Goal: Task Accomplishment & Management: Manage account settings

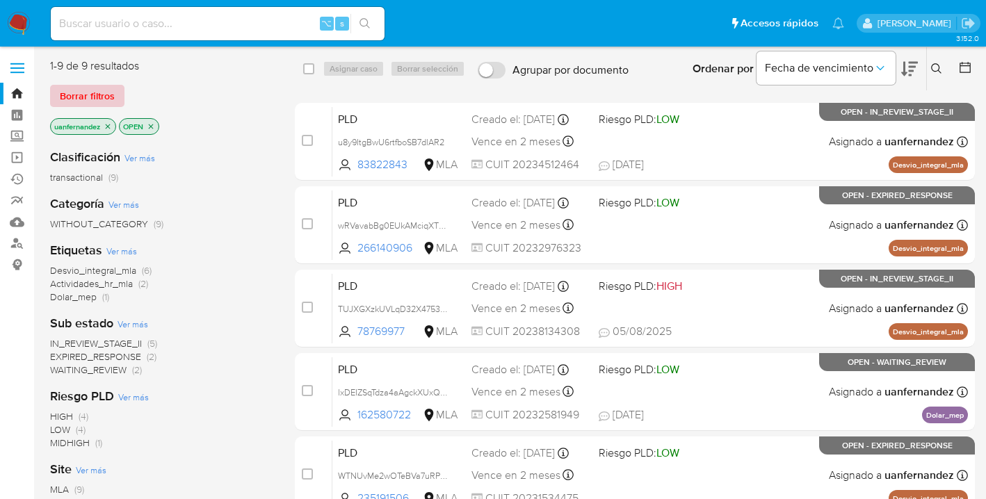
click at [86, 88] on span "Borrar filtros" at bounding box center [87, 95] width 55 height 19
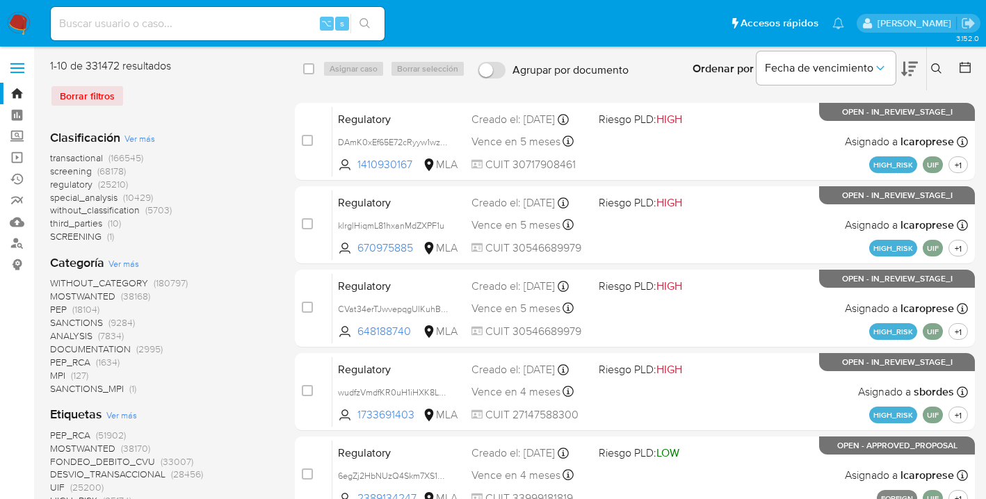
click at [934, 67] on icon at bounding box center [936, 68] width 11 height 11
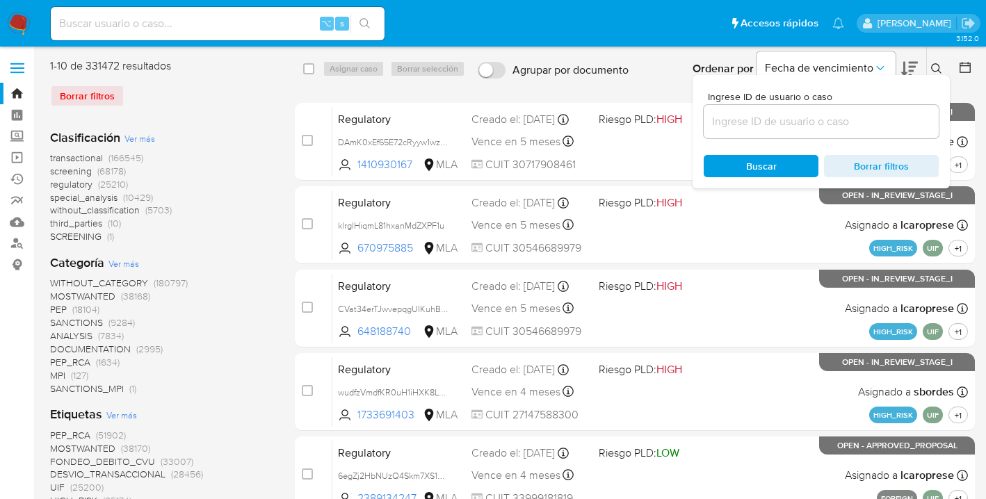
click at [790, 121] on input at bounding box center [820, 122] width 235 height 18
type input "51123794"
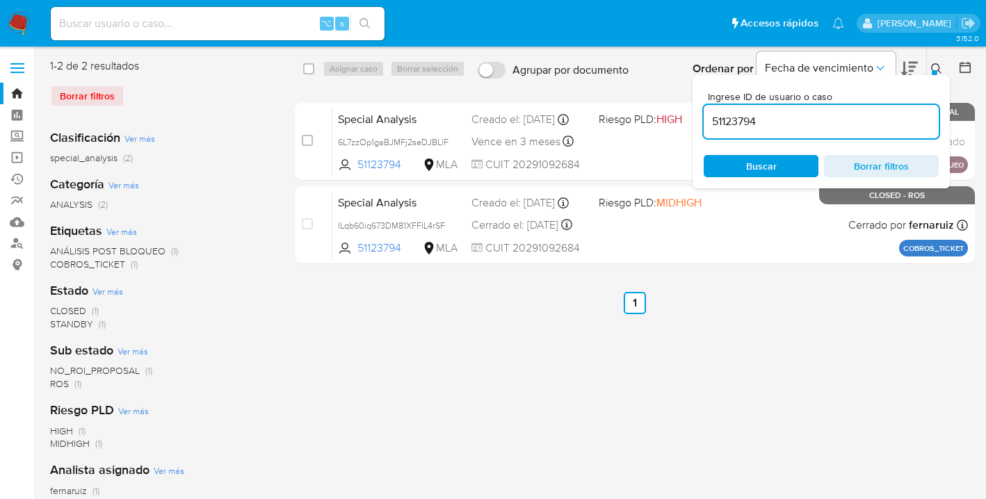
click at [934, 67] on icon at bounding box center [936, 68] width 11 height 11
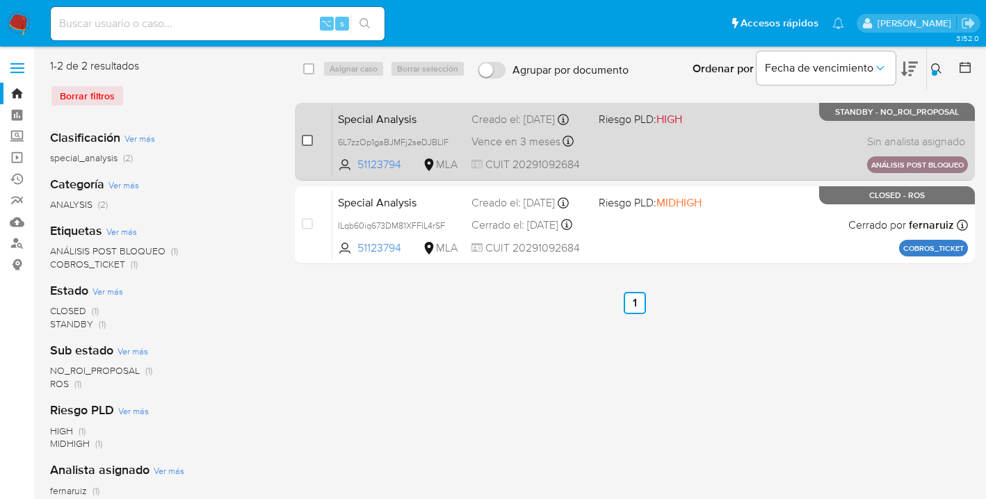
click at [305, 142] on input "checkbox" at bounding box center [307, 140] width 11 height 11
checkbox input "true"
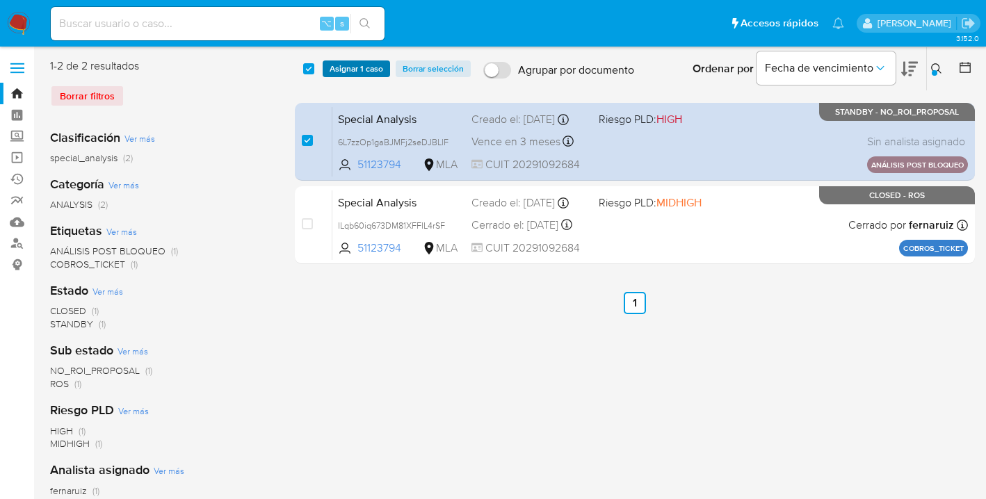
click at [341, 72] on span "Asignar 1 caso" at bounding box center [356, 69] width 54 height 14
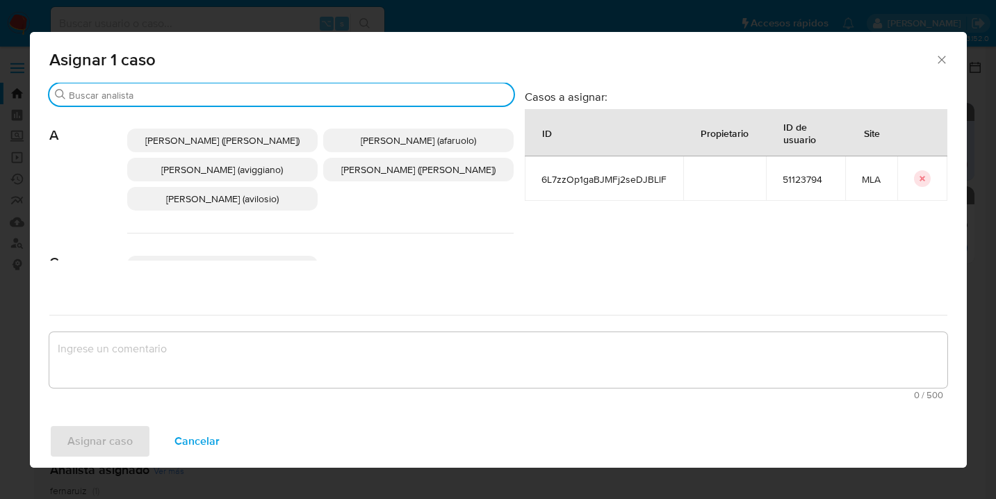
click at [281, 89] on input "Buscar" at bounding box center [288, 95] width 439 height 13
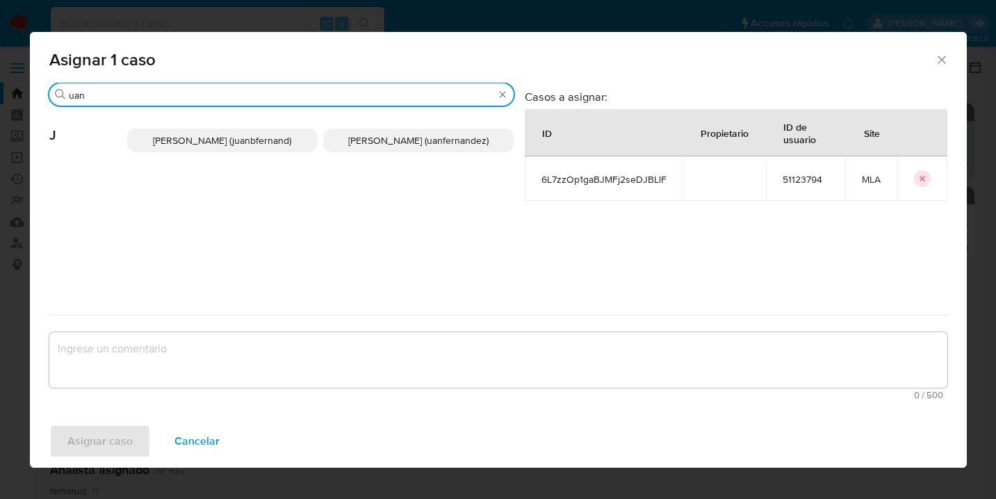
type input "uan"
click at [380, 138] on span "Juan Pablo Fernandez (uanfernandez)" at bounding box center [418, 140] width 140 height 14
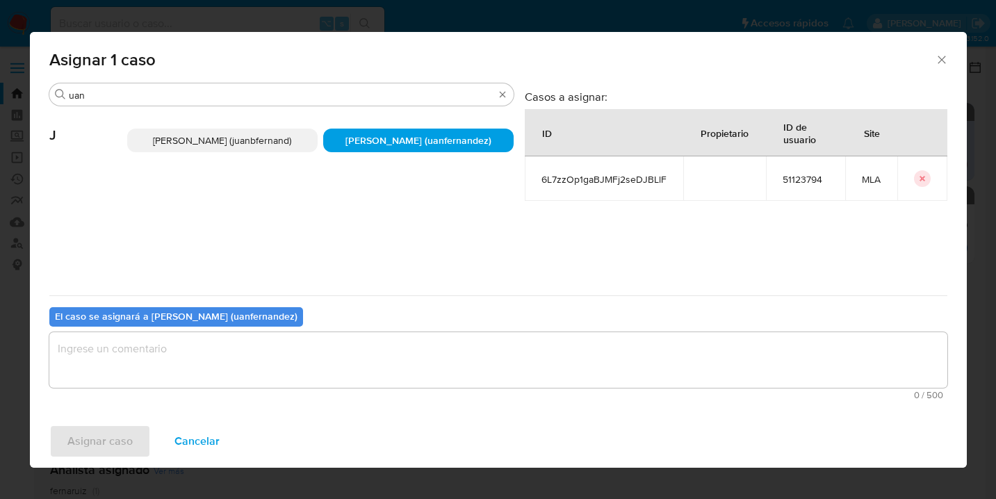
click at [322, 351] on textarea "assign-modal" at bounding box center [498, 360] width 898 height 56
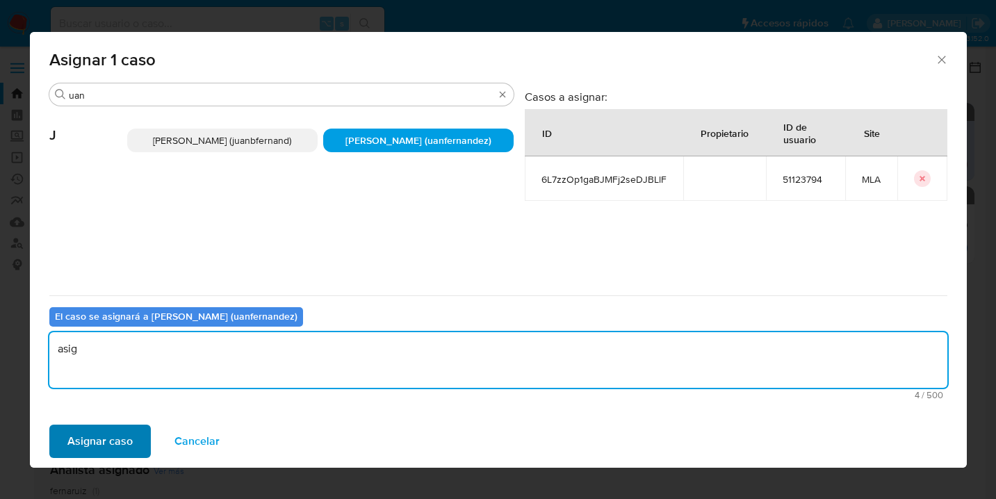
type textarea "asig"
click at [111, 430] on span "Asignar caso" at bounding box center [99, 441] width 65 height 31
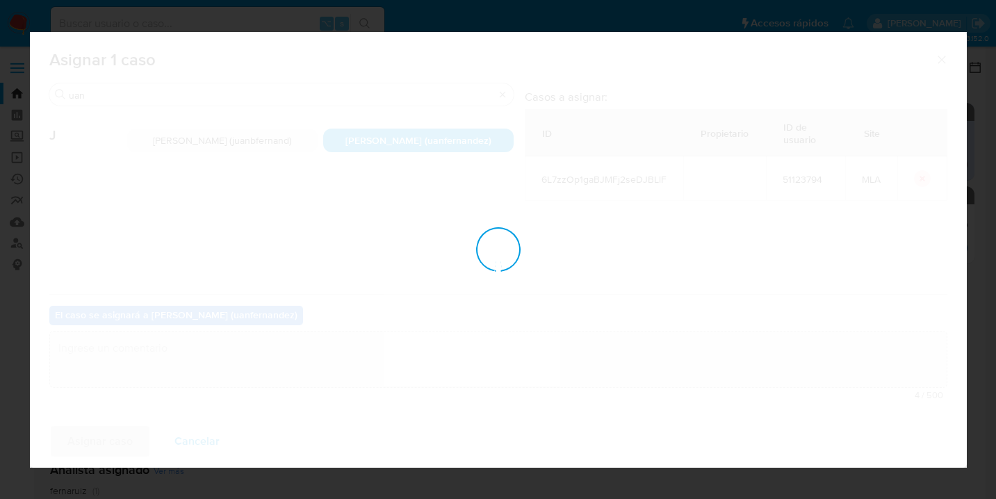
checkbox input "false"
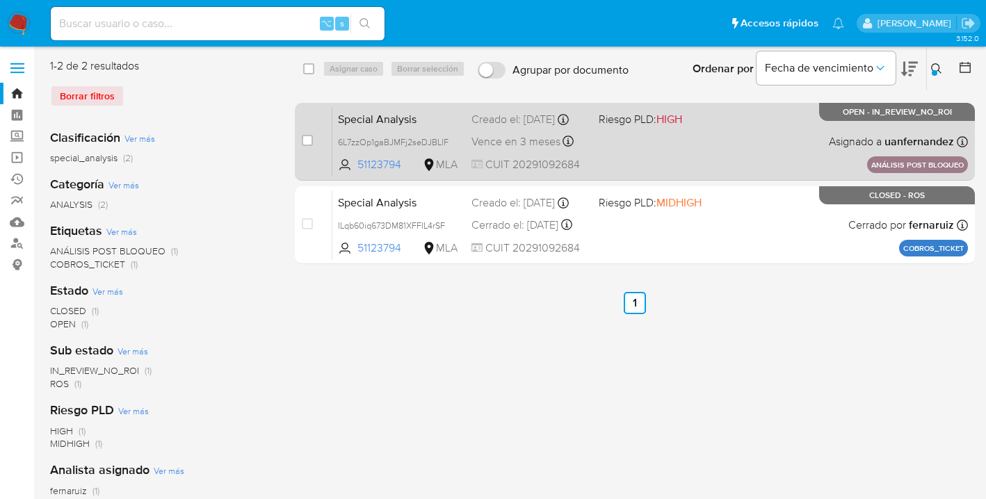
click at [763, 137] on div "Special Analysis 6L7zzOp1gaBJMFj2seDJBLlF 51123794 MLA Riesgo PLD: HIGH Creado …" at bounding box center [649, 141] width 635 height 70
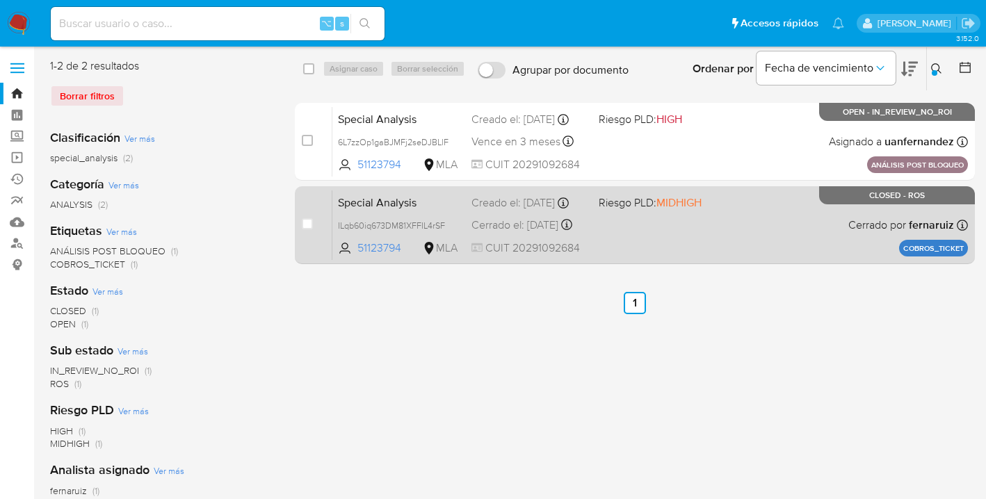
click at [778, 242] on div "Special Analysis ILqb60iq673DM81XFFIL4rSF 51123794 MLA Riesgo PLD: MIDHIGH Crea…" at bounding box center [649, 225] width 635 height 70
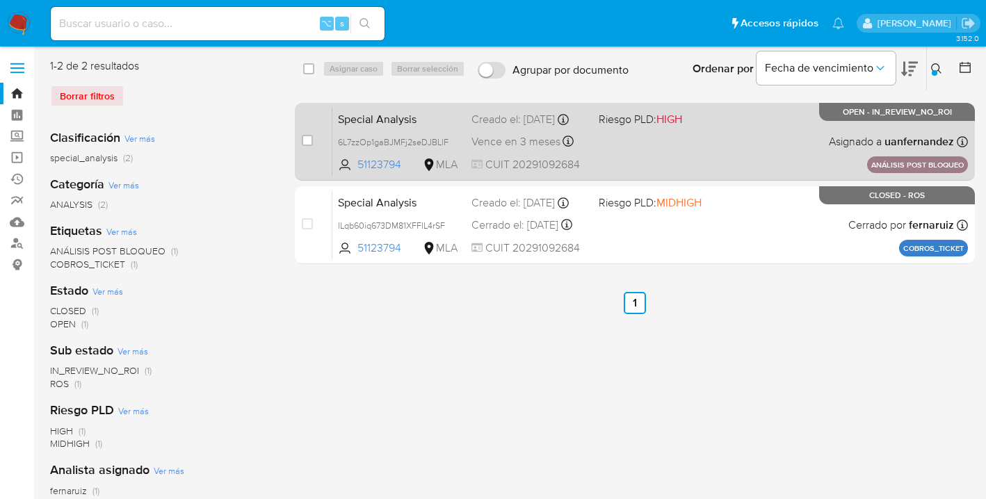
click at [732, 142] on div "Special Analysis 6L7zzOp1gaBJMFj2seDJBLlF 51123794 MLA Riesgo PLD: HIGH Creado …" at bounding box center [649, 141] width 635 height 70
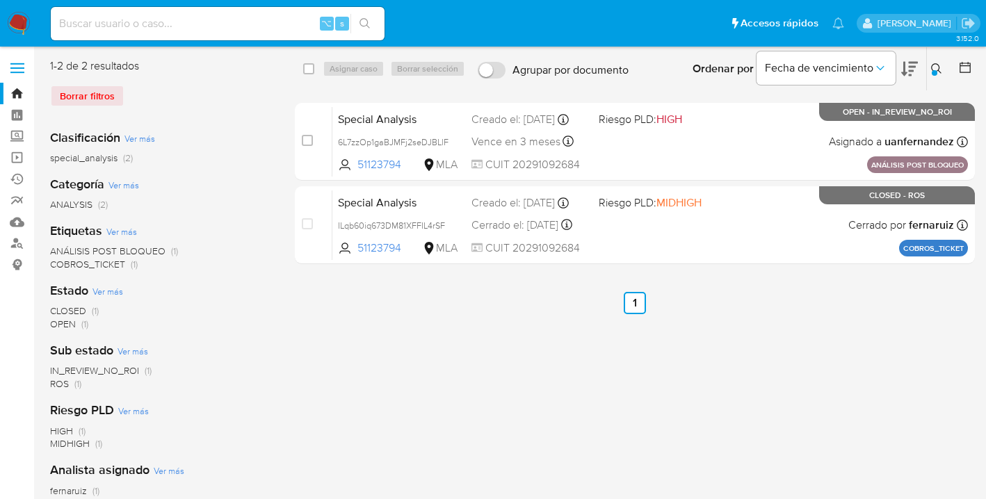
click at [933, 65] on icon at bounding box center [936, 68] width 11 height 11
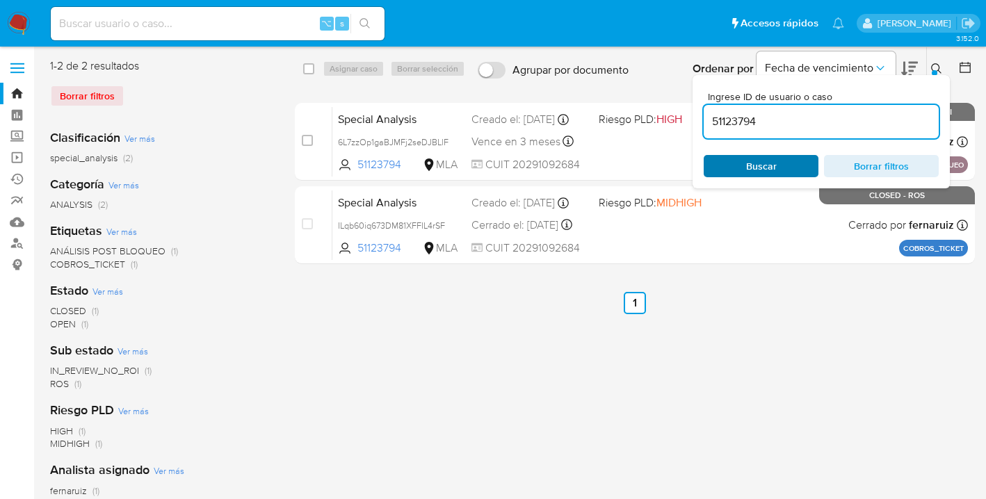
drag, startPoint x: 778, startPoint y: 168, endPoint x: 792, endPoint y: 161, distance: 15.2
click at [778, 168] on span "Buscar" at bounding box center [760, 165] width 95 height 19
click at [936, 65] on icon at bounding box center [936, 68] width 11 height 11
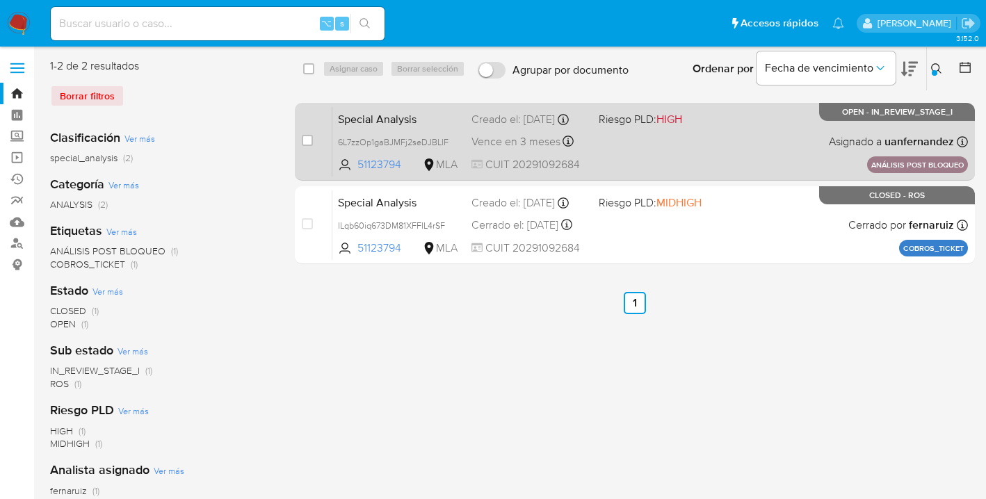
click at [729, 142] on div "Special Analysis 6L7zzOp1gaBJMFj2seDJBLlF 51123794 MLA Riesgo PLD: HIGH Creado …" at bounding box center [649, 141] width 635 height 70
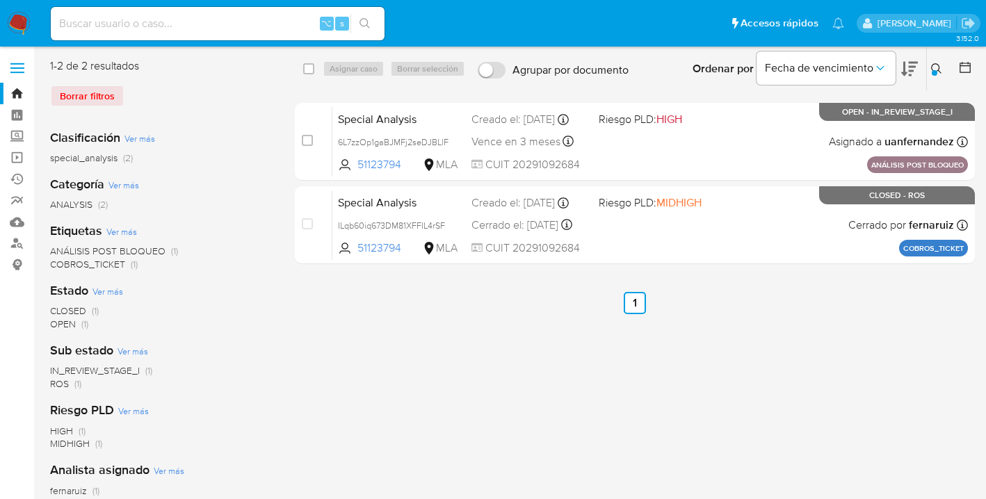
click at [932, 64] on icon at bounding box center [936, 68] width 11 height 11
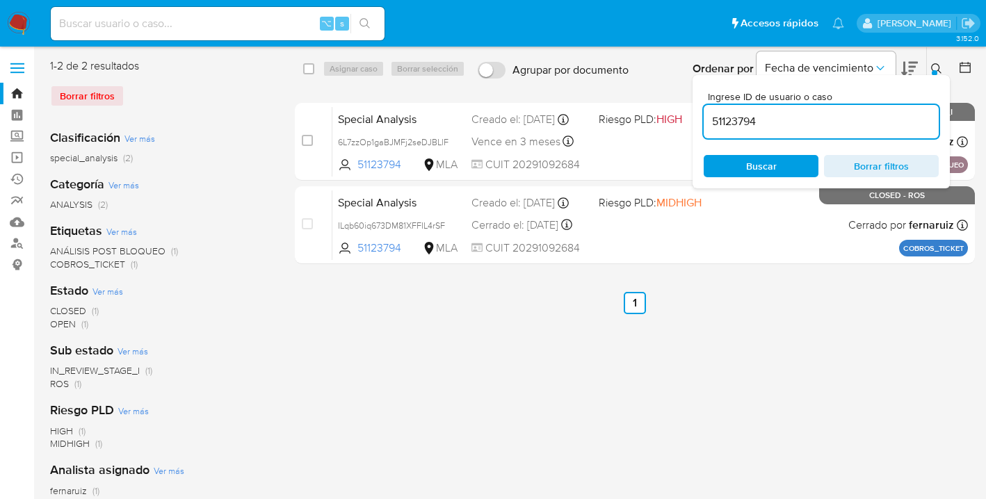
drag, startPoint x: 735, startPoint y: 120, endPoint x: 703, endPoint y: 119, distance: 32.0
click at [702, 119] on div "Ingrese ID de usuario o caso 51123794 Buscar Borrar filtros" at bounding box center [820, 131] width 257 height 113
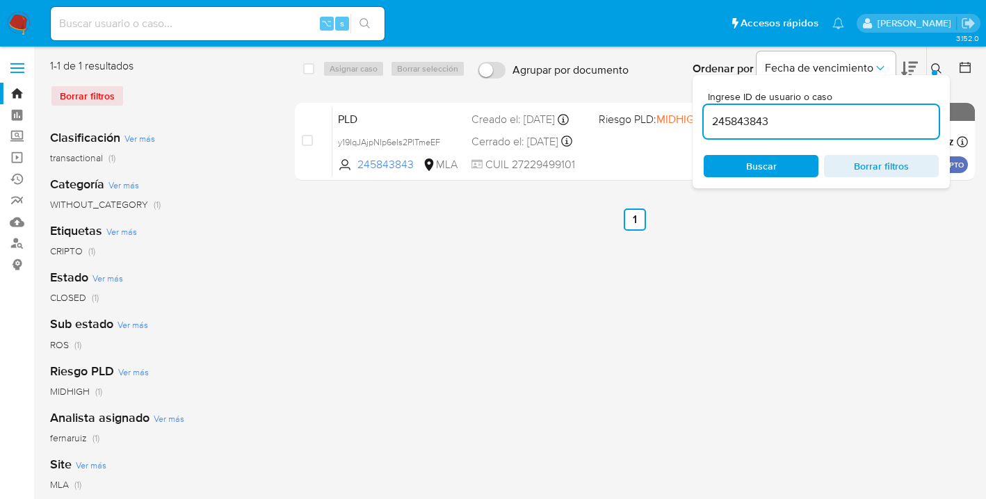
click at [936, 66] on icon at bounding box center [936, 68] width 11 height 11
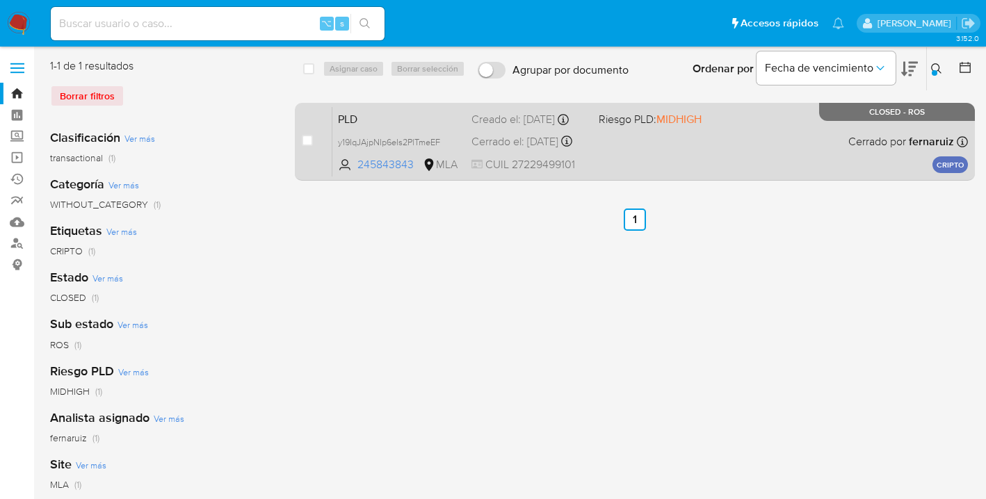
click at [737, 156] on div "PLD y19IqJAjpNIp6eIs2PlTmeEF 245843843 MLA Riesgo PLD: MIDHIGH Creado el: 12/01…" at bounding box center [649, 141] width 635 height 70
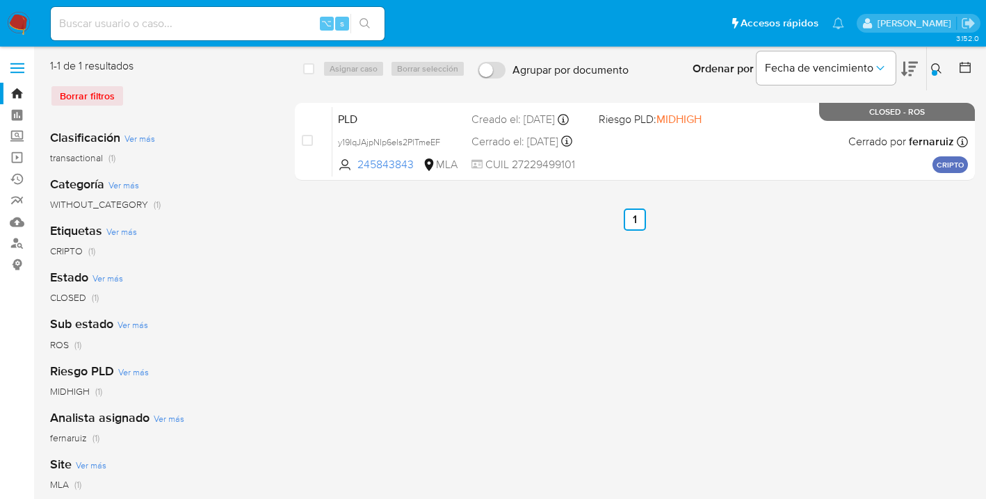
drag, startPoint x: 938, startPoint y: 68, endPoint x: 878, endPoint y: 101, distance: 68.1
click at [935, 70] on icon at bounding box center [936, 68] width 11 height 11
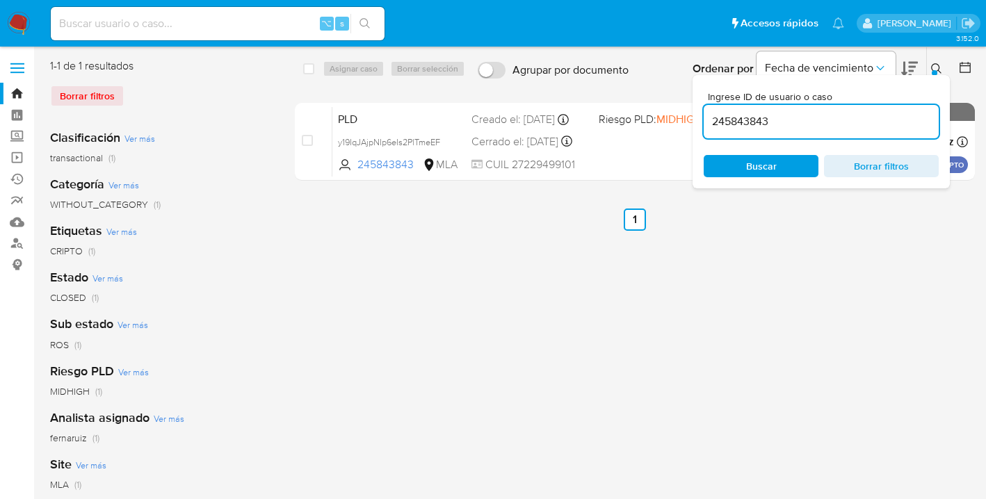
drag, startPoint x: 772, startPoint y: 124, endPoint x: 706, endPoint y: 120, distance: 66.1
click at [704, 121] on input "245843843" at bounding box center [820, 122] width 235 height 18
type input "79809983"
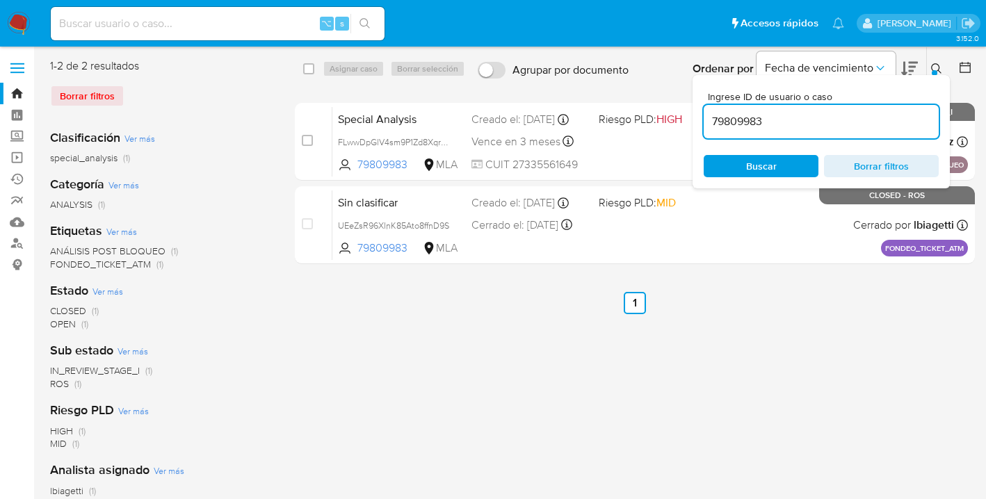
click at [936, 68] on icon at bounding box center [936, 68] width 11 height 11
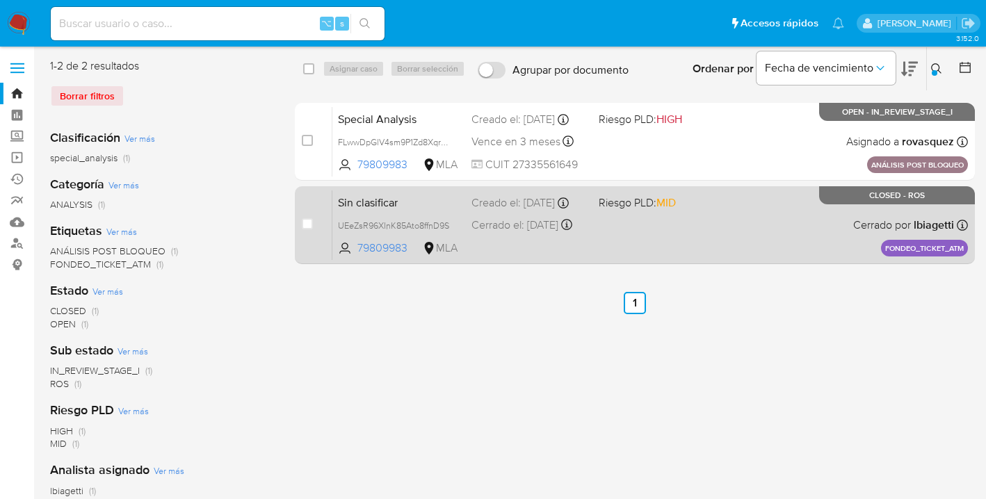
click at [743, 214] on div "Sin clasificar UEeZsR96XInK85Ato8ffnD9S 79809983 MLA Riesgo PLD: MID Creado el:…" at bounding box center [649, 225] width 635 height 70
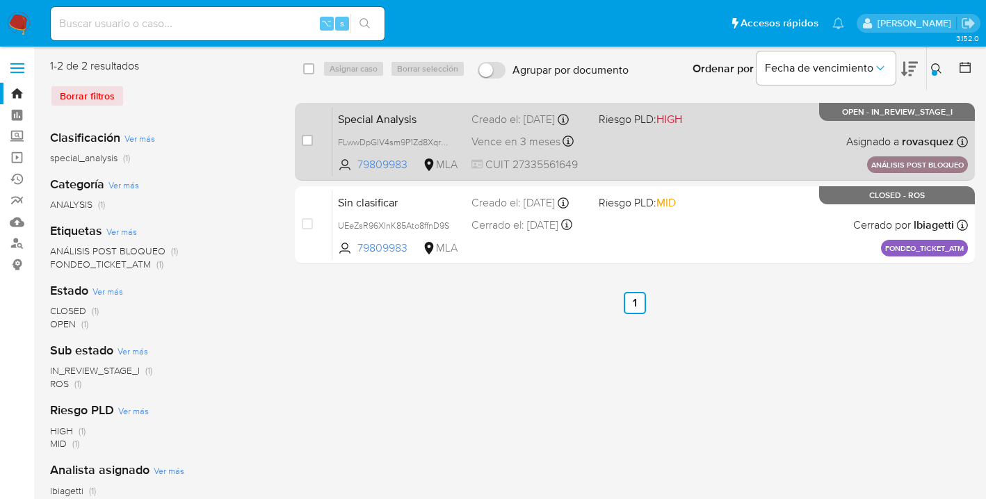
click at [727, 142] on div "Special Analysis FLwwDpGlV4sm9P1Zd8Xqr8Wo 79809983 MLA Riesgo PLD: HIGH Creado …" at bounding box center [649, 141] width 635 height 70
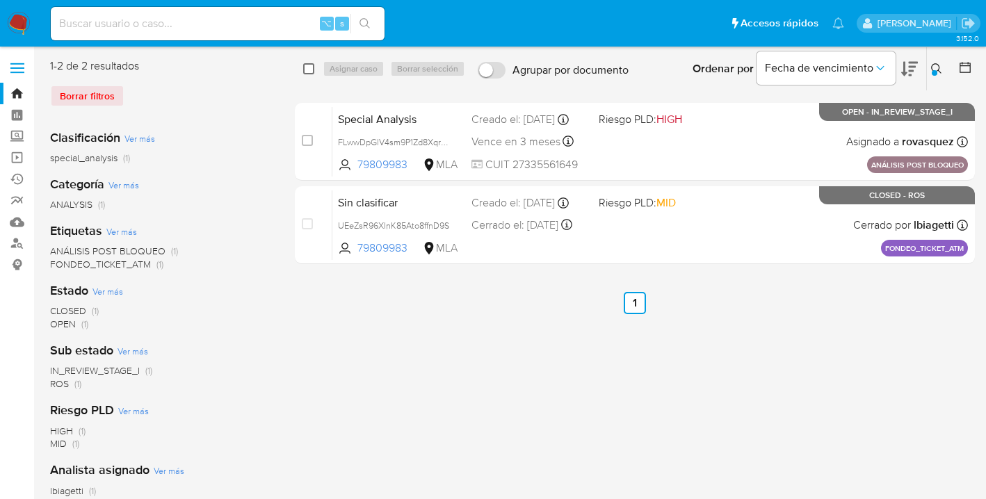
click at [309, 66] on input "checkbox" at bounding box center [308, 68] width 11 height 11
checkbox input "true"
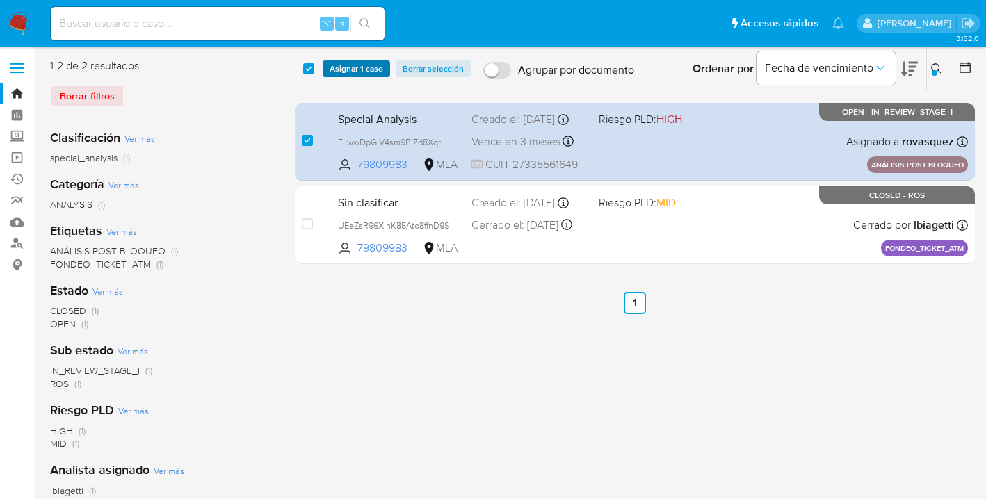
click at [370, 70] on span "Asignar 1 caso" at bounding box center [356, 69] width 54 height 14
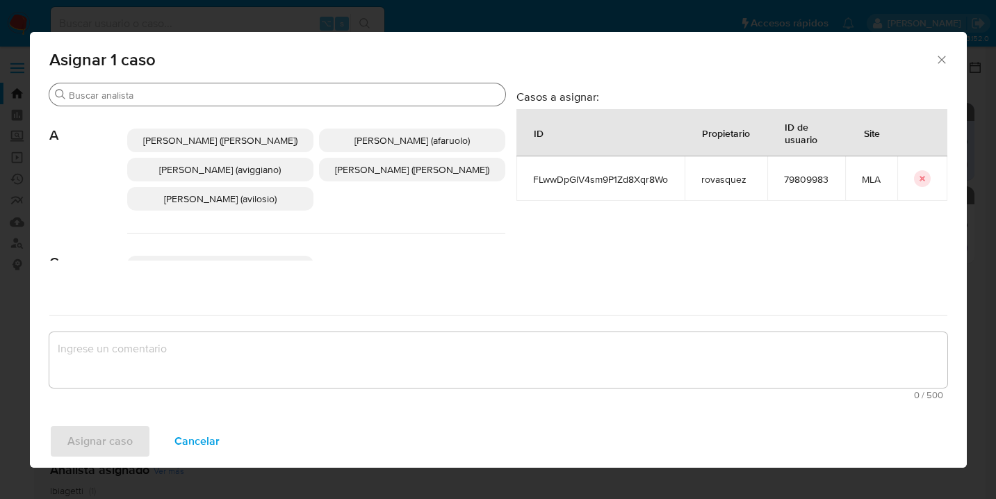
click at [288, 98] on input "Buscar" at bounding box center [284, 95] width 431 height 13
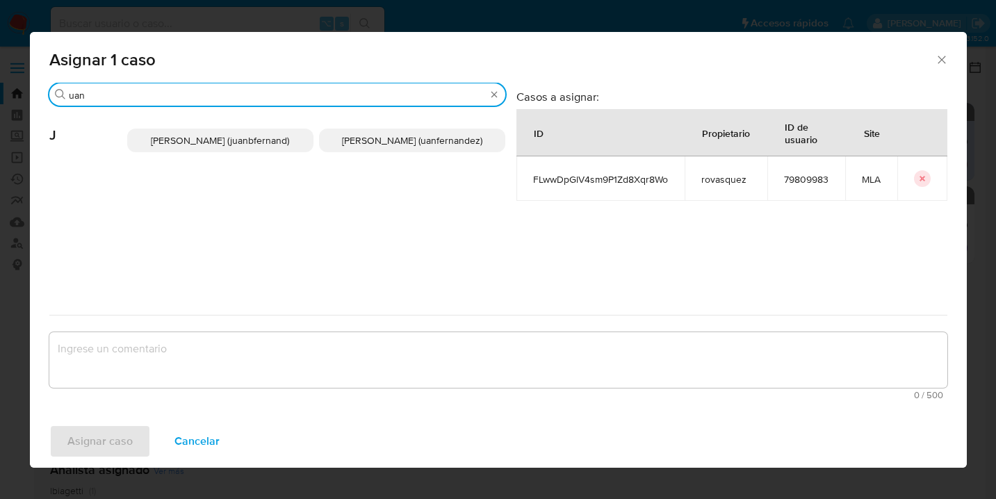
type input "uan"
click at [379, 146] on span "Juan Pablo Fernandez (uanfernandez)" at bounding box center [412, 140] width 140 height 14
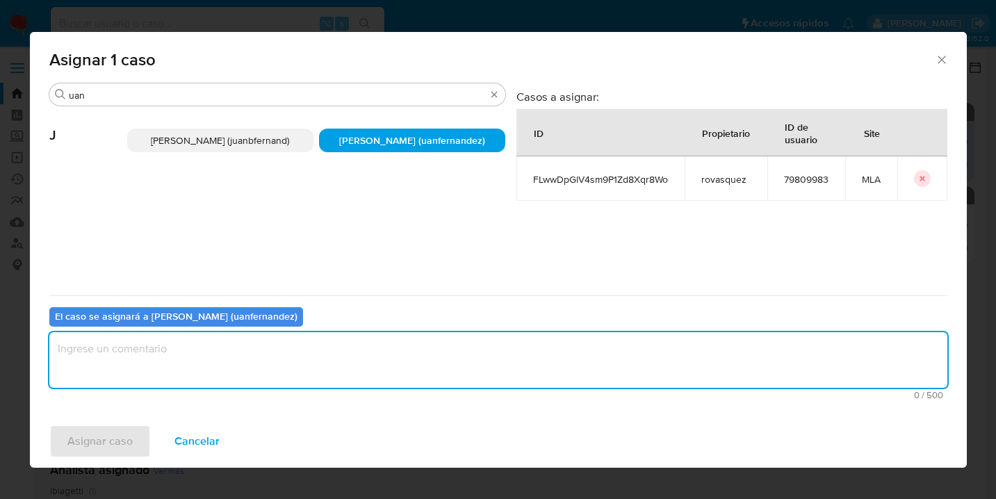
click at [337, 370] on textarea "assign-modal" at bounding box center [498, 360] width 898 height 56
type textarea "asig"
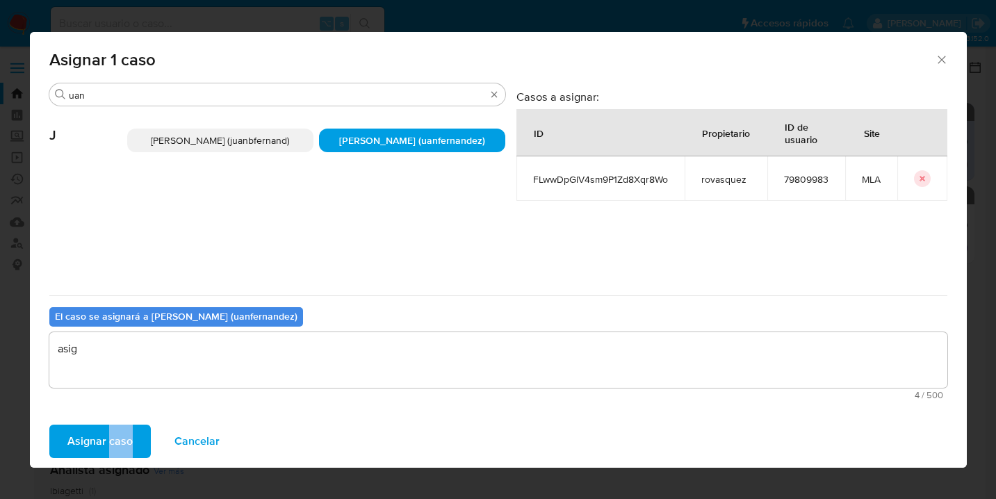
click at [83, 437] on span "Asignar caso" at bounding box center [99, 441] width 65 height 31
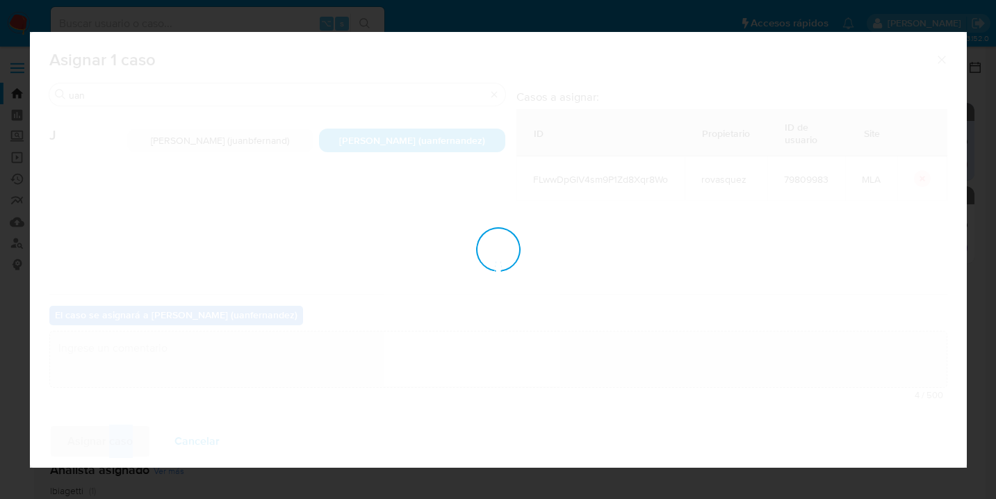
checkbox input "false"
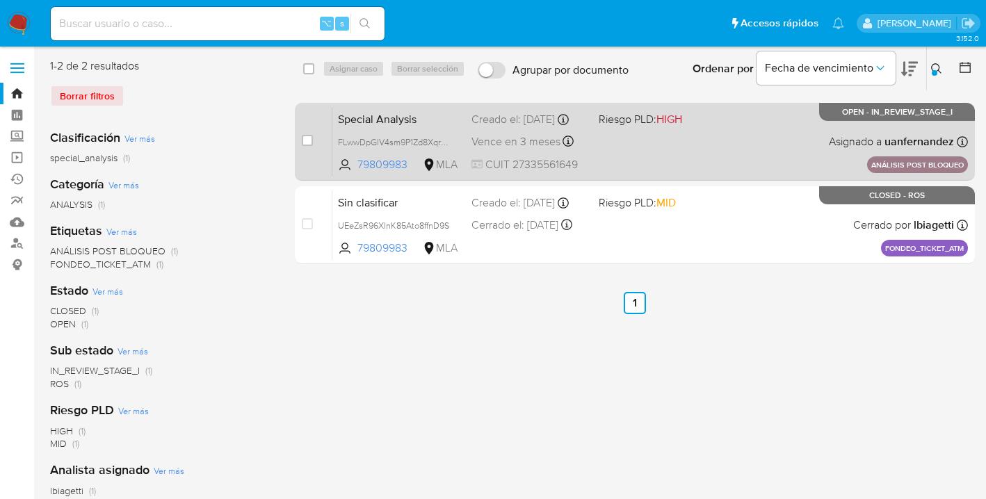
click at [717, 133] on div "Special Analysis FLwwDpGlV4sm9P1Zd8Xqr8Wo 79809983 MLA Riesgo PLD: HIGH Creado …" at bounding box center [649, 141] width 635 height 70
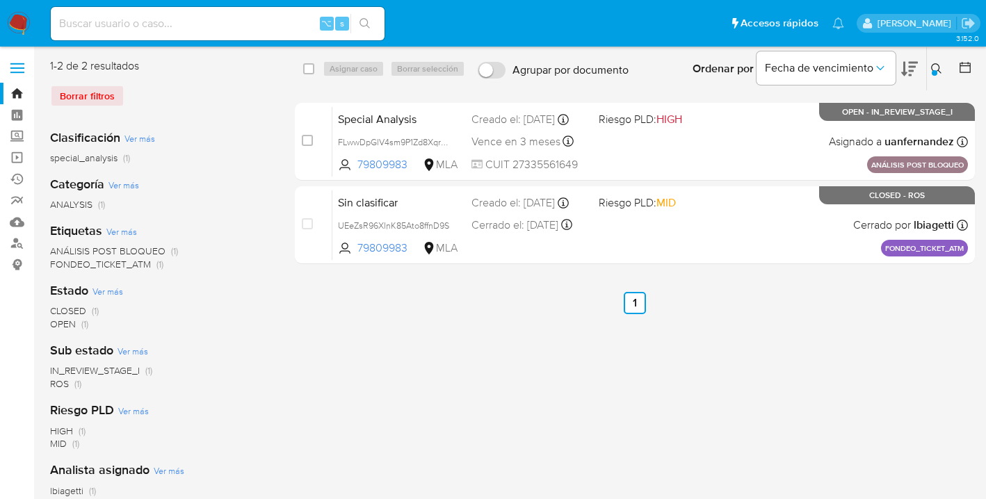
drag, startPoint x: 931, startPoint y: 70, endPoint x: 840, endPoint y: 122, distance: 104.9
click at [931, 70] on icon at bounding box center [936, 68] width 10 height 10
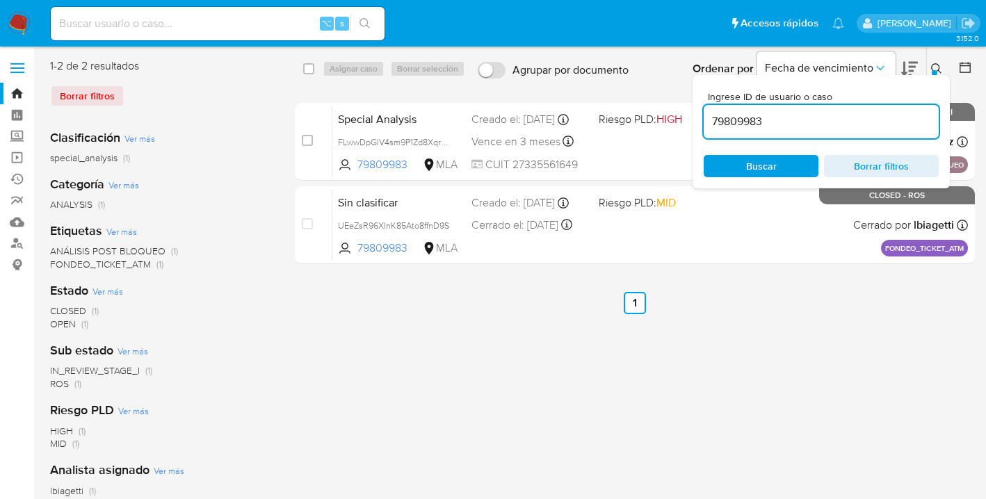
click at [935, 67] on icon at bounding box center [936, 68] width 11 height 11
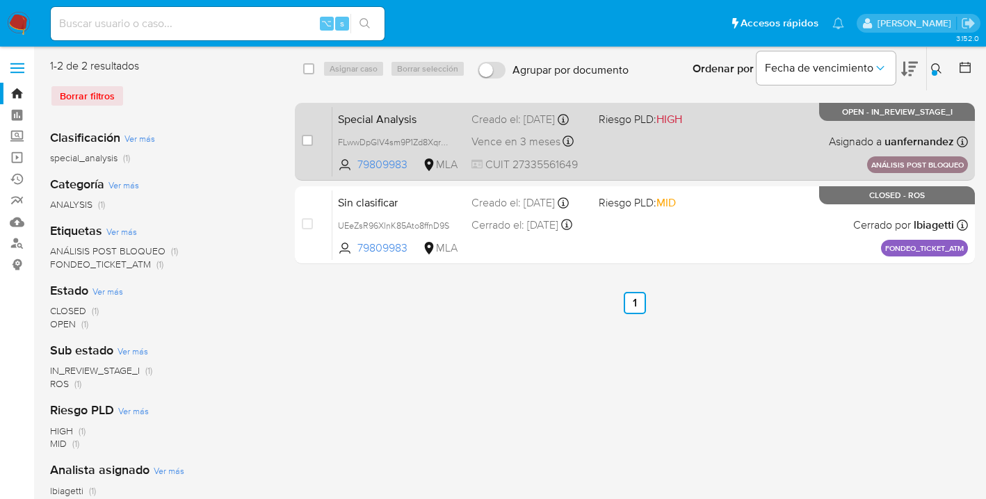
click at [710, 149] on div "Special Analysis FLwwDpGlV4sm9P1Zd8Xqr8Wo 79809983 MLA Riesgo PLD: HIGH Creado …" at bounding box center [649, 141] width 635 height 70
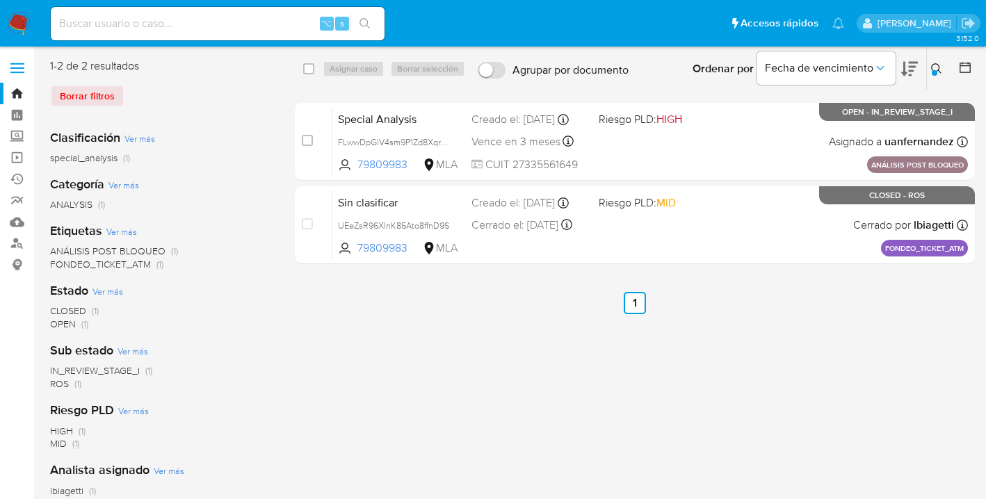
drag, startPoint x: 937, startPoint y: 73, endPoint x: 889, endPoint y: 94, distance: 52.3
click at [937, 73] on icon at bounding box center [936, 68] width 11 height 11
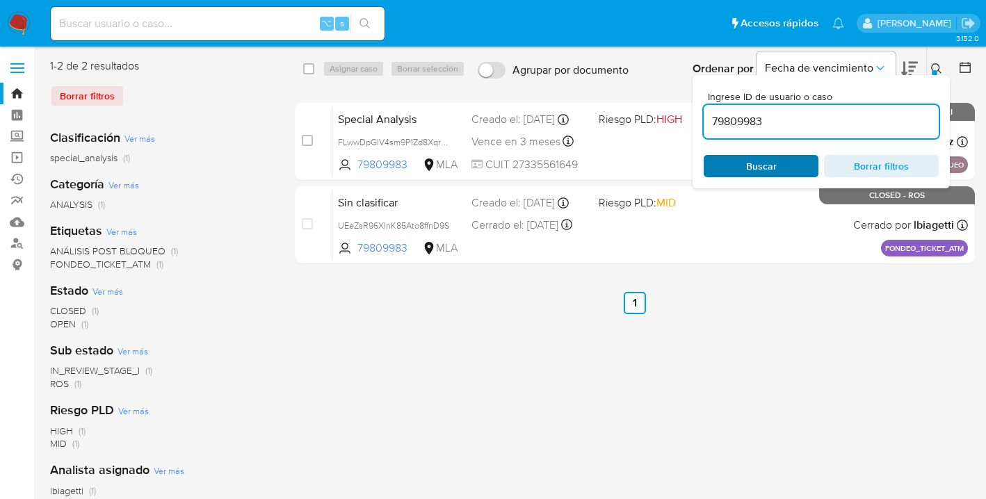
click at [760, 160] on span "Buscar" at bounding box center [761, 166] width 31 height 22
click at [936, 67] on icon at bounding box center [936, 68] width 11 height 11
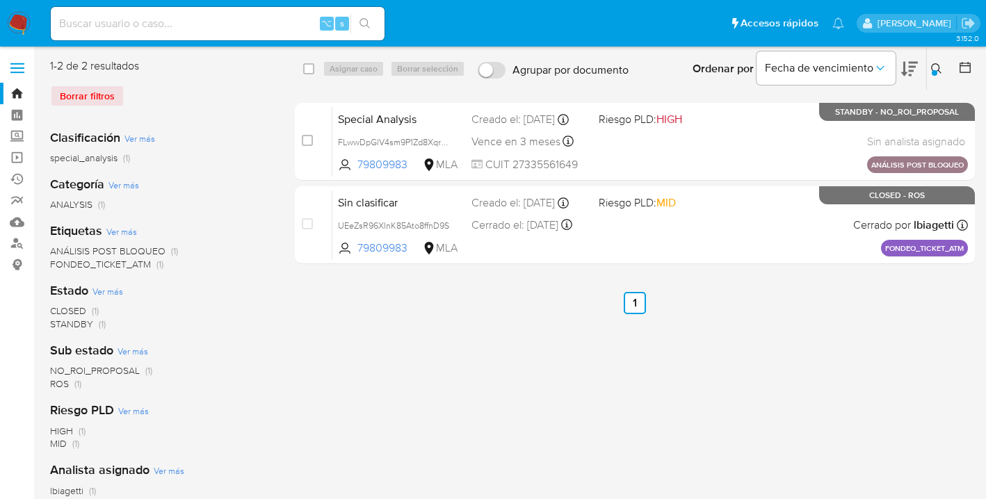
drag, startPoint x: 936, startPoint y: 67, endPoint x: 851, endPoint y: 106, distance: 93.7
click at [936, 68] on icon at bounding box center [936, 68] width 11 height 11
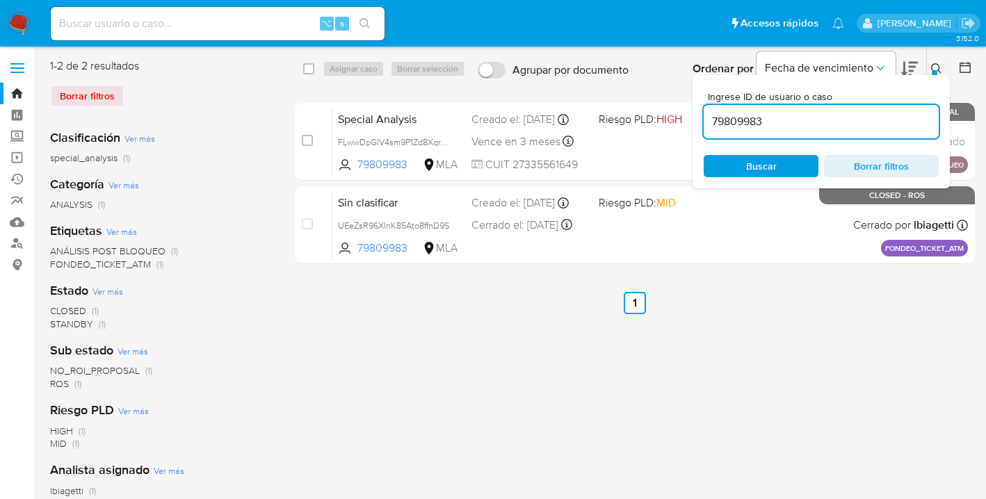
drag, startPoint x: 808, startPoint y: 122, endPoint x: 699, endPoint y: 115, distance: 108.7
click at [699, 115] on div "Ingrese ID de usuario o caso 79809983 Buscar Borrar filtros" at bounding box center [820, 131] width 257 height 113
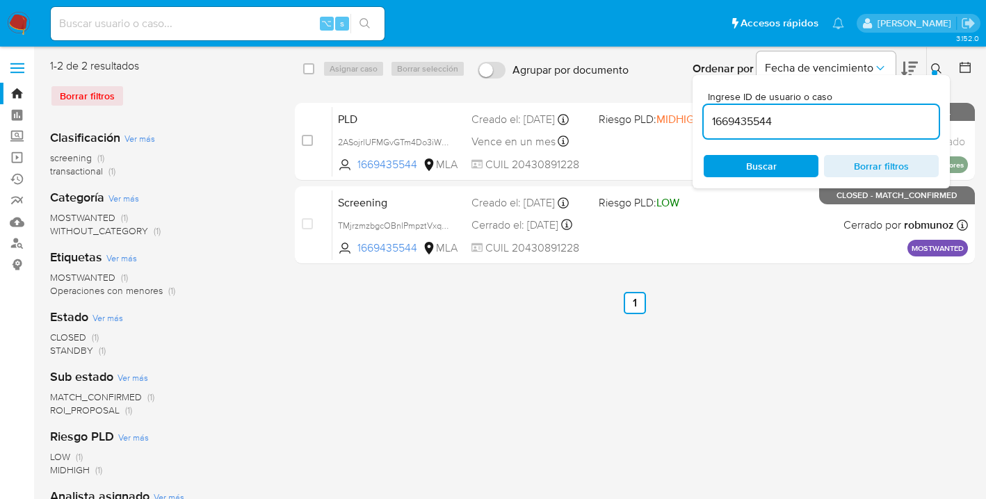
click at [936, 66] on icon at bounding box center [936, 68] width 11 height 11
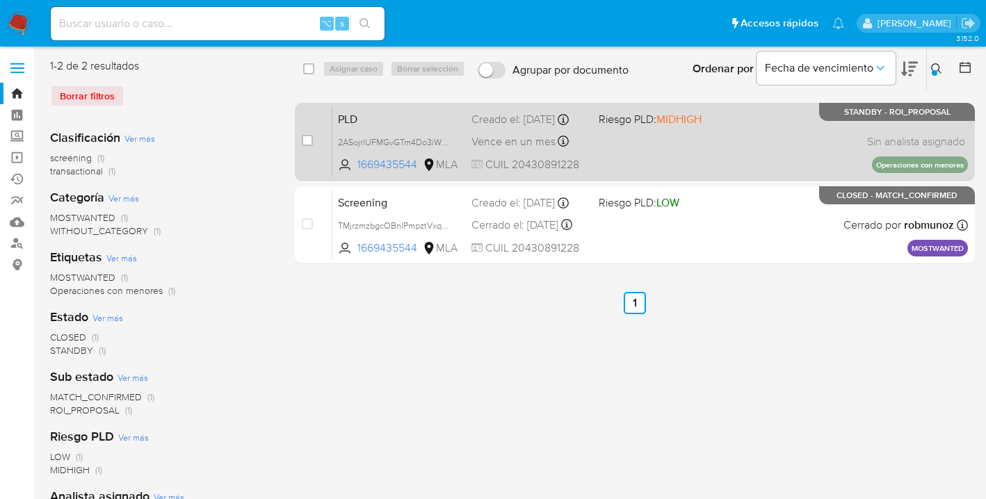
click at [779, 134] on div "PLD 2ASojrlUFMGvGTm4Do3iWjGX 1669435544 MLA Riesgo PLD: MIDHIGH Creado el: 12/0…" at bounding box center [649, 141] width 635 height 70
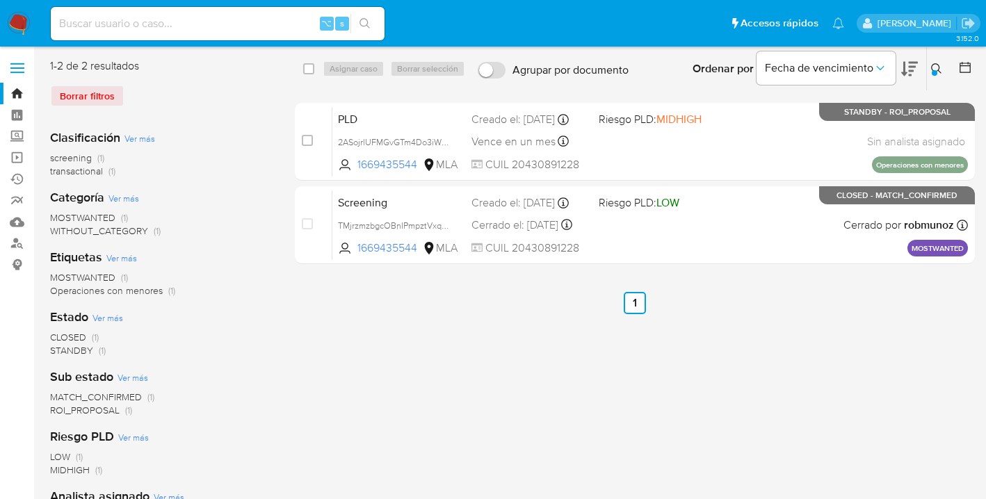
click at [935, 67] on icon at bounding box center [936, 68] width 11 height 11
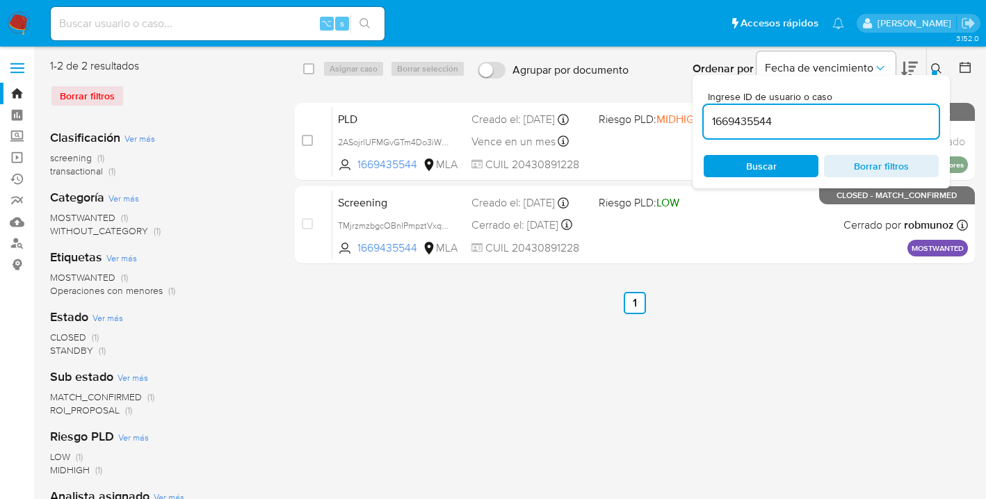
drag, startPoint x: 779, startPoint y: 115, endPoint x: 708, endPoint y: 117, distance: 70.2
click at [709, 117] on input "1669435544" at bounding box center [820, 122] width 235 height 18
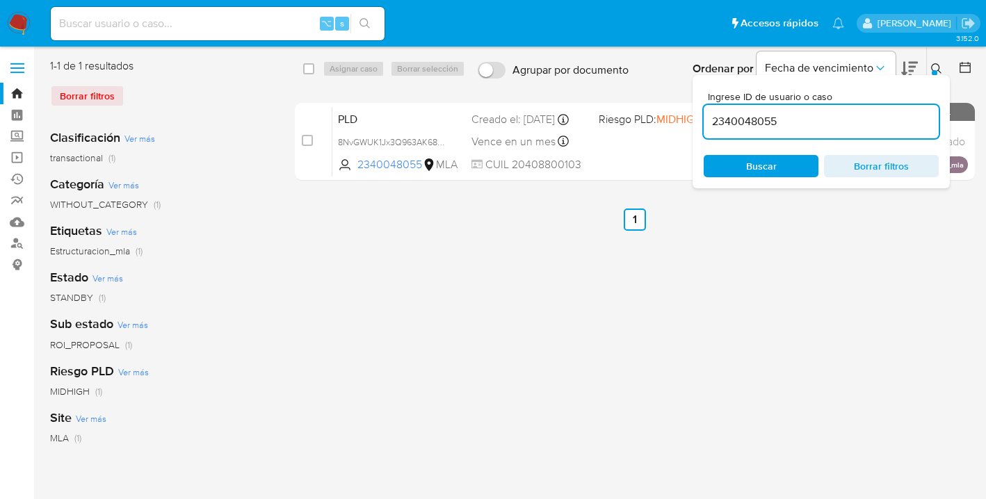
click at [936, 66] on icon at bounding box center [936, 68] width 11 height 11
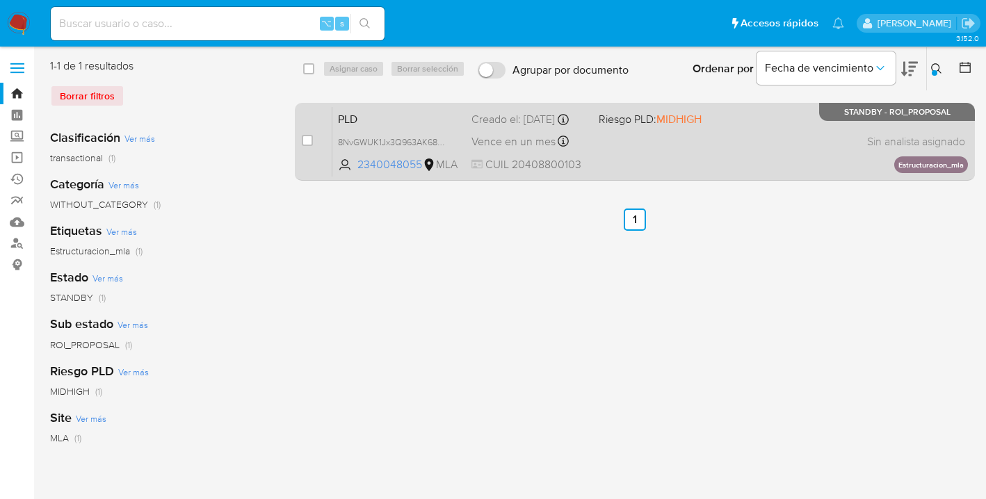
click at [761, 147] on div "PLD 8NvGWUK1Jx3Q963AK688hb9Q 2340048055 MLA Riesgo PLD: MIDHIGH Creado el: 12/0…" at bounding box center [649, 141] width 635 height 70
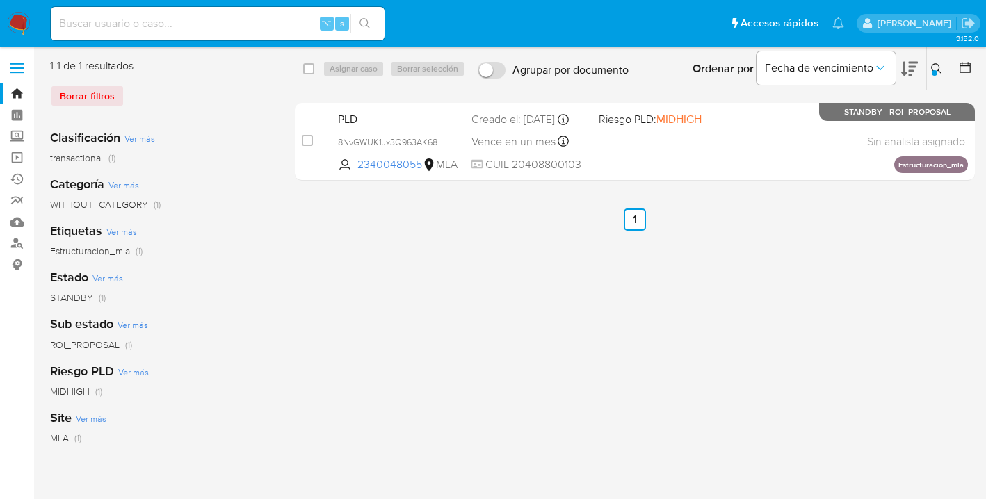
drag, startPoint x: 936, startPoint y: 69, endPoint x: 927, endPoint y: 76, distance: 10.9
click at [936, 69] on icon at bounding box center [936, 68] width 11 height 11
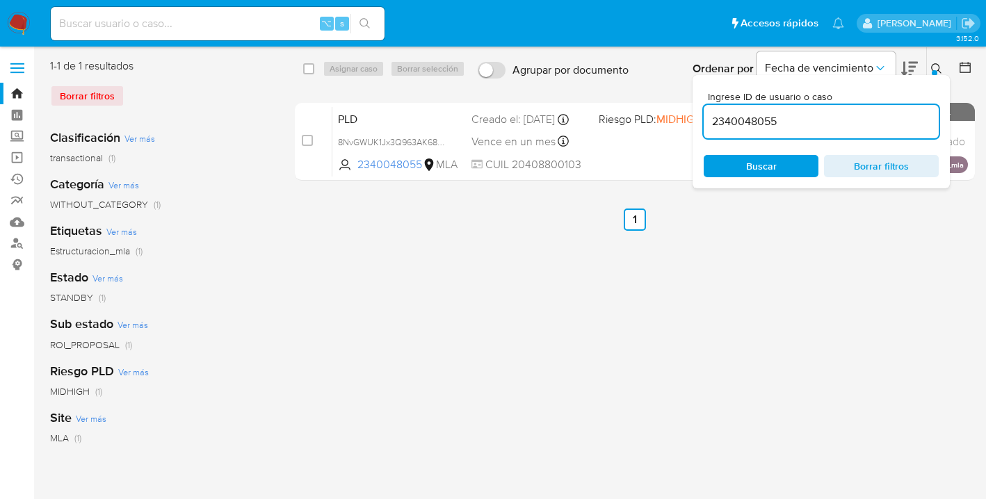
drag, startPoint x: 816, startPoint y: 126, endPoint x: 706, endPoint y: 117, distance: 110.2
click at [706, 117] on input "2340048055" at bounding box center [820, 122] width 235 height 18
click at [936, 67] on icon at bounding box center [936, 68] width 11 height 11
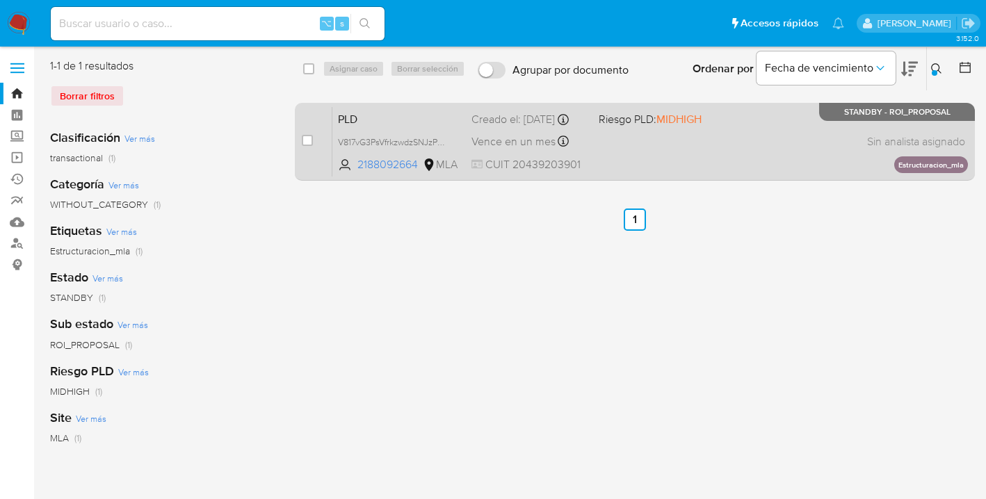
click at [702, 155] on div "PLD V817vG3PsVfrkzwdzSNJzP0W 2188092664 MLA Riesgo PLD: MIDHIGH Creado el: 12/0…" at bounding box center [649, 141] width 635 height 70
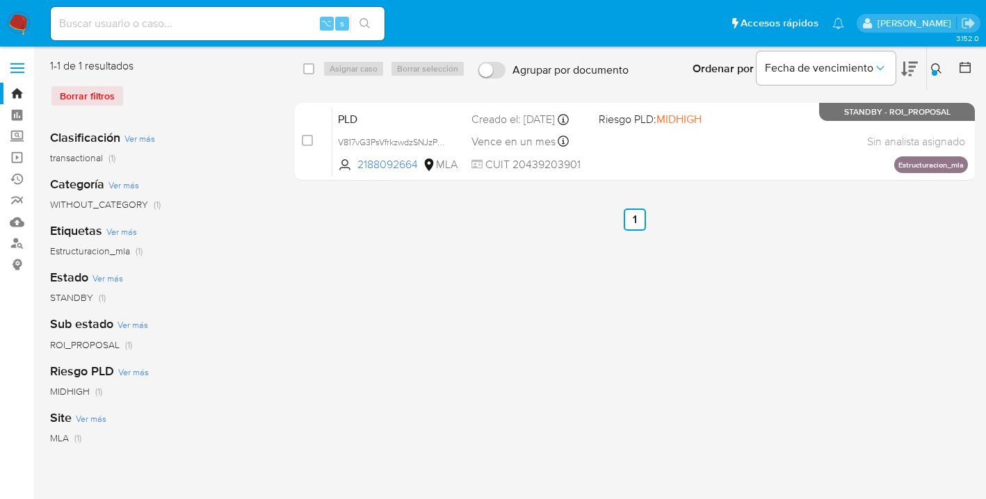
click at [936, 68] on icon at bounding box center [936, 68] width 11 height 11
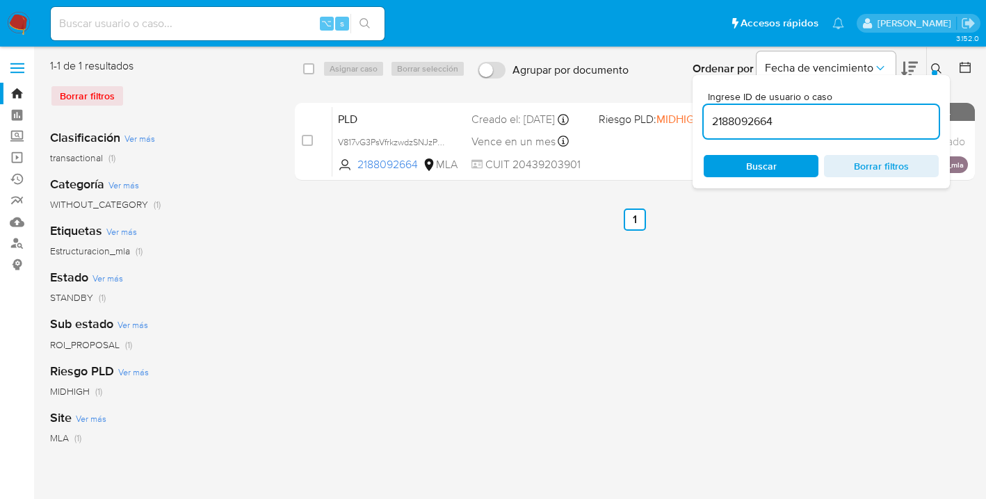
drag, startPoint x: 761, startPoint y: 122, endPoint x: 708, endPoint y: 122, distance: 53.5
click at [708, 122] on input "2188092664" at bounding box center [820, 122] width 235 height 18
click at [936, 66] on icon at bounding box center [936, 68] width 11 height 11
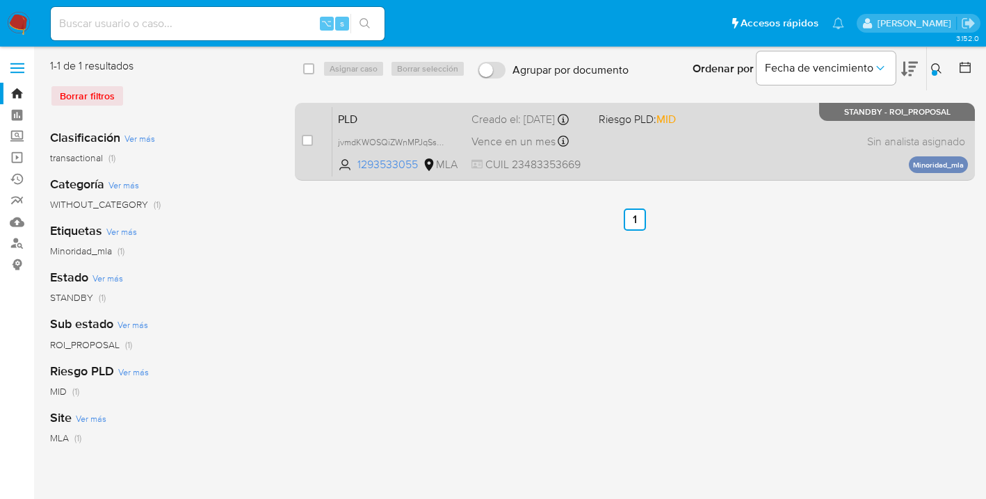
click at [673, 161] on div "PLD jvmdKWOSQiZWnMPJqSsKSyAX 1293533055 MLA Riesgo PLD: MID Creado el: 12/06/20…" at bounding box center [649, 141] width 635 height 70
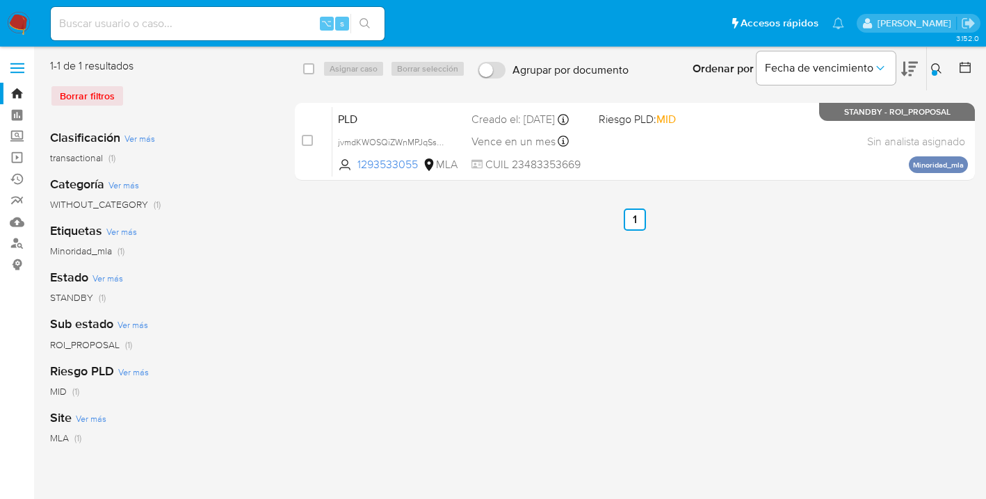
click at [934, 66] on icon at bounding box center [936, 68] width 11 height 11
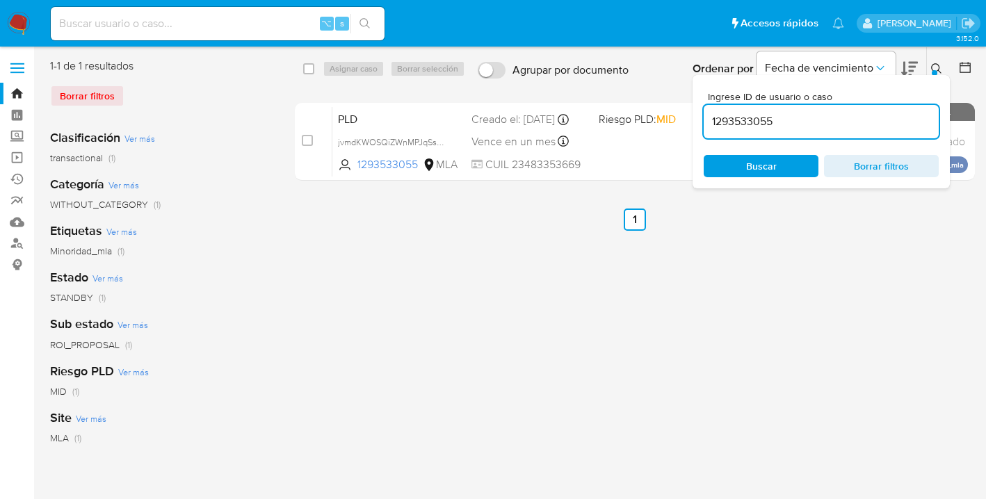
drag, startPoint x: 794, startPoint y: 122, endPoint x: 696, endPoint y: 121, distance: 98.0
click at [696, 121] on div "Ingrese ID de usuario o caso 1293533055 Buscar Borrar filtros" at bounding box center [820, 131] width 257 height 113
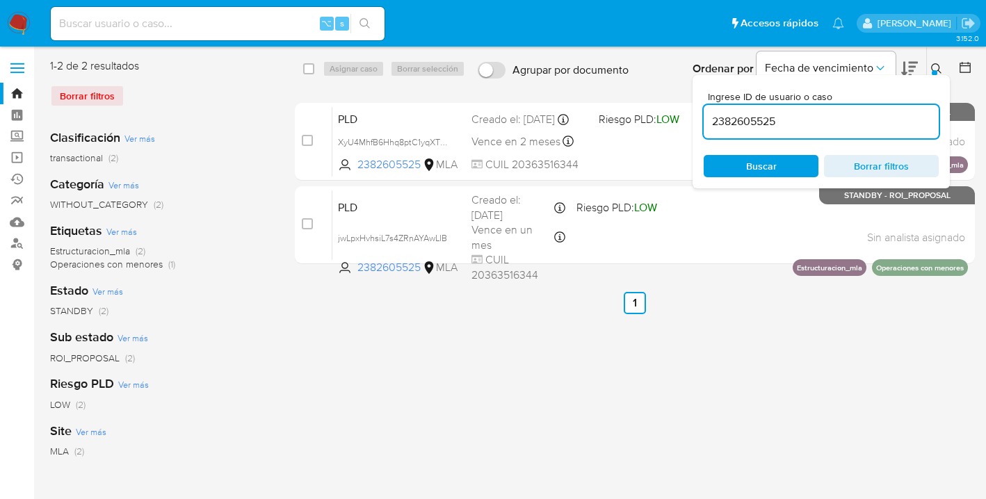
click at [937, 69] on icon at bounding box center [936, 68] width 11 height 11
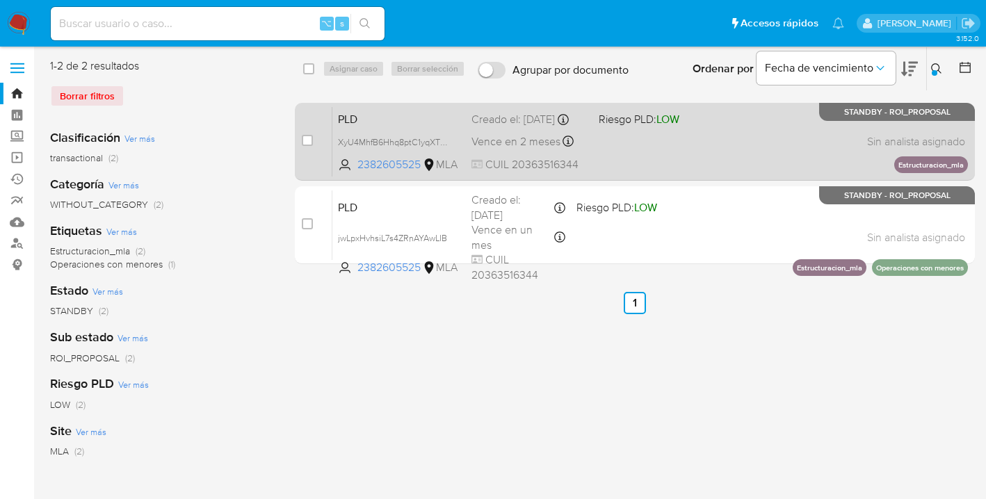
click at [683, 154] on div "PLD XyU4MhfB6Hhq8ptC1yqXTGBB 2382605525 MLA Riesgo PLD: LOW Creado el: 12/07/20…" at bounding box center [649, 141] width 635 height 70
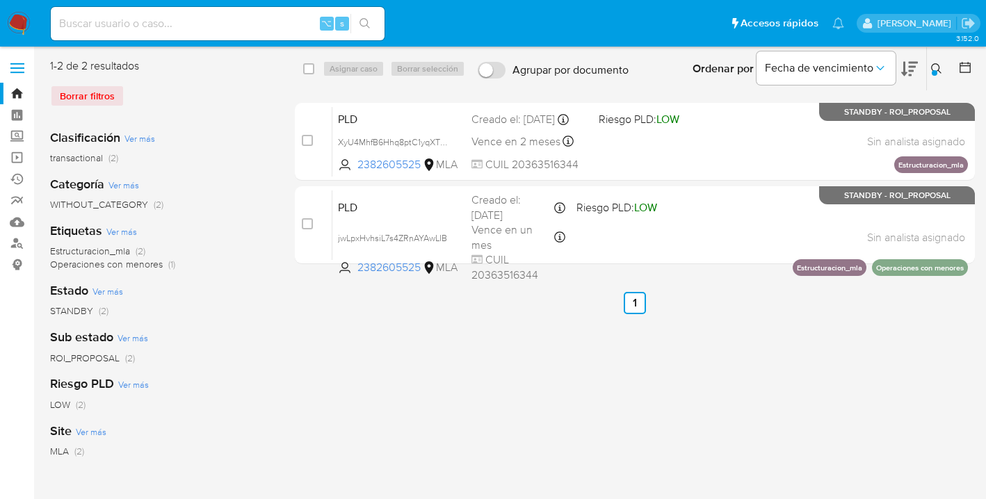
click at [934, 64] on icon at bounding box center [936, 68] width 11 height 11
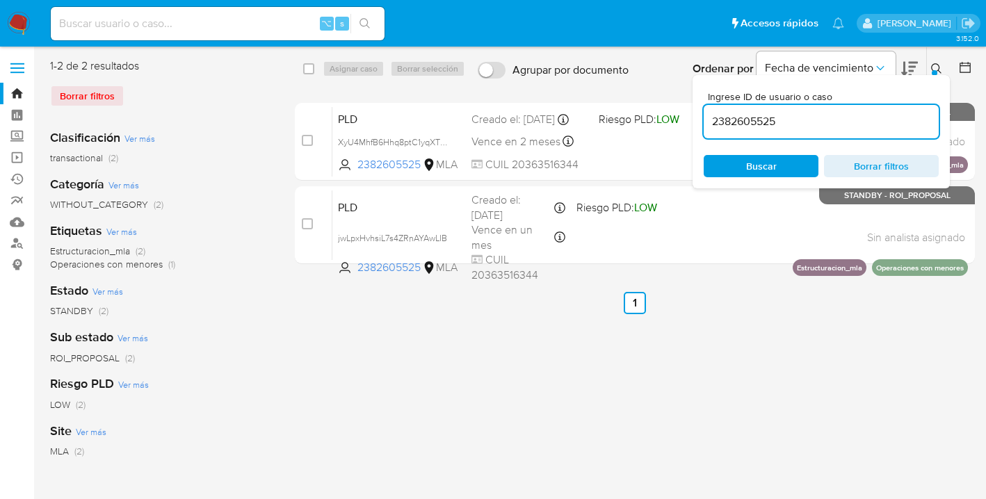
drag, startPoint x: 780, startPoint y: 127, endPoint x: 714, endPoint y: 119, distance: 66.6
click at [714, 119] on input "2382605525" at bounding box center [820, 122] width 235 height 18
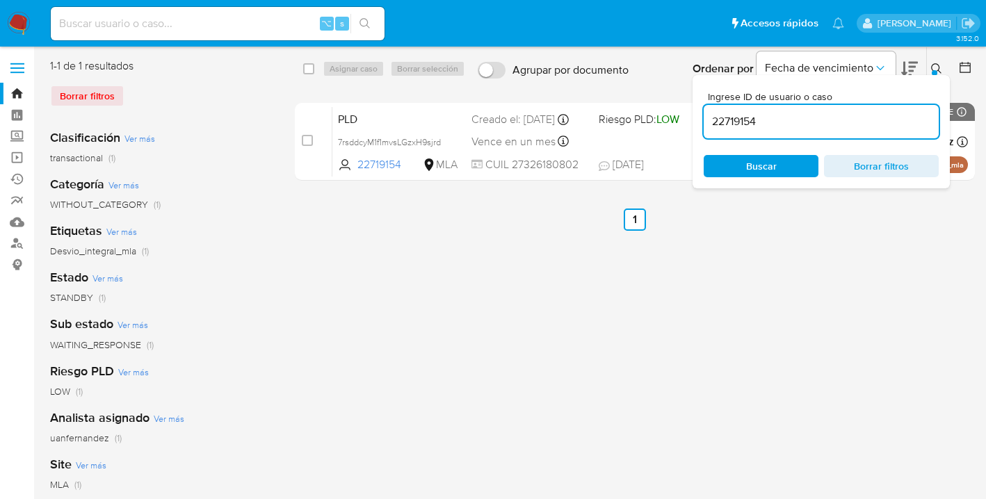
click at [933, 63] on icon at bounding box center [936, 68] width 11 height 11
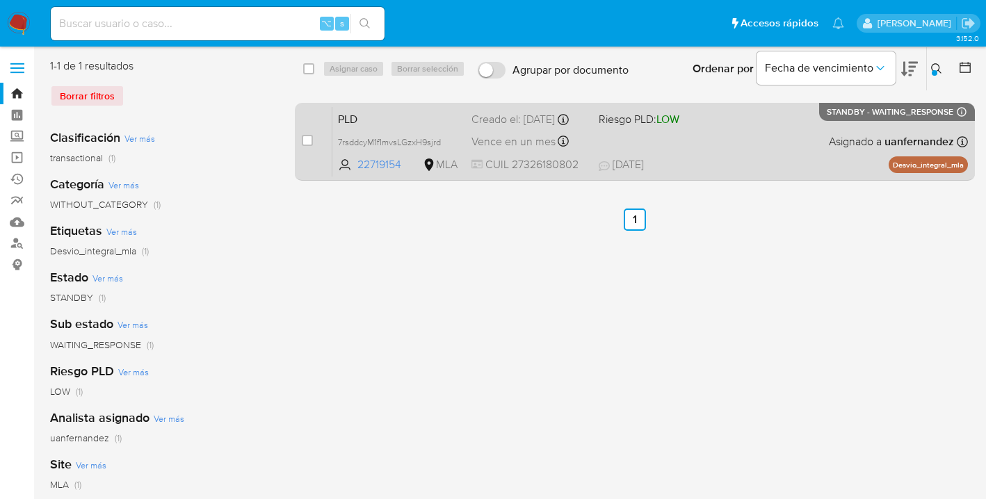
click at [769, 139] on div "PLD 7rsddcyM1f1mvsLGzxH9sjrd 22719154 MLA Riesgo PLD: LOW Creado el: 12/06/2025…" at bounding box center [649, 141] width 635 height 70
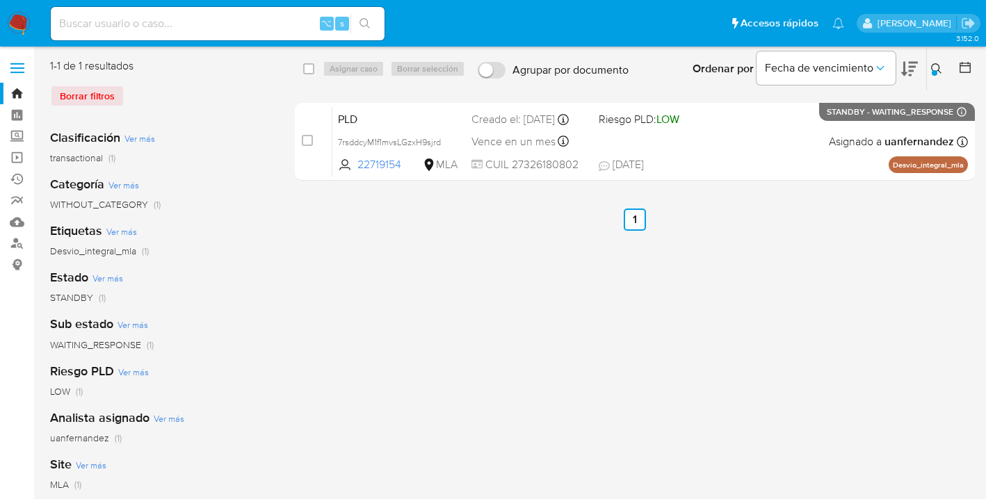
click at [937, 67] on icon at bounding box center [936, 68] width 11 height 11
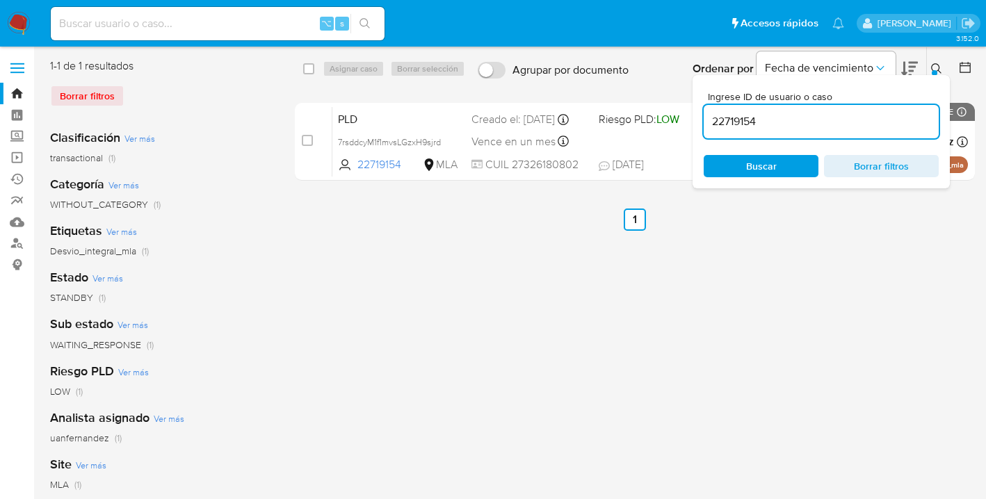
drag, startPoint x: 770, startPoint y: 120, endPoint x: 735, endPoint y: 117, distance: 34.9
click at [702, 120] on div "Ingrese ID de usuario o caso 22719154 Buscar Borrar filtros" at bounding box center [820, 131] width 257 height 113
type input "266140906"
click at [932, 67] on icon at bounding box center [936, 68] width 11 height 11
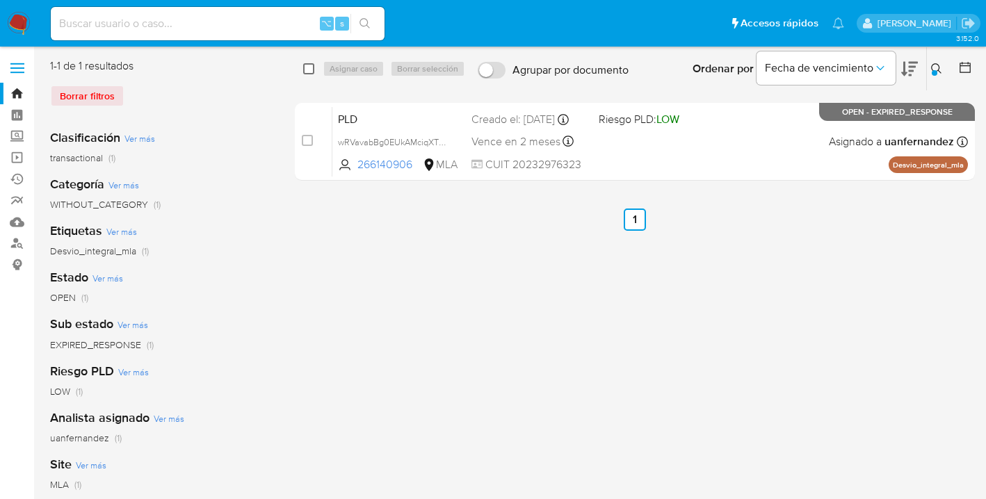
click at [304, 65] on input "checkbox" at bounding box center [308, 68] width 11 height 11
checkbox input "true"
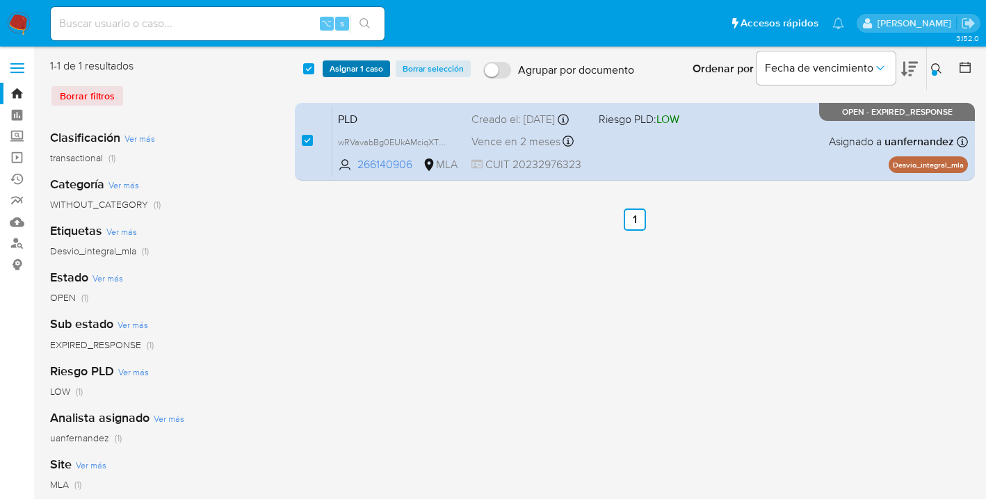
click at [335, 69] on span "Asignar 1 caso" at bounding box center [356, 69] width 54 height 14
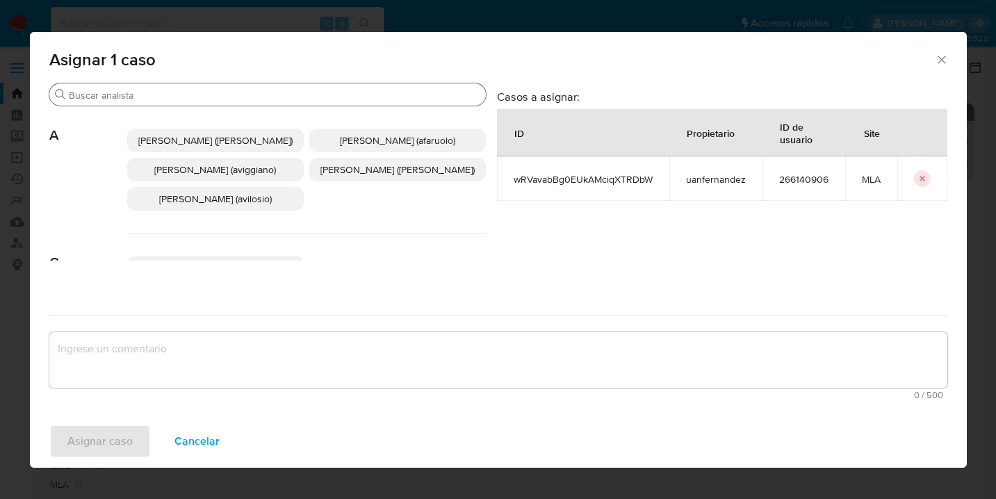
click at [277, 92] on input "Buscar" at bounding box center [274, 95] width 411 height 13
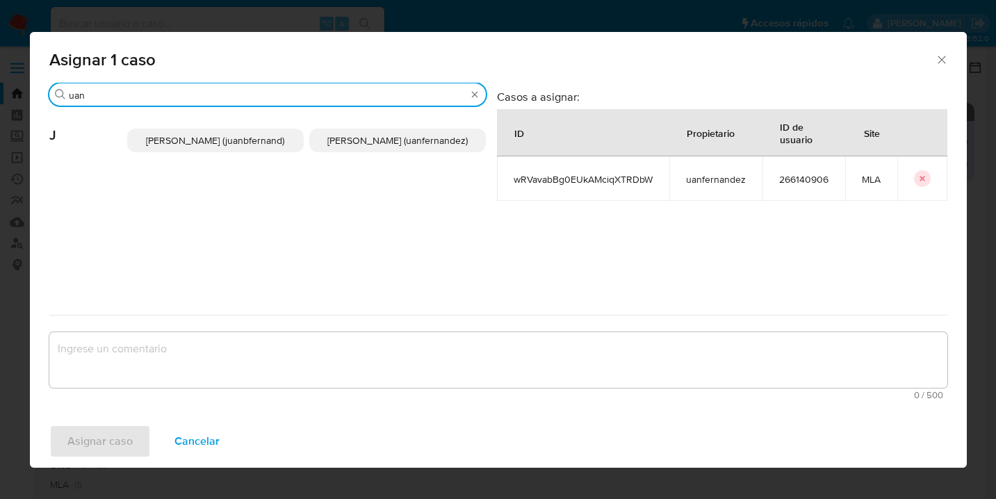
type input "uan"
click at [364, 145] on span "Juan Pablo Fernandez (uanfernandez)" at bounding box center [397, 140] width 140 height 14
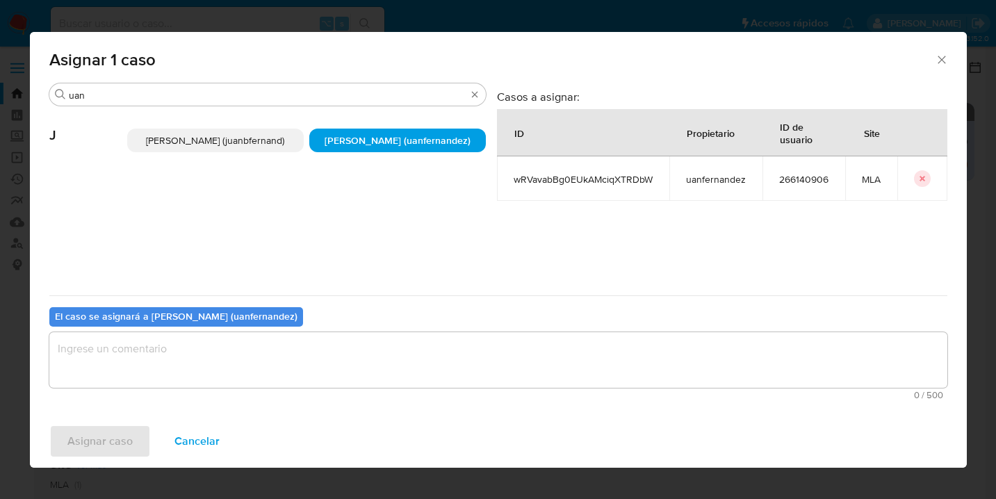
click at [337, 357] on textarea "assign-modal" at bounding box center [498, 360] width 898 height 56
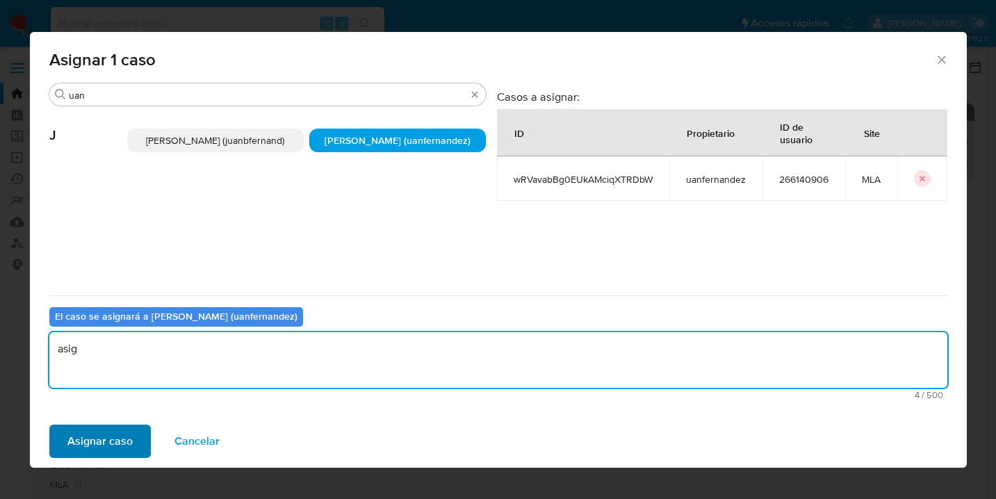
type textarea "asig"
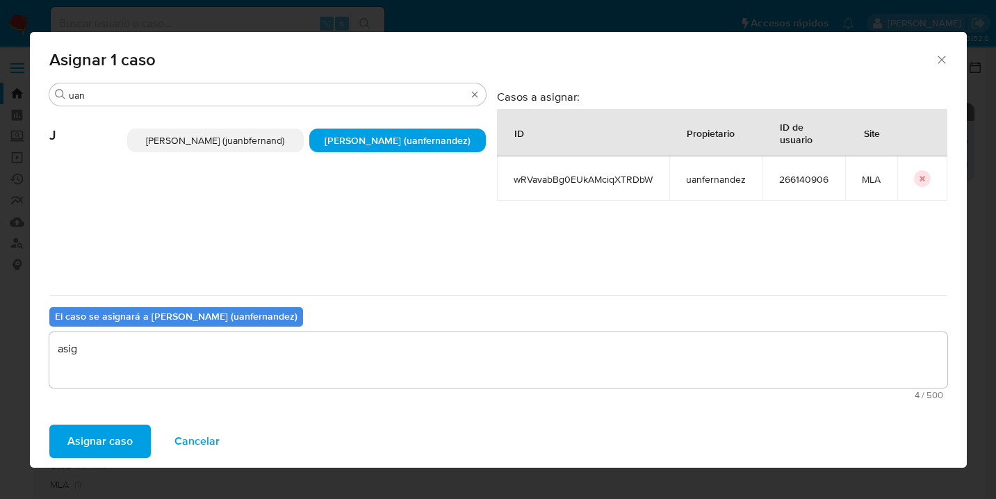
click at [122, 443] on span "Asignar caso" at bounding box center [99, 441] width 65 height 31
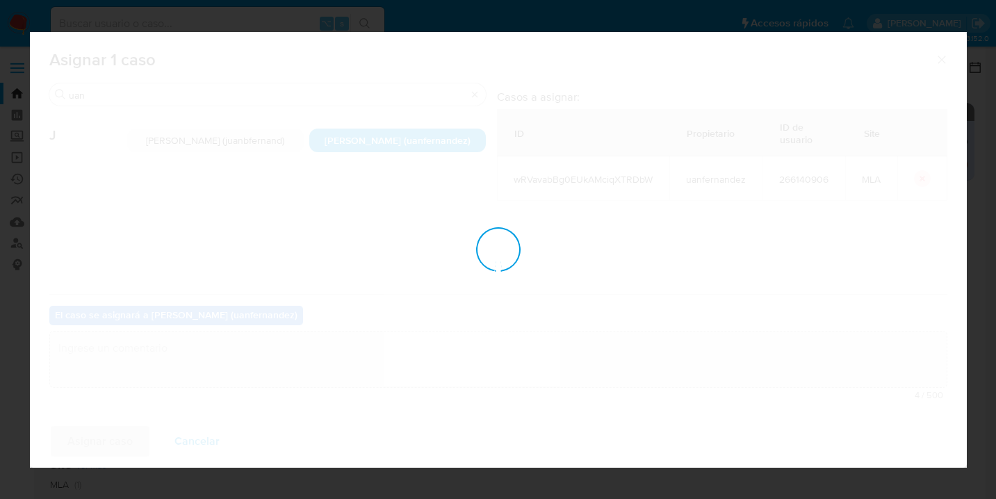
checkbox input "false"
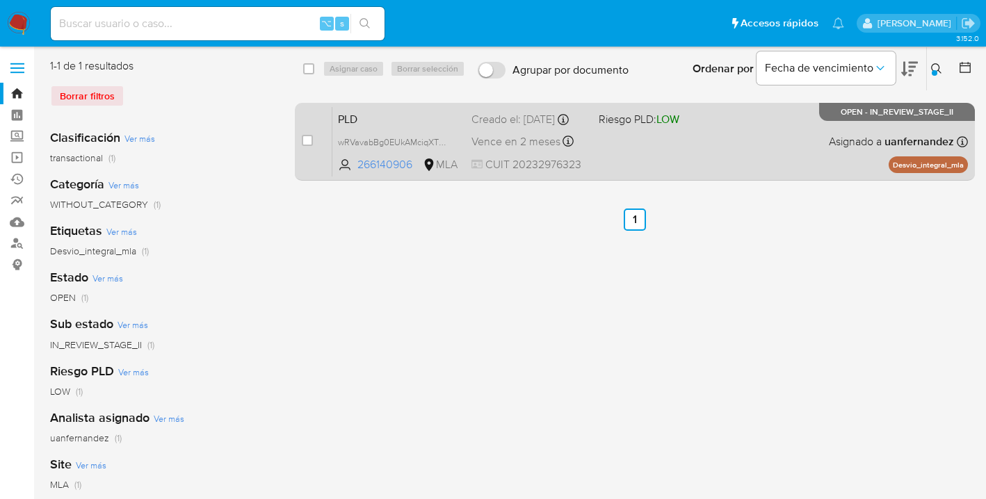
click at [728, 145] on div "PLD wRVavabBg0EUkAMciqXTRDbW 266140906 MLA Riesgo PLD: LOW Creado el: 12/07/202…" at bounding box center [649, 141] width 635 height 70
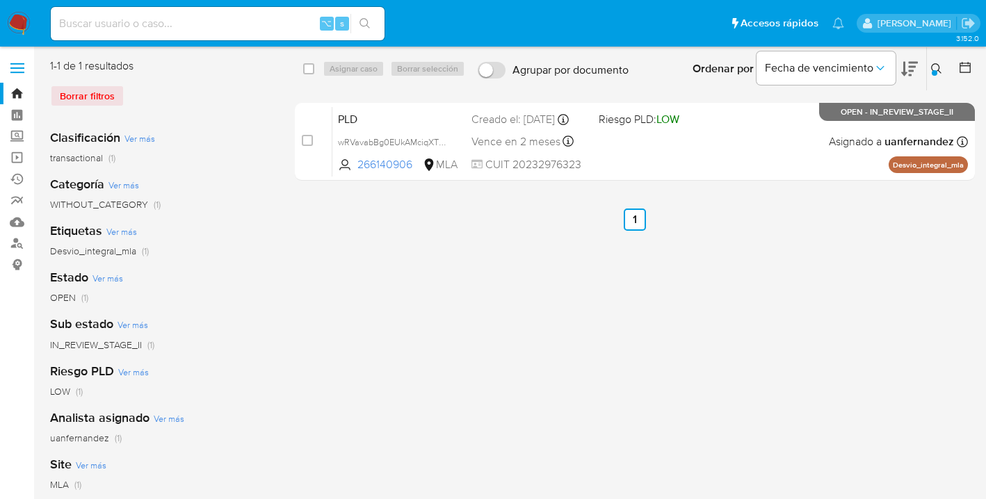
click at [933, 67] on icon at bounding box center [936, 68] width 11 height 11
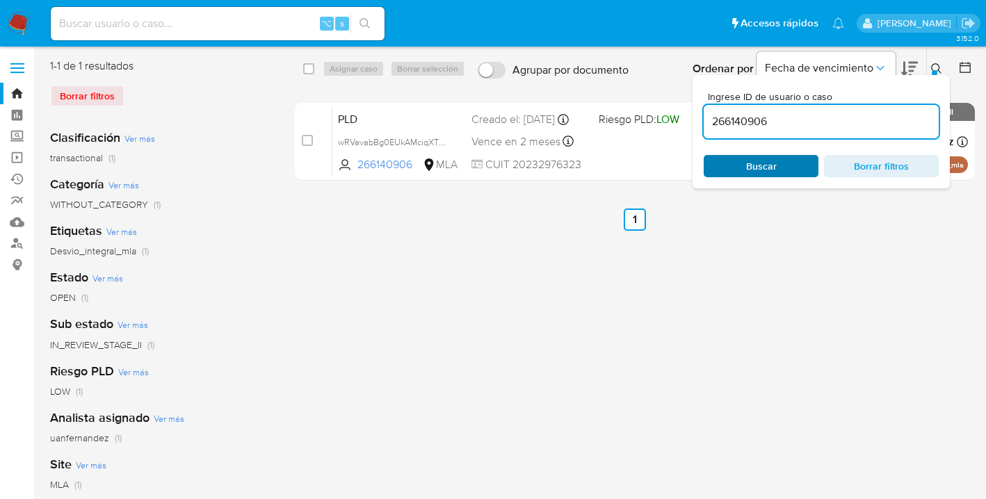
click at [794, 163] on span "Buscar" at bounding box center [760, 165] width 95 height 19
click at [934, 70] on div at bounding box center [934, 73] width 6 height 6
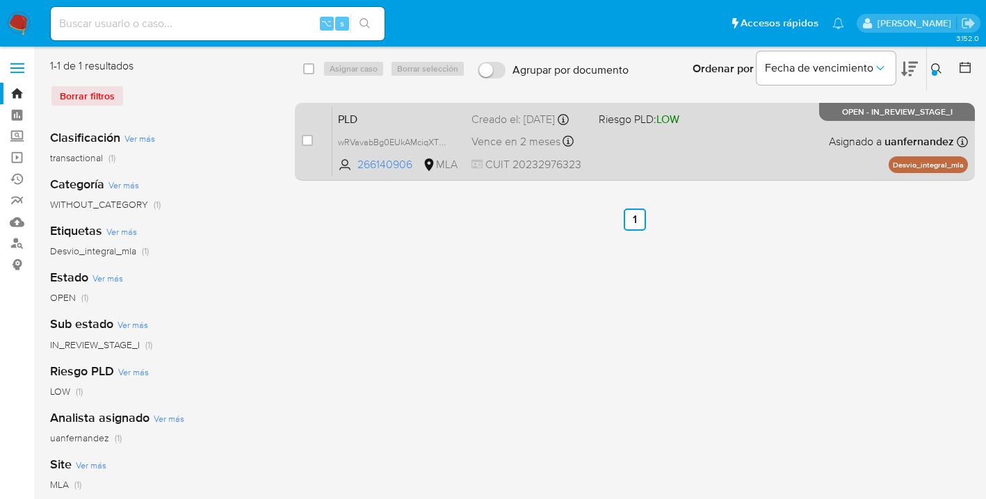
click at [751, 156] on div "PLD wRVavabBg0EUkAMciqXTRDbW 266140906 MLA Riesgo PLD: LOW Creado el: 12/07/202…" at bounding box center [649, 141] width 635 height 70
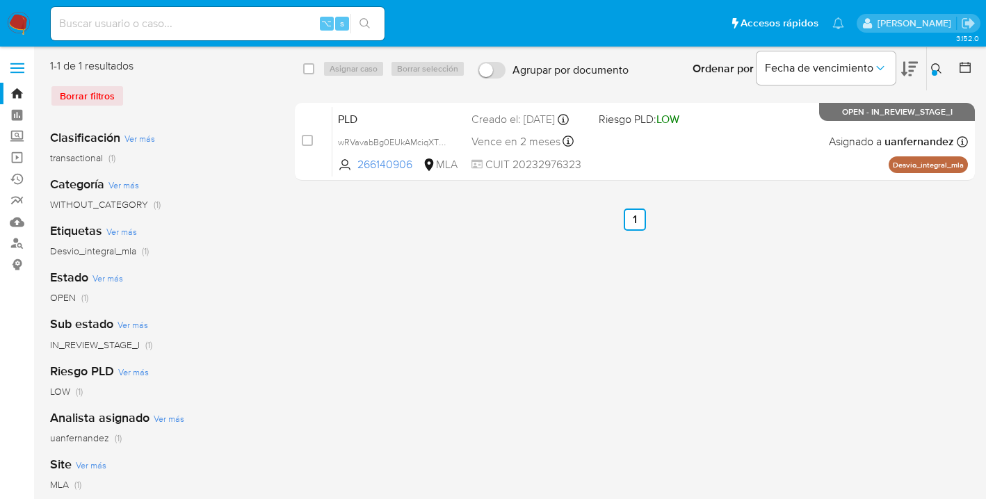
click at [932, 69] on icon at bounding box center [936, 68] width 11 height 11
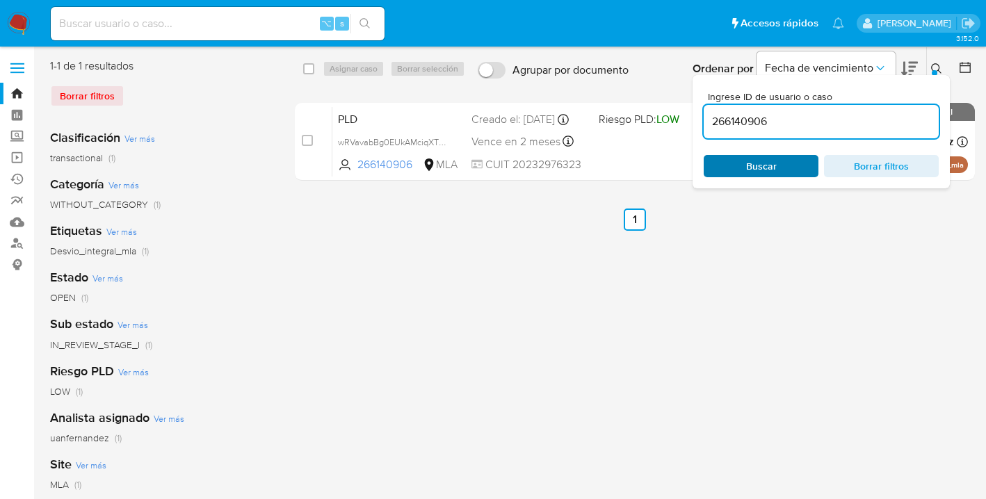
click at [766, 175] on span "Buscar" at bounding box center [761, 166] width 31 height 22
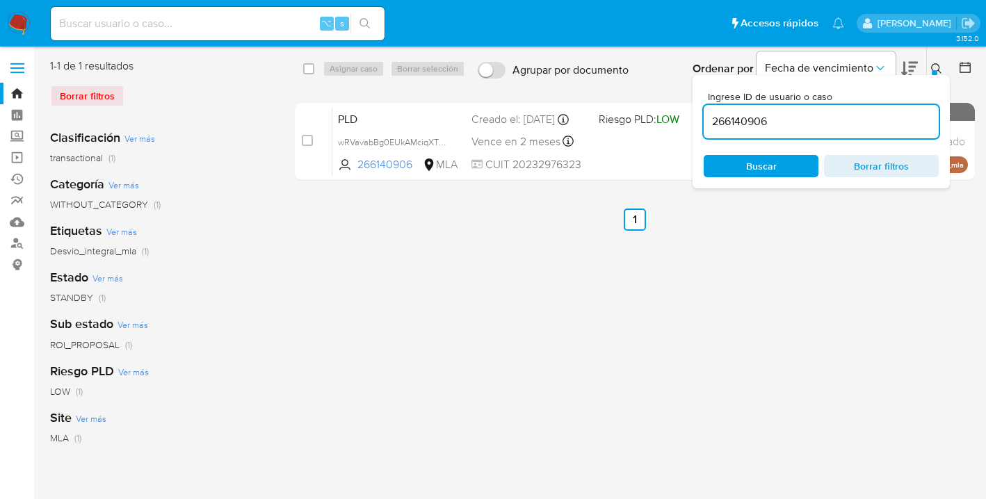
click at [935, 65] on icon at bounding box center [936, 68] width 11 height 11
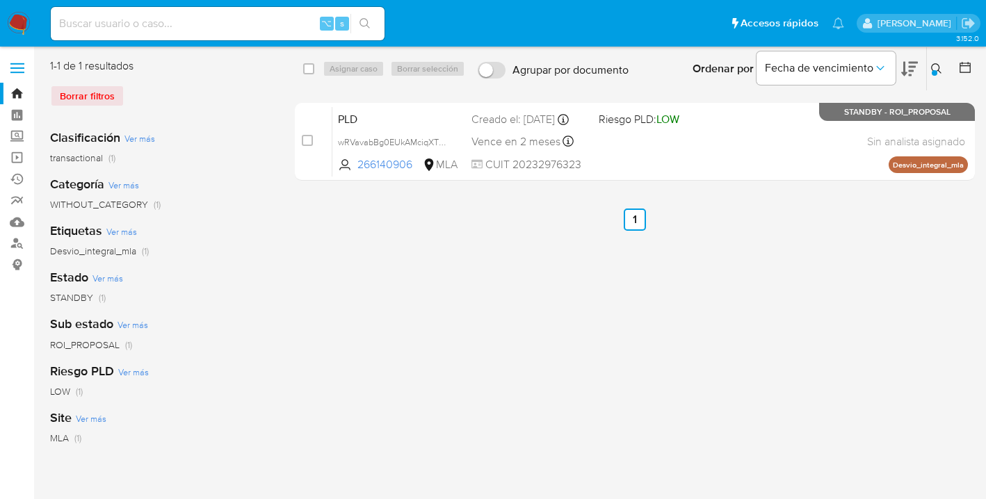
click at [937, 67] on icon at bounding box center [936, 68] width 11 height 11
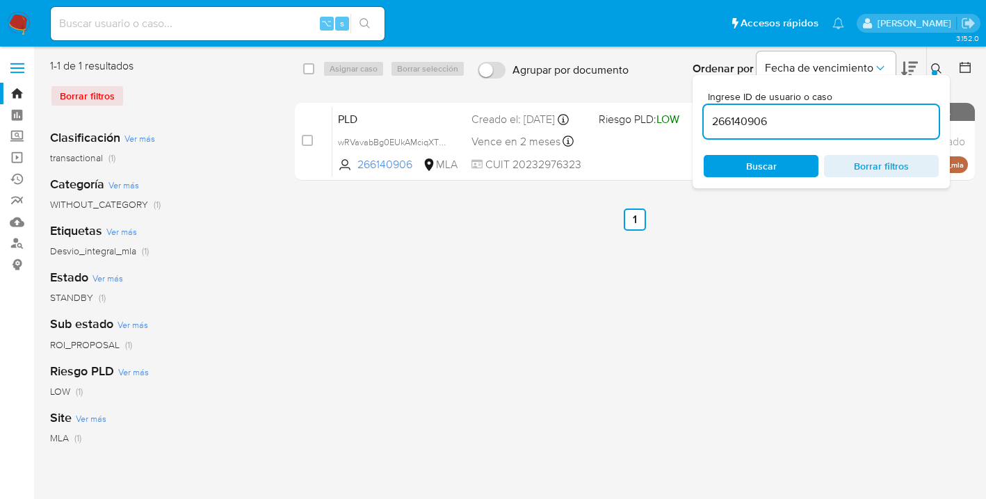
drag, startPoint x: 831, startPoint y: 120, endPoint x: 710, endPoint y: 115, distance: 121.0
click at [710, 115] on input "266140906" at bounding box center [820, 122] width 235 height 18
click at [940, 64] on icon at bounding box center [936, 68] width 11 height 11
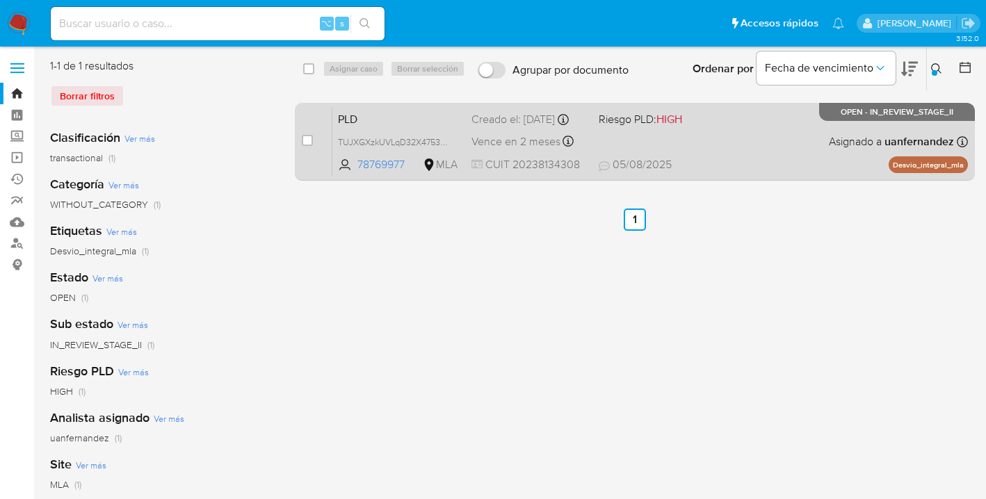
click at [780, 147] on div "PLD TUJXGXzkUVLqD32X4753eAQo 78769977 MLA Riesgo PLD: HIGH Creado el: 12/07/202…" at bounding box center [649, 141] width 635 height 70
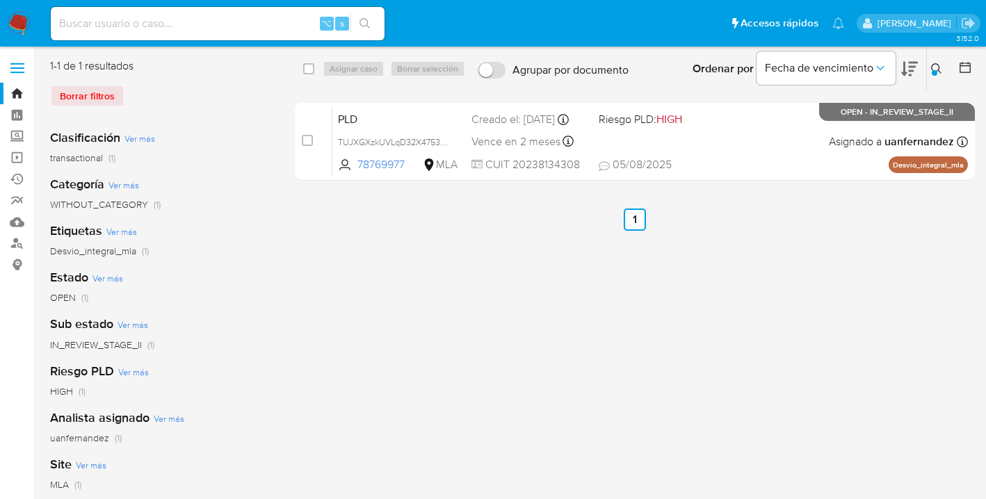
drag, startPoint x: 935, startPoint y: 66, endPoint x: 900, endPoint y: 92, distance: 43.7
click at [935, 66] on icon at bounding box center [936, 68] width 11 height 11
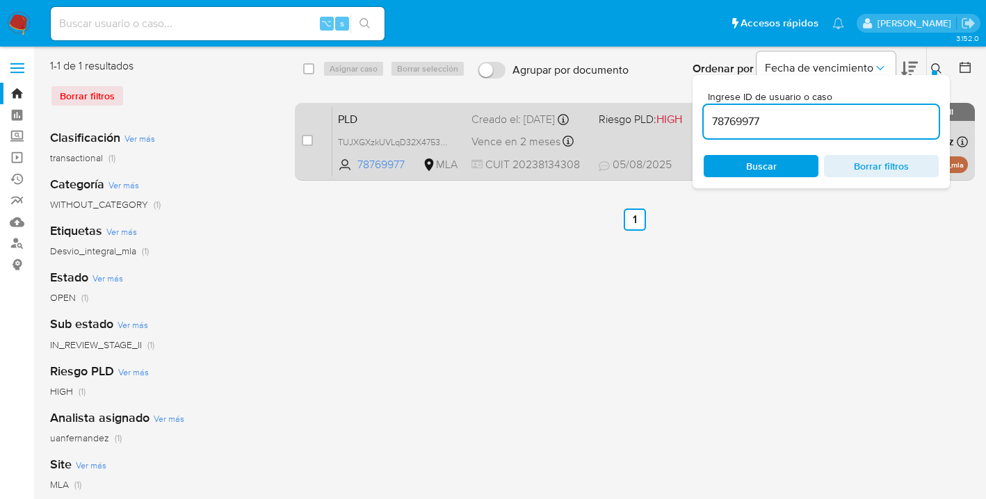
drag, startPoint x: 808, startPoint y: 129, endPoint x: 683, endPoint y: 119, distance: 125.5
click at [683, 119] on div "select-all-cases-checkbox Asignar caso Borrar selección Agrupar por documento O…" at bounding box center [635, 122] width 680 height 128
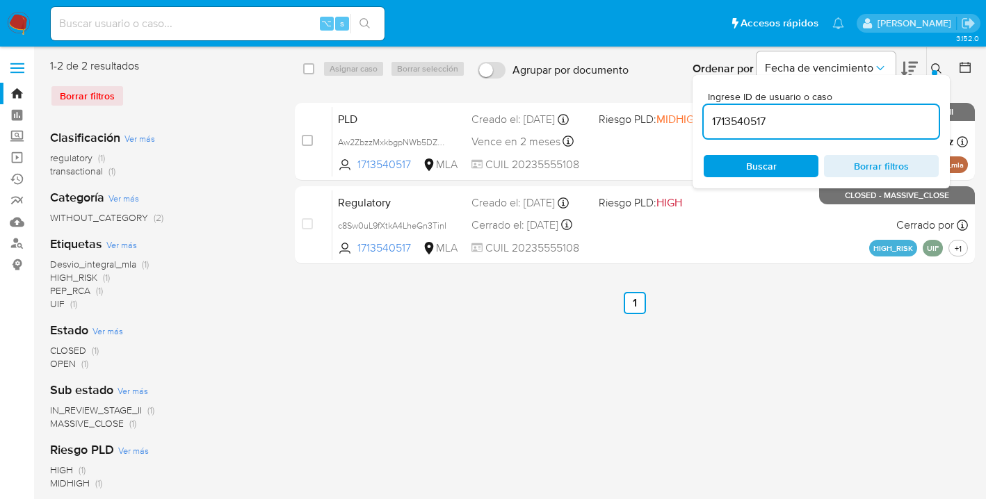
click at [936, 67] on icon at bounding box center [936, 68] width 11 height 11
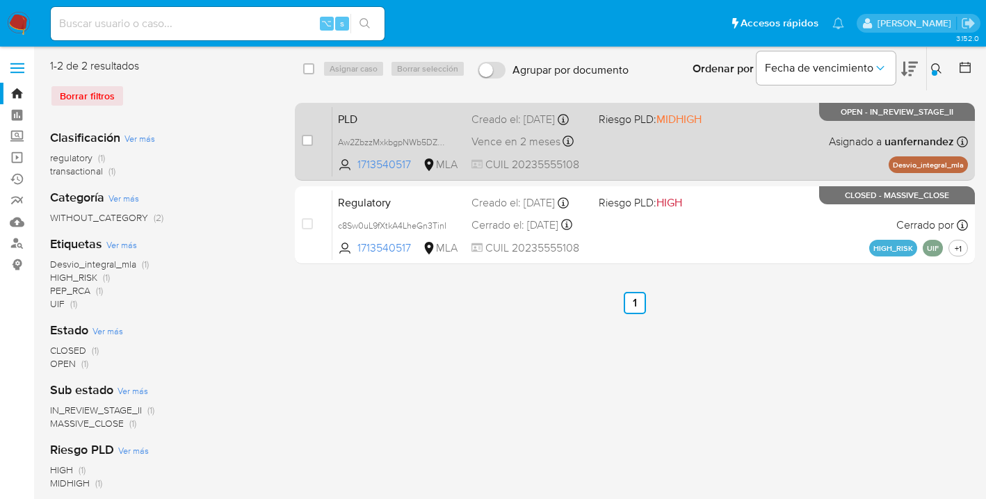
click at [755, 142] on div "PLD Aw2ZbzzMxkbgpNWb5DZ2NZrj 1713540517 MLA Riesgo PLD: MIDHIGH Creado el: 12/0…" at bounding box center [649, 141] width 635 height 70
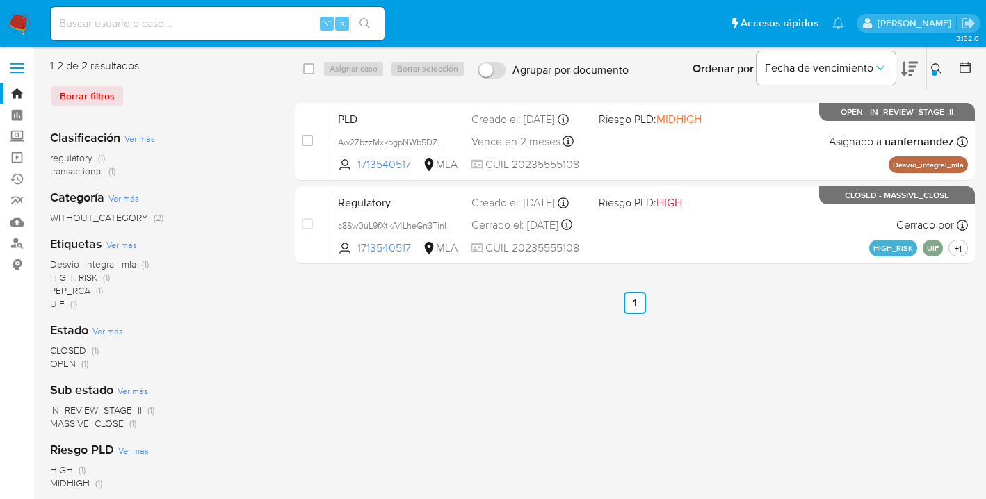
drag, startPoint x: 939, startPoint y: 68, endPoint x: 929, endPoint y: 73, distance: 10.9
click at [938, 68] on icon at bounding box center [936, 68] width 11 height 11
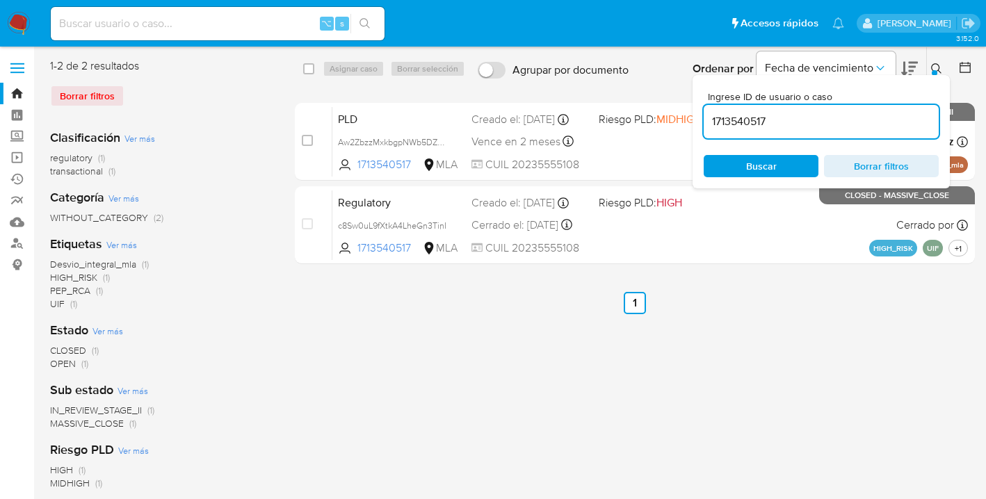
drag, startPoint x: 794, startPoint y: 118, endPoint x: 709, endPoint y: 108, distance: 86.0
click at [709, 108] on div "1713540517" at bounding box center [820, 121] width 235 height 33
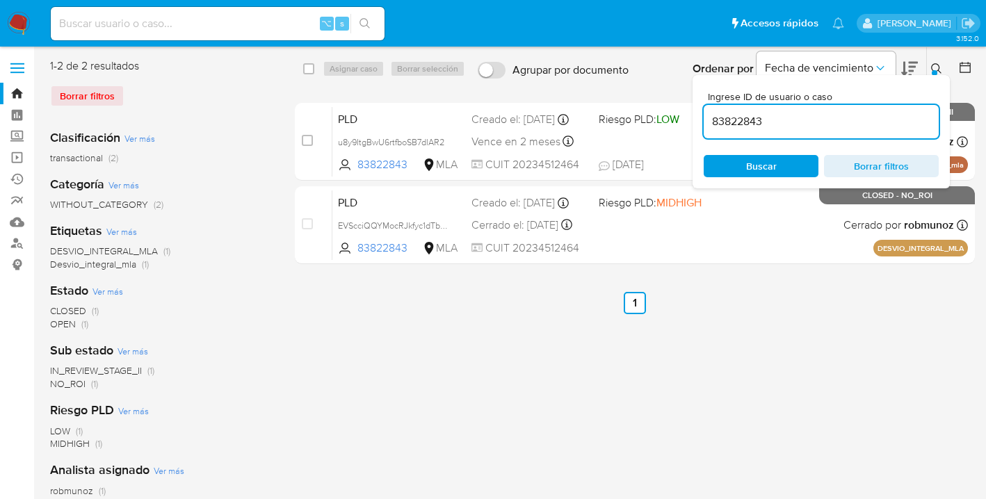
click at [936, 68] on icon at bounding box center [936, 68] width 11 height 11
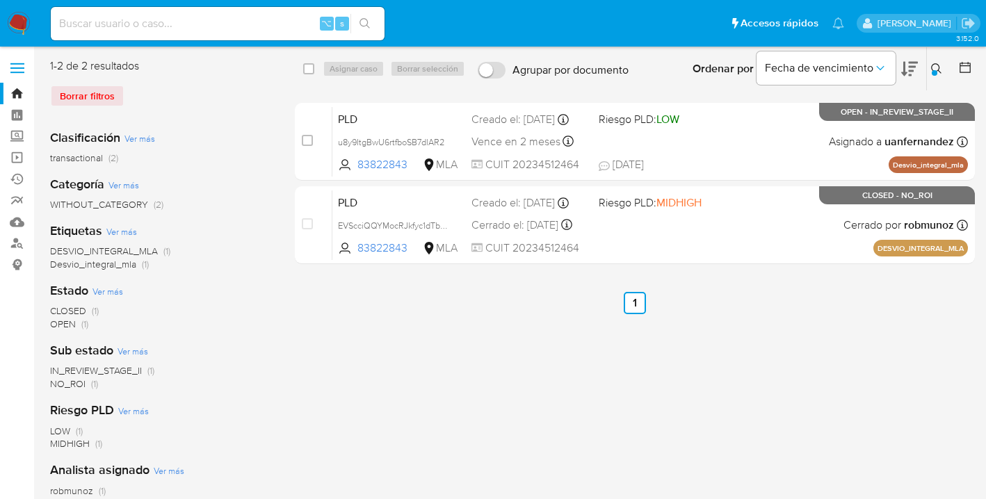
click at [931, 66] on icon at bounding box center [936, 68] width 10 height 10
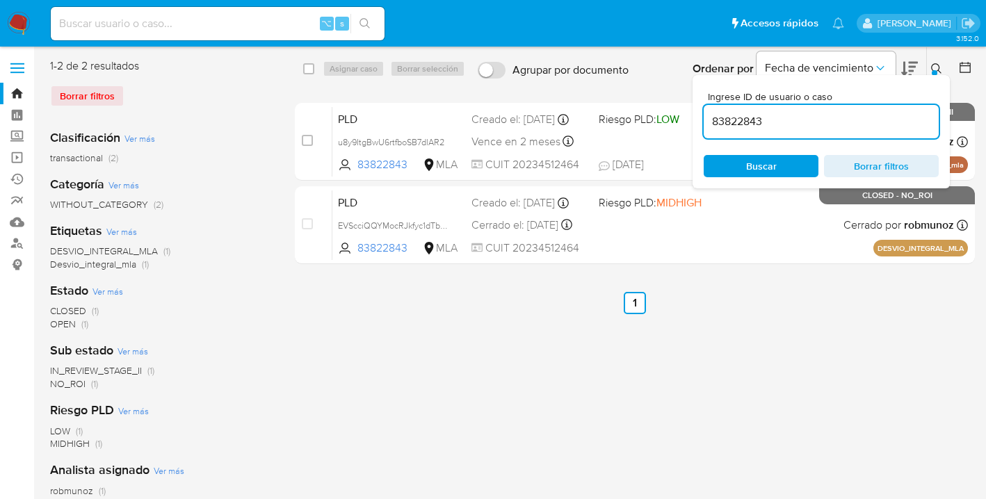
drag, startPoint x: 826, startPoint y: 112, endPoint x: 713, endPoint y: 115, distance: 112.7
click at [713, 115] on div "83822843" at bounding box center [820, 121] width 235 height 33
paste input "162580722"
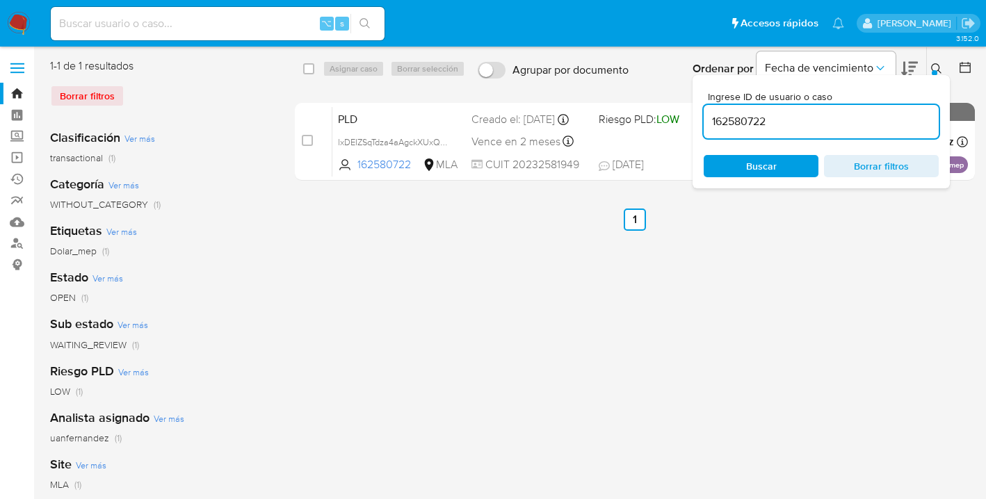
click at [933, 67] on icon at bounding box center [936, 68] width 11 height 11
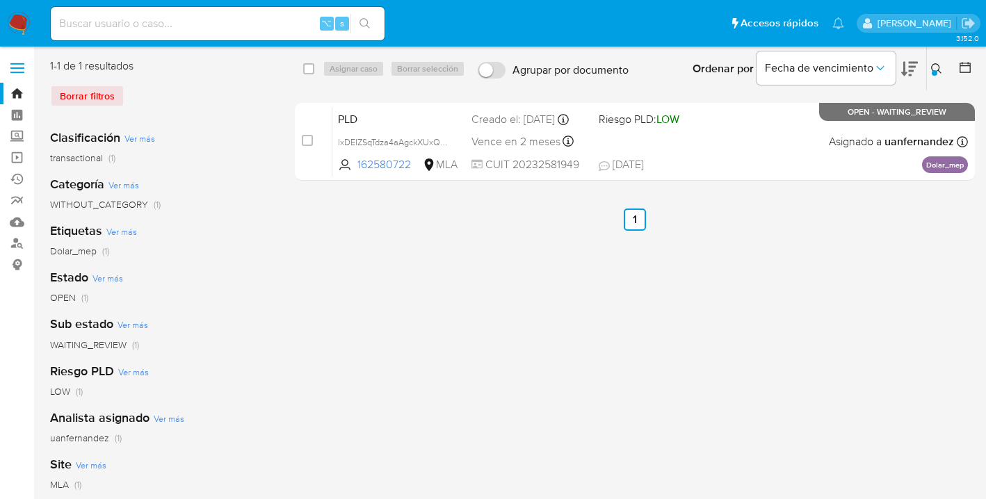
click at [934, 63] on icon at bounding box center [936, 68] width 10 height 10
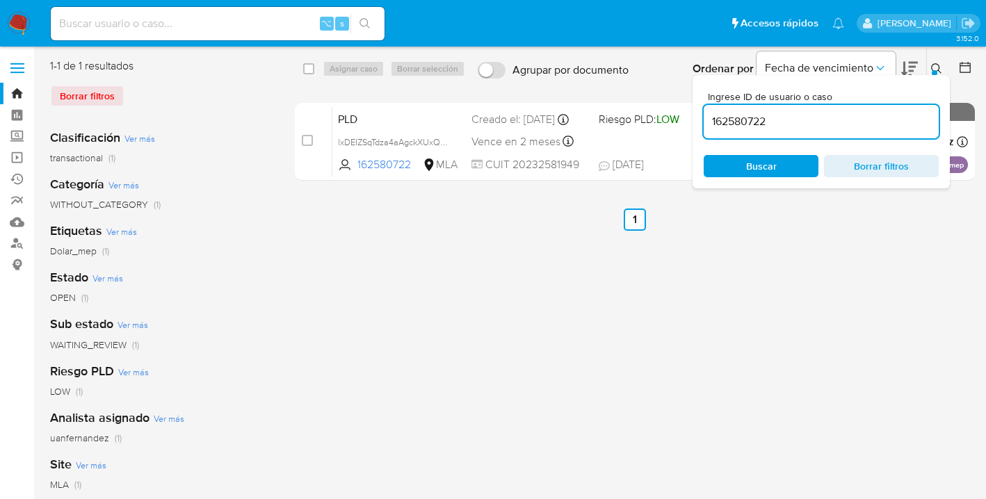
drag, startPoint x: 817, startPoint y: 123, endPoint x: 706, endPoint y: 117, distance: 111.4
click at [708, 114] on input "162580722" at bounding box center [820, 122] width 235 height 18
click at [937, 67] on icon at bounding box center [936, 68] width 11 height 11
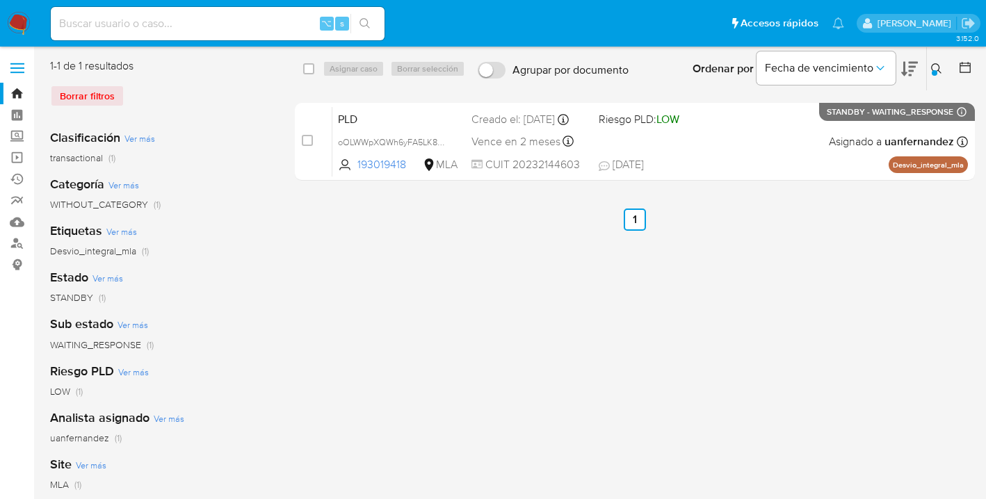
drag, startPoint x: 932, startPoint y: 69, endPoint x: 905, endPoint y: 83, distance: 30.8
click at [932, 69] on icon at bounding box center [936, 68] width 11 height 11
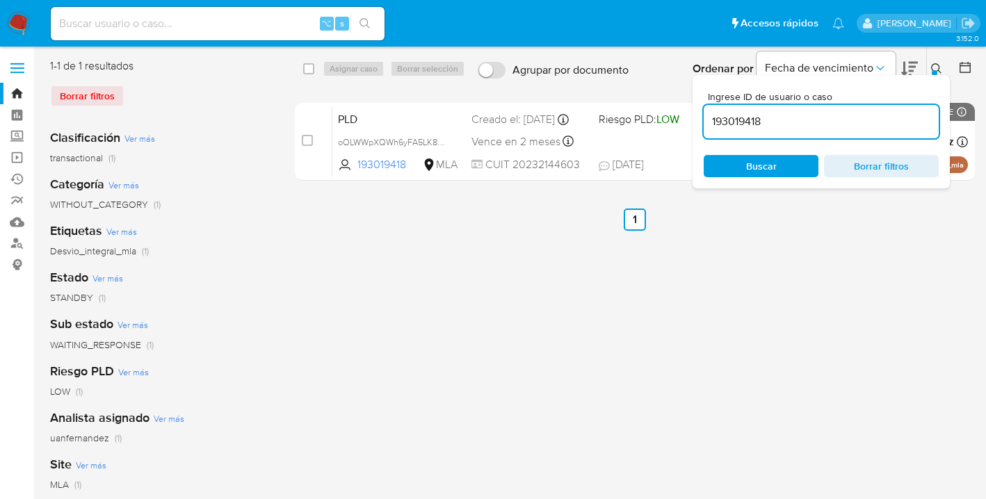
drag, startPoint x: 718, startPoint y: 101, endPoint x: 678, endPoint y: 95, distance: 40.0
click at [678, 95] on div "select-all-cases-checkbox Asignar caso Borrar selección Agrupar por documento O…" at bounding box center [635, 122] width 680 height 128
type input "162580722"
drag, startPoint x: 936, startPoint y: 63, endPoint x: 877, endPoint y: 99, distance: 68.7
click at [936, 63] on icon at bounding box center [936, 68] width 11 height 11
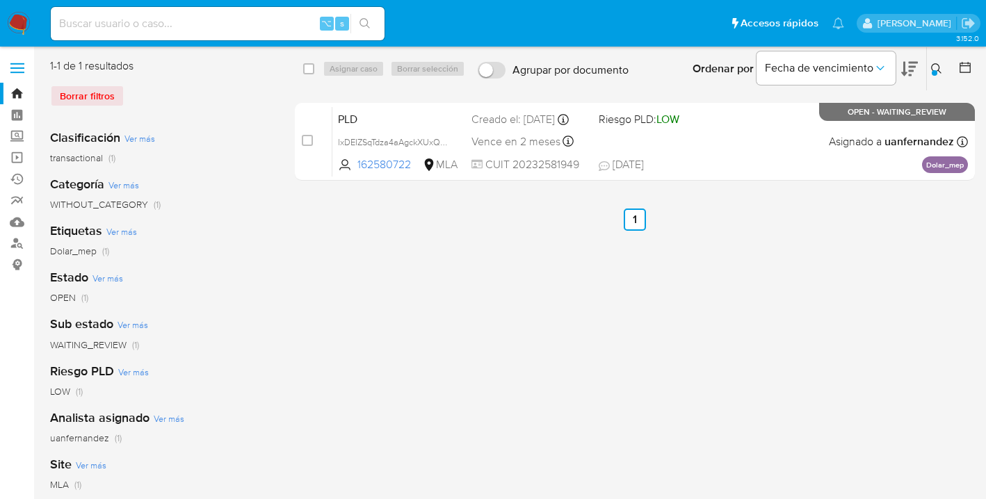
drag, startPoint x: 309, startPoint y: 68, endPoint x: 323, endPoint y: 72, distance: 14.5
click at [310, 68] on input "checkbox" at bounding box center [308, 68] width 11 height 11
checkbox input "true"
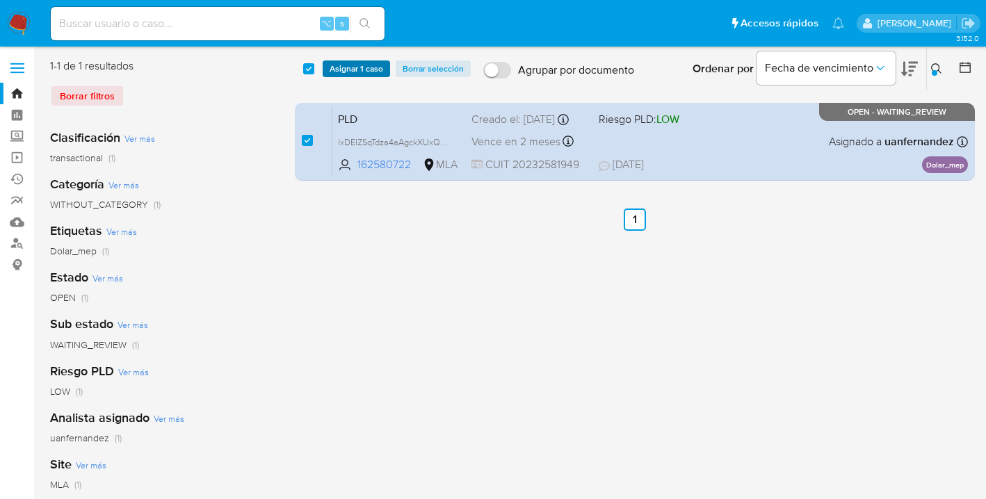
click at [334, 74] on span "Asignar 1 caso" at bounding box center [356, 69] width 54 height 14
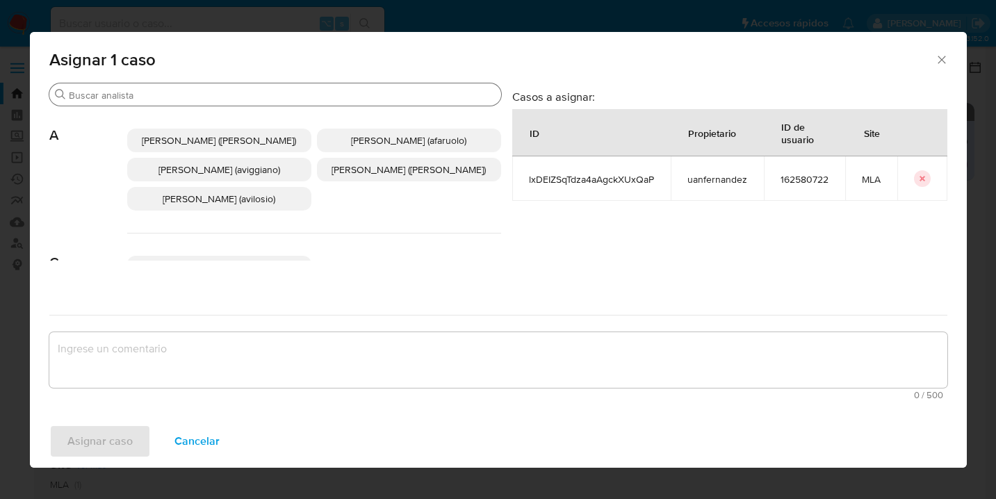
click at [287, 90] on input "Buscar" at bounding box center [282, 95] width 427 height 13
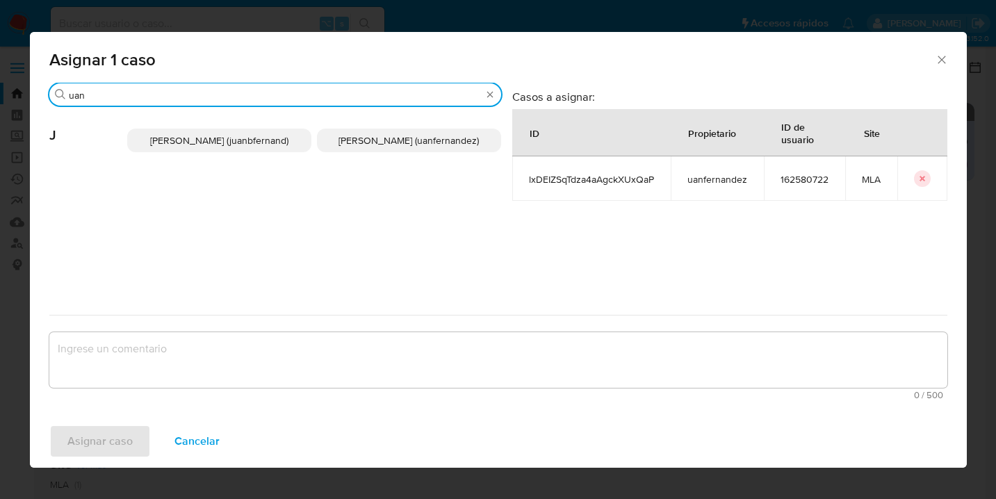
type input "uan"
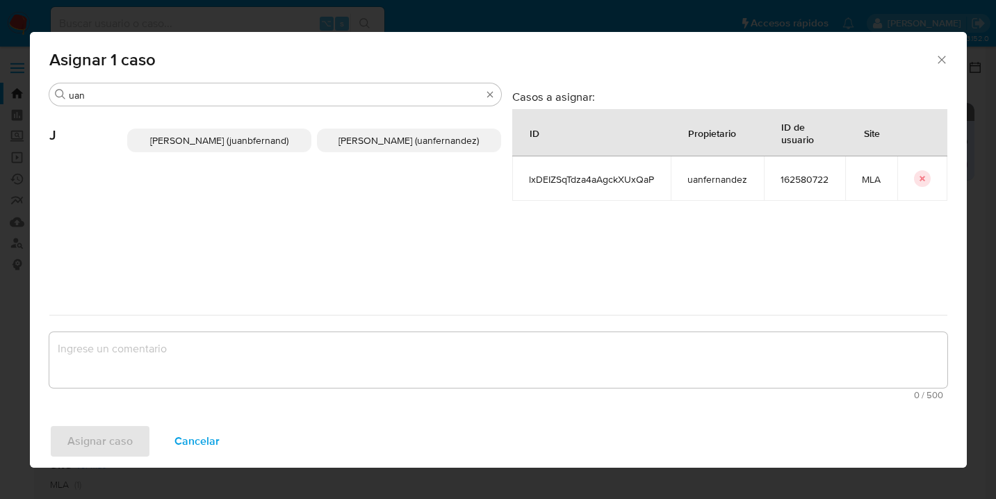
click at [348, 136] on span "Juan Pablo Fernandez (uanfernandez)" at bounding box center [409, 140] width 140 height 14
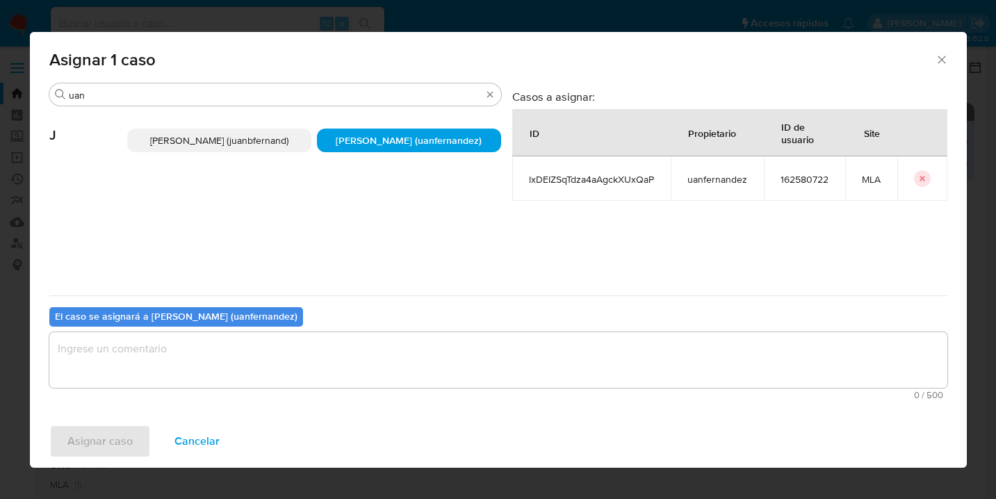
click at [307, 376] on textarea "assign-modal" at bounding box center [498, 360] width 898 height 56
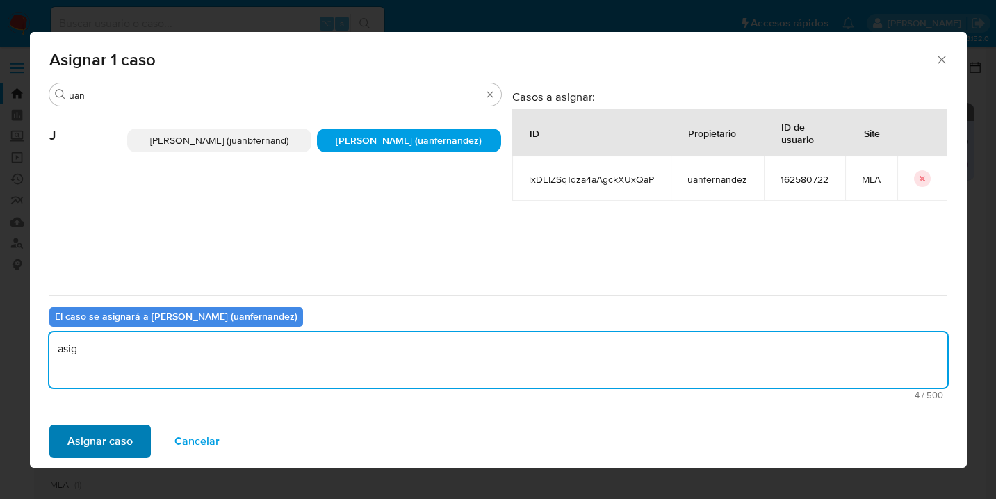
type textarea "asig"
click at [85, 440] on span "Asignar caso" at bounding box center [99, 441] width 65 height 31
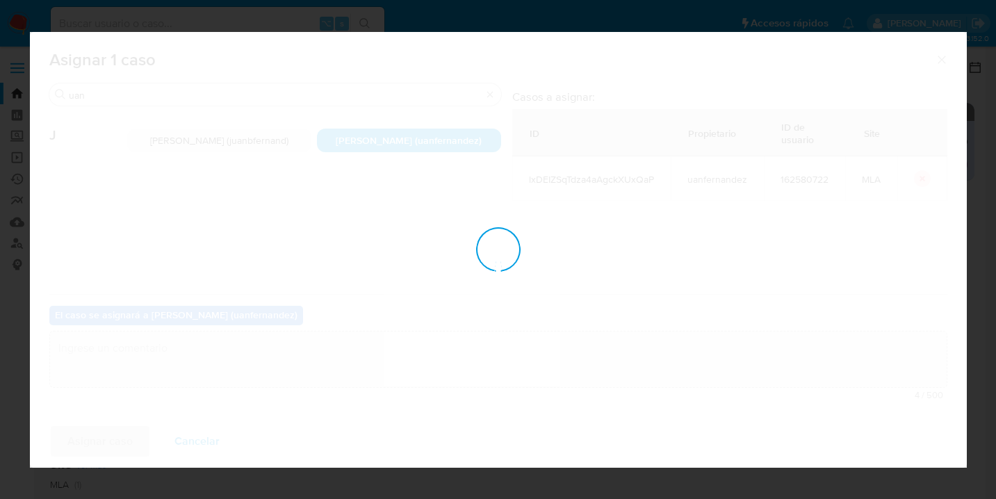
checkbox input "false"
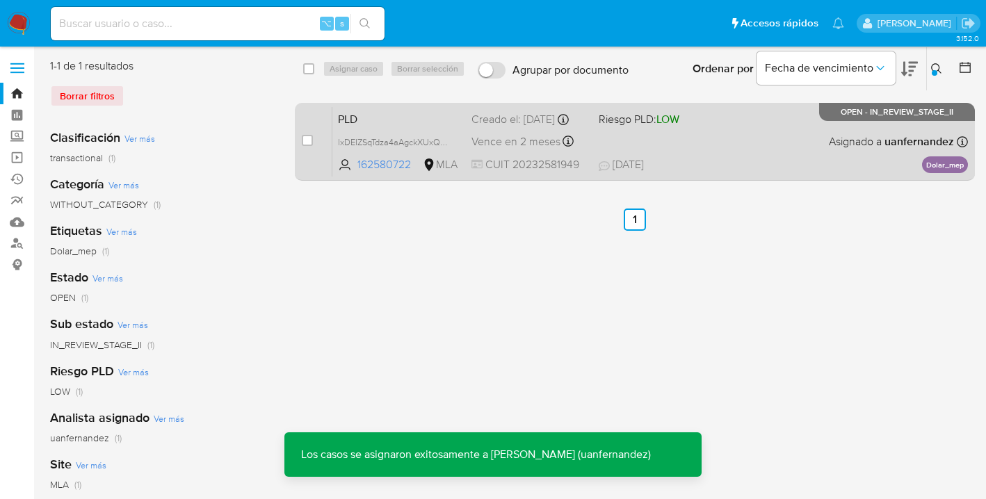
click at [747, 146] on div "PLD lxDEIZSqTdza4aAgckXUxQaP 162580722 MLA Riesgo PLD: LOW Creado el: 12/07/202…" at bounding box center [649, 141] width 635 height 70
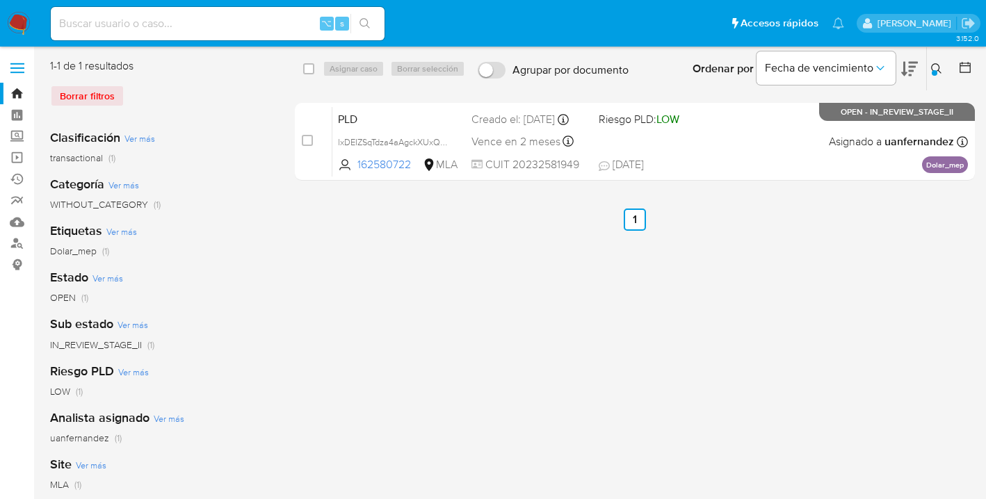
click at [936, 69] on icon at bounding box center [936, 68] width 11 height 11
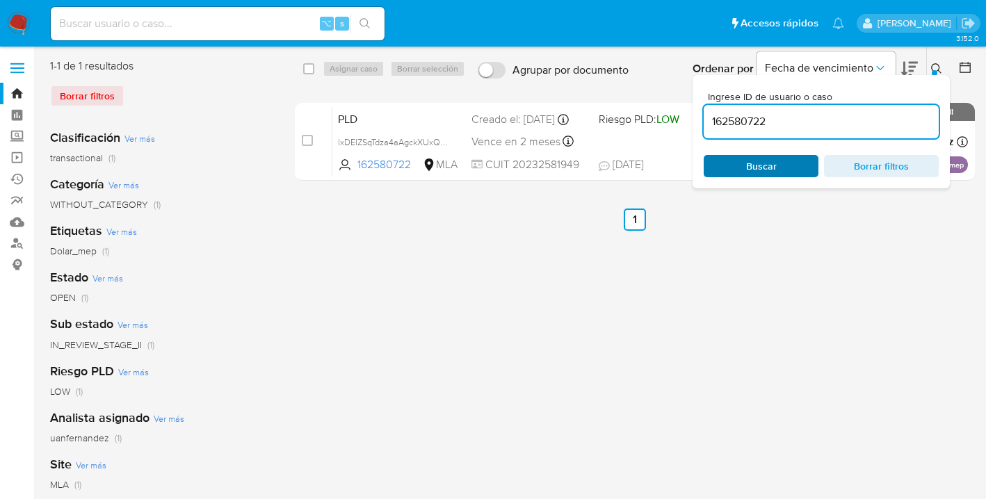
click at [769, 173] on span "Buscar" at bounding box center [761, 166] width 31 height 22
click at [937, 65] on icon at bounding box center [936, 68] width 11 height 11
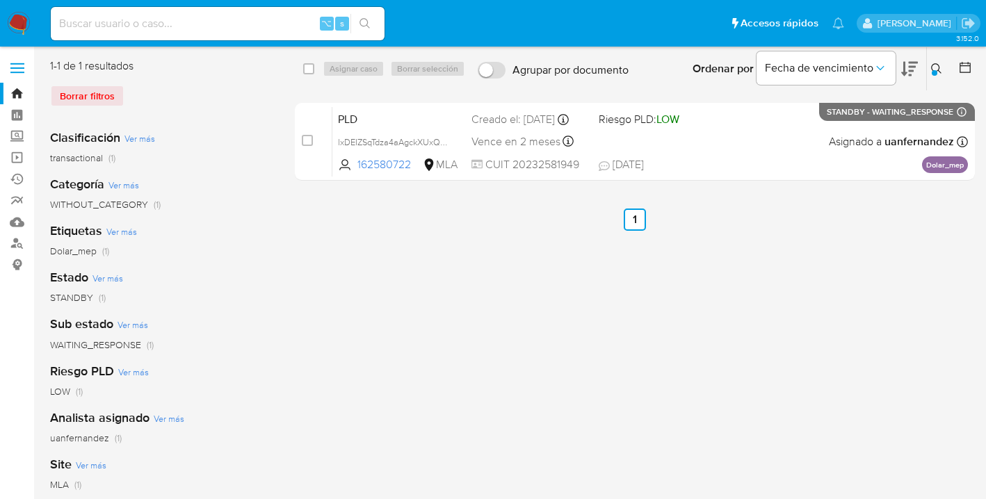
click at [932, 66] on icon at bounding box center [936, 68] width 11 height 11
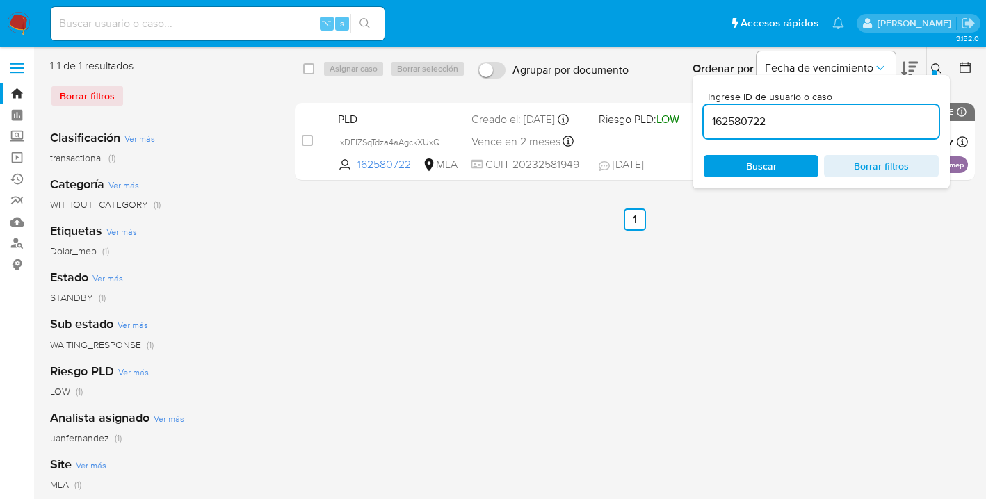
drag, startPoint x: 751, startPoint y: 117, endPoint x: 714, endPoint y: 117, distance: 36.8
click at [714, 117] on input "162580722" at bounding box center [820, 122] width 235 height 18
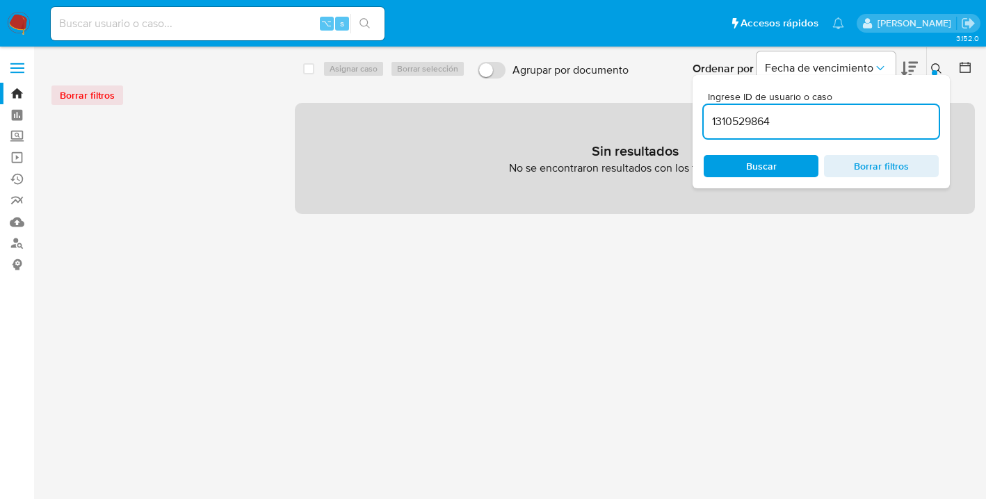
drag, startPoint x: 735, startPoint y: 116, endPoint x: 696, endPoint y: 115, distance: 38.9
click at [696, 115] on div "Ingrese ID de usuario o caso 1310529864 Buscar Borrar filtros" at bounding box center [820, 131] width 257 height 113
paste input
type input "310529864"
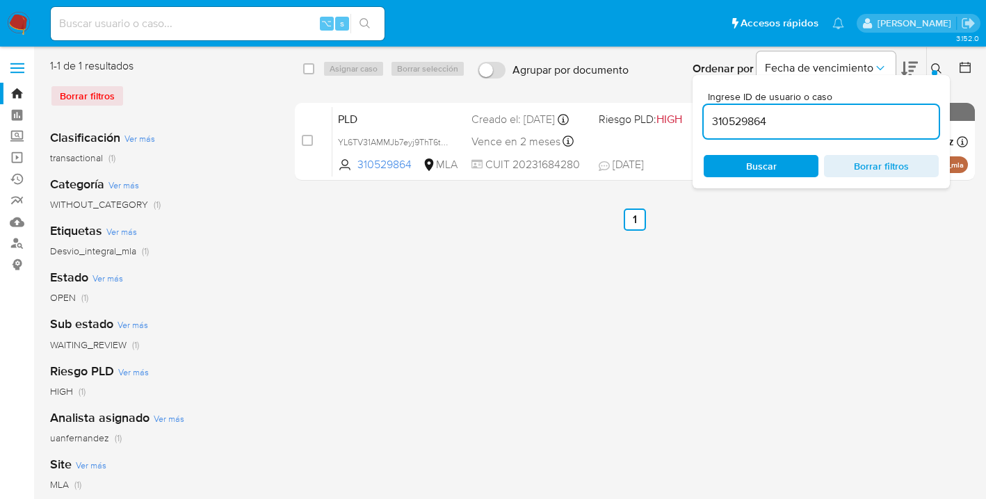
click at [937, 71] on icon at bounding box center [936, 68] width 11 height 11
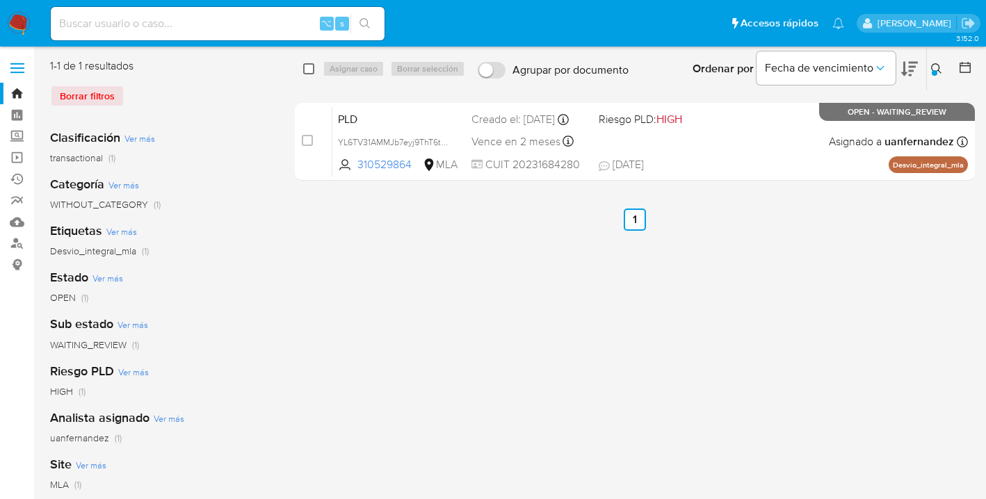
click at [309, 71] on input "checkbox" at bounding box center [308, 68] width 11 height 11
checkbox input "true"
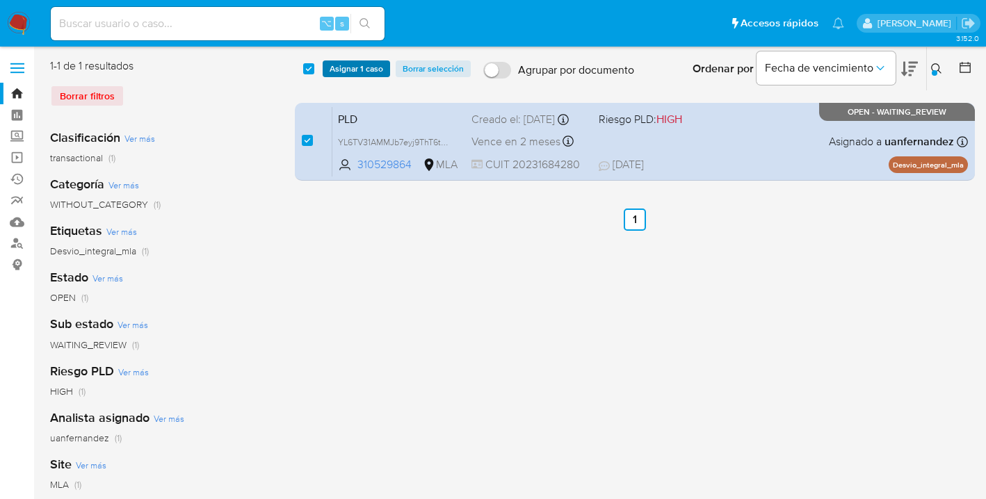
click at [336, 72] on span "Asignar 1 caso" at bounding box center [356, 69] width 54 height 14
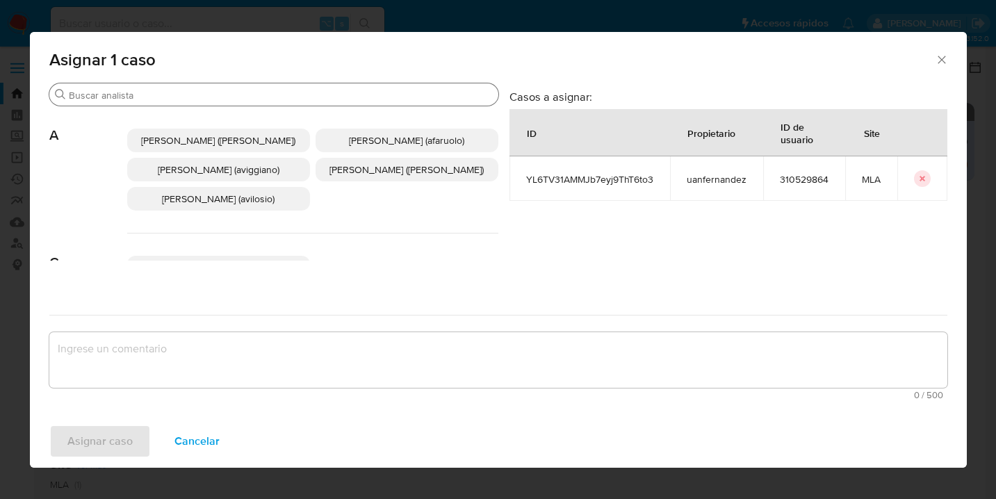
click at [275, 96] on input "Buscar" at bounding box center [281, 95] width 424 height 13
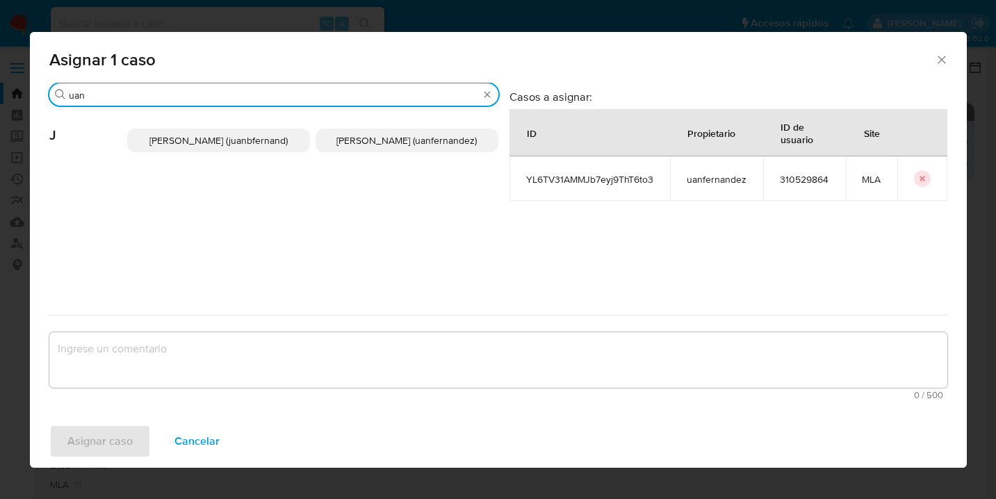
type input "uan"
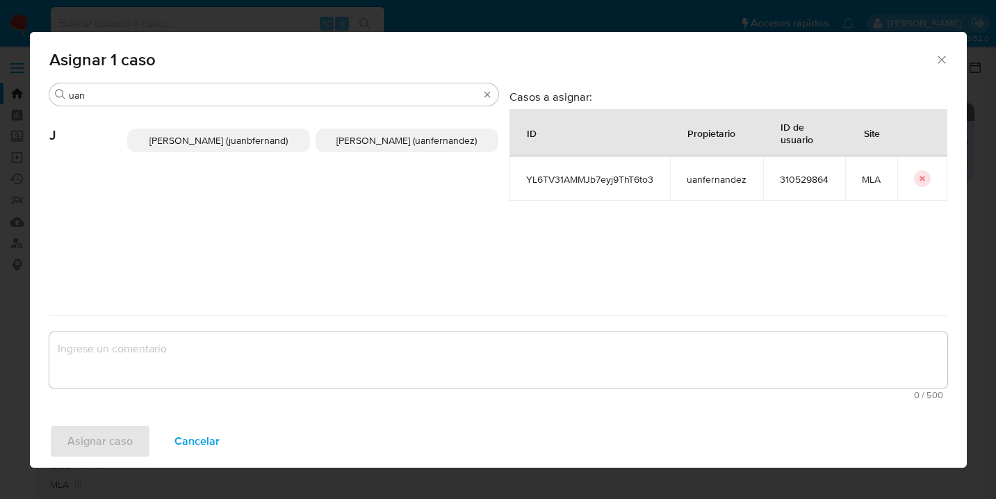
click at [344, 136] on span "Juan Pablo Fernandez (uanfernandez)" at bounding box center [406, 140] width 140 height 14
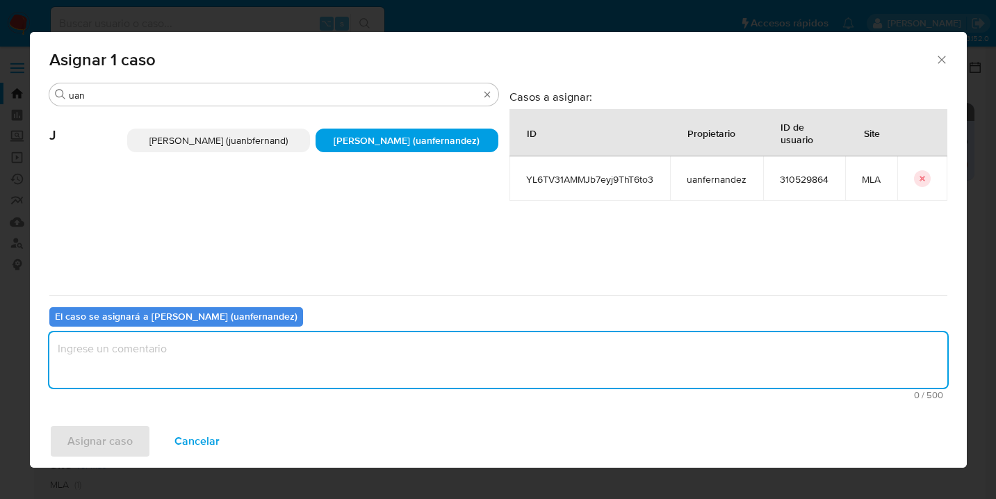
click at [279, 359] on textarea "assign-modal" at bounding box center [498, 360] width 898 height 56
type textarea "asig"
click at [101, 440] on span "Asignar caso" at bounding box center [99, 441] width 65 height 31
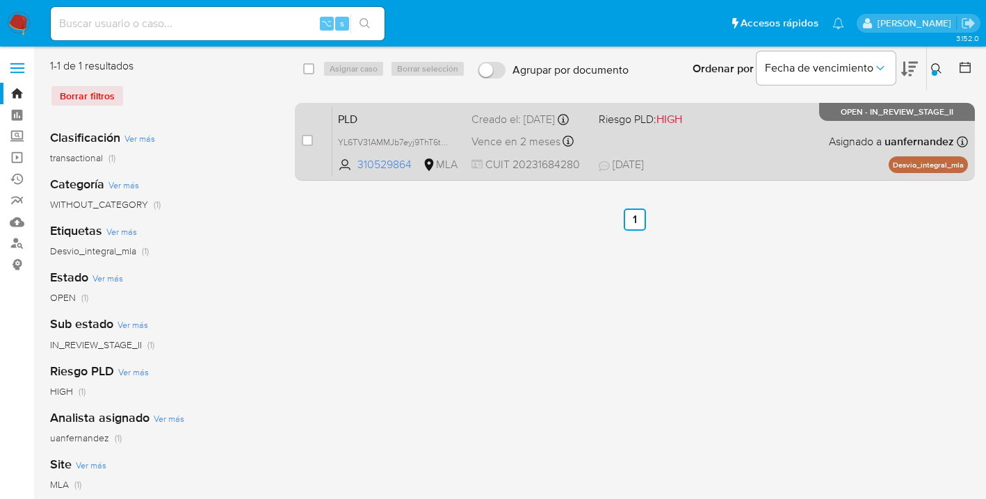
click at [742, 145] on div "PLD YL6TV31AMMJb7eyj9ThT6to3 310529864 MLA Riesgo PLD: HIGH Creado el: 12/07/20…" at bounding box center [649, 141] width 635 height 70
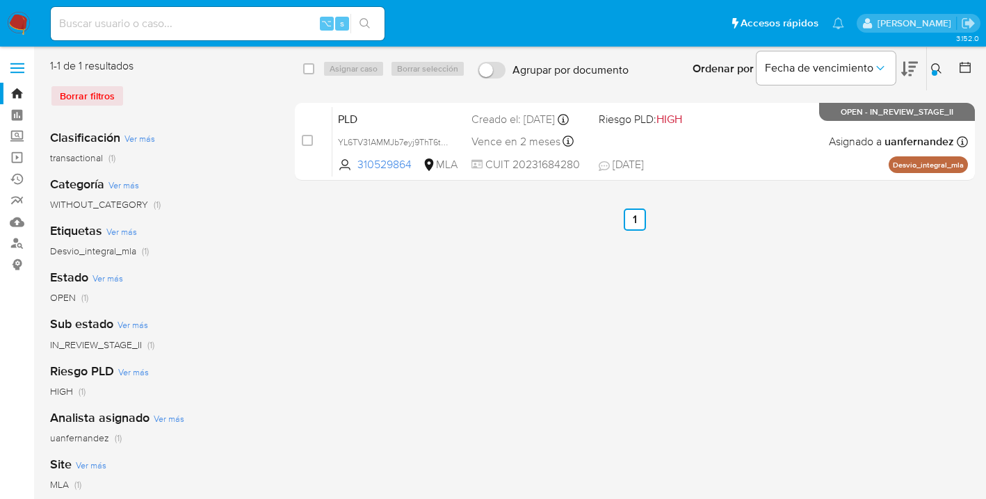
drag, startPoint x: 931, startPoint y: 67, endPoint x: 886, endPoint y: 96, distance: 54.0
click at [931, 67] on icon at bounding box center [936, 68] width 11 height 11
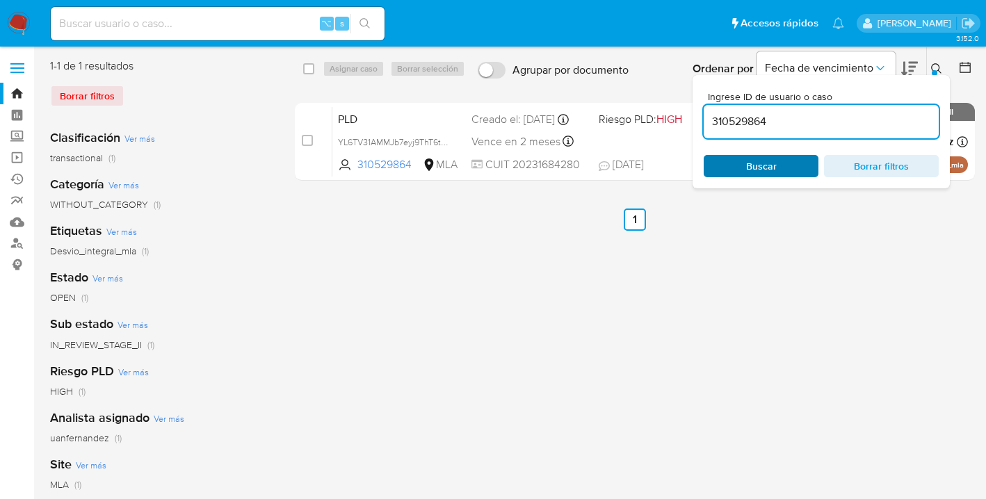
click at [788, 162] on span "Buscar" at bounding box center [760, 165] width 95 height 19
click at [937, 67] on icon at bounding box center [936, 68] width 11 height 11
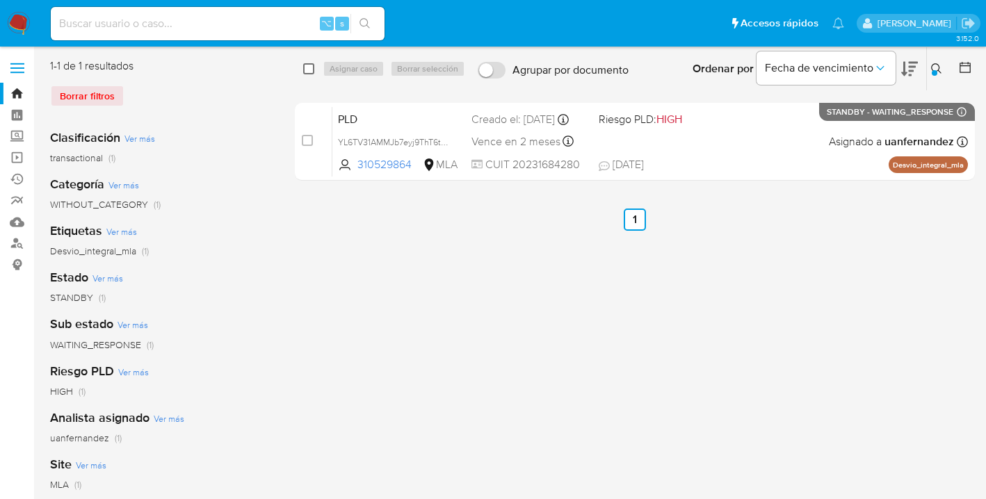
click at [307, 69] on input "checkbox" at bounding box center [308, 68] width 11 height 11
checkbox input "true"
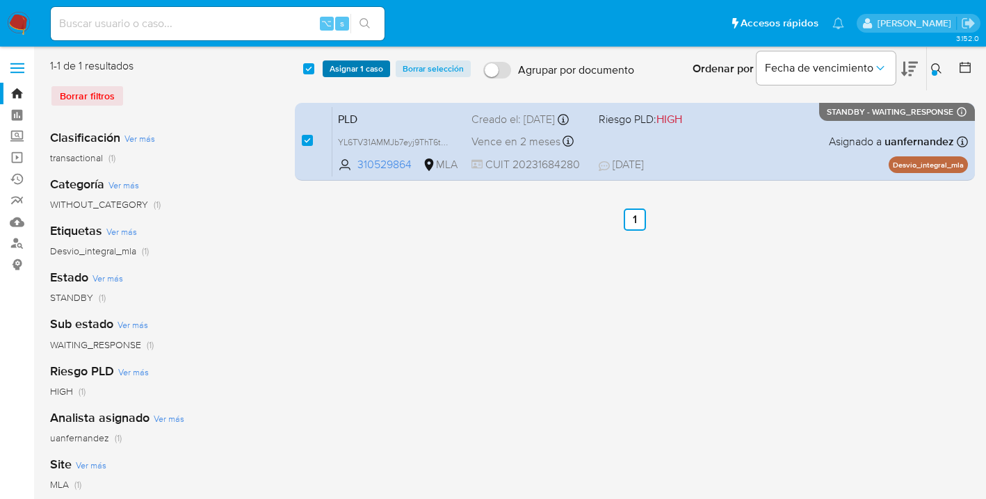
click at [334, 67] on span "Asignar 1 caso" at bounding box center [356, 69] width 54 height 14
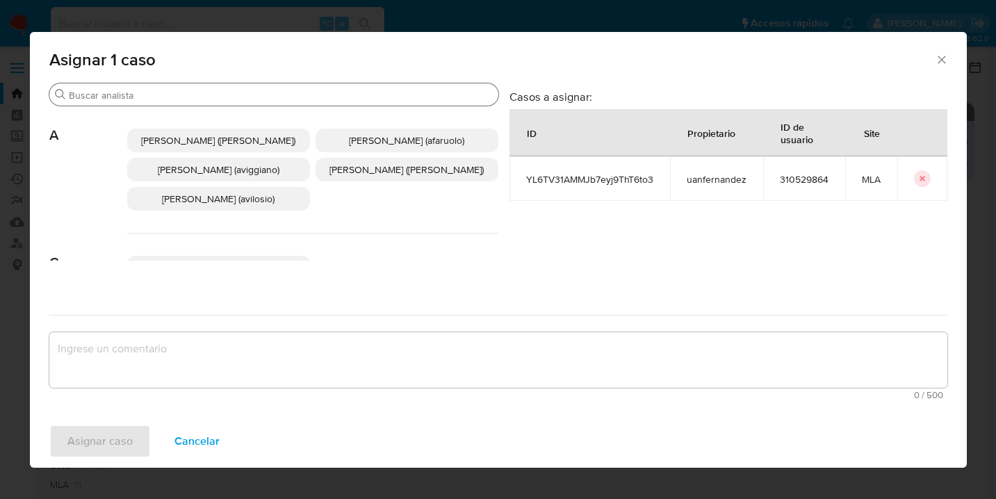
click at [282, 100] on input "Buscar" at bounding box center [281, 95] width 424 height 13
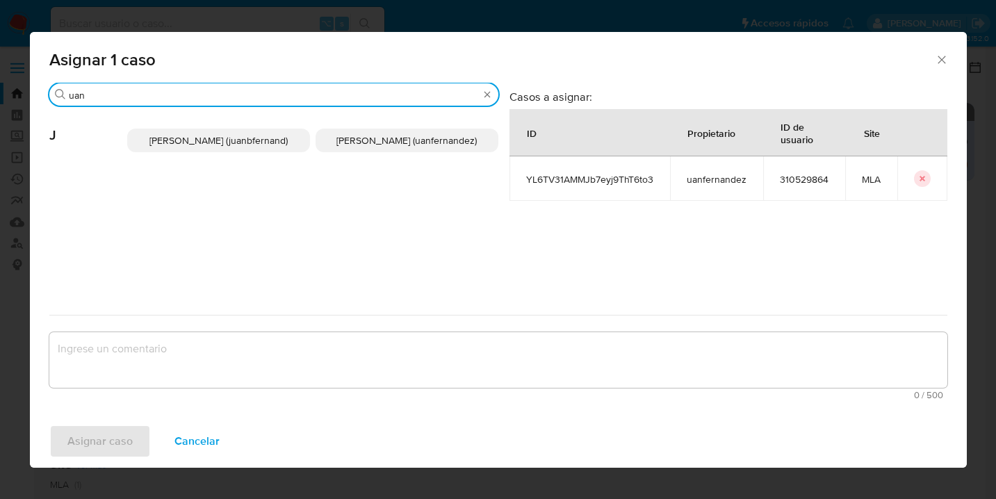
type input "uan"
click at [364, 147] on span "Juan Pablo Fernandez (uanfernandez)" at bounding box center [406, 140] width 140 height 14
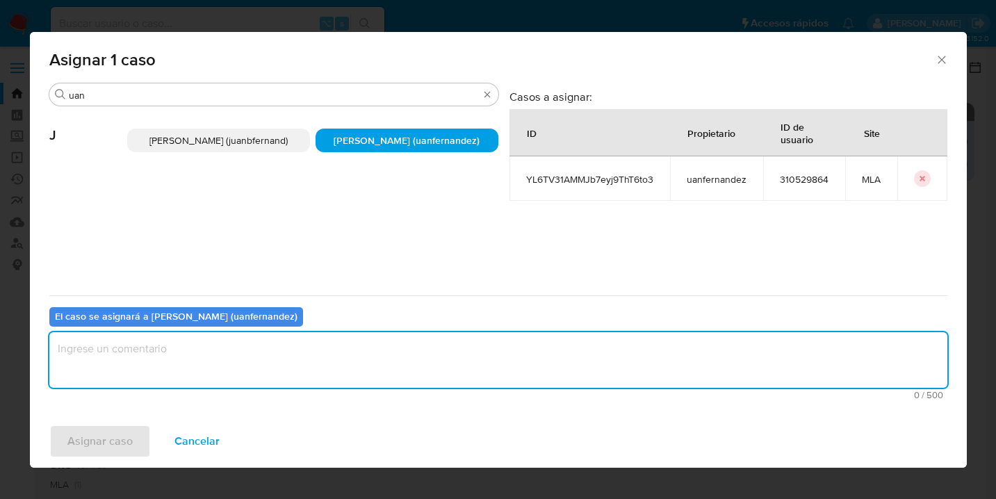
click at [322, 345] on textarea "assign-modal" at bounding box center [498, 360] width 898 height 56
type textarea "asig"
click at [103, 440] on span "Asignar caso" at bounding box center [99, 441] width 65 height 31
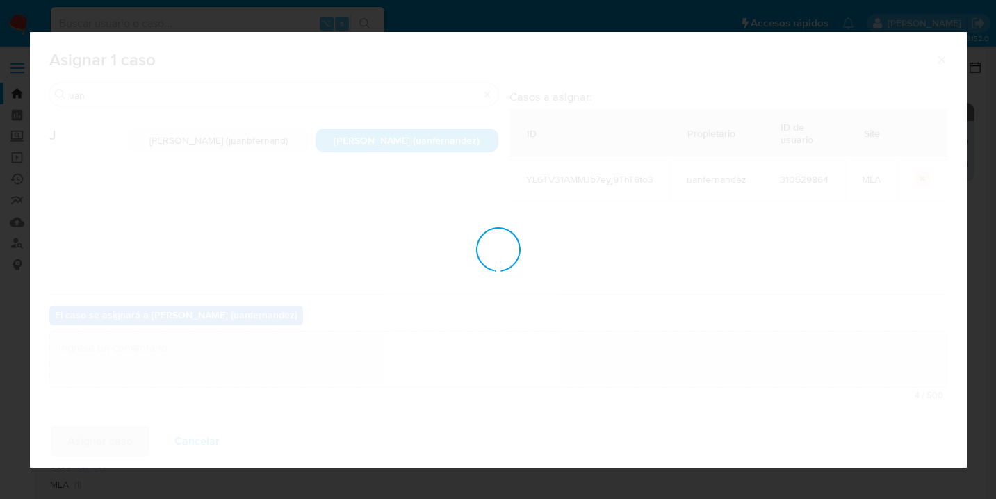
checkbox input "false"
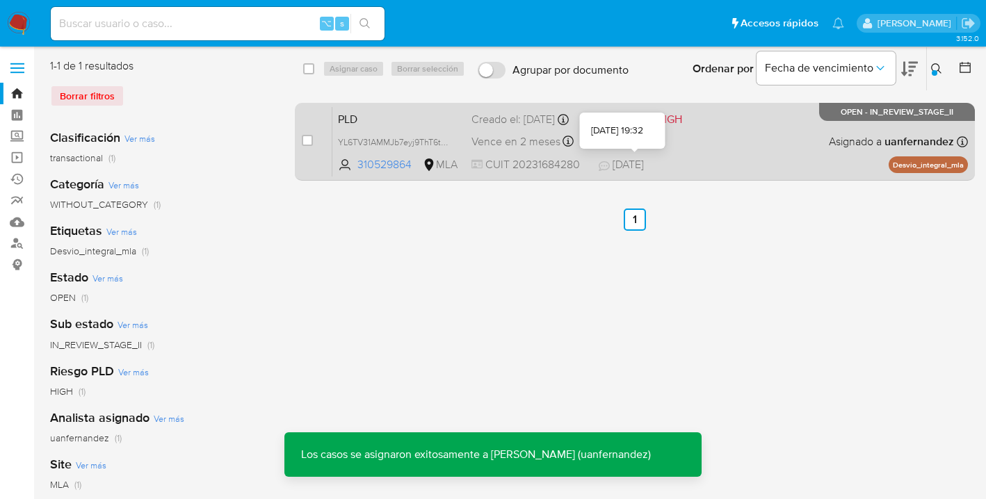
click at [704, 143] on div "PLD YL6TV31AMMJb7eyj9ThT6to3 310529864 MLA Riesgo PLD: HIGH Creado el: 12/07/20…" at bounding box center [649, 141] width 635 height 70
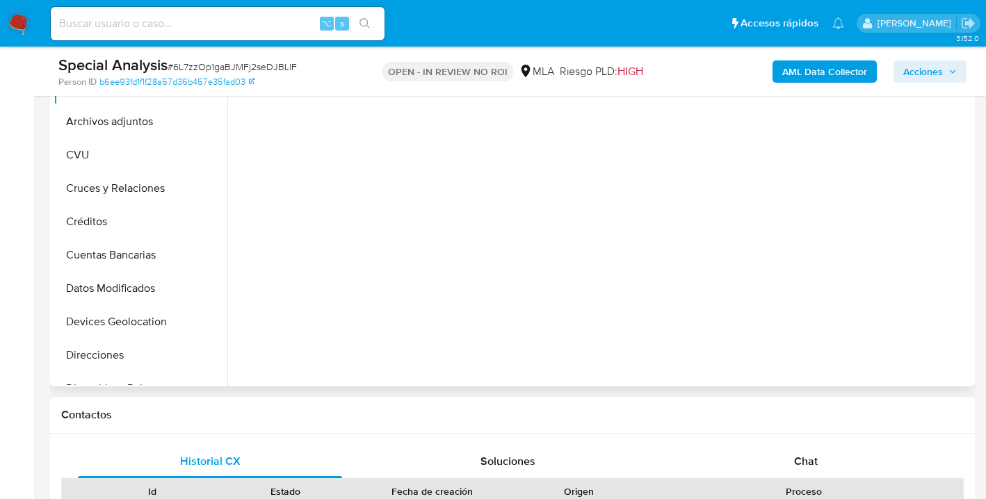
scroll to position [360, 0]
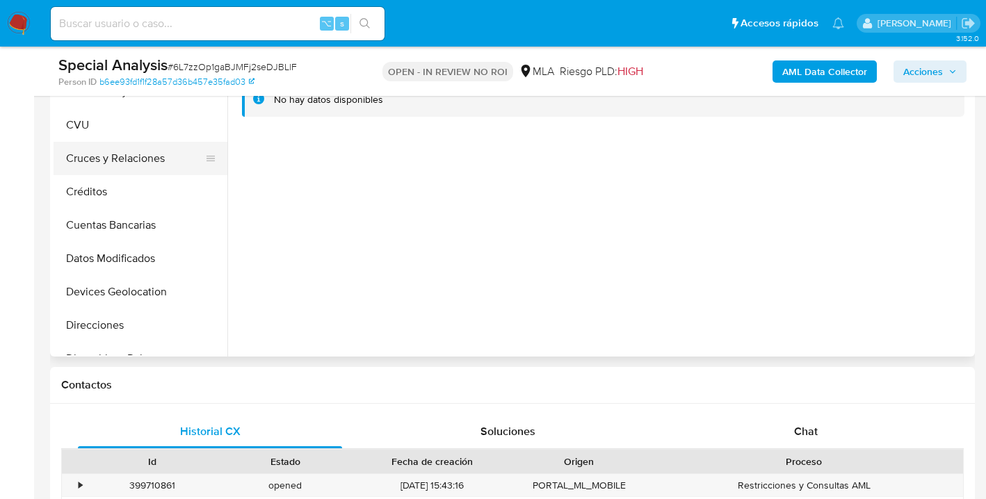
drag, startPoint x: 224, startPoint y: 162, endPoint x: 220, endPoint y: 153, distance: 9.7
click at [225, 190] on ul "Anticipos de dinero Archivos adjuntos CVU Cruces y Relaciones Créditos Cuentas …" at bounding box center [141, 198] width 174 height 313
select select "10"
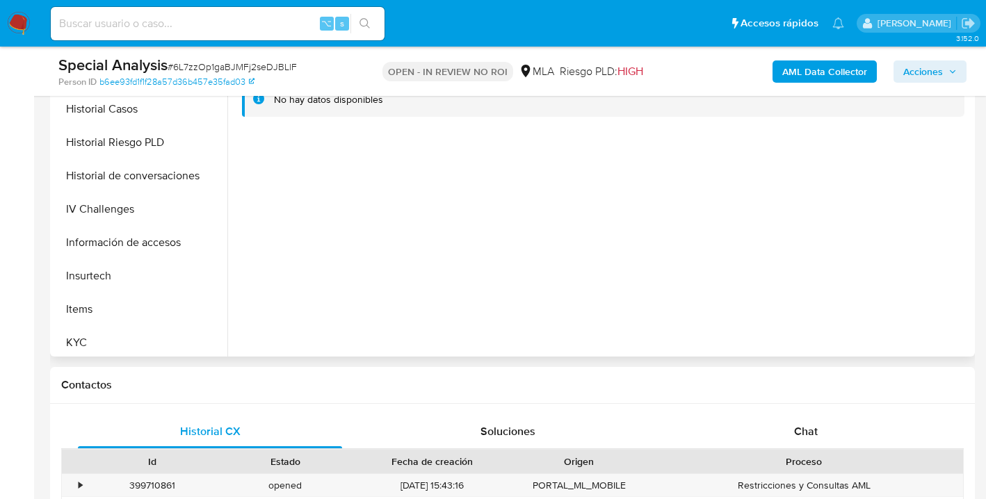
scroll to position [406, 0]
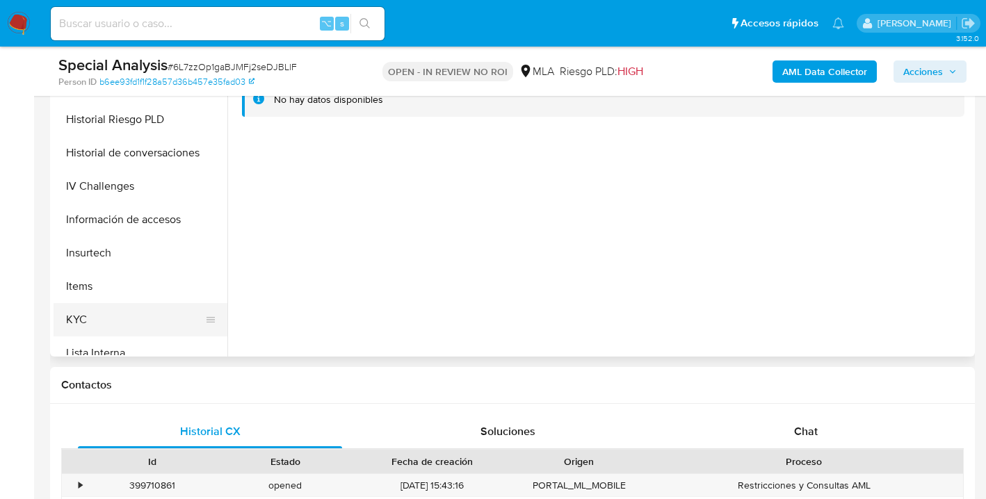
click at [136, 312] on button "KYC" at bounding box center [135, 319] width 163 height 33
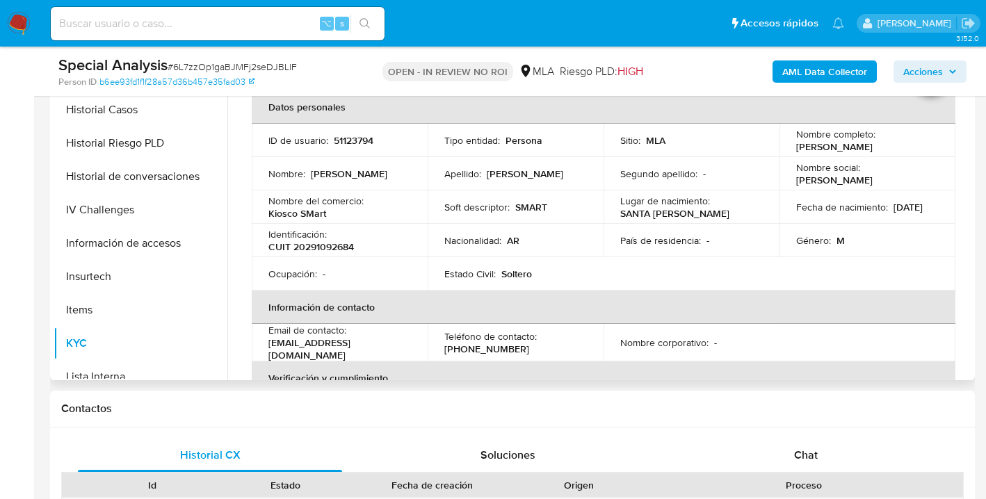
scroll to position [335, 0]
drag, startPoint x: 791, startPoint y: 149, endPoint x: 885, endPoint y: 146, distance: 93.9
click at [885, 146] on div "Nombre completo : Juan Manuel Sancho" at bounding box center [867, 141] width 142 height 25
copy p "[PERSON_NAME]"
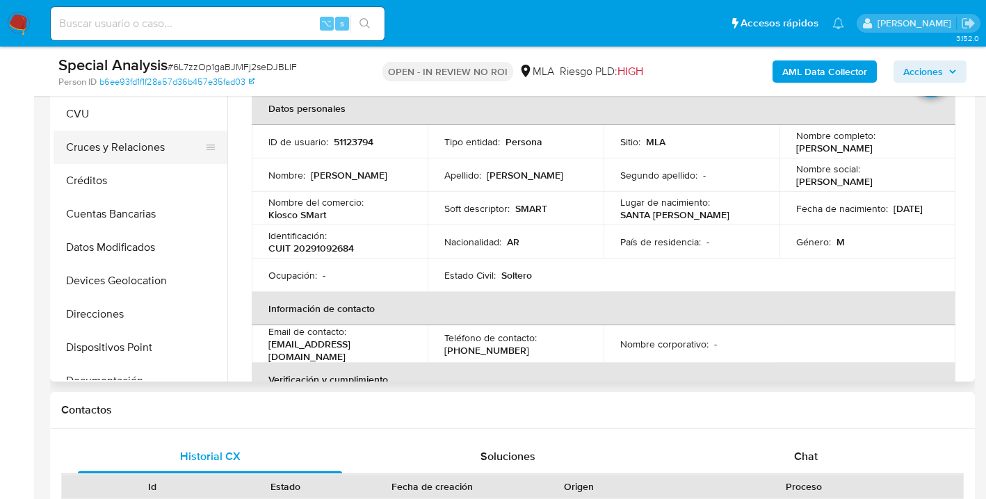
scroll to position [0, 0]
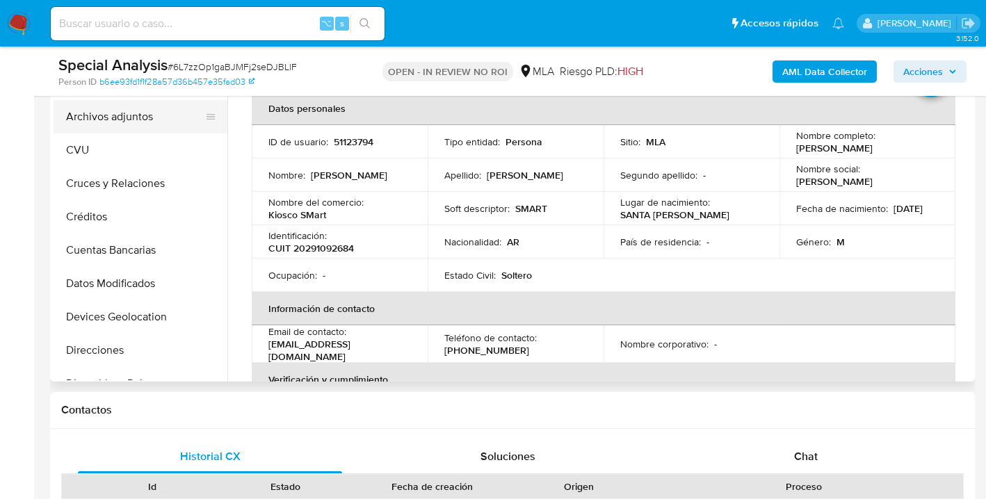
click at [133, 123] on button "Archivos adjuntos" at bounding box center [135, 116] width 163 height 33
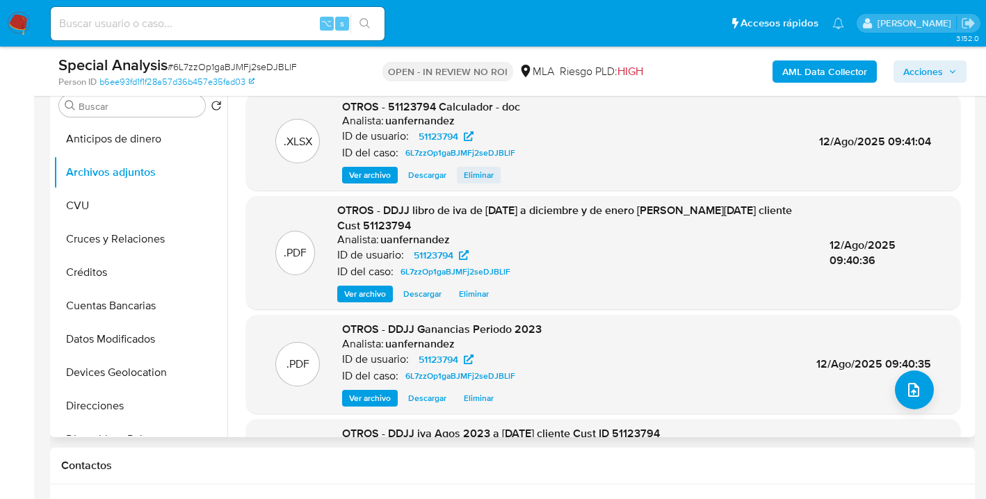
scroll to position [263, 0]
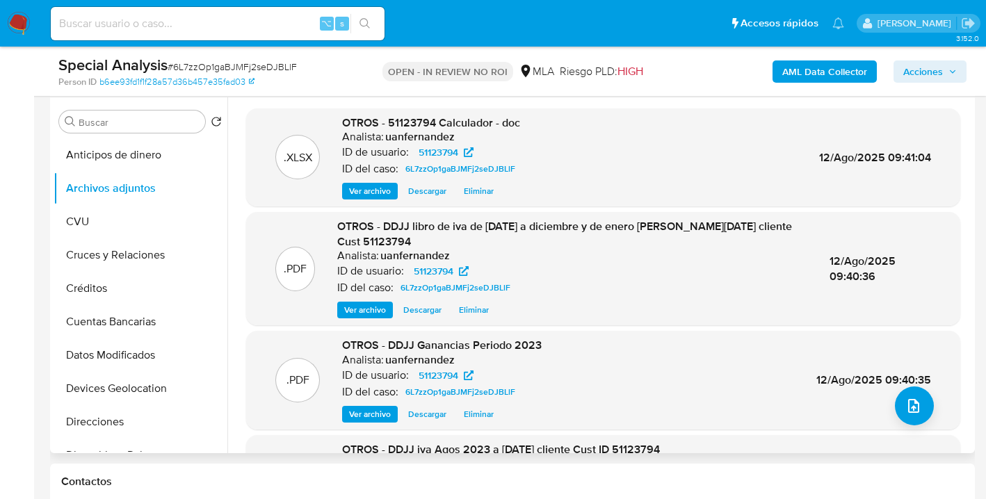
click at [418, 190] on span "Descargar" at bounding box center [427, 191] width 38 height 14
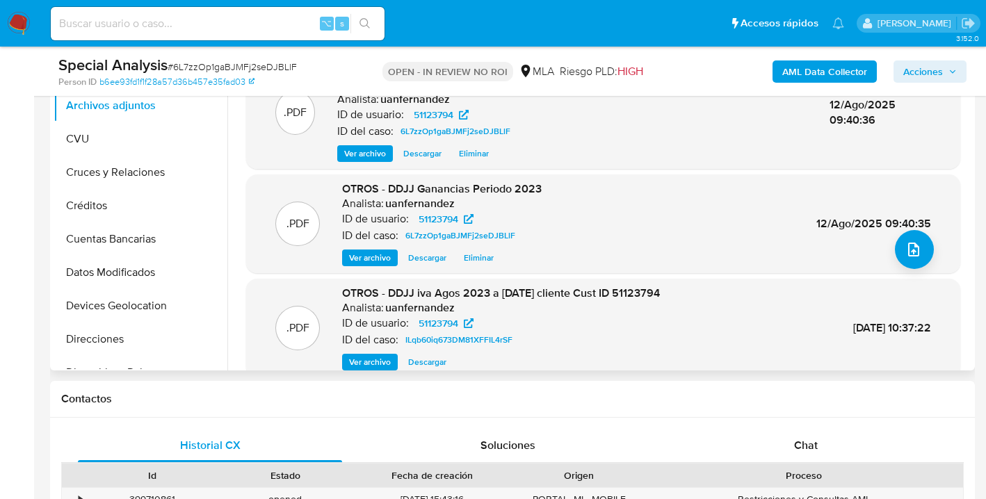
scroll to position [132, 0]
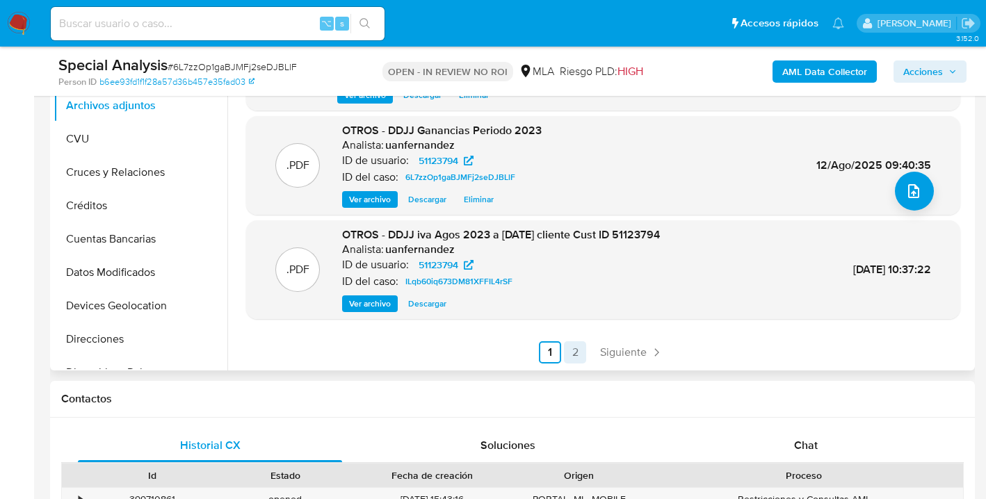
click at [570, 352] on link "2" at bounding box center [575, 352] width 22 height 22
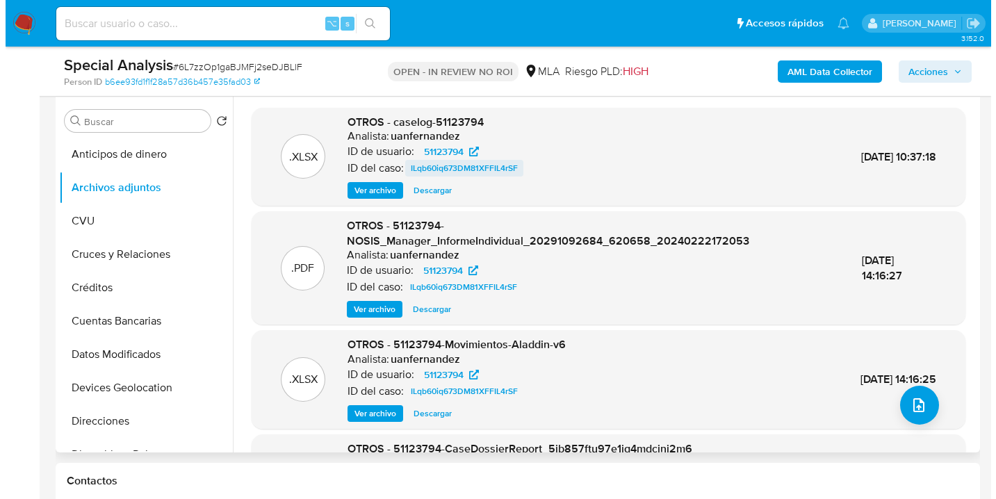
scroll to position [211, 0]
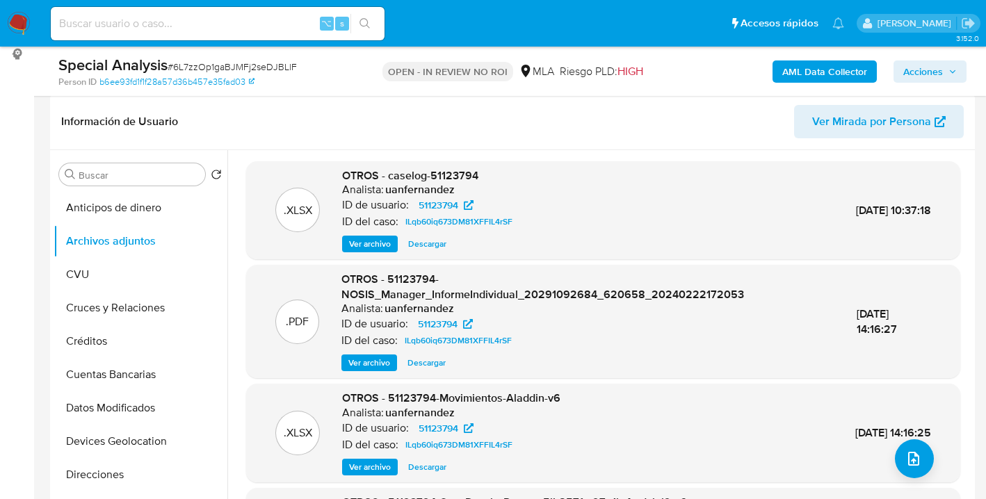
click at [364, 245] on span "Ver archivo" at bounding box center [370, 244] width 42 height 14
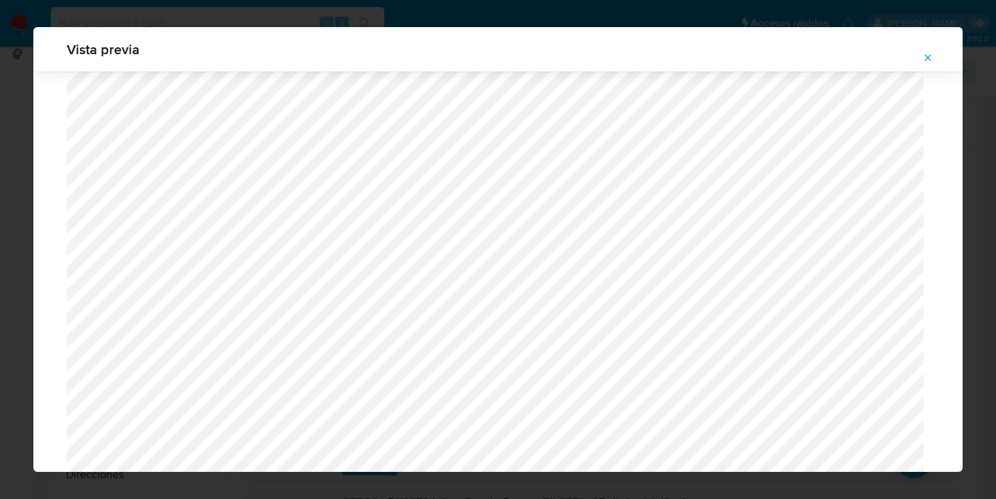
scroll to position [811, 0]
click at [931, 55] on icon "Attachment preview" at bounding box center [928, 57] width 6 height 6
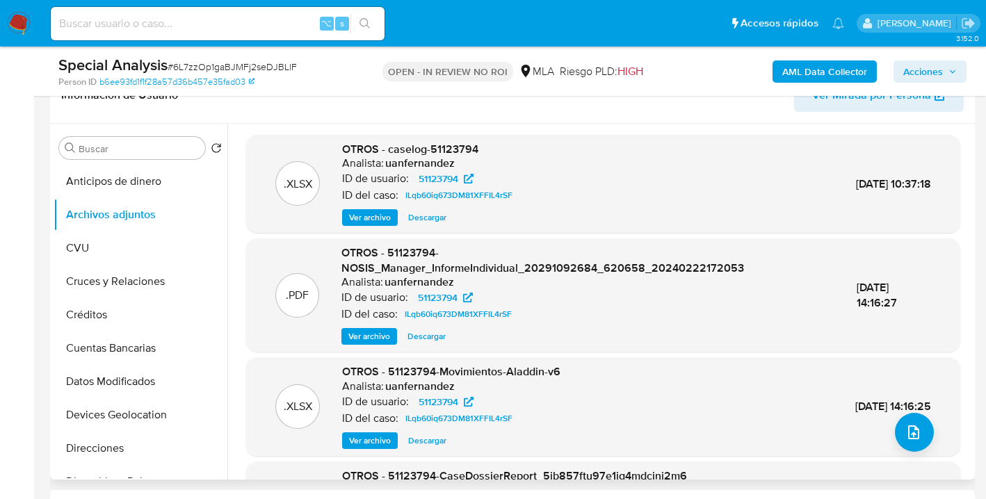
scroll to position [277, 0]
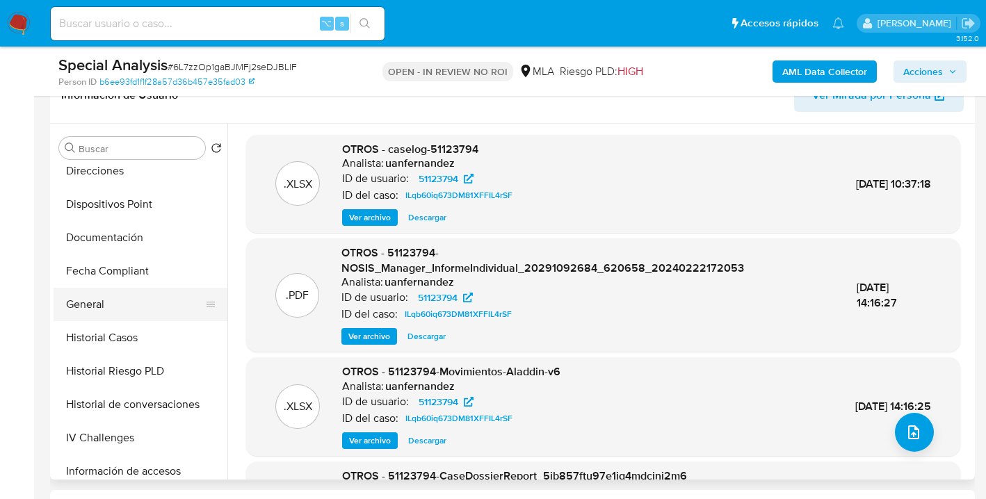
click at [136, 293] on button "General" at bounding box center [135, 304] width 163 height 33
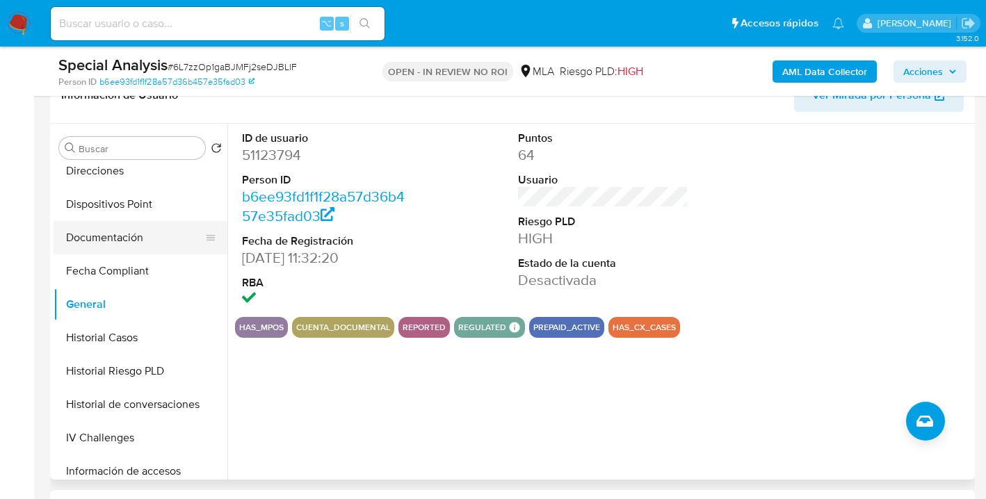
click at [153, 242] on button "Documentación" at bounding box center [135, 237] width 163 height 33
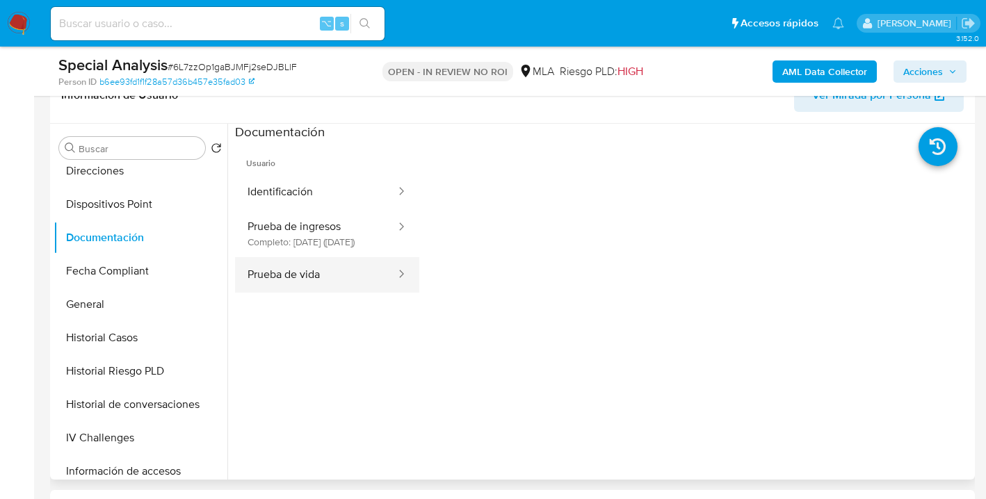
click at [317, 287] on button "Prueba de vida" at bounding box center [316, 274] width 162 height 35
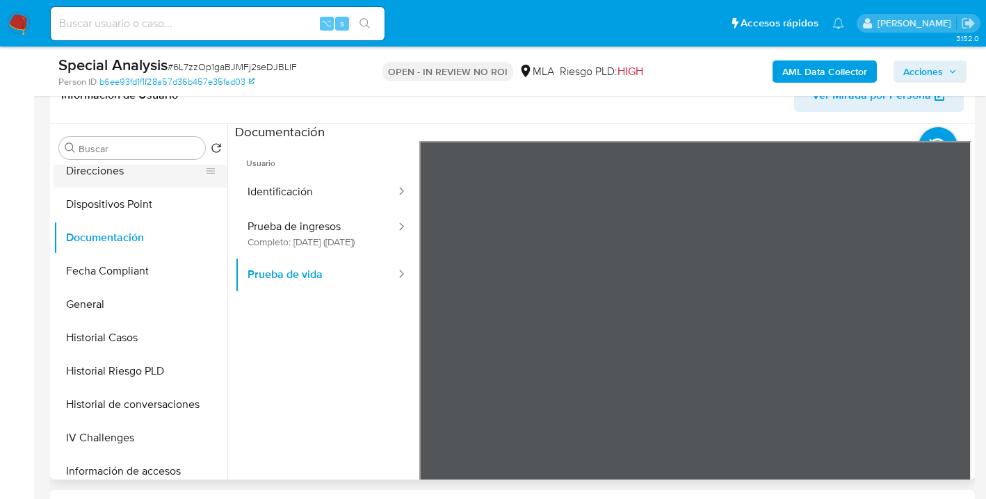
click at [129, 175] on button "Direcciones" at bounding box center [135, 170] width 163 height 33
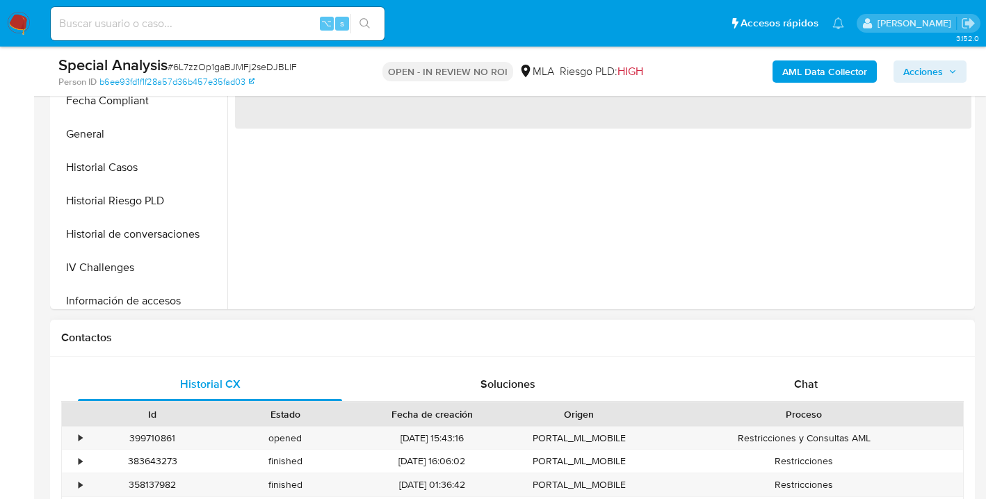
scroll to position [512, 0]
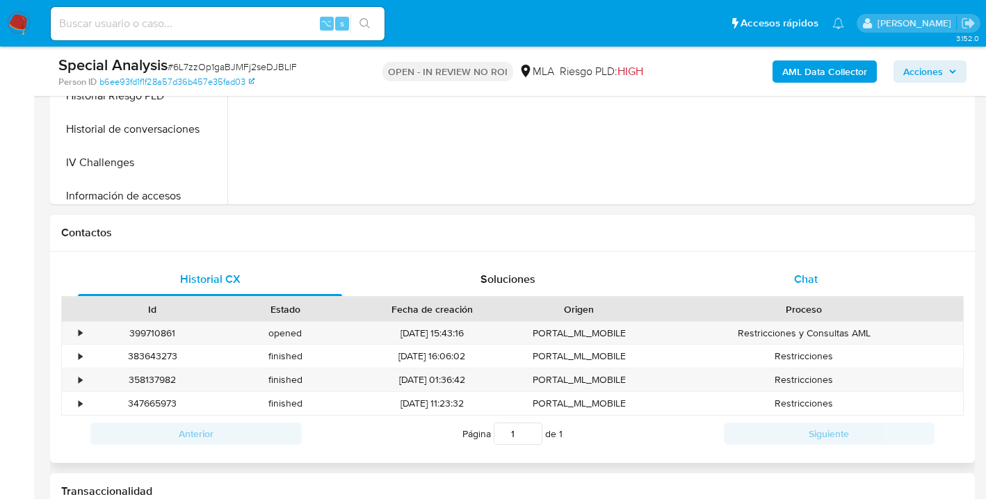
click at [845, 279] on div "Chat" at bounding box center [806, 279] width 264 height 33
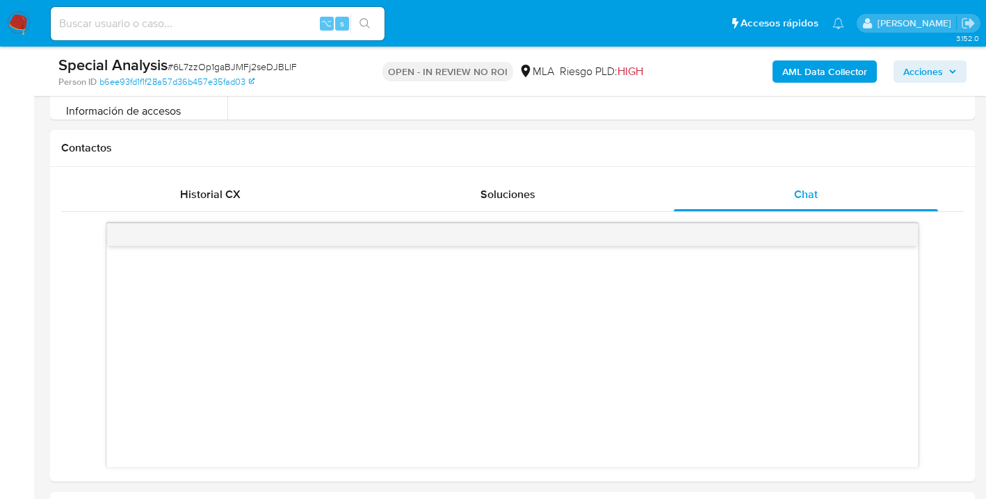
scroll to position [582, 0]
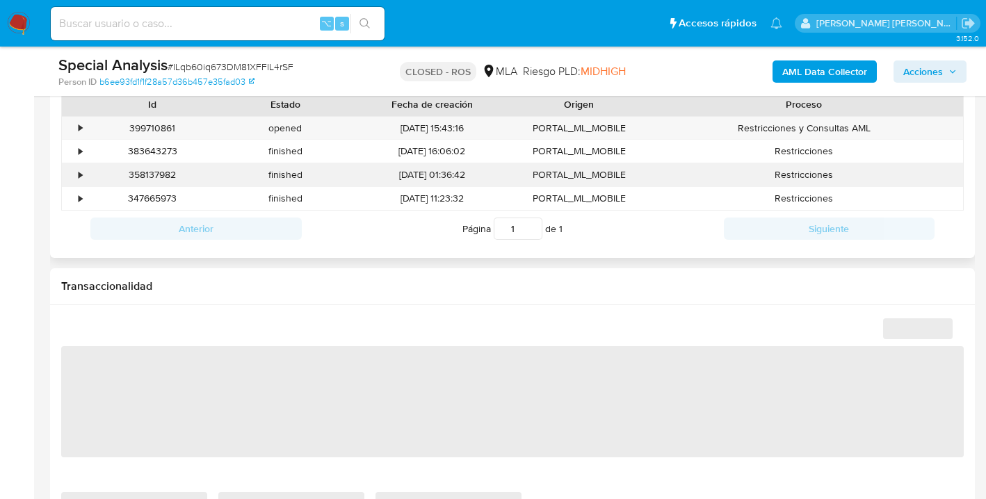
select select "10"
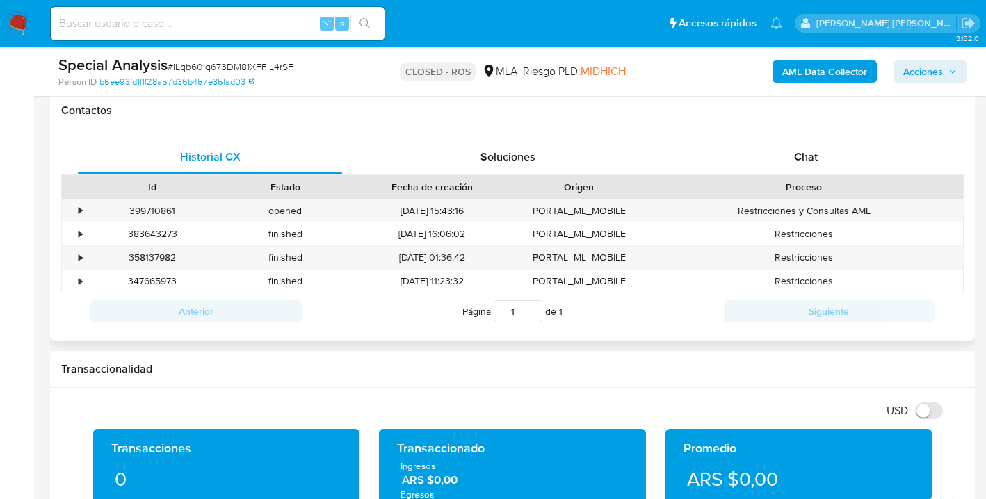
scroll to position [575, 0]
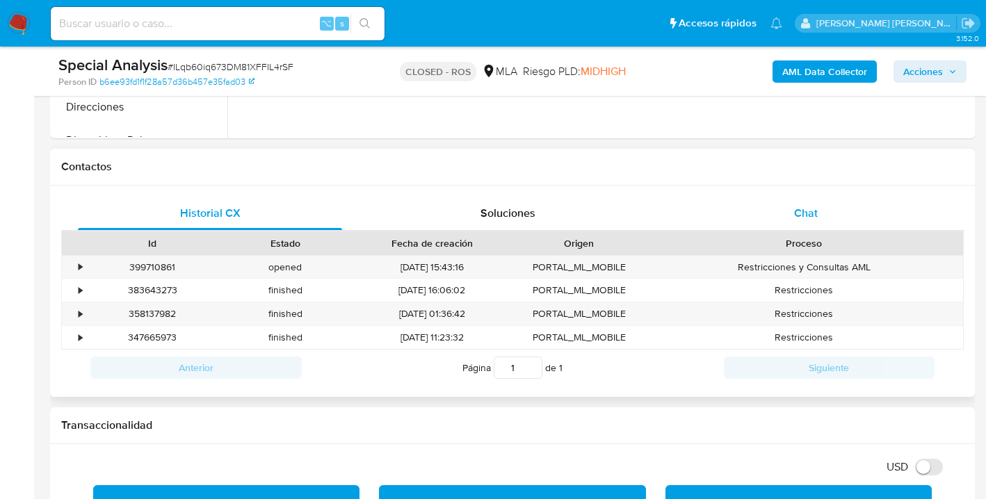
click at [809, 217] on span "Chat" at bounding box center [806, 213] width 24 height 16
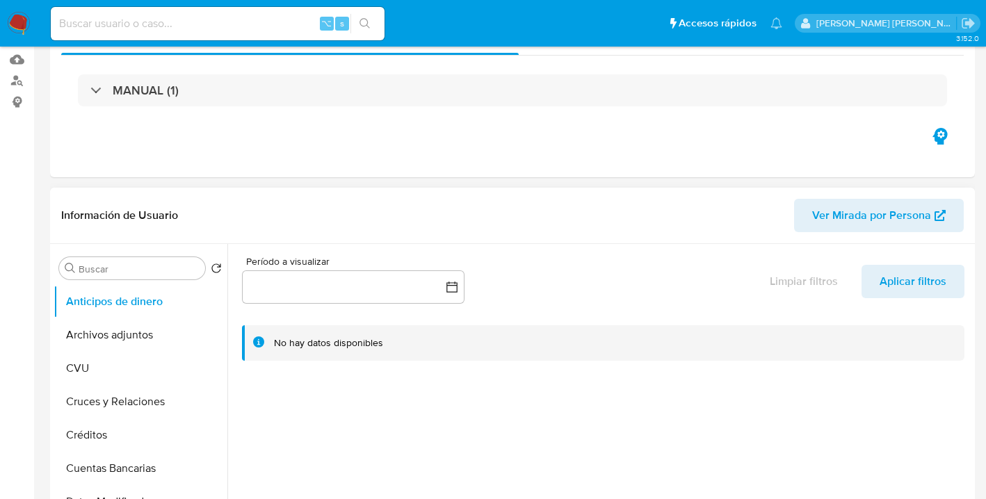
scroll to position [0, 0]
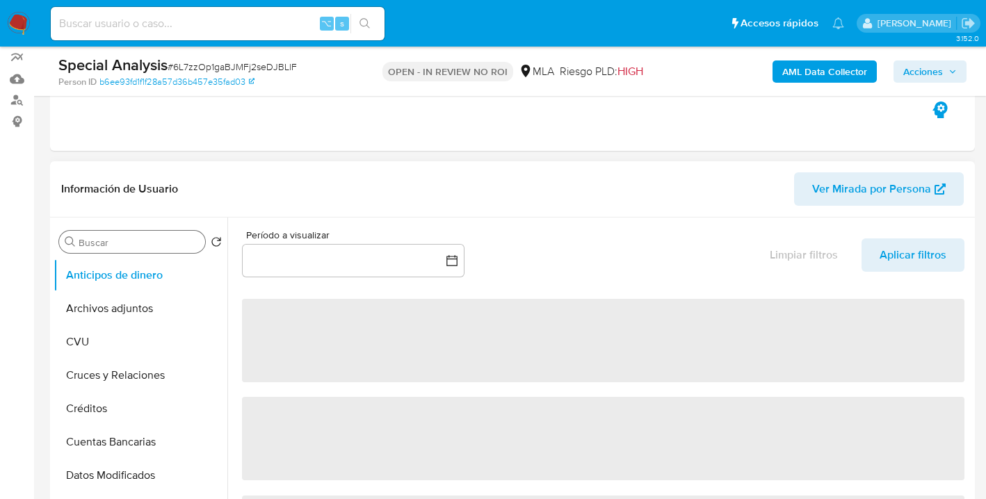
select select "10"
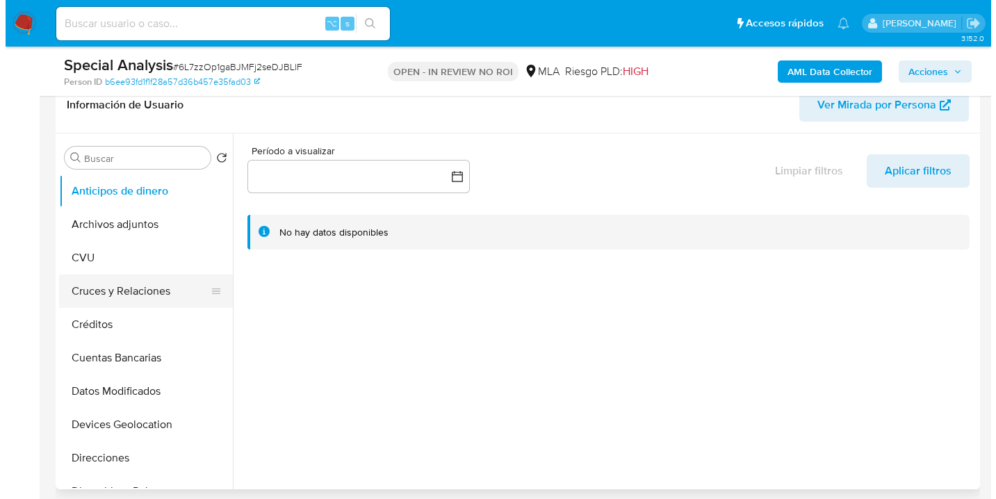
scroll to position [240, 0]
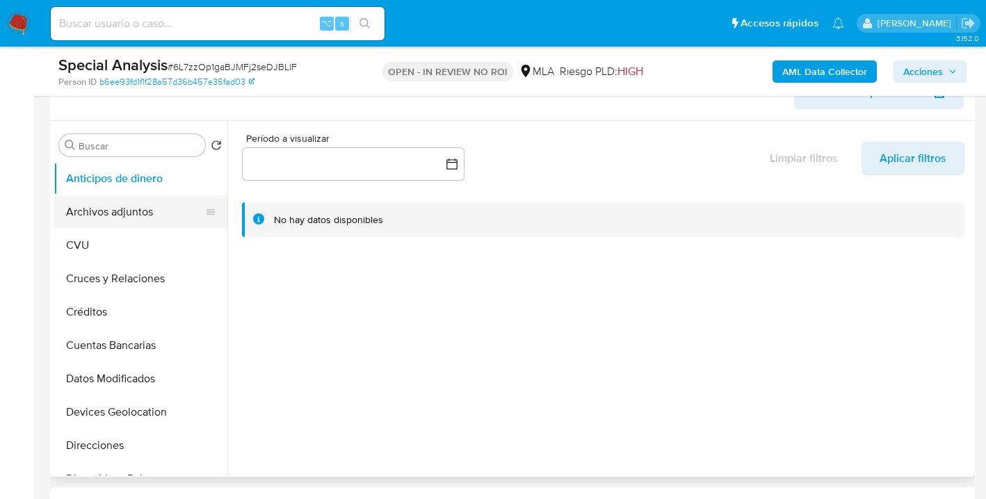
click at [134, 219] on button "Archivos adjuntos" at bounding box center [135, 211] width 163 height 33
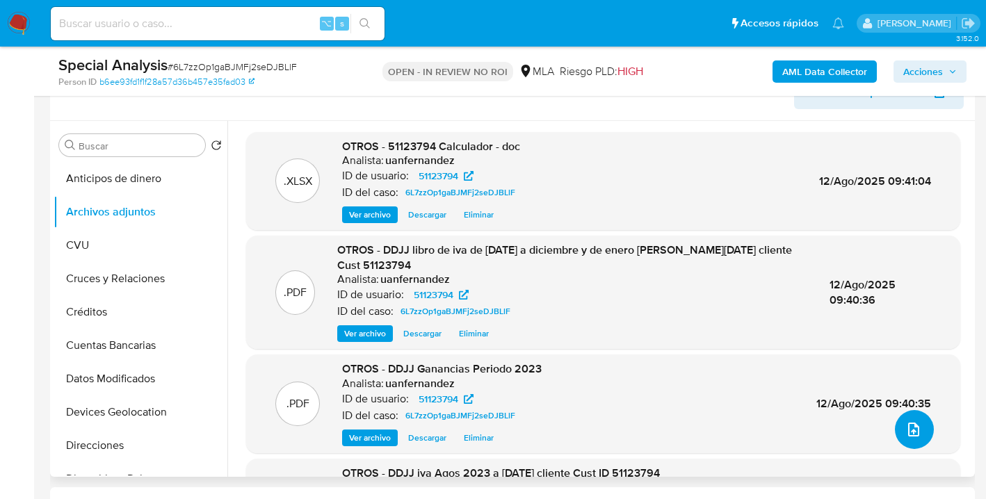
click at [905, 434] on icon "upload-file" at bounding box center [913, 429] width 17 height 17
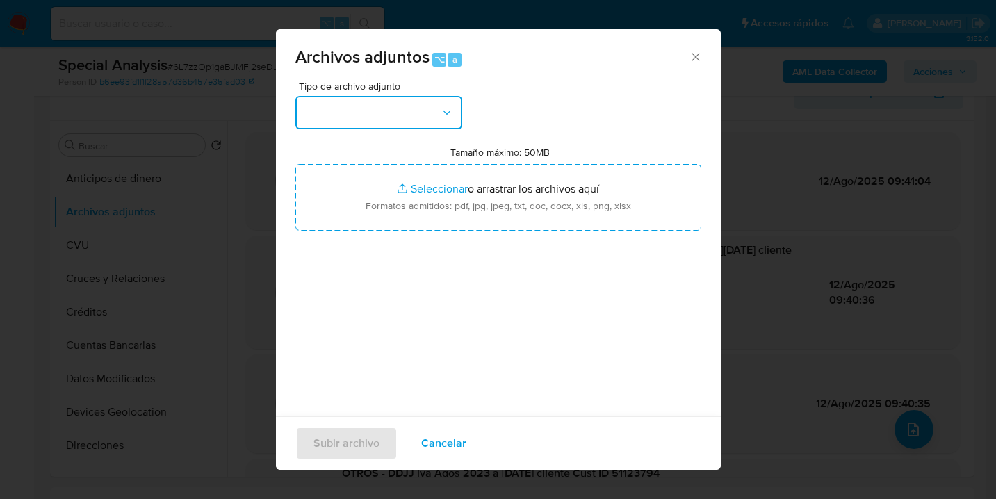
click at [449, 115] on icon "button" at bounding box center [447, 113] width 14 height 14
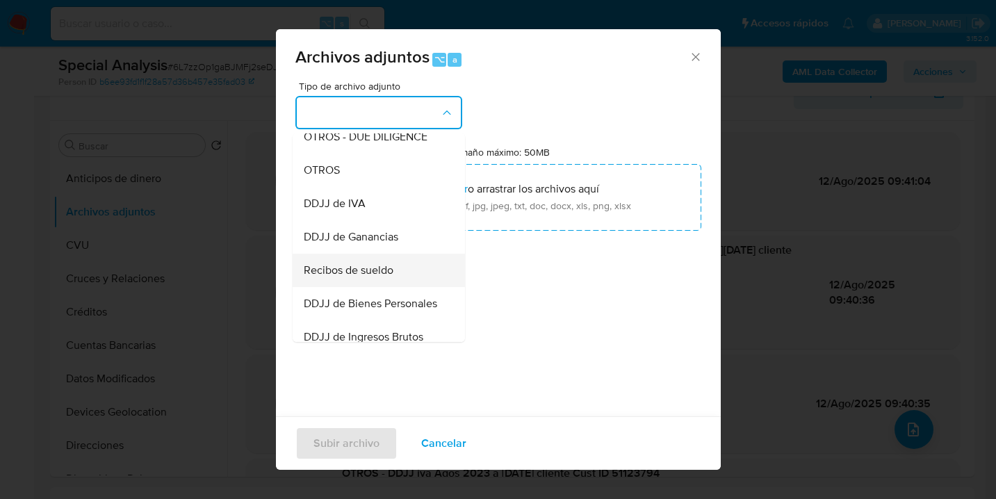
scroll to position [307, 0]
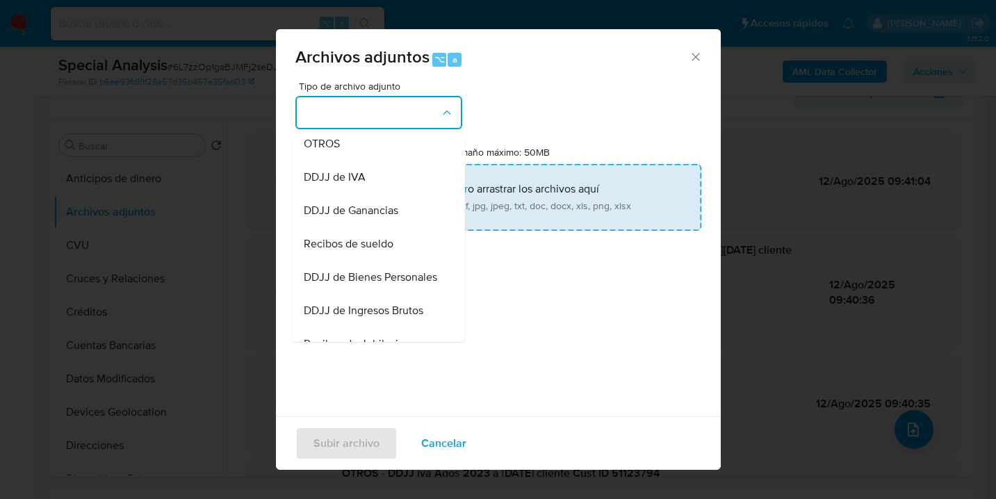
drag, startPoint x: 356, startPoint y: 195, endPoint x: 474, endPoint y: 200, distance: 118.3
click at [357, 184] on span "DDJJ de IVA" at bounding box center [335, 177] width 62 height 14
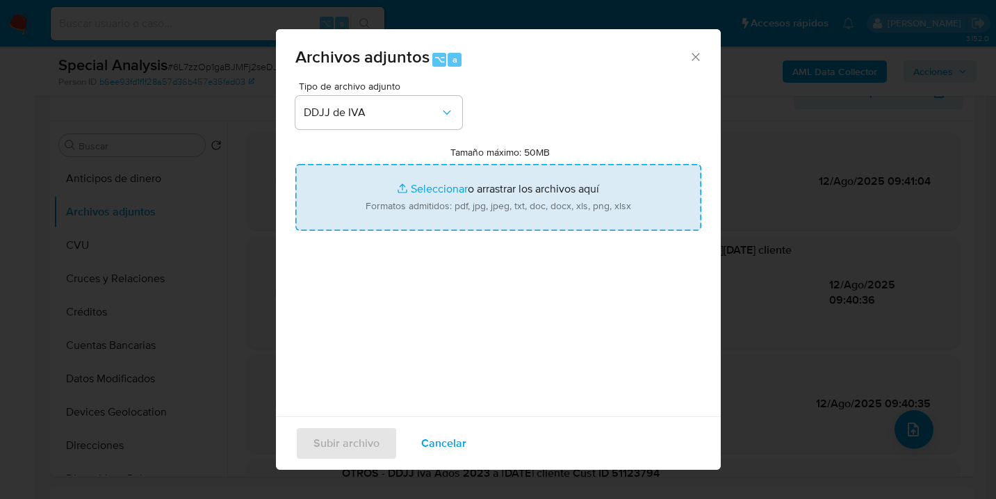
click at [524, 194] on input "Tamaño máximo: 50MB Seleccionar archivos" at bounding box center [498, 197] width 406 height 67
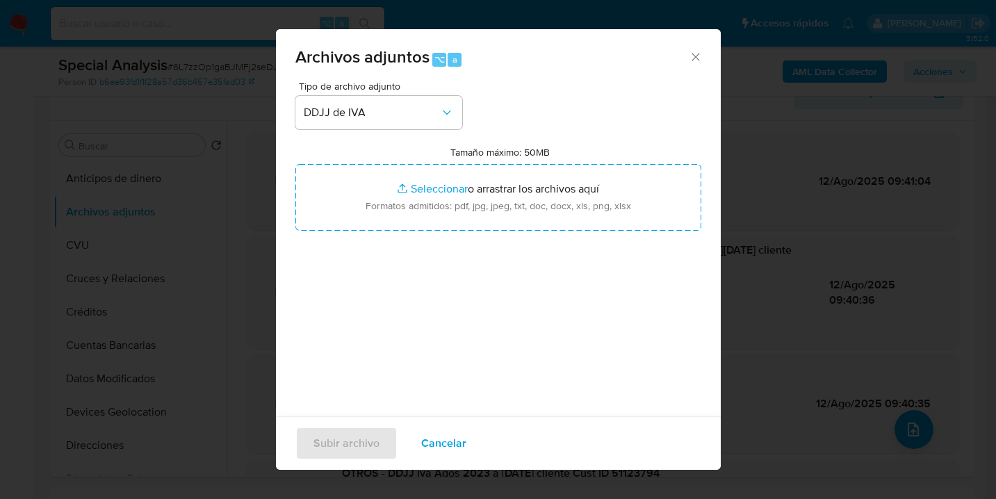
type input "C:\fakepath\DDJJ Abr 2024.pdf"
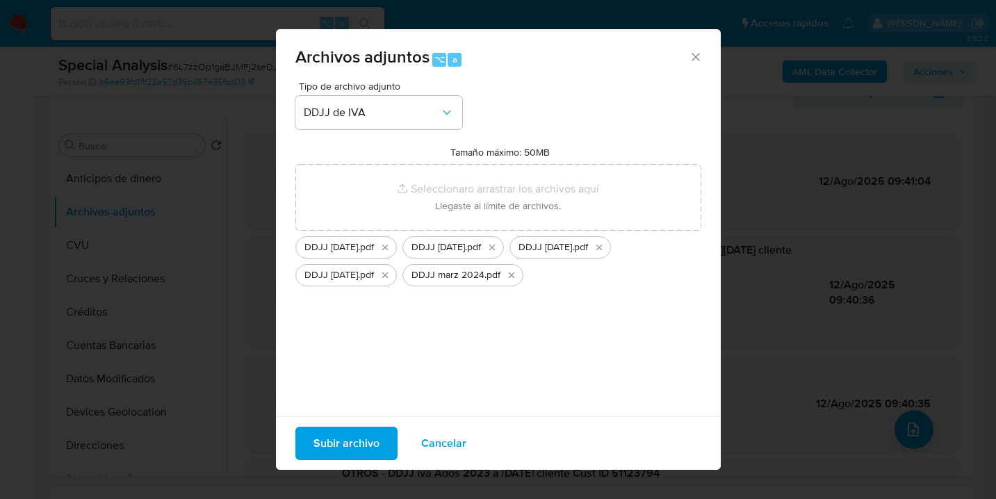
click at [438, 440] on span "Cancelar" at bounding box center [443, 443] width 45 height 31
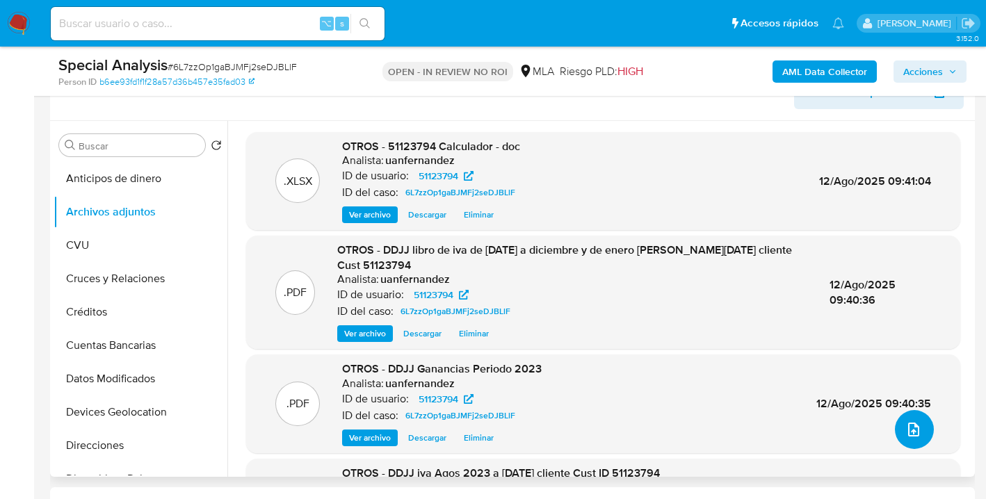
click at [911, 427] on icon "upload-file" at bounding box center [913, 429] width 17 height 17
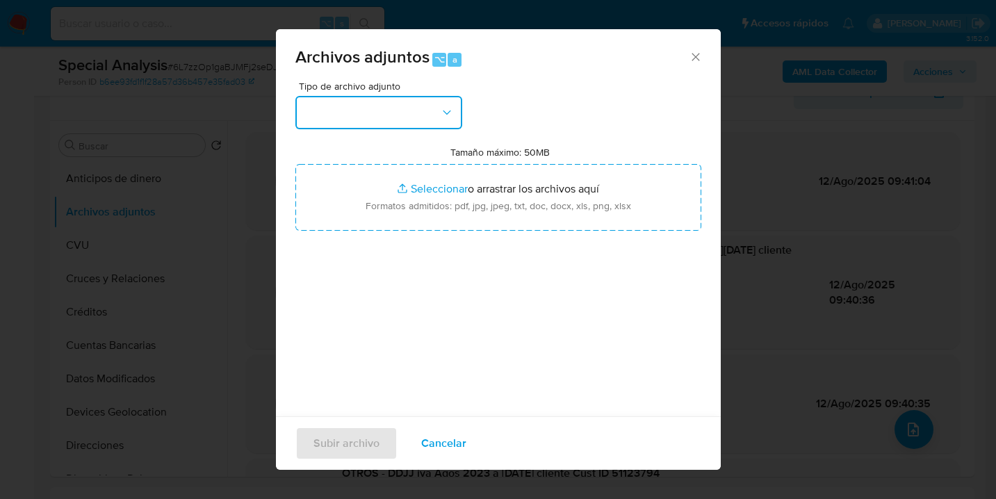
click at [443, 113] on icon "button" at bounding box center [447, 113] width 14 height 14
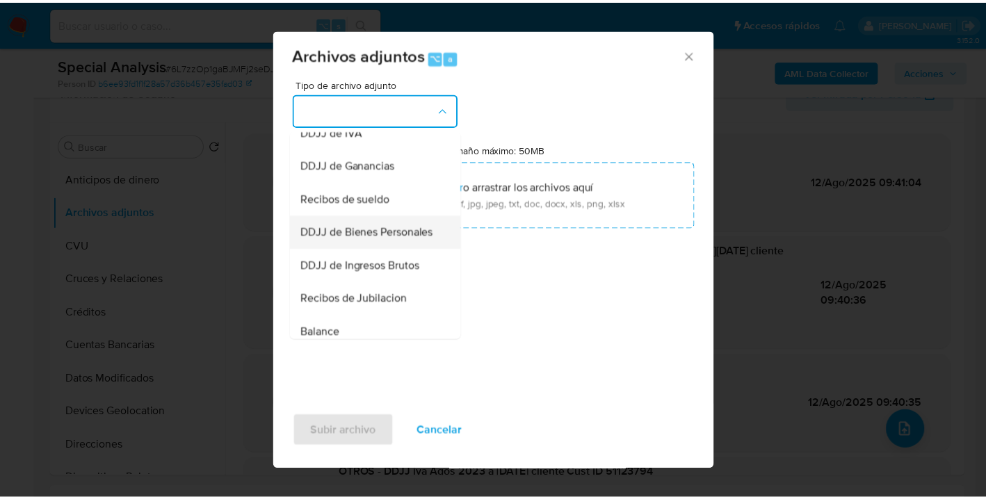
scroll to position [347, 0]
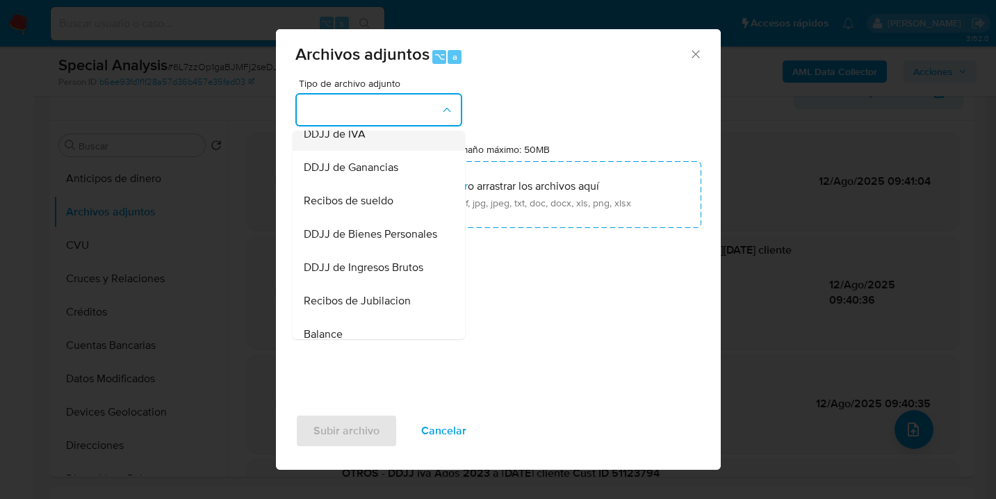
click at [368, 147] on div "DDJJ de IVA" at bounding box center [375, 133] width 142 height 33
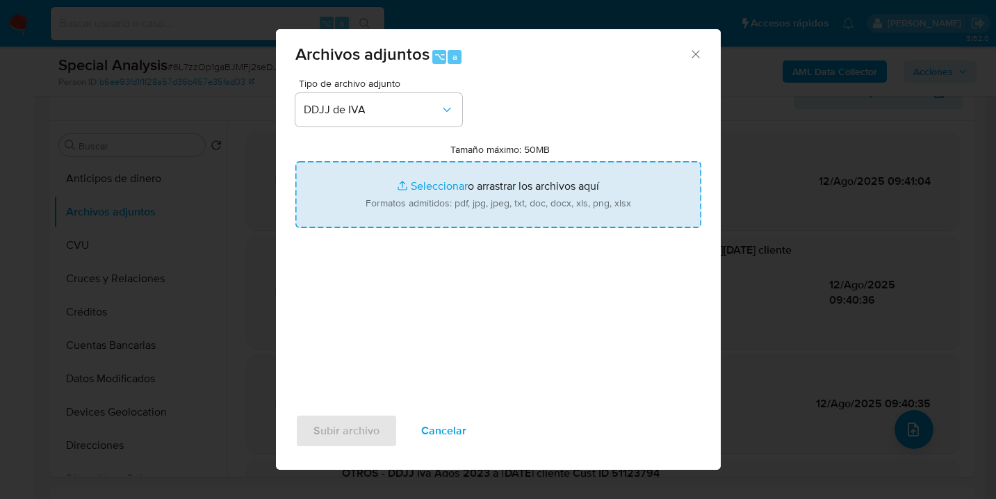
click at [459, 174] on input "Tamaño máximo: 50MB Seleccionar archivos" at bounding box center [498, 194] width 406 height 67
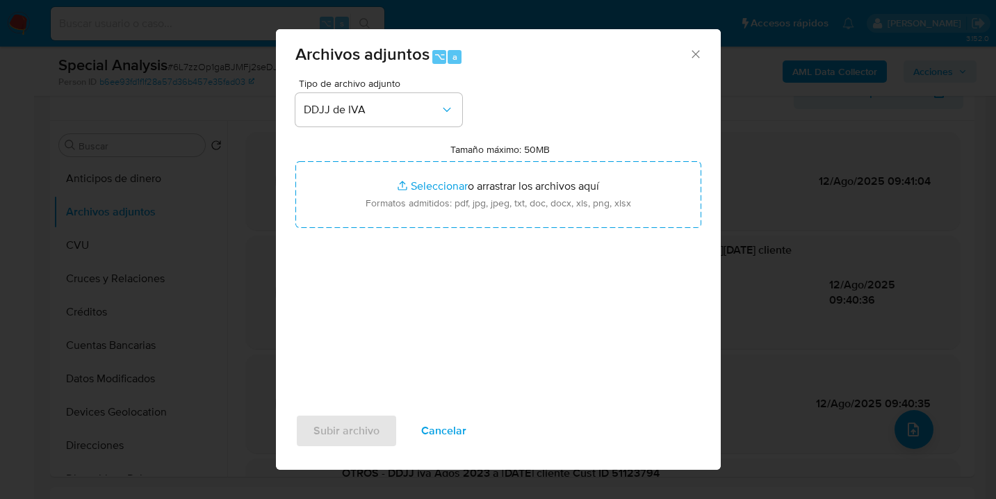
click at [436, 433] on span "Cancelar" at bounding box center [443, 431] width 45 height 31
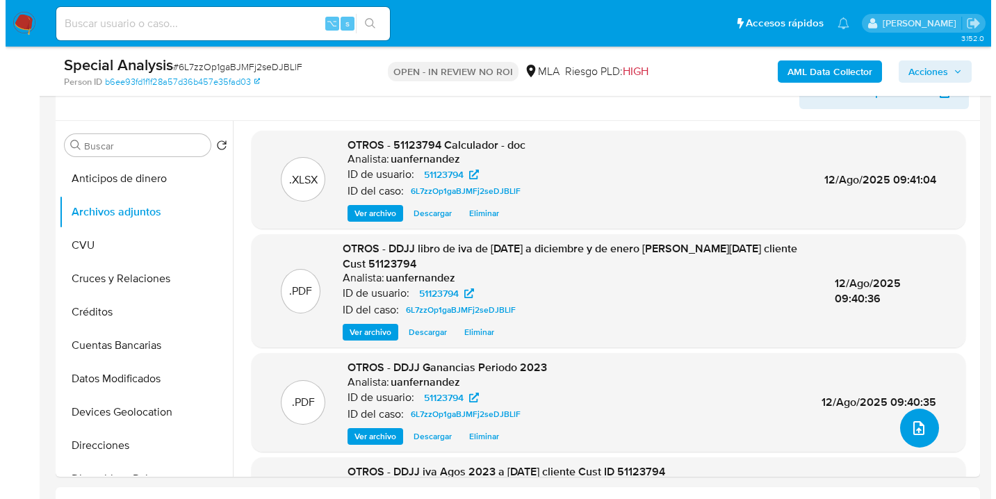
scroll to position [0, 0]
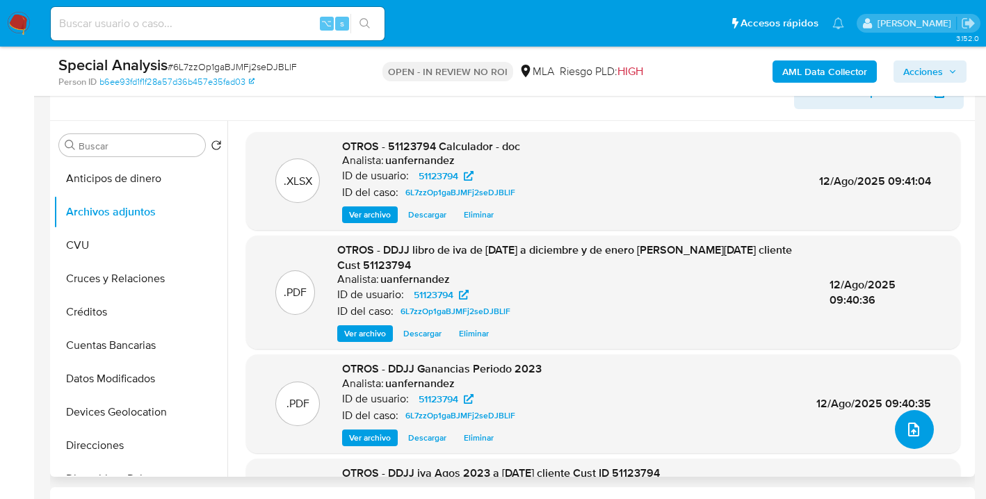
click at [905, 423] on icon "upload-file" at bounding box center [913, 429] width 17 height 17
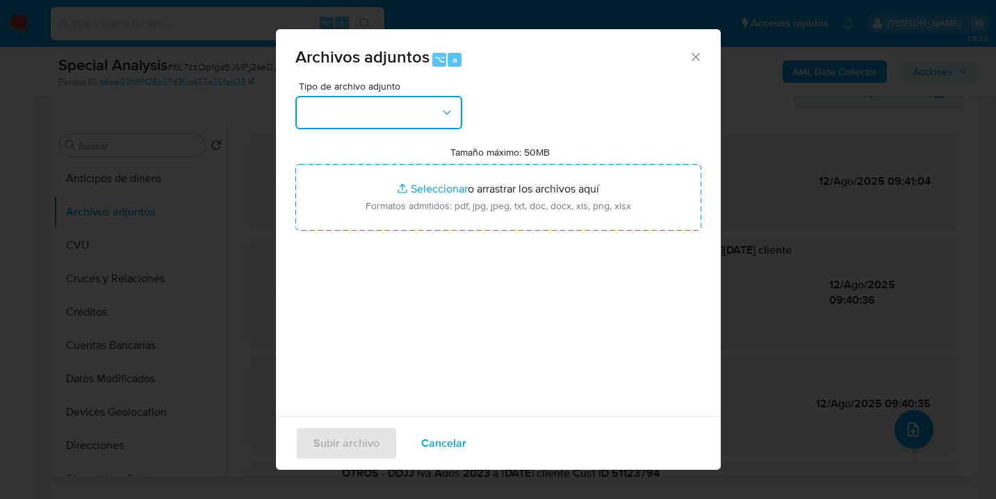
click at [449, 107] on icon "button" at bounding box center [447, 113] width 14 height 14
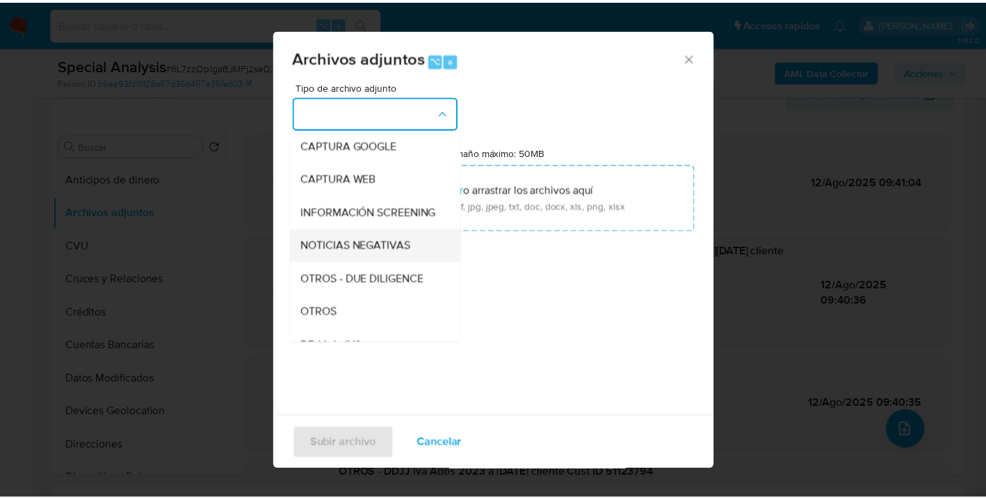
scroll to position [142, 0]
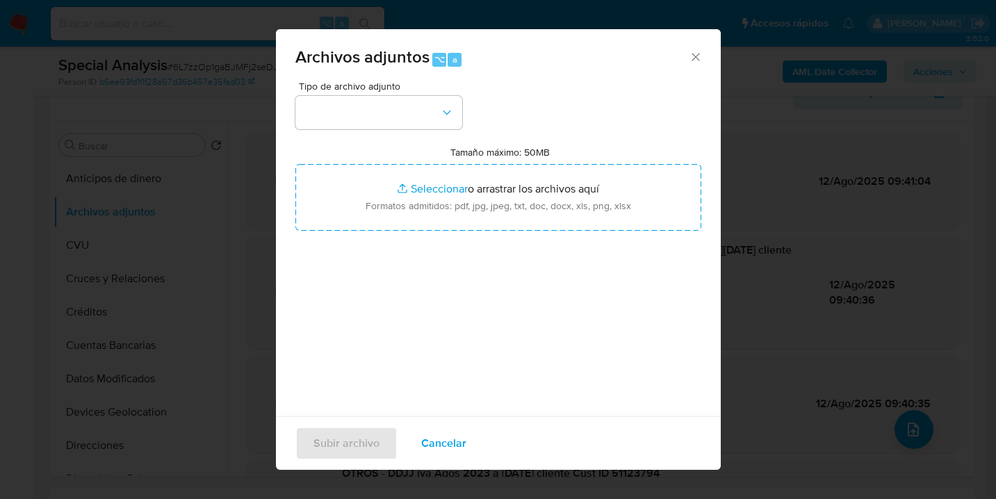
click at [610, 330] on div "Tipo de archivo adjunto Tamaño máximo: 50MB Seleccionar archivos Seleccionar o …" at bounding box center [498, 245] width 406 height 328
click at [429, 445] on span "Cancelar" at bounding box center [443, 443] width 45 height 31
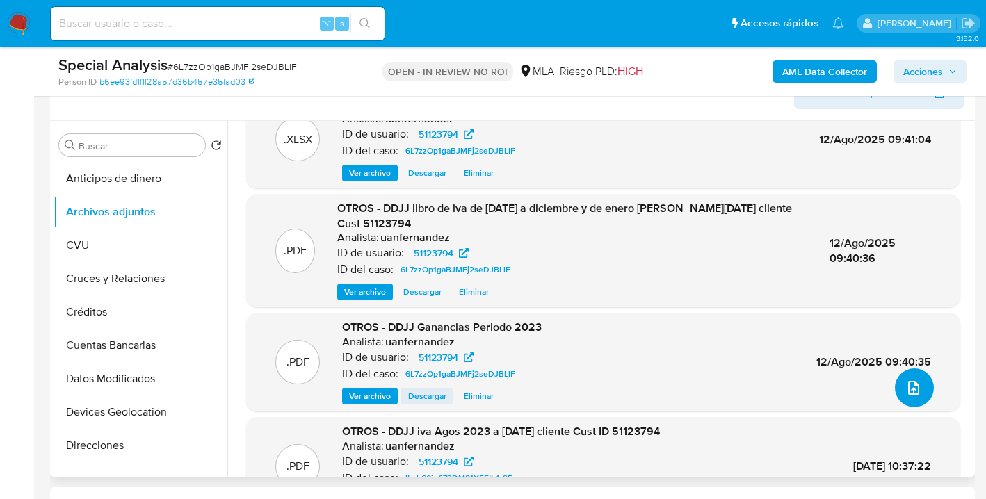
scroll to position [124, 0]
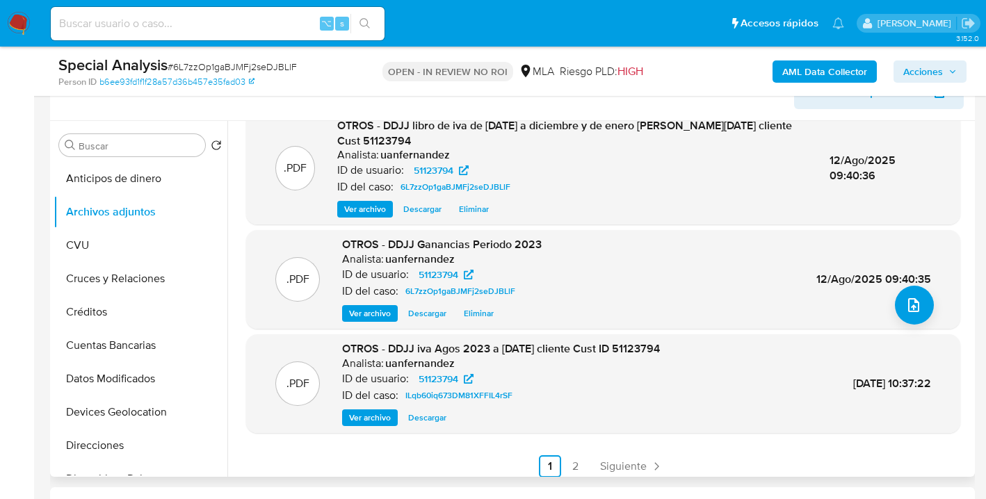
click at [375, 207] on span "Ver archivo" at bounding box center [365, 209] width 42 height 14
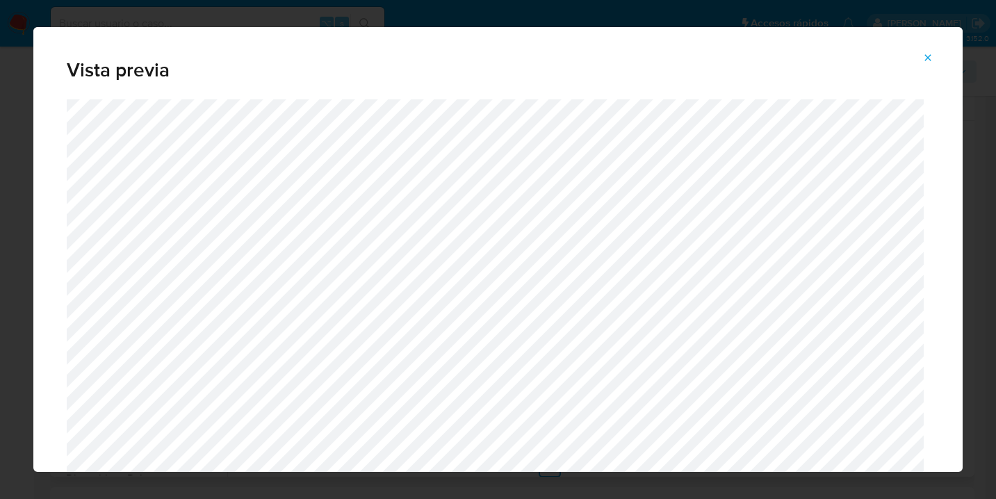
click at [929, 54] on icon "Attachment preview" at bounding box center [927, 57] width 11 height 11
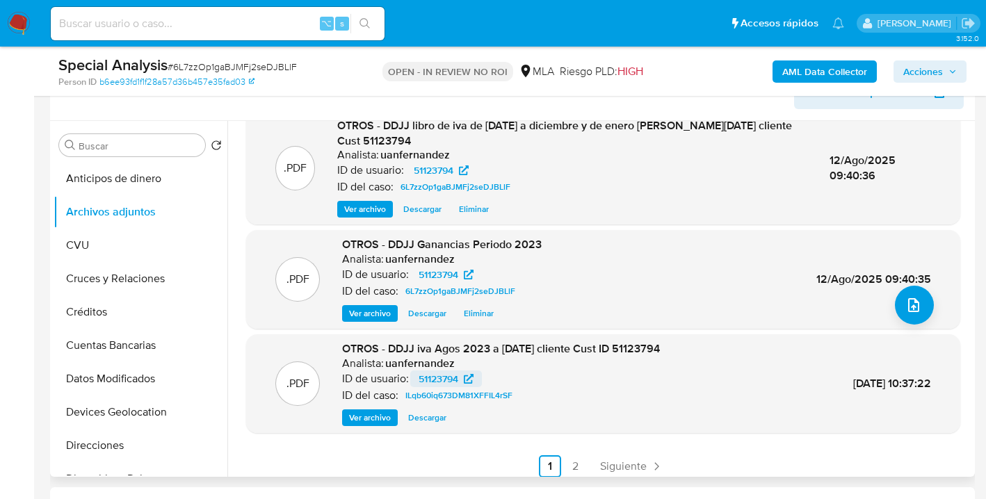
scroll to position [132, 0]
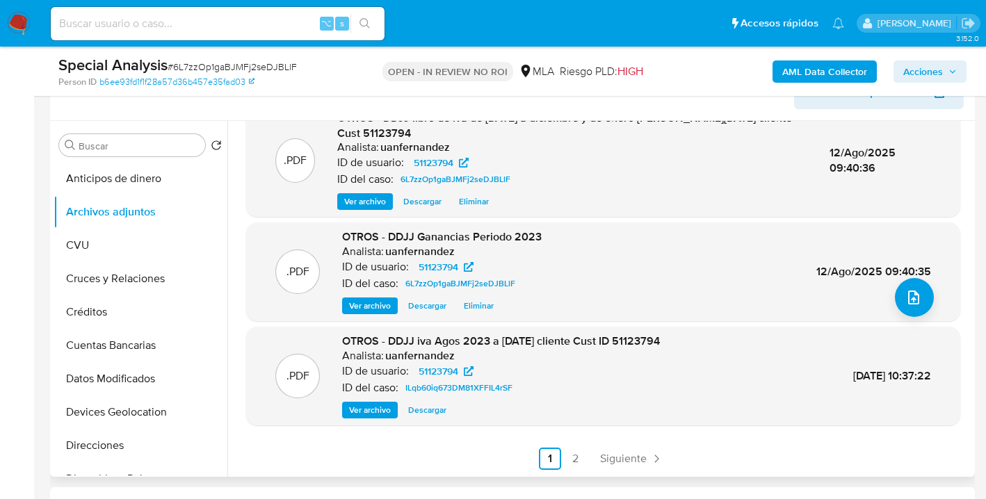
click at [383, 409] on span "Ver archivo" at bounding box center [370, 410] width 42 height 14
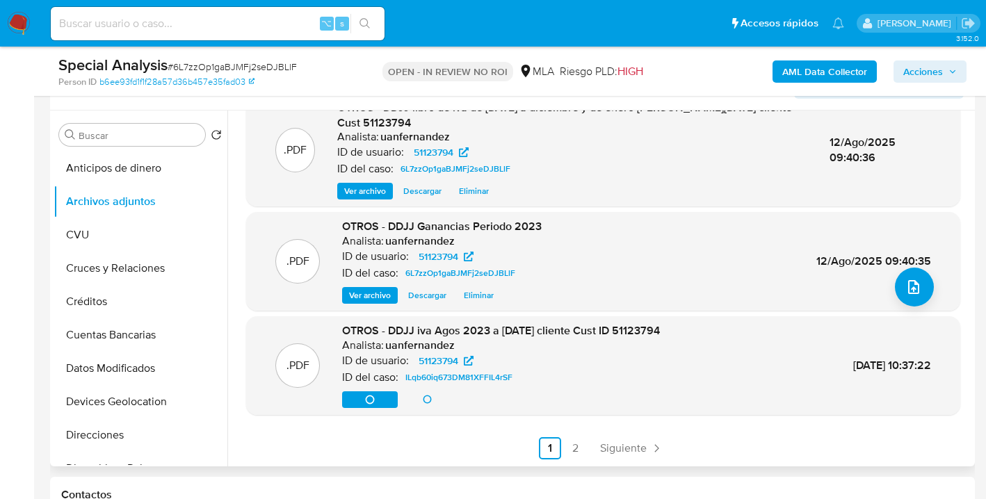
scroll to position [266, 0]
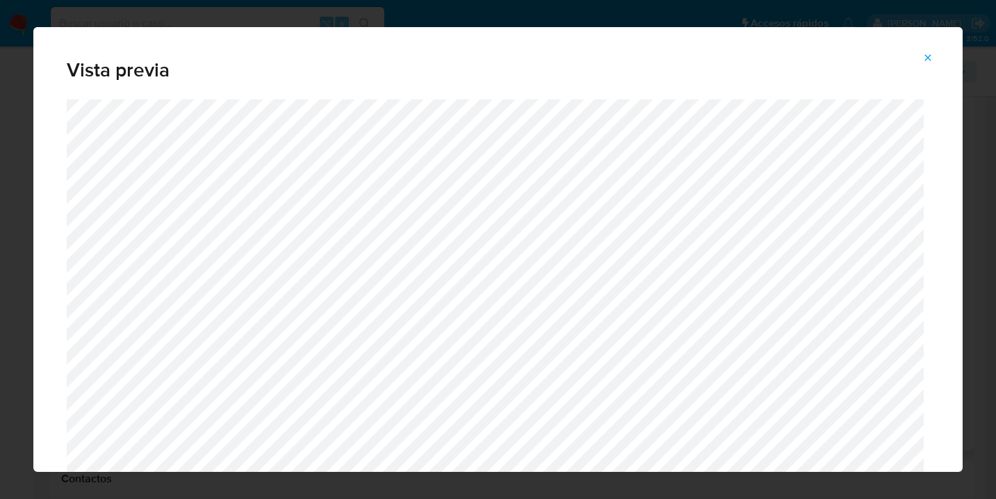
click at [929, 59] on icon "Attachment preview" at bounding box center [928, 57] width 6 height 6
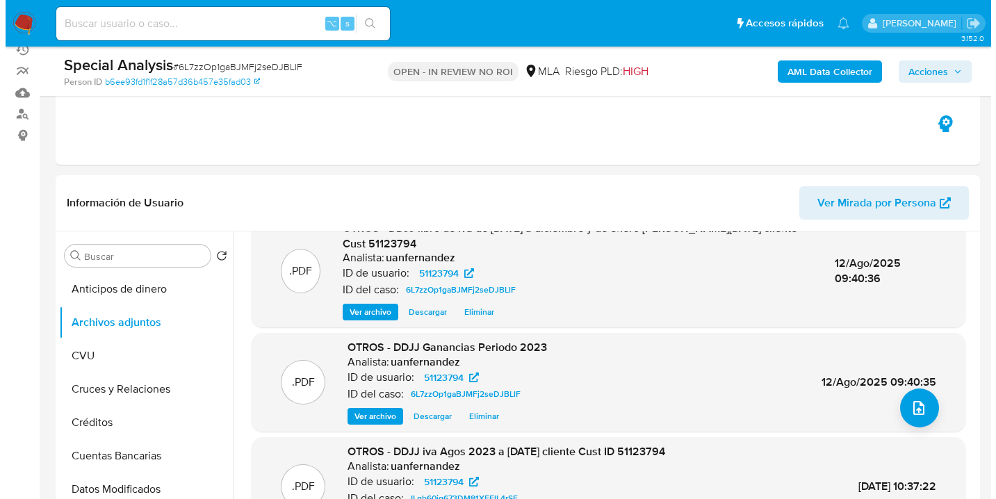
scroll to position [267, 0]
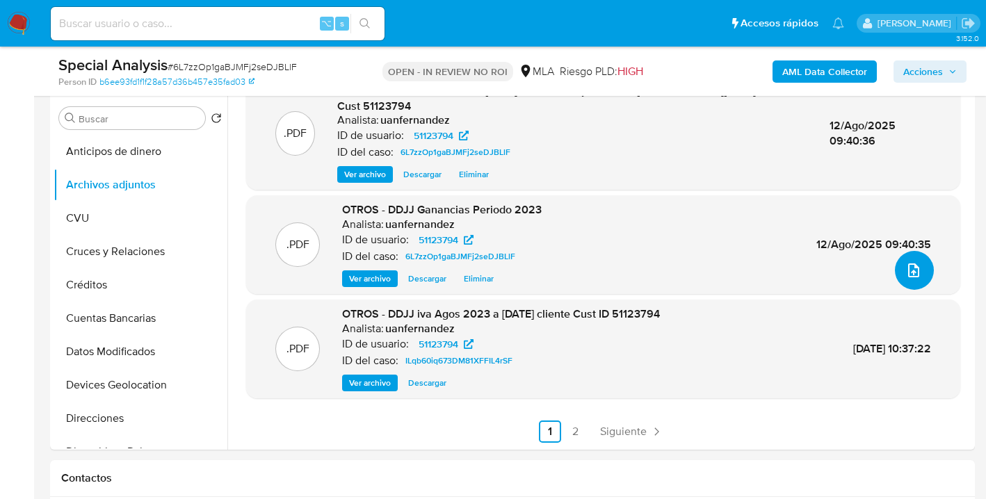
click at [905, 272] on icon "upload-file" at bounding box center [913, 270] width 17 height 17
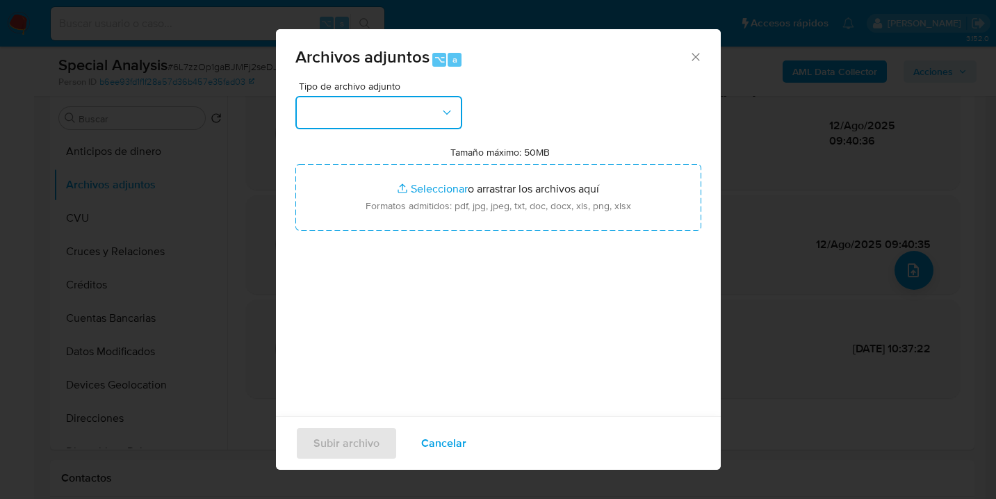
click at [443, 111] on icon "button" at bounding box center [447, 112] width 8 height 4
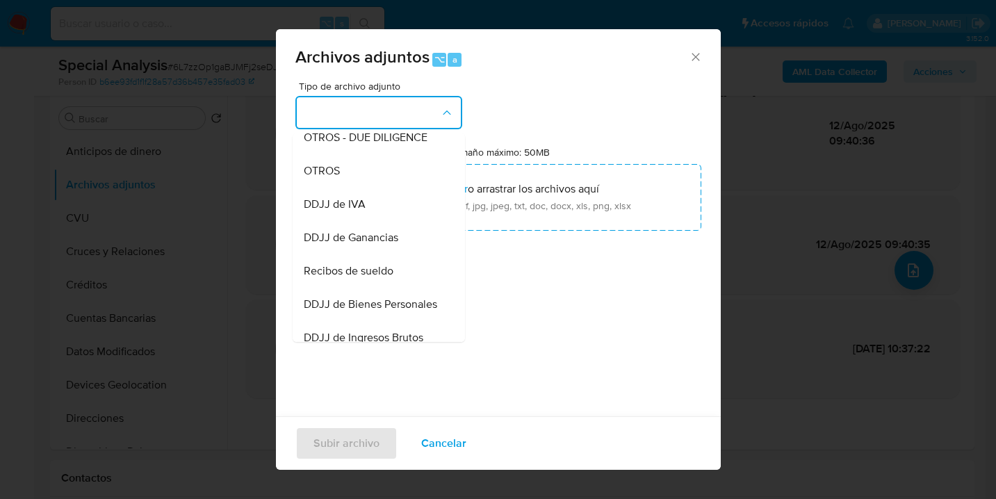
scroll to position [279, 0]
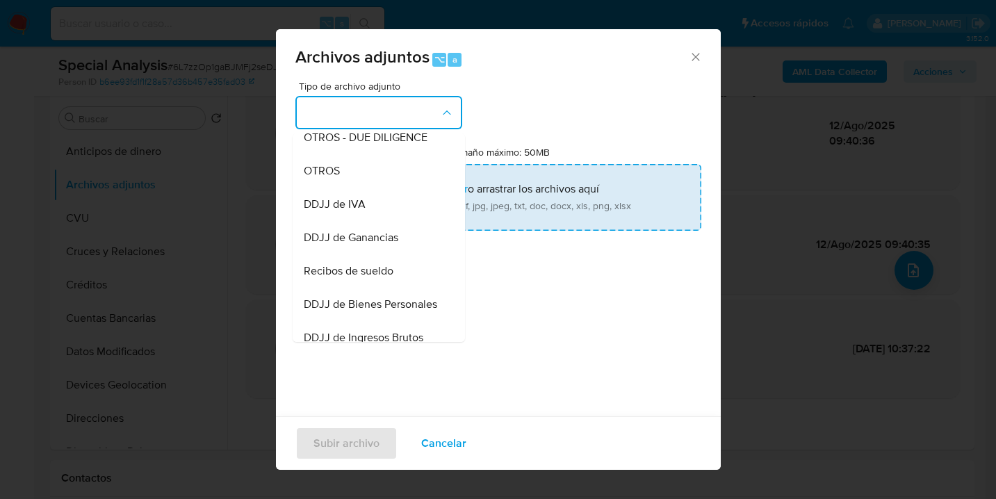
drag, startPoint x: 361, startPoint y: 213, endPoint x: 472, endPoint y: 204, distance: 111.6
click at [362, 211] on span "DDJJ de IVA" at bounding box center [335, 204] width 62 height 14
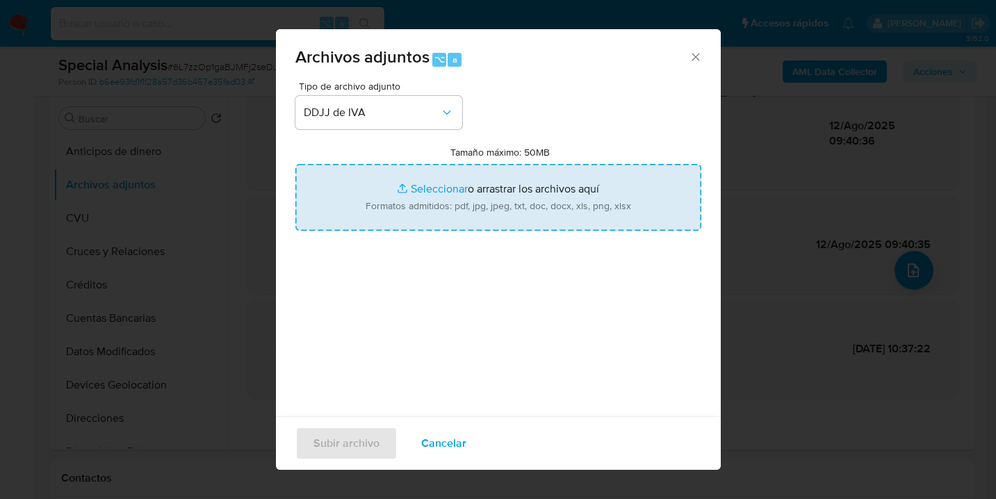
click at [472, 204] on input "Tamaño máximo: 50MB Seleccionar archivos" at bounding box center [498, 197] width 406 height 67
type input "C:\fakepath\DDJJ Abr 2024.pdf"
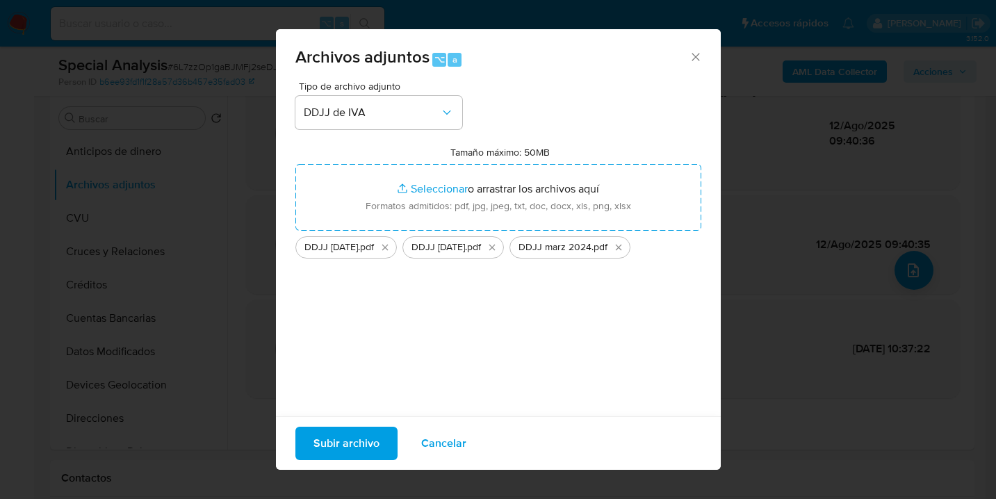
click at [350, 440] on span "Subir archivo" at bounding box center [346, 443] width 66 height 31
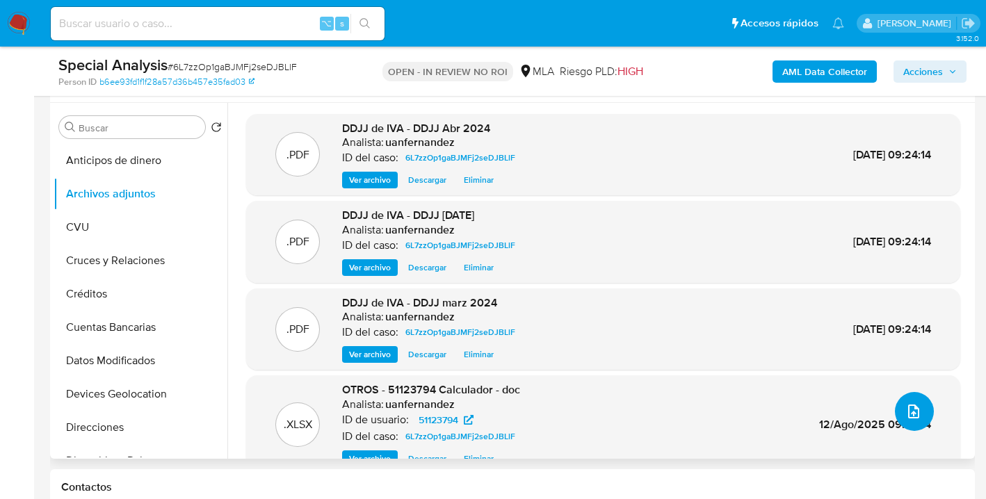
scroll to position [140, 0]
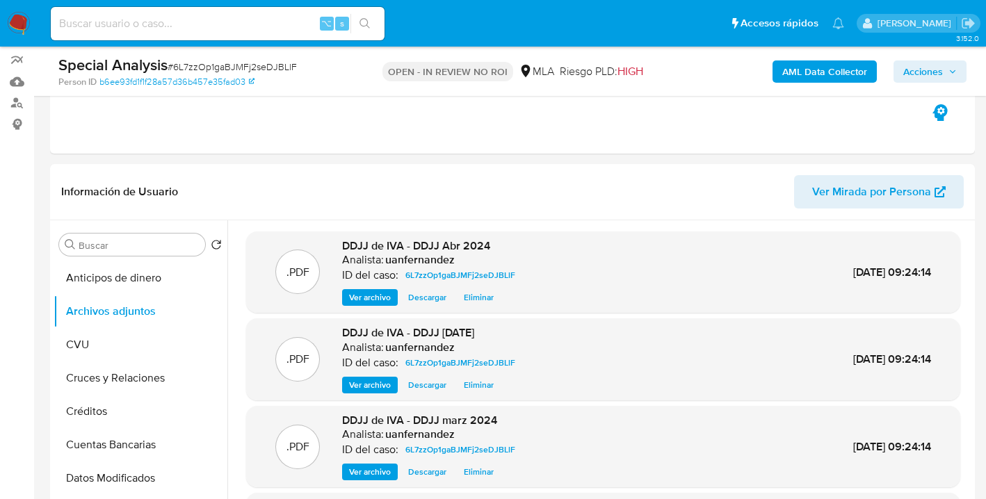
click at [922, 72] on span "Acciones" at bounding box center [923, 71] width 40 height 22
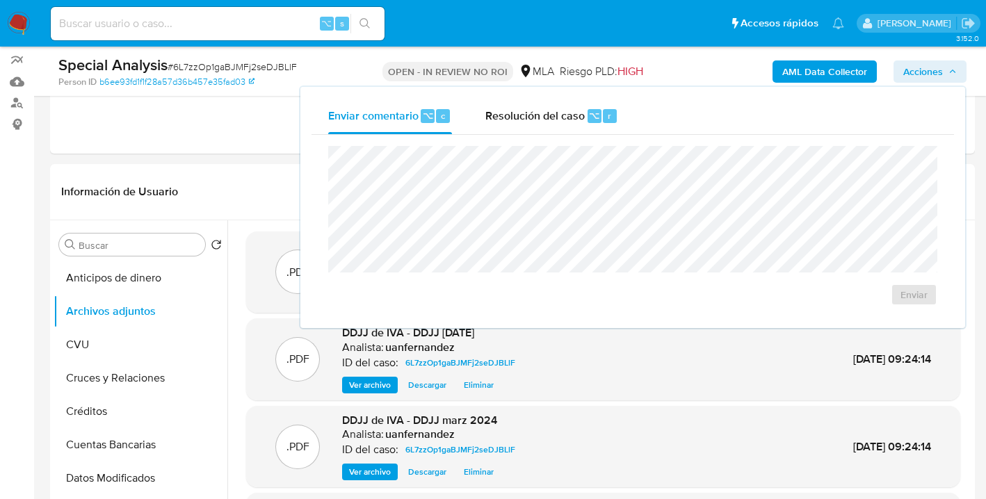
drag, startPoint x: 163, startPoint y: 154, endPoint x: 198, endPoint y: 154, distance: 35.4
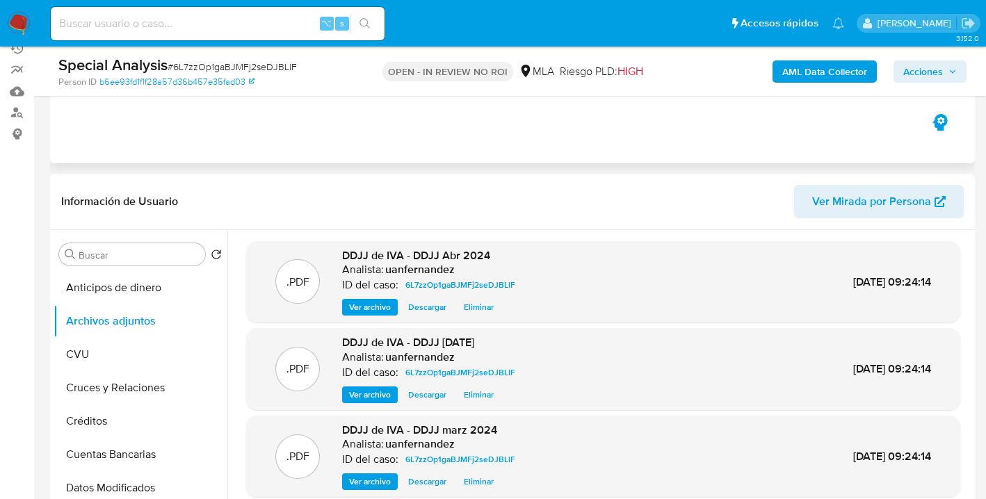
scroll to position [0, 0]
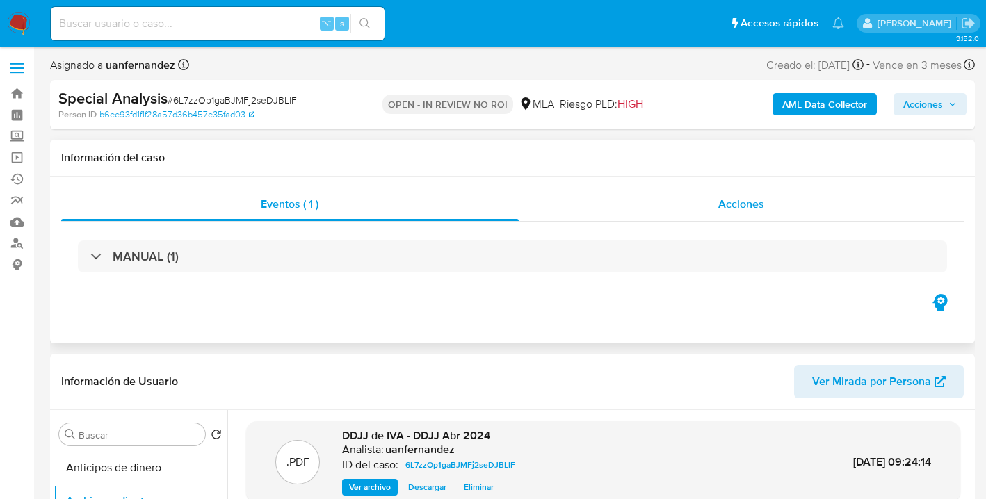
click at [717, 206] on div "Acciones" at bounding box center [742, 204] width 446 height 33
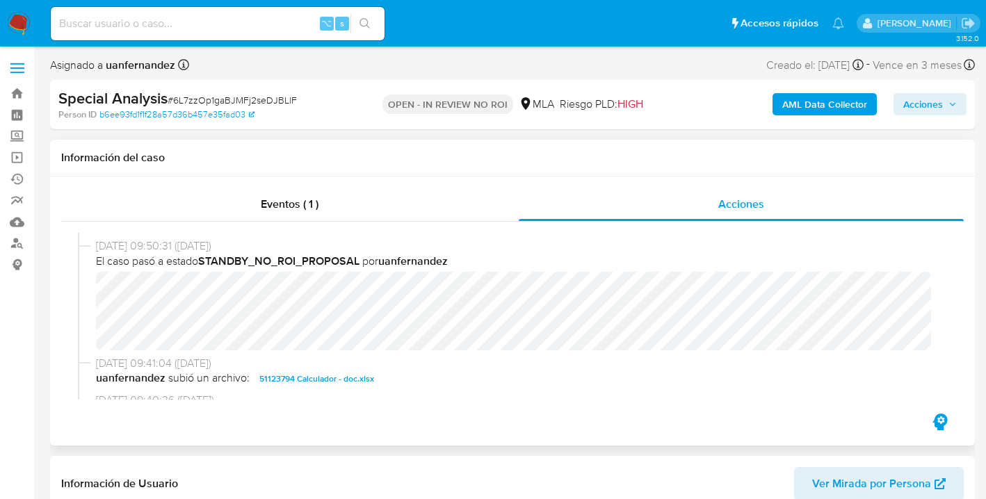
scroll to position [218, 0]
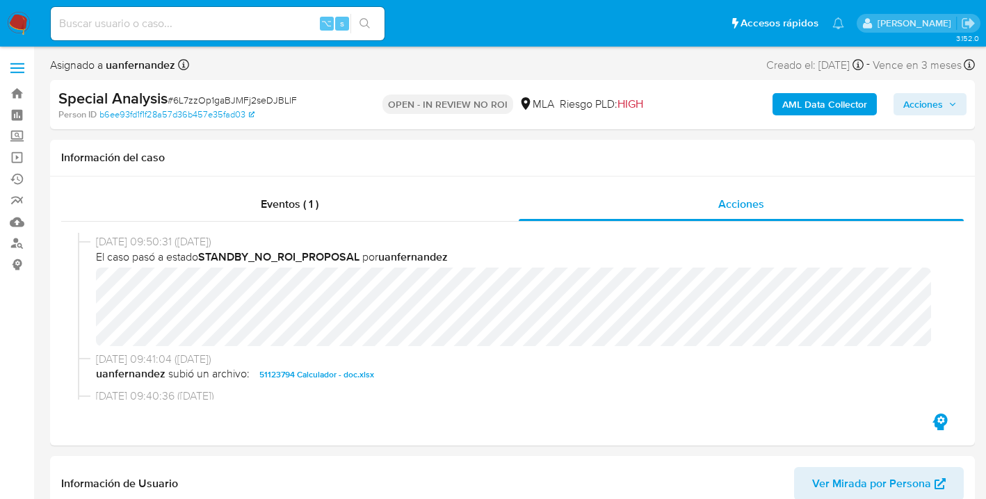
click at [909, 108] on span "Acciones" at bounding box center [923, 104] width 40 height 22
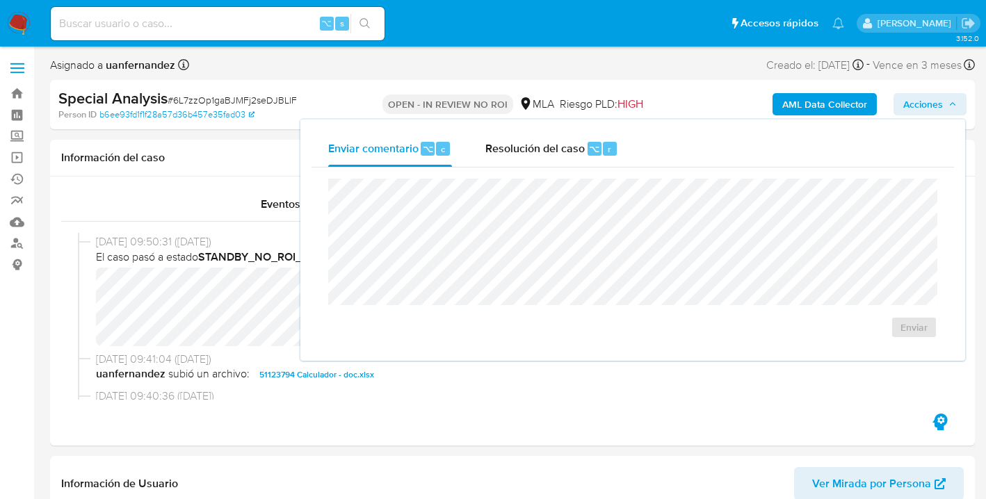
drag, startPoint x: 166, startPoint y: 184, endPoint x: 238, endPoint y: 95, distance: 114.6
click at [166, 185] on div "Eventos ( 1 ) Acciones 13/08/2025 09:24:20 (hace unos segundos) uanfernandez su…" at bounding box center [512, 311] width 924 height 269
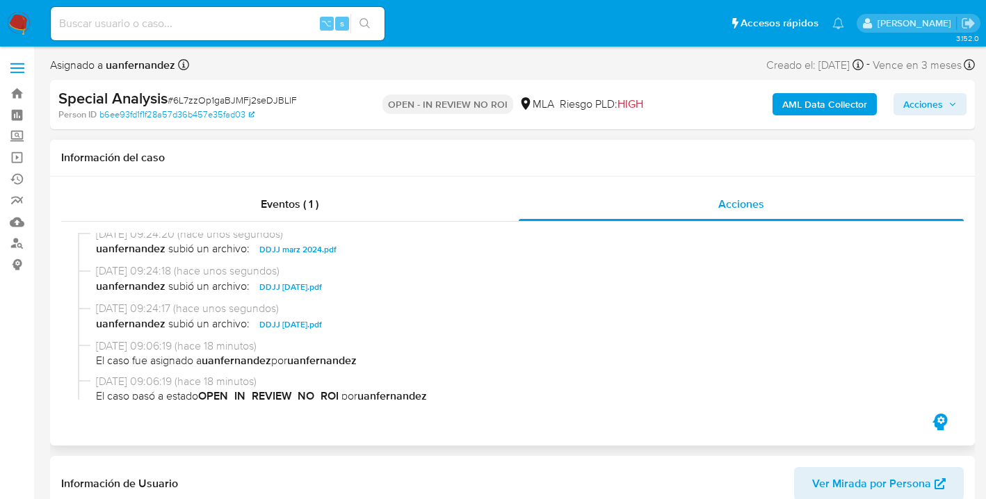
scroll to position [0, 0]
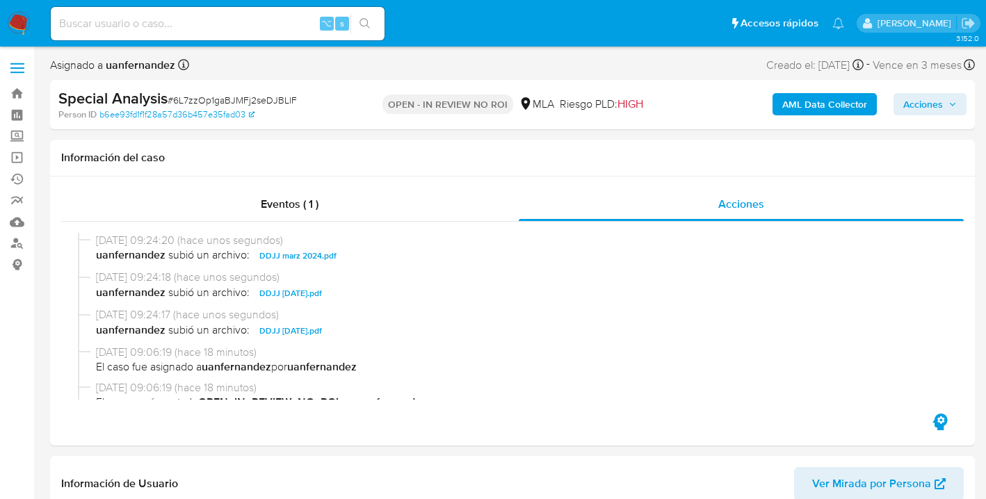
click at [920, 106] on span "Acciones" at bounding box center [923, 104] width 40 height 22
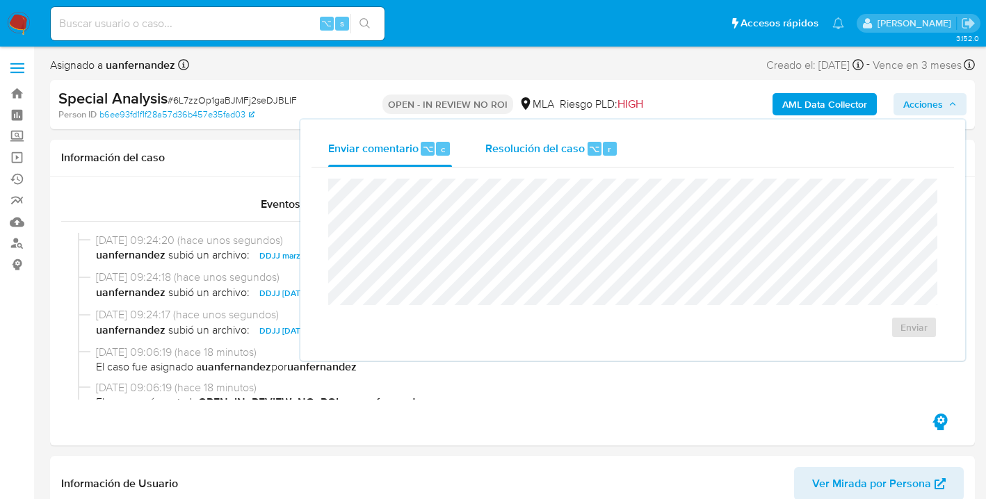
click at [512, 156] on span "Resolución del caso" at bounding box center [534, 148] width 99 height 16
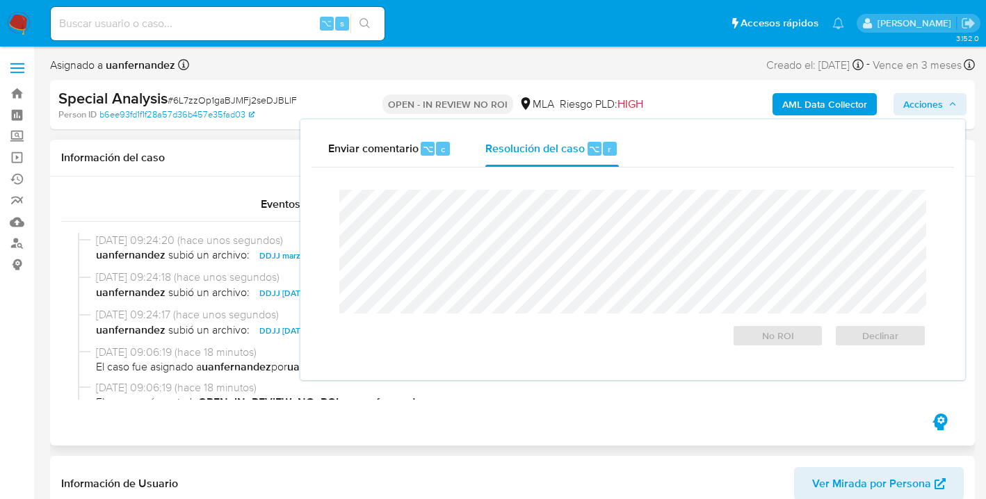
click at [226, 171] on div "Información del caso" at bounding box center [512, 158] width 924 height 37
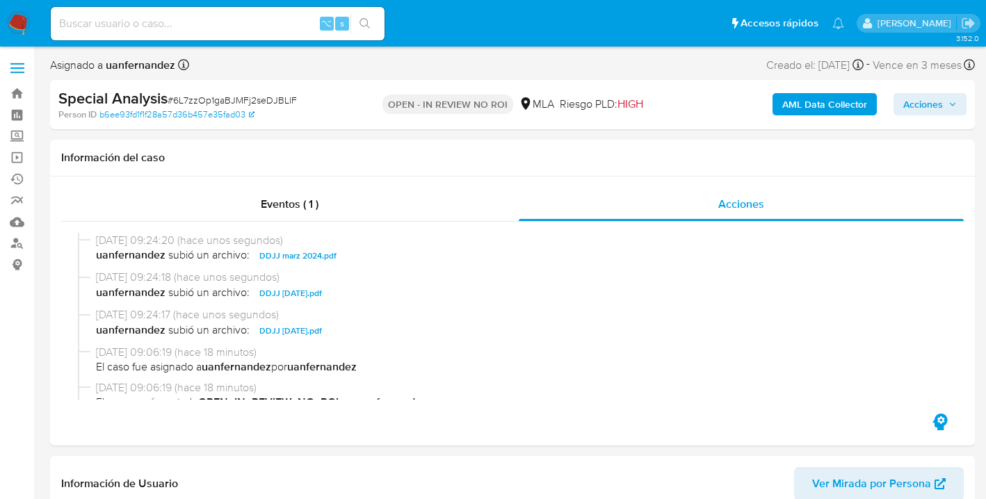
click at [922, 99] on span "Acciones" at bounding box center [923, 104] width 40 height 22
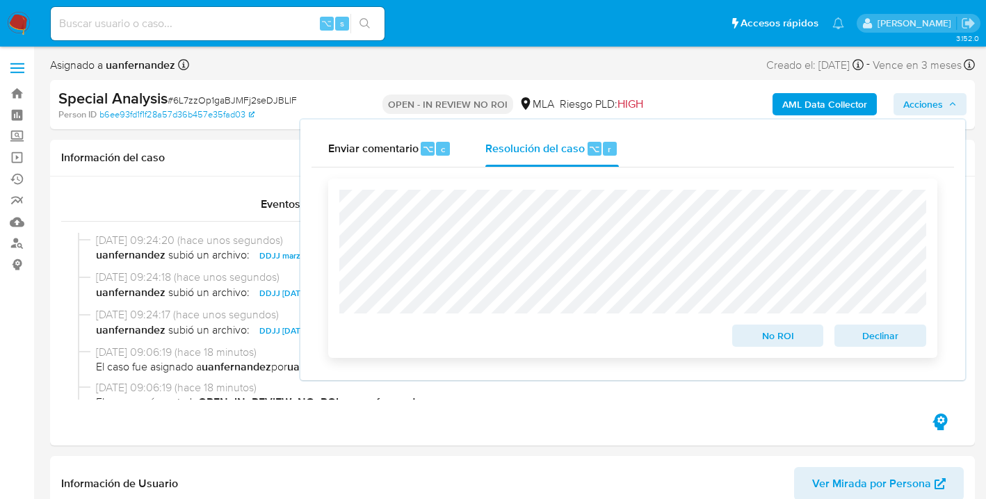
click at [875, 340] on span "Declinar" at bounding box center [880, 335] width 72 height 19
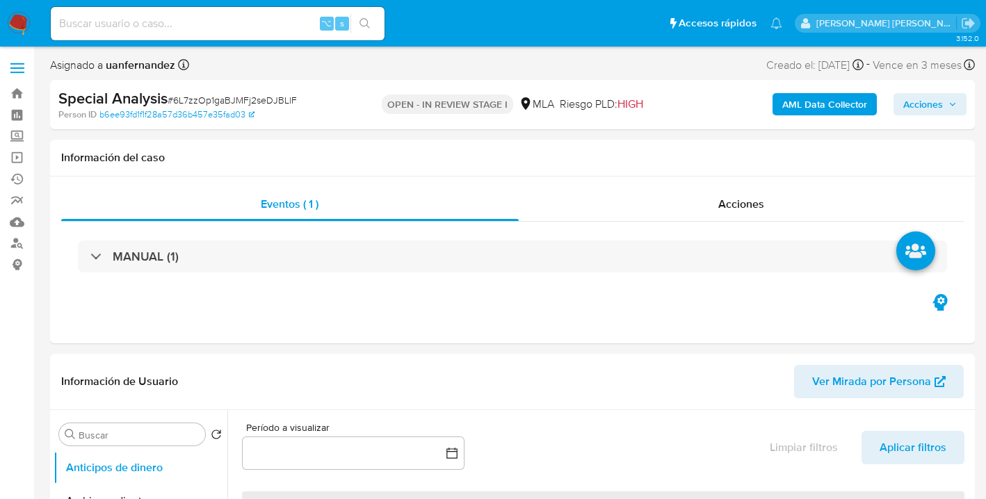
select select "10"
click at [921, 104] on span "Acciones" at bounding box center [923, 104] width 40 height 22
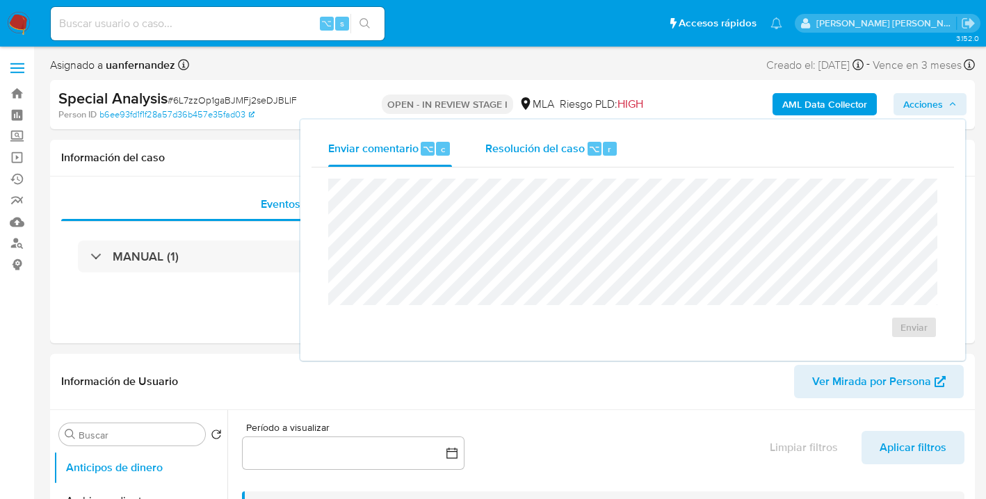
click at [543, 163] on div "Resolución del caso ⌥ r" at bounding box center [551, 149] width 133 height 36
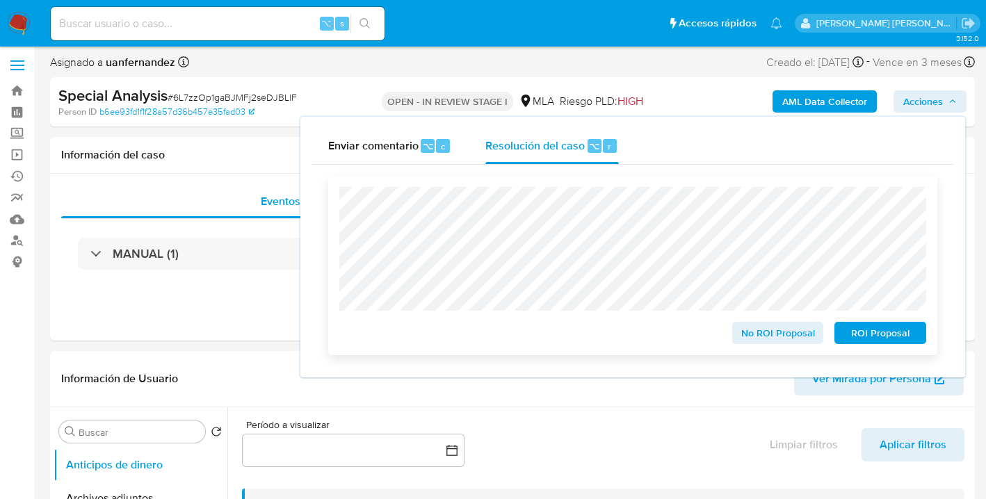
scroll to position [22, 0]
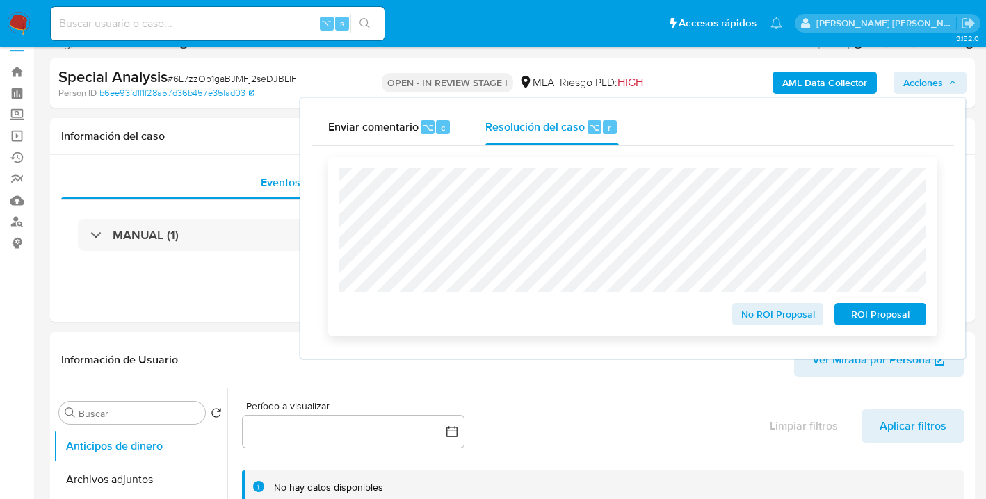
click at [767, 319] on span "No ROI Proposal" at bounding box center [778, 313] width 72 height 19
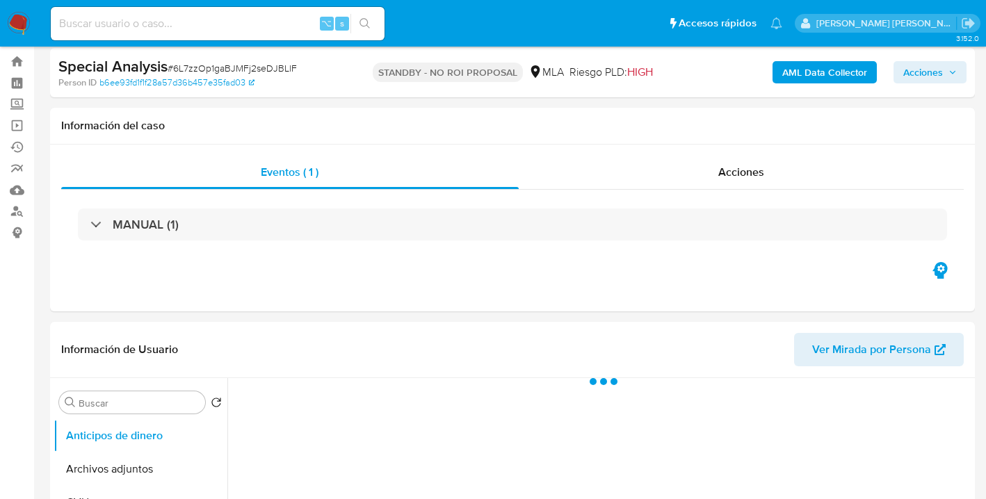
scroll to position [142, 0]
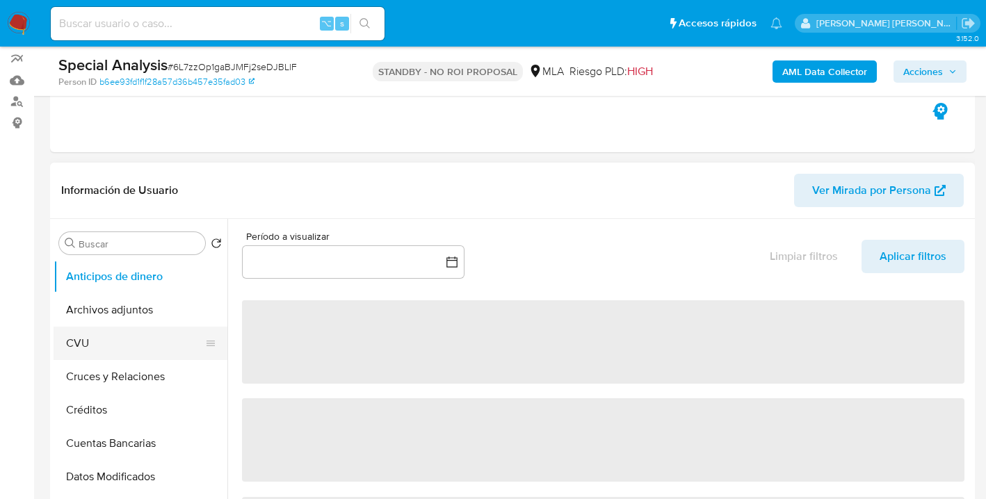
select select "10"
drag, startPoint x: 140, startPoint y: 308, endPoint x: 207, endPoint y: 306, distance: 67.5
click at [140, 308] on button "Archivos adjuntos" at bounding box center [135, 309] width 163 height 33
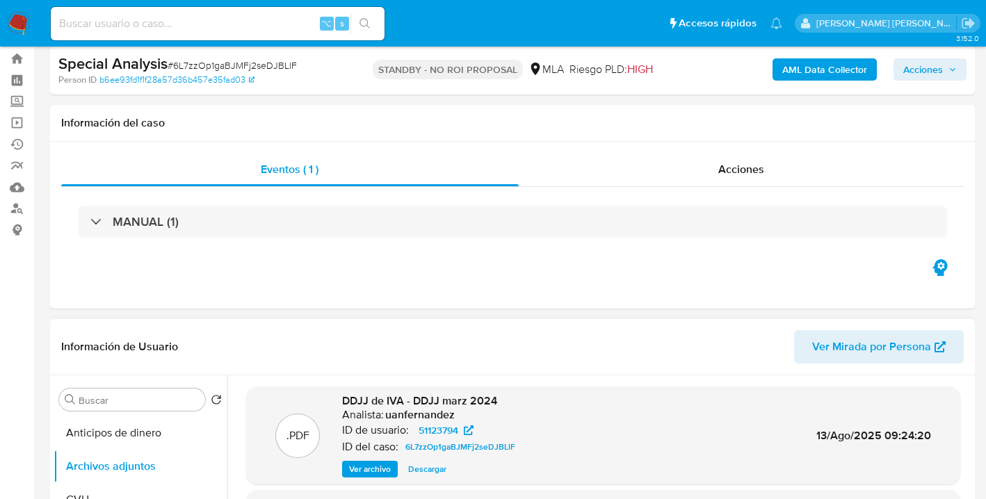
scroll to position [0, 0]
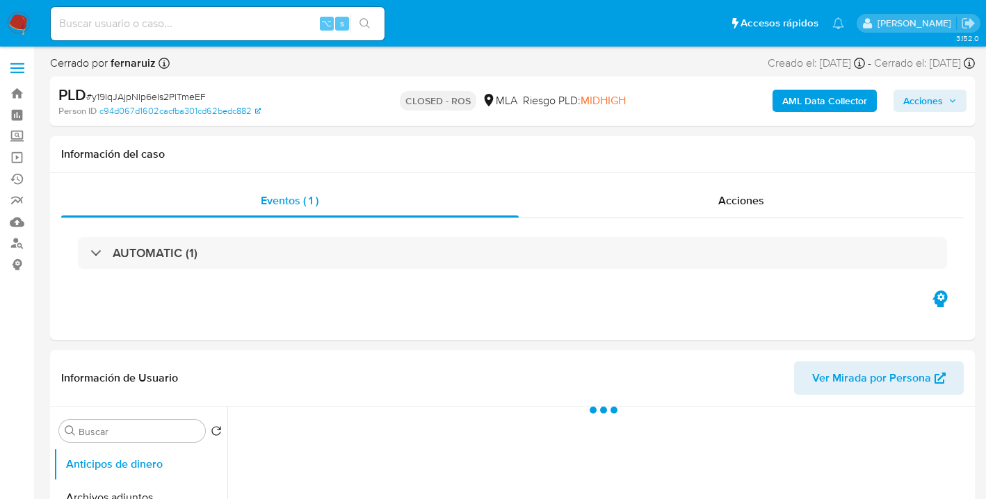
select select "10"
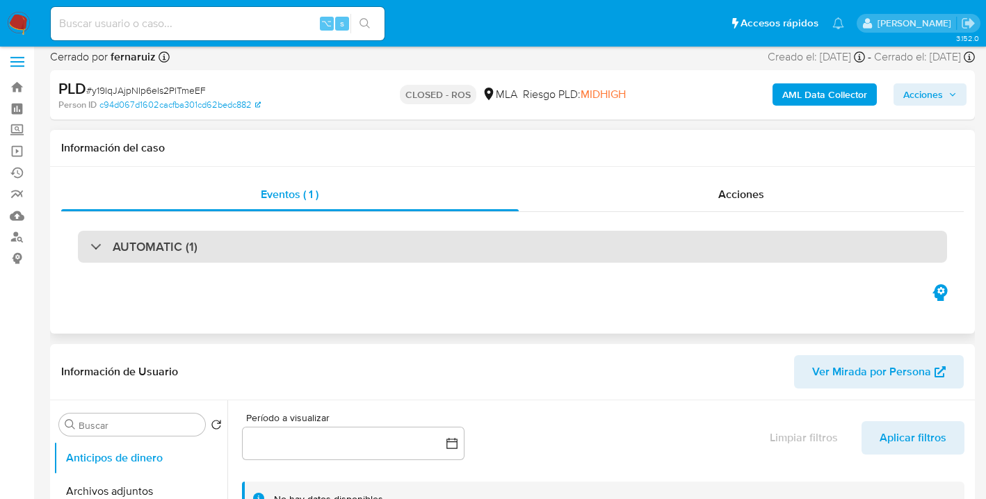
scroll to position [133, 0]
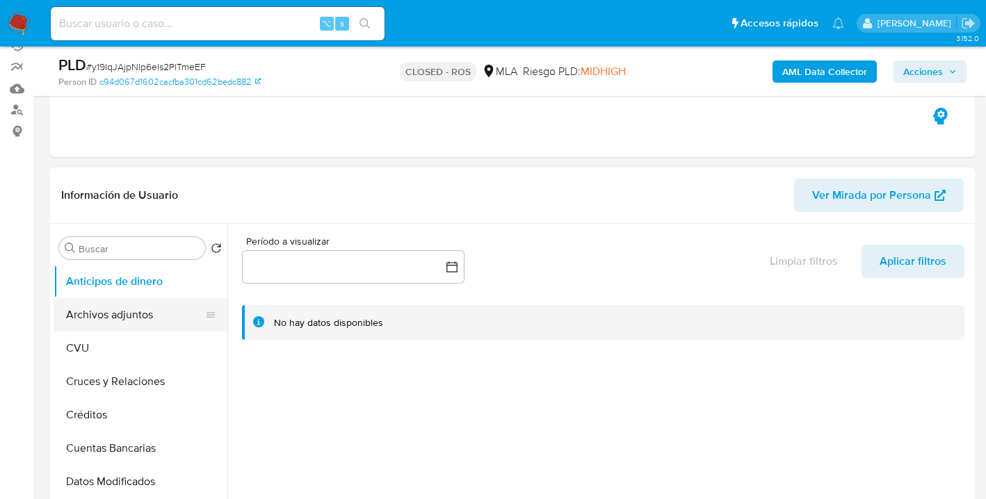
click at [132, 323] on button "Archivos adjuntos" at bounding box center [135, 314] width 163 height 33
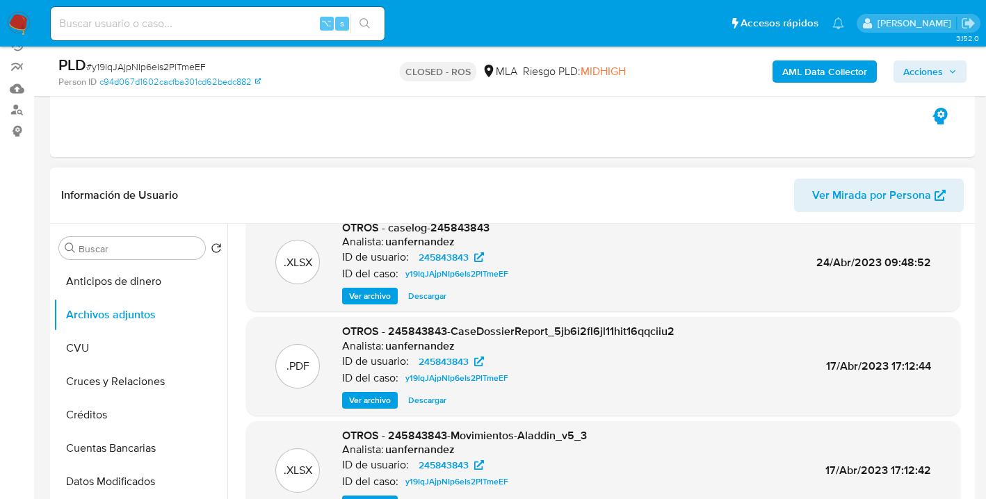
scroll to position [31, 0]
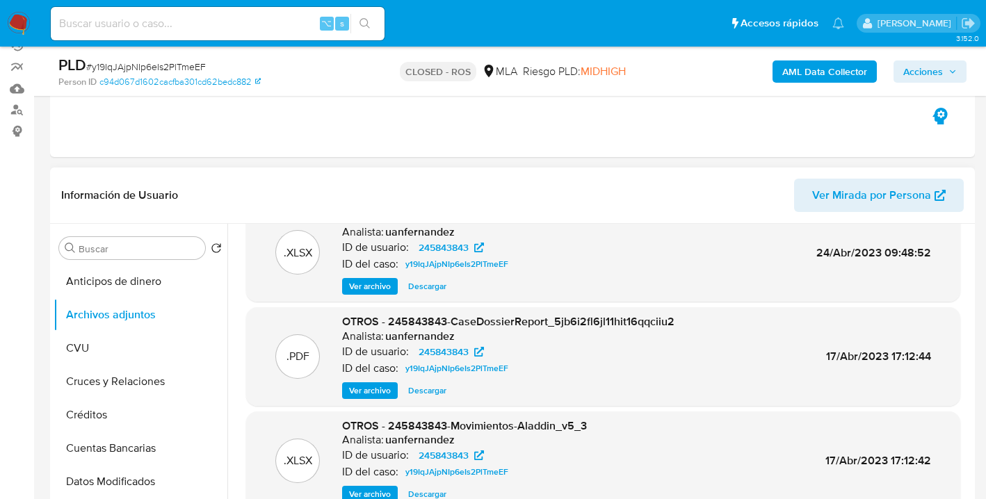
click at [373, 283] on span "Ver archivo" at bounding box center [370, 286] width 42 height 14
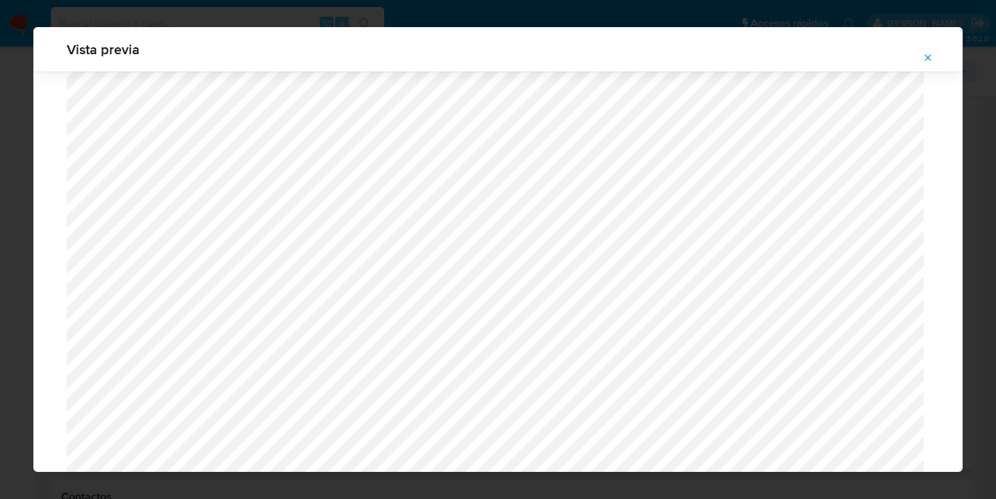
scroll to position [817, 0]
click at [931, 58] on icon "Attachment preview" at bounding box center [927, 57] width 11 height 11
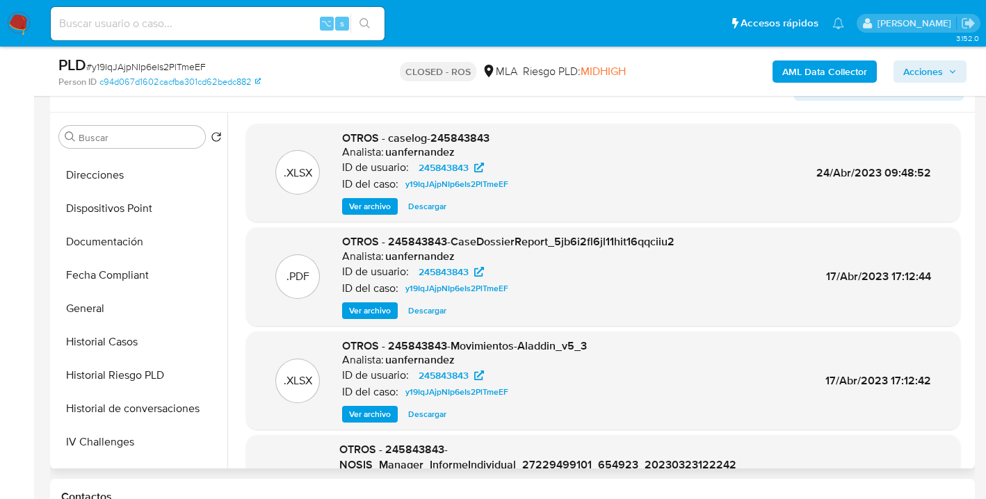
scroll to position [281, 0]
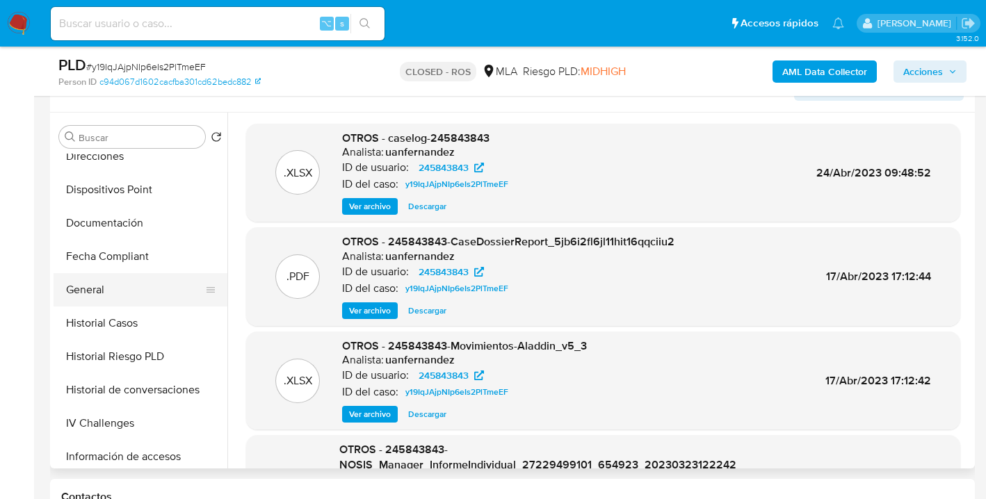
click at [154, 296] on button "General" at bounding box center [135, 289] width 163 height 33
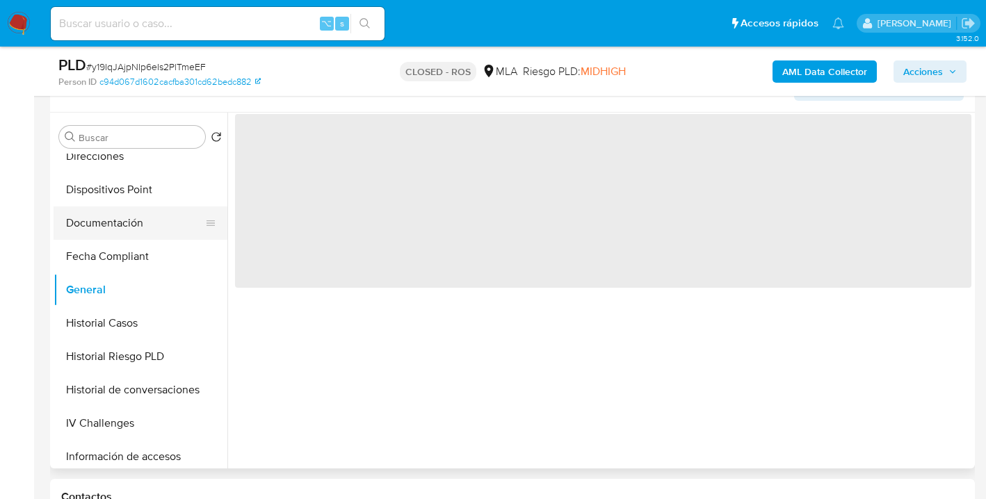
click at [161, 226] on button "Documentación" at bounding box center [135, 222] width 163 height 33
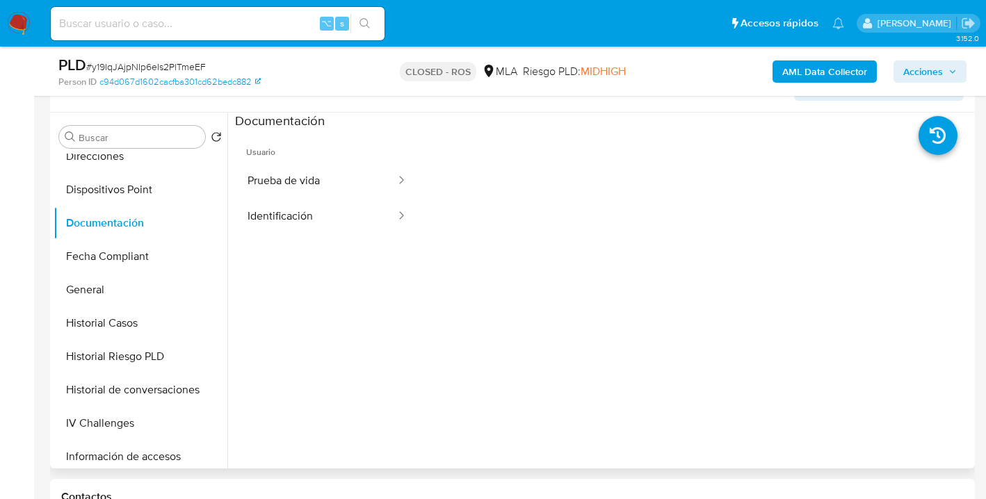
drag, startPoint x: 315, startPoint y: 184, endPoint x: 416, endPoint y: 205, distance: 102.9
click at [315, 184] on button "Prueba de vida" at bounding box center [316, 180] width 162 height 35
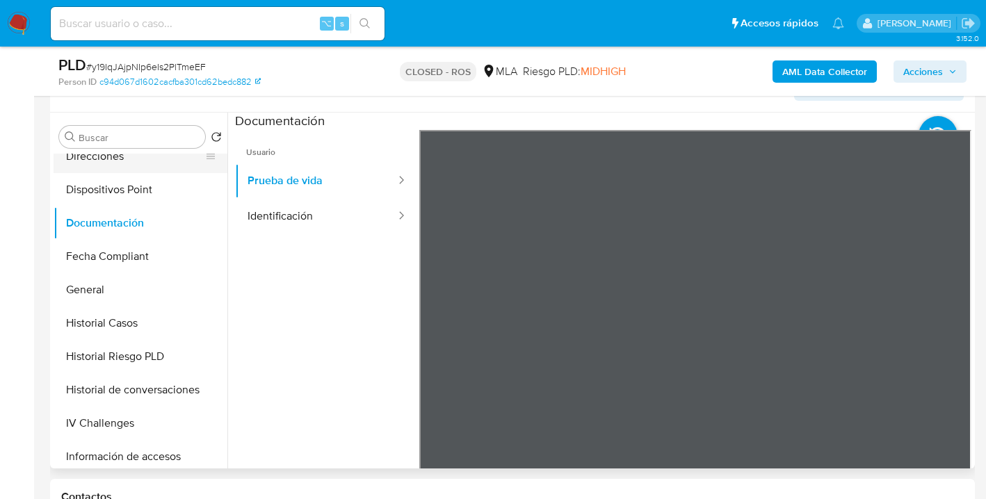
click at [139, 172] on button "Direcciones" at bounding box center [135, 156] width 163 height 33
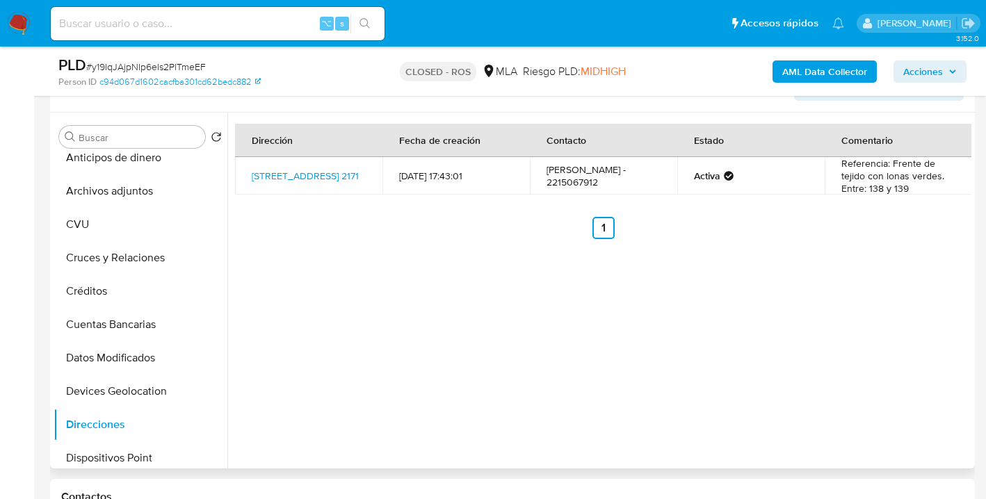
scroll to position [0, 0]
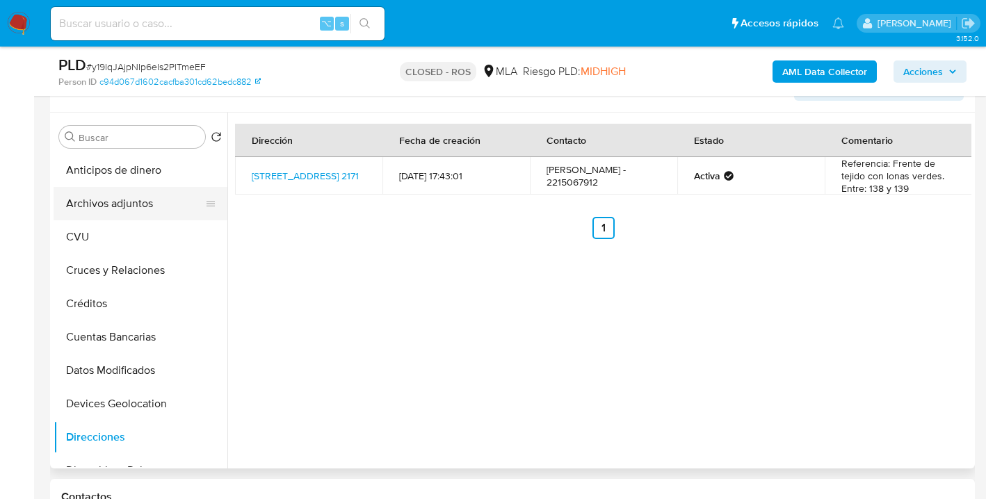
drag, startPoint x: 172, startPoint y: 203, endPoint x: 192, endPoint y: 205, distance: 19.6
click at [172, 203] on button "Archivos adjuntos" at bounding box center [135, 203] width 163 height 33
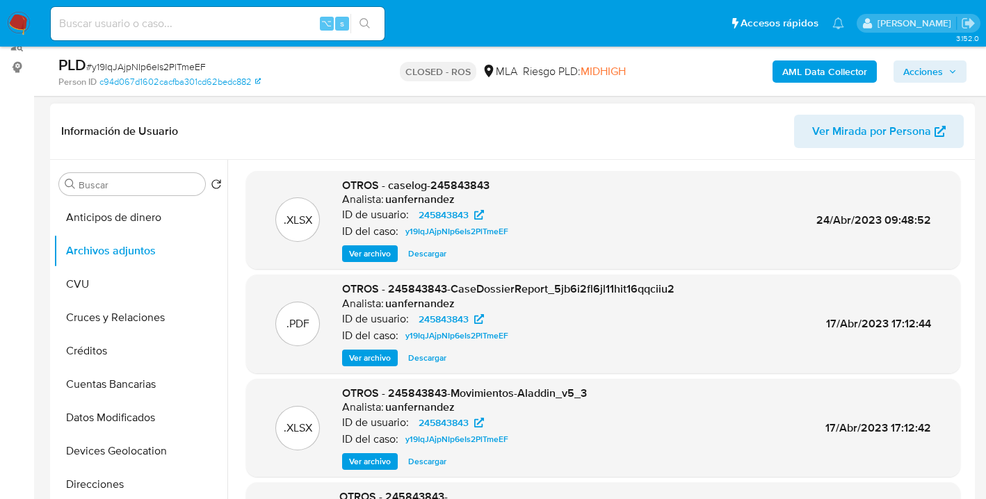
click at [378, 254] on span "Ver archivo" at bounding box center [370, 254] width 42 height 14
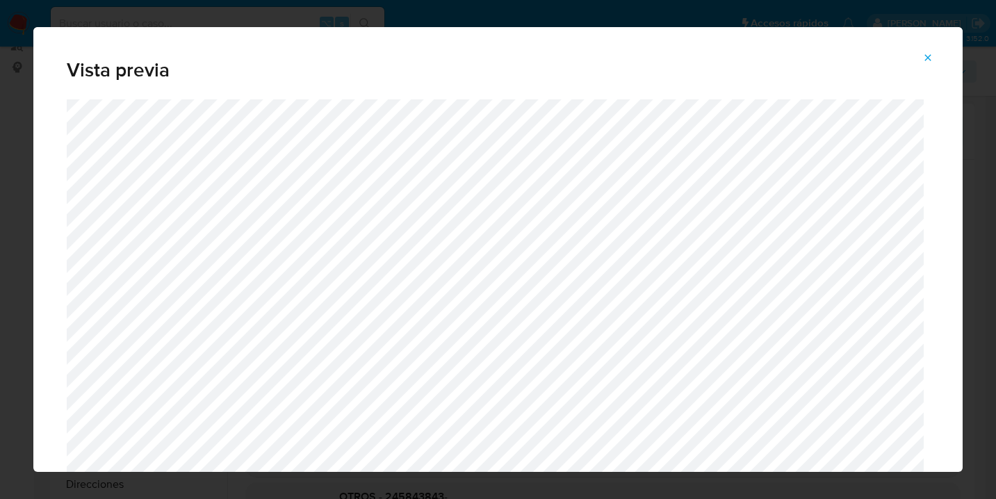
click at [929, 58] on icon "Attachment preview" at bounding box center [927, 57] width 11 height 11
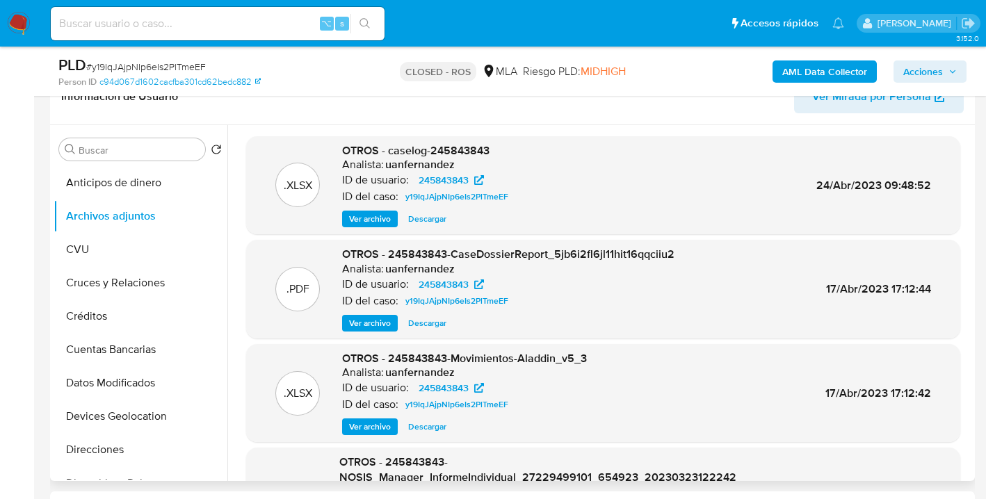
scroll to position [239, 0]
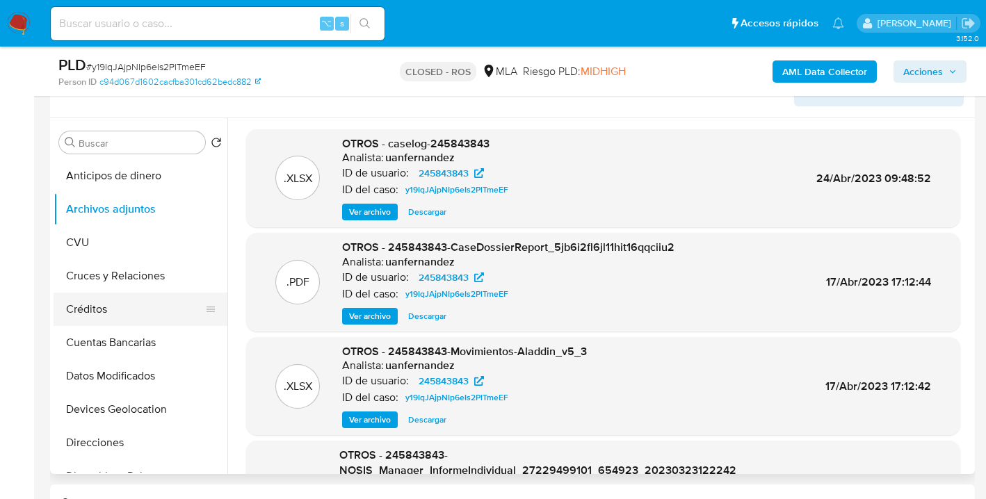
drag, startPoint x: 220, startPoint y: 237, endPoint x: 218, endPoint y: 322, distance: 84.8
click at [218, 323] on ul "Anticipos de dinero Archivos adjuntos CVU Cruces y Relaciones Créditos Cuentas …" at bounding box center [141, 315] width 174 height 313
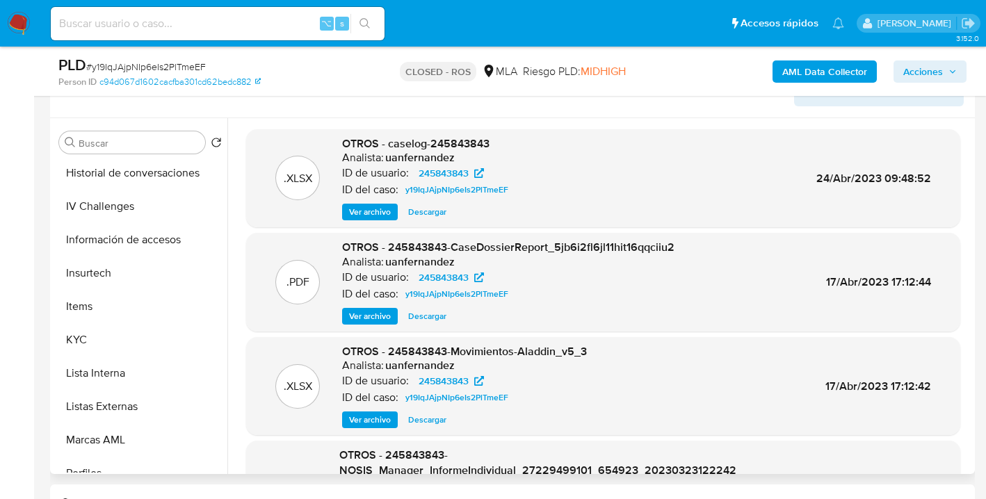
scroll to position [510, 0]
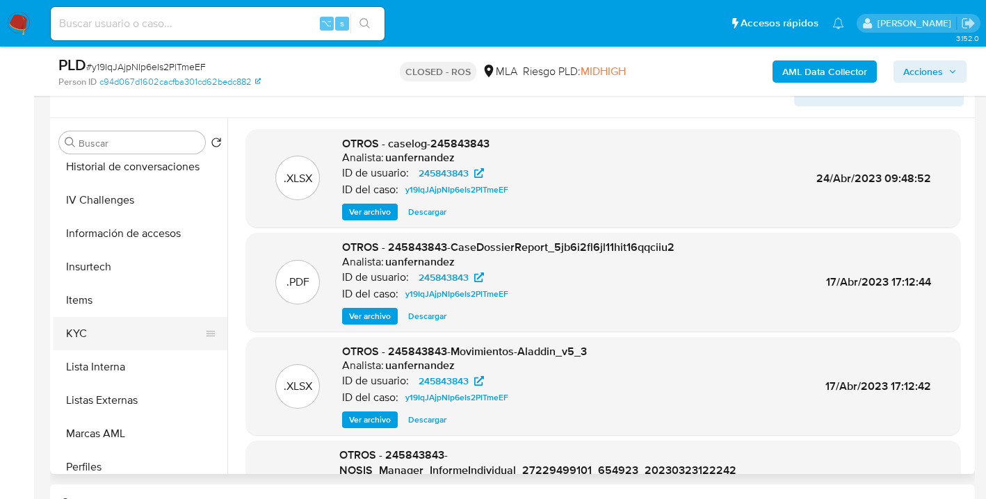
click at [171, 335] on button "KYC" at bounding box center [135, 333] width 163 height 33
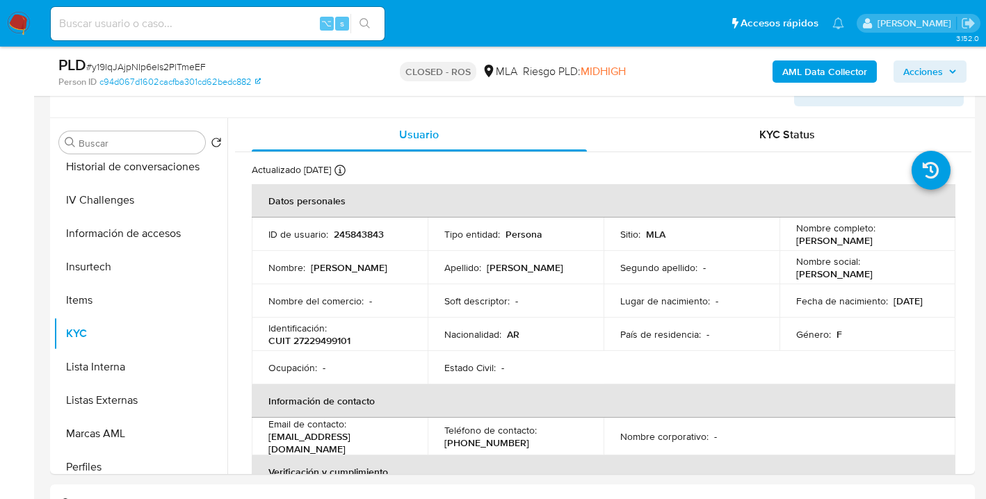
drag, startPoint x: 291, startPoint y: 341, endPoint x: 357, endPoint y: 341, distance: 65.3
click at [356, 342] on div "Identificación : CUIT 27229499101" at bounding box center [339, 334] width 142 height 25
drag, startPoint x: 354, startPoint y: 345, endPoint x: 294, endPoint y: 342, distance: 59.8
click at [294, 342] on div "Identificación : CUIT 27229499101" at bounding box center [339, 334] width 142 height 25
copy p "27229499101"
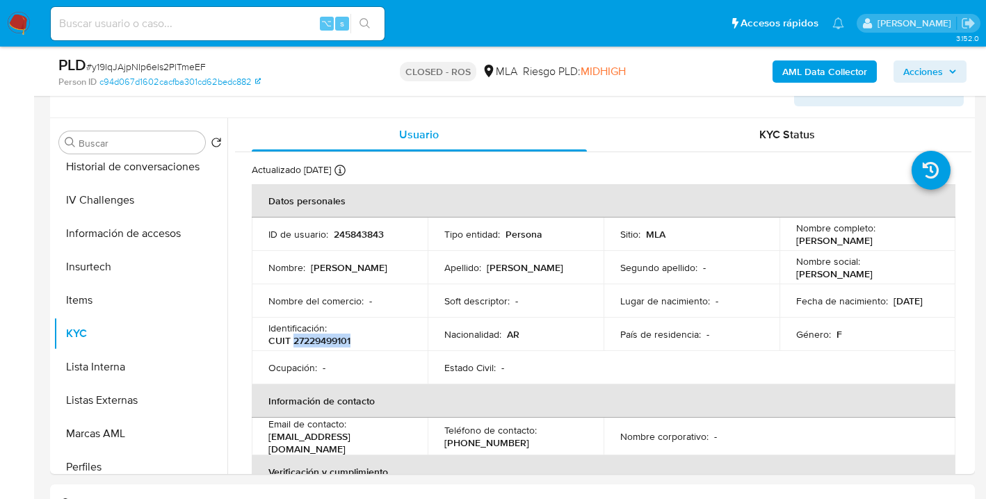
copy p "27229499101"
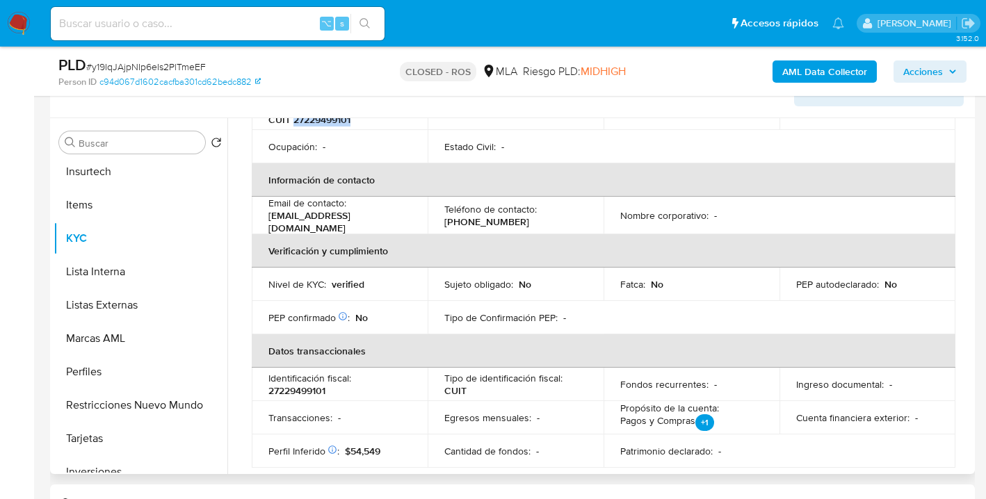
scroll to position [621, 0]
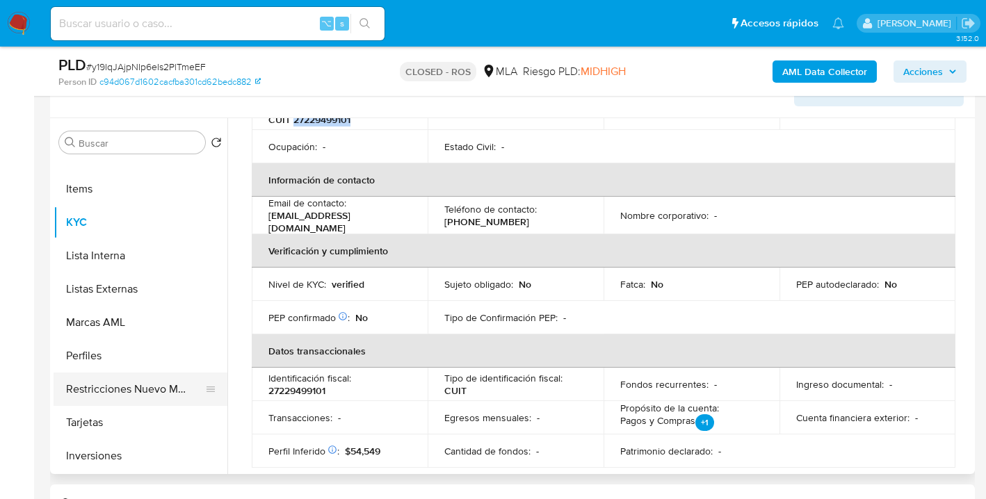
drag, startPoint x: 161, startPoint y: 388, endPoint x: 181, endPoint y: 383, distance: 20.1
click at [161, 388] on button "Restricciones Nuevo Mundo" at bounding box center [135, 389] width 163 height 33
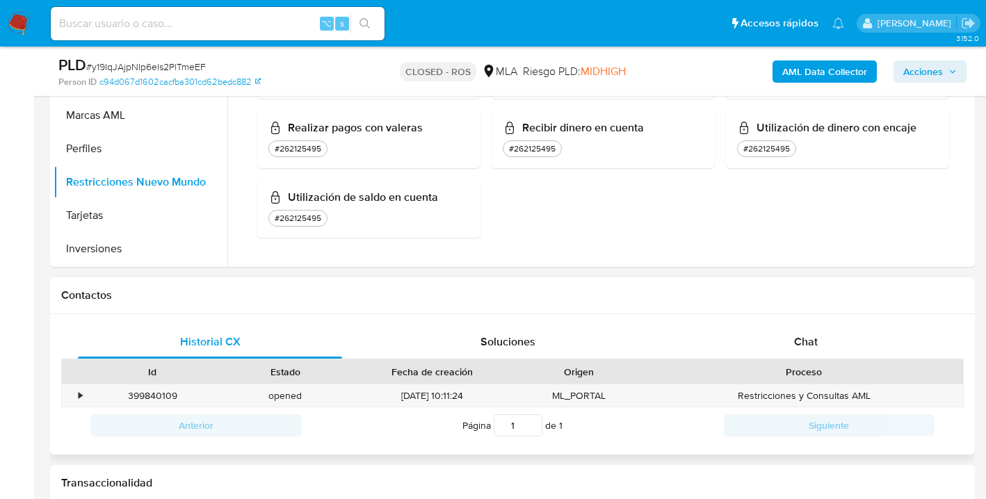
scroll to position [571, 0]
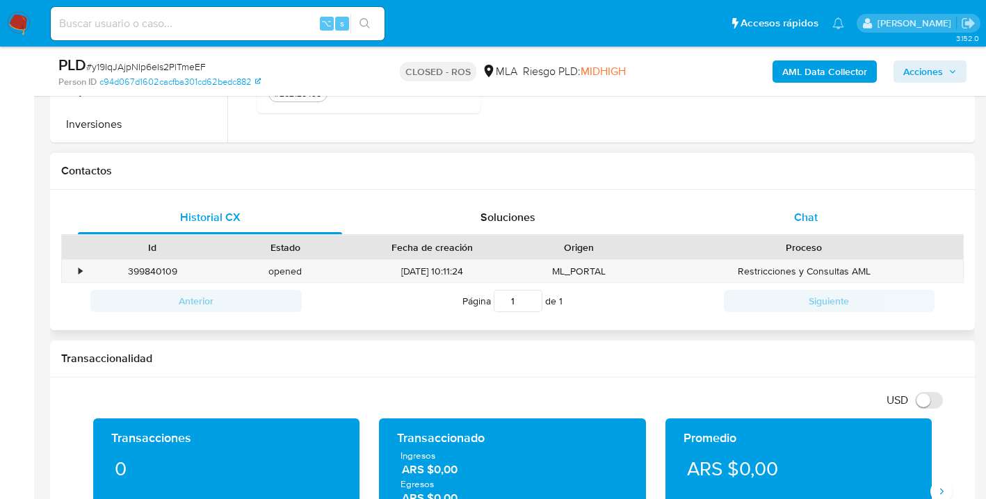
click at [815, 222] on span "Chat" at bounding box center [806, 217] width 24 height 16
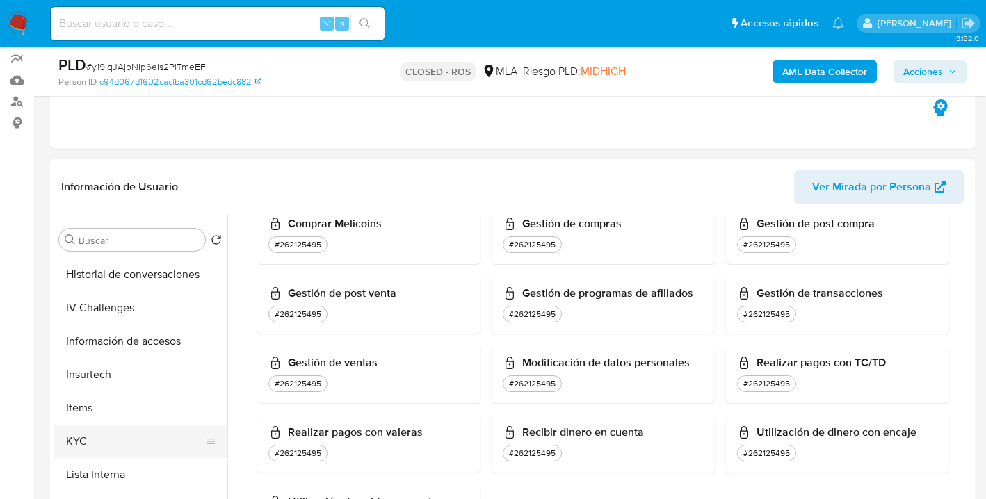
scroll to position [500, 0]
click at [151, 453] on button "KYC" at bounding box center [135, 439] width 163 height 33
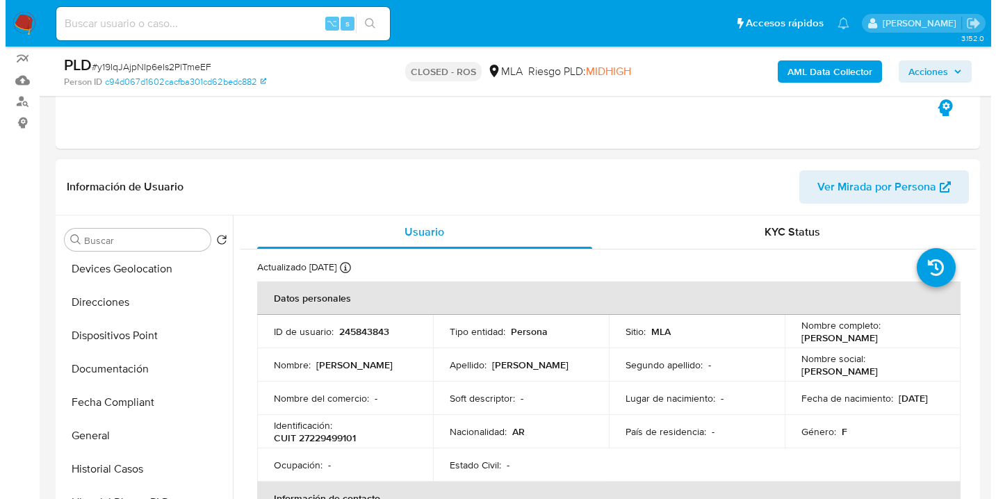
scroll to position [0, 0]
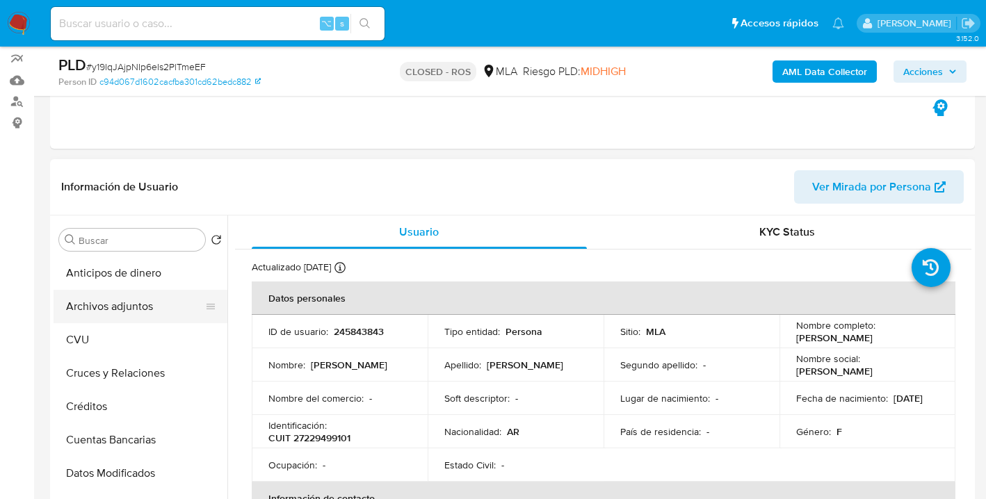
drag, startPoint x: 164, startPoint y: 302, endPoint x: 180, endPoint y: 300, distance: 16.1
click at [164, 302] on button "Archivos adjuntos" at bounding box center [135, 306] width 163 height 33
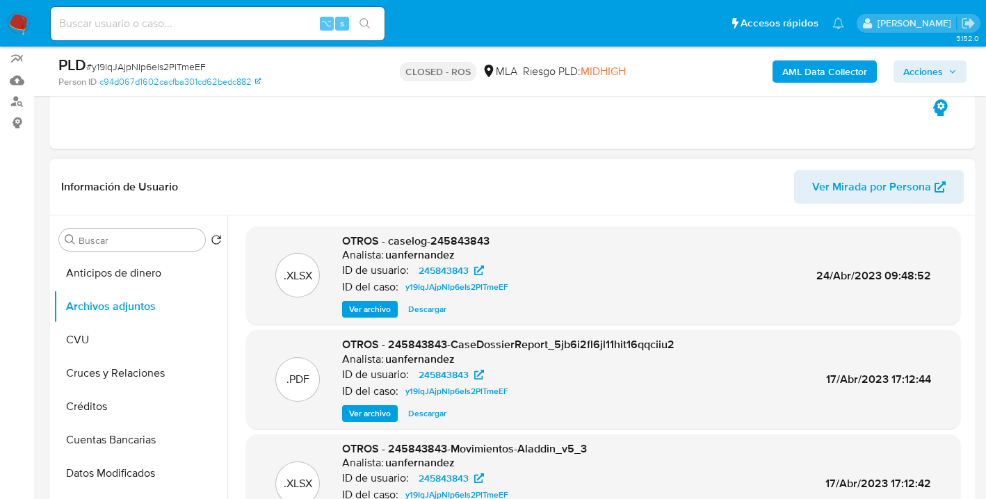
click at [361, 309] on span "Ver archivo" at bounding box center [370, 309] width 42 height 14
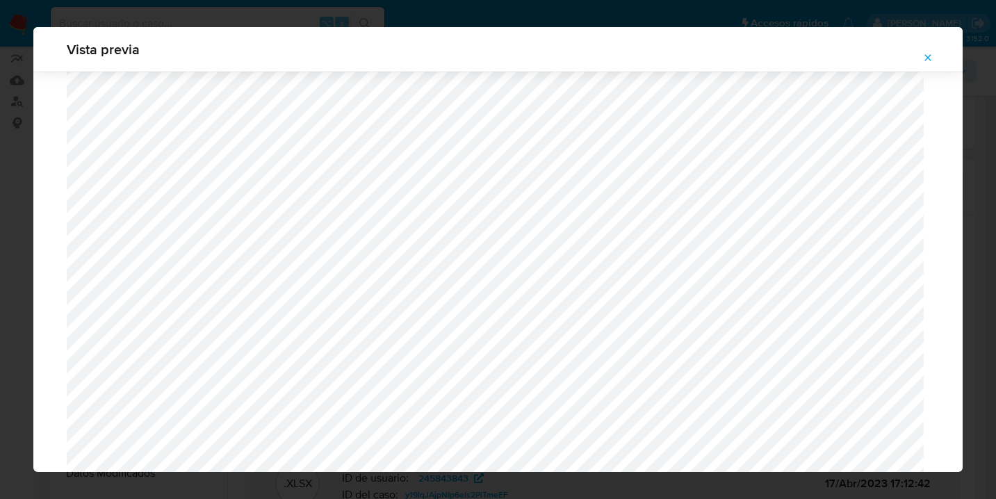
scroll to position [890, 0]
click at [927, 58] on icon "Attachment preview" at bounding box center [928, 57] width 6 height 6
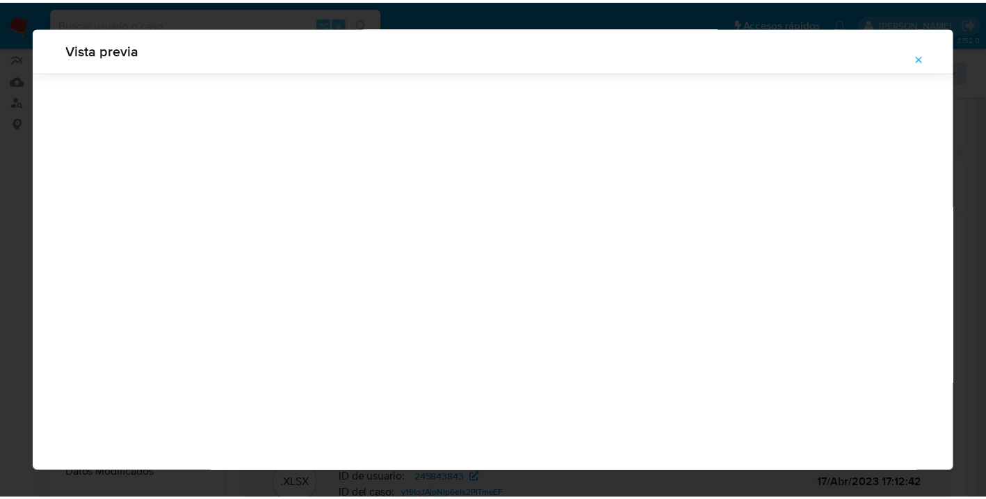
scroll to position [44, 0]
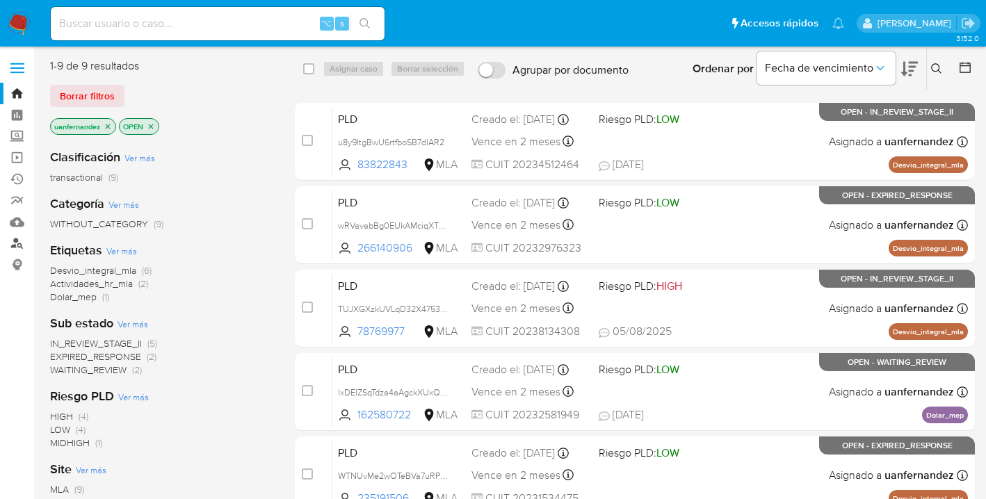
click at [17, 241] on link "Buscador de personas" at bounding box center [82, 244] width 165 height 22
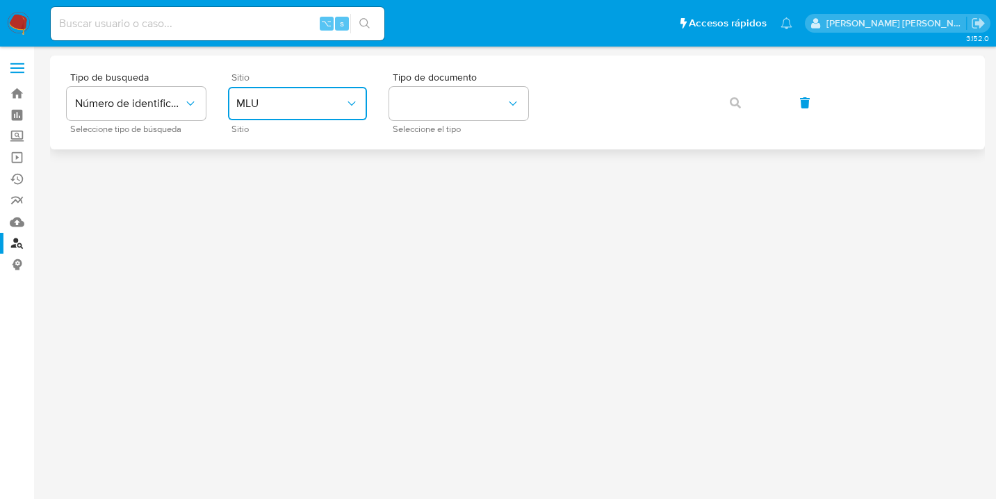
click at [298, 101] on span "MLU" at bounding box center [290, 104] width 108 height 14
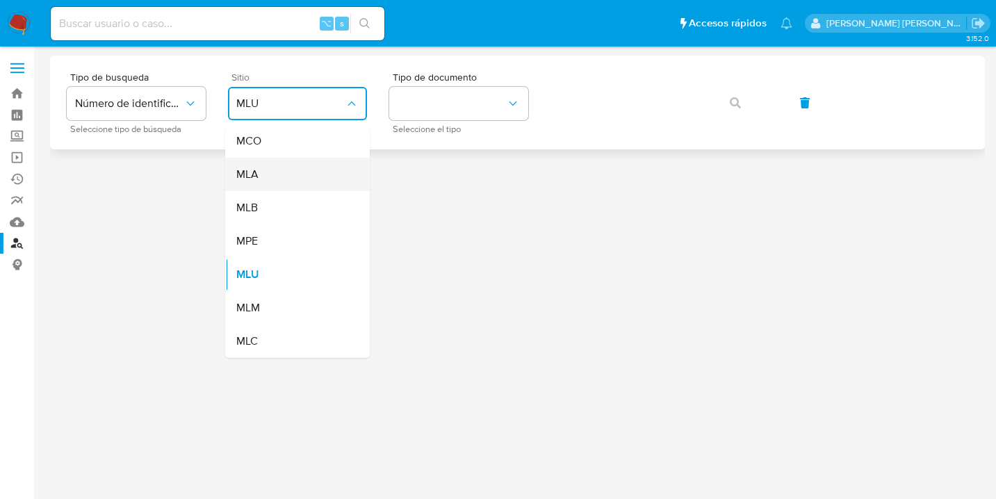
click at [284, 178] on div "MLA" at bounding box center [293, 174] width 114 height 33
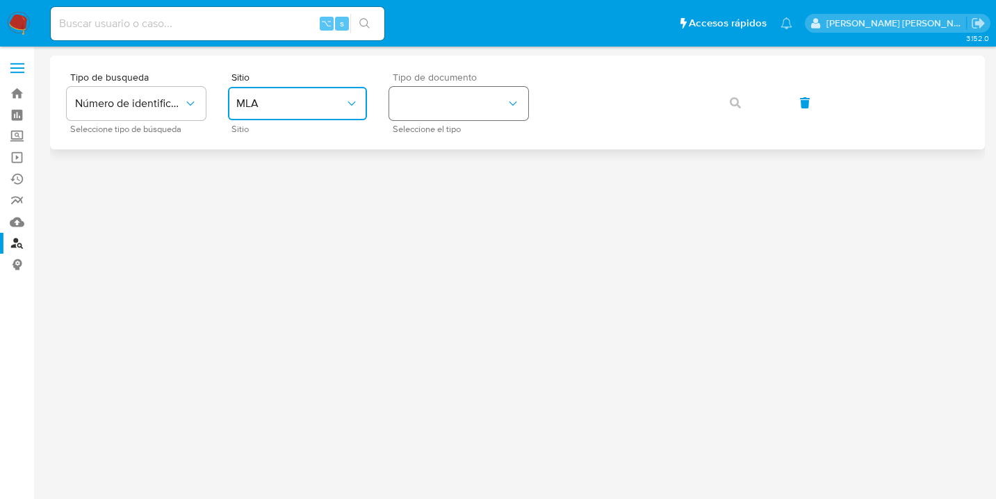
click at [467, 99] on button "identificationType" at bounding box center [458, 103] width 139 height 33
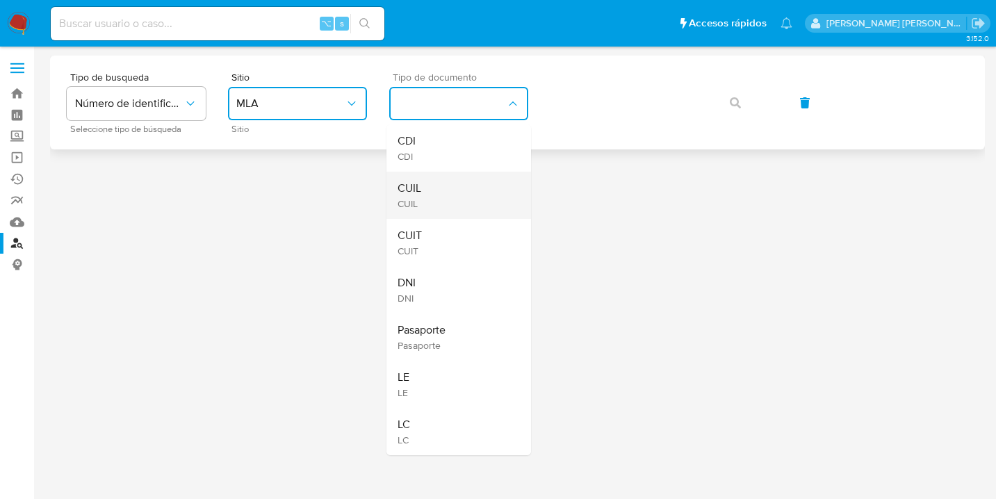
click at [446, 201] on div "CUIL CUIL" at bounding box center [455, 195] width 114 height 47
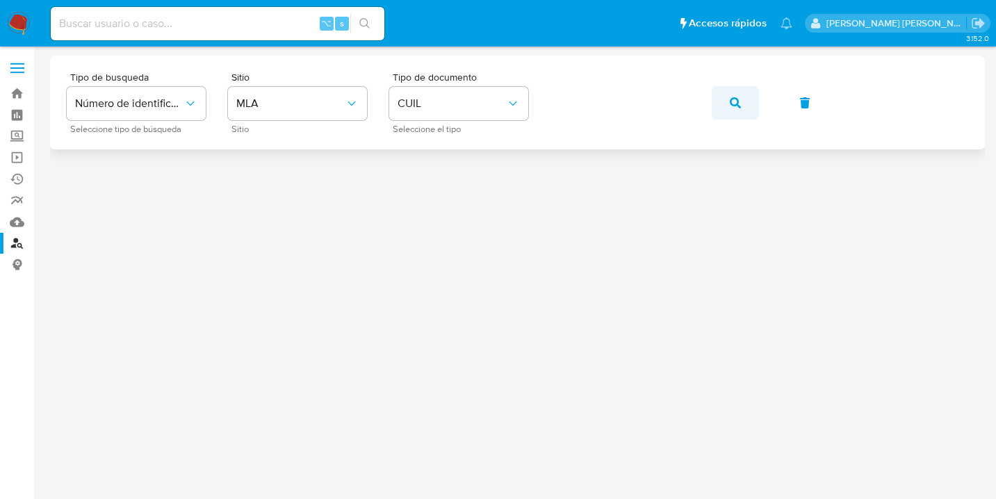
click at [735, 106] on icon "button" at bounding box center [735, 102] width 11 height 11
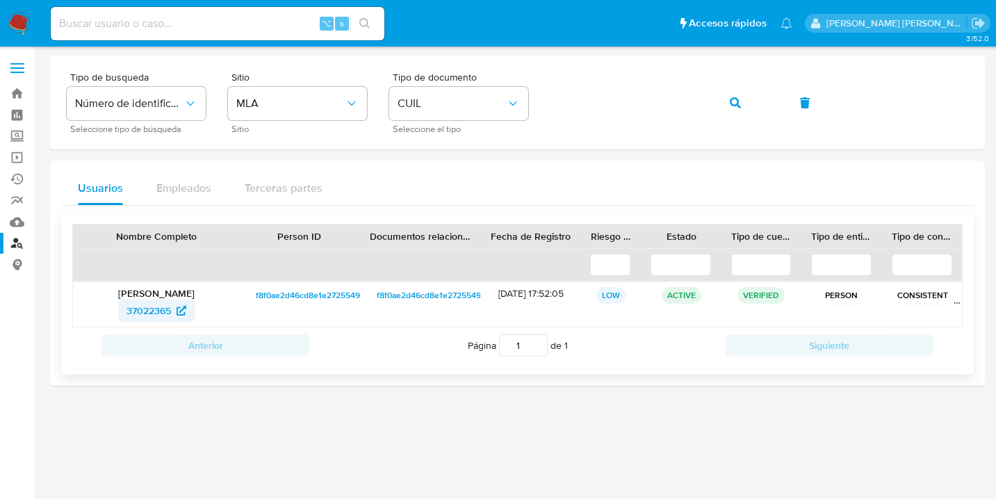
click at [156, 313] on span "37022365" at bounding box center [149, 311] width 44 height 22
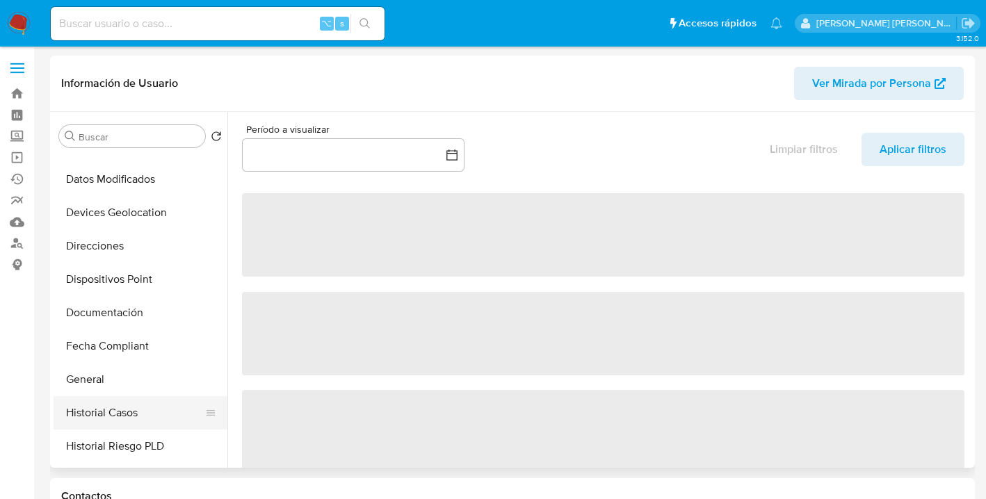
scroll to position [190, 0]
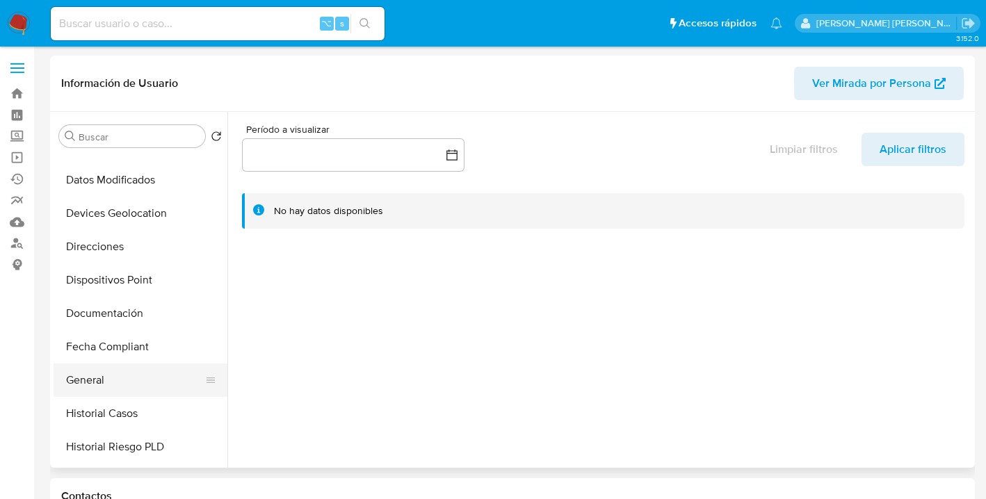
select select "10"
click at [136, 382] on button "General" at bounding box center [135, 380] width 163 height 33
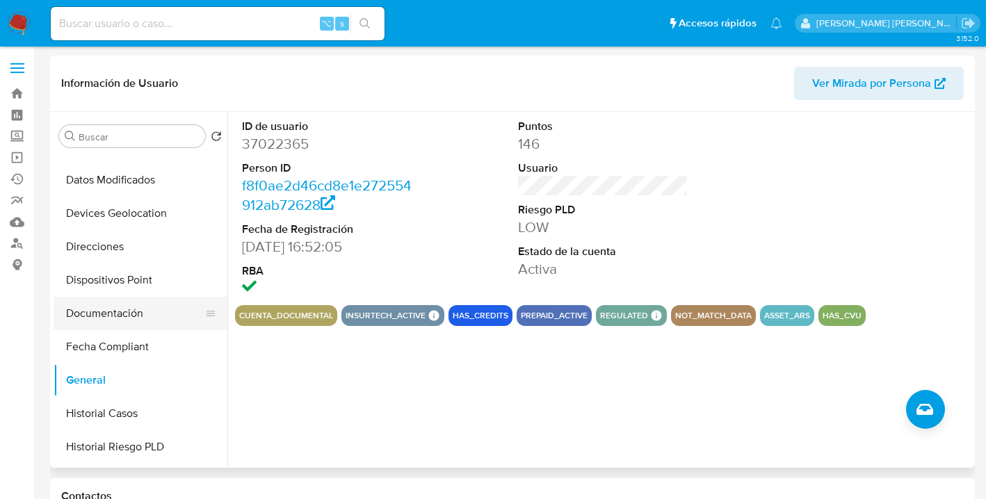
click at [150, 304] on button "Documentación" at bounding box center [135, 313] width 163 height 33
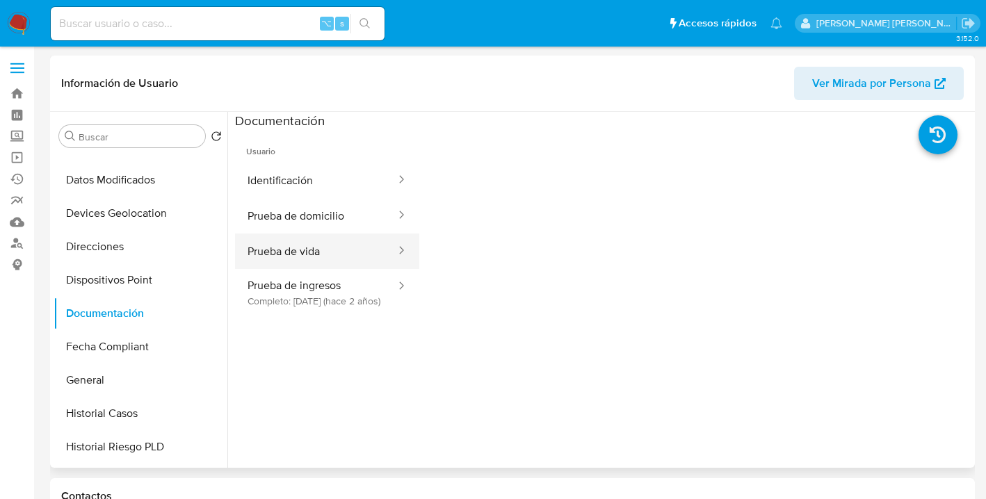
click at [329, 249] on button "Prueba de vida" at bounding box center [316, 251] width 162 height 35
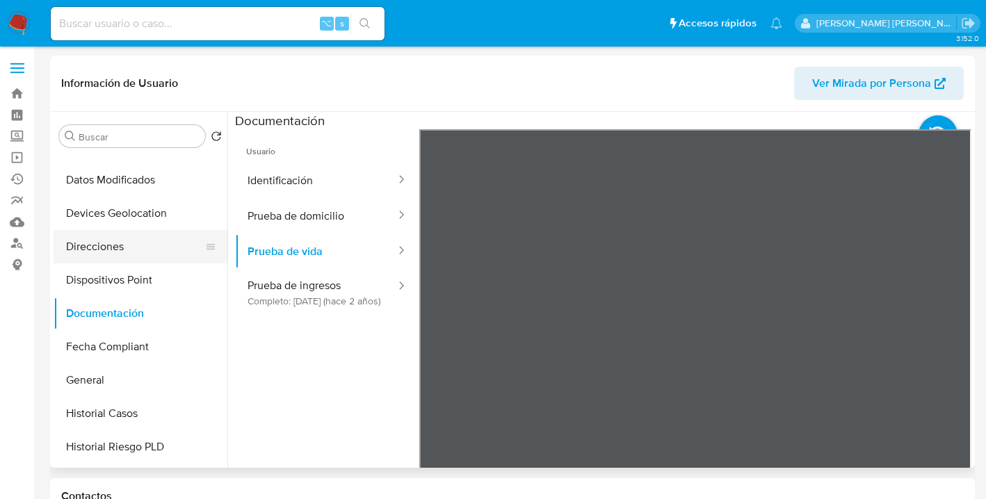
drag, startPoint x: 136, startPoint y: 250, endPoint x: 183, endPoint y: 244, distance: 47.6
click at [136, 249] on button "Direcciones" at bounding box center [135, 246] width 163 height 33
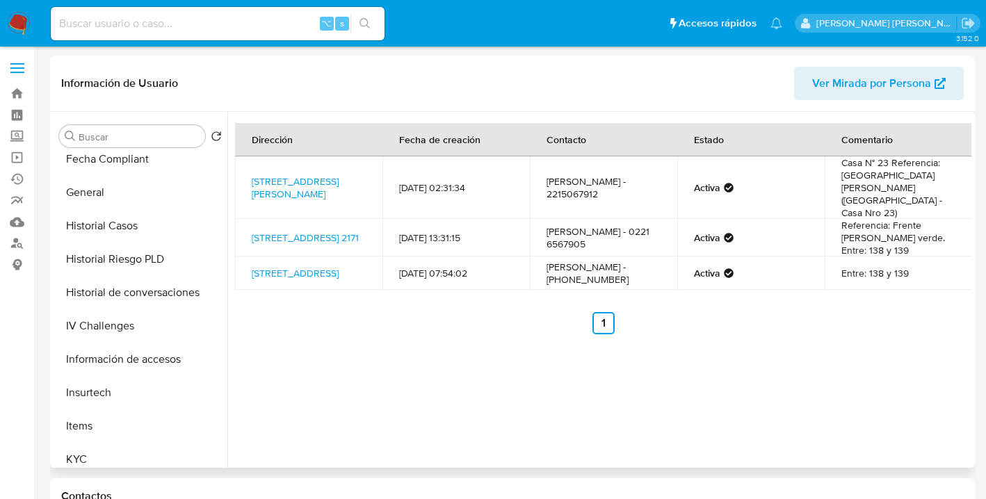
scroll to position [425, 0]
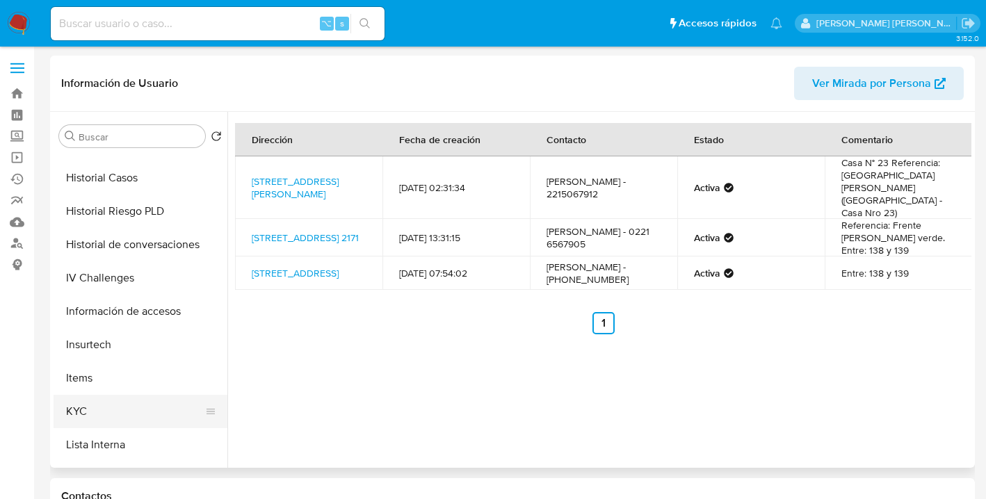
click at [127, 399] on button "KYC" at bounding box center [135, 411] width 163 height 33
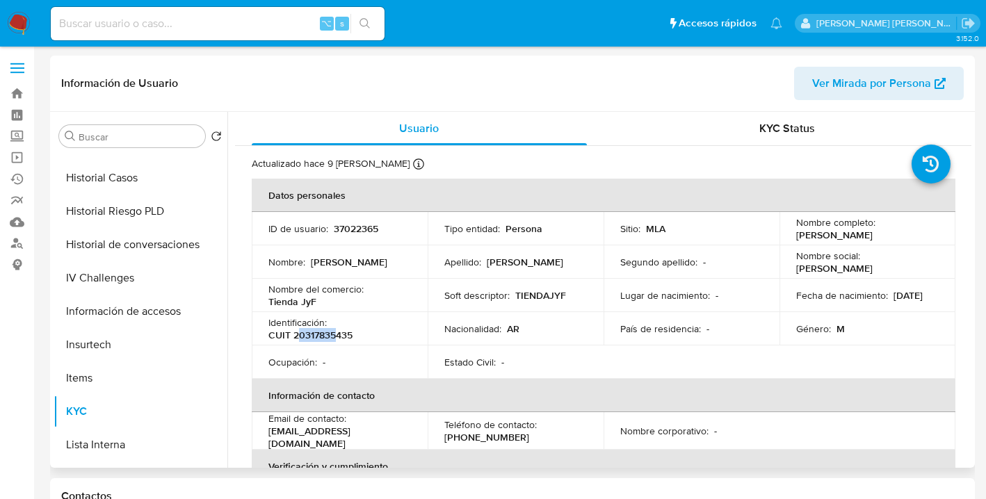
drag, startPoint x: 295, startPoint y: 336, endPoint x: 314, endPoint y: 334, distance: 18.8
click at [333, 337] on p "CUIT 20317835435" at bounding box center [310, 335] width 84 height 13
drag, startPoint x: 295, startPoint y: 333, endPoint x: 352, endPoint y: 339, distance: 57.3
click at [352, 339] on p "CUIT 20317835435" at bounding box center [310, 335] width 84 height 13
copy p "20317835435"
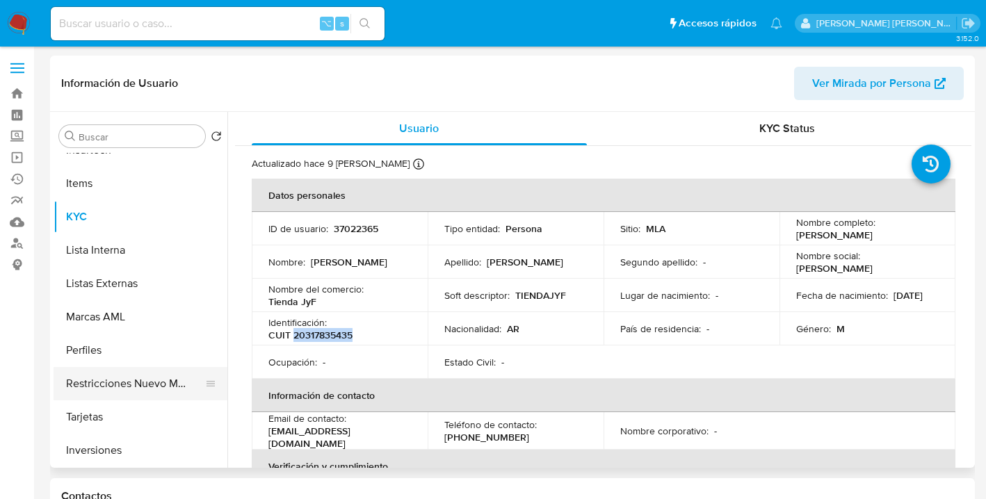
scroll to position [621, 0]
click at [163, 389] on button "Restricciones Nuevo Mundo" at bounding box center [135, 382] width 163 height 33
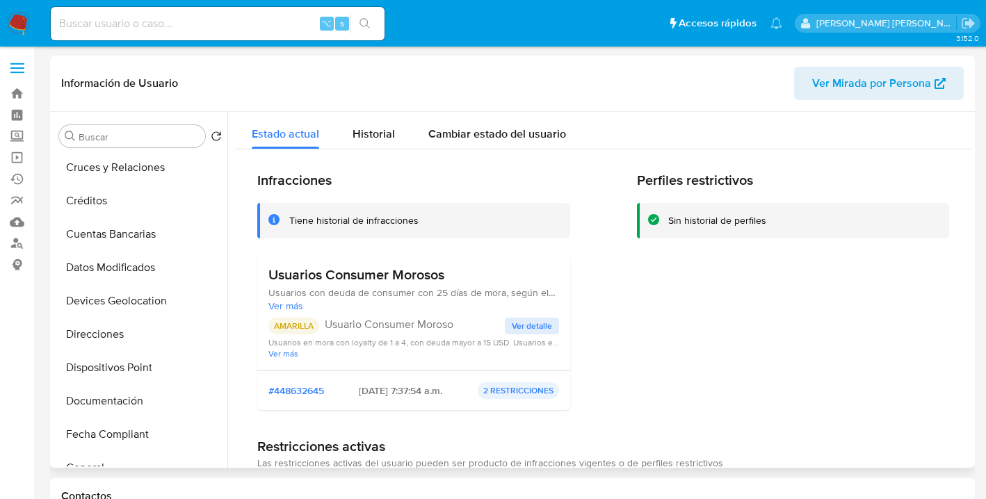
scroll to position [0, 0]
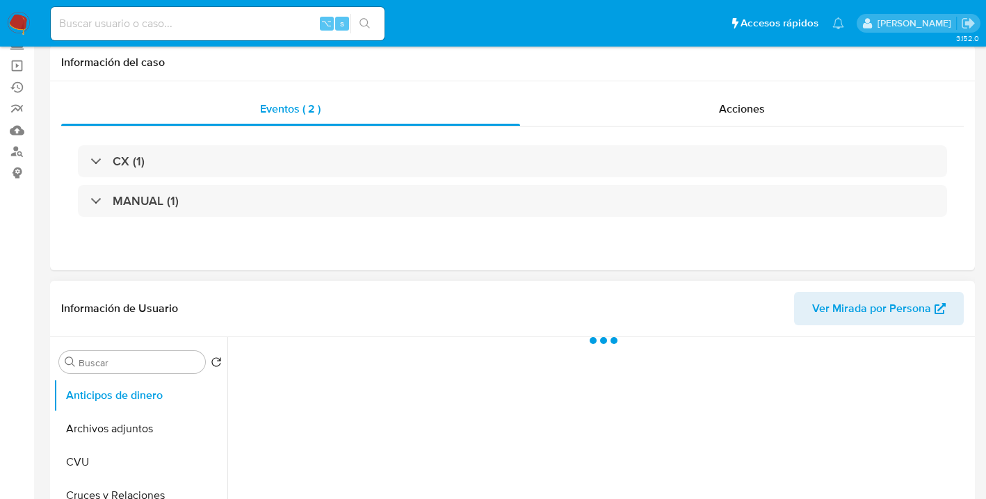
scroll to position [286, 0]
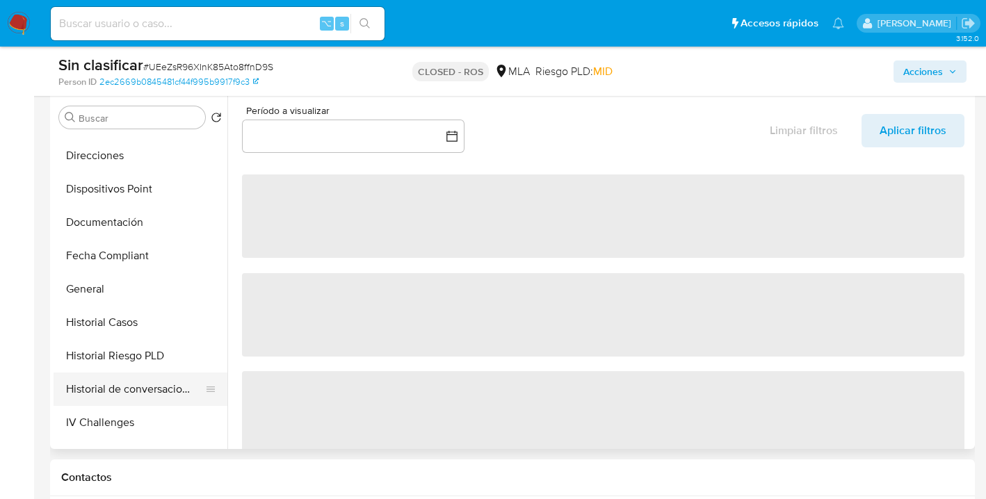
select select "10"
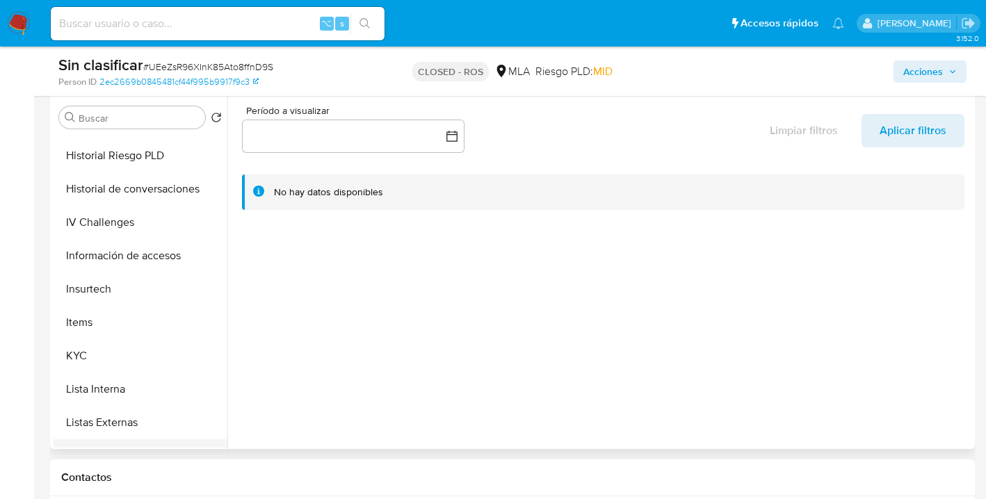
scroll to position [571, 0]
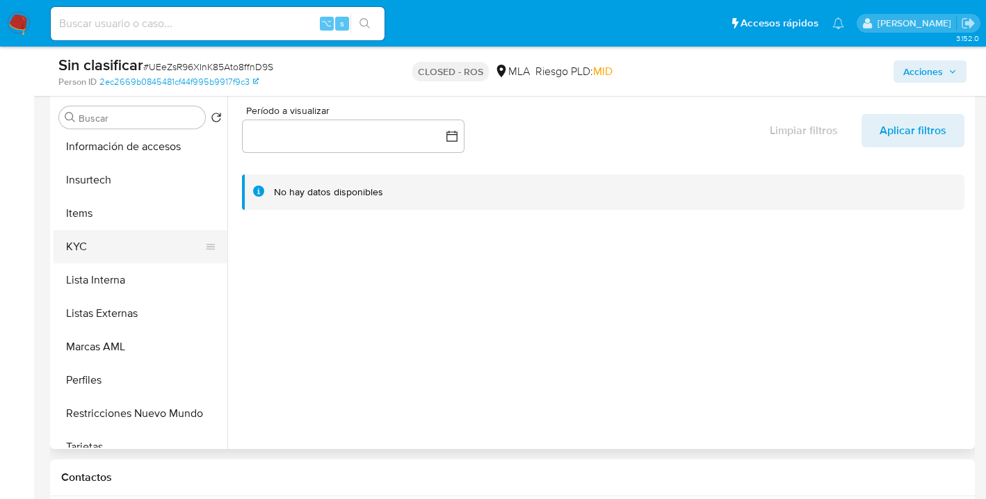
click at [133, 236] on button "KYC" at bounding box center [135, 246] width 163 height 33
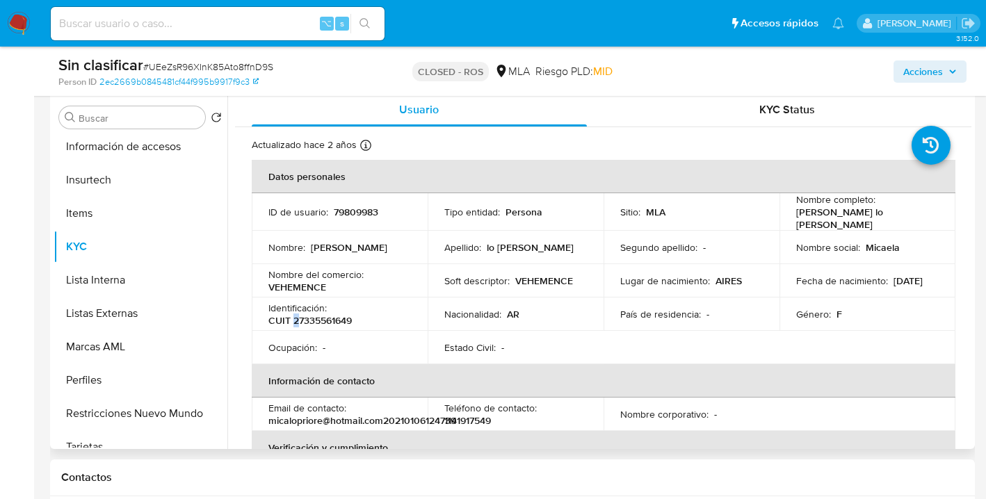
click at [297, 317] on p "CUIT 27335561649" at bounding box center [309, 320] width 83 height 13
click at [312, 331] on td "Ocupación : -" at bounding box center [340, 347] width 176 height 33
drag, startPoint x: 295, startPoint y: 318, endPoint x: 352, endPoint y: 321, distance: 57.8
click at [352, 322] on p "CUIT 27335561649" at bounding box center [309, 320] width 83 height 13
copy p "27335561649"
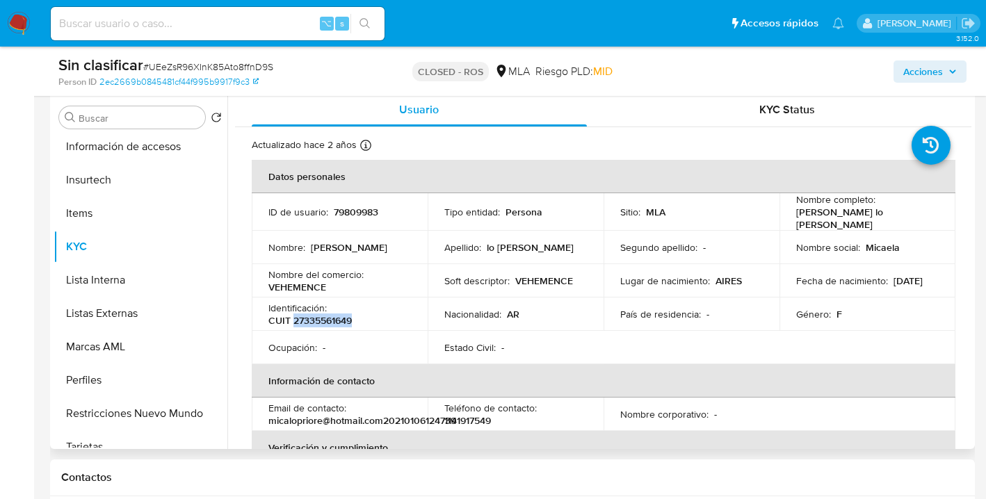
copy p "27335561649"
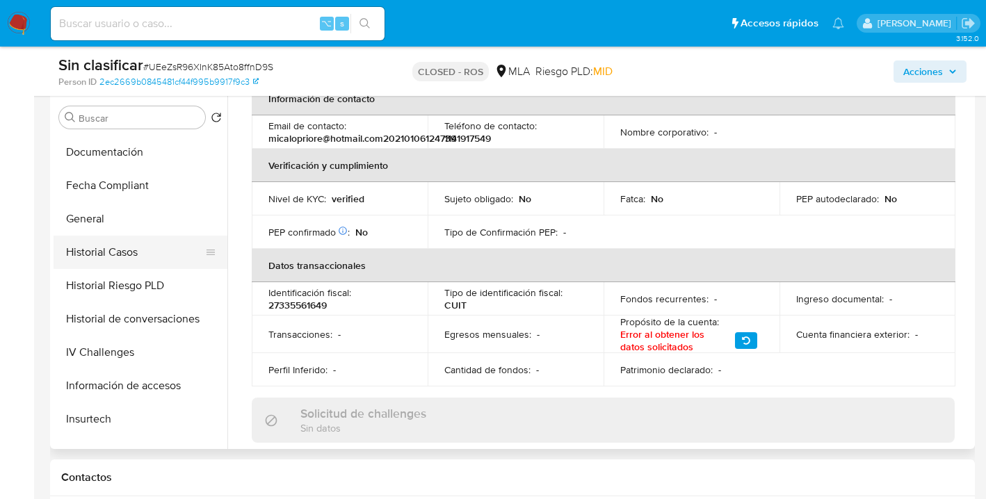
scroll to position [313, 0]
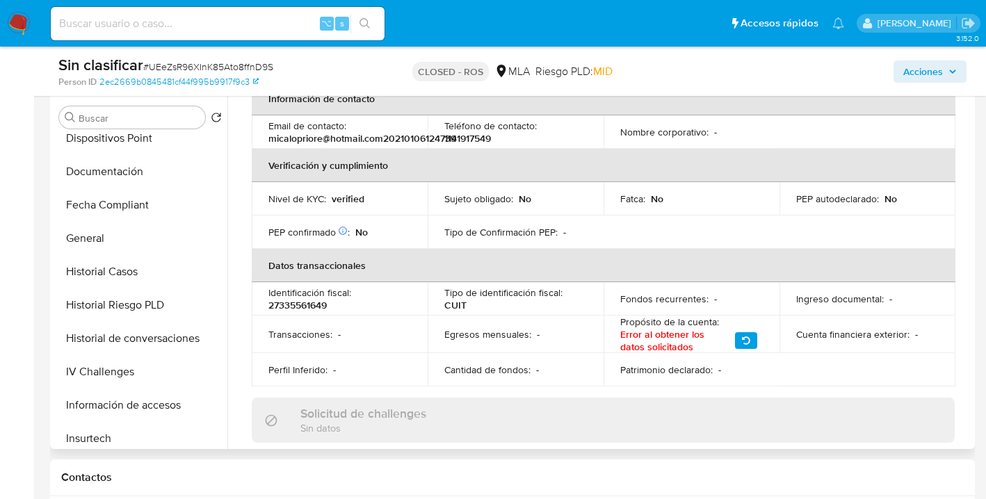
drag, startPoint x: 148, startPoint y: 181, endPoint x: 255, endPoint y: 200, distance: 108.7
click at [148, 181] on button "Documentación" at bounding box center [141, 171] width 174 height 33
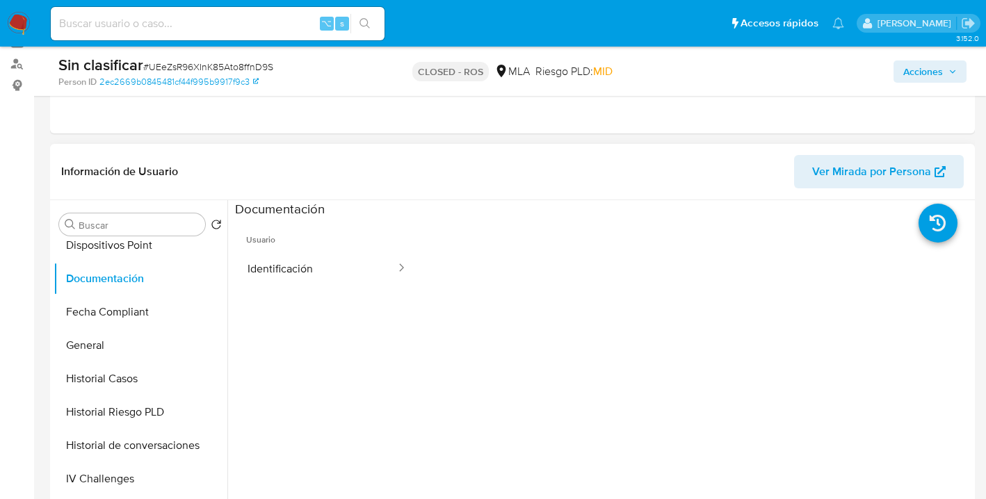
scroll to position [151, 0]
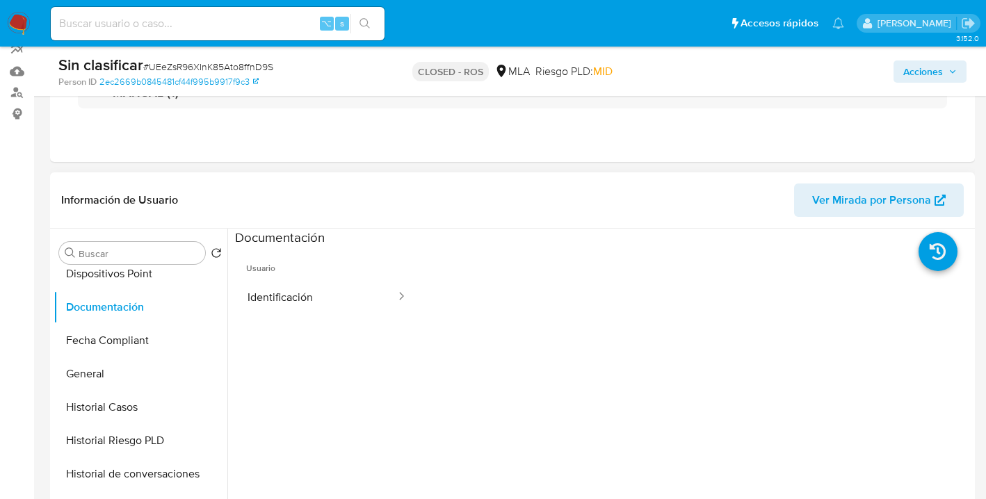
click at [867, 206] on span "Ver Mirada por Persona" at bounding box center [871, 200] width 119 height 33
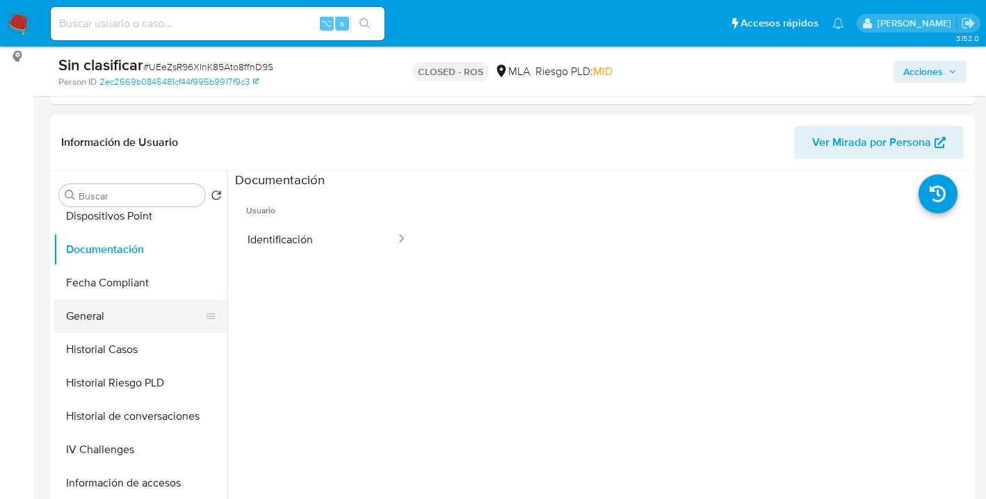
scroll to position [236, 0]
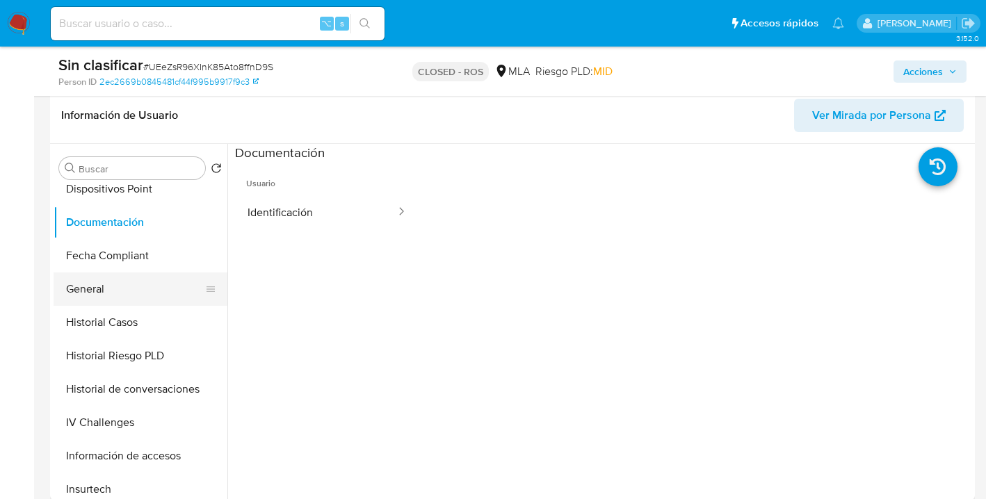
click at [152, 300] on button "General" at bounding box center [135, 288] width 163 height 33
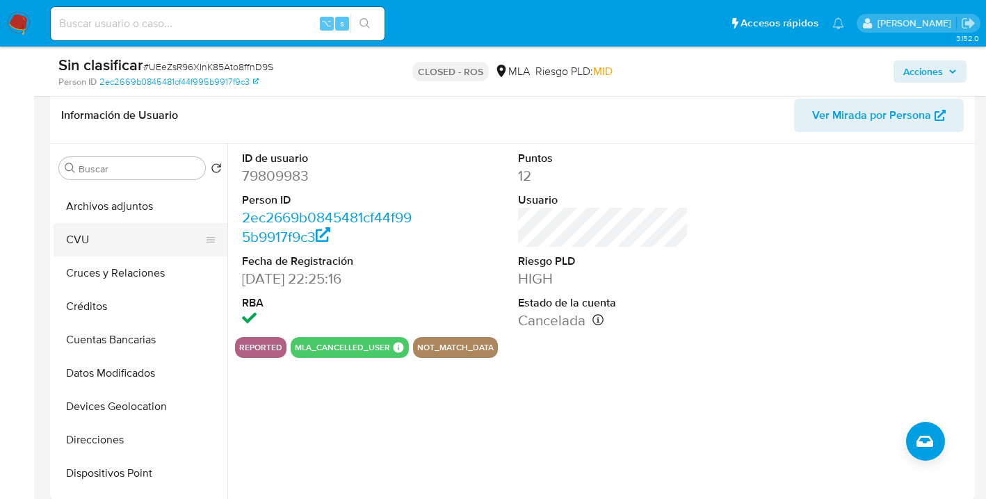
scroll to position [0, 0]
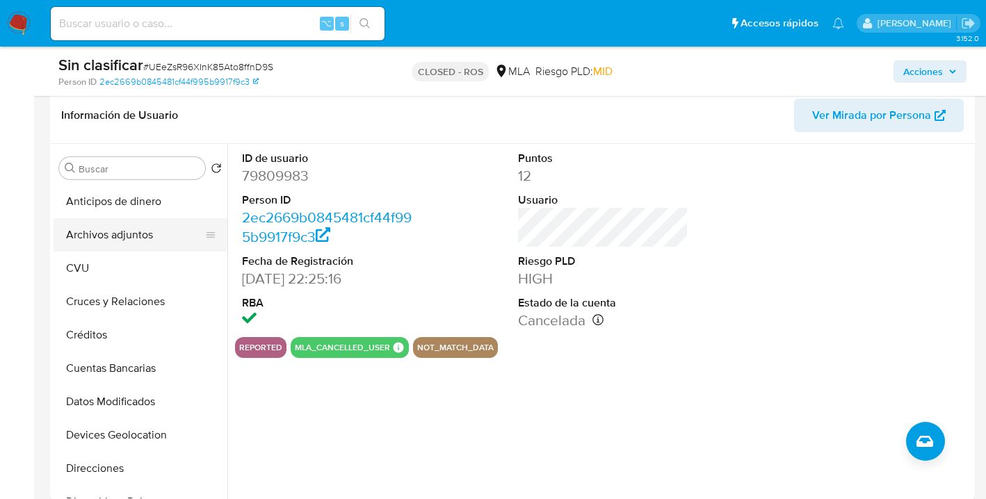
click at [147, 242] on button "Archivos adjuntos" at bounding box center [135, 234] width 163 height 33
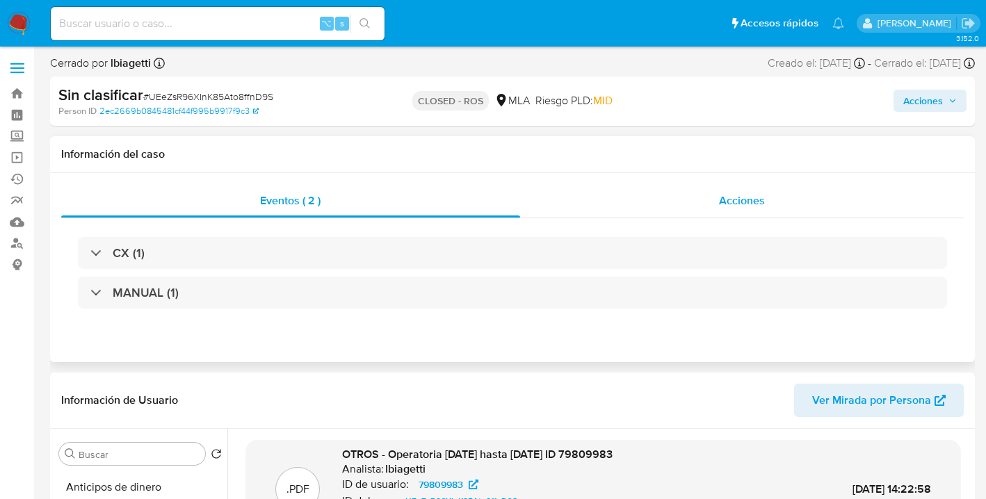
click at [752, 203] on span "Acciones" at bounding box center [742, 201] width 46 height 16
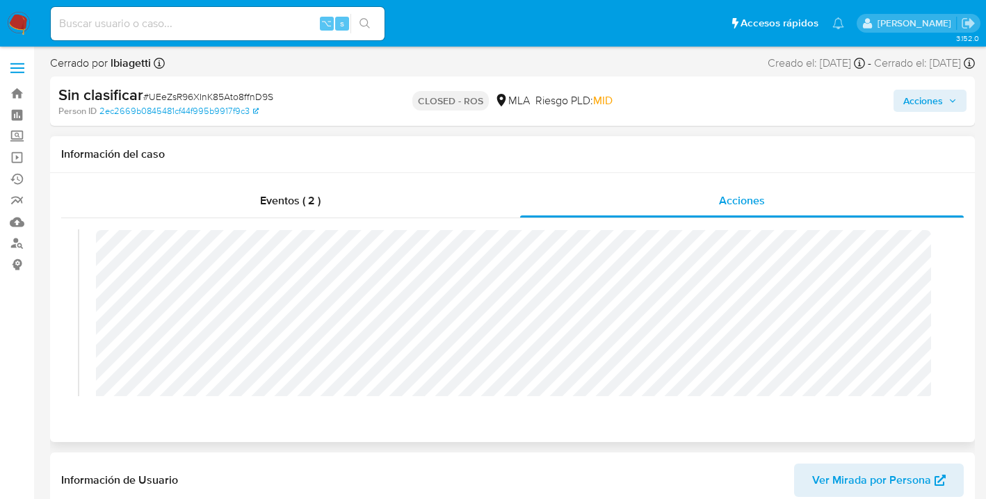
scroll to position [33, 0]
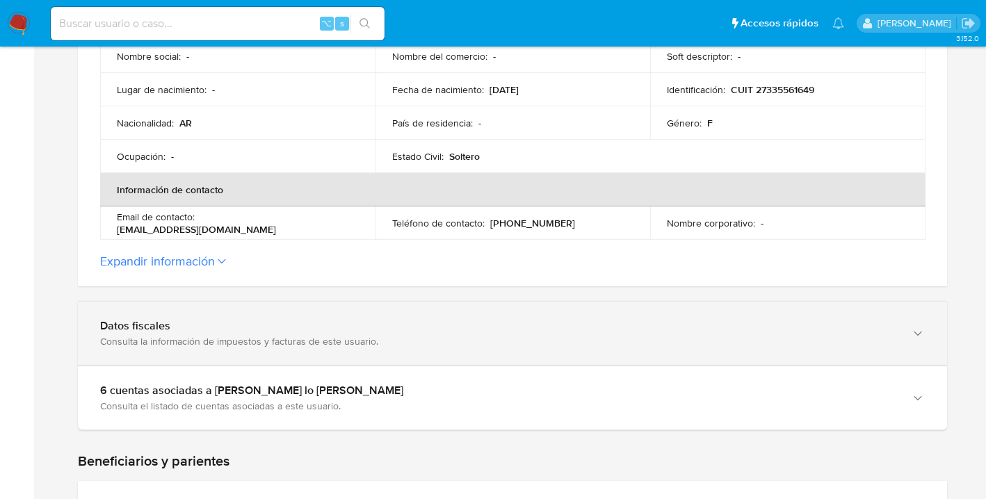
drag, startPoint x: 925, startPoint y: 399, endPoint x: 920, endPoint y: 358, distance: 41.3
click at [924, 399] on div "6 cuentas asociadas a Micaela Carla lo Priore Consulta el listado de cuentas as…" at bounding box center [512, 397] width 869 height 63
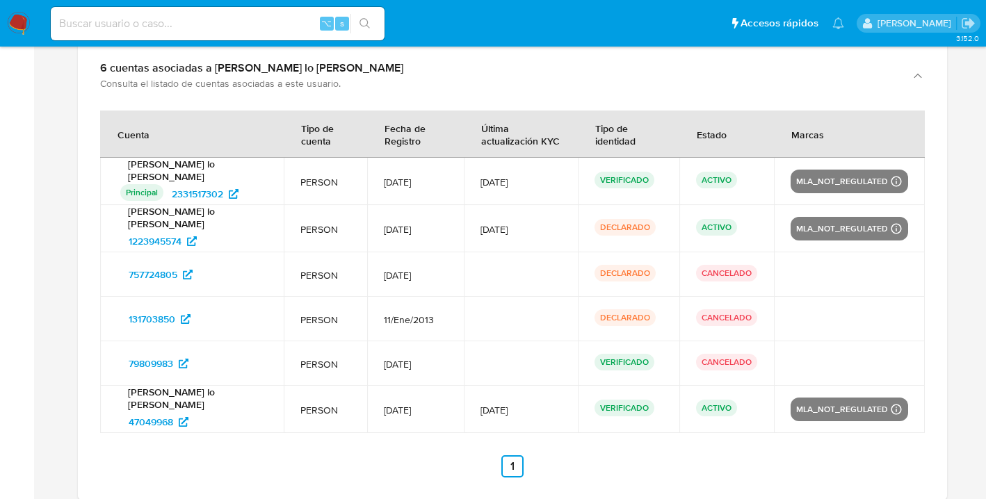
scroll to position [715, 0]
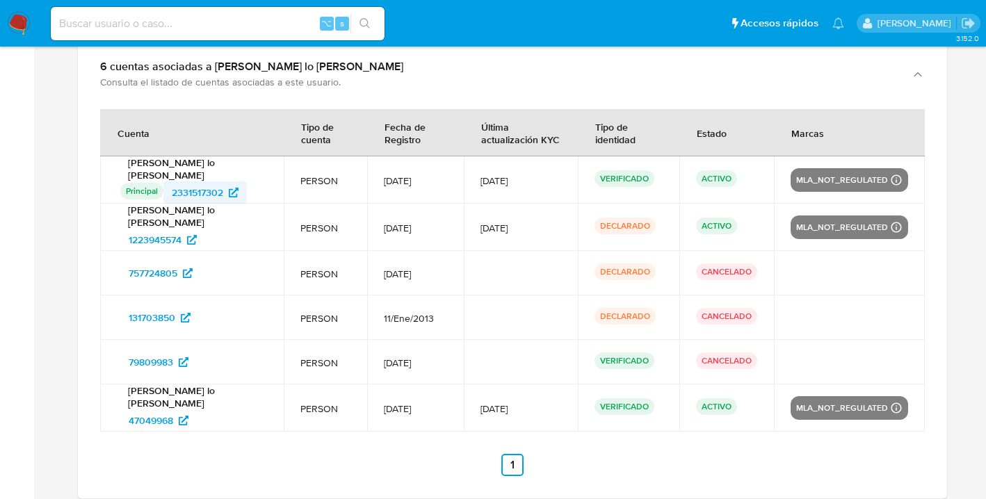
click at [195, 185] on span "2331517302" at bounding box center [197, 192] width 51 height 22
click at [196, 188] on span "2331517302" at bounding box center [197, 192] width 51 height 22
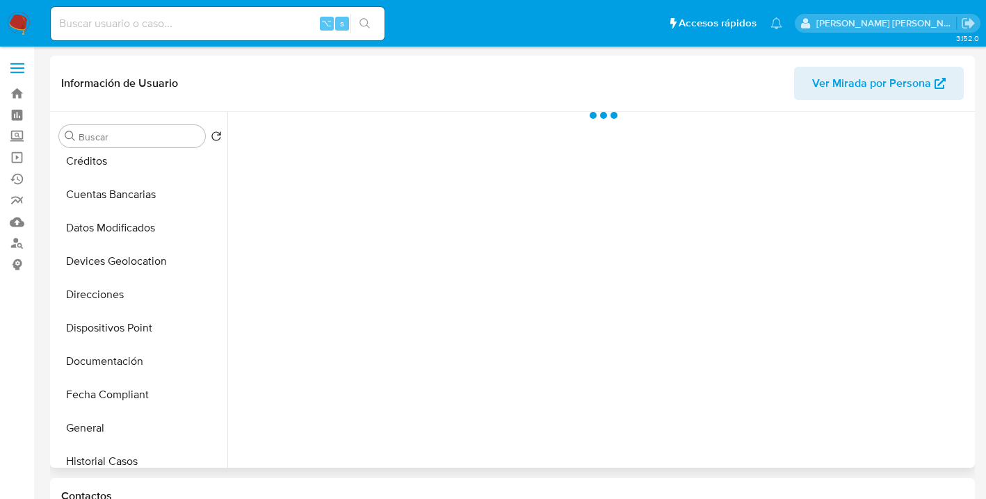
scroll to position [222, 0]
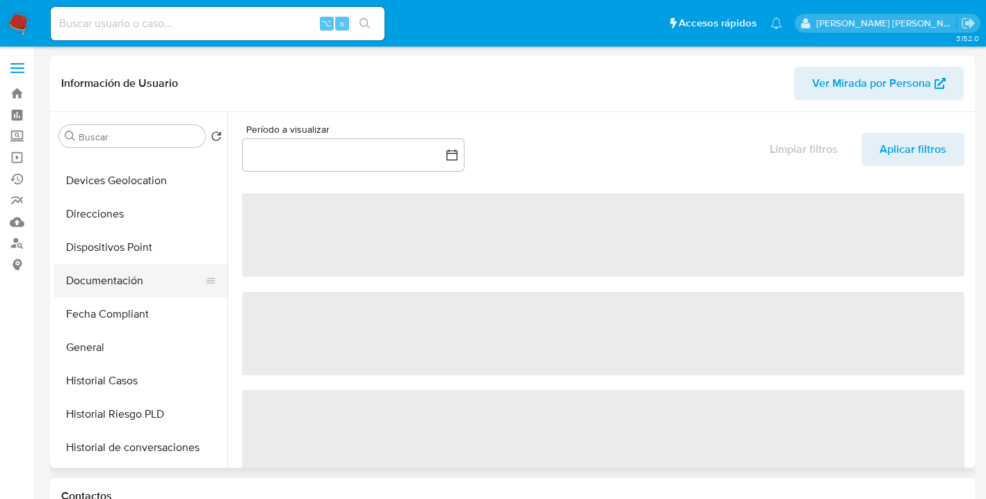
click at [130, 270] on button "Documentación" at bounding box center [135, 280] width 163 height 33
select select "10"
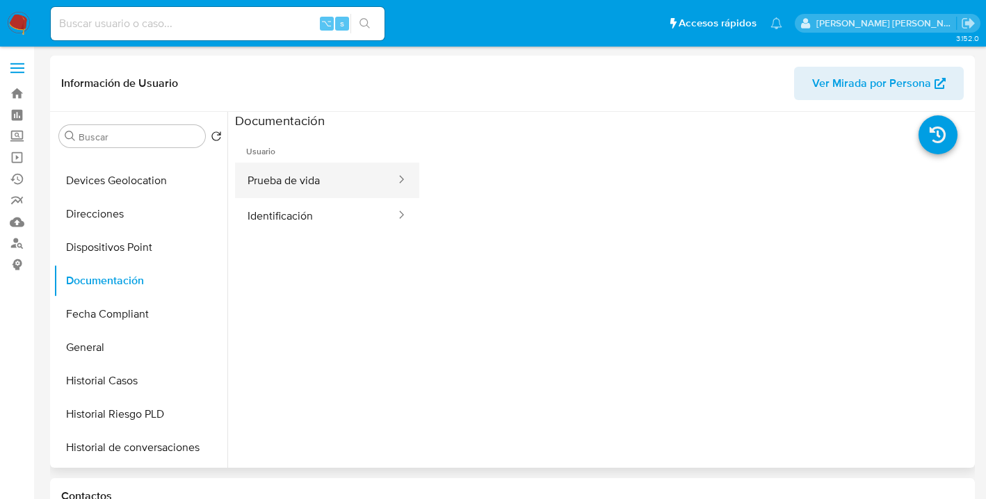
click at [332, 186] on button "Prueba de vida" at bounding box center [316, 180] width 162 height 35
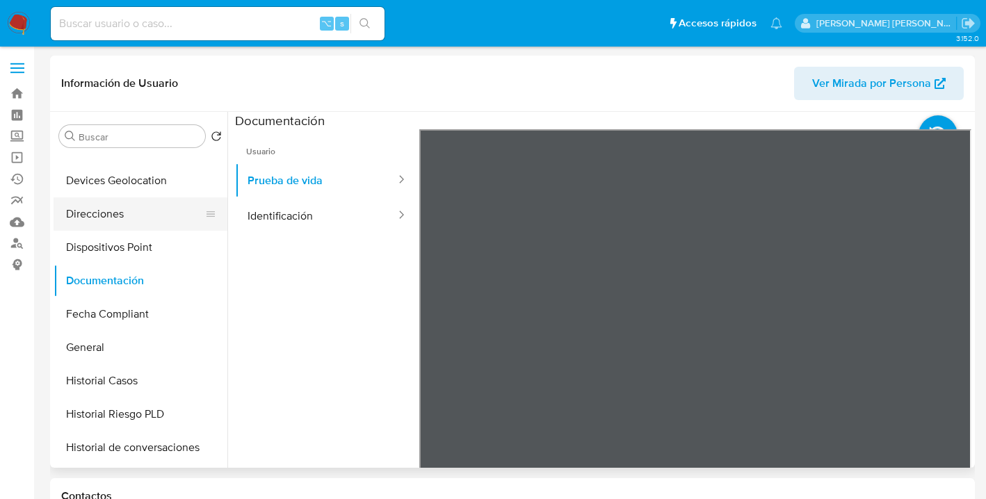
click at [132, 218] on button "Direcciones" at bounding box center [135, 213] width 163 height 33
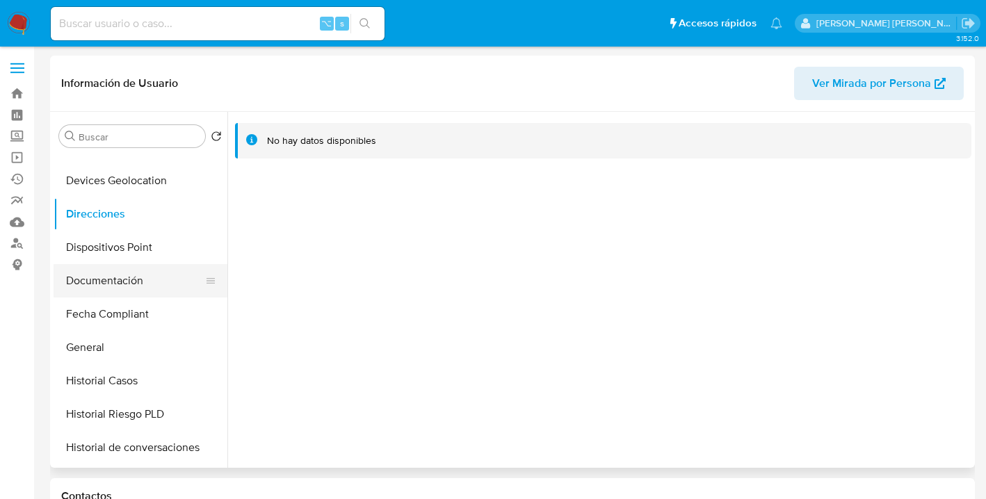
click at [148, 281] on button "Documentación" at bounding box center [135, 280] width 163 height 33
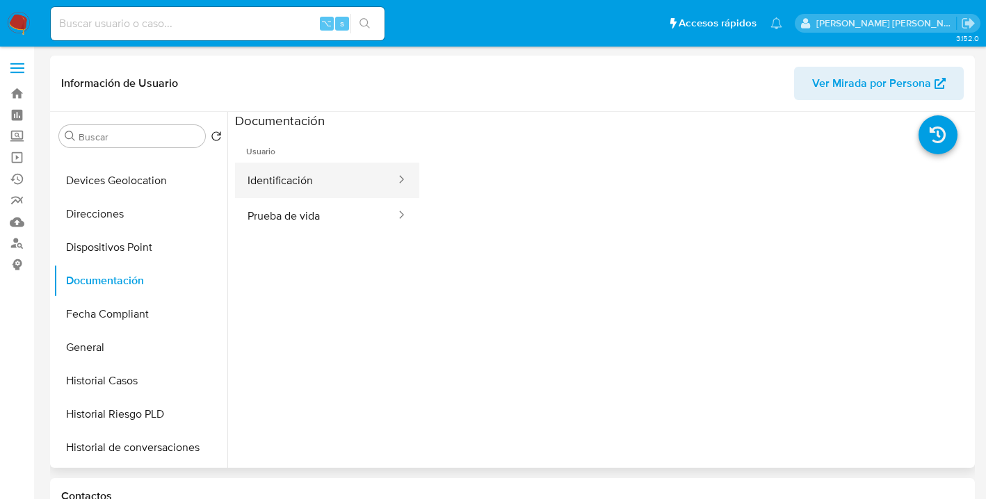
click at [327, 180] on button "Identificación" at bounding box center [316, 180] width 162 height 35
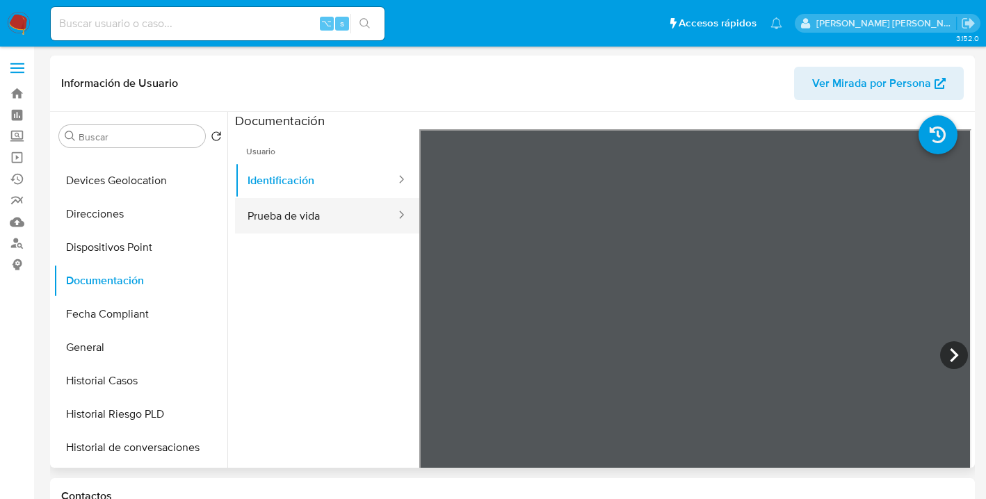
click at [341, 218] on button "Prueba de vida" at bounding box center [316, 215] width 162 height 35
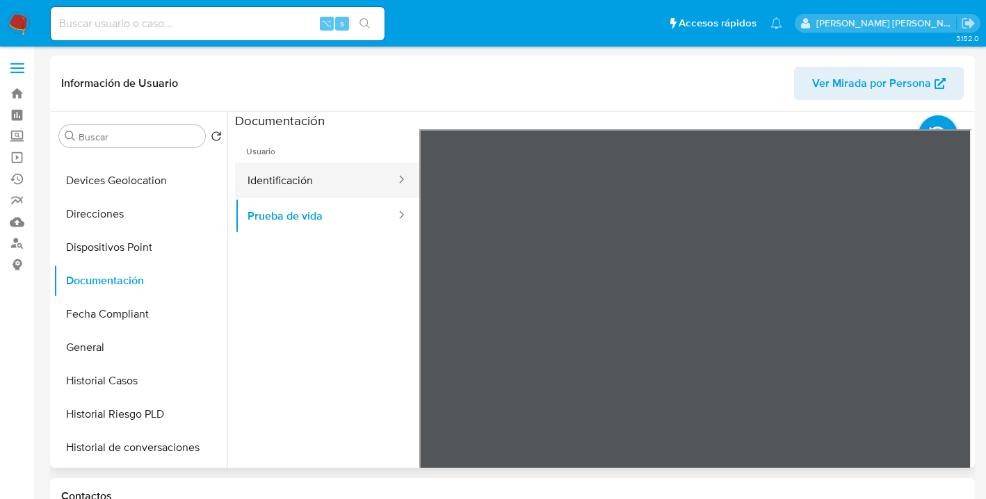
click at [327, 181] on button "Identificación" at bounding box center [316, 180] width 162 height 35
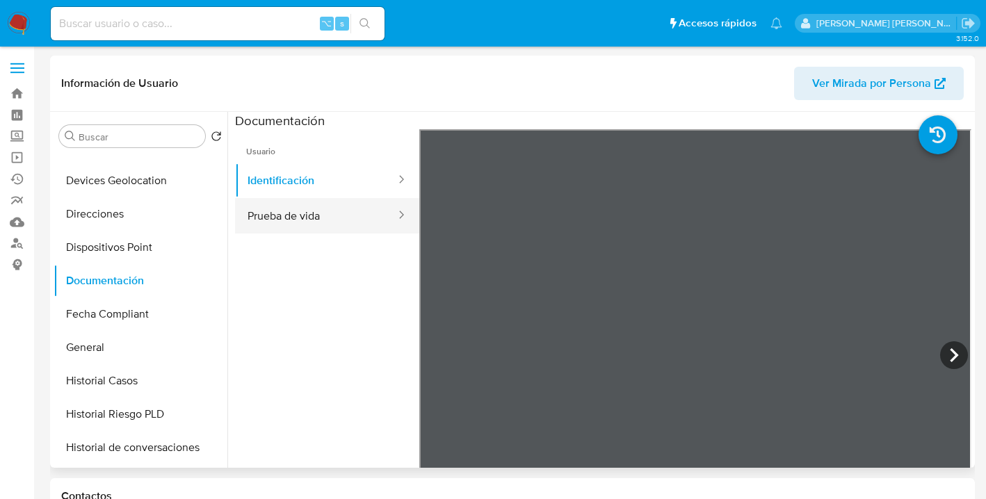
click at [323, 225] on button "Prueba de vida" at bounding box center [316, 215] width 162 height 35
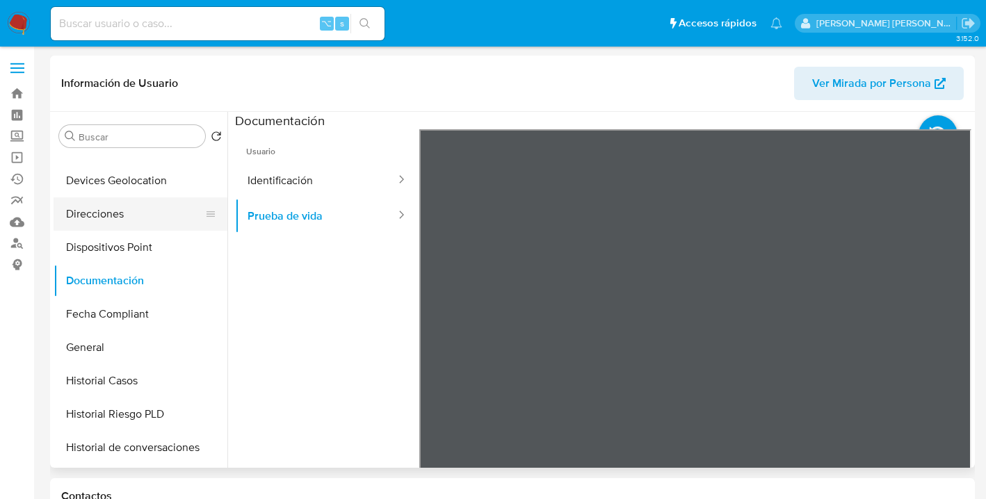
click at [132, 220] on button "Direcciones" at bounding box center [135, 213] width 163 height 33
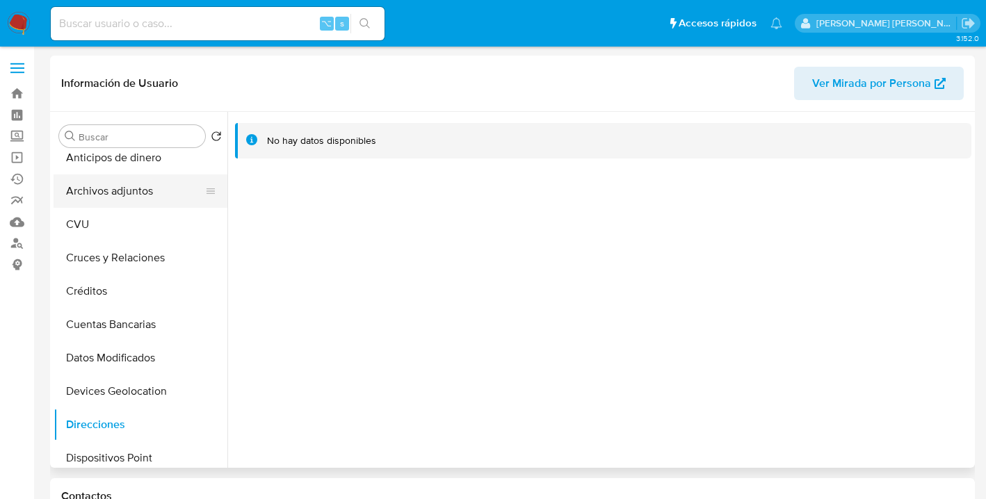
scroll to position [0, 0]
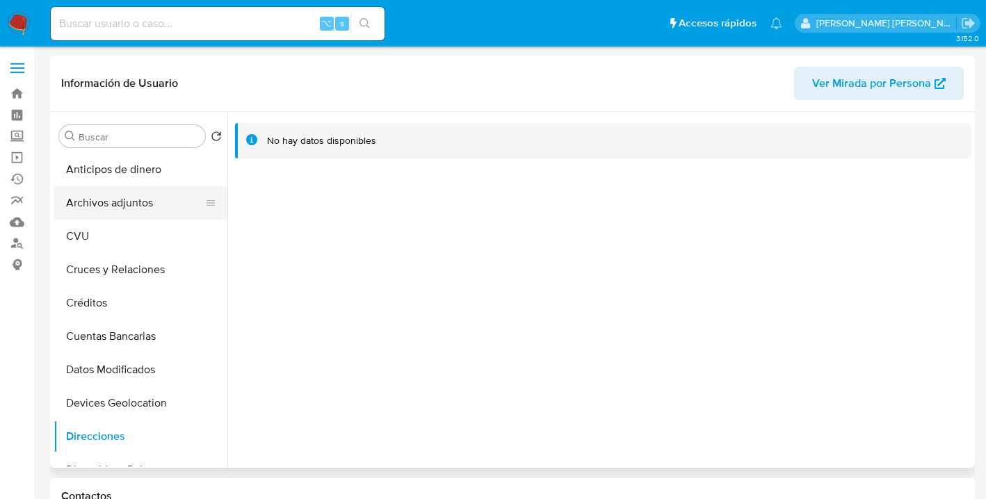
click at [162, 200] on button "Archivos adjuntos" at bounding box center [135, 202] width 163 height 33
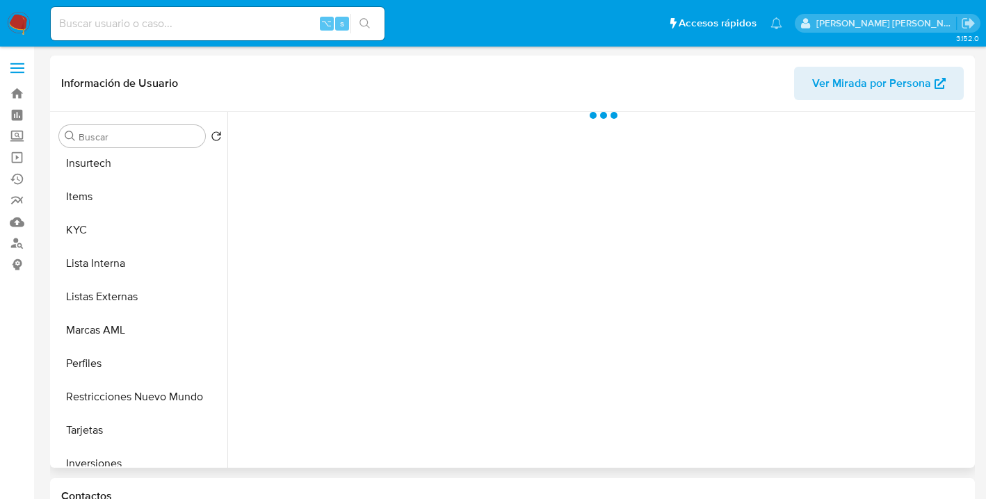
scroll to position [621, 0]
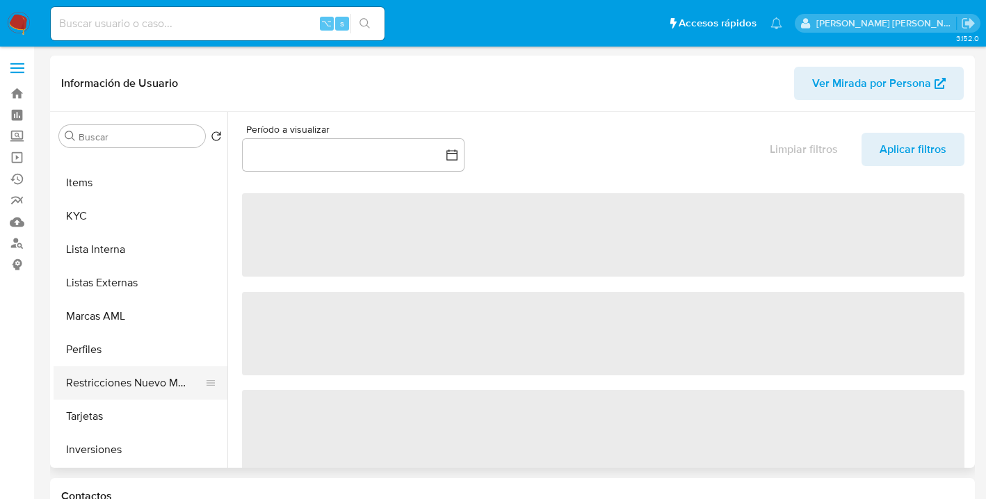
select select "10"
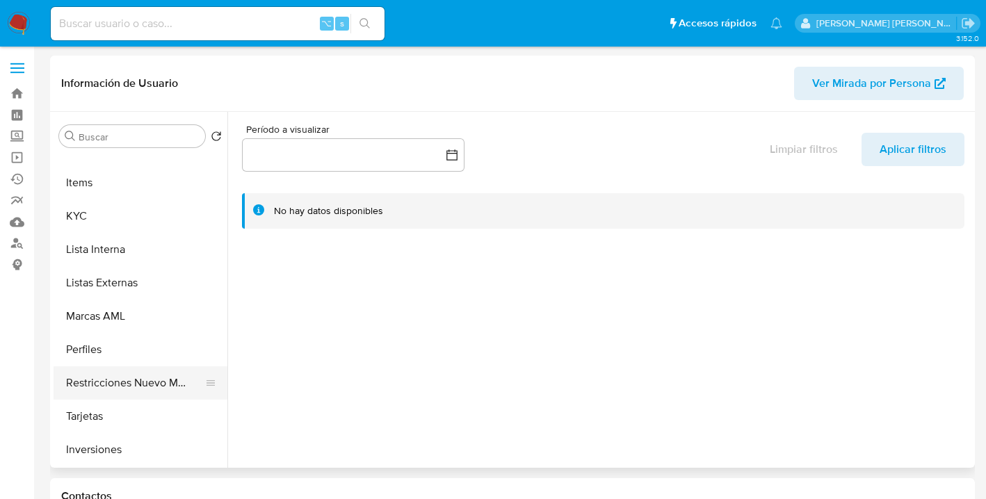
drag, startPoint x: 118, startPoint y: 383, endPoint x: 146, endPoint y: 377, distance: 28.5
click at [118, 383] on button "Restricciones Nuevo Mundo" at bounding box center [135, 382] width 163 height 33
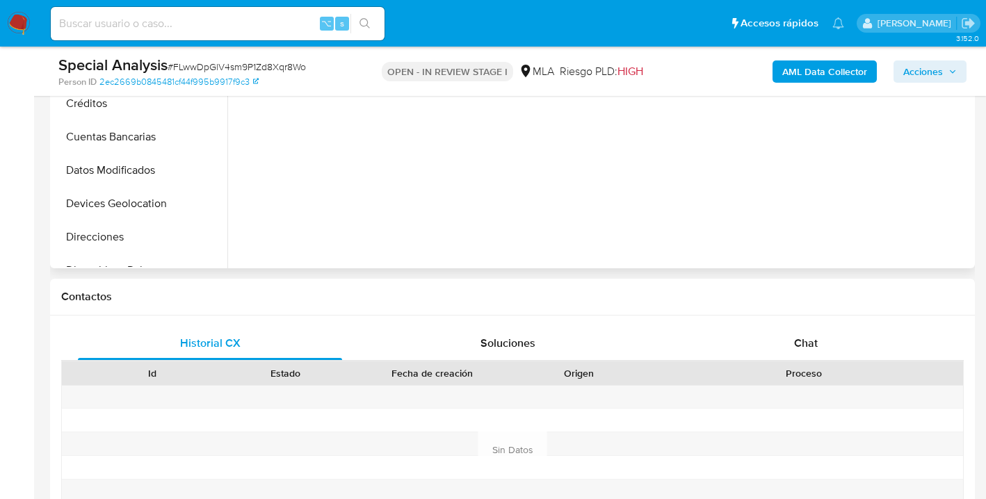
scroll to position [313, 0]
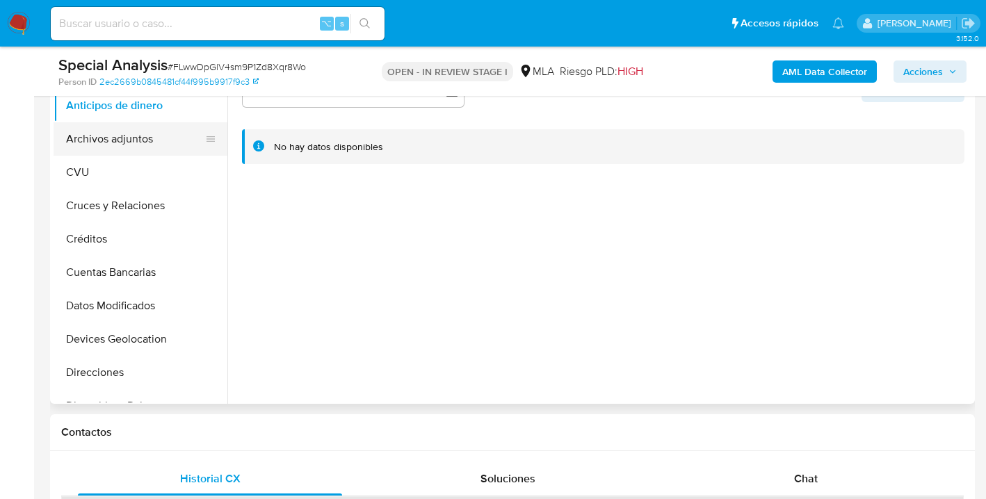
drag, startPoint x: 171, startPoint y: 142, endPoint x: 186, endPoint y: 138, distance: 16.0
click at [172, 142] on button "Archivos adjuntos" at bounding box center [135, 138] width 163 height 33
select select "10"
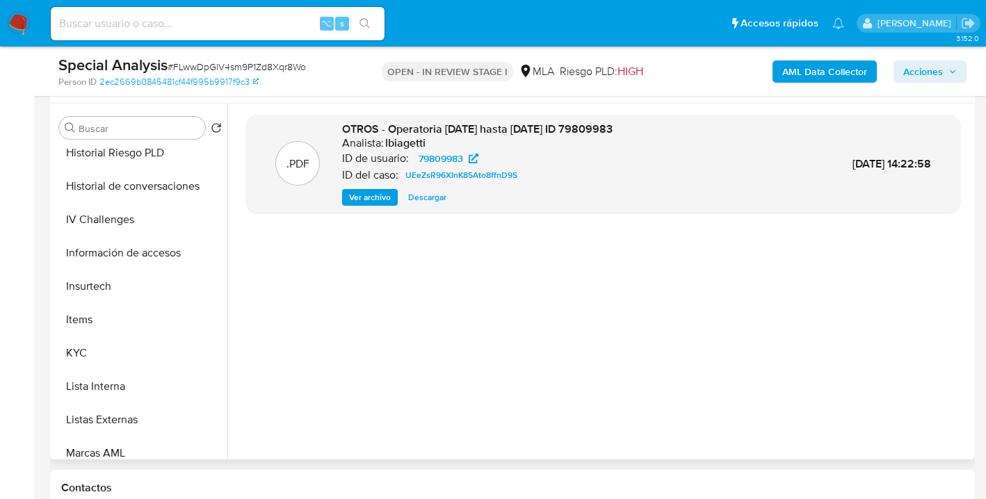
scroll to position [476, 0]
drag, startPoint x: 161, startPoint y: 341, endPoint x: 179, endPoint y: 339, distance: 18.1
click at [161, 341] on button "KYC" at bounding box center [135, 352] width 163 height 33
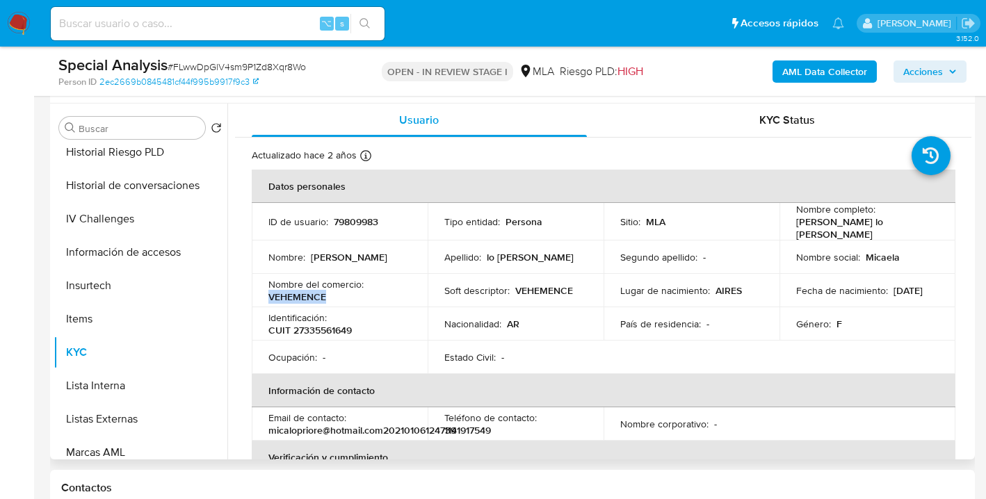
drag, startPoint x: 266, startPoint y: 293, endPoint x: 325, endPoint y: 296, distance: 59.2
click at [325, 296] on td "Nombre del comercio : VEHEMENCE" at bounding box center [340, 290] width 176 height 33
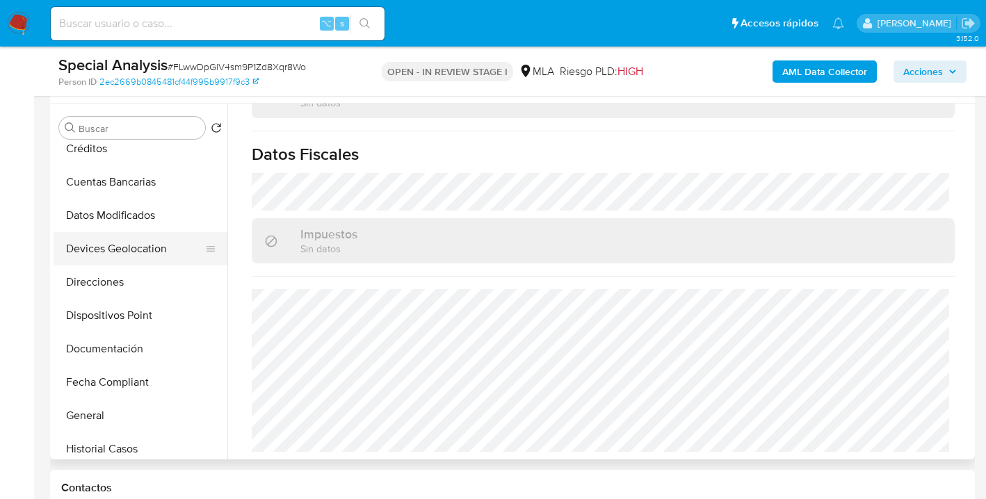
scroll to position [147, 0]
click at [152, 280] on button "Direcciones" at bounding box center [135, 280] width 163 height 33
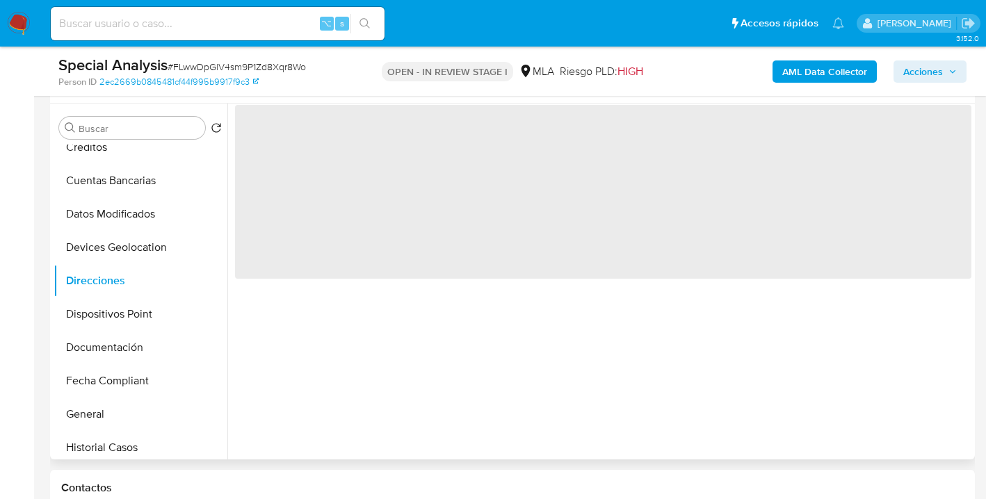
scroll to position [0, 0]
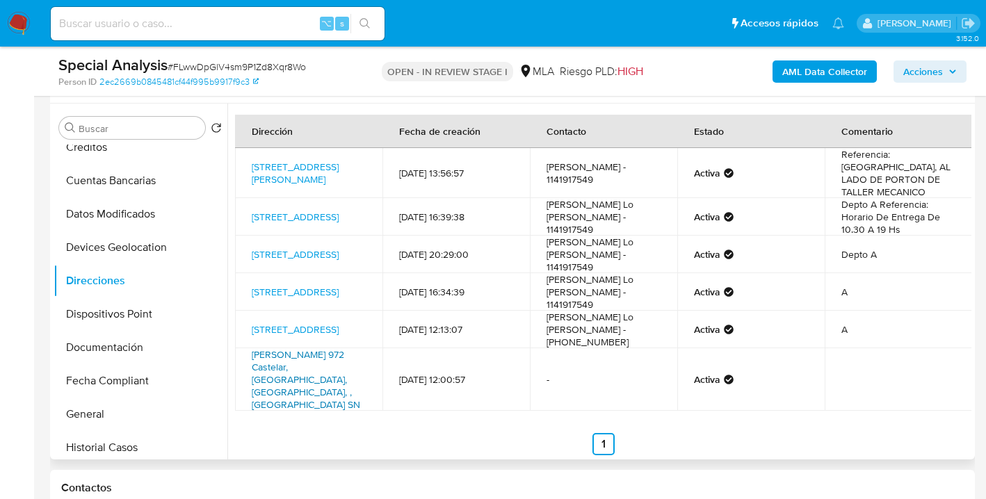
click at [289, 356] on link "Merlo 972 Castelar, Morón, Buenos Aires, , Argentina SN" at bounding box center [306, 380] width 108 height 64
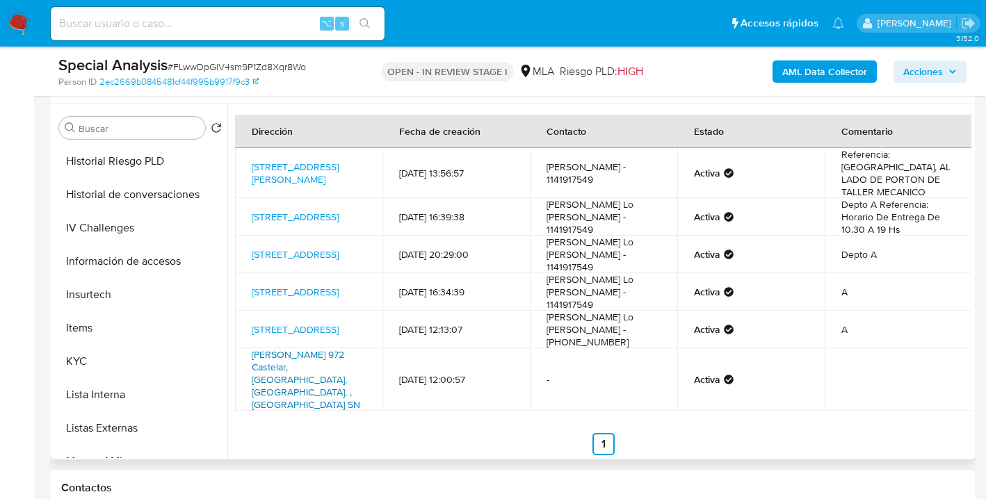
scroll to position [468, 0]
click at [181, 364] on button "KYC" at bounding box center [135, 359] width 163 height 33
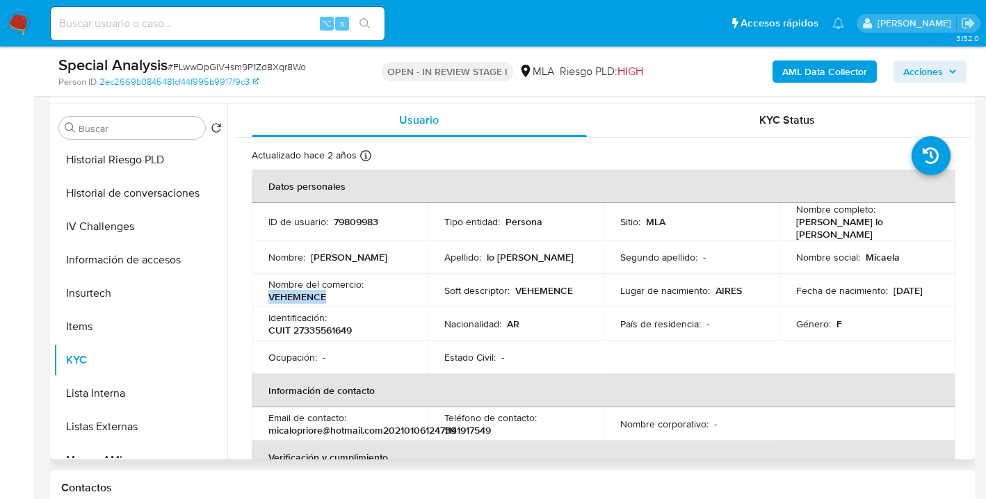
drag, startPoint x: 319, startPoint y: 293, endPoint x: 268, endPoint y: 290, distance: 50.9
click at [268, 290] on div "Nombre del comercio : VEHEMENCE" at bounding box center [339, 290] width 142 height 25
copy p "VEHEMENCE"
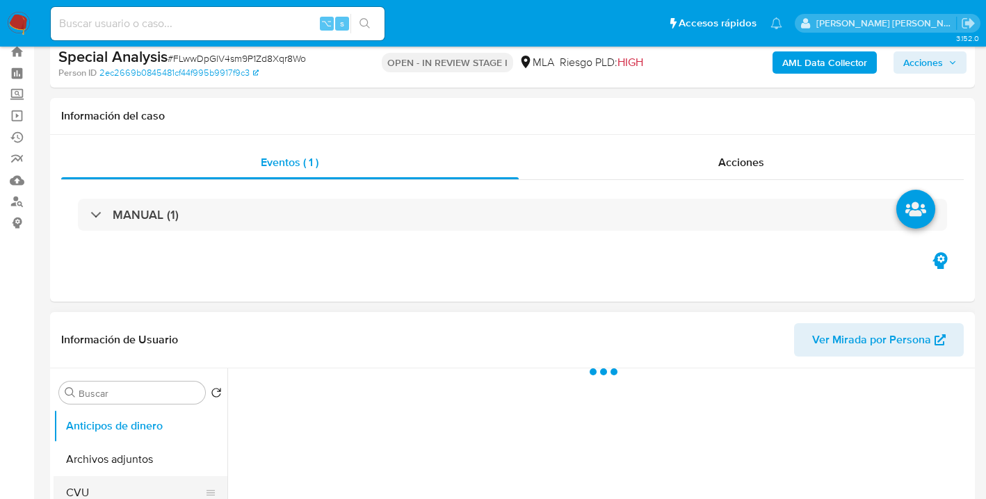
scroll to position [115, 0]
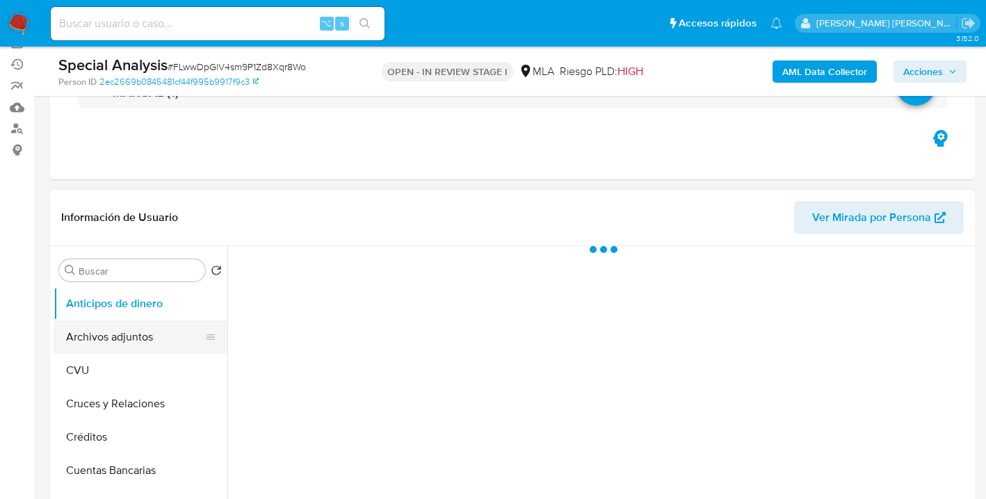
click at [135, 334] on button "Archivos adjuntos" at bounding box center [135, 336] width 163 height 33
select select "10"
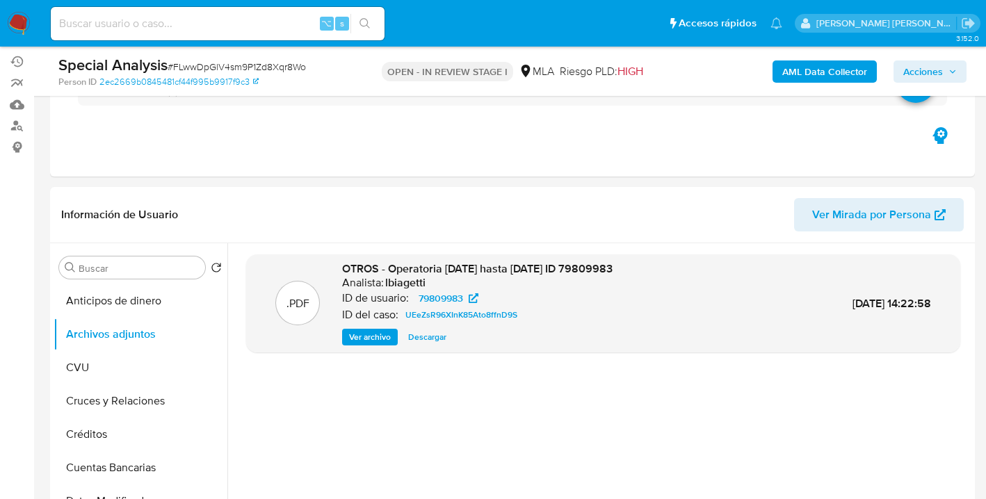
scroll to position [0, 0]
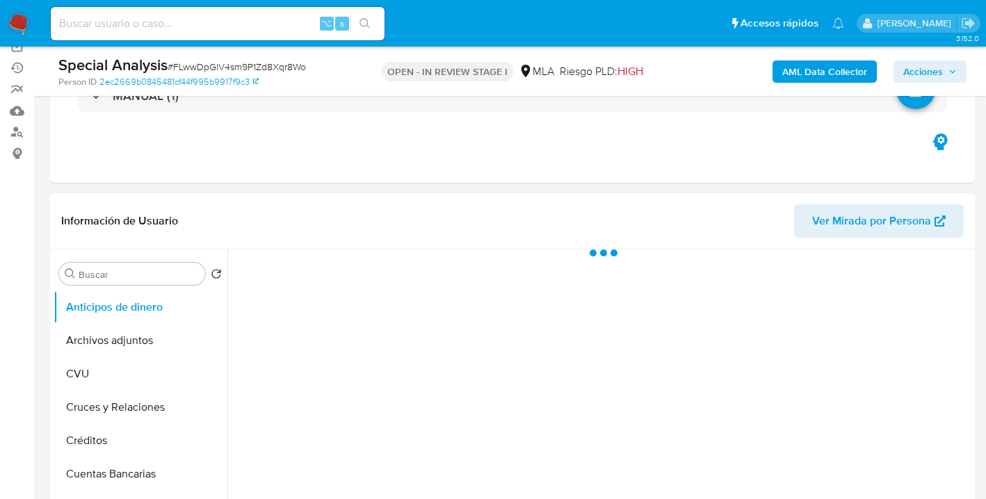
scroll to position [142, 0]
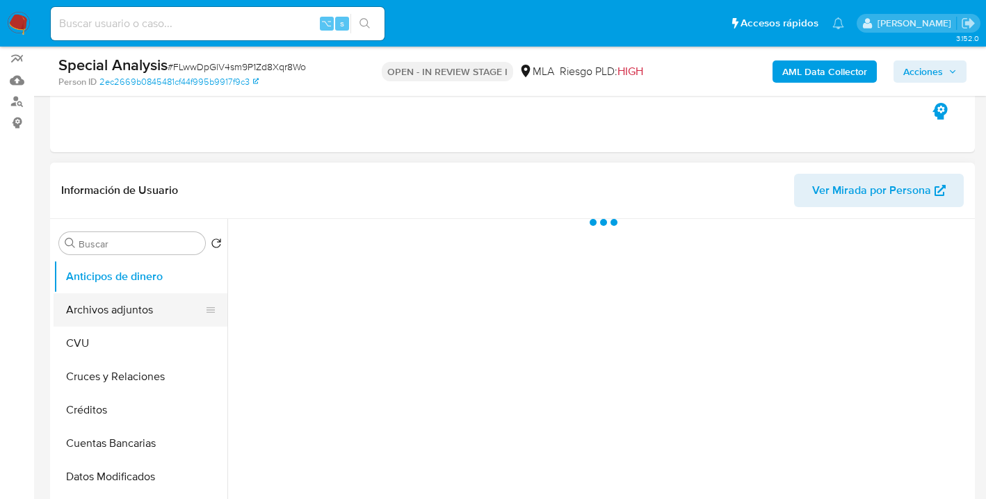
select select "10"
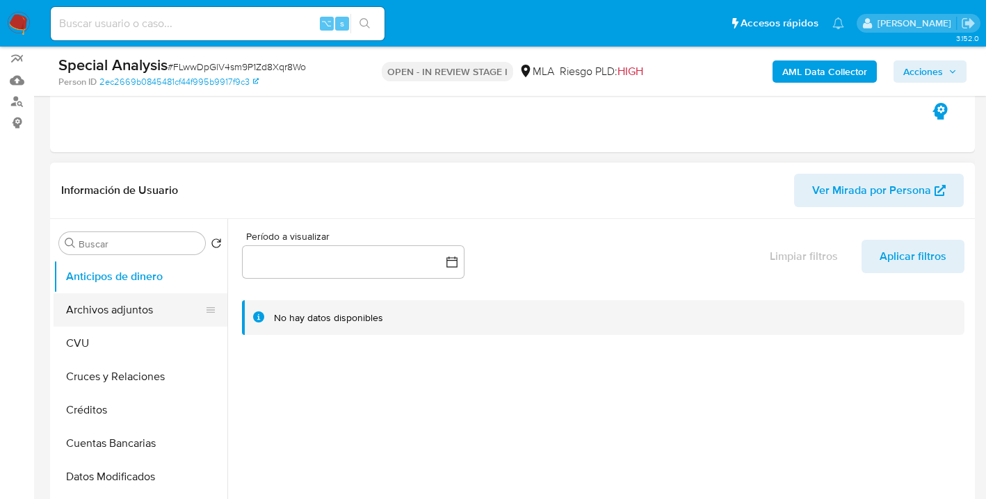
click at [66, 307] on button "Archivos adjuntos" at bounding box center [135, 309] width 163 height 33
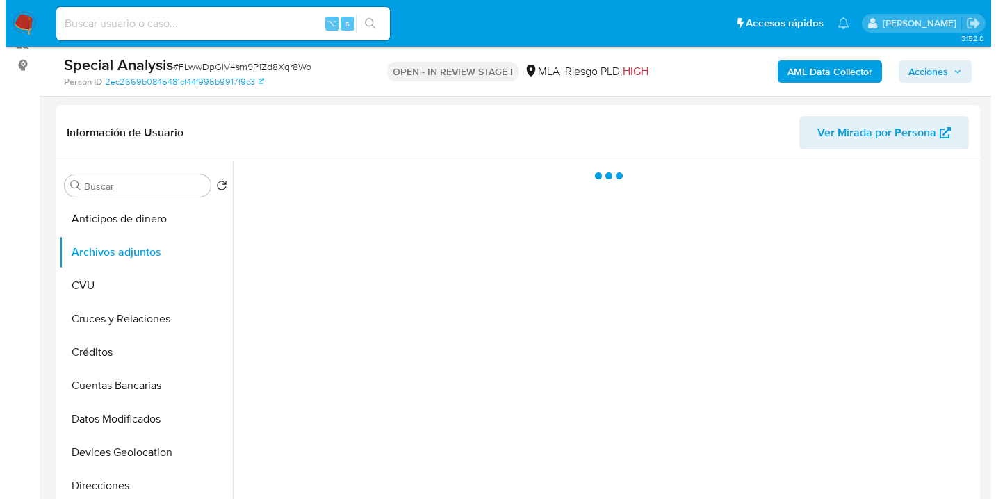
scroll to position [282, 0]
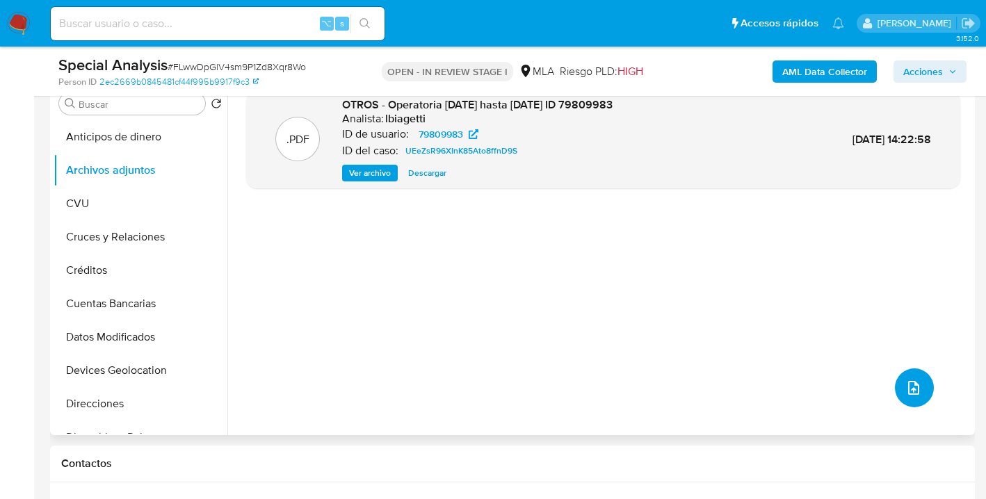
click at [908, 381] on icon "upload-file" at bounding box center [913, 388] width 11 height 14
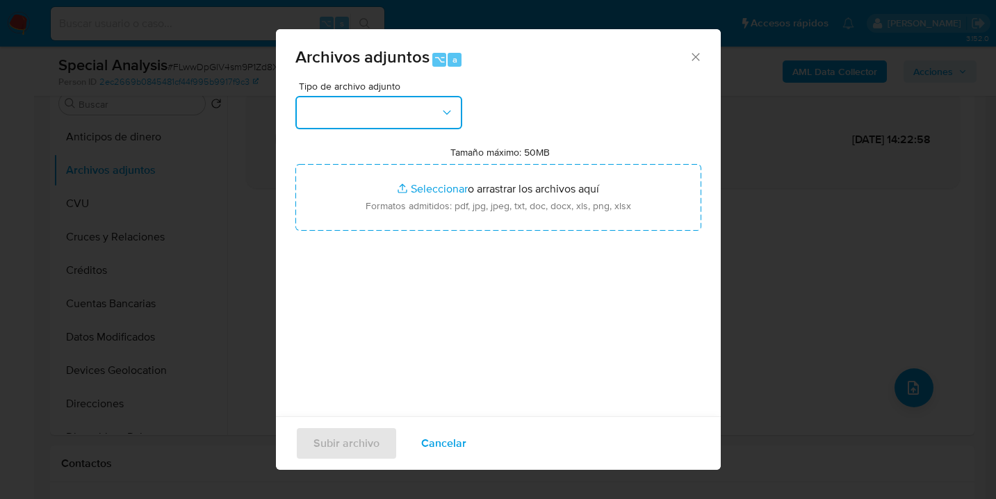
click at [450, 111] on icon "button" at bounding box center [447, 113] width 14 height 14
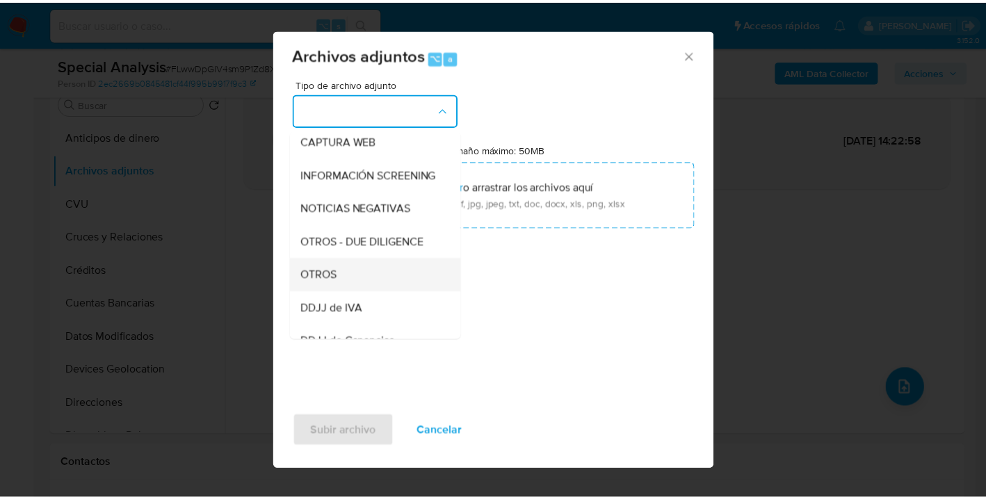
scroll to position [174, 0]
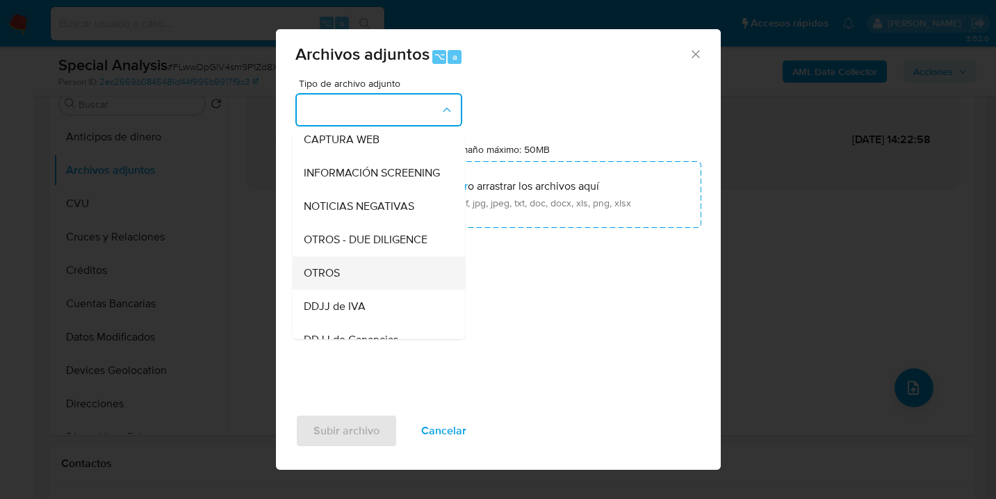
click at [366, 278] on div "OTROS" at bounding box center [375, 272] width 142 height 33
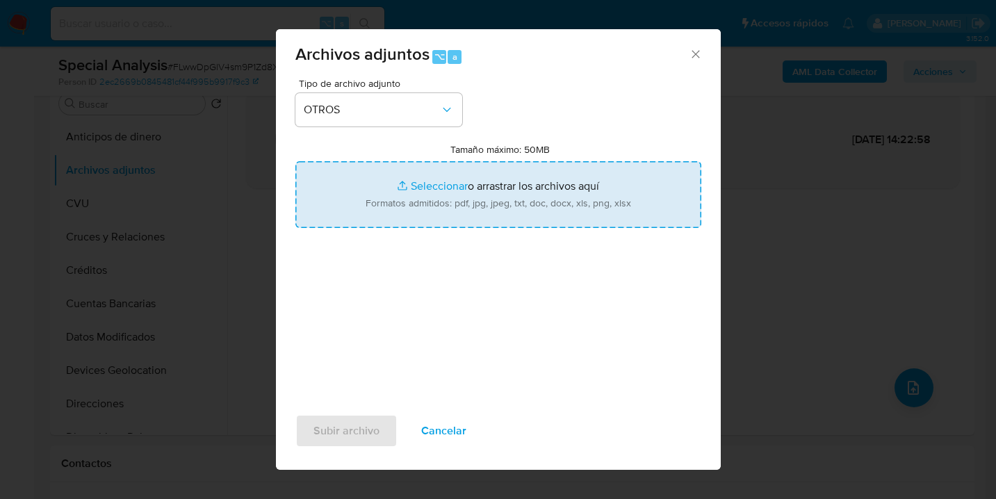
click at [470, 220] on input "Tamaño máximo: 50MB Seleccionar archivos" at bounding box center [498, 194] width 406 height 67
type input "C:\fakepath\Certificacion de Ingresos Leg.pdf"
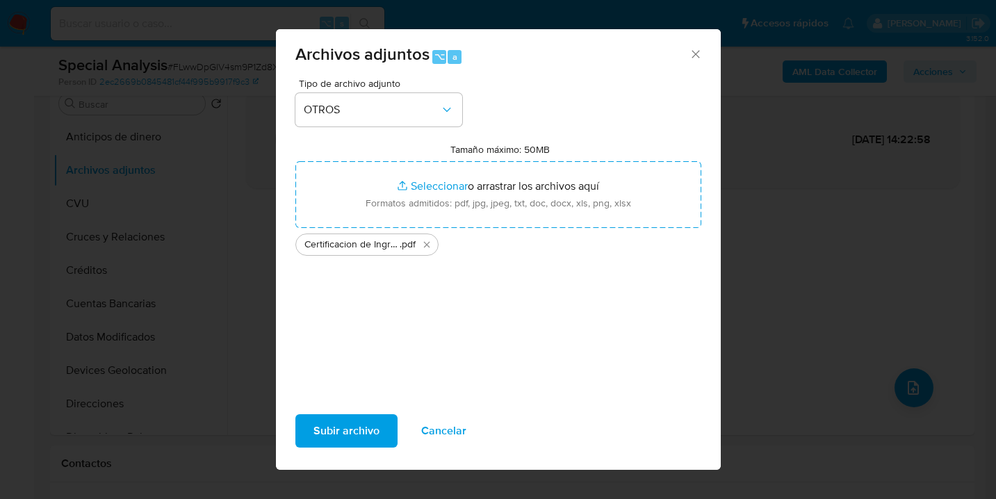
click at [344, 435] on span "Subir archivo" at bounding box center [346, 431] width 66 height 31
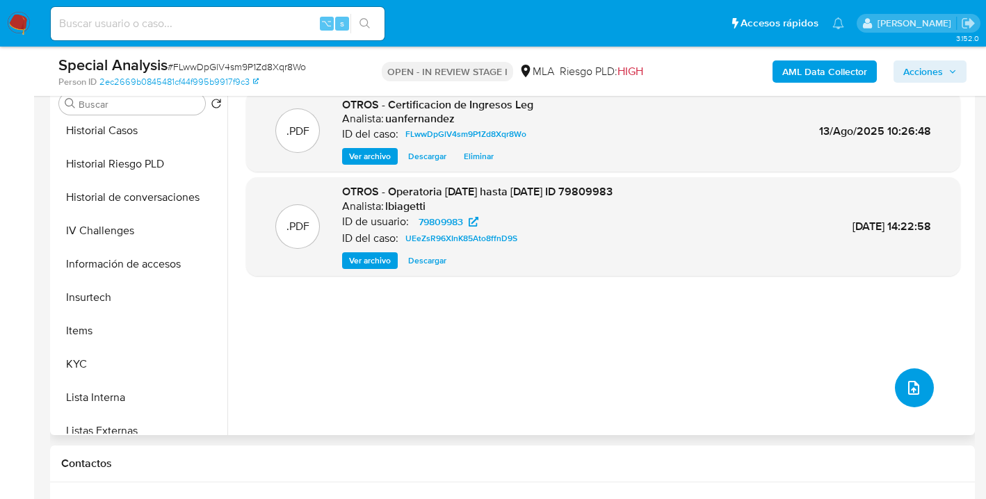
scroll to position [444, 0]
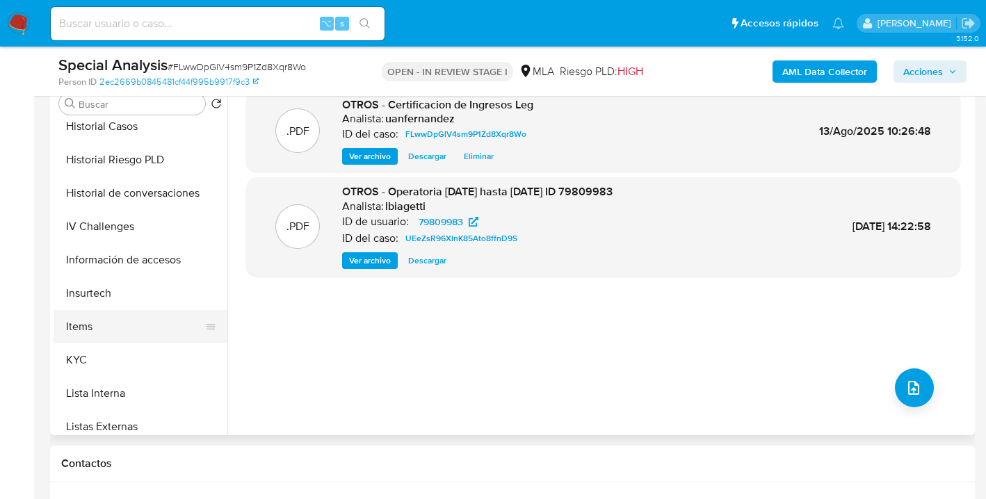
drag, startPoint x: 130, startPoint y: 355, endPoint x: 211, endPoint y: 340, distance: 82.1
click at [131, 355] on button "KYC" at bounding box center [141, 359] width 174 height 33
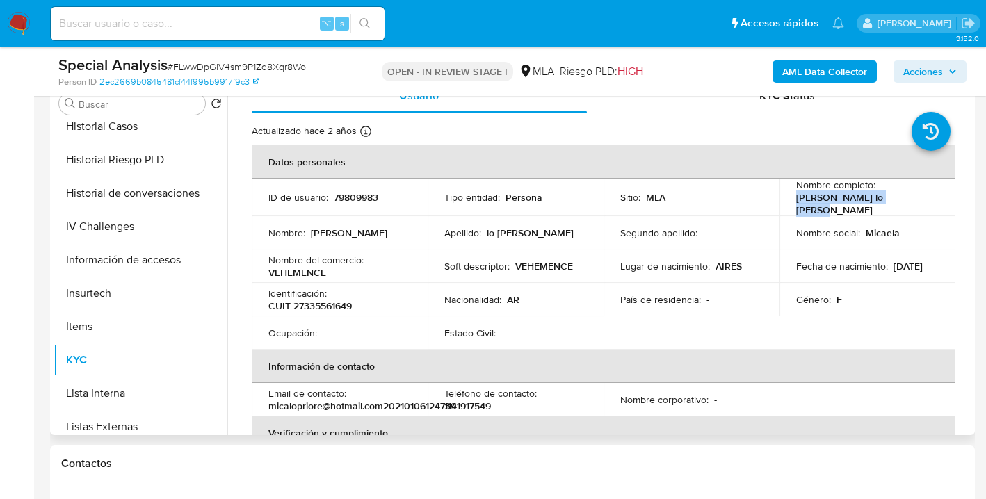
drag, startPoint x: 796, startPoint y: 206, endPoint x: 888, endPoint y: 202, distance: 92.5
click at [888, 202] on p "Micaela Carla lo Priore" at bounding box center [864, 203] width 137 height 25
copy p "Micaela Carla lo Priore"
drag, startPoint x: 298, startPoint y: 302, endPoint x: 354, endPoint y: 306, distance: 55.7
click at [354, 307] on div "Identificación : CUIT 27335561649" at bounding box center [339, 299] width 142 height 25
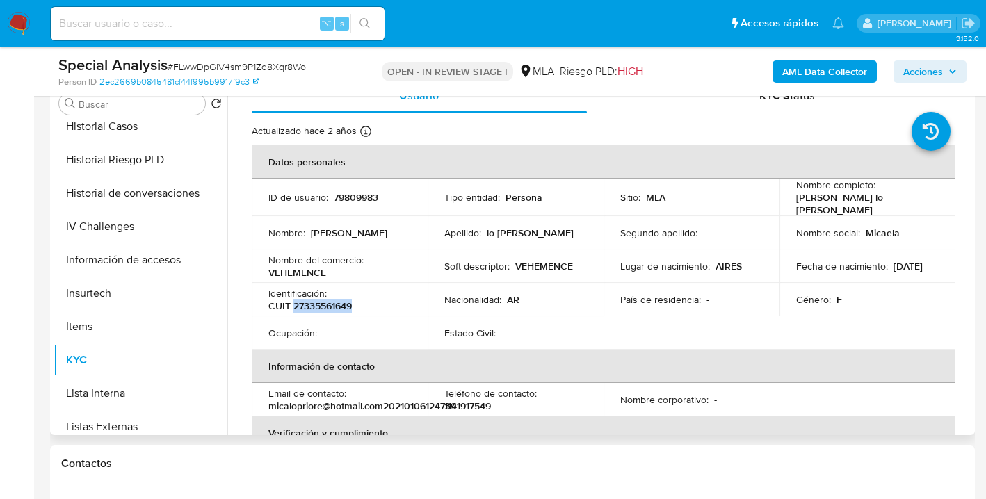
copy p "27335561649"
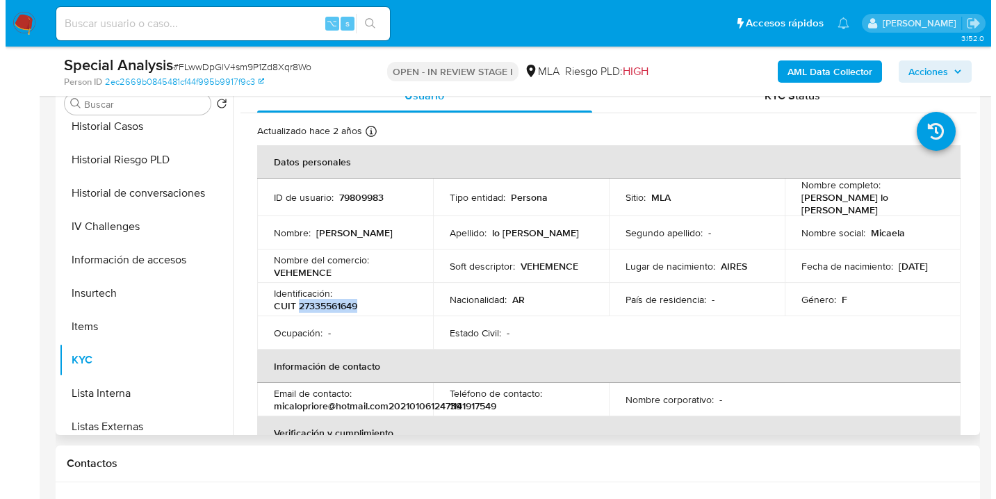
scroll to position [0, 0]
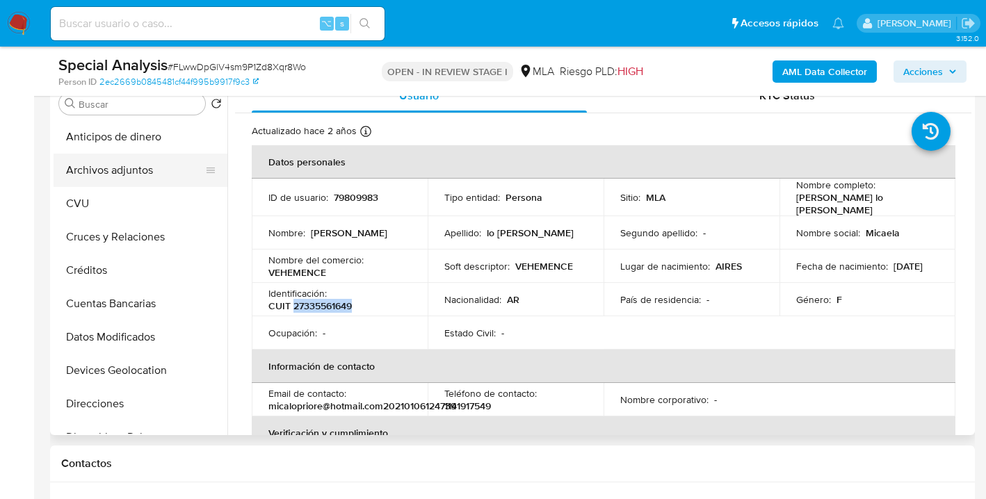
click at [156, 175] on button "Archivos adjuntos" at bounding box center [135, 170] width 163 height 33
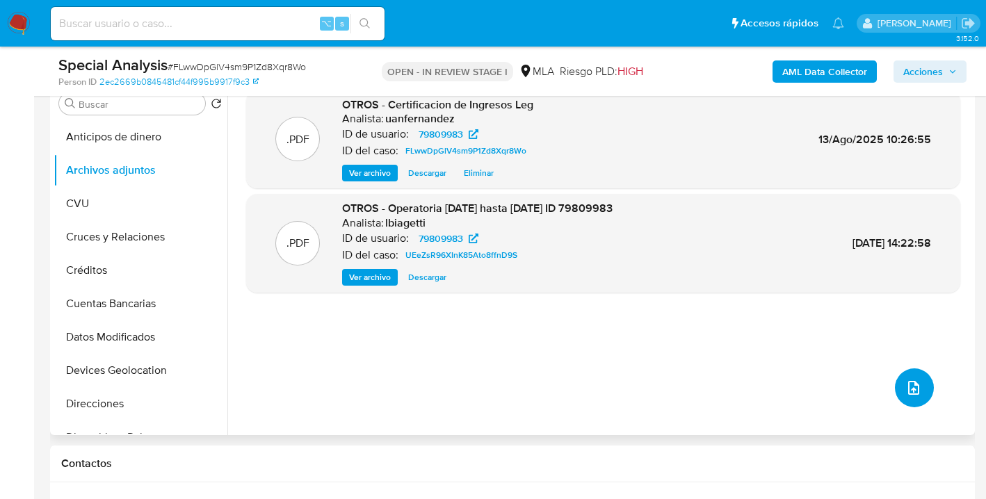
click at [911, 385] on icon "upload-file" at bounding box center [913, 388] width 17 height 17
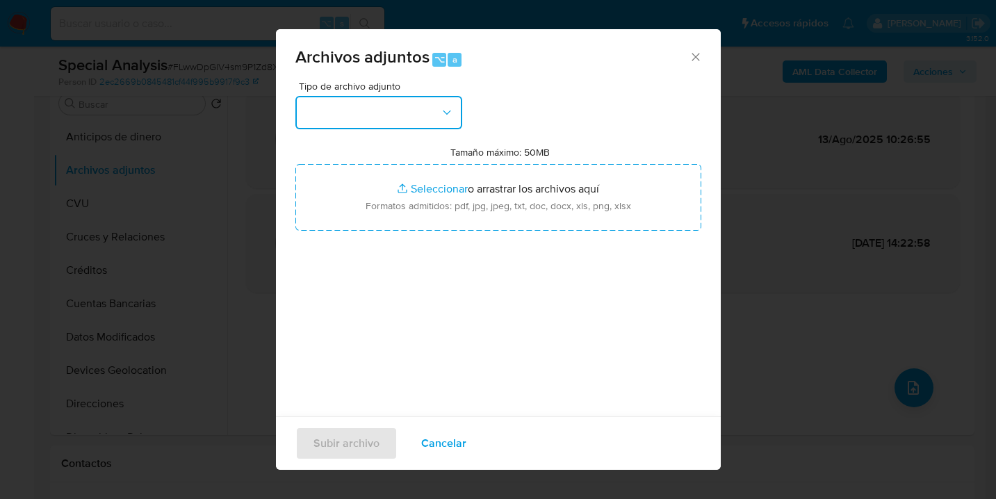
click at [441, 119] on icon "button" at bounding box center [447, 113] width 14 height 14
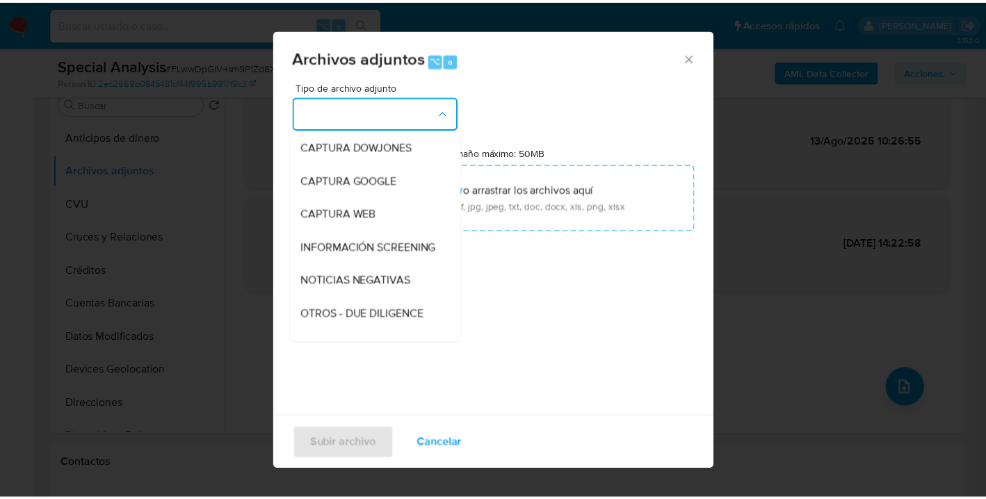
scroll to position [562, 0]
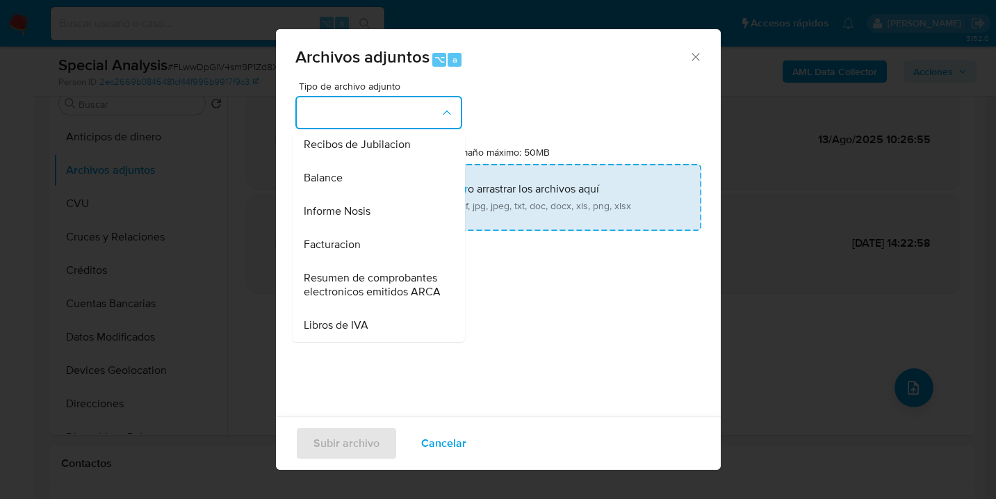
drag, startPoint x: 382, startPoint y: 189, endPoint x: 462, endPoint y: 198, distance: 80.4
click at [383, 195] on div "Informe Nosis" at bounding box center [375, 211] width 142 height 33
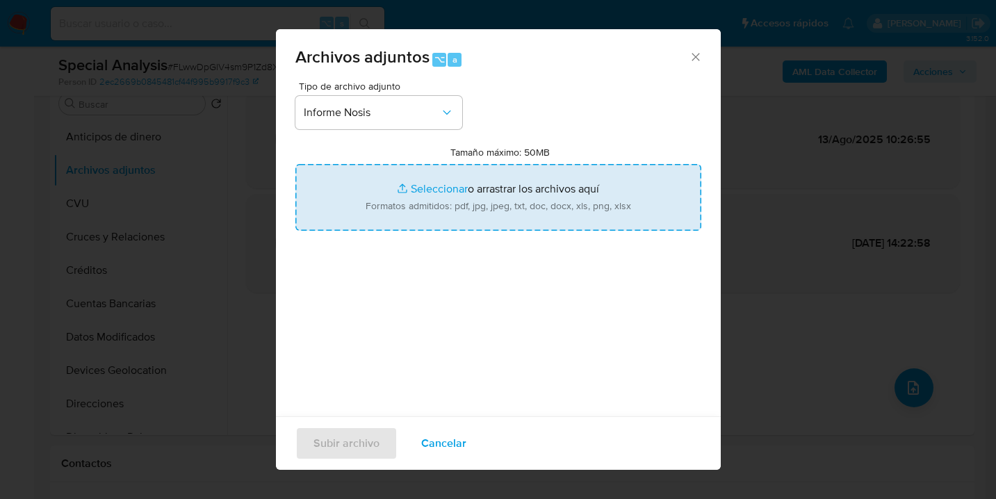
click at [495, 195] on input "Tamaño máximo: 50MB Seleccionar archivos" at bounding box center [498, 197] width 406 height 67
type input "C:\fakepath\79809983 -NOSIS_Manager_InformeIndividual_27335561649_620658_202508…"
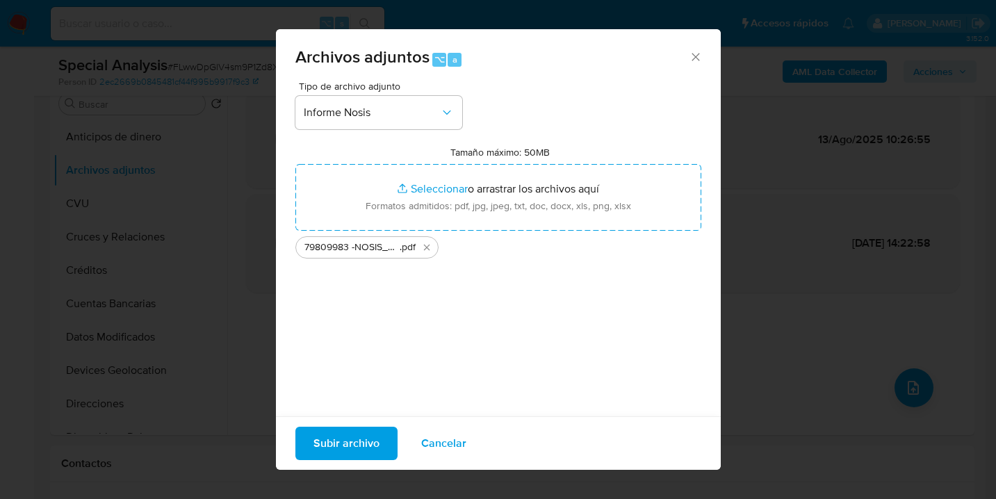
click at [341, 444] on span "Subir archivo" at bounding box center [346, 443] width 66 height 31
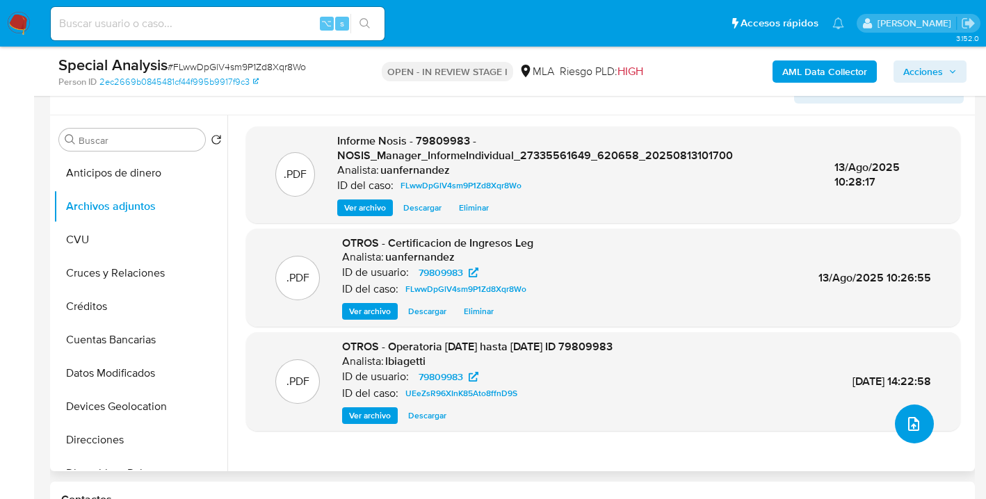
scroll to position [274, 0]
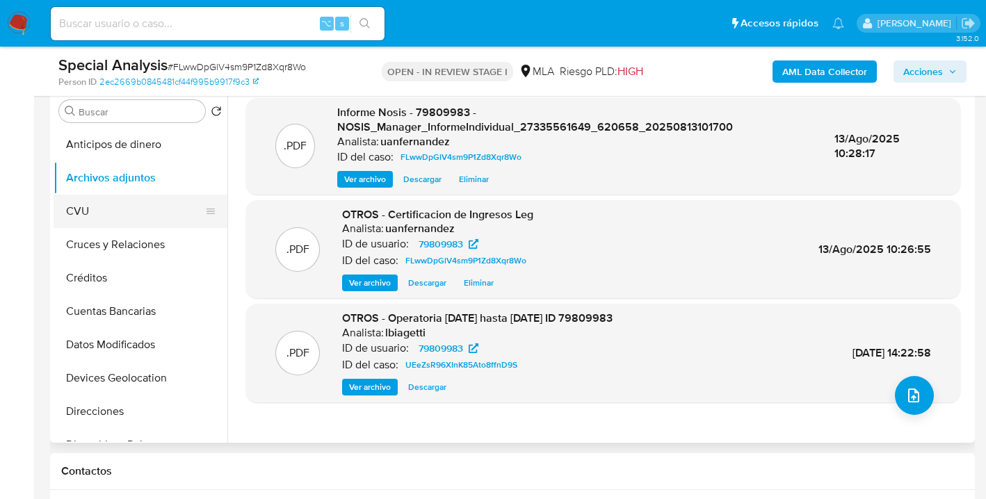
click at [132, 209] on button "CVU" at bounding box center [135, 211] width 163 height 33
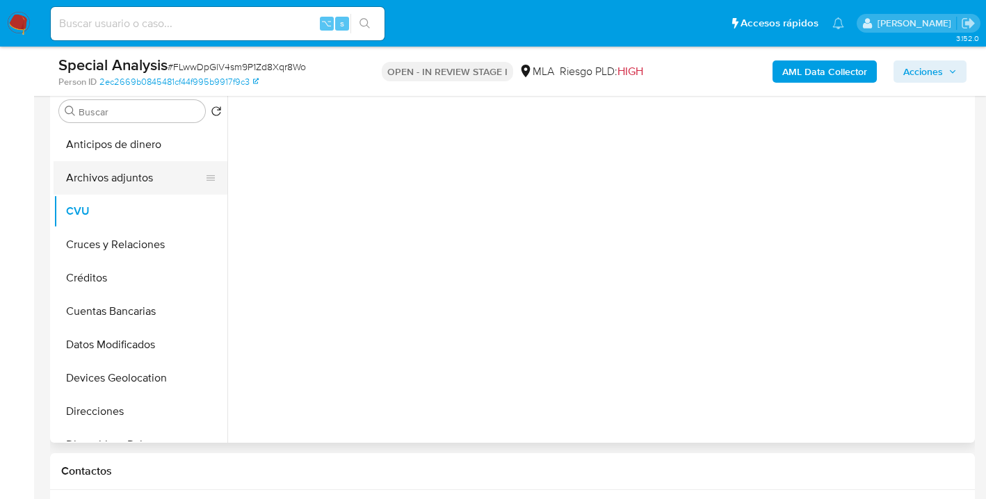
drag, startPoint x: 136, startPoint y: 181, endPoint x: 152, endPoint y: 181, distance: 16.0
click at [136, 181] on button "Archivos adjuntos" at bounding box center [135, 177] width 163 height 33
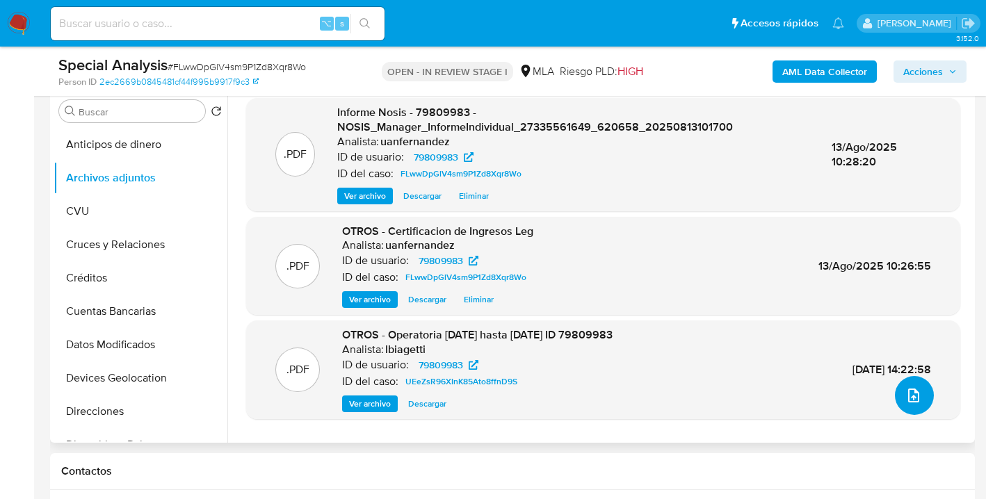
click at [905, 396] on icon "upload-file" at bounding box center [913, 395] width 17 height 17
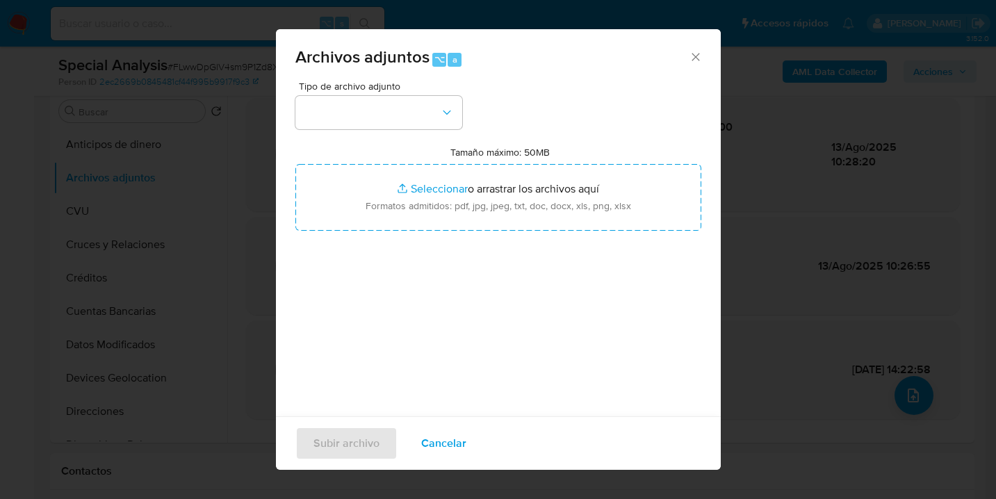
click at [438, 443] on span "Cancelar" at bounding box center [443, 443] width 45 height 31
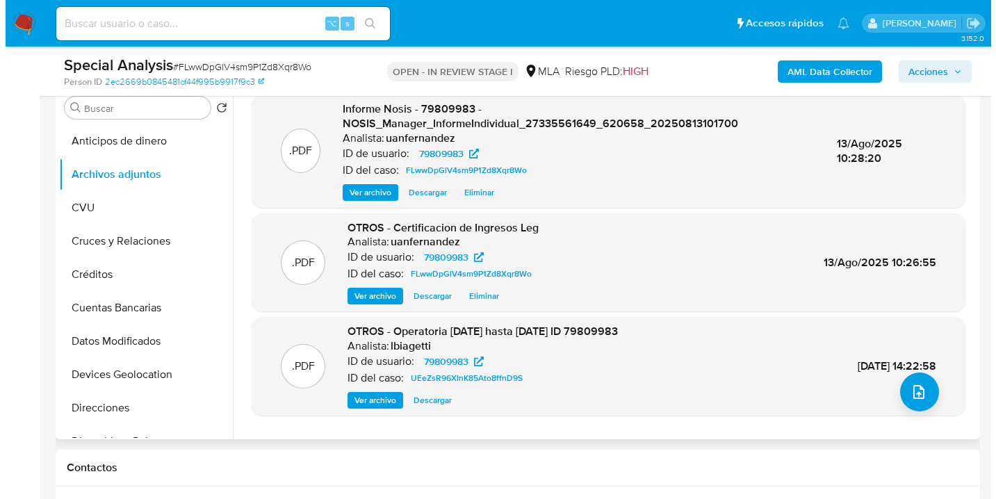
scroll to position [267, 0]
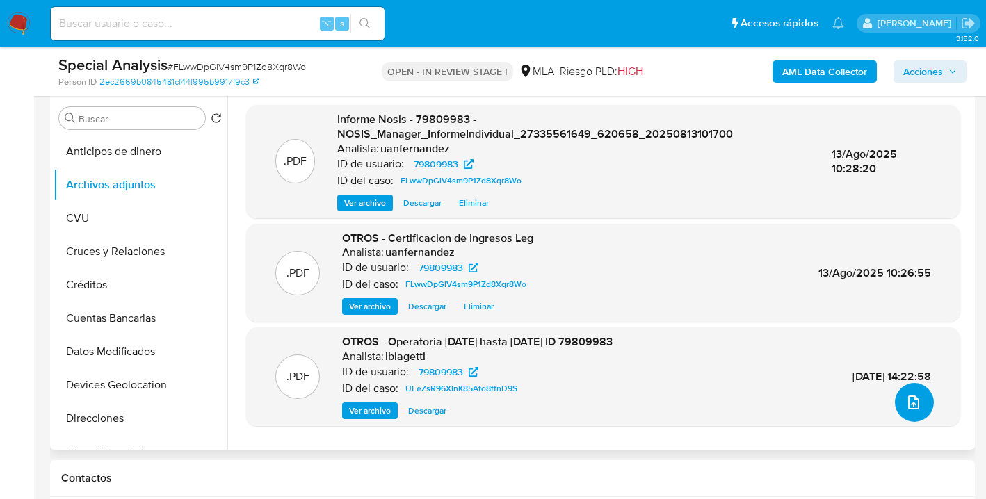
click at [918, 395] on button "upload-file" at bounding box center [914, 402] width 39 height 39
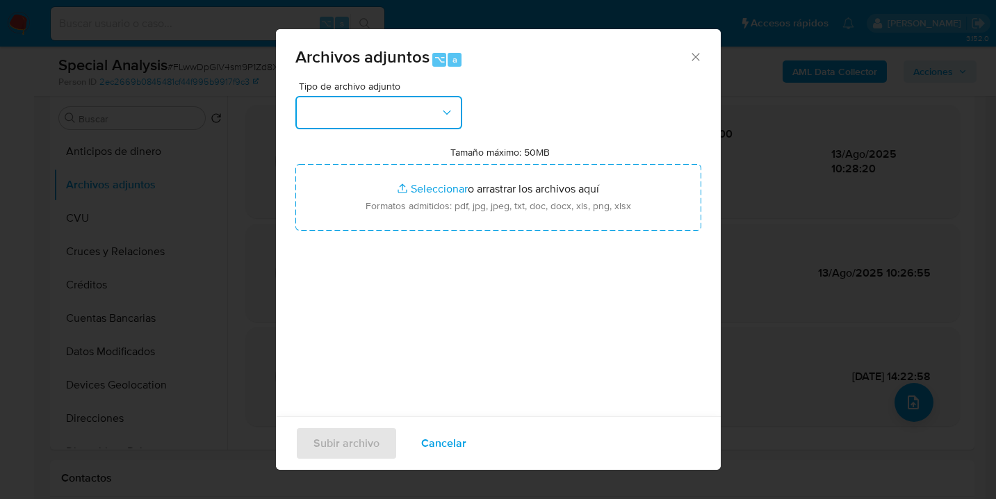
click at [453, 116] on icon "button" at bounding box center [447, 113] width 14 height 14
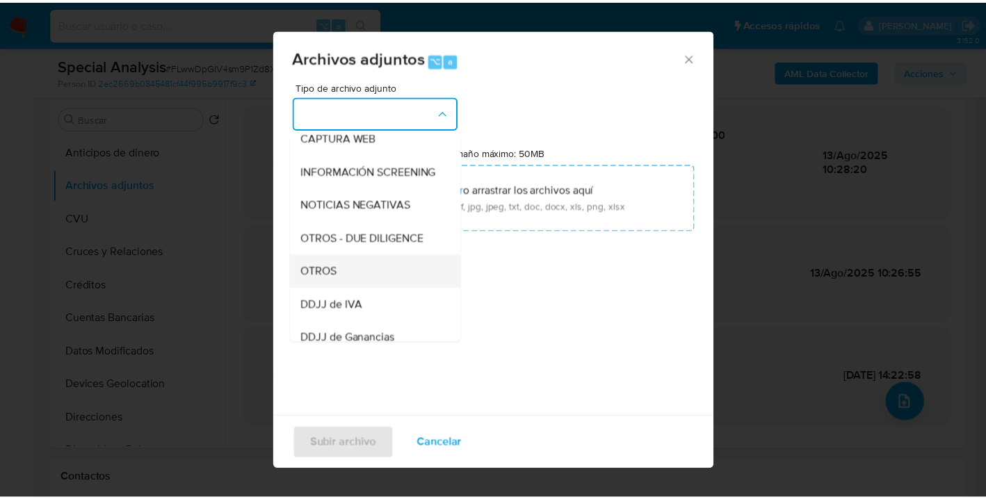
scroll to position [180, 0]
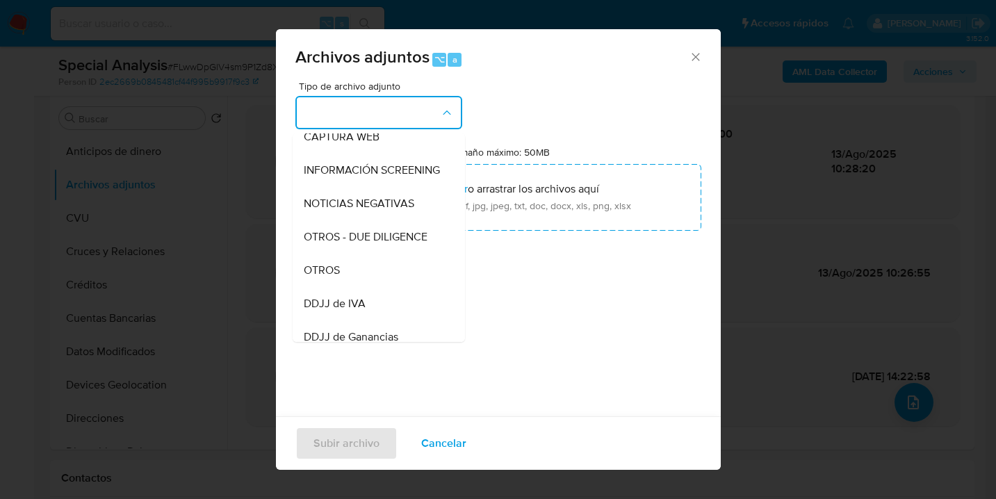
drag, startPoint x: 383, startPoint y: 283, endPoint x: 404, endPoint y: 266, distance: 26.7
click at [383, 283] on div "OTROS" at bounding box center [375, 270] width 142 height 33
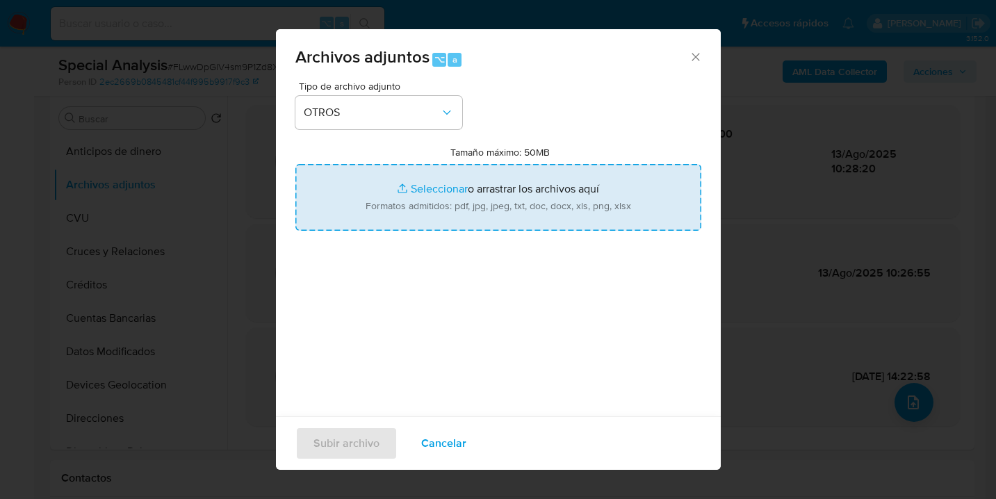
click at [527, 213] on input "Tamaño máximo: 50MB Seleccionar archivos" at bounding box center [498, 197] width 406 height 67
type input "C:\fakepath\Antecedentes del usuario Cust 79809983.pdf"
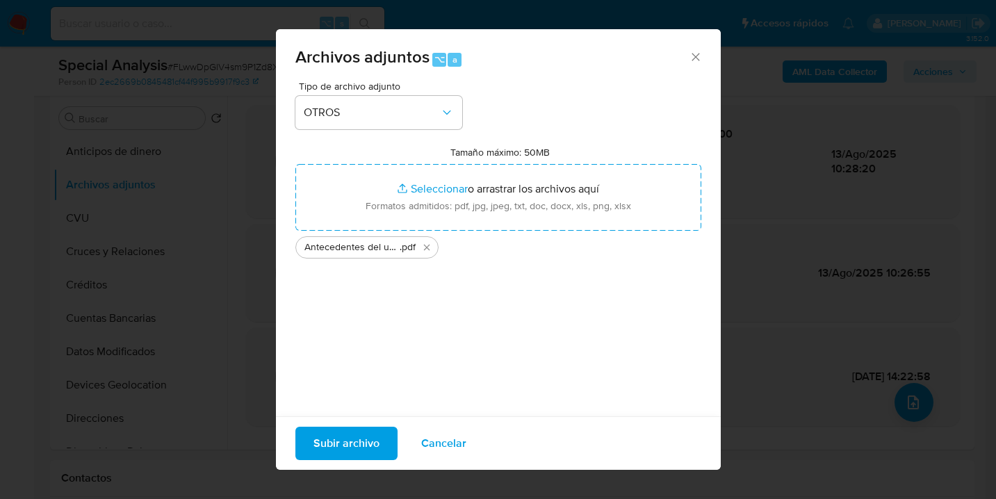
click at [332, 439] on span "Subir archivo" at bounding box center [346, 443] width 66 height 31
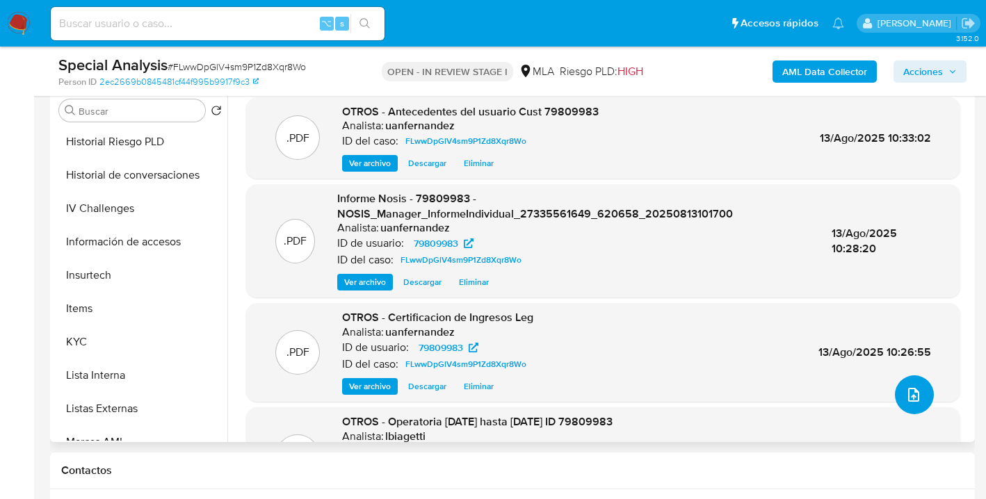
scroll to position [621, 0]
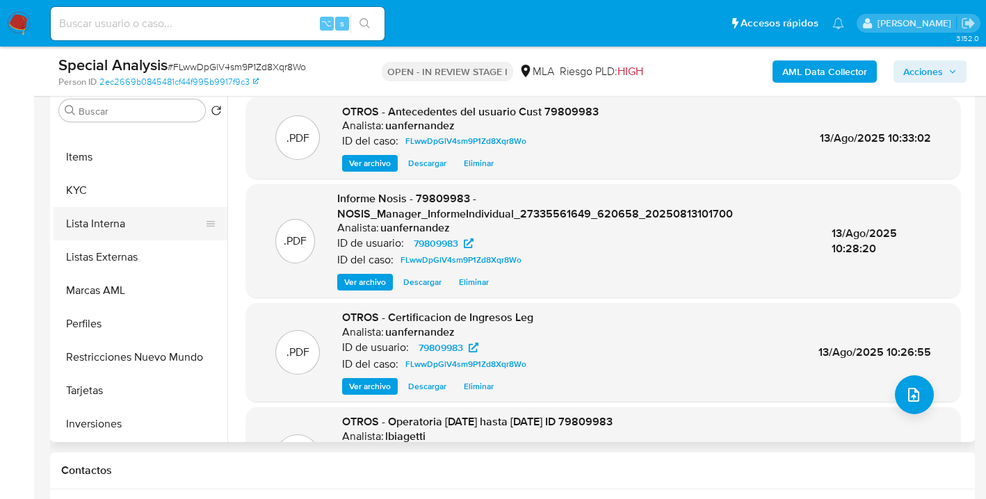
drag, startPoint x: 158, startPoint y: 222, endPoint x: 172, endPoint y: 224, distance: 14.1
click at [158, 222] on button "Lista Interna" at bounding box center [135, 223] width 163 height 33
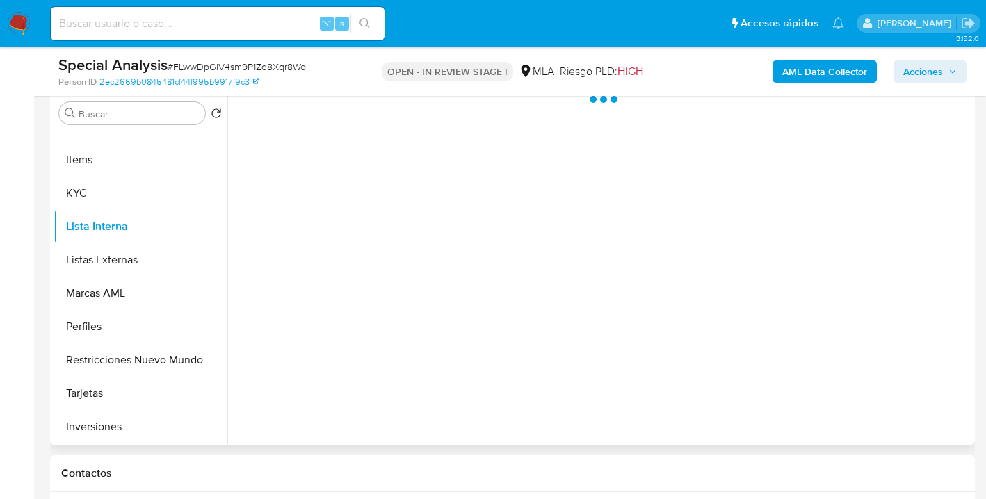
scroll to position [272, 0]
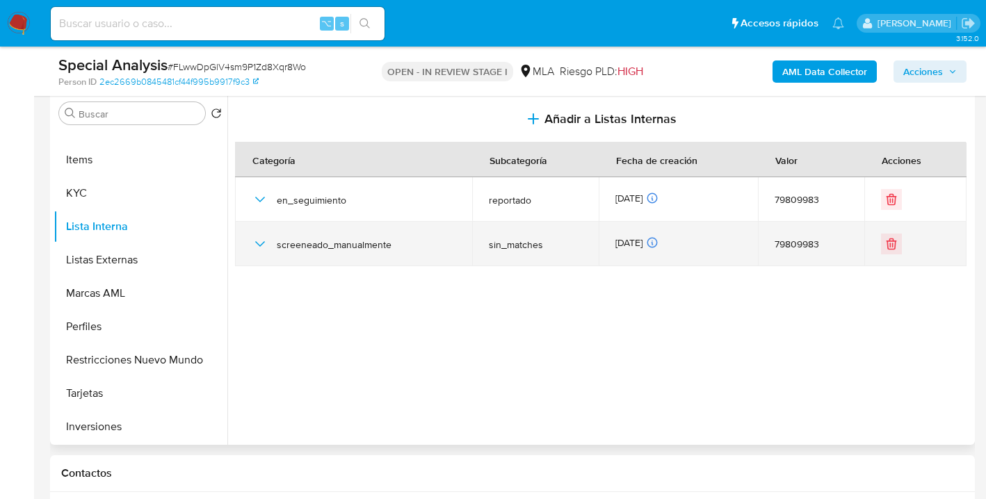
click at [256, 245] on icon "button" at bounding box center [260, 244] width 17 height 17
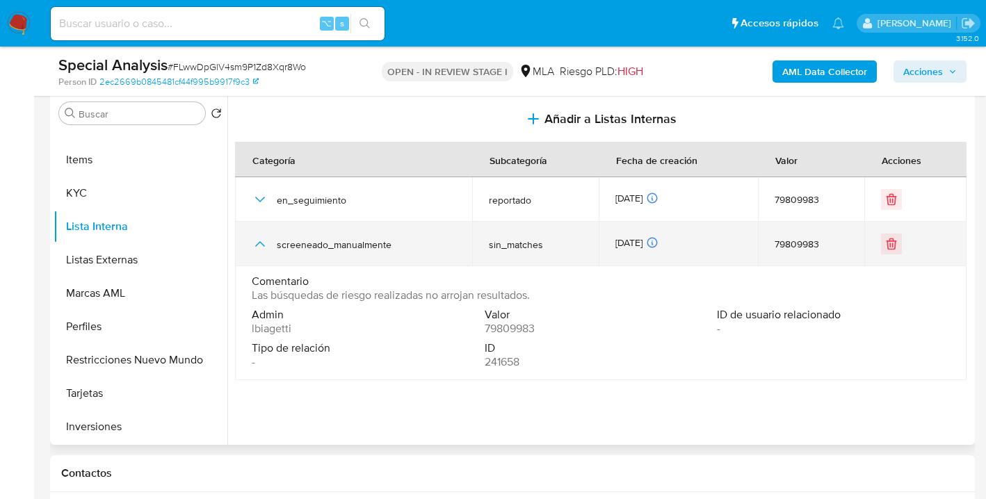
click at [256, 245] on icon "button" at bounding box center [260, 244] width 10 height 6
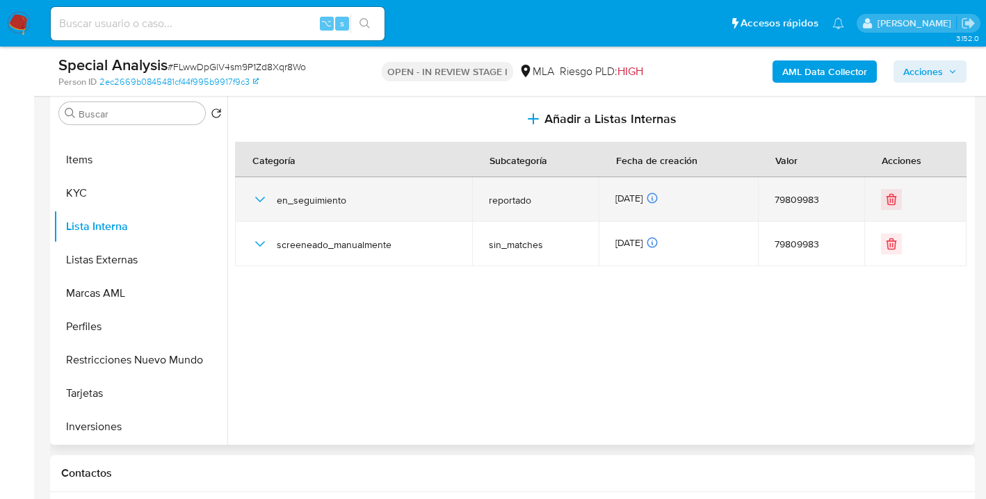
click at [259, 199] on icon "button" at bounding box center [260, 199] width 17 height 17
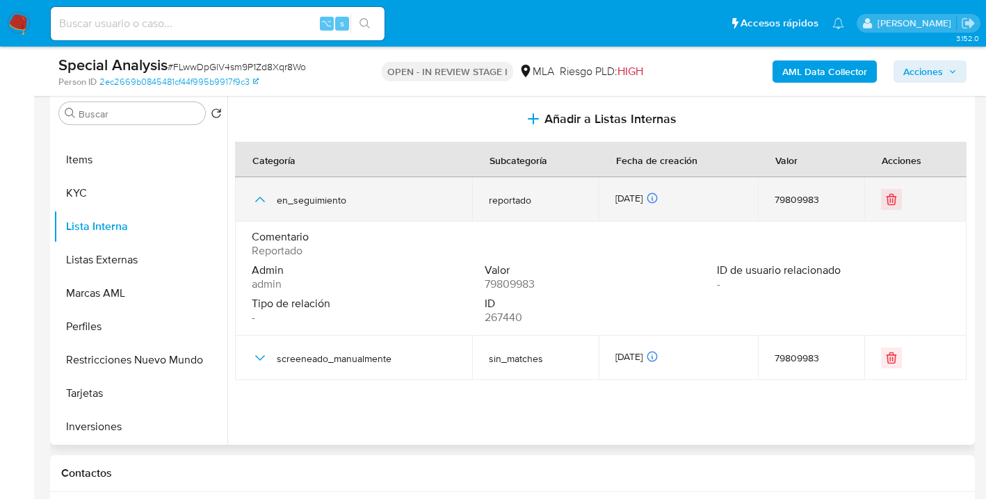
click at [259, 200] on icon "button" at bounding box center [260, 199] width 17 height 17
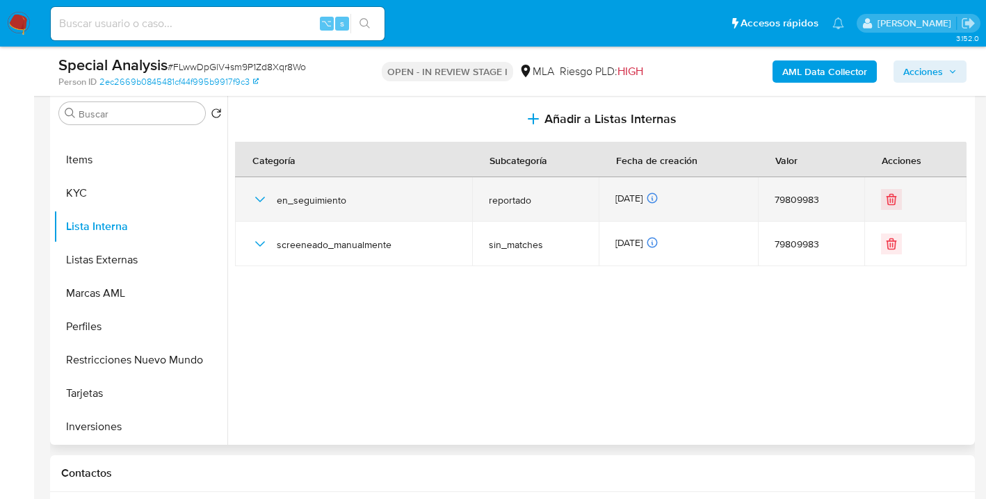
click at [259, 201] on icon "button" at bounding box center [260, 200] width 10 height 6
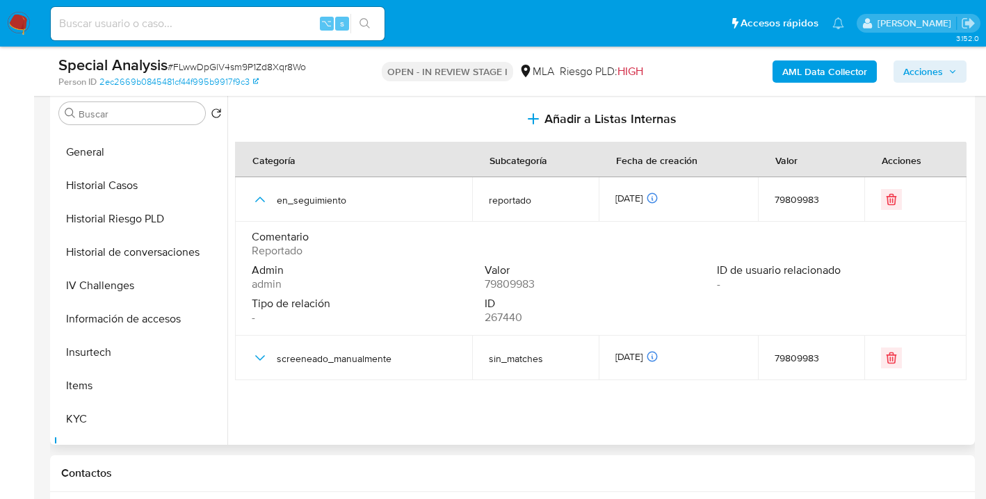
scroll to position [332, 0]
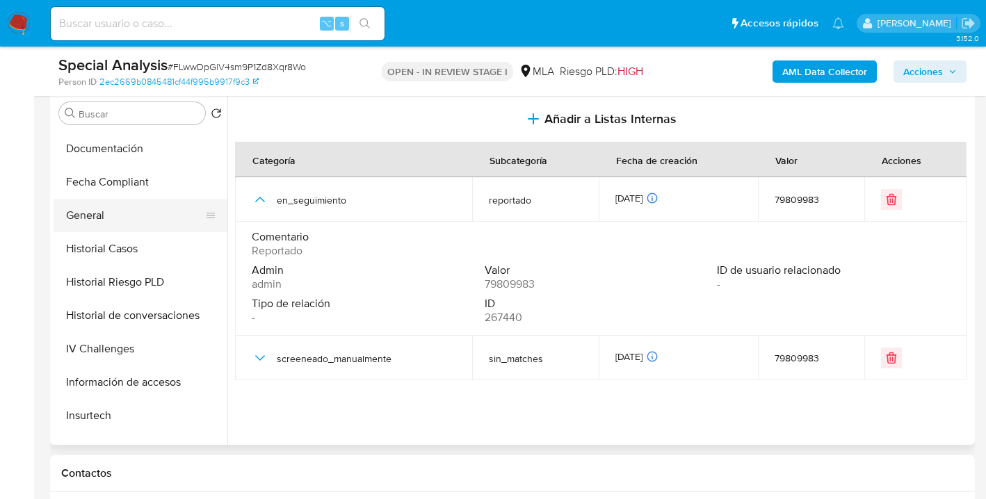
click at [131, 225] on button "General" at bounding box center [135, 215] width 163 height 33
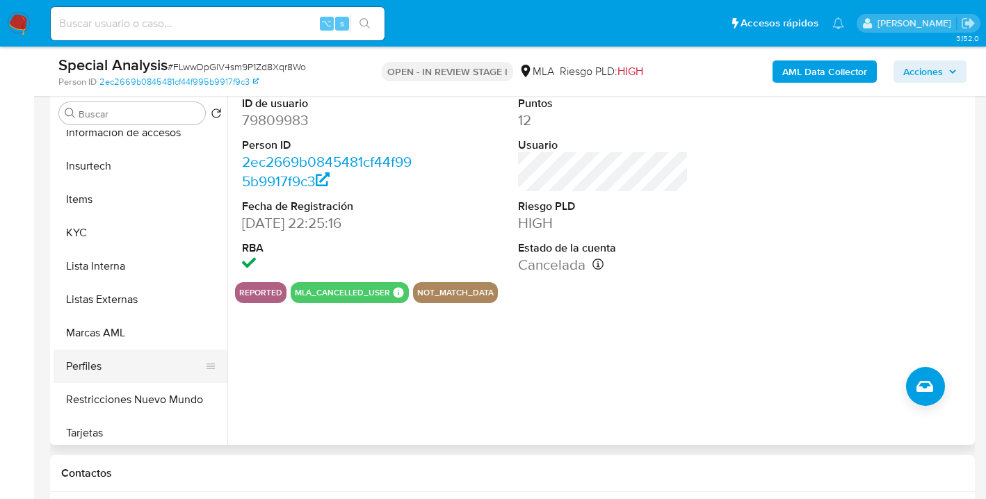
scroll to position [621, 0]
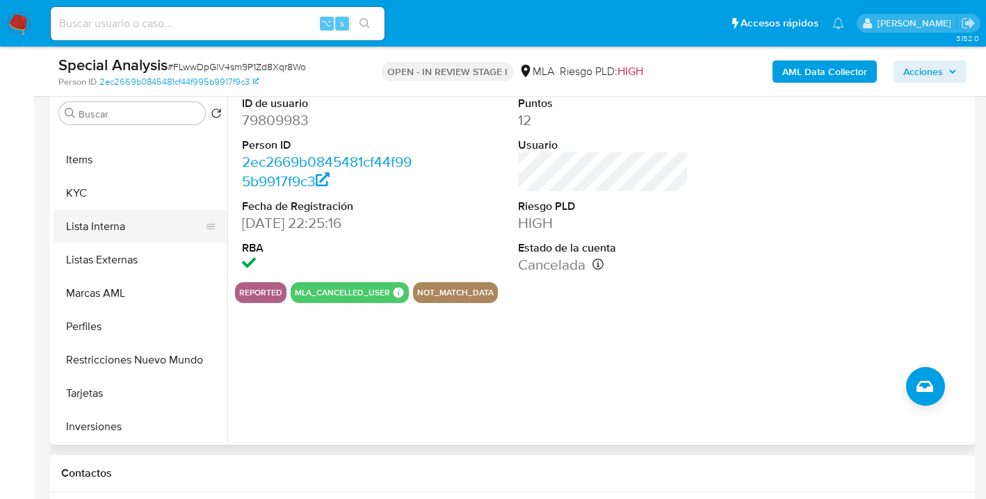
click at [147, 229] on button "Lista Interna" at bounding box center [135, 226] width 163 height 33
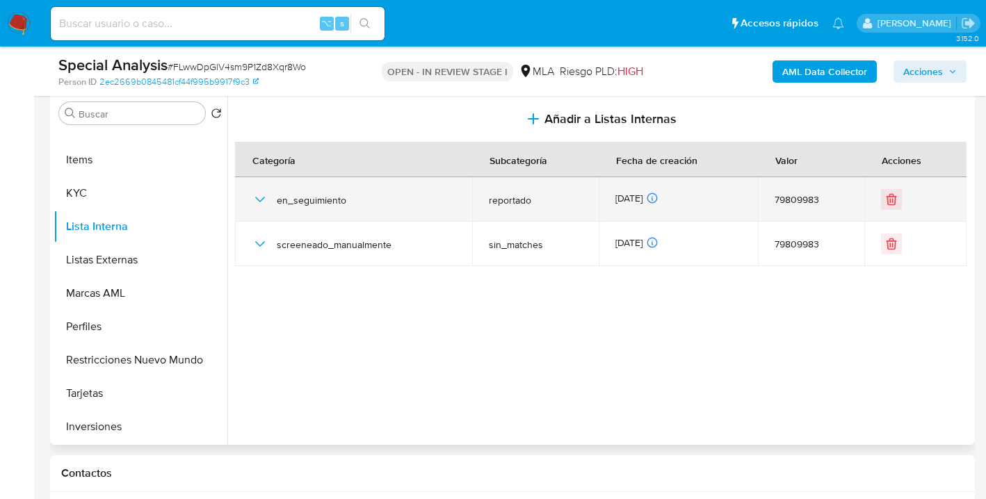
click at [259, 198] on icon "button" at bounding box center [260, 199] width 17 height 17
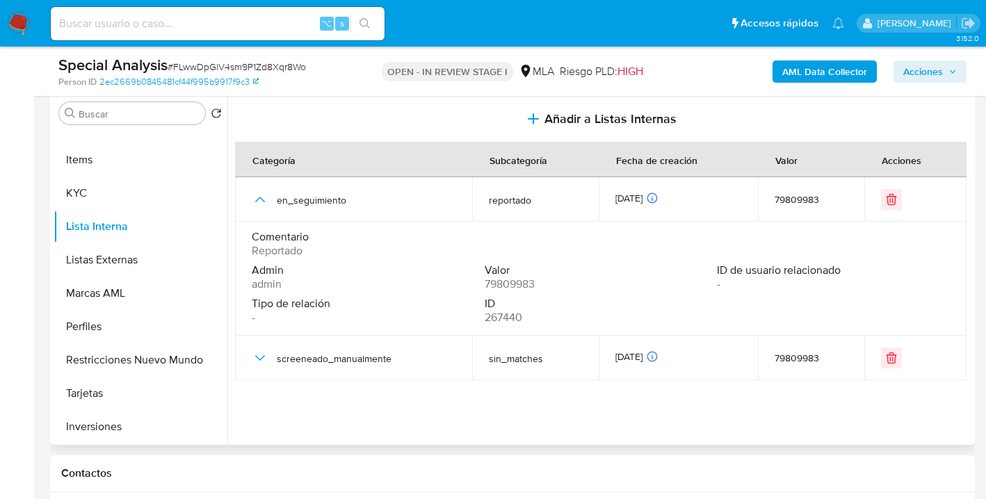
drag, startPoint x: 524, startPoint y: 318, endPoint x: 484, endPoint y: 317, distance: 40.3
click at [484, 317] on div "ID 267440" at bounding box center [600, 311] width 233 height 28
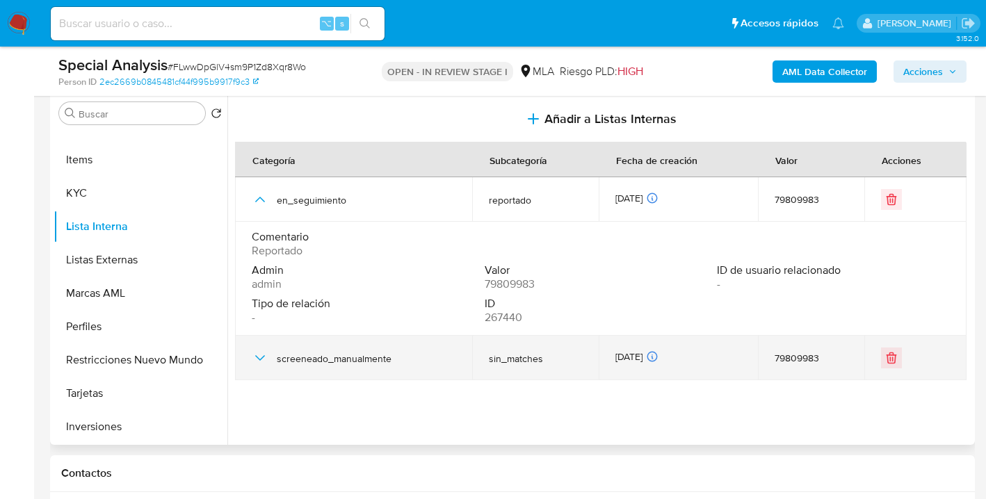
click at [257, 359] on icon "button" at bounding box center [260, 358] width 17 height 17
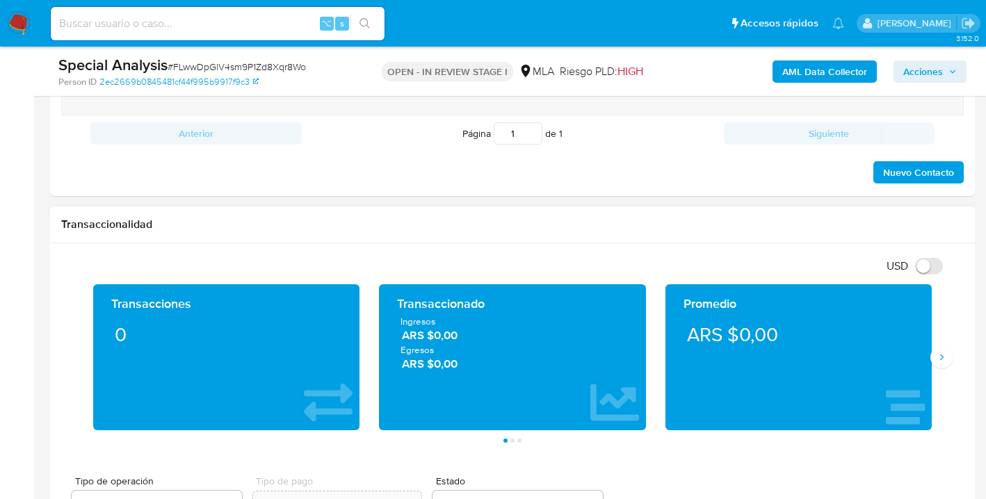
scroll to position [350, 0]
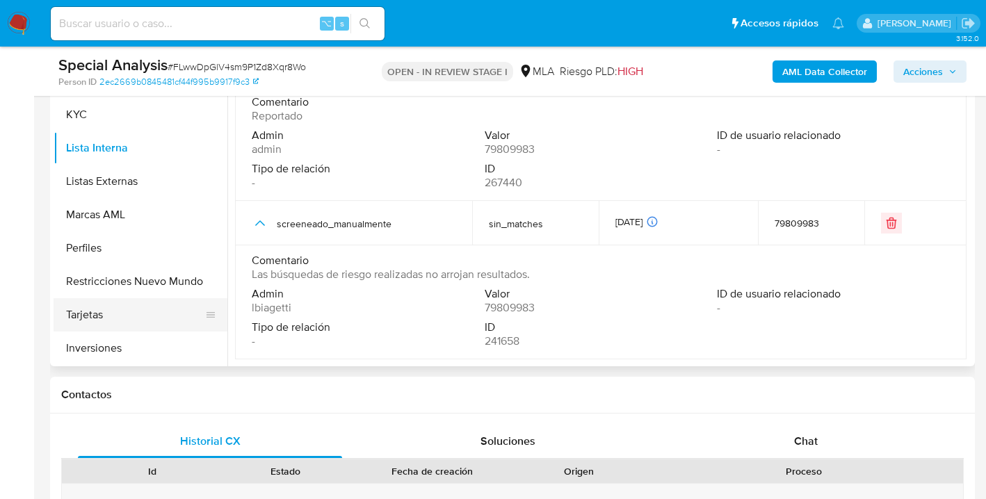
drag, startPoint x: 426, startPoint y: 390, endPoint x: 198, endPoint y: 297, distance: 246.0
click at [425, 391] on h1 "Contactos" at bounding box center [512, 395] width 902 height 14
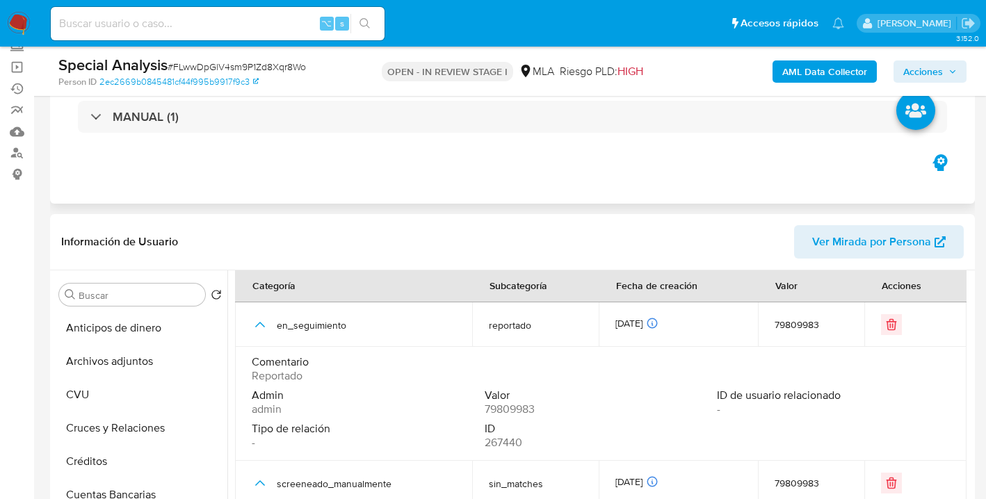
scroll to position [137, 0]
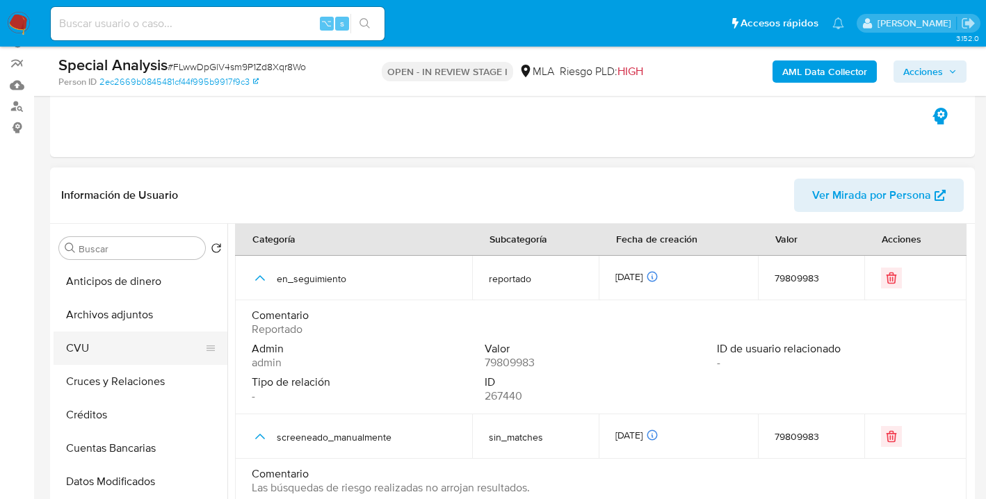
click at [166, 332] on button "CVU" at bounding box center [135, 348] width 163 height 33
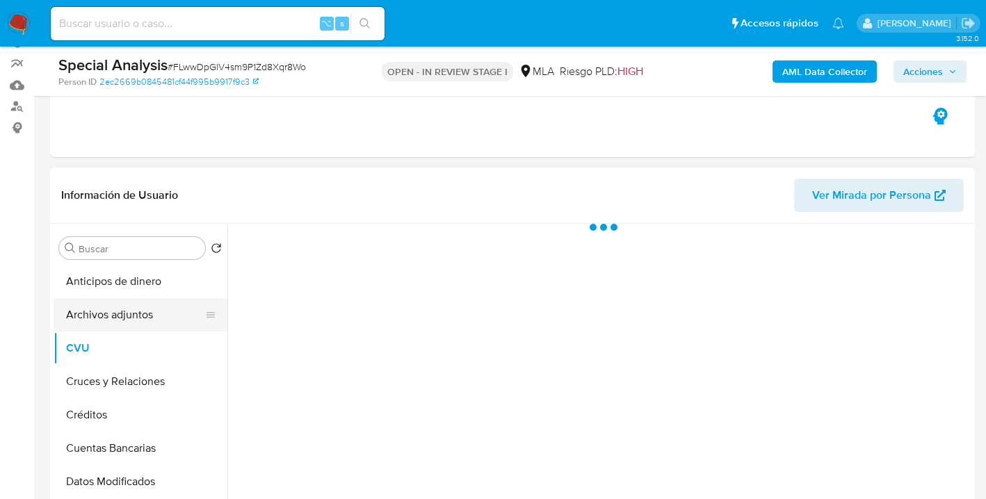
scroll to position [0, 0]
click at [163, 318] on button "Archivos adjuntos" at bounding box center [135, 314] width 163 height 33
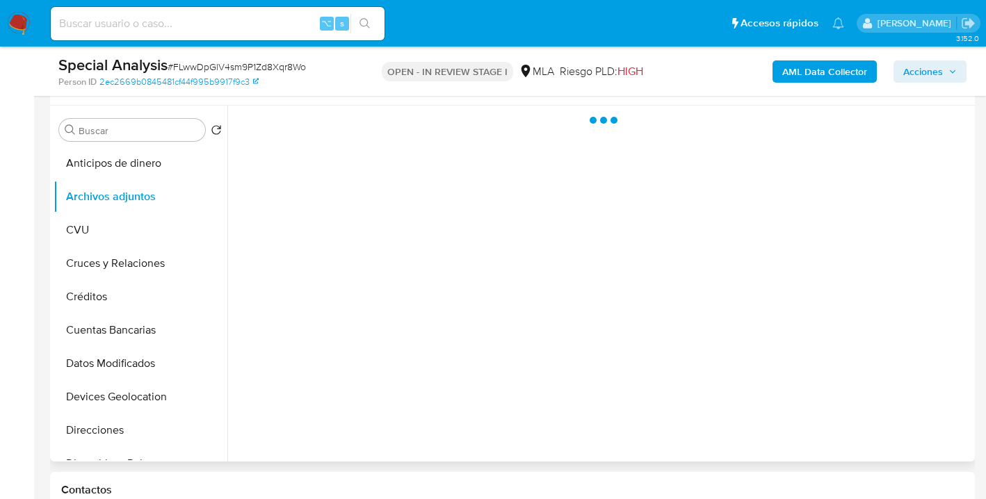
scroll to position [256, 0]
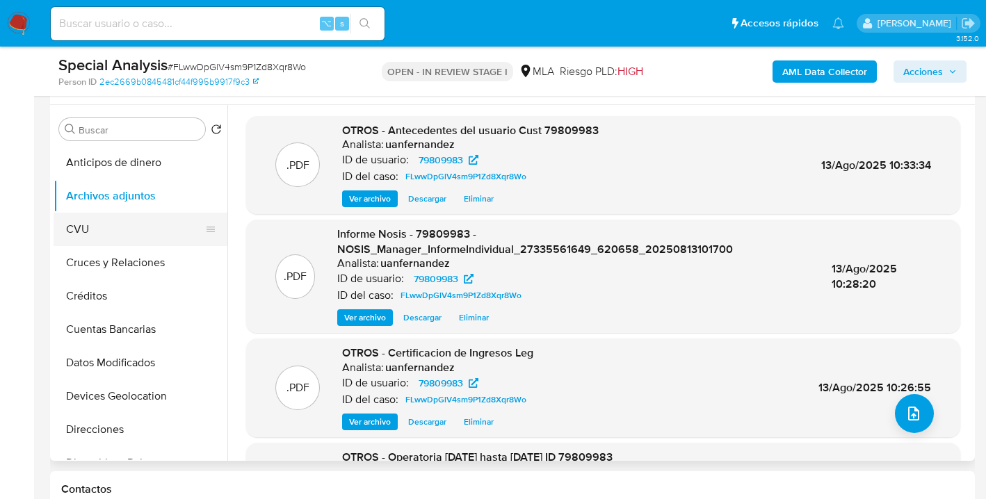
click at [216, 231] on button "CVU" at bounding box center [135, 229] width 163 height 33
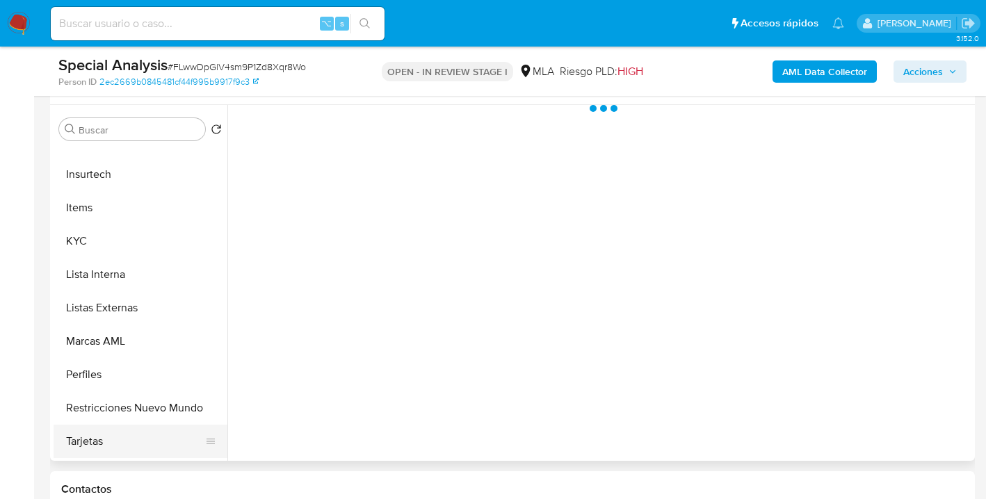
scroll to position [606, 0]
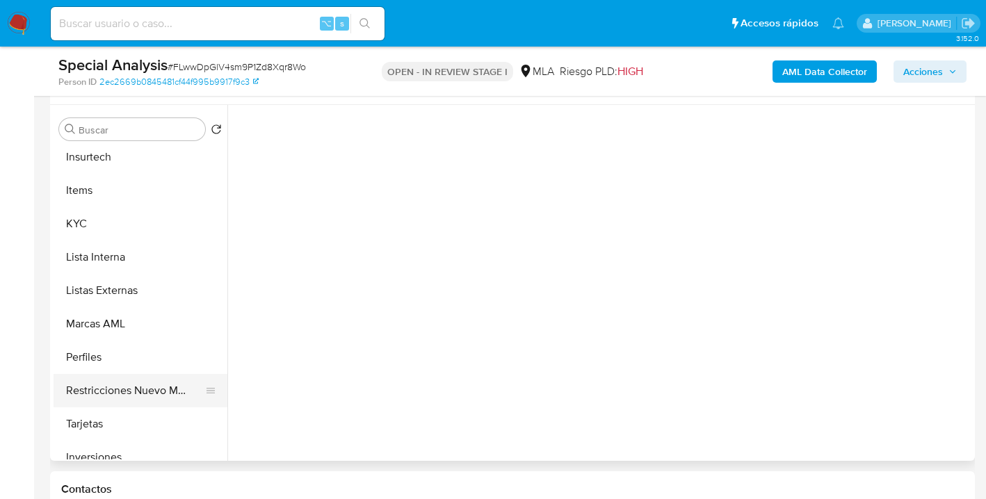
click at [173, 386] on button "Restricciones Nuevo Mundo" at bounding box center [135, 390] width 163 height 33
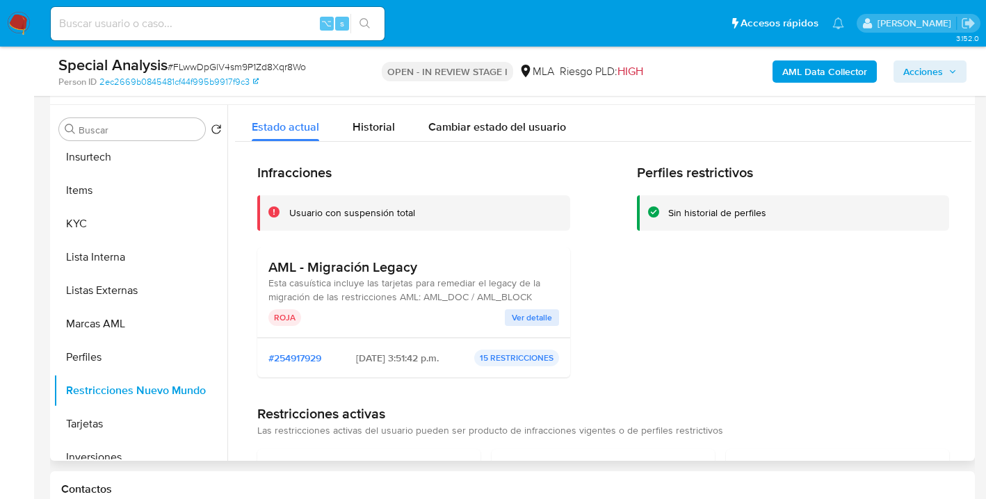
click at [534, 324] on span "Ver detalle" at bounding box center [532, 318] width 40 height 14
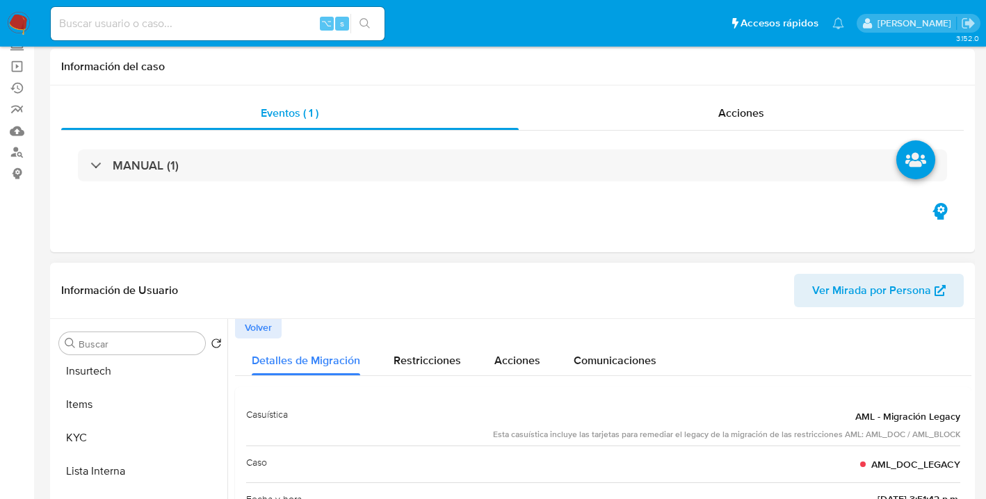
scroll to position [0, 0]
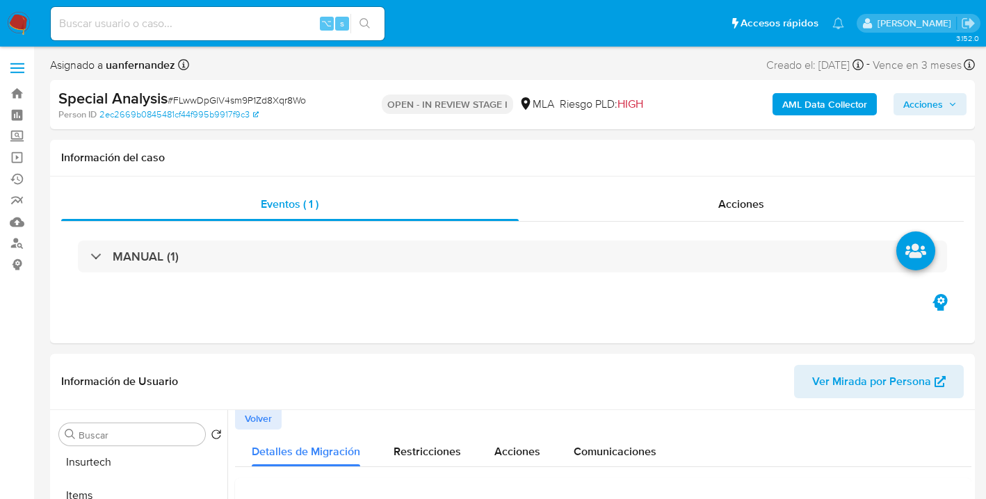
click at [923, 104] on span "Acciones" at bounding box center [923, 104] width 40 height 22
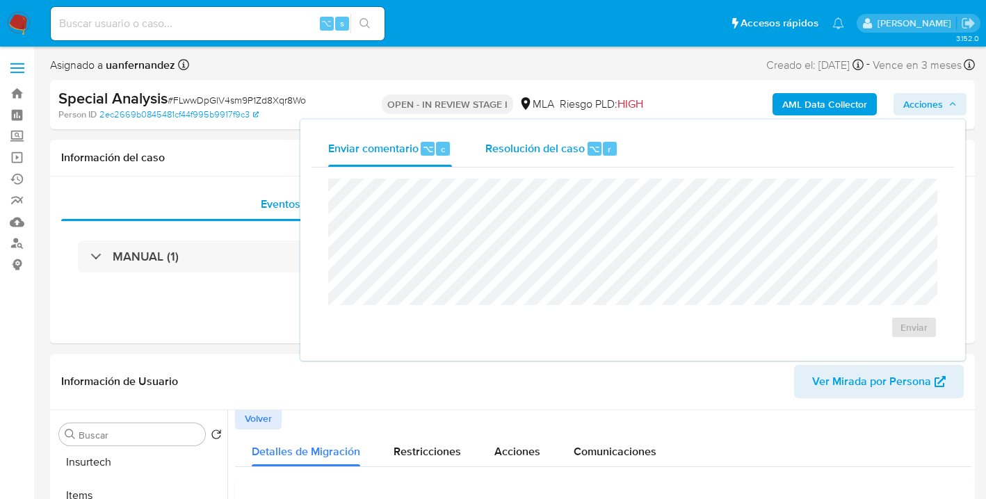
click at [536, 153] on span "Resolución del caso" at bounding box center [534, 148] width 99 height 16
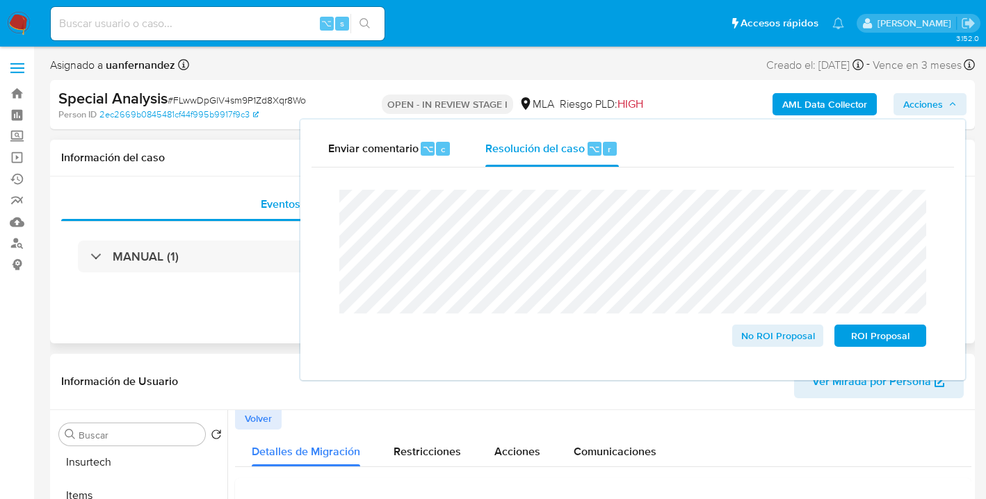
click at [254, 300] on div "Eventos ( 1 ) Acciones MANUAL (1)" at bounding box center [512, 260] width 924 height 167
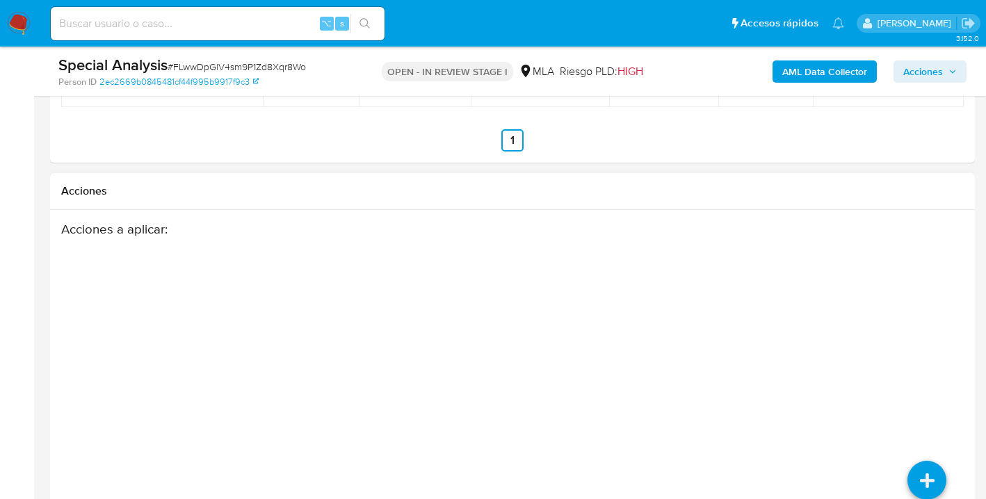
scroll to position [2359, 0]
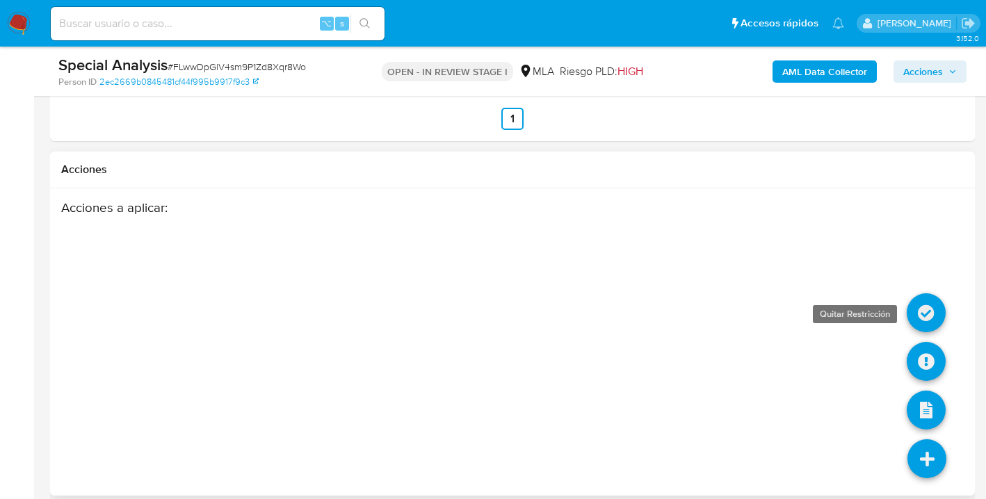
click at [926, 293] on icon at bounding box center [925, 312] width 39 height 39
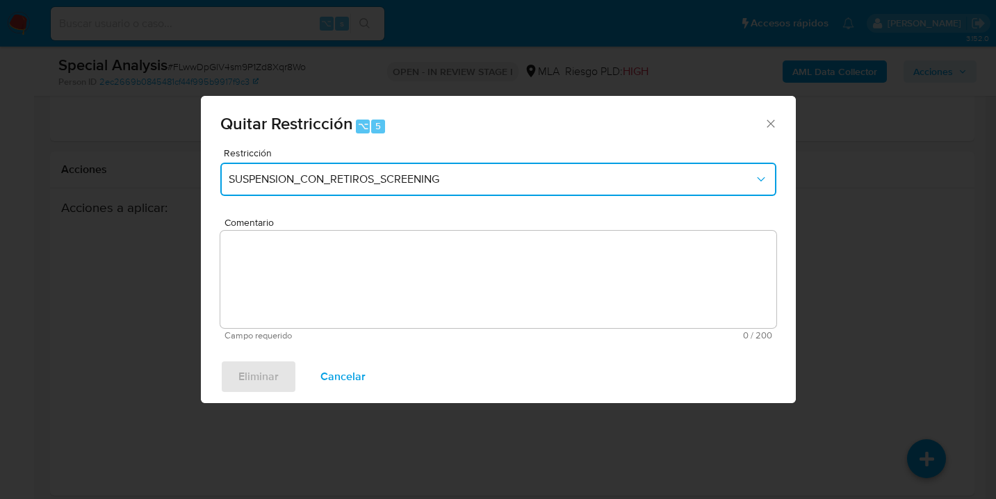
click at [421, 188] on button "SUSPENSION_CON_RETIROS_SCREENING" at bounding box center [498, 179] width 556 height 33
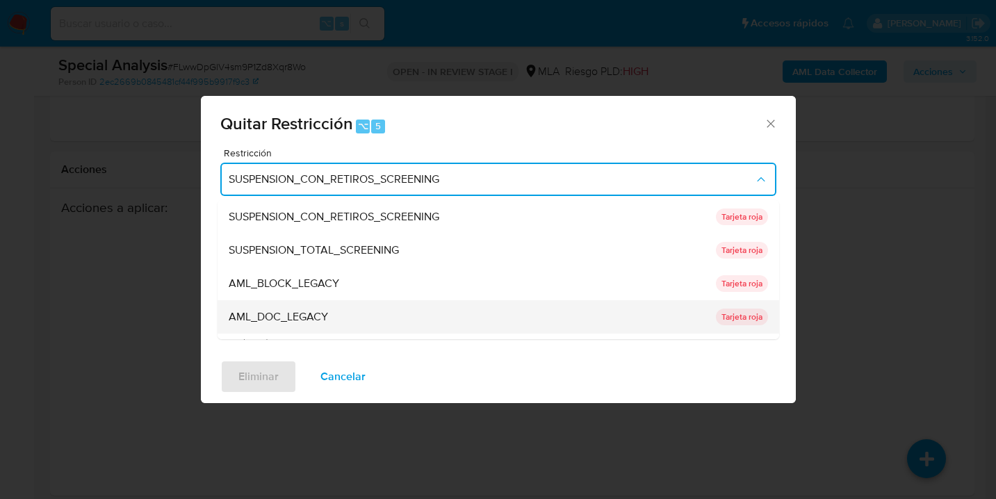
click at [346, 317] on div "AML_DOC_LEGACY" at bounding box center [468, 316] width 479 height 33
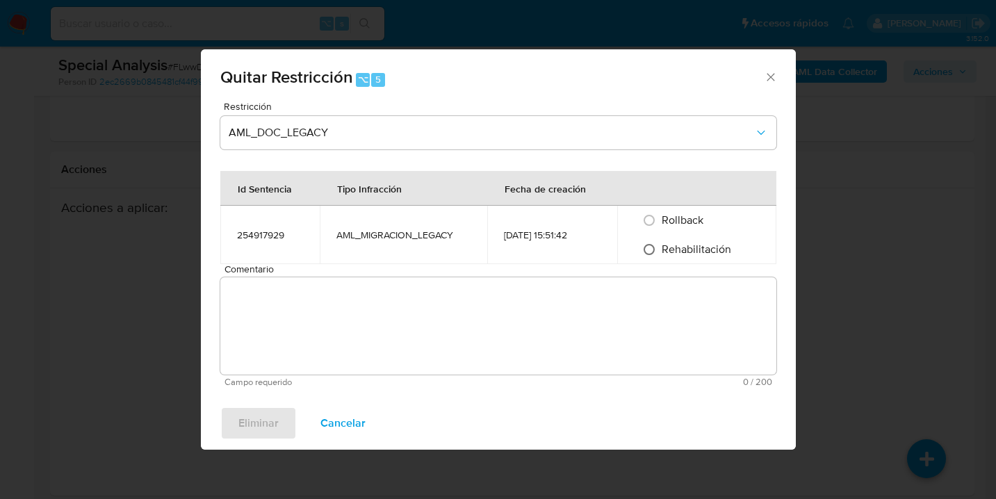
click at [651, 247] on input "Rehabilitación" at bounding box center [649, 249] width 22 height 22
radio input "true"
click at [527, 318] on textarea "Comentario" at bounding box center [498, 325] width 556 height 97
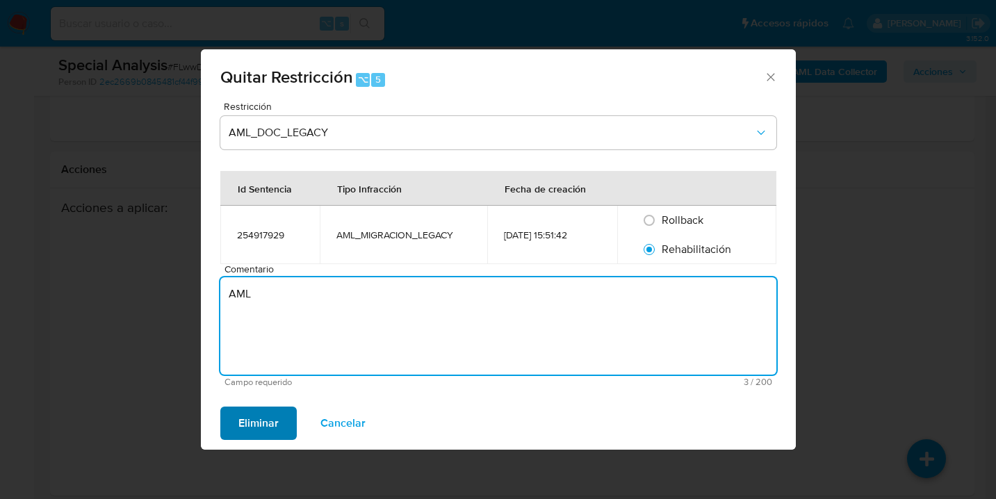
type textarea "AML"
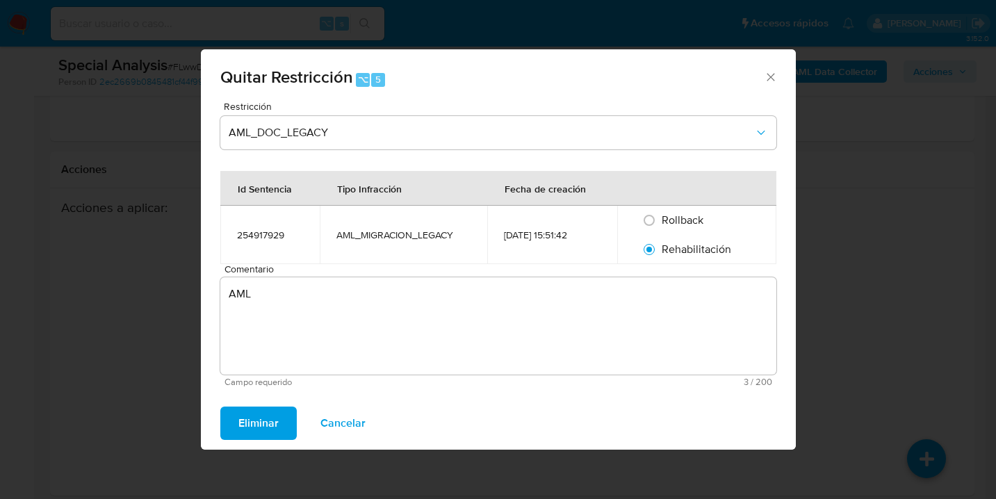
click at [260, 420] on span "Eliminar" at bounding box center [258, 423] width 40 height 31
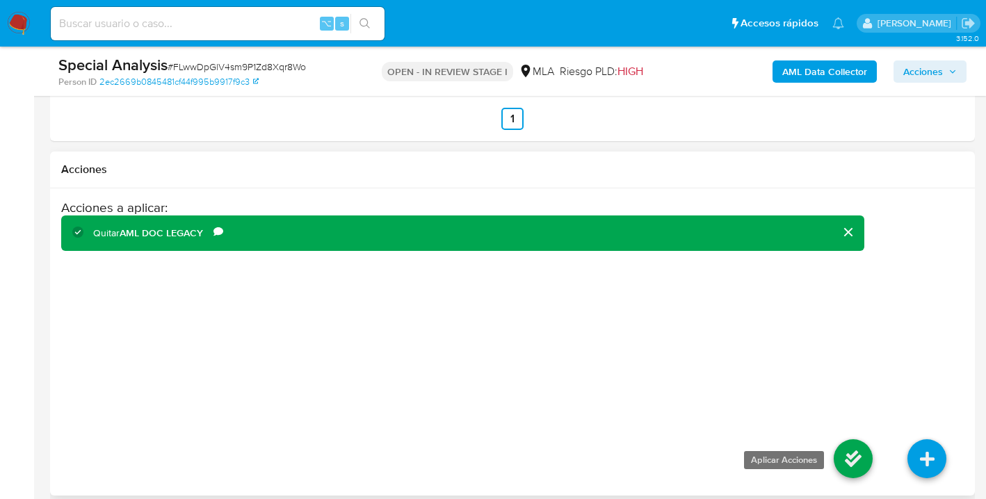
click at [848, 442] on icon at bounding box center [852, 458] width 39 height 39
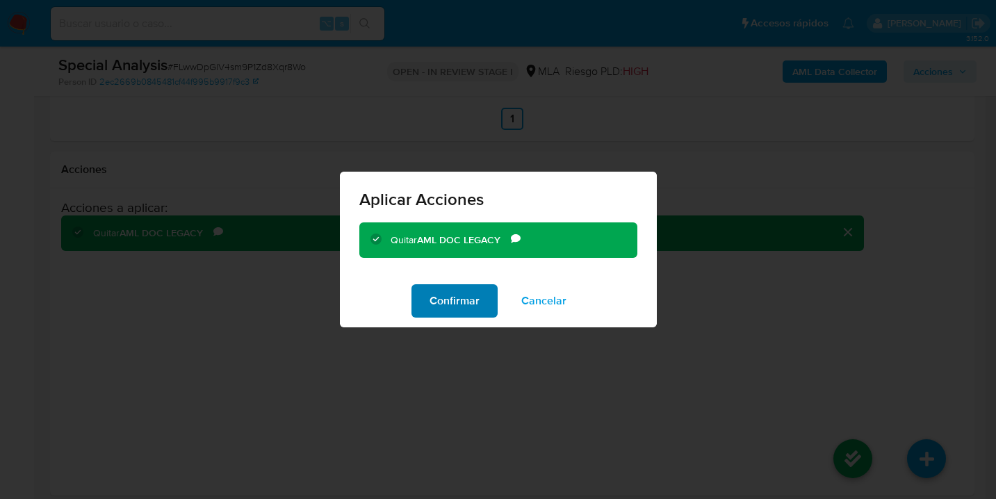
click at [475, 303] on span "Confirmar" at bounding box center [455, 301] width 50 height 31
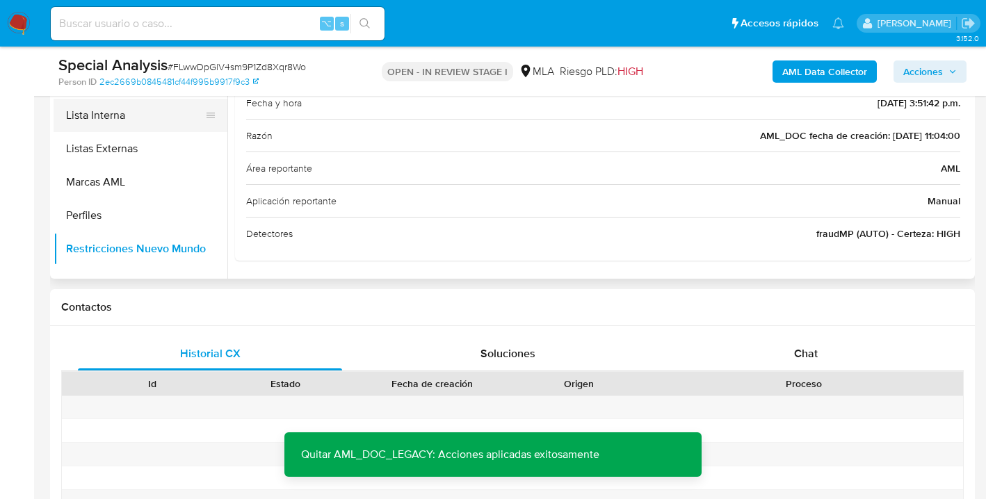
scroll to position [556, 0]
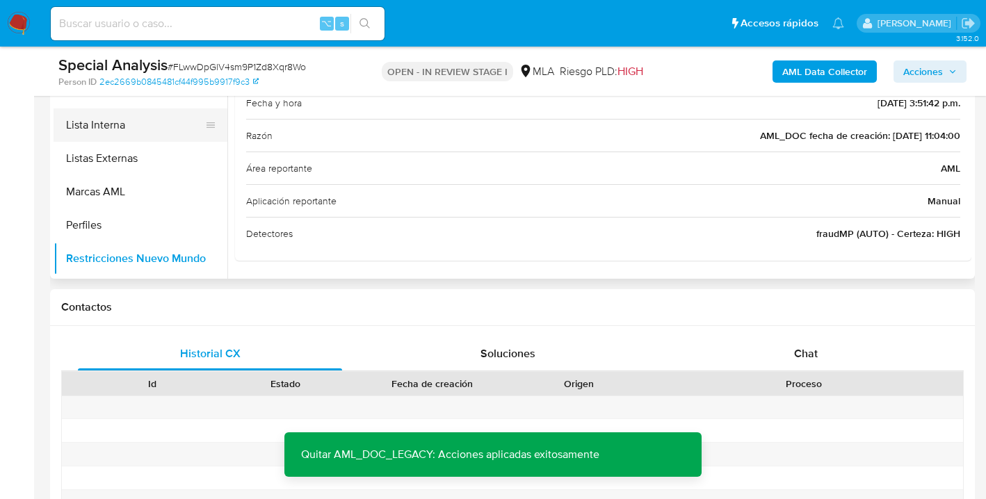
click at [151, 128] on button "Lista Interna" at bounding box center [135, 124] width 163 height 33
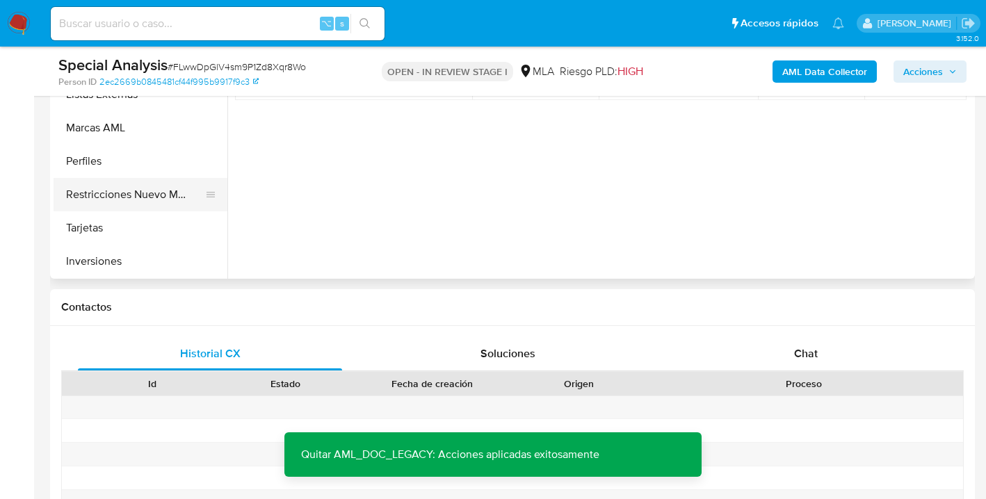
scroll to position [621, 0]
click at [157, 199] on button "Restricciones Nuevo Mundo" at bounding box center [135, 193] width 163 height 33
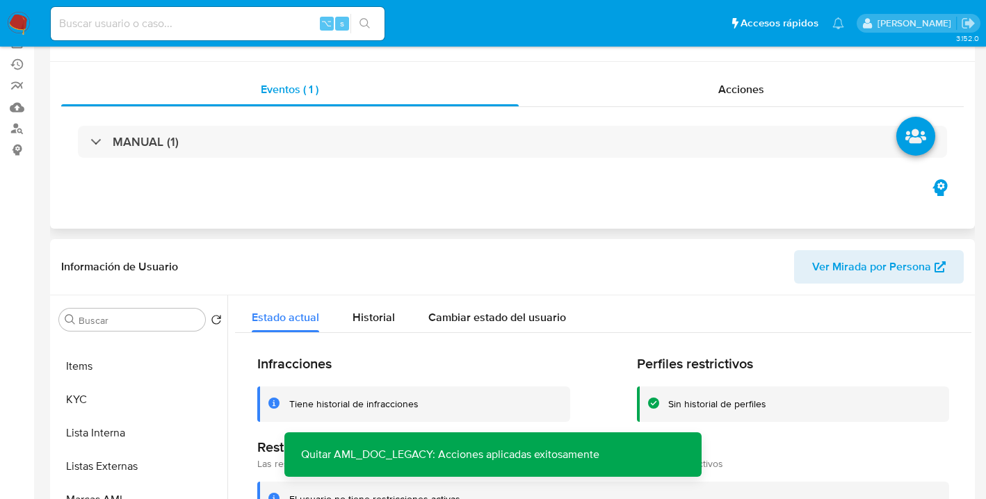
scroll to position [0, 0]
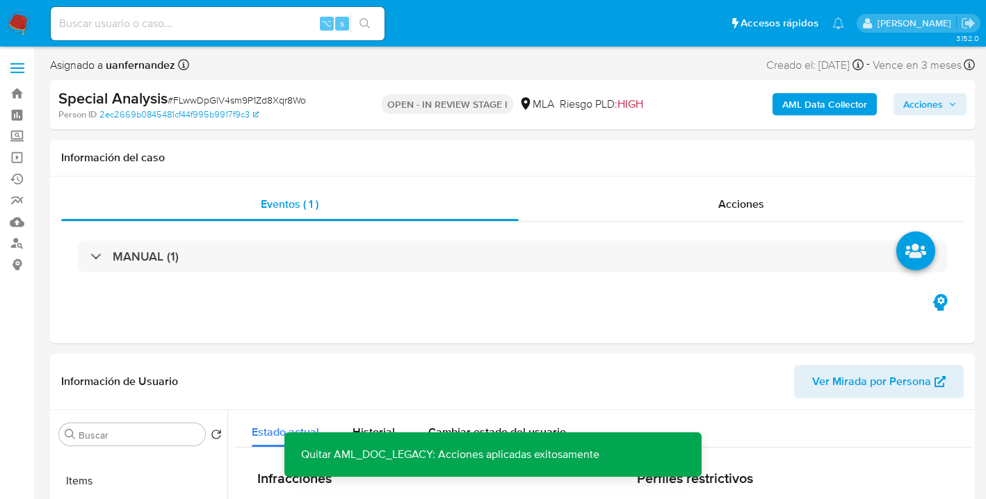
click at [927, 102] on span "Acciones" at bounding box center [923, 104] width 40 height 22
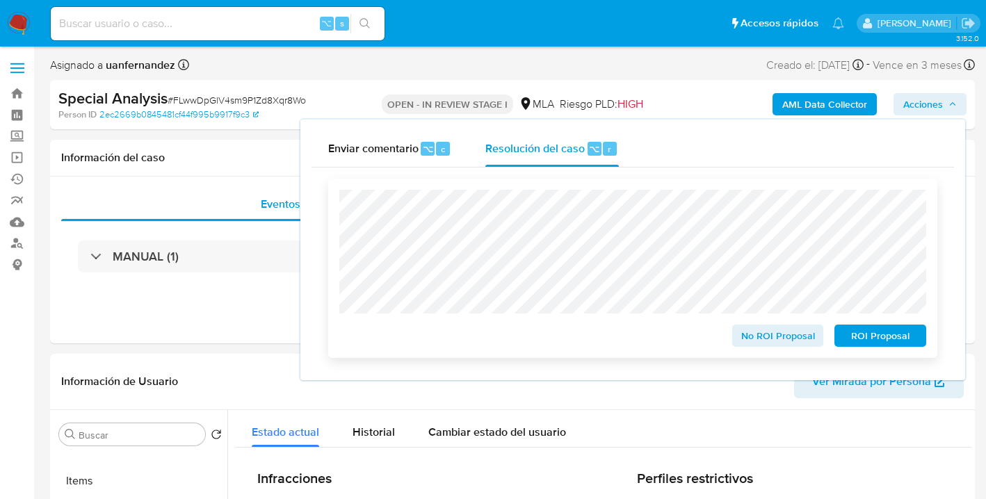
click at [773, 342] on span "No ROI Proposal" at bounding box center [778, 335] width 72 height 19
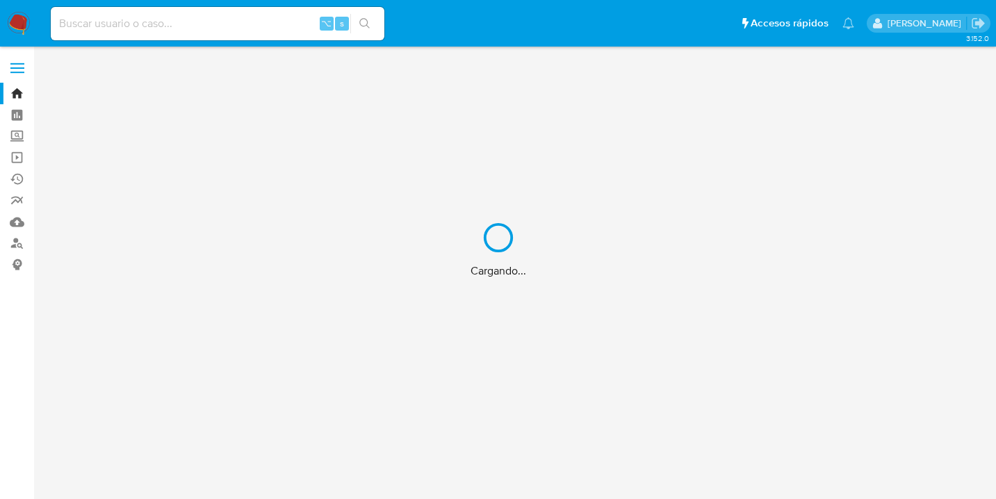
click at [133, 24] on div "Cargando..." at bounding box center [498, 249] width 996 height 499
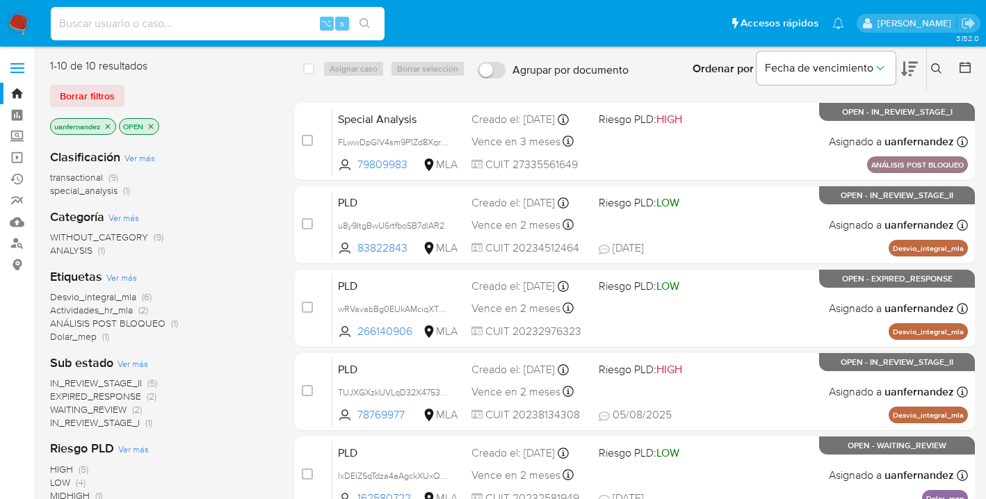
click at [127, 22] on input at bounding box center [218, 24] width 334 height 18
click at [93, 90] on span "Borrar filtros" at bounding box center [87, 95] width 55 height 19
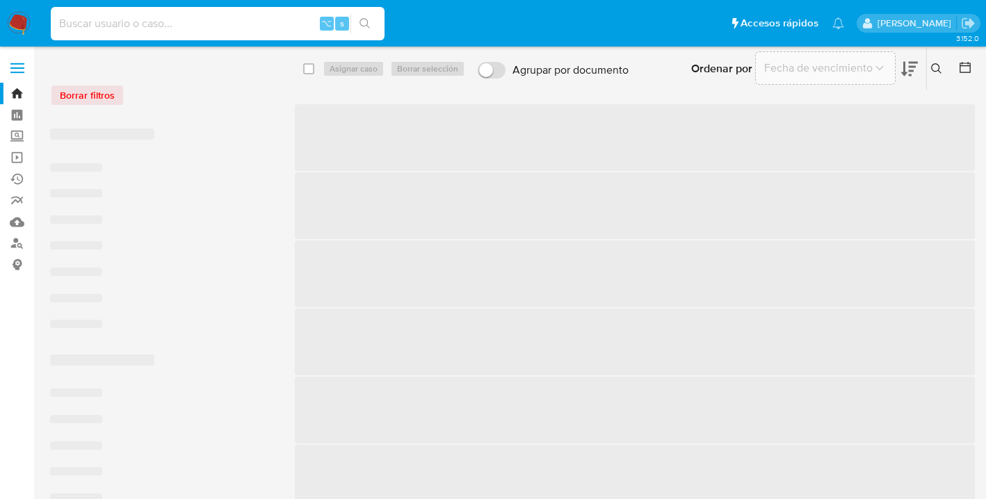
click at [112, 23] on input at bounding box center [218, 24] width 334 height 18
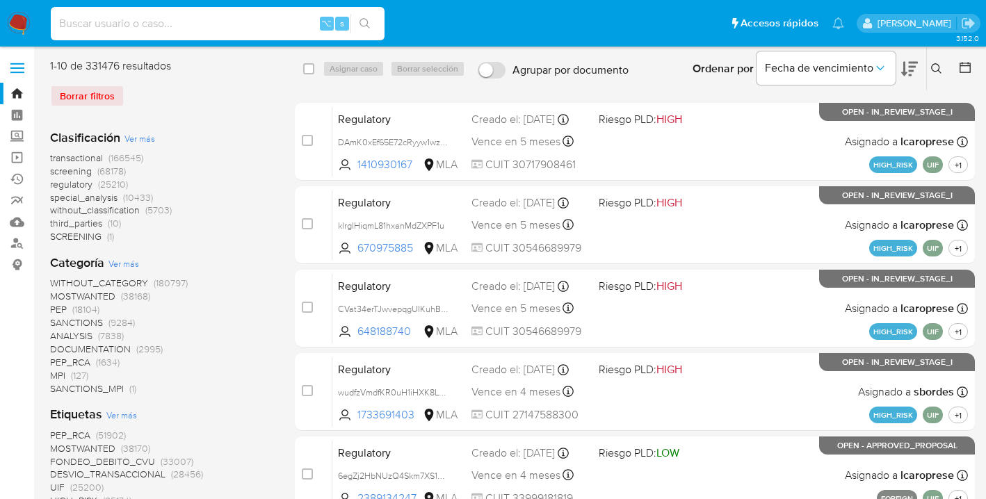
paste input "267440"
type input "267440"
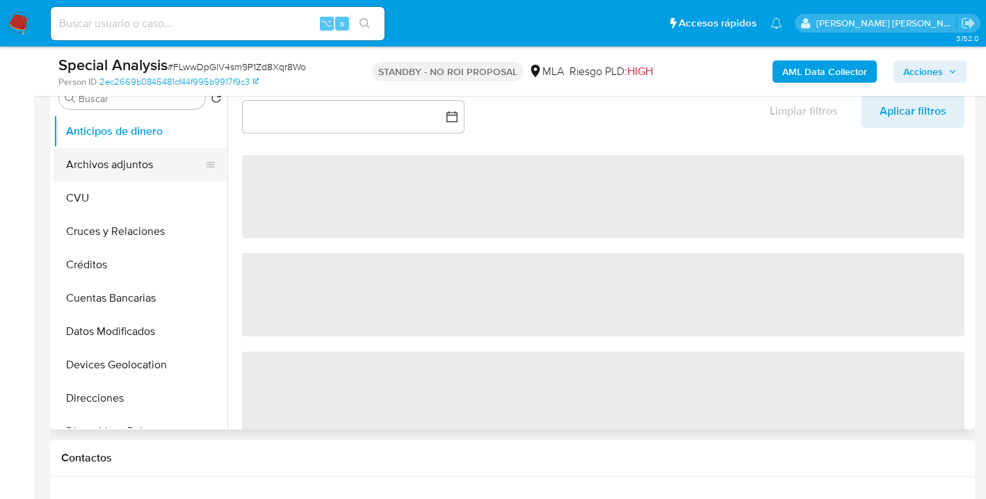
scroll to position [278, 0]
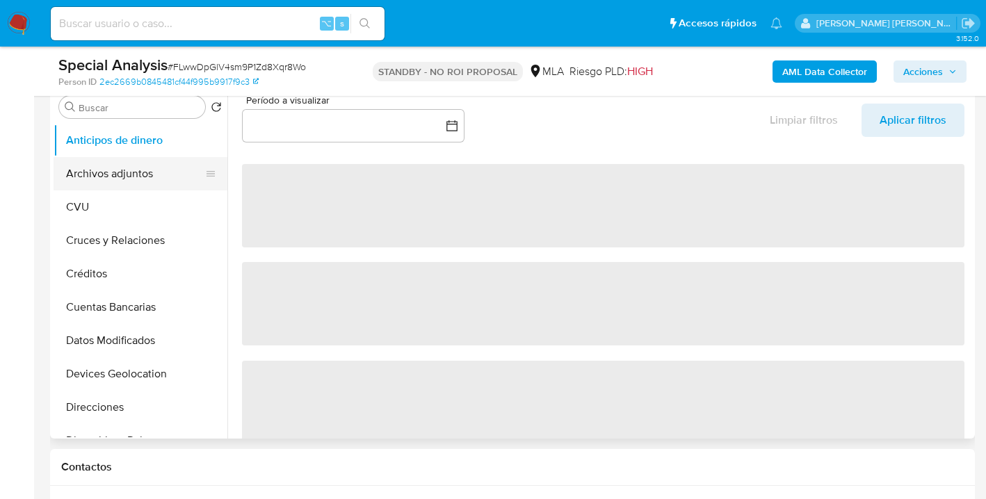
select select "10"
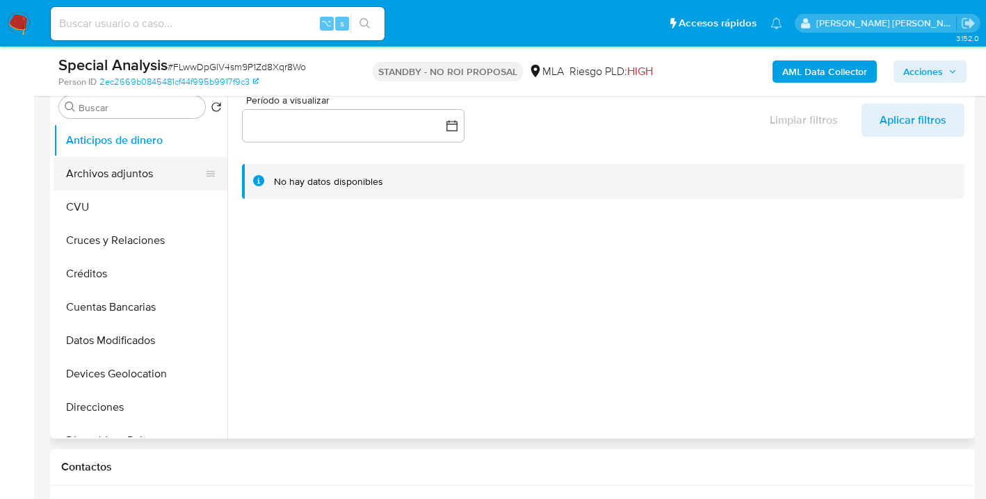
click at [127, 177] on button "Archivos adjuntos" at bounding box center [135, 173] width 163 height 33
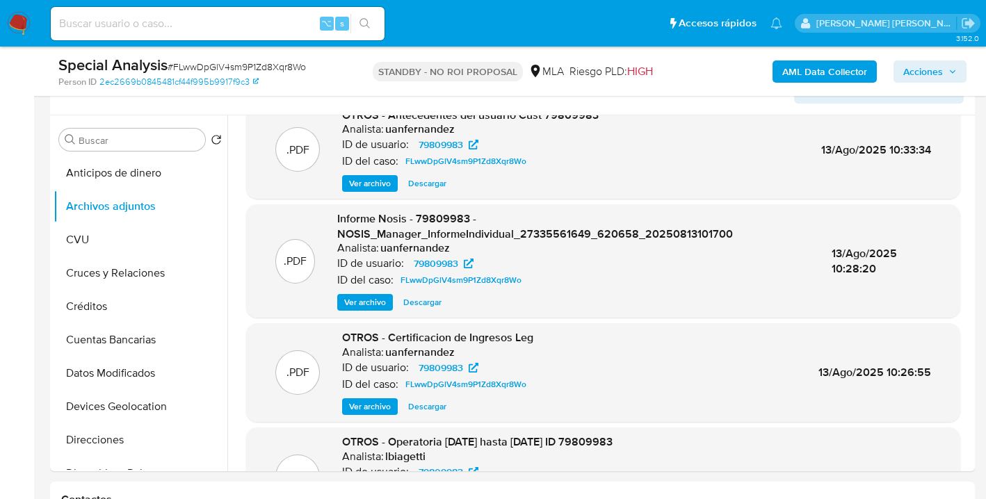
scroll to position [0, 0]
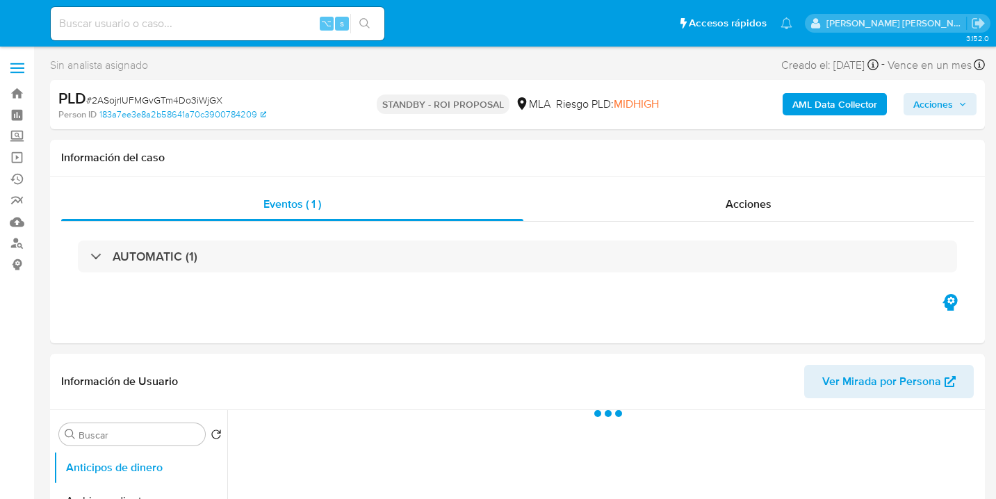
select select "10"
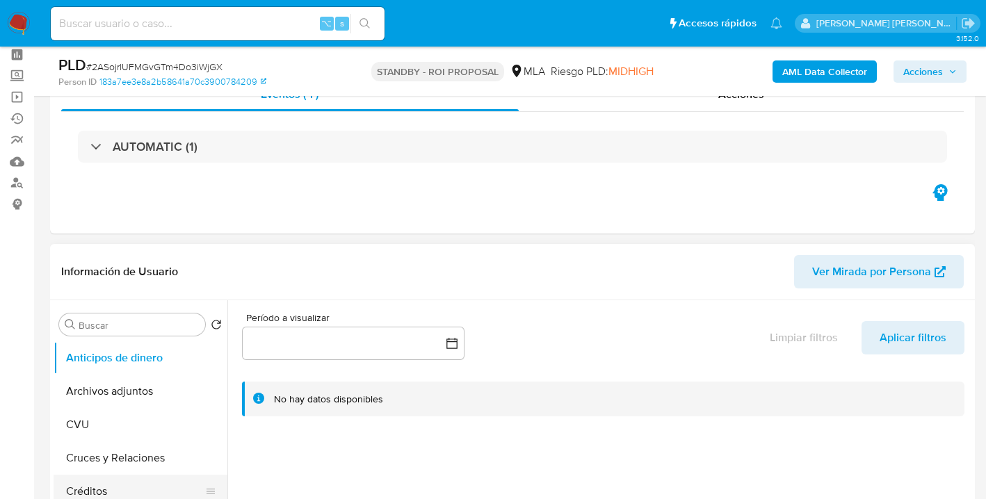
scroll to position [279, 0]
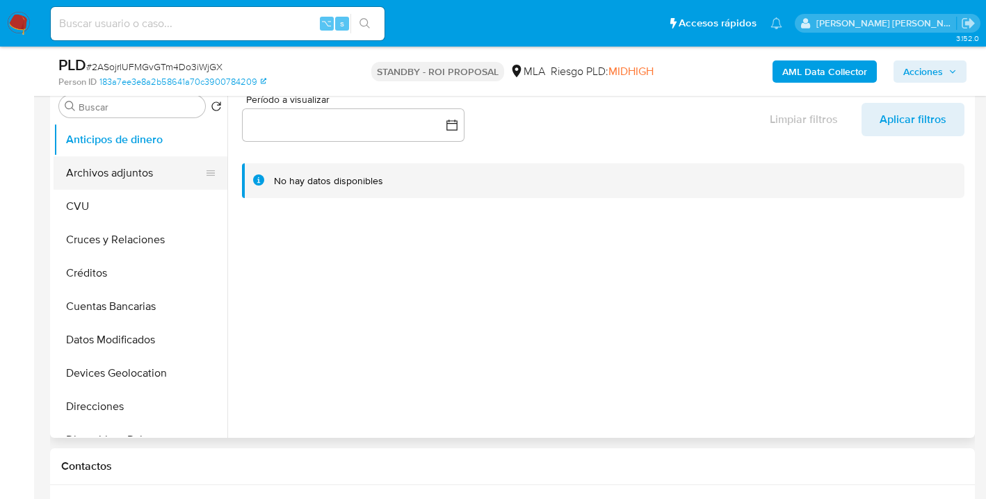
click at [141, 169] on button "Archivos adjuntos" at bounding box center [135, 172] width 163 height 33
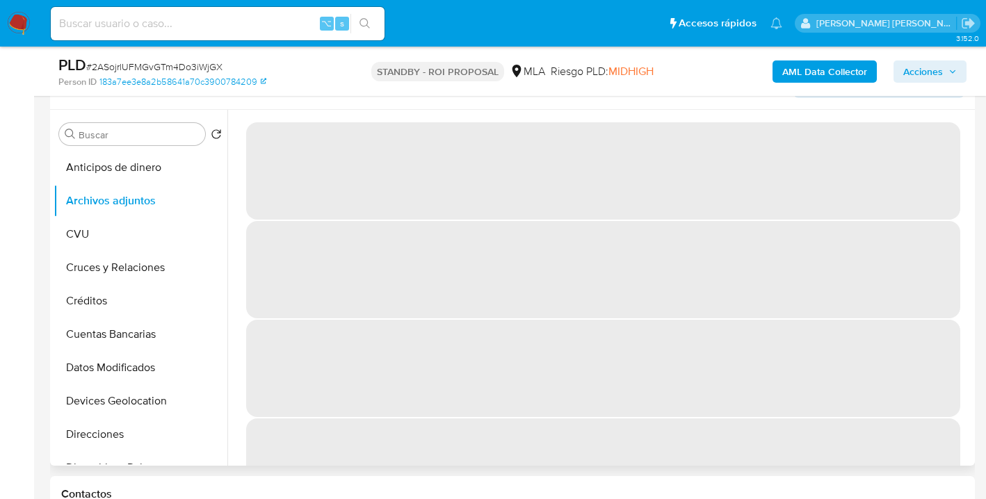
scroll to position [250, 0]
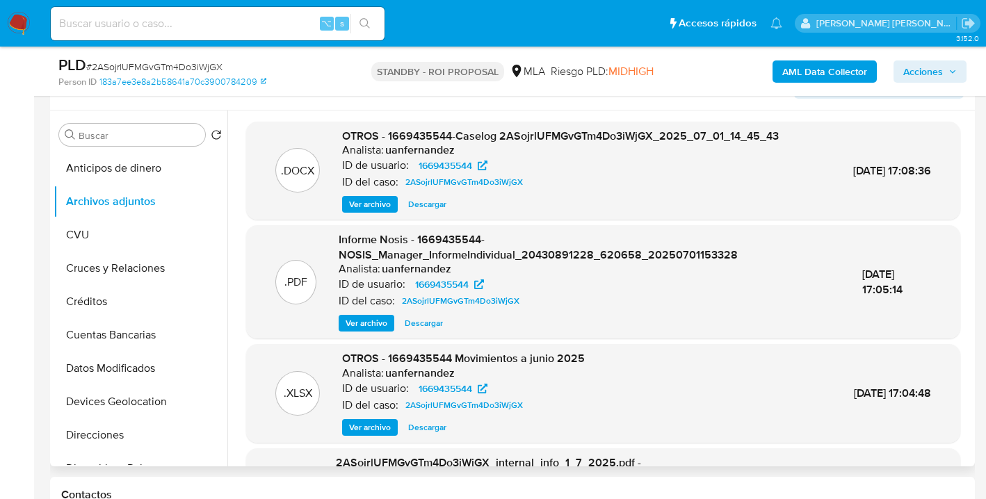
click at [429, 205] on span "Descargar" at bounding box center [427, 204] width 38 height 14
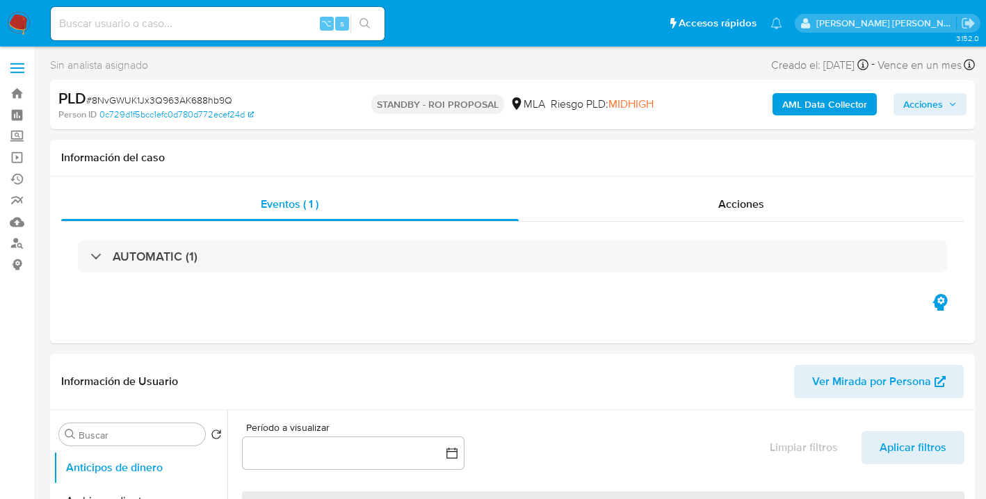
select select "10"
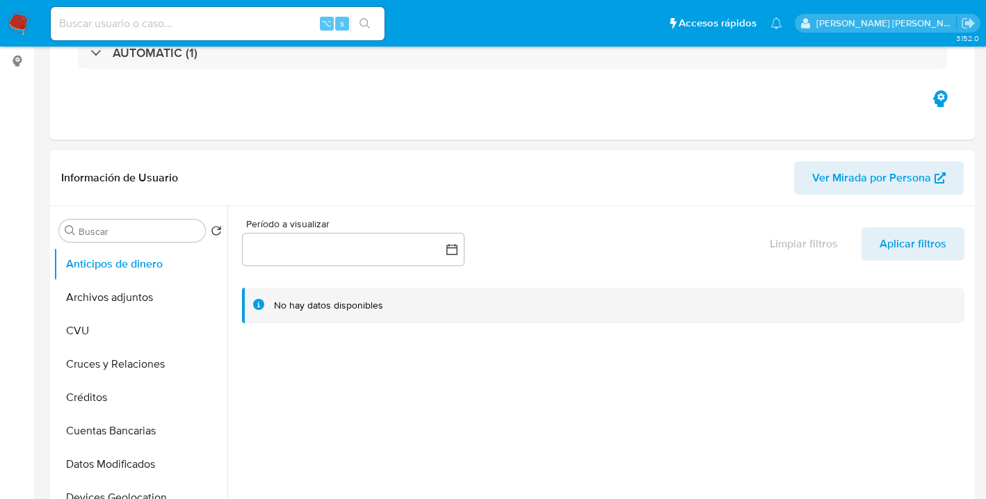
scroll to position [295, 0]
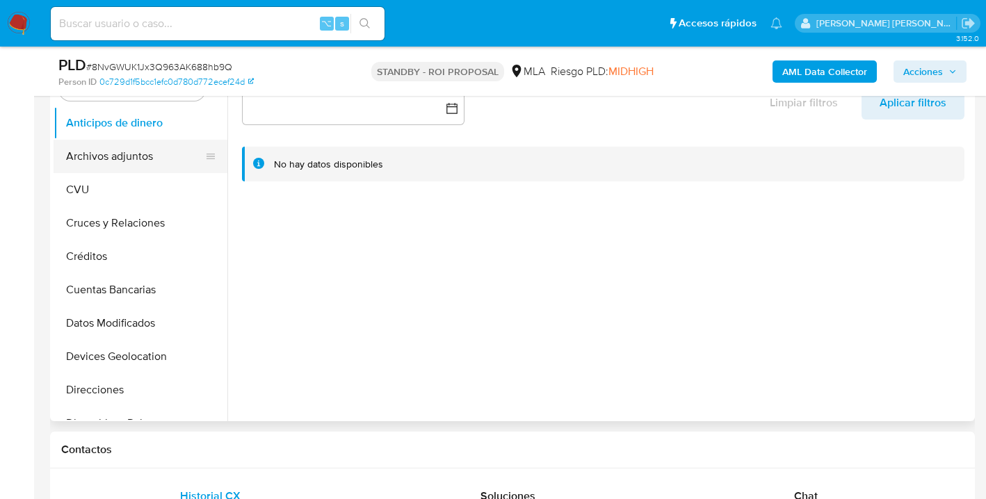
click at [143, 161] on button "Archivos adjuntos" at bounding box center [135, 156] width 163 height 33
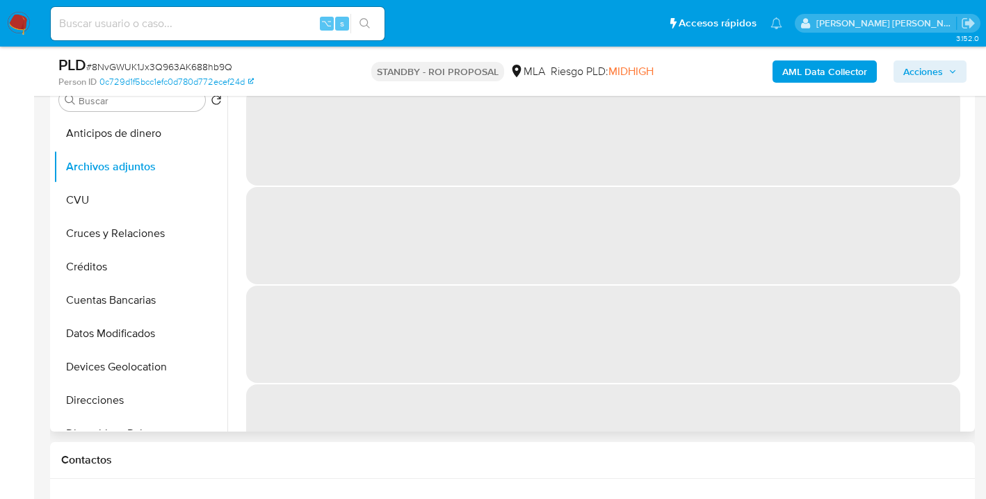
scroll to position [268, 0]
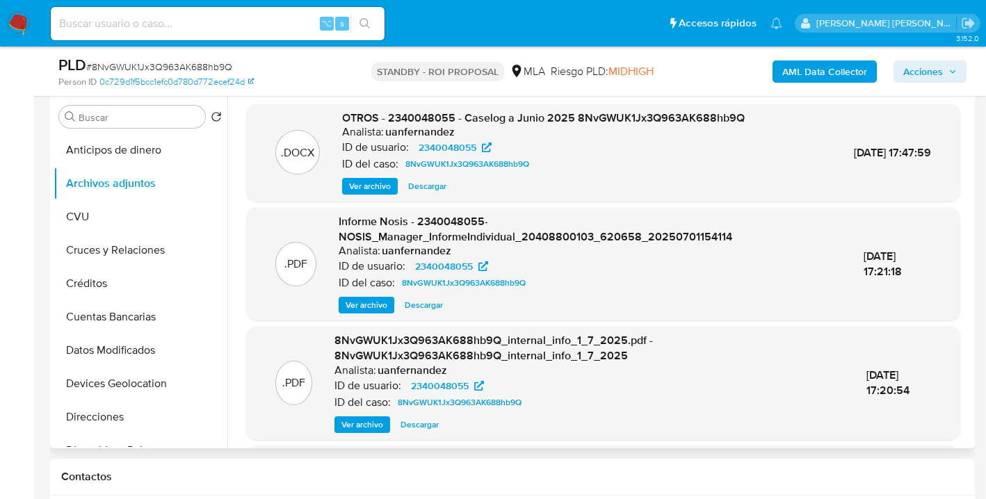
click at [423, 179] on span "Descargar" at bounding box center [427, 186] width 38 height 14
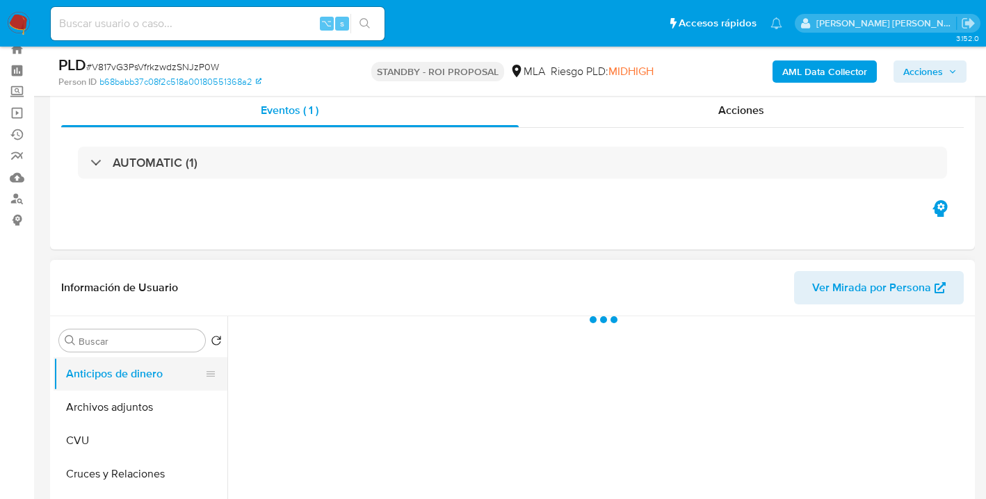
scroll to position [113, 0]
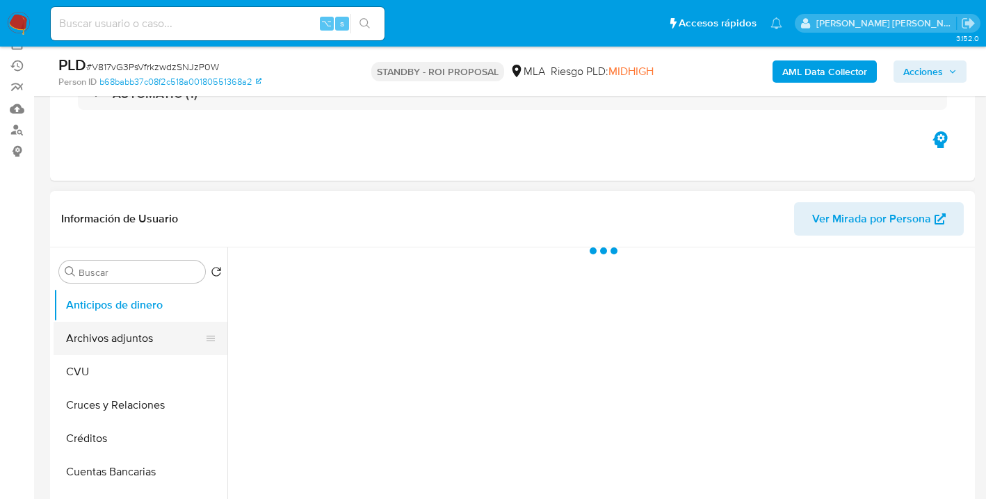
click at [145, 329] on button "Archivos adjuntos" at bounding box center [135, 338] width 163 height 33
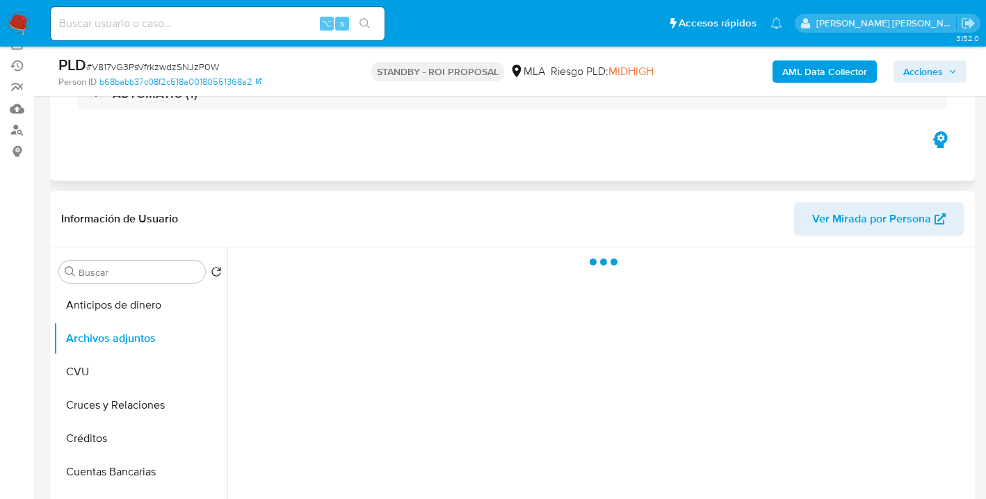
select select "10"
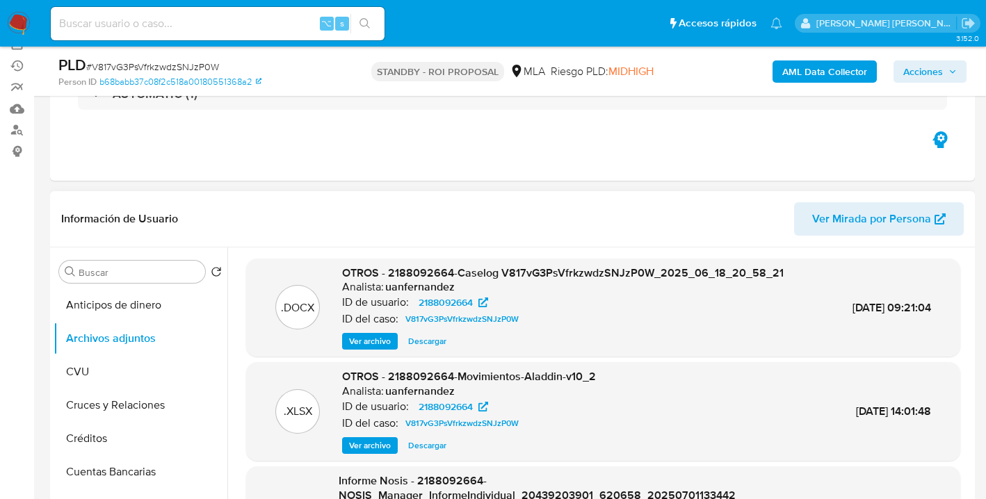
click at [433, 342] on span "Descargar" at bounding box center [427, 341] width 38 height 14
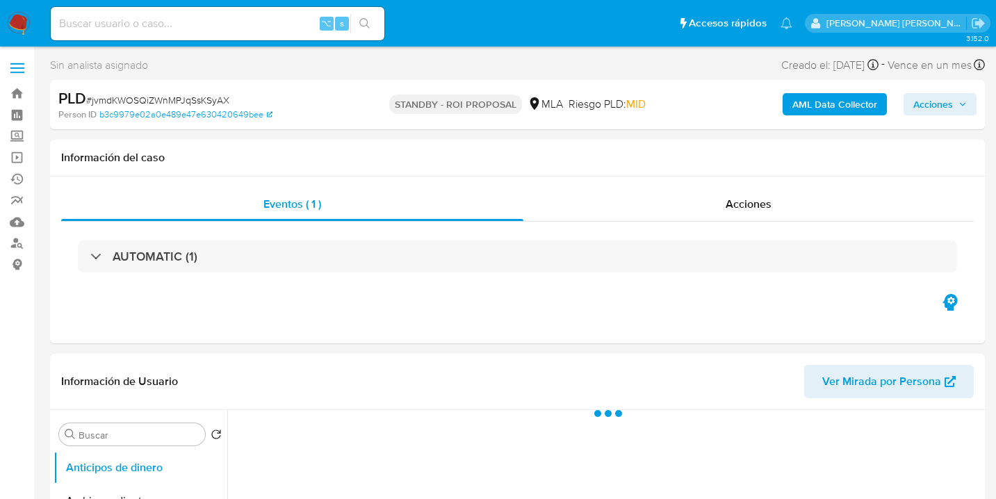
select select "10"
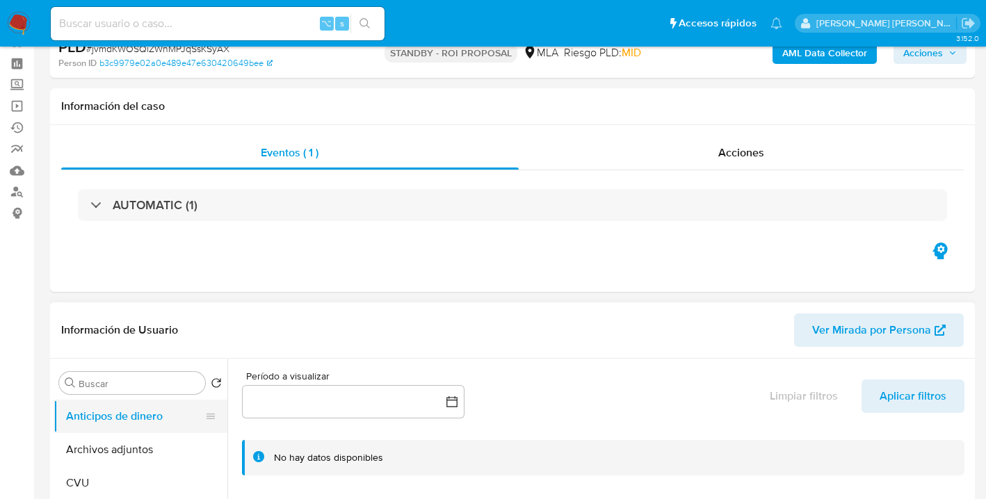
scroll to position [138, 0]
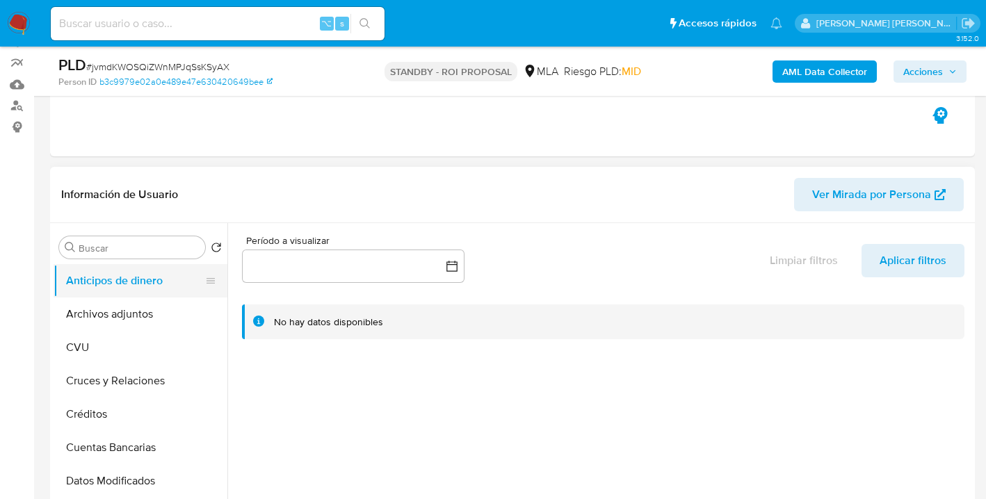
drag, startPoint x: 136, startPoint y: 315, endPoint x: 204, endPoint y: 268, distance: 82.5
click at [136, 314] on button "Archivos adjuntos" at bounding box center [141, 313] width 174 height 33
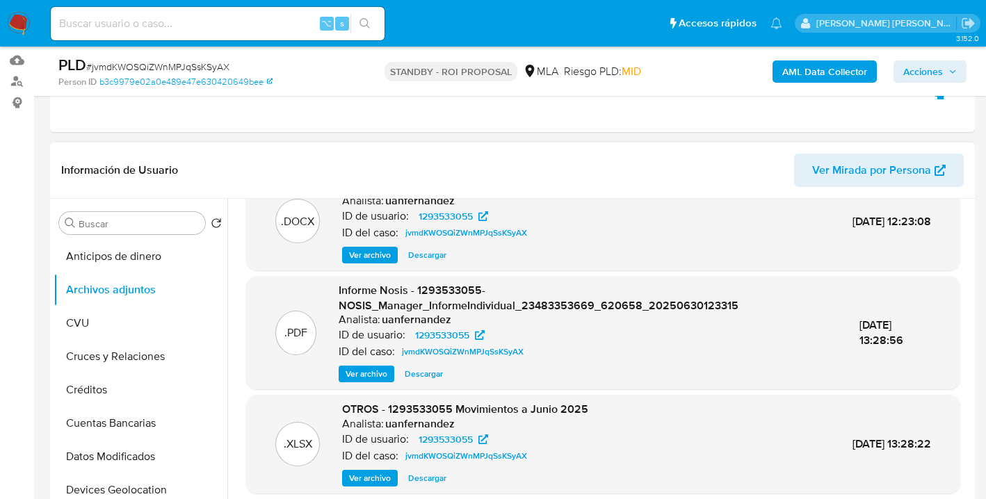
scroll to position [0, 0]
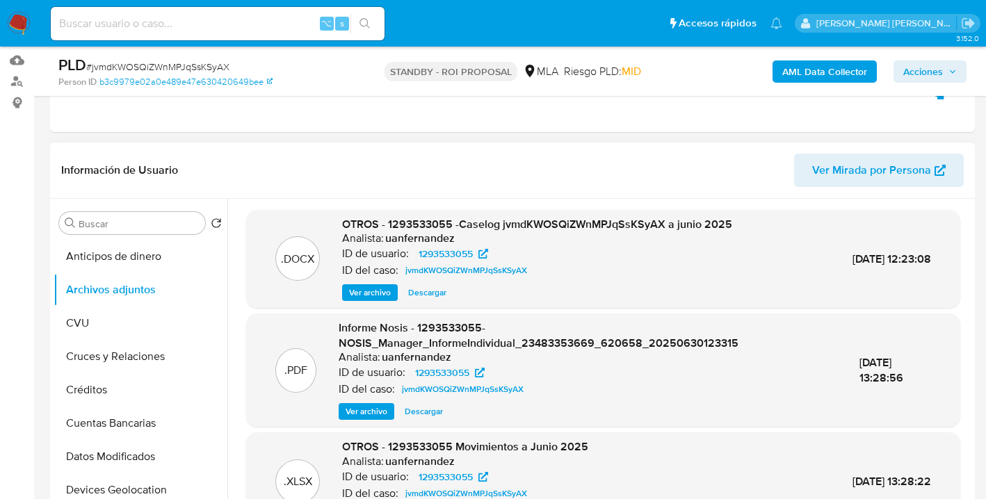
click at [433, 295] on span "Descargar" at bounding box center [427, 293] width 38 height 14
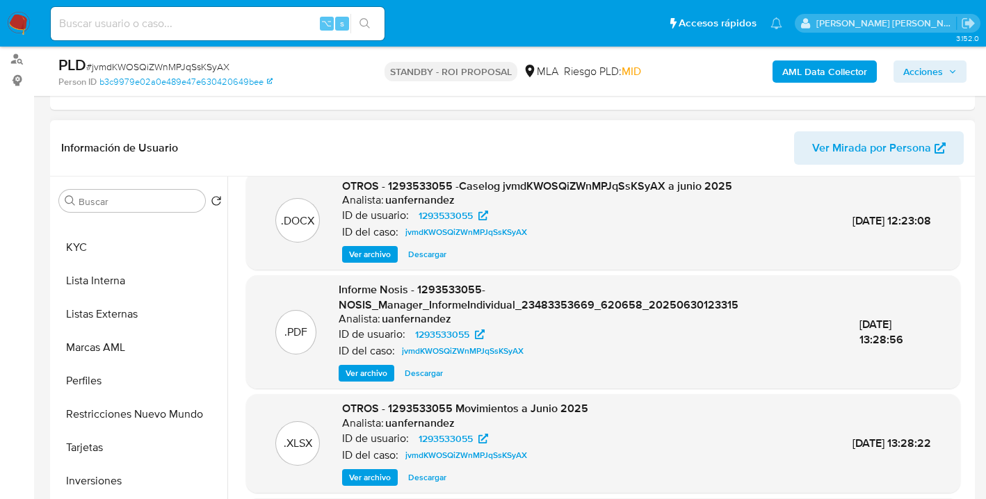
scroll to position [17, 0]
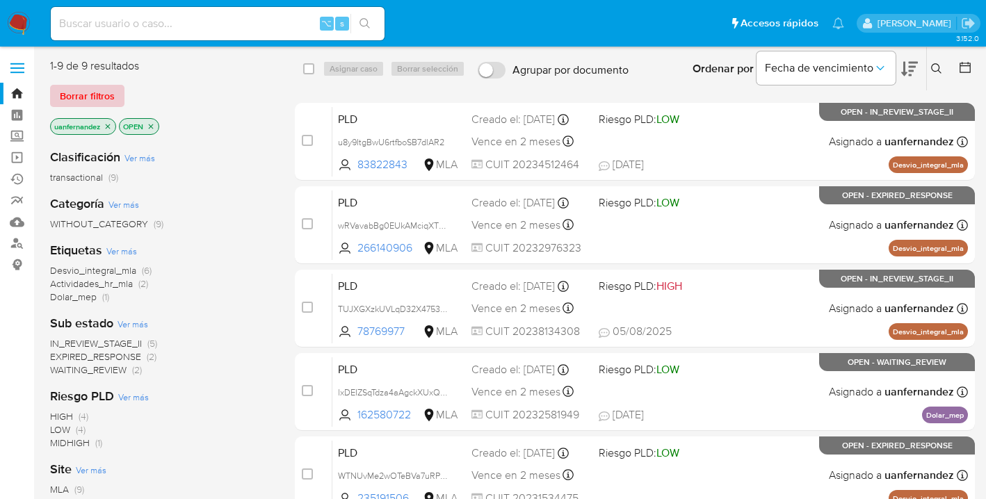
click at [109, 95] on span "Borrar filtros" at bounding box center [87, 95] width 55 height 19
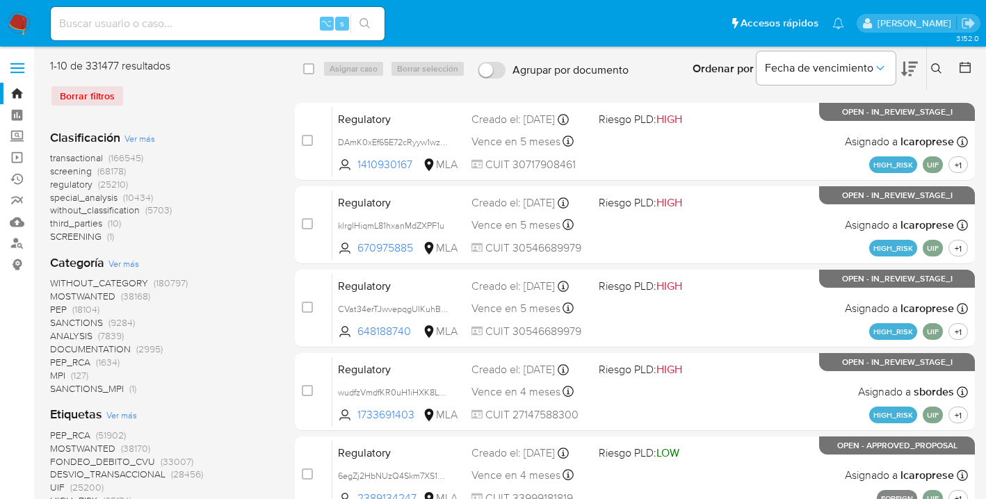
click at [937, 65] on icon at bounding box center [936, 68] width 10 height 10
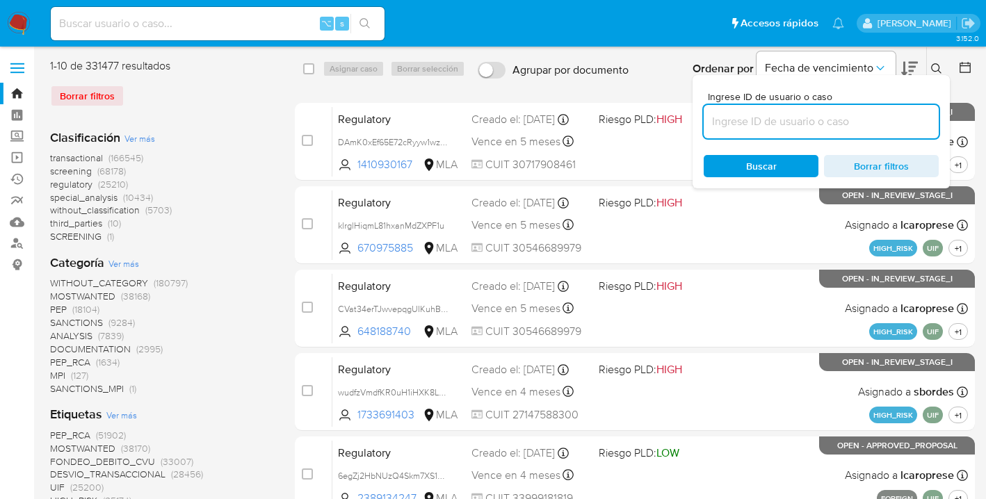
click at [851, 121] on input at bounding box center [820, 122] width 235 height 18
type input "547528341"
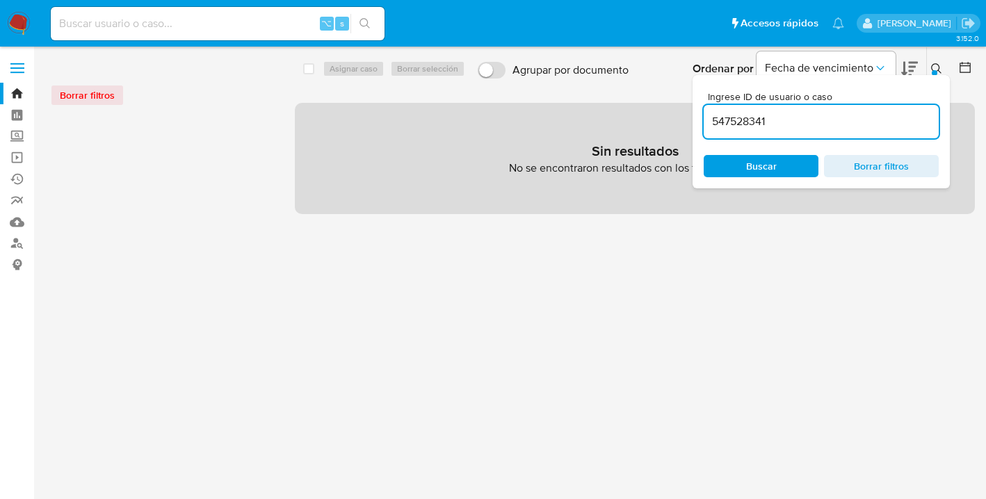
click at [938, 65] on icon at bounding box center [936, 68] width 10 height 10
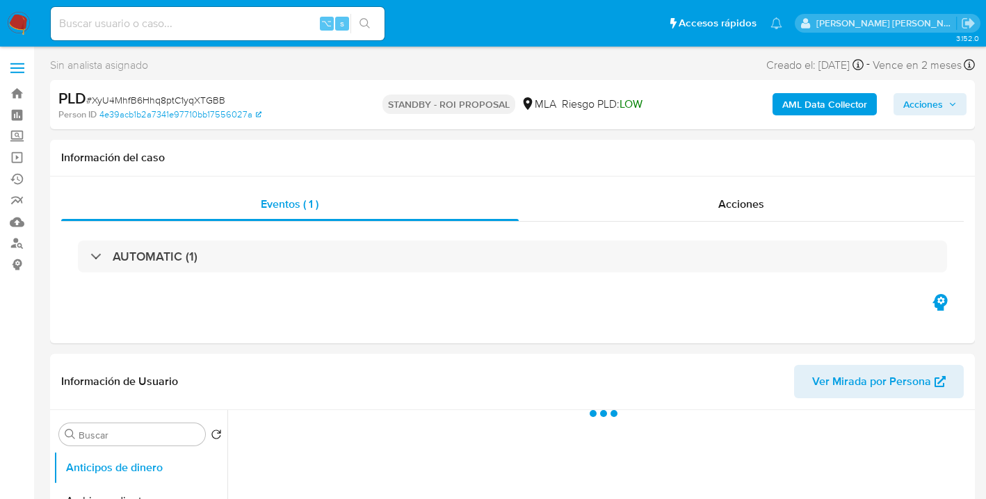
scroll to position [142, 0]
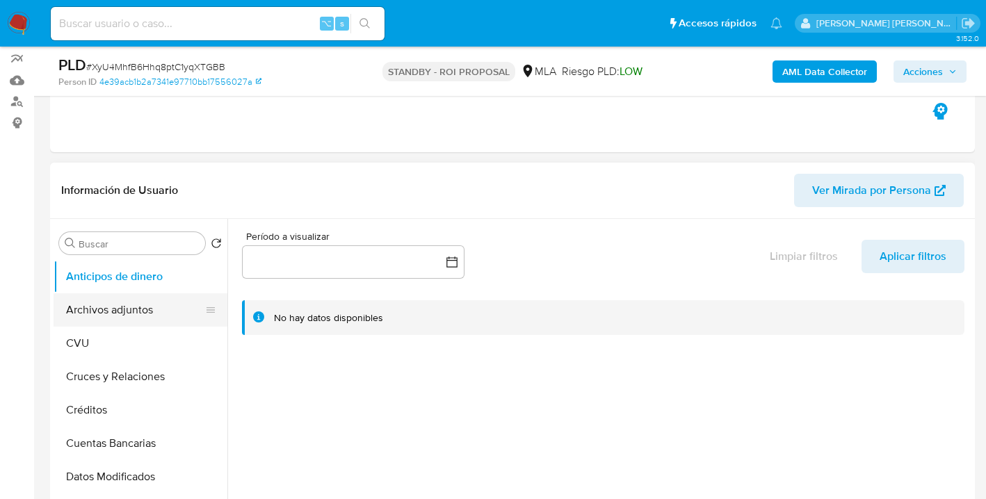
click at [136, 304] on button "Archivos adjuntos" at bounding box center [135, 309] width 163 height 33
select select "10"
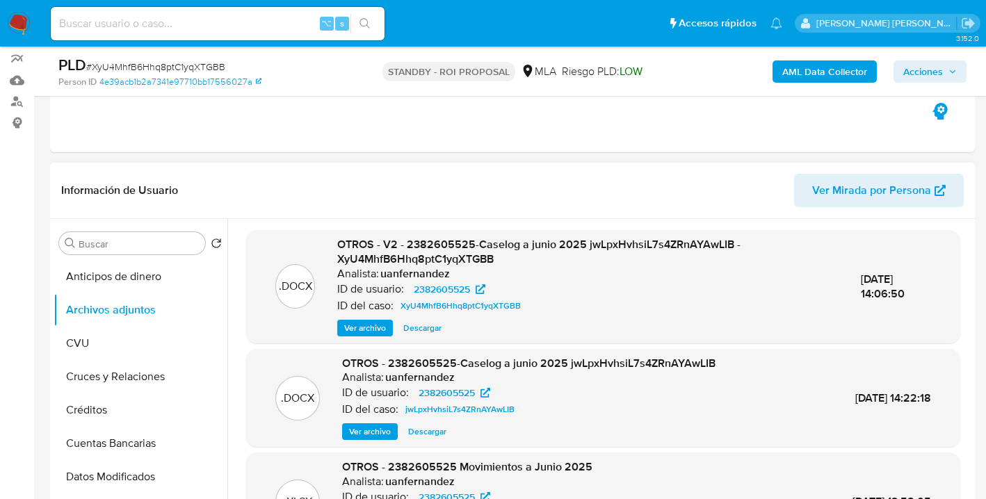
click at [432, 326] on span "Descargar" at bounding box center [422, 328] width 38 height 14
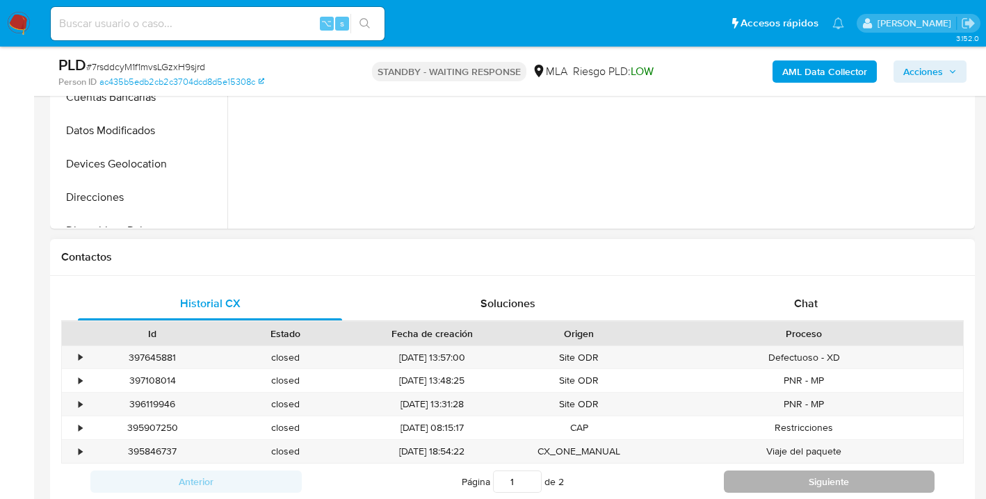
scroll to position [596, 0]
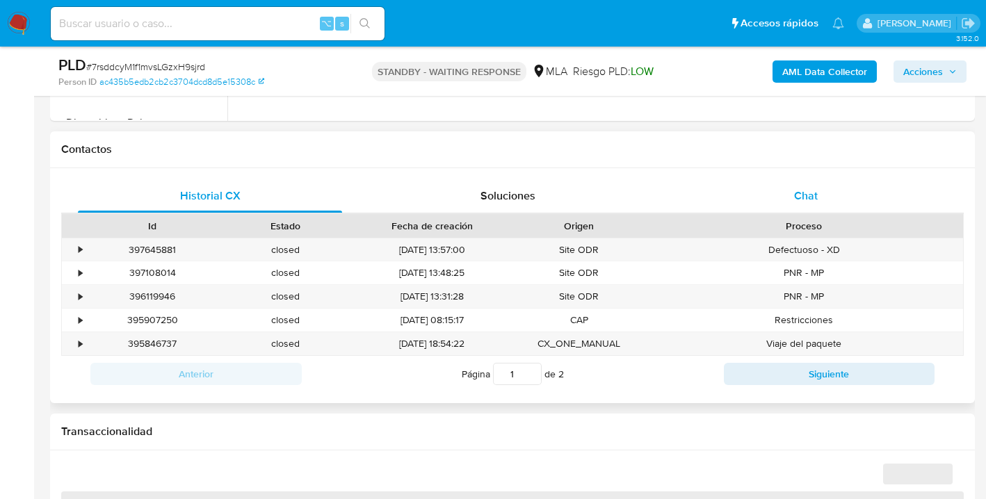
click at [810, 204] on div "Chat" at bounding box center [806, 195] width 264 height 33
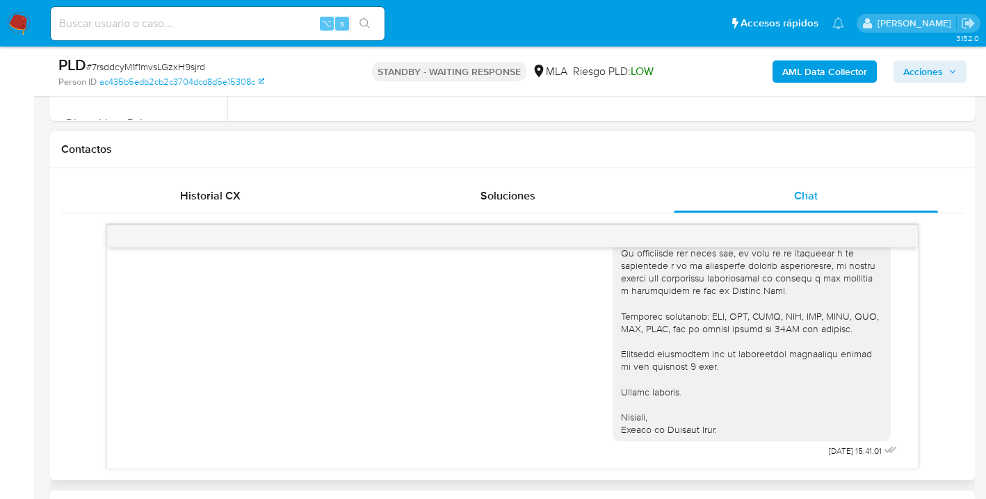
select select "10"
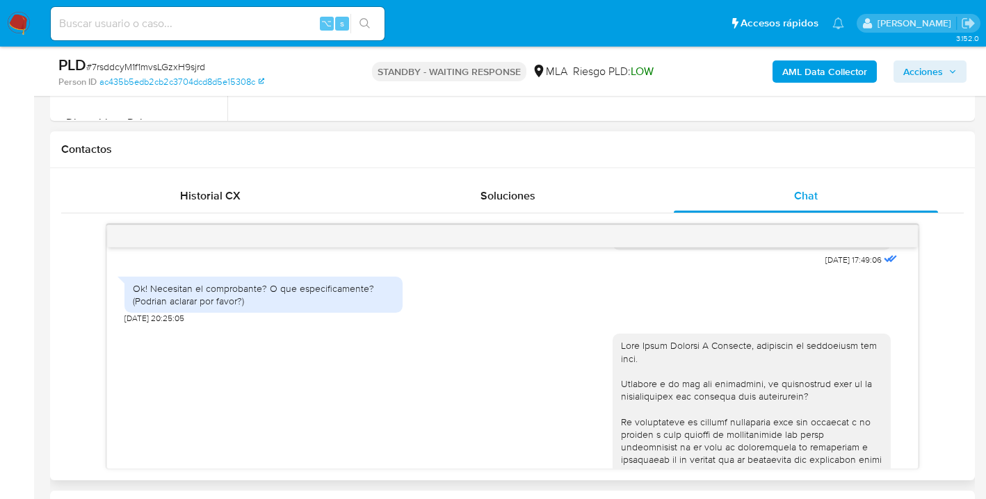
scroll to position [3241, 0]
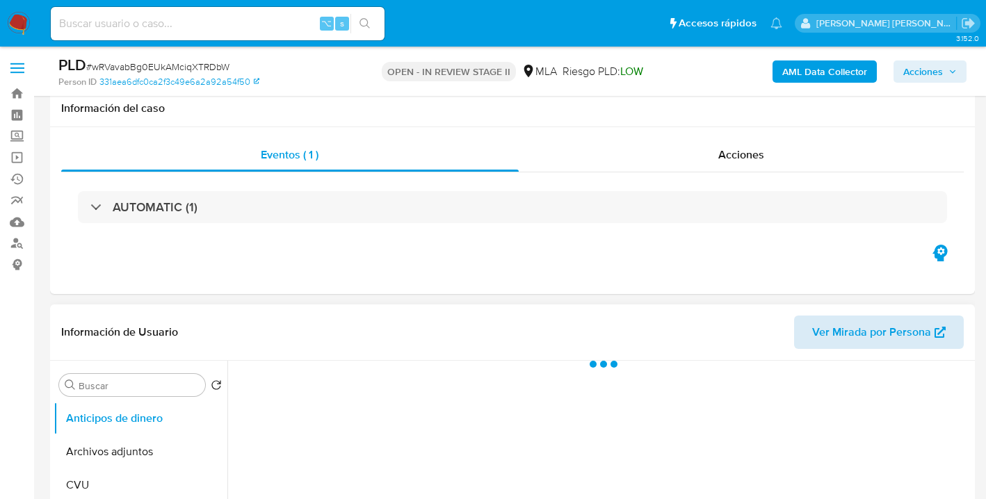
scroll to position [668, 0]
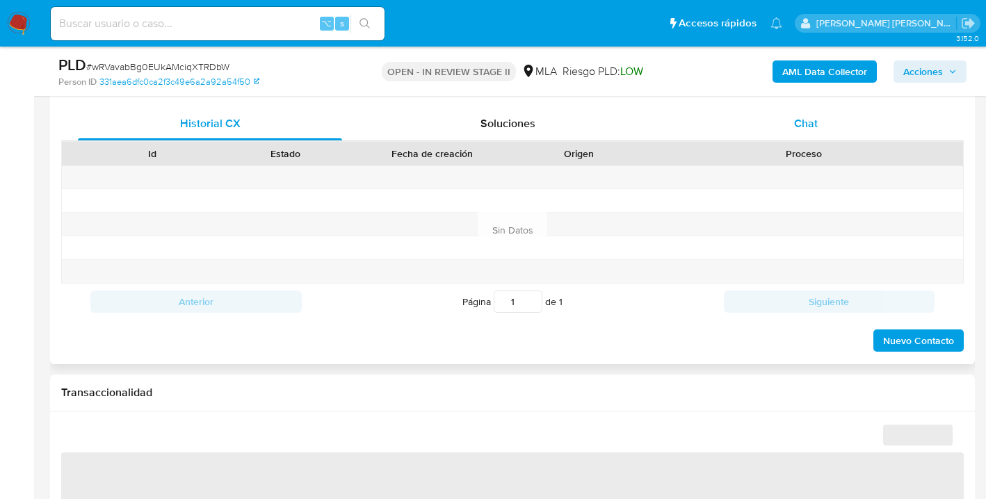
click at [813, 124] on span "Chat" at bounding box center [806, 123] width 24 height 16
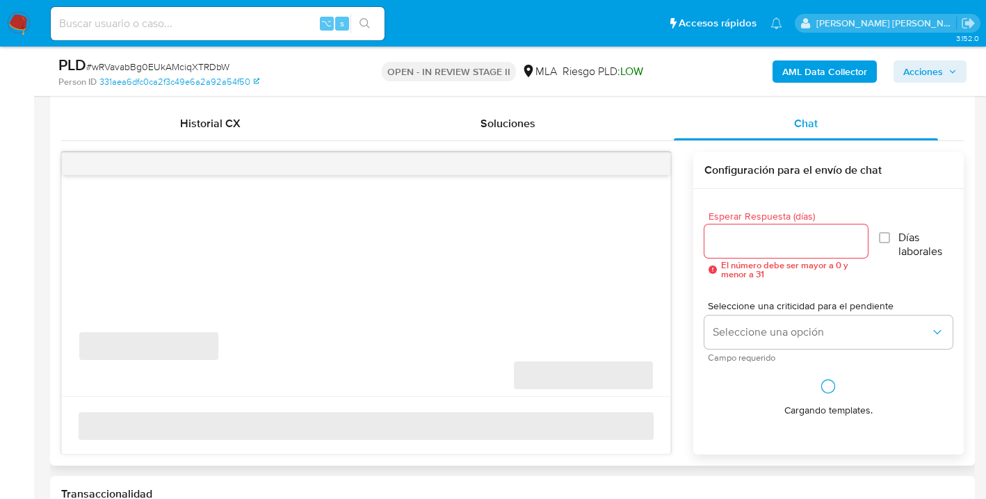
select select "10"
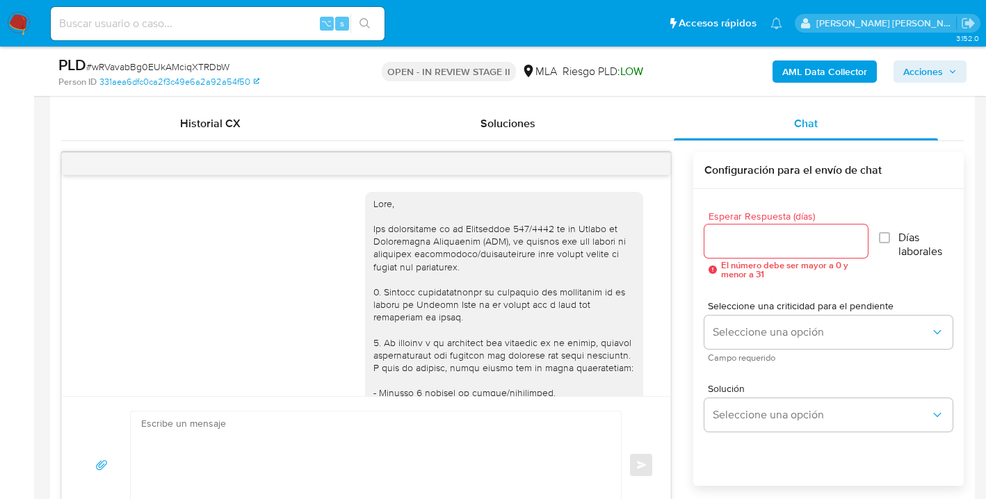
scroll to position [1430, 0]
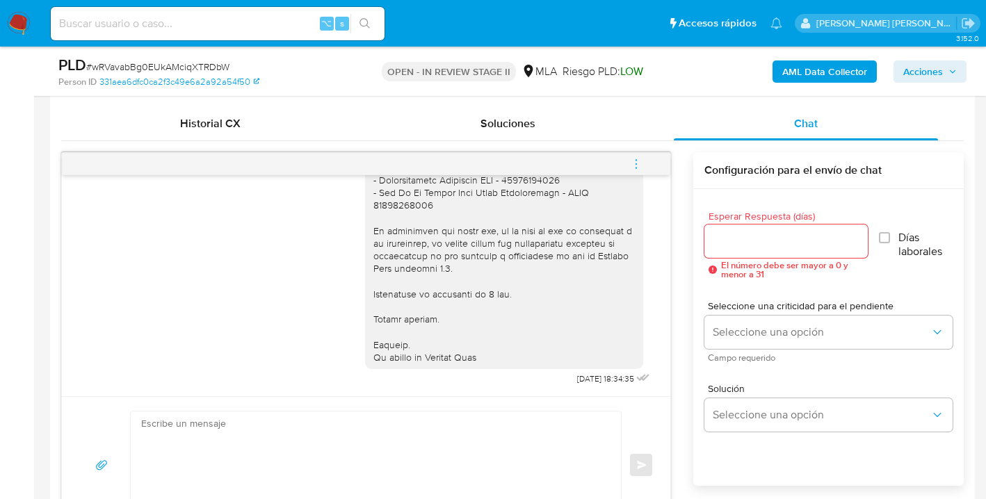
click at [637, 165] on icon "menu-action" at bounding box center [636, 164] width 13 height 13
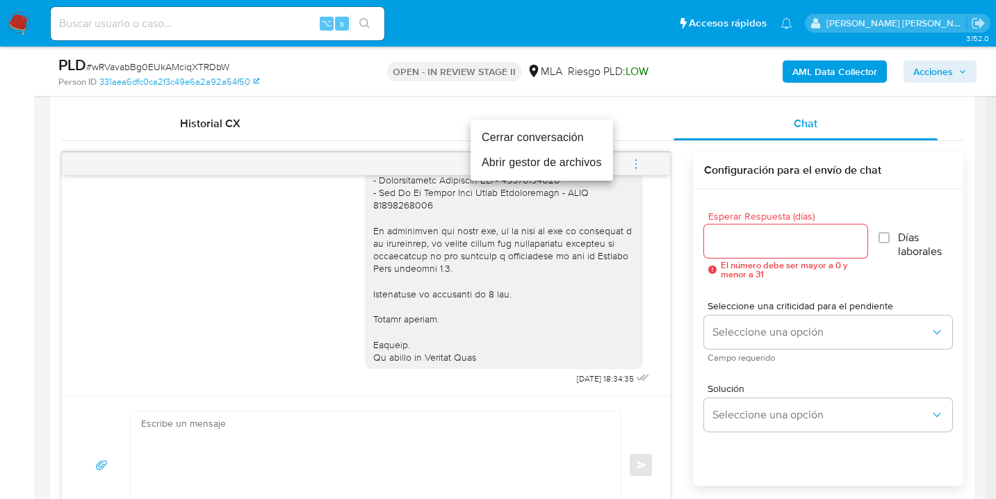
click at [536, 138] on li "Cerrar conversación" at bounding box center [542, 137] width 142 height 25
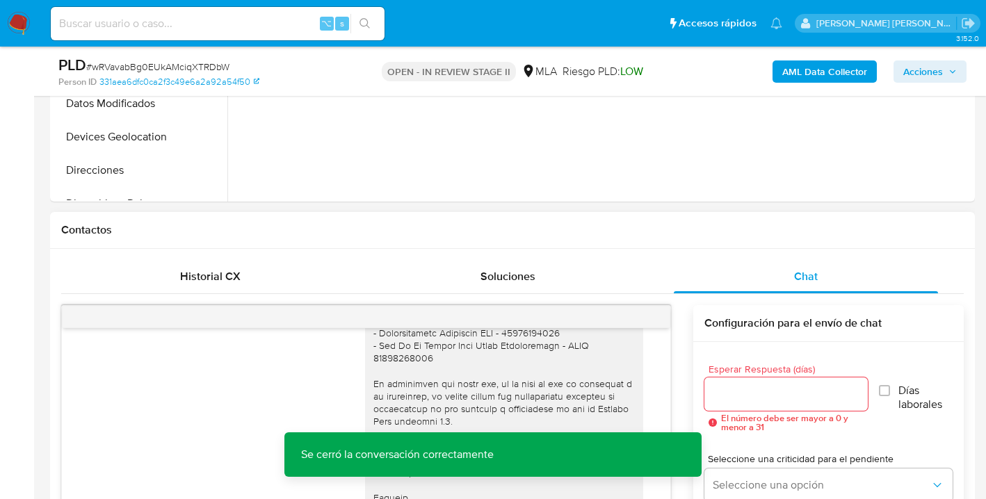
scroll to position [458, 0]
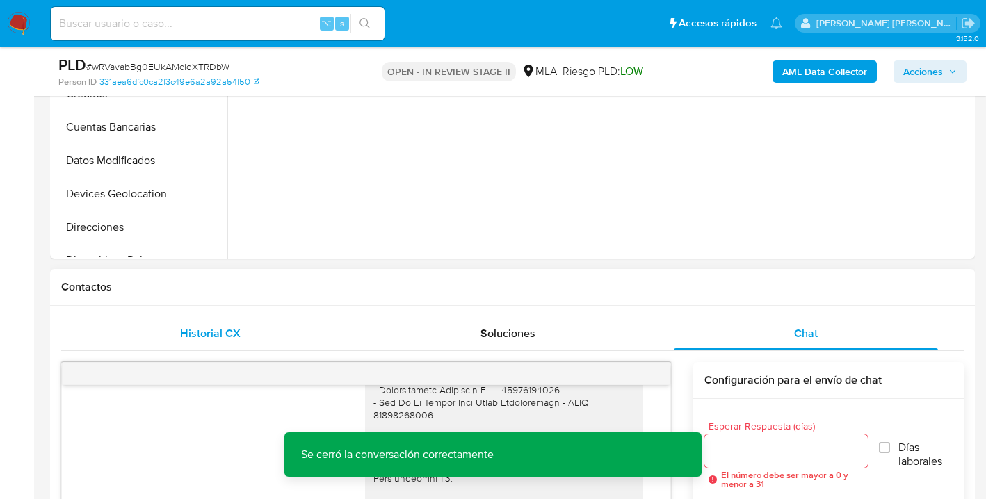
click at [234, 335] on span "Historial CX" at bounding box center [210, 333] width 60 height 16
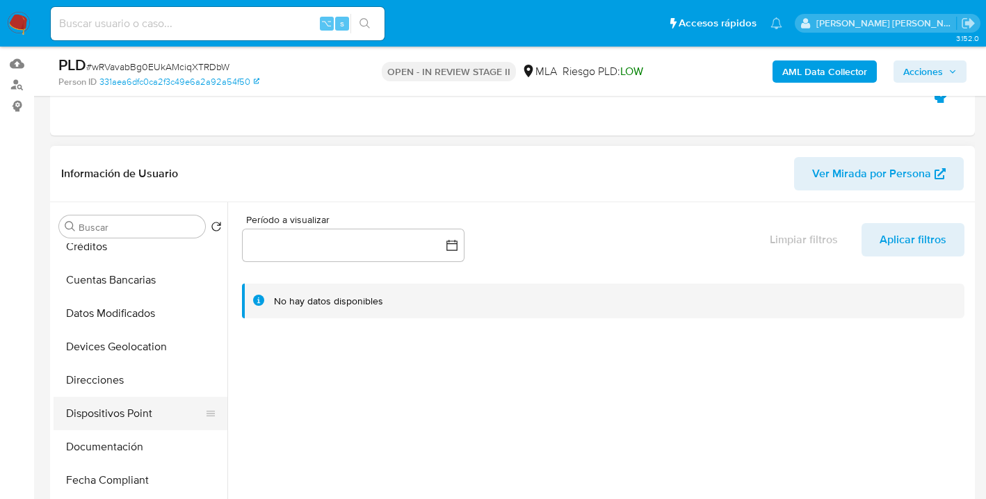
scroll to position [149, 0]
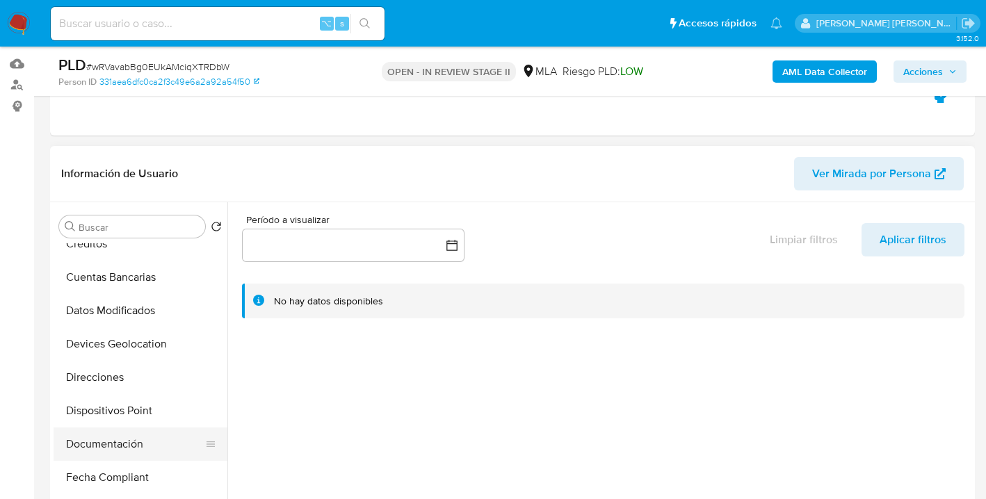
click at [154, 441] on button "Documentación" at bounding box center [135, 443] width 163 height 33
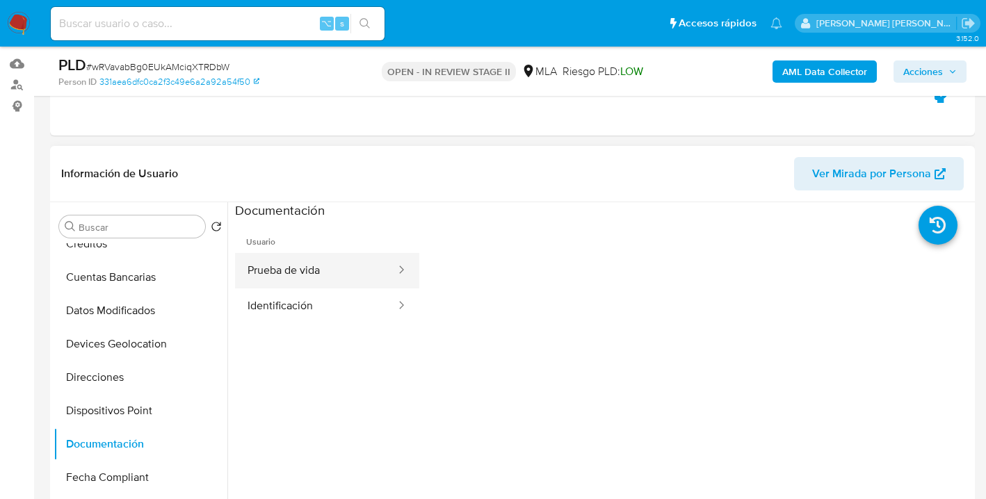
click at [318, 272] on button "Prueba de vida" at bounding box center [316, 270] width 162 height 35
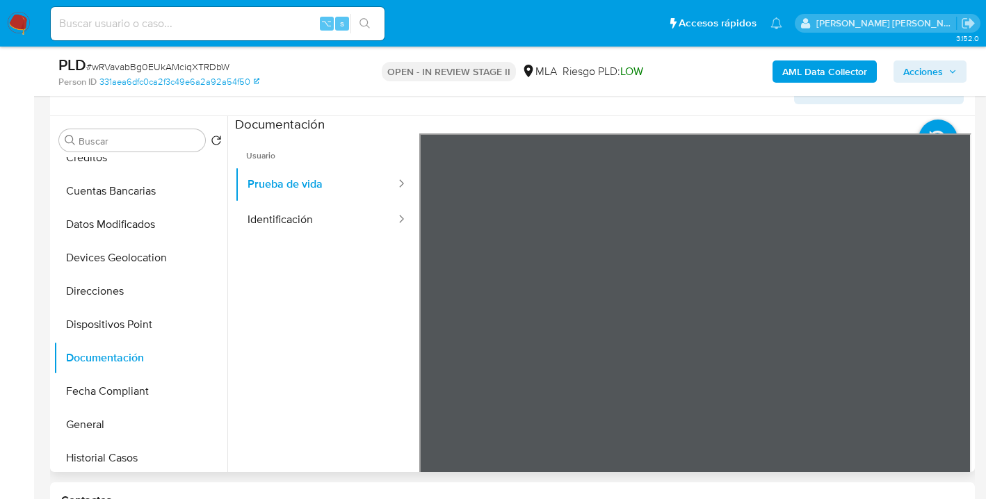
scroll to position [249, 0]
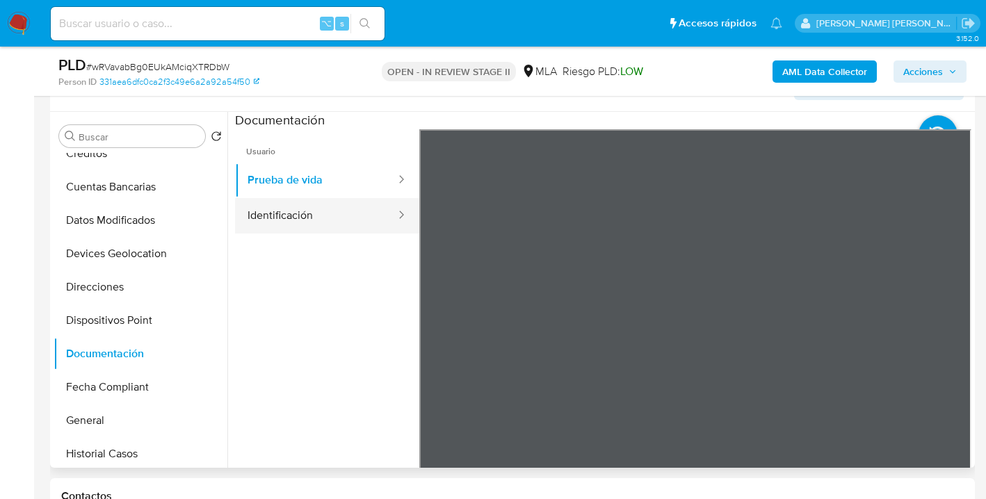
drag, startPoint x: 310, startPoint y: 218, endPoint x: 319, endPoint y: 222, distance: 10.0
click at [310, 218] on button "Identificación" at bounding box center [316, 215] width 162 height 35
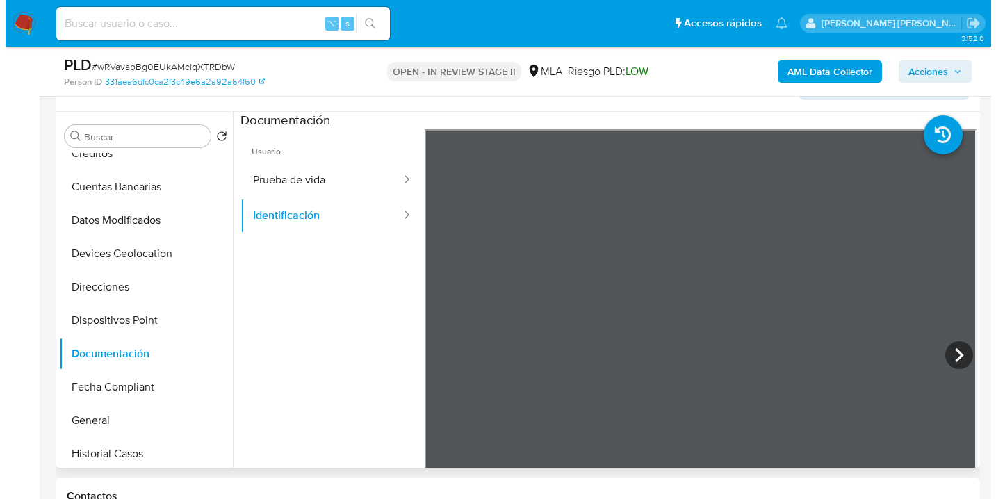
scroll to position [0, 0]
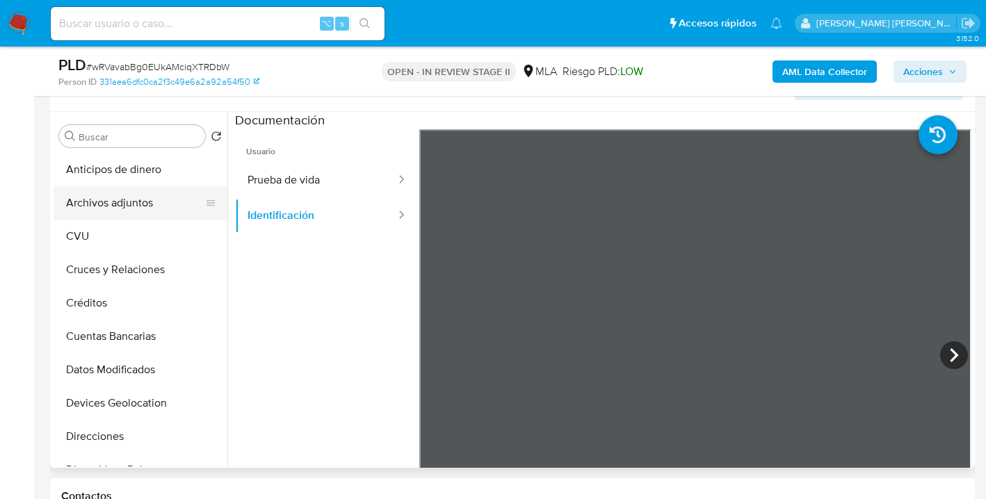
click at [155, 193] on button "Archivos adjuntos" at bounding box center [135, 202] width 163 height 33
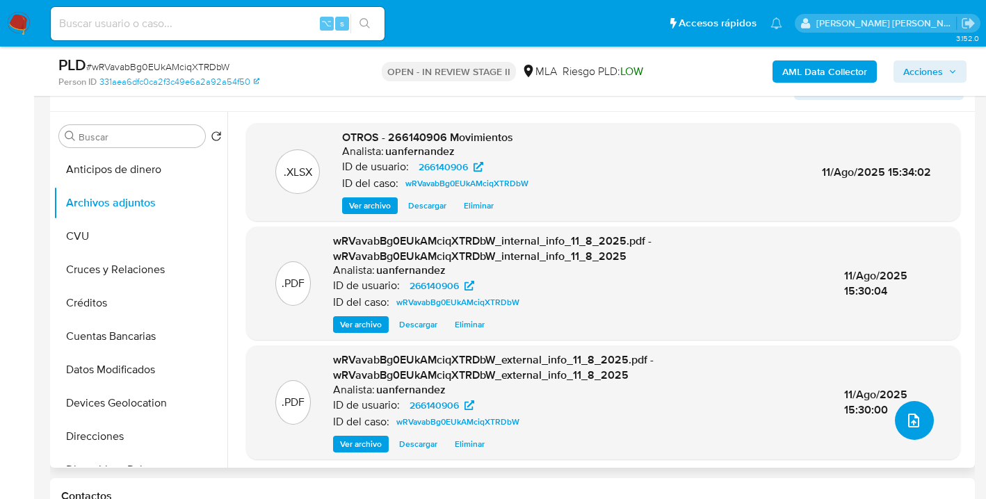
click at [915, 427] on span "upload-file" at bounding box center [913, 420] width 17 height 17
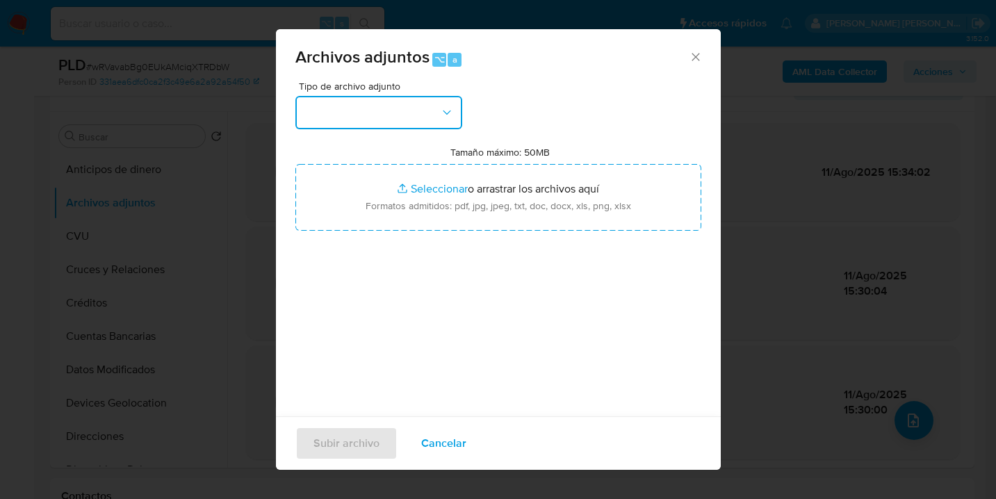
click at [446, 118] on icon "button" at bounding box center [447, 113] width 14 height 14
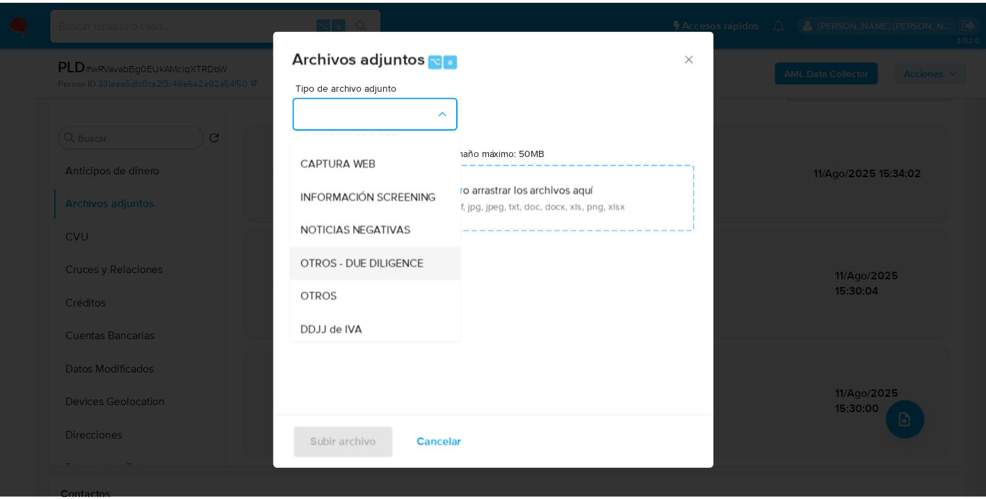
scroll to position [167, 0]
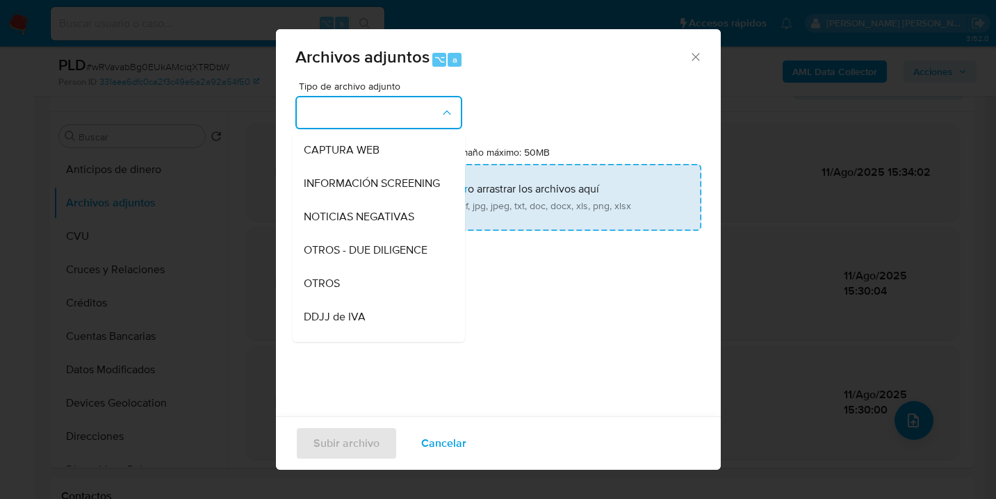
drag, startPoint x: 365, startPoint y: 286, endPoint x: 459, endPoint y: 225, distance: 112.0
click at [367, 284] on div "OTROS" at bounding box center [375, 283] width 142 height 33
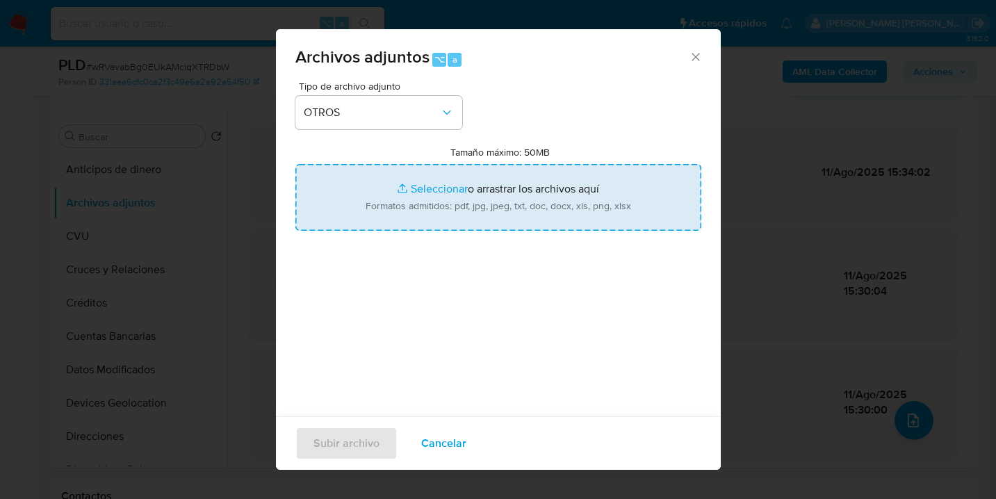
click at [494, 197] on input "Tamaño máximo: 50MB Seleccionar archivos" at bounding box center [498, 197] width 406 height 67
type input "C:\fakepath\Caselog wRVavabBg0EUkAMciqXTRDbW_2025_07_18_13_20_21.docx"
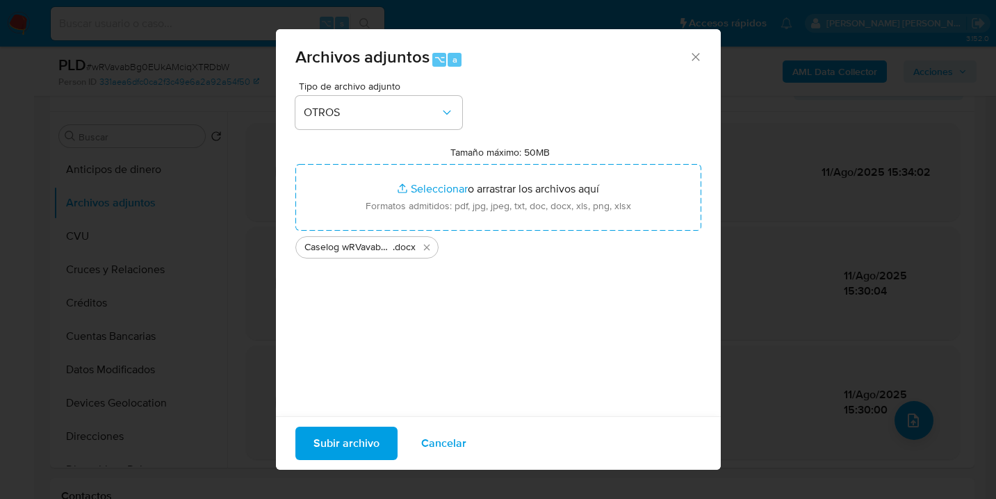
click at [334, 446] on span "Subir archivo" at bounding box center [346, 443] width 66 height 31
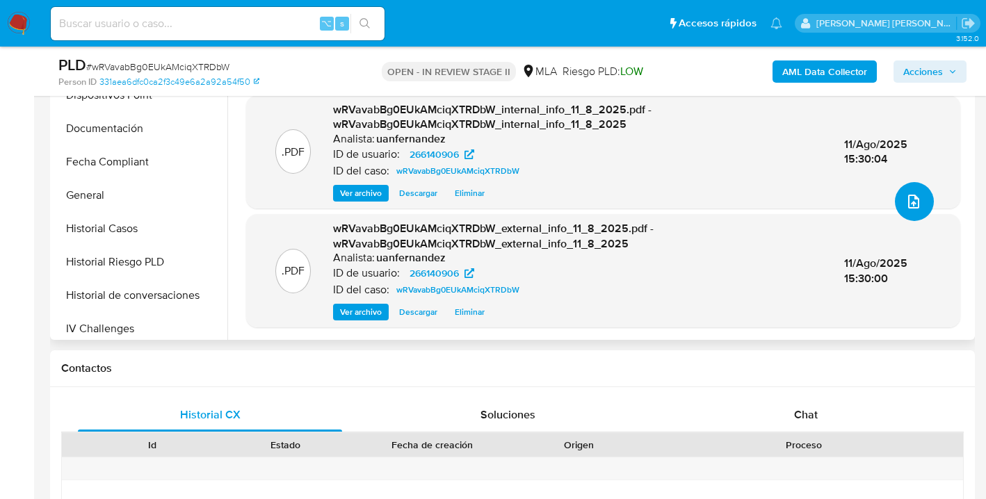
scroll to position [621, 0]
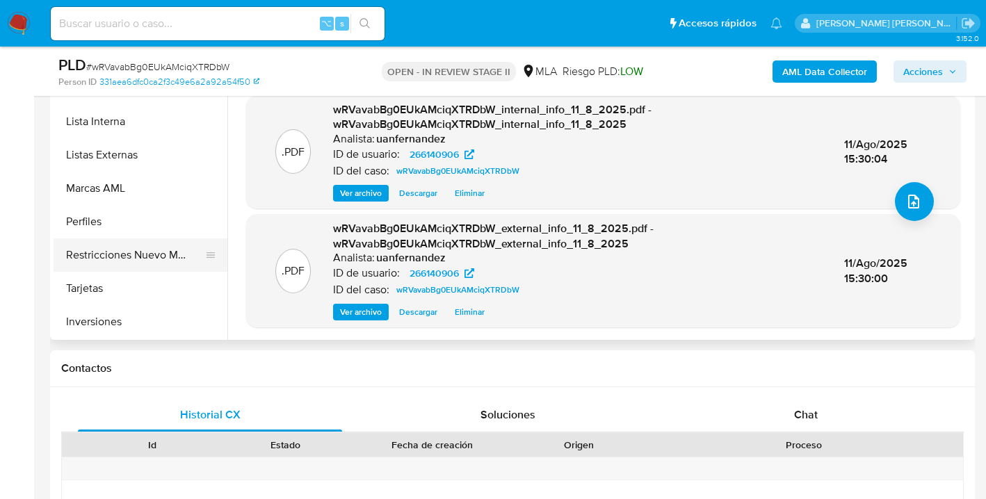
click at [140, 250] on button "Restricciones Nuevo Mundo" at bounding box center [135, 254] width 163 height 33
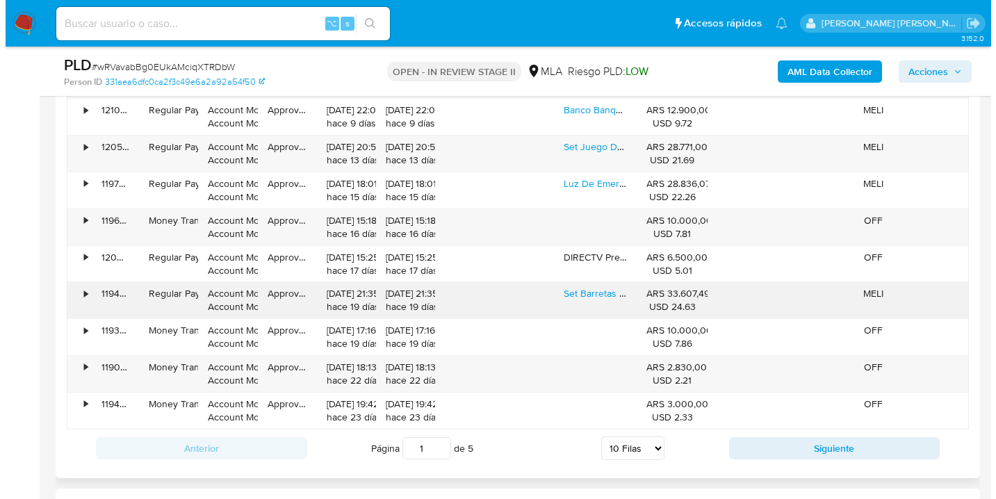
scroll to position [2311, 0]
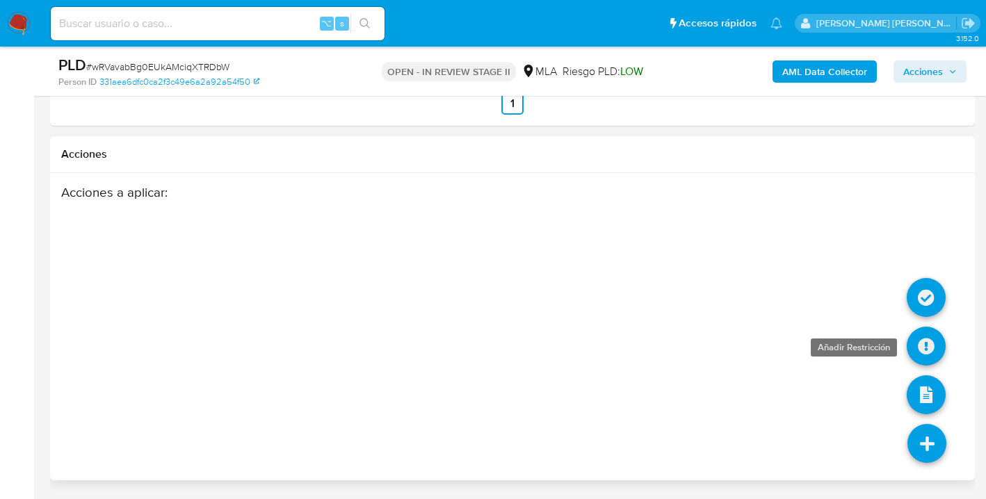
click at [927, 349] on icon at bounding box center [925, 346] width 39 height 39
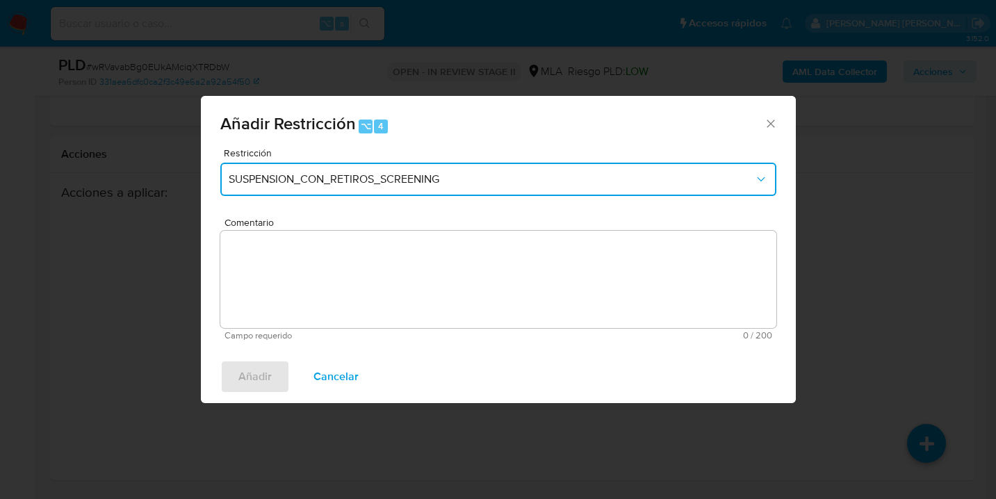
click at [469, 177] on span "SUSPENSION_CON_RETIROS_SCREENING" at bounding box center [491, 179] width 525 height 14
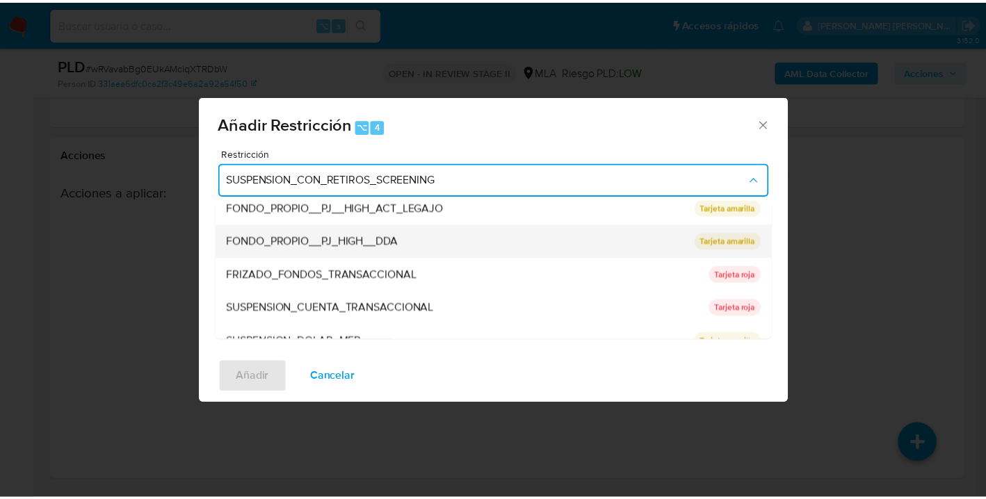
scroll to position [228, 0]
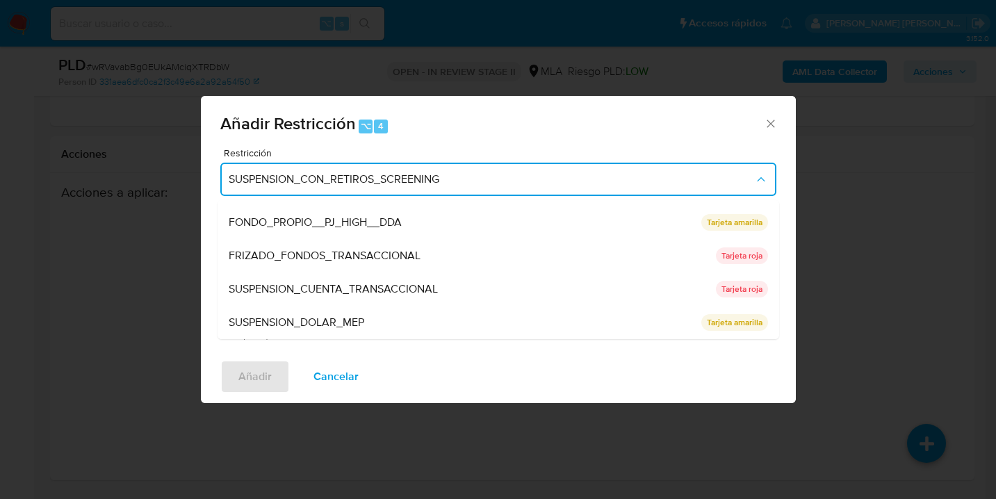
click at [288, 282] on span "SUSPENSION_CUENTA_TRANSACCIONAL" at bounding box center [333, 289] width 209 height 14
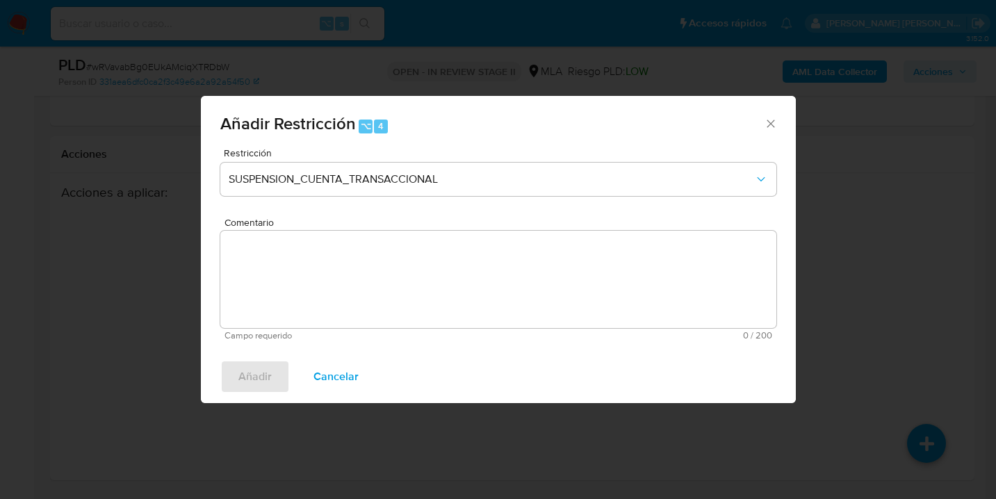
click at [293, 288] on textarea "Comentario" at bounding box center [498, 279] width 556 height 97
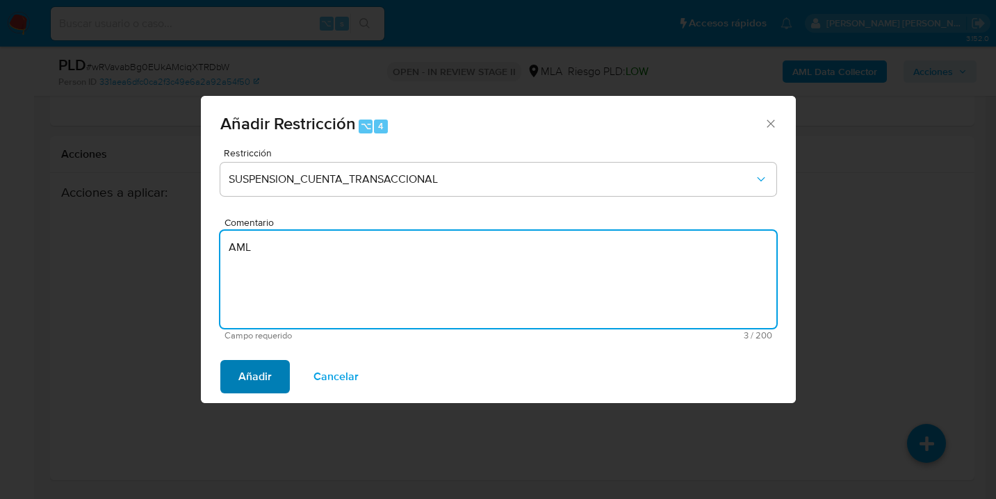
type textarea "AML"
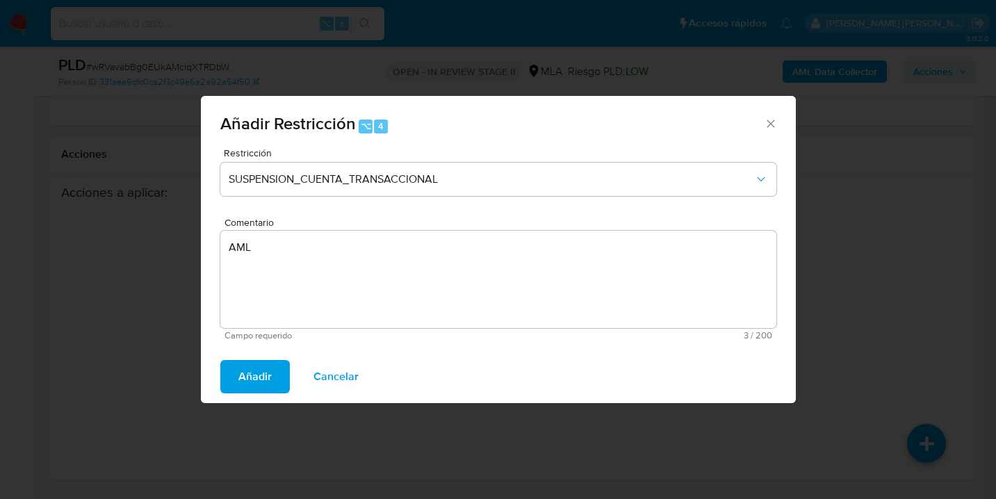
click at [251, 370] on span "Añadir" at bounding box center [254, 376] width 33 height 31
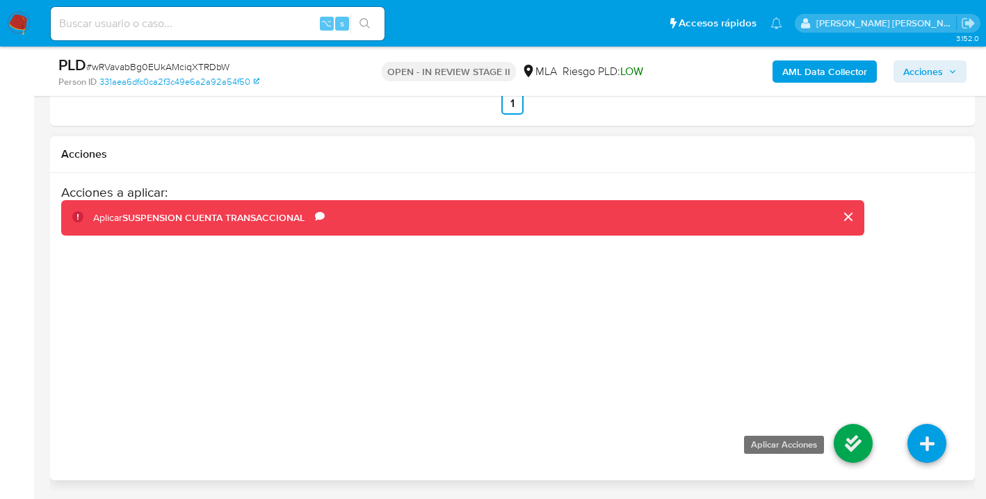
click at [835, 437] on icon at bounding box center [852, 443] width 39 height 39
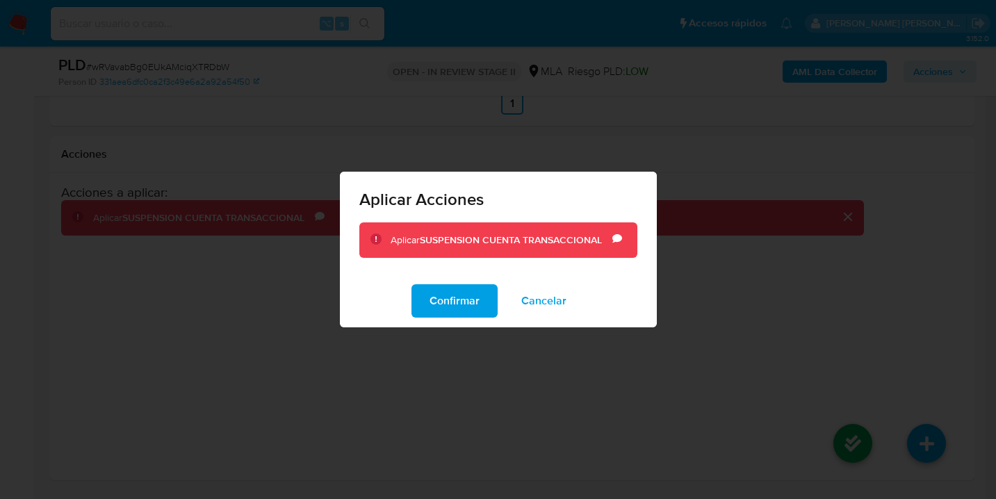
drag, startPoint x: 432, startPoint y: 300, endPoint x: 603, endPoint y: 304, distance: 171.7
click at [432, 300] on span "Confirmar" at bounding box center [455, 301] width 50 height 31
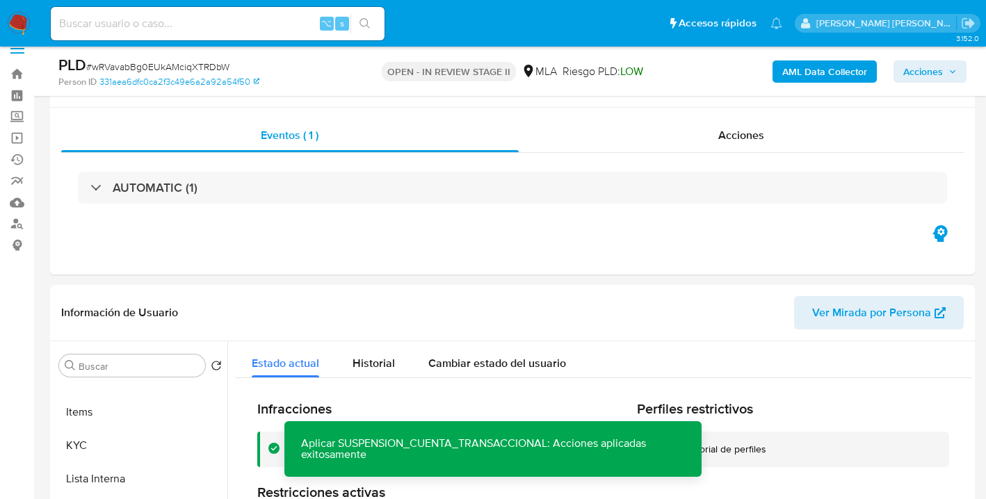
scroll to position [0, 0]
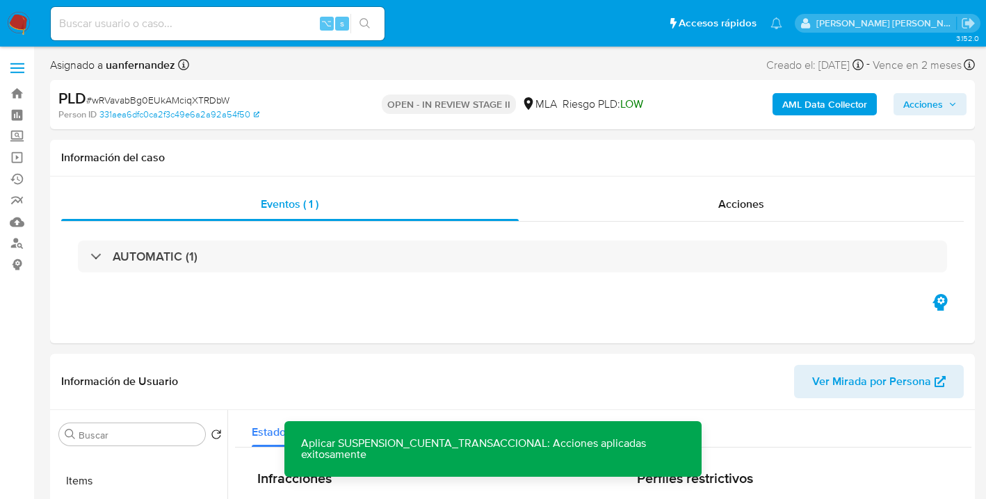
click at [940, 108] on span "Acciones" at bounding box center [923, 104] width 40 height 22
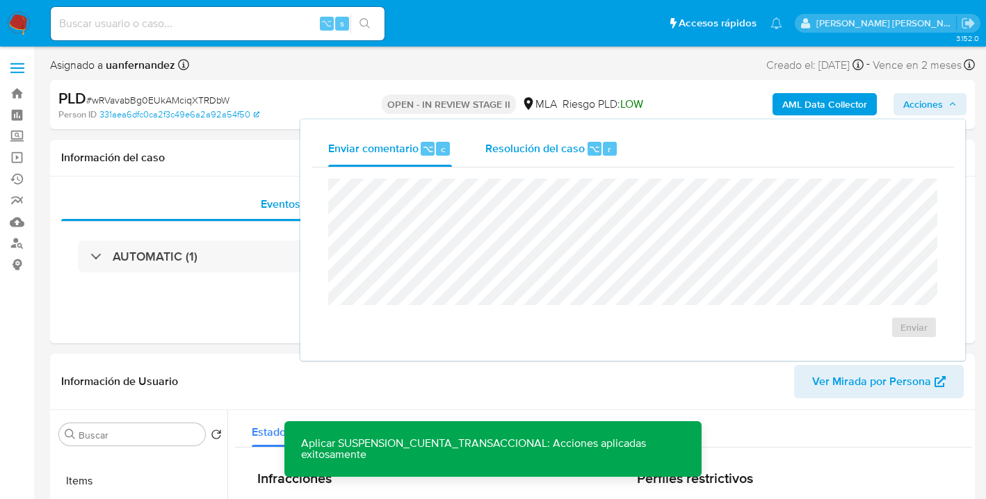
click at [501, 150] on span "Resolución del caso" at bounding box center [534, 148] width 99 height 16
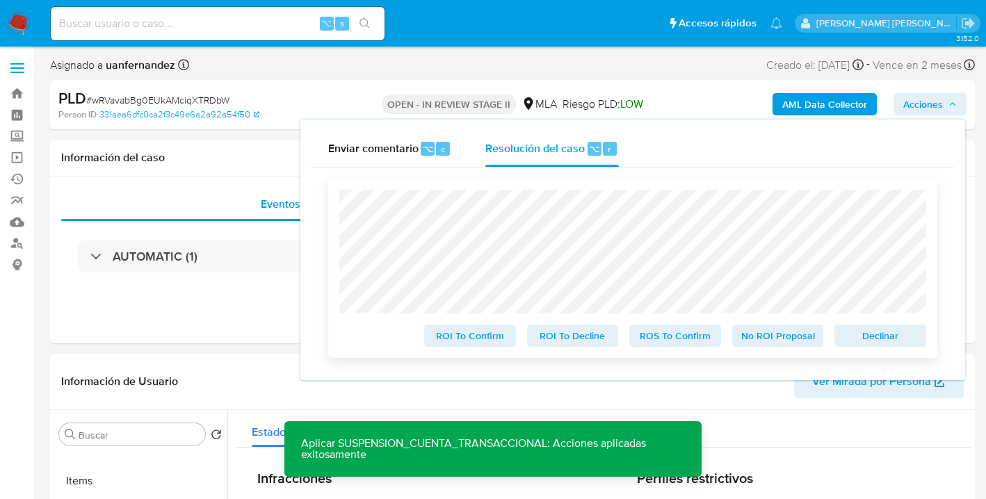
click at [899, 340] on span "Declinar" at bounding box center [880, 335] width 72 height 19
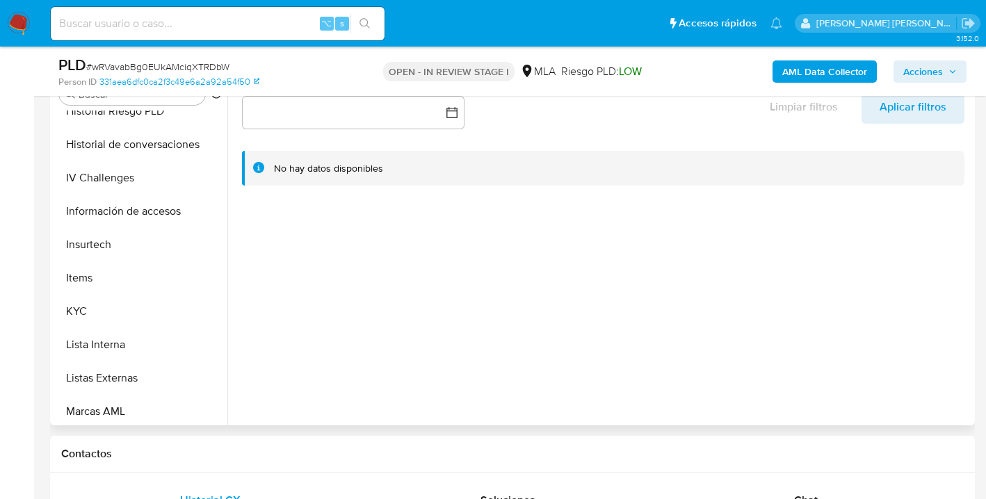
scroll to position [619, 0]
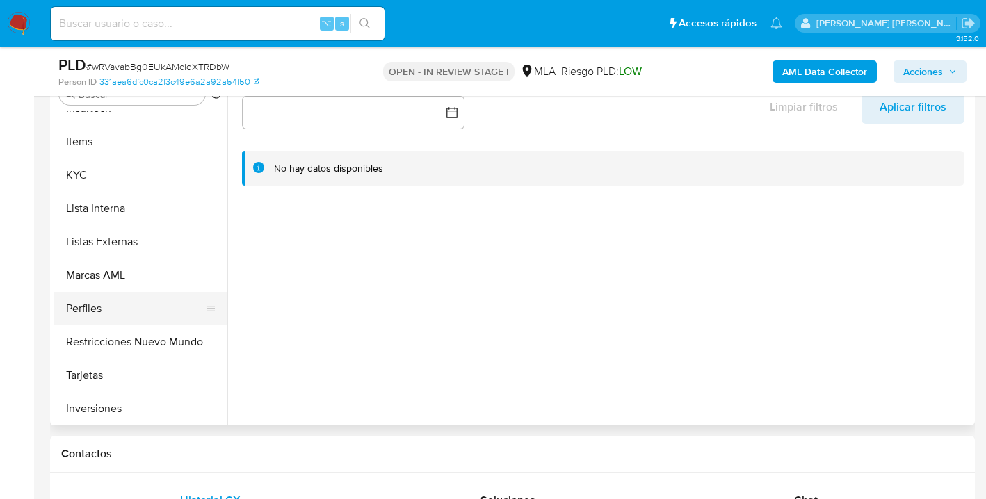
select select "10"
drag, startPoint x: 131, startPoint y: 333, endPoint x: 139, endPoint y: 331, distance: 7.9
click at [131, 333] on button "Restricciones Nuevo Mundo" at bounding box center [135, 341] width 163 height 33
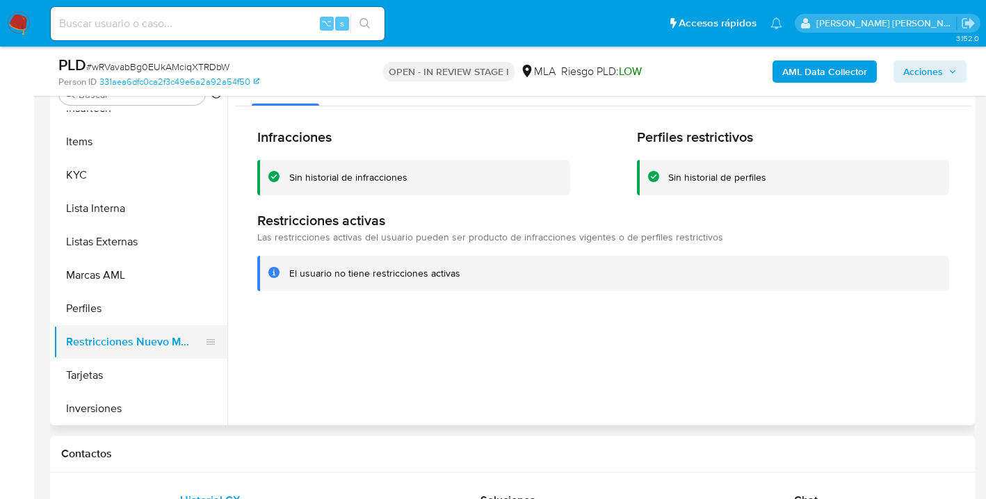
drag, startPoint x: 131, startPoint y: 362, endPoint x: 134, endPoint y: 350, distance: 12.1
click at [131, 362] on button "Tarjetas" at bounding box center [141, 375] width 174 height 33
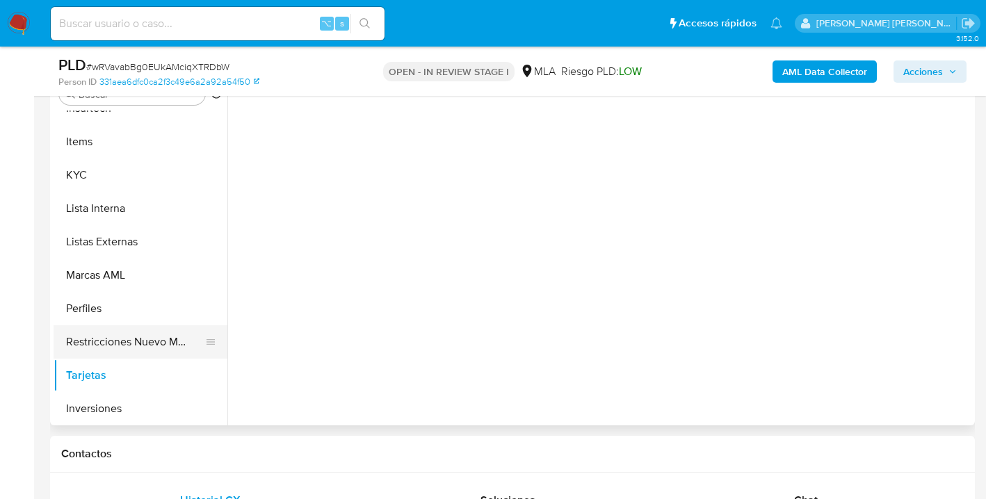
click at [137, 330] on button "Restricciones Nuevo Mundo" at bounding box center [135, 341] width 163 height 33
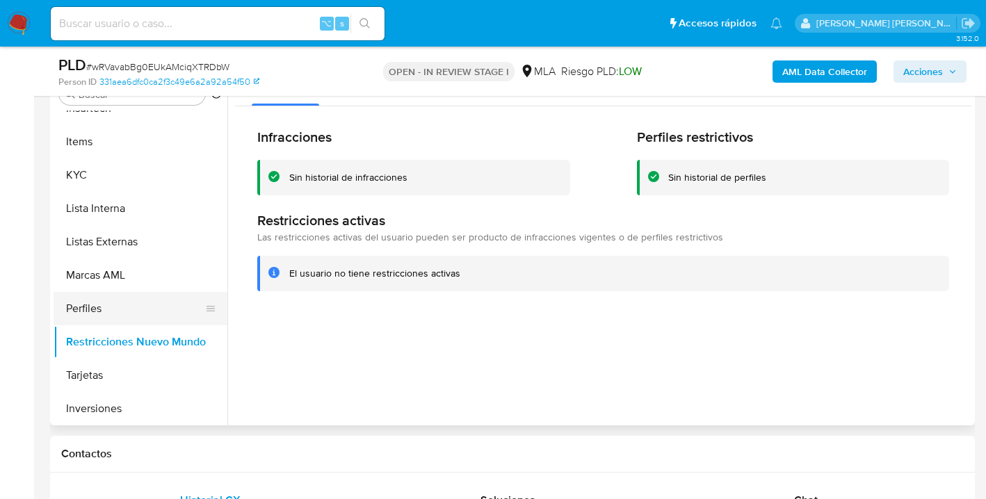
click at [136, 323] on button "Perfiles" at bounding box center [135, 308] width 163 height 33
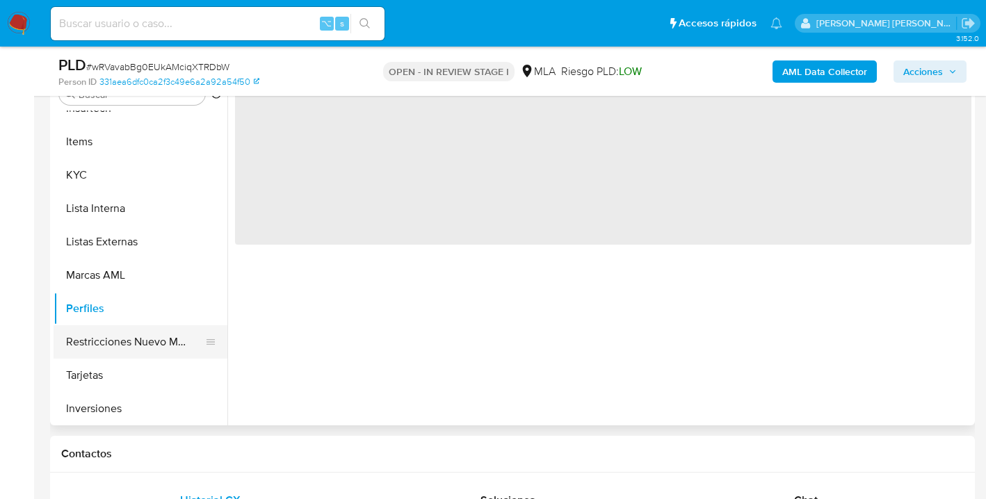
click at [133, 338] on button "Restricciones Nuevo Mundo" at bounding box center [135, 341] width 163 height 33
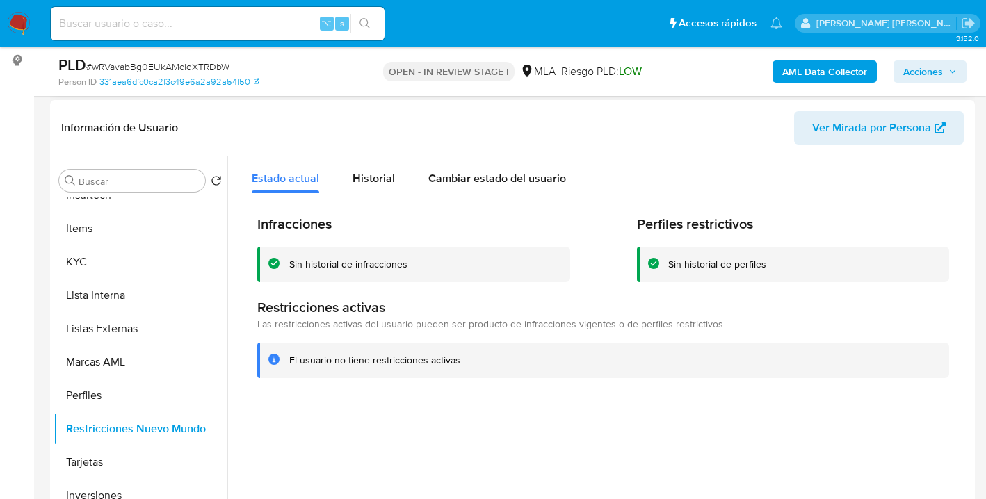
scroll to position [0, 0]
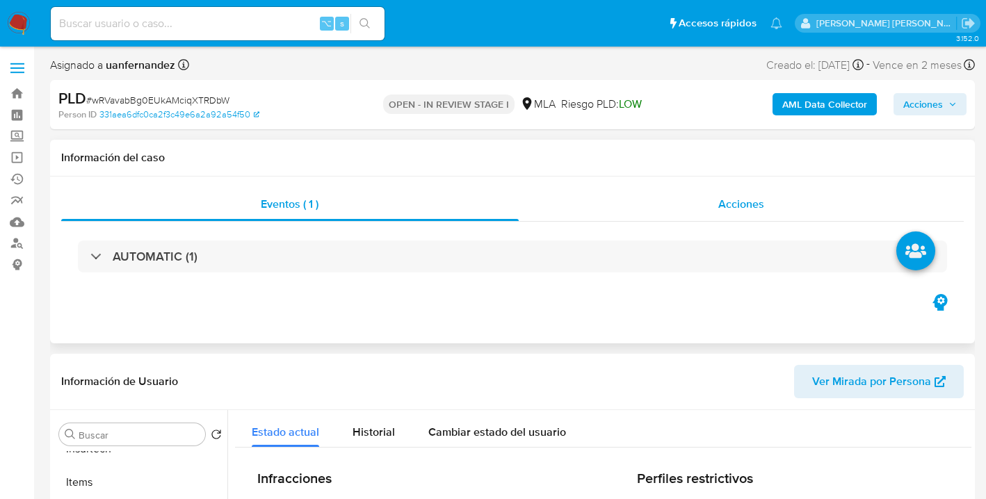
click at [743, 208] on span "Acciones" at bounding box center [741, 204] width 46 height 16
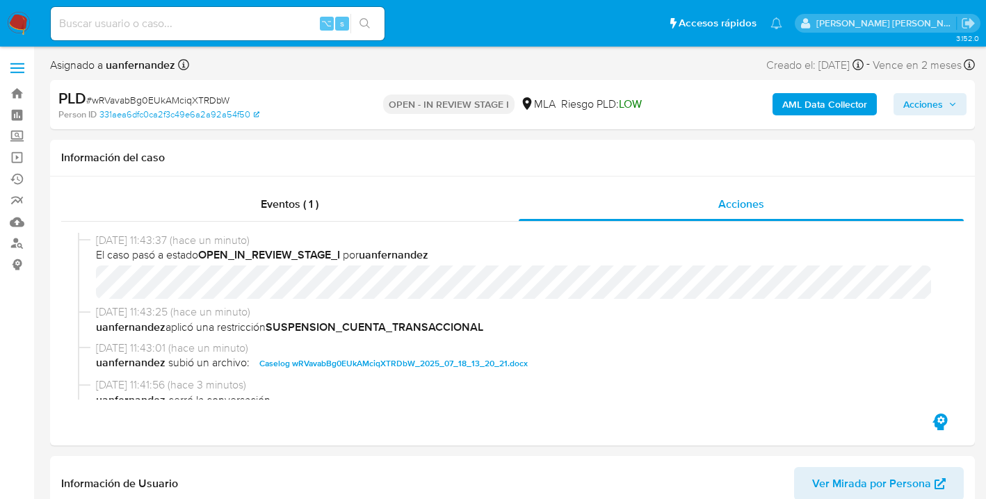
click at [916, 111] on span "Acciones" at bounding box center [923, 104] width 40 height 22
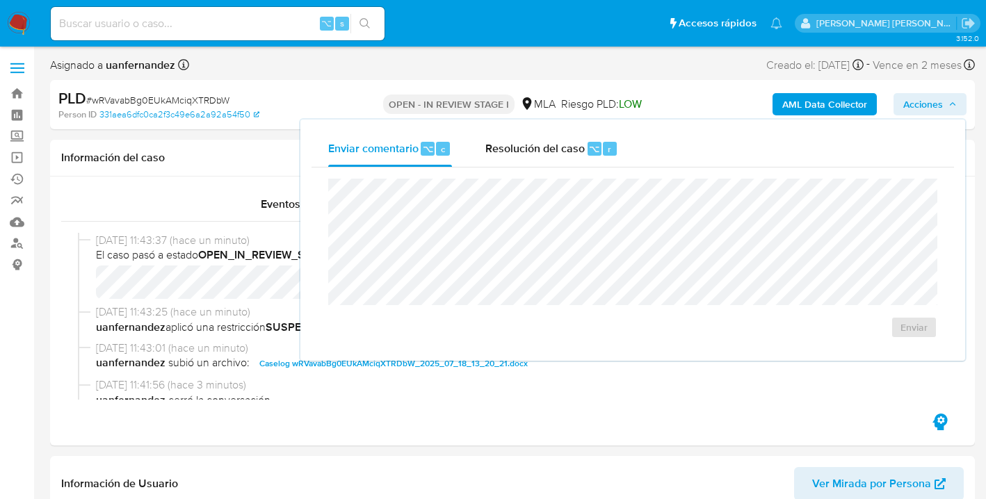
drag, startPoint x: 482, startPoint y: 142, endPoint x: 491, endPoint y: 177, distance: 35.2
click at [481, 142] on button "Resolución del caso ⌥ r" at bounding box center [551, 149] width 166 height 36
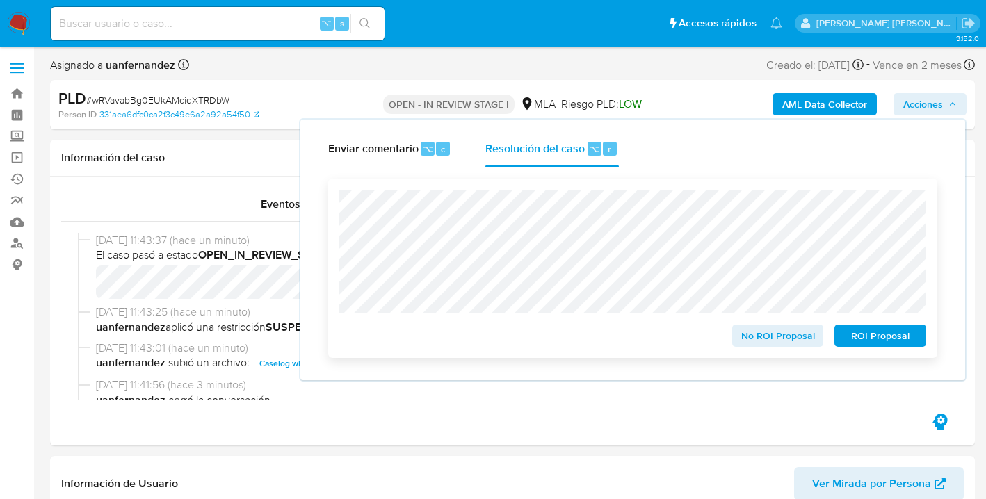
click at [863, 335] on span "ROI Proposal" at bounding box center [880, 335] width 72 height 19
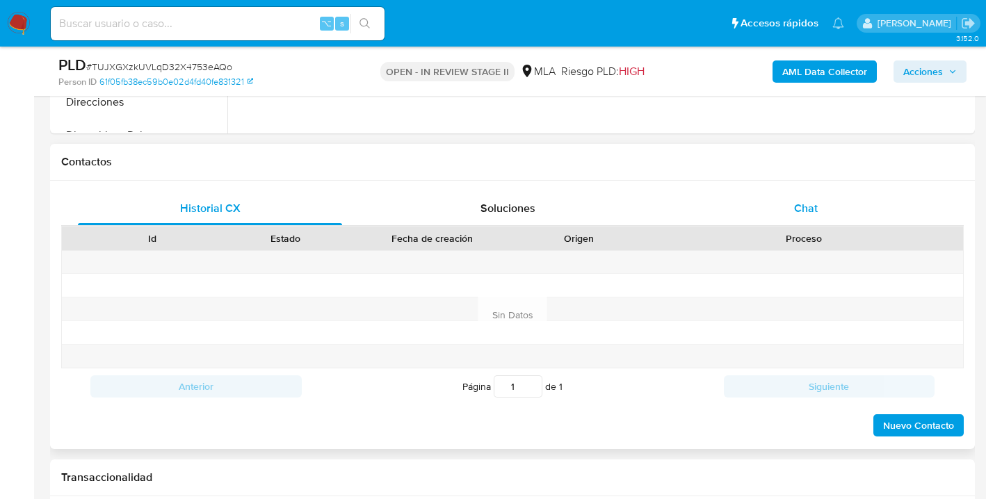
click at [817, 215] on span "Chat" at bounding box center [806, 208] width 24 height 16
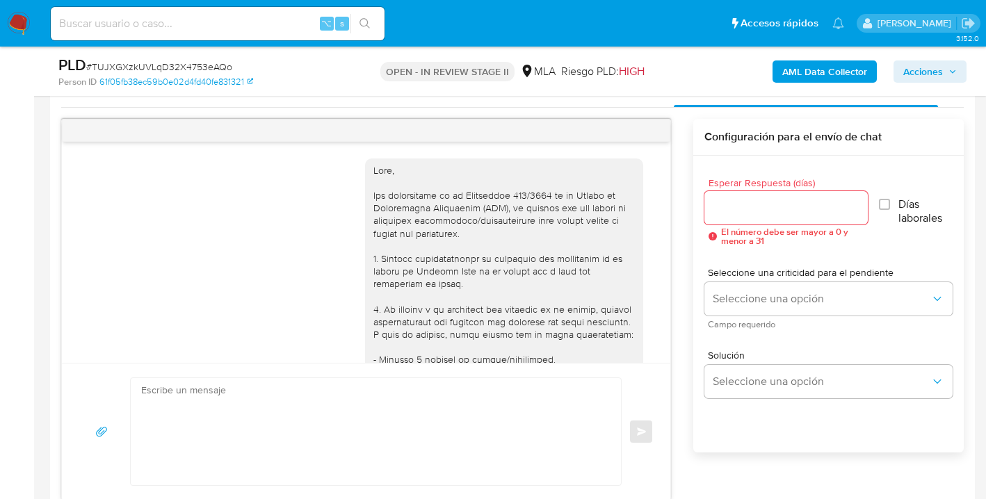
scroll to position [2279, 0]
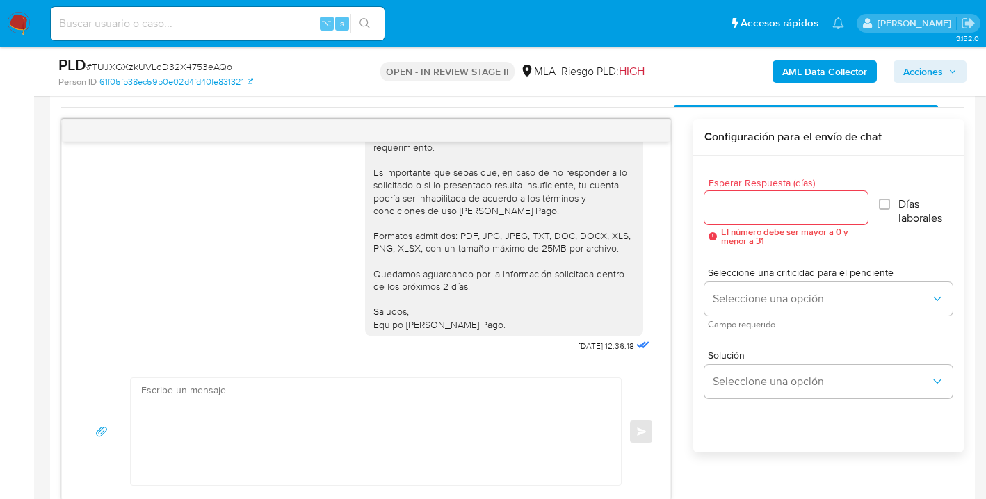
select select "10"
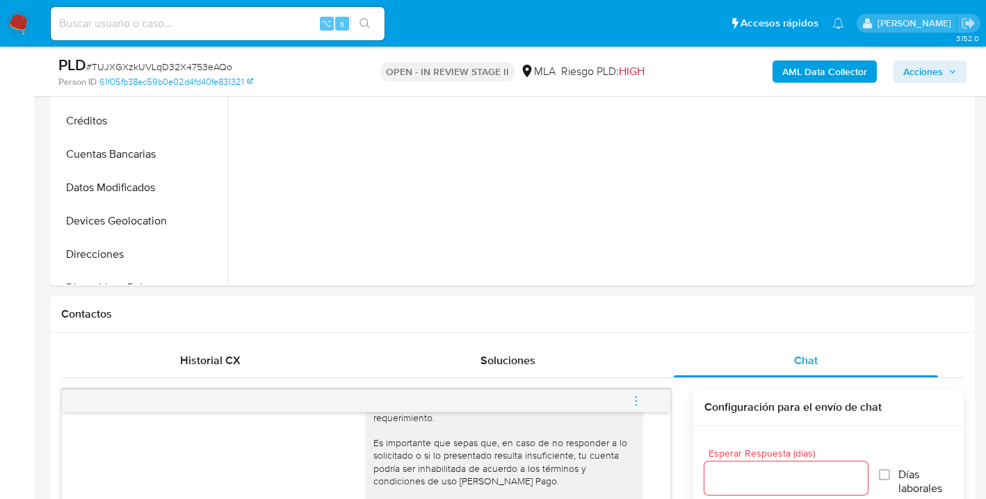
scroll to position [410, 0]
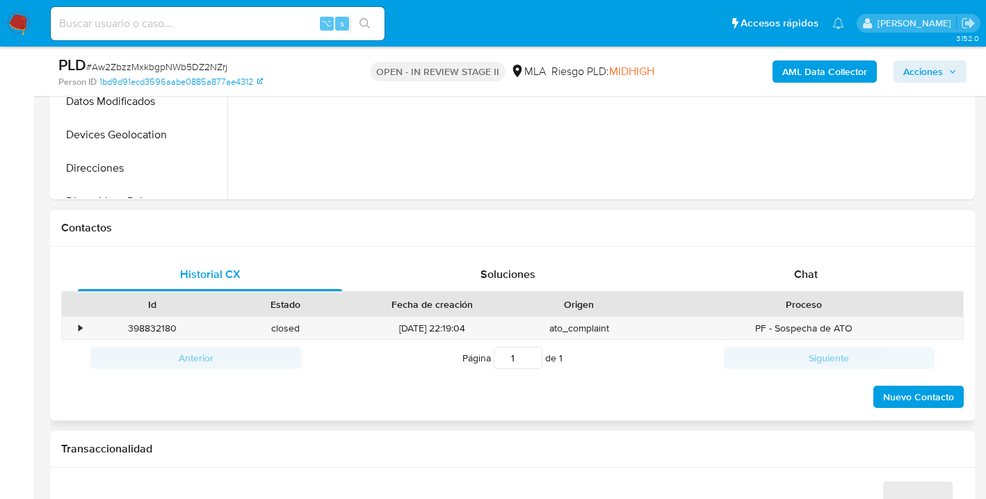
scroll to position [596, 0]
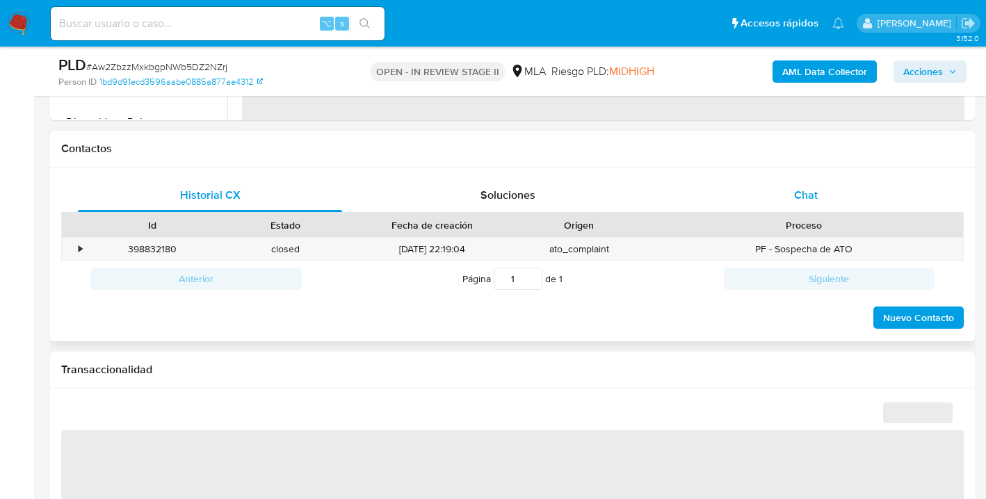
drag, startPoint x: 800, startPoint y: 198, endPoint x: 781, endPoint y: 193, distance: 20.1
click at [800, 199] on span "Chat" at bounding box center [806, 195] width 24 height 16
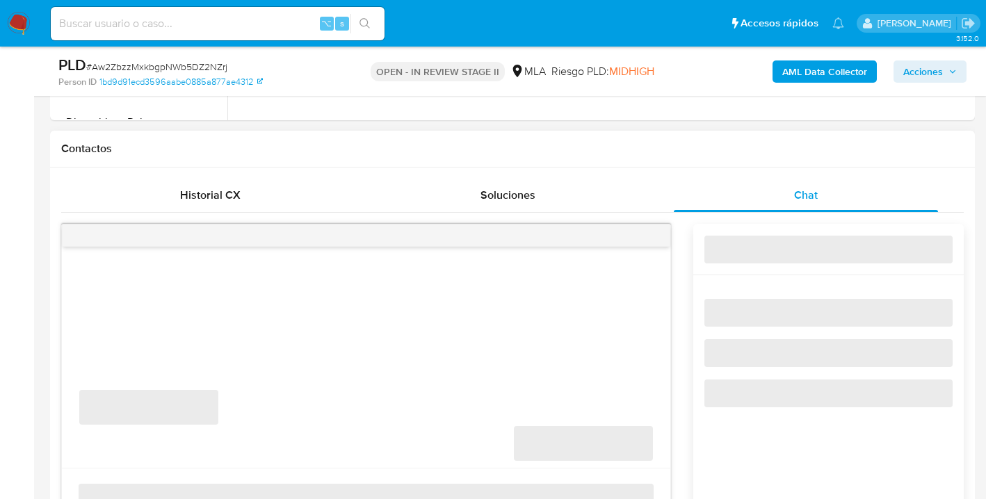
select select "10"
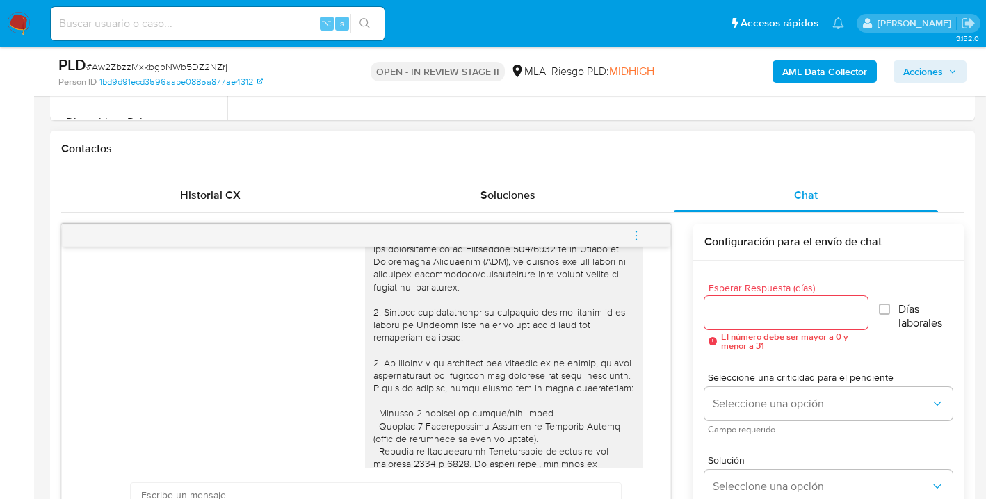
scroll to position [0, 0]
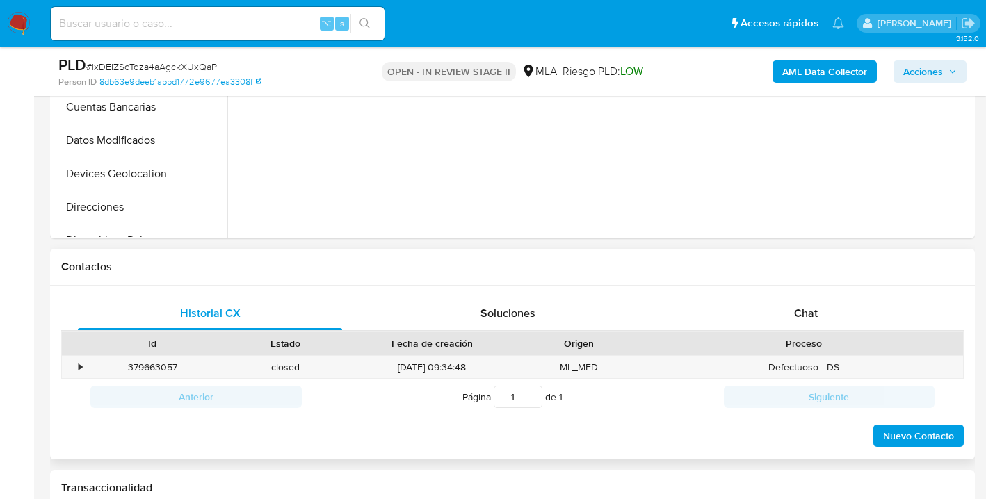
scroll to position [539, 0]
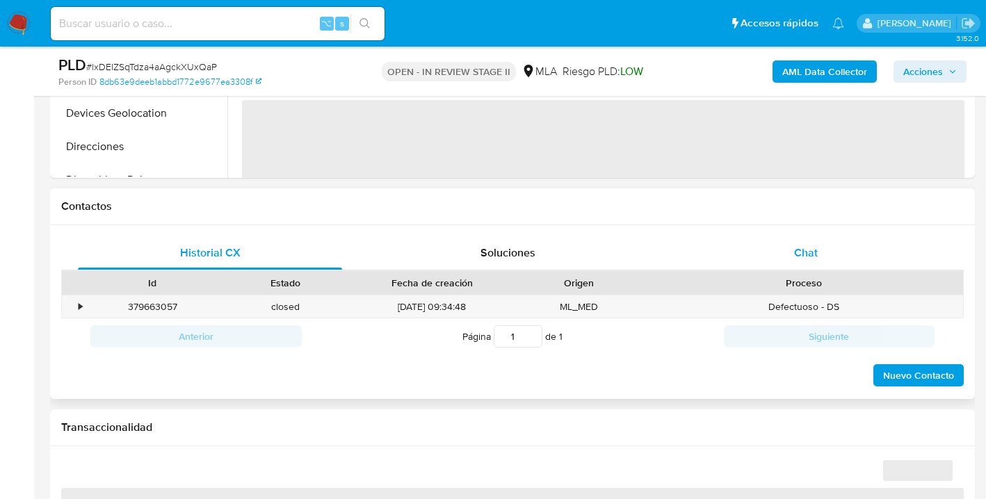
click at [809, 260] on span "Chat" at bounding box center [806, 253] width 24 height 16
select select "10"
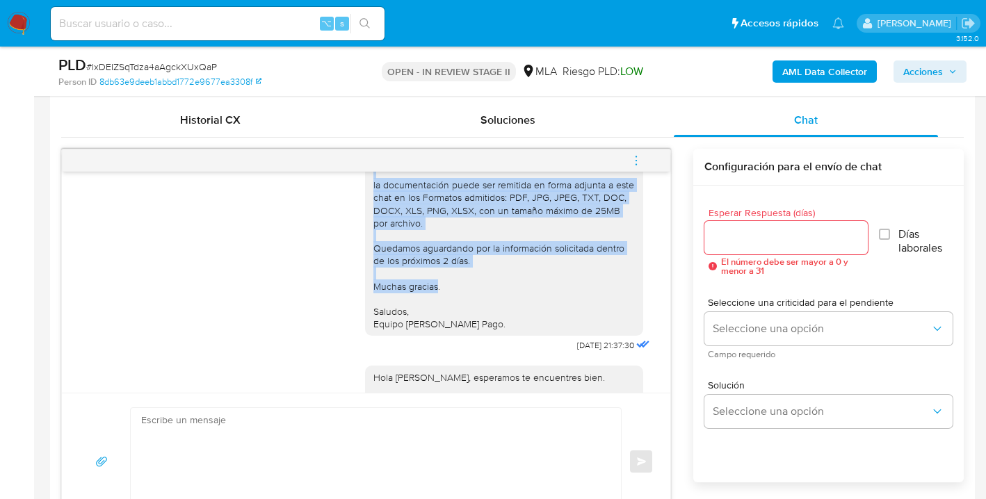
scroll to position [1673, 0]
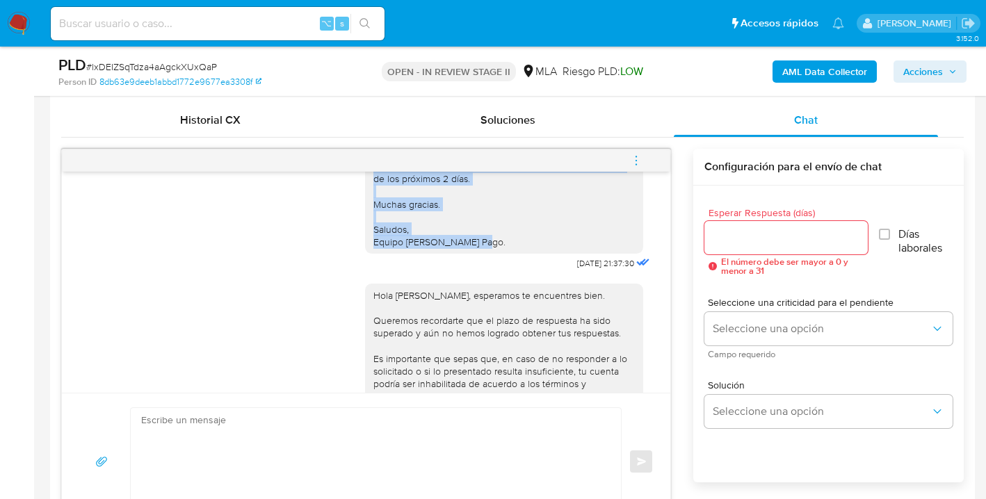
drag, startPoint x: 364, startPoint y: 187, endPoint x: 547, endPoint y: 306, distance: 218.6
copy div "Lore Ipsumdo Sitame Consecte Ad elitsed do eiu temporincid utlaboreetd ma al en…"
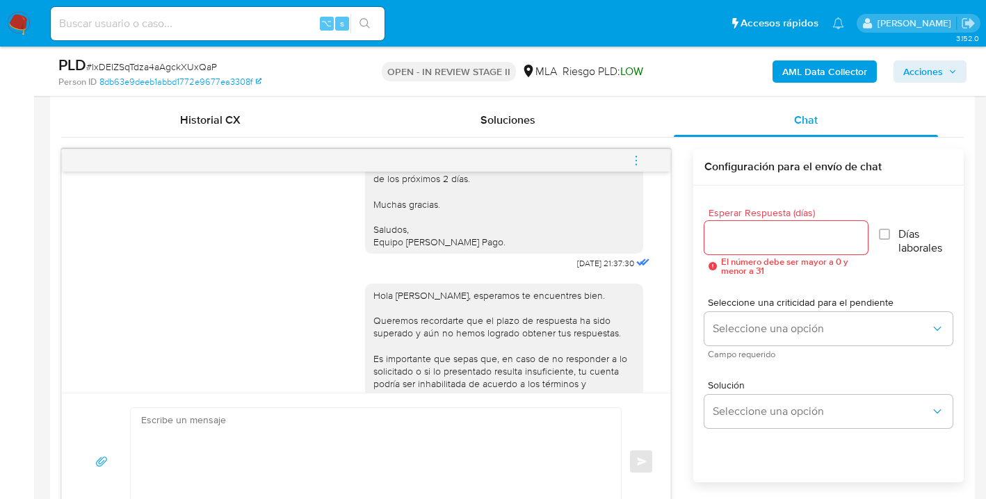
click at [708, 234] on input "Esperar Respuesta (días)" at bounding box center [785, 238] width 163 height 18
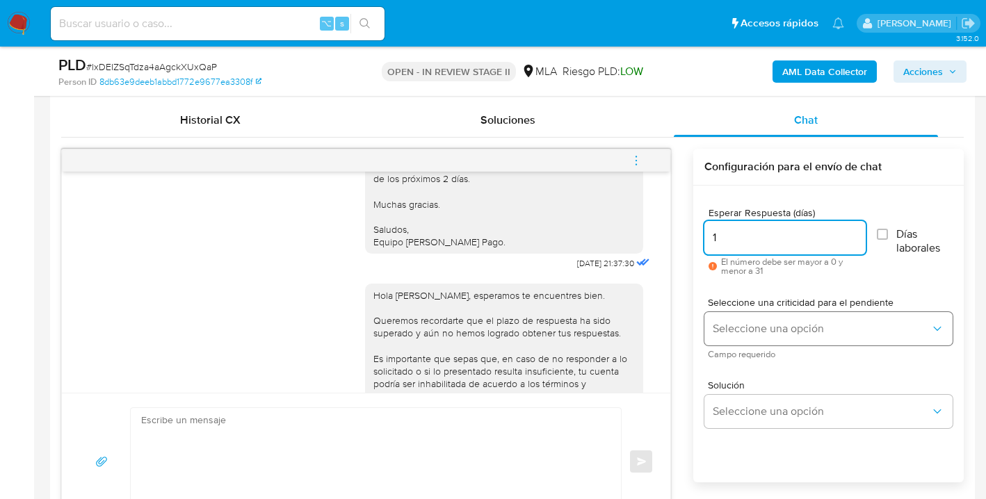
type input "1"
click at [773, 320] on button "Seleccione una opción" at bounding box center [828, 328] width 248 height 33
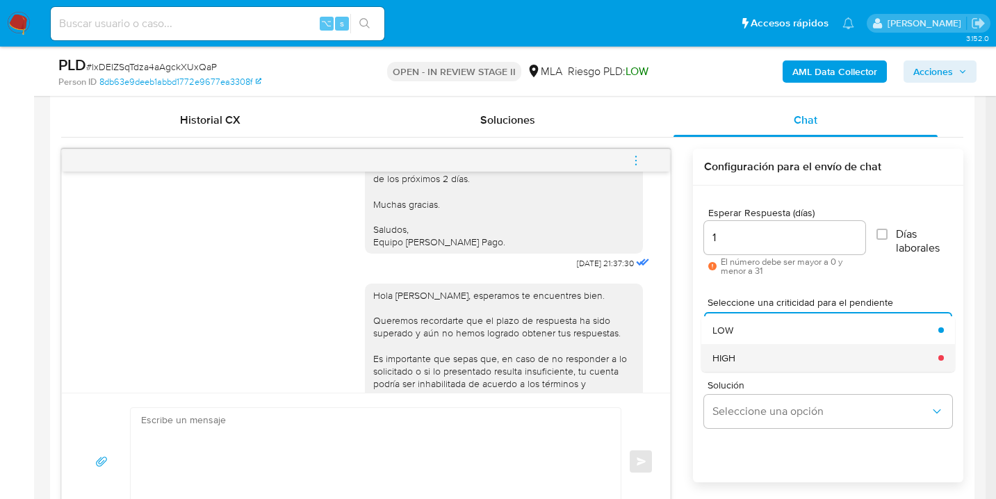
click at [763, 362] on div "HIGH" at bounding box center [821, 358] width 218 height 28
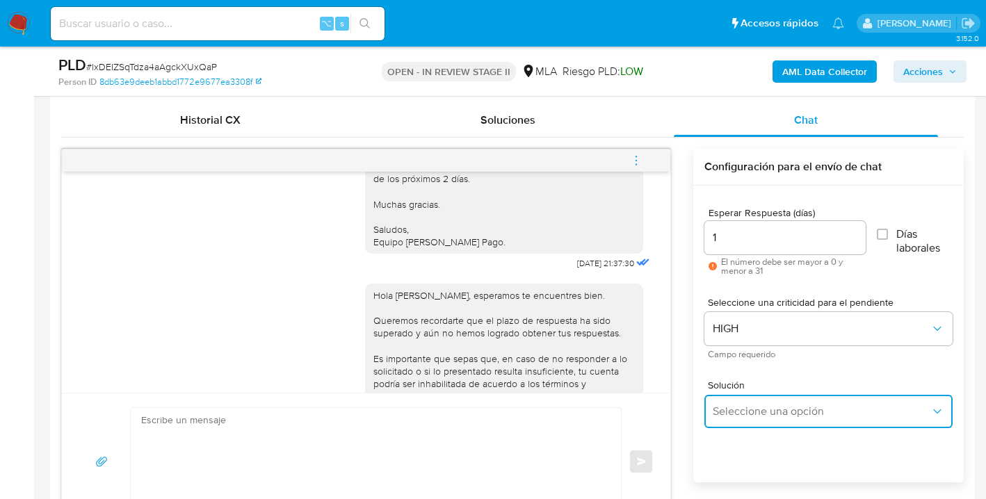
click at [758, 403] on button "Seleccione una opción" at bounding box center [828, 411] width 248 height 33
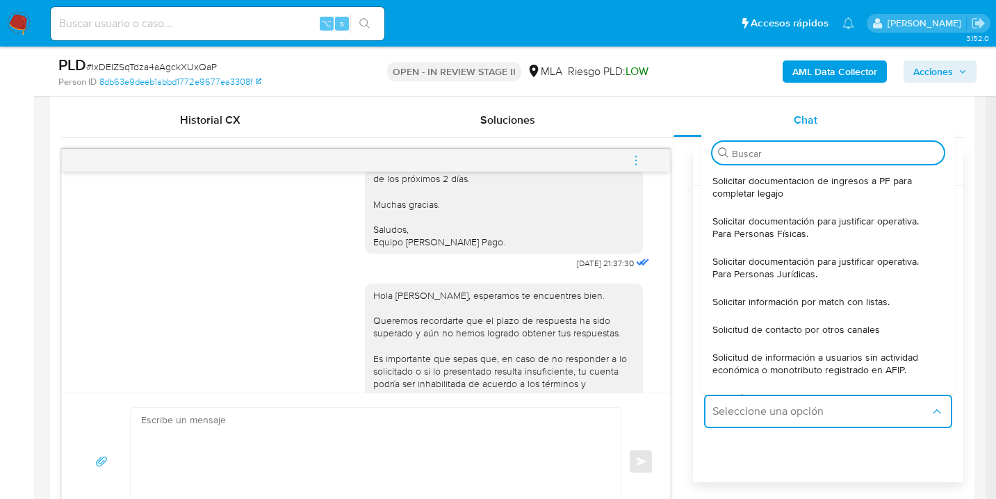
click at [783, 232] on span "Solicitar documentación para justificar operativa. Para Personas Físicas." at bounding box center [823, 227] width 223 height 25
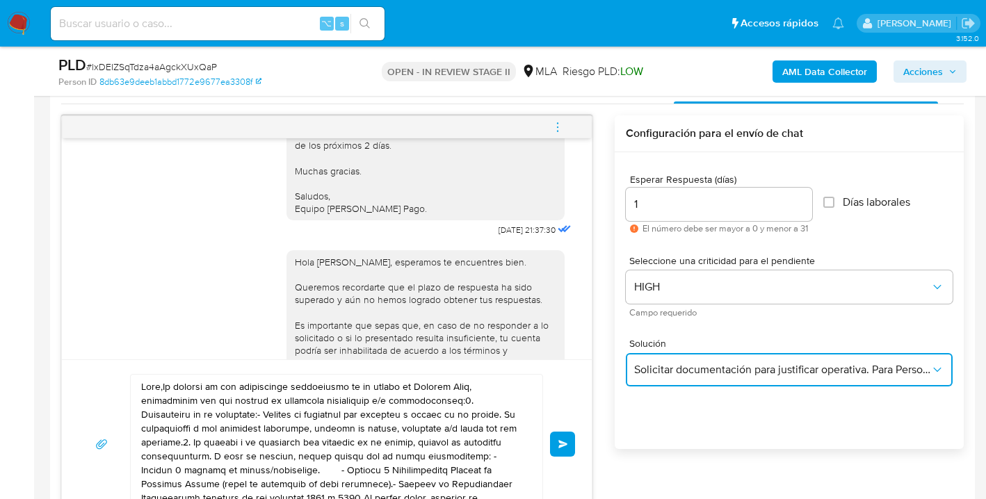
scroll to position [787, 0]
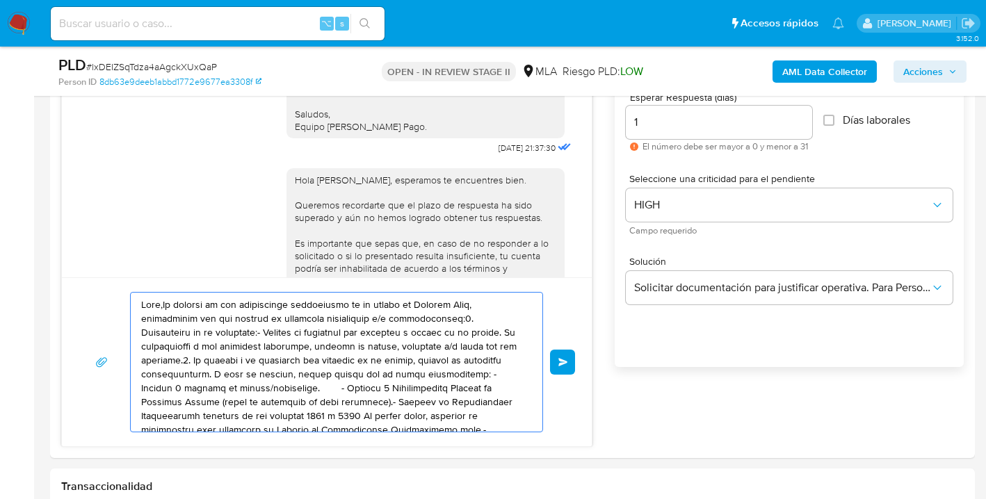
drag, startPoint x: 399, startPoint y: 393, endPoint x: 44, endPoint y: 246, distance: 383.9
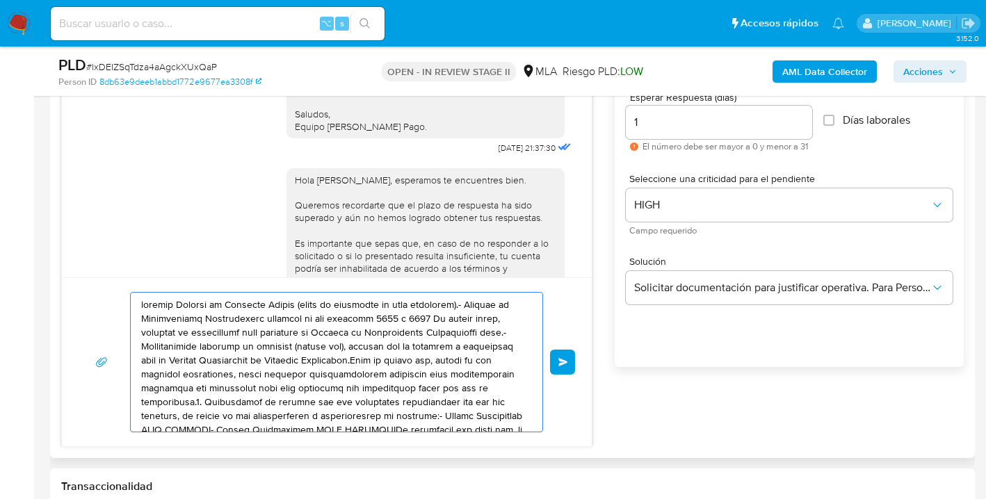
drag, startPoint x: 373, startPoint y: 393, endPoint x: 74, endPoint y: 303, distance: 311.6
click at [76, 305] on div "Enviar" at bounding box center [327, 361] width 530 height 169
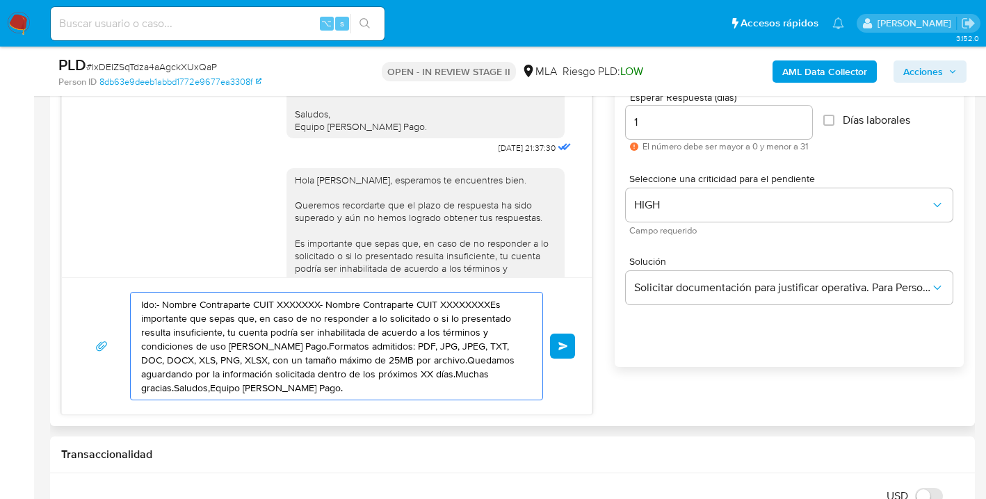
drag, startPoint x: 227, startPoint y: 368, endPoint x: 148, endPoint y: 316, distance: 94.9
click at [106, 313] on div "ldo:- Nombre Contraparte CUIT XXXXXXX- Nombre Contraparte CUIT XXXXXXXXEs impor…" at bounding box center [327, 346] width 496 height 108
type textarea "ldo:- Nombre Contraparte CUIT XXXXXXX- Nombre Contraparte CUIT XXXXXXXXEs"
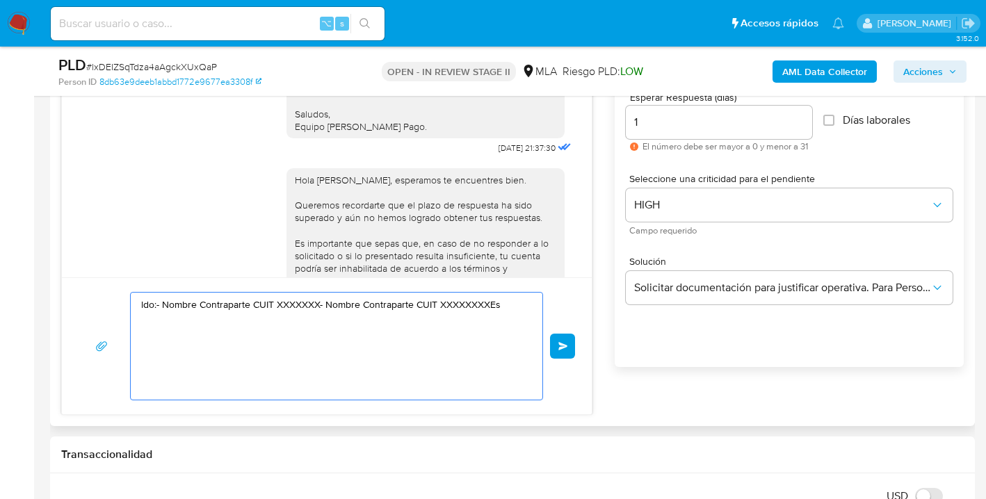
drag, startPoint x: 350, startPoint y: 357, endPoint x: 74, endPoint y: 304, distance: 281.1
click at [74, 304] on div "ldo:- Nombre Contraparte CUIT XXXXXXX- Nombre Contraparte CUIT XXXXXXXXEs Enviar" at bounding box center [327, 345] width 530 height 137
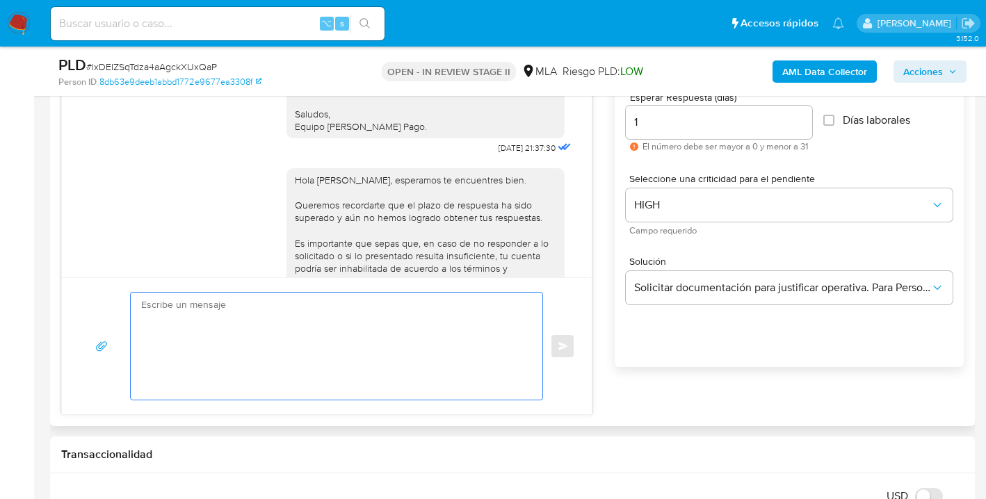
paste textarea "Hola Ernesto Javier Zuwenger En función de las operaciones registradas en tu cu…"
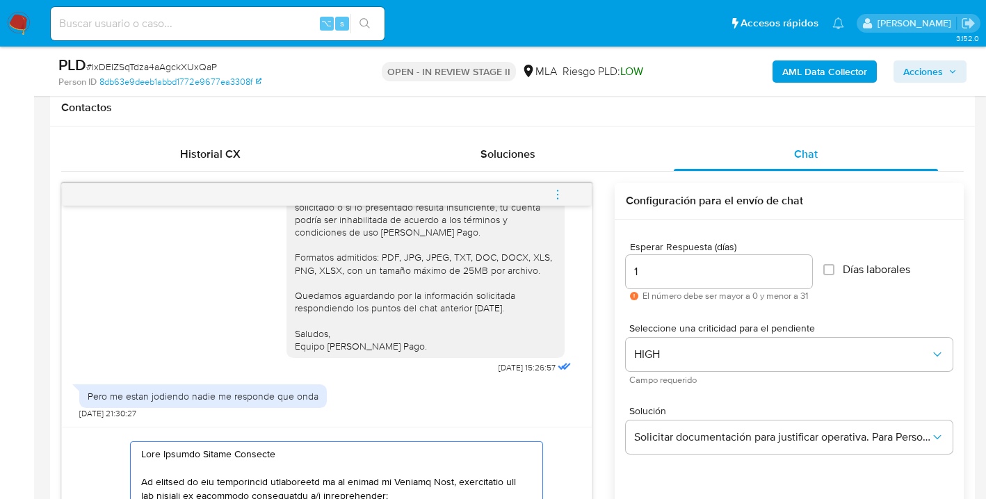
scroll to position [710, 0]
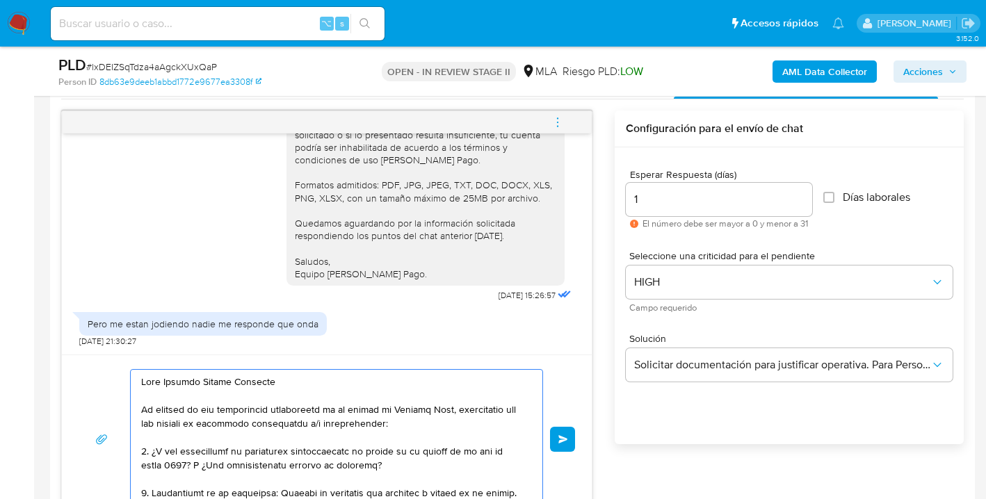
click at [286, 384] on textarea at bounding box center [333, 439] width 384 height 139
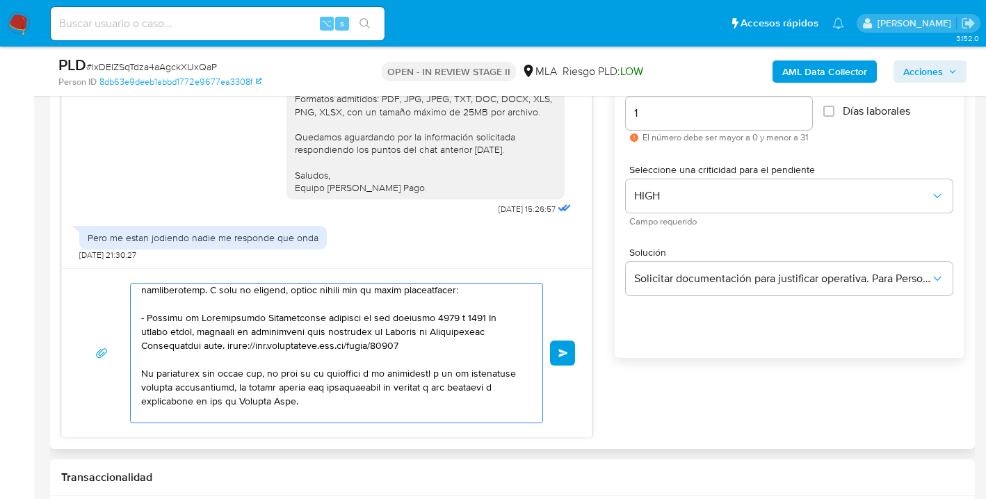
scroll to position [242, 0]
drag, startPoint x: 461, startPoint y: 316, endPoint x: 433, endPoint y: 316, distance: 27.8
click at [433, 316] on textarea at bounding box center [333, 353] width 384 height 139
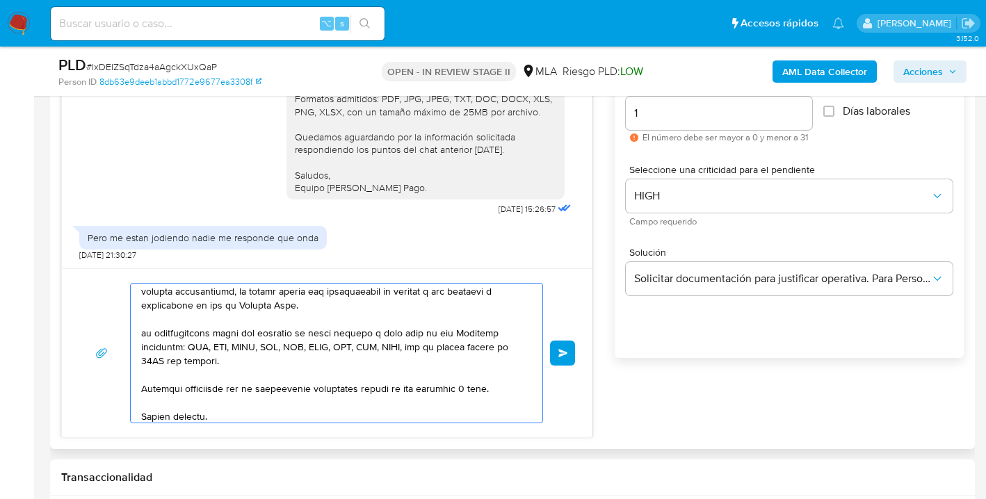
scroll to position [354, 0]
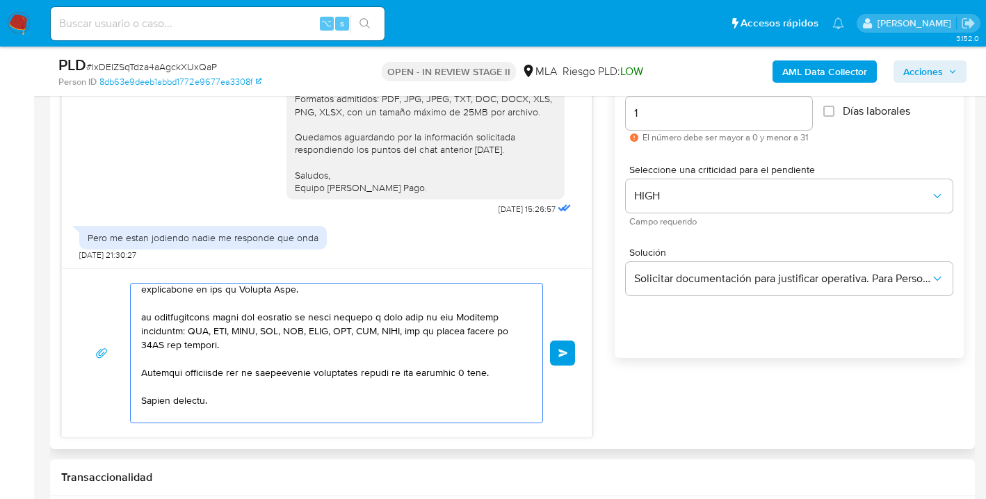
click at [471, 370] on textarea at bounding box center [333, 353] width 384 height 139
drag, startPoint x: 192, startPoint y: 373, endPoint x: 140, endPoint y: 372, distance: 51.5
click at [141, 372] on textarea at bounding box center [333, 353] width 384 height 139
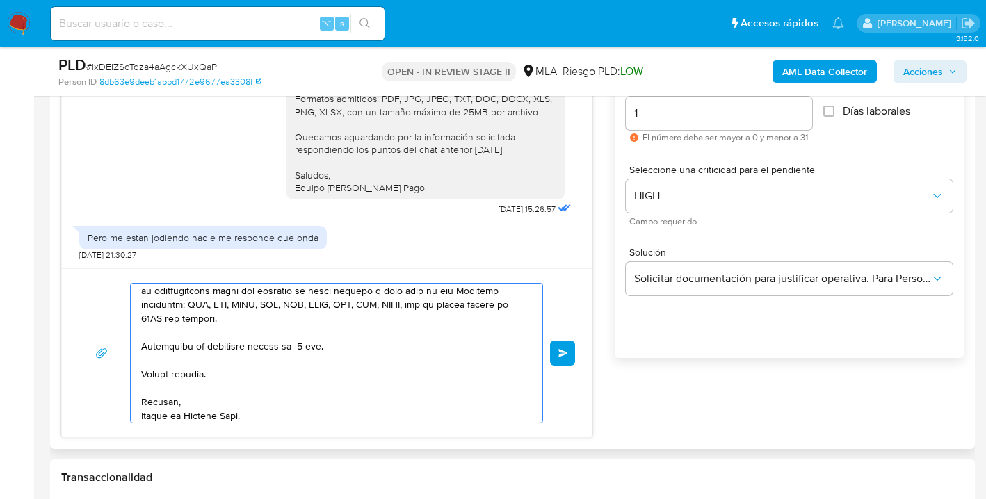
scroll to position [394, 0]
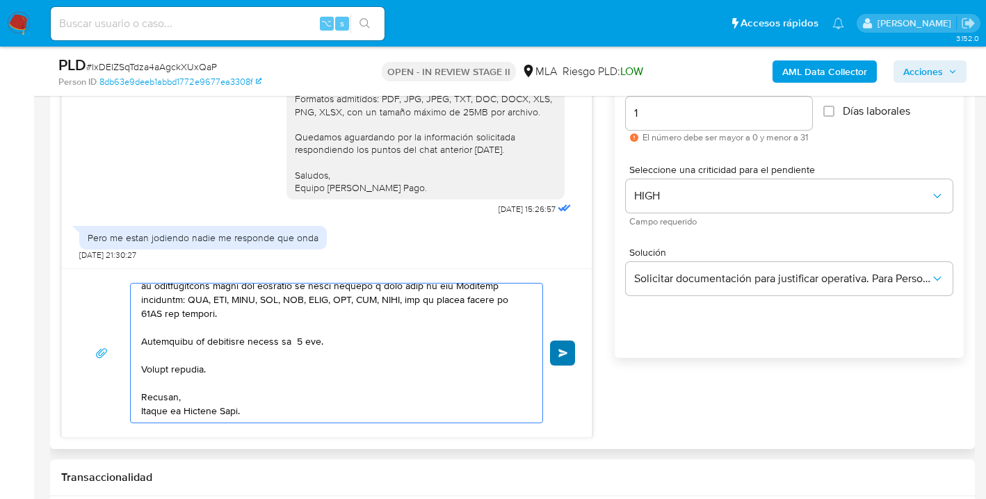
type textarea "Hola Ernesto Javier Zuwenger, esperamos te encuentres muy bien Te reiteramos el…"
click at [564, 352] on span "Enviar" at bounding box center [563, 353] width 10 height 8
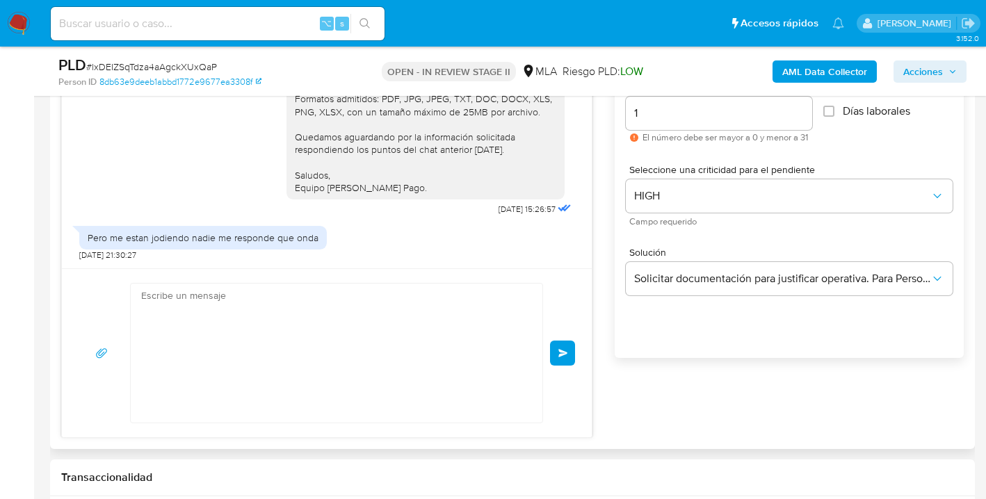
scroll to position [2581, 0]
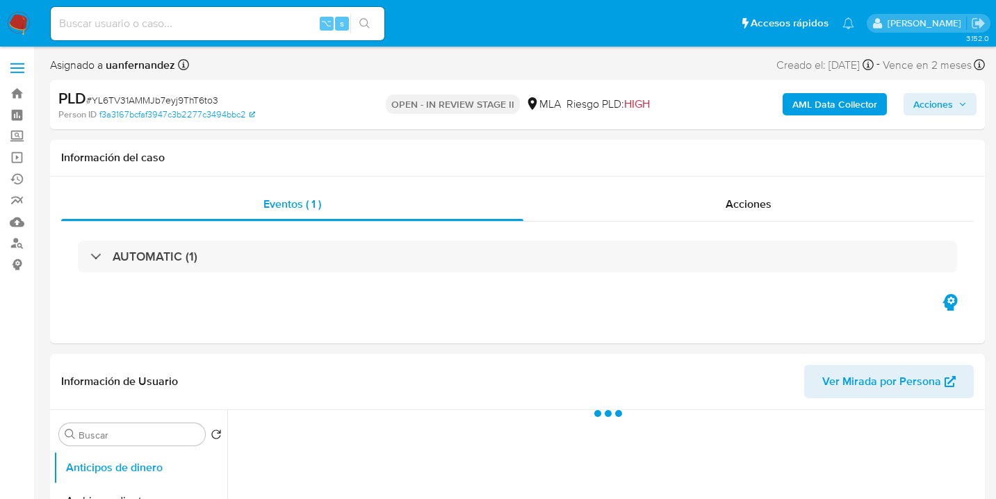
select select "10"
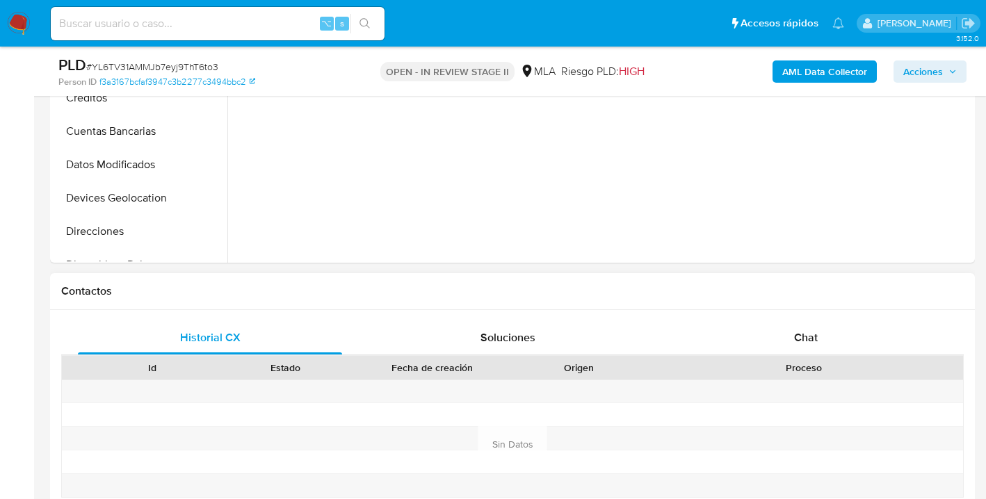
scroll to position [576, 0]
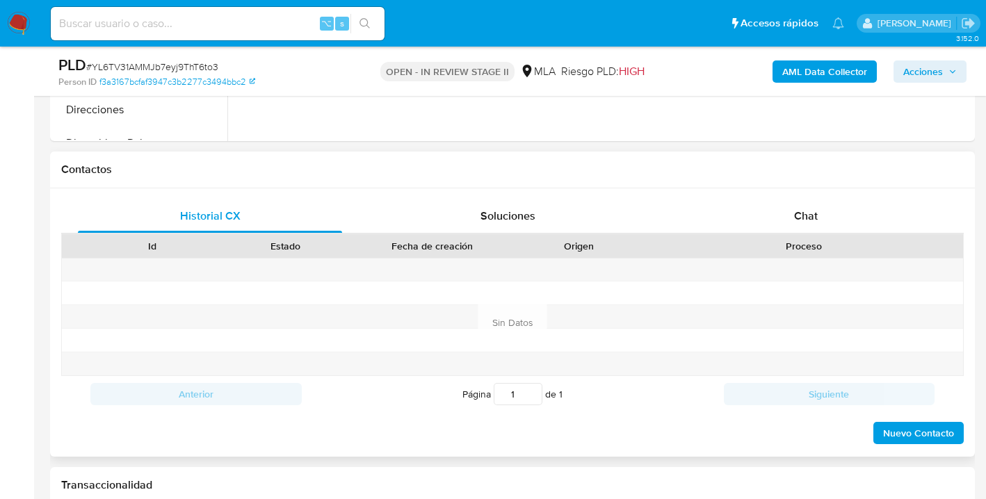
drag, startPoint x: 801, startPoint y: 218, endPoint x: 745, endPoint y: 179, distance: 67.9
click at [801, 218] on span "Chat" at bounding box center [806, 216] width 24 height 16
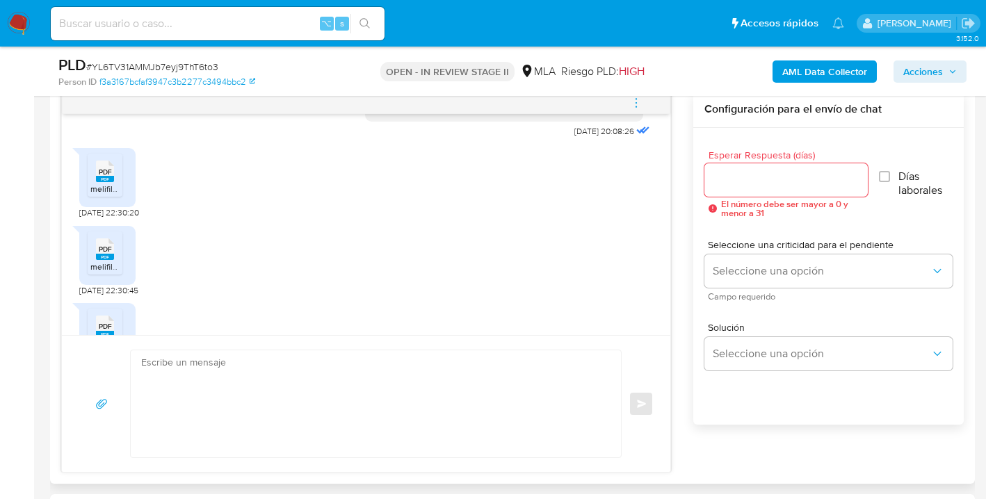
scroll to position [709, 0]
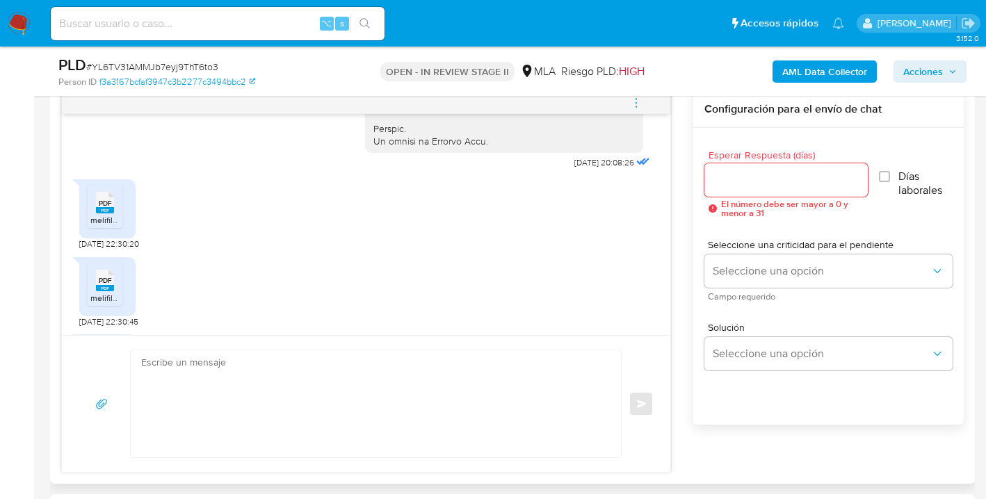
click at [110, 213] on rect at bounding box center [105, 210] width 18 height 6
click at [106, 285] on span "PDF" at bounding box center [105, 280] width 13 height 9
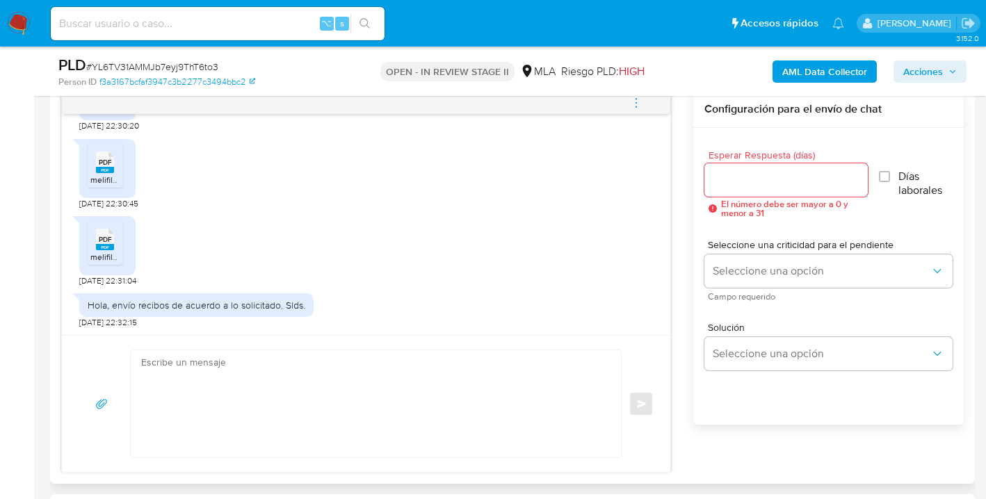
scroll to position [853, 0]
click at [112, 241] on icon at bounding box center [105, 239] width 18 height 22
click at [772, 187] on input "Esperar Respuesta (días)" at bounding box center [785, 180] width 163 height 18
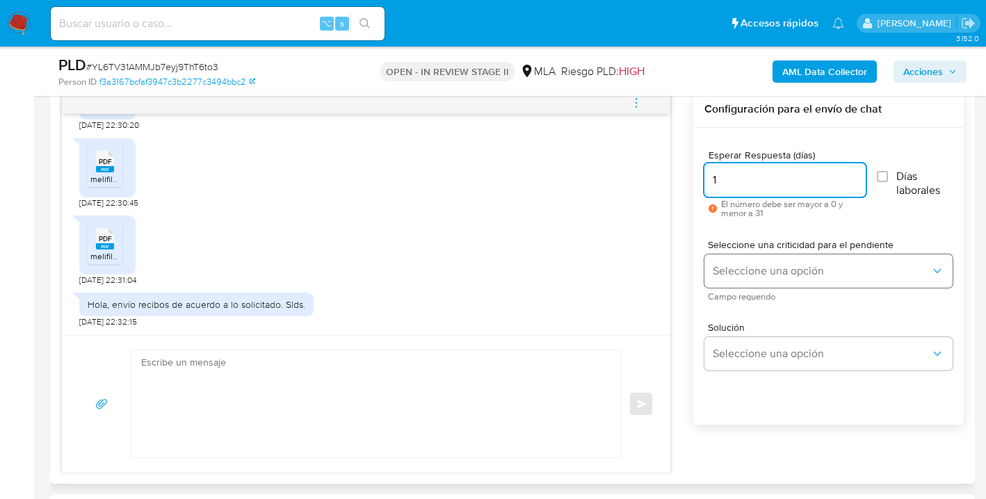
type input "1"
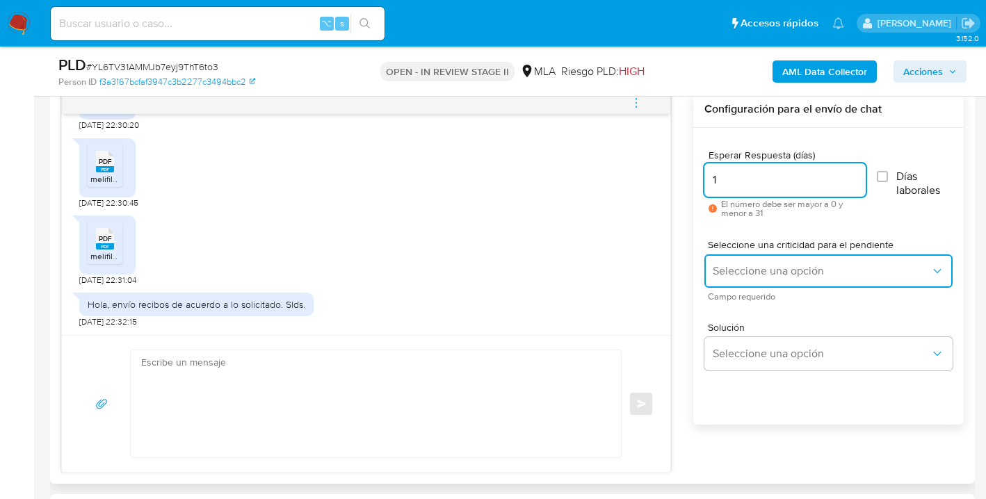
click at [758, 259] on button "Seleccione una opción" at bounding box center [828, 270] width 248 height 33
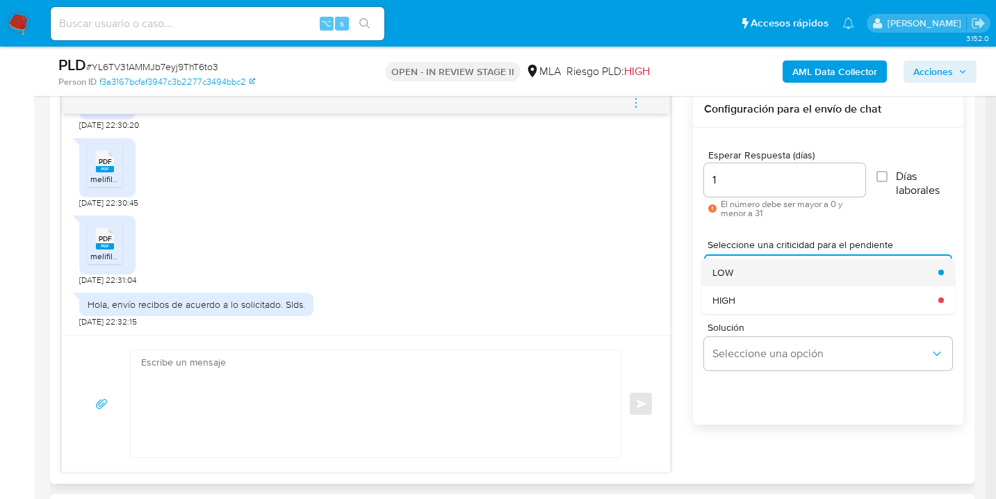
click at [753, 271] on div "LOW" at bounding box center [821, 273] width 218 height 28
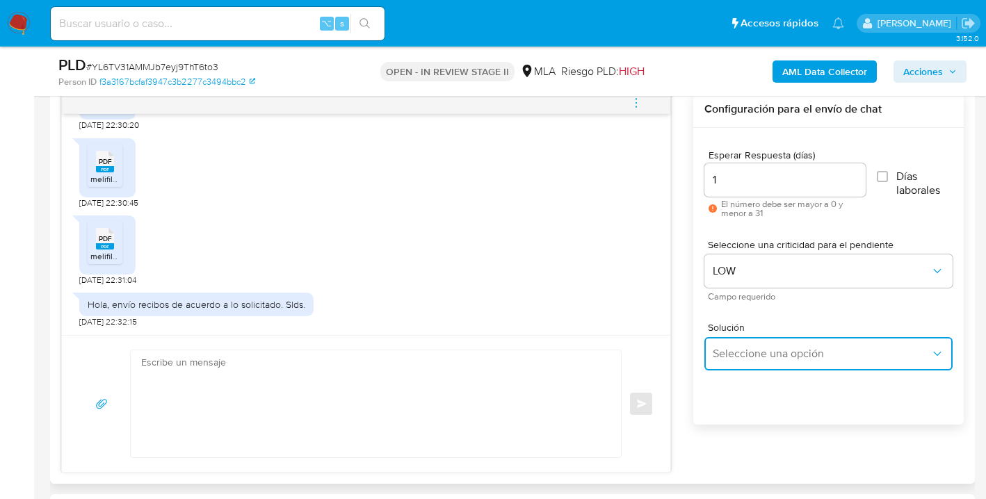
click at [751, 339] on button "Seleccione una opción" at bounding box center [828, 353] width 248 height 33
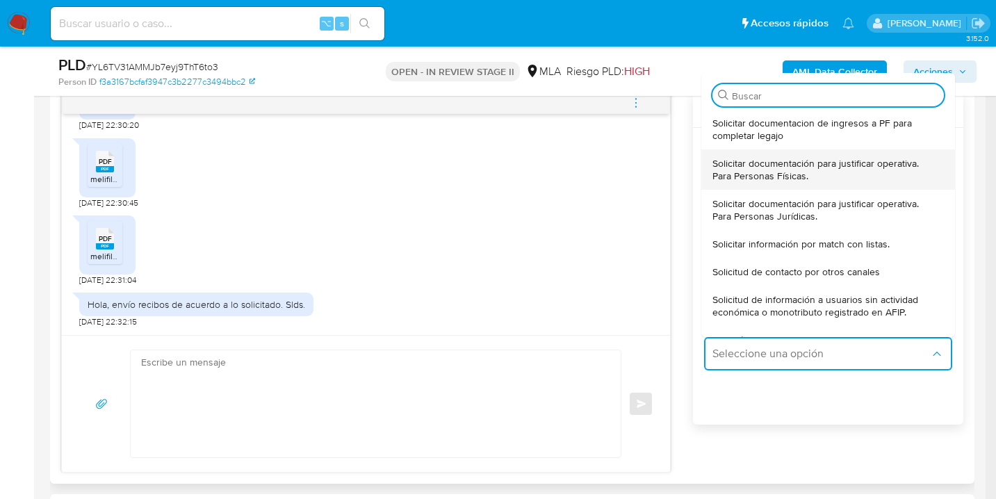
click at [830, 169] on span "Solicitar documentación para justificar operativa. Para Personas Físicas." at bounding box center [823, 169] width 223 height 25
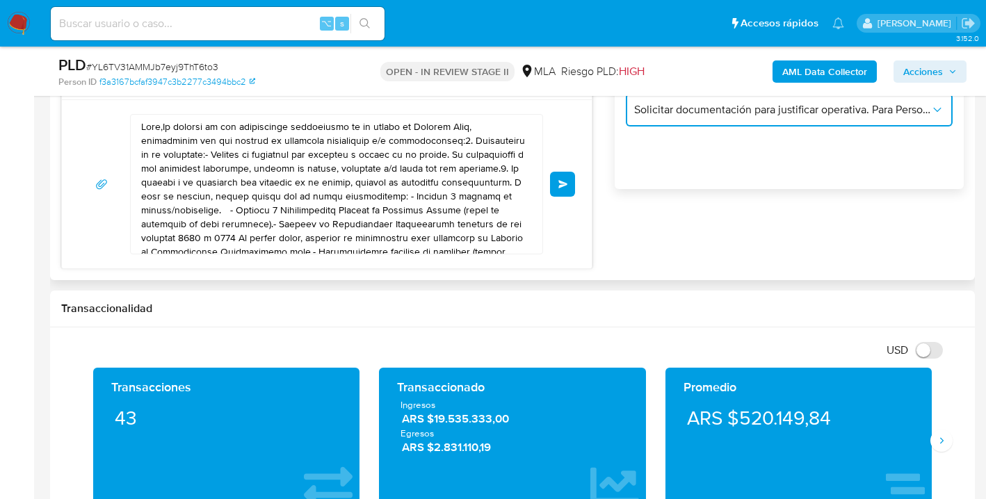
scroll to position [954, 0]
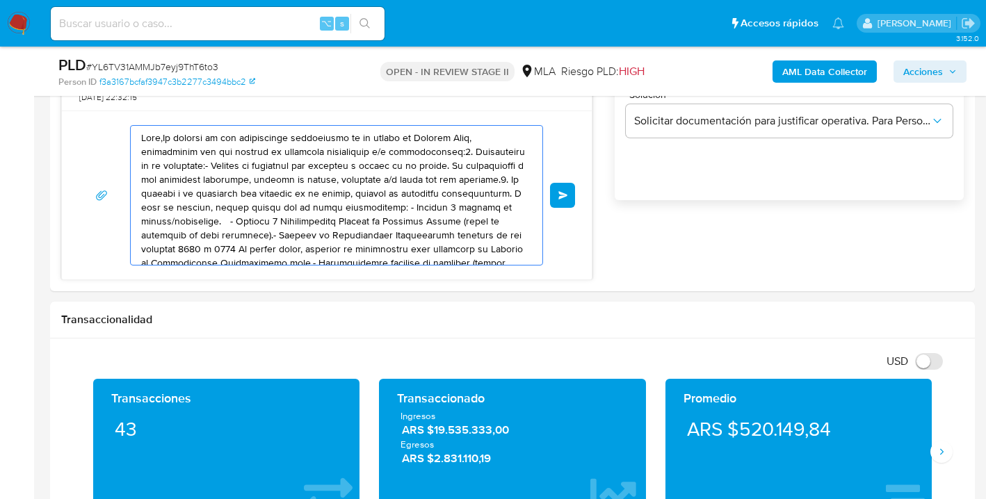
drag, startPoint x: 366, startPoint y: 241, endPoint x: -6, endPoint y: 63, distance: 412.6
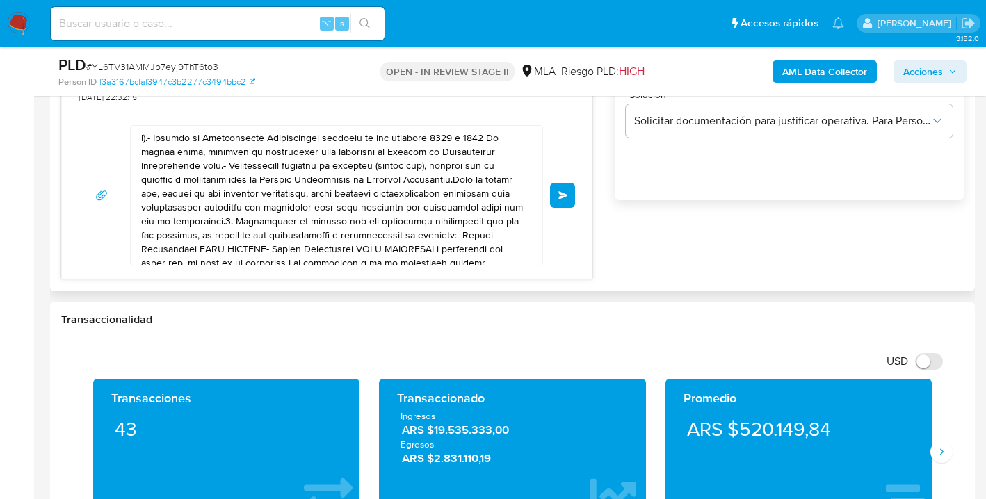
drag, startPoint x: 185, startPoint y: 186, endPoint x: 140, endPoint y: 152, distance: 56.2
click at [140, 153] on div "Enviar" at bounding box center [327, 195] width 530 height 169
click at [398, 222] on textarea at bounding box center [333, 195] width 384 height 139
drag, startPoint x: 350, startPoint y: 226, endPoint x: 301, endPoint y: 233, distance: 49.2
click at [131, 158] on div at bounding box center [333, 195] width 405 height 139
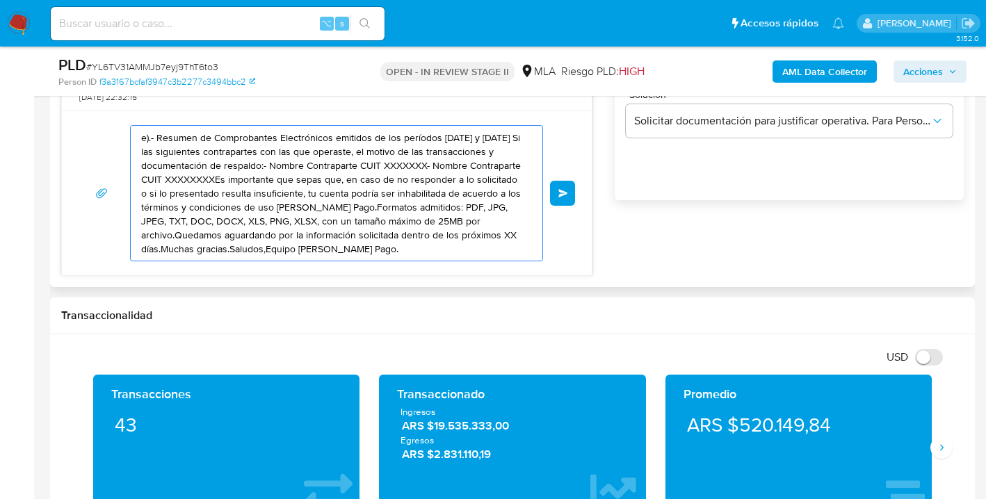
drag, startPoint x: 159, startPoint y: 177, endPoint x: 148, endPoint y: 159, distance: 21.2
click at [124, 149] on div "e).- Resumen de Comprobantes Electrónicos emitidos de los períodos 2024 y 2025 …" at bounding box center [327, 193] width 496 height 136
type textarea "e).- Resumen de Comprobantes Electrónicos emitidos de los períodos 2024 y 2025 …"
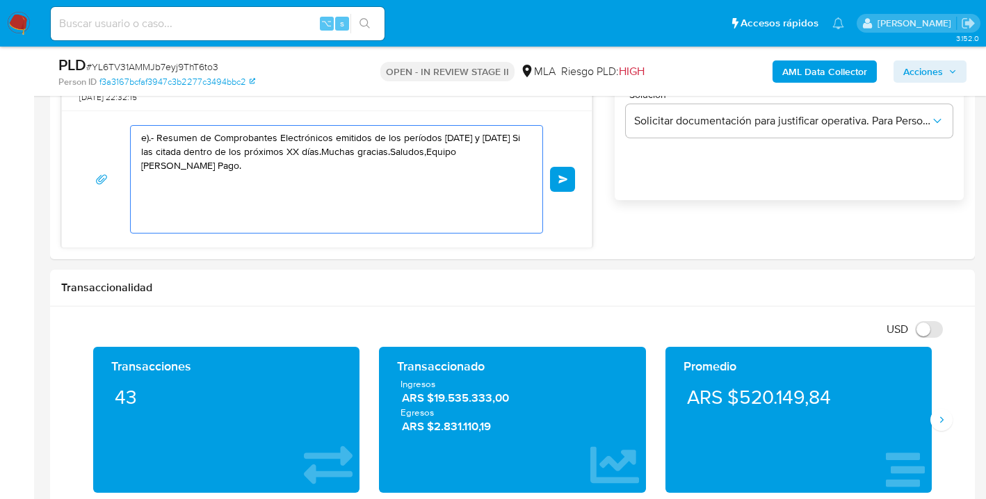
drag, startPoint x: 321, startPoint y: 208, endPoint x: 8, endPoint y: 82, distance: 337.8
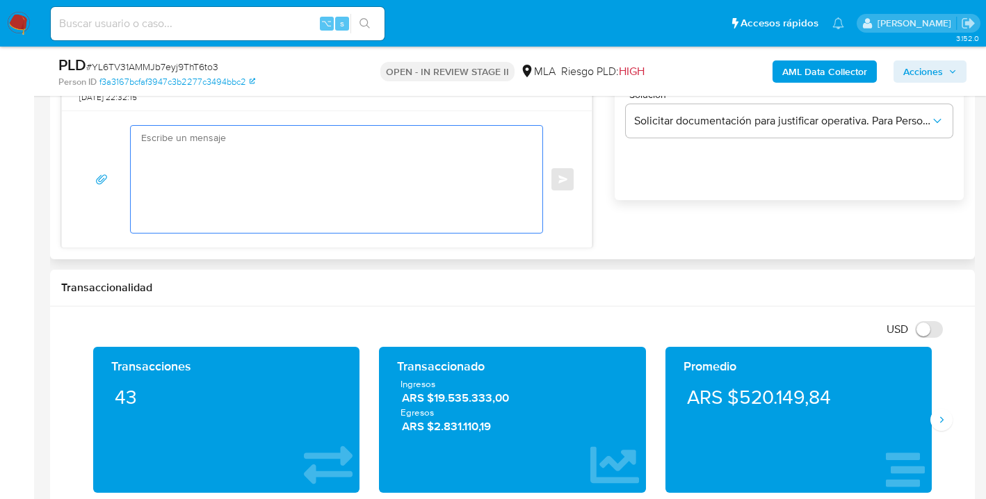
paste textarea "Hola, esperamos te encuentres muy bien. Confirmamos la recepción de la document…"
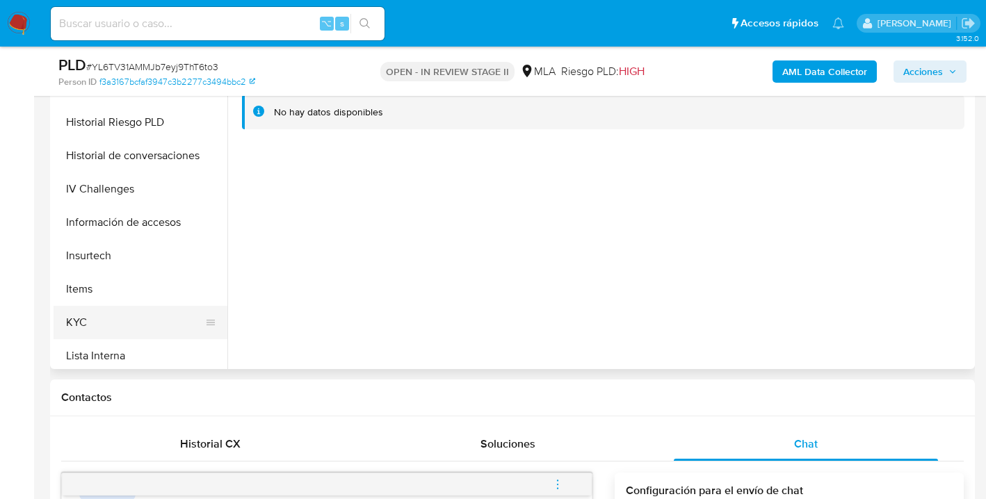
scroll to position [423, 0]
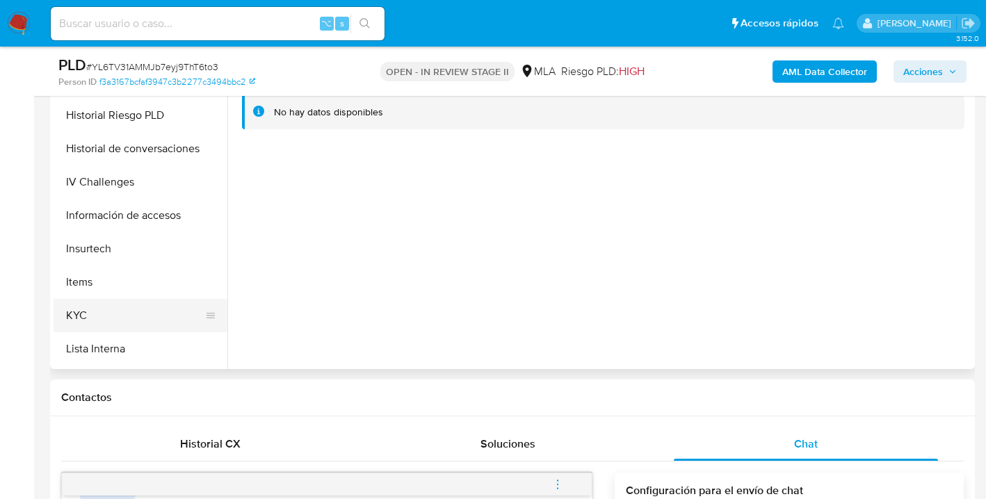
click at [179, 302] on button "KYC" at bounding box center [135, 315] width 163 height 33
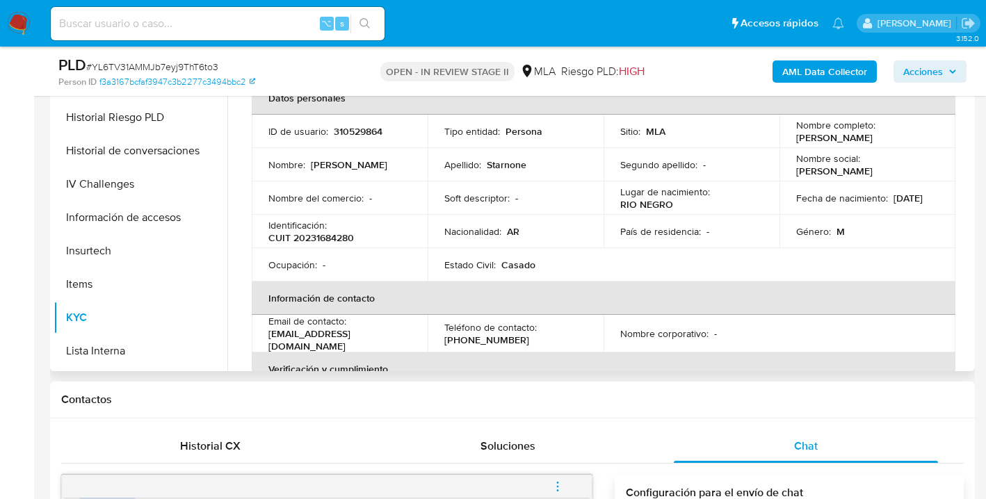
scroll to position [345, 0]
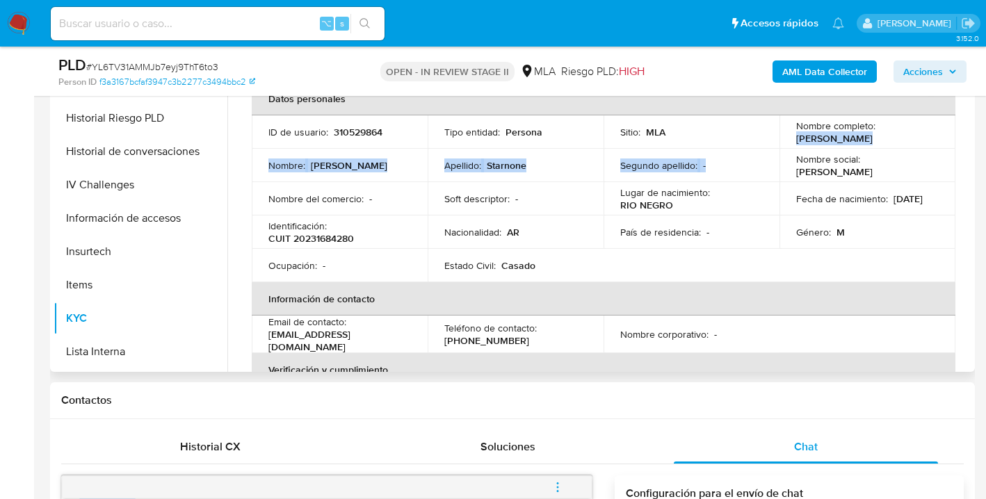
drag, startPoint x: 791, startPoint y: 139, endPoint x: 883, endPoint y: 149, distance: 93.0
click at [883, 149] on tbody "ID de usuario : 310529864 Tipo entidad : Persona Sitio : MLA Nombre completo : …" at bounding box center [603, 198] width 703 height 167
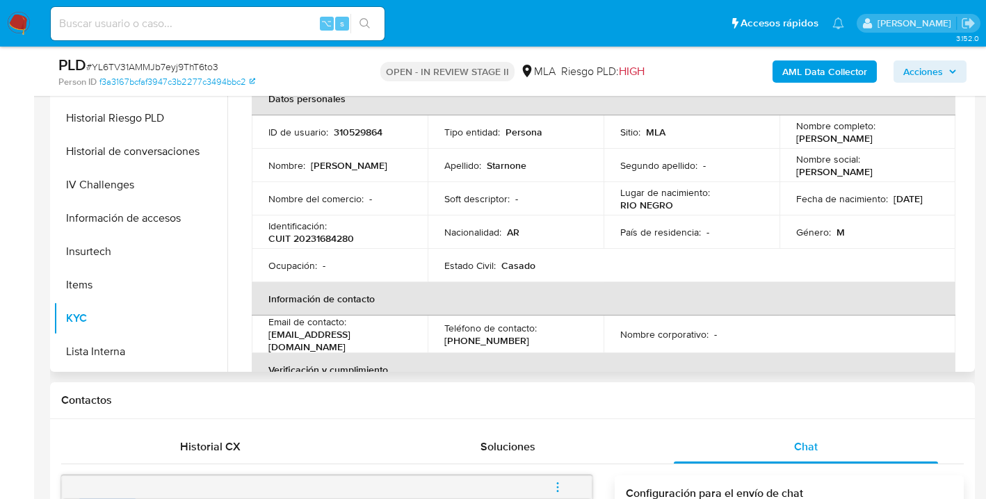
click at [883, 149] on td "Nombre social : Giuliano" at bounding box center [867, 165] width 176 height 33
drag, startPoint x: 883, startPoint y: 136, endPoint x: 795, endPoint y: 133, distance: 87.6
click at [796, 133] on div "Nombre completo : Giuliano Dante Starnone" at bounding box center [867, 132] width 142 height 25
copy p "Giuliano Dante Starnone"
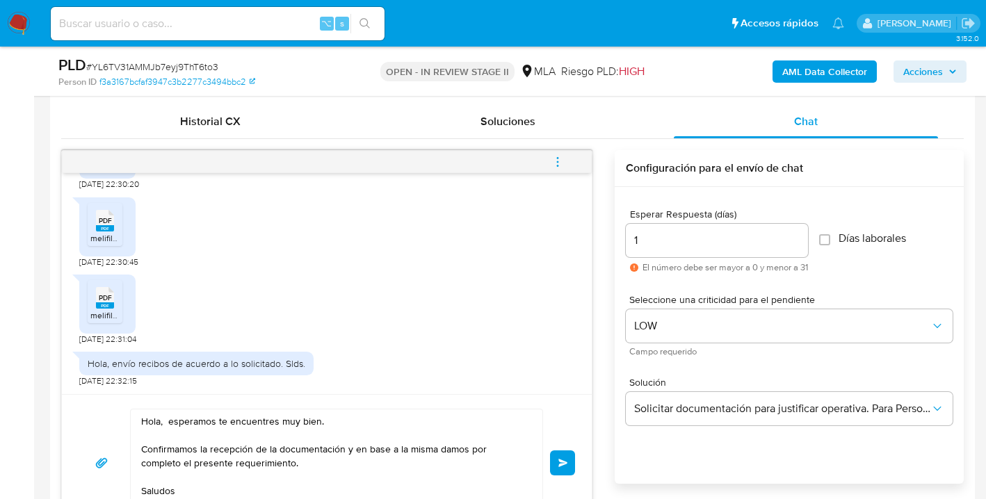
scroll to position [813, 0]
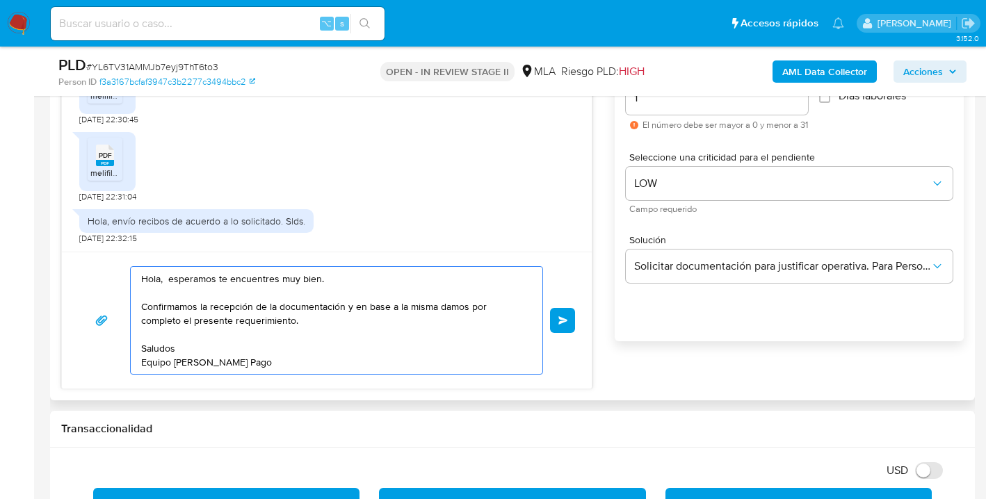
drag, startPoint x: 159, startPoint y: 279, endPoint x: 178, endPoint y: 301, distance: 28.6
click at [161, 281] on textarea "Hola, esperamos te encuentres muy bien. Confirmamos la recepción de la document…" at bounding box center [333, 320] width 384 height 107
paste textarea "Giuliano Dante Starnone"
type textarea "Hola Giuliano Dante Starnone, esperamos te encuentres muy bien. Confirmamos la …"
click at [562, 318] on span "Enviar" at bounding box center [563, 320] width 10 height 8
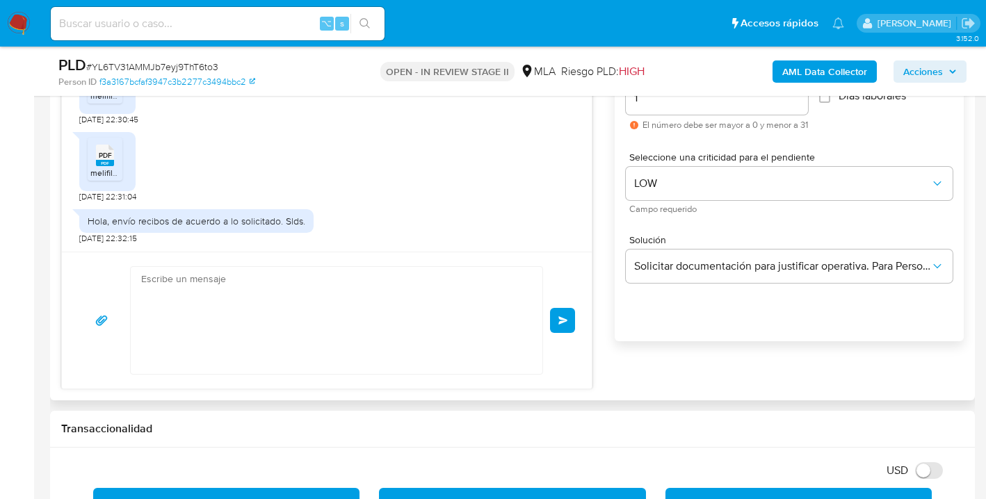
scroll to position [994, 0]
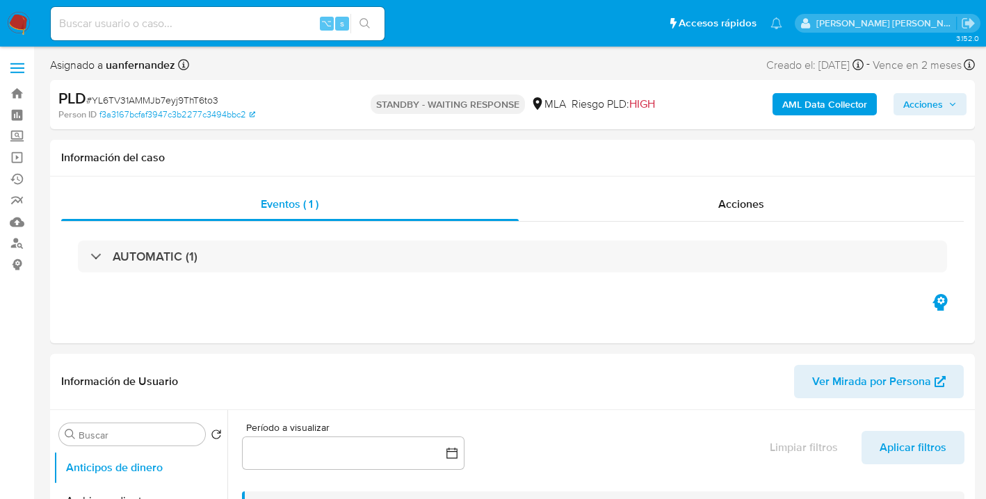
select select "10"
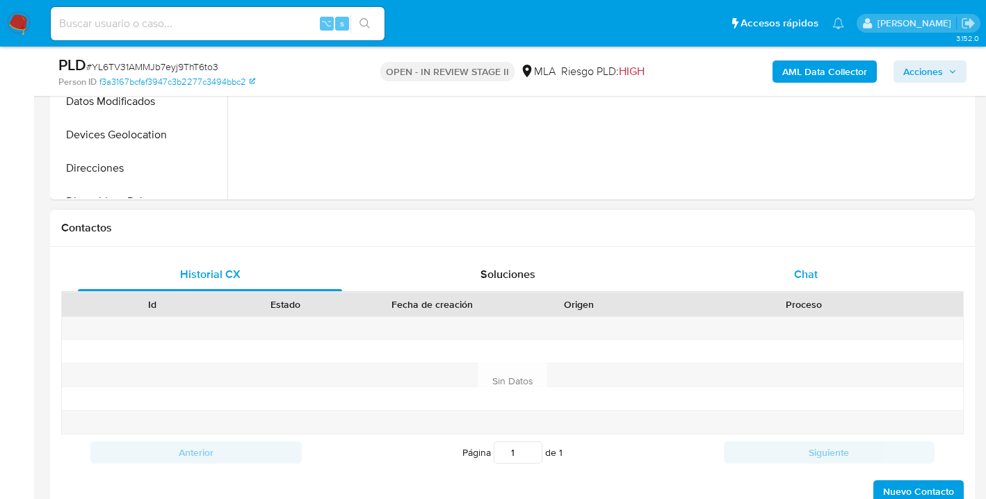
click at [811, 279] on span "Chat" at bounding box center [806, 274] width 24 height 16
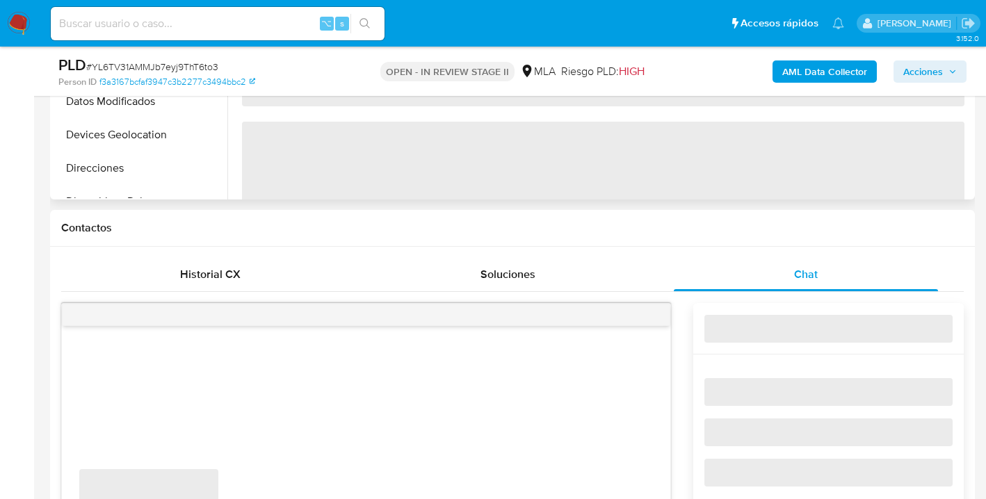
select select "10"
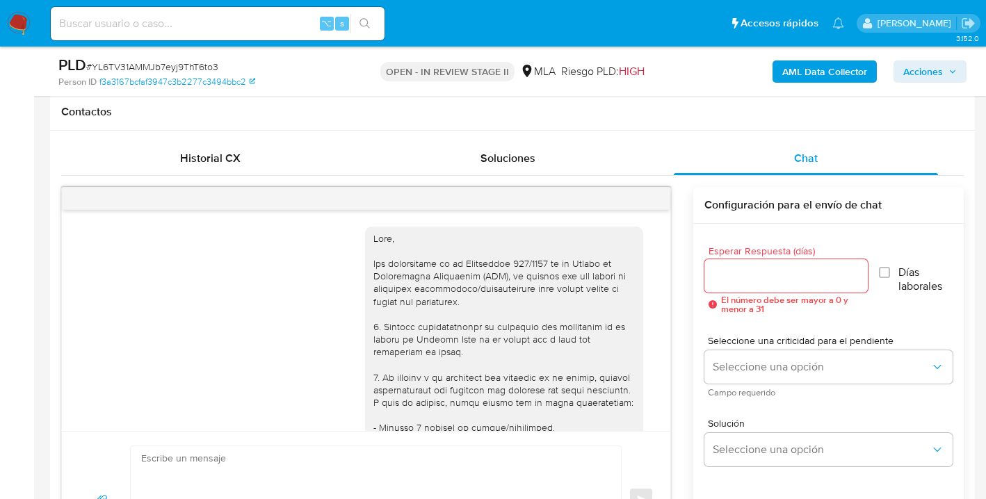
scroll to position [994, 0]
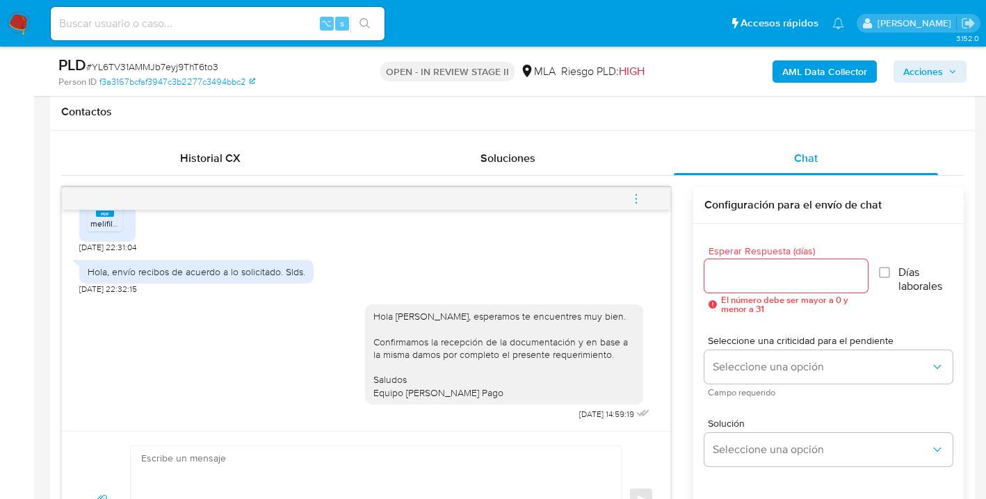
click at [633, 197] on icon "menu-action" at bounding box center [636, 199] width 13 height 13
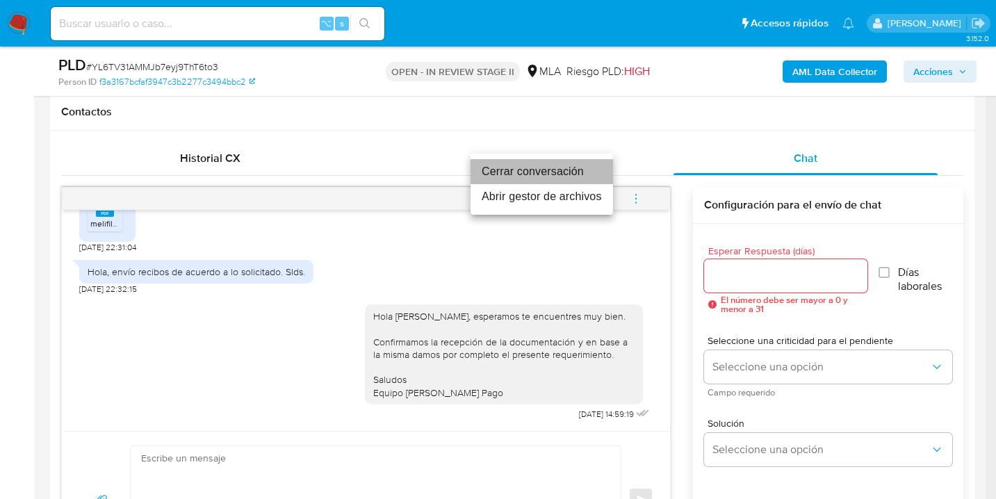
click at [521, 170] on li "Cerrar conversación" at bounding box center [542, 171] width 142 height 25
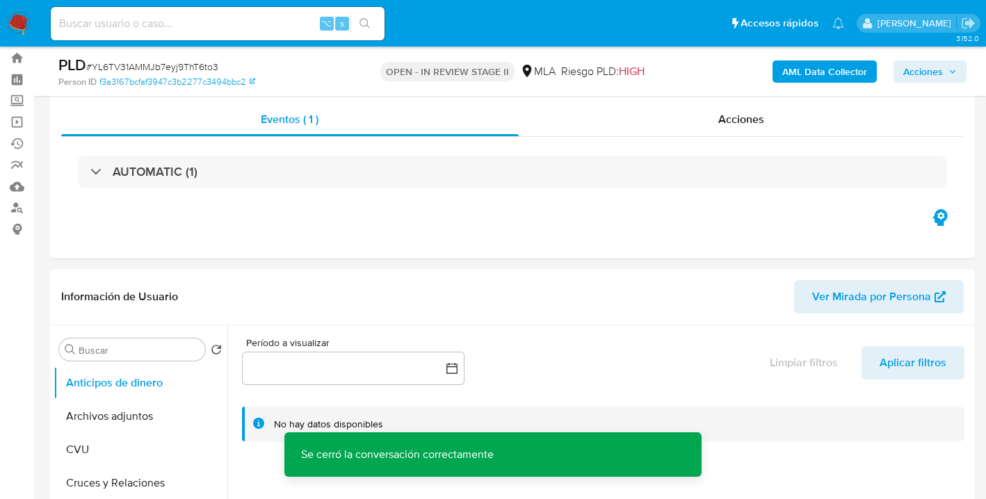
scroll to position [158, 0]
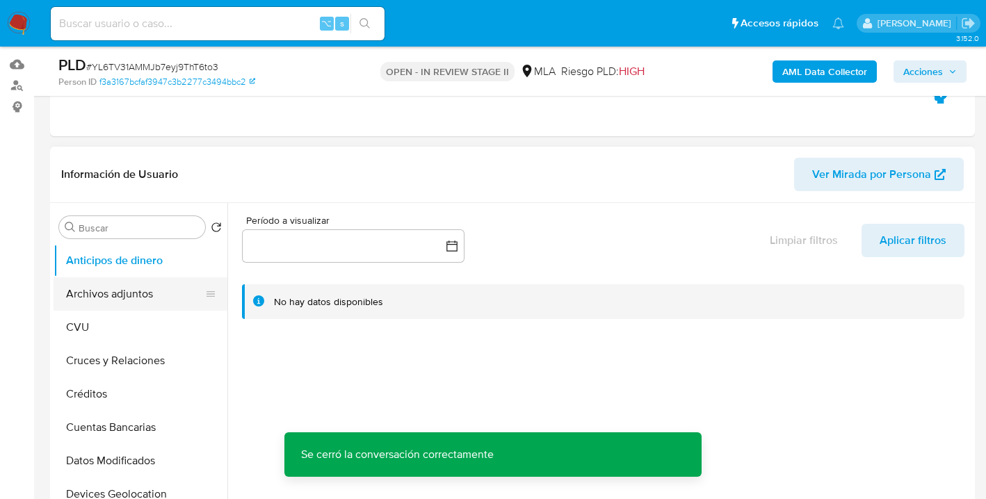
click at [132, 295] on button "Archivos adjuntos" at bounding box center [135, 293] width 163 height 33
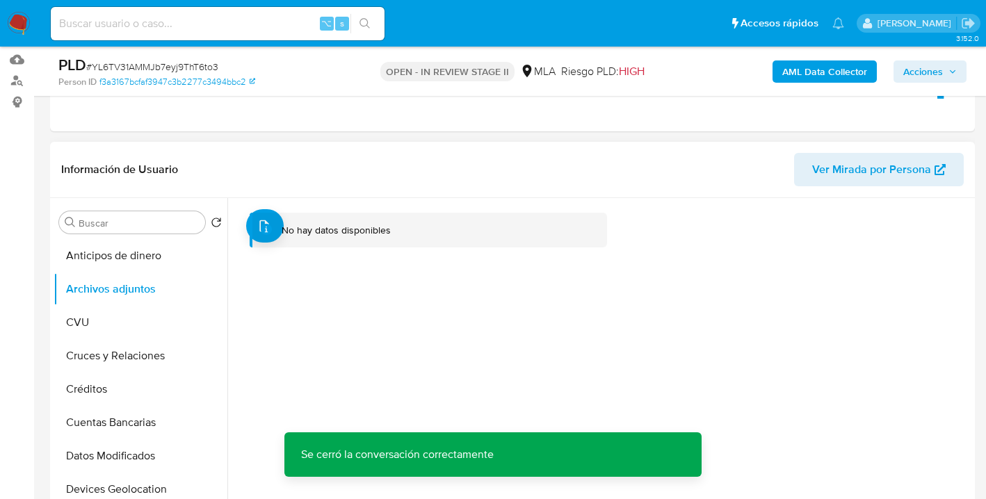
scroll to position [163, 0]
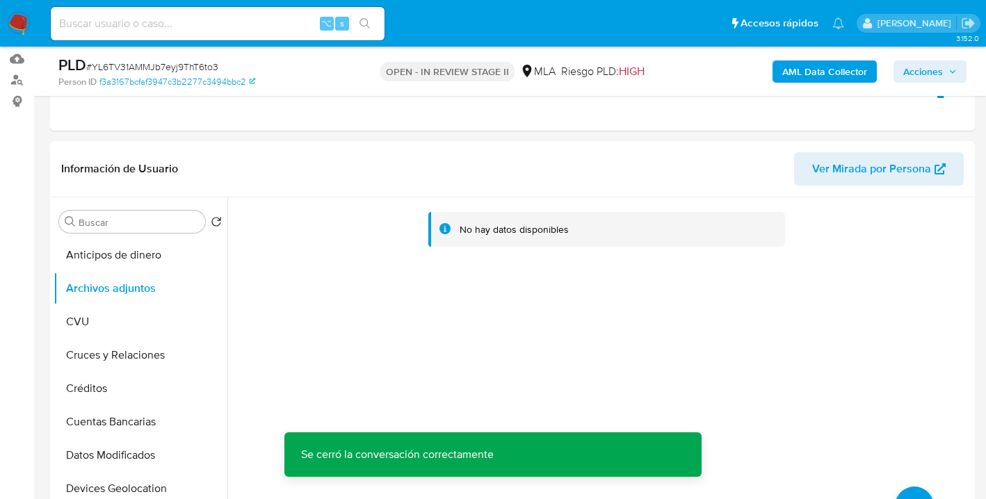
click at [818, 76] on b "AML Data Collector" at bounding box center [824, 71] width 85 height 22
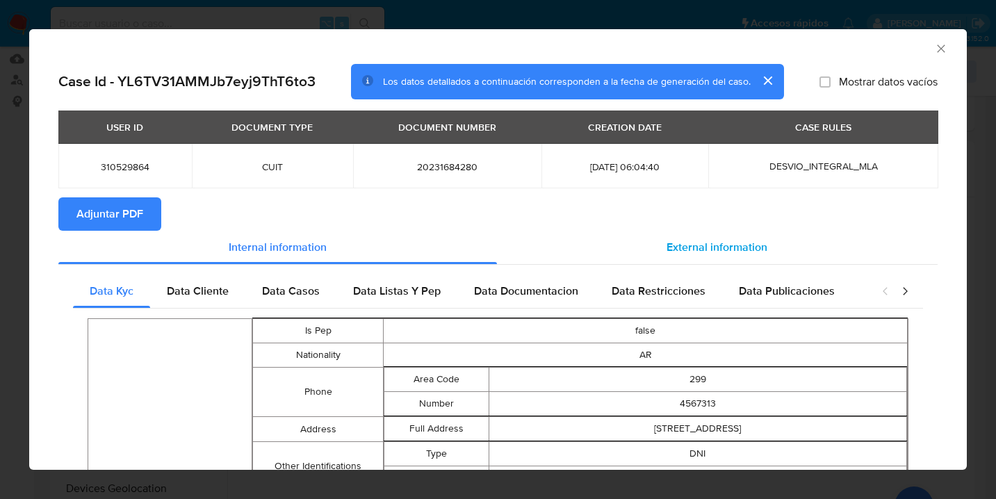
click at [683, 256] on div "External information" at bounding box center [717, 247] width 441 height 33
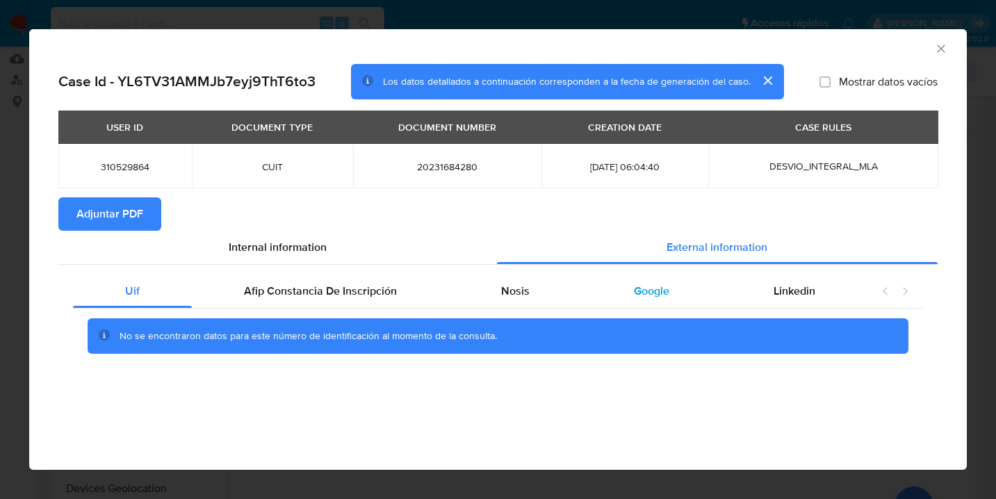
click at [656, 287] on span "Google" at bounding box center [651, 291] width 35 height 16
click at [133, 218] on span "Adjuntar PDF" at bounding box center [109, 214] width 67 height 31
click at [937, 51] on icon "Cerrar ventana" at bounding box center [941, 48] width 8 height 8
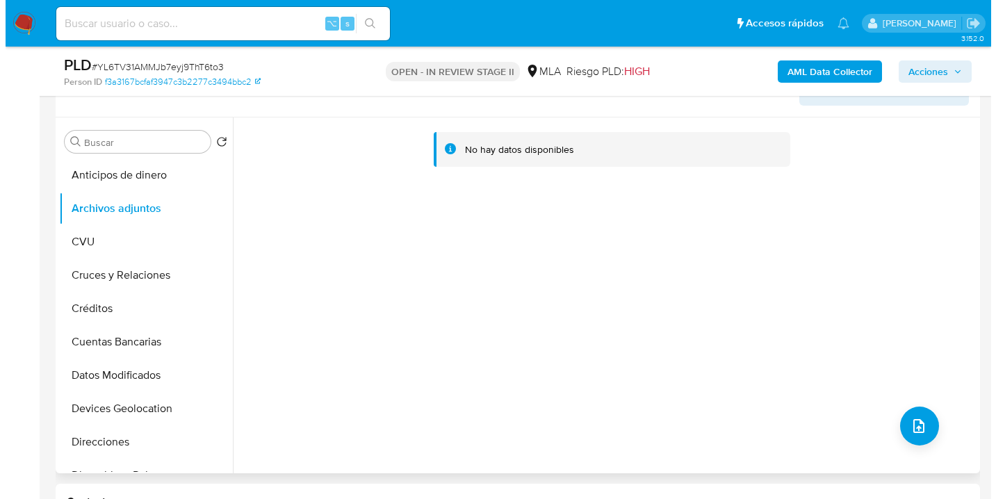
scroll to position [249, 0]
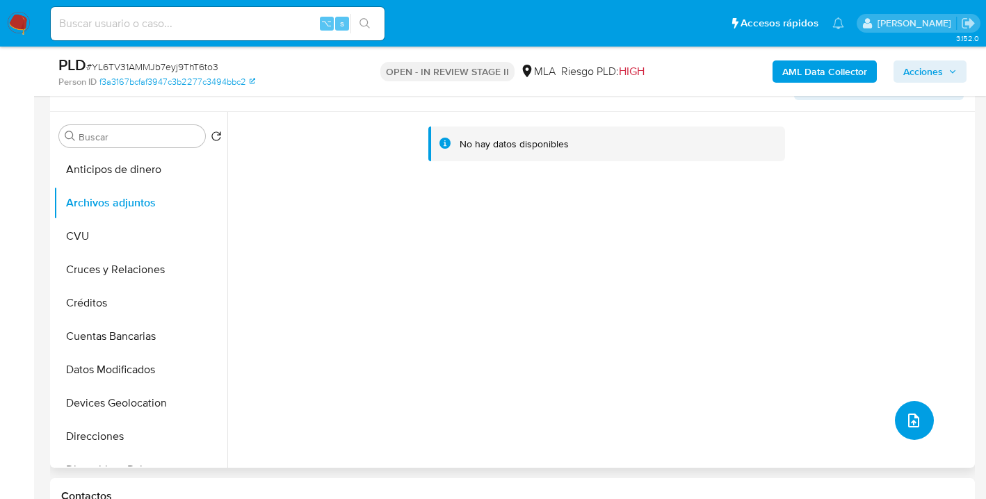
click at [911, 418] on icon "upload-file" at bounding box center [913, 421] width 11 height 14
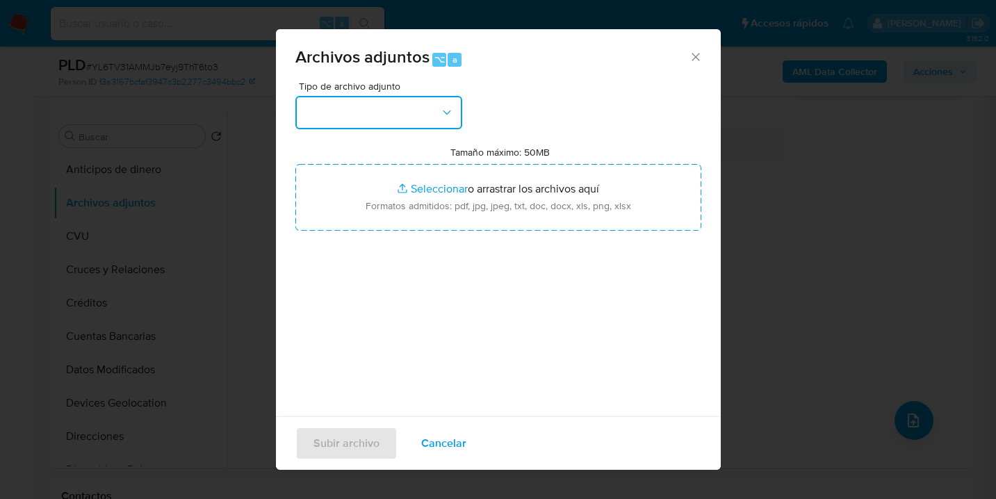
click at [454, 115] on button "button" at bounding box center [378, 112] width 167 height 33
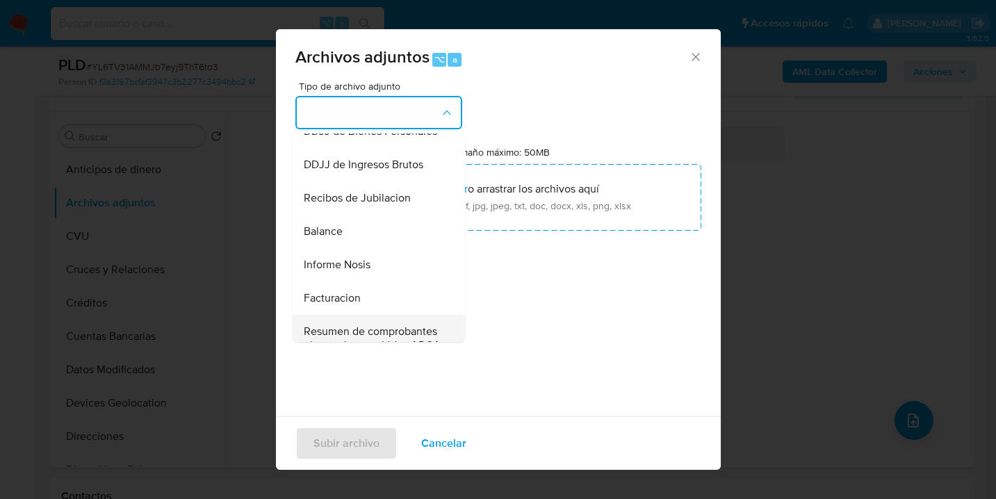
scroll to position [562, 0]
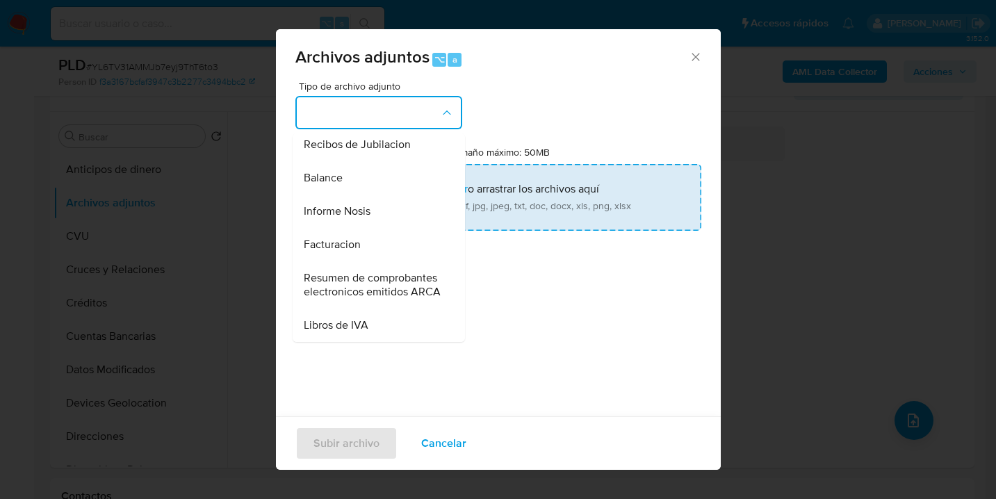
click at [376, 195] on div "Informe Nosis" at bounding box center [375, 211] width 142 height 33
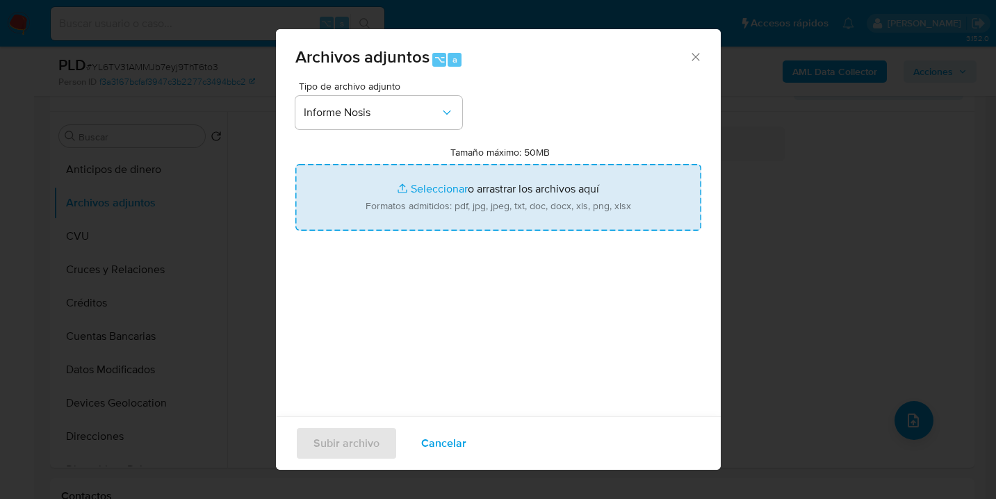
click at [498, 202] on input "Tamaño máximo: 50MB Seleccionar archivos" at bounding box center [498, 197] width 406 height 67
type input "C:\fakepath\310529864 -NOSIS_Manager_InformeIndividual_20231684280_620658_20250…"
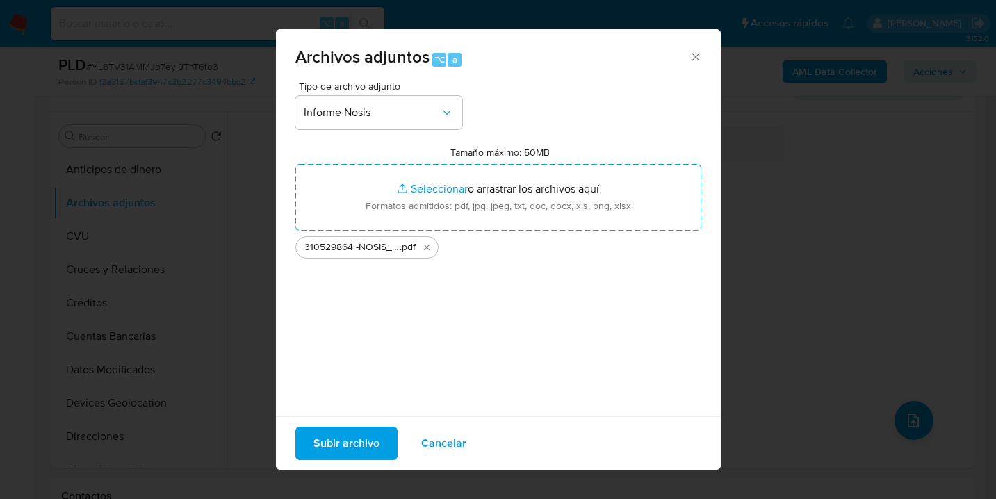
click at [329, 437] on span "Subir archivo" at bounding box center [346, 443] width 66 height 31
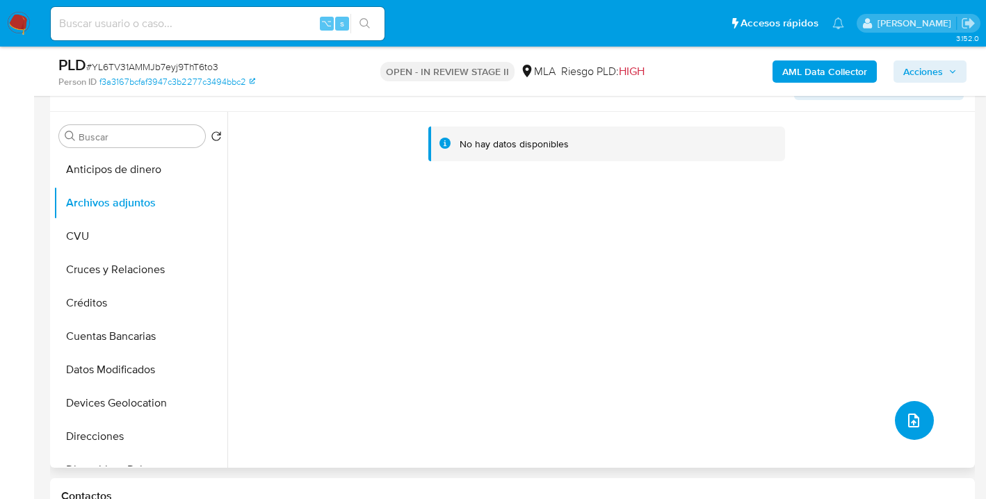
click at [905, 417] on icon "upload-file" at bounding box center [913, 420] width 17 height 17
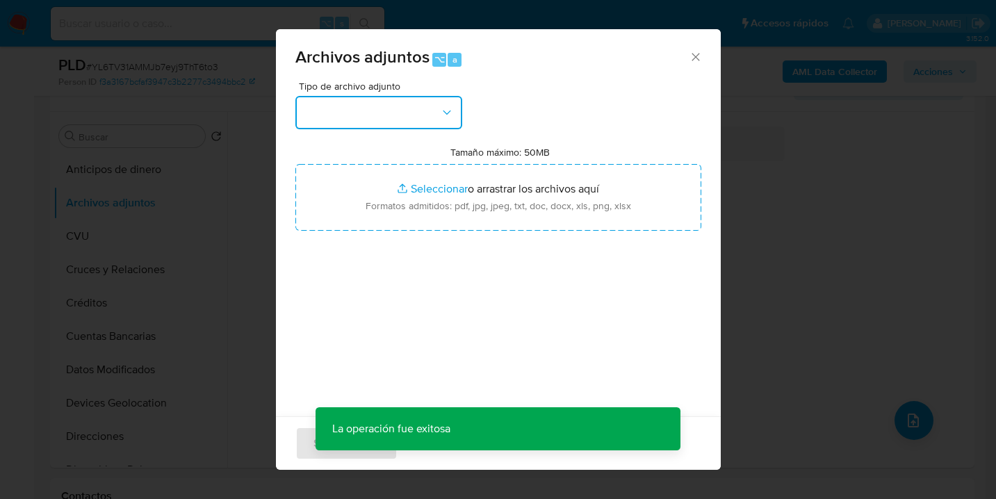
drag, startPoint x: 457, startPoint y: 111, endPoint x: 455, endPoint y: 119, distance: 8.1
click at [457, 112] on button "button" at bounding box center [378, 112] width 167 height 33
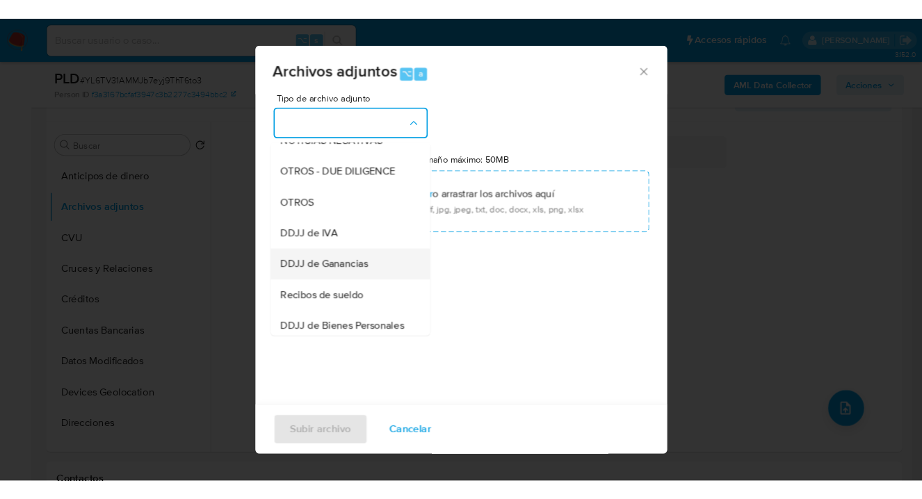
scroll to position [266, 0]
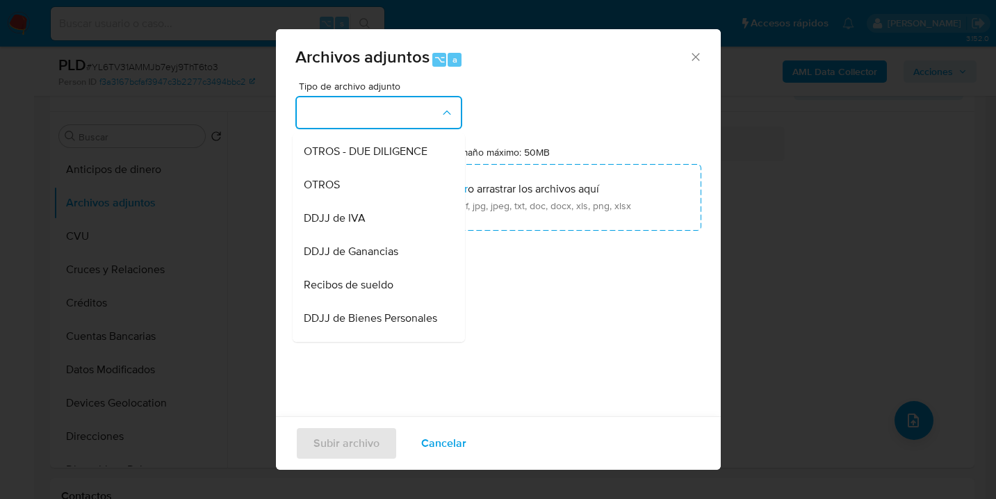
drag, startPoint x: 386, startPoint y: 288, endPoint x: 430, endPoint y: 239, distance: 65.0
click at [386, 288] on div "Recibos de sueldo" at bounding box center [375, 284] width 142 height 33
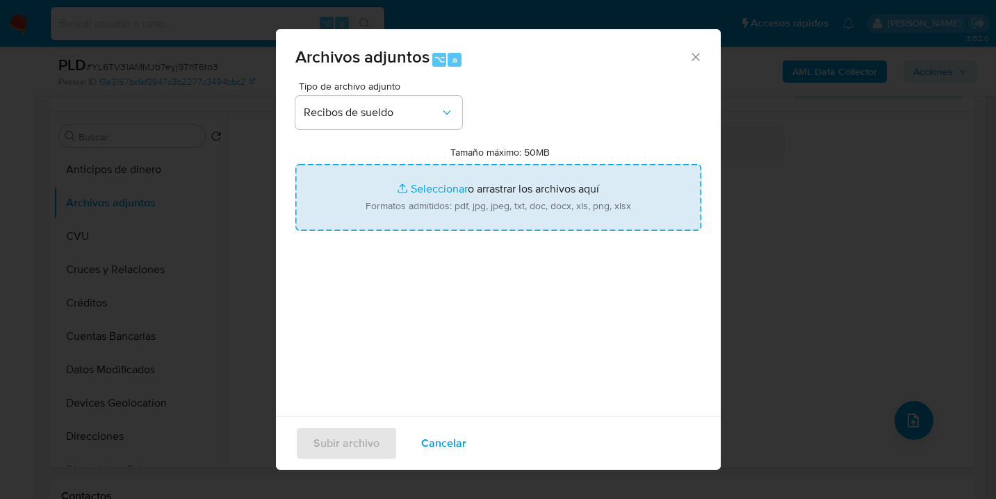
click at [480, 196] on input "Tamaño máximo: 50MB Seleccionar archivos" at bounding box center [498, 197] width 406 height 67
type input "C:\fakepath\Sueldo Abril 2025.pdf"
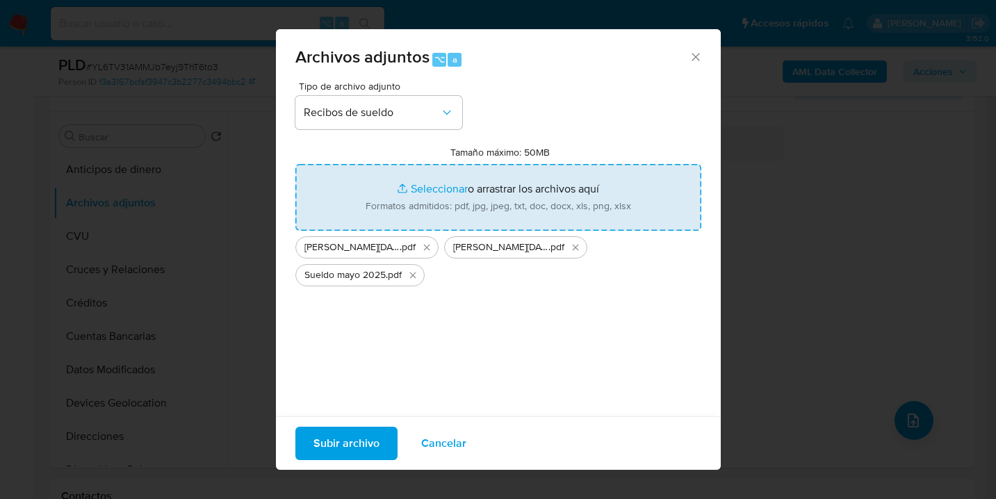
click at [343, 448] on span "Subir archivo" at bounding box center [346, 443] width 66 height 31
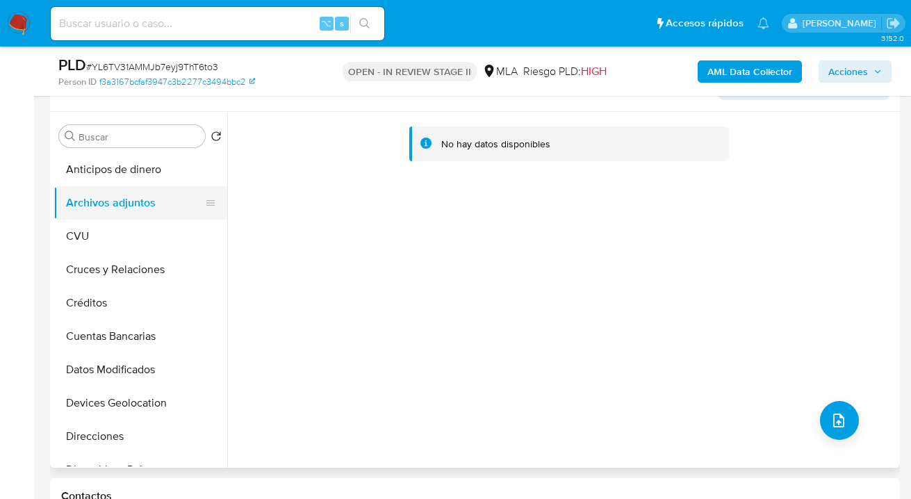
drag, startPoint x: 138, startPoint y: 236, endPoint x: 144, endPoint y: 213, distance: 24.3
click at [138, 236] on button "CVU" at bounding box center [141, 236] width 174 height 33
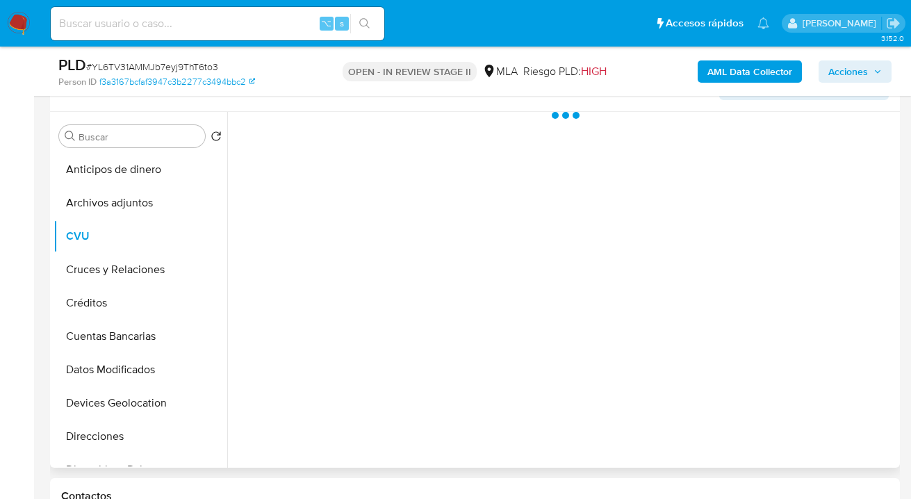
drag, startPoint x: 148, startPoint y: 205, endPoint x: 323, endPoint y: 229, distance: 176.2
click at [148, 205] on button "Archivos adjuntos" at bounding box center [141, 202] width 174 height 33
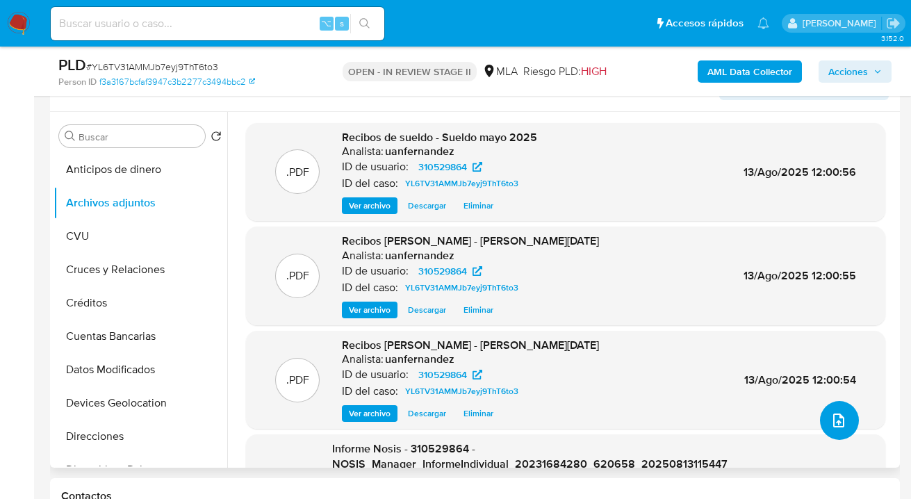
click at [832, 418] on icon "upload-file" at bounding box center [839, 420] width 17 height 17
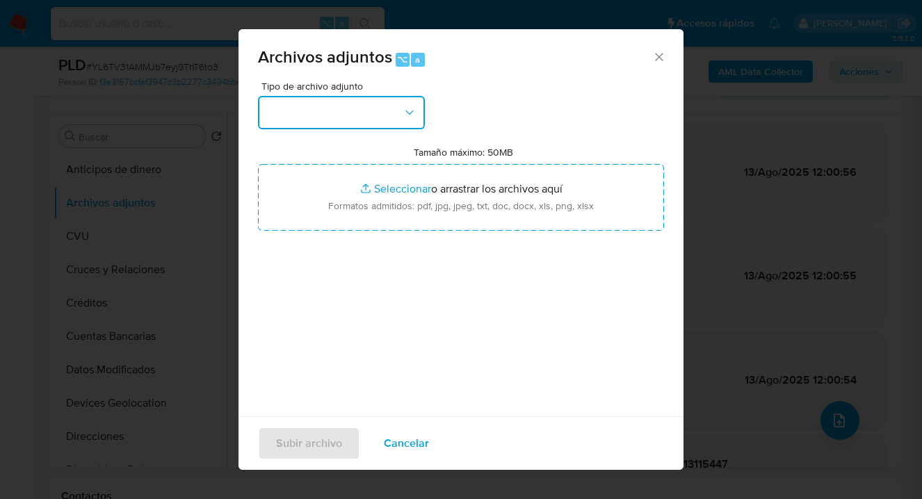
click at [402, 101] on button "button" at bounding box center [341, 112] width 167 height 33
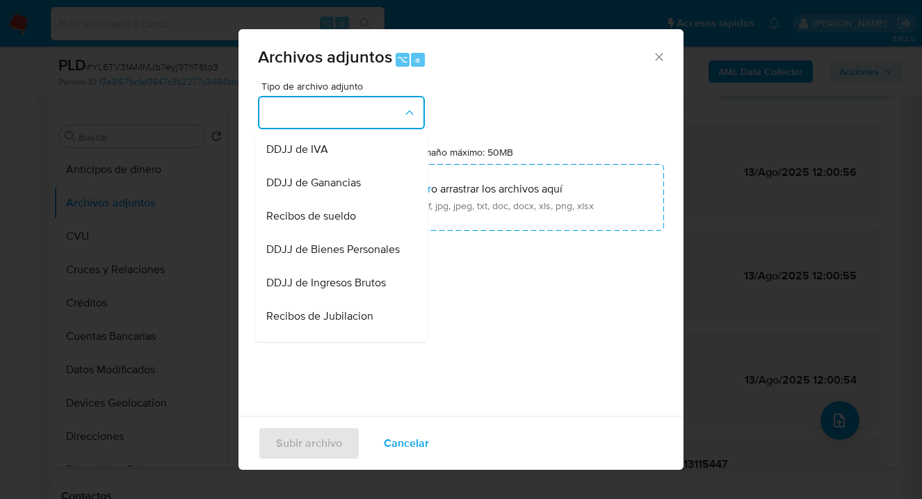
scroll to position [196, 0]
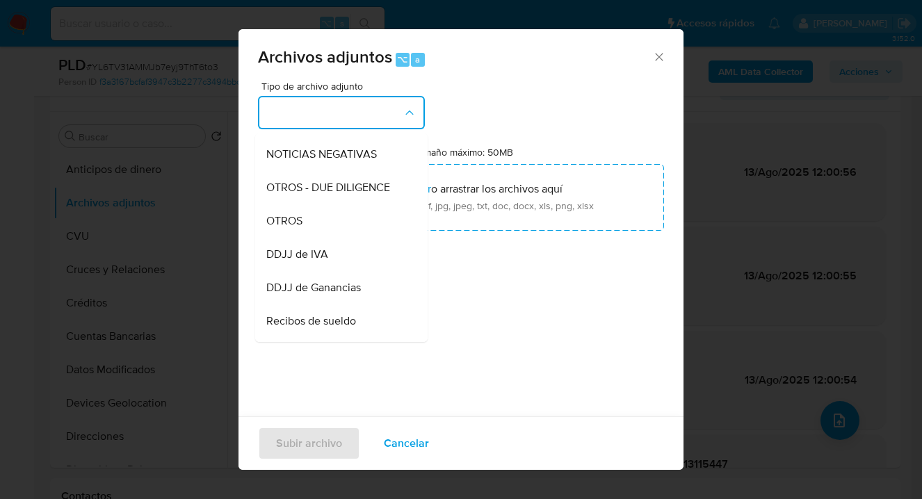
drag, startPoint x: 332, startPoint y: 251, endPoint x: 423, endPoint y: 223, distance: 94.5
click at [332, 251] on ul "IDENTIFICACIÓN INGRESOS CAPTURA BUREAU CAPTURA GOOGLE CAPTURA WEB INFORMACIÓN S…" at bounding box center [341, 277] width 172 height 681
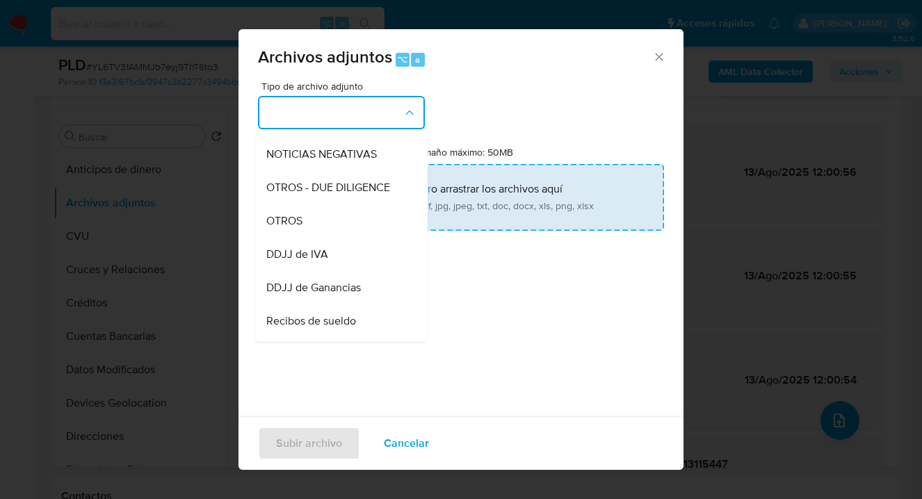
drag, startPoint x: 339, startPoint y: 231, endPoint x: 413, endPoint y: 230, distance: 74.4
click at [339, 231] on div "OTROS" at bounding box center [337, 220] width 142 height 33
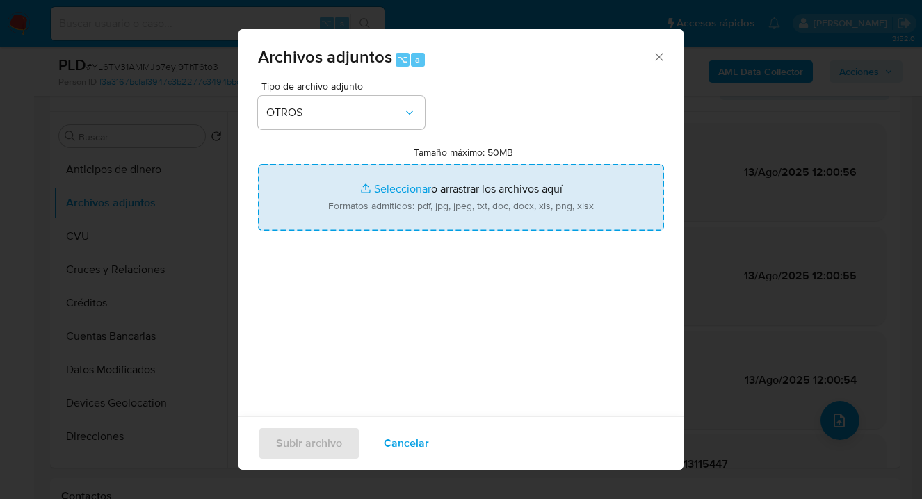
click at [542, 213] on input "Tamaño máximo: 50MB Seleccionar archivos" at bounding box center [461, 197] width 406 height 67
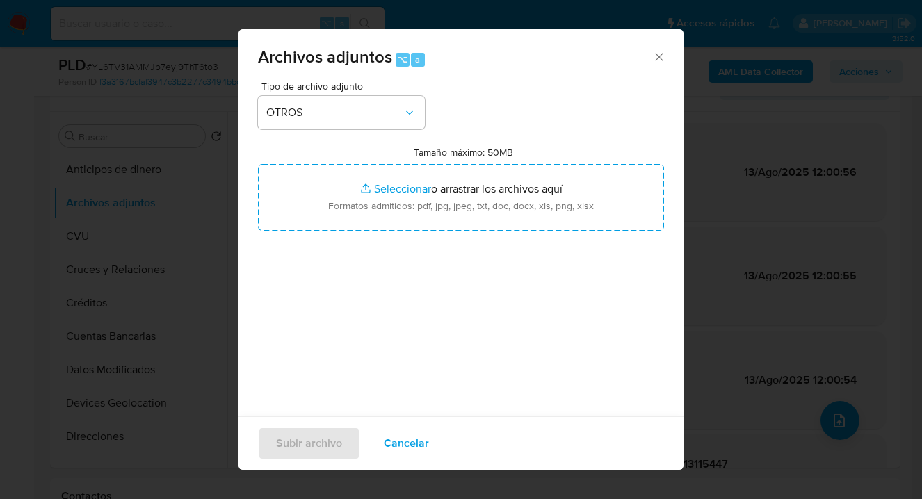
click at [389, 433] on span "Cancelar" at bounding box center [406, 443] width 45 height 31
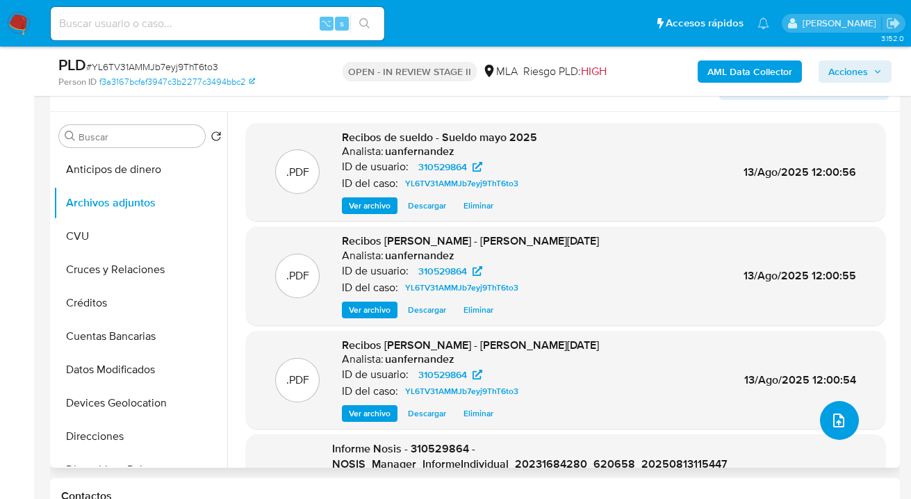
click at [833, 420] on icon "upload-file" at bounding box center [838, 421] width 11 height 14
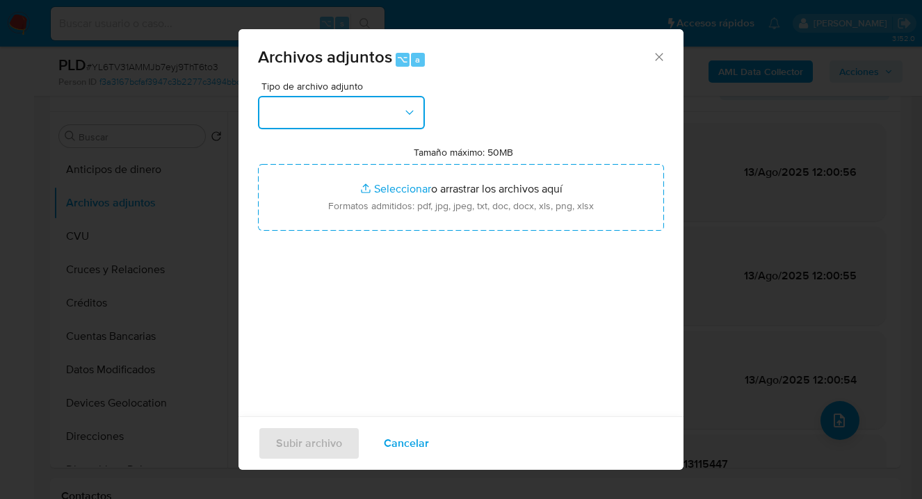
click at [359, 109] on button "button" at bounding box center [341, 112] width 167 height 33
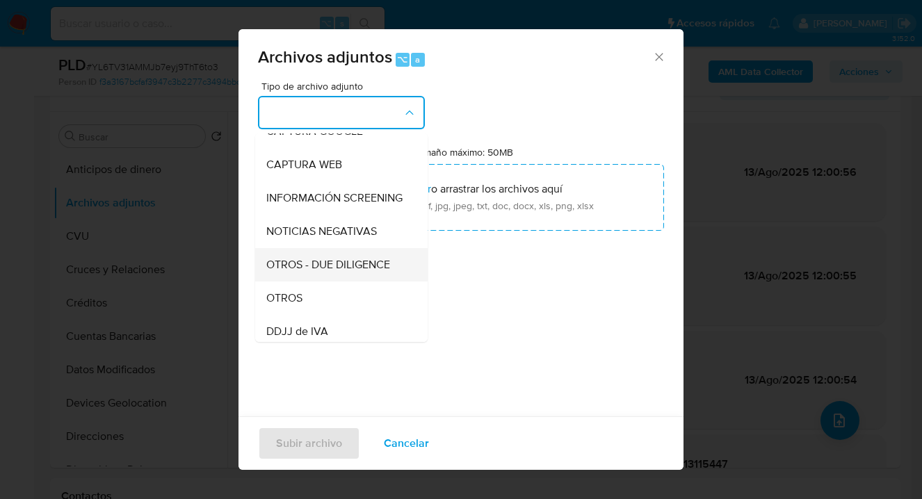
scroll to position [127, 0]
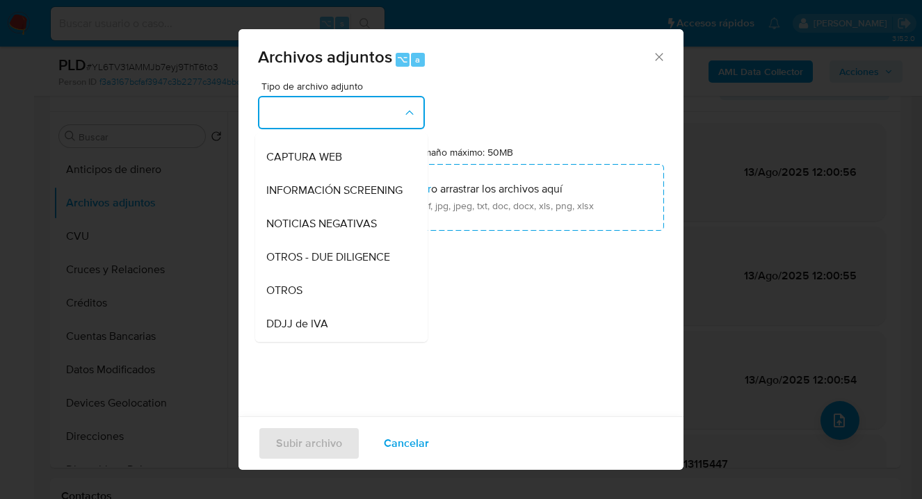
click at [324, 300] on div "OTROS" at bounding box center [337, 290] width 142 height 33
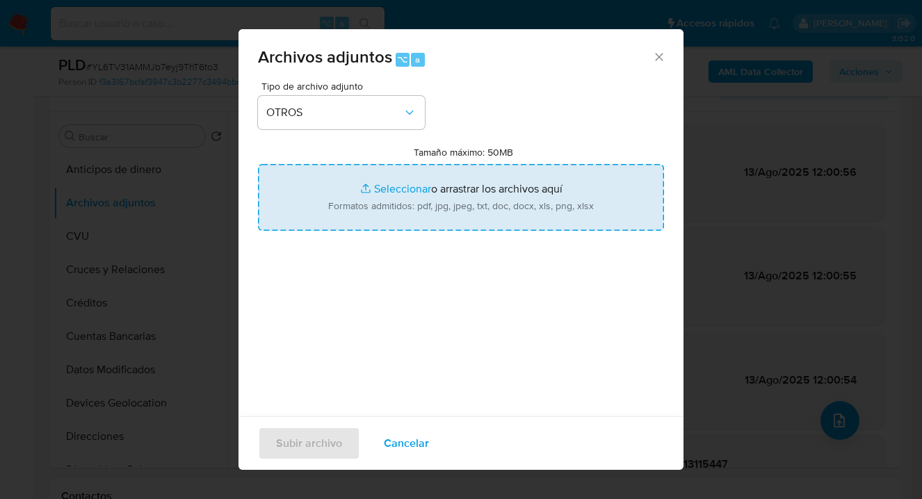
click at [423, 220] on input "Tamaño máximo: 50MB Seleccionar archivos" at bounding box center [461, 197] width 406 height 67
type input "C:\fakepath\310529864 Movimientos.xlsx"
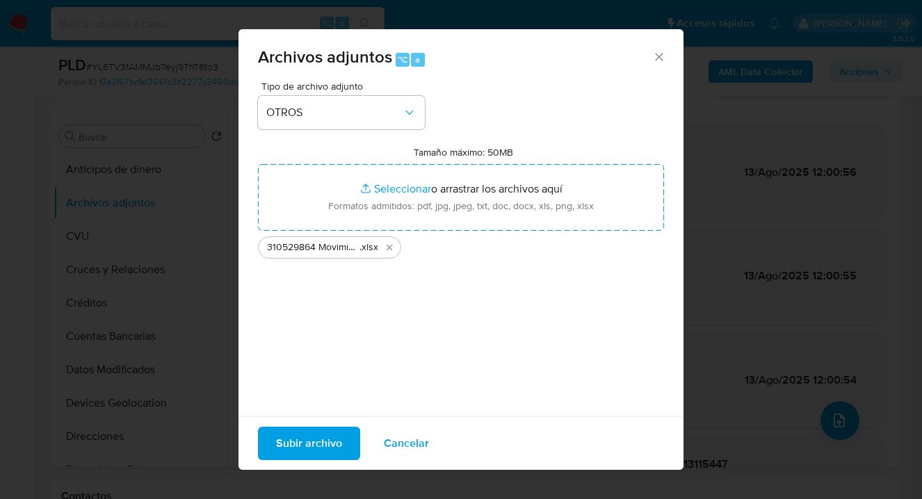
click at [302, 451] on span "Subir archivo" at bounding box center [309, 443] width 66 height 31
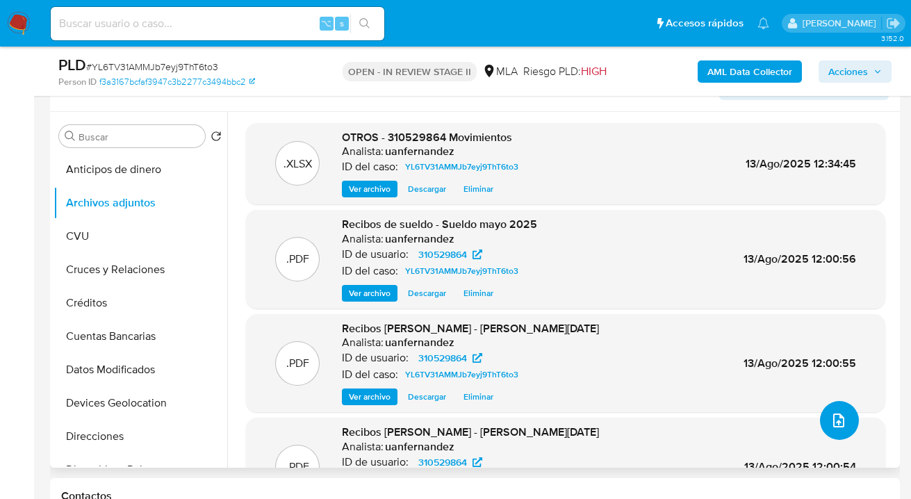
click at [833, 414] on icon "upload-file" at bounding box center [838, 421] width 11 height 14
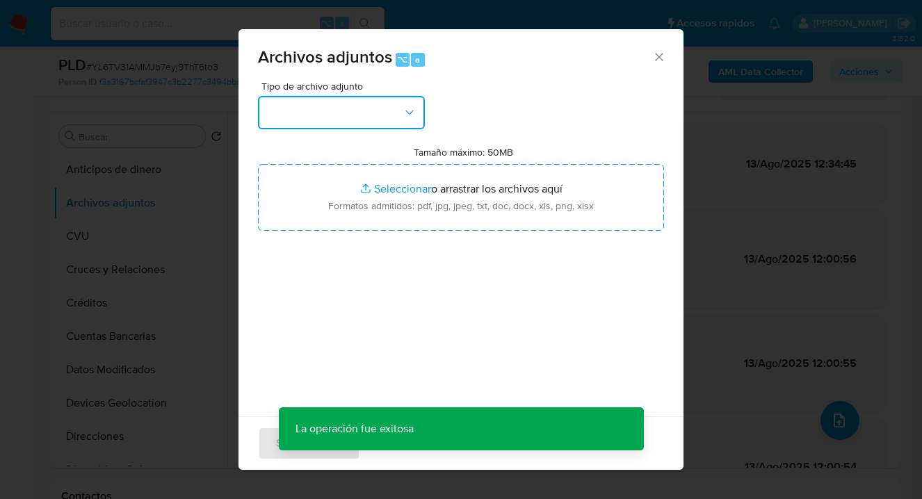
click at [399, 113] on button "button" at bounding box center [341, 112] width 167 height 33
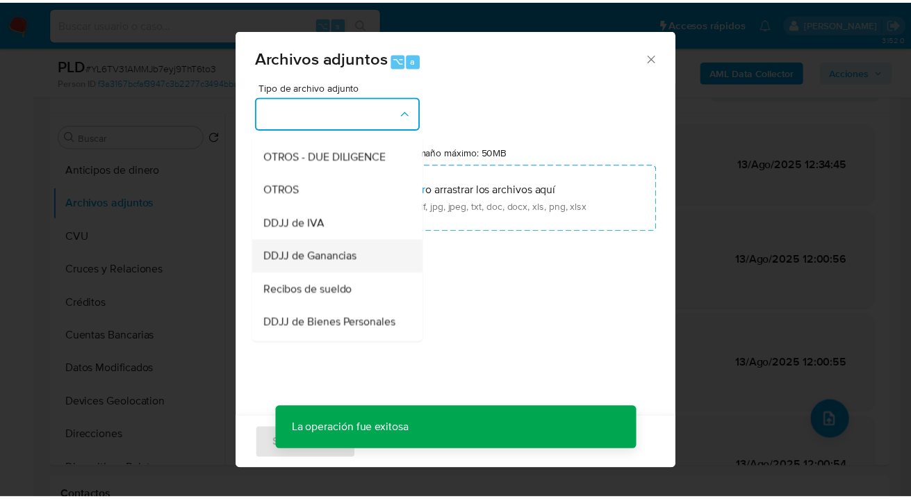
scroll to position [250, 0]
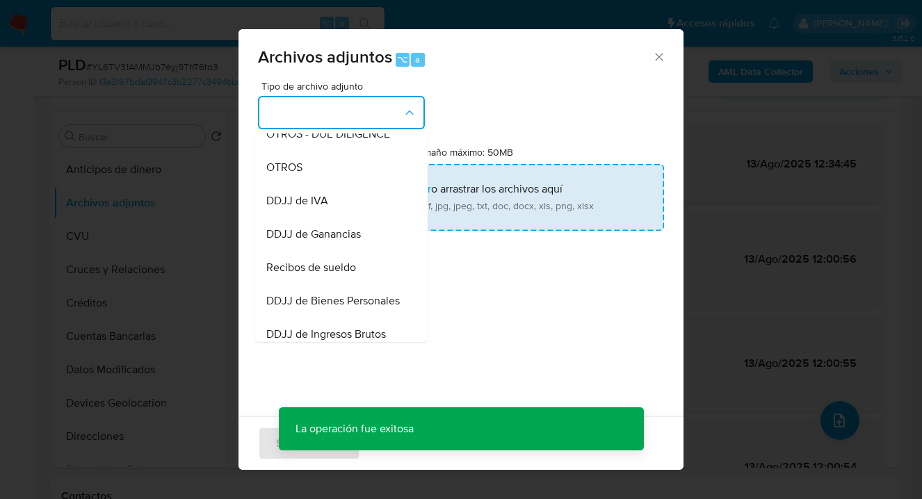
drag, startPoint x: 338, startPoint y: 173, endPoint x: 355, endPoint y: 175, distance: 17.5
click at [339, 173] on div "OTROS" at bounding box center [337, 167] width 142 height 33
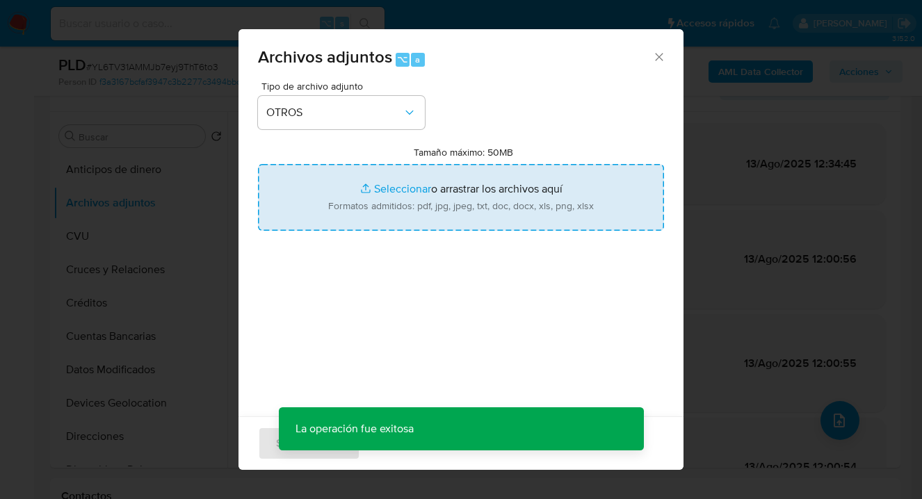
click at [466, 202] on input "Tamaño máximo: 50MB Seleccionar archivos" at bounding box center [461, 197] width 406 height 67
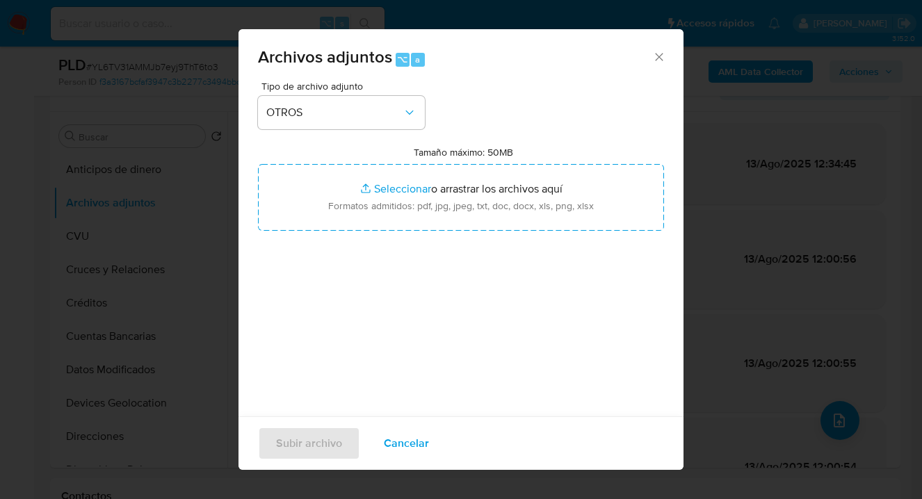
type input "C:\fakepath\310529864 analisis no roi Caselog YL6TV31AMMJb7eyj9ThT6to3_2025_07_…"
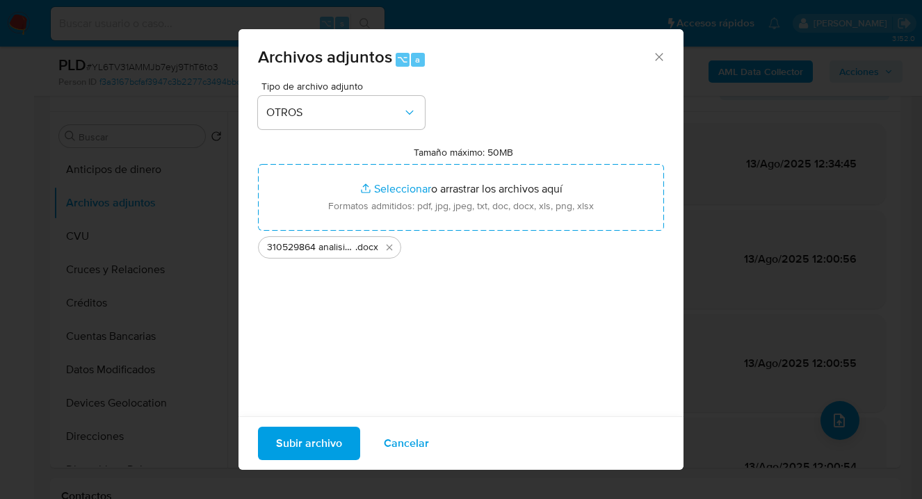
click at [309, 443] on span "Subir archivo" at bounding box center [309, 443] width 66 height 31
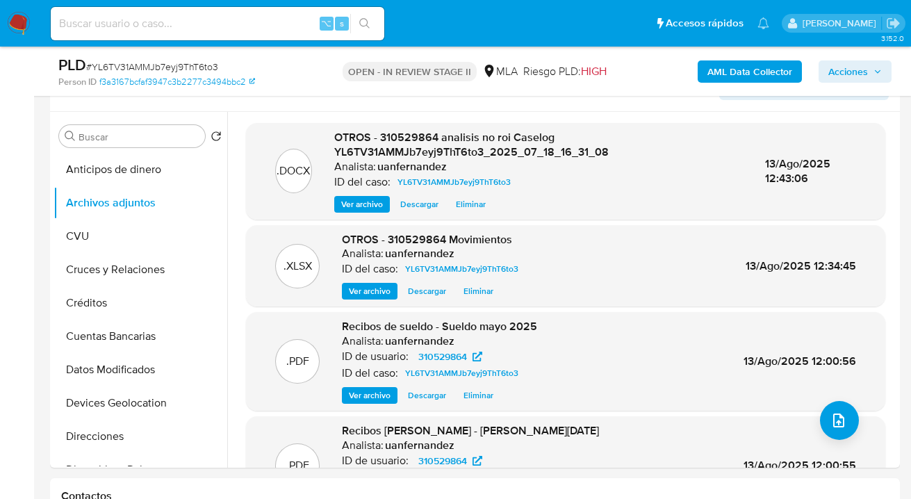
click at [833, 72] on span "Acciones" at bounding box center [849, 71] width 40 height 22
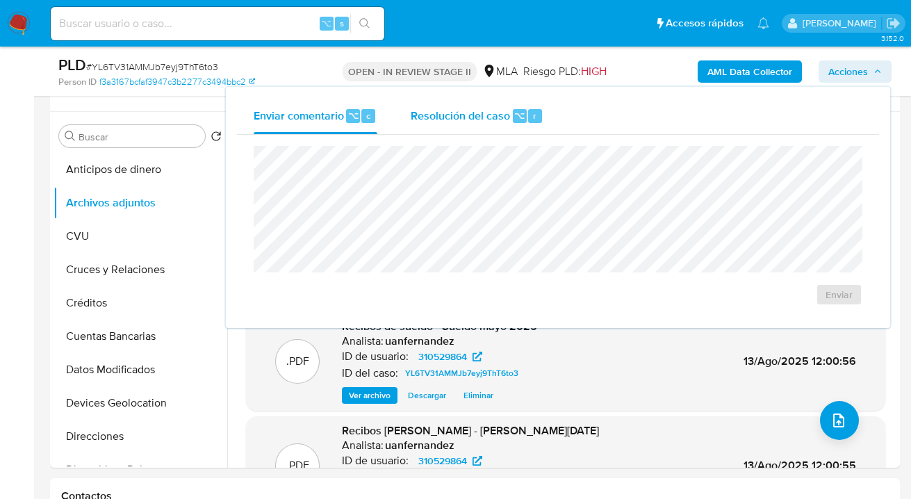
click at [462, 130] on div "Resolución del caso ⌥ r" at bounding box center [477, 116] width 133 height 36
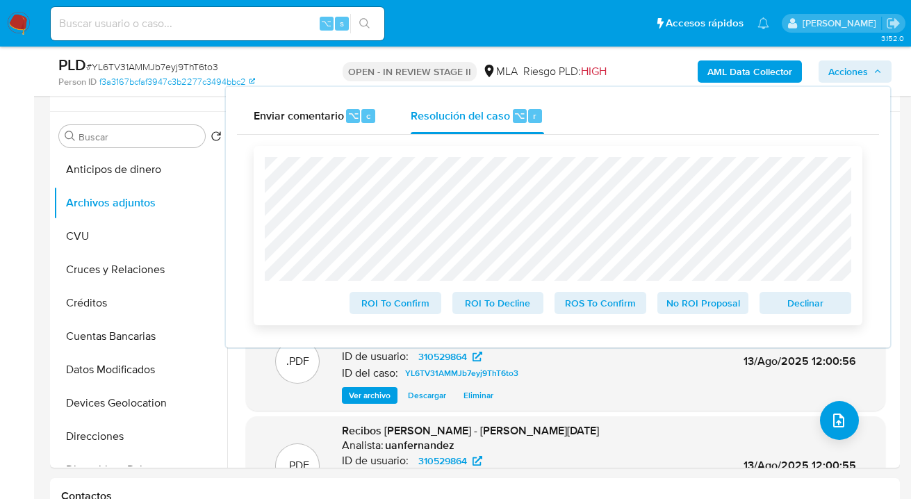
click at [712, 304] on span "No ROI Proposal" at bounding box center [703, 302] width 72 height 19
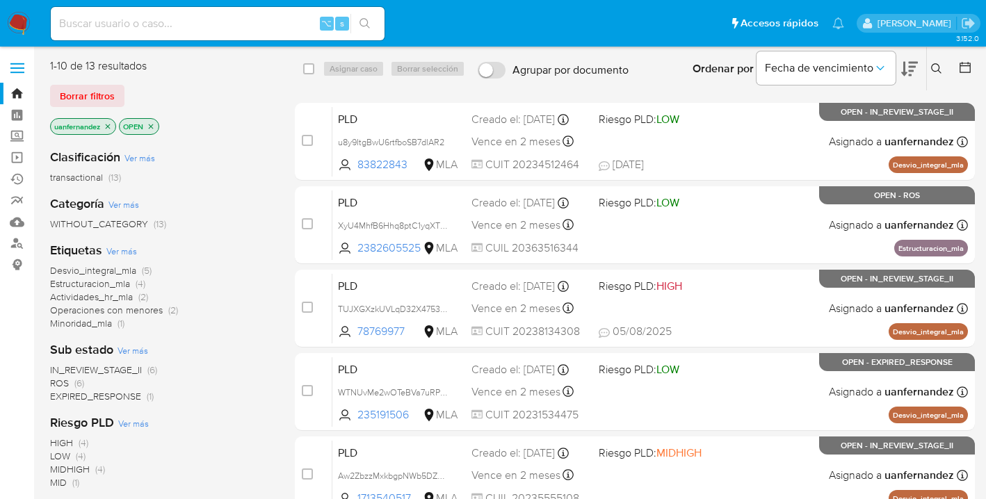
drag, startPoint x: 103, startPoint y: 97, endPoint x: 183, endPoint y: 105, distance: 80.3
click at [104, 97] on span "Borrar filtros" at bounding box center [87, 95] width 55 height 19
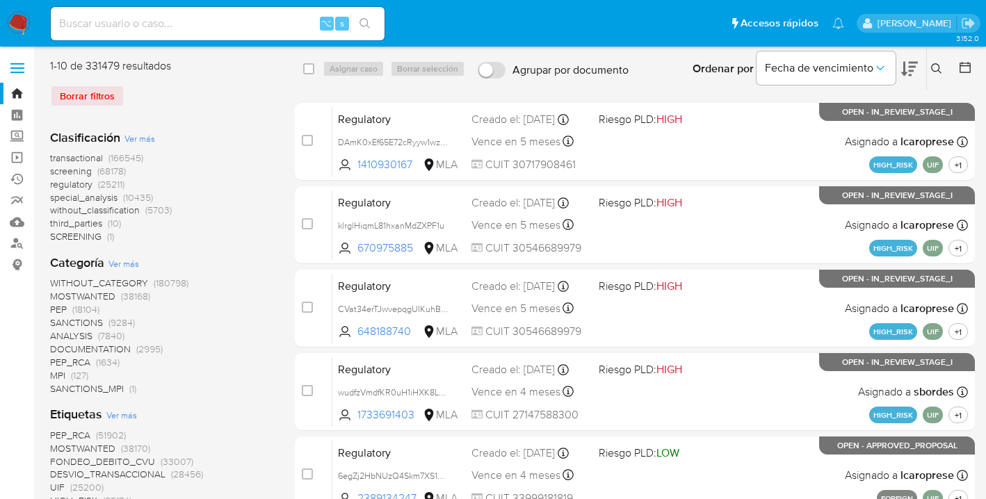
drag, startPoint x: 938, startPoint y: 63, endPoint x: 820, endPoint y: 113, distance: 128.1
click at [938, 63] on icon at bounding box center [936, 68] width 11 height 11
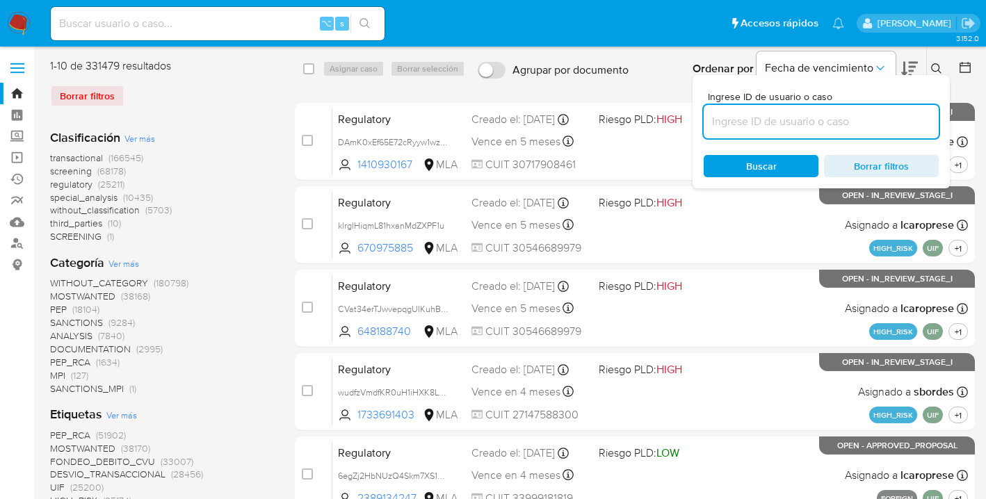
click at [806, 123] on input at bounding box center [820, 122] width 235 height 18
type input "2453579525"
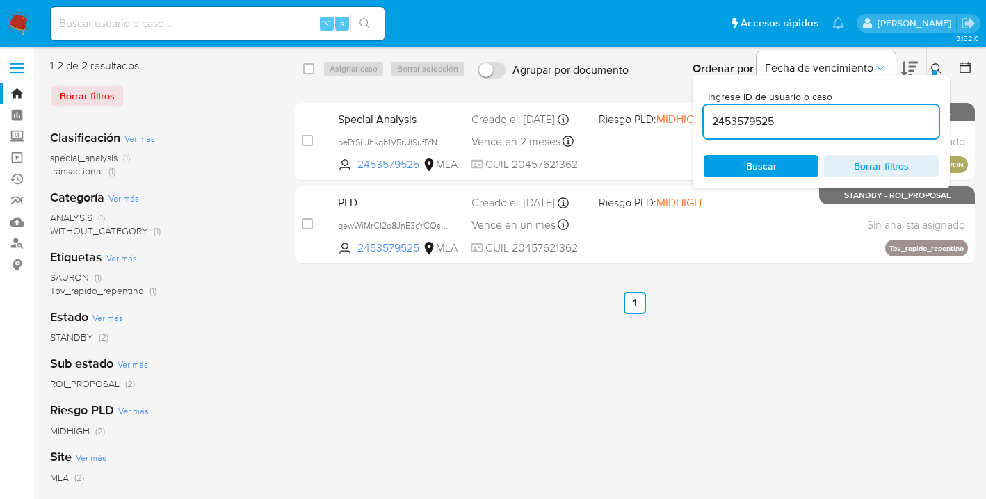
click at [938, 68] on icon at bounding box center [936, 68] width 10 height 10
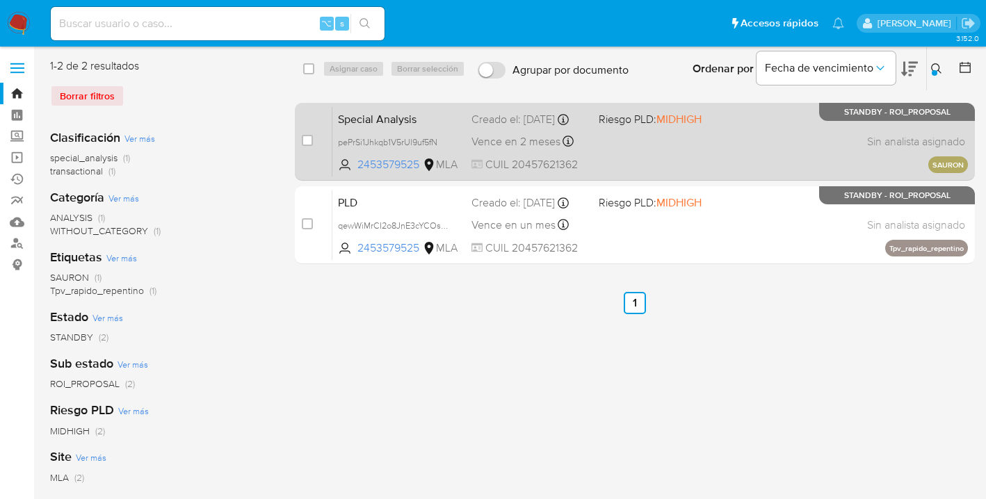
click at [752, 155] on div "Special Analysis pePrSi1Jhkqb1V5rUl9uf5fN 2453579525 MLA Riesgo PLD: MIDHIGH Cr…" at bounding box center [649, 141] width 635 height 70
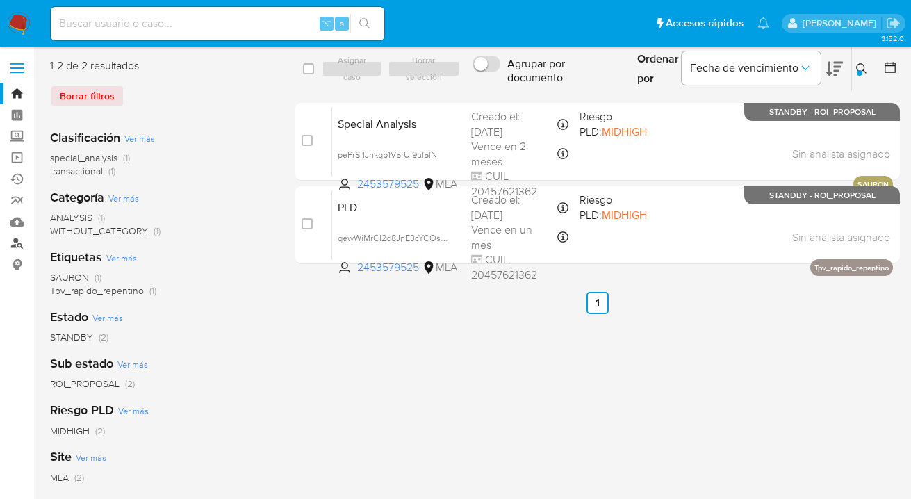
click at [17, 243] on link "Buscador de personas" at bounding box center [82, 244] width 165 height 22
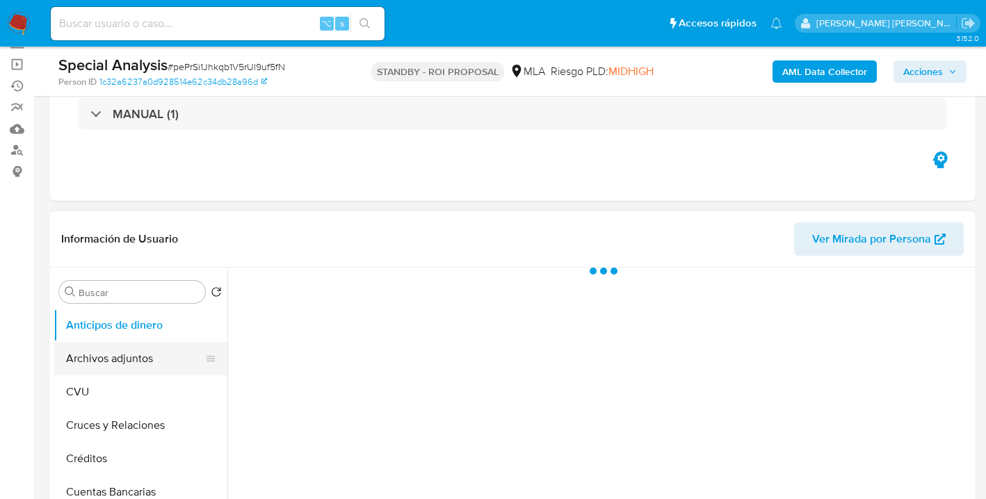
drag, startPoint x: 148, startPoint y: 357, endPoint x: 330, endPoint y: 185, distance: 250.3
click at [149, 355] on button "Archivos adjuntos" at bounding box center [141, 358] width 174 height 33
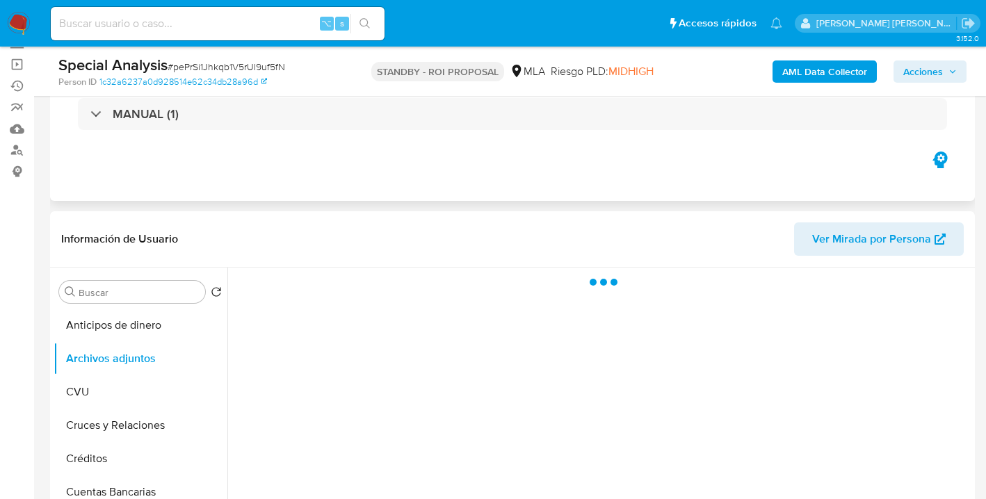
select select "10"
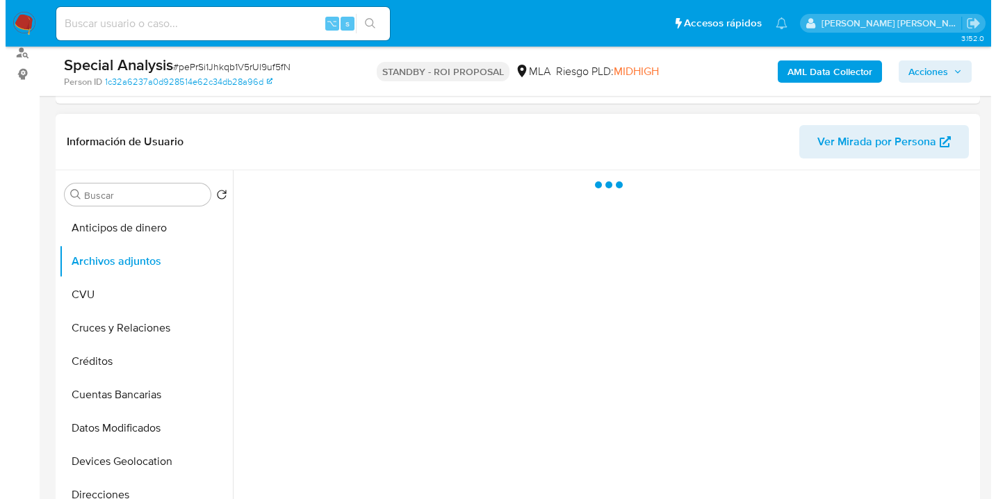
scroll to position [194, 0]
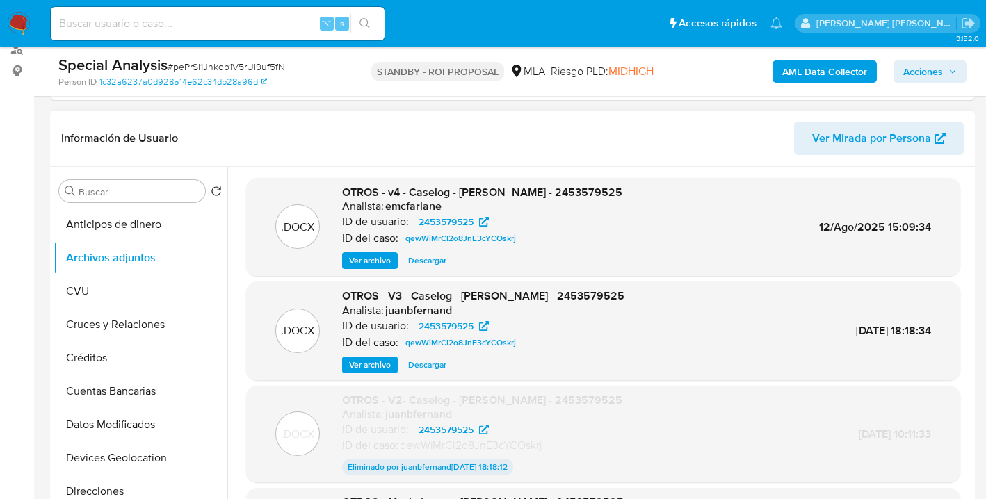
click at [374, 263] on span "Ver archivo" at bounding box center [370, 261] width 42 height 14
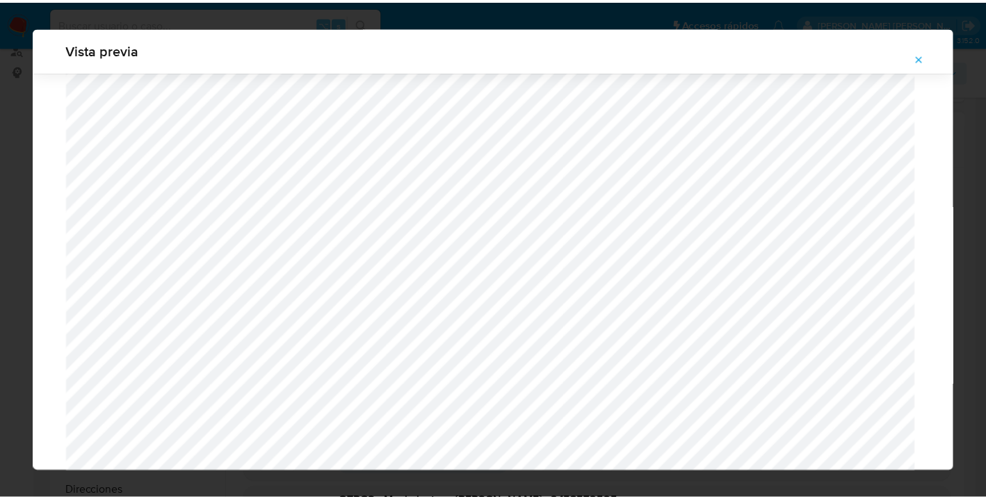
scroll to position [0, 0]
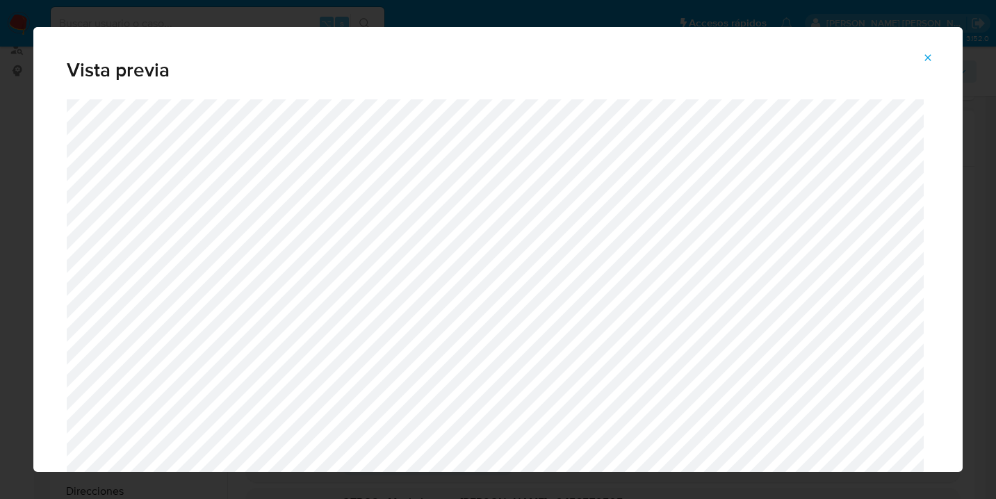
click at [932, 57] on icon "Attachment preview" at bounding box center [927, 57] width 11 height 11
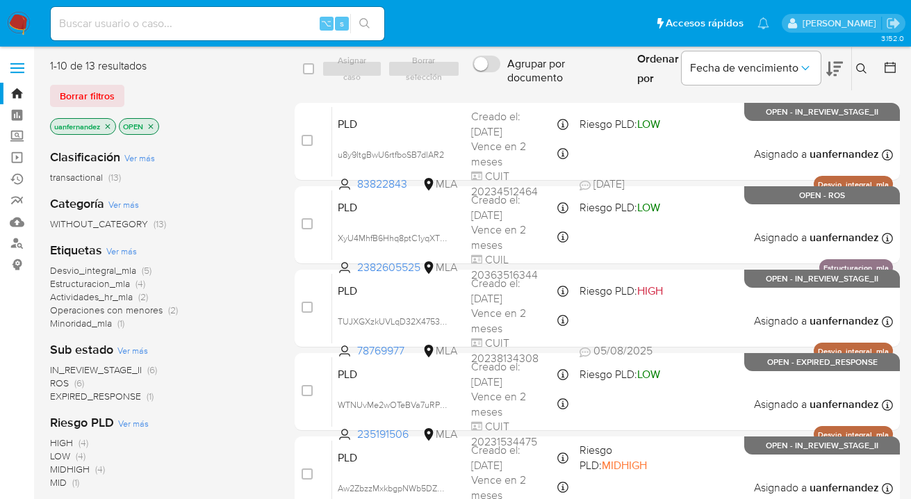
drag, startPoint x: 88, startPoint y: 101, endPoint x: 152, endPoint y: 96, distance: 64.2
click at [88, 101] on span "Borrar filtros" at bounding box center [87, 95] width 55 height 19
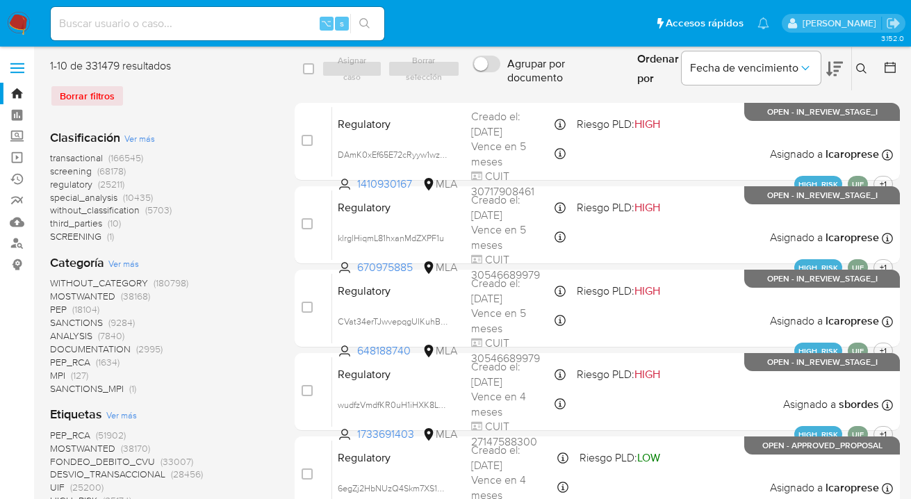
click at [863, 65] on icon at bounding box center [861, 68] width 11 height 11
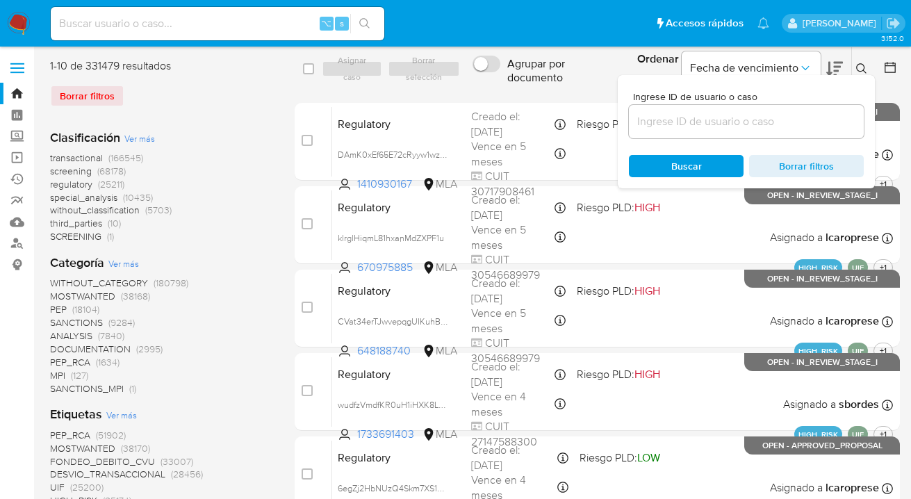
click at [760, 121] on input at bounding box center [746, 122] width 235 height 18
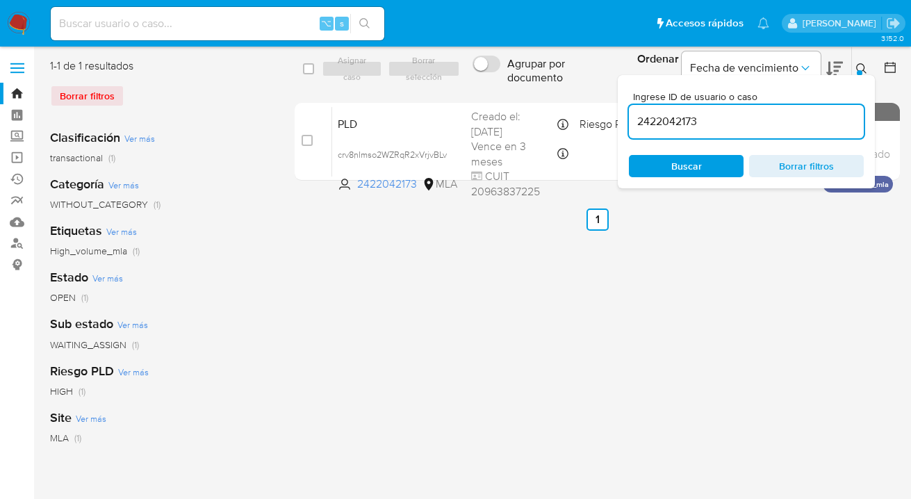
click at [861, 68] on icon at bounding box center [861, 68] width 11 height 11
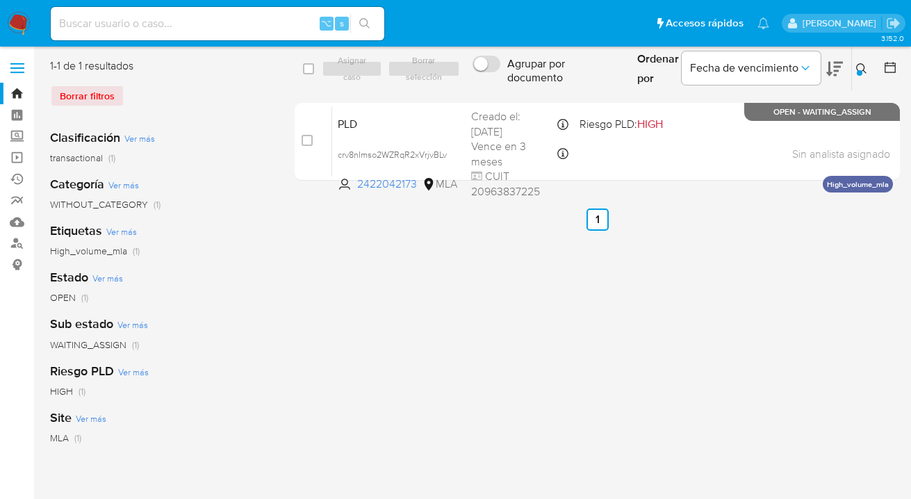
click at [861, 67] on icon at bounding box center [861, 68] width 11 height 11
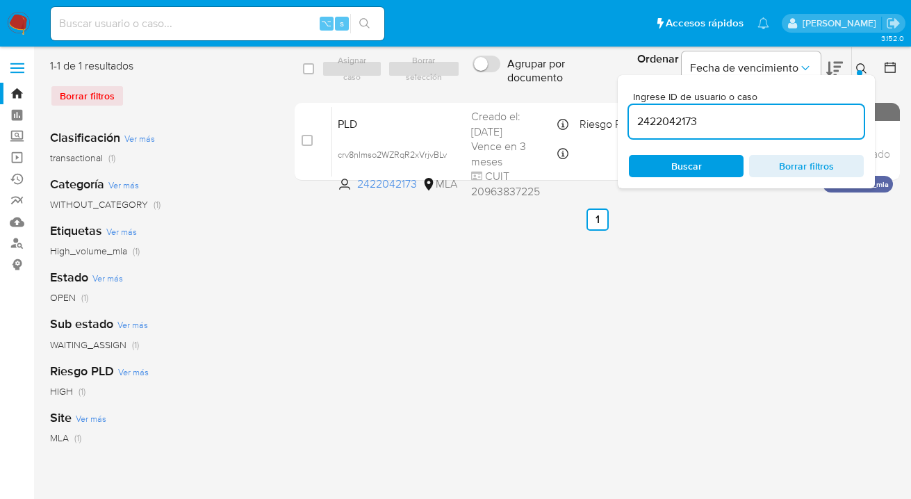
drag, startPoint x: 710, startPoint y: 128, endPoint x: 632, endPoint y: 115, distance: 78.8
click at [633, 115] on input "2422042173" at bounding box center [746, 122] width 235 height 18
type input "697871201"
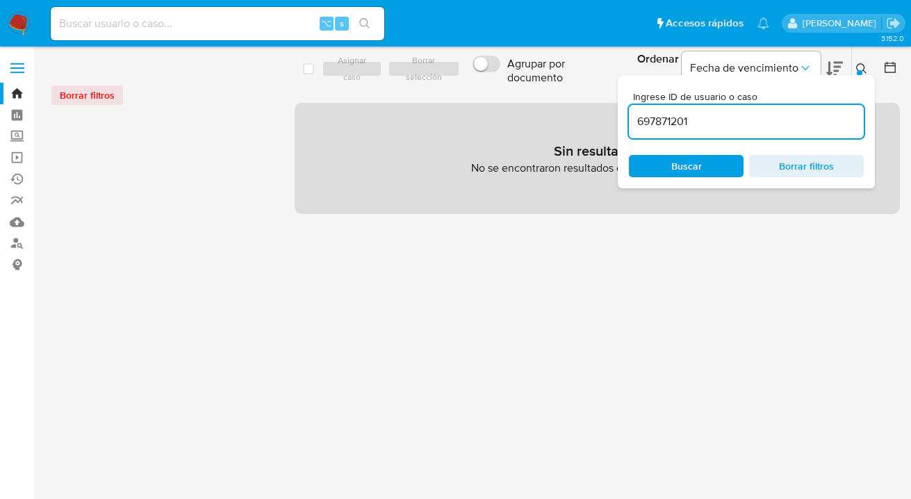
click at [861, 65] on icon at bounding box center [861, 68] width 11 height 11
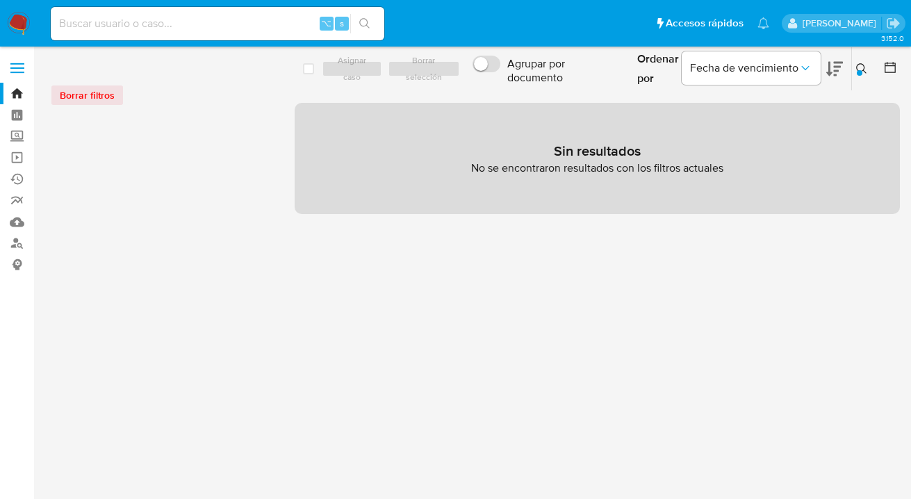
click at [861, 65] on icon at bounding box center [861, 68] width 11 height 11
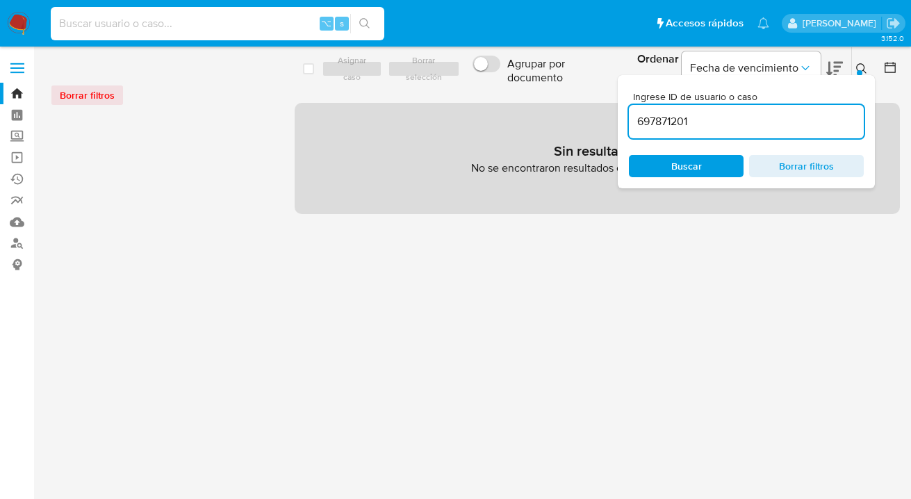
click at [198, 26] on input at bounding box center [218, 24] width 334 height 18
paste input "697871201"
type input "697871201"
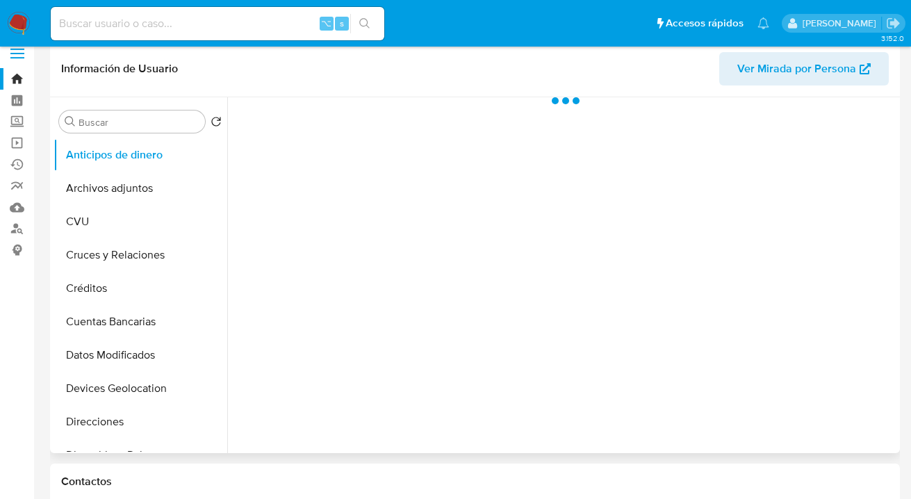
scroll to position [24, 0]
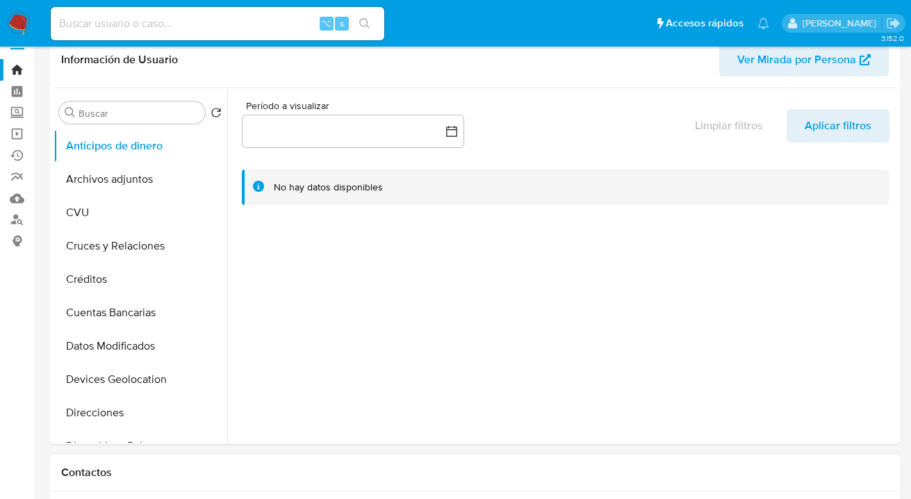
select select "10"
click at [18, 20] on img at bounding box center [19, 24] width 24 height 24
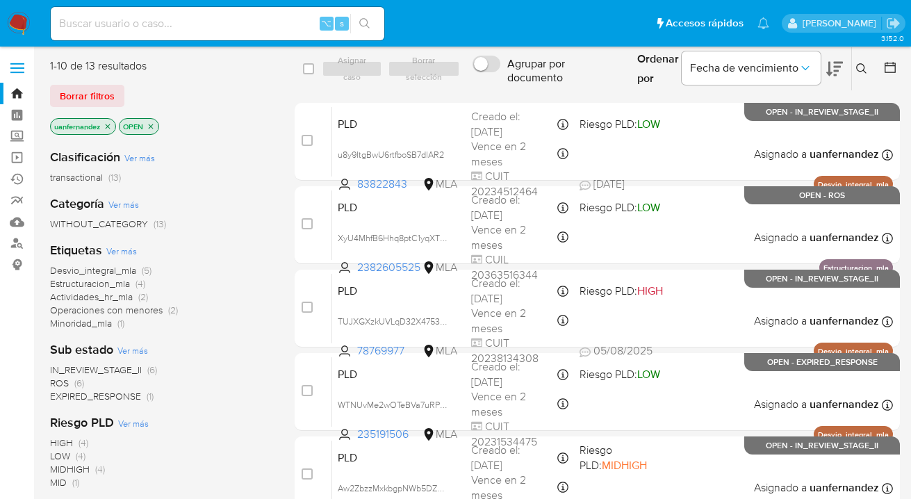
drag, startPoint x: 100, startPoint y: 99, endPoint x: 138, endPoint y: 90, distance: 38.5
click at [100, 99] on span "Borrar filtros" at bounding box center [87, 95] width 55 height 19
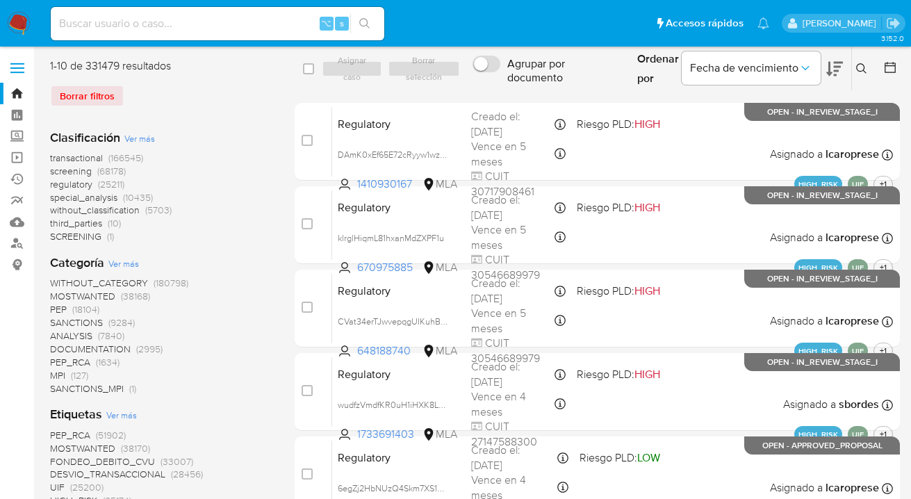
drag, startPoint x: 865, startPoint y: 63, endPoint x: 858, endPoint y: 66, distance: 7.8
click at [865, 63] on button at bounding box center [863, 68] width 23 height 17
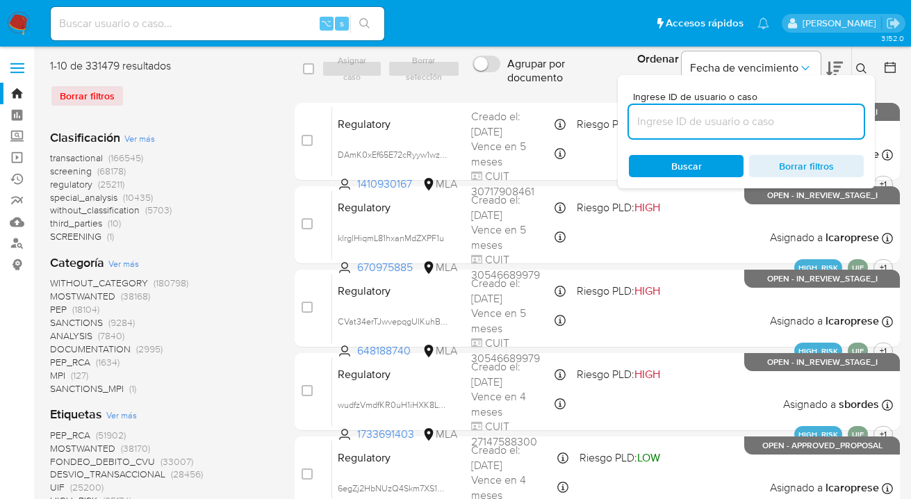
drag, startPoint x: 731, startPoint y: 119, endPoint x: 707, endPoint y: 118, distance: 23.6
click at [708, 118] on input at bounding box center [746, 122] width 235 height 18
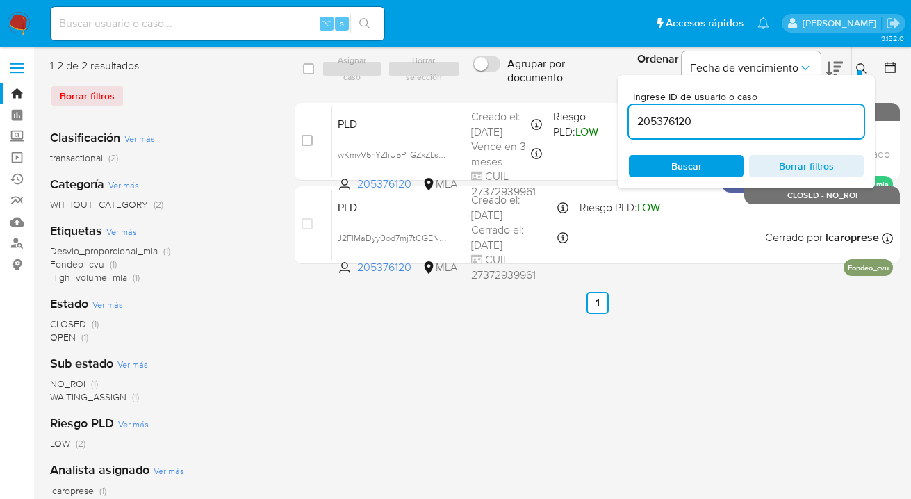
click at [862, 67] on icon at bounding box center [861, 68] width 11 height 11
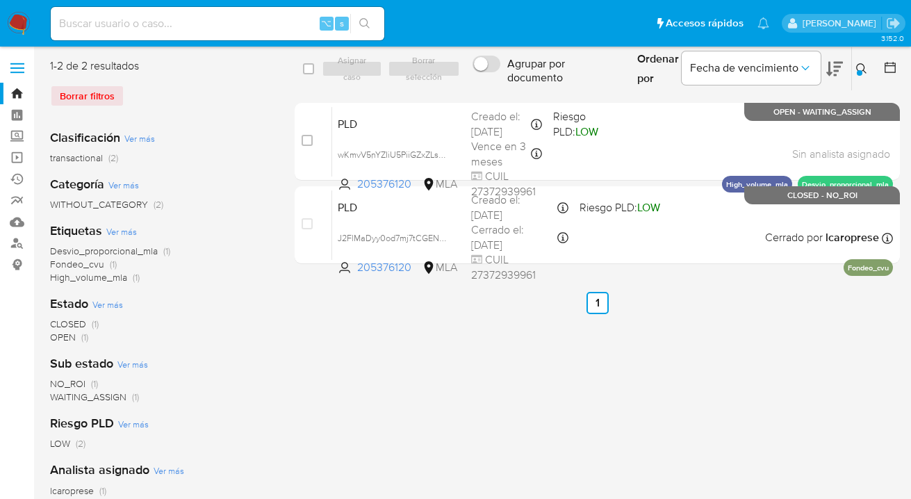
click at [859, 67] on icon at bounding box center [861, 68] width 11 height 11
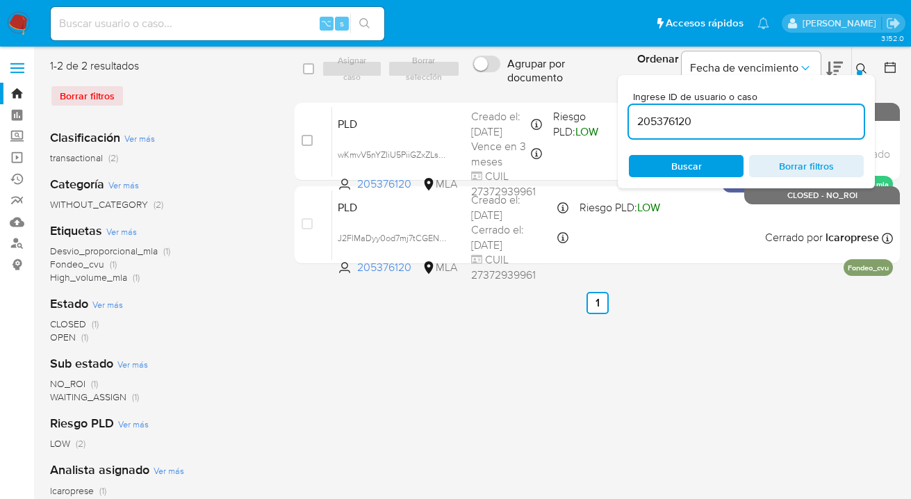
drag, startPoint x: 733, startPoint y: 127, endPoint x: 624, endPoint y: 115, distance: 109.7
click at [624, 115] on div "Ingrese ID de usuario o caso 205376120 Buscar Borrar filtros" at bounding box center [746, 131] width 257 height 113
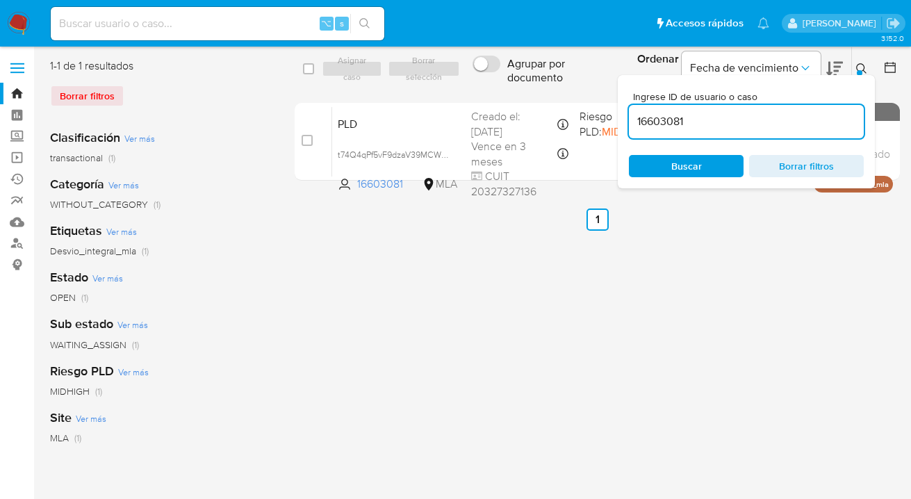
click at [863, 67] on icon at bounding box center [861, 68] width 11 height 11
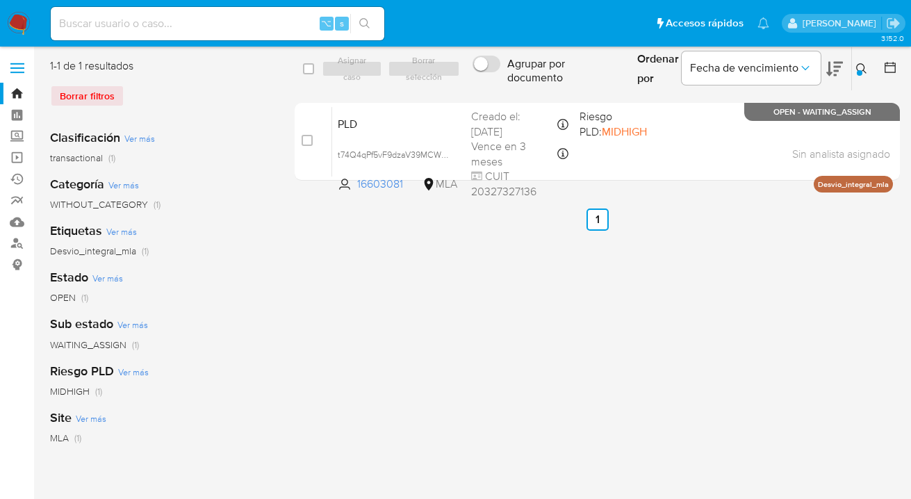
drag, startPoint x: 861, startPoint y: 67, endPoint x: 781, endPoint y: 99, distance: 86.7
click at [861, 67] on icon at bounding box center [861, 68] width 11 height 11
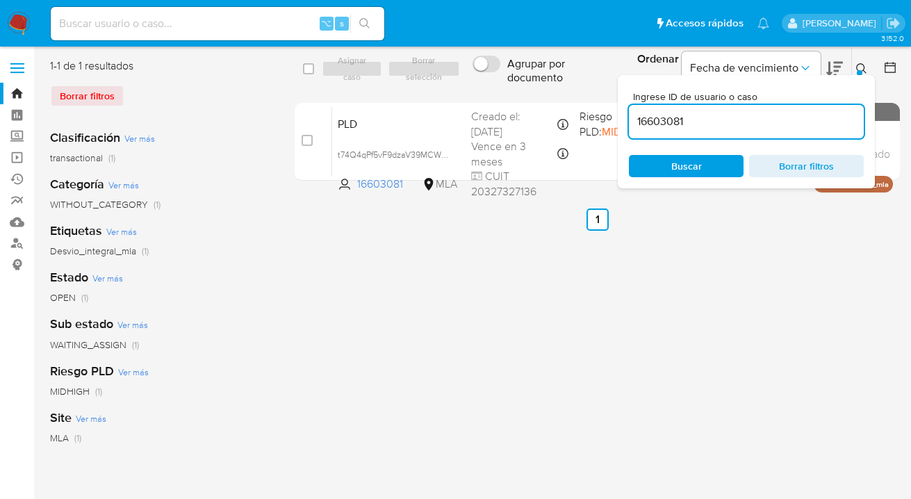
drag, startPoint x: 708, startPoint y: 117, endPoint x: 662, endPoint y: 110, distance: 46.4
click at [629, 120] on input "16603081" at bounding box center [746, 122] width 235 height 18
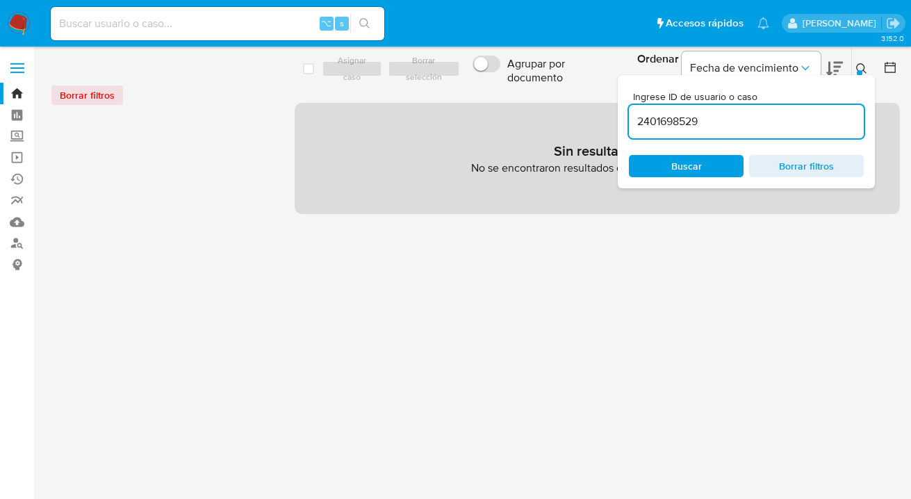
click at [861, 65] on icon at bounding box center [861, 68] width 11 height 11
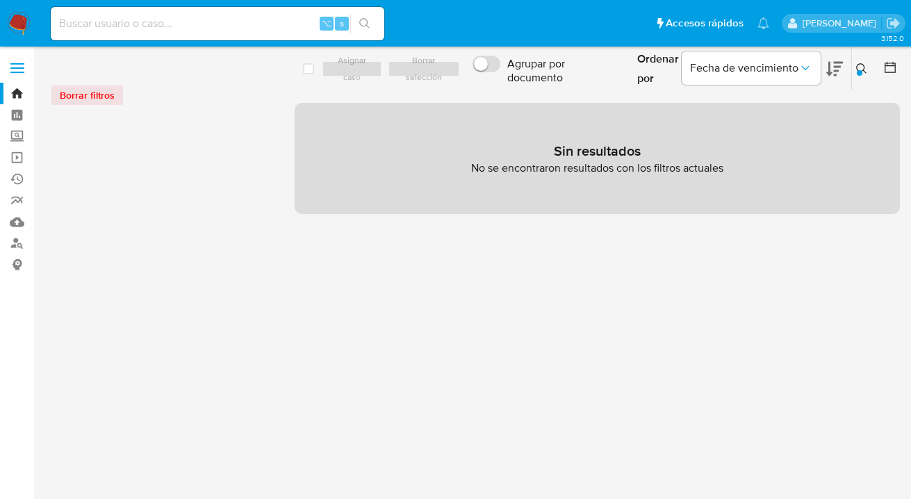
drag, startPoint x: 861, startPoint y: 66, endPoint x: 838, endPoint y: 81, distance: 27.6
click at [861, 66] on icon at bounding box center [861, 68] width 11 height 11
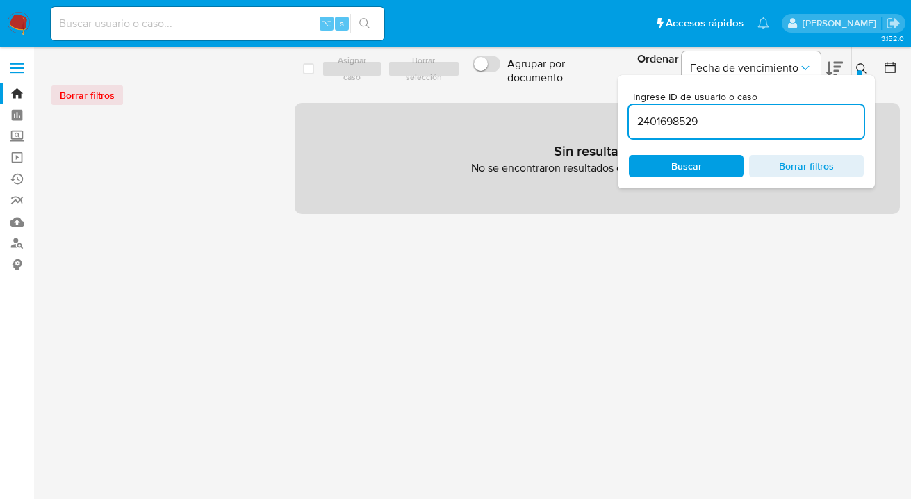
drag, startPoint x: 749, startPoint y: 117, endPoint x: 737, endPoint y: 99, distance: 21.2
click at [623, 113] on div "Ingrese ID de usuario o caso 2401698529 Buscar Borrar filtros" at bounding box center [746, 131] width 257 height 113
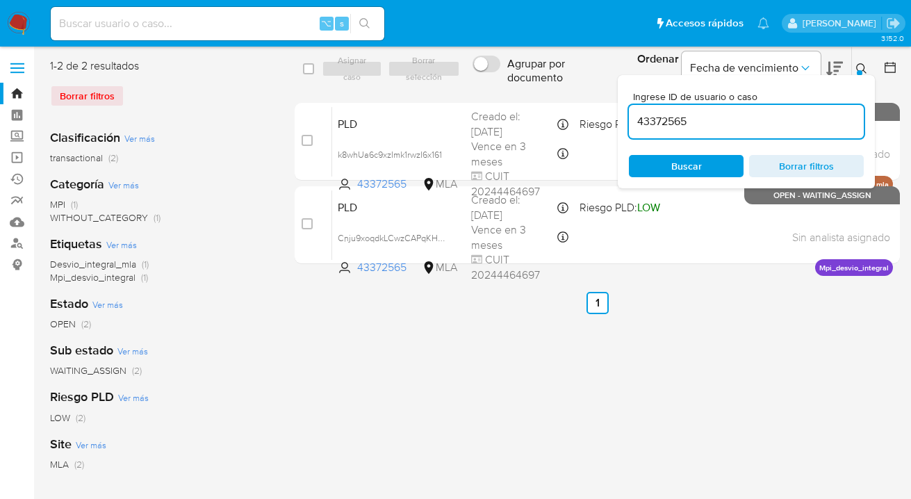
click at [862, 63] on icon at bounding box center [861, 68] width 11 height 11
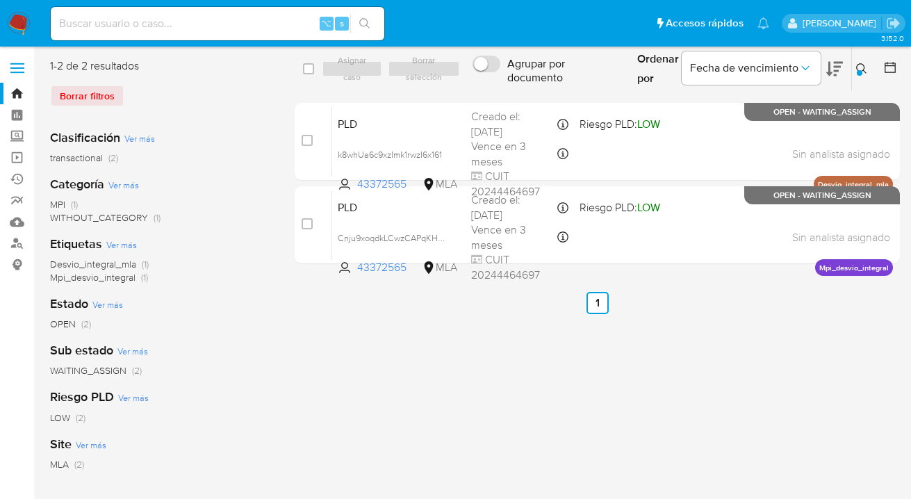
drag, startPoint x: 866, startPoint y: 68, endPoint x: 859, endPoint y: 70, distance: 7.1
click at [864, 68] on icon at bounding box center [861, 68] width 11 height 11
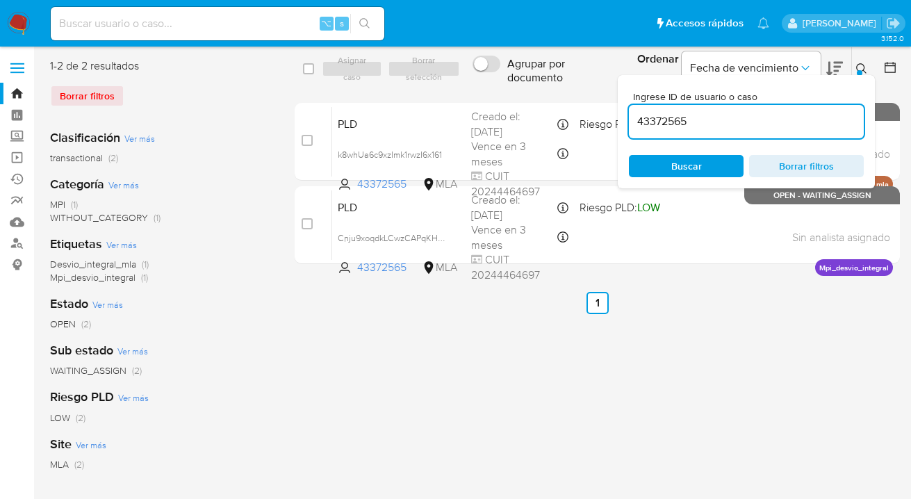
drag, startPoint x: 735, startPoint y: 113, endPoint x: 683, endPoint y: 117, distance: 52.3
click at [660, 120] on div "43372565" at bounding box center [746, 121] width 235 height 33
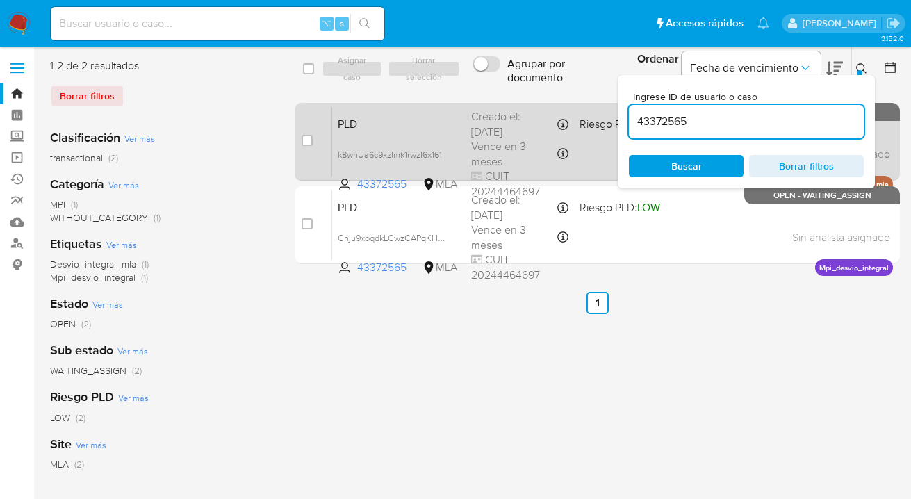
drag, startPoint x: 633, startPoint y: 120, endPoint x: 615, endPoint y: 119, distance: 17.4
click at [615, 119] on div "select-all-cases-checkbox Asignar caso Borrar selección Agrupar por documento O…" at bounding box center [597, 163] width 605 height 211
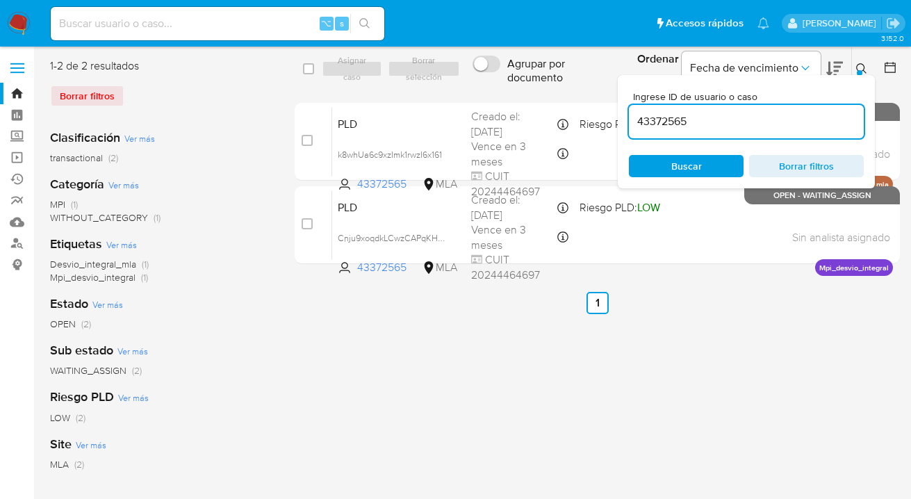
paste input "120032851"
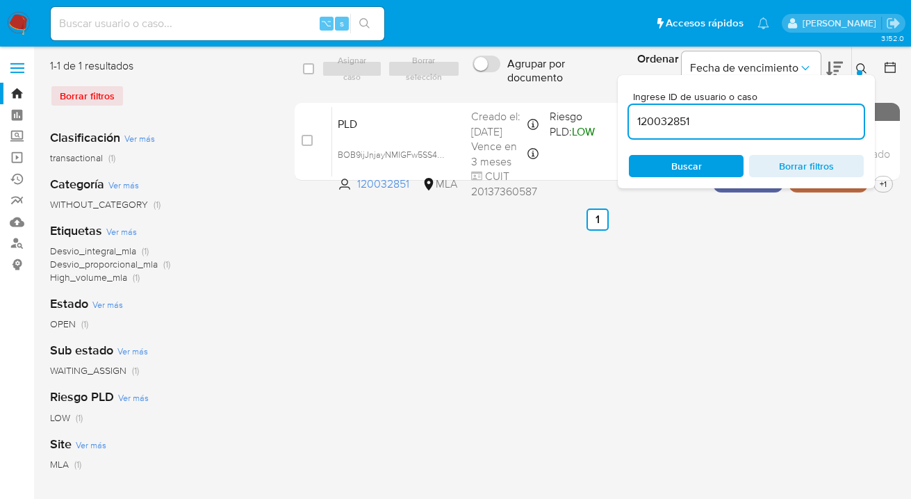
click at [863, 65] on icon at bounding box center [861, 68] width 11 height 11
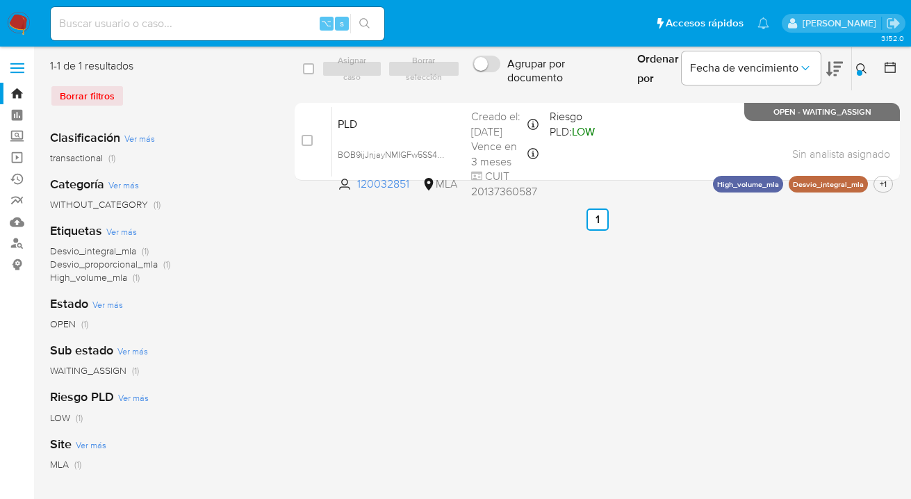
drag, startPoint x: 863, startPoint y: 63, endPoint x: 854, endPoint y: 67, distance: 10.3
click at [862, 63] on button at bounding box center [863, 68] width 23 height 17
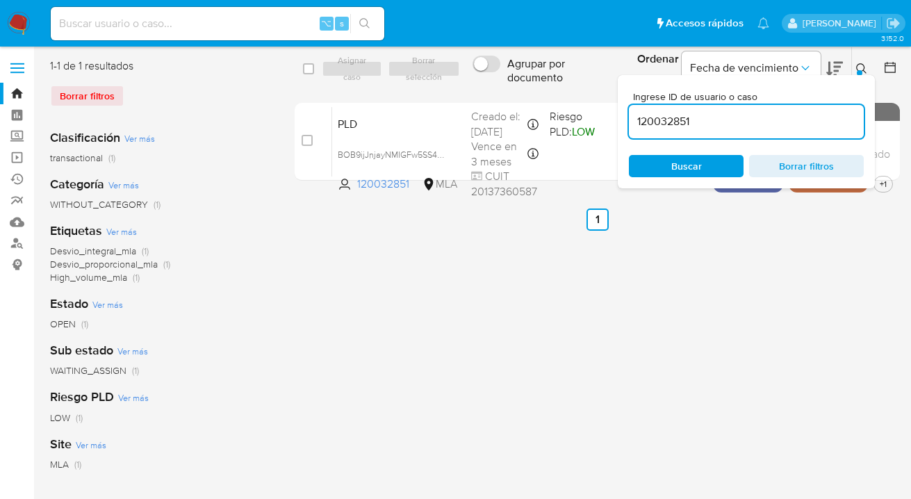
drag, startPoint x: 729, startPoint y: 121, endPoint x: 633, endPoint y: 113, distance: 96.3
click at [632, 114] on input "120032851" at bounding box center [746, 122] width 235 height 18
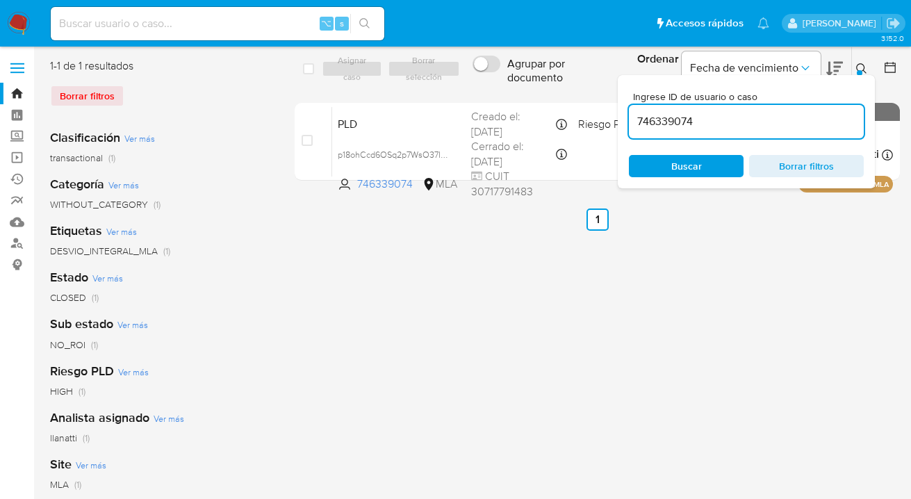
click at [863, 65] on icon at bounding box center [861, 68] width 11 height 11
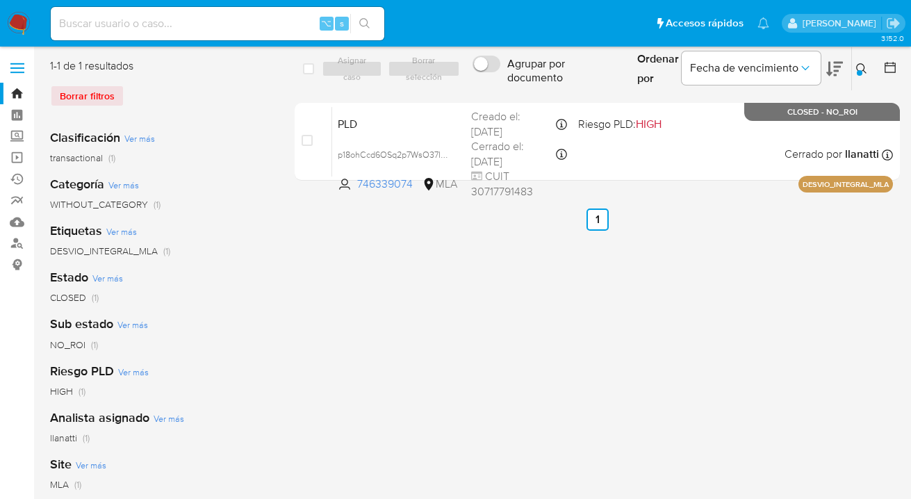
click at [860, 65] on icon at bounding box center [861, 68] width 11 height 11
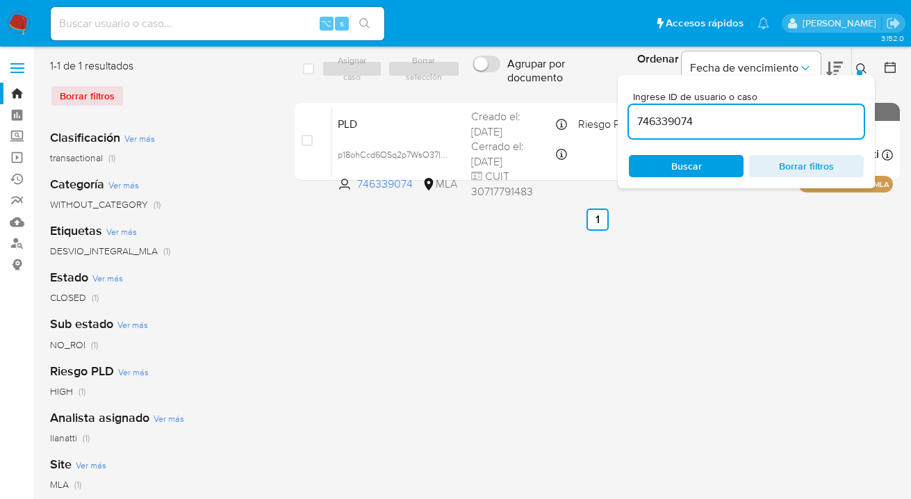
drag, startPoint x: 740, startPoint y: 123, endPoint x: 621, endPoint y: 119, distance: 118.2
click at [619, 120] on div "Ingrese ID de usuario o caso 746339074 Buscar Borrar filtros" at bounding box center [746, 131] width 257 height 113
click at [863, 65] on icon at bounding box center [861, 68] width 10 height 10
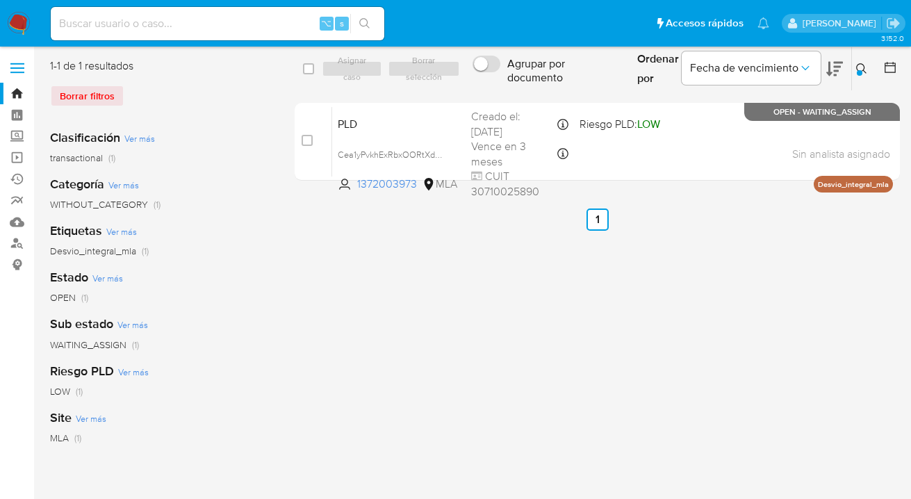
drag, startPoint x: 861, startPoint y: 67, endPoint x: 797, endPoint y: 92, distance: 68.4
click at [861, 67] on icon at bounding box center [861, 68] width 11 height 11
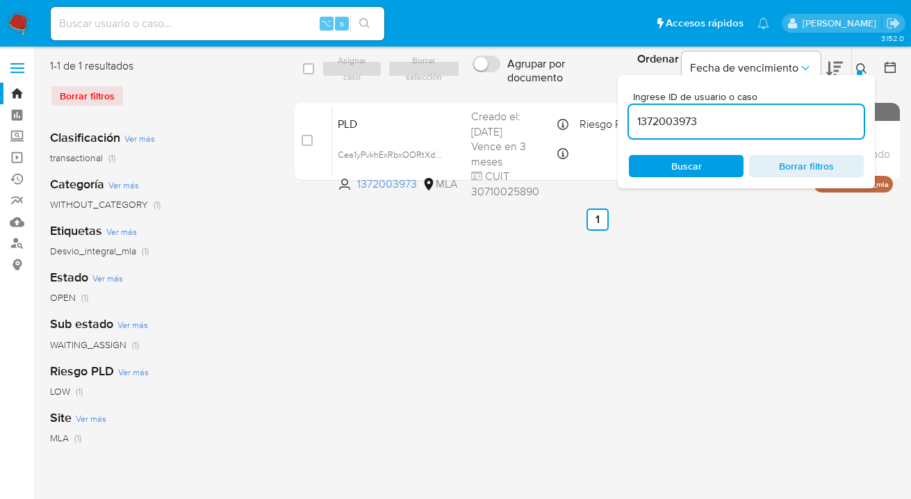
drag, startPoint x: 724, startPoint y: 126, endPoint x: 633, endPoint y: 120, distance: 92.0
click at [633, 120] on input "1372003973" at bounding box center [746, 122] width 235 height 18
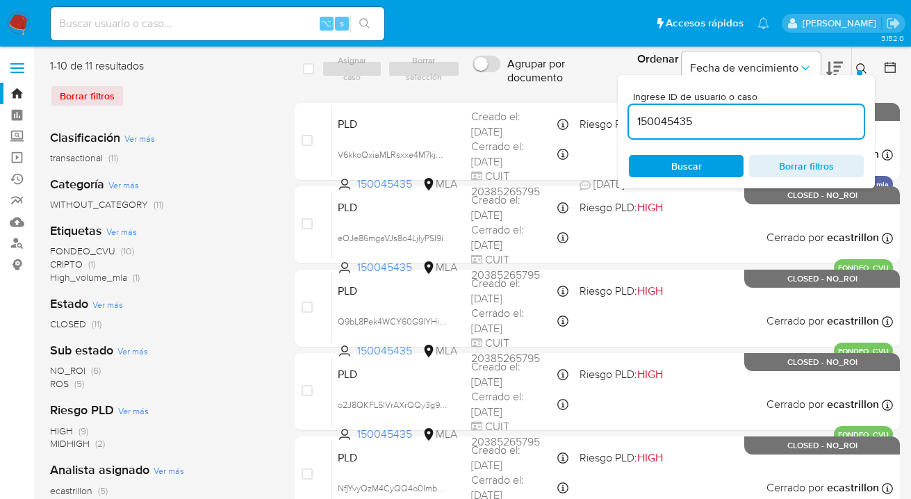
click at [858, 69] on icon at bounding box center [861, 68] width 11 height 11
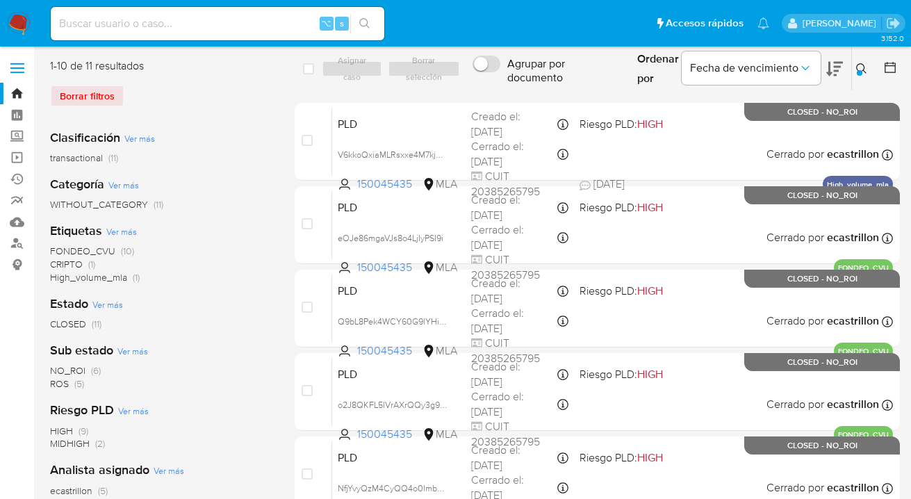
drag, startPoint x: 862, startPoint y: 65, endPoint x: 849, endPoint y: 74, distance: 15.0
click at [861, 66] on icon at bounding box center [861, 68] width 11 height 11
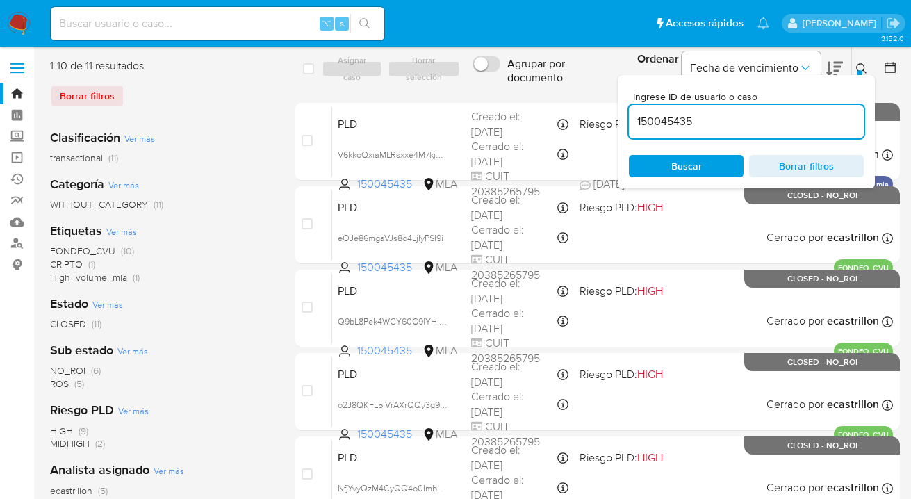
drag, startPoint x: 726, startPoint y: 120, endPoint x: 624, endPoint y: 122, distance: 102.2
click at [626, 122] on div "Ingrese ID de usuario o caso 150045435 Buscar Borrar filtros" at bounding box center [746, 131] width 257 height 113
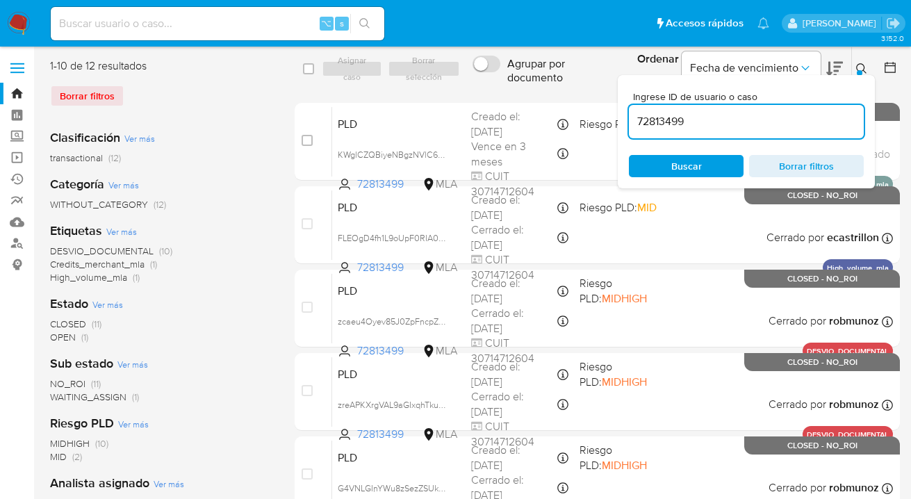
click at [863, 66] on icon at bounding box center [861, 68] width 11 height 11
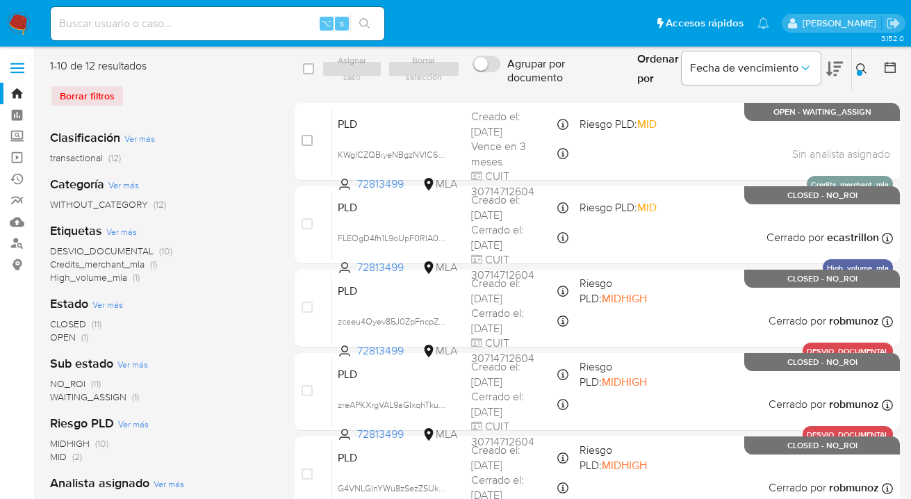
click at [865, 63] on icon at bounding box center [861, 68] width 11 height 11
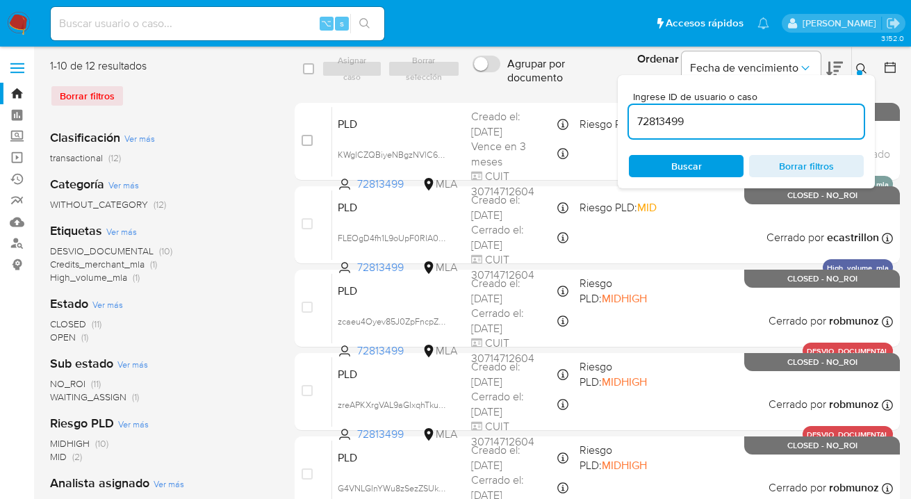
drag, startPoint x: 747, startPoint y: 122, endPoint x: 638, endPoint y: 120, distance: 109.1
click at [626, 118] on div "Ingrese ID de usuario o caso 72813499 Buscar Borrar filtros" at bounding box center [746, 131] width 257 height 113
type input "236508449"
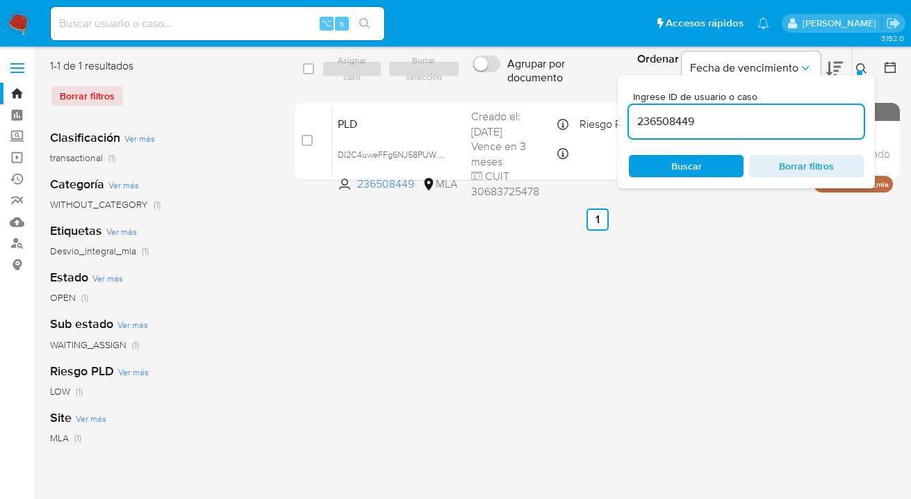
click at [859, 66] on icon at bounding box center [861, 68] width 11 height 11
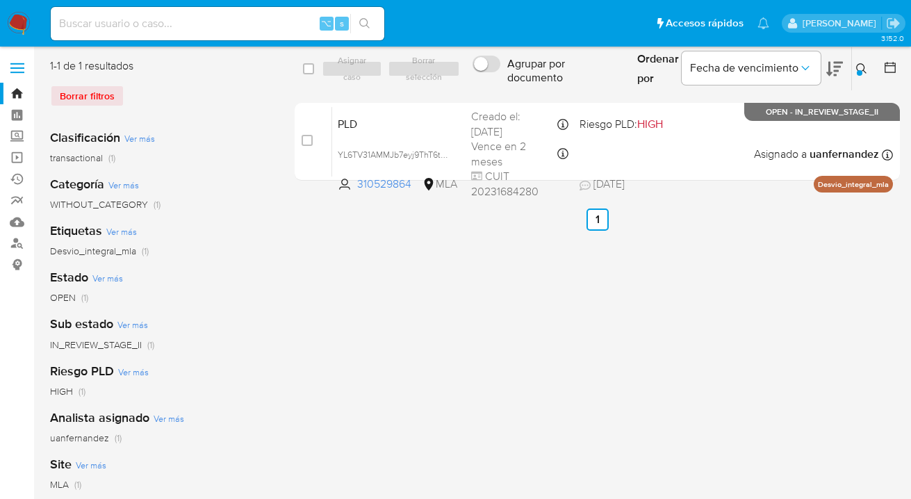
click at [864, 65] on icon at bounding box center [861, 68] width 11 height 11
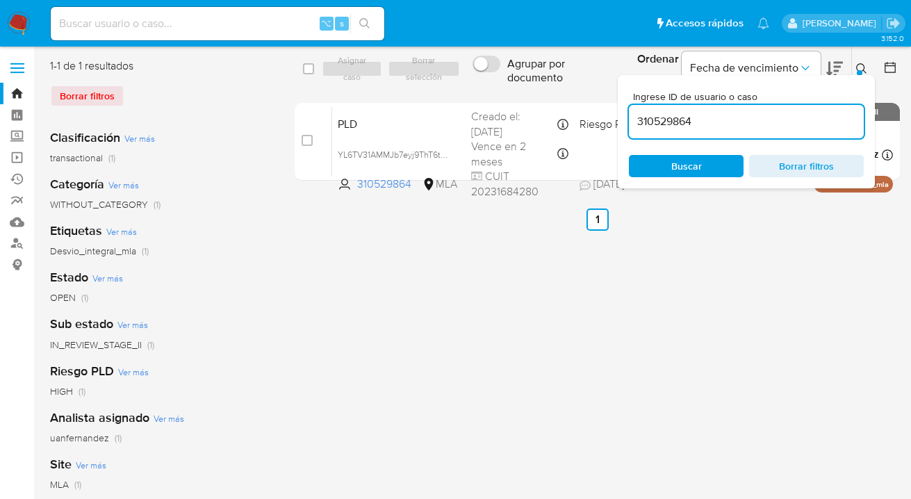
drag, startPoint x: 731, startPoint y: 167, endPoint x: 755, endPoint y: 154, distance: 27.4
click at [731, 167] on span "Buscar" at bounding box center [686, 165] width 95 height 19
click at [707, 114] on div "310529864" at bounding box center [746, 121] width 235 height 33
drag, startPoint x: 702, startPoint y: 120, endPoint x: 634, endPoint y: 115, distance: 68.3
click at [634, 115] on input "310529864" at bounding box center [746, 122] width 235 height 18
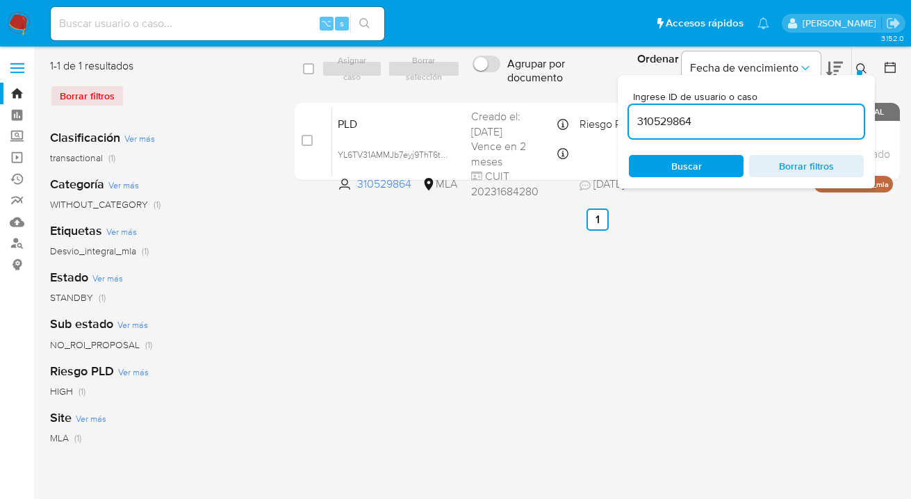
paste input "235191506"
type input "235191506"
click at [864, 65] on icon at bounding box center [861, 68] width 11 height 11
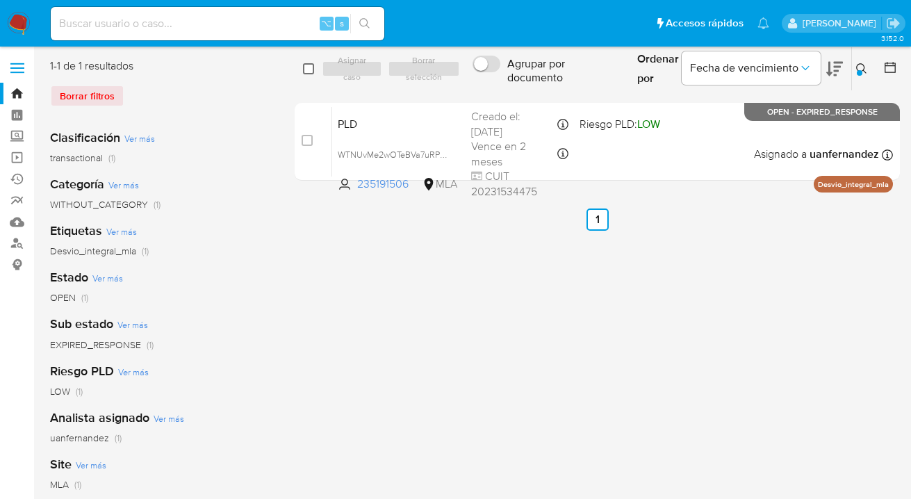
drag, startPoint x: 308, startPoint y: 71, endPoint x: 361, endPoint y: 70, distance: 52.8
click at [309, 72] on input "checkbox" at bounding box center [308, 68] width 11 height 11
checkbox input "true"
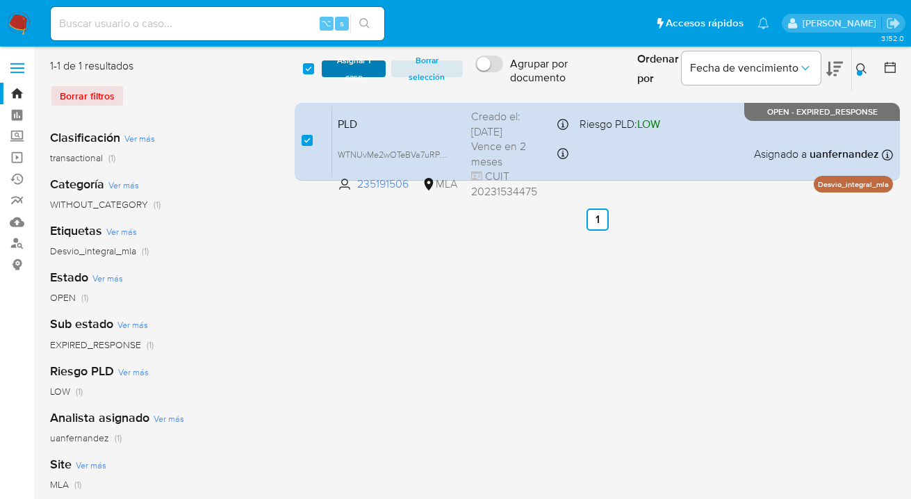
click at [361, 70] on span "Asignar 1 caso" at bounding box center [354, 69] width 50 height 14
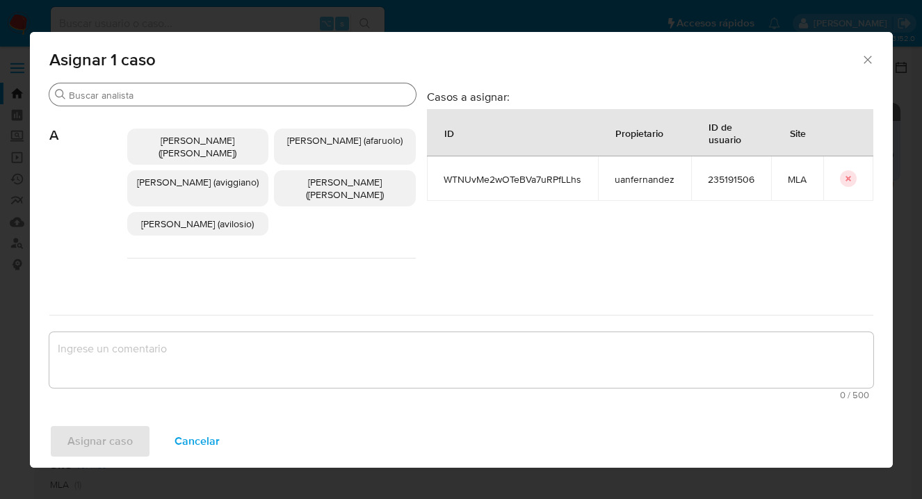
click at [307, 93] on input "Buscar" at bounding box center [239, 95] width 341 height 13
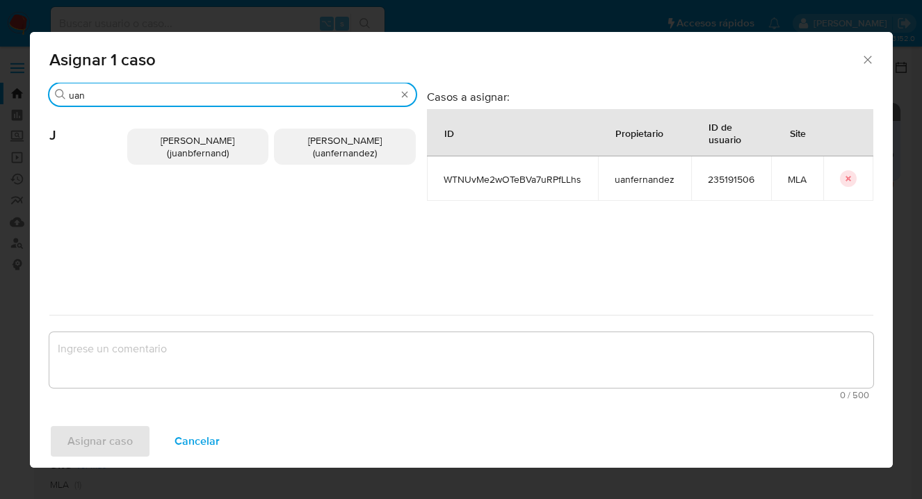
type input "uan"
click at [353, 160] on span "[PERSON_NAME] (uanfernandez)" at bounding box center [345, 146] width 74 height 26
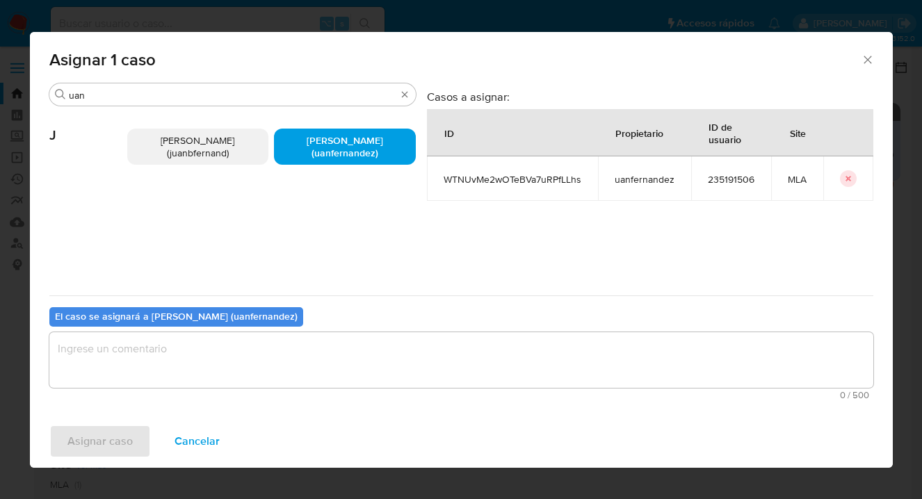
click at [318, 354] on textarea "assign-modal" at bounding box center [461, 360] width 824 height 56
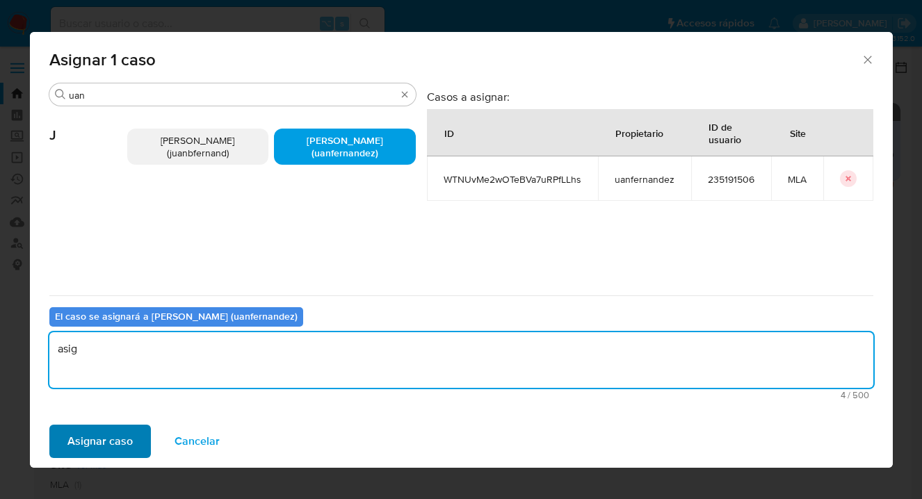
type textarea "asig"
click at [122, 448] on span "Asignar caso" at bounding box center [99, 441] width 65 height 31
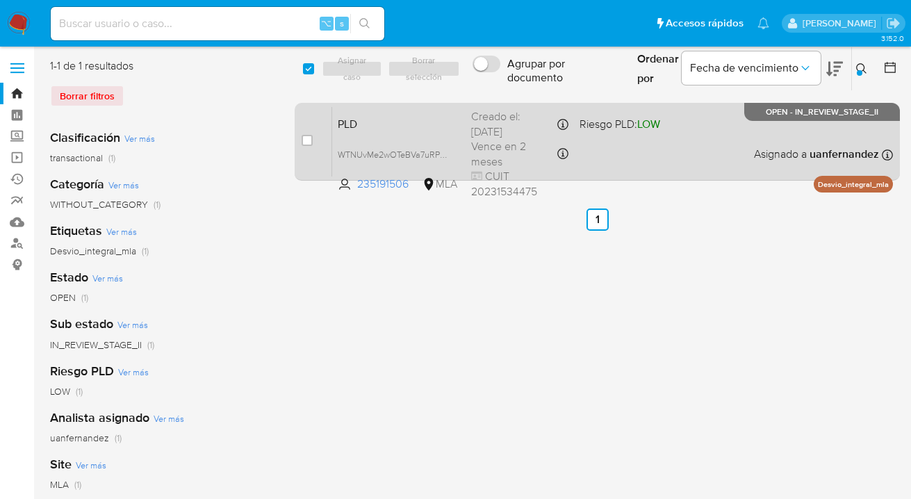
click at [699, 163] on div "PLD WTNUvMe2wOTeBVa7uRPfLLhs 235191506 MLA Riesgo PLD: LOW Creado el: 12/07/202…" at bounding box center [612, 141] width 561 height 70
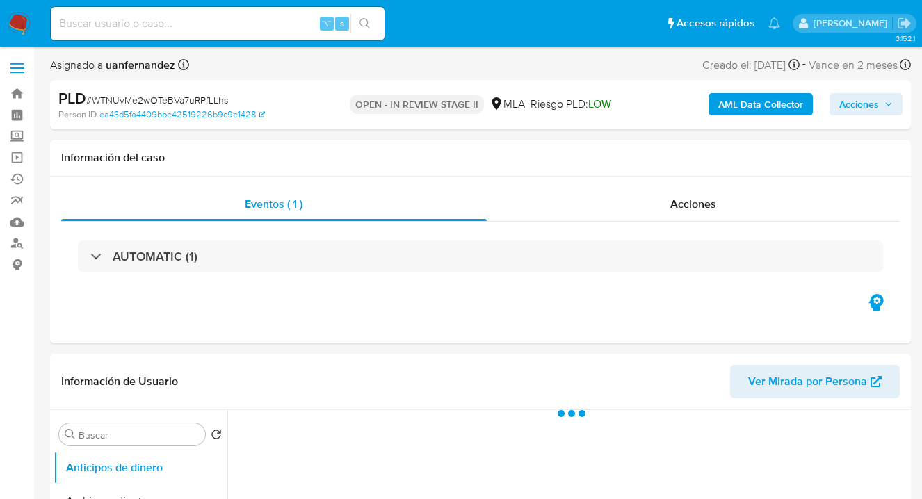
select select "10"
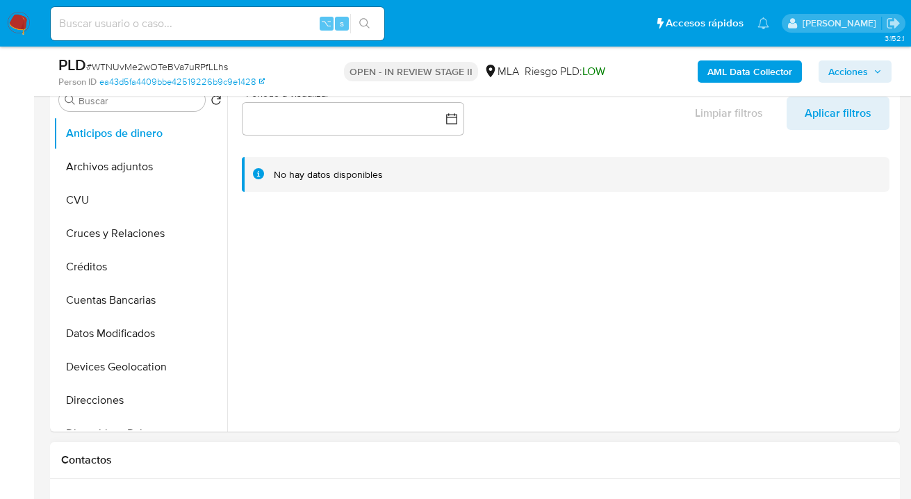
scroll to position [549, 0]
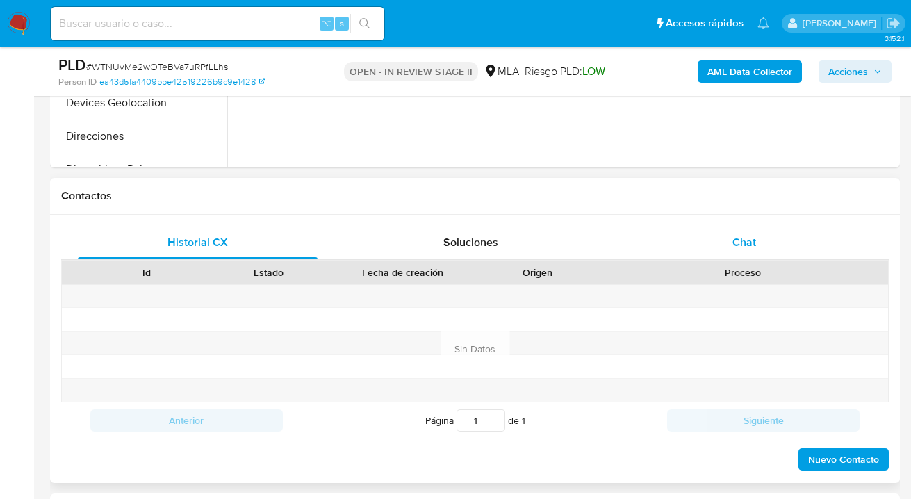
click at [747, 234] on span "Chat" at bounding box center [745, 242] width 24 height 16
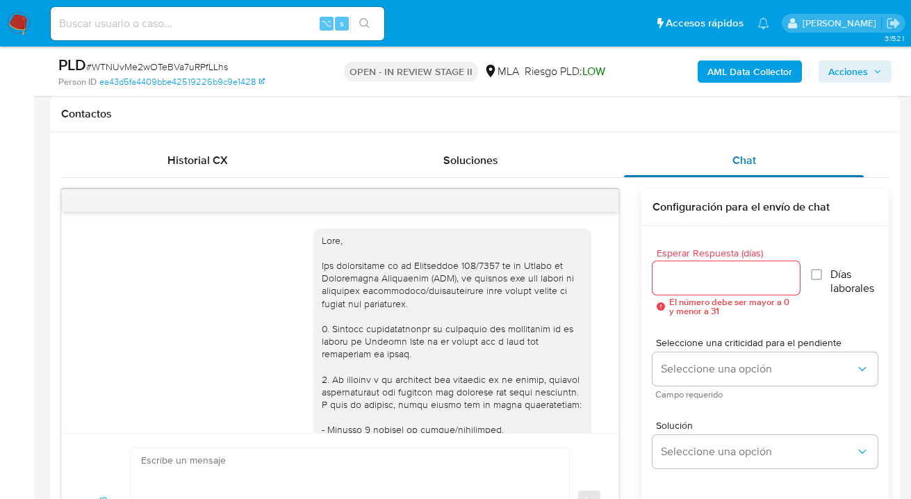
scroll to position [872, 0]
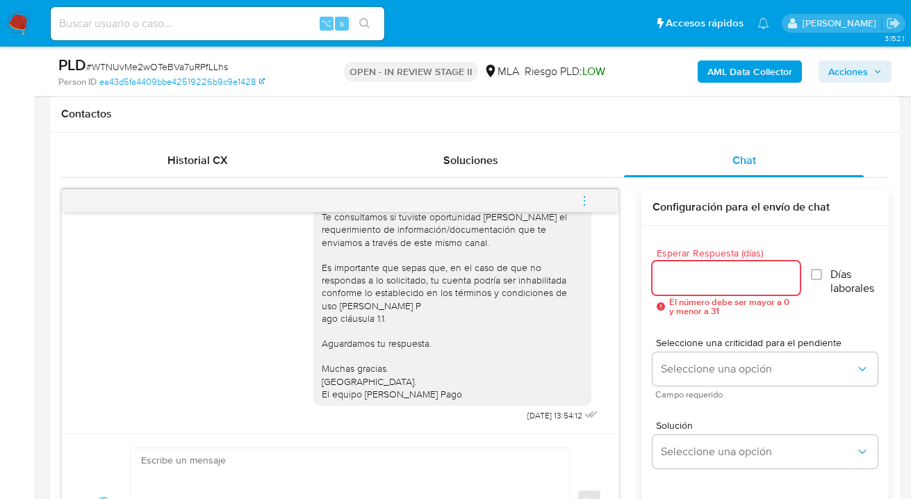
click at [735, 291] on div at bounding box center [727, 277] width 148 height 33
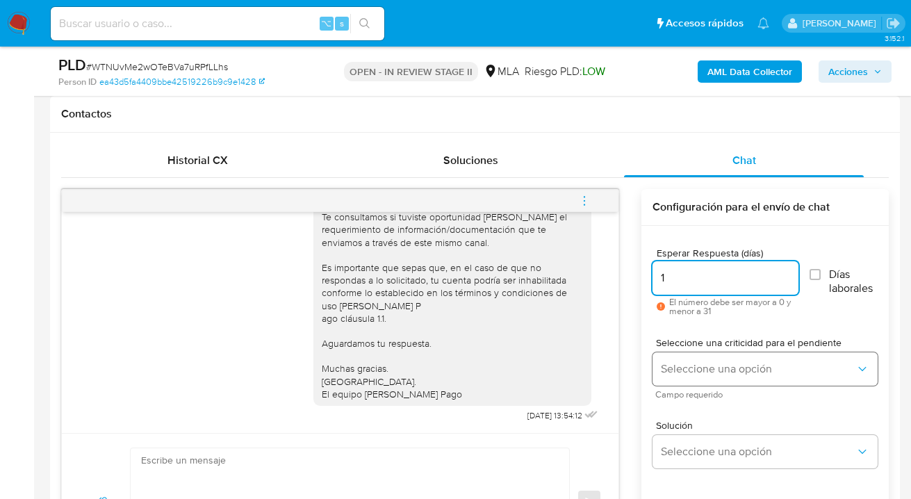
type input "1"
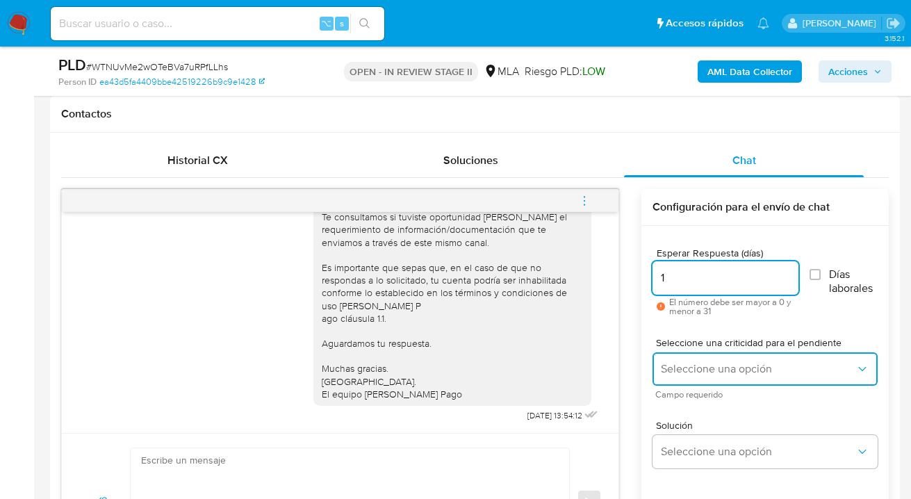
click at [746, 359] on button "Seleccione una opción" at bounding box center [765, 368] width 225 height 33
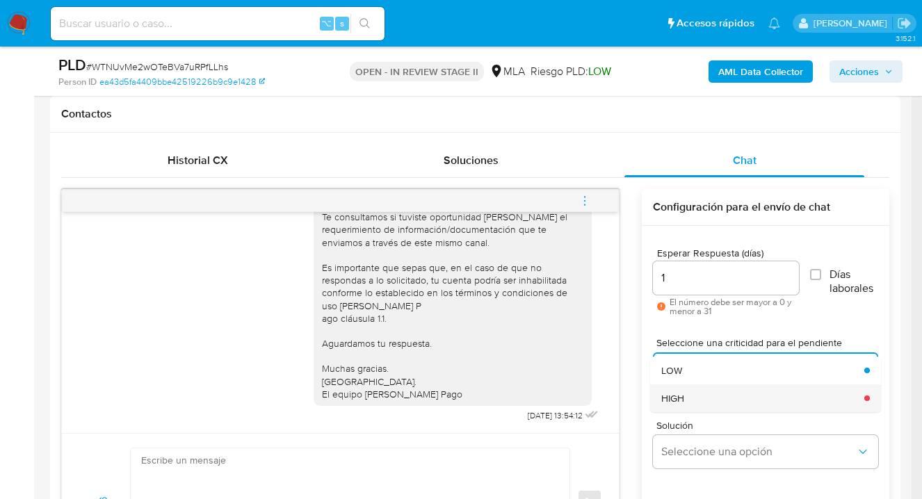
click at [737, 388] on div "HIGH" at bounding box center [758, 398] width 195 height 28
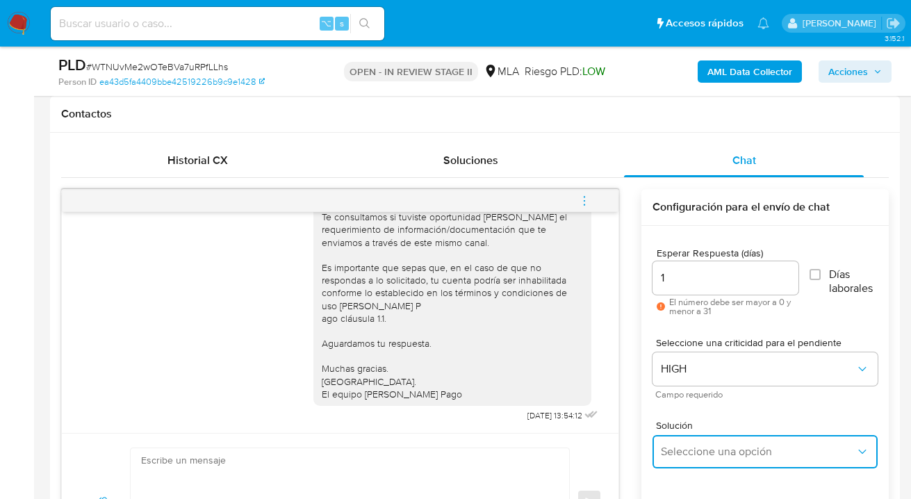
click at [719, 454] on span "Seleccione una opción" at bounding box center [758, 452] width 195 height 14
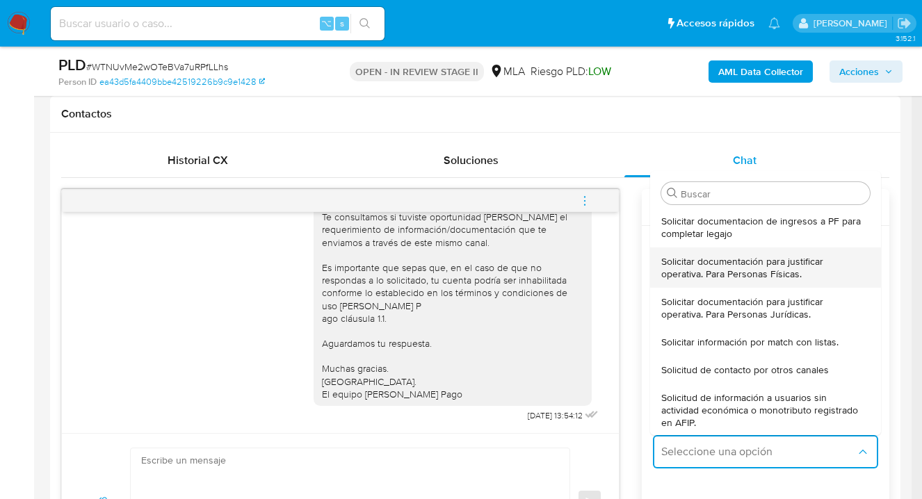
click at [699, 263] on span "Solicitar documentación para justificar operativa. Para Personas Físicas." at bounding box center [761, 267] width 200 height 25
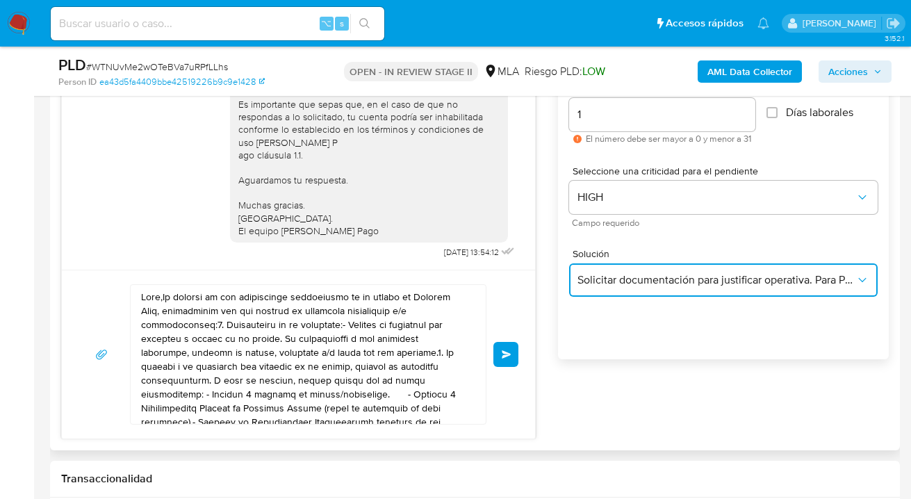
scroll to position [861, 0]
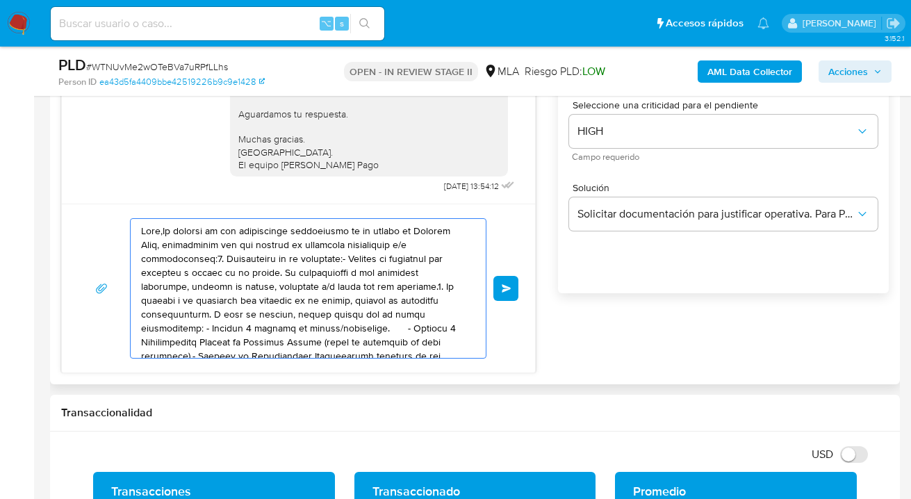
drag, startPoint x: 386, startPoint y: 339, endPoint x: 68, endPoint y: 184, distance: 354.1
click at [67, 184] on div "17/07/2025 20:08:27 Hola, Esperamos que te encuentres muy bien. Te consultamos …" at bounding box center [298, 167] width 475 height 414
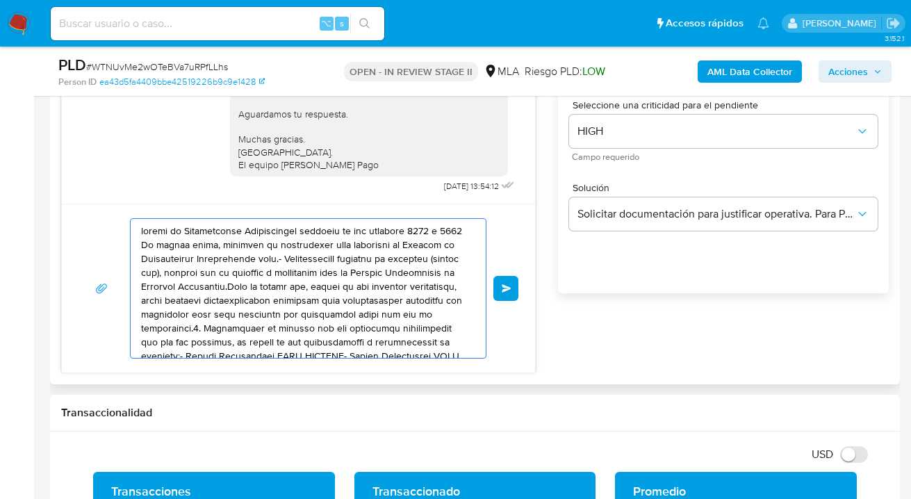
drag, startPoint x: 389, startPoint y: 343, endPoint x: 101, endPoint y: 177, distance: 332.3
click at [92, 178] on div "17/07/2025 20:08:27 Hola, Esperamos que te encuentres muy bien. Te consultamos …" at bounding box center [298, 167] width 475 height 414
type textarea "de las transacciones y documentación de respaldo:- Nombre Contraparte CUIT XXXX…"
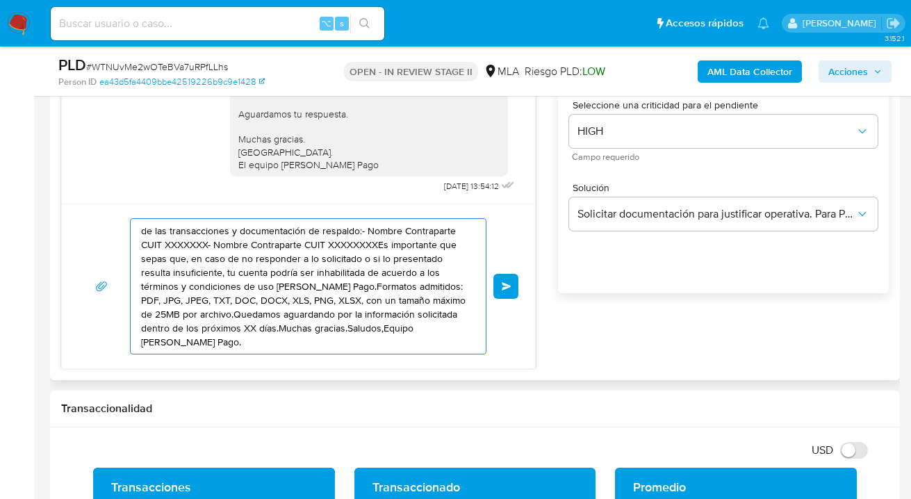
drag, startPoint x: 357, startPoint y: 334, endPoint x: 66, endPoint y: 176, distance: 331.2
click at [65, 177] on div "17/07/2025 20:08:27 Hola, Esperamos que te encuentres muy bien. Te consultamos …" at bounding box center [298, 164] width 475 height 409
drag, startPoint x: 284, startPoint y: 270, endPoint x: 99, endPoint y: 183, distance: 204.3
click at [99, 183] on div "17/07/2025 20:08:27 Hola, Esperamos que te encuentres muy bien. Te consultamos …" at bounding box center [298, 164] width 475 height 409
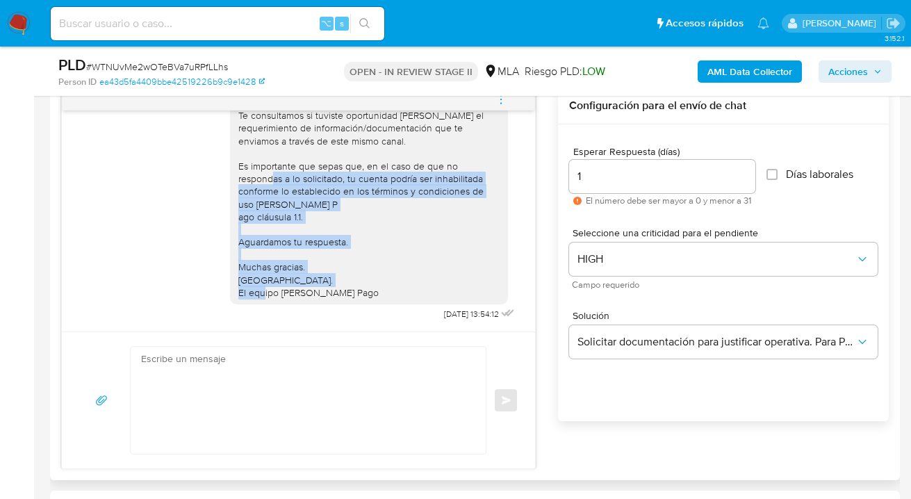
scroll to position [382, 0]
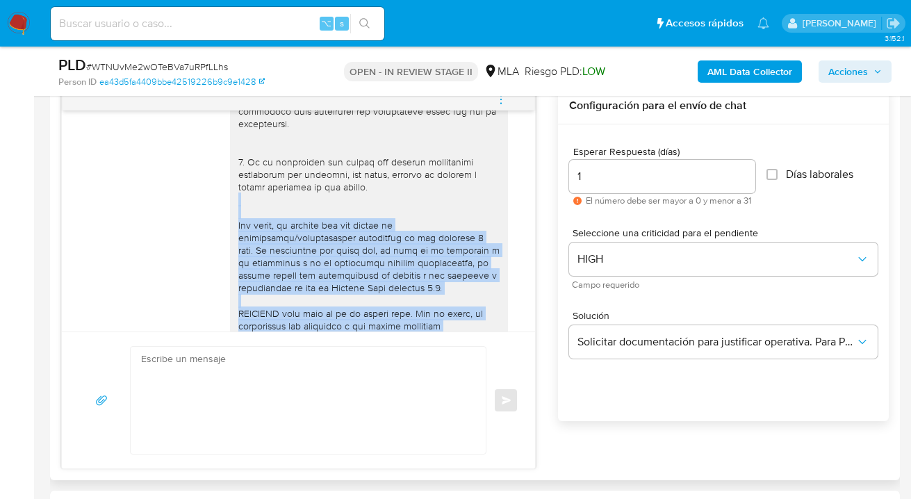
drag, startPoint x: 359, startPoint y: 285, endPoint x: 259, endPoint y: 209, distance: 126.5
click at [259, 209] on div "17/07/2025 20:08:27 Hola, Esperamos que te encuentres muy bien. Te consultamos …" at bounding box center [298, 221] width 473 height 221
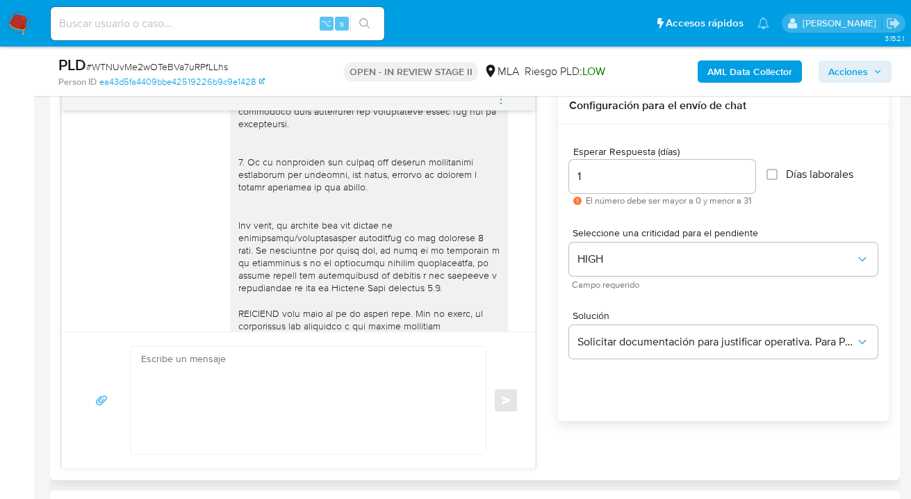
click at [288, 211] on div at bounding box center [368, 111] width 261 height 721
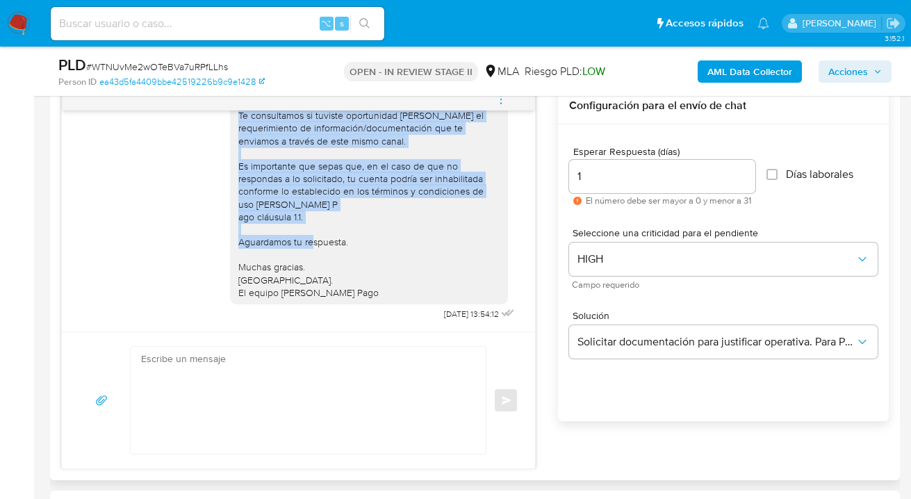
scroll to position [872, 0]
drag, startPoint x: 229, startPoint y: 177, endPoint x: 392, endPoint y: 279, distance: 191.7
click at [392, 279] on div "Hola, Esperamos que te encuentres muy bien. Te consultamos si tuviste oportunid…" at bounding box center [368, 178] width 261 height 241
copy div "Hola, Esperamos que te encuentres muy bien. Te consultamos si tuviste oportunid…"
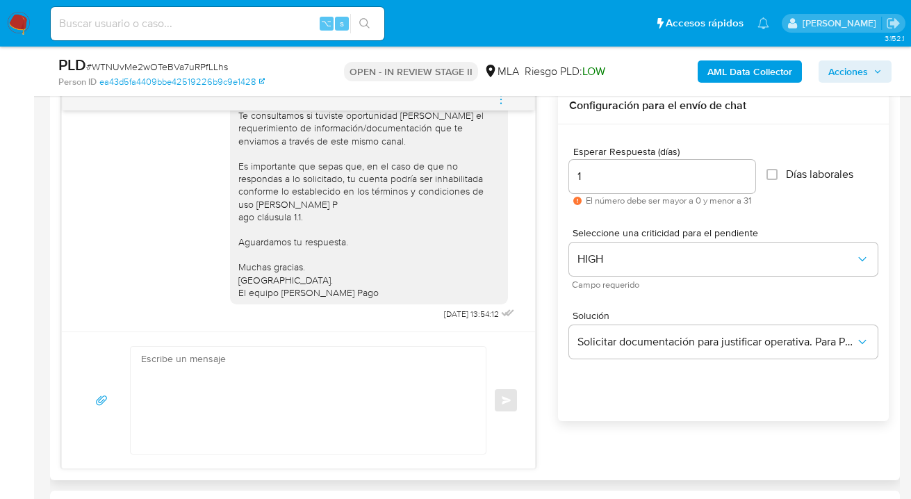
click at [172, 369] on textarea at bounding box center [304, 400] width 327 height 107
paste textarea "Hola, Esperamos que te encuentres muy bien. Te consultamos si tuviste oportunid…"
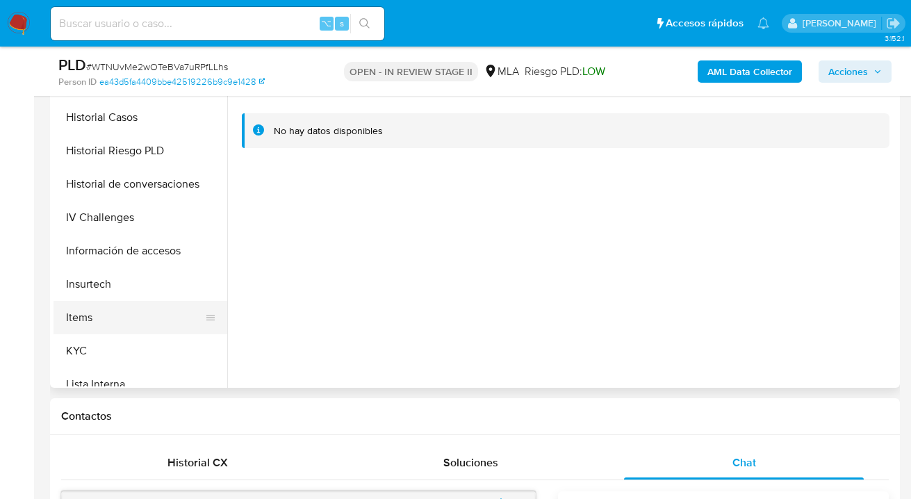
scroll to position [416, 0]
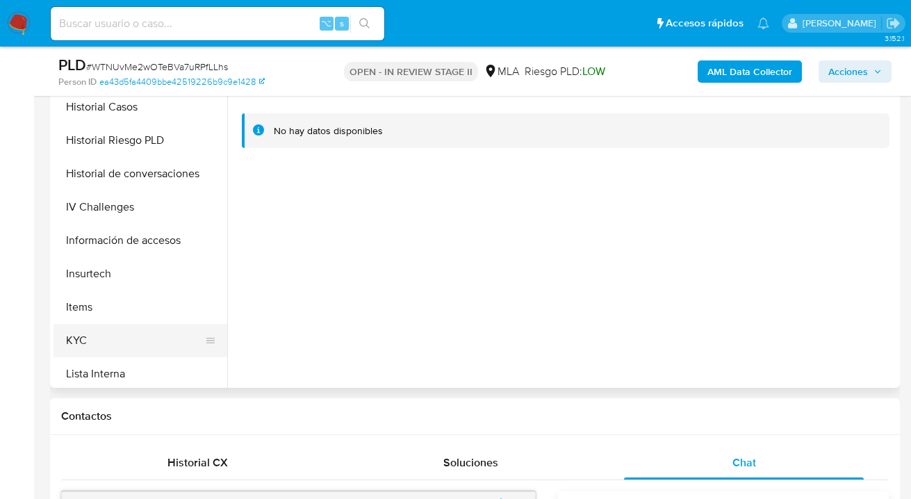
click at [145, 335] on button "KYC" at bounding box center [135, 340] width 163 height 33
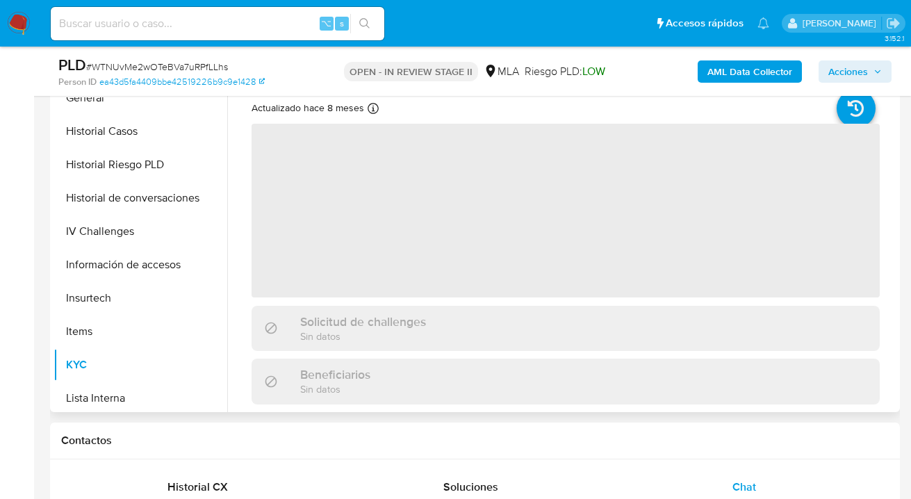
scroll to position [304, 0]
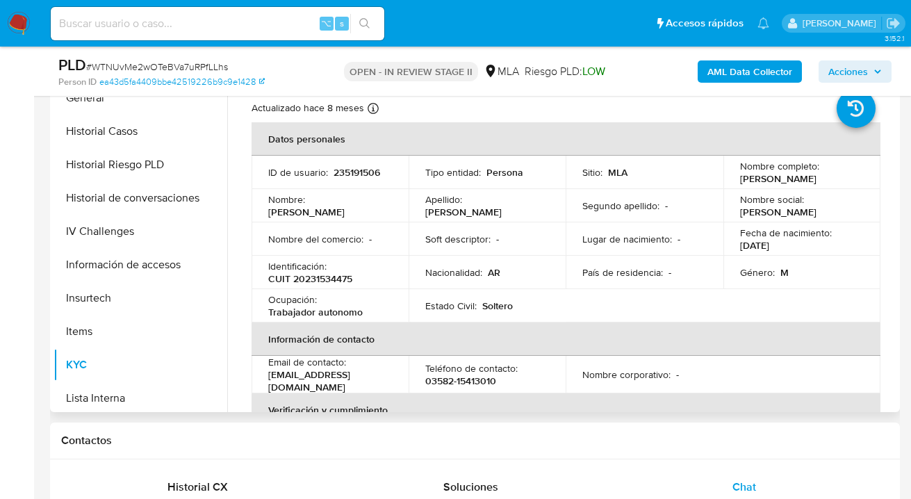
drag, startPoint x: 738, startPoint y: 181, endPoint x: 824, endPoint y: 185, distance: 85.6
click at [824, 184] on div "Nombre completo : Nestor Hugo Pontel" at bounding box center [802, 172] width 124 height 25
copy p "Nestor Hugo Pontel"
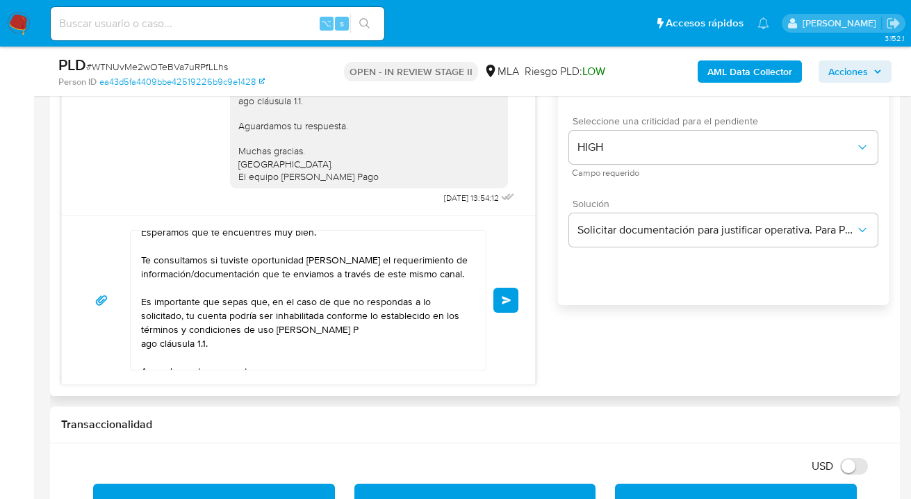
scroll to position [0, 0]
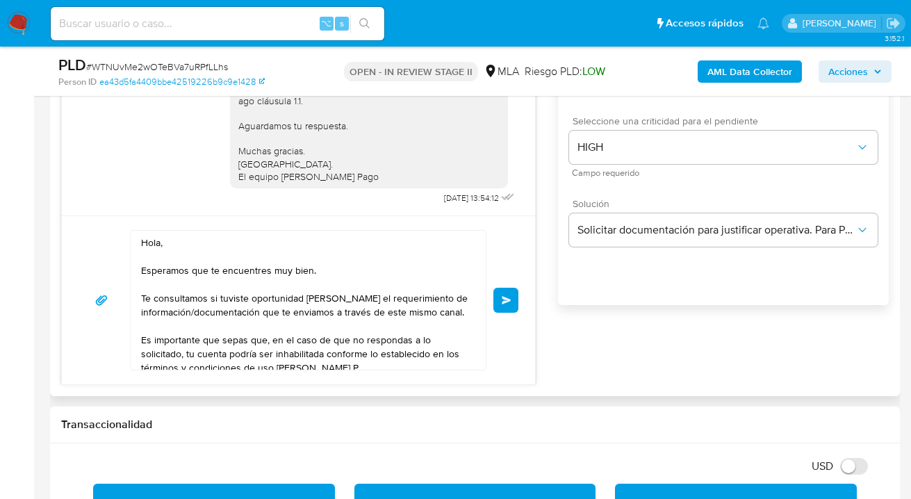
click at [162, 245] on textarea "Hola, Esperamos que te encuentres muy bien. Te consultamos si tuviste oportunid…" at bounding box center [304, 300] width 327 height 139
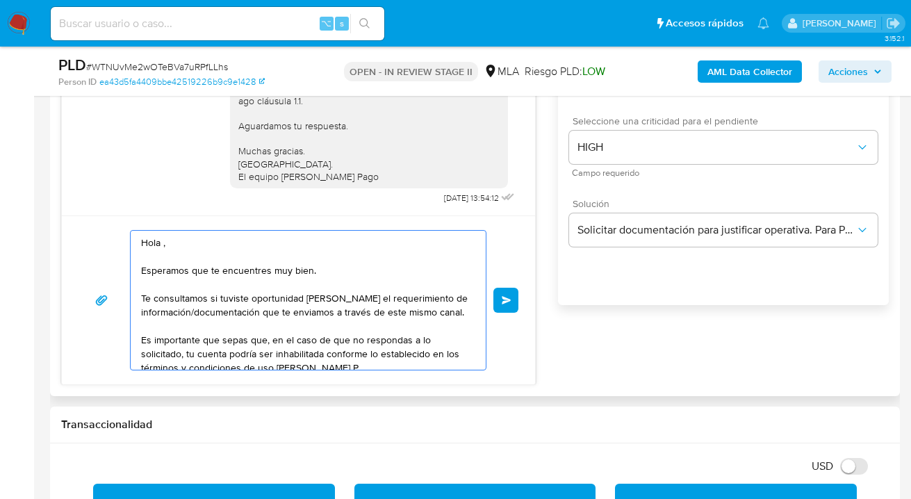
paste textarea "Nestor Hugo Pontel"
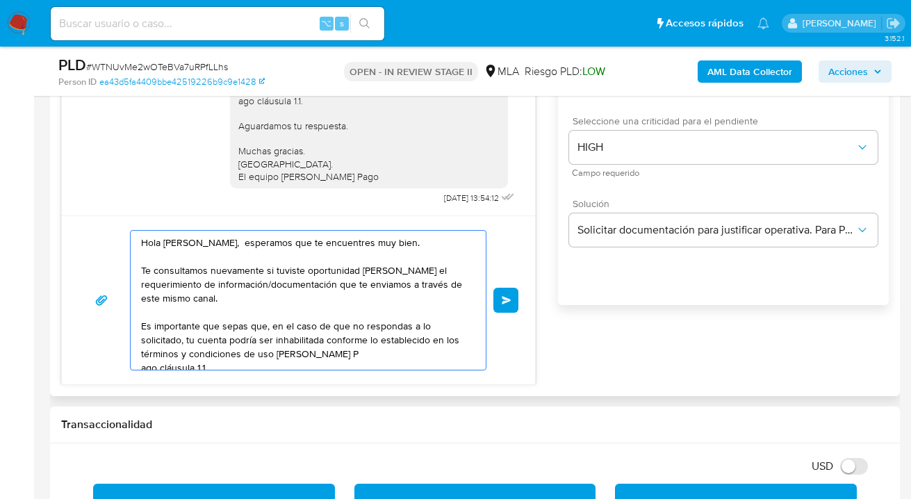
click at [398, 272] on textarea "Hola Nestor Hugo Pontel, esperamos que te encuentres muy bien. Te consultamos n…" at bounding box center [304, 300] width 327 height 139
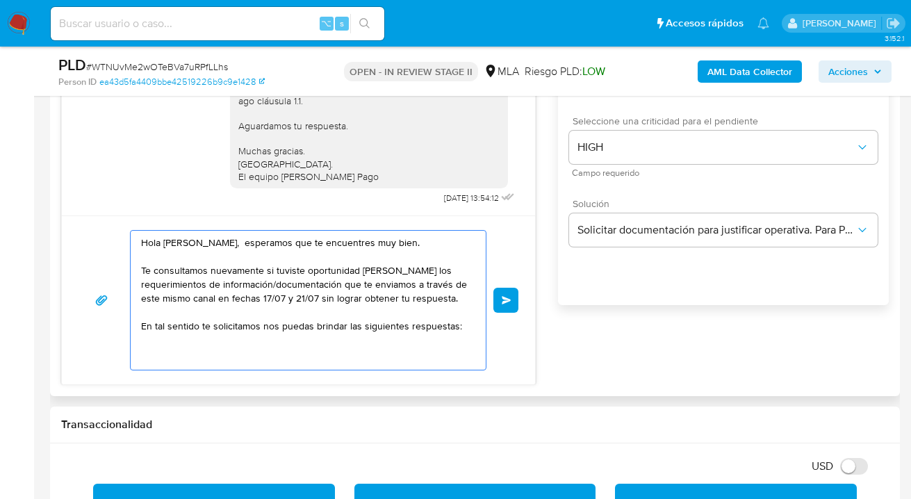
scroll to position [5, 0]
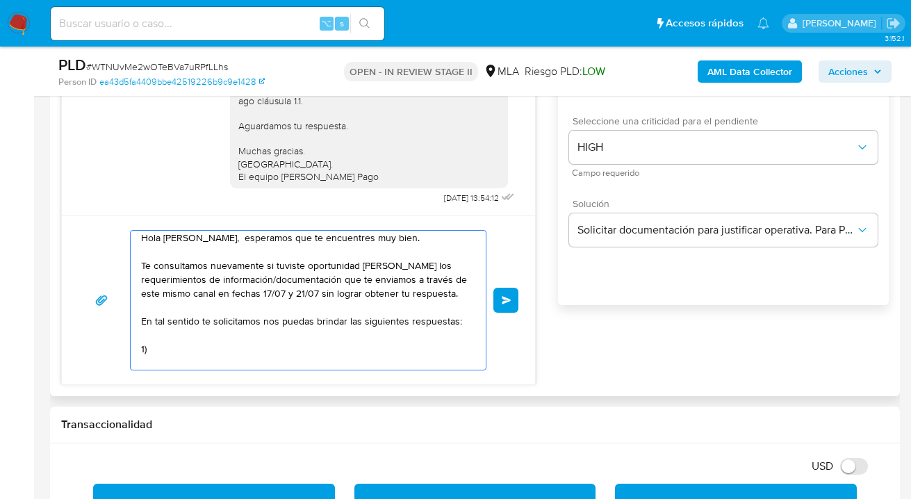
paste textarea "¿A qué corresponde el incremento significativo de fondos en tu cuenta en el mes…"
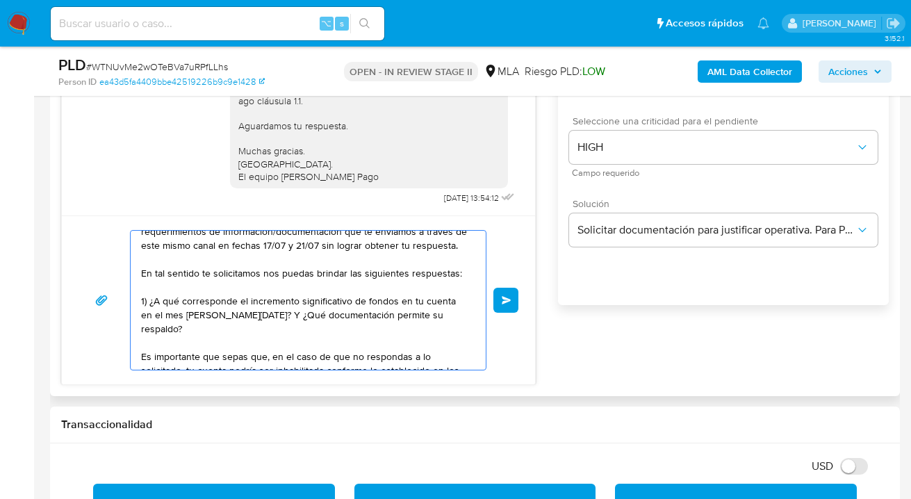
scroll to position [55, 0]
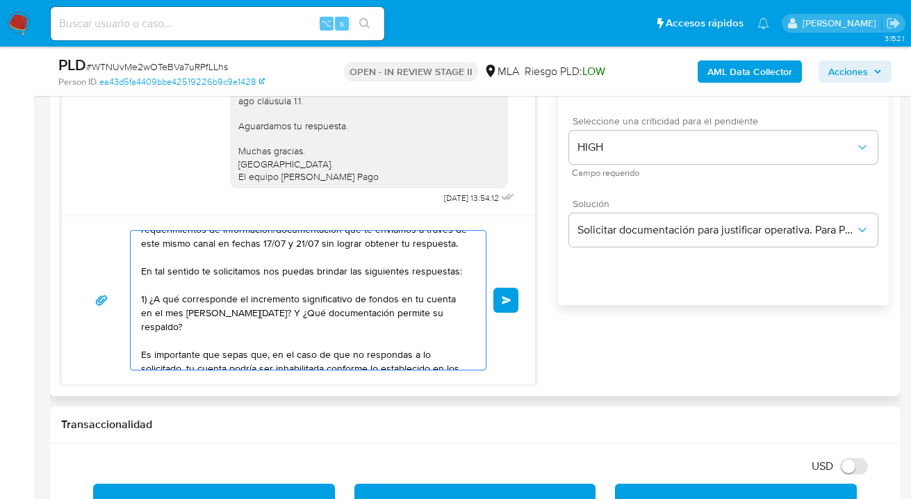
click at [243, 327] on textarea "Hola Nestor Hugo Pontel, esperamos que te encuentres muy bien. Te consultamos n…" at bounding box center [304, 300] width 327 height 139
paste textarea "30716051184"
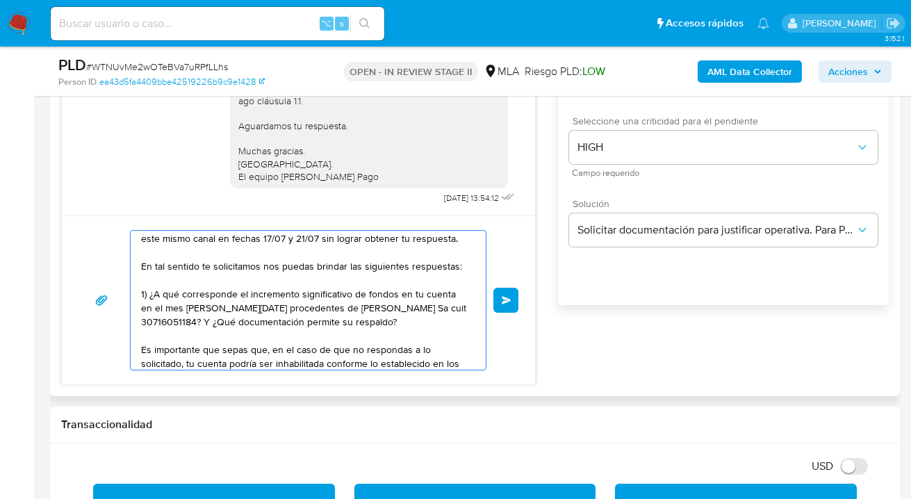
scroll to position [83, 0]
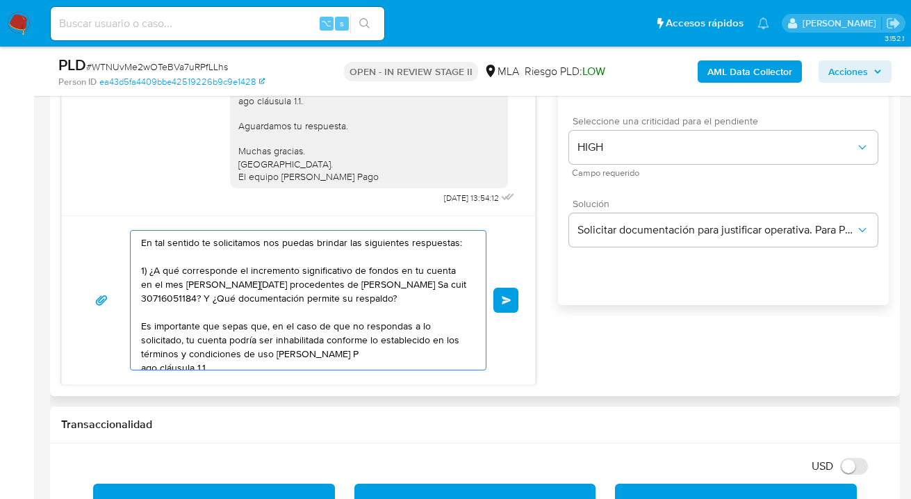
click at [340, 311] on textarea "Hola Nestor Hugo Pontel, esperamos que te encuentres muy bien. Te consultamos n…" at bounding box center [304, 300] width 327 height 139
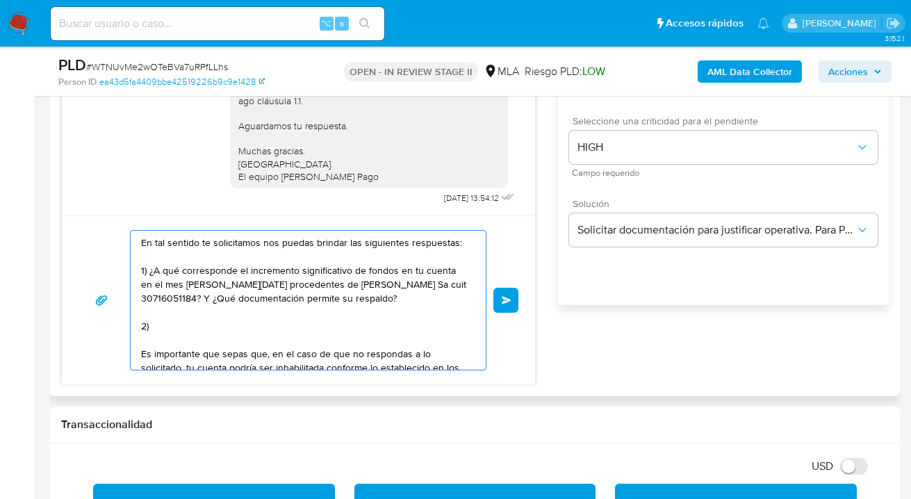
paste textarea "Descripción de la actividad: - Detalla la actividad que realizas a través de tu…"
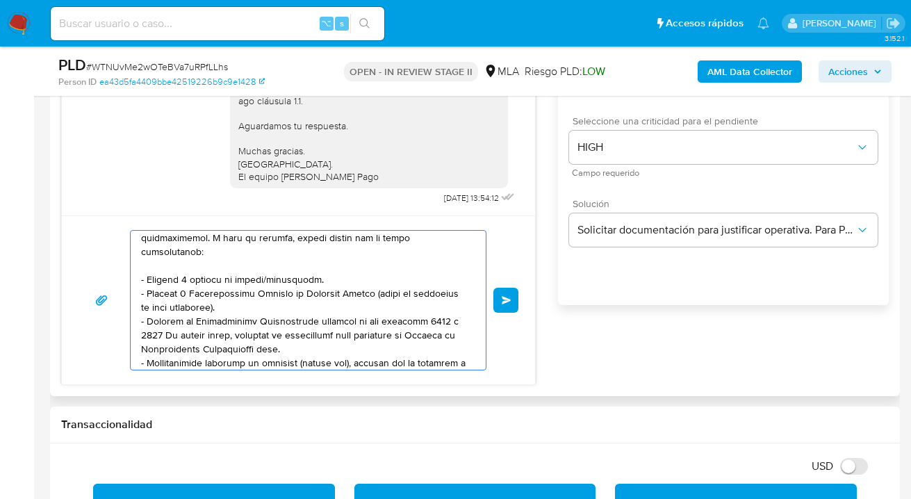
scroll to position [270, 0]
click at [240, 310] on textarea at bounding box center [304, 300] width 327 height 139
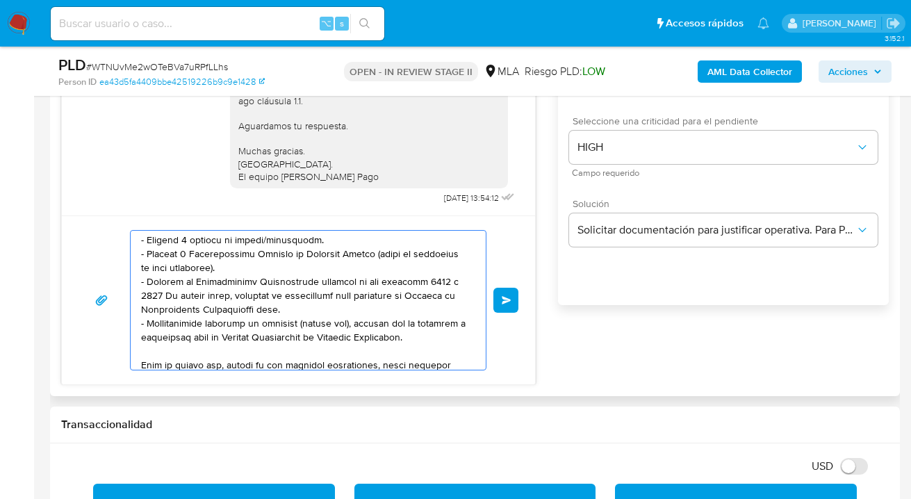
scroll to position [323, 0]
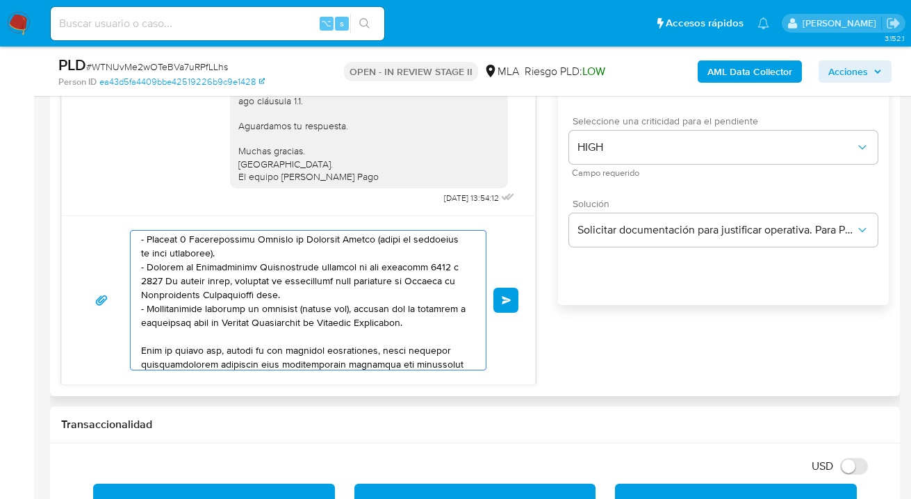
click at [245, 336] on textarea at bounding box center [304, 300] width 327 height 139
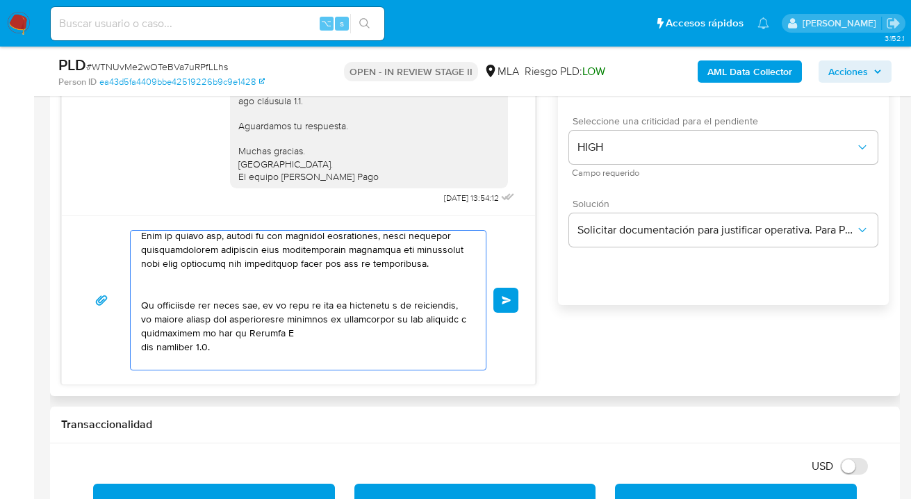
scroll to position [441, 0]
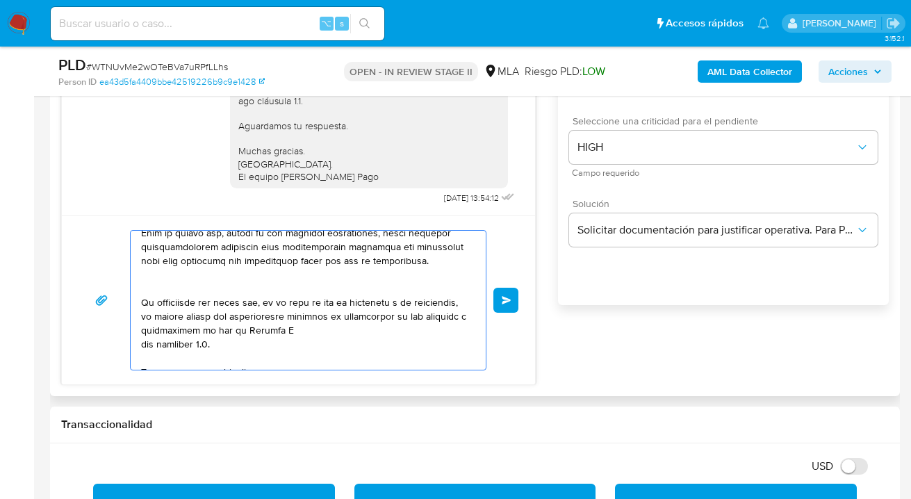
click at [232, 297] on textarea at bounding box center [304, 300] width 327 height 139
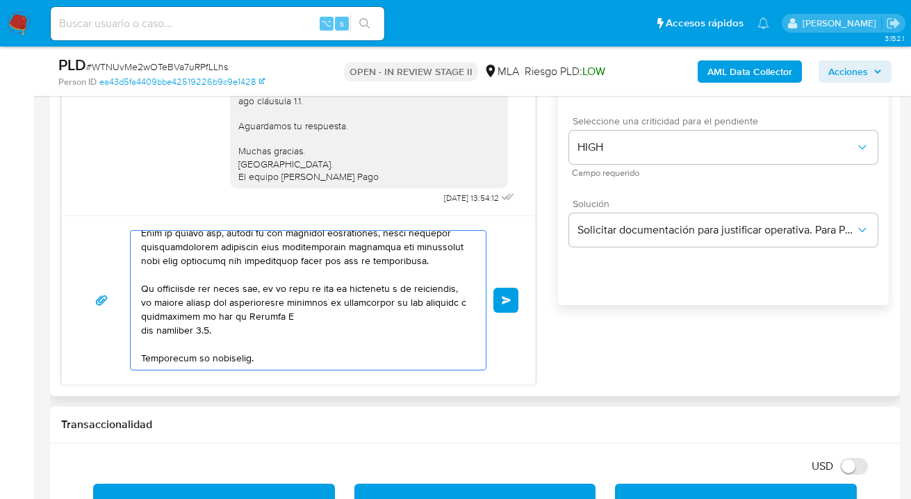
click at [346, 324] on textarea at bounding box center [304, 300] width 327 height 139
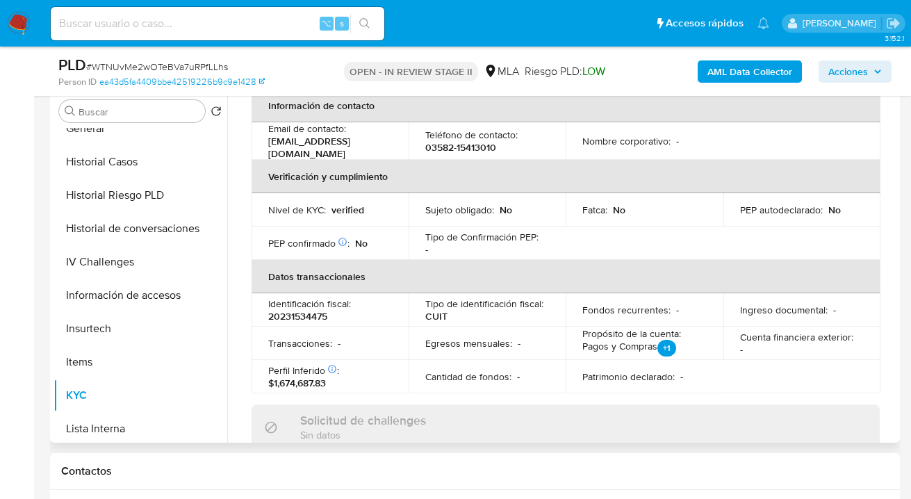
scroll to position [0, 0]
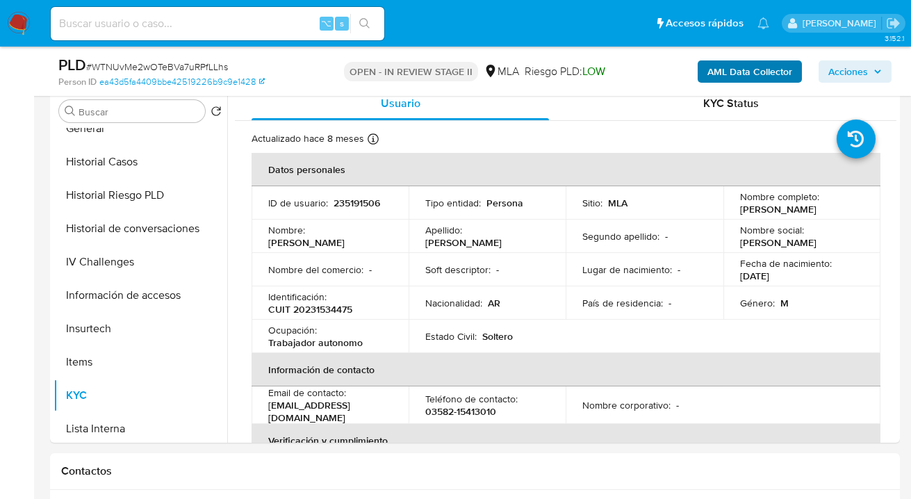
type textarea "Hola Nestor Hugo Pontel, esperamos que te encuentres muy bien. Te consultamos n…"
click at [731, 74] on b "AML Data Collector" at bounding box center [750, 71] width 85 height 22
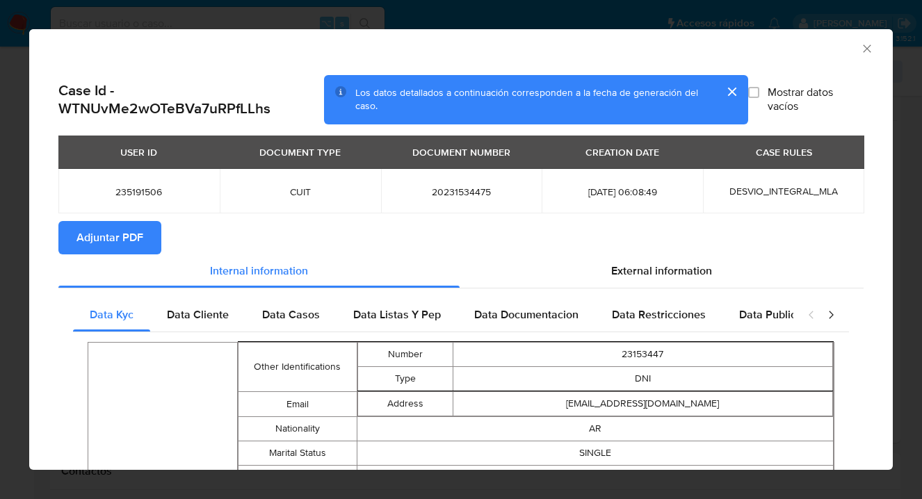
click at [104, 243] on span "Adjuntar PDF" at bounding box center [109, 237] width 67 height 31
click at [860, 54] on icon "Cerrar ventana" at bounding box center [867, 49] width 14 height 14
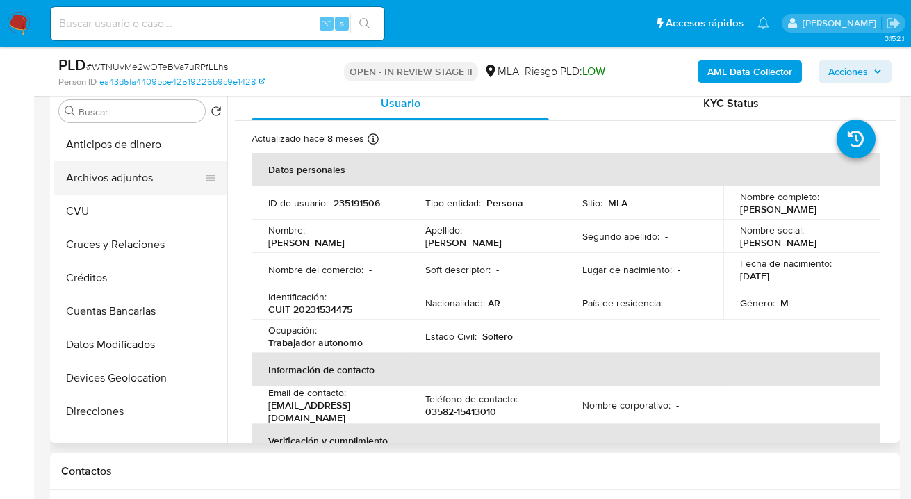
click at [145, 181] on button "Archivos adjuntos" at bounding box center [135, 177] width 163 height 33
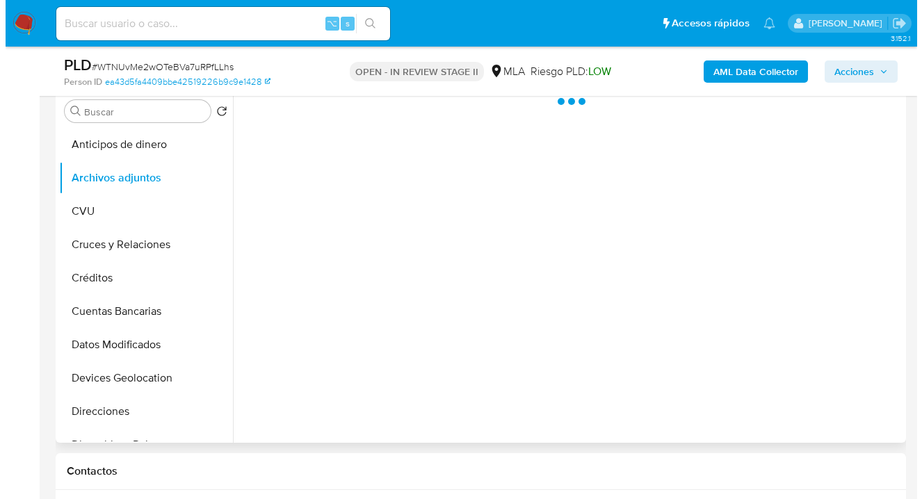
scroll to position [436, 0]
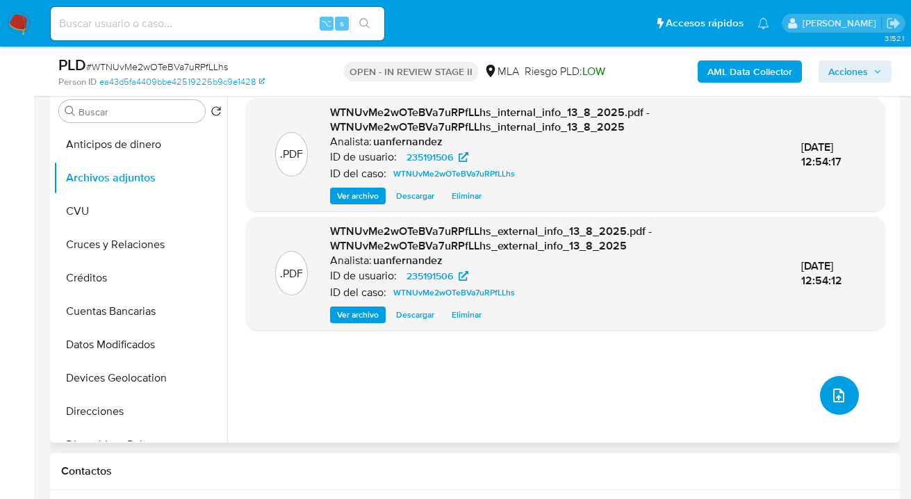
click at [837, 396] on icon "upload-file" at bounding box center [838, 396] width 11 height 14
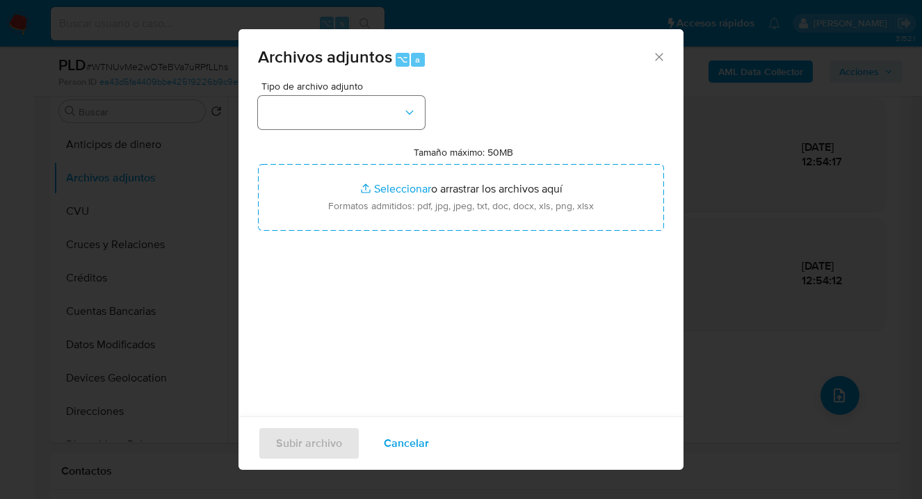
drag, startPoint x: 425, startPoint y: 111, endPoint x: 412, endPoint y: 121, distance: 16.8
click at [425, 111] on div "Tipo de archivo adjunto Tamaño máximo: 50MB Seleccionar archivos Seleccionar o …" at bounding box center [461, 245] width 406 height 328
click at [412, 120] on button "button" at bounding box center [341, 112] width 167 height 33
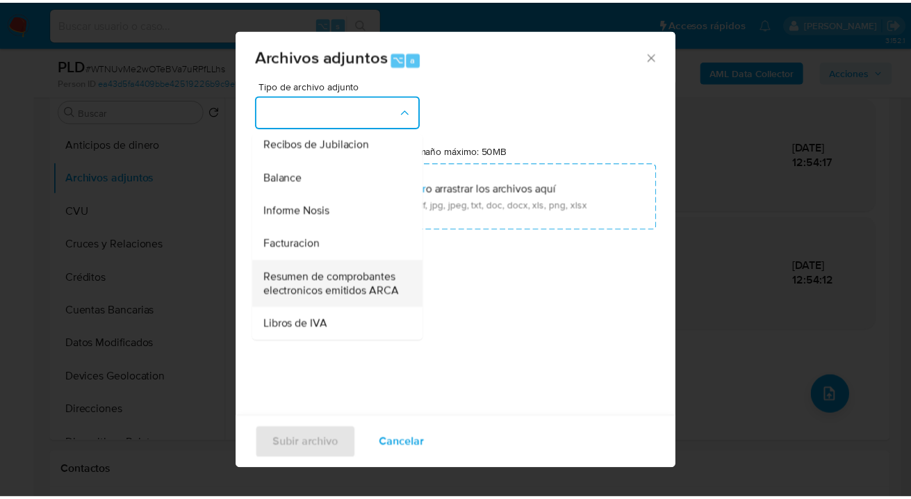
scroll to position [3, 0]
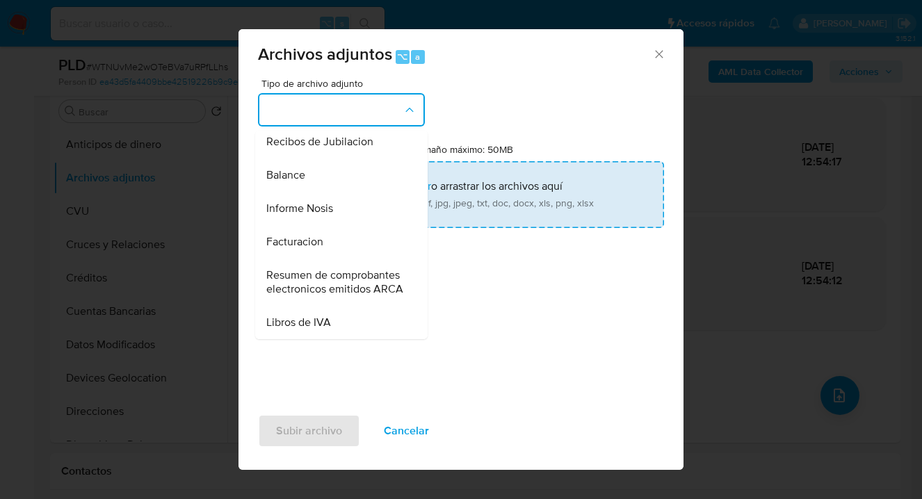
drag, startPoint x: 346, startPoint y: 182, endPoint x: 389, endPoint y: 190, distance: 43.8
click at [350, 192] on div "Informe Nosis" at bounding box center [337, 208] width 142 height 33
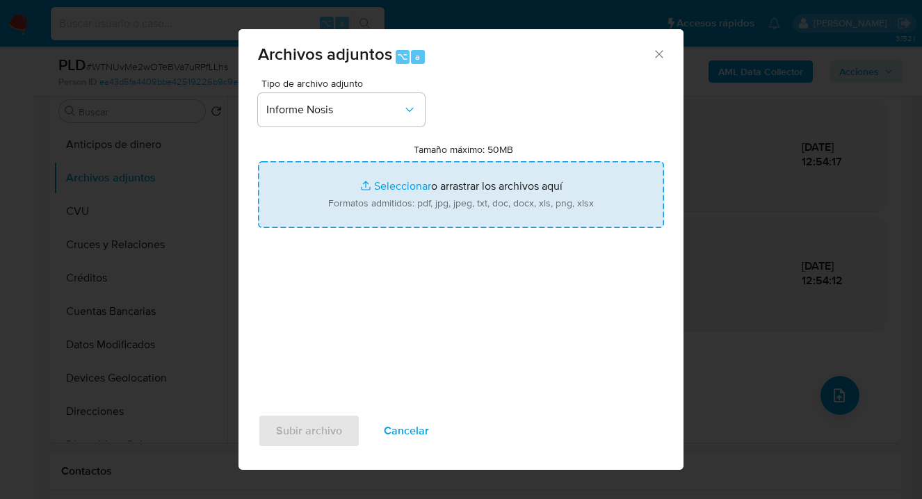
click at [457, 203] on input "Tamaño máximo: 50MB Seleccionar archivos" at bounding box center [461, 194] width 406 height 67
type input "C:\fakepath\235191506-NOSIS_Manager_InformeIndividual_20231534475_620658_202508…"
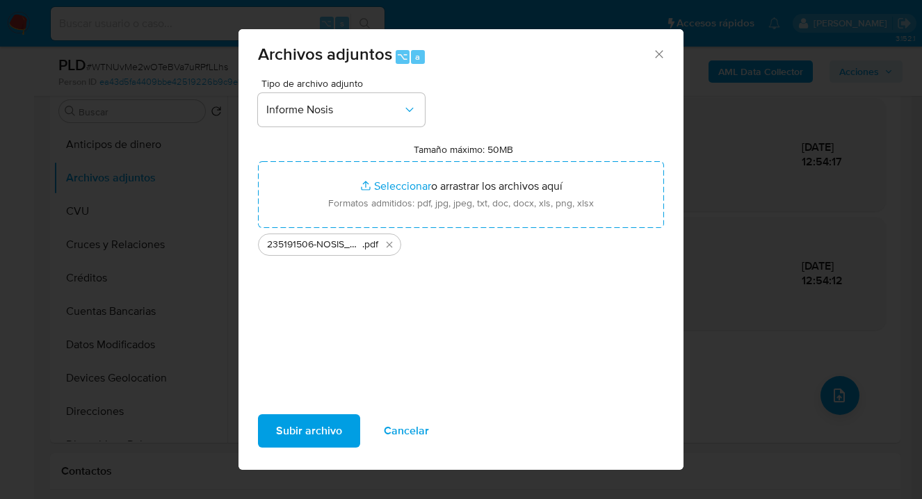
click at [312, 432] on span "Subir archivo" at bounding box center [309, 431] width 66 height 31
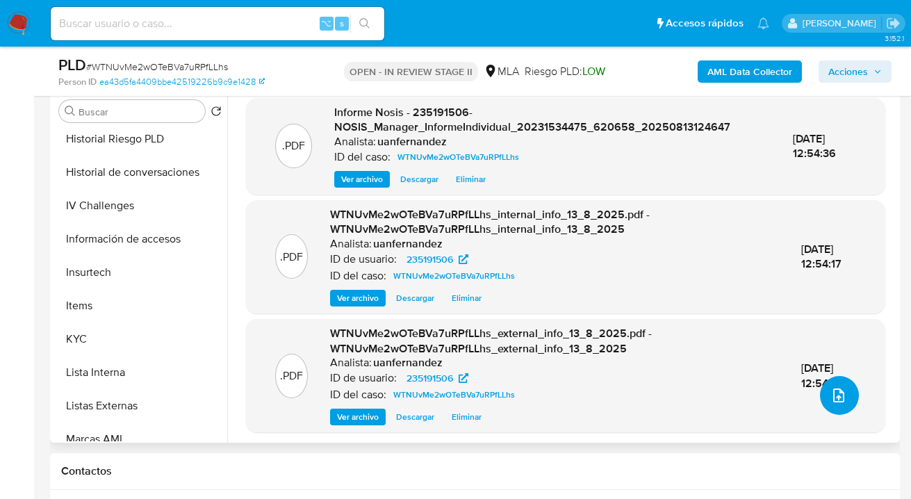
scroll to position [476, 0]
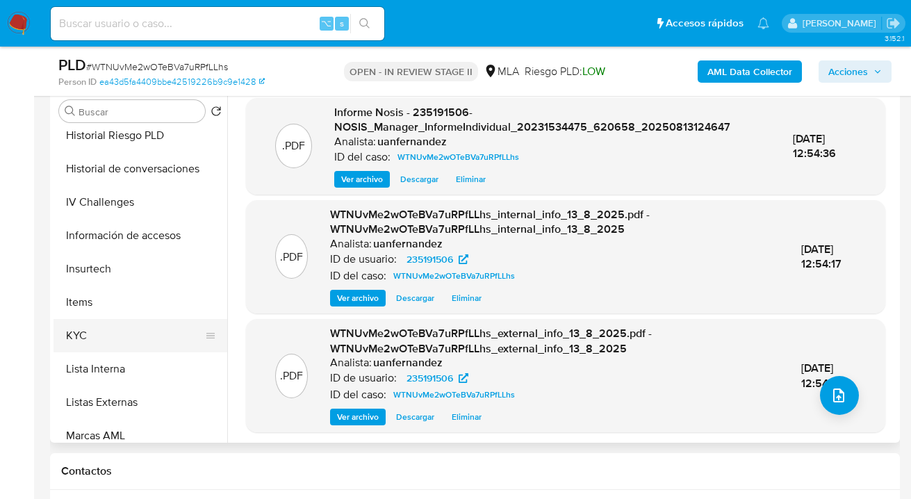
click at [133, 339] on button "KYC" at bounding box center [135, 335] width 163 height 33
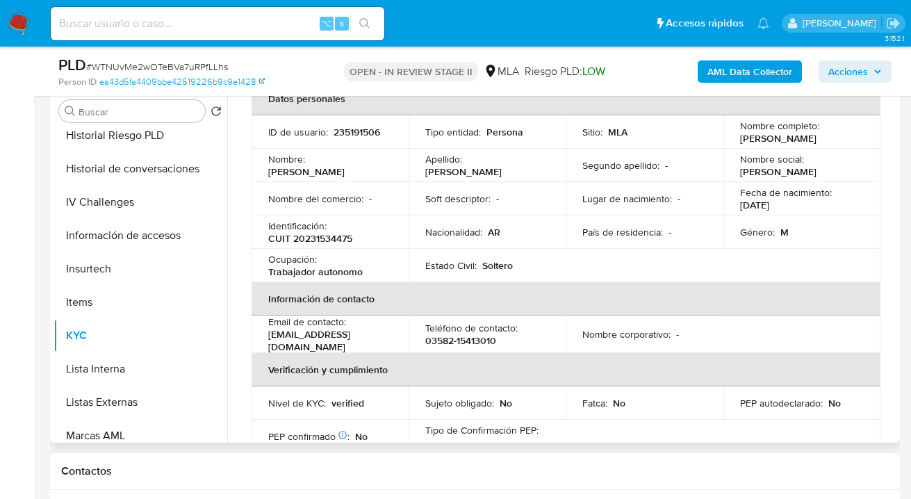
scroll to position [77, 0]
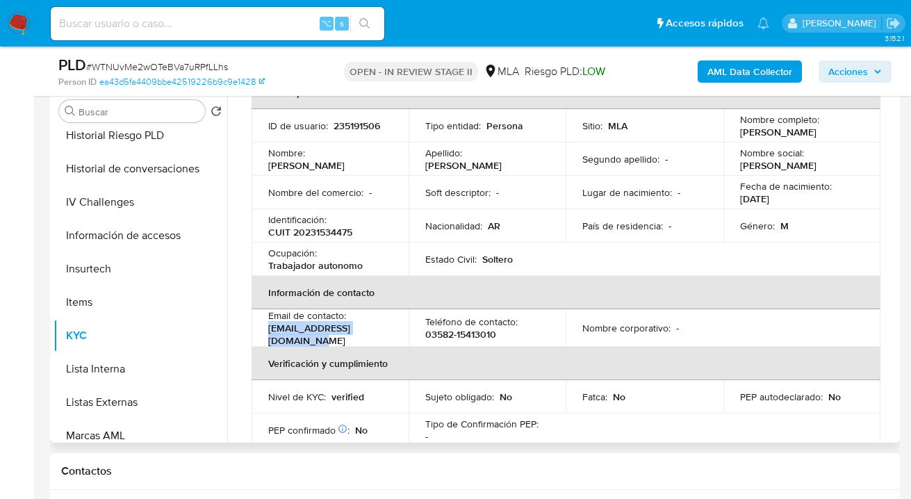
drag, startPoint x: 268, startPoint y: 334, endPoint x: 393, endPoint y: 336, distance: 125.1
click at [393, 336] on td "Email de contacto : nestorpontel@yahoo.com.ar" at bounding box center [330, 328] width 157 height 38
copy p "nestorpontel@yahoo.com.ar"
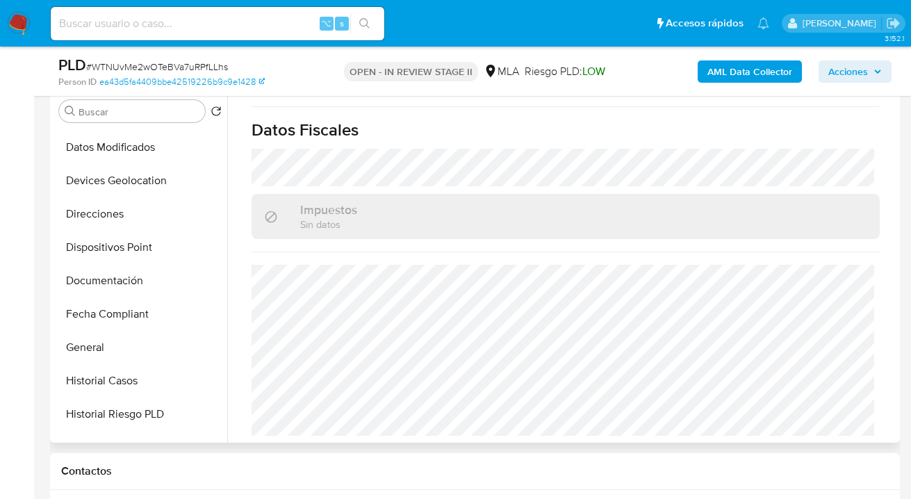
scroll to position [195, 0]
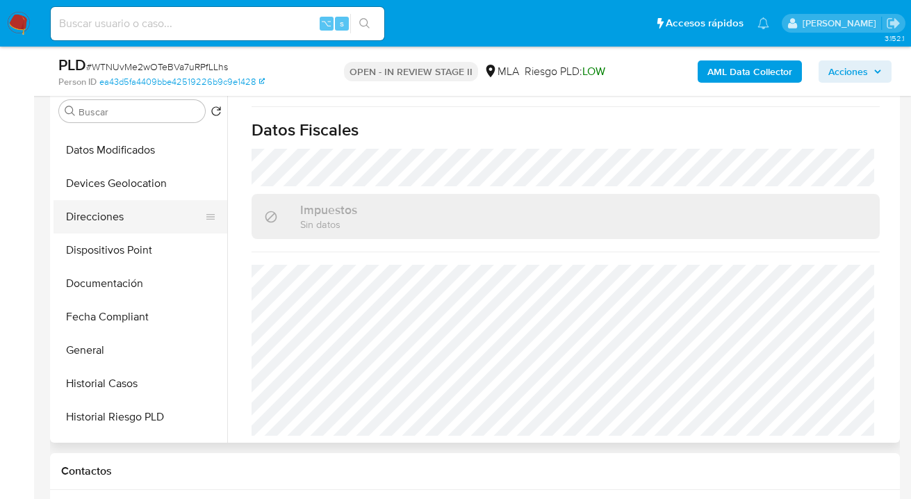
click at [136, 212] on button "Direcciones" at bounding box center [135, 216] width 163 height 33
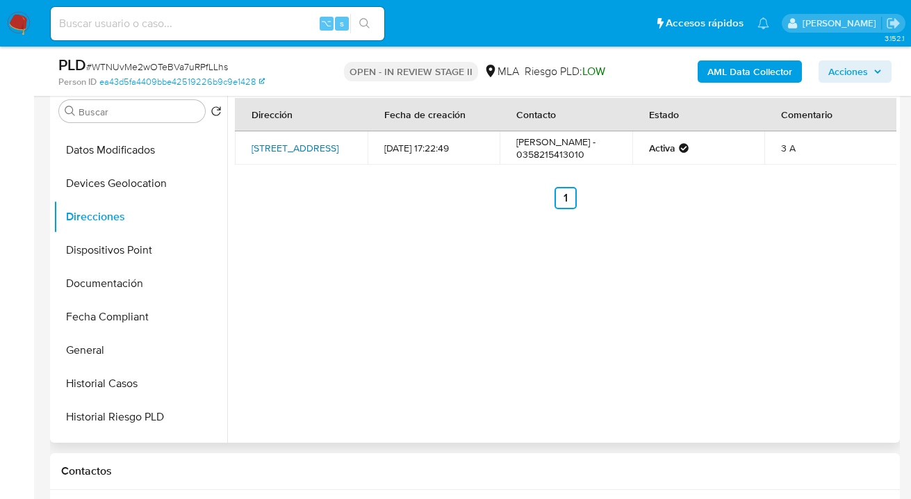
click at [291, 152] on link "Belgrano 539, Sampacho, Córdoba, 5829, Argentina 539" at bounding box center [295, 148] width 87 height 14
click at [137, 284] on button "Documentación" at bounding box center [135, 283] width 163 height 33
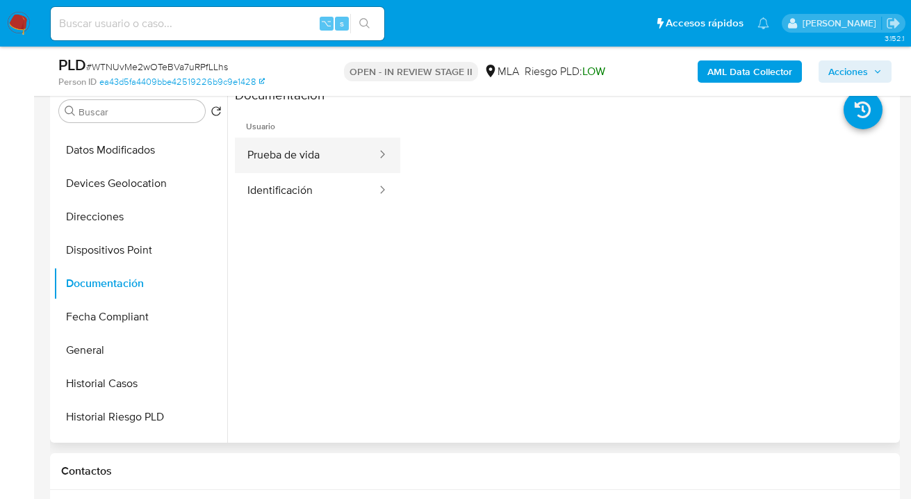
click at [323, 146] on button "Prueba de vida" at bounding box center [306, 155] width 143 height 35
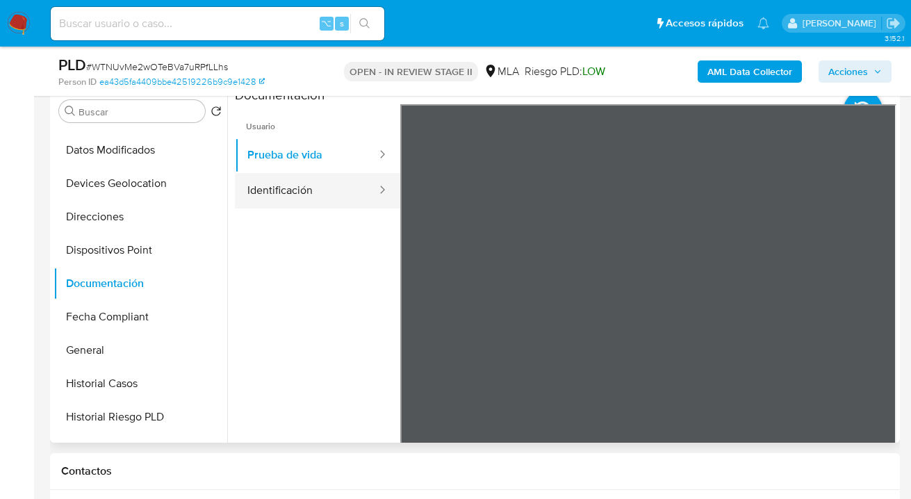
drag, startPoint x: 278, startPoint y: 188, endPoint x: 317, endPoint y: 195, distance: 39.5
click at [278, 188] on button "Identificación" at bounding box center [306, 190] width 143 height 35
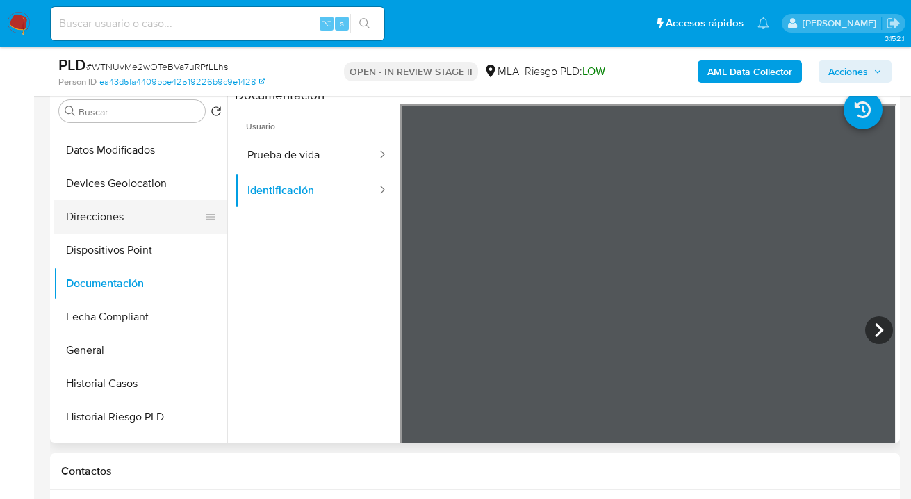
click at [114, 215] on button "Direcciones" at bounding box center [135, 216] width 163 height 33
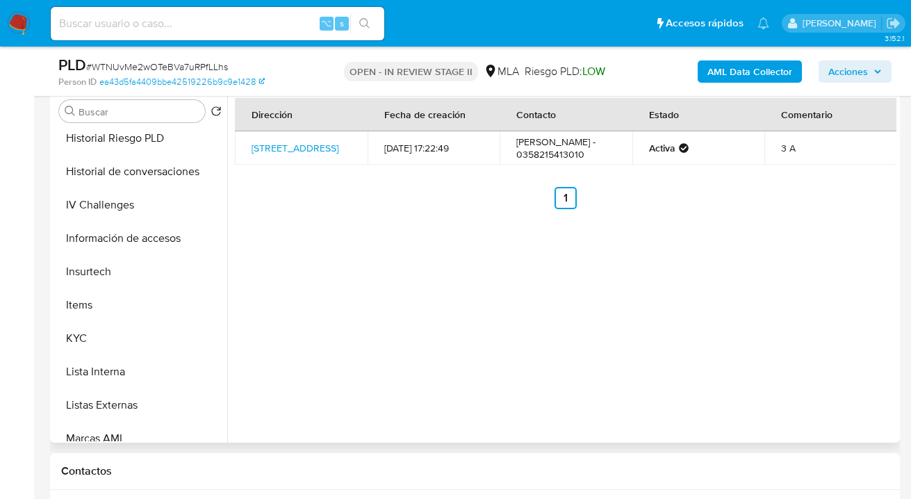
scroll to position [484, 0]
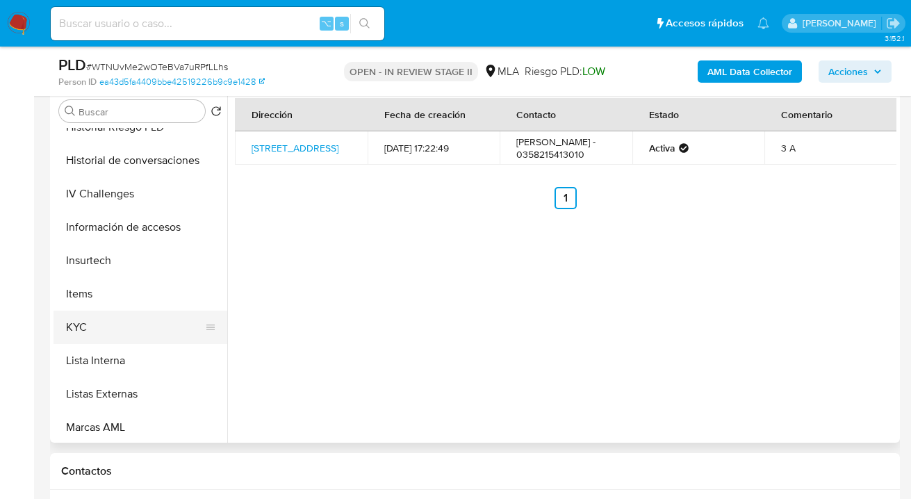
drag, startPoint x: 142, startPoint y: 325, endPoint x: 211, endPoint y: 328, distance: 69.6
click at [142, 326] on button "KYC" at bounding box center [135, 327] width 163 height 33
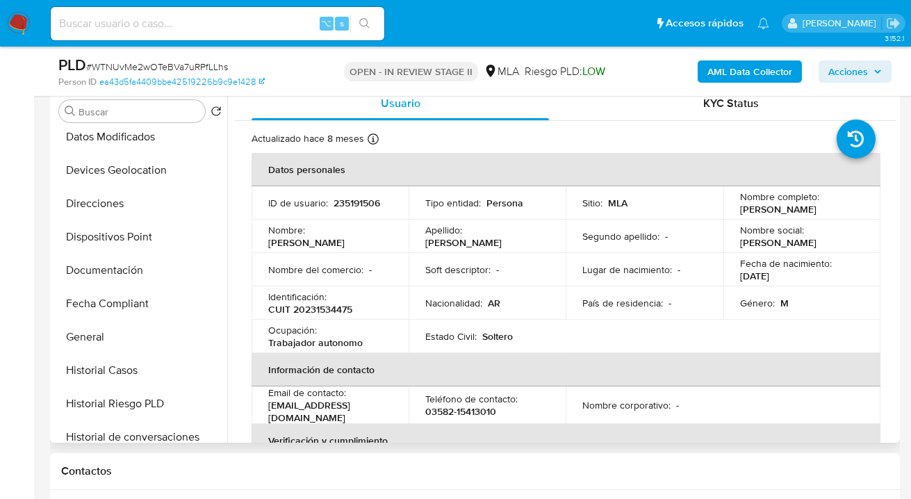
scroll to position [0, 0]
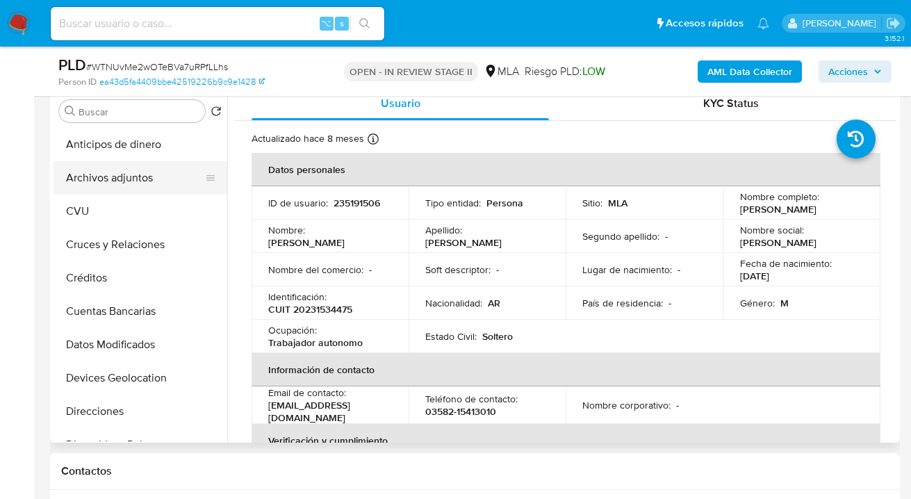
click at [143, 188] on button "Archivos adjuntos" at bounding box center [135, 177] width 163 height 33
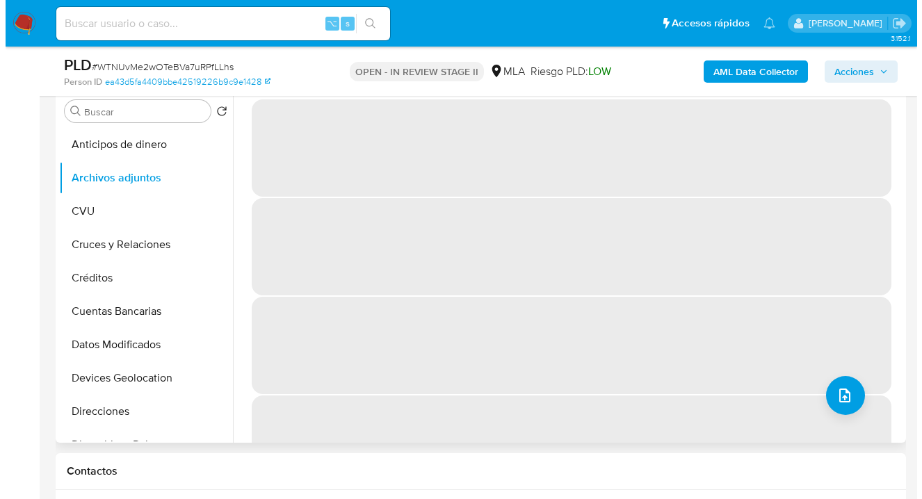
scroll to position [436, 0]
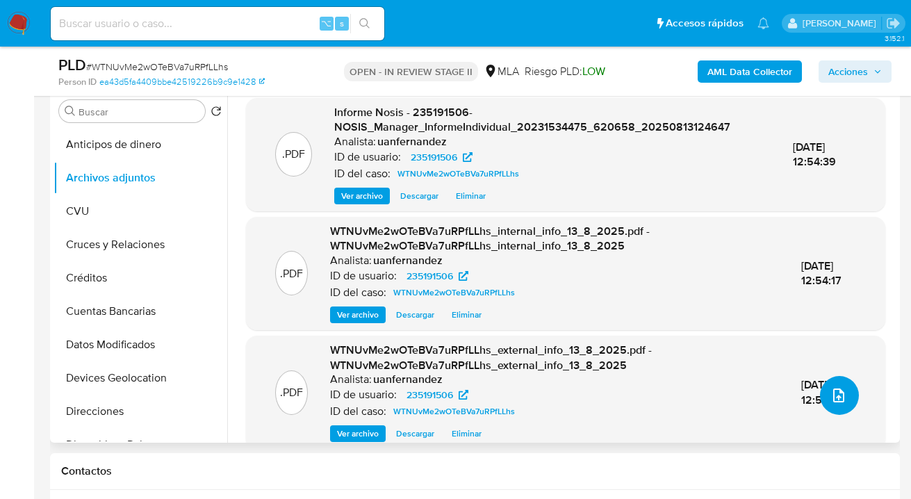
click at [831, 393] on icon "upload-file" at bounding box center [839, 395] width 17 height 17
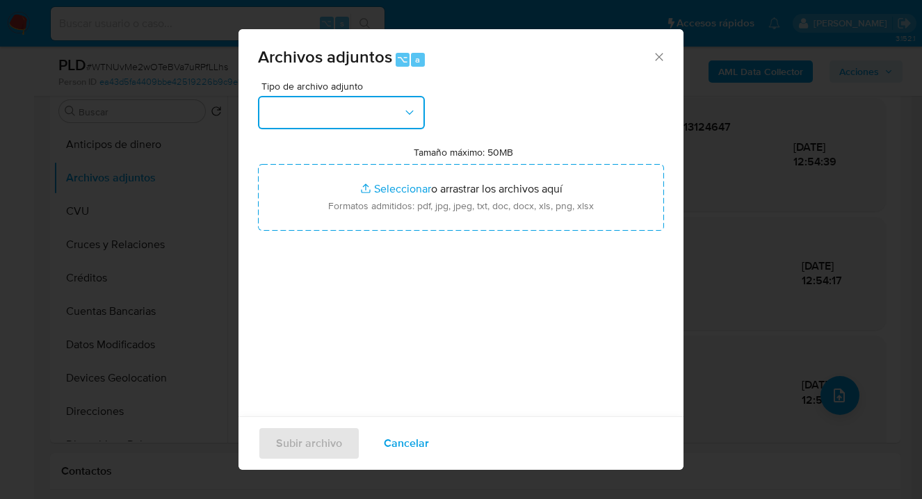
click at [404, 108] on icon "button" at bounding box center [409, 113] width 14 height 14
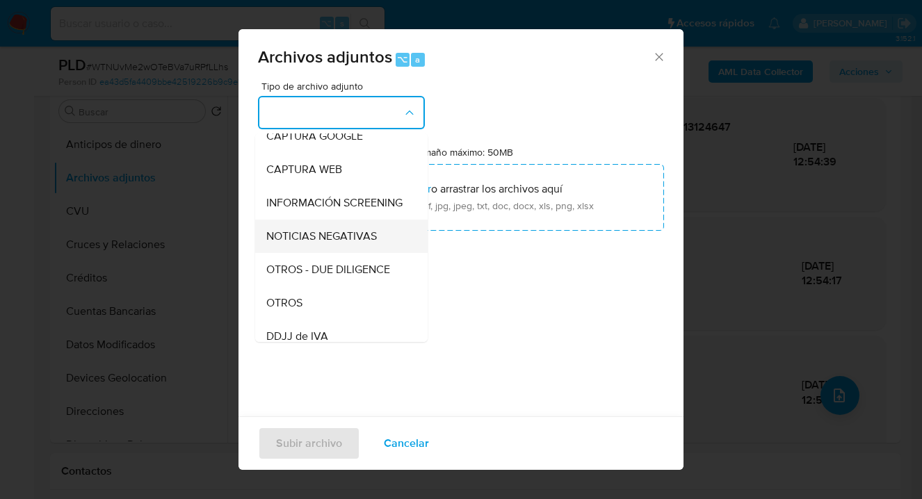
scroll to position [115, 0]
click at [329, 309] on div "OTROS" at bounding box center [337, 302] width 142 height 33
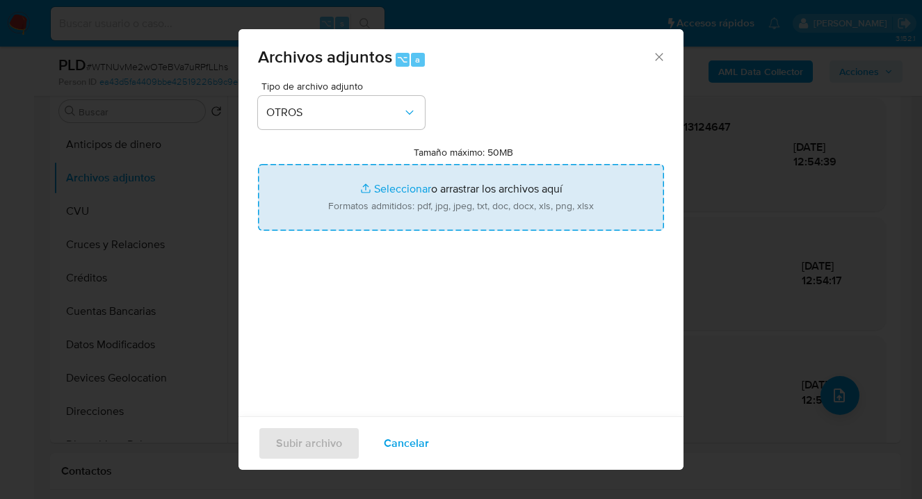
click at [473, 199] on input "Tamaño máximo: 50MB Seleccionar archivos" at bounding box center [461, 197] width 406 height 67
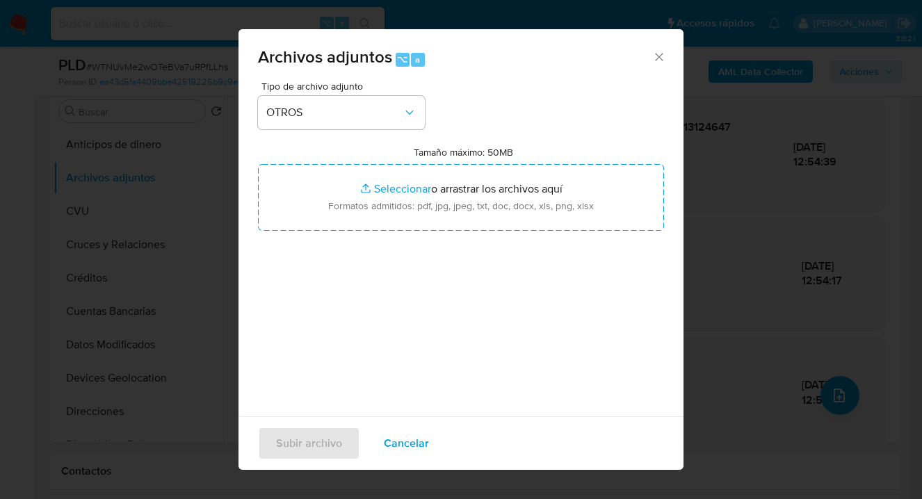
click at [414, 438] on span "Cancelar" at bounding box center [406, 443] width 45 height 31
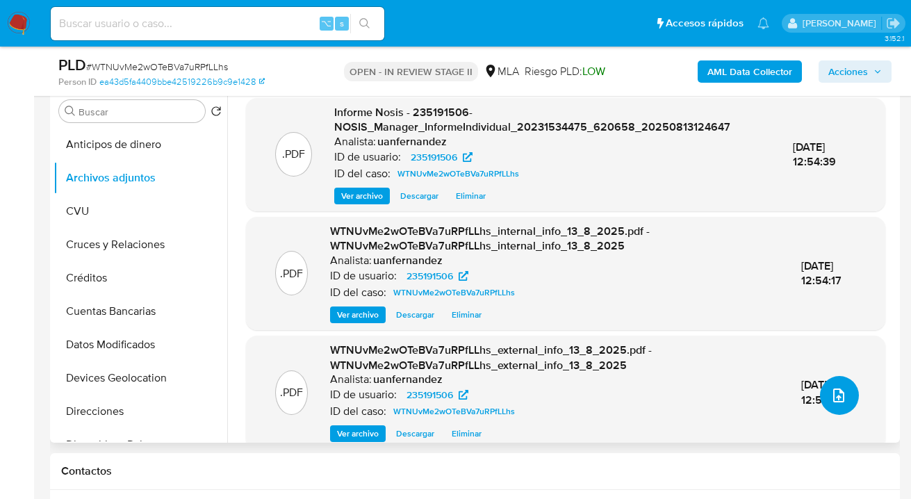
click at [831, 392] on icon "upload-file" at bounding box center [839, 395] width 17 height 17
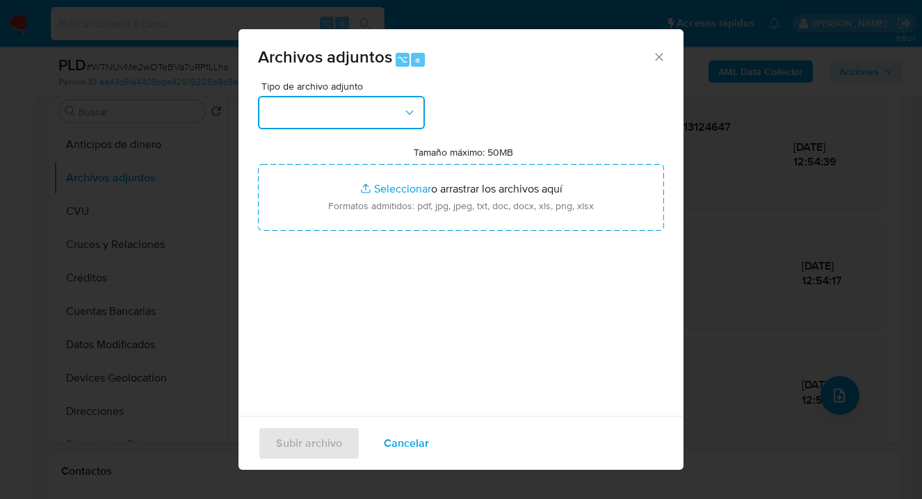
click at [381, 113] on button "button" at bounding box center [341, 112] width 167 height 33
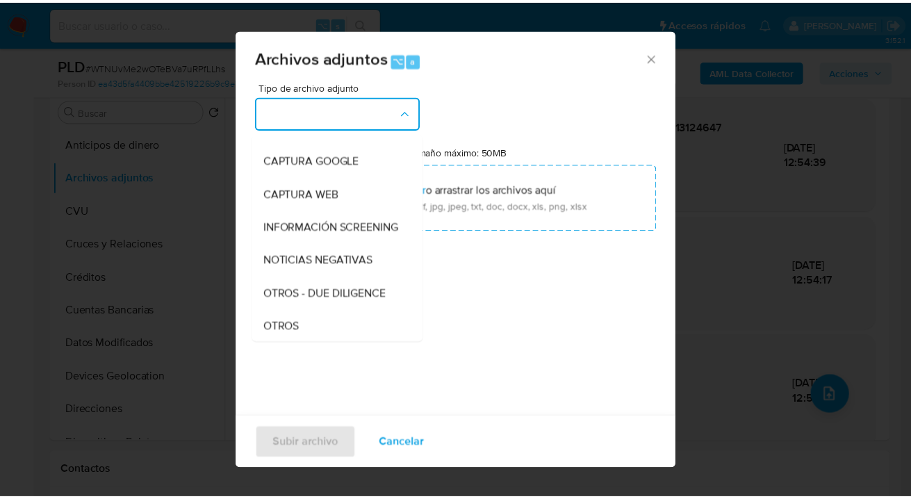
scroll to position [268, 0]
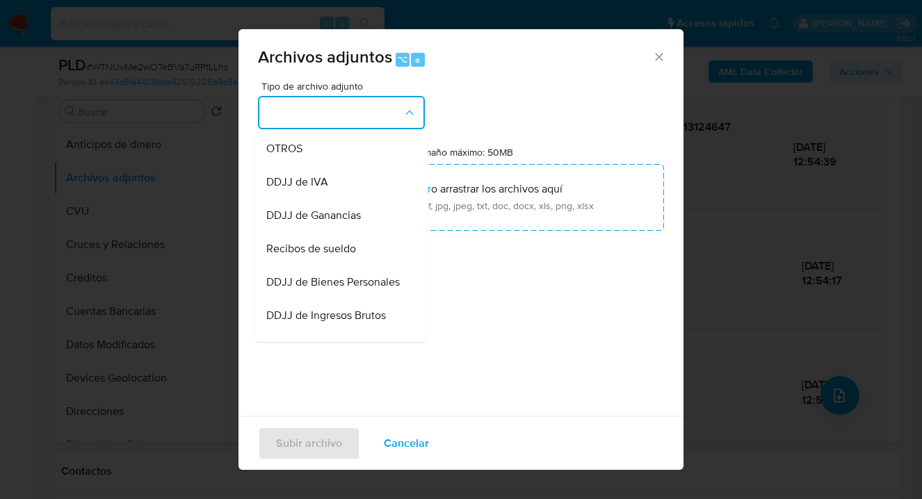
click at [328, 155] on div "OTROS" at bounding box center [337, 148] width 142 height 33
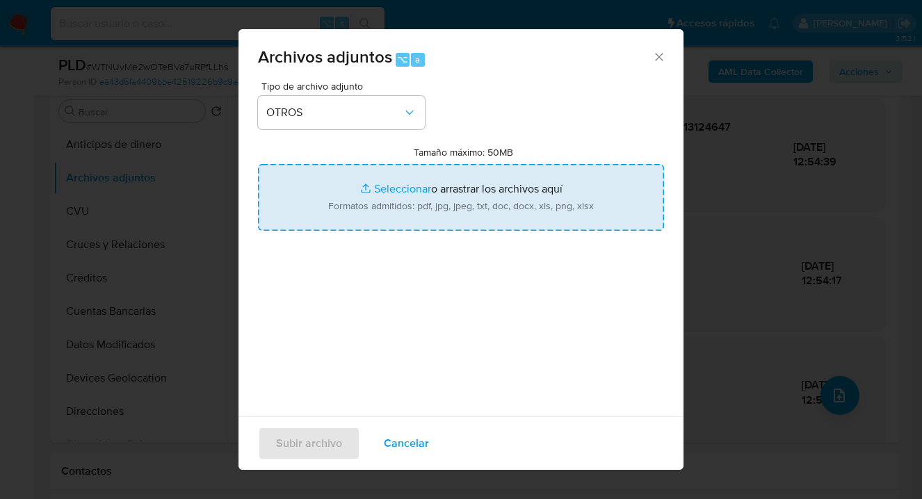
click at [432, 192] on input "Tamaño máximo: 50MB Seleccionar archivos" at bounding box center [461, 197] width 406 height 67
type input "C:\fakepath\235191506 Movimientos.xlsx"
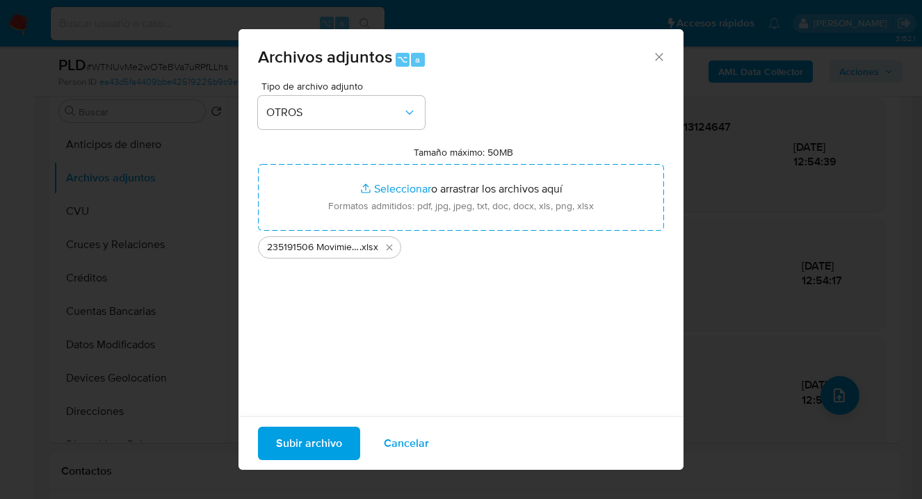
drag, startPoint x: 432, startPoint y: 192, endPoint x: 315, endPoint y: 449, distance: 282.5
click at [315, 449] on span "Subir archivo" at bounding box center [309, 443] width 66 height 31
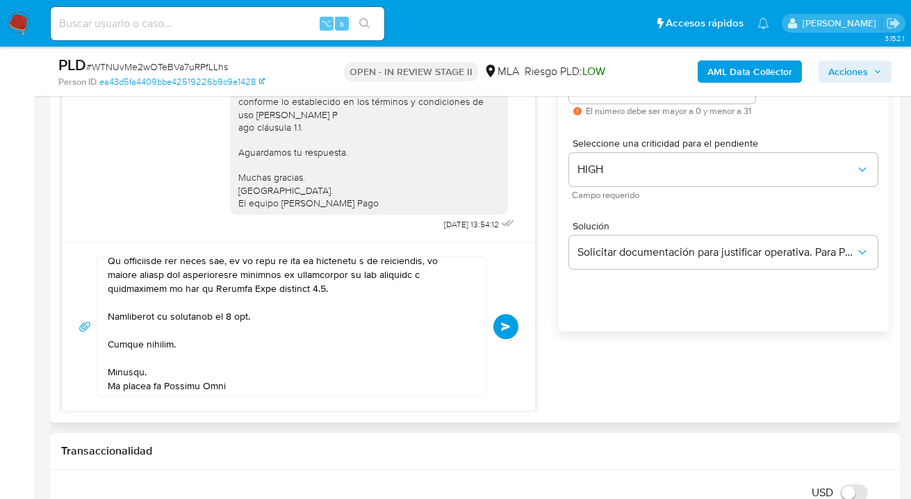
scroll to position [452, 0]
click at [502, 327] on span "Enviar" at bounding box center [506, 327] width 10 height 8
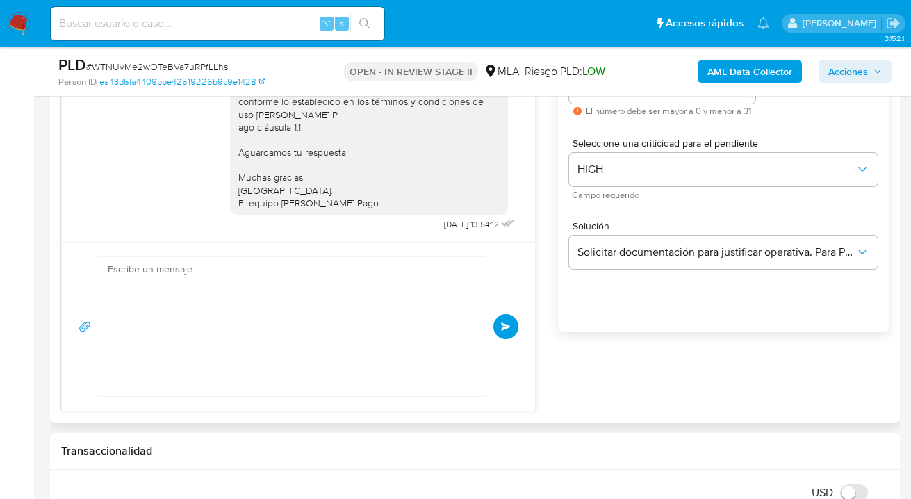
scroll to position [0, 0]
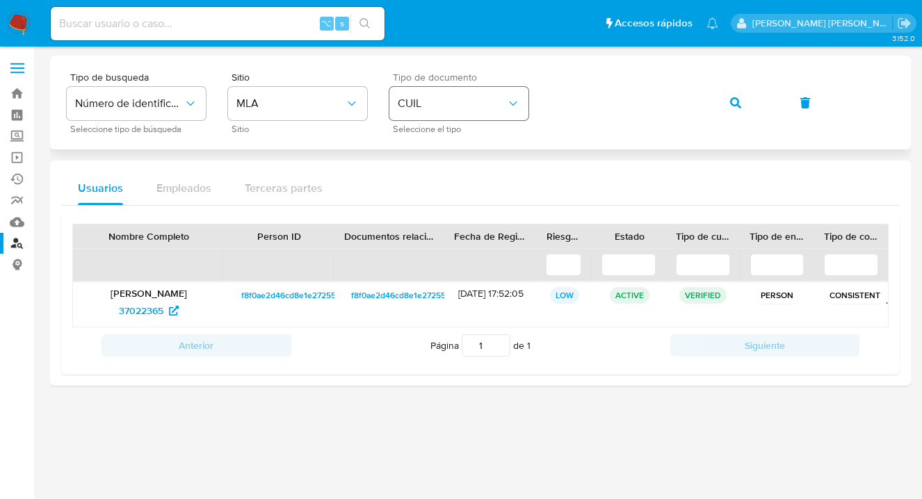
click at [519, 103] on div "Tipo de busqueda Número de identificación Seleccione tipo de búsqueda Sitio MLA…" at bounding box center [480, 102] width 827 height 60
click at [737, 100] on icon "button" at bounding box center [735, 102] width 11 height 11
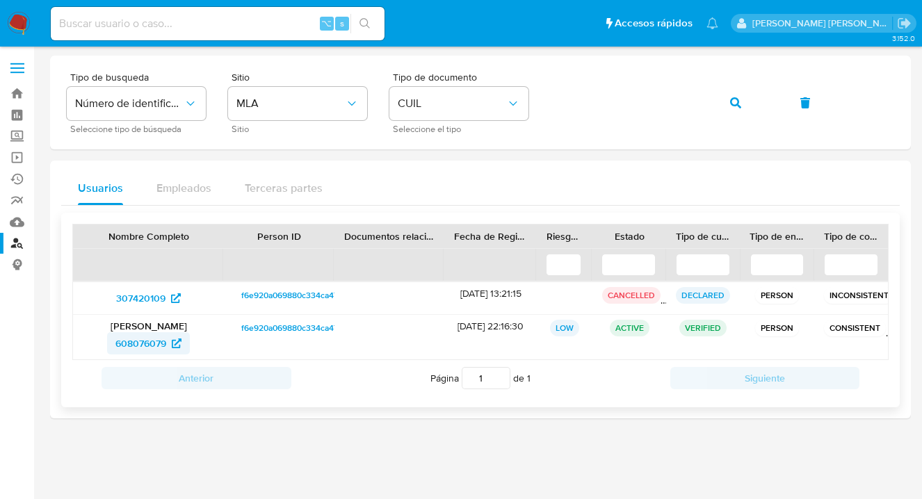
click at [140, 345] on span "608076079" at bounding box center [140, 343] width 51 height 22
click at [548, 102] on div "Tipo de busqueda Número de identificación Seleccione tipo de búsqueda Sitio MLA…" at bounding box center [480, 102] width 827 height 60
click at [733, 105] on icon "button" at bounding box center [735, 102] width 11 height 11
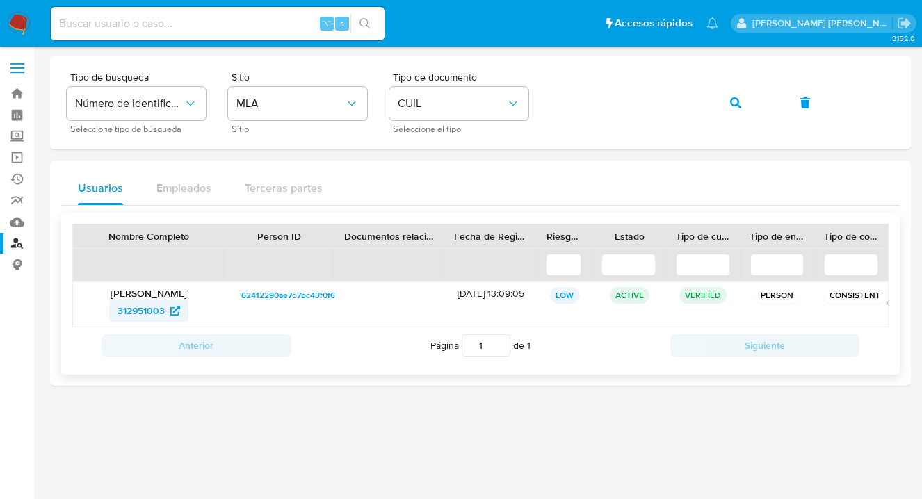
click at [127, 309] on span "312951003" at bounding box center [140, 311] width 47 height 22
click at [541, 99] on div "Tipo de busqueda Número de identificación Seleccione tipo de búsqueda Sitio MLA…" at bounding box center [480, 102] width 827 height 60
click at [735, 108] on span "button" at bounding box center [735, 103] width 11 height 31
click at [154, 314] on span "463393417" at bounding box center [140, 311] width 47 height 22
click at [541, 104] on div "Tipo de busqueda Número de identificación Seleccione tipo de búsqueda Sitio MLA…" at bounding box center [480, 102] width 827 height 60
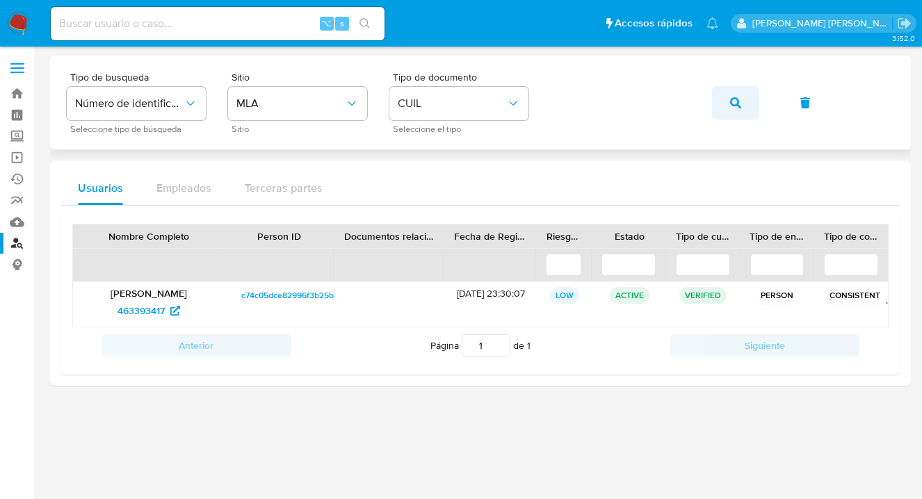
click at [734, 102] on icon "button" at bounding box center [735, 102] width 11 height 11
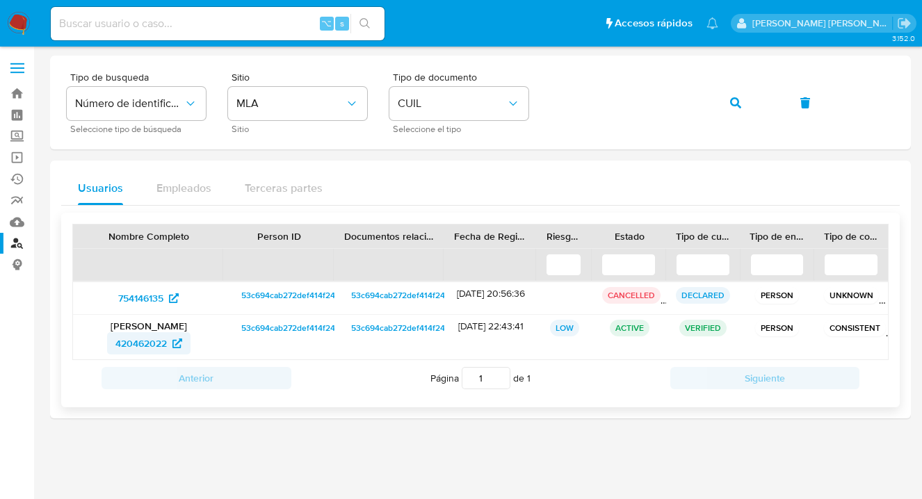
click at [147, 346] on span "420462022" at bounding box center [140, 343] width 51 height 22
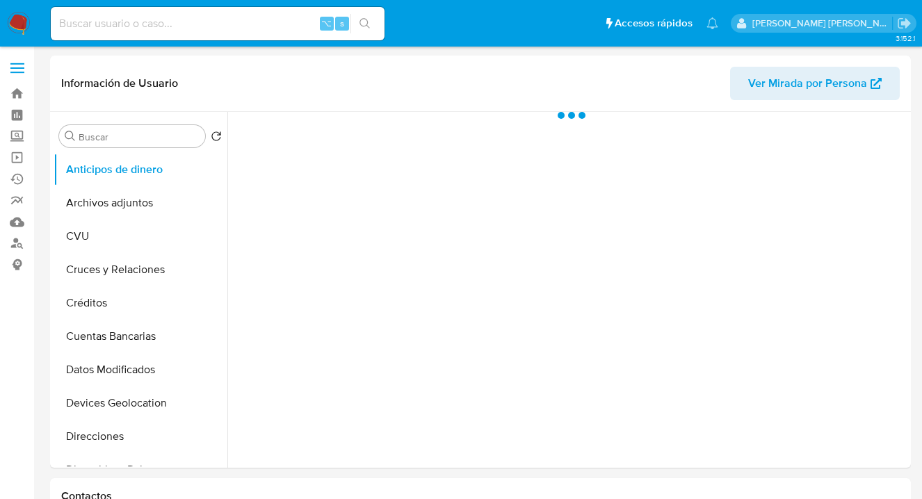
select select "10"
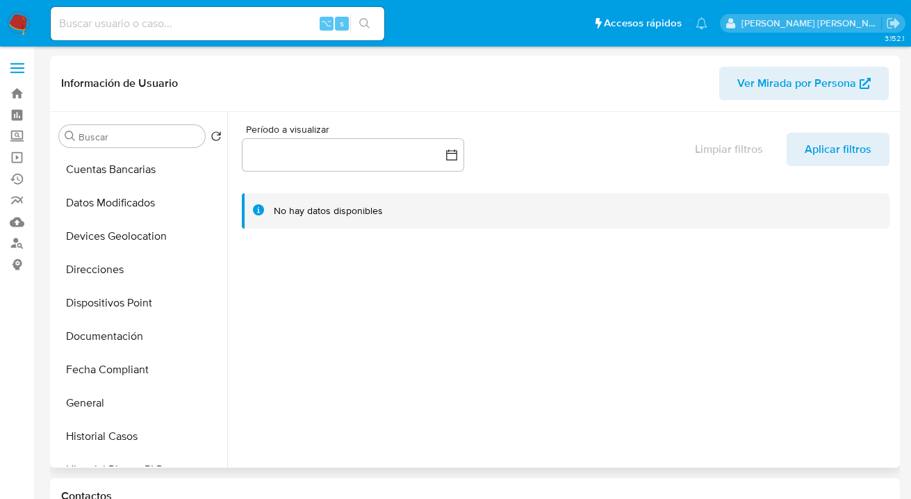
scroll to position [178, 0]
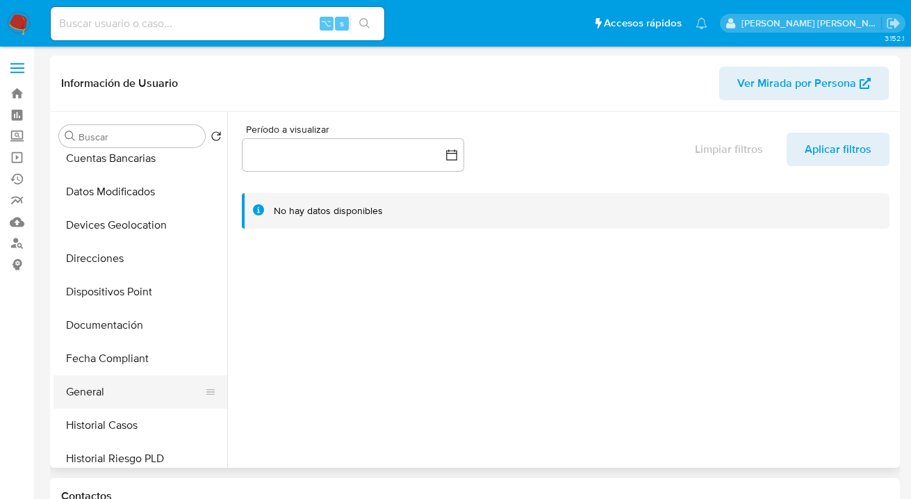
click at [158, 381] on button "General" at bounding box center [135, 391] width 163 height 33
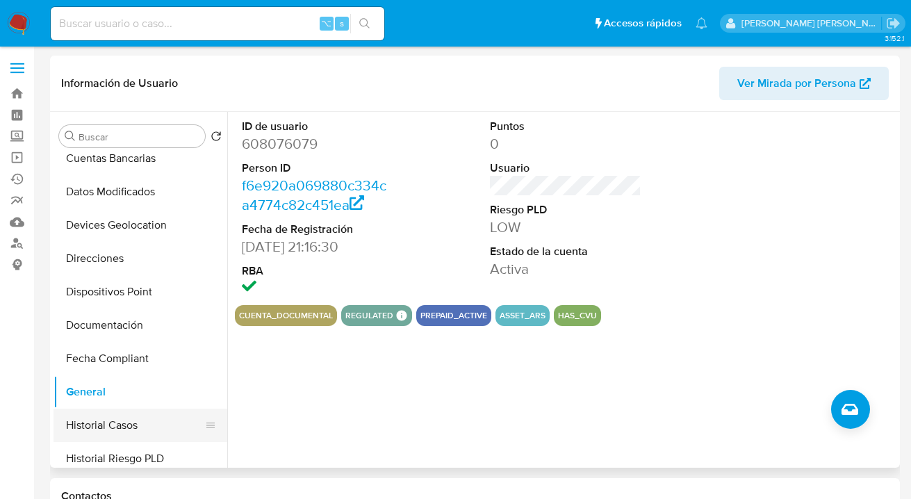
click at [149, 414] on button "Historial Casos" at bounding box center [135, 425] width 163 height 33
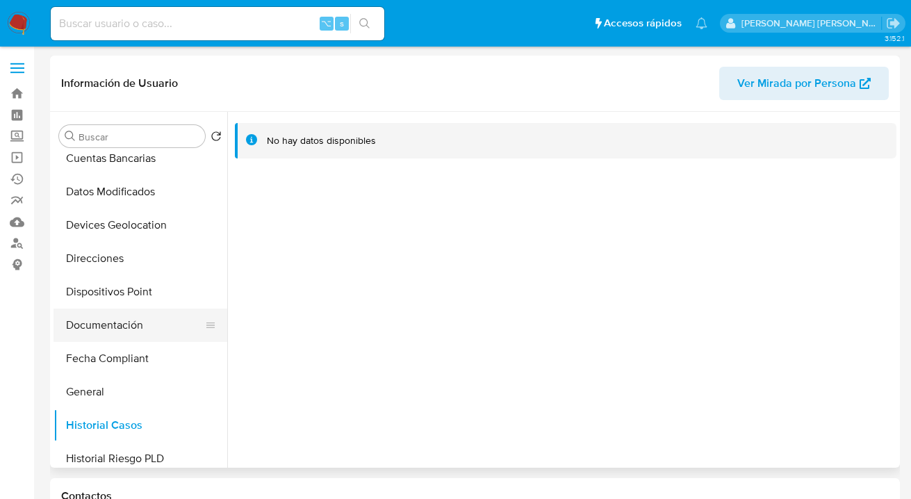
click at [161, 326] on button "Documentación" at bounding box center [135, 325] width 163 height 33
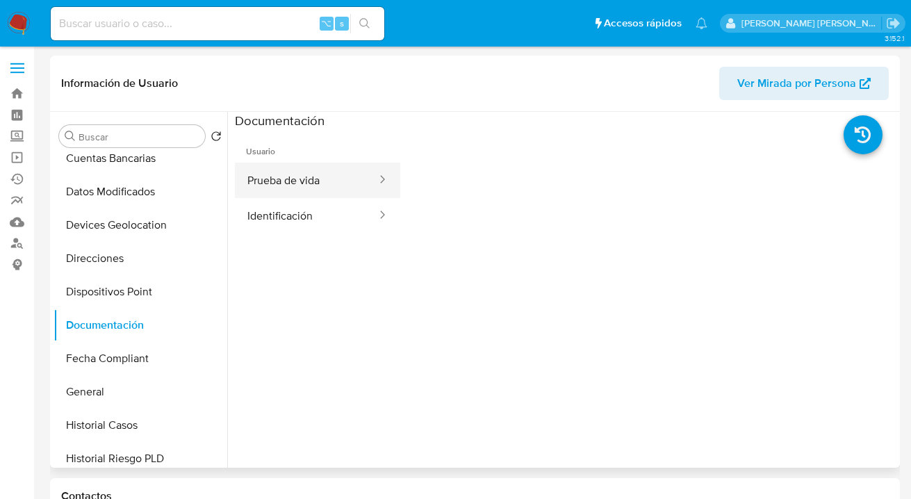
drag, startPoint x: 323, startPoint y: 175, endPoint x: 329, endPoint y: 179, distance: 7.5
click at [323, 175] on button "Prueba de vida" at bounding box center [306, 180] width 143 height 35
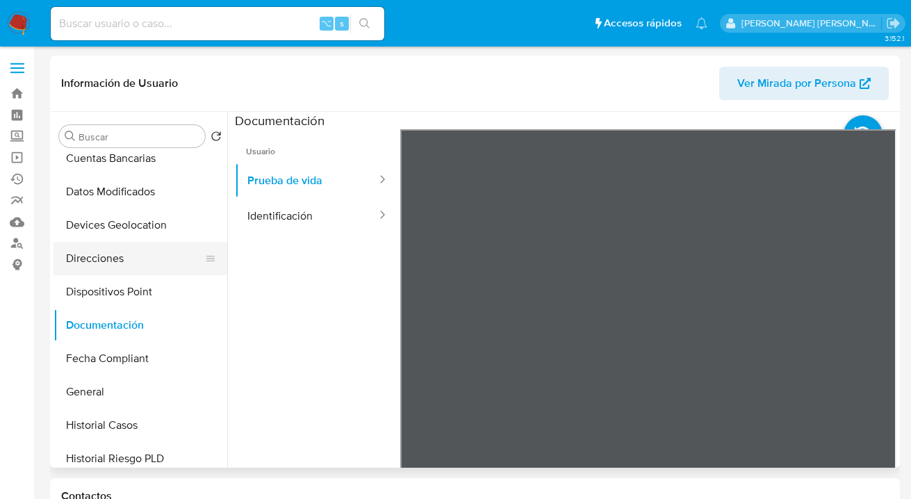
click at [152, 272] on button "Direcciones" at bounding box center [135, 258] width 163 height 33
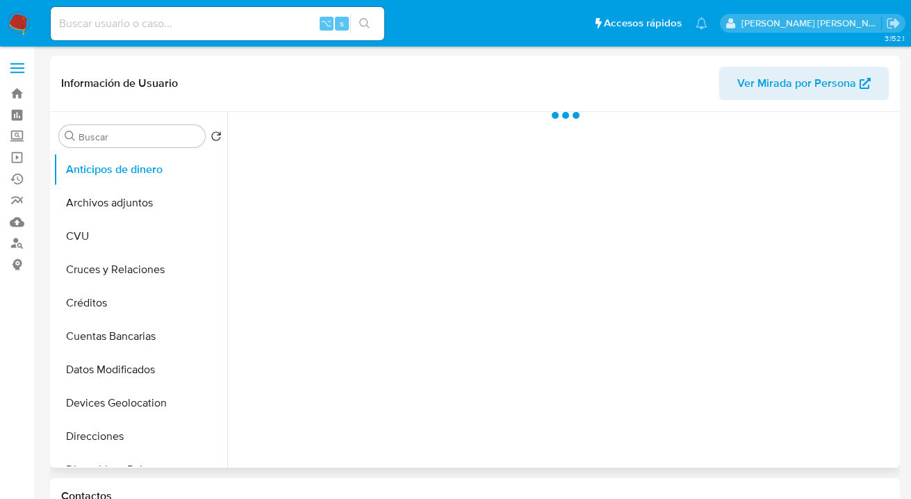
scroll to position [165, 0]
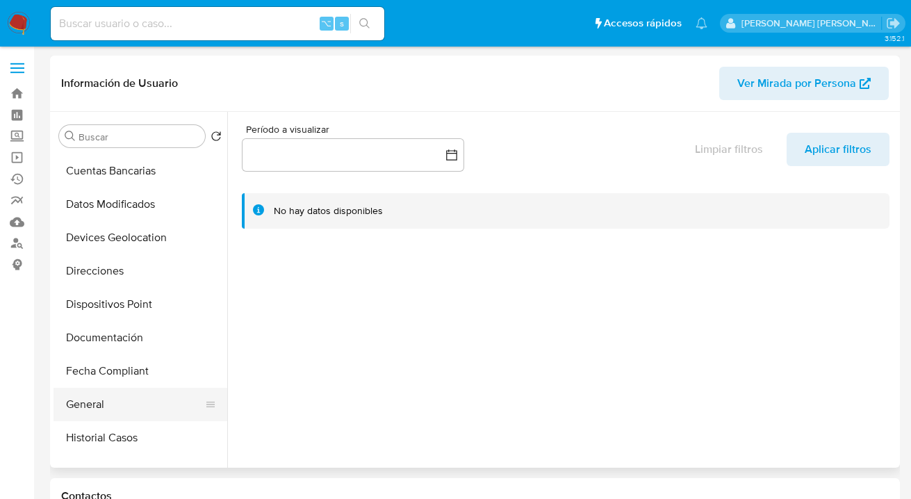
click at [135, 394] on button "General" at bounding box center [135, 404] width 163 height 33
select select "10"
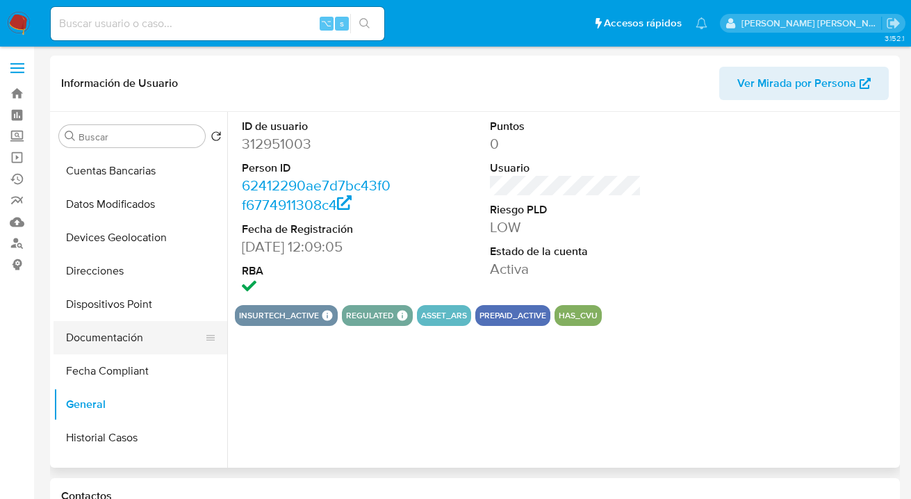
click at [161, 334] on button "Documentación" at bounding box center [135, 337] width 163 height 33
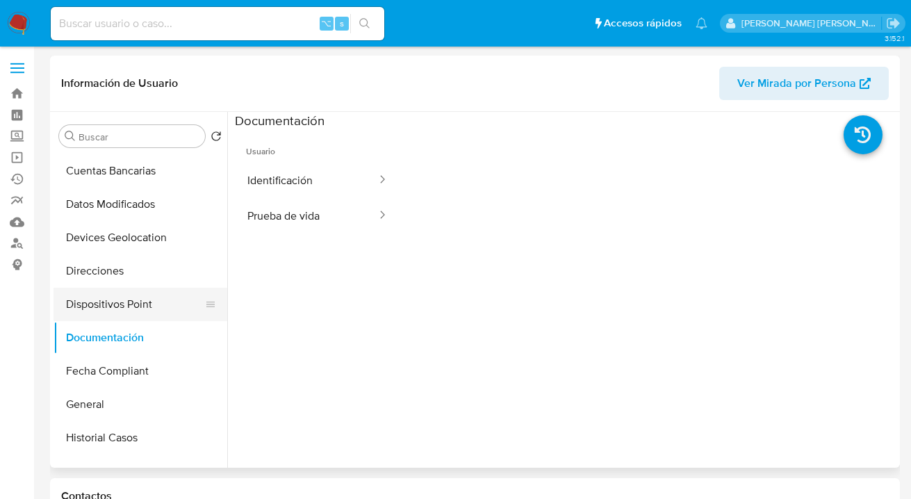
drag, startPoint x: 291, startPoint y: 214, endPoint x: 173, endPoint y: 287, distance: 138.9
click at [292, 214] on button "Prueba de vida" at bounding box center [306, 215] width 143 height 35
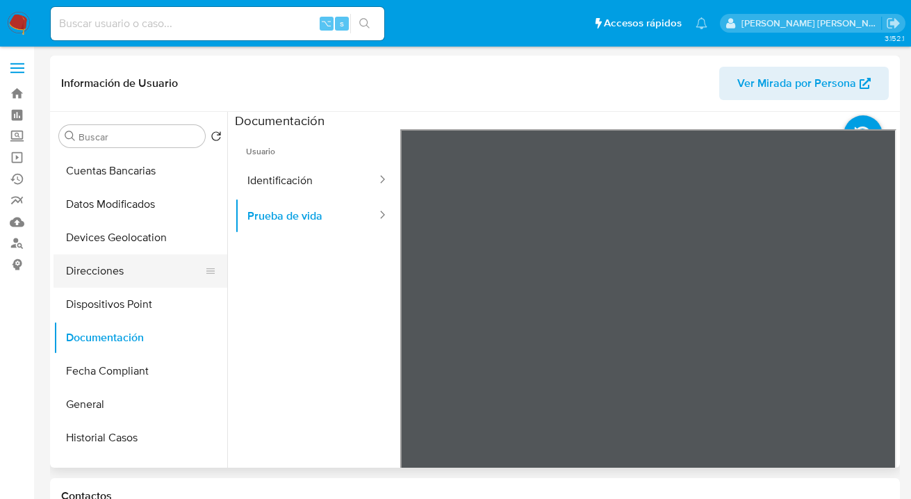
click at [166, 275] on button "Direcciones" at bounding box center [135, 270] width 163 height 33
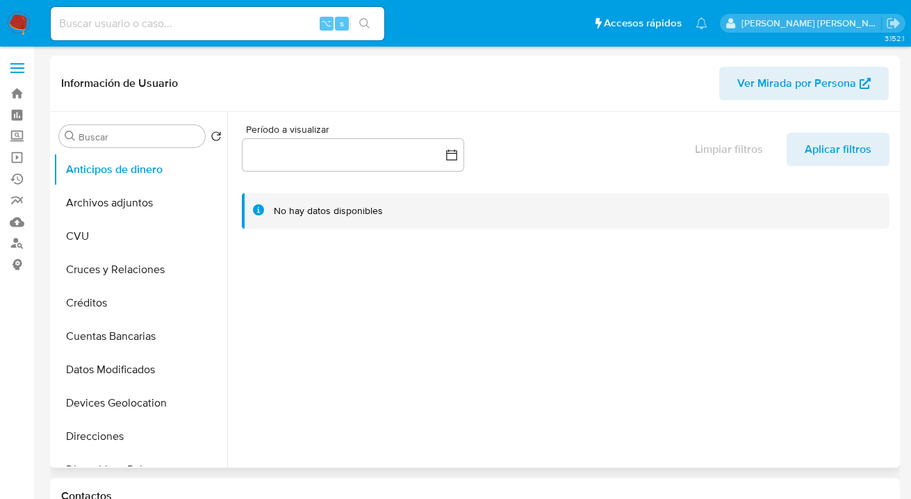
select select "10"
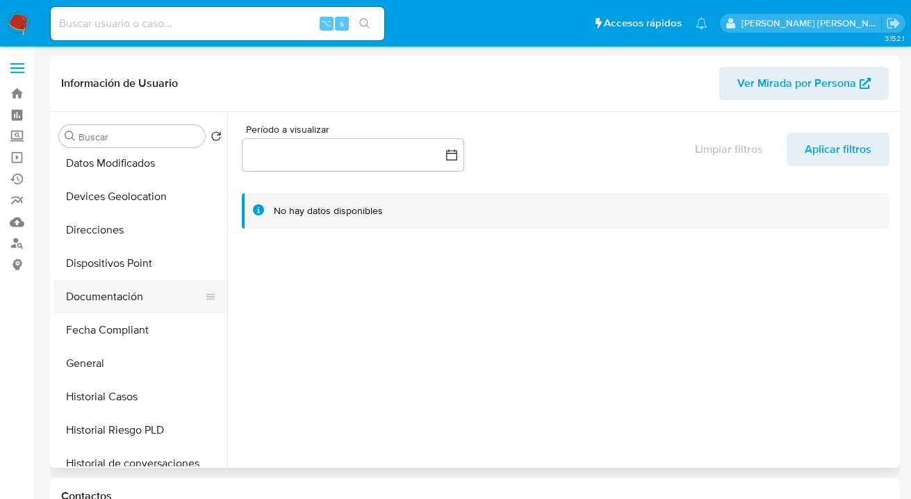
click at [159, 299] on button "Documentación" at bounding box center [135, 296] width 163 height 33
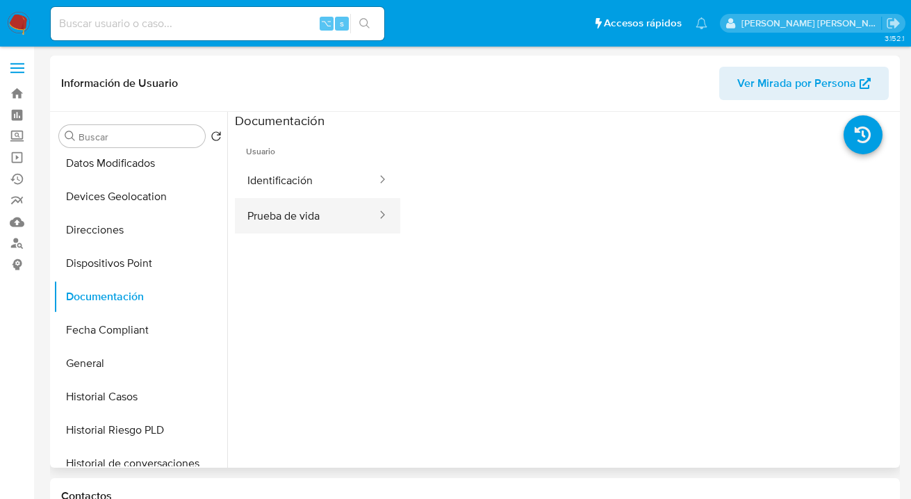
click at [321, 222] on button "Prueba de vida" at bounding box center [306, 215] width 143 height 35
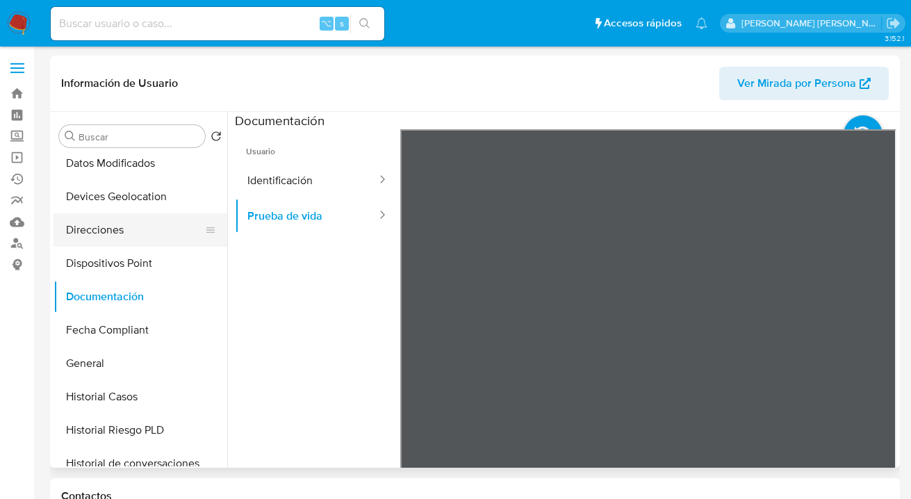
click at [138, 225] on button "Direcciones" at bounding box center [135, 229] width 163 height 33
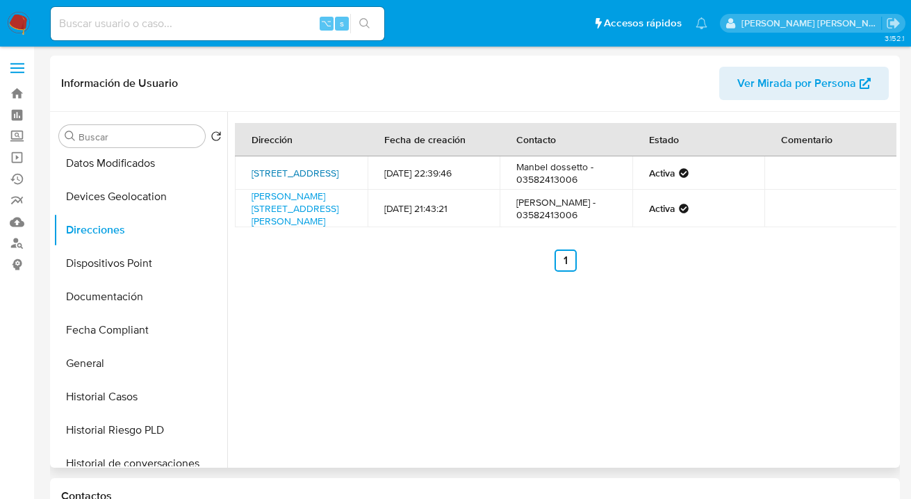
click at [279, 166] on link "Pringles 489, Sampacho, Córdoba, 5829, Argentina 489" at bounding box center [295, 173] width 87 height 14
click at [276, 204] on link "Hipolito Yrigoyen 227, Sampacho, Córdoba, 5829, Argentina 227" at bounding box center [295, 208] width 87 height 39
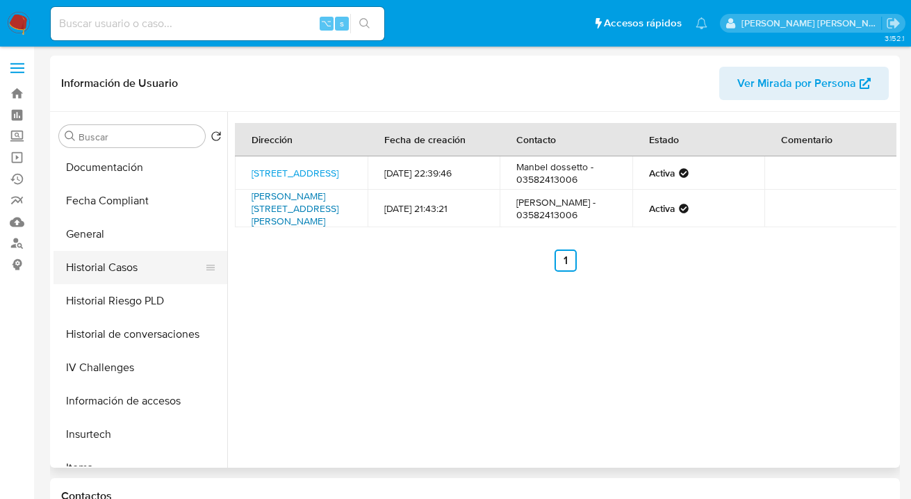
scroll to position [336, 0]
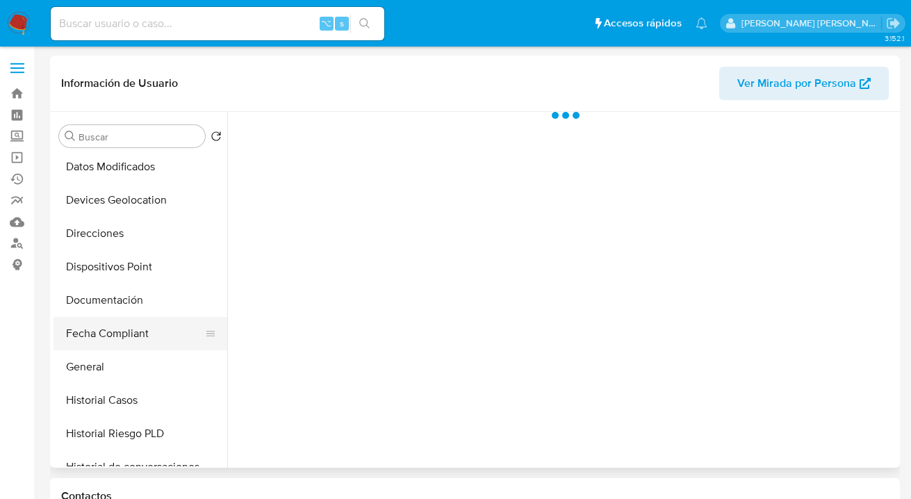
scroll to position [229, 0]
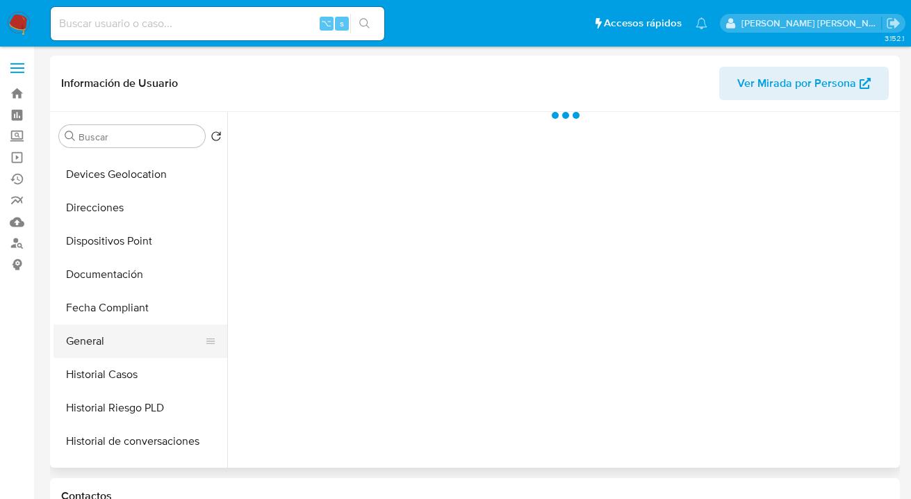
click at [141, 341] on button "General" at bounding box center [135, 341] width 163 height 33
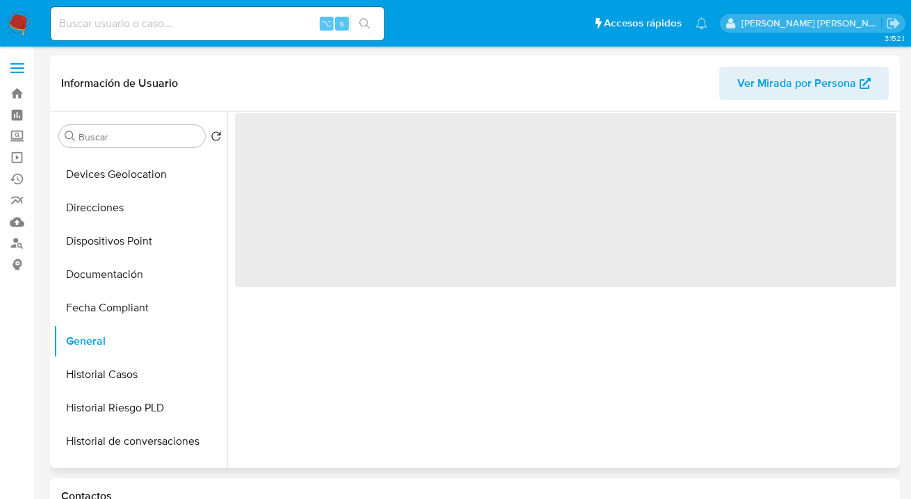
select select "10"
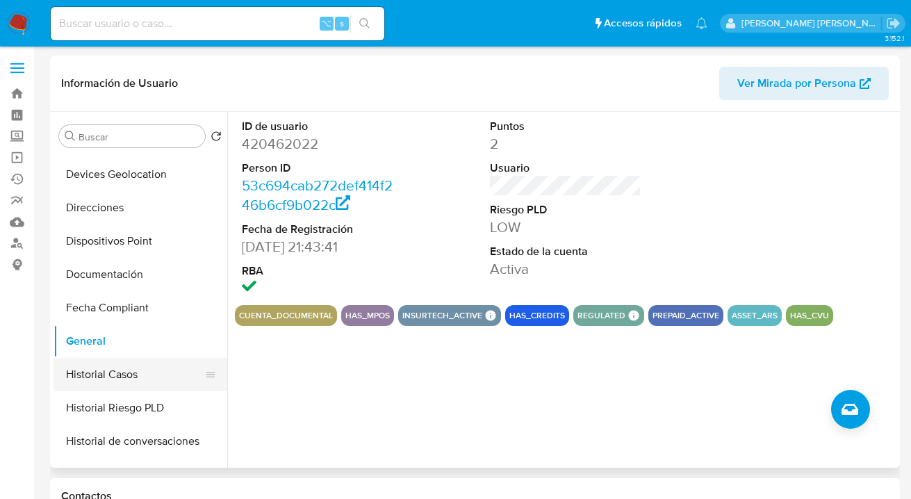
drag, startPoint x: 140, startPoint y: 374, endPoint x: 121, endPoint y: 318, distance: 58.9
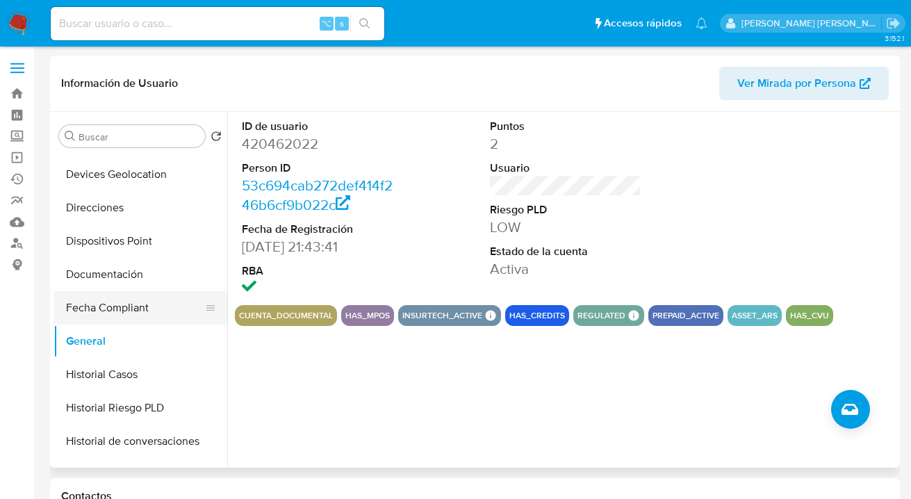
click at [140, 374] on button "Historial Casos" at bounding box center [141, 374] width 174 height 33
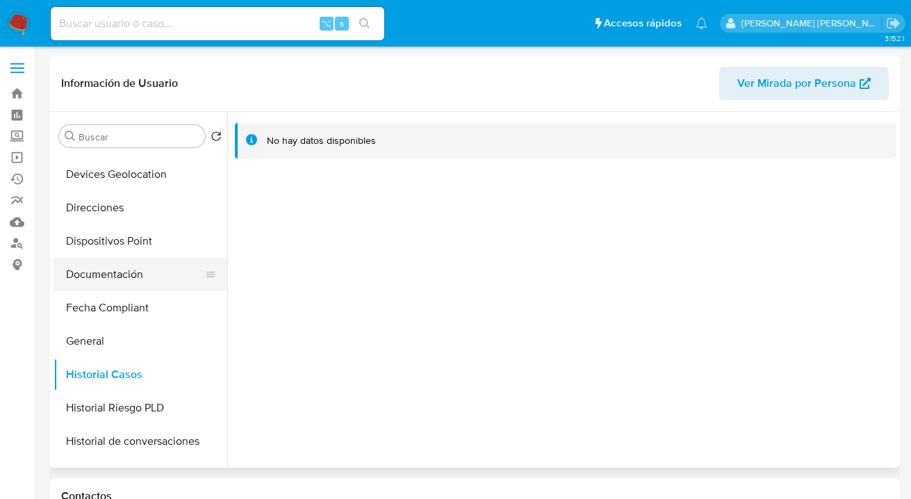
click at [158, 277] on button "Documentación" at bounding box center [135, 274] width 163 height 33
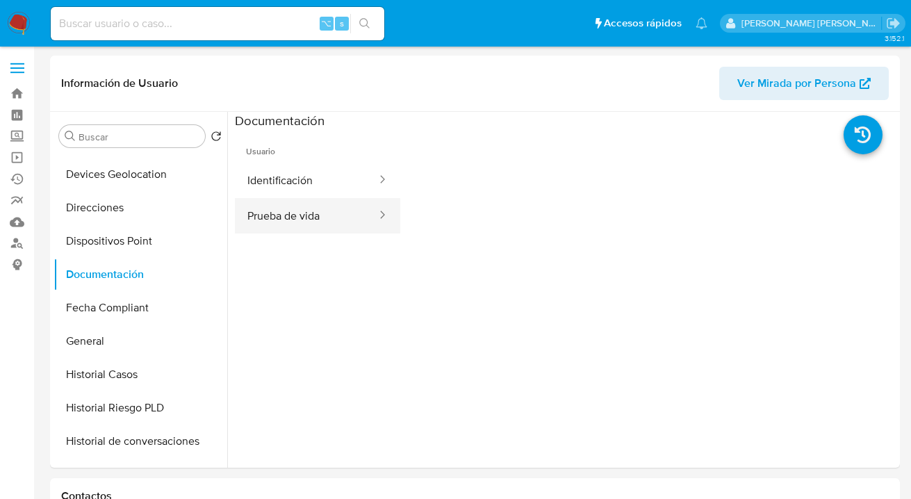
click at [282, 206] on button "Prueba de vida" at bounding box center [306, 215] width 143 height 35
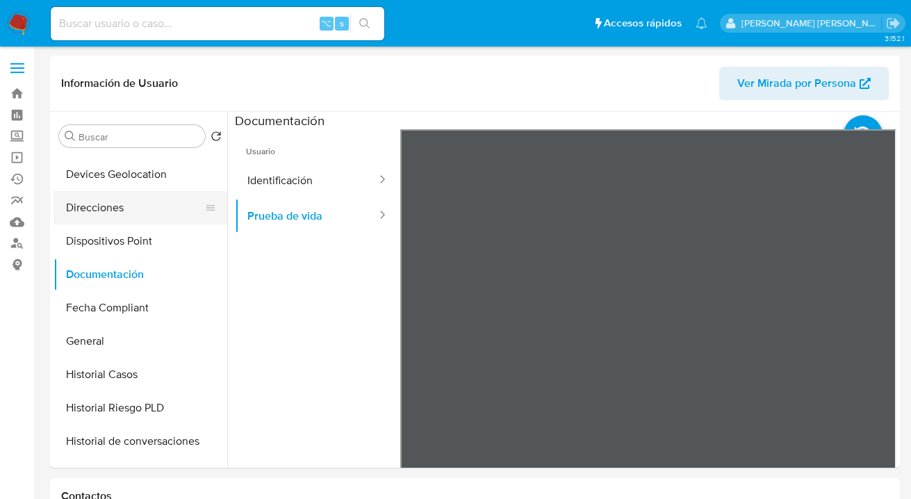
click at [150, 210] on button "Direcciones" at bounding box center [135, 207] width 163 height 33
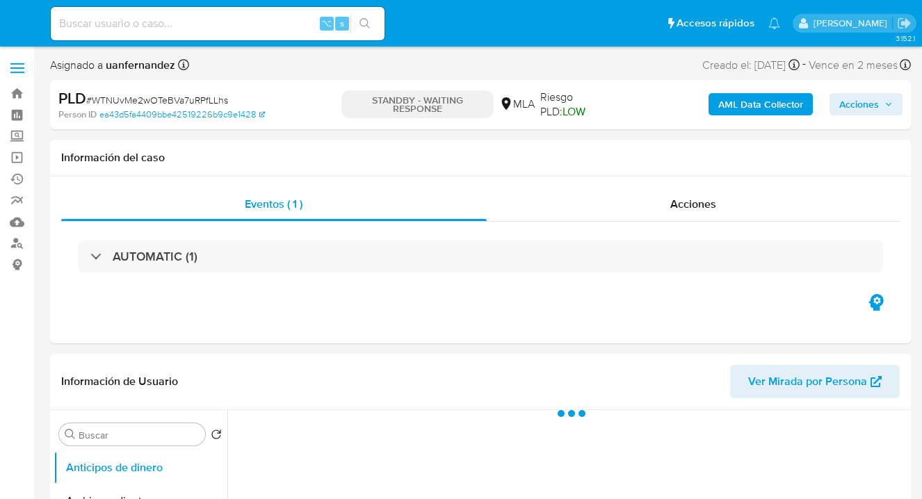
select select "10"
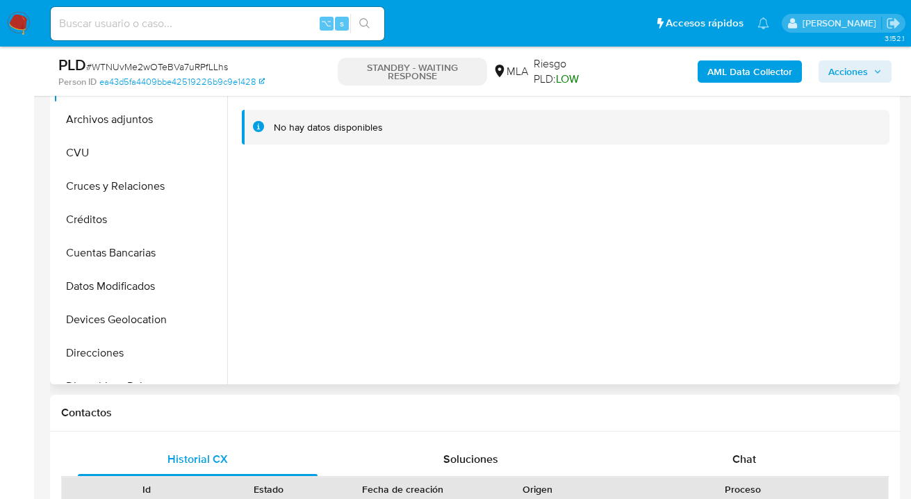
scroll to position [411, 0]
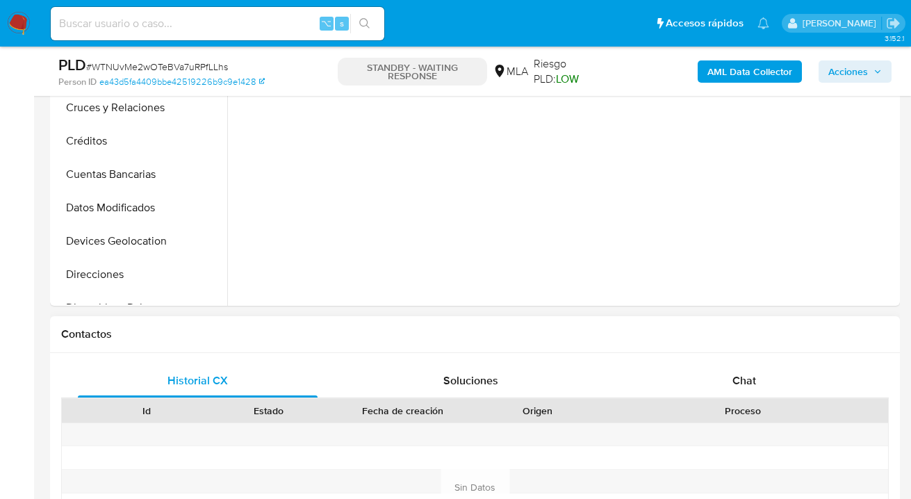
drag, startPoint x: 737, startPoint y: 389, endPoint x: 713, endPoint y: 341, distance: 53.8
click at [737, 389] on div "Chat" at bounding box center [744, 380] width 240 height 33
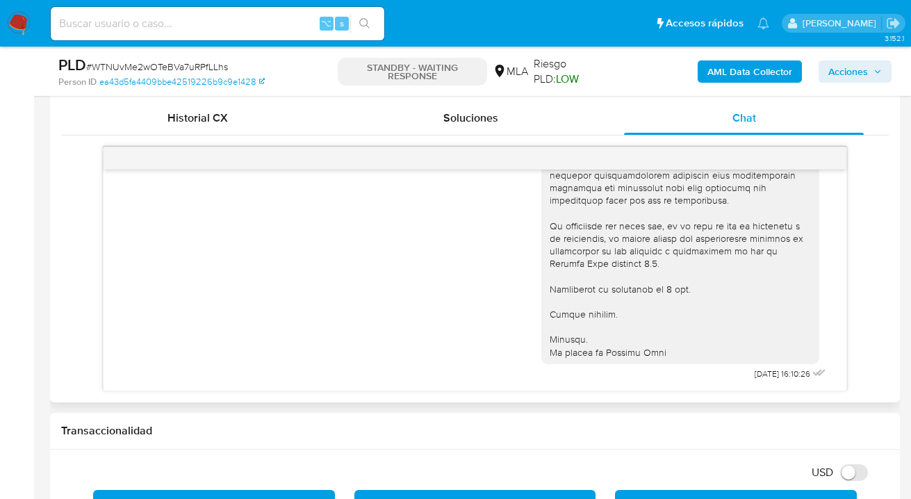
scroll to position [593, 0]
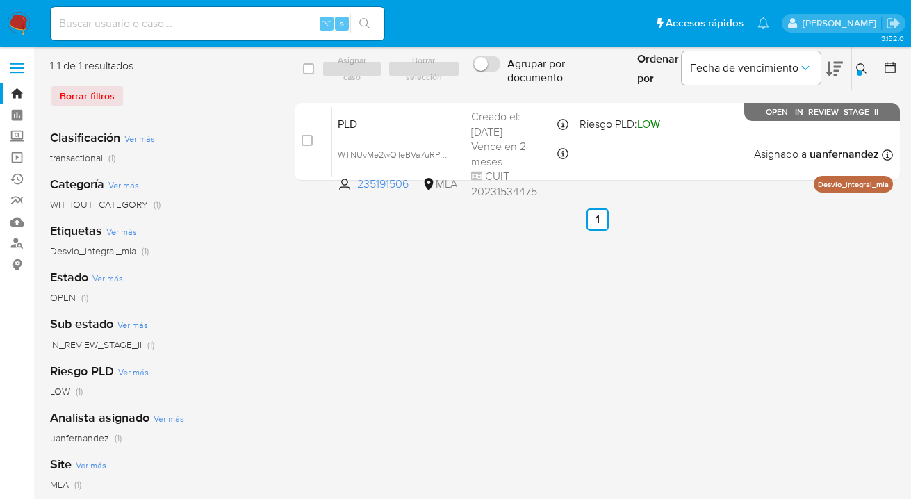
drag, startPoint x: 865, startPoint y: 64, endPoint x: 838, endPoint y: 88, distance: 36.4
click at [865, 64] on icon at bounding box center [861, 68] width 11 height 11
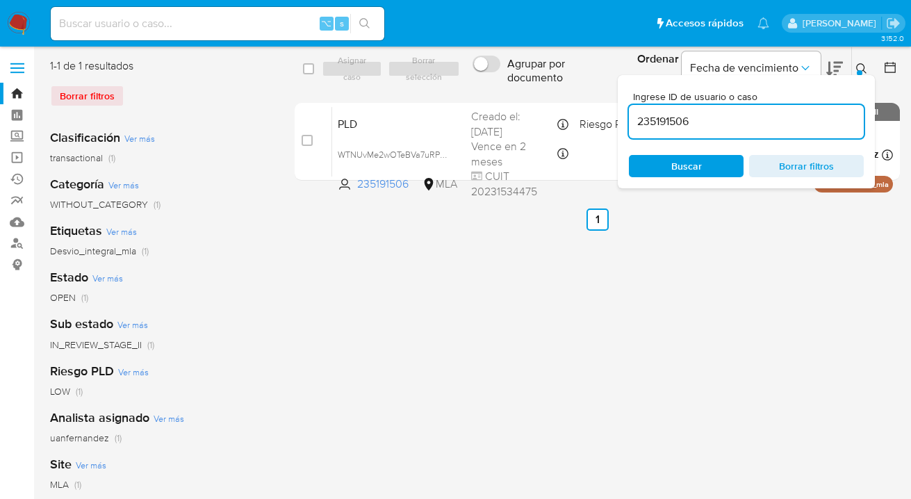
drag, startPoint x: 724, startPoint y: 163, endPoint x: 817, endPoint y: 105, distance: 109.3
click at [726, 162] on span "Buscar" at bounding box center [686, 165] width 95 height 19
click at [864, 67] on icon at bounding box center [861, 68] width 11 height 11
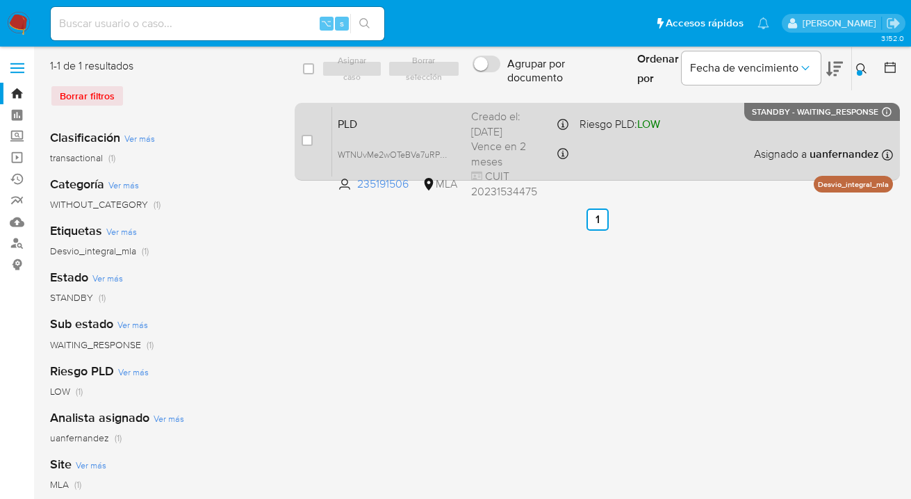
click at [693, 140] on div "PLD WTNUvMe2wOTeBVa7uRPfLLhs 235191506 MLA Riesgo PLD: LOW Creado el: 12/07/202…" at bounding box center [612, 141] width 561 height 70
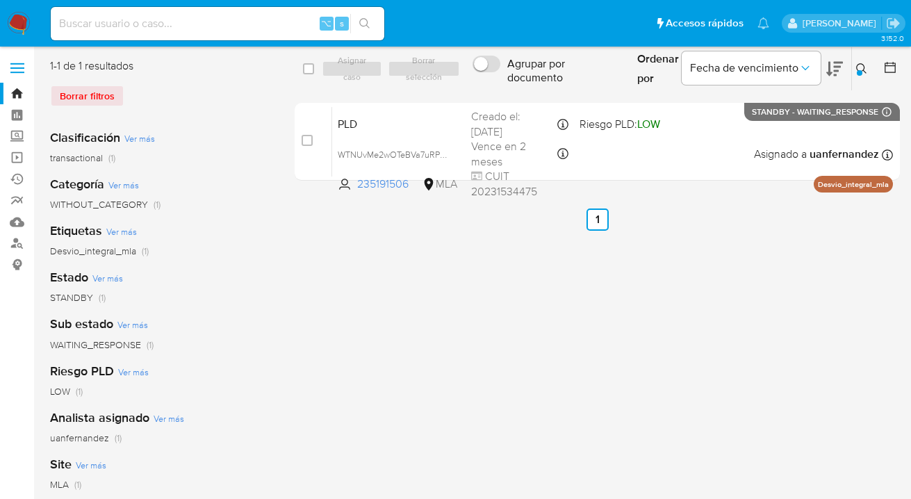
drag, startPoint x: 861, startPoint y: 70, endPoint x: 833, endPoint y: 88, distance: 33.5
click at [861, 70] on icon at bounding box center [861, 68] width 11 height 11
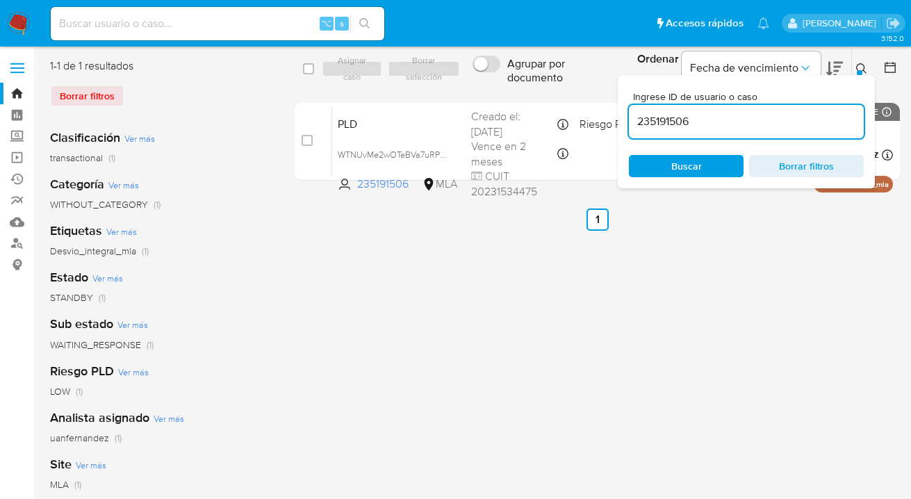
drag, startPoint x: 716, startPoint y: 124, endPoint x: 632, endPoint y: 126, distance: 84.1
click at [633, 127] on input "235191506" at bounding box center [746, 122] width 235 height 18
type input "1422074864"
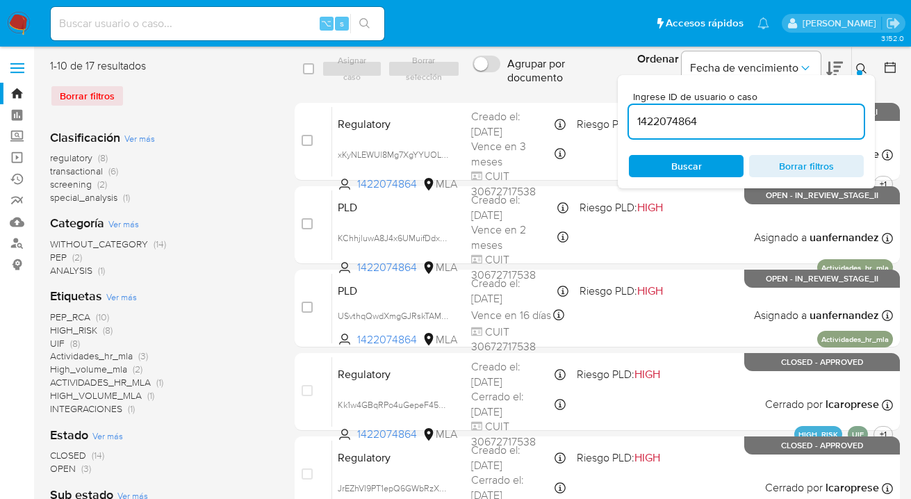
click at [862, 65] on icon at bounding box center [861, 68] width 11 height 11
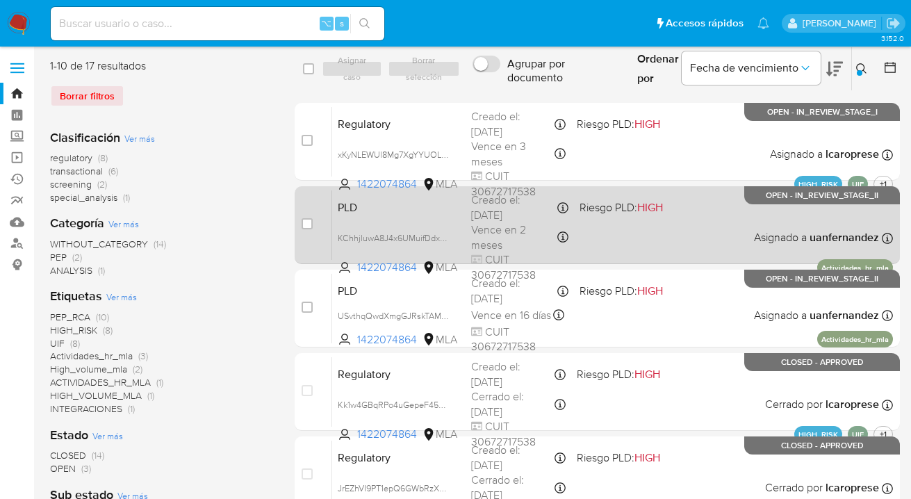
click at [675, 230] on div "PLD KChhjluwA8J4x6UMuifDdx52 1422074864 MLA Riesgo PLD: HIGH Creado el: 12/08/2…" at bounding box center [612, 225] width 561 height 70
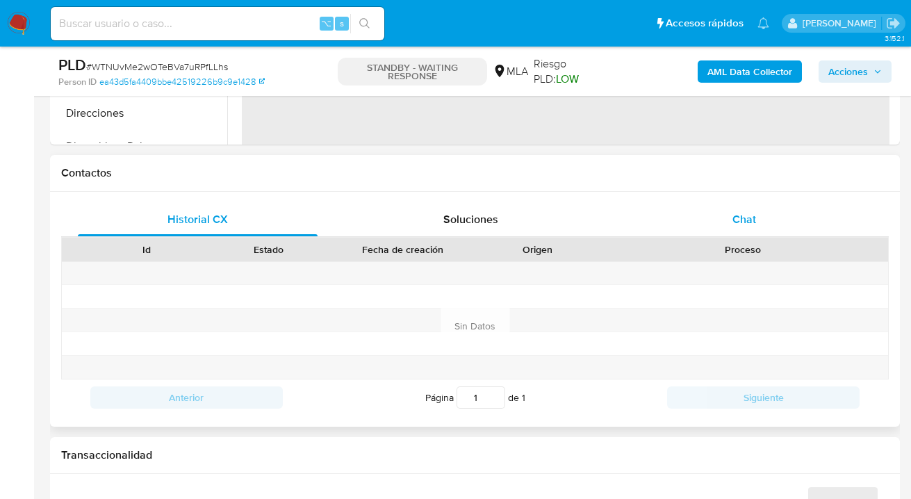
drag, startPoint x: 746, startPoint y: 220, endPoint x: 662, endPoint y: 184, distance: 91.5
click at [745, 220] on span "Chat" at bounding box center [745, 219] width 24 height 16
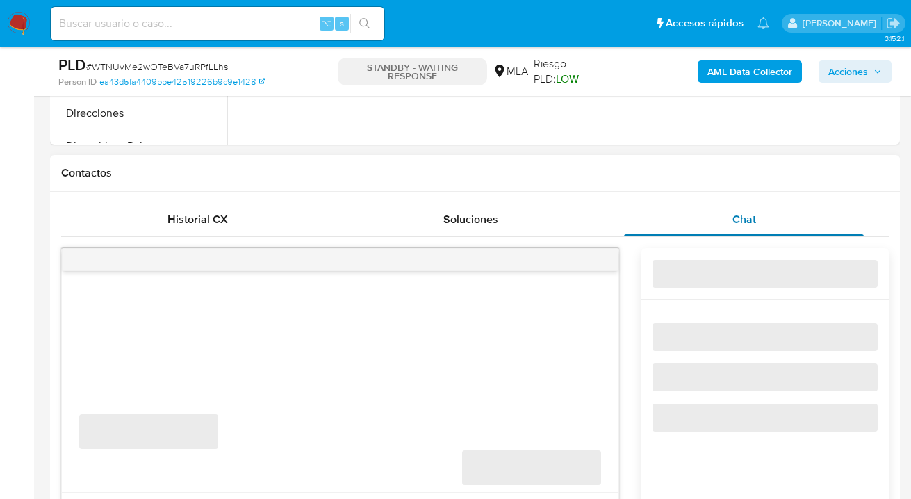
select select "10"
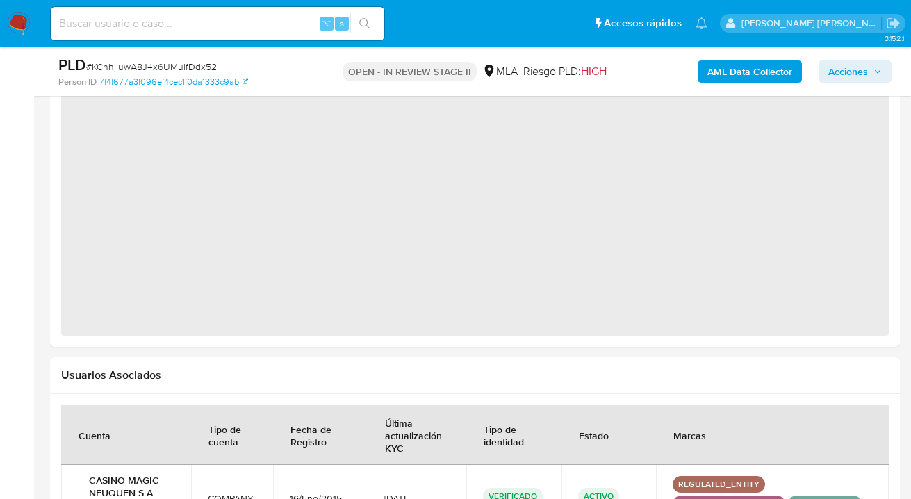
scroll to position [1620, 0]
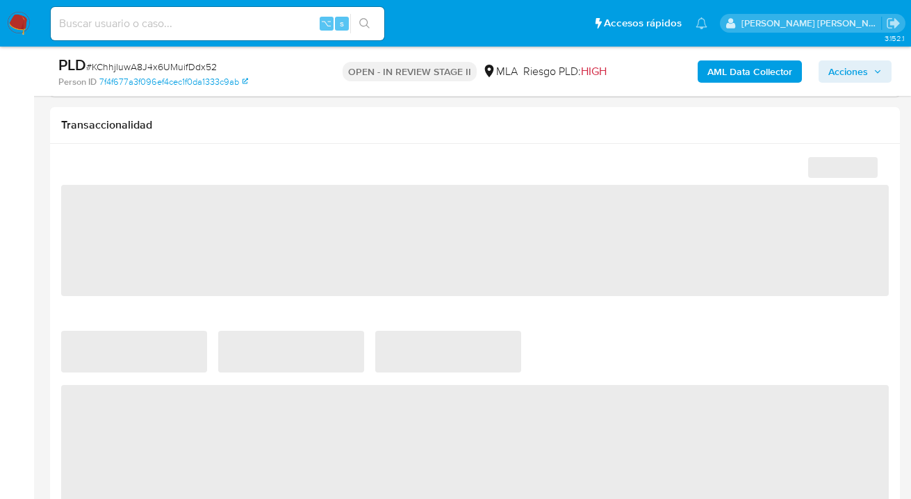
select select "10"
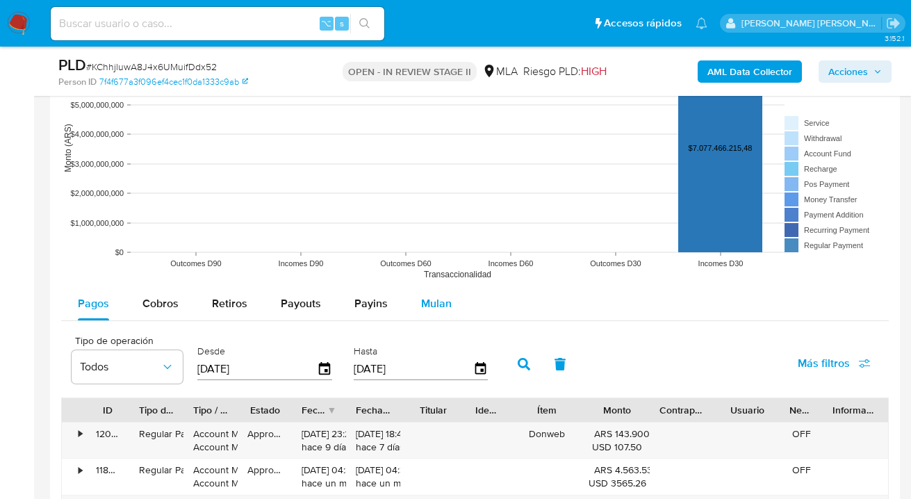
click at [433, 307] on span "Mulan" at bounding box center [436, 303] width 31 height 16
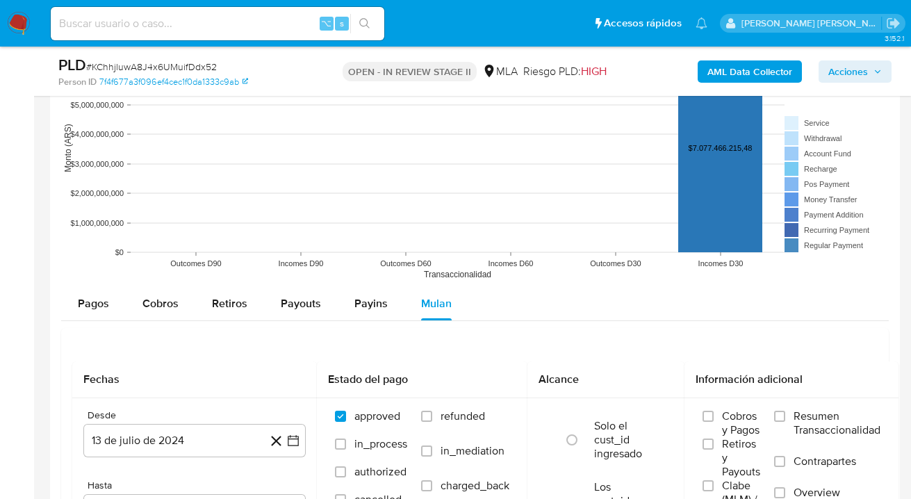
scroll to position [1474, 0]
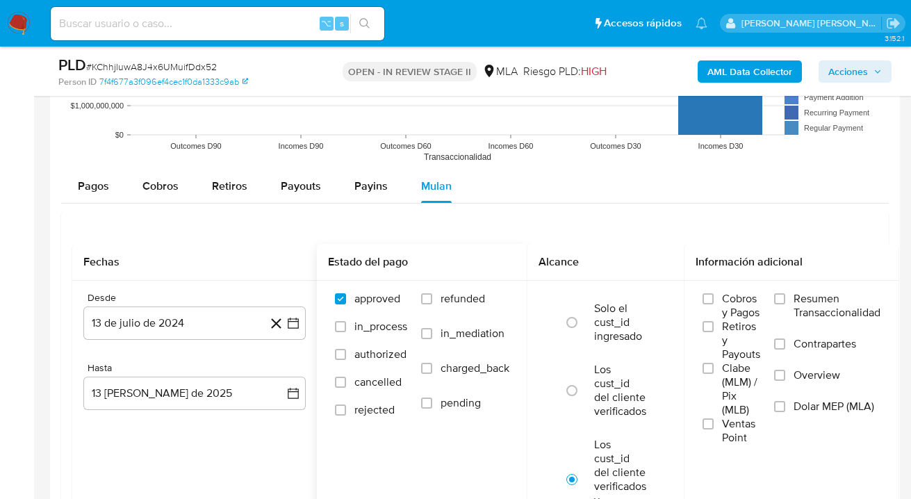
drag, startPoint x: 427, startPoint y: 298, endPoint x: 441, endPoint y: 307, distance: 16.2
click at [427, 298] on input "refunded" at bounding box center [426, 298] width 11 height 11
checkbox input "true"
drag, startPoint x: 779, startPoint y: 406, endPoint x: 770, endPoint y: 406, distance: 9.0
click at [780, 406] on input "Dolar MEP (MLA)" at bounding box center [779, 406] width 11 height 11
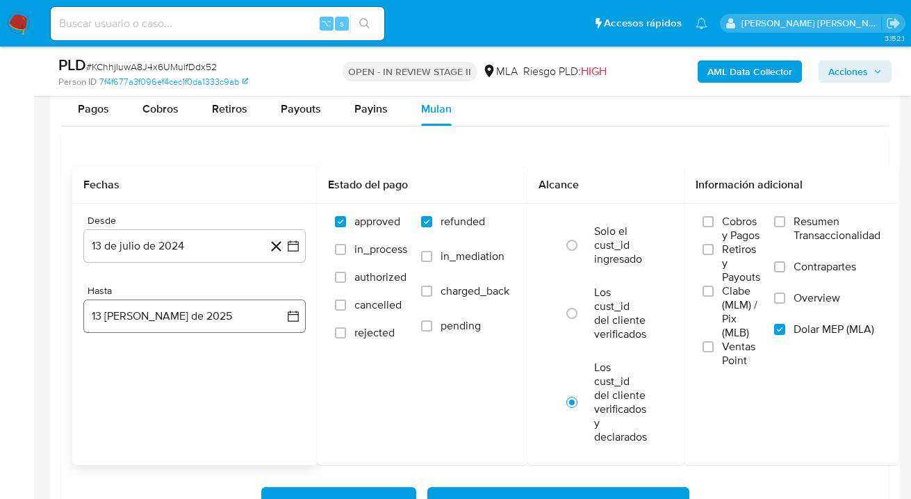
scroll to position [1597, 0]
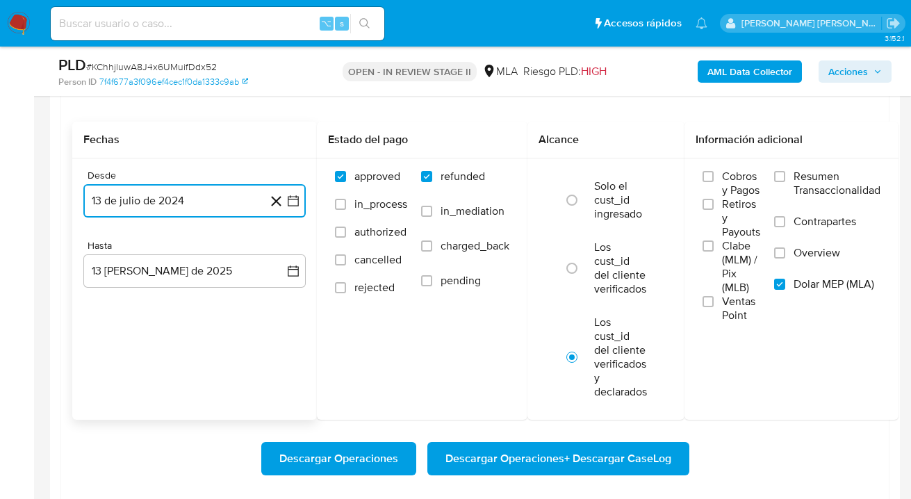
click at [218, 208] on button "13 de julio de 2024" at bounding box center [194, 200] width 222 height 33
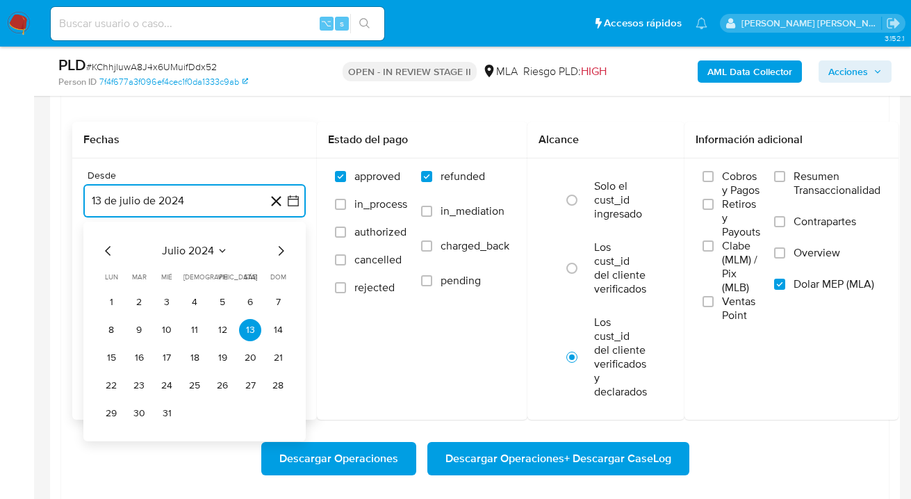
click at [272, 250] on icon "Mes siguiente" at bounding box center [280, 251] width 17 height 17
click at [279, 250] on icon "Mes siguiente" at bounding box center [280, 251] width 17 height 17
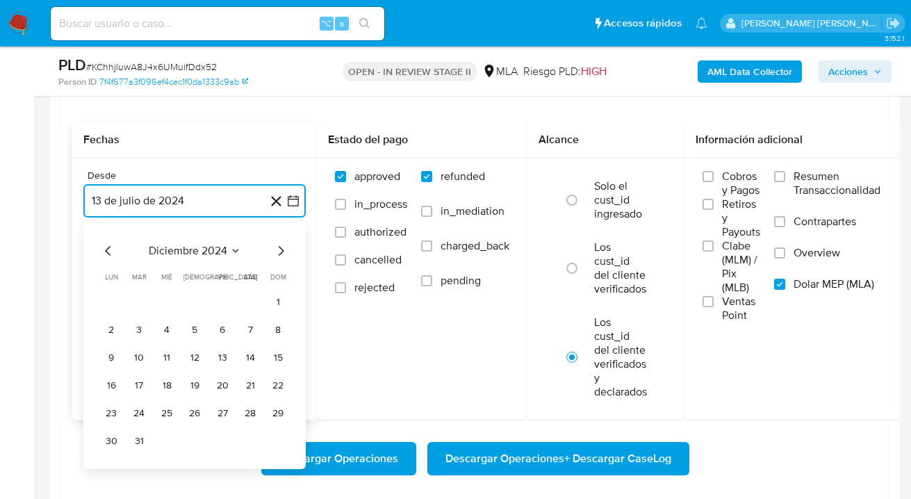
click at [279, 250] on icon "Mes siguiente" at bounding box center [280, 251] width 17 height 17
click at [249, 306] on button "1" at bounding box center [250, 302] width 22 height 22
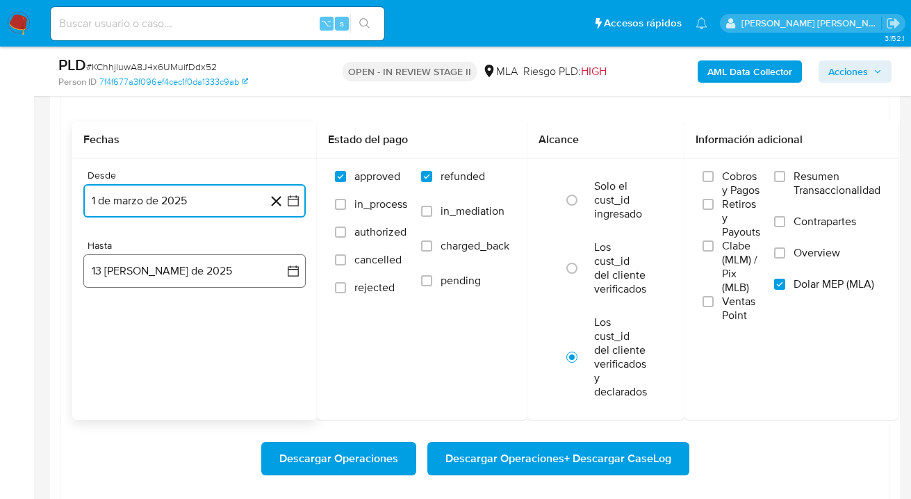
click at [205, 267] on button "13 de agosto de 2025" at bounding box center [194, 270] width 222 height 33
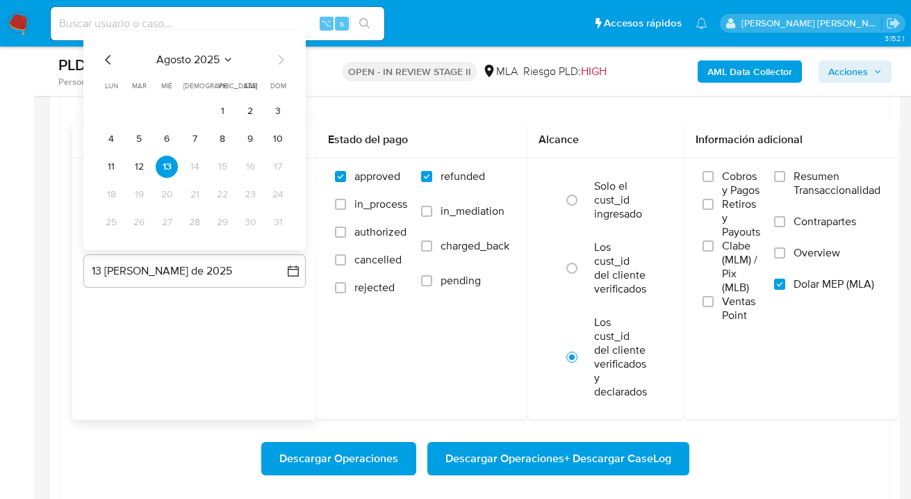
click at [104, 61] on icon "Mes anterior" at bounding box center [108, 59] width 17 height 17
click at [193, 222] on button "31" at bounding box center [195, 222] width 22 height 22
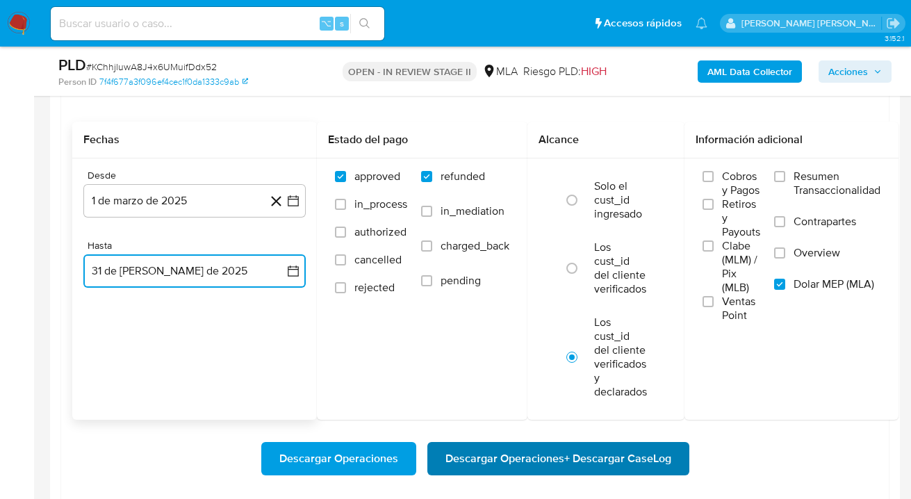
click at [521, 460] on span "Descargar Operaciones + Descargar CaseLog" at bounding box center [559, 458] width 226 height 31
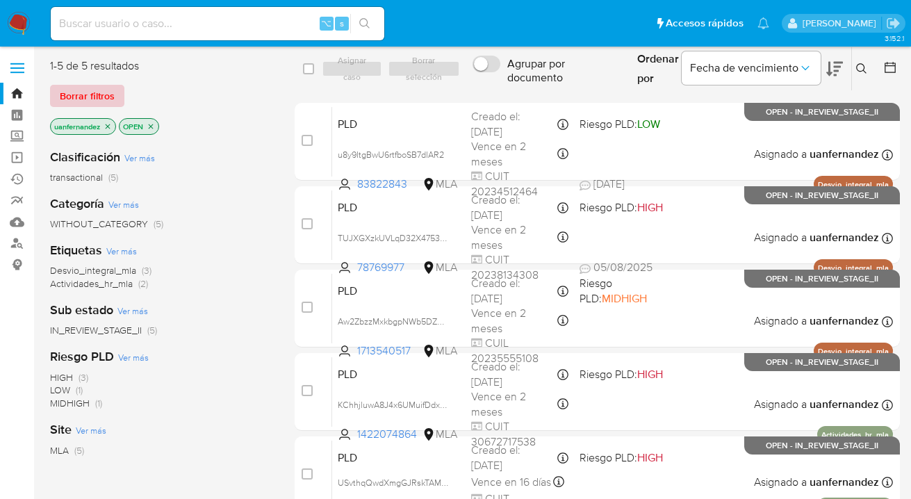
click at [90, 99] on span "Borrar filtros" at bounding box center [87, 95] width 55 height 19
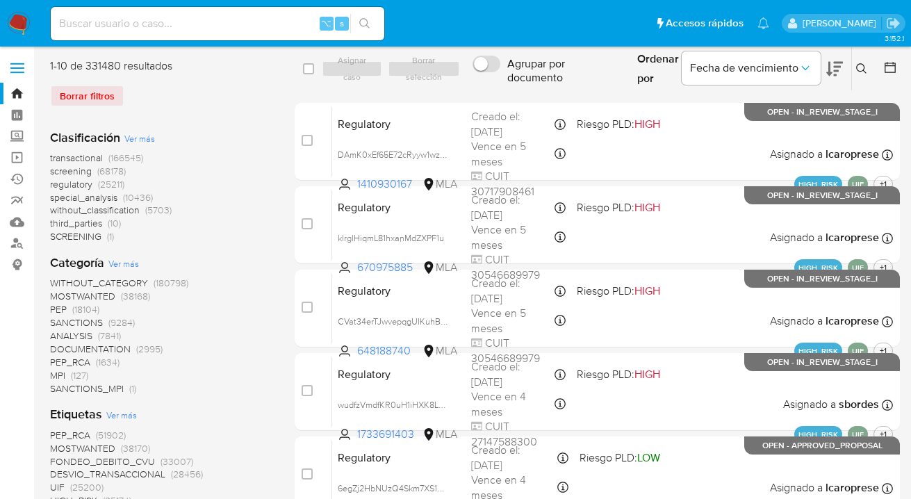
click at [862, 71] on icon at bounding box center [861, 68] width 10 height 10
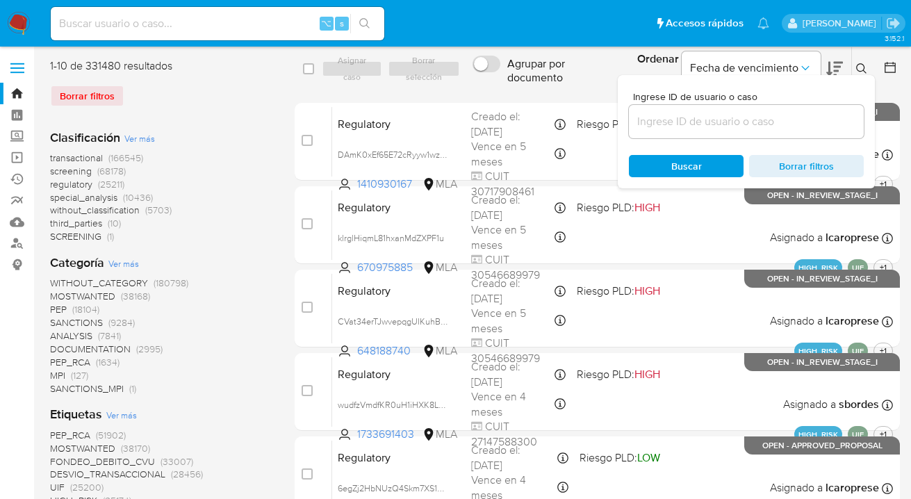
click at [724, 117] on input at bounding box center [746, 122] width 235 height 18
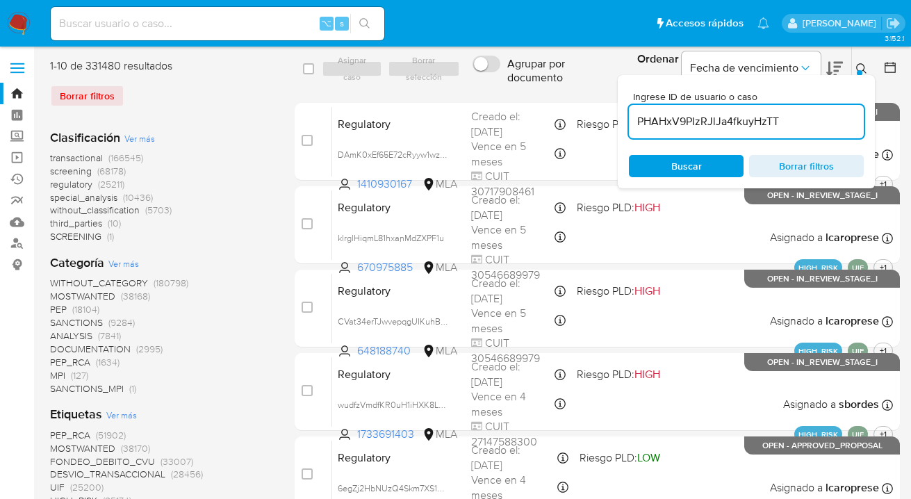
type input "PHAHxV9PIzRJlJa4fkuyHzTT"
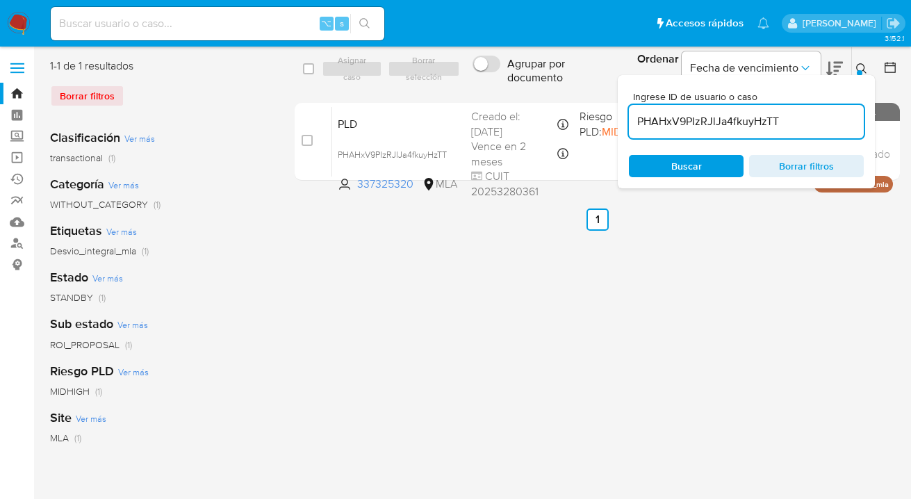
click at [860, 68] on icon at bounding box center [861, 68] width 11 height 11
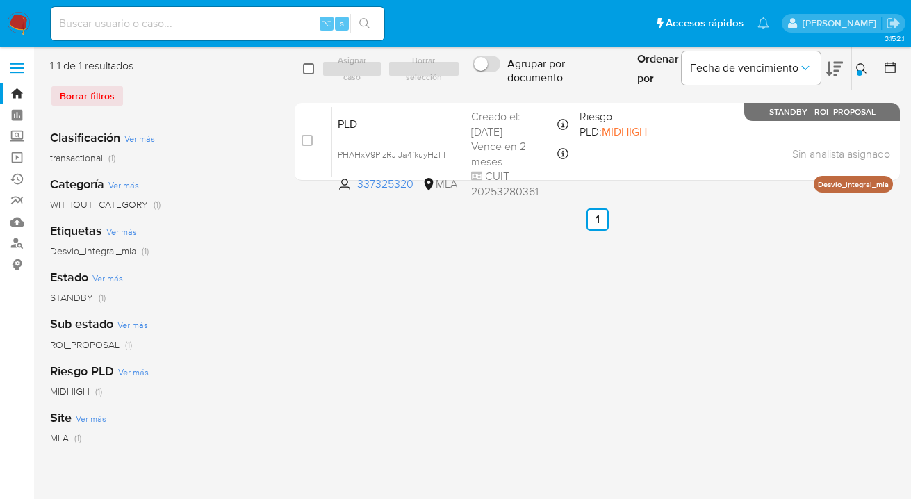
click at [311, 67] on input "checkbox" at bounding box center [308, 68] width 11 height 11
checkbox input "true"
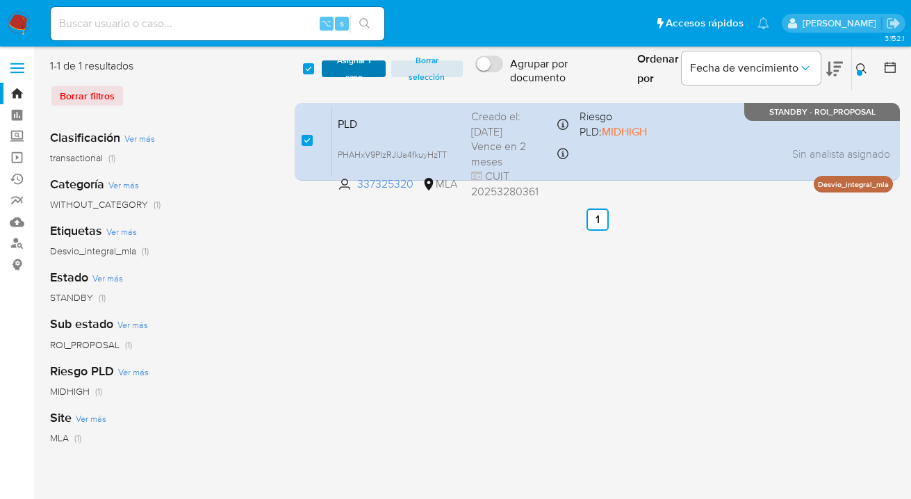
click at [341, 64] on span "Asignar 1 caso" at bounding box center [354, 69] width 50 height 14
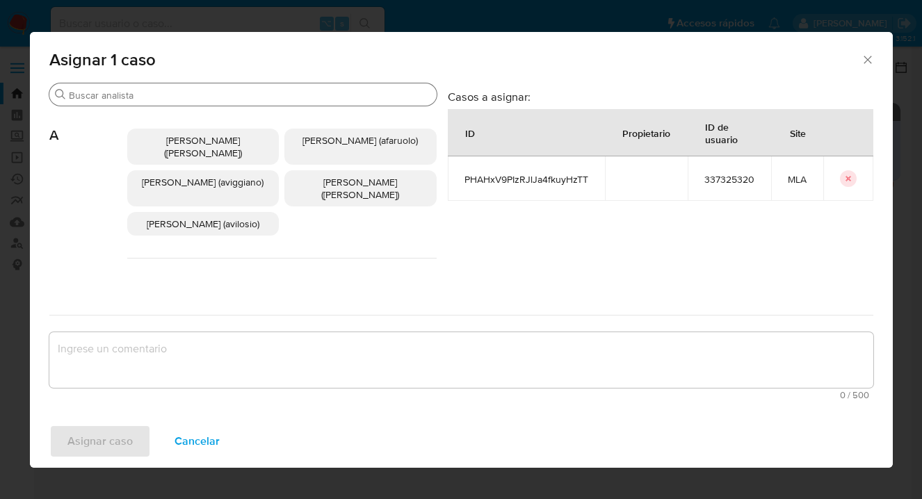
click at [320, 98] on input "Buscar" at bounding box center [250, 95] width 362 height 13
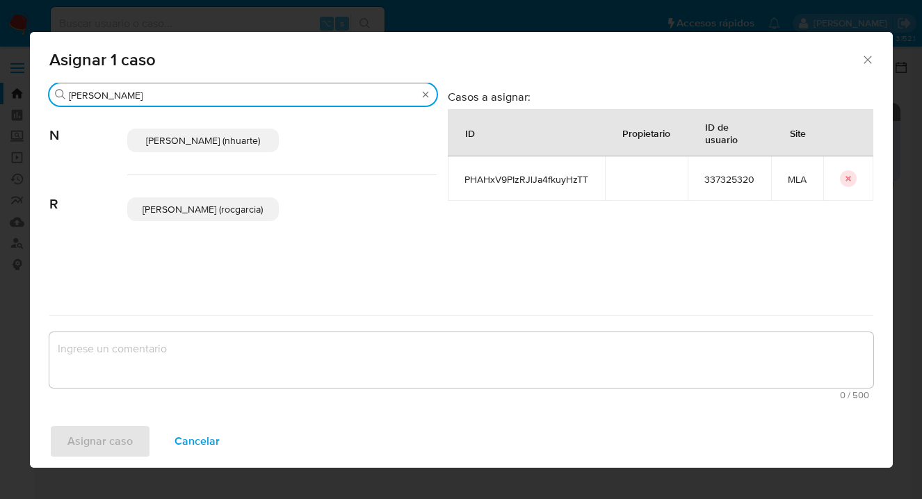
type input "rocio"
click at [156, 206] on span "[PERSON_NAME] (rocgarcia)" at bounding box center [202, 209] width 120 height 14
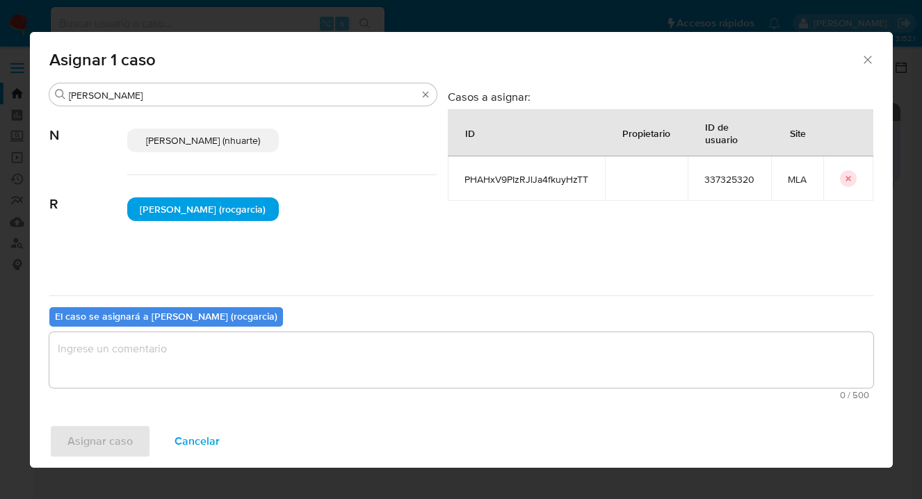
click at [222, 347] on textarea "assign-modal" at bounding box center [461, 360] width 824 height 56
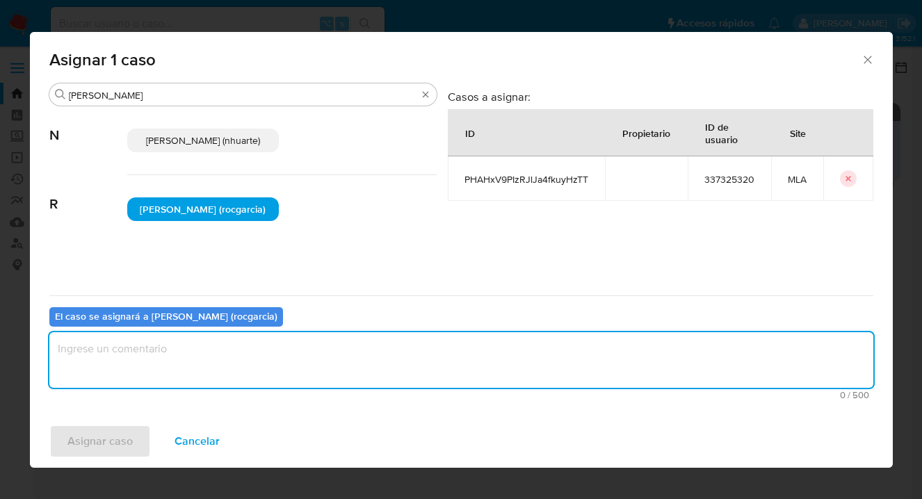
type textarea "s"
type textarea "asig"
click at [100, 430] on span "Asignar caso" at bounding box center [99, 441] width 65 height 31
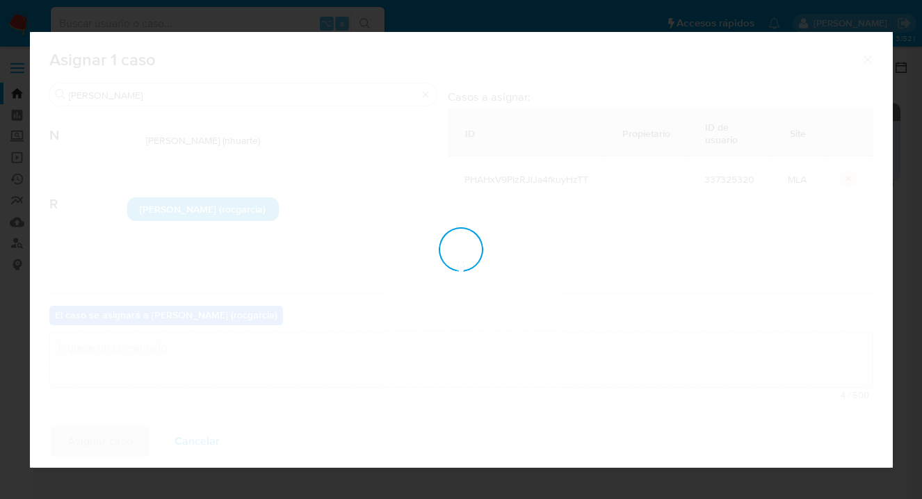
checkbox input "false"
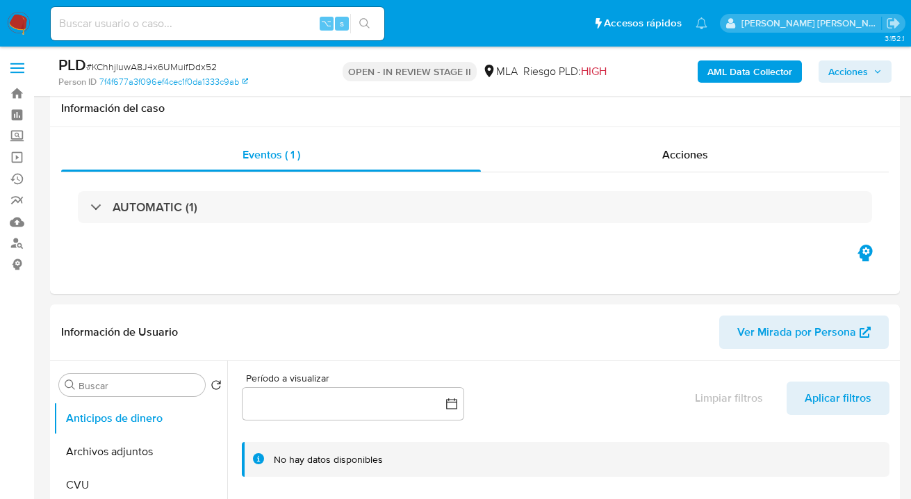
scroll to position [1597, 0]
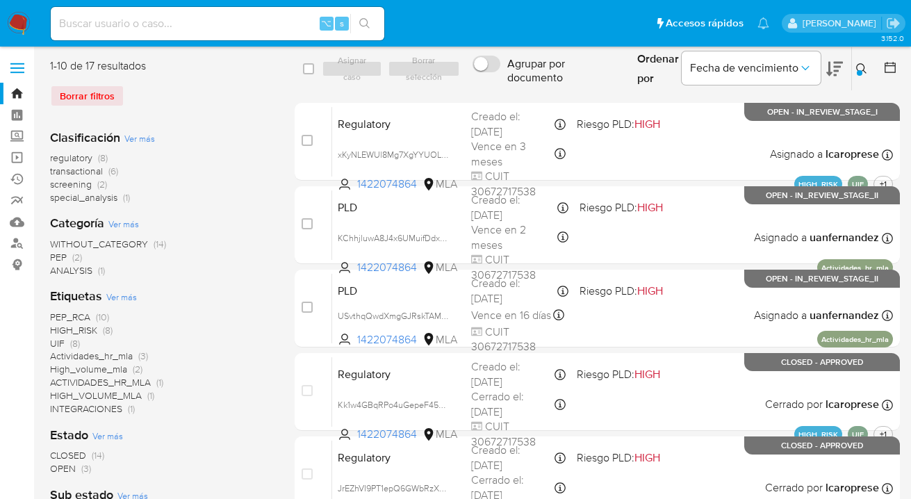
click at [859, 95] on div "select-all-cases-checkbox Asignar caso Borrar selección Agrupar por documento O…" at bounding box center [597, 497] width 605 height 879
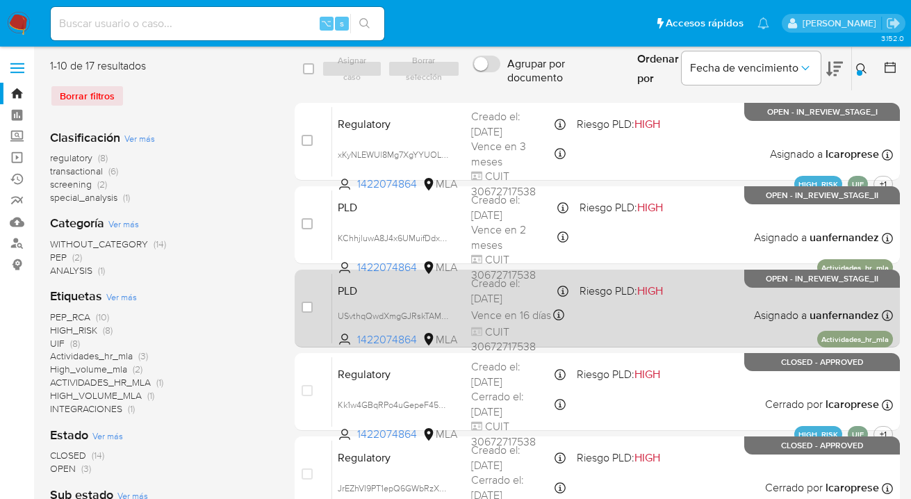
click at [680, 307] on div "PLD USvthqQwdXmgGJRskTAMmnaH 1422074864 MLA Riesgo PLD: HIGH Creado el: [DATE] …" at bounding box center [612, 308] width 561 height 70
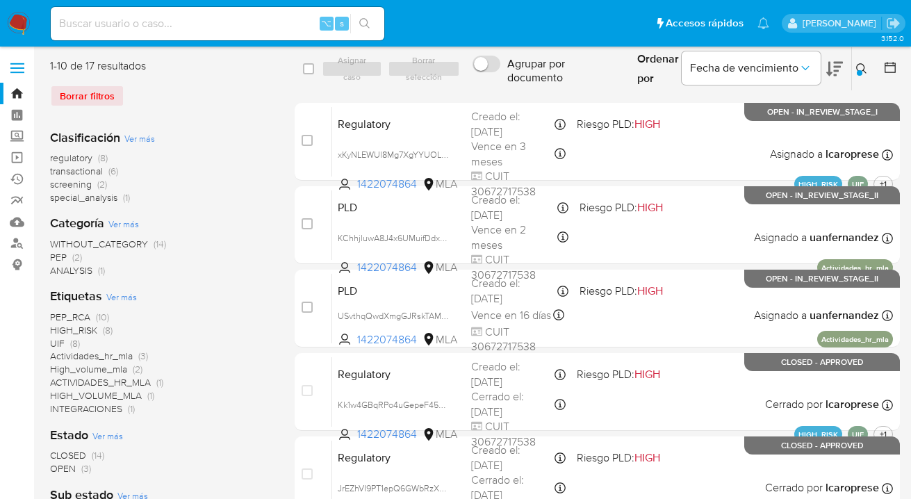
click at [860, 67] on icon at bounding box center [861, 68] width 11 height 11
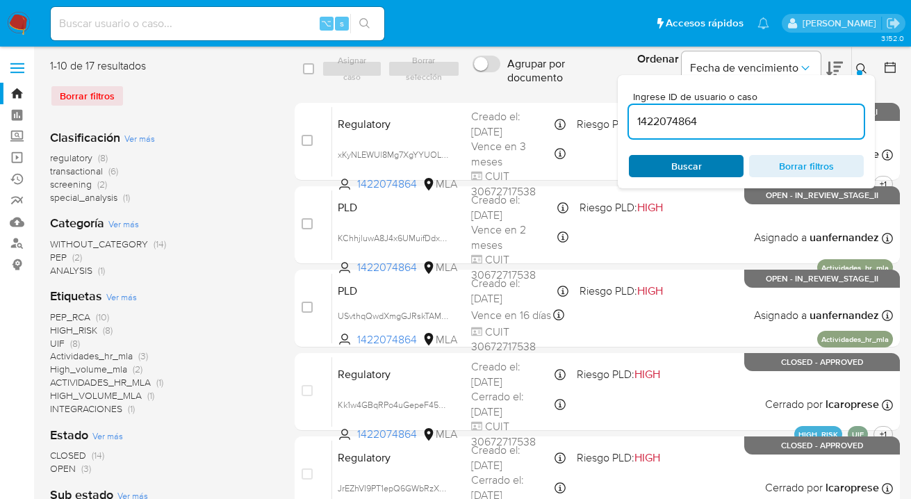
click at [695, 168] on span "Buscar" at bounding box center [686, 166] width 31 height 22
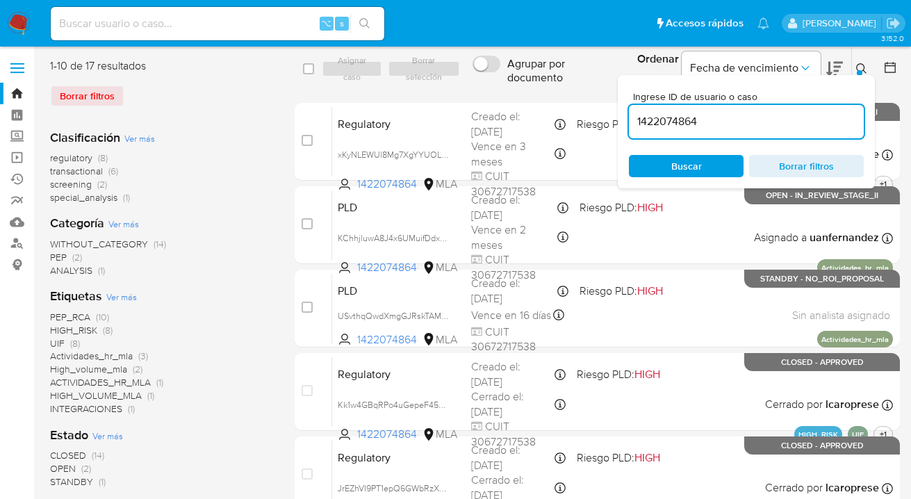
click at [861, 67] on icon at bounding box center [861, 68] width 11 height 11
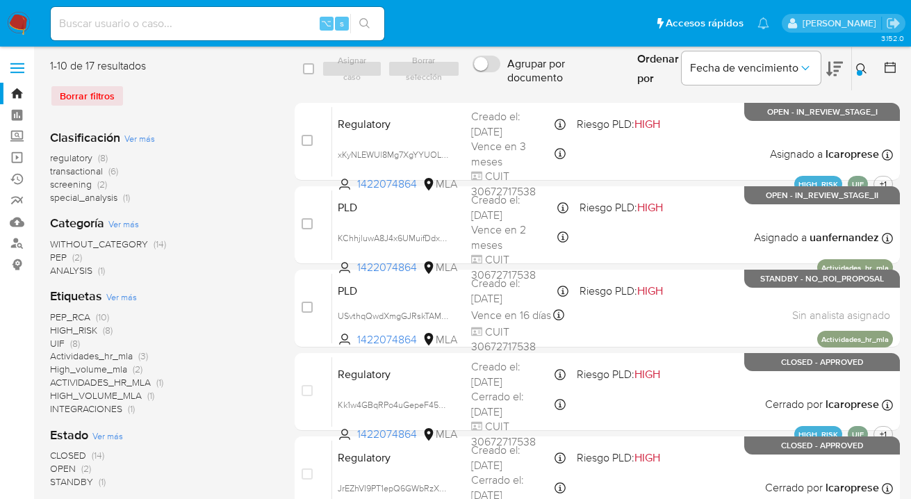
click at [860, 67] on icon at bounding box center [861, 68] width 11 height 11
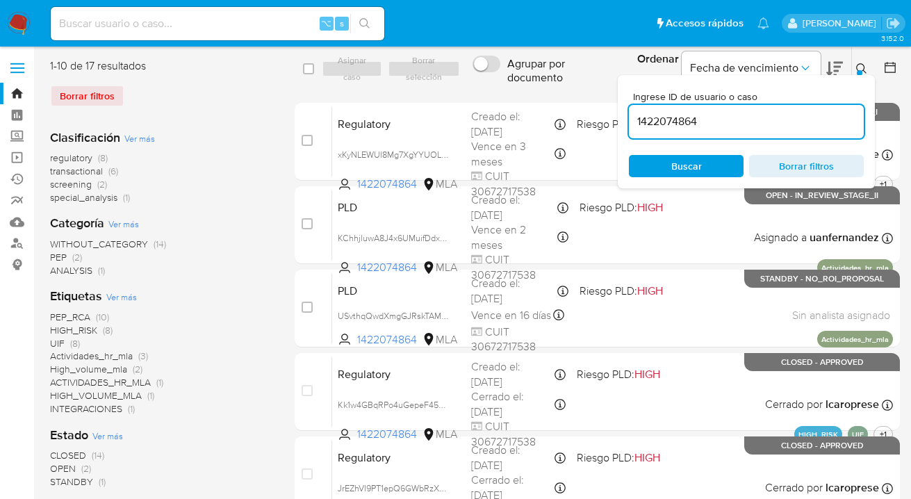
drag, startPoint x: 769, startPoint y: 117, endPoint x: 630, endPoint y: 126, distance: 139.3
click at [630, 126] on input "1422074864" at bounding box center [746, 122] width 235 height 18
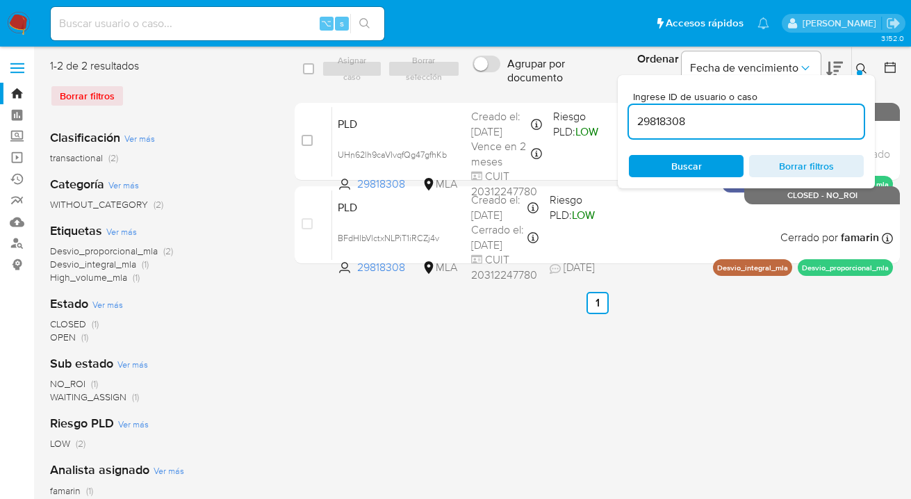
click at [860, 68] on icon at bounding box center [861, 68] width 11 height 11
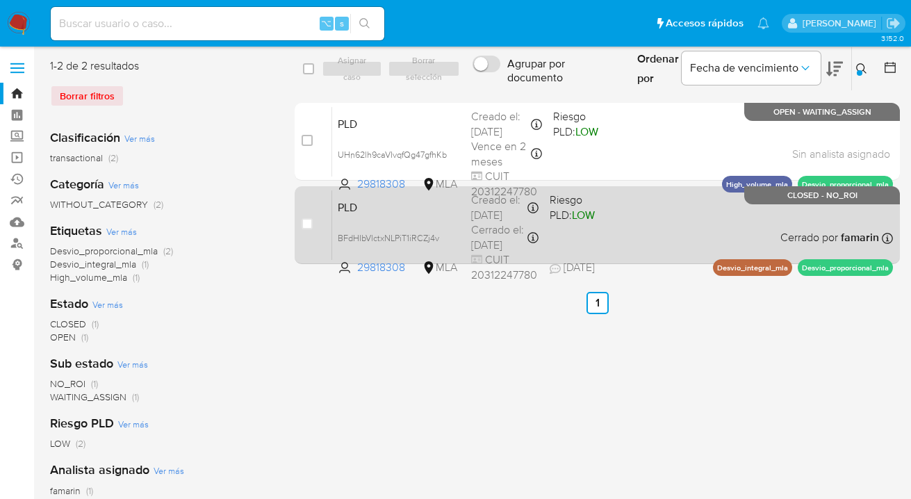
click at [630, 213] on div "PLD BFdHIbVlctxNLPiT1iRCZj4v 29818308 MLA Riesgo PLD: LOW Creado el: 12/07/2025…" at bounding box center [612, 225] width 561 height 70
click at [615, 218] on span "Riesgo PLD: LOW" at bounding box center [583, 206] width 67 height 33
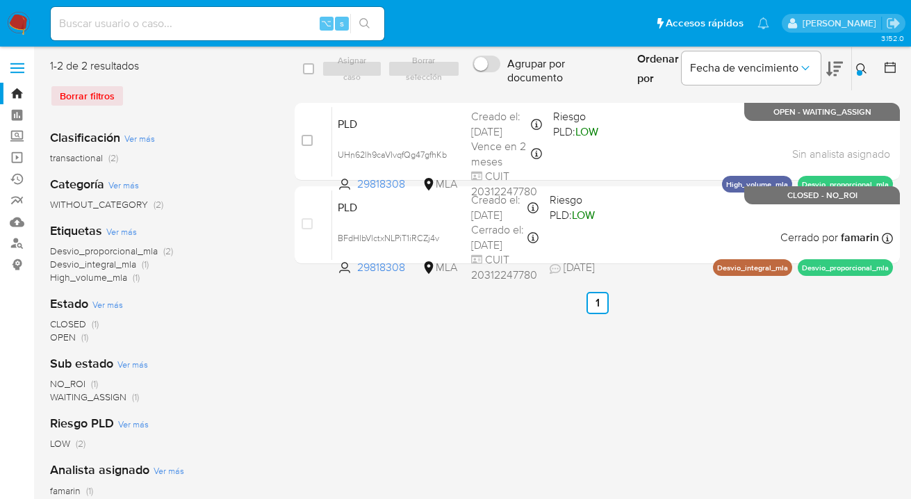
drag, startPoint x: 861, startPoint y: 65, endPoint x: 833, endPoint y: 79, distance: 31.4
click at [859, 65] on icon at bounding box center [861, 68] width 11 height 11
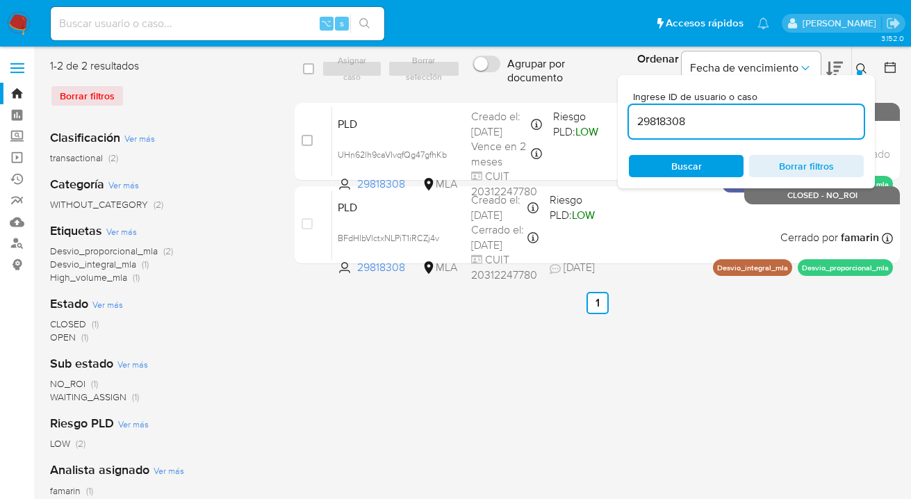
drag, startPoint x: 711, startPoint y: 121, endPoint x: 630, endPoint y: 117, distance: 80.7
click at [630, 117] on input "29818308" at bounding box center [746, 122] width 235 height 18
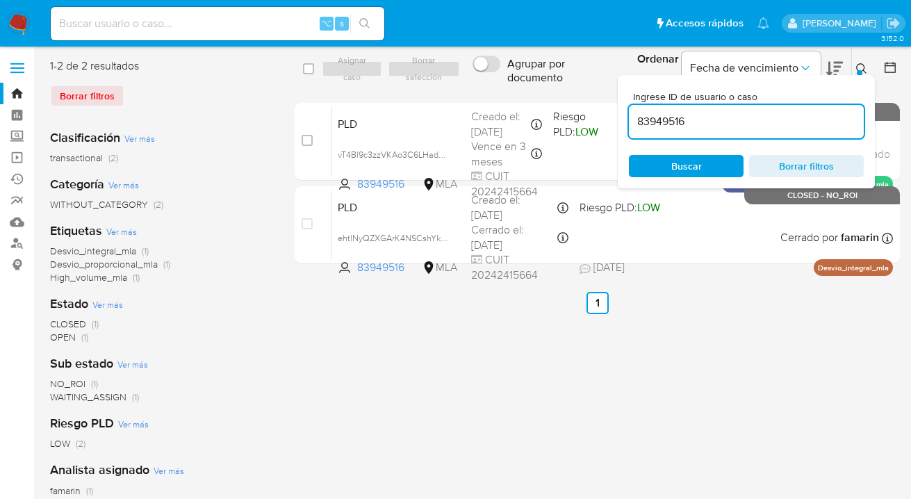
click at [862, 67] on icon at bounding box center [861, 68] width 11 height 11
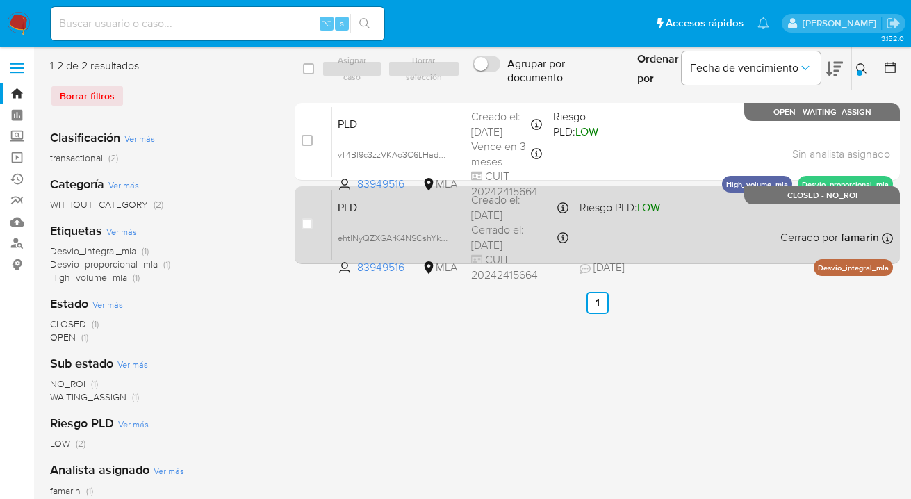
click at [698, 243] on div "PLD ehtlNyQZXGArK4NSCshYkHoY 83949516 MLA Riesgo PLD: LOW Creado el: 12/07/2025…" at bounding box center [612, 225] width 561 height 70
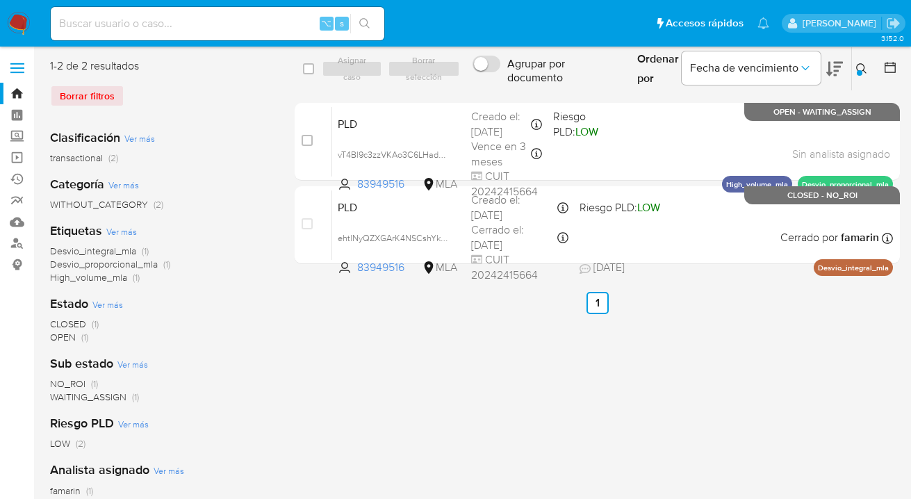
click at [856, 63] on button at bounding box center [863, 68] width 23 height 17
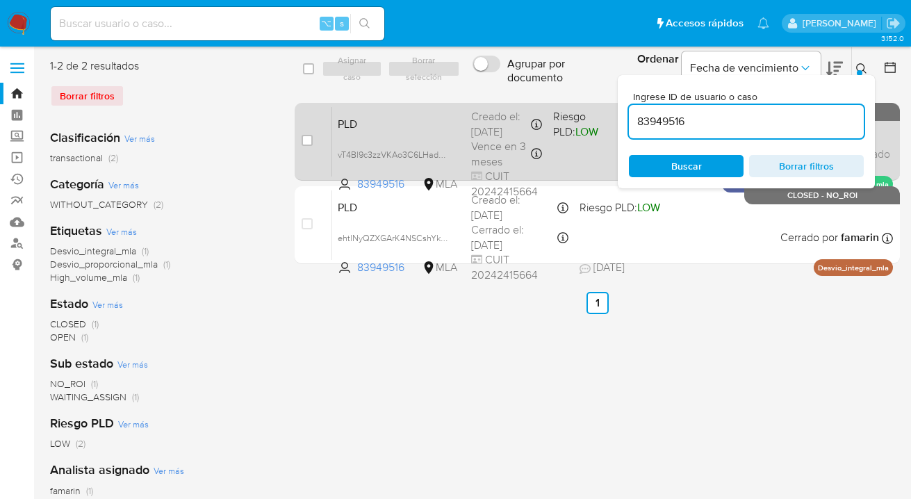
drag, startPoint x: 665, startPoint y: 120, endPoint x: 617, endPoint y: 117, distance: 48.0
click at [617, 117] on div "select-all-cases-checkbox Asignar caso Borrar selección Agrupar por documento O…" at bounding box center [597, 163] width 605 height 211
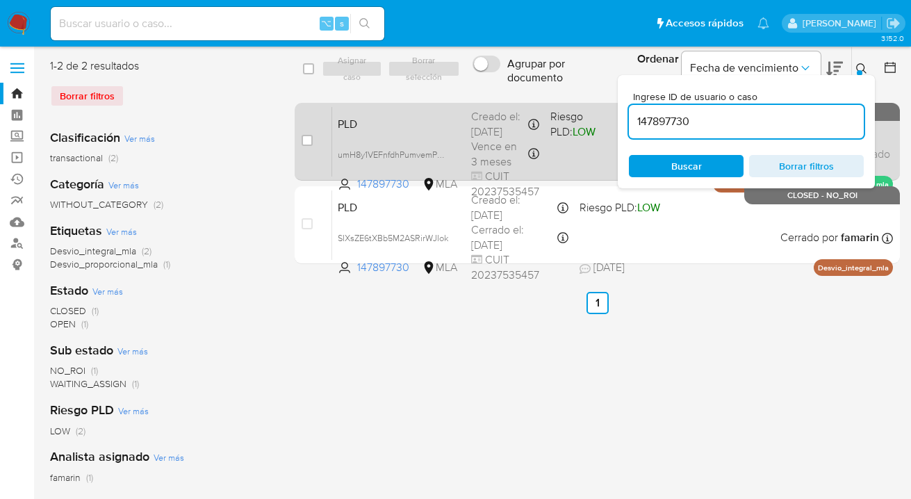
drag, startPoint x: 861, startPoint y: 67, endPoint x: 796, endPoint y: 124, distance: 86.2
click at [861, 68] on icon at bounding box center [861, 68] width 11 height 11
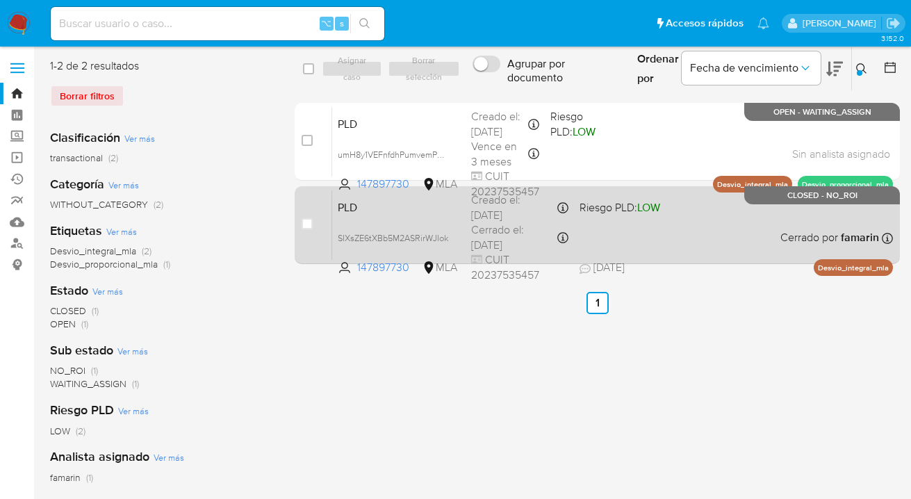
click at [699, 238] on div "PLD SIXsZE6tXBb5M2ASRirWJIok 147897730 MLA Riesgo PLD: LOW Creado el: 12/07/202…" at bounding box center [612, 225] width 561 height 70
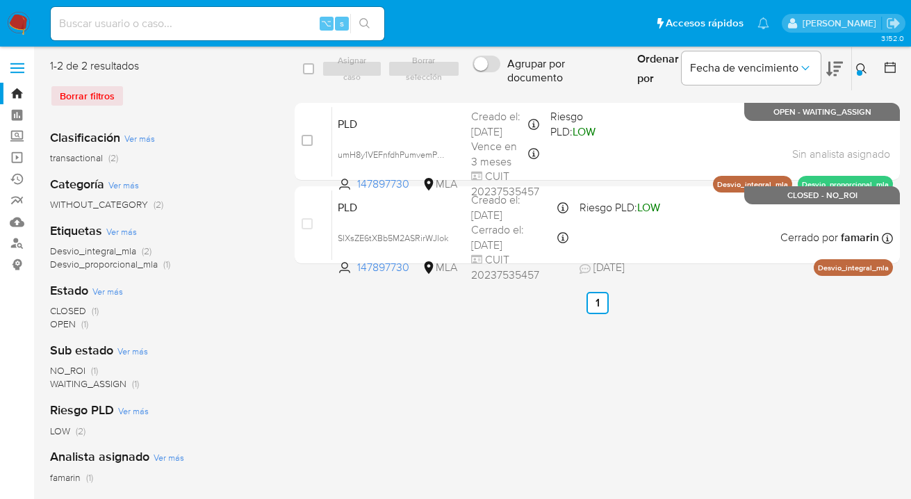
click at [861, 70] on icon at bounding box center [861, 68] width 11 height 11
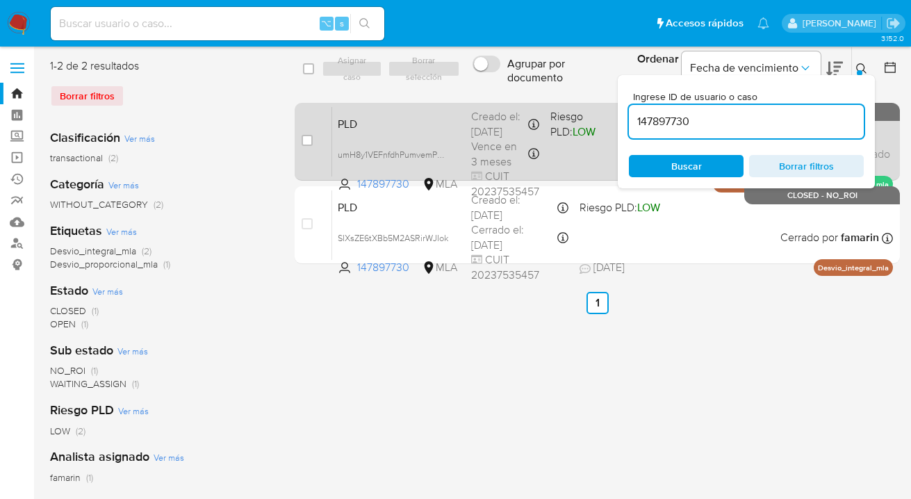
drag, startPoint x: 717, startPoint y: 121, endPoint x: 612, endPoint y: 121, distance: 105.7
click at [612, 122] on div "select-all-cases-checkbox Asignar caso Borrar selección Agrupar por documento O…" at bounding box center [597, 163] width 605 height 211
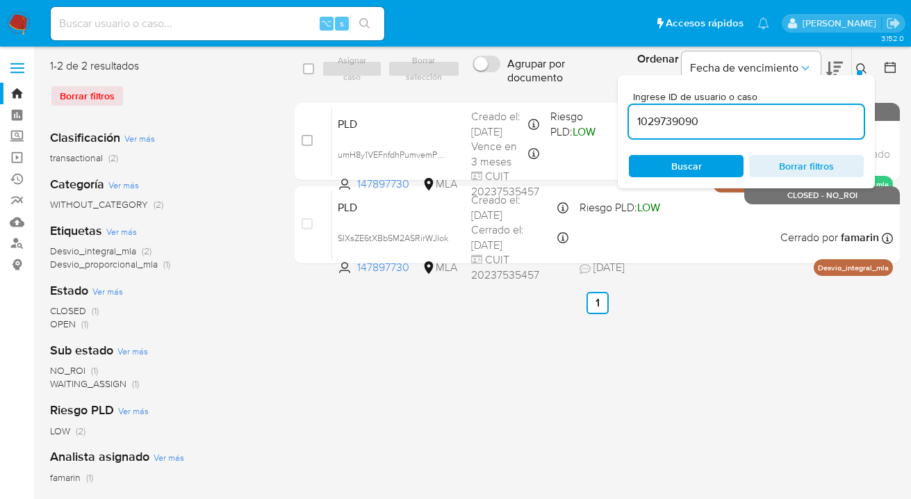
type input "1029739090"
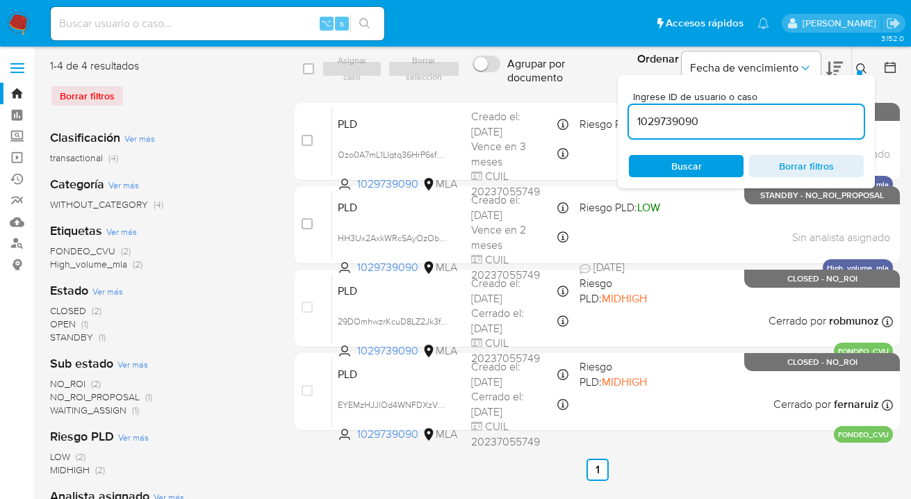
click at [862, 66] on icon at bounding box center [861, 68] width 11 height 11
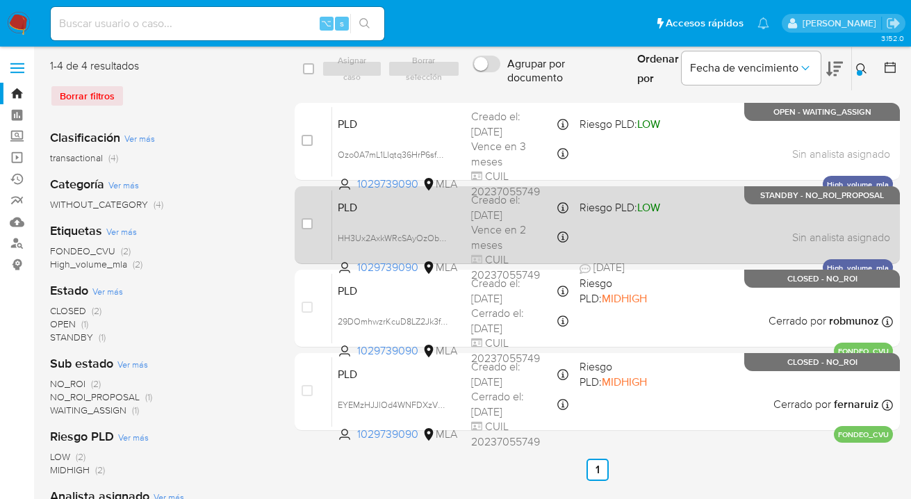
click at [712, 238] on div "PLD HH3Ux2AxkWRcSAyOzOb75BuW 1029739090 MLA Riesgo PLD: LOW Creado el: 12/07/20…" at bounding box center [612, 225] width 561 height 70
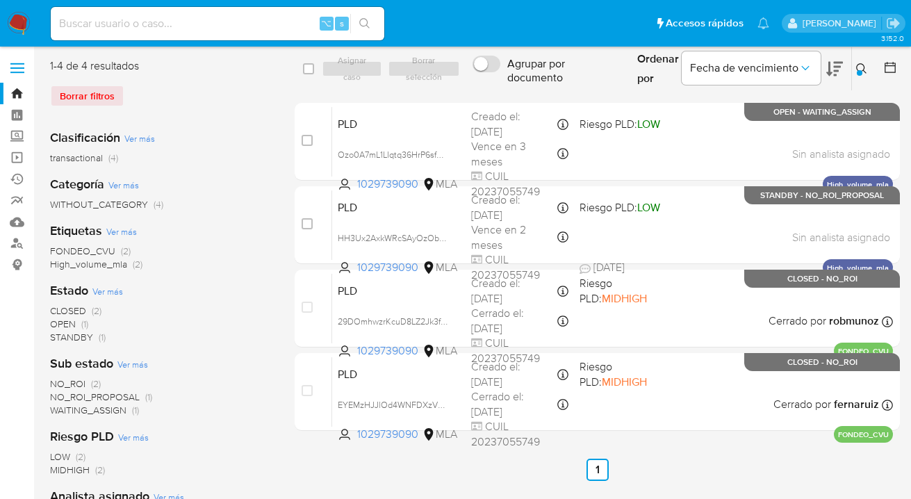
drag, startPoint x: 309, startPoint y: 139, endPoint x: 320, endPoint y: 98, distance: 42.5
click at [308, 139] on input "checkbox" at bounding box center [307, 140] width 11 height 11
checkbox input "true"
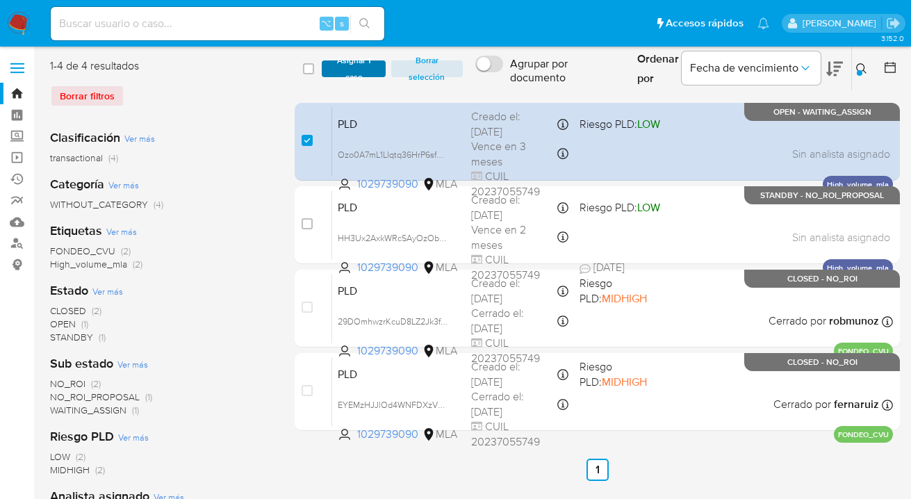
click at [344, 63] on span "Asignar 1 caso" at bounding box center [354, 69] width 50 height 14
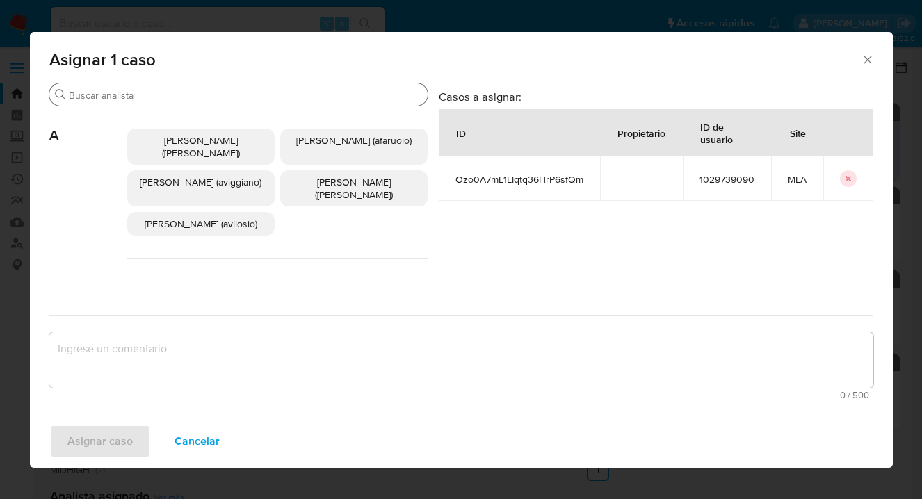
click at [199, 99] on input "Buscar" at bounding box center [245, 95] width 353 height 13
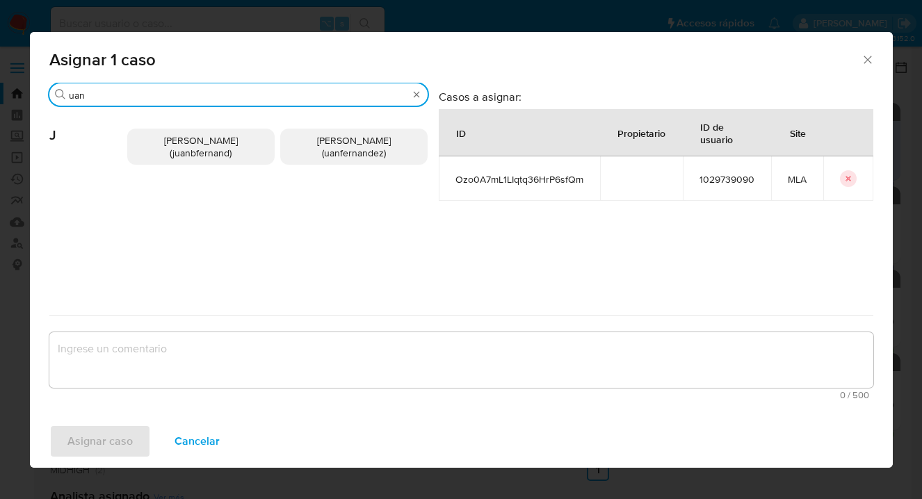
type input "uan"
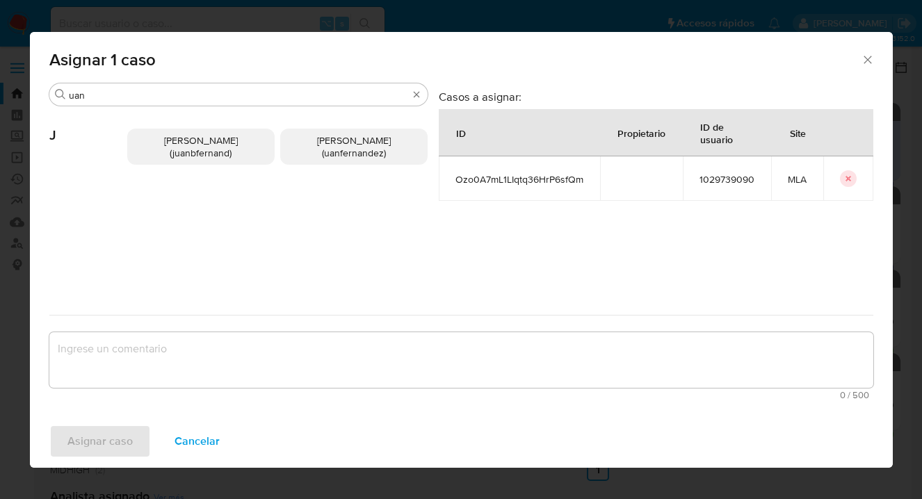
click at [300, 145] on p "Juan Pablo Fernandez (uanfernandez)" at bounding box center [353, 147] width 147 height 36
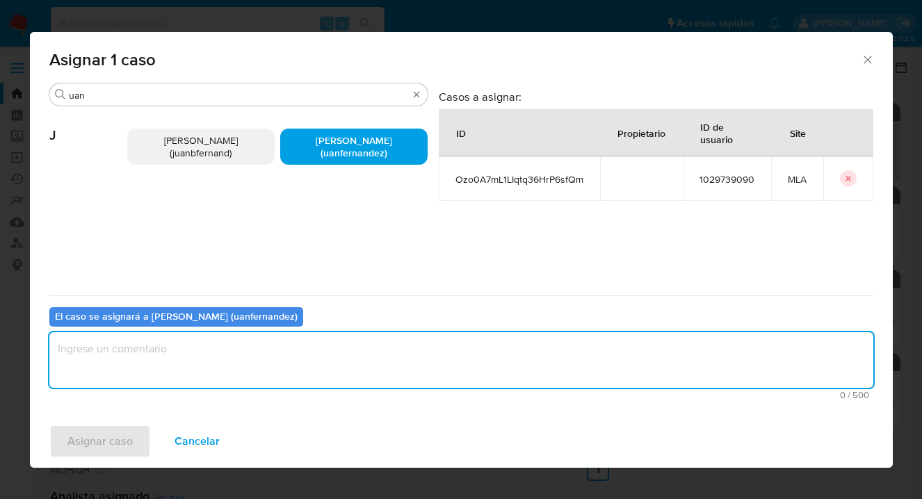
click at [293, 368] on textarea "assign-modal" at bounding box center [461, 360] width 824 height 56
type textarea "asig"
click at [117, 435] on span "Asignar caso" at bounding box center [99, 441] width 65 height 31
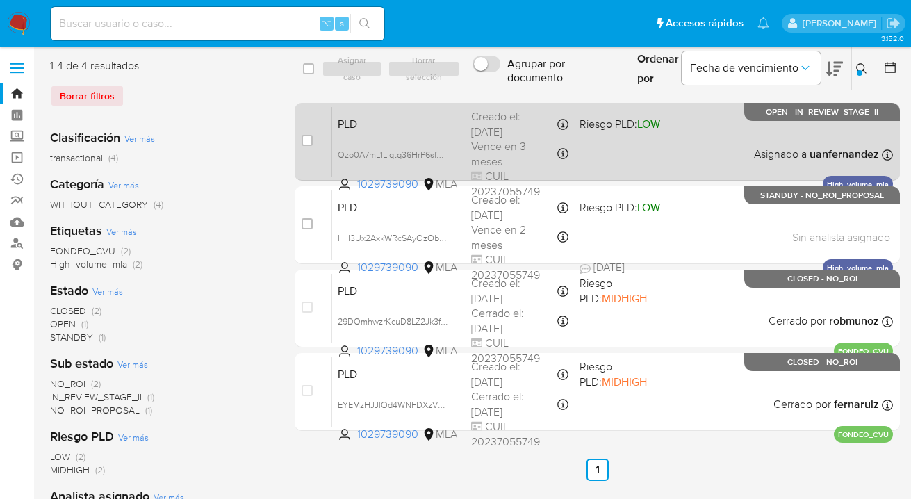
click at [687, 161] on div "PLD Ozo0A7mL1LIqtq36HrP6sfQm 1029739090 MLA Riesgo PLD: LOW Creado el: 12/08/20…" at bounding box center [612, 141] width 561 height 70
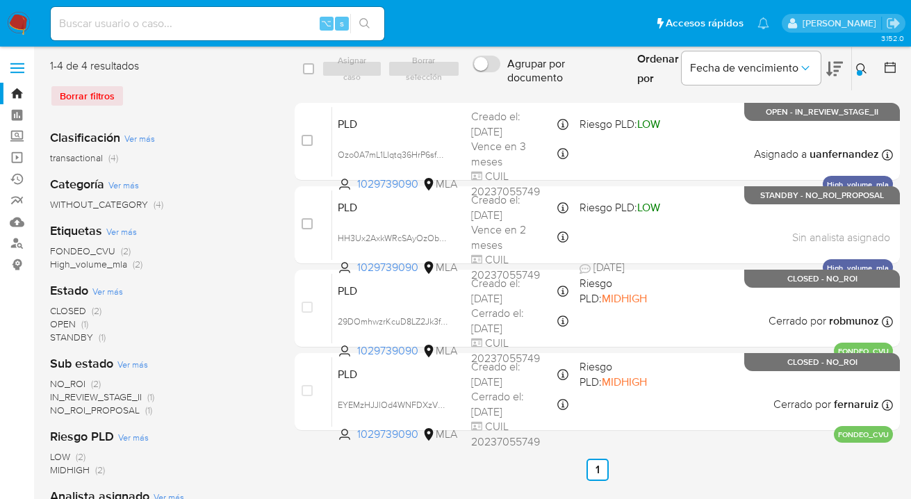
click at [860, 72] on div at bounding box center [860, 73] width 6 height 6
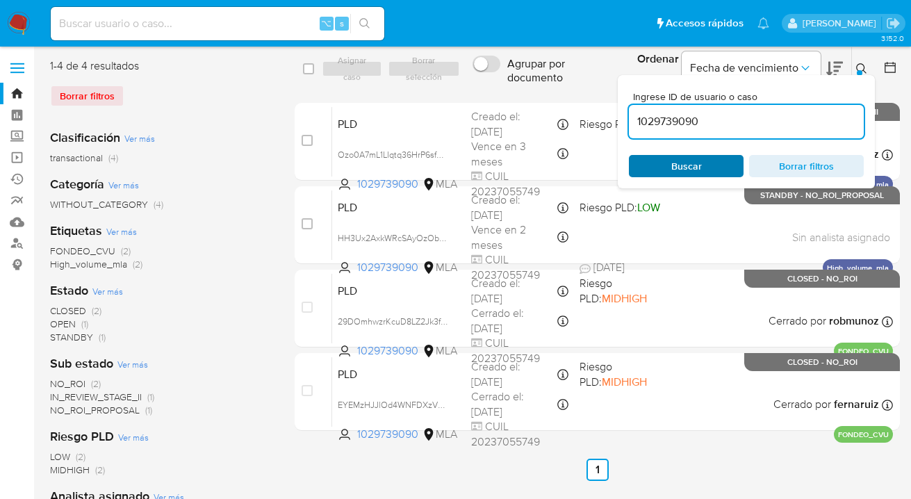
click at [737, 161] on button "Buscar" at bounding box center [686, 166] width 115 height 22
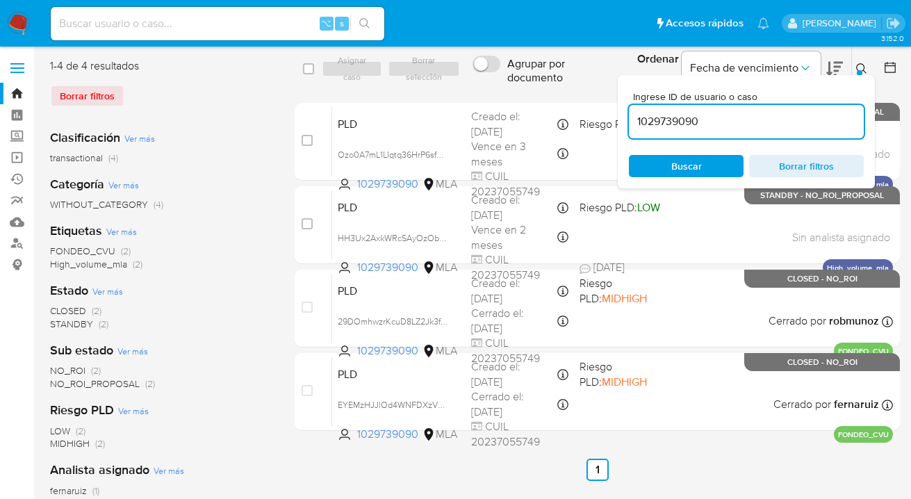
click at [861, 67] on icon at bounding box center [861, 68] width 11 height 11
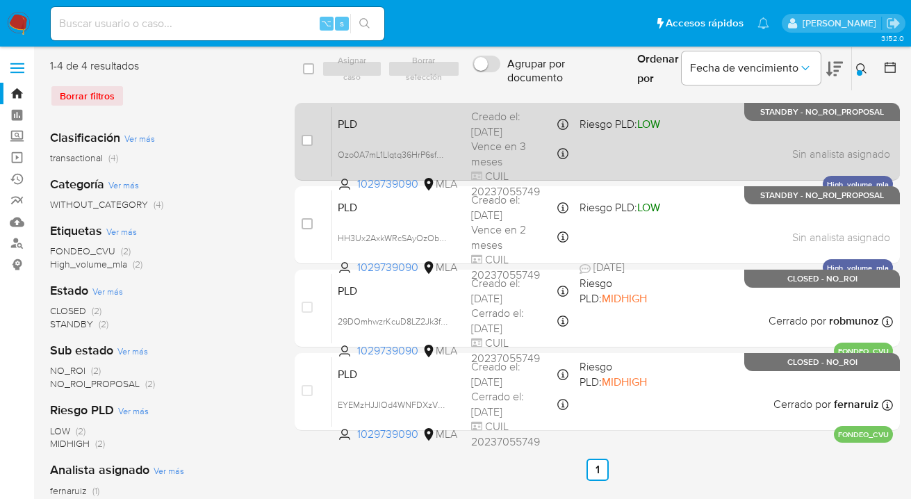
drag, startPoint x: 307, startPoint y: 138, endPoint x: 325, endPoint y: 112, distance: 31.8
click at [307, 138] on input "checkbox" at bounding box center [307, 140] width 11 height 11
checkbox input "true"
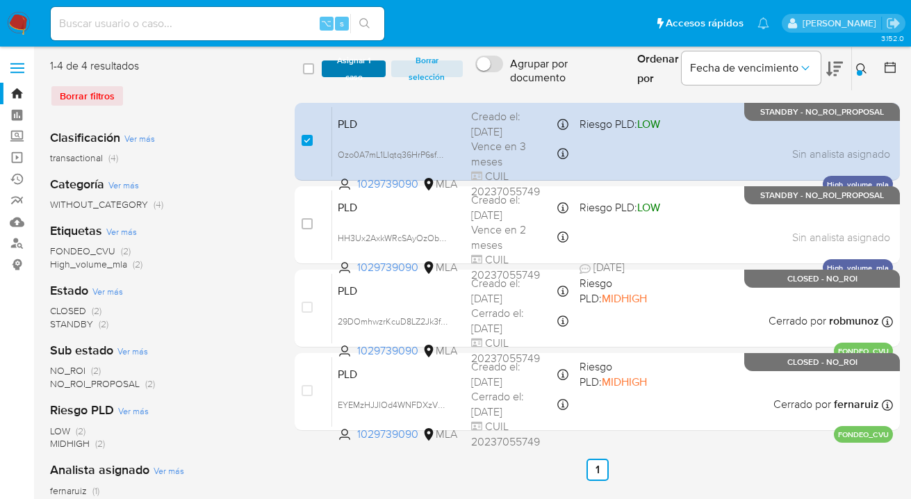
click at [345, 73] on span "Asignar 1 caso" at bounding box center [354, 69] width 50 height 14
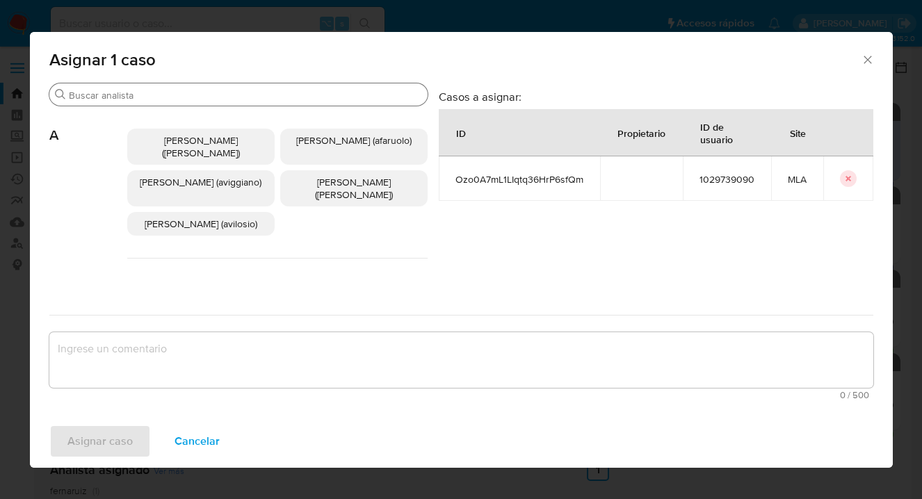
click at [236, 94] on input "Buscar" at bounding box center [245, 95] width 353 height 13
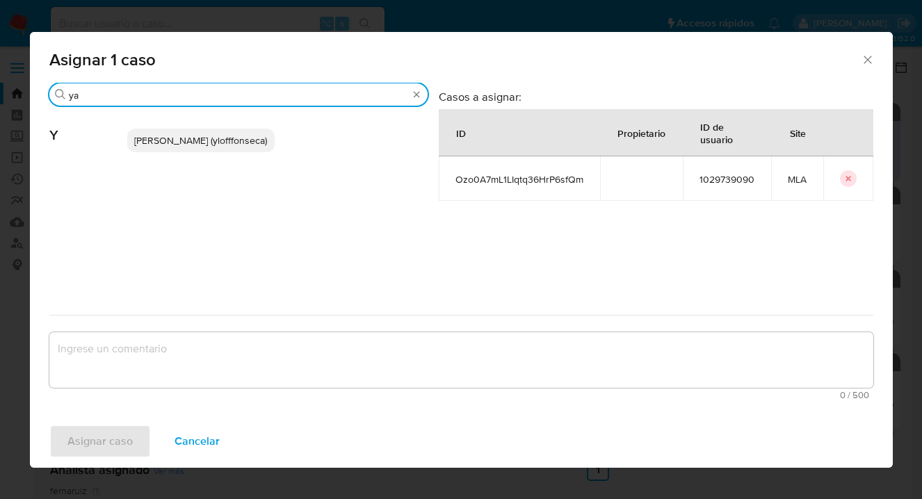
type input "y"
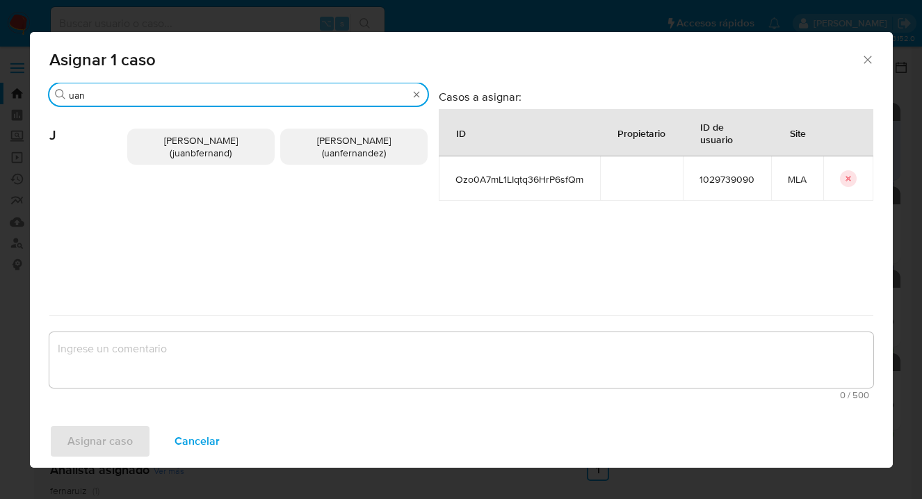
type input "uan"
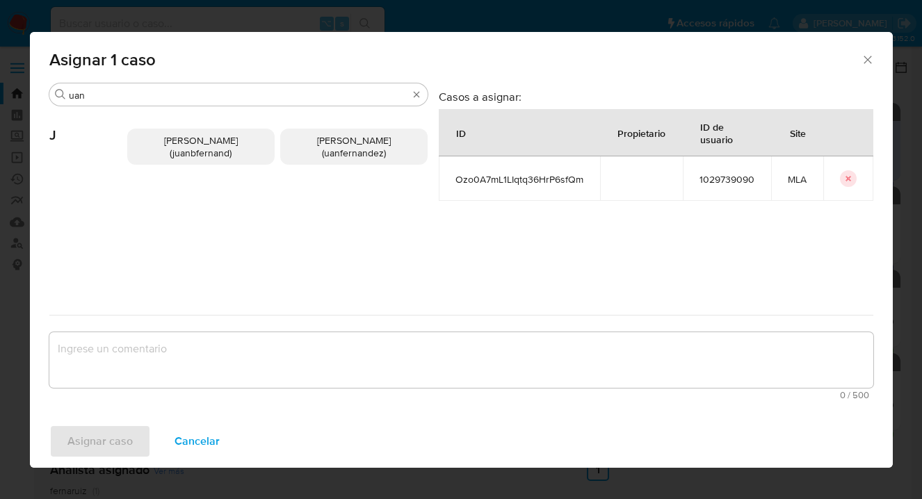
drag, startPoint x: 320, startPoint y: 147, endPoint x: 312, endPoint y: 189, distance: 43.1
click at [320, 147] on span "Juan Pablo Fernandez (uanfernandez)" at bounding box center [354, 146] width 74 height 26
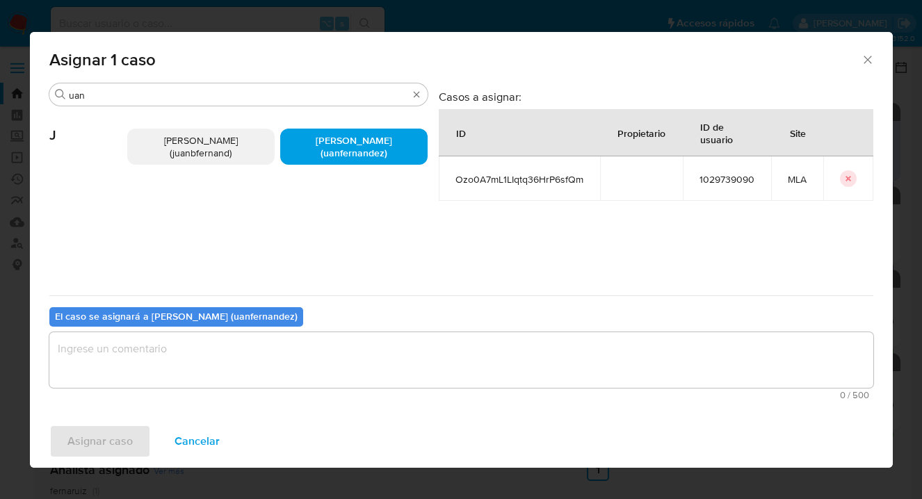
click at [218, 359] on textarea "assign-modal" at bounding box center [461, 360] width 824 height 56
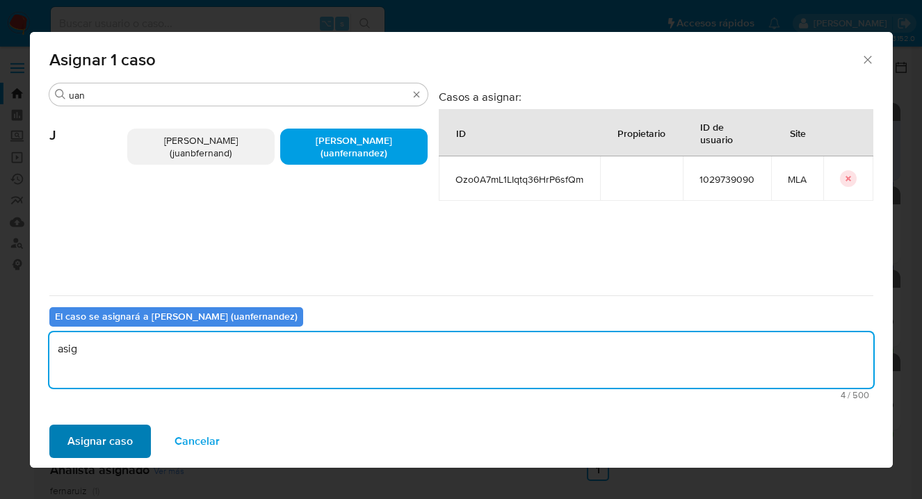
type textarea "asig"
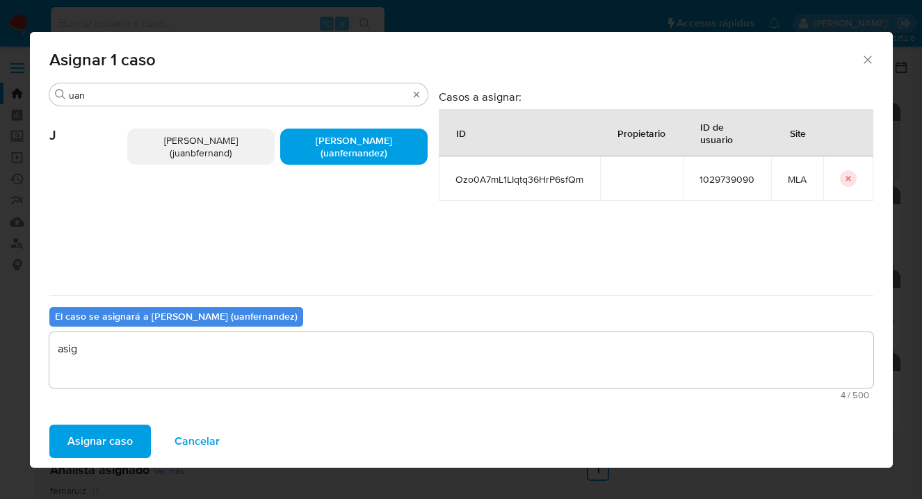
click at [75, 436] on span "Asignar caso" at bounding box center [99, 441] width 65 height 31
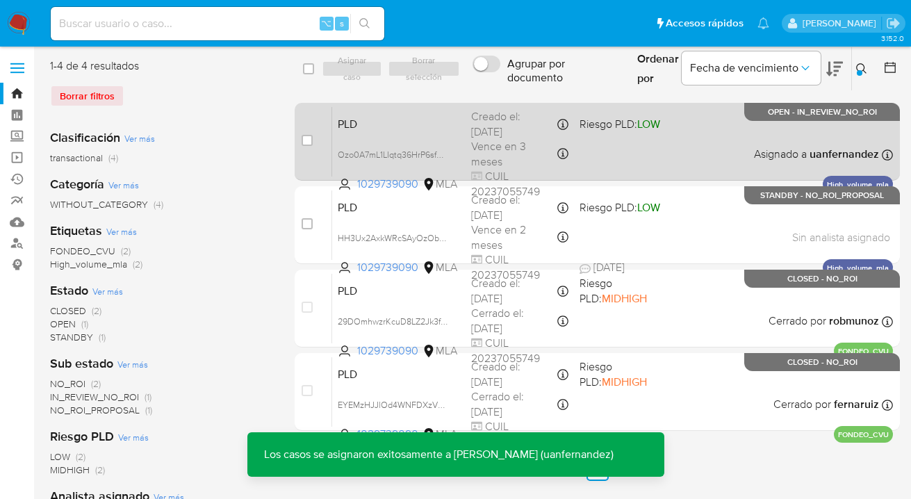
click at [729, 141] on div "PLD Ozo0A7mL1LIqtq36HrP6sfQm 1029739090 MLA Riesgo PLD: LOW Creado el: 12/08/20…" at bounding box center [612, 141] width 561 height 70
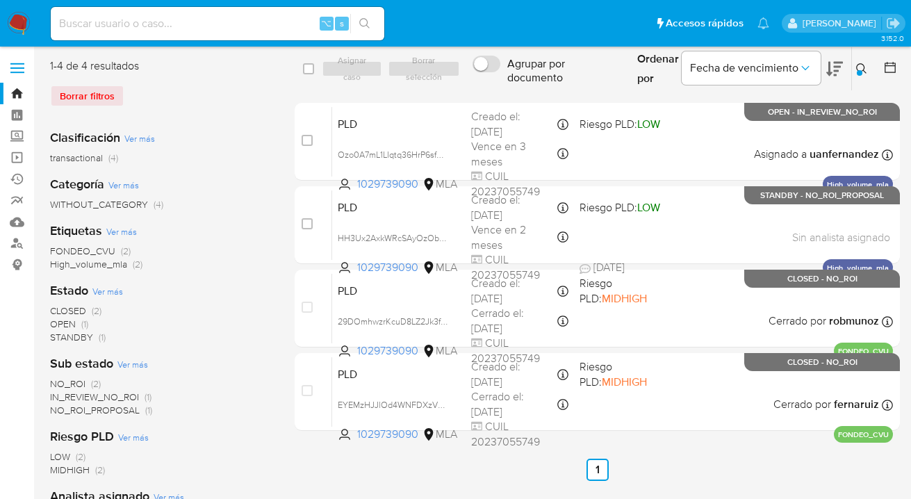
drag, startPoint x: 862, startPoint y: 65, endPoint x: 767, endPoint y: 136, distance: 118.2
click at [862, 65] on icon at bounding box center [861, 68] width 11 height 11
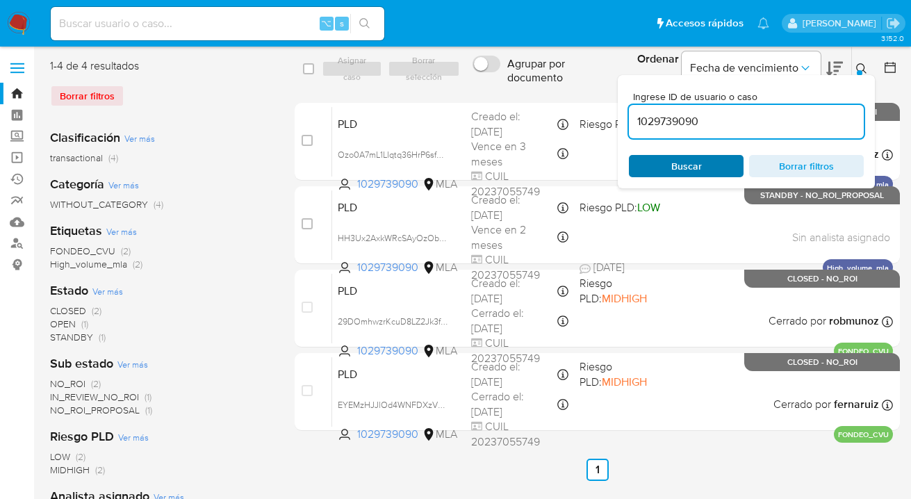
click at [713, 156] on span "Buscar" at bounding box center [686, 165] width 95 height 19
click at [861, 65] on icon at bounding box center [861, 68] width 11 height 11
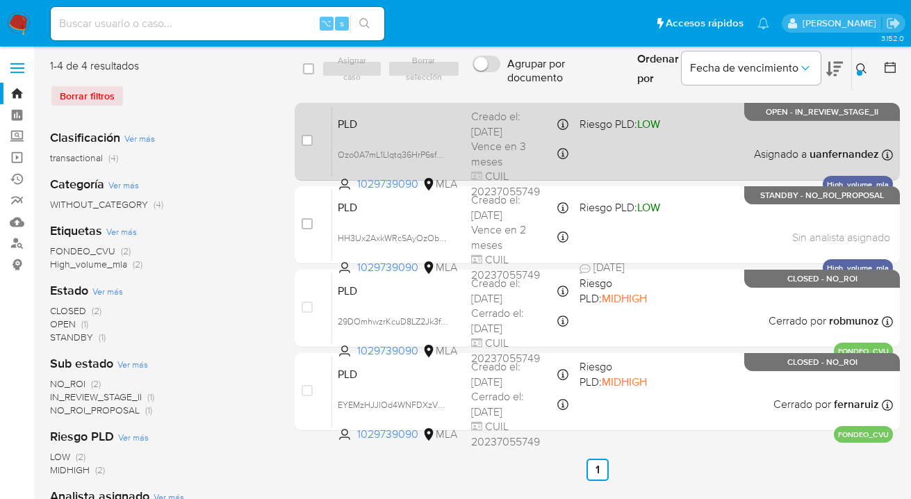
click at [706, 138] on div "PLD Ozo0A7mL1LIqtq36HrP6sfQm 1029739090 MLA Riesgo PLD: LOW Creado el: 12/08/20…" at bounding box center [612, 141] width 561 height 70
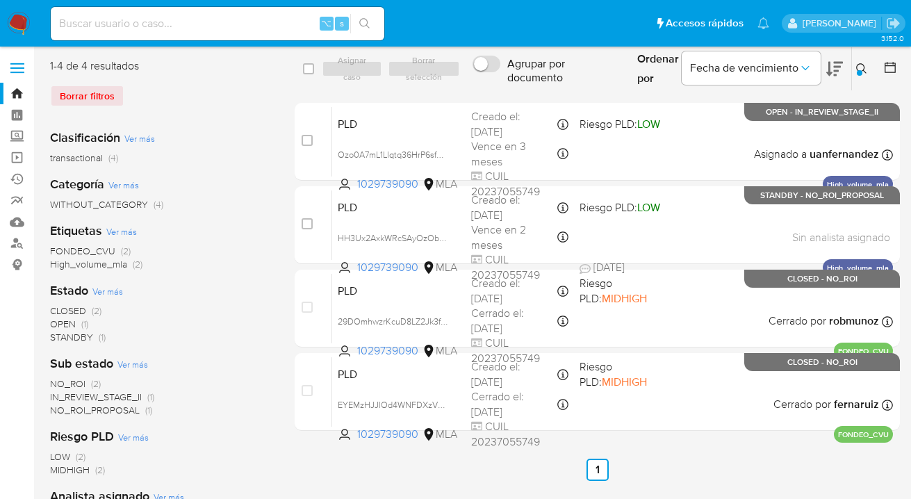
click at [865, 69] on icon at bounding box center [861, 68] width 11 height 11
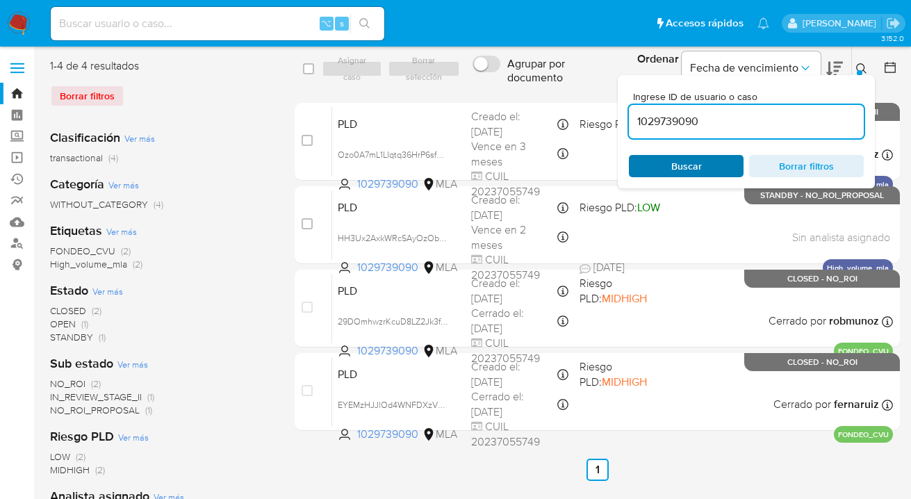
click at [735, 158] on button "Buscar" at bounding box center [686, 166] width 115 height 22
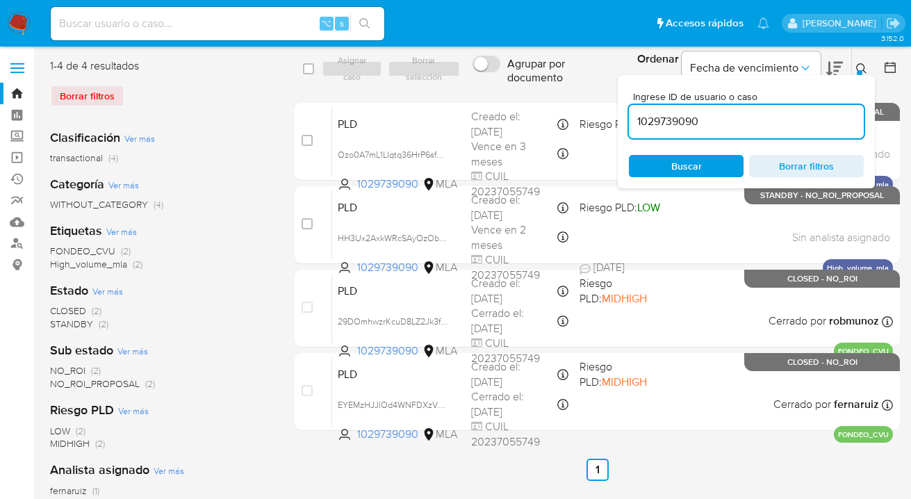
click at [861, 68] on icon at bounding box center [861, 68] width 11 height 11
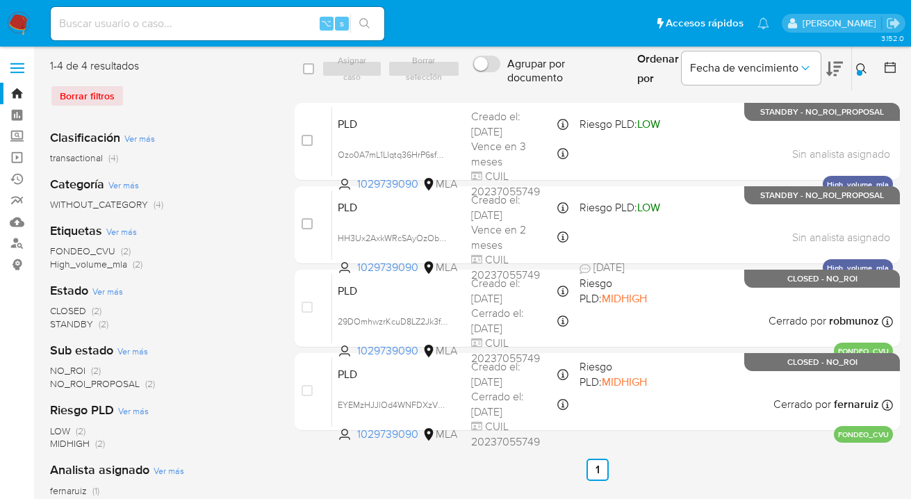
click at [861, 68] on icon at bounding box center [861, 68] width 11 height 11
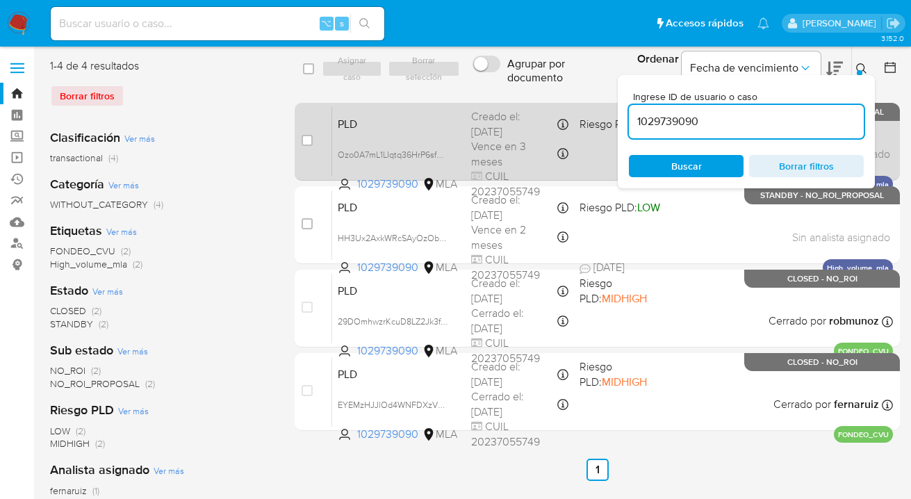
drag, startPoint x: 710, startPoint y: 126, endPoint x: 604, endPoint y: 120, distance: 105.8
click at [604, 120] on div "select-all-cases-checkbox Asignar caso Borrar selección Agrupar por documento O…" at bounding box center [597, 247] width 605 height 378
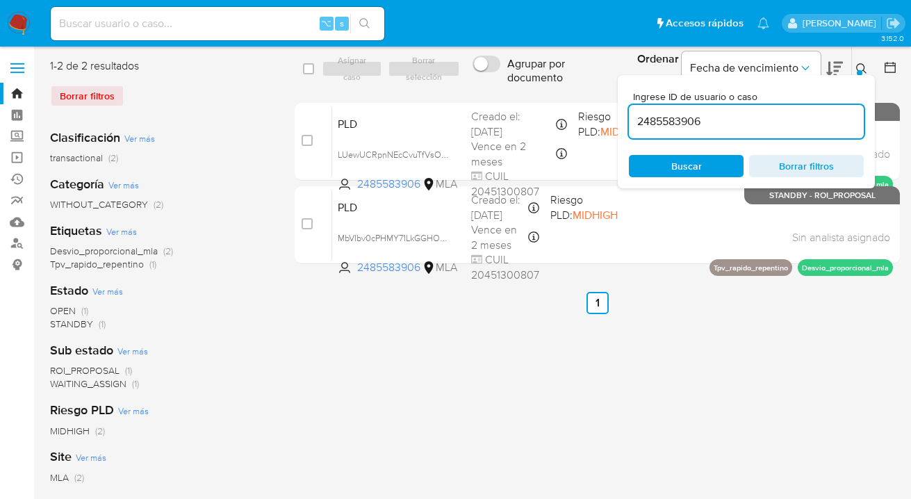
click at [861, 65] on icon at bounding box center [861, 68] width 11 height 11
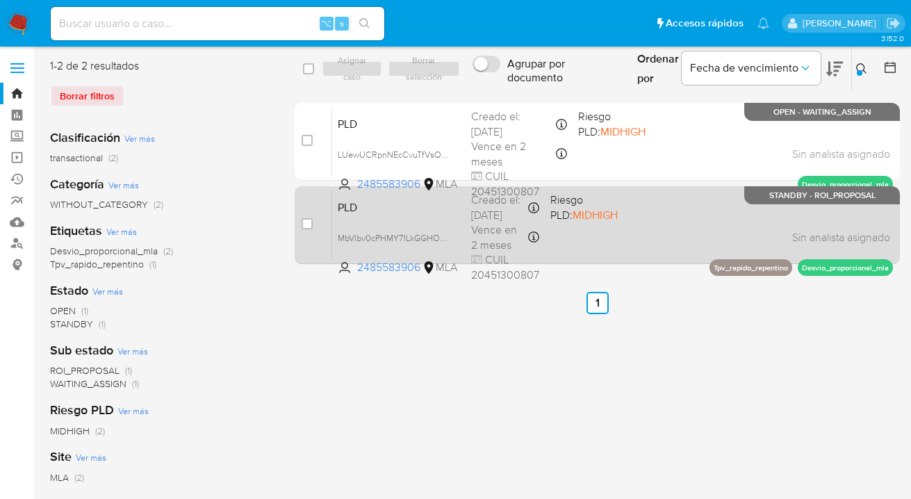
click at [658, 204] on div "PLD MbVIbv0cPHMY71LkGGHOTYW7 2485583906 MLA Riesgo PLD: MIDHIGH Creado el: 12/0…" at bounding box center [612, 225] width 561 height 70
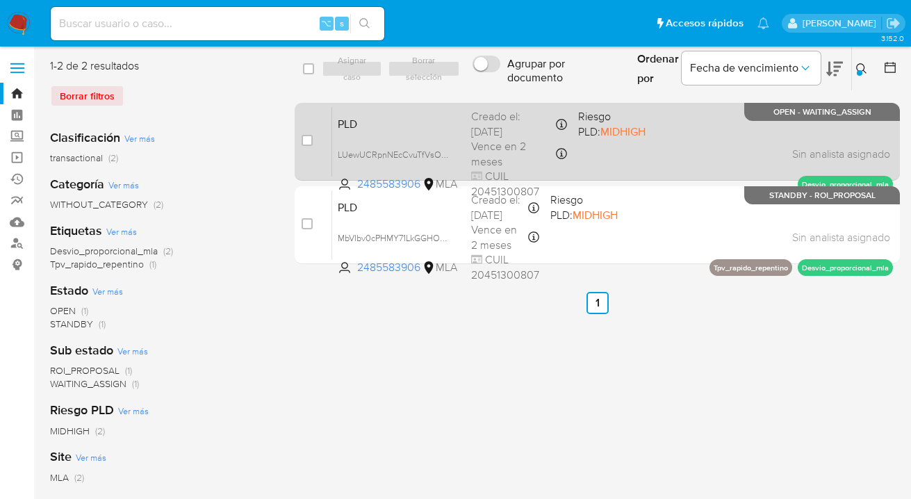
click at [684, 145] on div "PLD LUewUCRpnNEcCvuTfVsOoC8P 2485583906 MLA Riesgo PLD: MIDHIGH Creado el: 12/0…" at bounding box center [612, 141] width 561 height 70
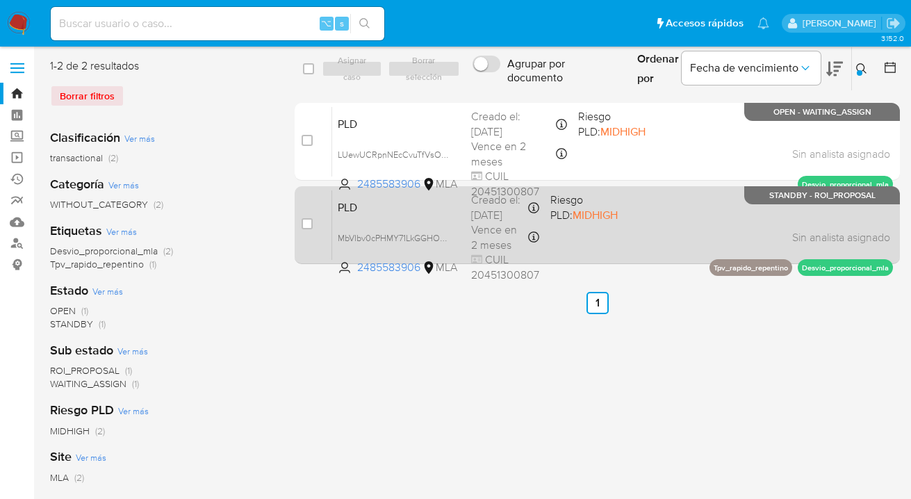
click at [680, 238] on div "PLD MbVIbv0cPHMY71LkGGHOTYW7 2485583906 MLA Riesgo PLD: MIDHIGH Creado el: 12/0…" at bounding box center [612, 225] width 561 height 70
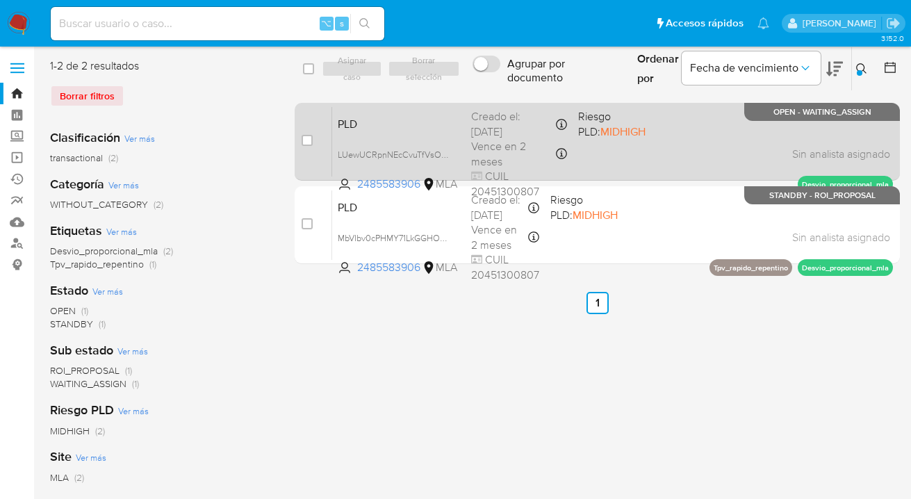
click at [695, 143] on div "PLD LUewUCRpnNEcCvuTfVsOoC8P 2485583906 MLA Riesgo PLD: MIDHIGH Creado el: 12/0…" at bounding box center [612, 141] width 561 height 70
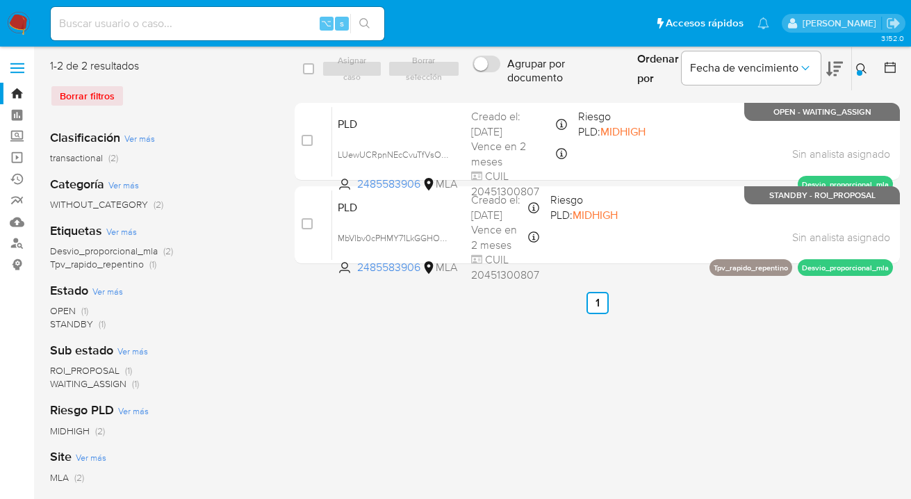
click at [862, 70] on icon at bounding box center [861, 68] width 11 height 11
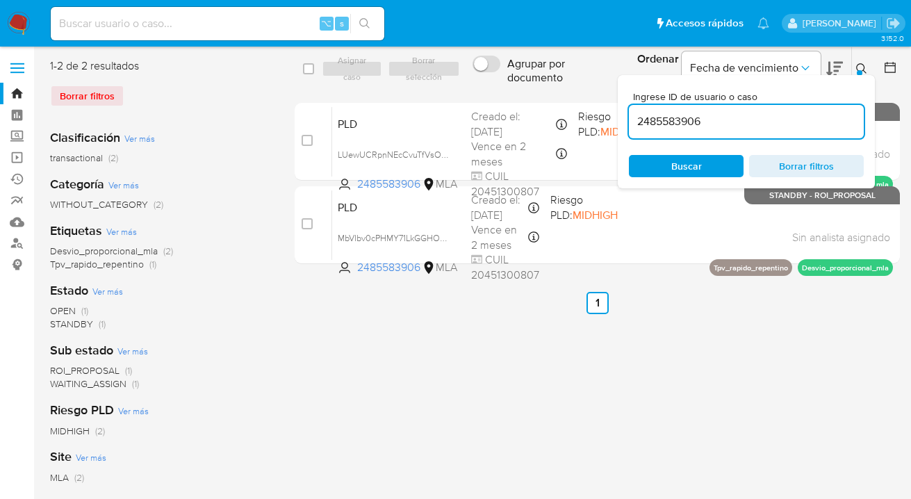
drag, startPoint x: 717, startPoint y: 121, endPoint x: 632, endPoint y: 121, distance: 85.5
click at [632, 121] on input "2485583906" at bounding box center [746, 122] width 235 height 18
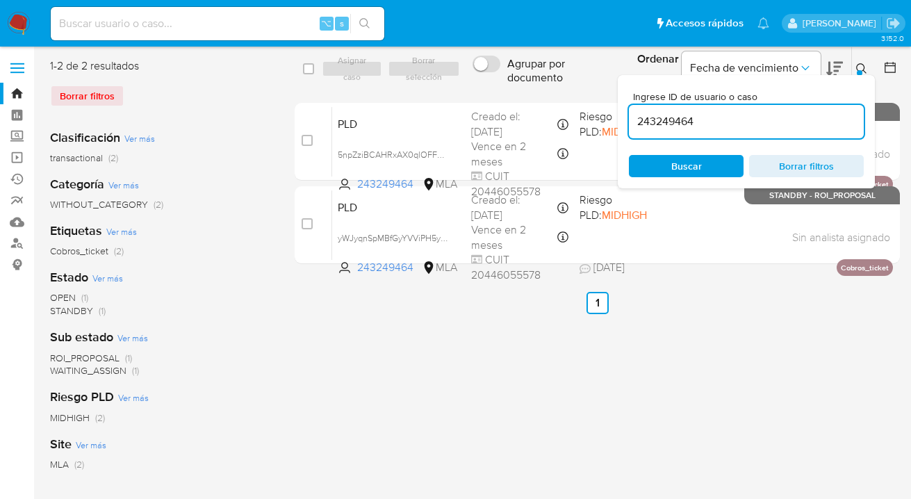
click at [861, 67] on icon at bounding box center [861, 68] width 11 height 11
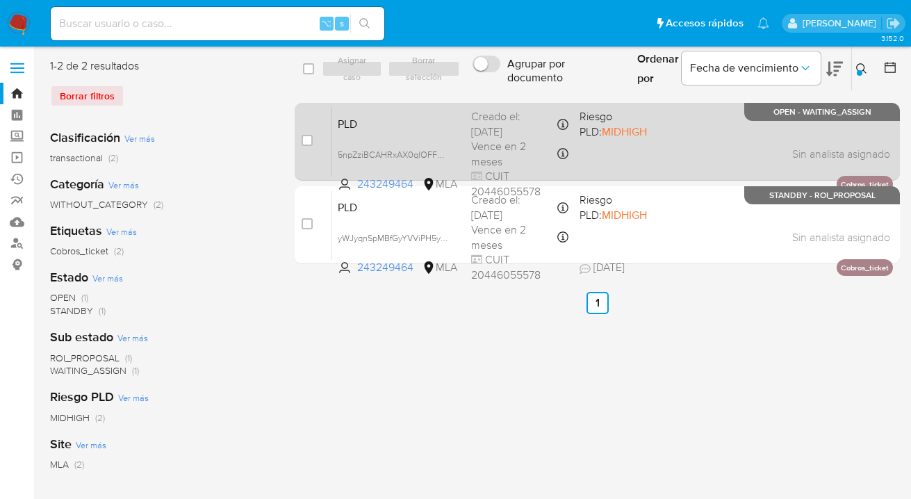
click at [677, 147] on div "PLD 5npZziBCAHRxAX0qlOFFExAz 243249464 MLA Riesgo PLD: MIDHIGH Creado el: 12/08…" at bounding box center [612, 141] width 561 height 70
click at [653, 140] on div "PLD 5npZziBCAHRxAX0qlOFFExAz 243249464 MLA Riesgo PLD: MIDHIGH Creado el: 12/08…" at bounding box center [612, 141] width 561 height 70
click at [667, 151] on div "PLD 5npZziBCAHRxAX0qlOFFExAz 243249464 MLA Riesgo PLD: MIDHIGH Creado el: 12/08…" at bounding box center [612, 141] width 561 height 70
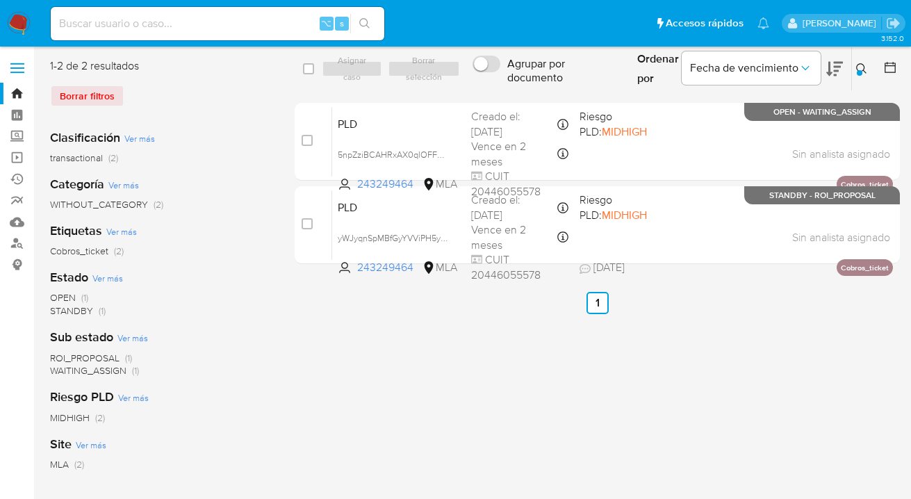
click at [859, 67] on icon at bounding box center [861, 68] width 11 height 11
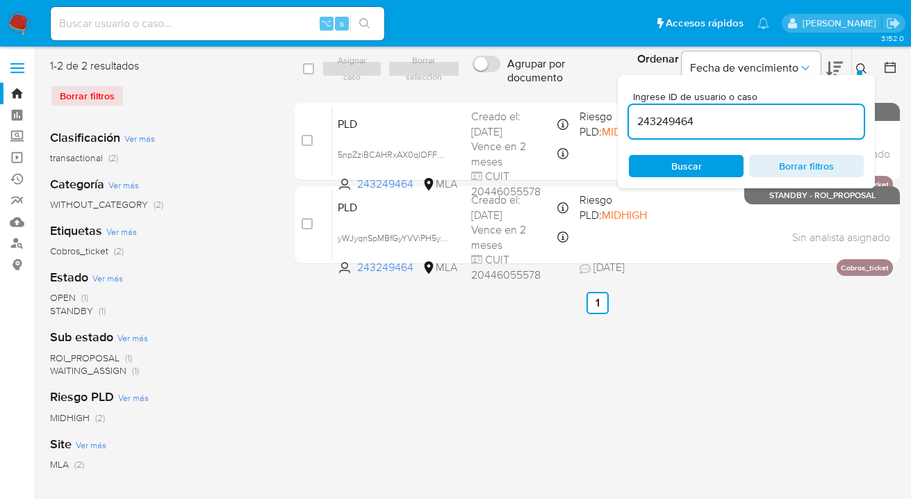
drag, startPoint x: 711, startPoint y: 127, endPoint x: 624, endPoint y: 121, distance: 87.1
click at [623, 120] on div "Ingrese ID de usuario o caso 243249464 Buscar Borrar filtros" at bounding box center [746, 131] width 257 height 113
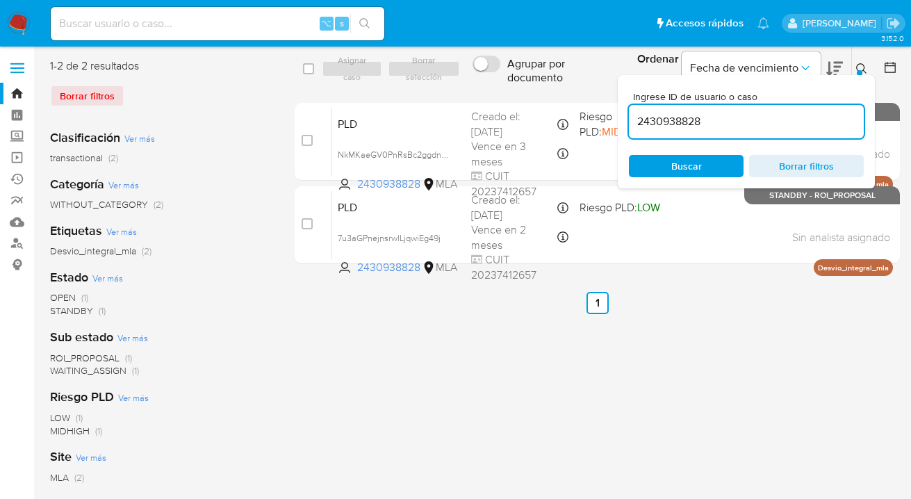
click at [864, 68] on icon at bounding box center [861, 68] width 10 height 10
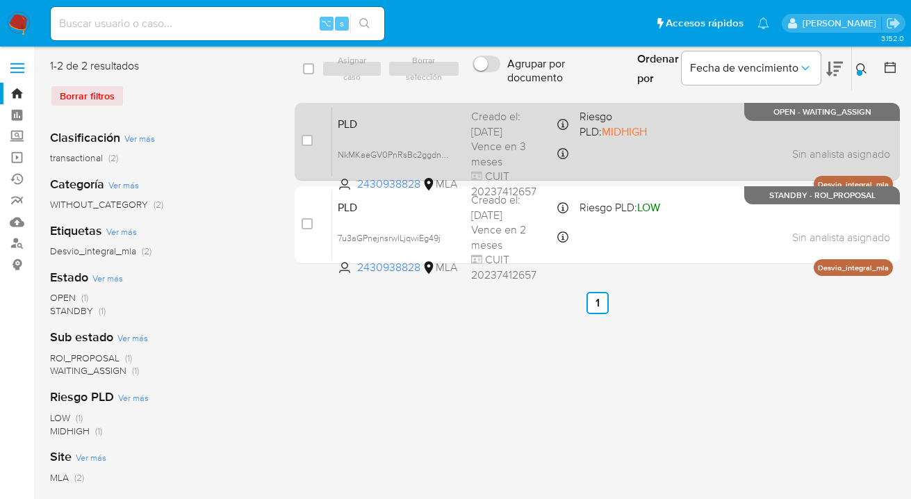
click at [726, 135] on div "PLD NkMKaeGV0PnRsBc2ggdnSTHW 2430938828 MLA Riesgo PLD: MIDHIGH Creado el: 12/0…" at bounding box center [612, 141] width 561 height 70
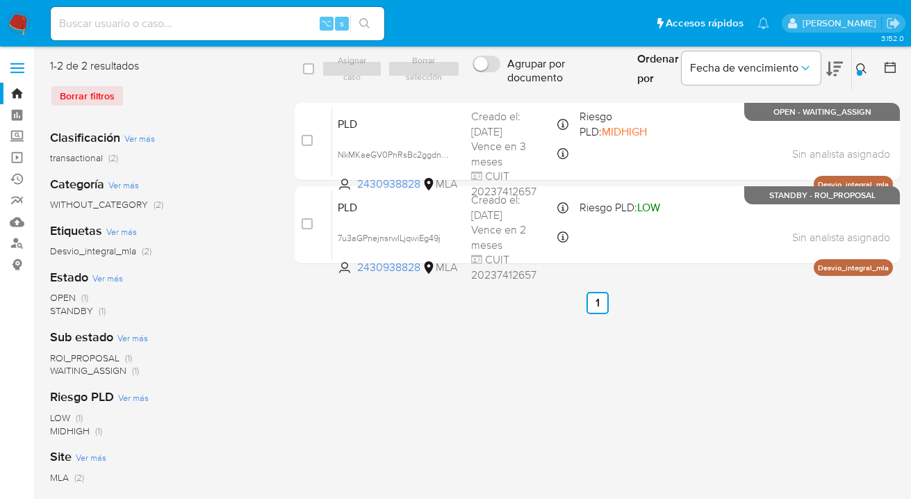
drag, startPoint x: 865, startPoint y: 65, endPoint x: 819, endPoint y: 88, distance: 51.6
click at [865, 65] on icon at bounding box center [861, 68] width 11 height 11
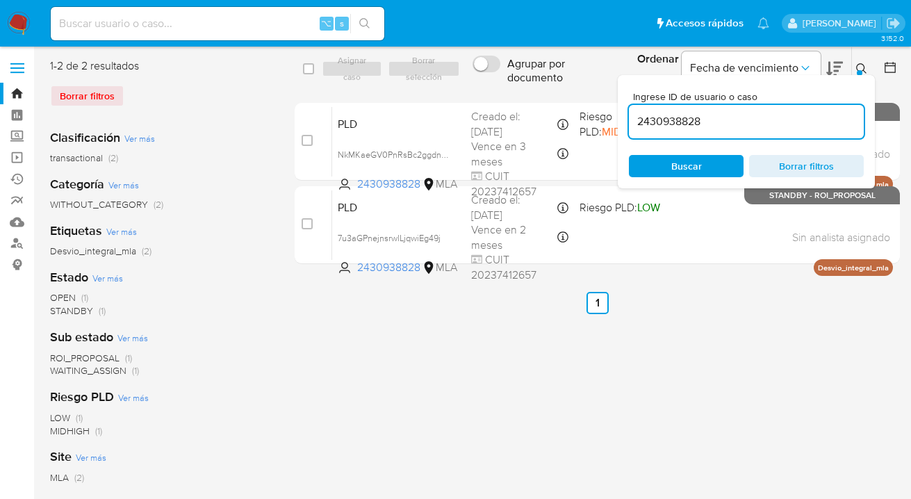
drag, startPoint x: 732, startPoint y: 120, endPoint x: 628, endPoint y: 124, distance: 103.7
click at [629, 124] on input "2430938828" at bounding box center [746, 122] width 235 height 18
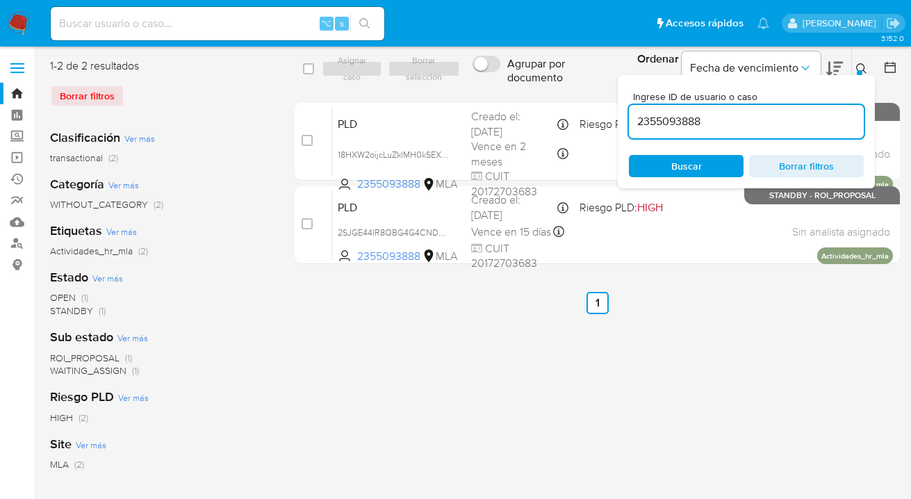
click at [859, 66] on icon at bounding box center [861, 68] width 11 height 11
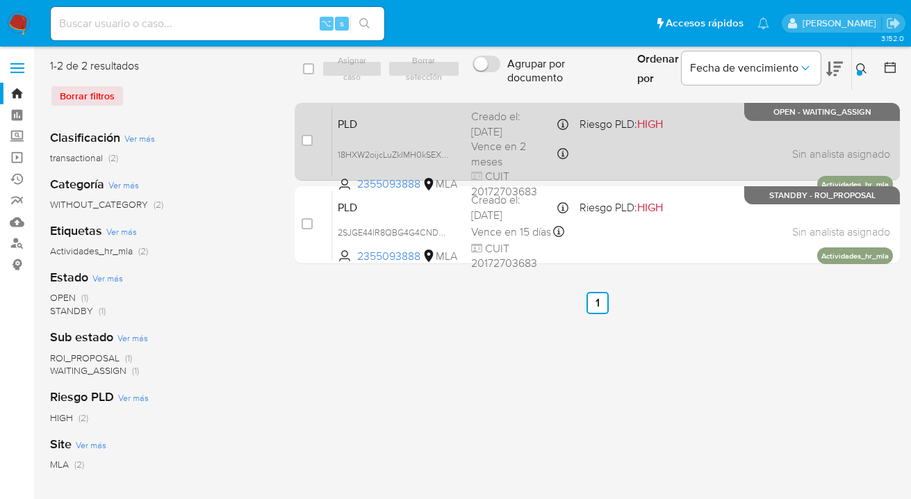
click at [712, 145] on div "PLD 18HXW2oijcLuZkIMH0kSEXoA 2355093888 MLA Riesgo PLD: HIGH Creado el: 12/08/2…" at bounding box center [612, 141] width 561 height 70
click at [664, 145] on div "PLD 18HXW2oijcLuZkIMH0kSEXoA 2355093888 MLA Riesgo PLD: HIGH Creado el: 12/08/2…" at bounding box center [612, 141] width 561 height 70
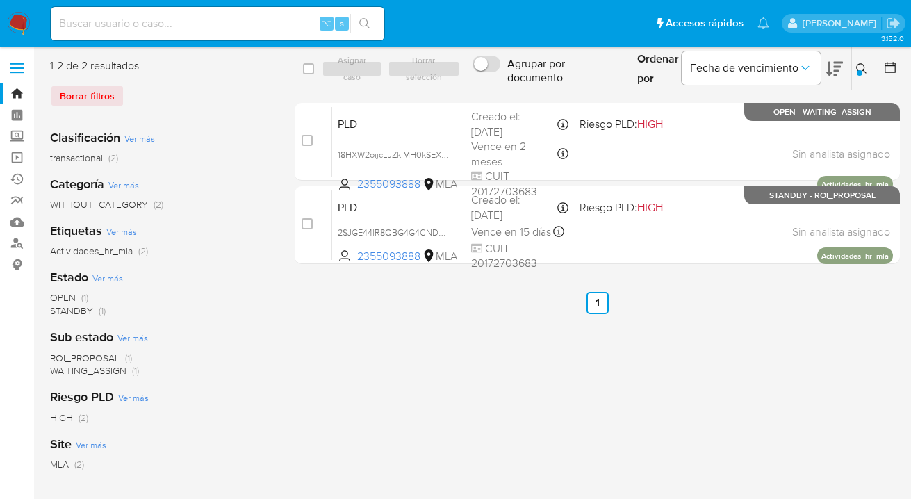
click at [862, 66] on icon at bounding box center [861, 68] width 11 height 11
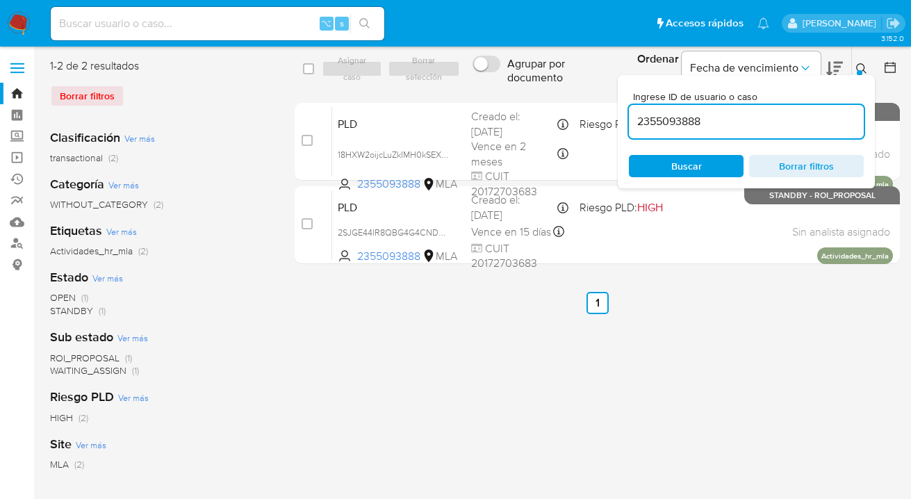
drag, startPoint x: 659, startPoint y: 109, endPoint x: 635, endPoint y: 106, distance: 24.6
click at [635, 106] on div "2355093888" at bounding box center [746, 121] width 235 height 33
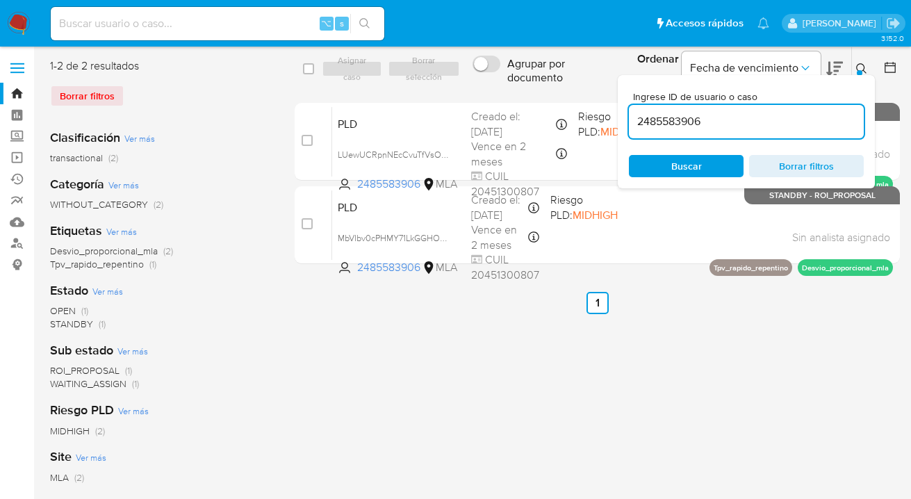
click at [863, 67] on icon at bounding box center [861, 68] width 11 height 11
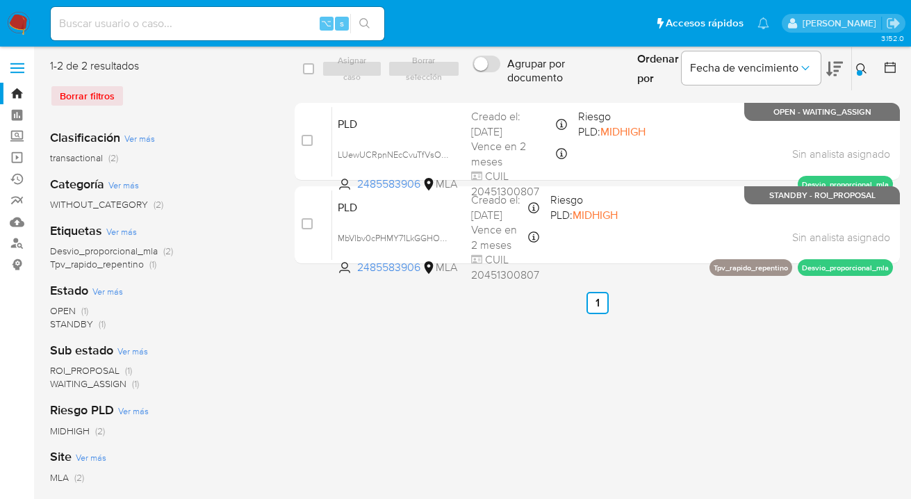
click at [863, 67] on icon at bounding box center [861, 68] width 11 height 11
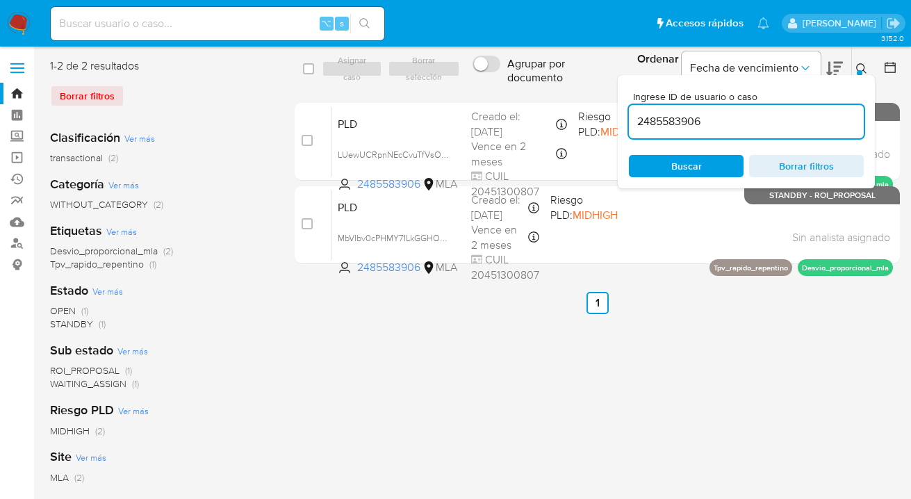
drag, startPoint x: 729, startPoint y: 120, endPoint x: 631, endPoint y: 120, distance: 98.0
click at [631, 120] on input "2485583906" at bounding box center [746, 122] width 235 height 18
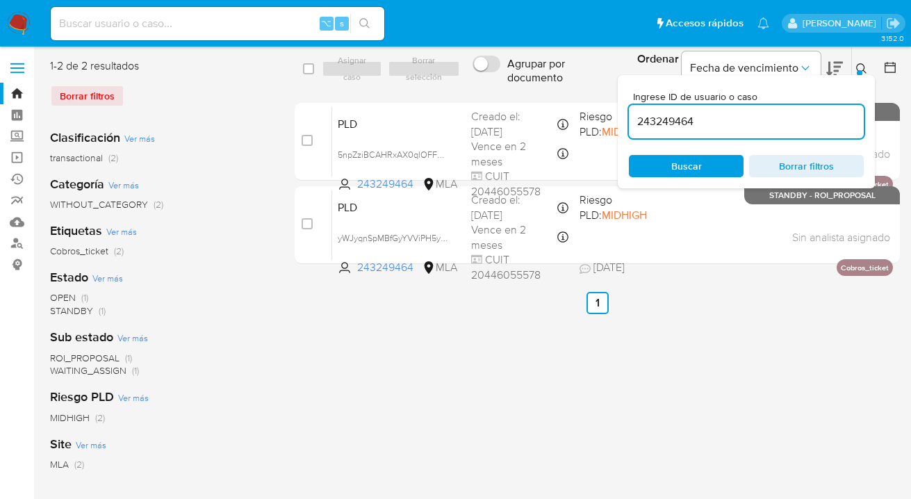
click at [867, 68] on button at bounding box center [863, 68] width 23 height 17
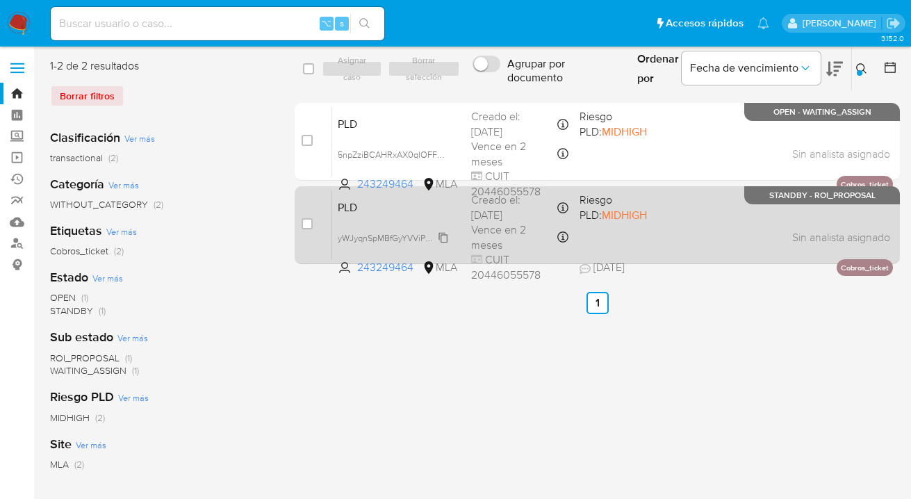
click at [443, 238] on span "yWJyqnSpMBfGyYVViPH5yDAG" at bounding box center [398, 236] width 121 height 15
click at [678, 231] on div "PLD yWJyqnSpMBfGyYVViPH5yDAG 243249464 MLA Riesgo PLD: MIDHIGH Creado el: 12/07…" at bounding box center [612, 225] width 561 height 70
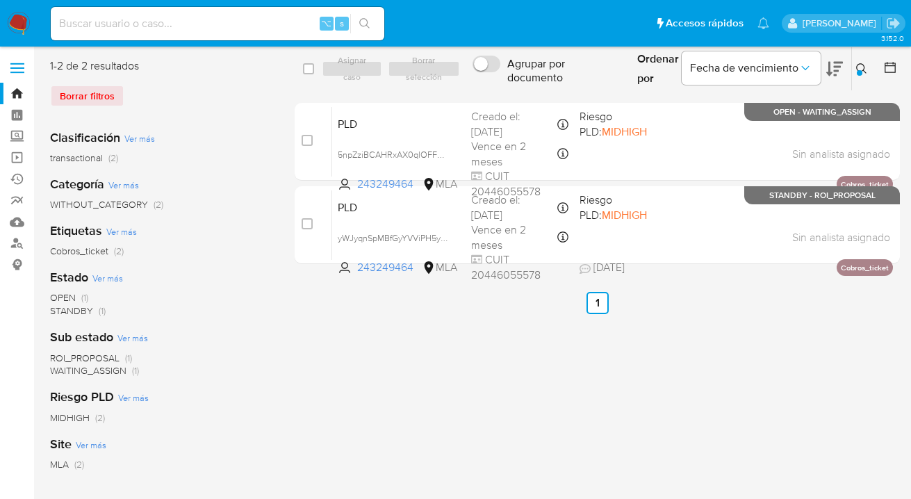
click at [857, 65] on icon at bounding box center [861, 68] width 11 height 11
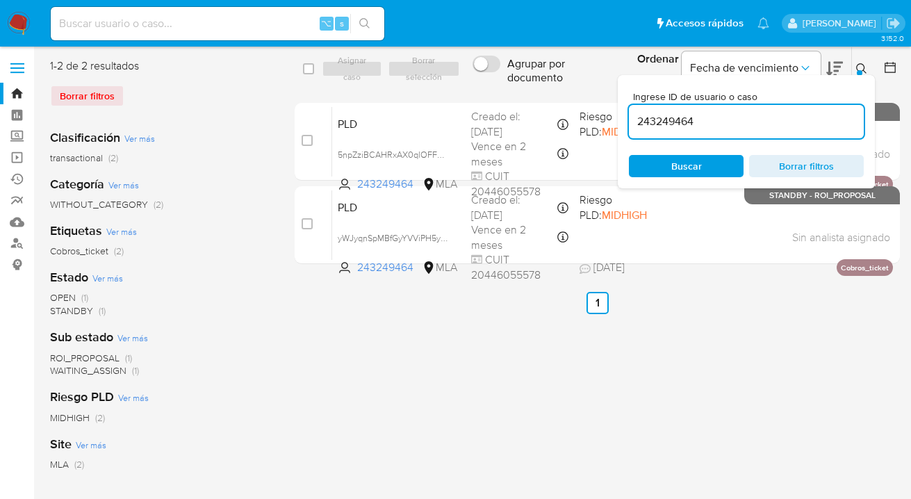
drag, startPoint x: 693, startPoint y: 121, endPoint x: 619, endPoint y: 117, distance: 74.5
click at [619, 116] on div "Ingrese ID de usuario o caso 243249464 Buscar Borrar filtros" at bounding box center [746, 131] width 257 height 113
type input "22719154"
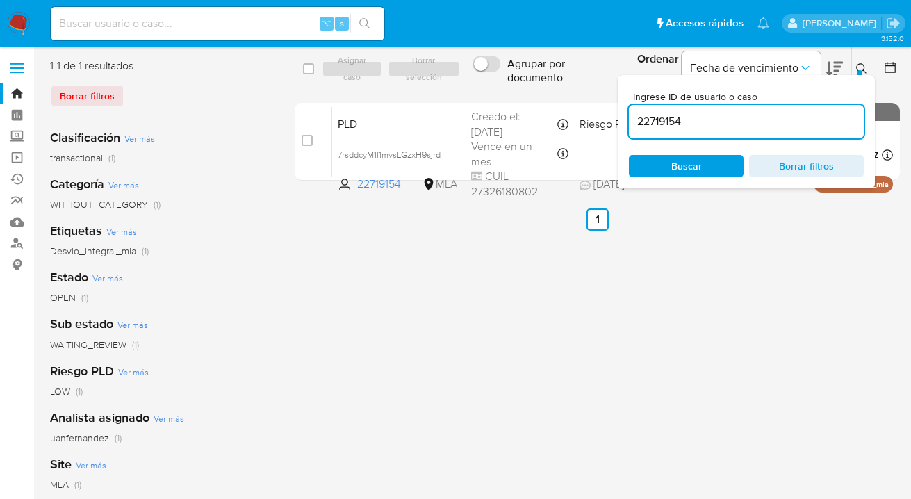
drag, startPoint x: 860, startPoint y: 67, endPoint x: 822, endPoint y: 85, distance: 42.3
click at [860, 67] on icon at bounding box center [861, 68] width 11 height 11
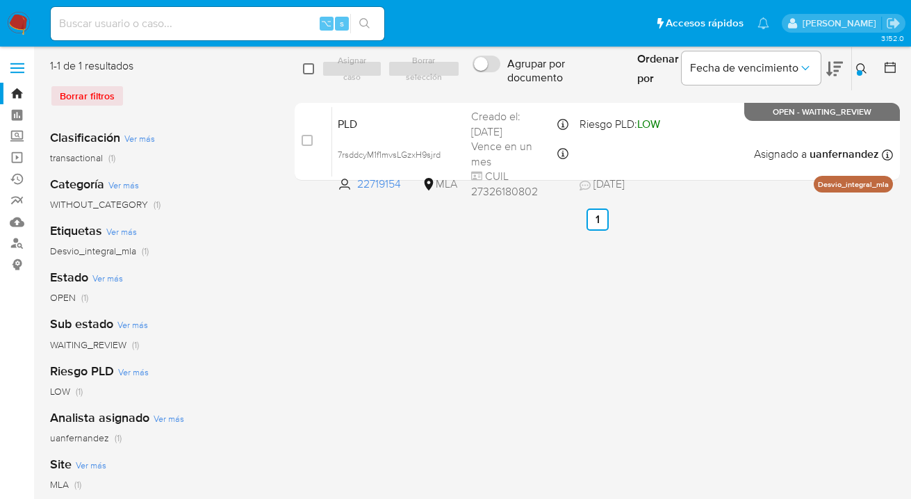
click at [308, 67] on input "checkbox" at bounding box center [308, 68] width 11 height 11
checkbox input "true"
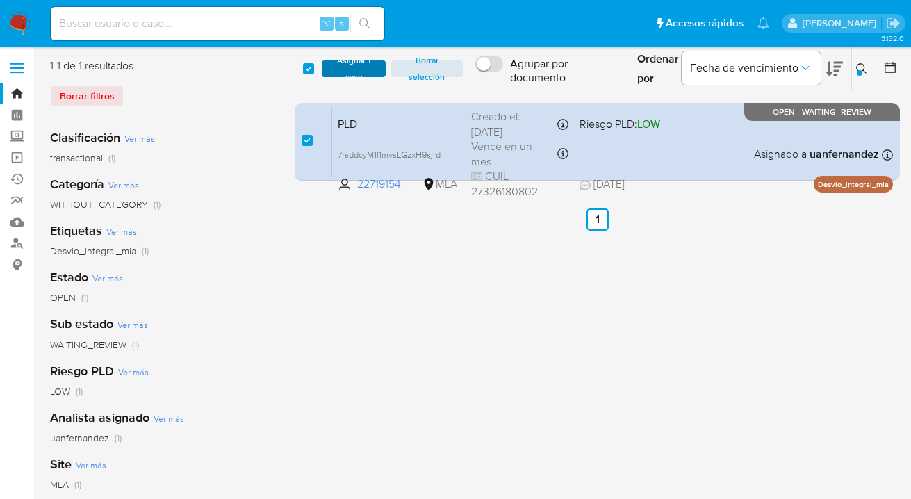
click at [345, 64] on span "Asignar 1 caso" at bounding box center [354, 69] width 50 height 14
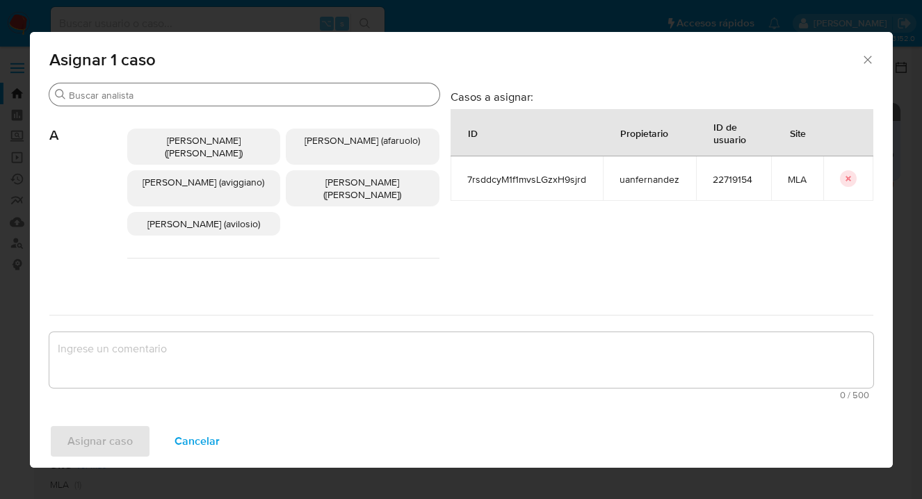
click at [282, 91] on input "Buscar" at bounding box center [251, 95] width 365 height 13
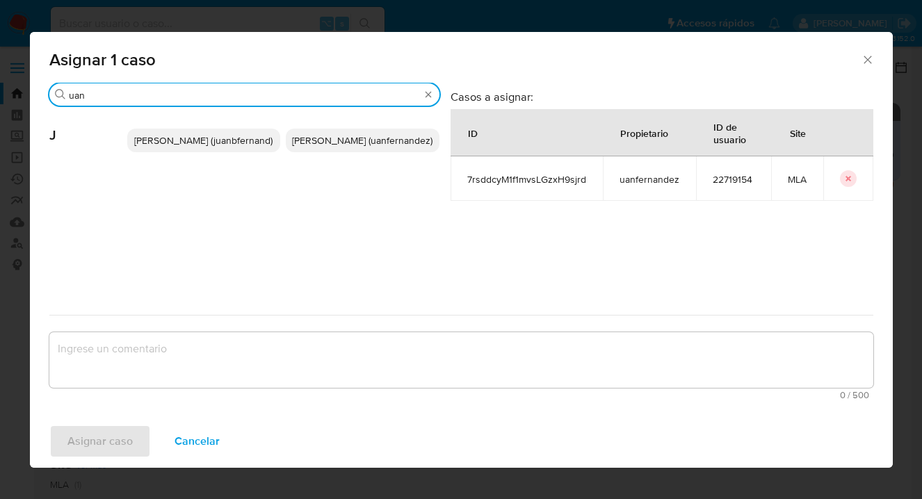
type input "uan"
click at [364, 147] on span "Juan Pablo Fernandez (uanfernandez)" at bounding box center [362, 140] width 140 height 14
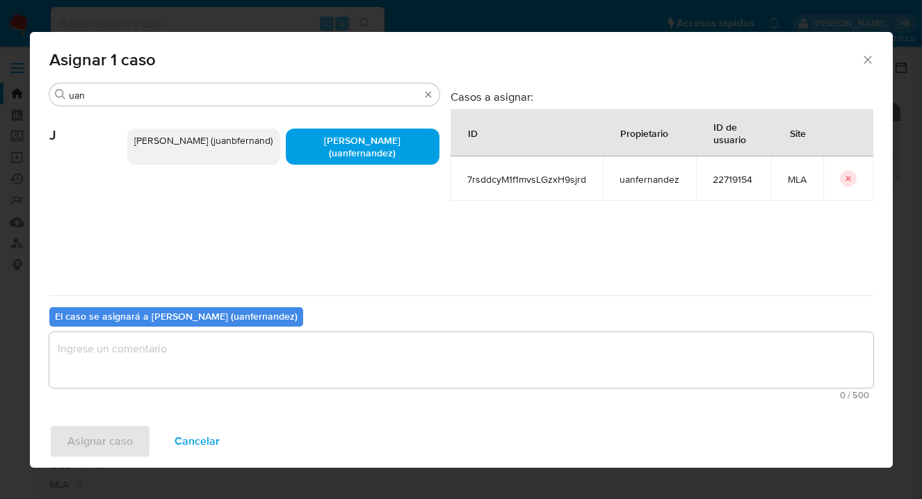
click at [327, 354] on textarea "assign-modal" at bounding box center [461, 360] width 824 height 56
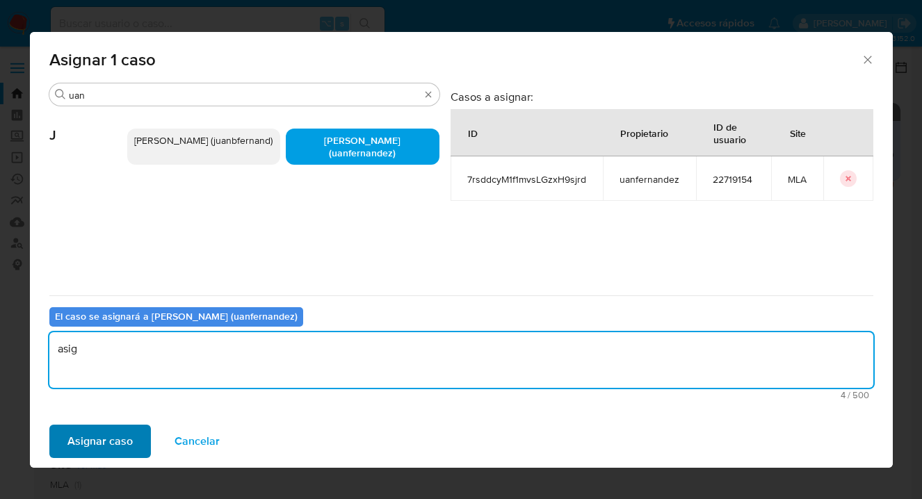
type textarea "asig"
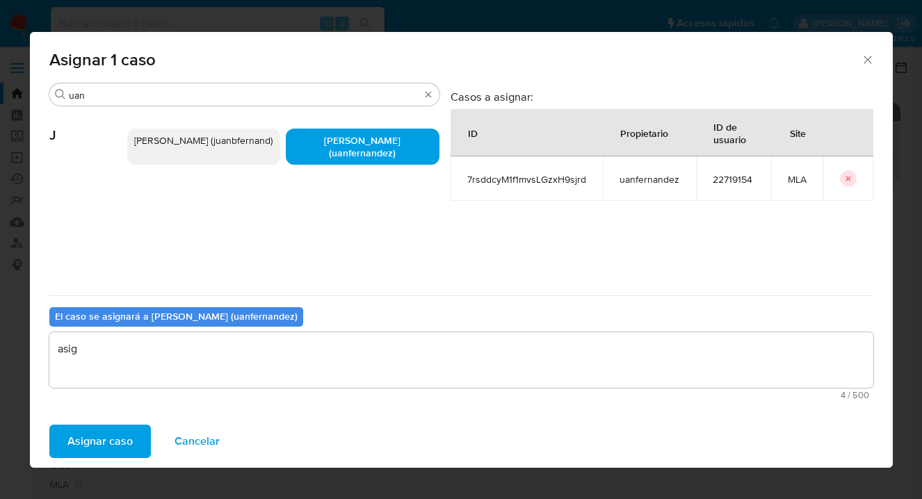
click at [86, 435] on span "Asignar caso" at bounding box center [99, 441] width 65 height 31
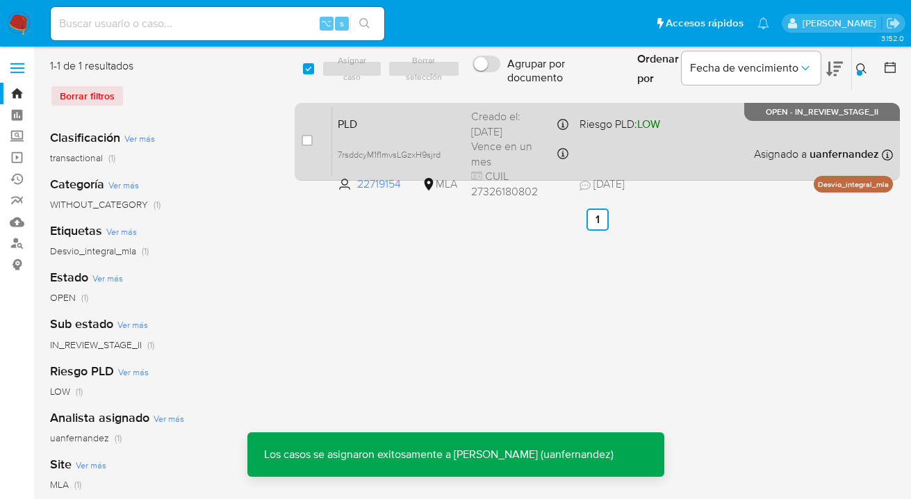
click at [709, 149] on div "PLD 7rsddcyM1f1mvsLGzxH9sjrd 22719154 MLA Riesgo PLD: LOW Creado el: 12/06/2025…" at bounding box center [612, 141] width 561 height 70
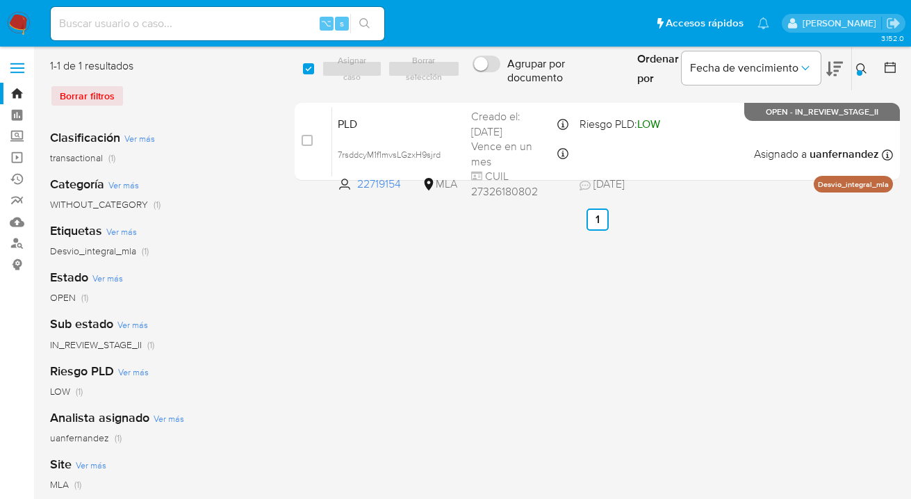
click at [865, 64] on icon at bounding box center [861, 68] width 11 height 11
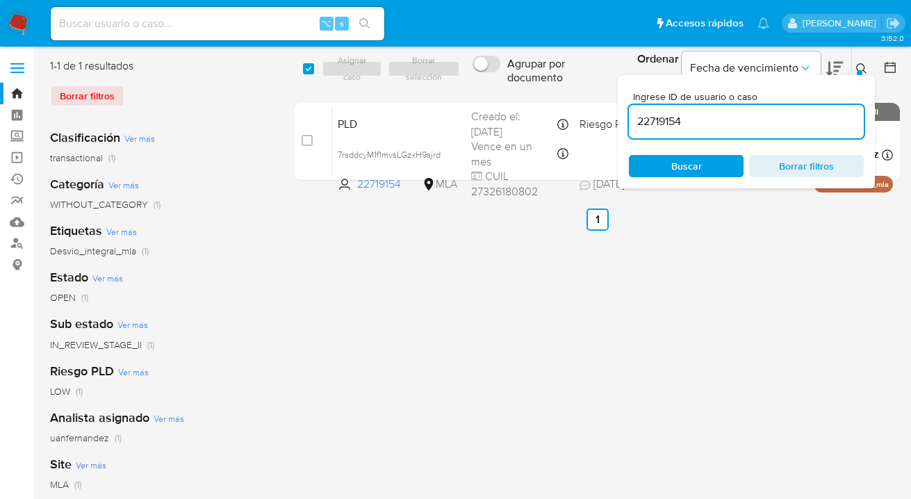
drag, startPoint x: 720, startPoint y: 169, endPoint x: 814, endPoint y: 106, distance: 113.2
click at [720, 169] on span "Buscar" at bounding box center [686, 165] width 95 height 19
click at [860, 67] on icon at bounding box center [861, 68] width 11 height 11
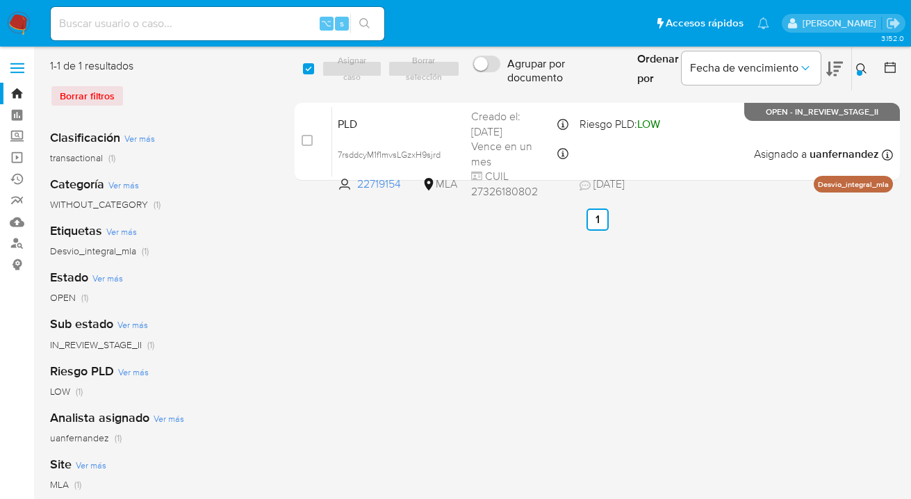
click at [855, 68] on button at bounding box center [863, 68] width 23 height 17
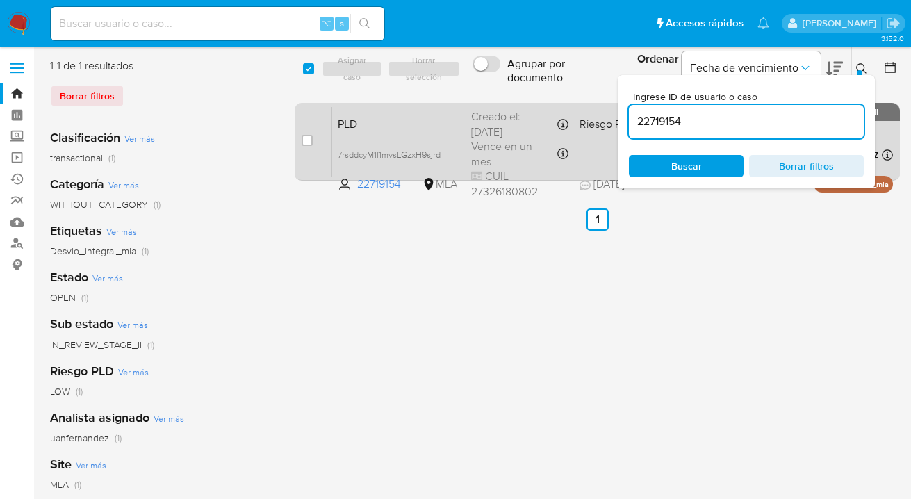
drag, startPoint x: 691, startPoint y: 125, endPoint x: 617, endPoint y: 117, distance: 74.2
click at [617, 117] on div "select-all-cases-checkbox Asignar caso Borrar selección Agrupar por documento O…" at bounding box center [597, 122] width 605 height 128
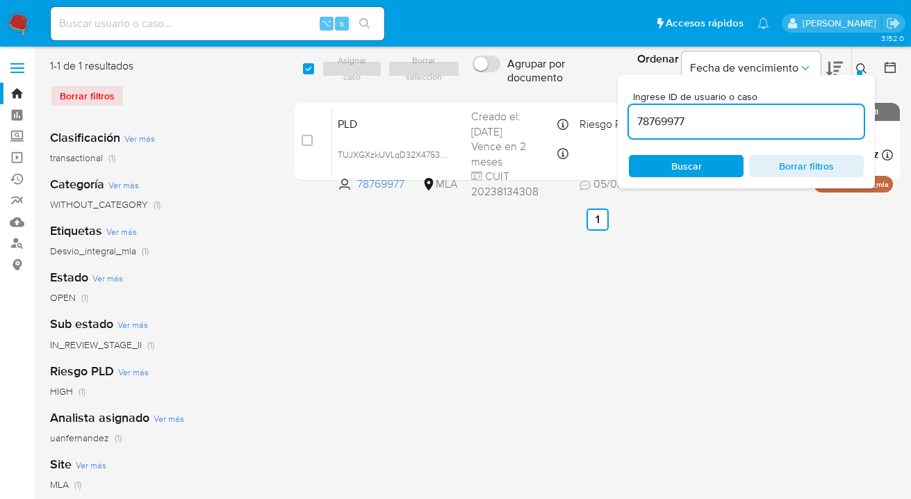
click at [861, 67] on icon at bounding box center [861, 68] width 11 height 11
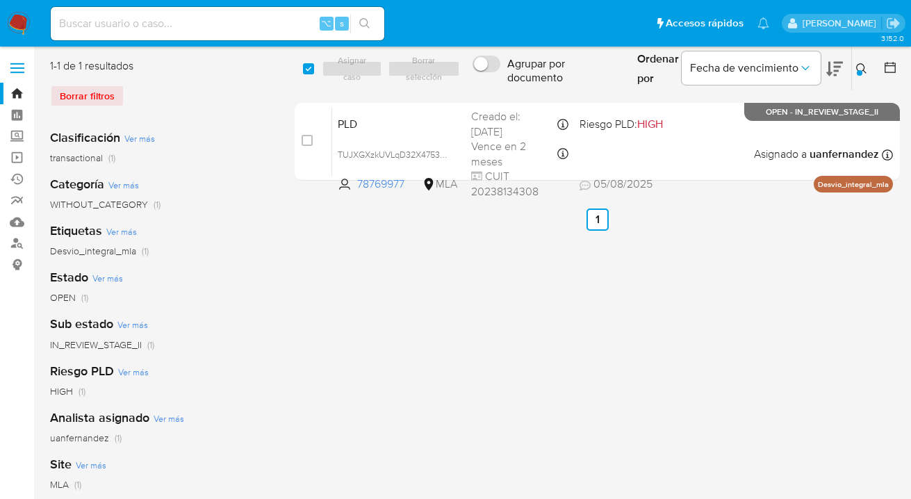
click at [863, 70] on icon at bounding box center [861, 68] width 10 height 10
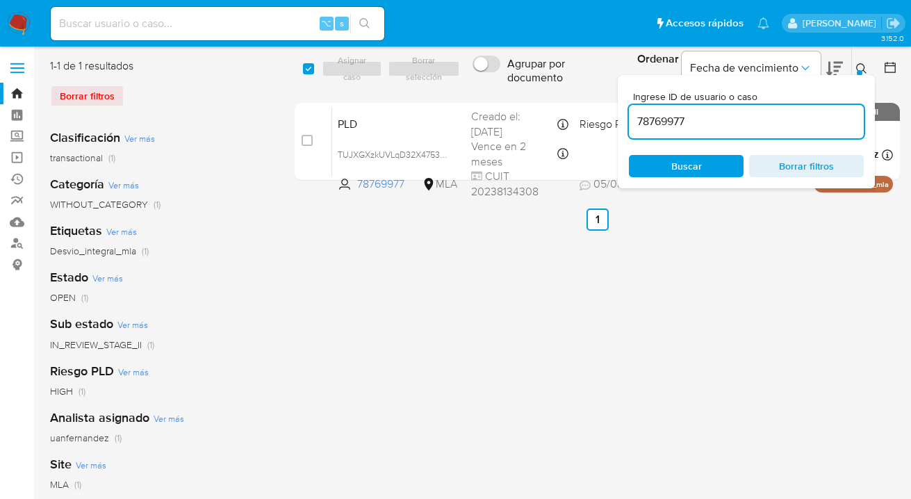
drag, startPoint x: 690, startPoint y: 122, endPoint x: 637, endPoint y: 124, distance: 53.6
click at [637, 124] on input "78769977" at bounding box center [746, 122] width 235 height 18
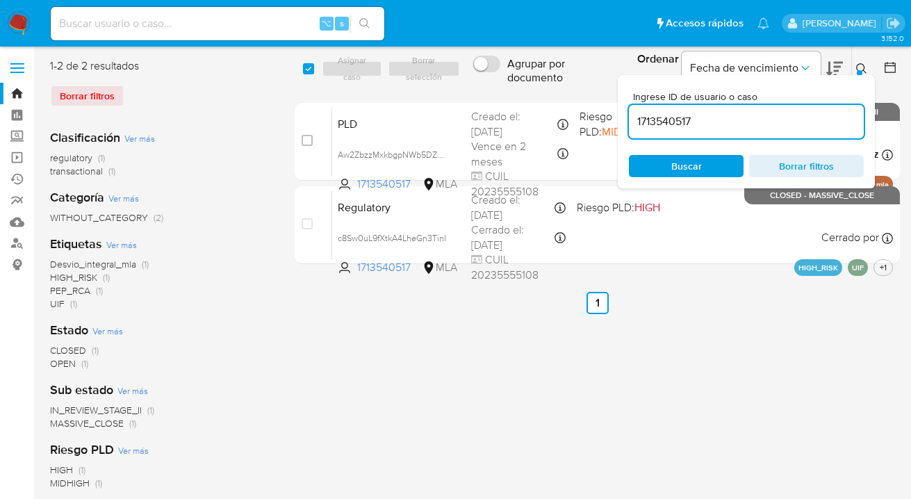
click at [861, 66] on icon at bounding box center [861, 68] width 11 height 11
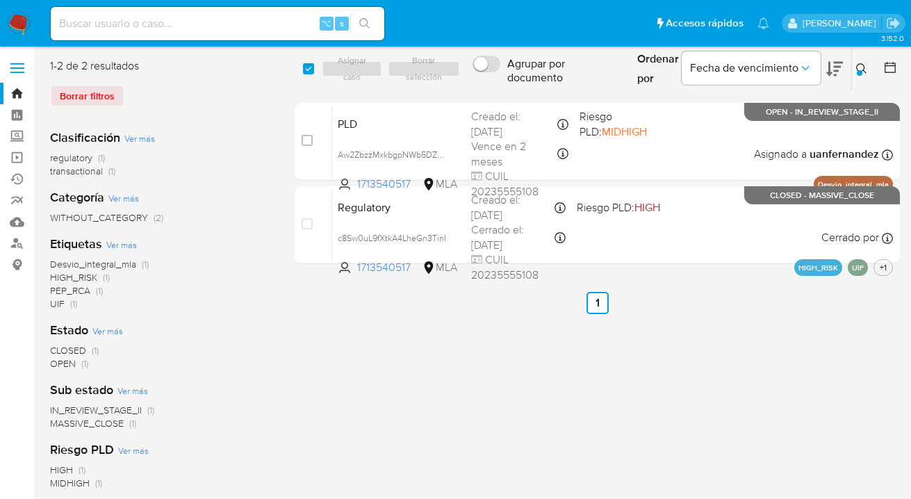
click at [865, 70] on icon at bounding box center [861, 68] width 11 height 11
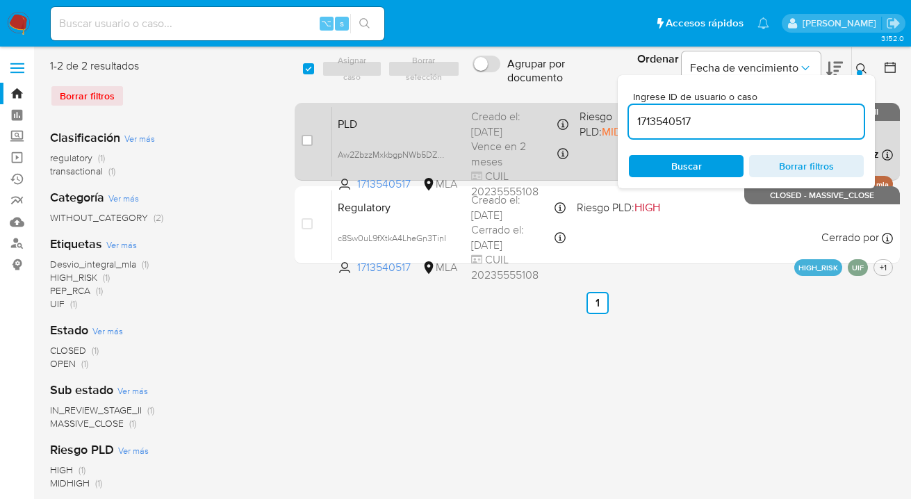
drag, startPoint x: 714, startPoint y: 120, endPoint x: 593, endPoint y: 113, distance: 121.1
click at [593, 113] on div "select-all-cases-checkbox Asignar caso Borrar selección Agrupar por documento O…" at bounding box center [597, 163] width 605 height 211
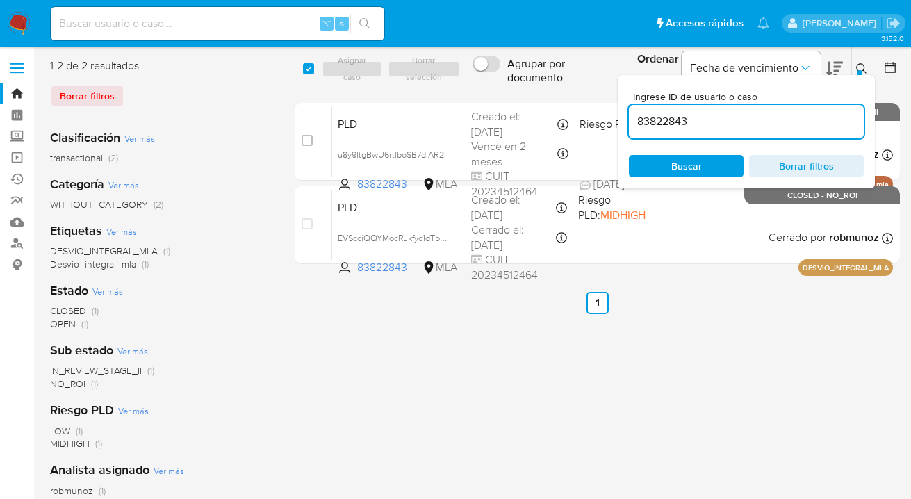
drag, startPoint x: 861, startPoint y: 65, endPoint x: 802, endPoint y: 101, distance: 68.3
click at [860, 66] on icon at bounding box center [861, 68] width 11 height 11
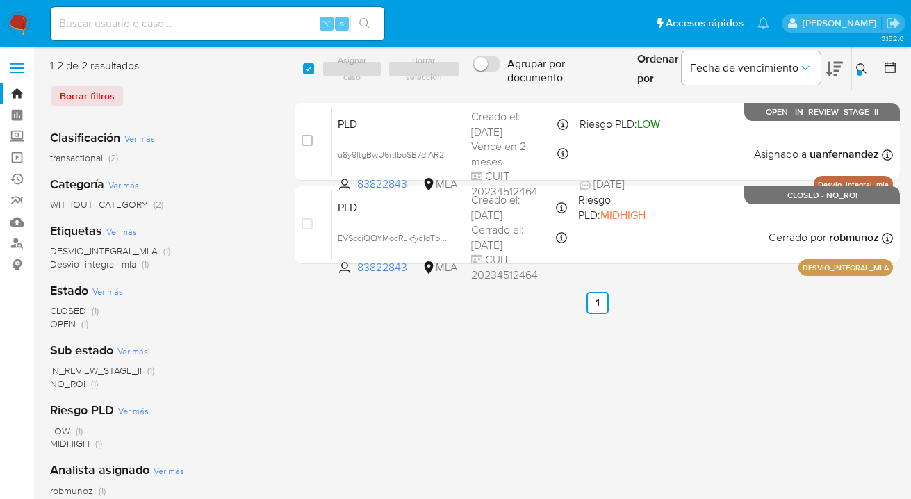
drag, startPoint x: 859, startPoint y: 67, endPoint x: 737, endPoint y: 120, distance: 133.3
click at [854, 70] on button at bounding box center [863, 68] width 23 height 17
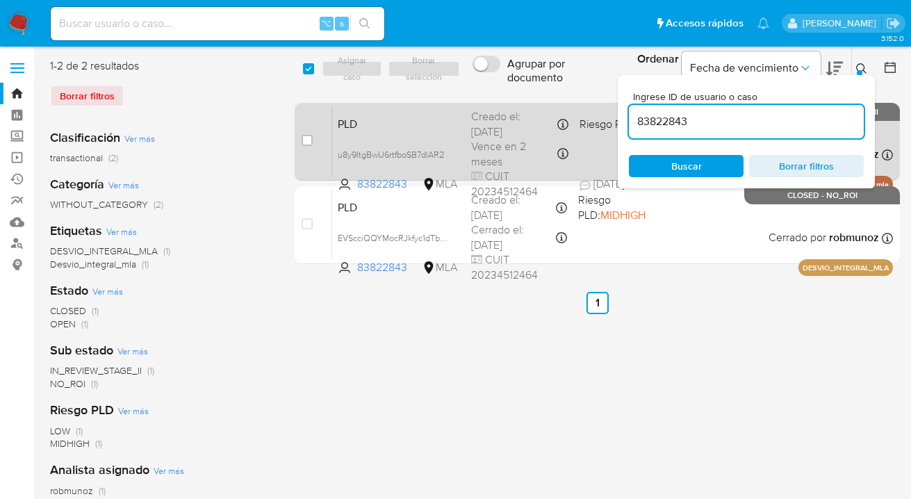
drag, startPoint x: 711, startPoint y: 122, endPoint x: 569, endPoint y: 117, distance: 141.9
click at [569, 117] on div "select-all-cases-checkbox Asignar caso Borrar selección Agrupar por documento O…" at bounding box center [597, 163] width 605 height 211
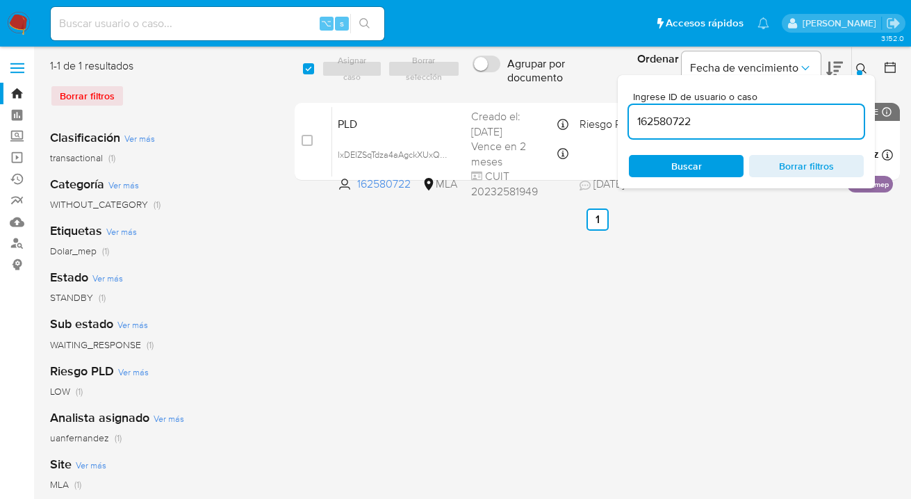
click at [859, 66] on icon at bounding box center [861, 68] width 11 height 11
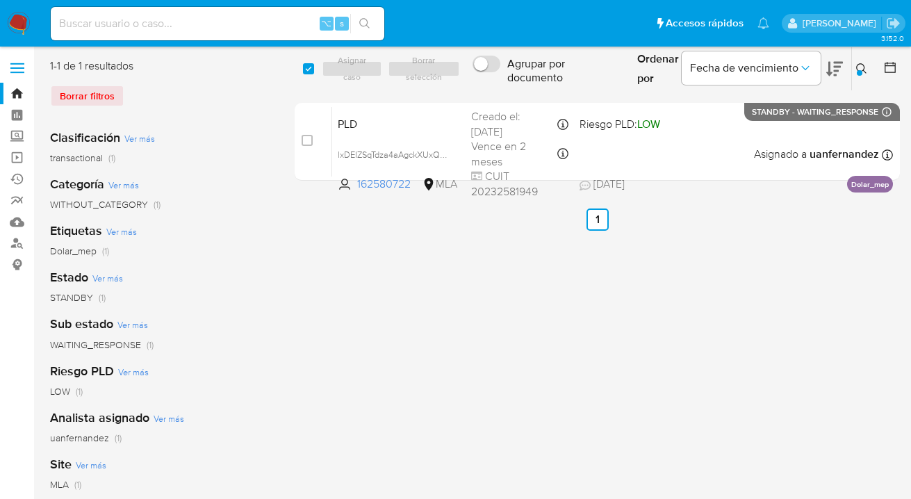
click at [858, 65] on icon at bounding box center [861, 68] width 10 height 10
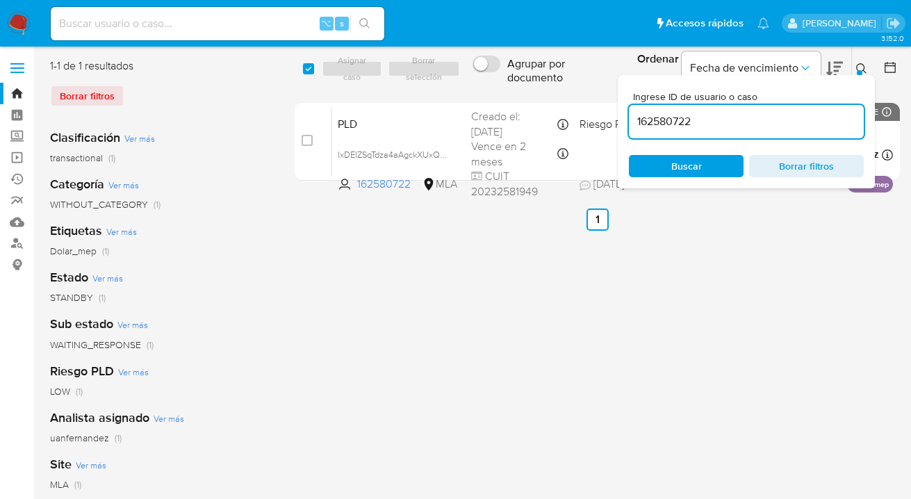
drag, startPoint x: 710, startPoint y: 124, endPoint x: 623, endPoint y: 118, distance: 86.4
click at [622, 117] on div "Ingrese ID de usuario o caso 162580722 Buscar Borrar filtros" at bounding box center [746, 131] width 257 height 113
click at [861, 66] on icon at bounding box center [861, 68] width 11 height 11
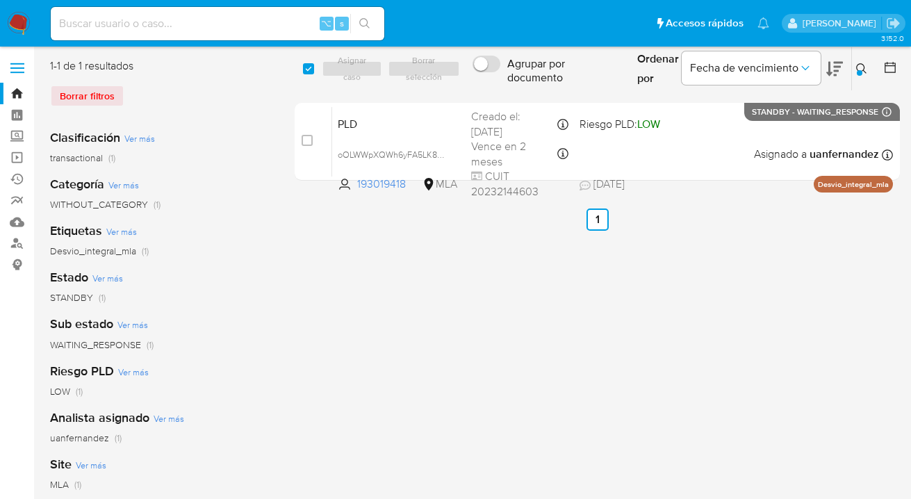
click at [857, 66] on icon at bounding box center [861, 68] width 11 height 11
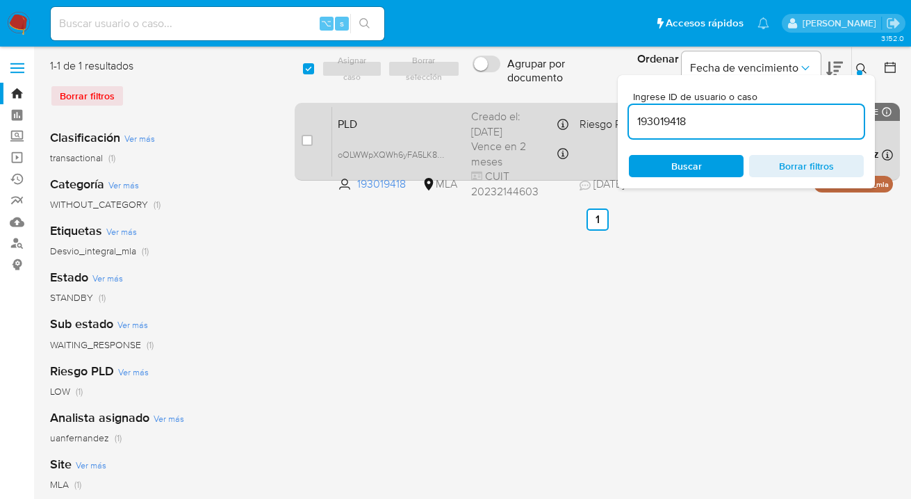
drag, startPoint x: 697, startPoint y: 122, endPoint x: 617, endPoint y: 125, distance: 80.7
click at [617, 125] on div "select-all-cases-checkbox Asignar caso Borrar selección Agrupar por documento O…" at bounding box center [597, 122] width 605 height 128
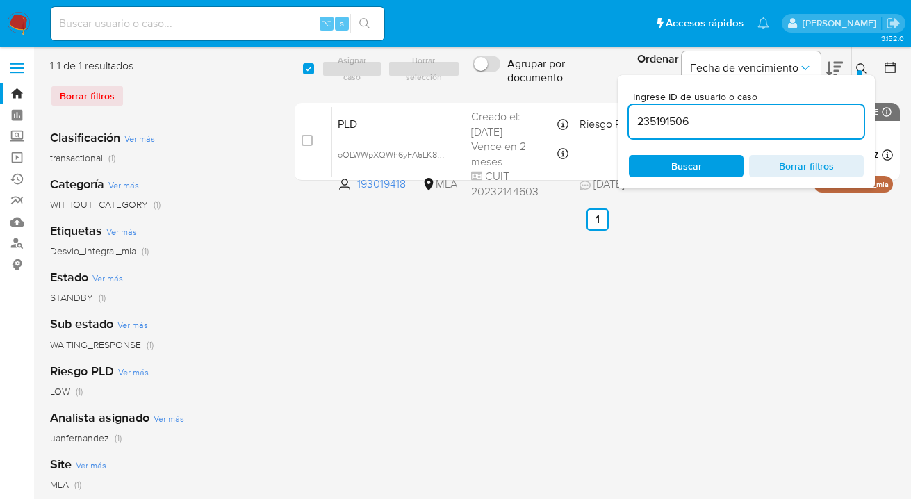
type input "235191506"
click at [861, 63] on icon at bounding box center [861, 68] width 11 height 11
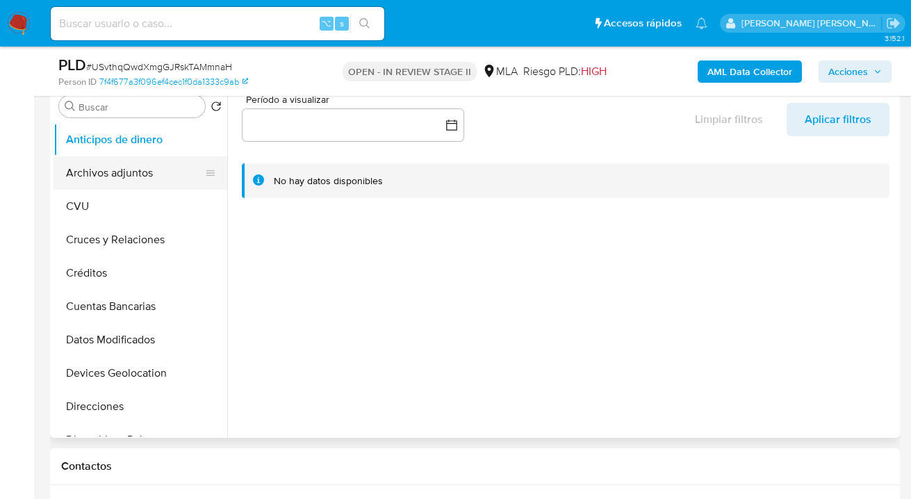
drag, startPoint x: 159, startPoint y: 184, endPoint x: 186, endPoint y: 184, distance: 26.4
click at [159, 184] on button "Archivos adjuntos" at bounding box center [135, 172] width 163 height 33
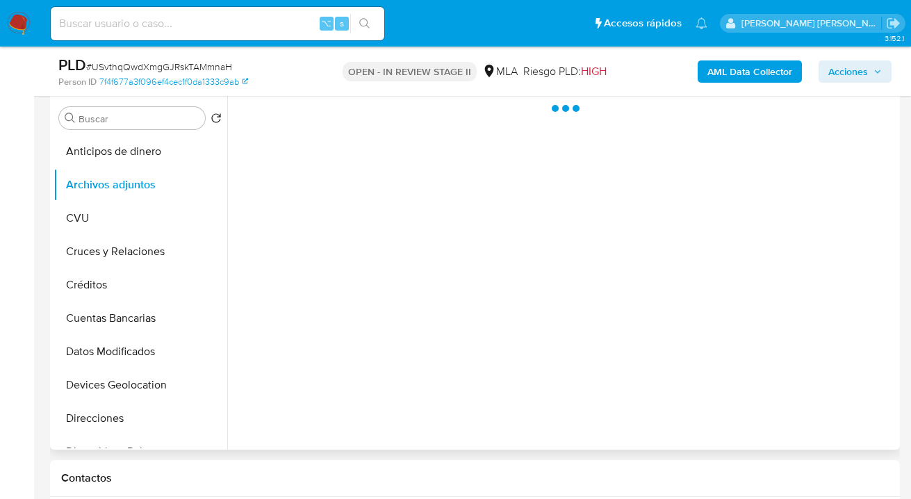
scroll to position [252, 0]
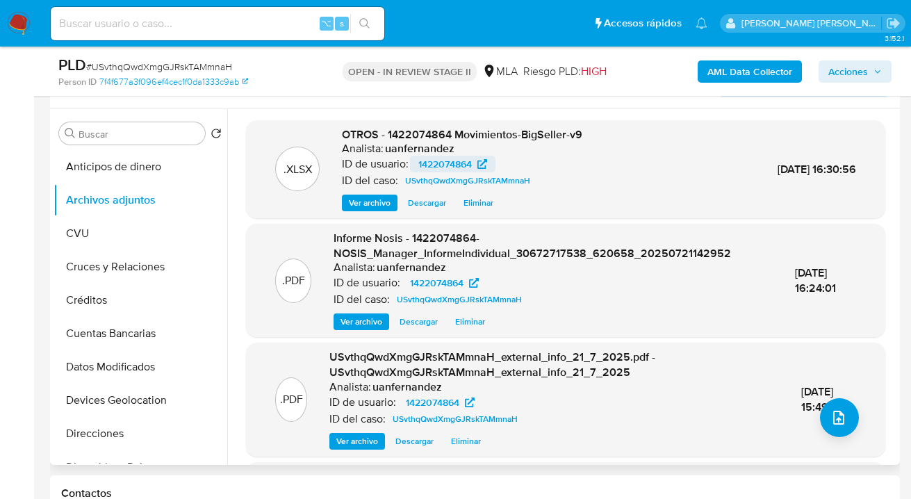
select select "10"
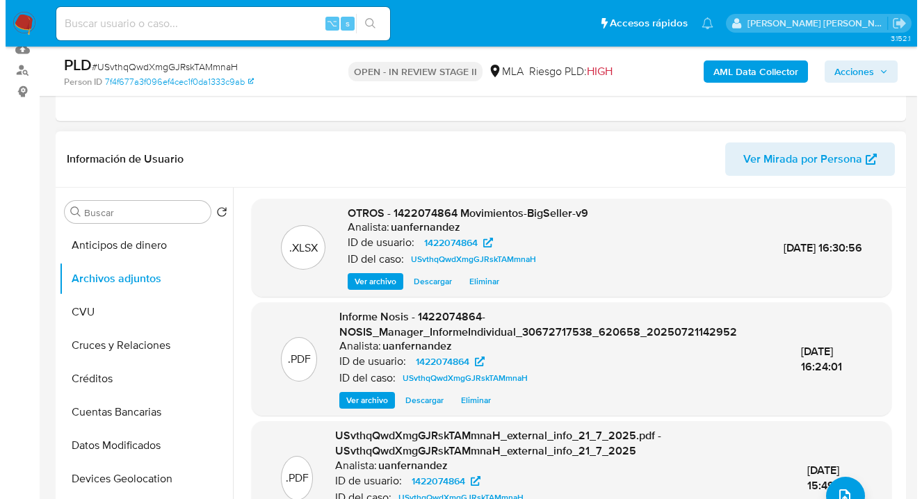
scroll to position [257, 0]
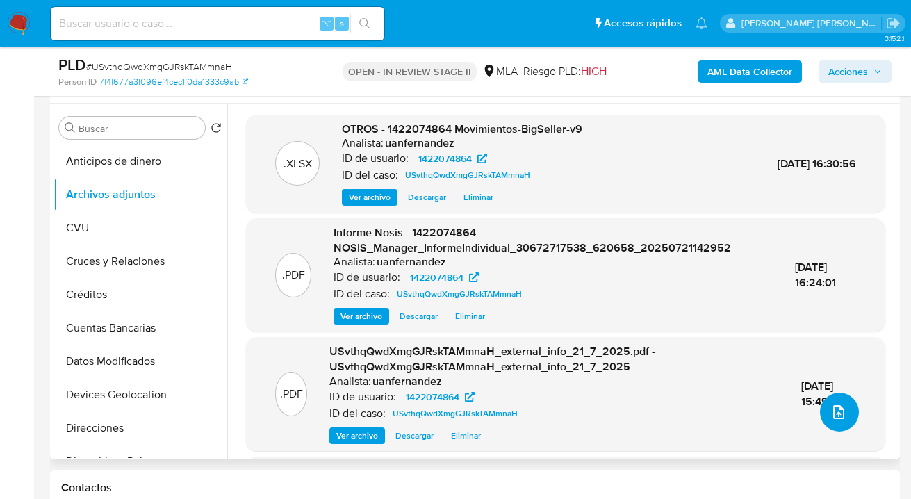
click at [831, 416] on icon "upload-file" at bounding box center [839, 412] width 17 height 17
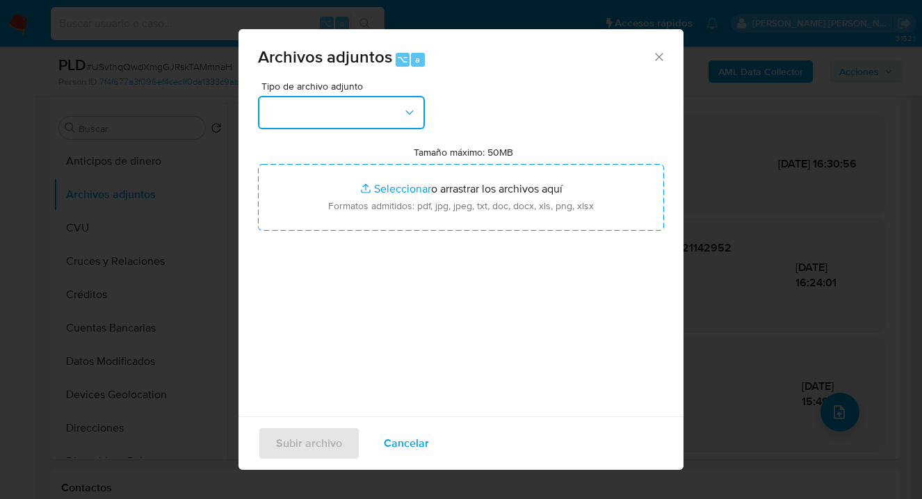
click at [401, 114] on button "button" at bounding box center [341, 112] width 167 height 33
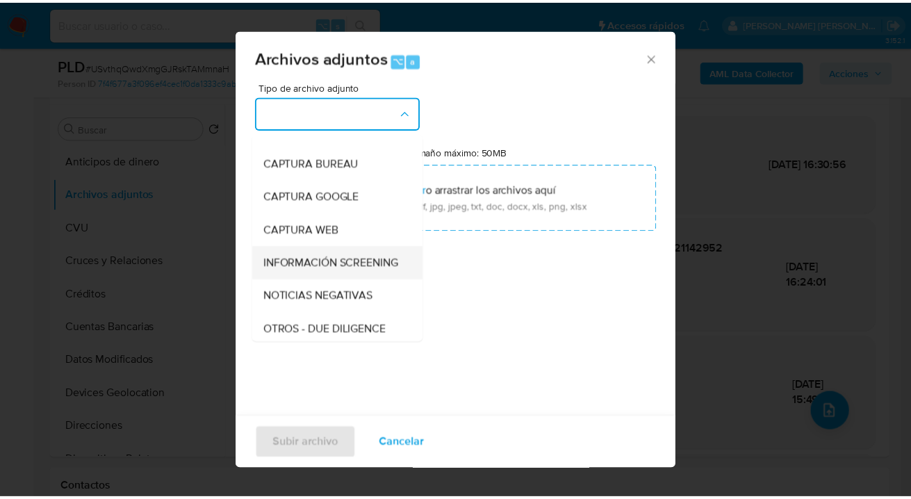
scroll to position [182, 0]
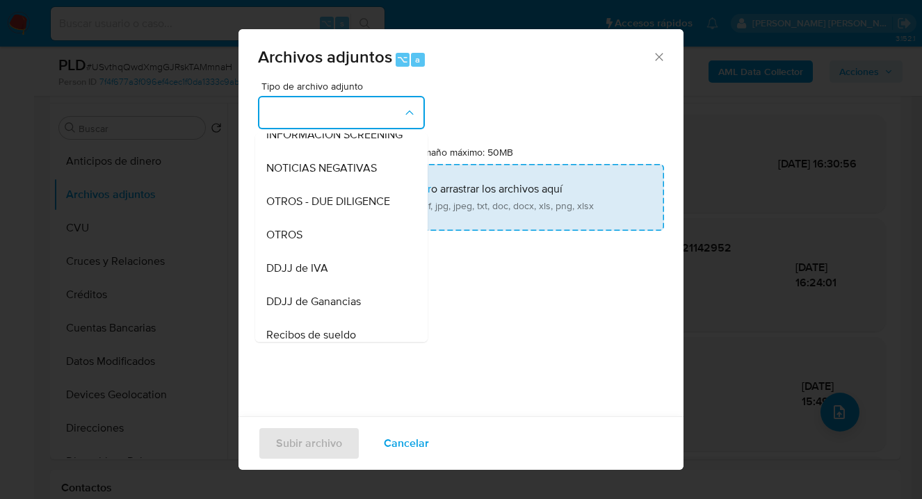
drag, startPoint x: 327, startPoint y: 247, endPoint x: 437, endPoint y: 210, distance: 116.1
click at [327, 248] on div "OTROS" at bounding box center [337, 234] width 142 height 33
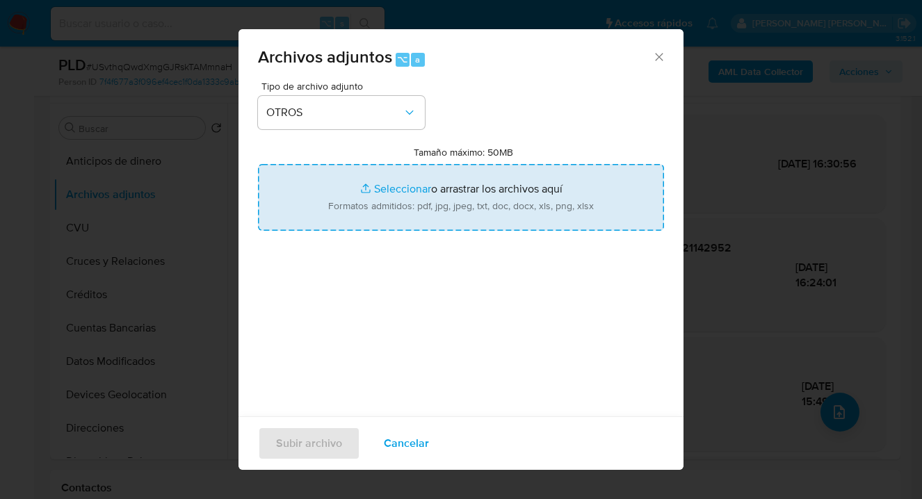
click at [456, 198] on input "Tamaño máximo: 50MB Seleccionar archivos" at bounding box center [461, 197] width 406 height 67
click at [382, 211] on input "Tamaño máximo: 50MB Seleccionar archivos" at bounding box center [461, 197] width 406 height 67
type input "C:\fakepath\1422074864 analisis no roi - Caselog USvthqQwdXmgGJRskTAMmnaH.docx"
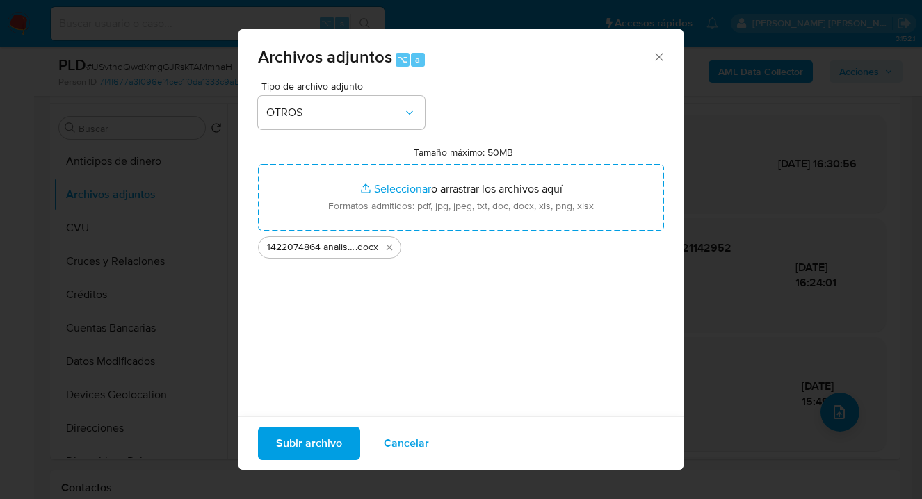
click at [311, 455] on span "Subir archivo" at bounding box center [309, 443] width 66 height 31
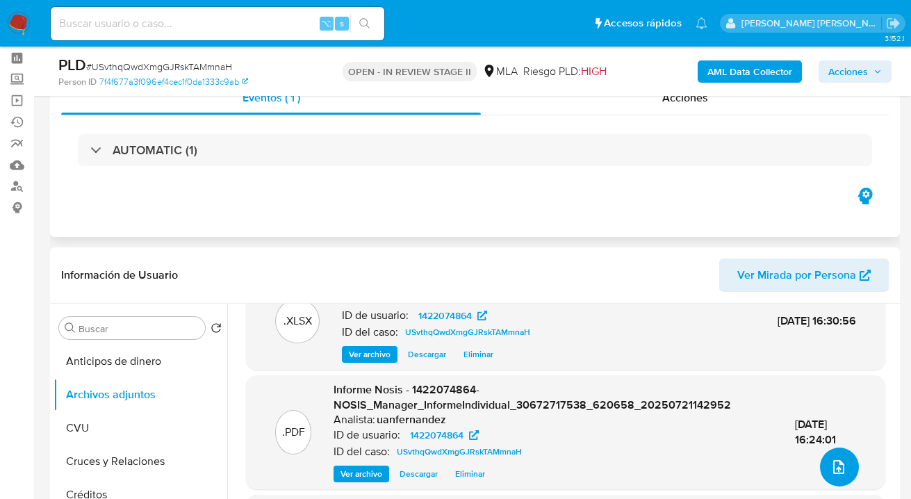
scroll to position [44, 0]
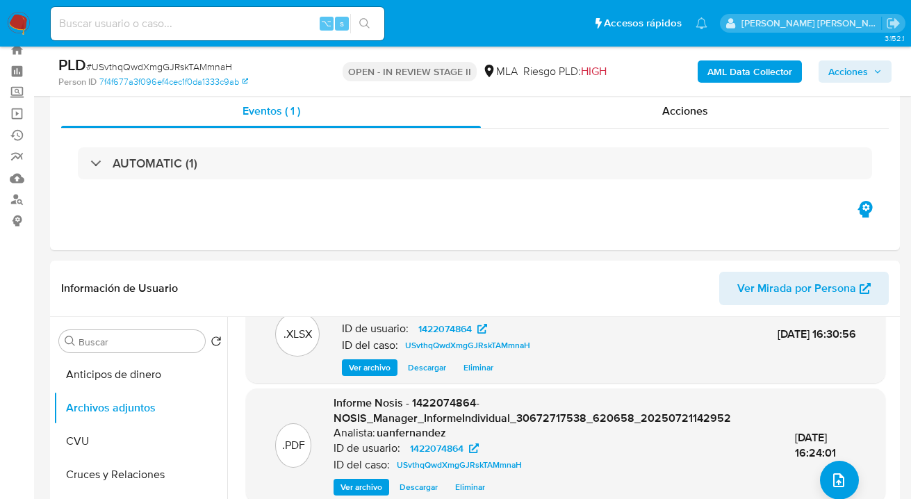
drag, startPoint x: 862, startPoint y: 74, endPoint x: 842, endPoint y: 79, distance: 20.2
click at [862, 74] on span "Acciones" at bounding box center [849, 71] width 40 height 22
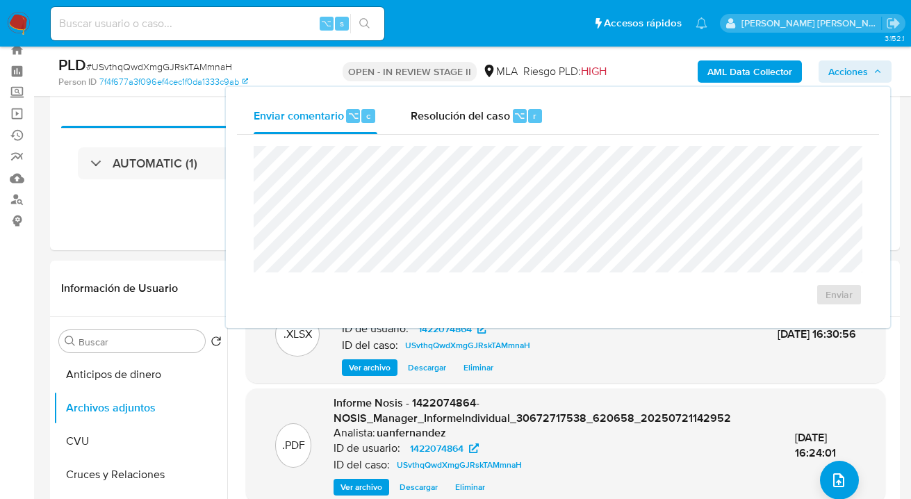
click at [441, 135] on div "Enviar" at bounding box center [558, 226] width 642 height 182
drag, startPoint x: 445, startPoint y: 123, endPoint x: 441, endPoint y: 137, distance: 14.5
click at [445, 123] on div "Resolución del caso ⌥ r" at bounding box center [477, 116] width 133 height 36
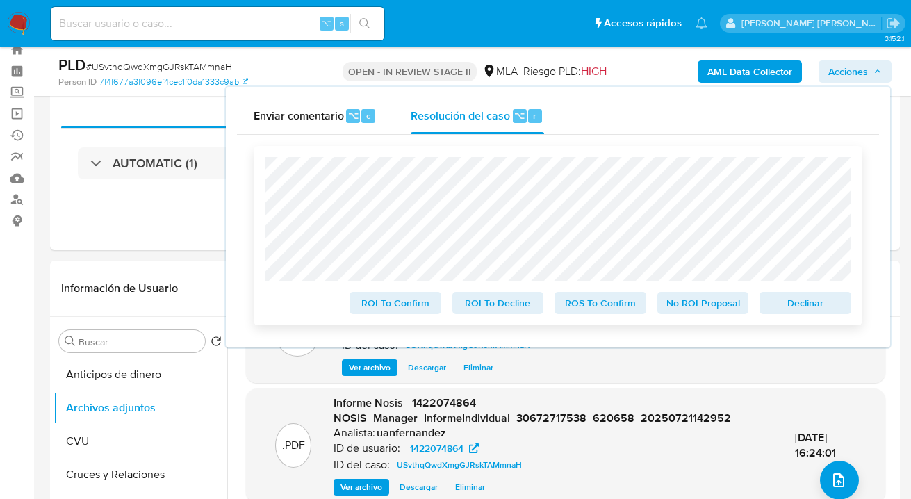
click at [711, 305] on span "No ROI Proposal" at bounding box center [703, 302] width 72 height 19
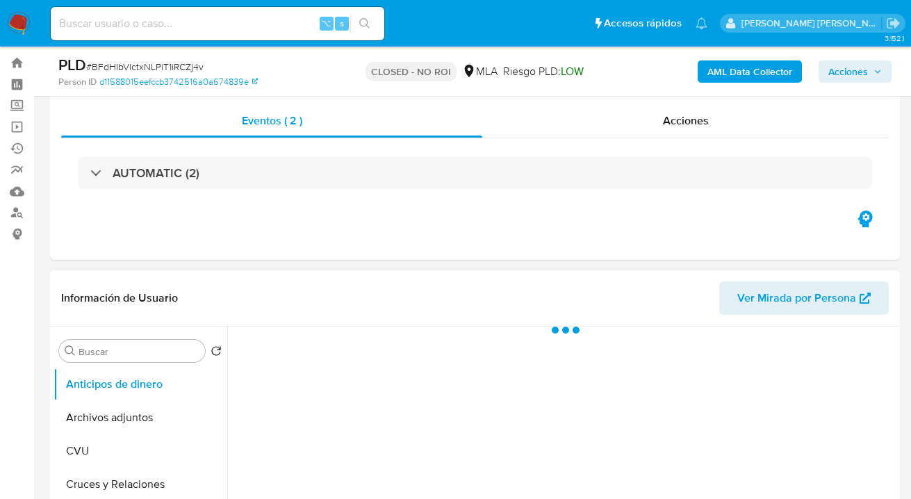
scroll to position [47, 0]
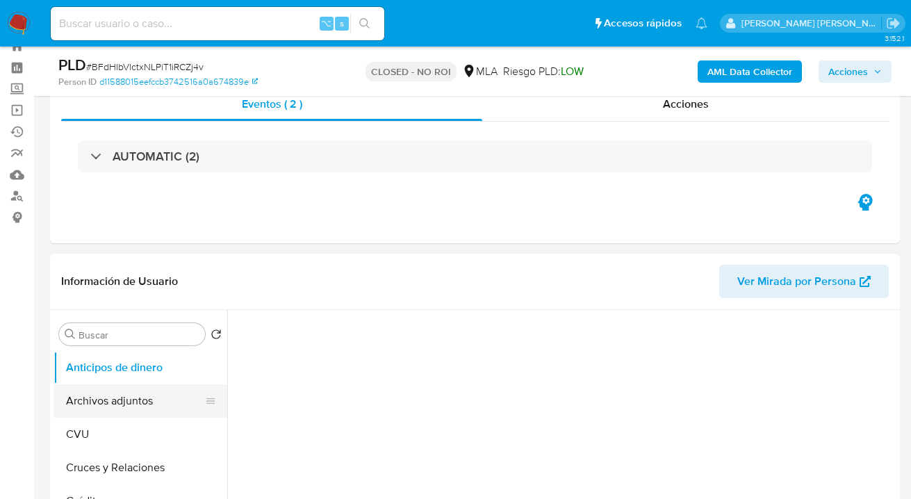
drag, startPoint x: 131, startPoint y: 399, endPoint x: 230, endPoint y: 224, distance: 201.4
click at [131, 399] on button "Archivos adjuntos" at bounding box center [135, 400] width 163 height 33
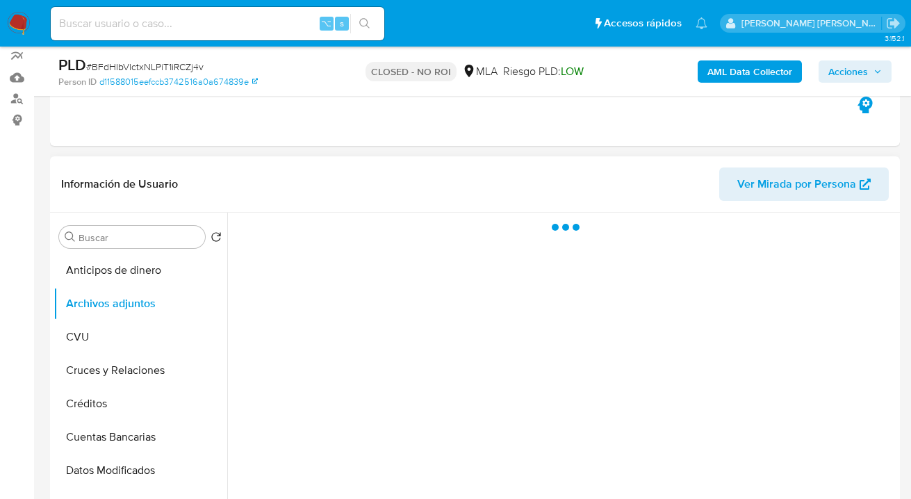
select select "10"
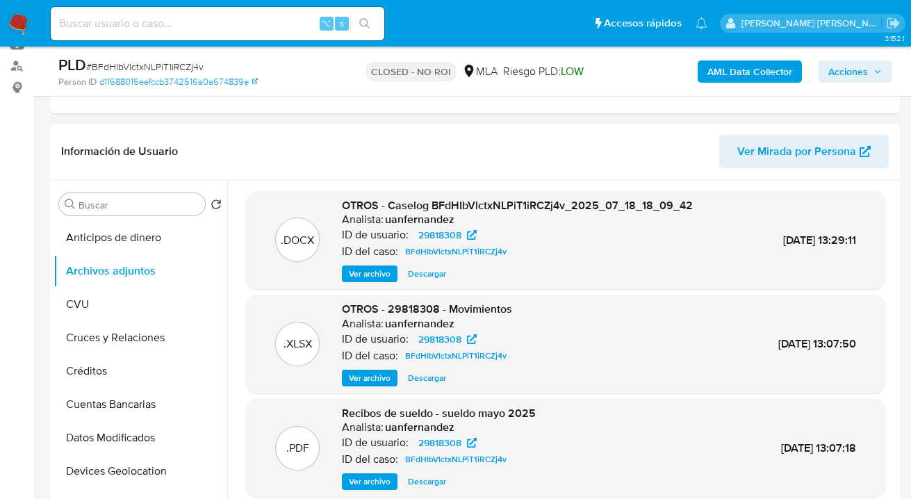
click at [423, 275] on span "Descargar" at bounding box center [427, 274] width 38 height 14
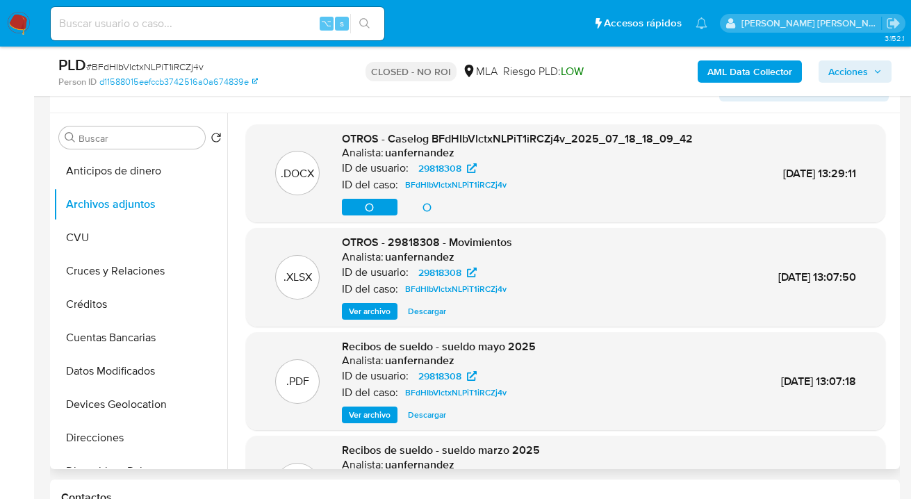
scroll to position [0, 0]
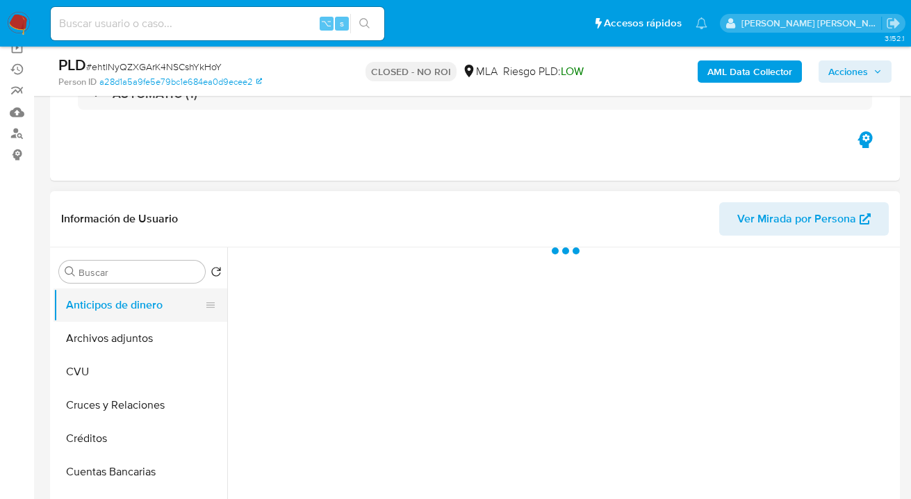
scroll to position [130, 0]
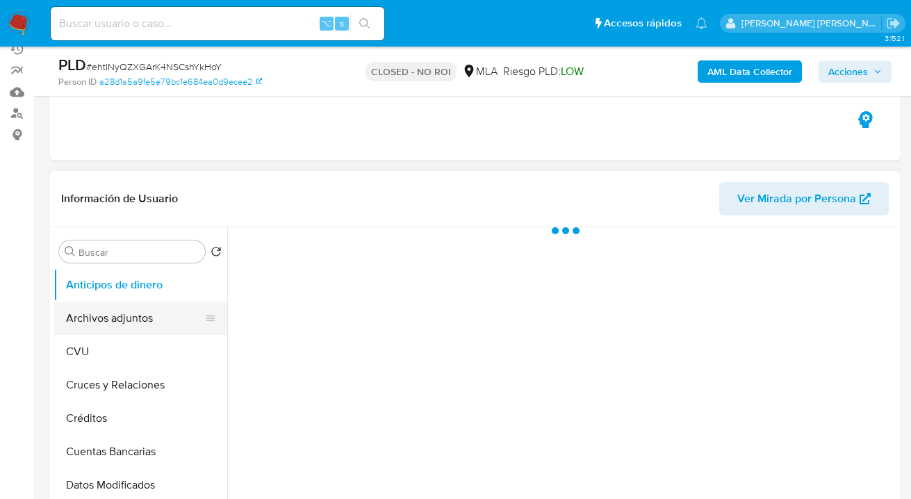
click at [129, 322] on button "Archivos adjuntos" at bounding box center [135, 318] width 163 height 33
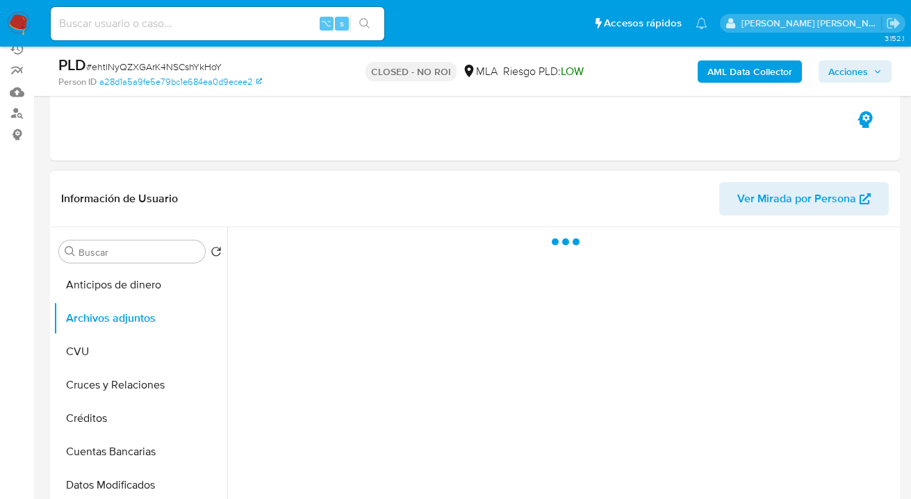
select select "10"
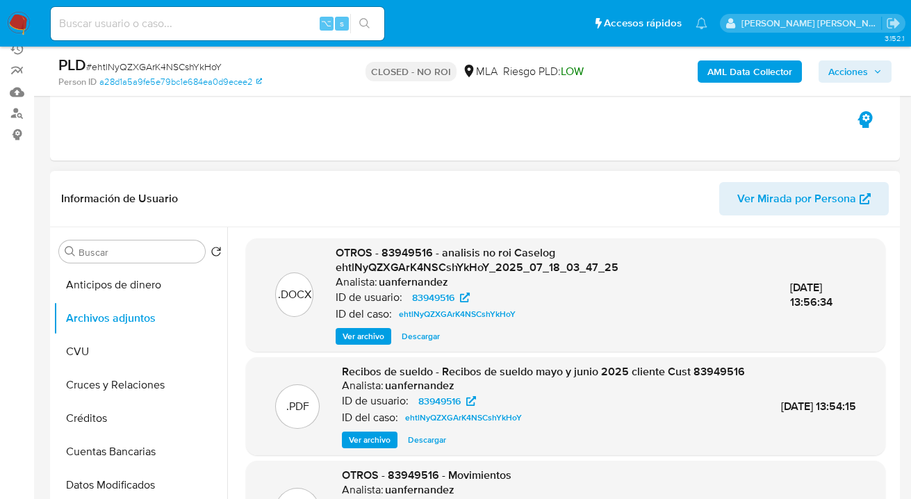
click at [416, 336] on span "Descargar" at bounding box center [421, 336] width 38 height 14
click at [341, 156] on div "Eventos ( 1 ) Acciones AUTOMATIC (1)" at bounding box center [475, 77] width 850 height 167
click at [513, 156] on div "Eventos ( 1 ) Acciones AUTOMATIC (1)" at bounding box center [475, 77] width 850 height 167
drag, startPoint x: 423, startPoint y: 341, endPoint x: 442, endPoint y: 327, distance: 22.9
click at [423, 341] on span "Descargar" at bounding box center [421, 336] width 38 height 14
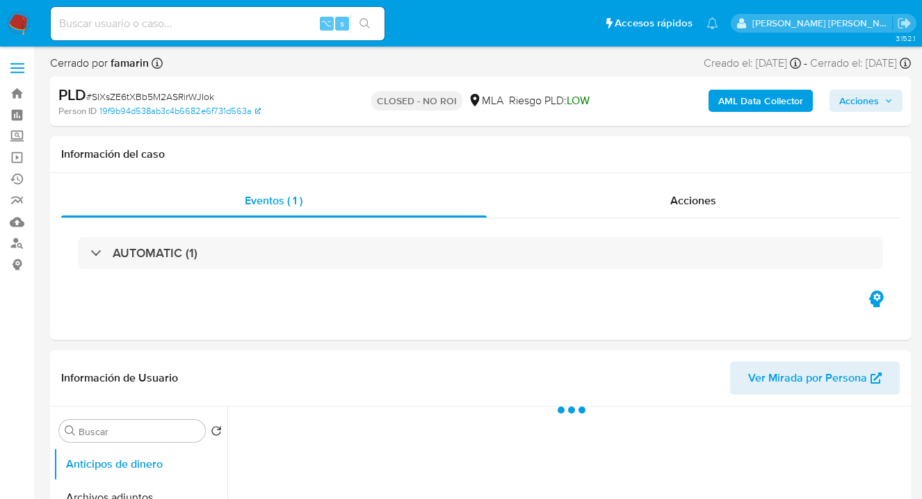
select select "10"
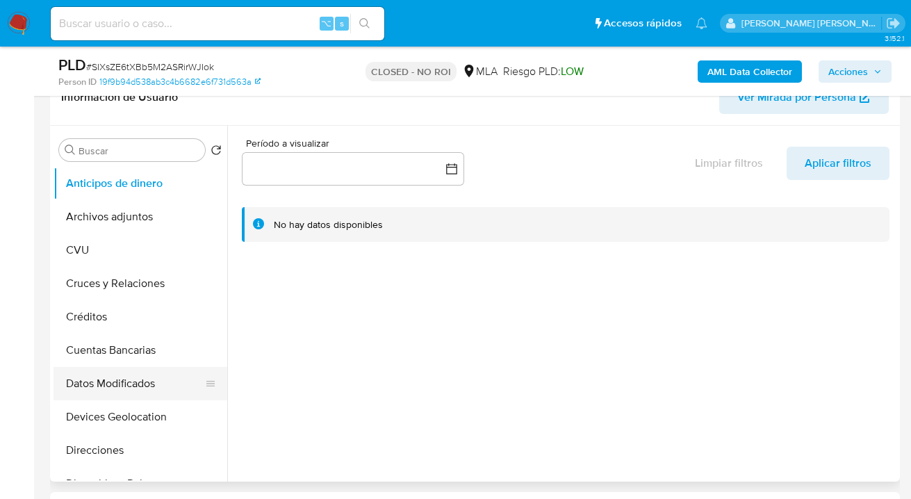
scroll to position [291, 0]
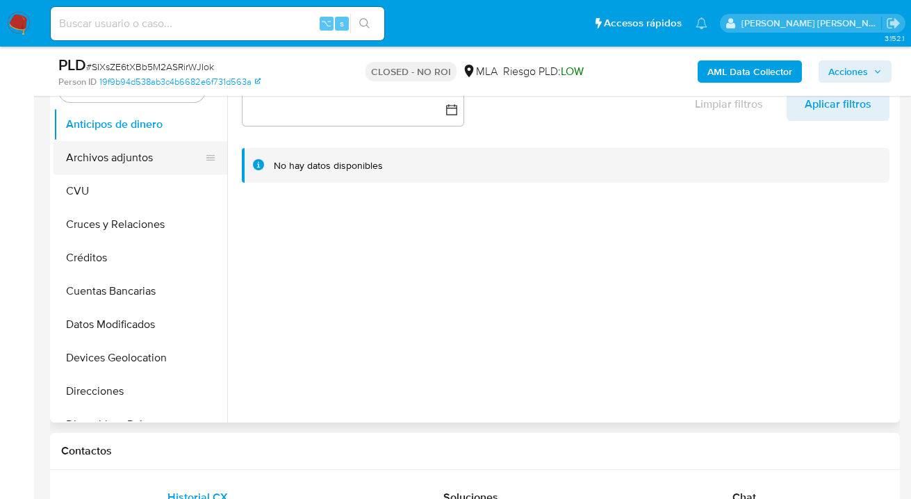
click at [141, 164] on button "Archivos adjuntos" at bounding box center [135, 157] width 163 height 33
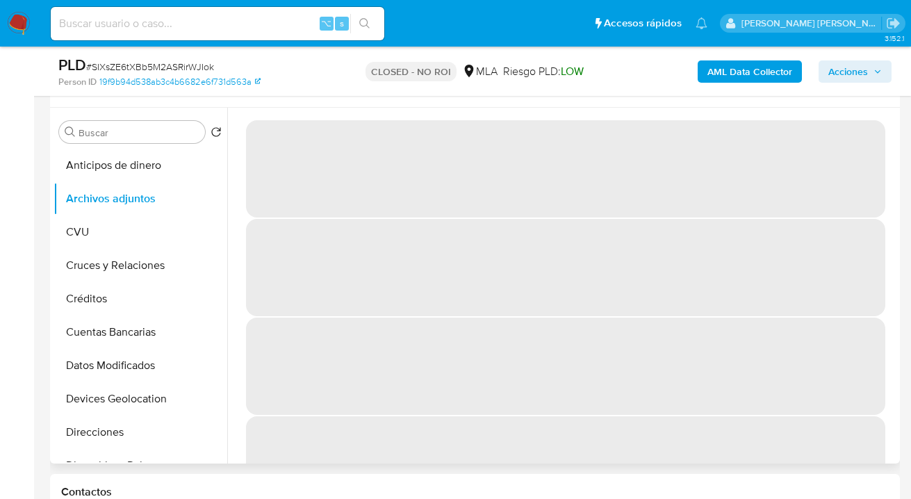
scroll to position [232, 0]
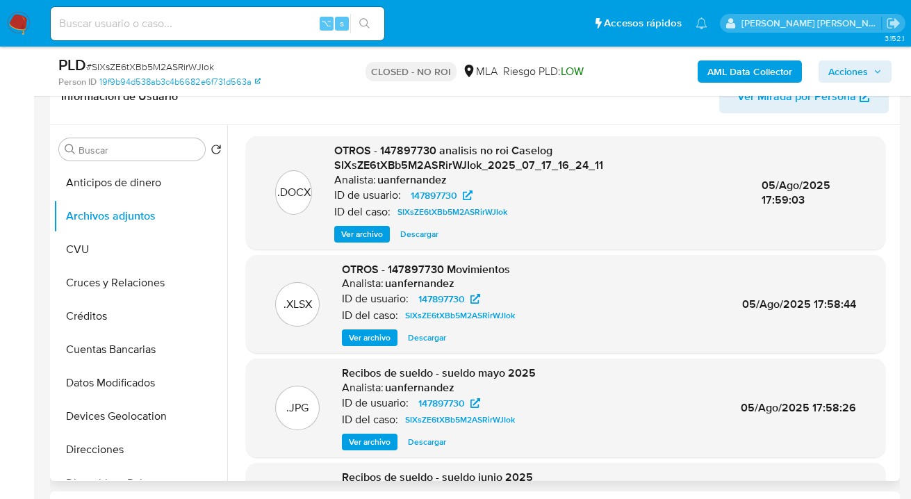
click at [420, 236] on span "Descargar" at bounding box center [419, 234] width 38 height 14
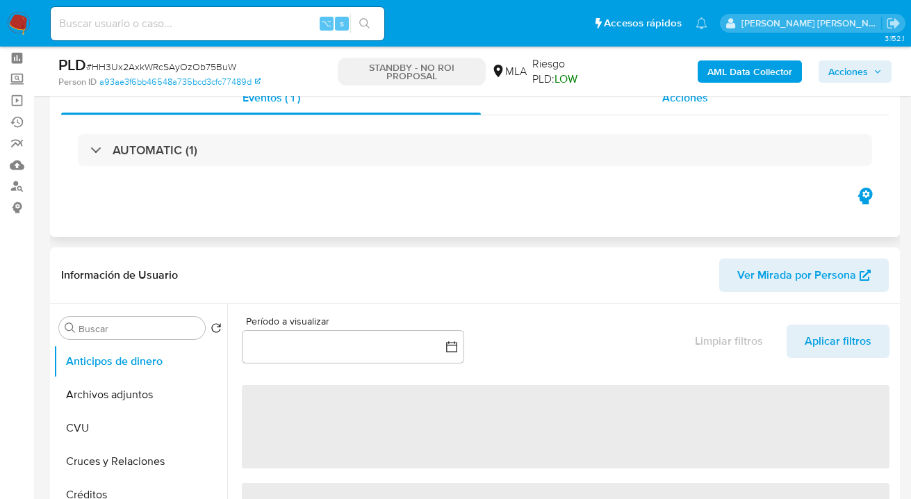
scroll to position [130, 0]
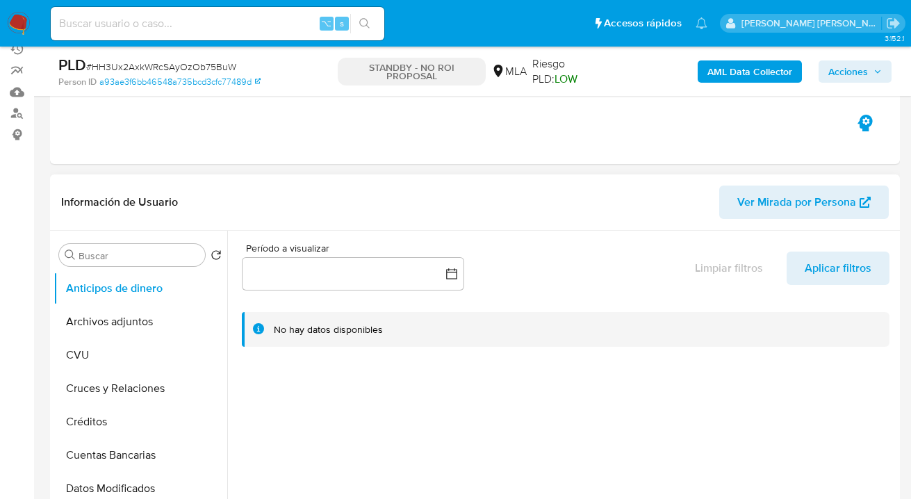
select select "10"
click at [140, 321] on button "Archivos adjuntos" at bounding box center [135, 321] width 163 height 33
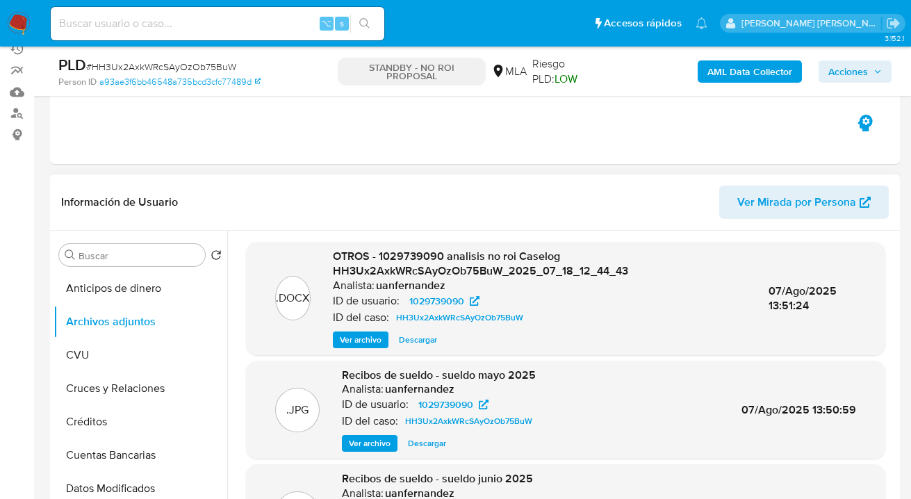
click at [419, 338] on span "Descargar" at bounding box center [418, 340] width 38 height 14
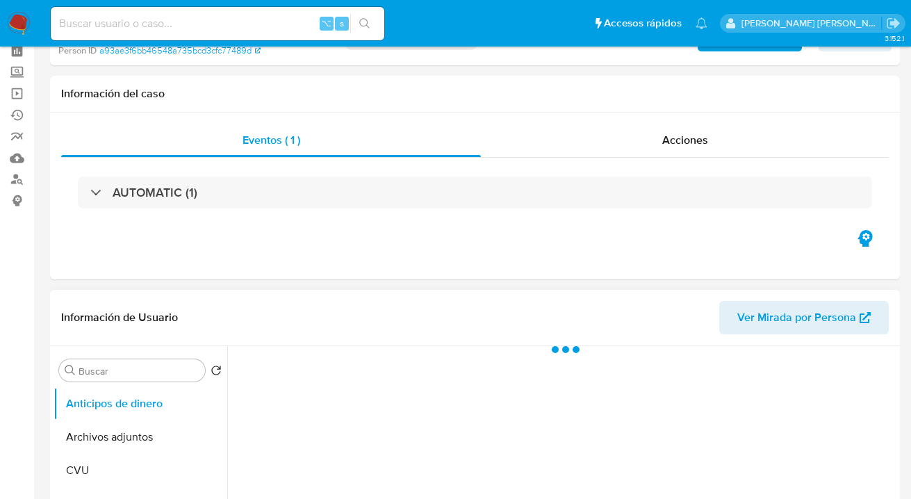
scroll to position [124, 0]
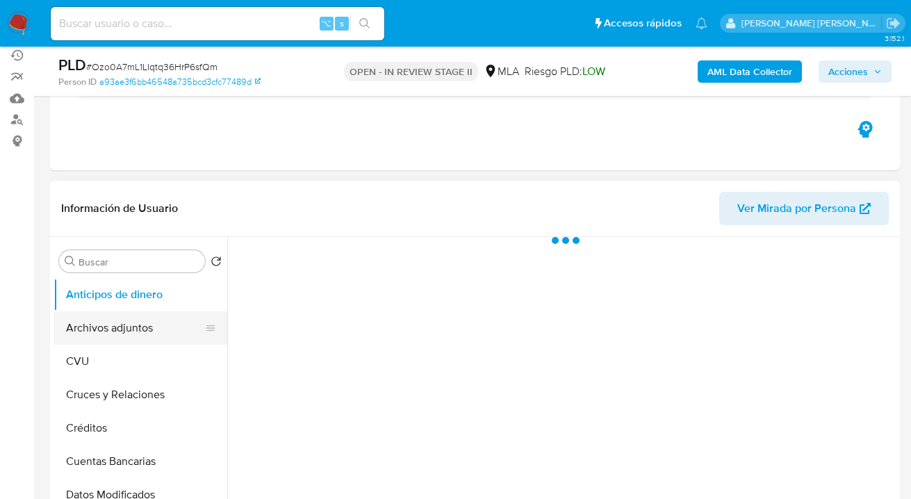
click at [136, 316] on button "Archivos adjuntos" at bounding box center [135, 327] width 163 height 33
select select "10"
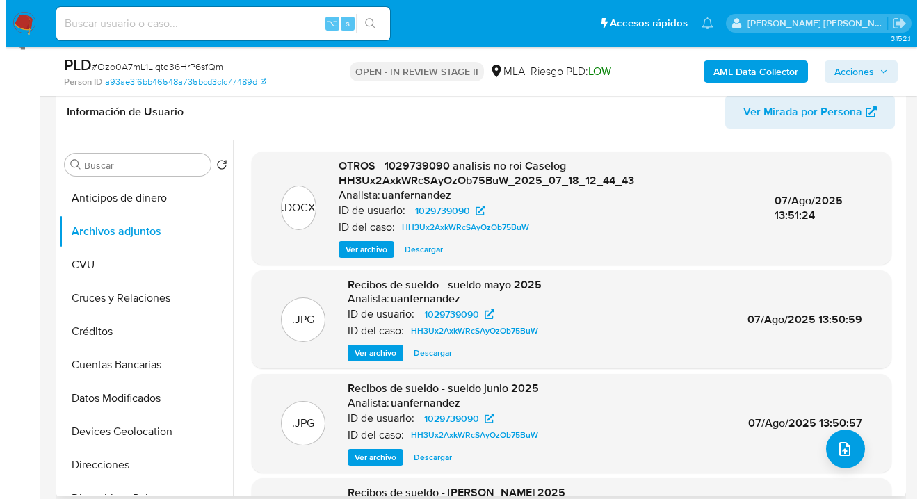
scroll to position [225, 0]
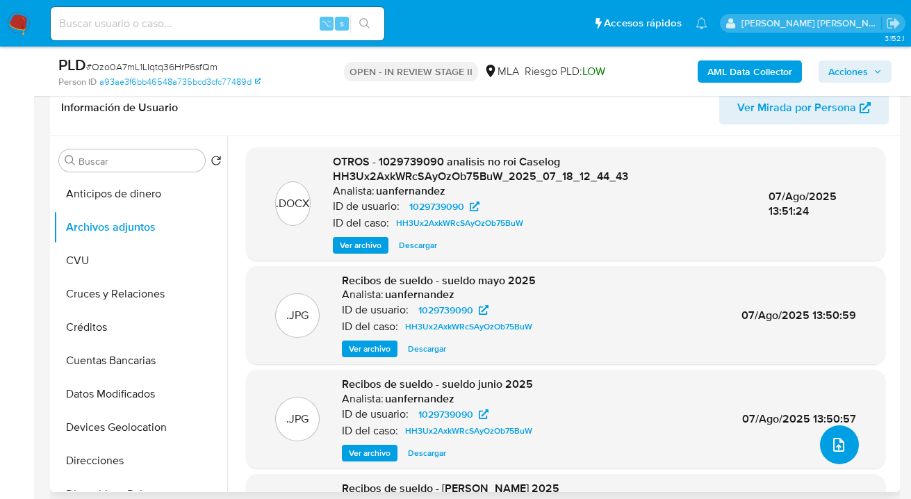
click at [835, 445] on icon "upload-file" at bounding box center [839, 445] width 17 height 17
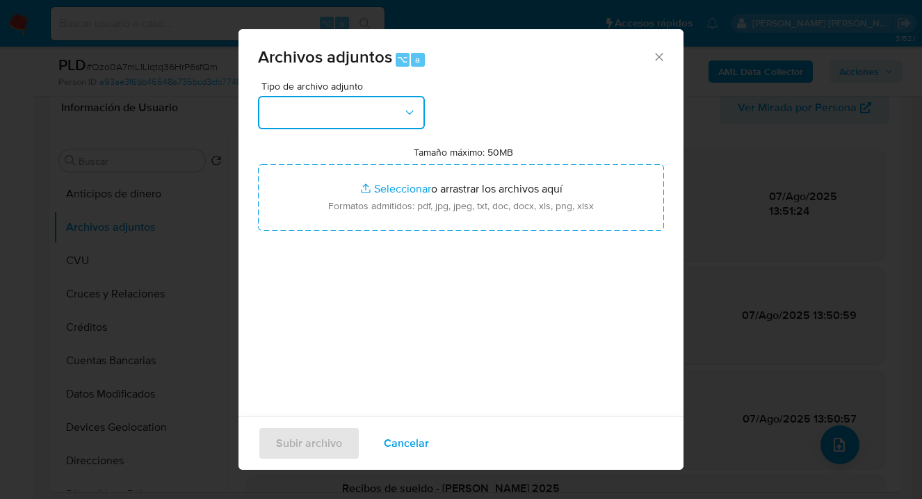
click at [409, 115] on icon "button" at bounding box center [409, 113] width 14 height 14
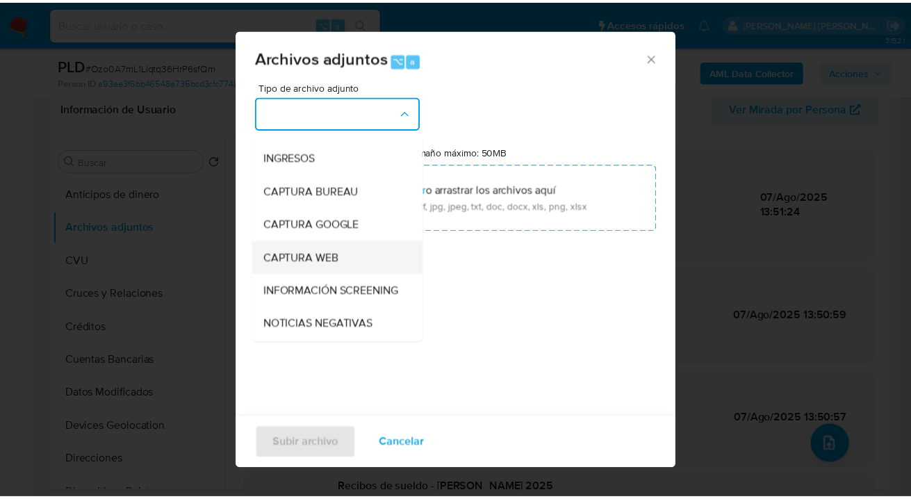
scroll to position [147, 0]
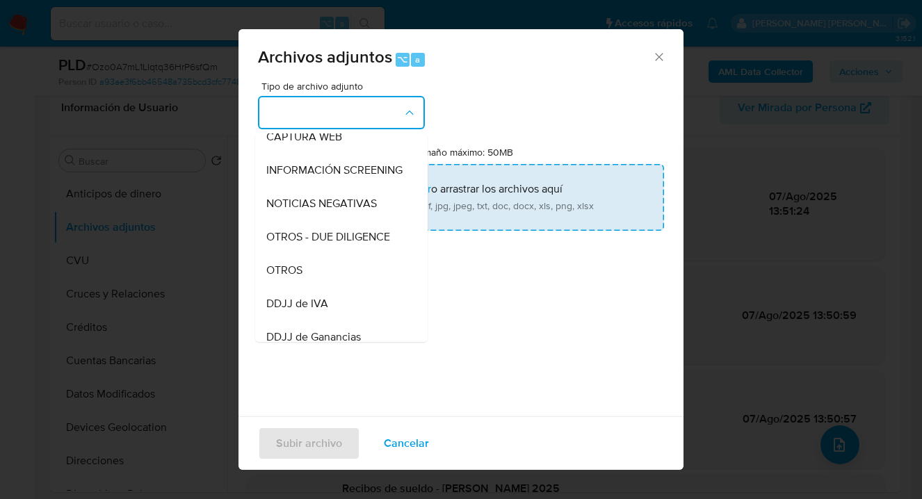
drag, startPoint x: 349, startPoint y: 277, endPoint x: 425, endPoint y: 211, distance: 100.0
click at [349, 277] on div "OTROS" at bounding box center [337, 270] width 142 height 33
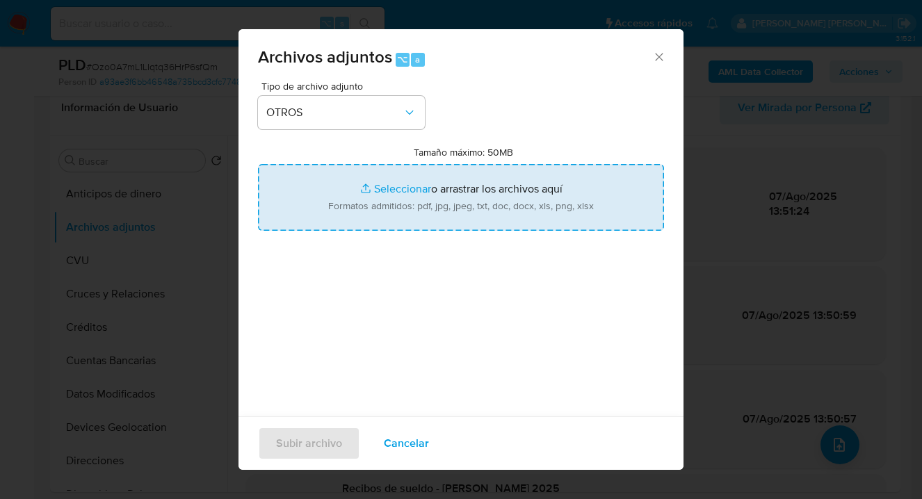
click at [430, 206] on input "Tamaño máximo: 50MB Seleccionar archivos" at bounding box center [461, 197] width 406 height 67
type input "C:\fakepath\1029739090 analisis no roi Caselog HH3Ux2AxkWRcSAyOzOb75BuW - Ozo0A…"
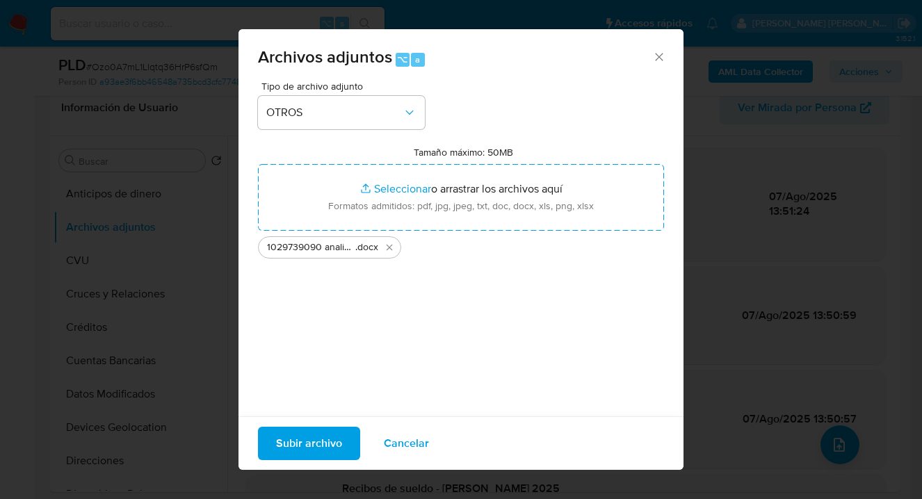
click at [296, 444] on span "Subir archivo" at bounding box center [309, 443] width 66 height 31
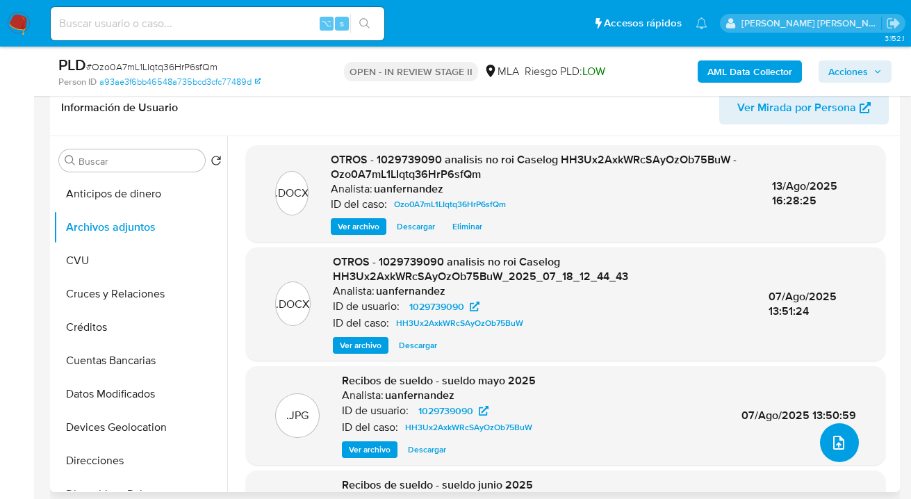
scroll to position [0, 0]
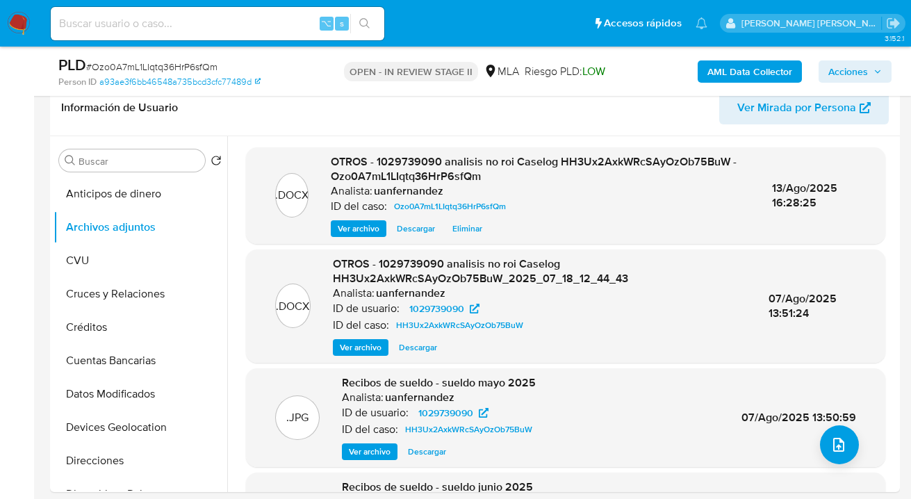
click at [840, 76] on span "Acciones" at bounding box center [849, 71] width 40 height 22
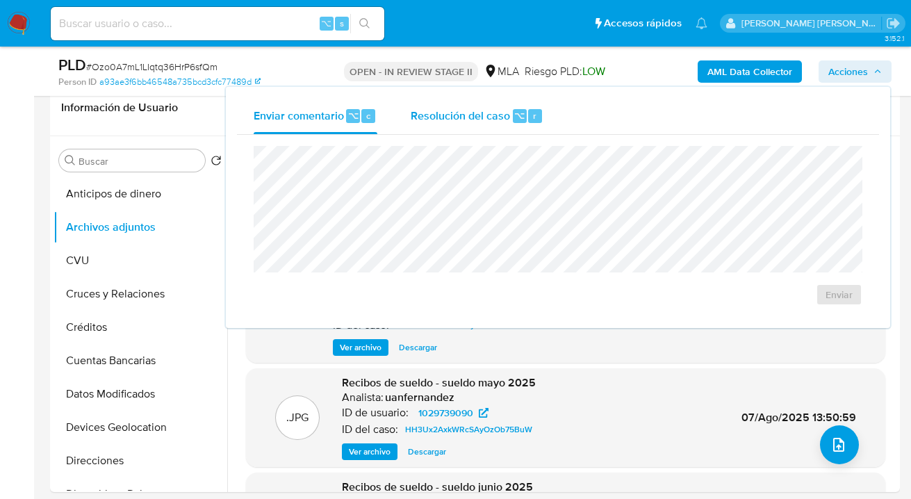
click at [496, 116] on span "Resolución del caso" at bounding box center [460, 115] width 99 height 16
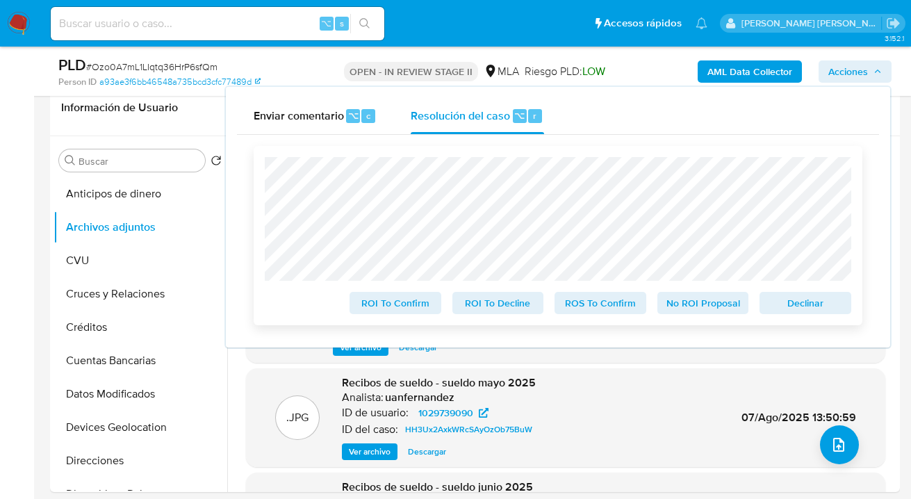
click at [697, 308] on span "No ROI Proposal" at bounding box center [703, 302] width 72 height 19
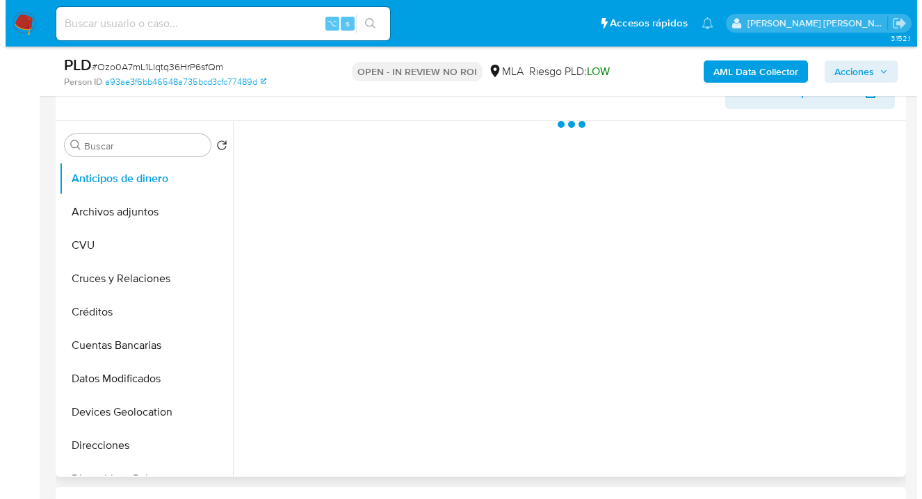
scroll to position [297, 0]
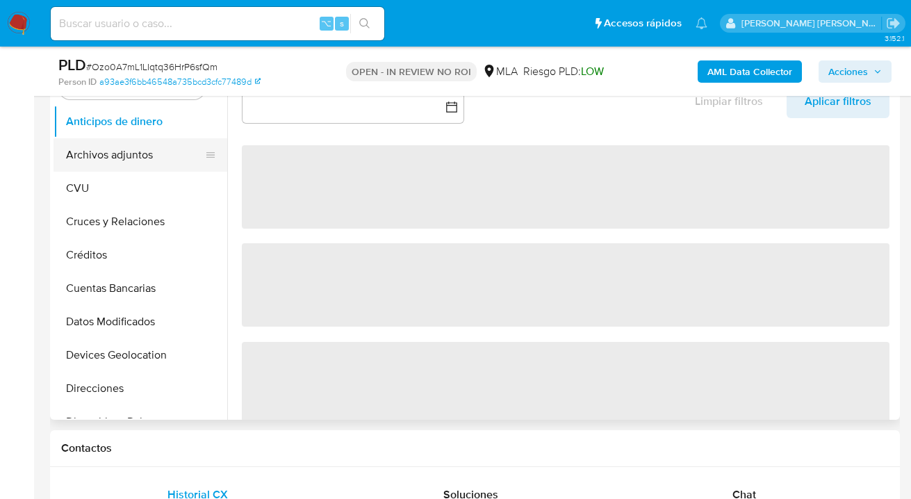
click at [90, 151] on button "Archivos adjuntos" at bounding box center [135, 154] width 163 height 33
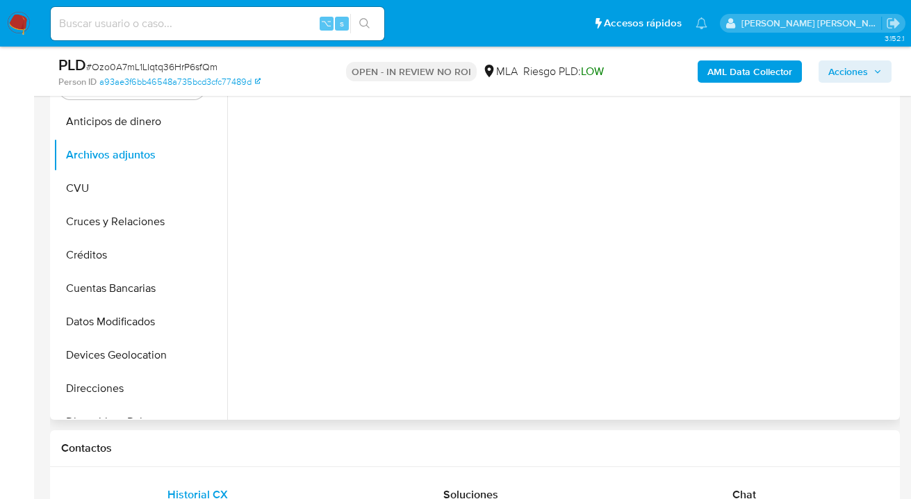
select select "10"
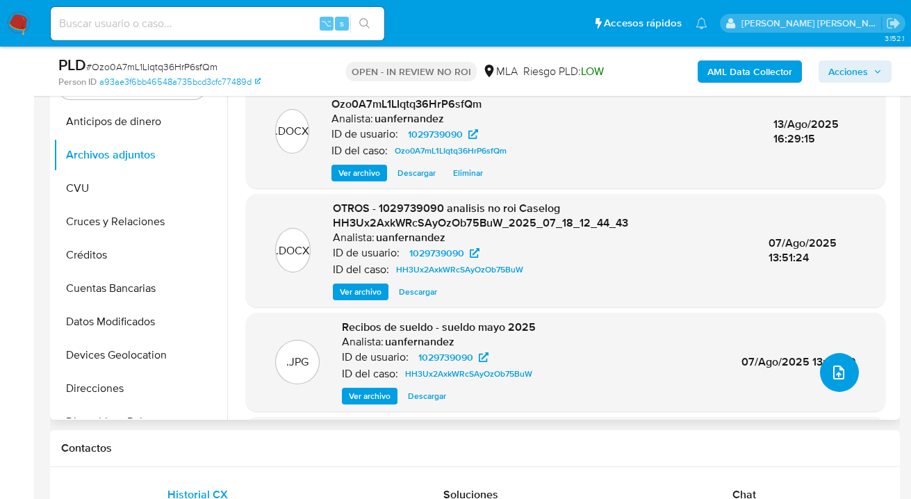
click at [833, 370] on icon "upload-file" at bounding box center [839, 372] width 17 height 17
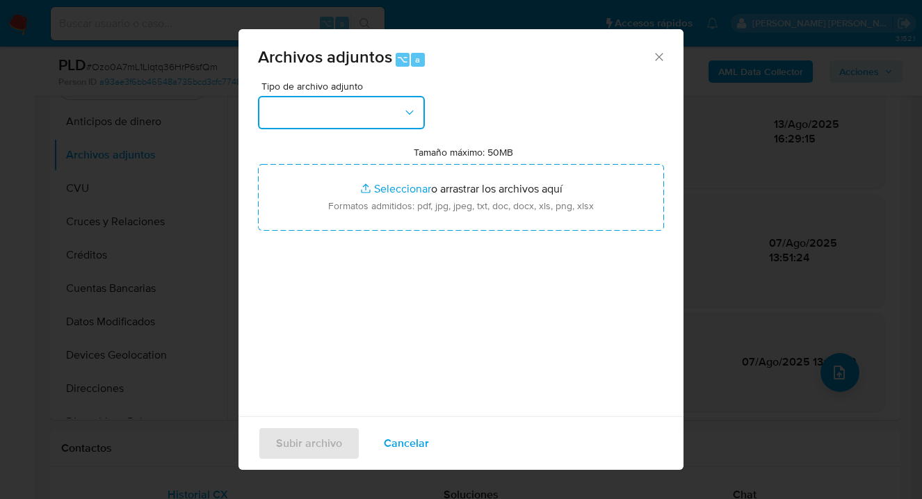
click at [394, 105] on button "button" at bounding box center [341, 112] width 167 height 33
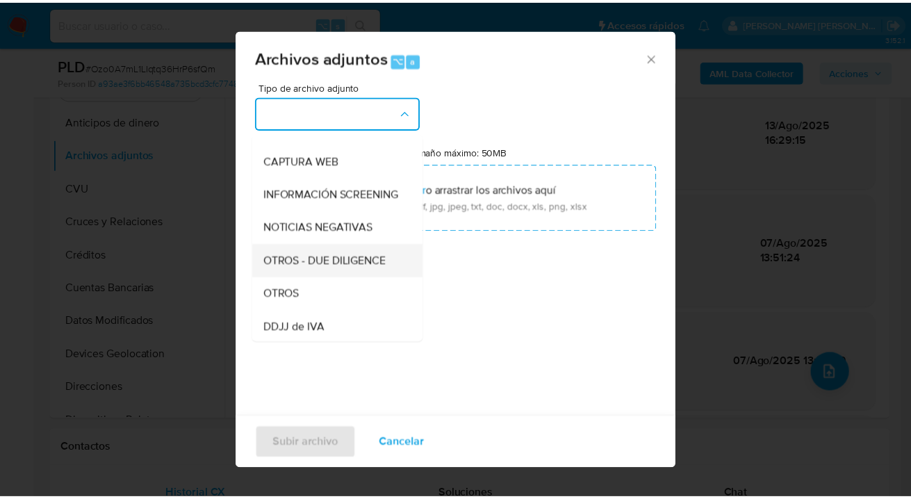
scroll to position [123, 0]
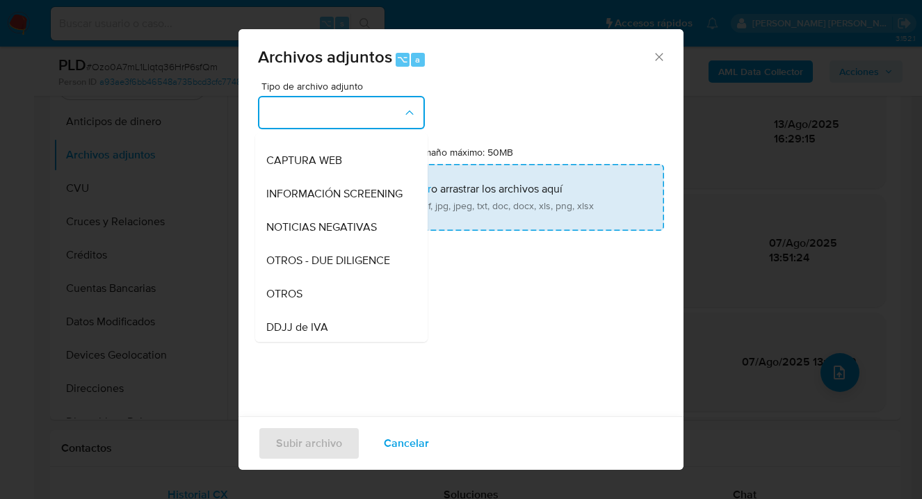
drag, startPoint x: 336, startPoint y: 297, endPoint x: 411, endPoint y: 214, distance: 111.2
click at [336, 296] on div "OTROS" at bounding box center [337, 293] width 142 height 33
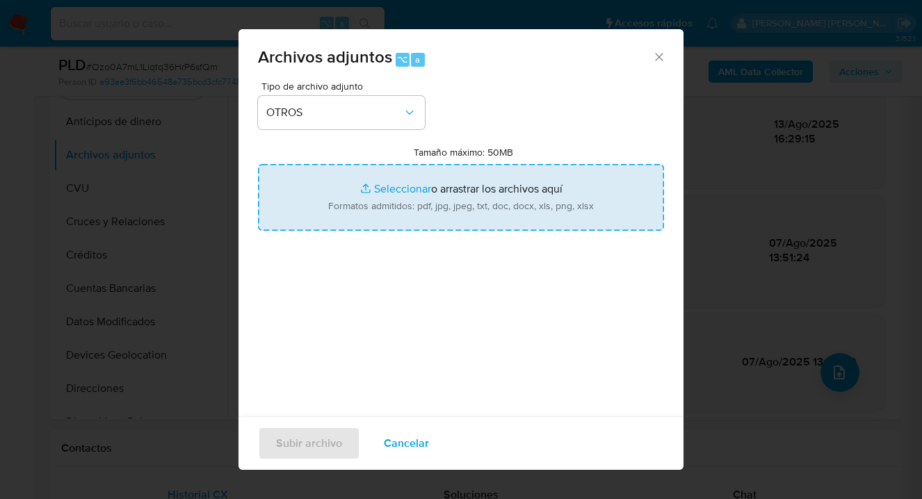
click at [421, 206] on input "Tamaño máximo: 50MB Seleccionar archivos" at bounding box center [461, 197] width 406 height 67
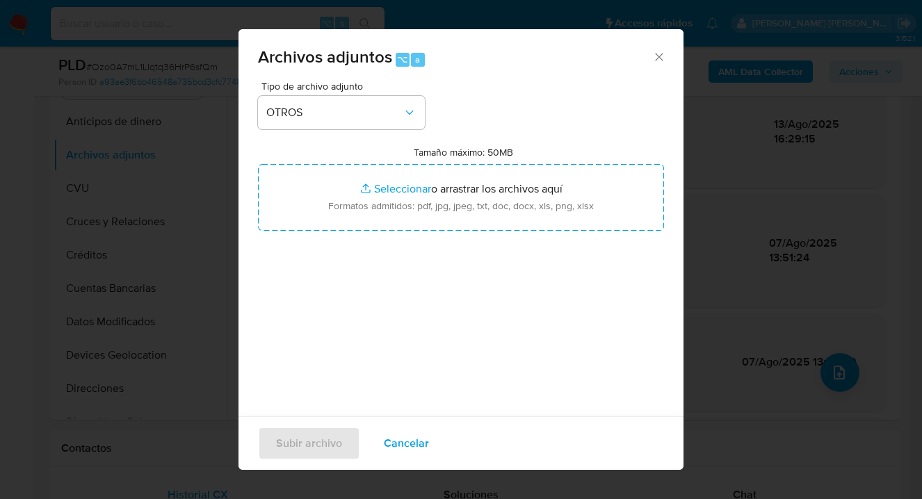
type input "C:\fakepath\ 1029739090 Movimientos a [PERSON_NAME] 2025.xlsx"
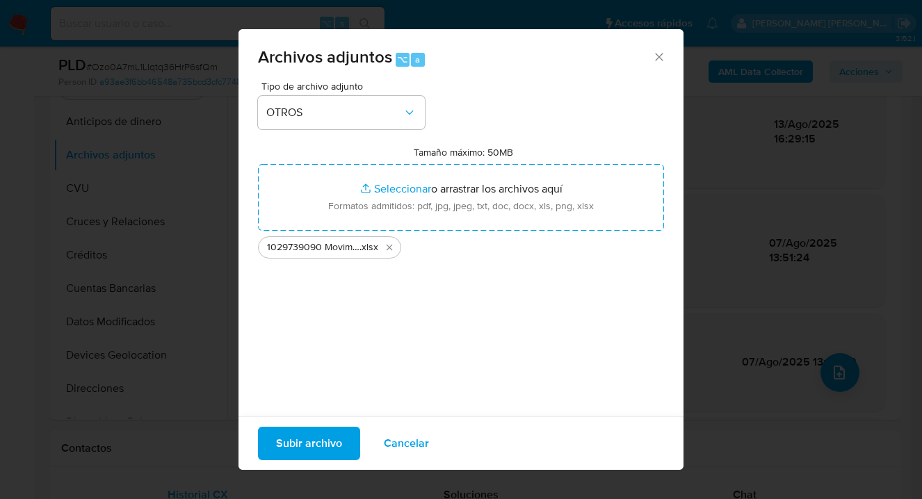
click at [304, 450] on span "Subir archivo" at bounding box center [309, 443] width 66 height 31
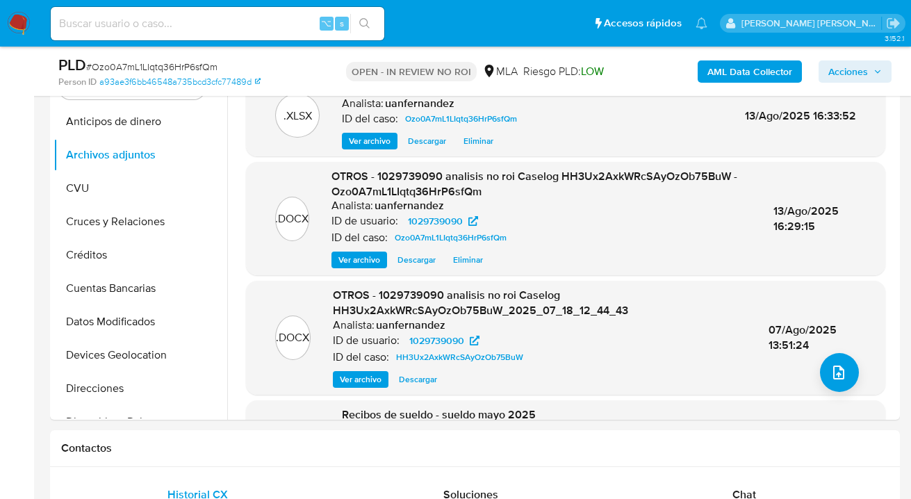
click at [854, 74] on span "Acciones" at bounding box center [849, 71] width 40 height 22
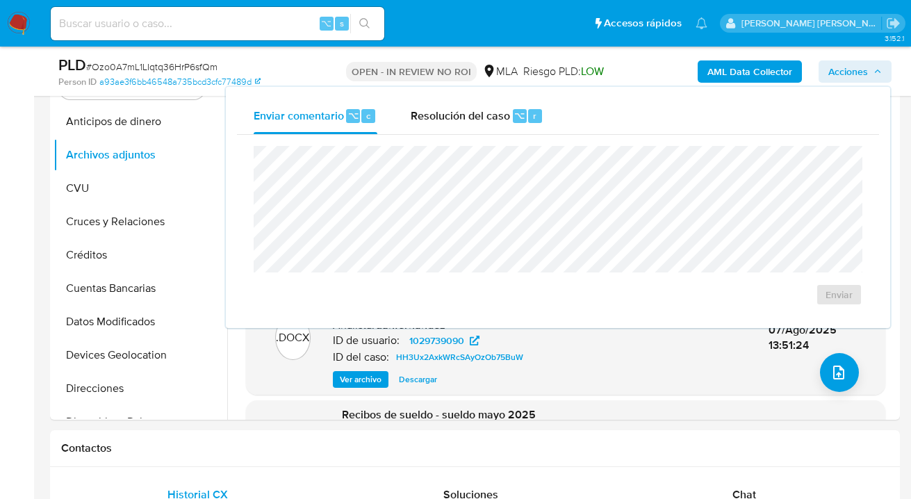
drag, startPoint x: 493, startPoint y: 114, endPoint x: 481, endPoint y: 138, distance: 27.0
click at [491, 115] on span "Resolución del caso" at bounding box center [460, 115] width 99 height 16
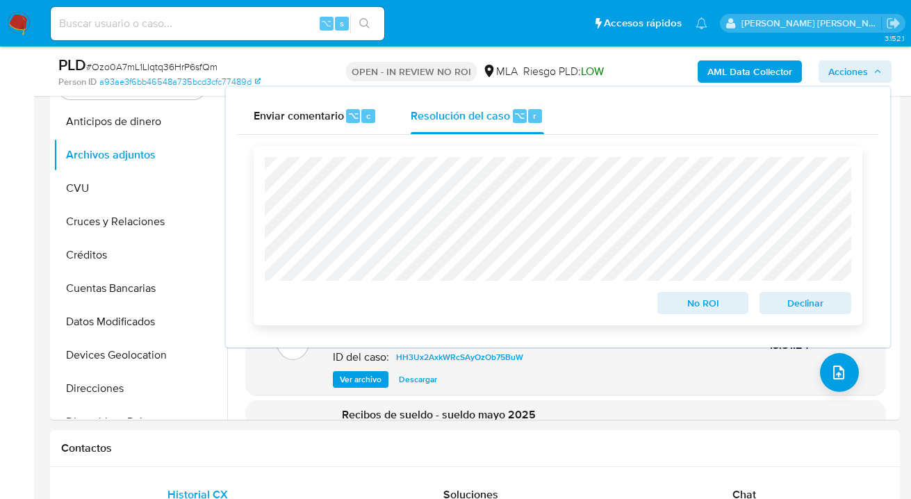
click at [807, 309] on span "Declinar" at bounding box center [805, 302] width 72 height 19
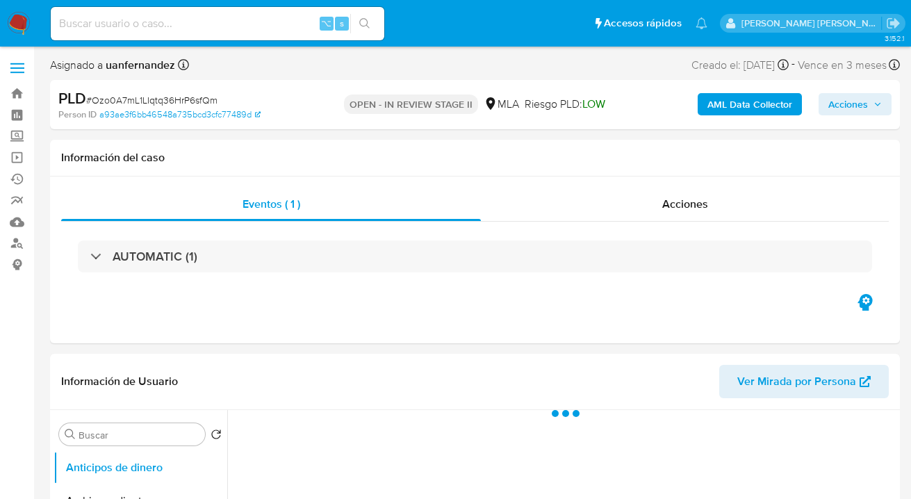
click at [835, 105] on span "Acciones" at bounding box center [849, 104] width 40 height 22
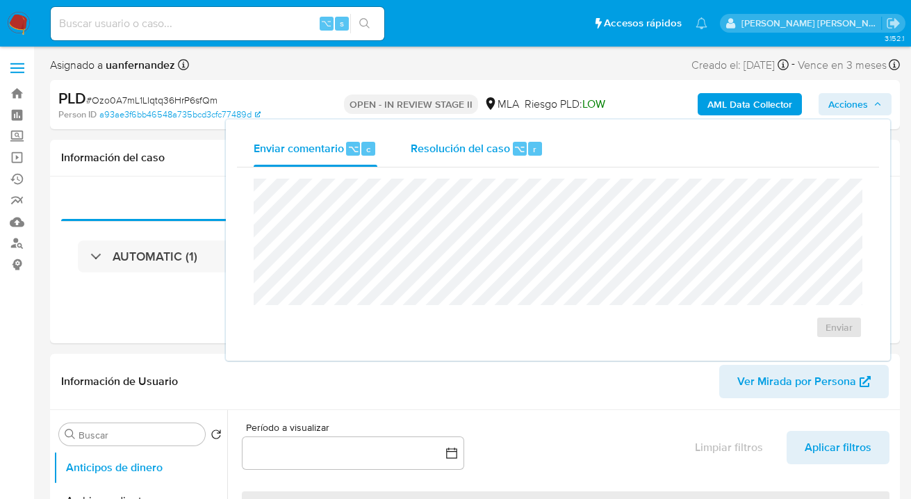
drag, startPoint x: 484, startPoint y: 142, endPoint x: 468, endPoint y: 159, distance: 22.6
click at [482, 142] on span "Resolución del caso" at bounding box center [460, 148] width 99 height 16
select select "10"
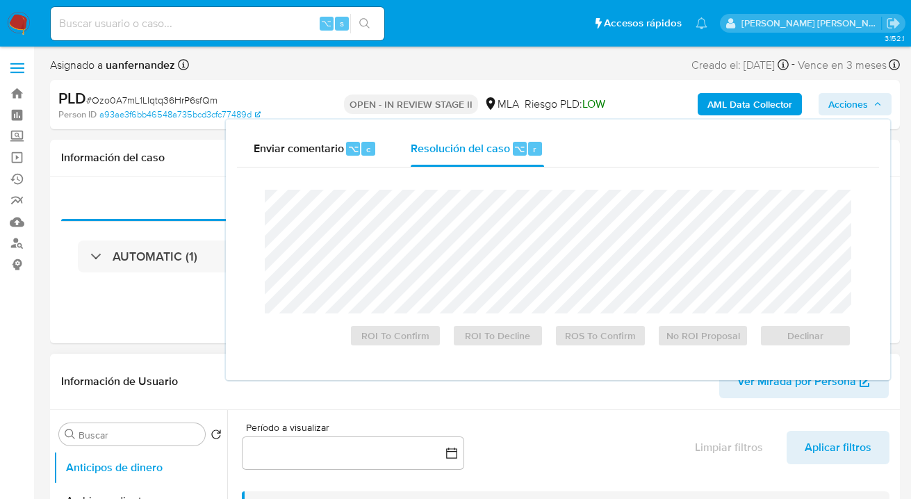
scroll to position [144, 0]
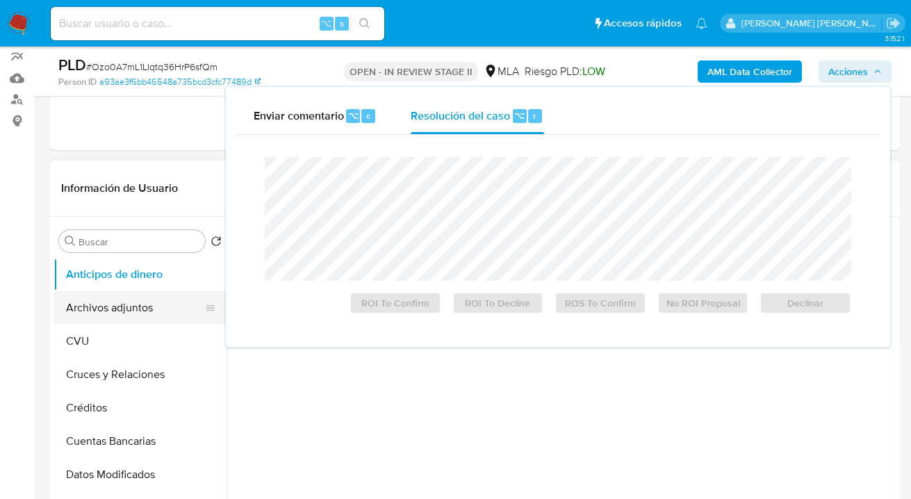
click at [156, 308] on button "Archivos adjuntos" at bounding box center [135, 307] width 163 height 33
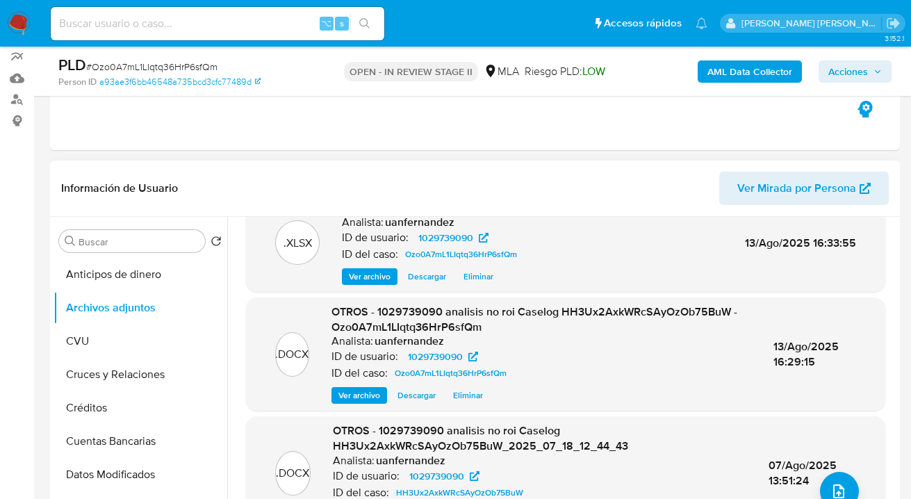
scroll to position [0, 0]
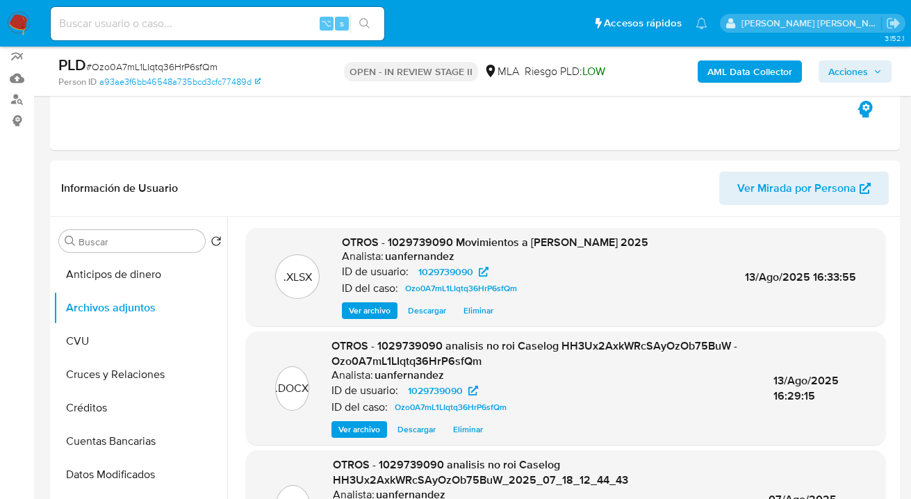
click at [842, 75] on span "Acciones" at bounding box center [849, 71] width 40 height 22
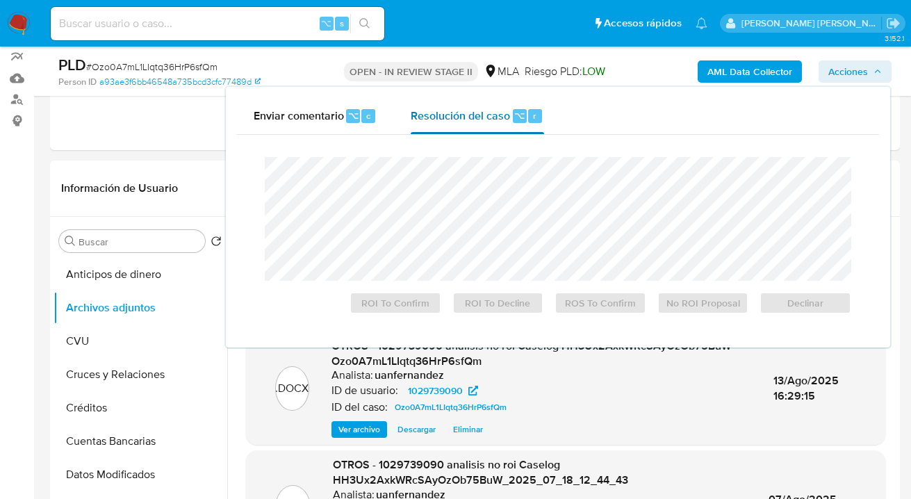
click at [460, 113] on span "Resolución del caso" at bounding box center [460, 115] width 99 height 16
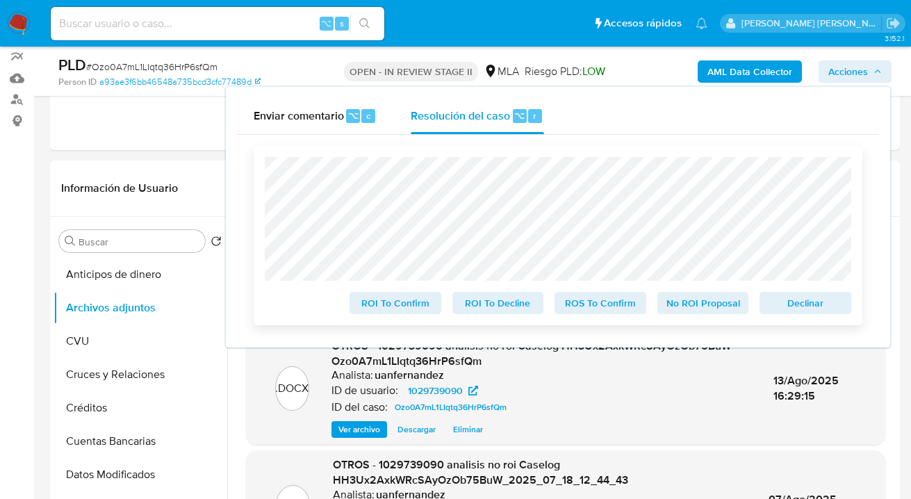
click at [718, 305] on span "No ROI Proposal" at bounding box center [703, 302] width 72 height 19
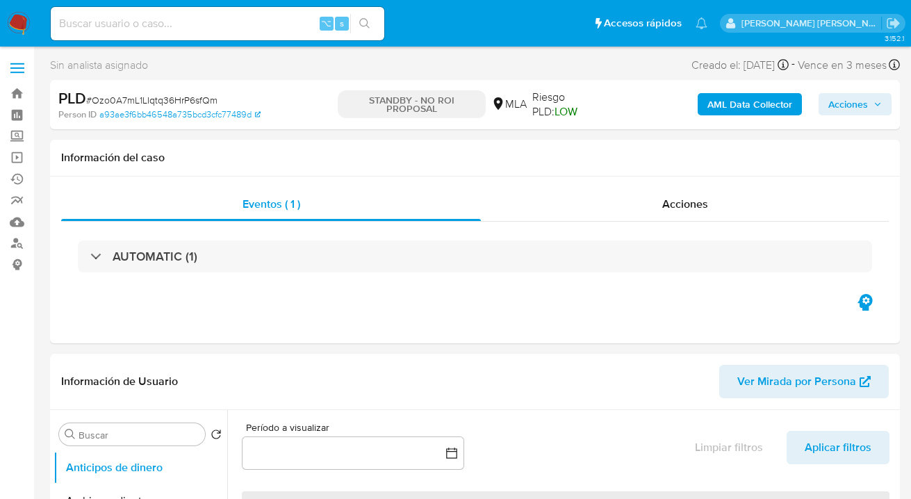
select select "10"
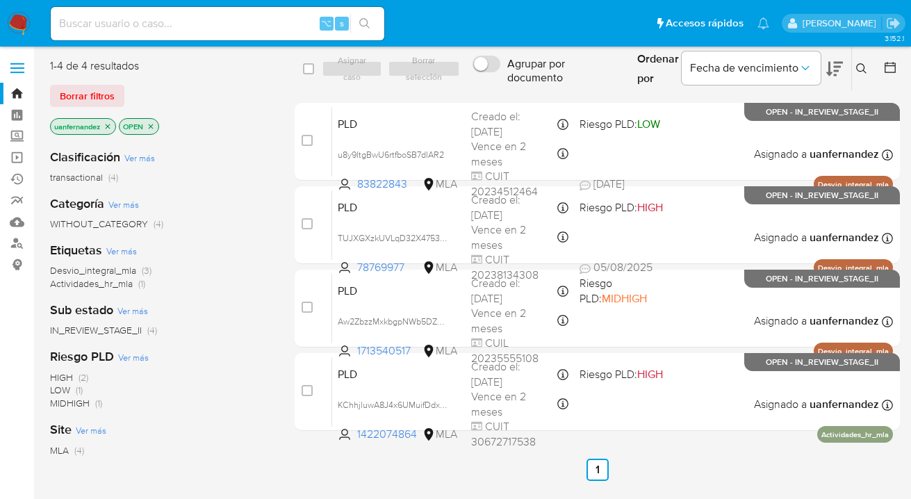
drag, startPoint x: 103, startPoint y: 99, endPoint x: 229, endPoint y: 108, distance: 126.1
click at [105, 97] on span "Borrar filtros" at bounding box center [87, 95] width 55 height 19
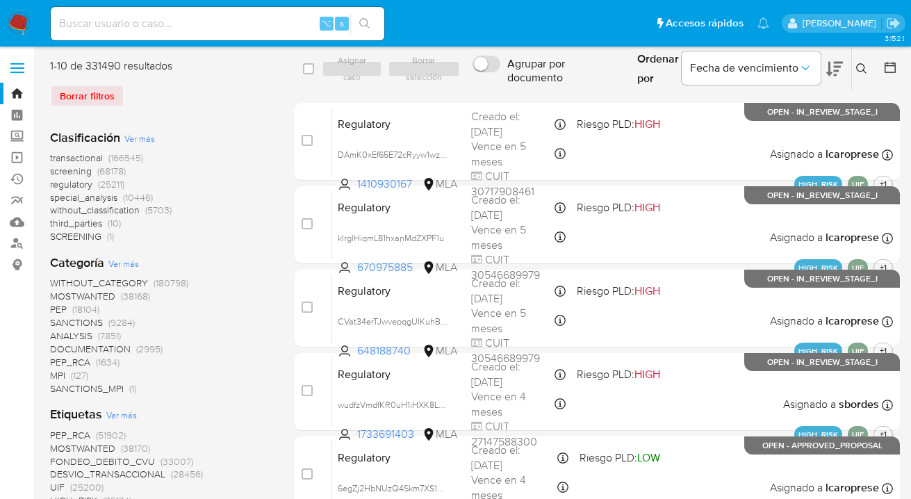
click at [861, 67] on icon at bounding box center [861, 68] width 11 height 11
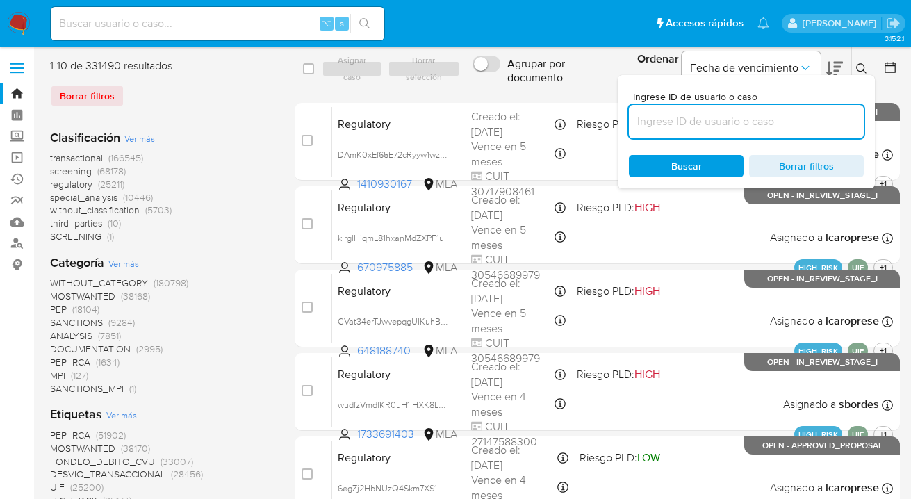
click at [742, 120] on input at bounding box center [746, 122] width 235 height 18
type input "8B9d9WZrDimzjpQsNGAlFE3j"
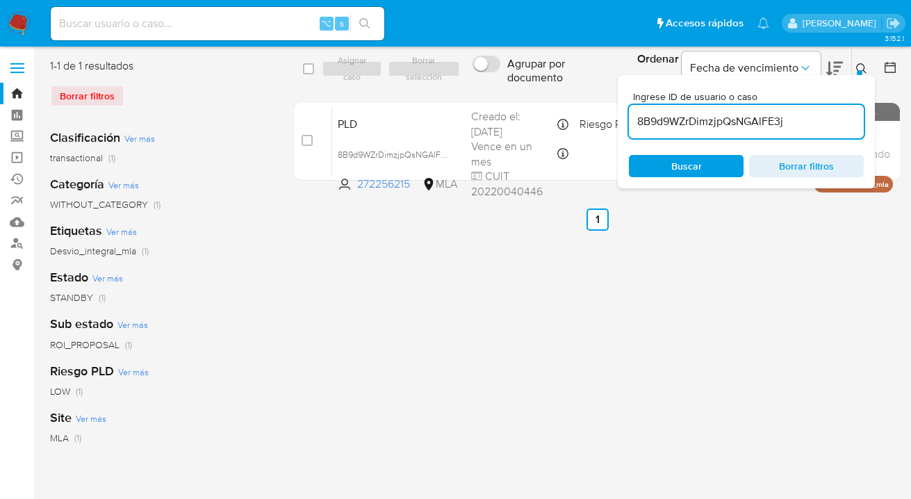
click at [861, 62] on button at bounding box center [863, 68] width 23 height 17
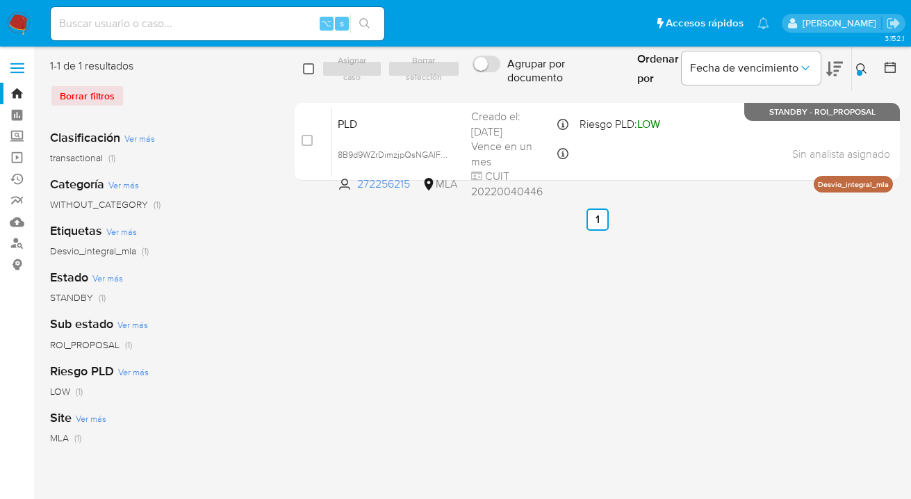
click at [307, 69] on input "checkbox" at bounding box center [308, 68] width 11 height 11
checkbox input "true"
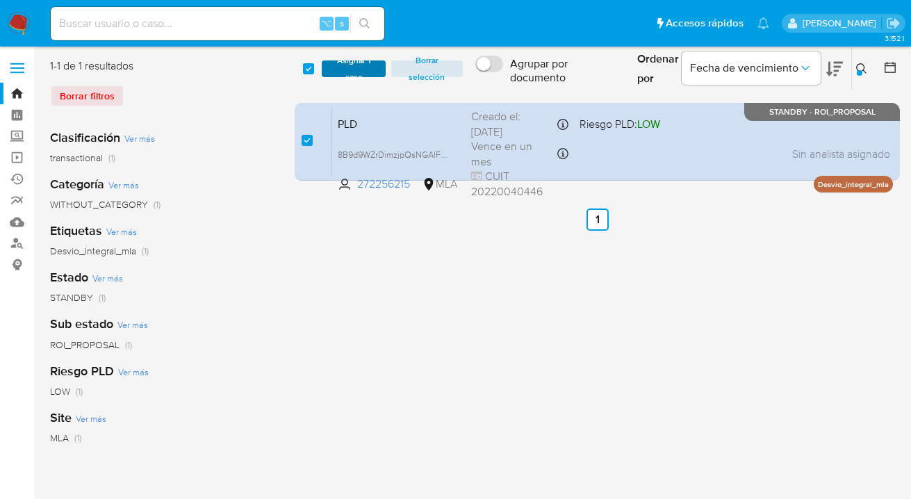
click at [348, 72] on span "Asignar 1 caso" at bounding box center [354, 69] width 50 height 14
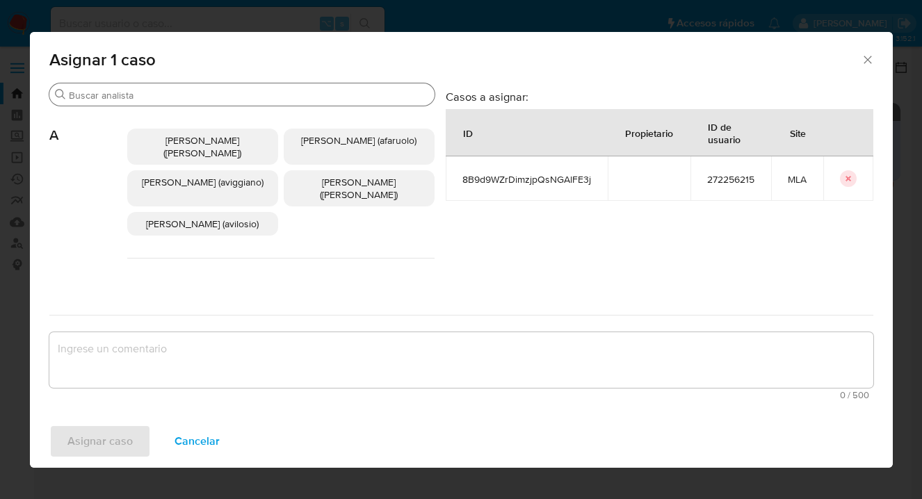
click at [321, 93] on input "Buscar" at bounding box center [249, 95] width 360 height 13
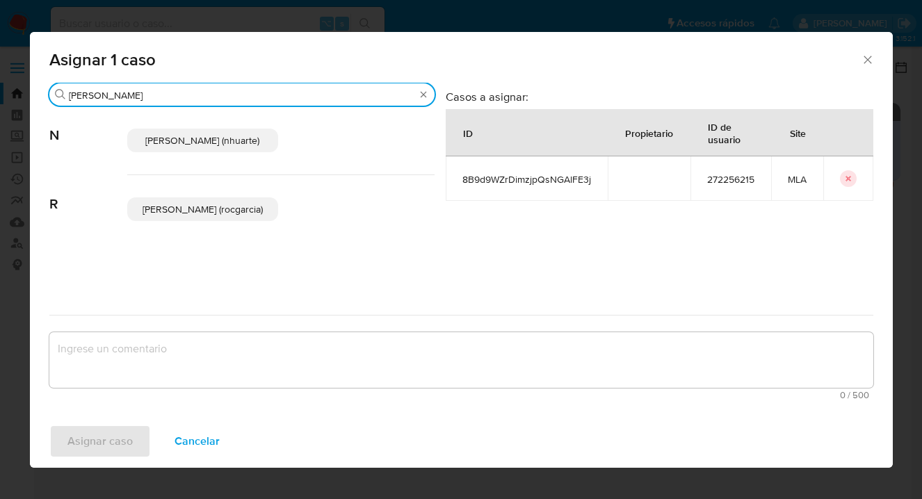
type input "rocio"
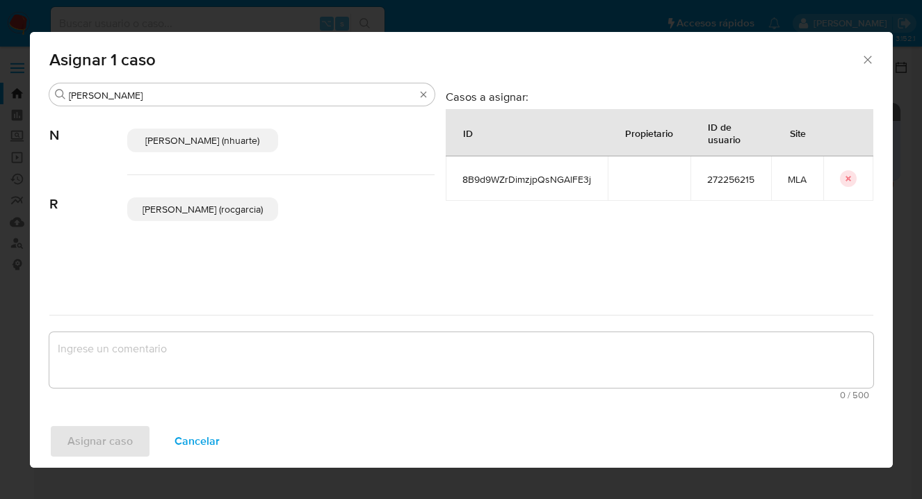
drag, startPoint x: 867, startPoint y: 60, endPoint x: 859, endPoint y: 64, distance: 9.3
click at [867, 60] on icon "Cerrar ventana" at bounding box center [867, 60] width 8 height 8
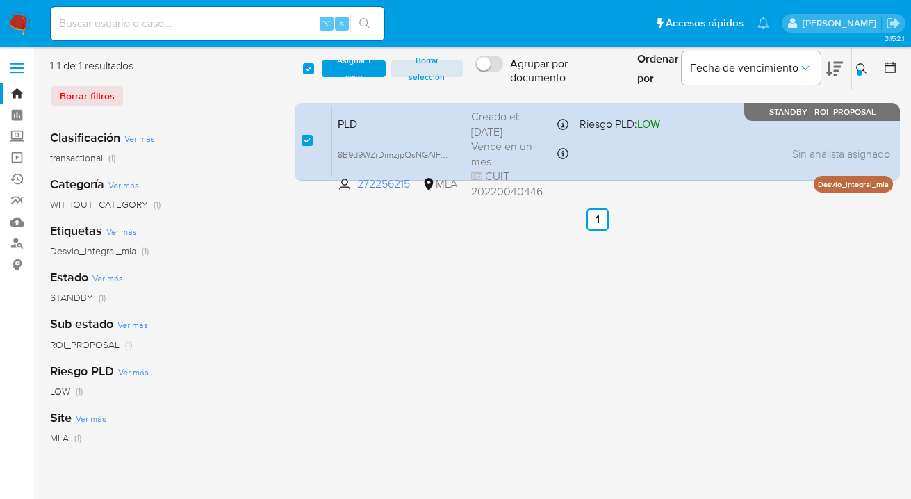
click at [347, 71] on span "Asignar 1 caso" at bounding box center [354, 69] width 50 height 14
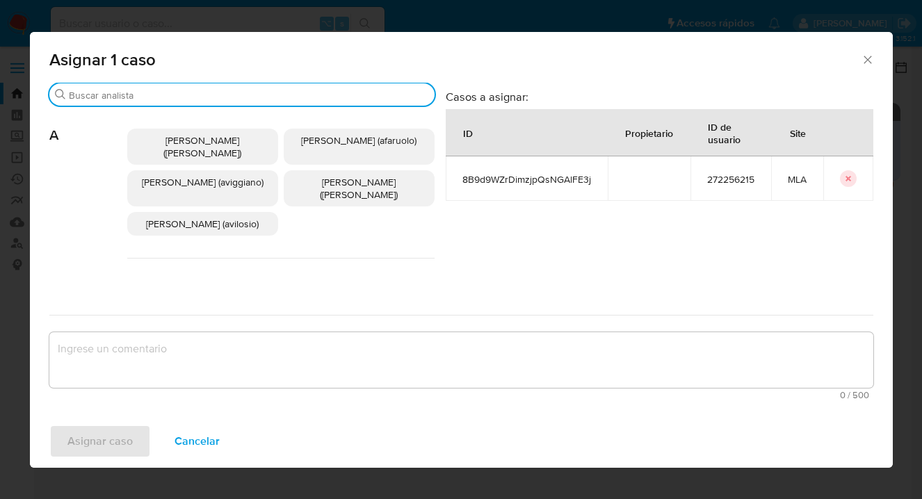
click at [199, 93] on input "Buscar" at bounding box center [249, 95] width 360 height 13
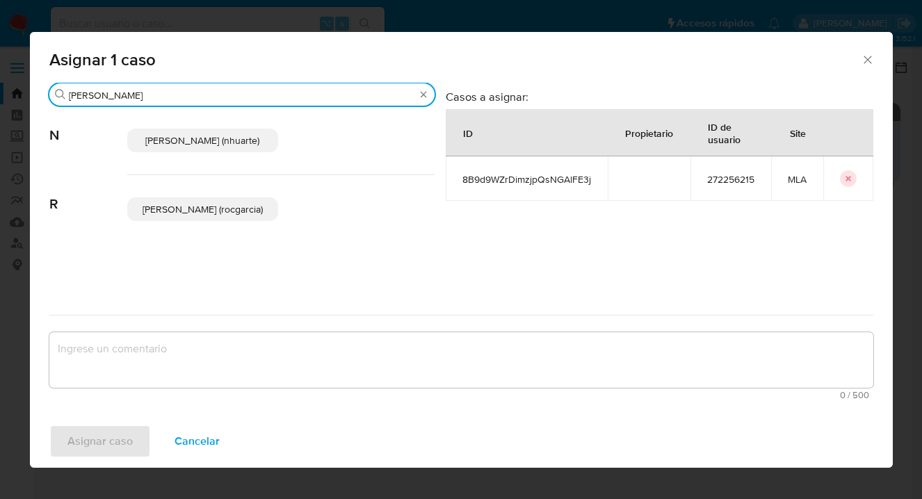
type input "rocio"
click at [206, 213] on span "Rocio Garcia (rocgarcia)" at bounding box center [202, 209] width 120 height 14
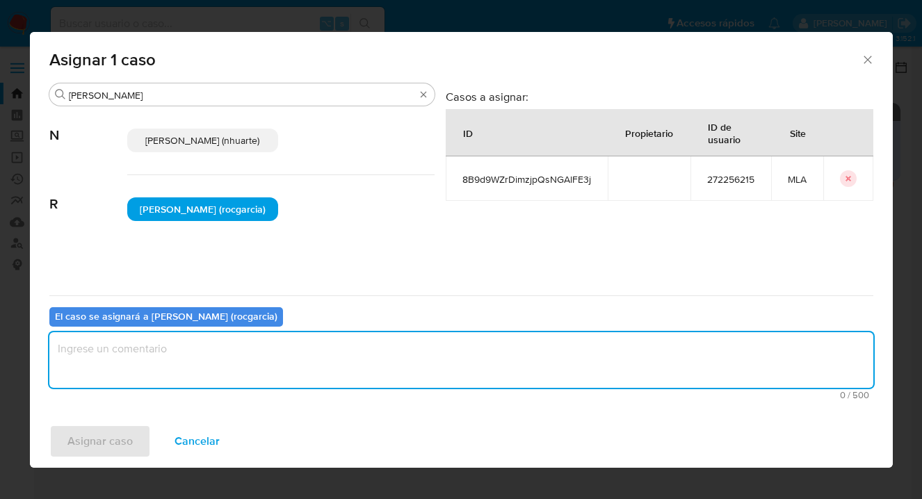
click at [232, 356] on textarea "assign-modal" at bounding box center [461, 360] width 824 height 56
type textarea "asig"
click at [95, 440] on span "Asignar caso" at bounding box center [99, 441] width 65 height 31
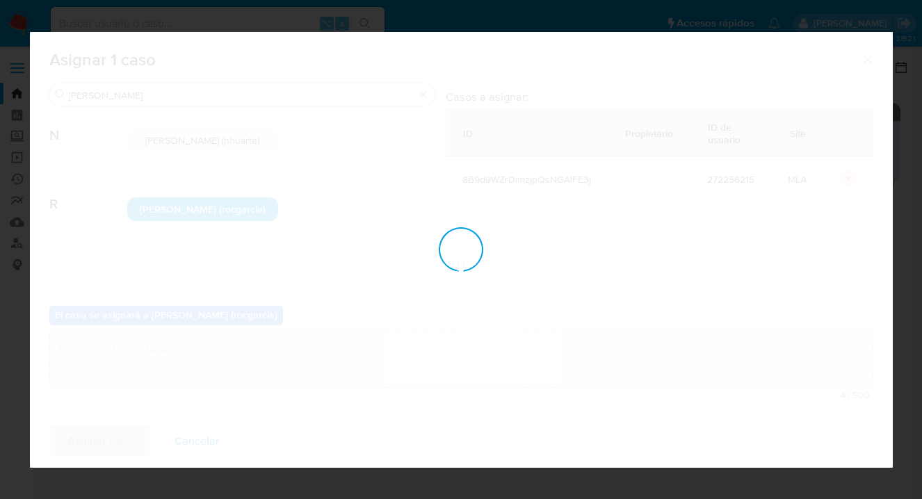
checkbox input "false"
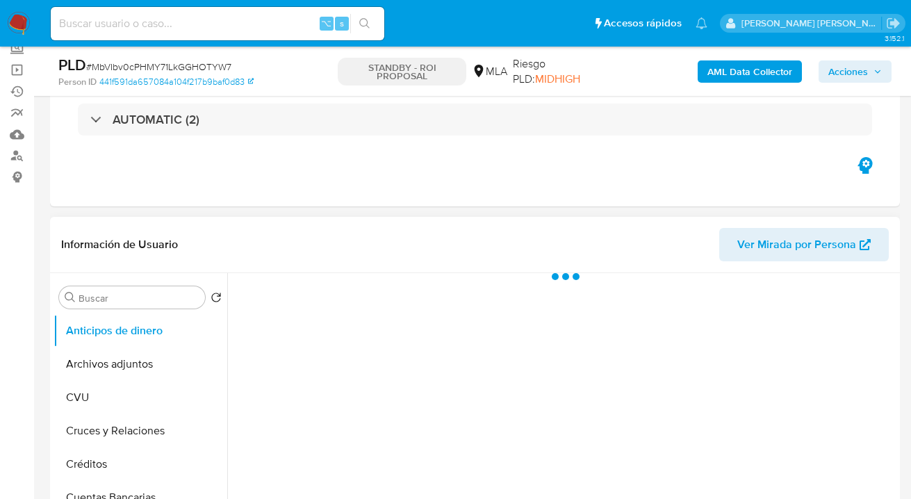
scroll to position [137, 0]
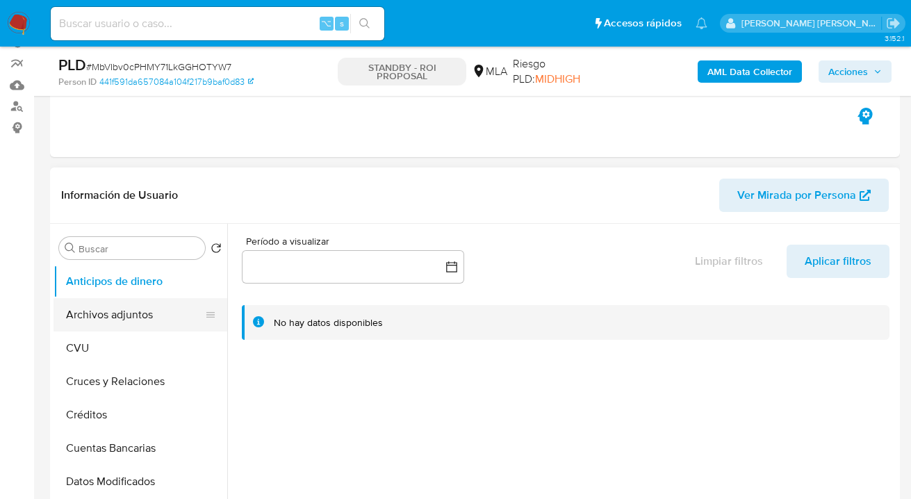
click at [158, 323] on button "Archivos adjuntos" at bounding box center [135, 314] width 163 height 33
select select "10"
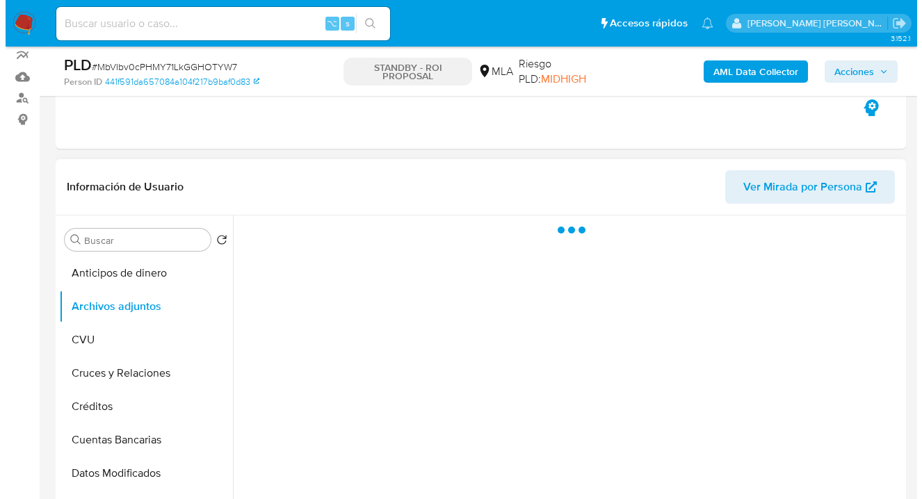
scroll to position [159, 0]
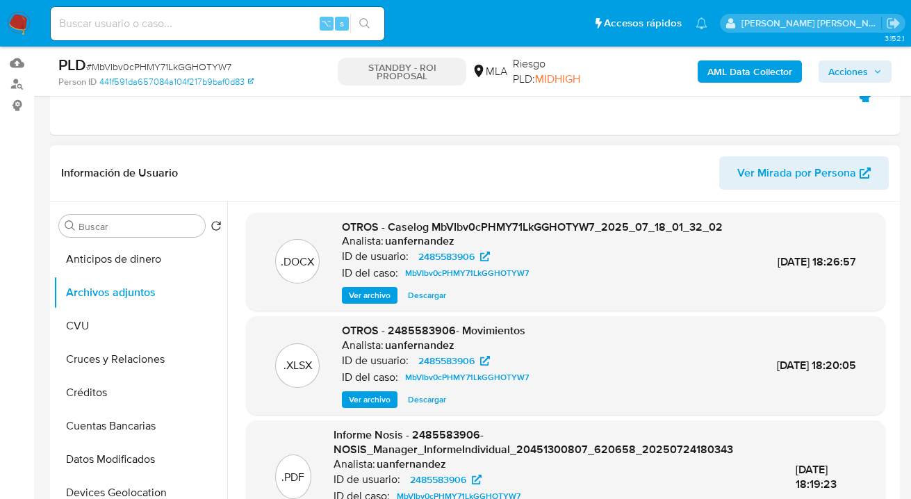
click at [368, 292] on span "Ver archivo" at bounding box center [370, 295] width 42 height 14
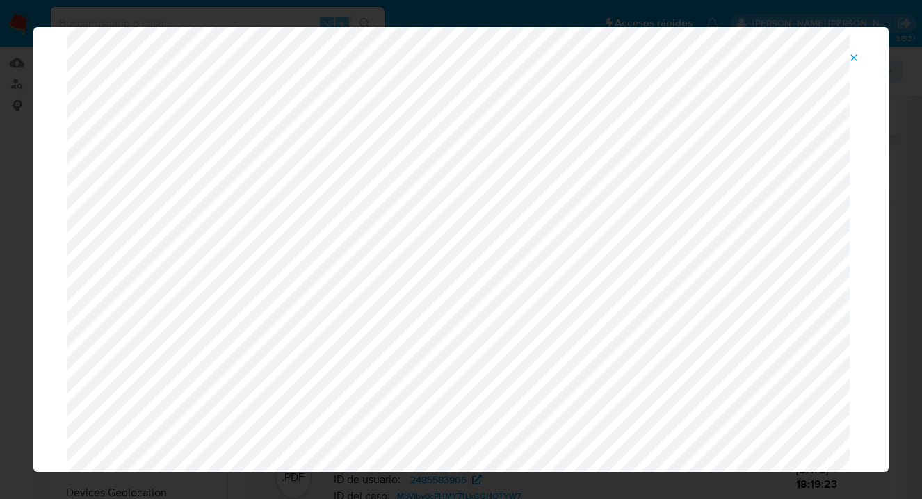
scroll to position [0, 0]
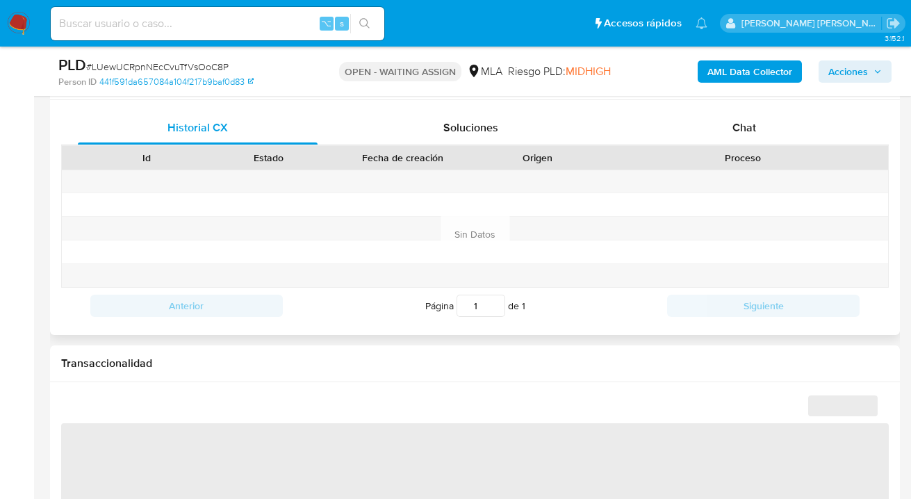
select select "10"
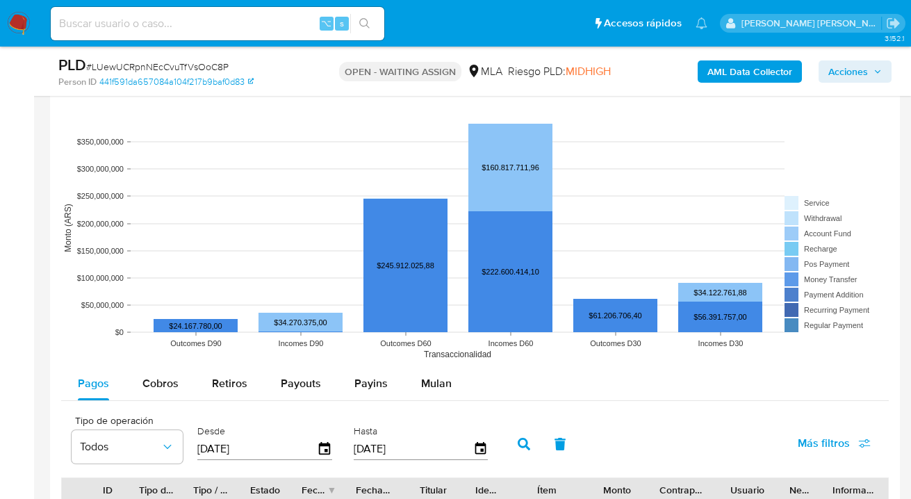
scroll to position [1466, 0]
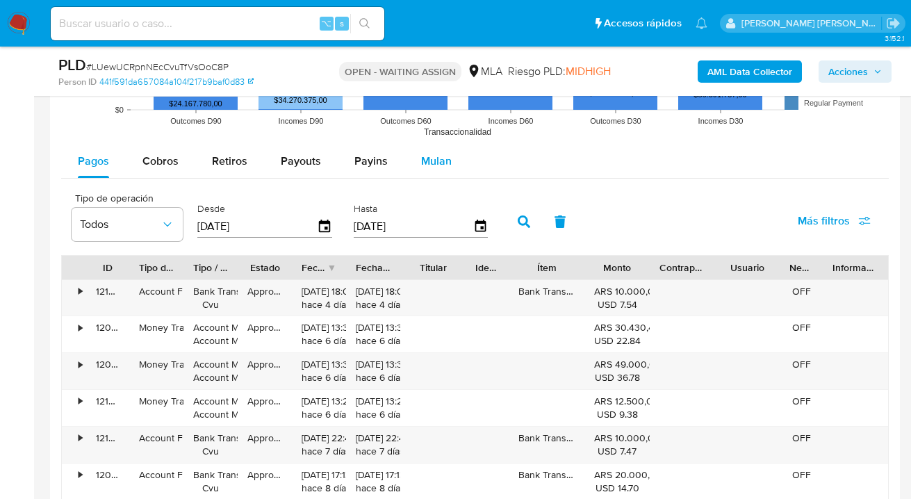
click at [431, 158] on span "Mulan" at bounding box center [436, 161] width 31 height 16
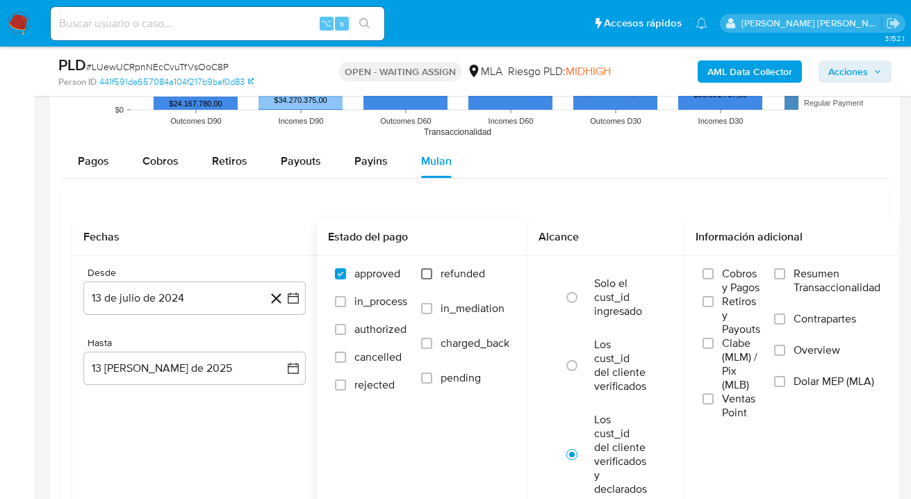
click at [423, 272] on input "refunded" at bounding box center [426, 273] width 11 height 11
checkbox input "true"
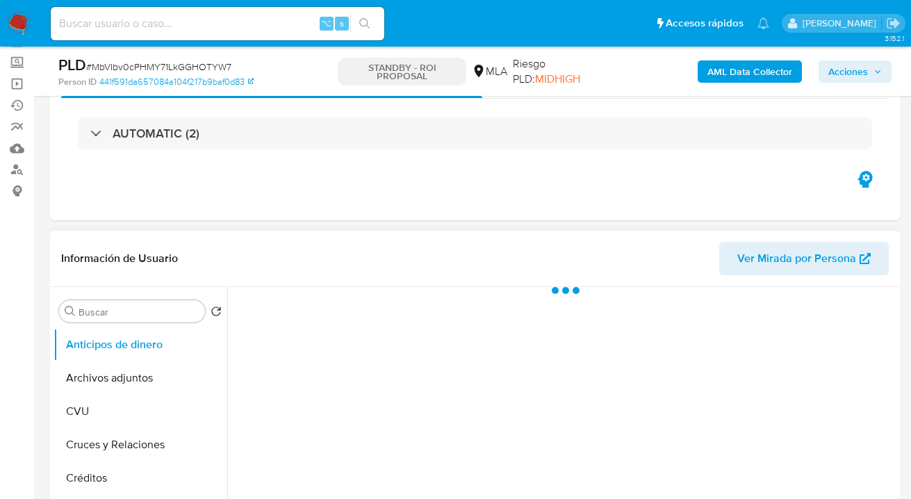
scroll to position [257, 0]
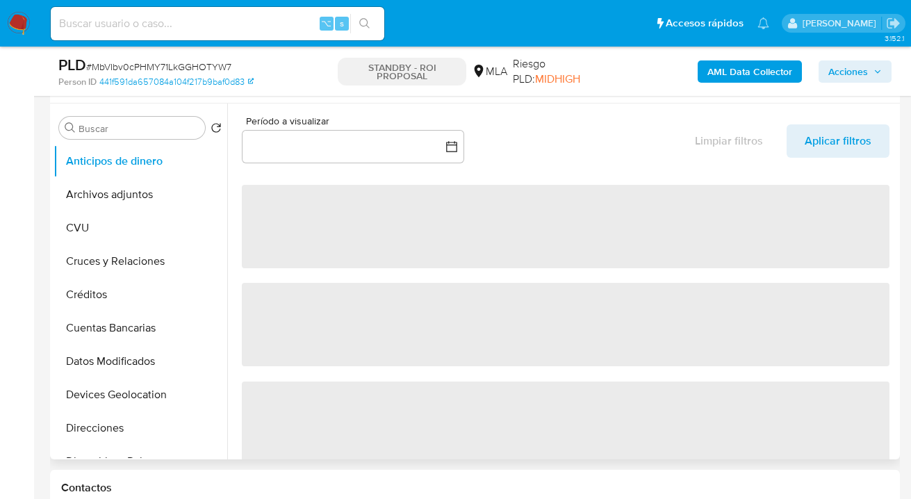
drag, startPoint x: 221, startPoint y: 213, endPoint x: 239, endPoint y: 336, distance: 123.7
click at [240, 336] on div "Buscar Volver al orden por defecto Anticipos de dinero Archivos adjuntos CVU Cr…" at bounding box center [475, 282] width 843 height 356
select select "10"
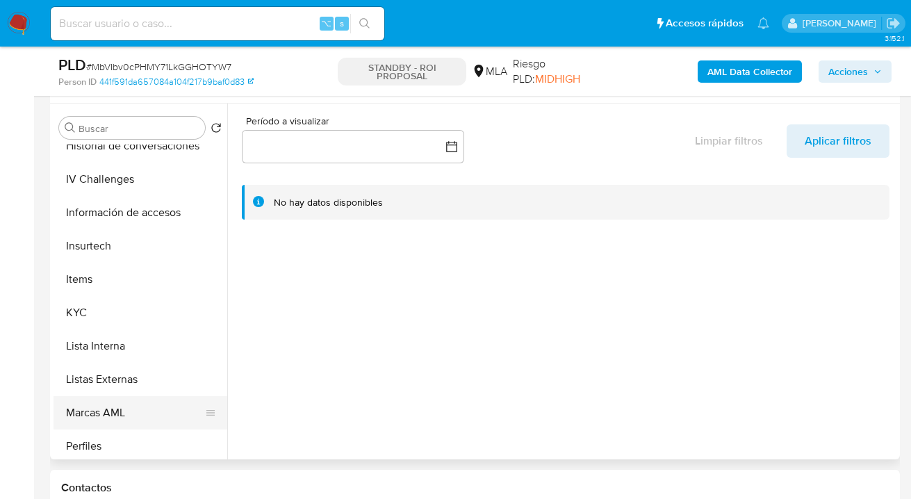
scroll to position [588, 0]
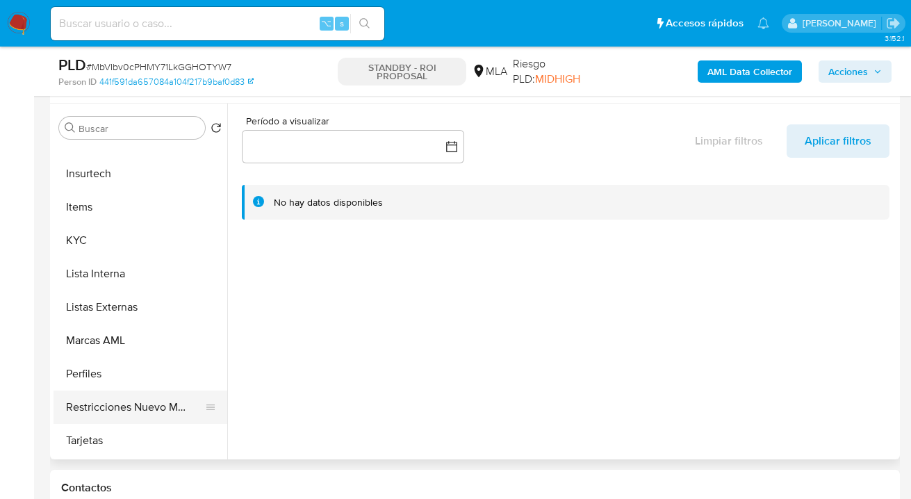
click at [138, 415] on button "Restricciones Nuevo Mundo" at bounding box center [135, 407] width 163 height 33
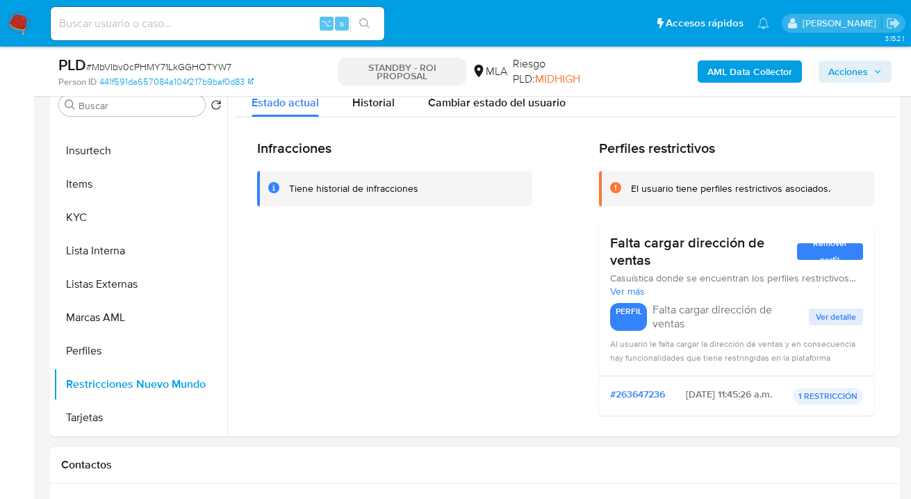
scroll to position [380, 0]
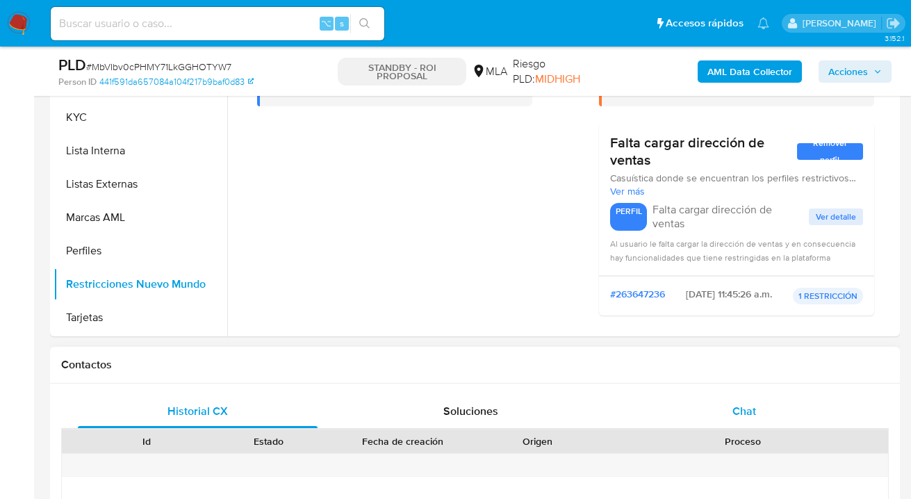
click at [749, 405] on span "Chat" at bounding box center [745, 411] width 24 height 16
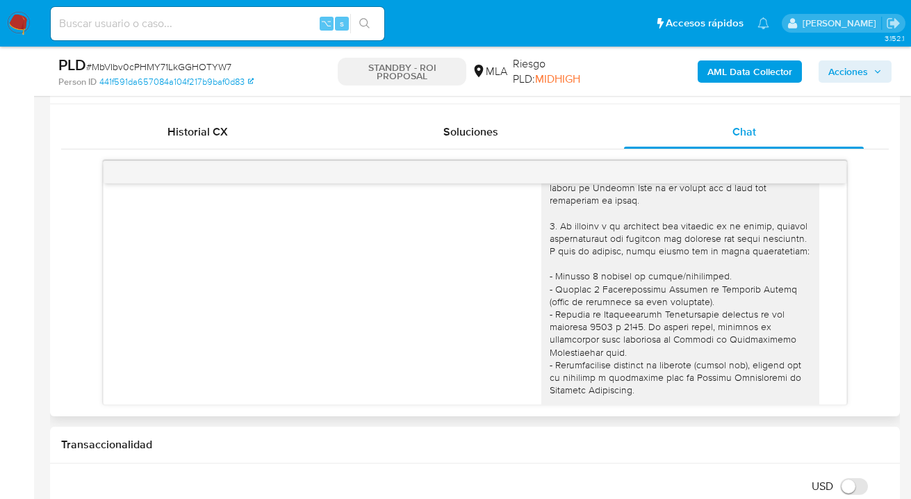
scroll to position [0, 0]
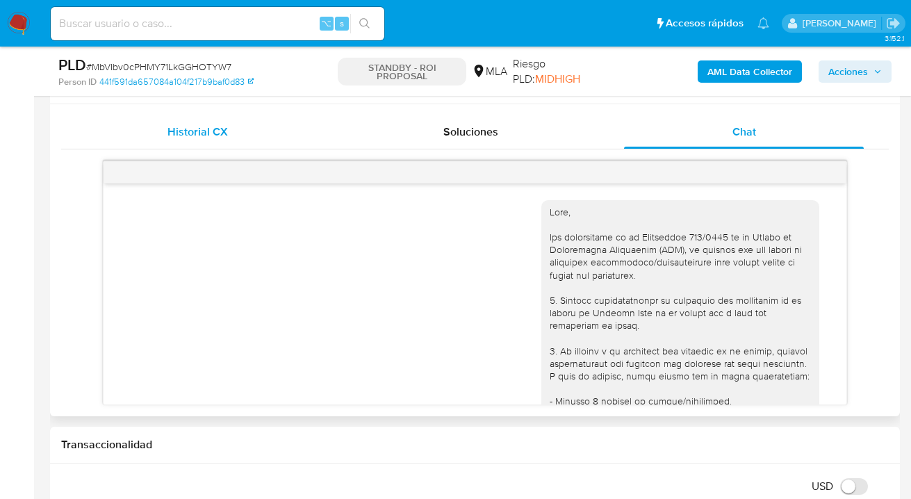
click at [254, 129] on div "Historial CX" at bounding box center [198, 131] width 240 height 33
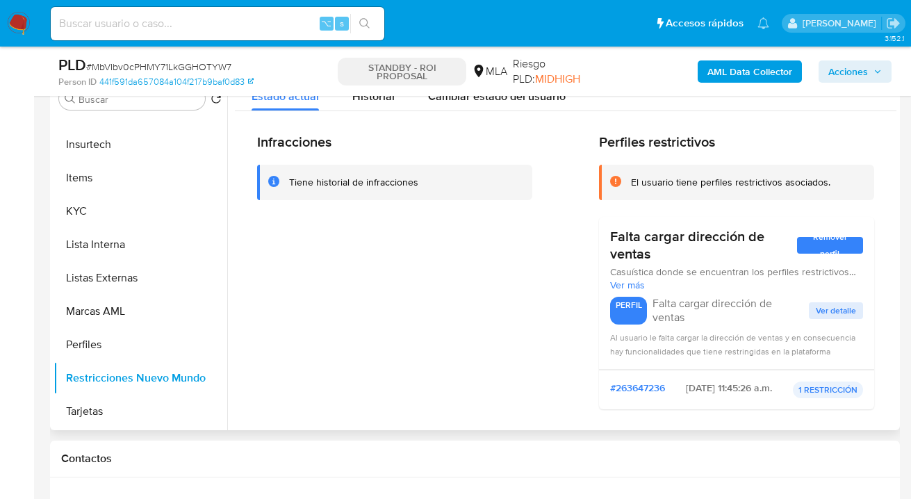
scroll to position [252, 0]
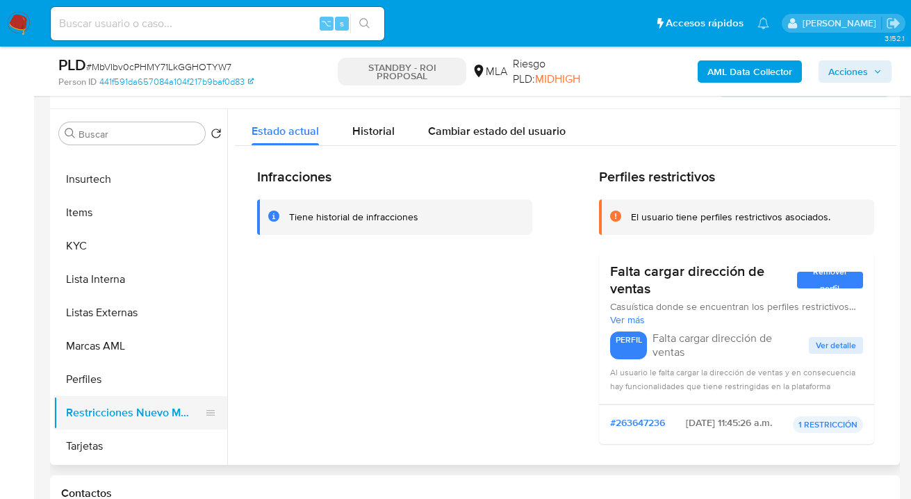
click at [129, 396] on button "Restricciones Nuevo Mundo" at bounding box center [135, 412] width 163 height 33
click at [125, 377] on button "Perfiles" at bounding box center [135, 379] width 163 height 33
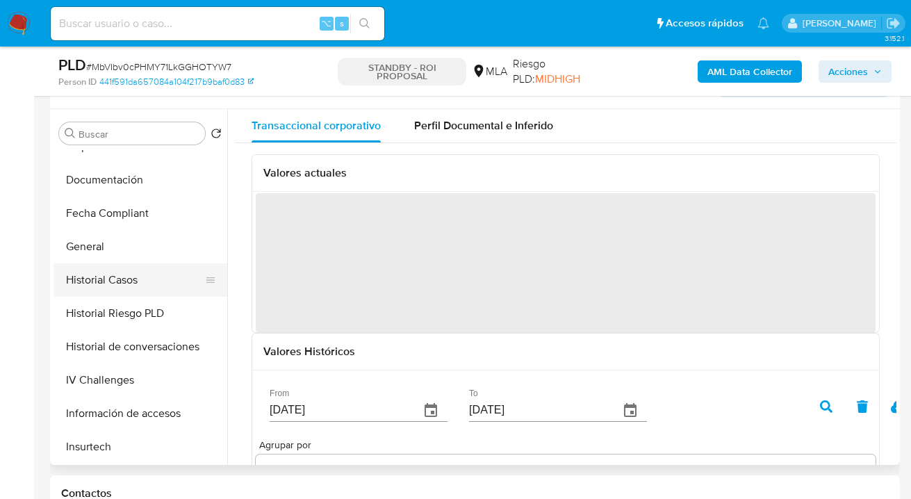
scroll to position [268, 0]
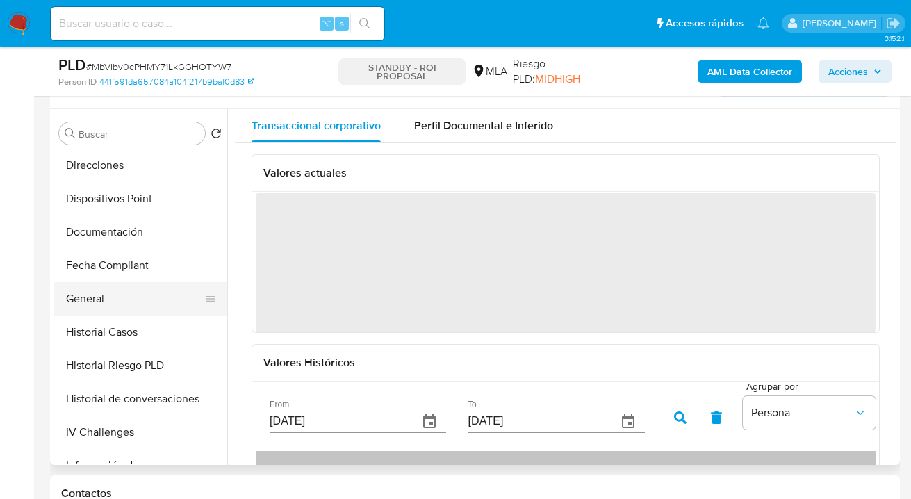
click at [129, 292] on button "General" at bounding box center [135, 298] width 163 height 33
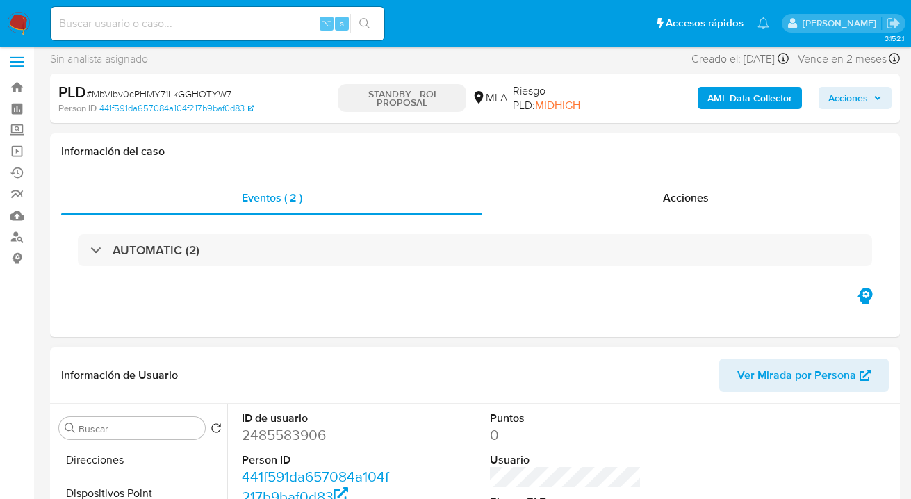
scroll to position [0, 0]
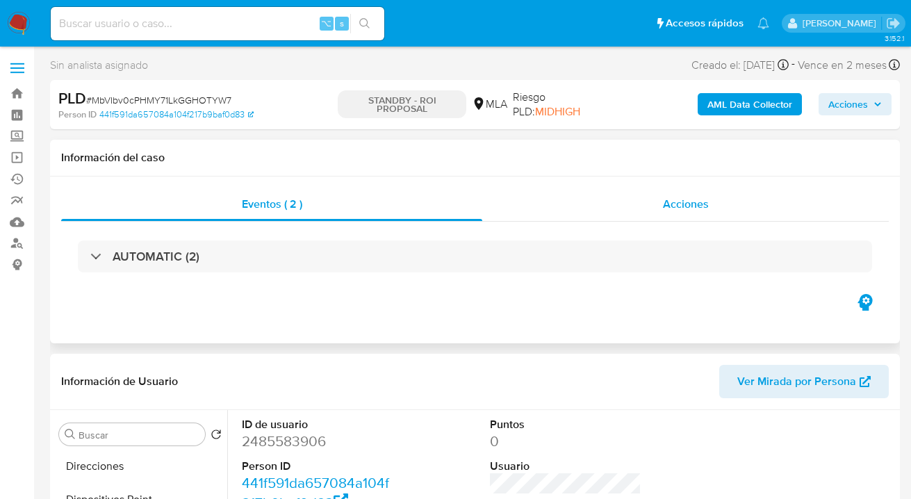
click at [708, 209] on span "Acciones" at bounding box center [686, 204] width 46 height 16
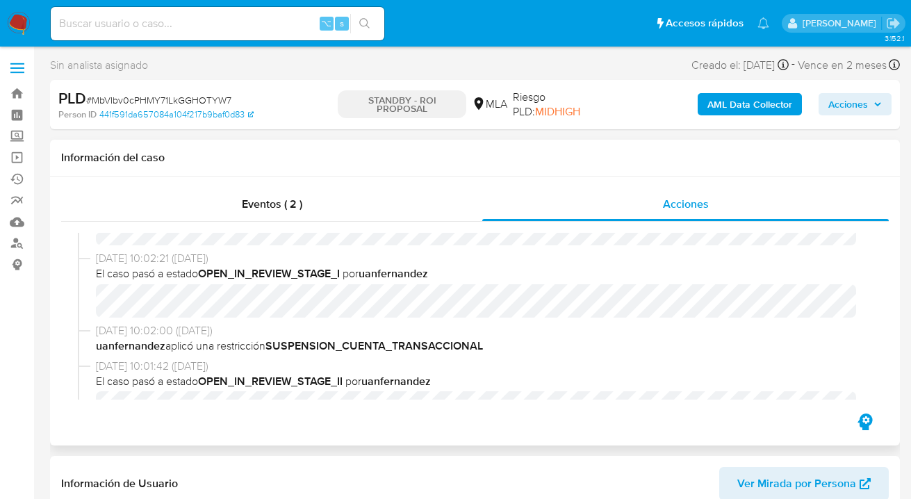
scroll to position [64, 0]
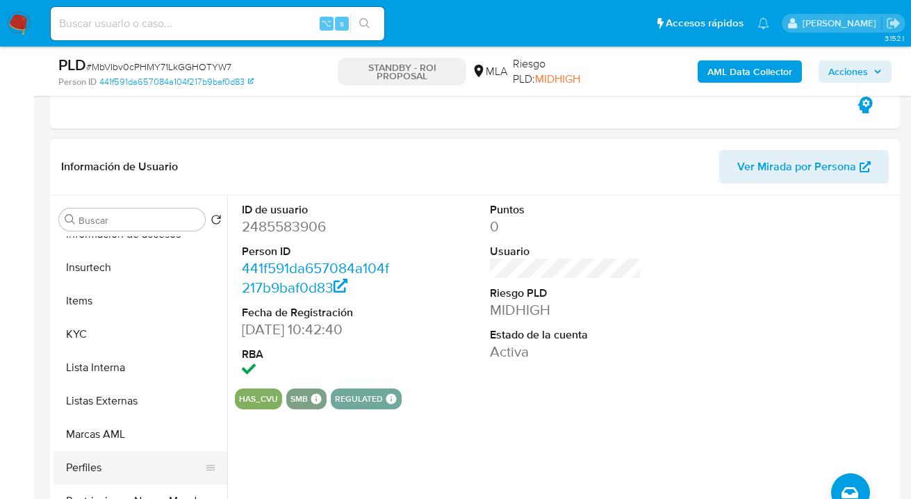
scroll to position [621, 0]
click at [141, 454] on button "Restricciones Nuevo Mundo" at bounding box center [135, 466] width 163 height 33
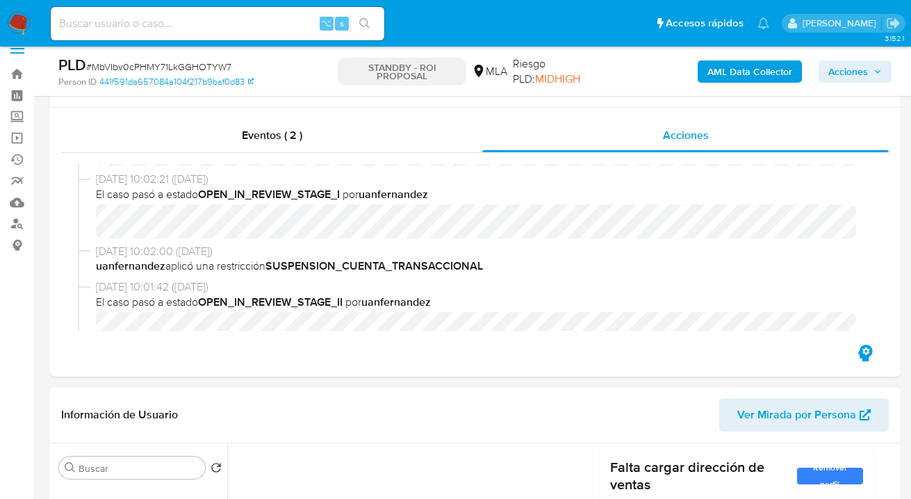
scroll to position [0, 0]
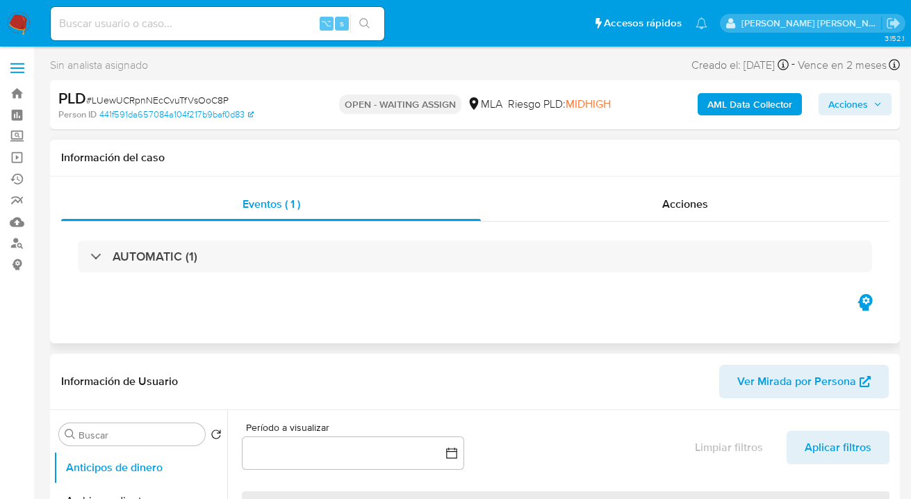
select select "10"
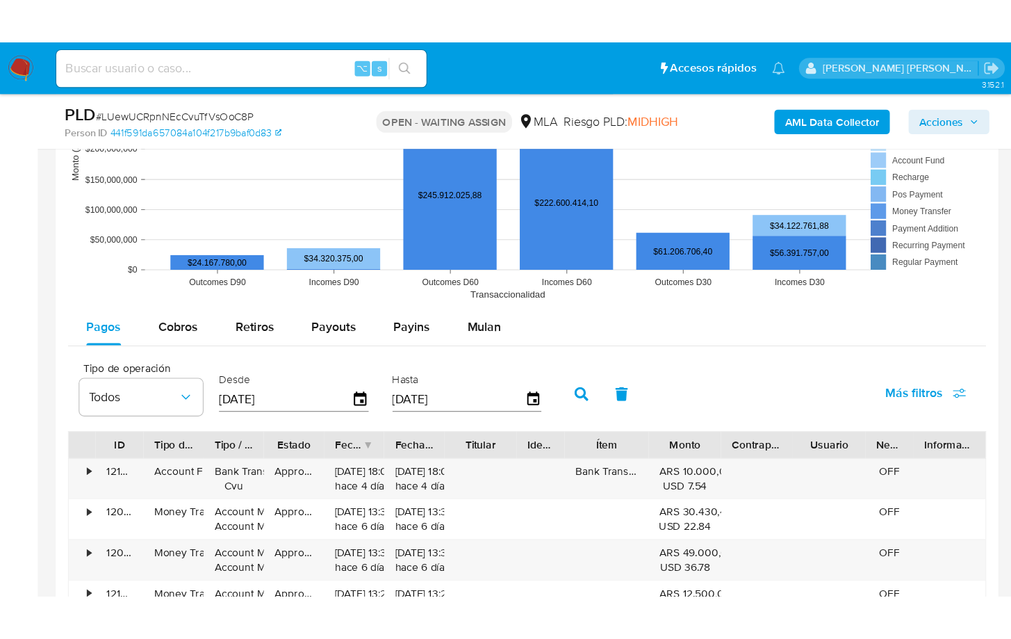
scroll to position [1464, 0]
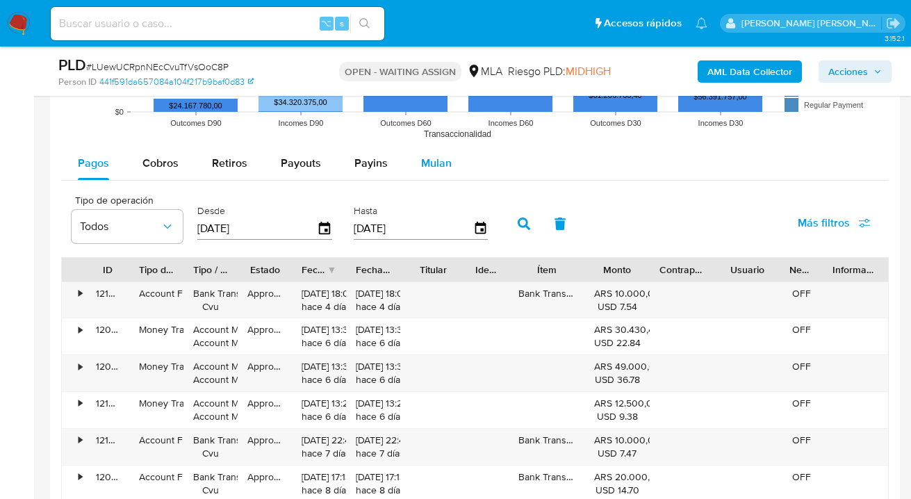
click at [435, 162] on span "Mulan" at bounding box center [436, 163] width 31 height 16
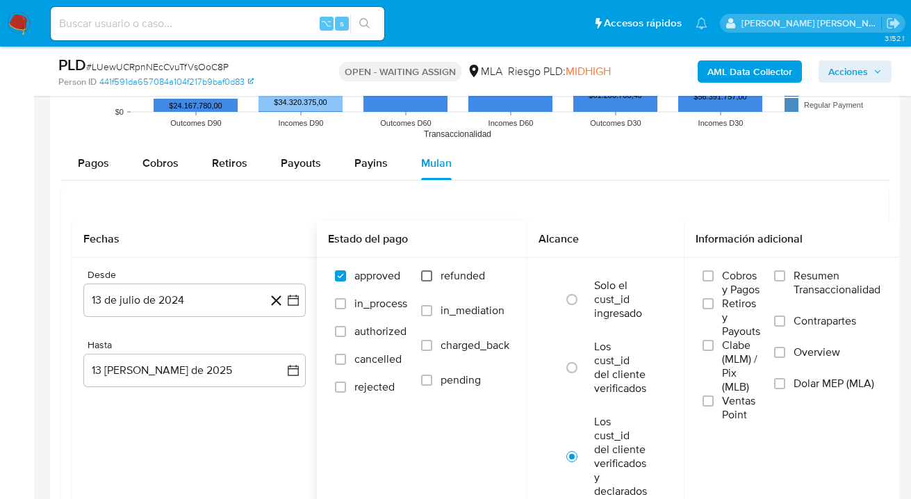
click at [430, 277] on input "refunded" at bounding box center [426, 275] width 11 height 11
checkbox input "true"
click at [782, 386] on input "Dolar MEP (MLA)" at bounding box center [779, 383] width 11 height 11
click at [228, 295] on button "13 de julio de 2024" at bounding box center [194, 300] width 222 height 33
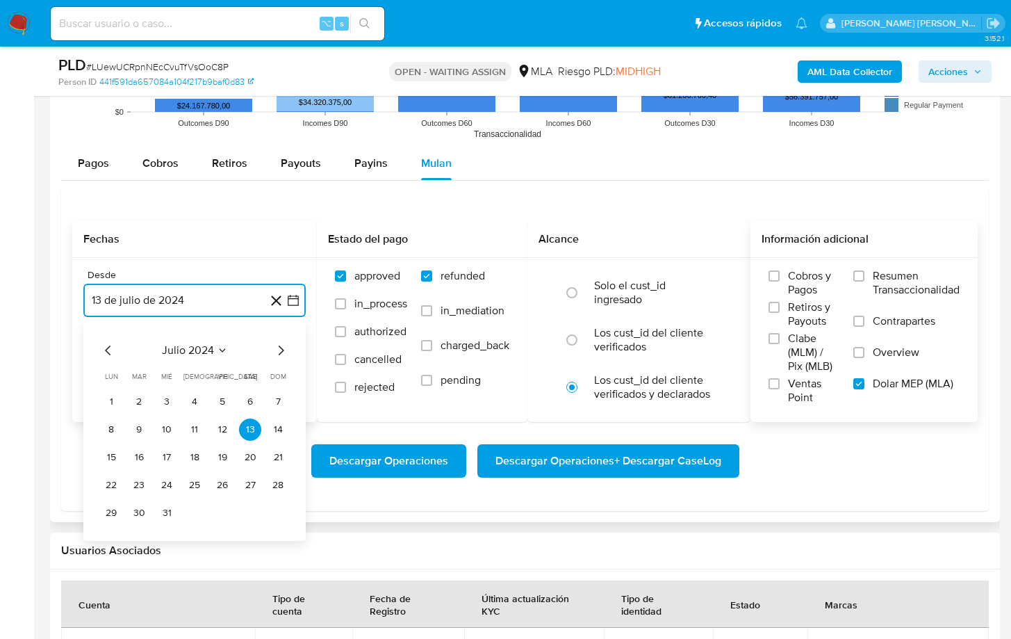
click at [282, 350] on icon "Mes siguiente" at bounding box center [280, 350] width 17 height 17
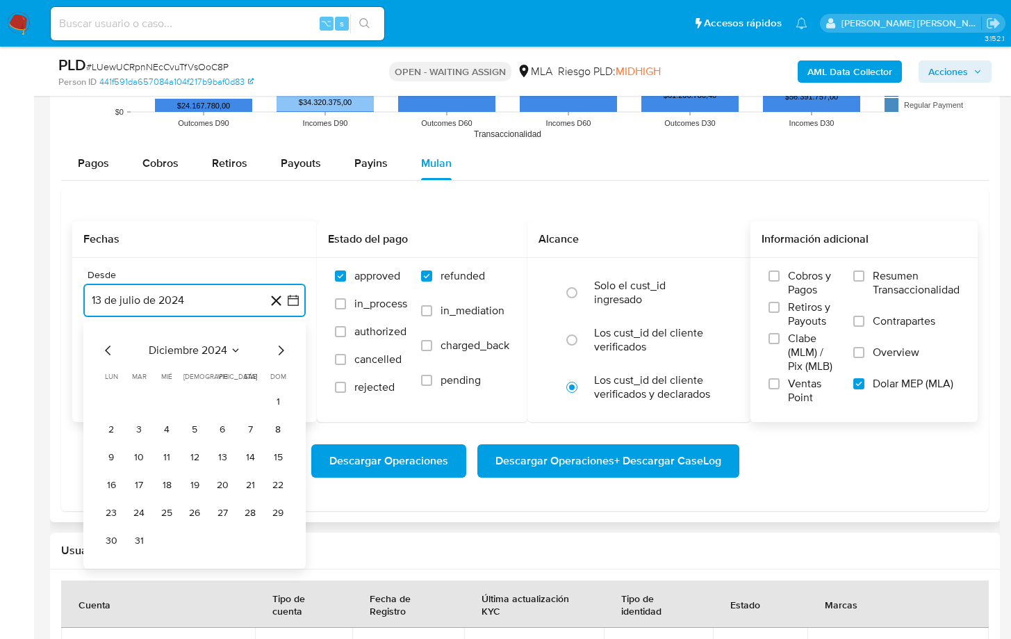
click at [282, 350] on icon "Mes siguiente" at bounding box center [280, 350] width 17 height 17
click at [254, 396] on button "1" at bounding box center [250, 402] width 22 height 22
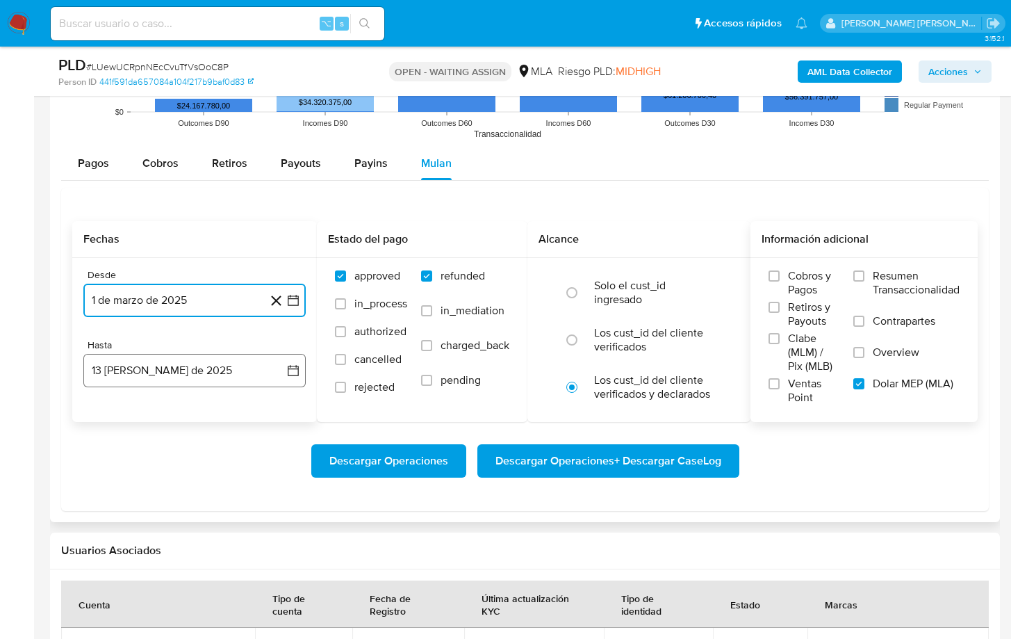
drag, startPoint x: 188, startPoint y: 377, endPoint x: 117, endPoint y: 382, distance: 71.1
click at [188, 377] on button "13 [PERSON_NAME] de 2025" at bounding box center [194, 370] width 222 height 33
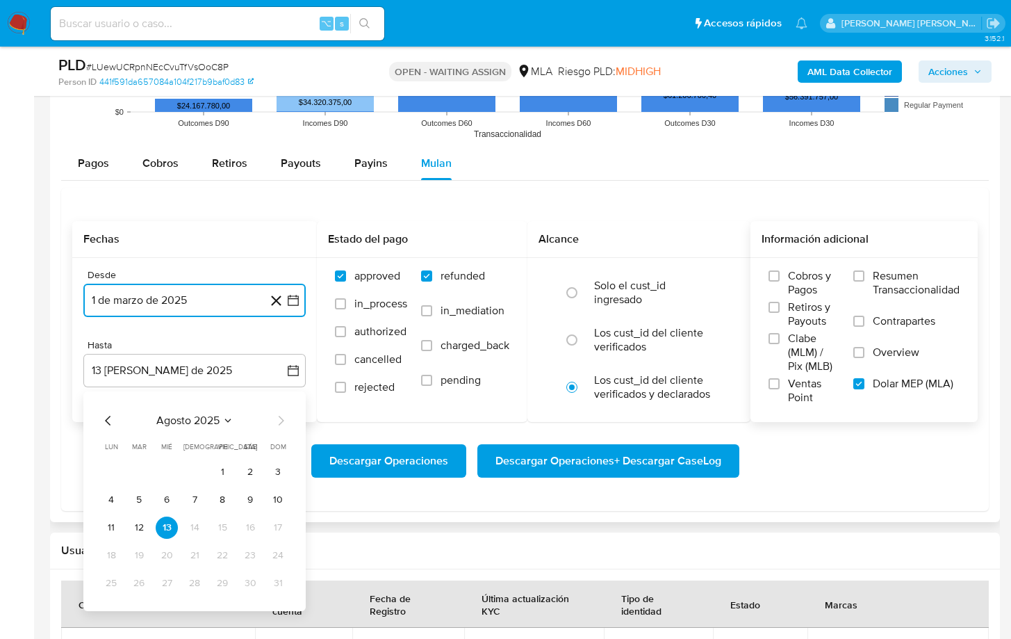
click at [109, 417] on icon "Mes anterior" at bounding box center [108, 421] width 6 height 10
click at [193, 498] on button "31" at bounding box center [195, 583] width 22 height 22
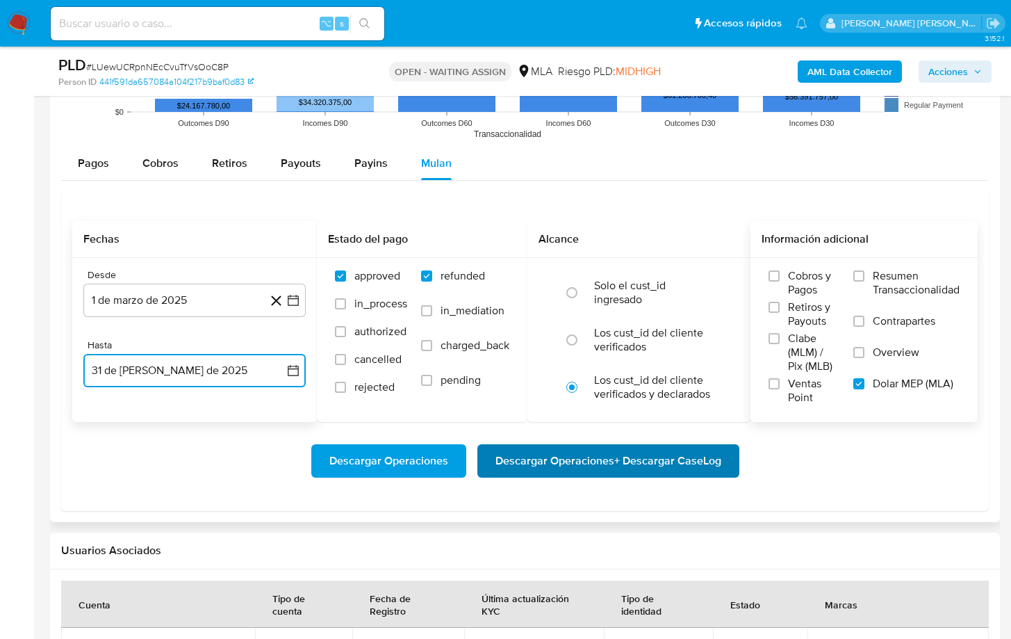
click at [573, 464] on span "Descargar Operaciones + Descargar CaseLog" at bounding box center [609, 461] width 226 height 31
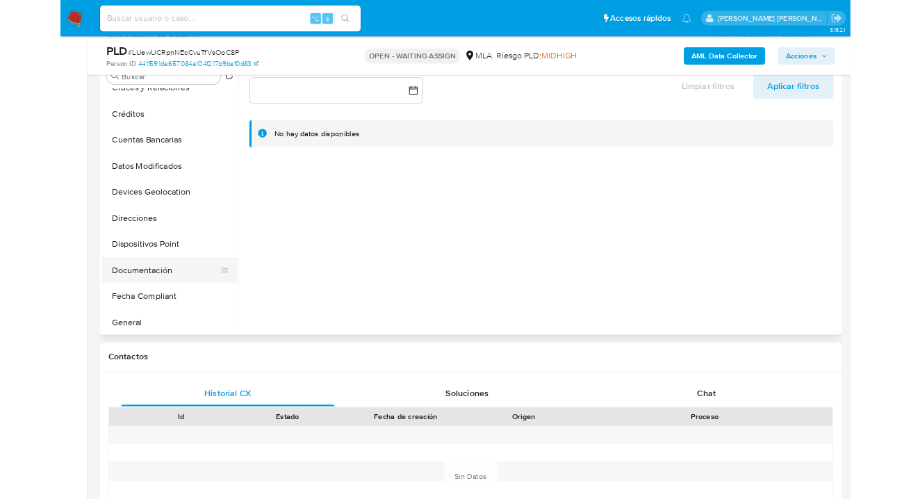
scroll to position [127, 0]
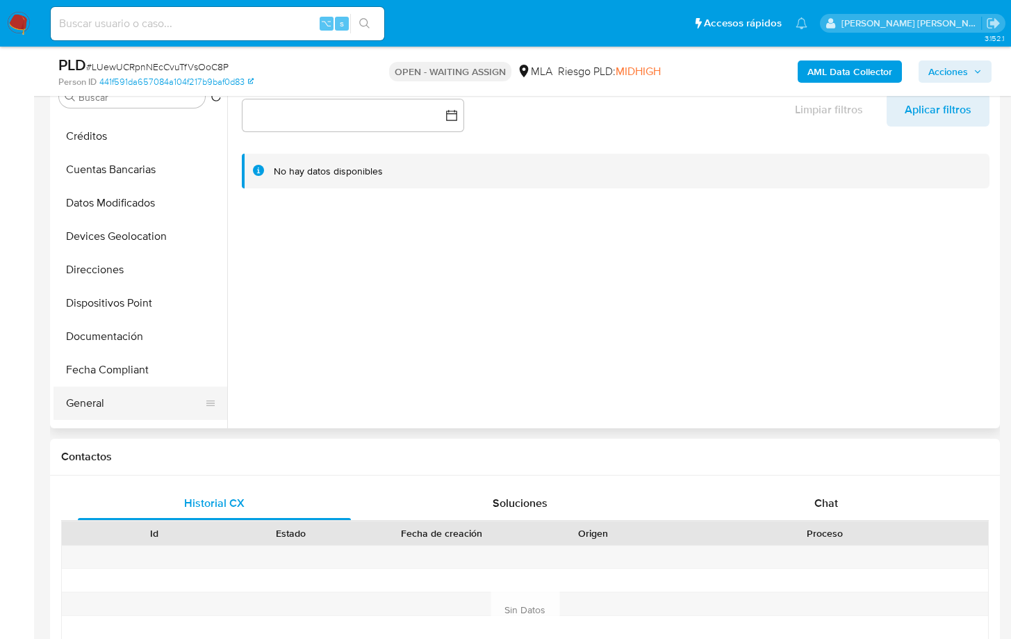
click at [118, 393] on button "General" at bounding box center [135, 402] width 163 height 33
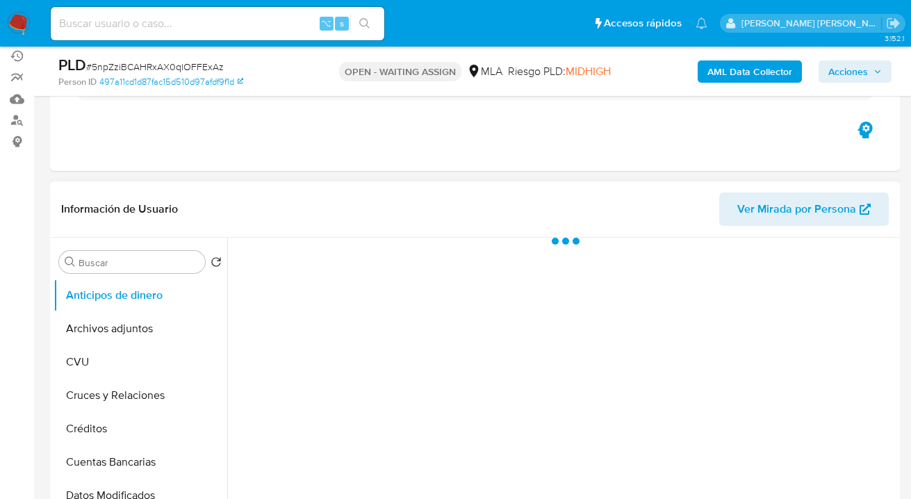
scroll to position [137, 0]
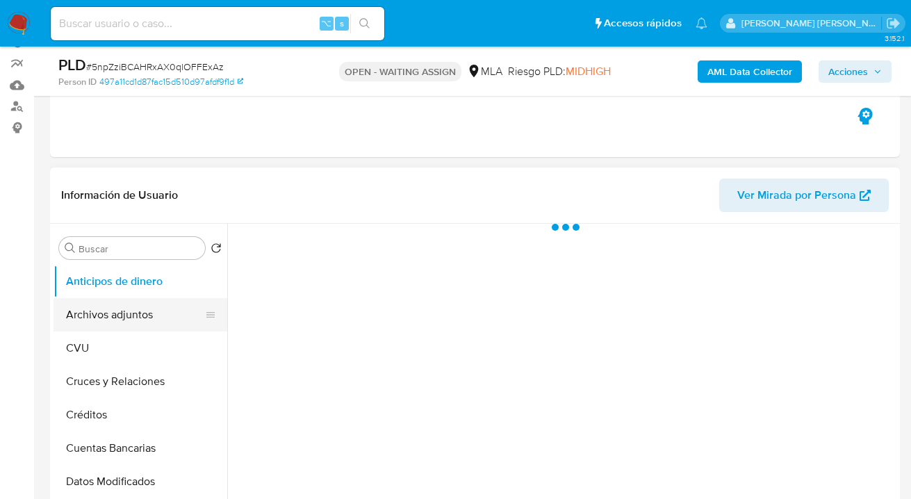
click at [127, 313] on button "Archivos adjuntos" at bounding box center [135, 314] width 163 height 33
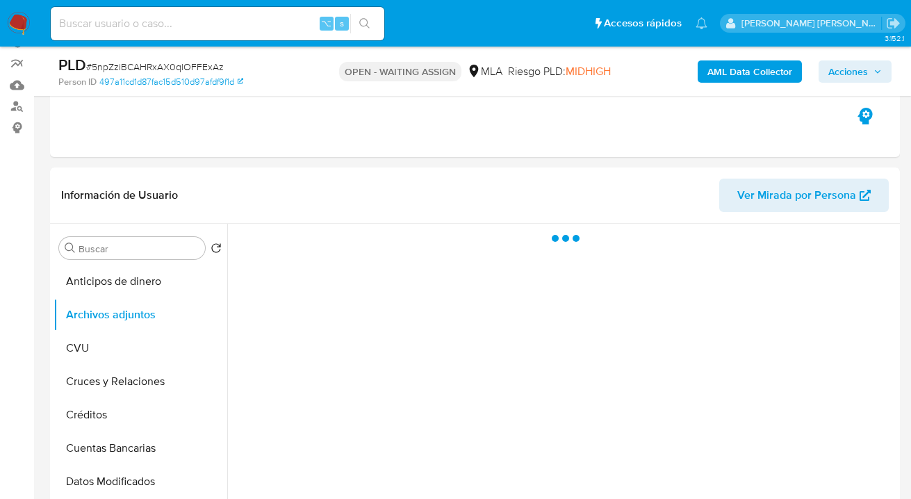
select select "10"
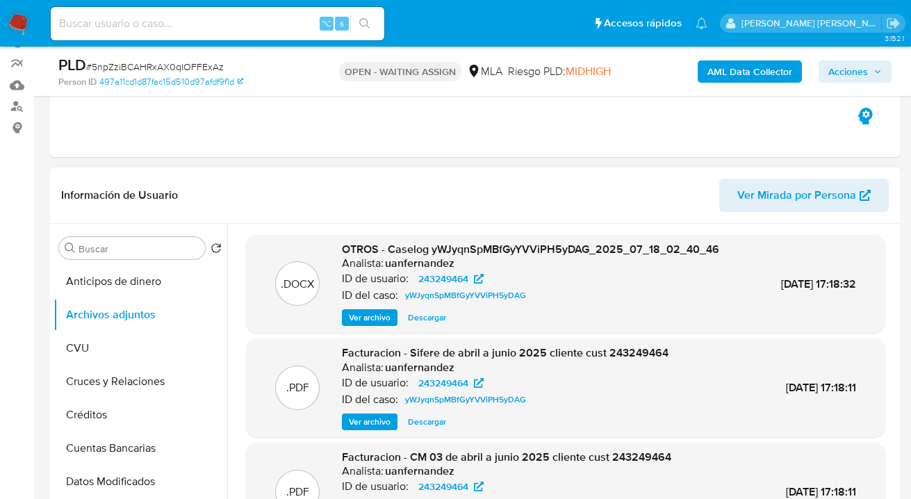
click at [374, 317] on span "Ver archivo" at bounding box center [370, 318] width 42 height 14
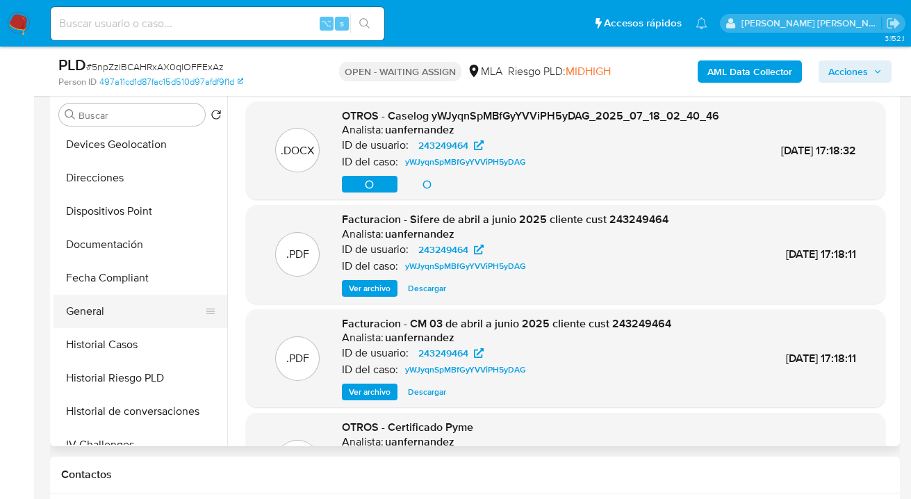
scroll to position [239, 0]
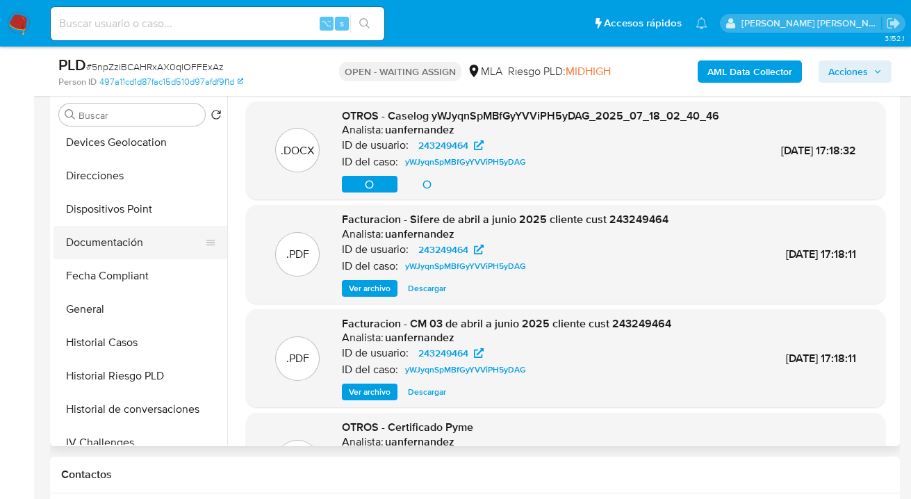
click at [152, 239] on button "Documentación" at bounding box center [135, 242] width 163 height 33
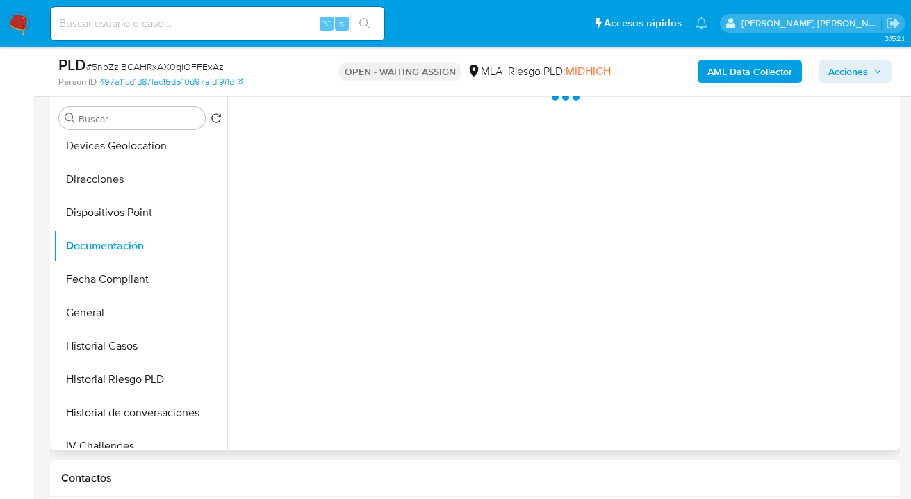
scroll to position [245, 0]
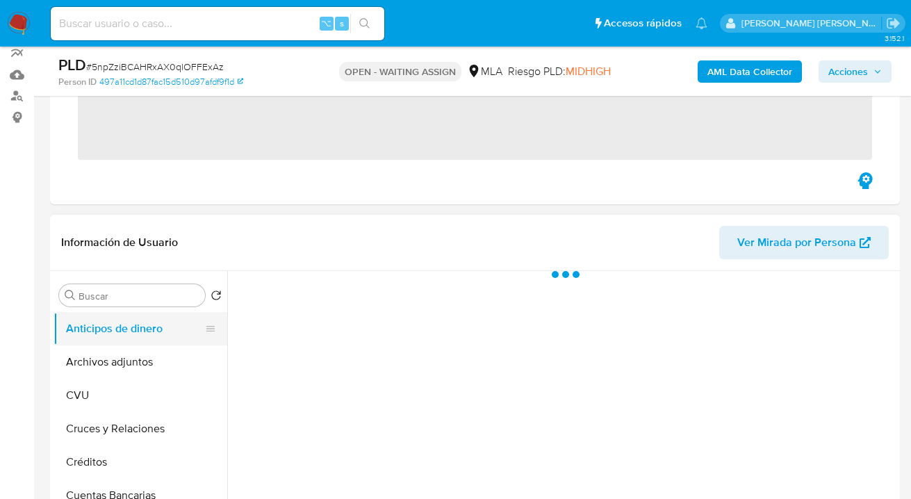
scroll to position [262, 0]
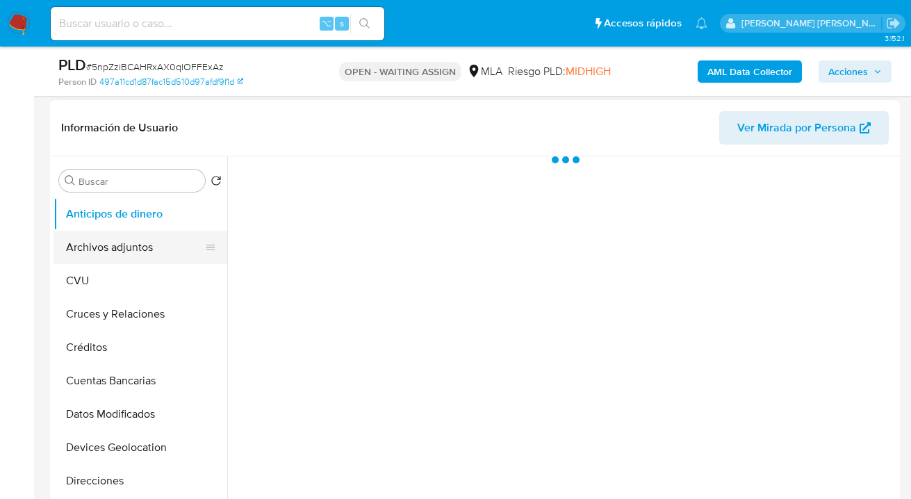
click at [140, 246] on button "Archivos adjuntos" at bounding box center [135, 247] width 163 height 33
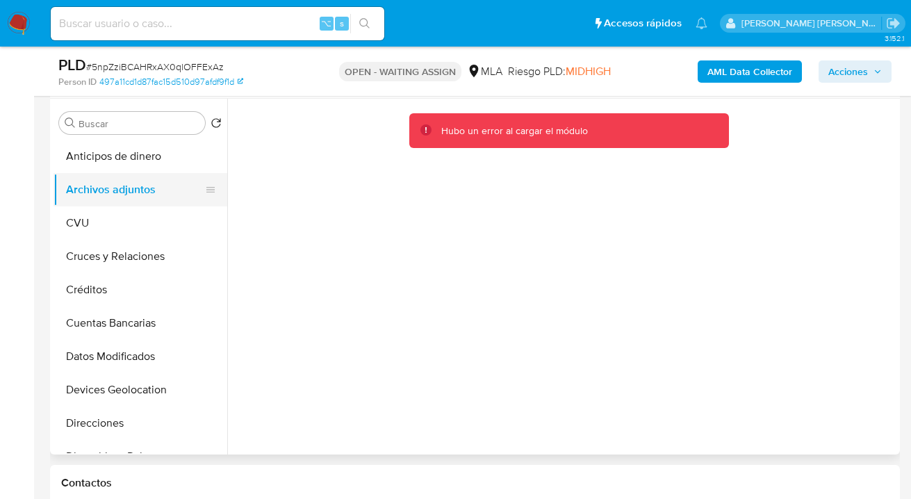
select select "10"
click at [133, 220] on button "CVU" at bounding box center [135, 222] width 163 height 33
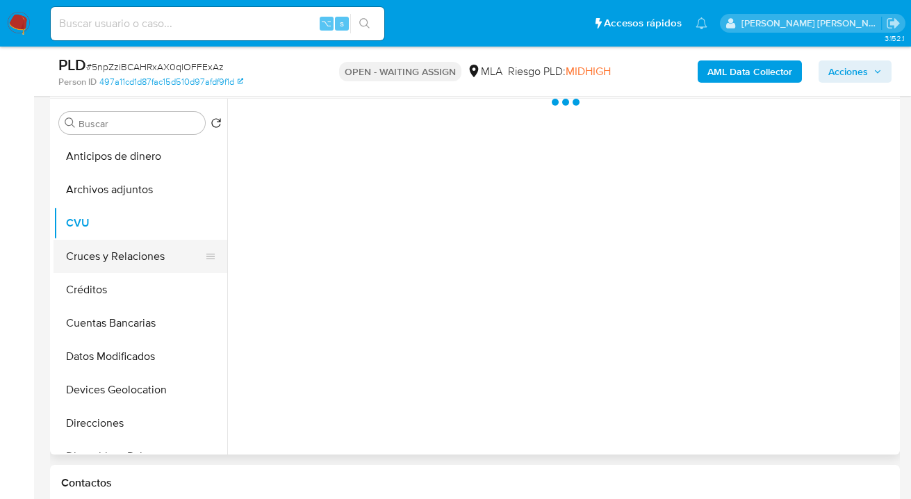
click at [132, 258] on button "Cruces y Relaciones" at bounding box center [135, 256] width 163 height 33
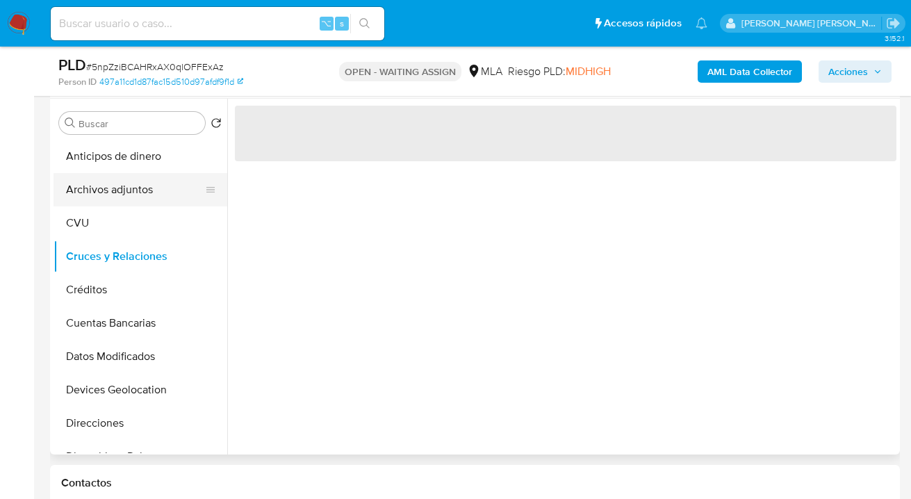
click at [144, 198] on button "Archivos adjuntos" at bounding box center [135, 189] width 163 height 33
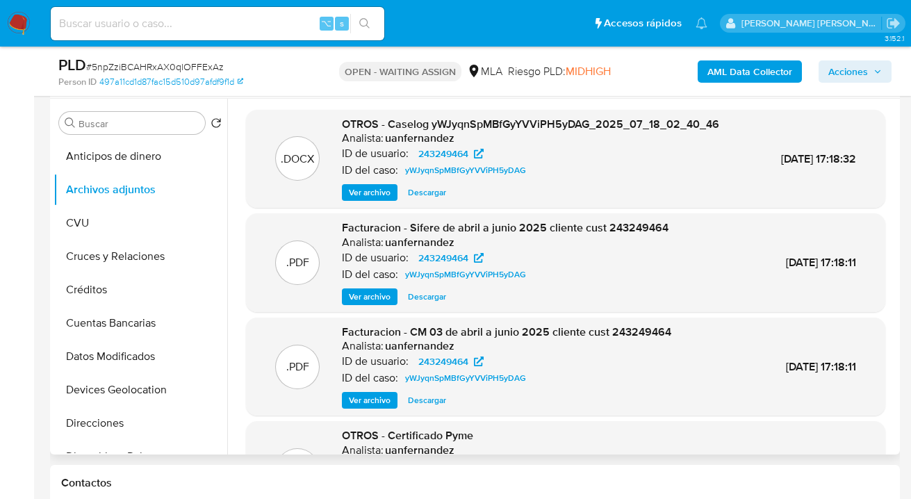
click at [361, 195] on span "Ver archivo" at bounding box center [370, 193] width 42 height 14
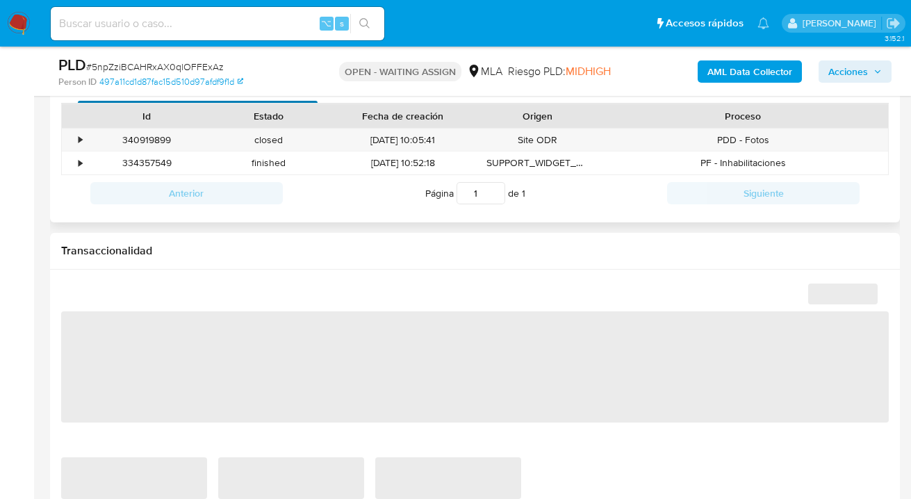
scroll to position [568, 0]
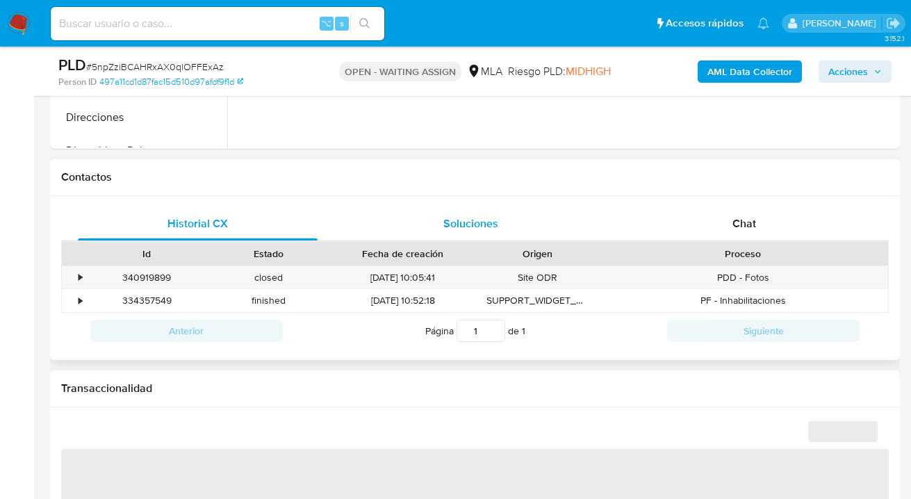
select select "10"
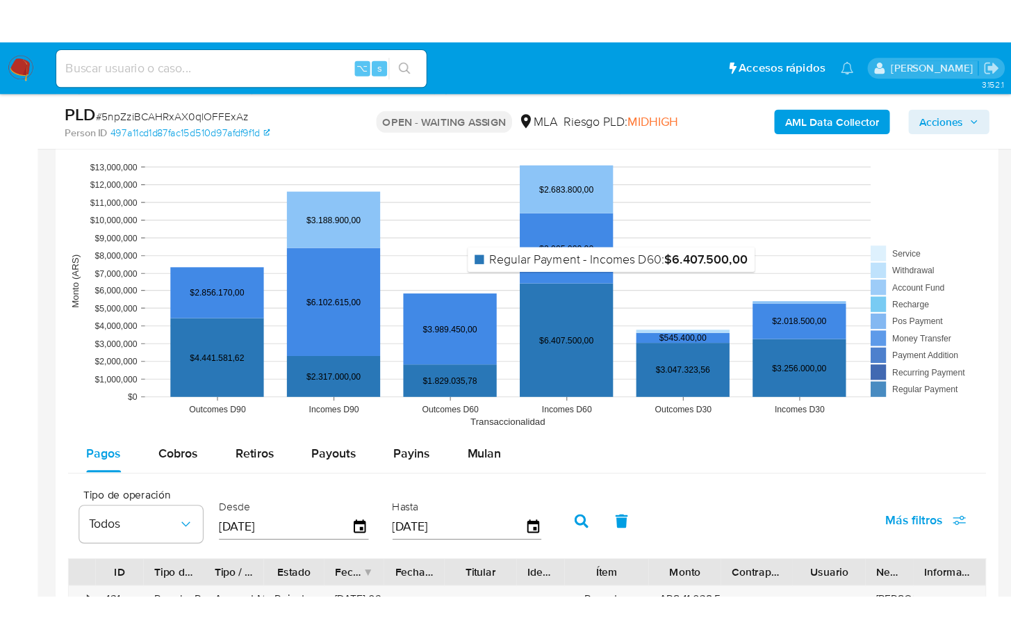
scroll to position [1442, 0]
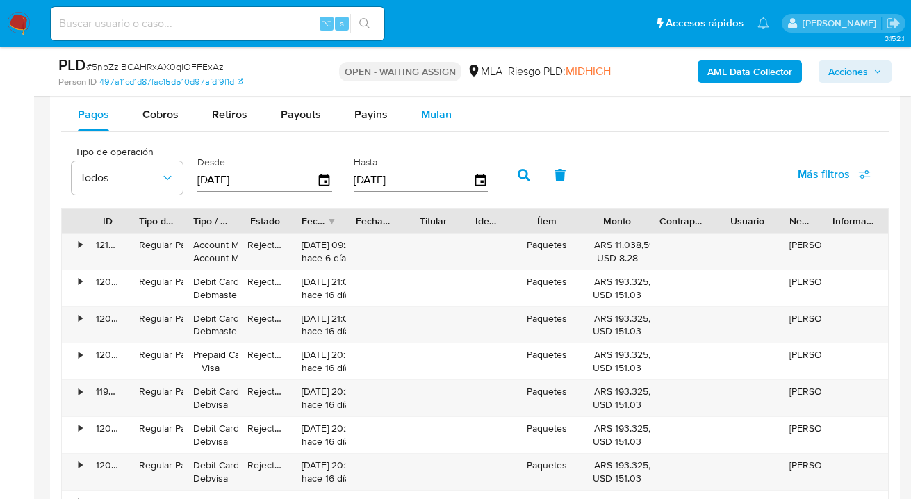
click at [437, 116] on span "Mulan" at bounding box center [436, 114] width 31 height 16
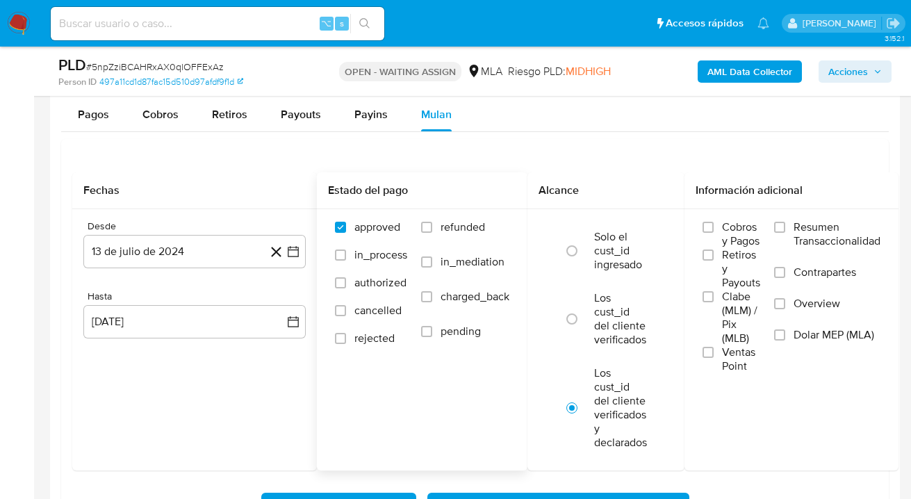
click at [441, 222] on label "refunded" at bounding box center [465, 237] width 88 height 35
click at [432, 222] on input "refunded" at bounding box center [426, 227] width 11 height 11
checkbox input "true"
click at [788, 332] on label "Dolar MEP (MLA)" at bounding box center [827, 343] width 106 height 31
click at [785, 332] on input "Dolar MEP (MLA)" at bounding box center [779, 334] width 11 height 11
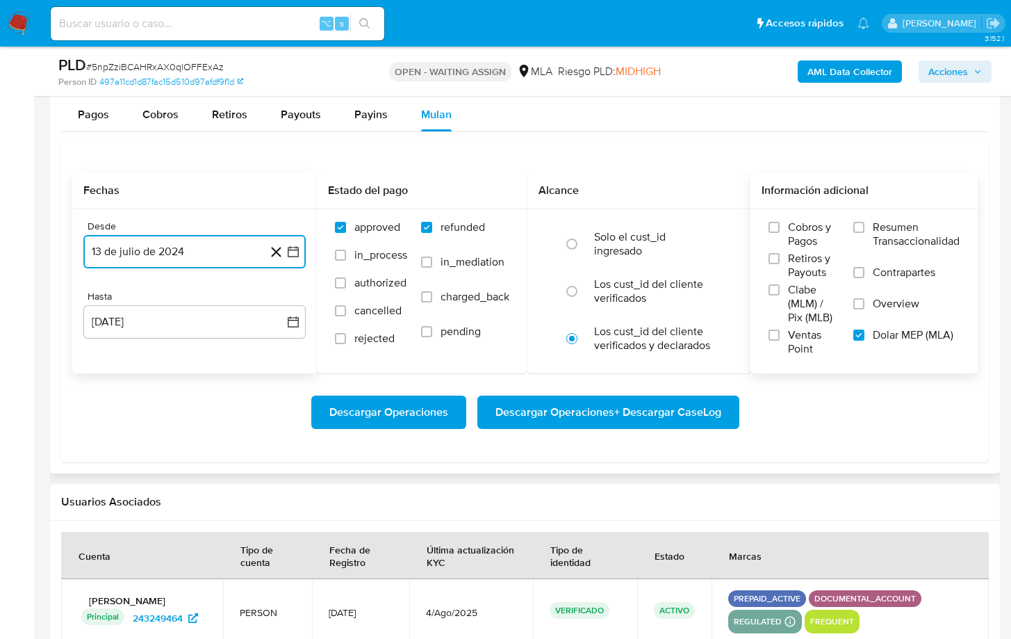
click at [238, 253] on button "13 de julio de 2024" at bounding box center [194, 251] width 222 height 33
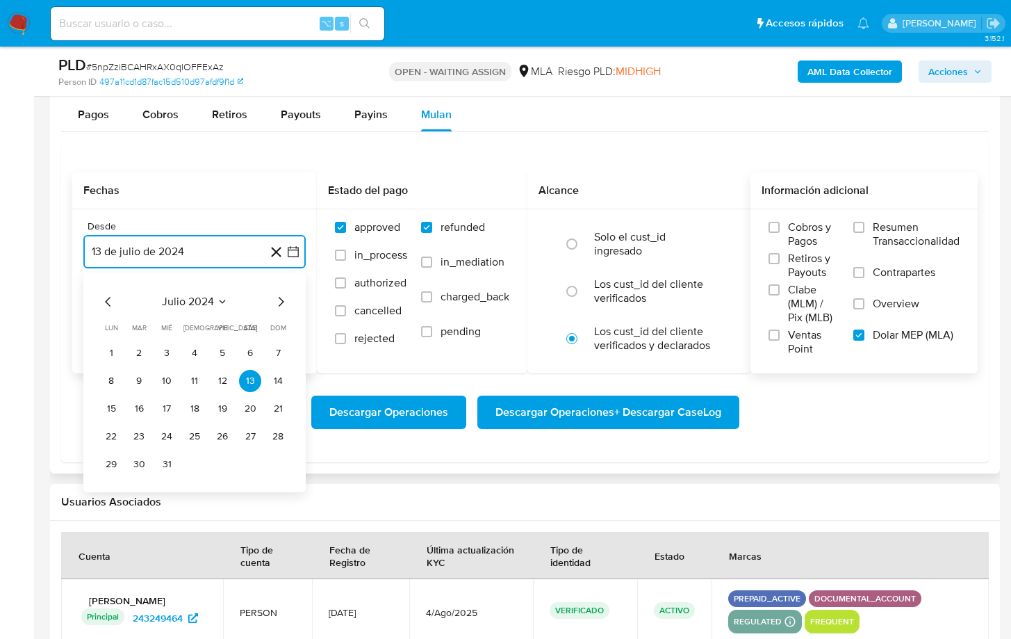
click at [283, 303] on icon "Mes siguiente" at bounding box center [280, 301] width 17 height 17
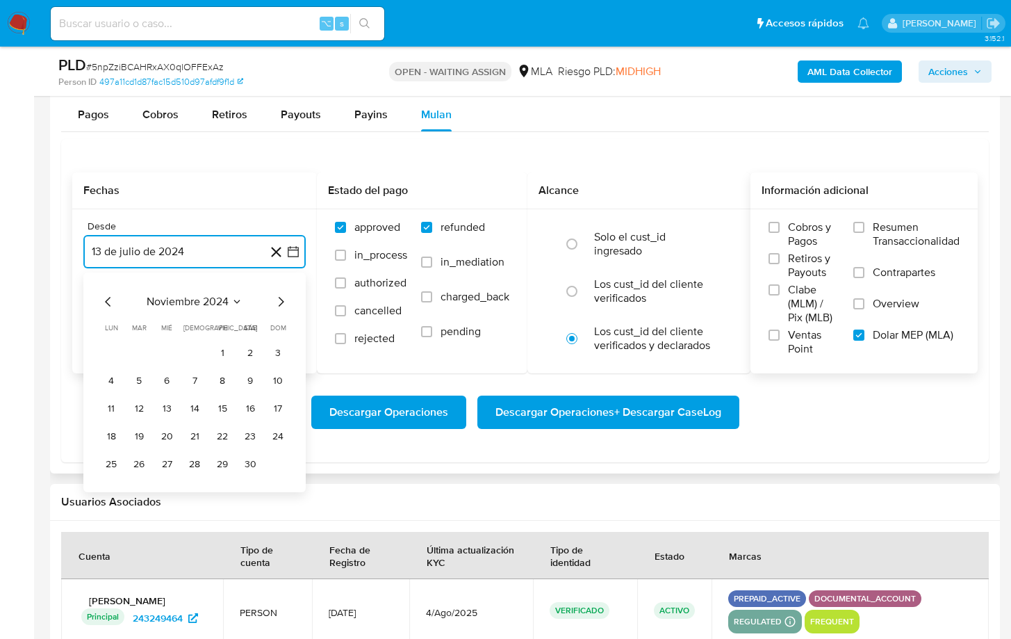
click at [283, 303] on icon "Mes siguiente" at bounding box center [280, 301] width 17 height 17
click at [254, 354] on button "1" at bounding box center [250, 353] width 22 height 22
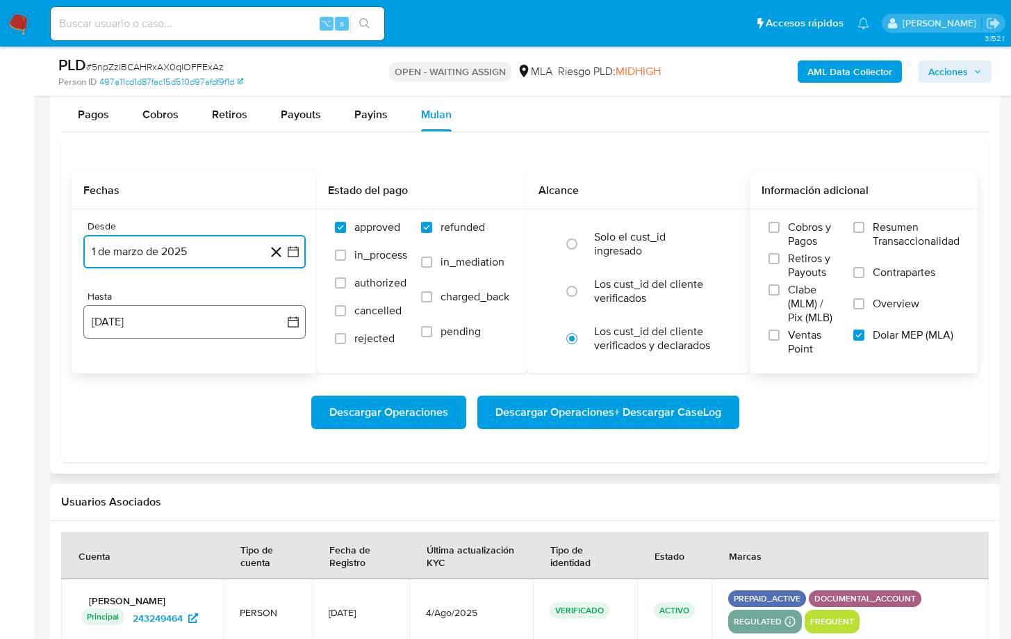
click at [240, 309] on button "13 de agosto de 2025" at bounding box center [194, 321] width 222 height 33
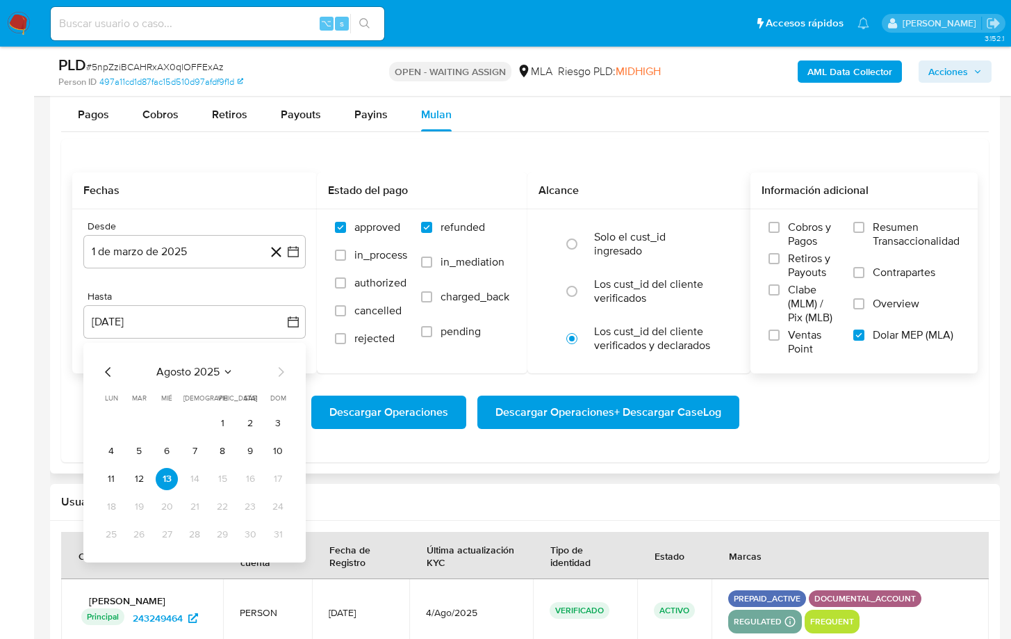
click at [104, 362] on div "agosto 2025 agosto 2025 lun lunes mar martes mié miércoles jue jueves vie viern…" at bounding box center [194, 453] width 222 height 220
click at [106, 372] on icon "Mes anterior" at bounding box center [108, 372] width 6 height 10
click at [197, 498] on button "31" at bounding box center [195, 534] width 22 height 22
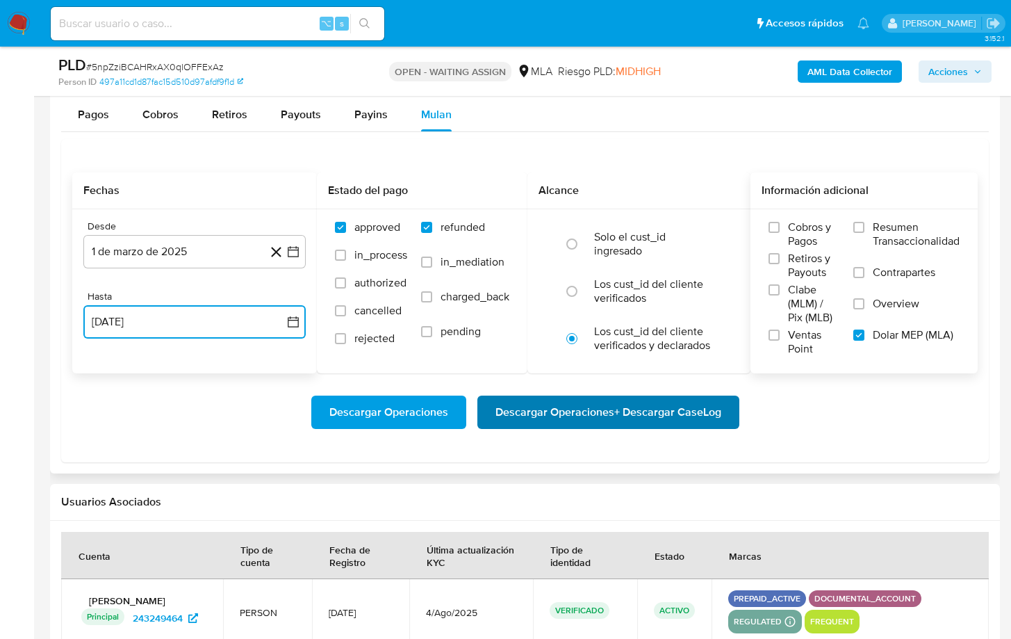
click at [551, 413] on span "Descargar Operaciones + Descargar CaseLog" at bounding box center [609, 412] width 226 height 31
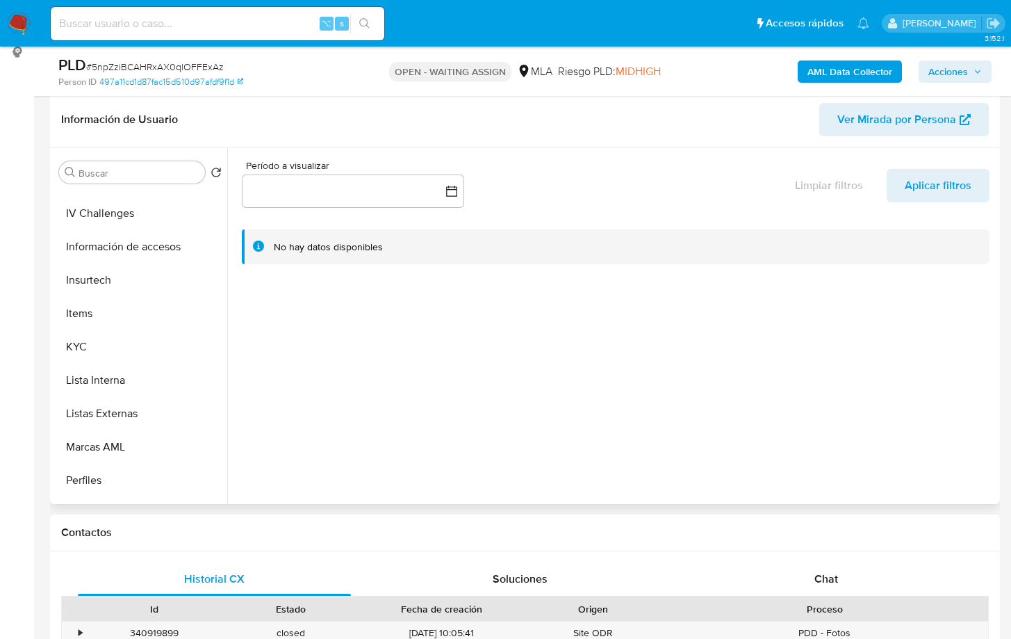
scroll to position [621, 0]
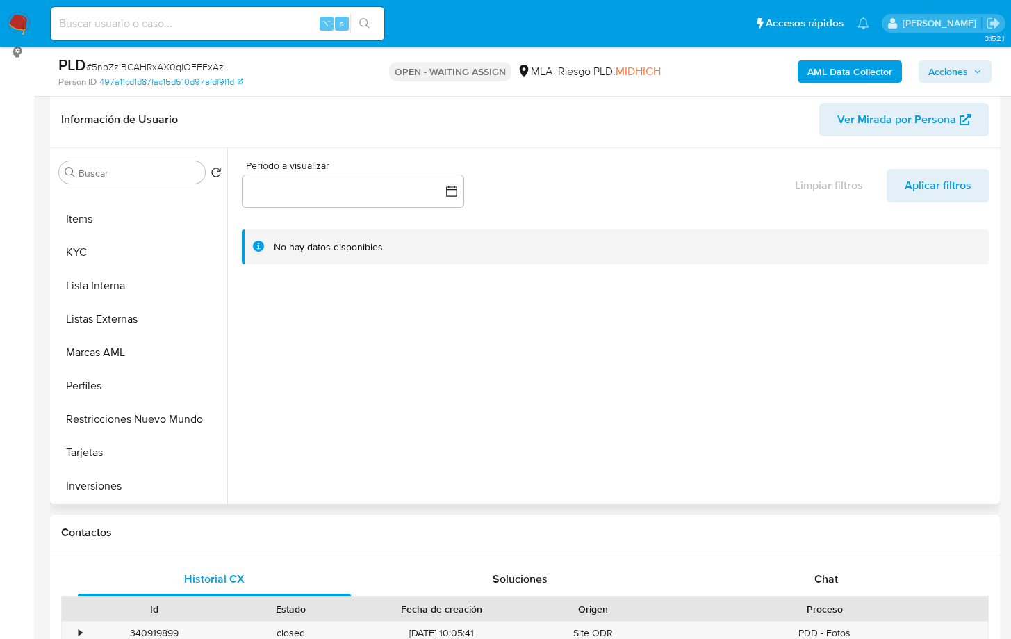
drag, startPoint x: 163, startPoint y: 427, endPoint x: 233, endPoint y: 427, distance: 69.5
click at [163, 427] on button "Restricciones Nuevo Mundo" at bounding box center [141, 418] width 174 height 33
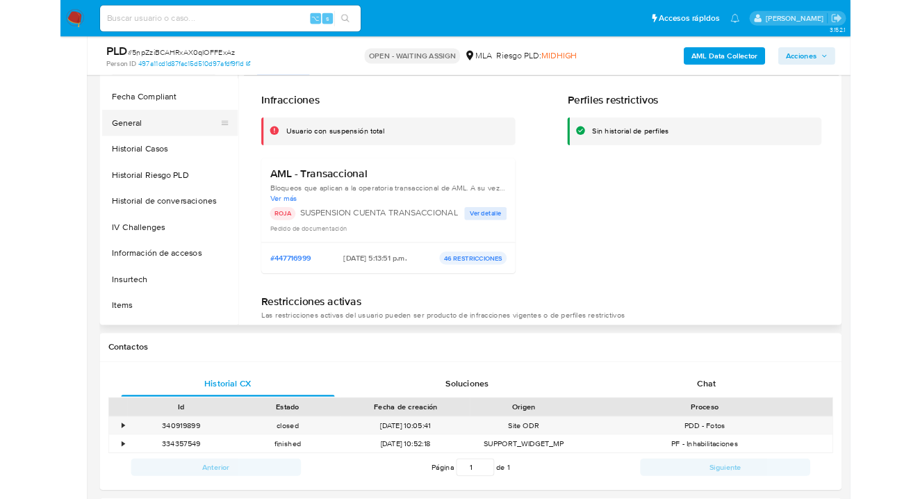
scroll to position [290, 0]
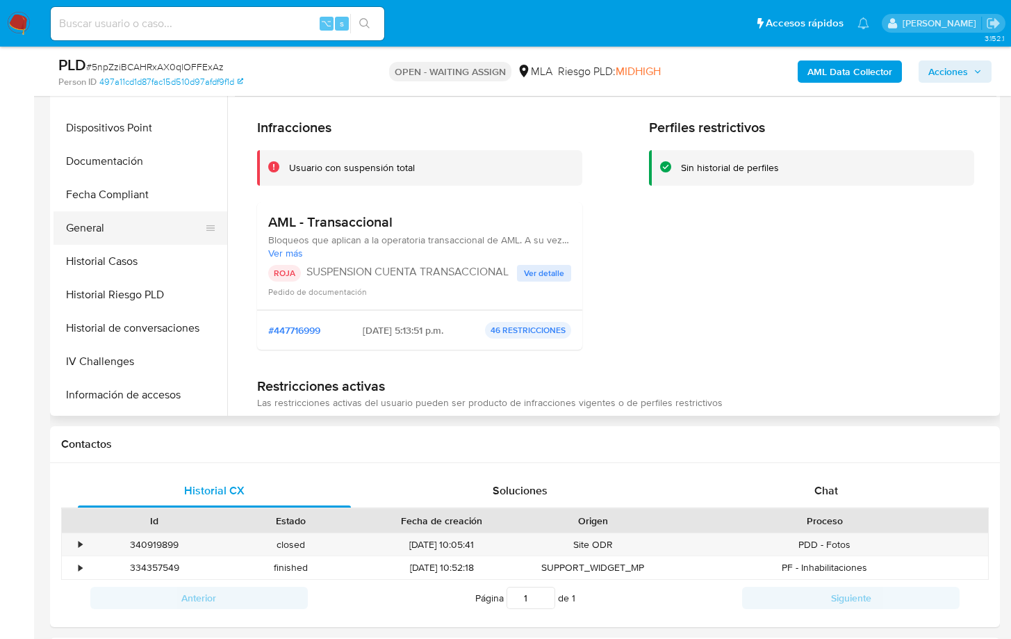
click at [138, 224] on button "General" at bounding box center [135, 227] width 163 height 33
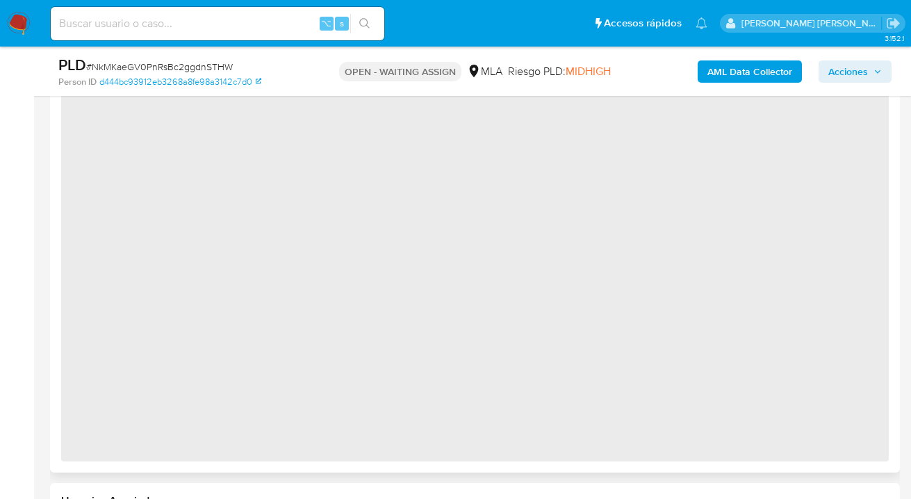
select select "10"
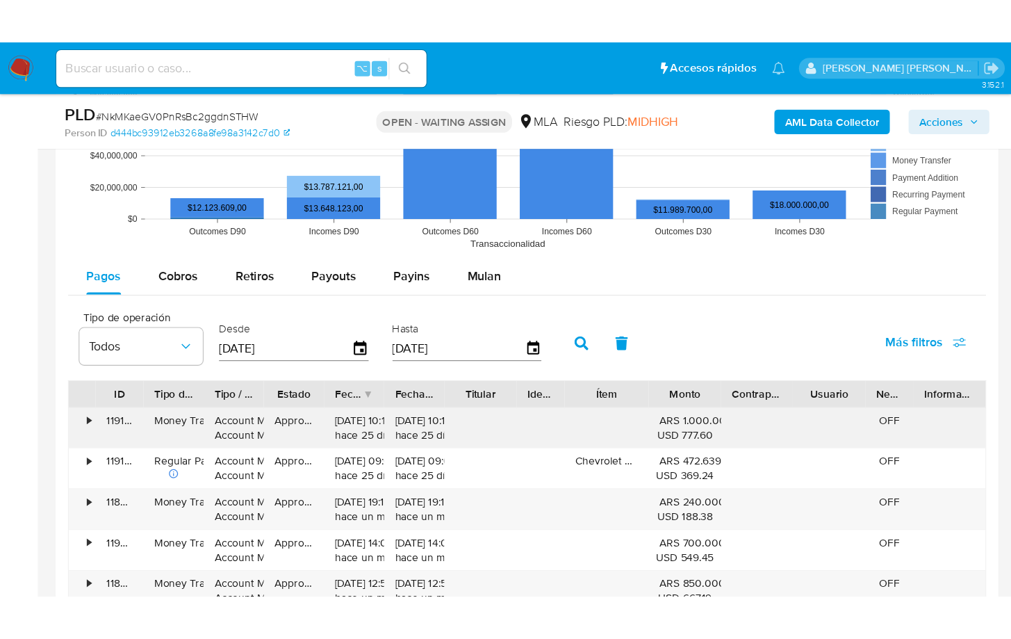
scroll to position [1469, 0]
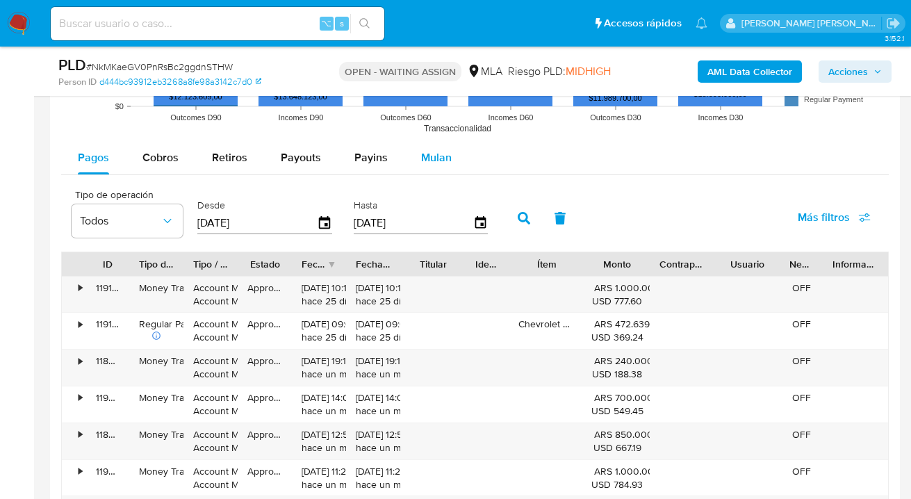
click at [423, 158] on span "Mulan" at bounding box center [436, 157] width 31 height 16
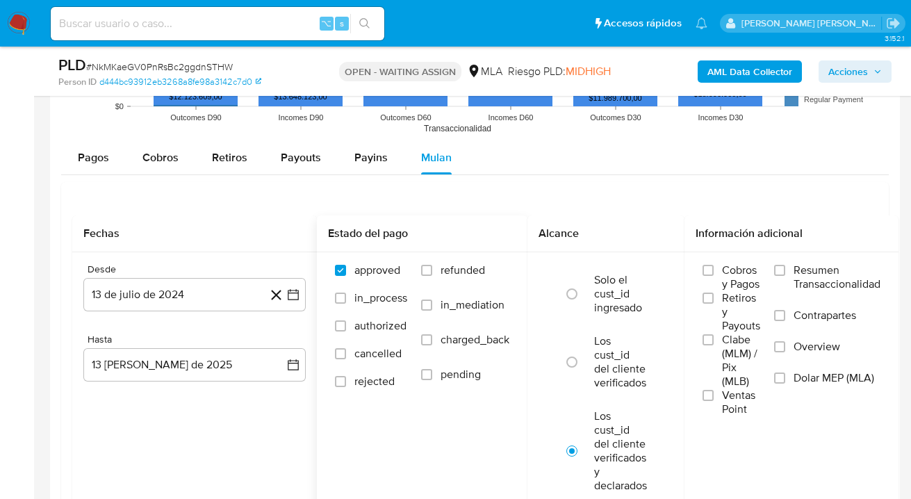
click at [423, 264] on label "refunded" at bounding box center [465, 280] width 88 height 35
click at [423, 265] on input "refunded" at bounding box center [426, 270] width 11 height 11
checkbox input "true"
click at [784, 377] on input "Dolar MEP (MLA)" at bounding box center [779, 378] width 11 height 11
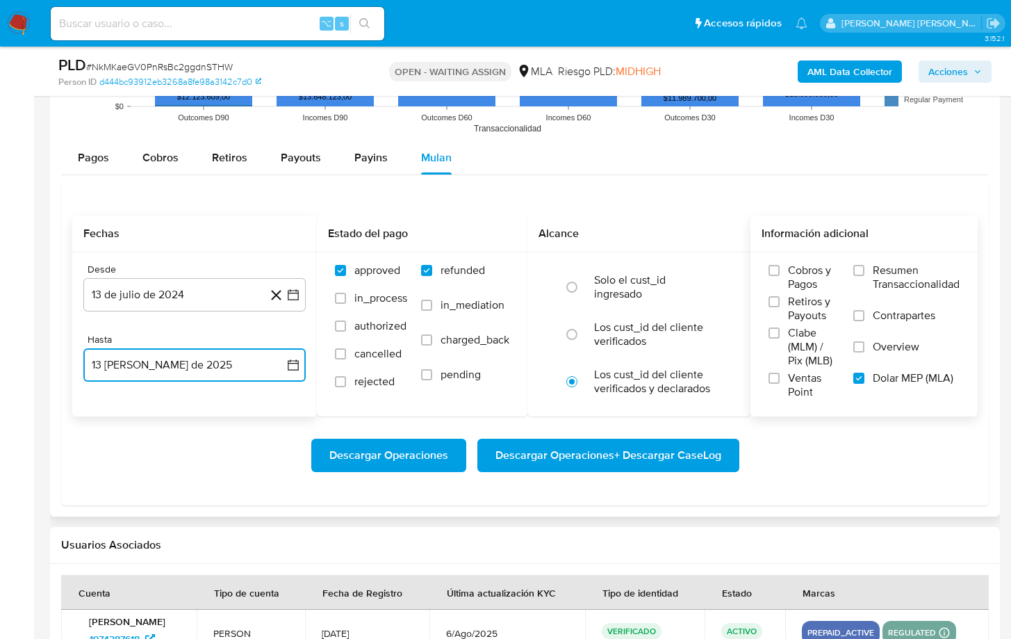
click at [222, 366] on button "13 [PERSON_NAME] de 2025" at bounding box center [194, 364] width 222 height 33
click at [215, 287] on button "13 de julio de 2024" at bounding box center [194, 294] width 222 height 33
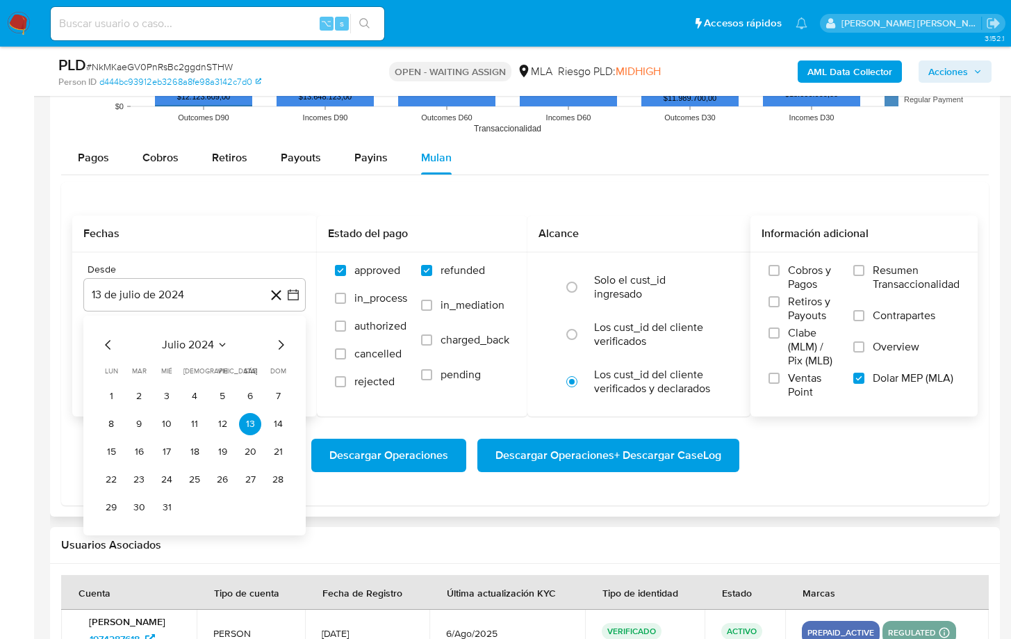
click at [281, 346] on icon "Mes siguiente" at bounding box center [280, 344] width 17 height 17
click at [281, 346] on icon "Mes siguiente" at bounding box center [282, 345] width 6 height 10
click at [281, 346] on icon "Mes siguiente" at bounding box center [280, 344] width 17 height 17
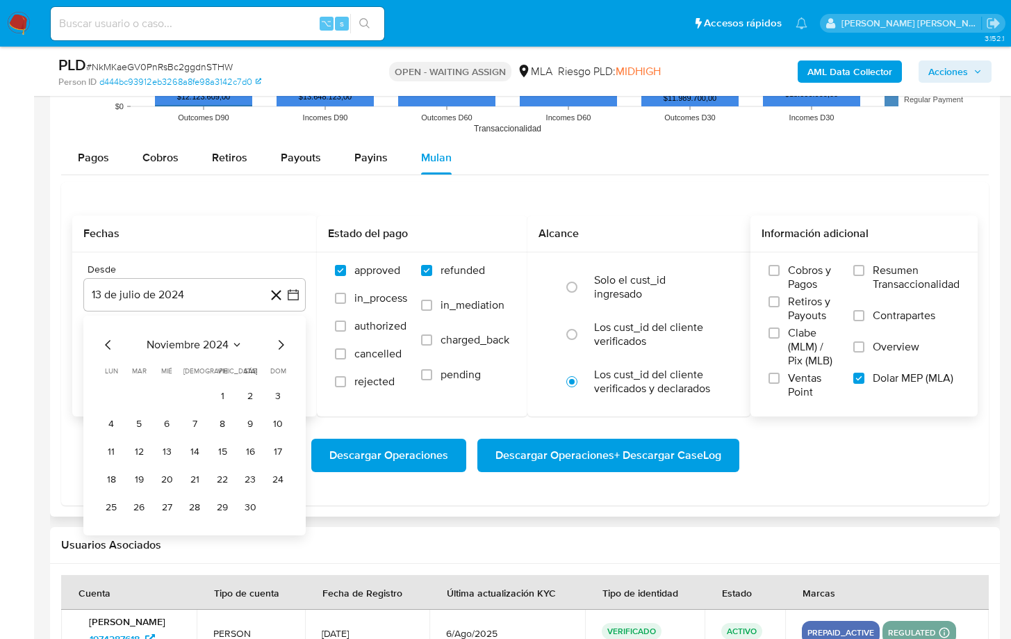
click at [281, 346] on icon "Mes siguiente" at bounding box center [280, 344] width 17 height 17
click at [249, 394] on button "1" at bounding box center [250, 396] width 22 height 22
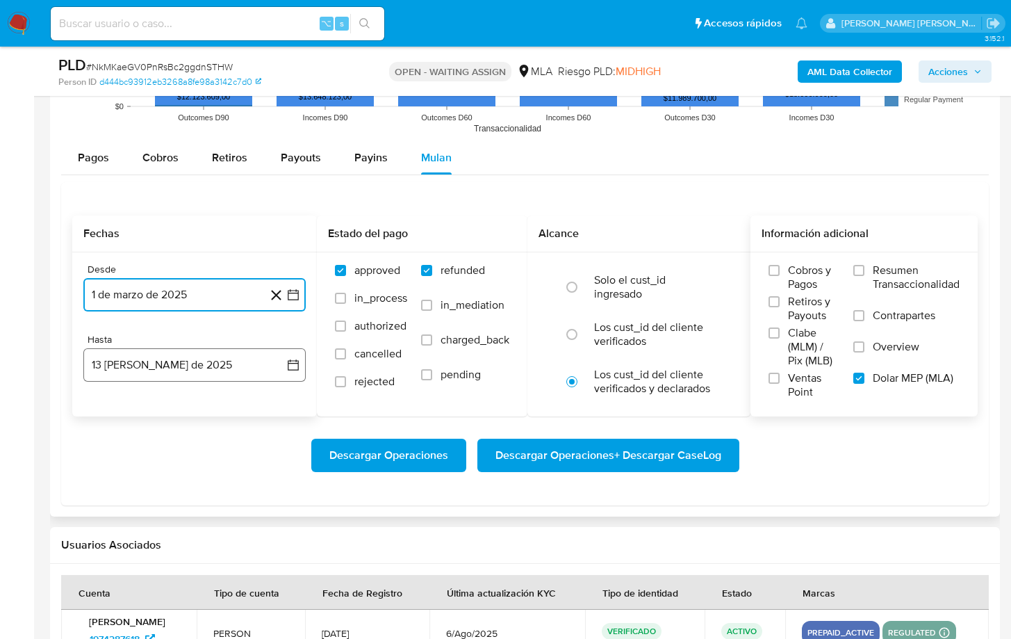
click at [227, 368] on button "13 [PERSON_NAME] de 2025" at bounding box center [194, 364] width 222 height 33
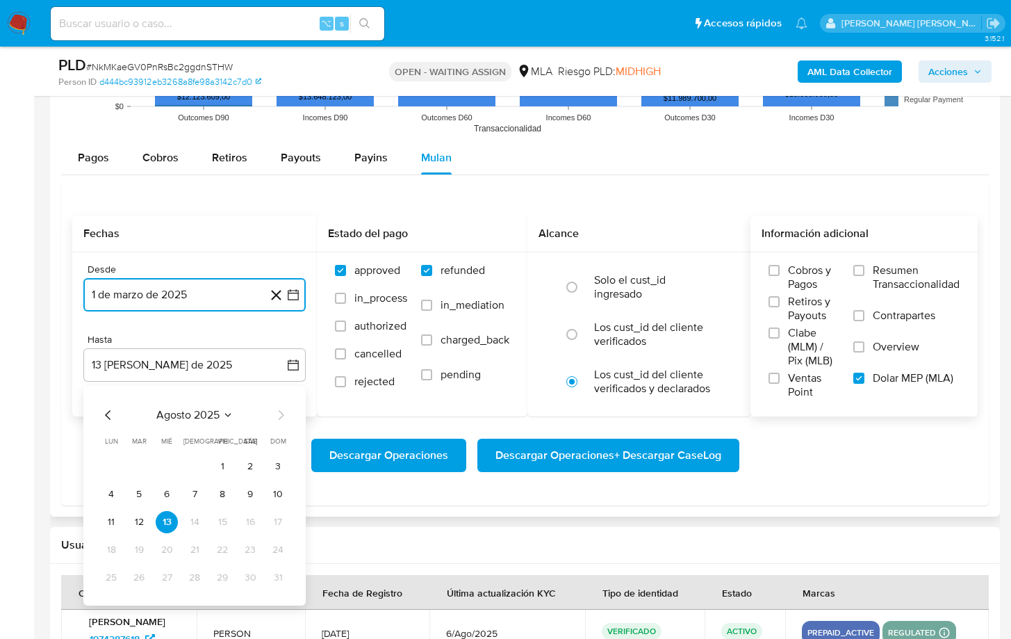
click at [101, 415] on icon "Mes anterior" at bounding box center [108, 415] width 17 height 17
click at [192, 498] on button "31" at bounding box center [195, 577] width 22 height 22
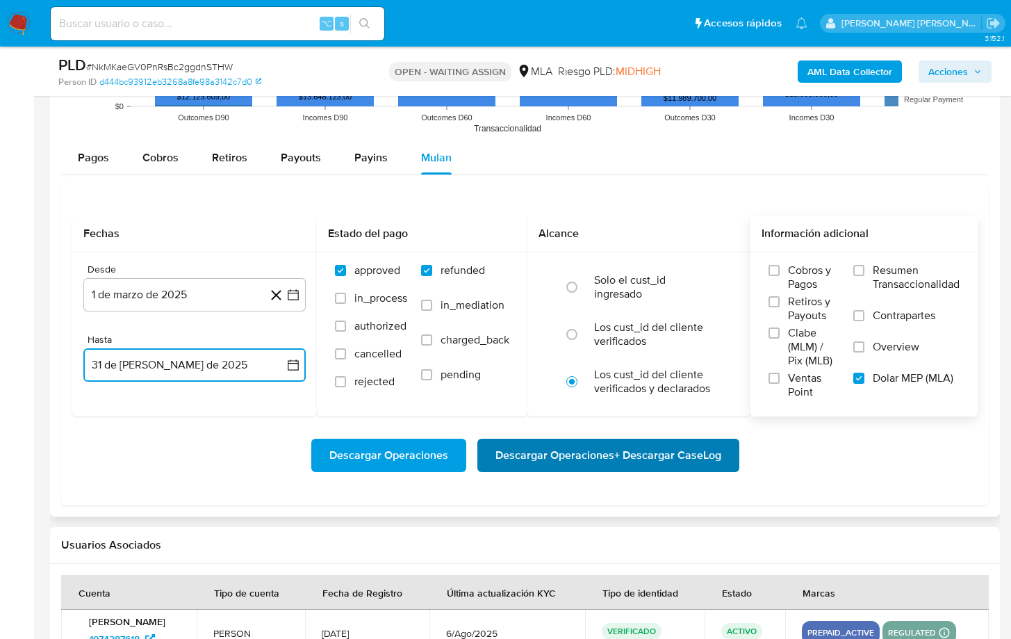
click at [573, 462] on span "Descargar Operaciones + Descargar CaseLog" at bounding box center [609, 455] width 226 height 31
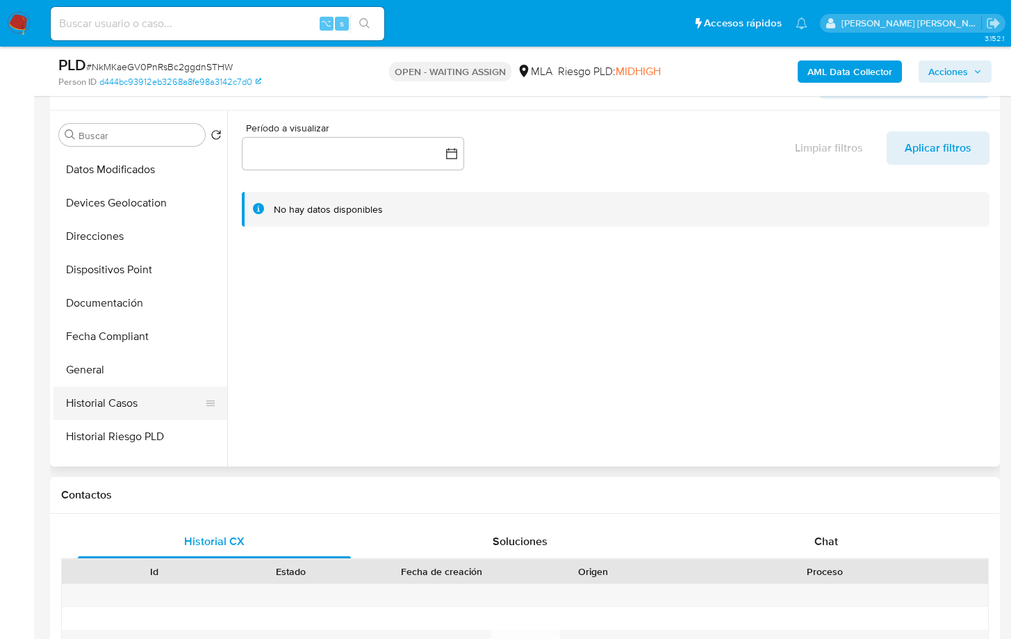
scroll to position [200, 0]
drag, startPoint x: 120, startPoint y: 367, endPoint x: 171, endPoint y: 354, distance: 53.1
click at [120, 367] on button "General" at bounding box center [135, 368] width 163 height 33
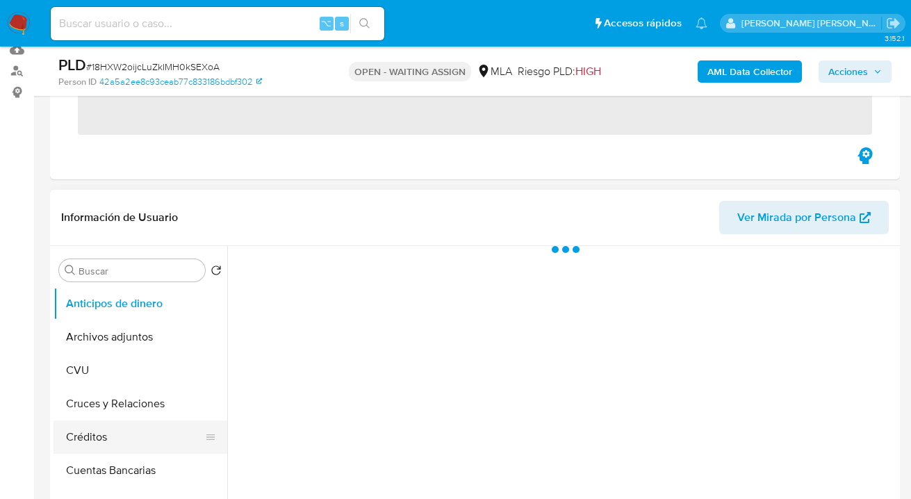
scroll to position [266, 0]
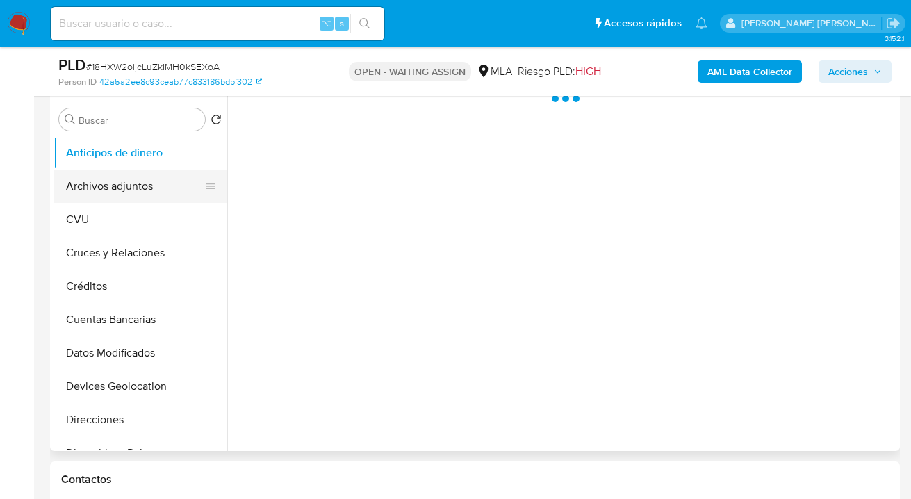
click at [126, 193] on button "Archivos adjuntos" at bounding box center [135, 186] width 163 height 33
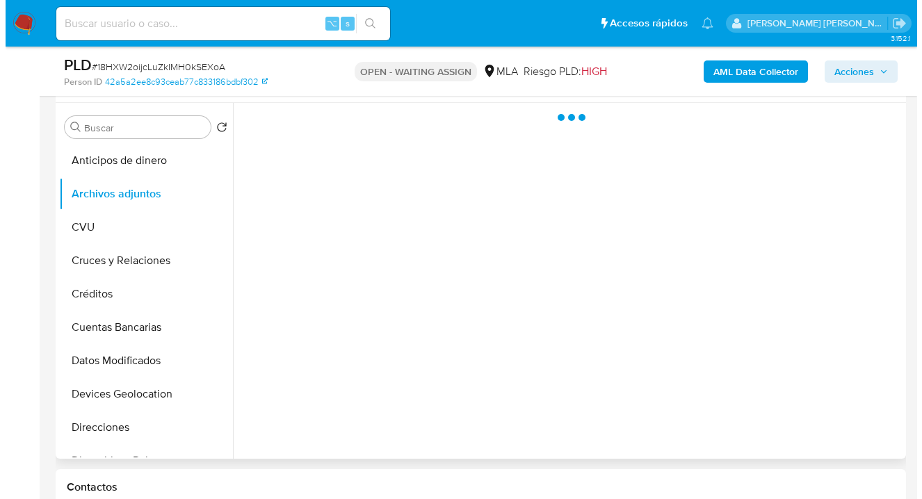
scroll to position [239, 0]
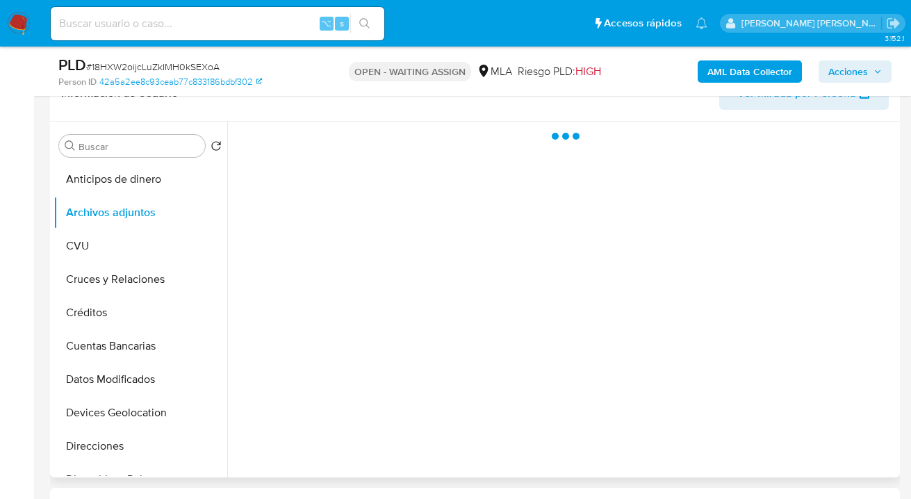
select select "10"
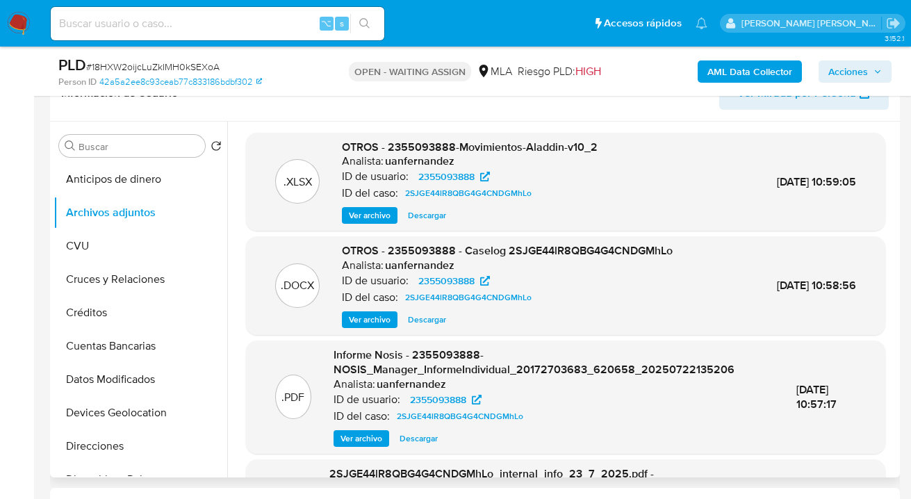
click at [377, 217] on span "Ver archivo" at bounding box center [370, 216] width 42 height 14
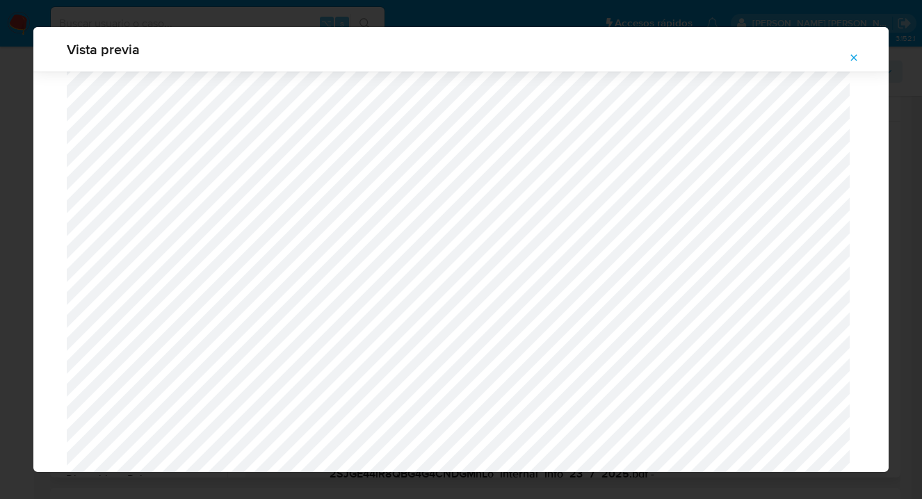
scroll to position [1358, 0]
click at [857, 59] on icon "Attachment preview" at bounding box center [853, 57] width 11 height 11
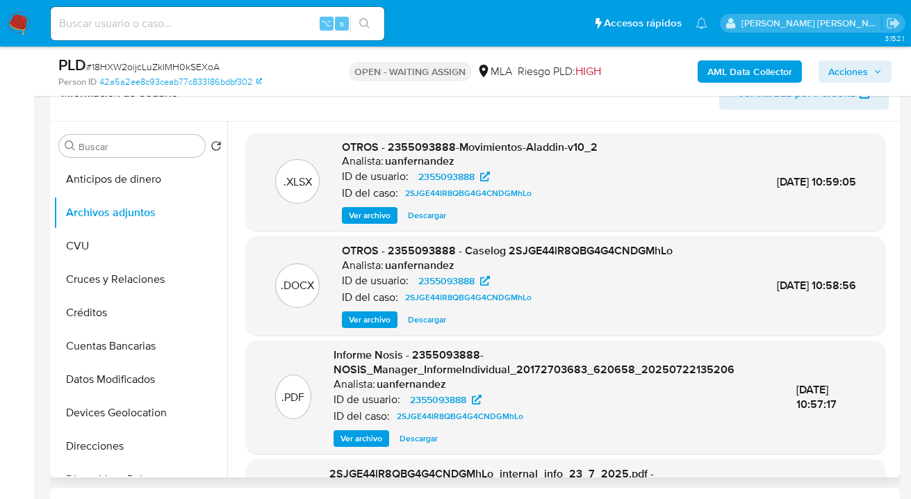
click at [373, 318] on span "Ver archivo" at bounding box center [370, 320] width 42 height 14
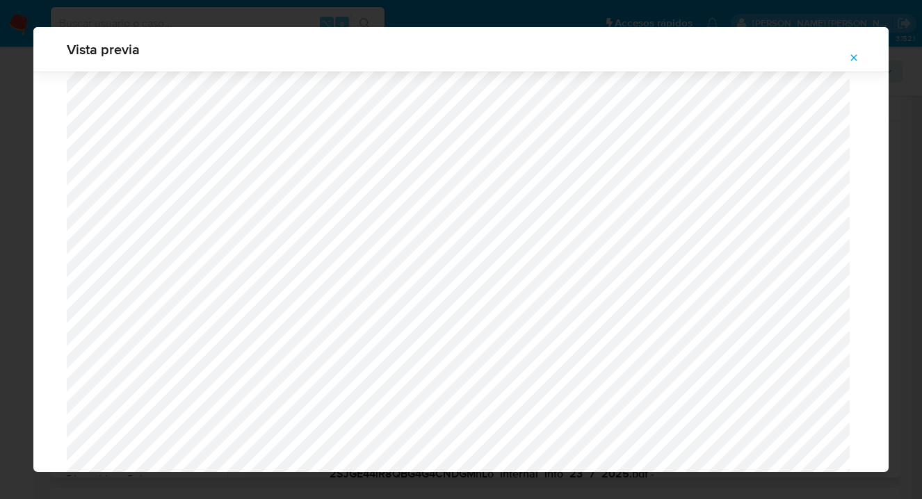
scroll to position [372, 0]
click at [851, 56] on icon "Attachment preview" at bounding box center [853, 57] width 11 height 11
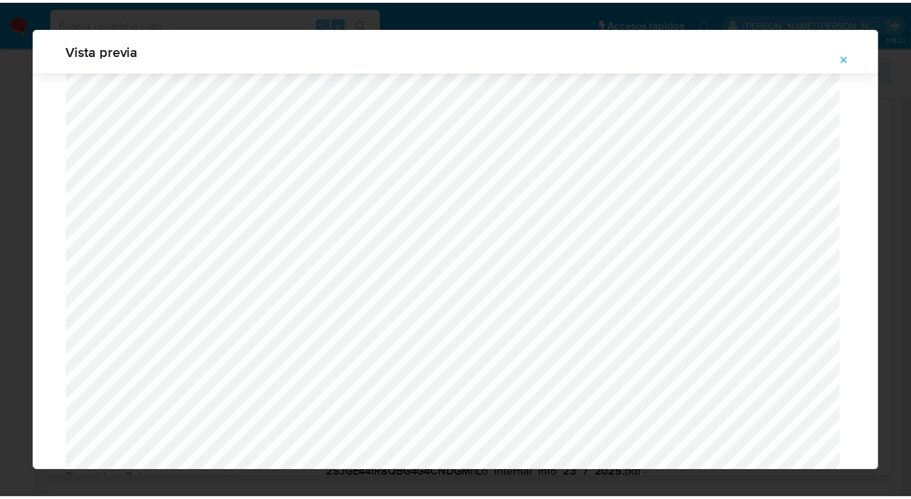
scroll to position [44, 0]
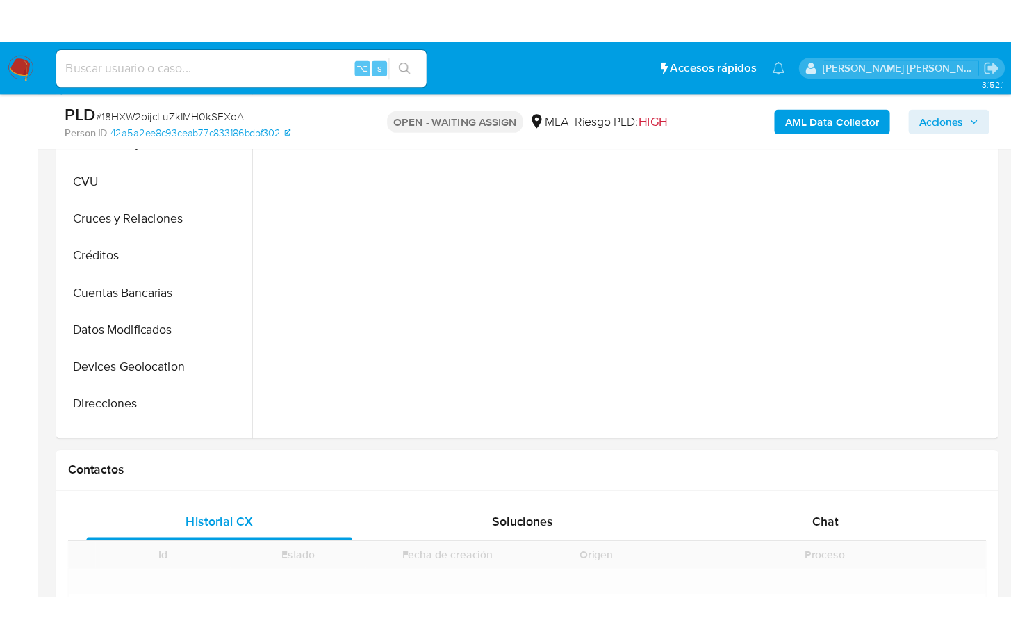
scroll to position [434, 0]
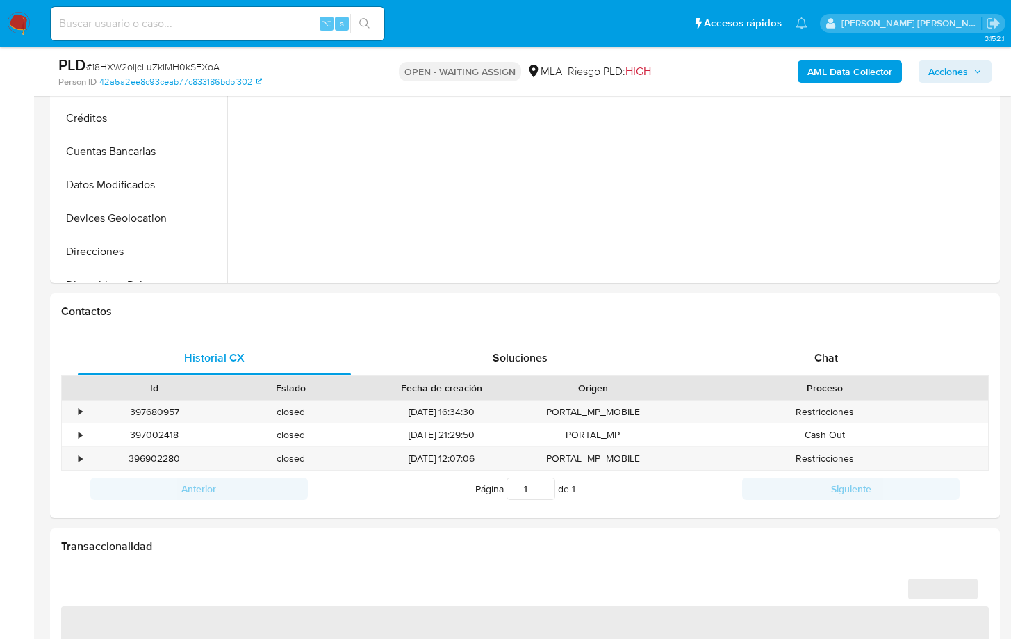
select select "10"
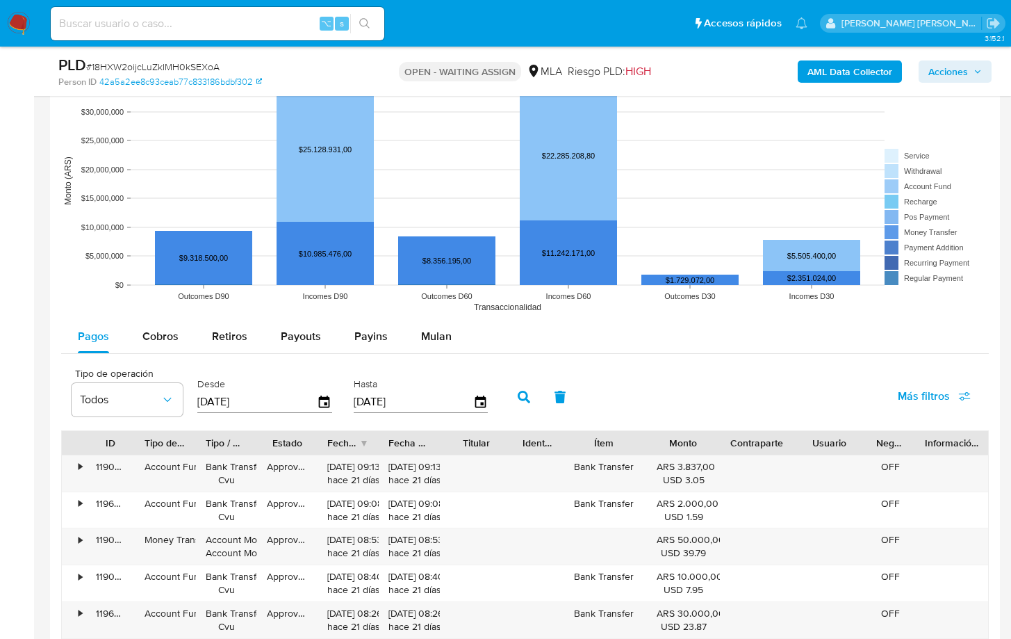
scroll to position [1330, 0]
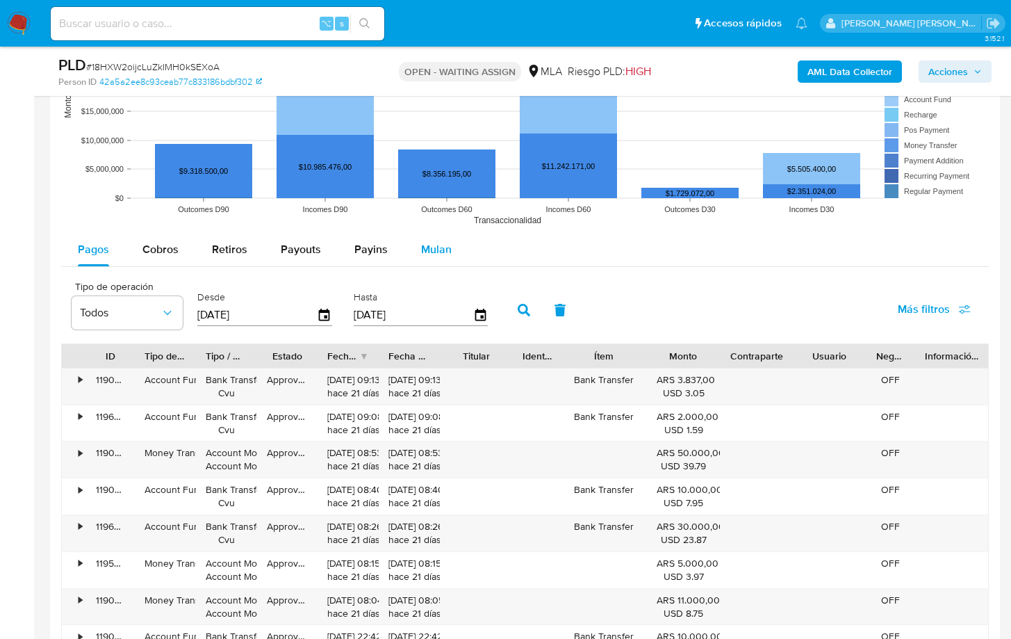
click at [437, 250] on span "Mulan" at bounding box center [436, 249] width 31 height 16
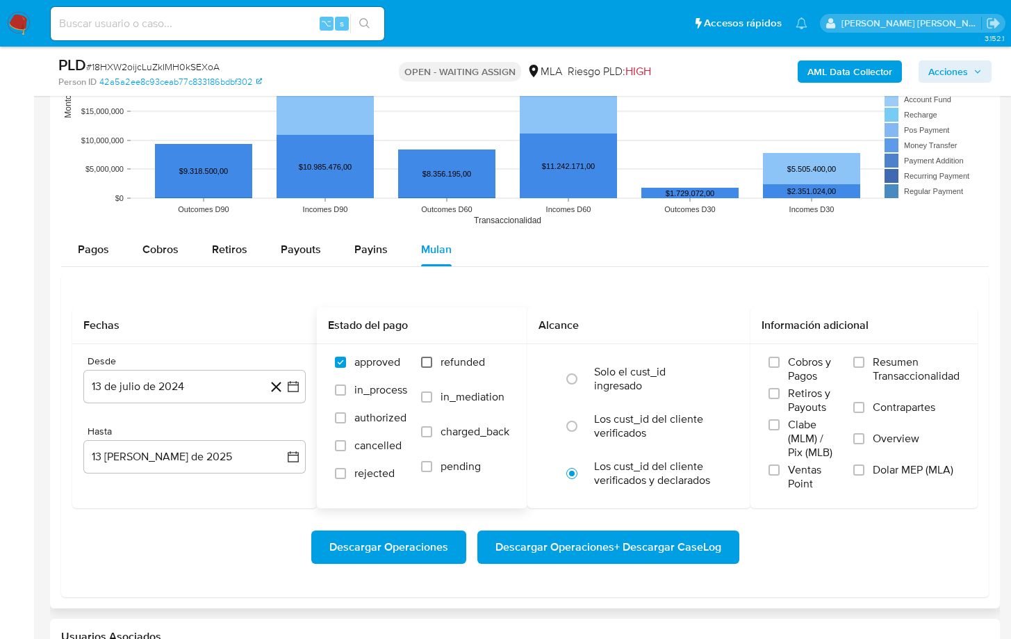
click at [426, 360] on input "refunded" at bounding box center [426, 362] width 11 height 11
checkbox input "true"
click at [858, 470] on input "Dolar MEP (MLA)" at bounding box center [859, 469] width 11 height 11
click at [235, 385] on button "13 de julio de 2024" at bounding box center [194, 386] width 222 height 33
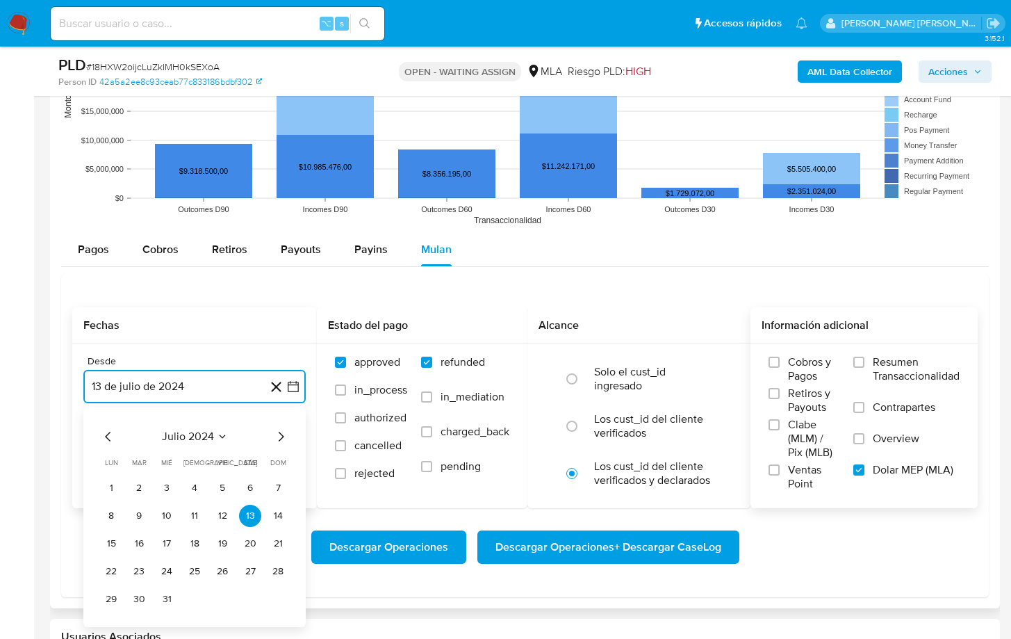
click at [282, 441] on icon "Mes siguiente" at bounding box center [280, 436] width 17 height 17
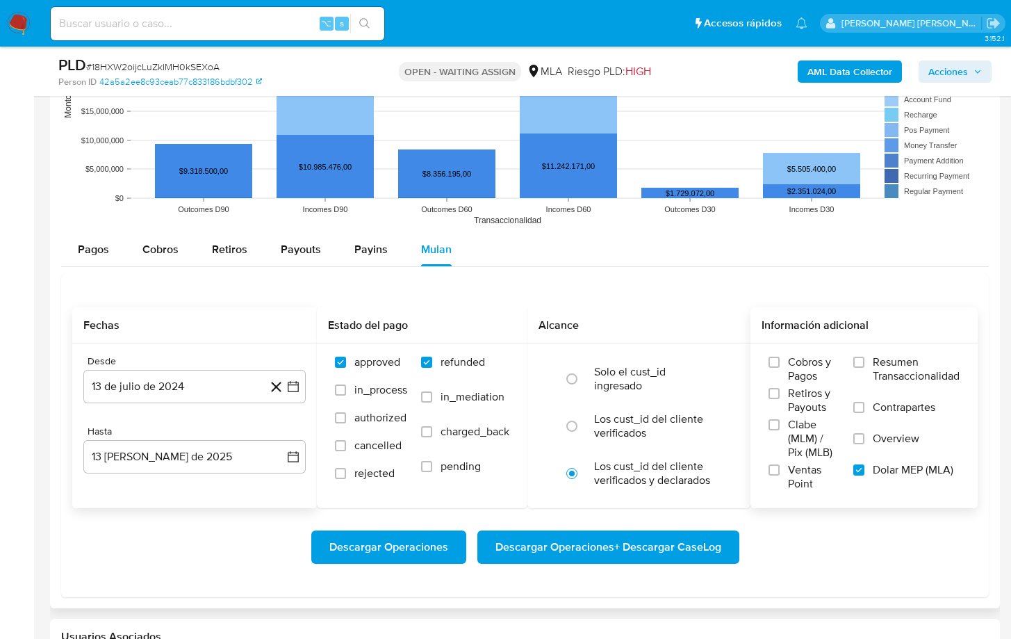
click at [282, 441] on button "13 de agosto de 2025" at bounding box center [194, 456] width 222 height 33
click at [243, 373] on button "13 de julio de 2024" at bounding box center [194, 386] width 222 height 33
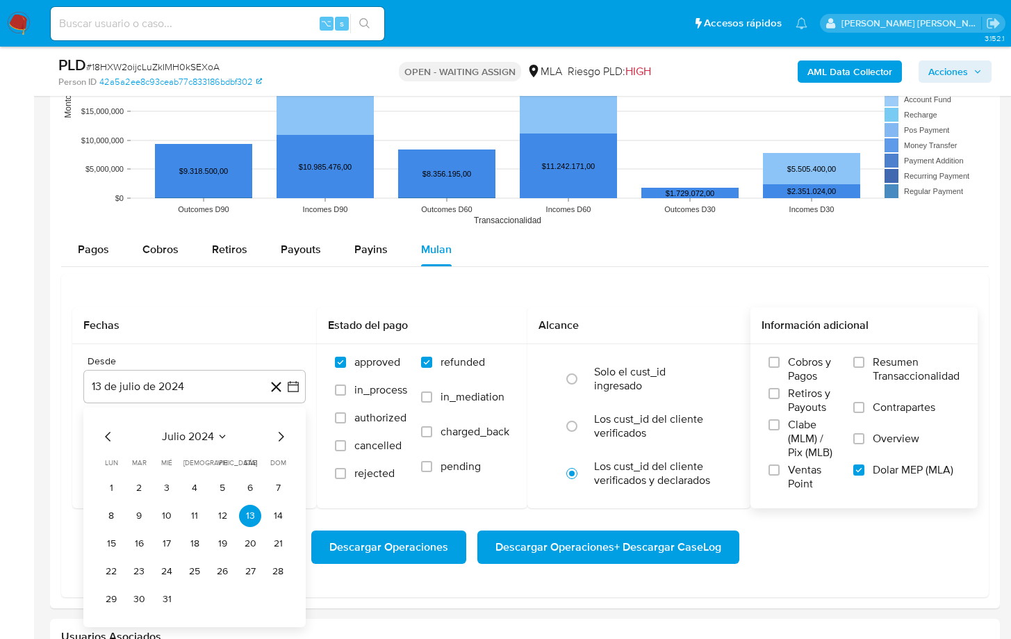
click at [286, 439] on icon "Mes siguiente" at bounding box center [280, 436] width 17 height 17
click at [286, 438] on icon "Mes siguiente" at bounding box center [280, 436] width 17 height 17
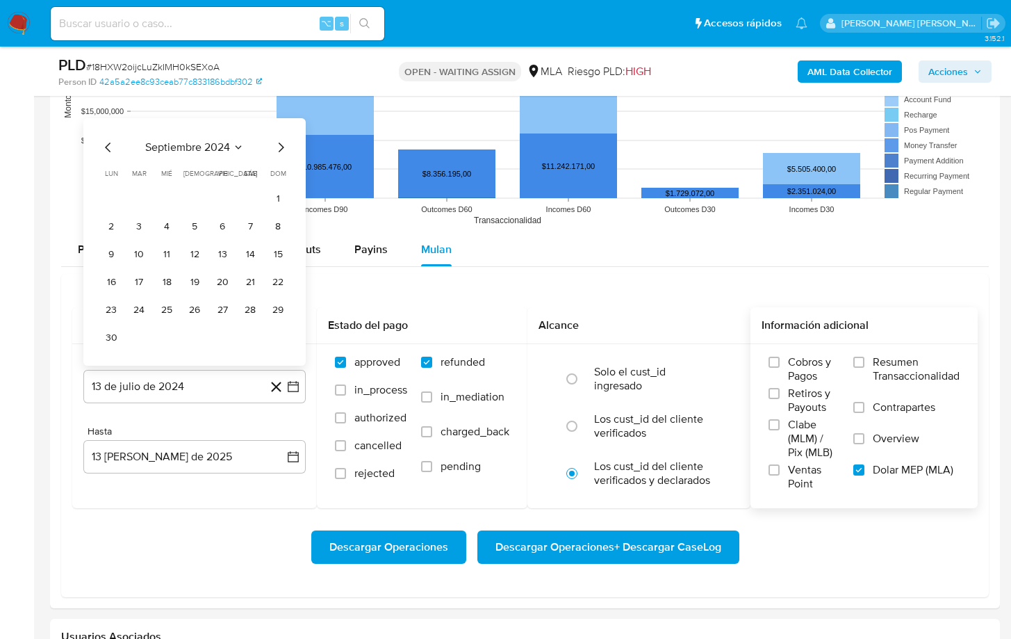
click at [279, 147] on icon "Mes siguiente" at bounding box center [280, 147] width 17 height 17
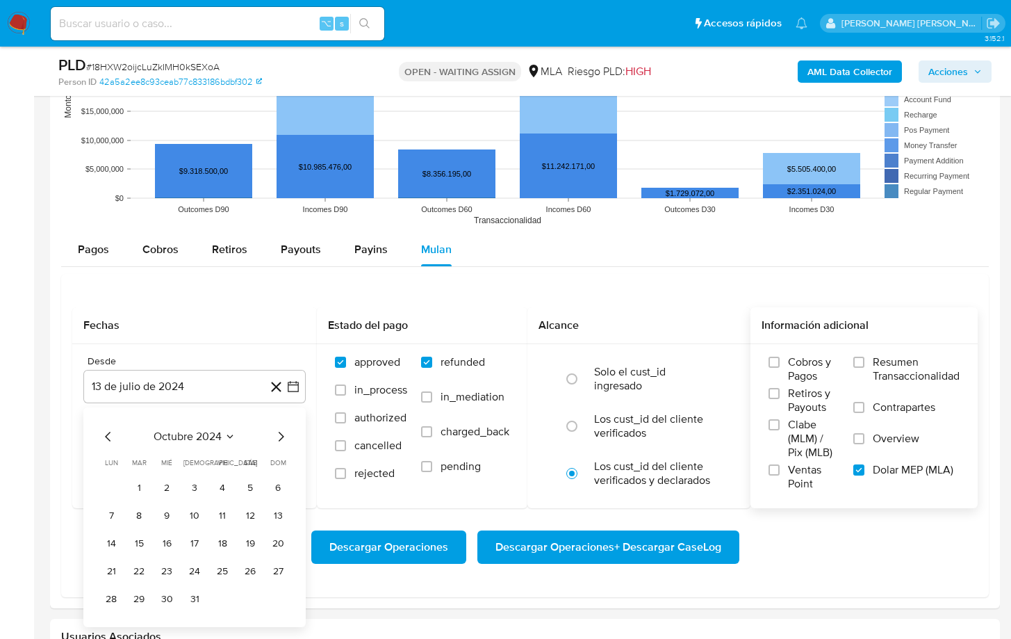
click at [281, 439] on icon "Mes siguiente" at bounding box center [282, 437] width 6 height 10
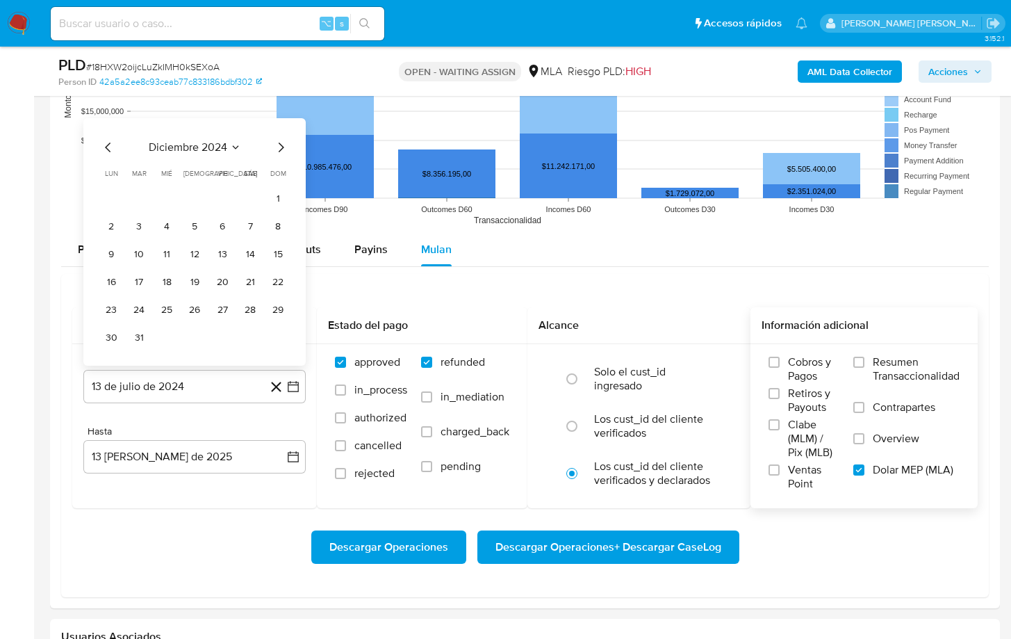
click at [280, 146] on icon "Mes siguiente" at bounding box center [280, 147] width 17 height 17
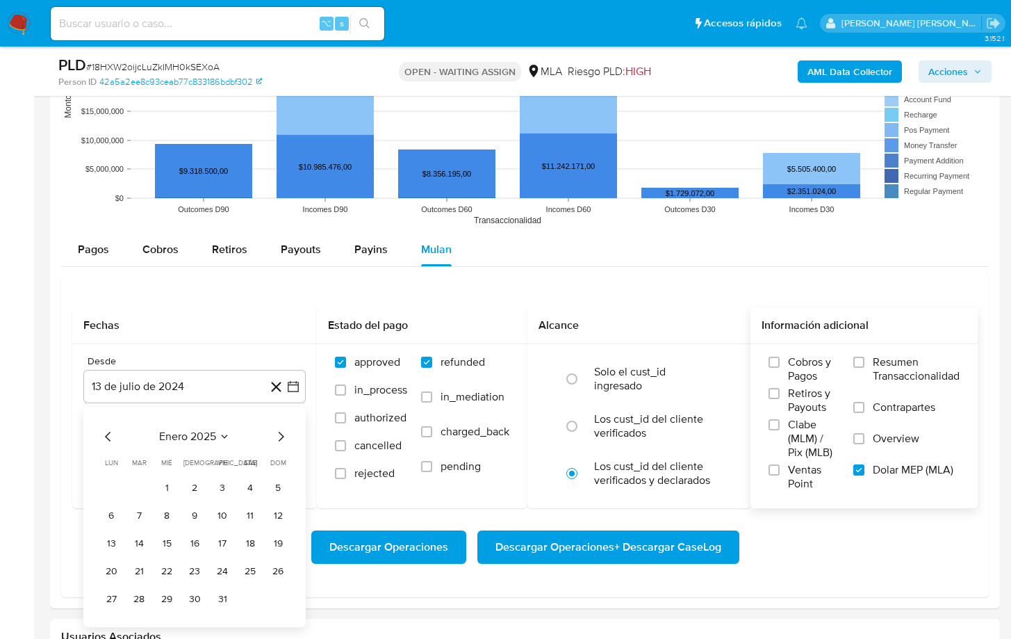
click at [276, 434] on icon "Mes siguiente" at bounding box center [280, 436] width 17 height 17
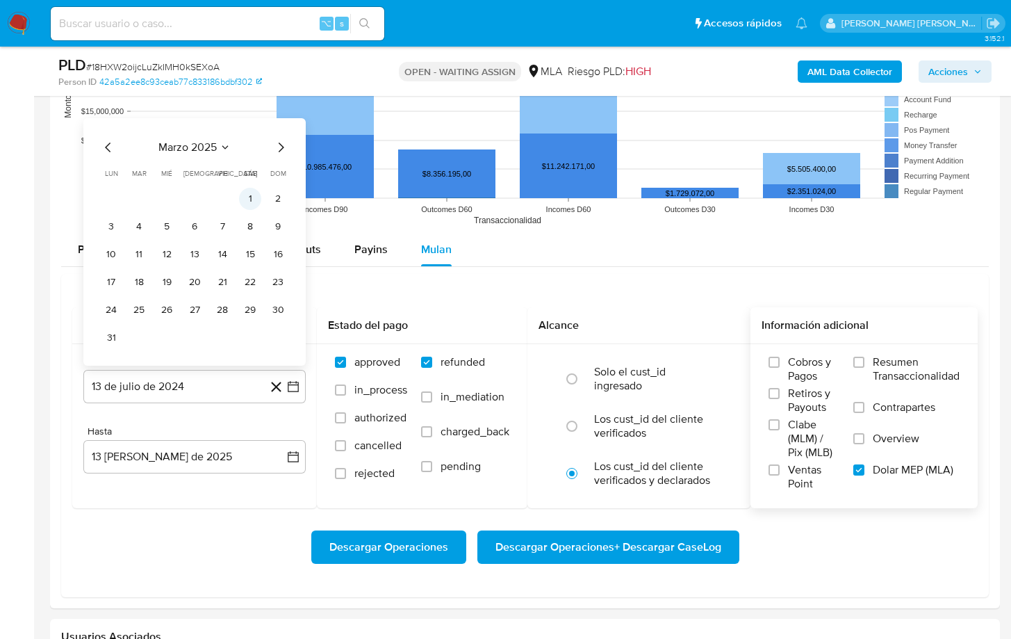
click at [252, 202] on button "1" at bounding box center [250, 199] width 22 height 22
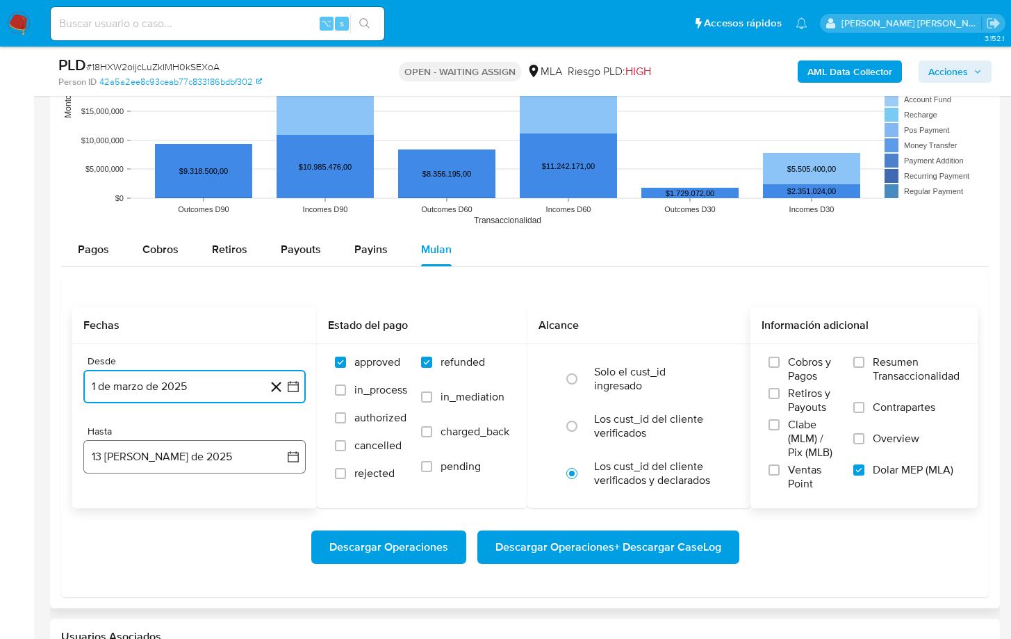
click at [154, 458] on button "13 de agosto de 2025" at bounding box center [194, 456] width 222 height 33
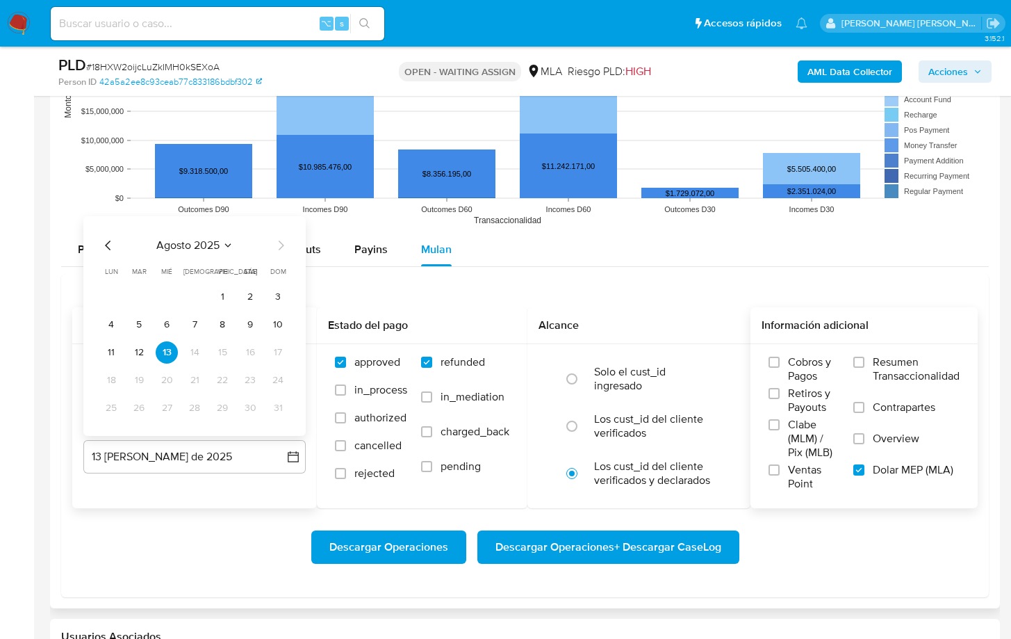
click at [108, 244] on icon "Mes anterior" at bounding box center [108, 245] width 17 height 17
click at [191, 409] on button "31" at bounding box center [195, 408] width 22 height 22
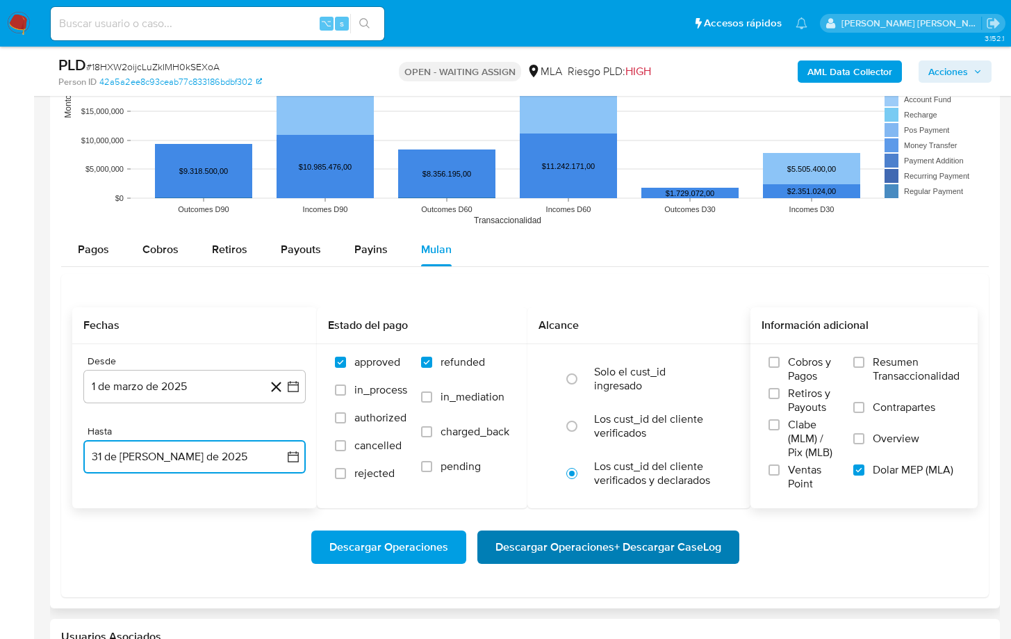
click at [569, 498] on span "Descargar Operaciones + Descargar CaseLog" at bounding box center [609, 547] width 226 height 31
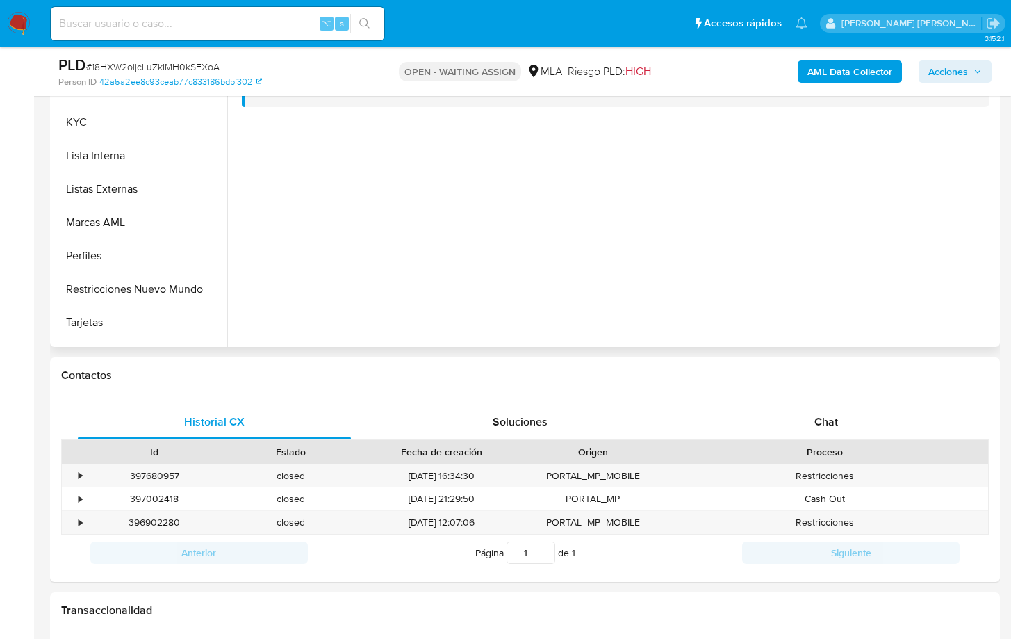
scroll to position [597, 0]
drag, startPoint x: 158, startPoint y: 289, endPoint x: 227, endPoint y: 302, distance: 70.1
click at [159, 289] on button "Restricciones Nuevo Mundo" at bounding box center [141, 285] width 174 height 33
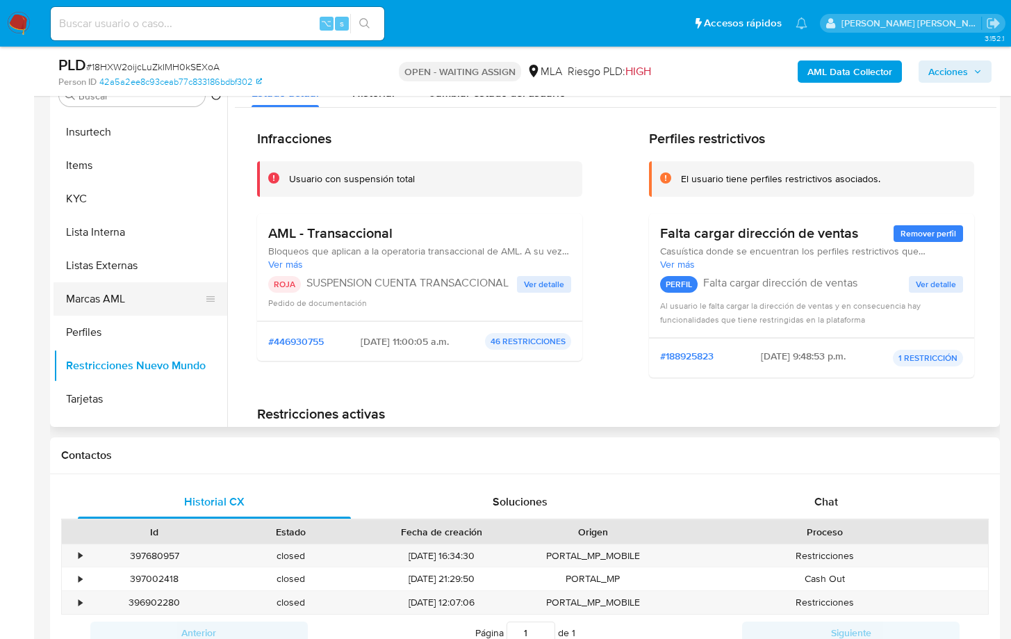
scroll to position [289, 0]
drag, startPoint x: 208, startPoint y: 316, endPoint x: 214, endPoint y: 262, distance: 53.9
click at [214, 262] on ul "Anticipos de dinero Archivos adjuntos CVU Cruces y Relaciones Créditos Cuentas …" at bounding box center [141, 269] width 174 height 313
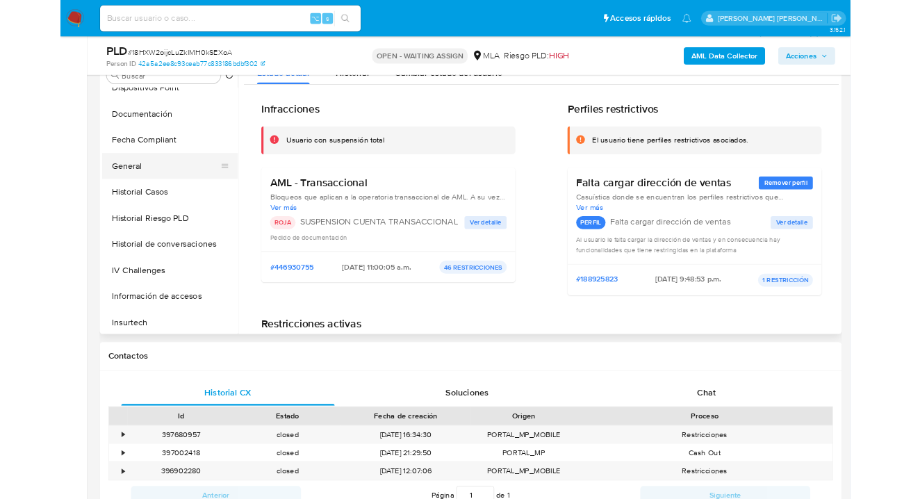
scroll to position [316, 0]
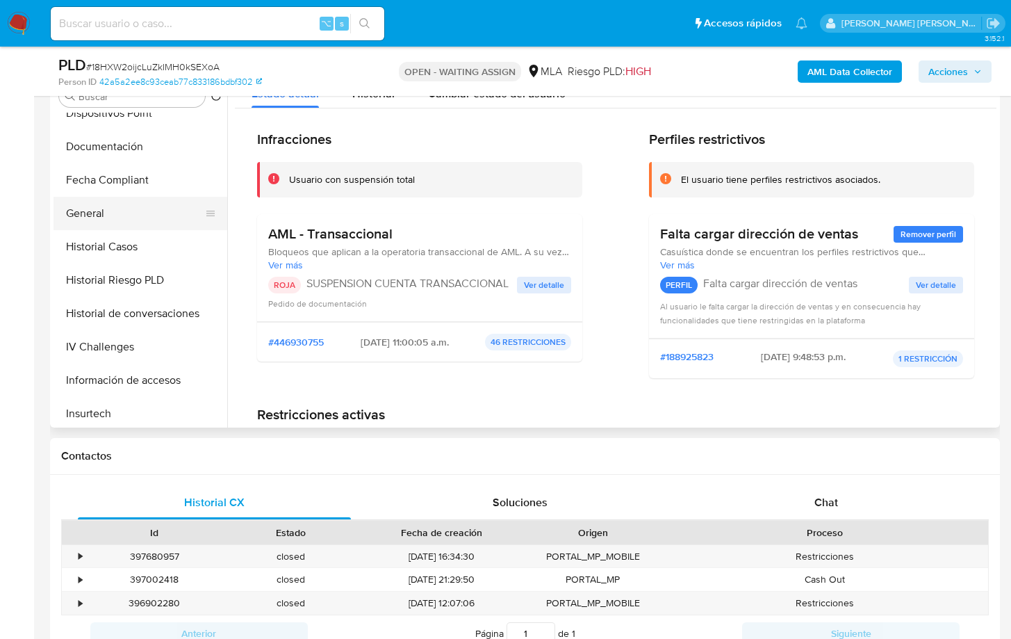
click at [184, 217] on button "General" at bounding box center [135, 213] width 163 height 33
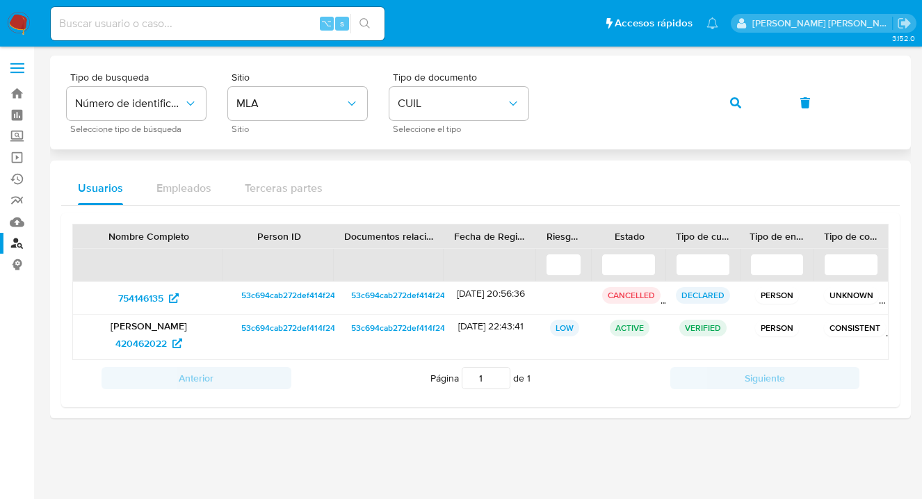
click at [543, 97] on div "Tipo de busqueda Número de identificación Seleccione tipo de búsqueda Sitio MLA…" at bounding box center [480, 102] width 827 height 60
click at [735, 103] on icon "button" at bounding box center [735, 102] width 11 height 11
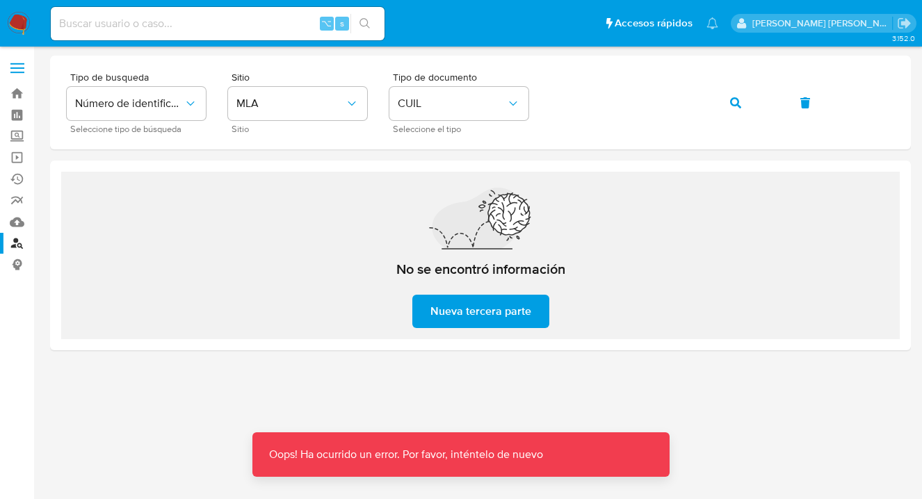
click at [587, 194] on div at bounding box center [480, 218] width 222 height 61
click at [731, 108] on icon "button" at bounding box center [735, 102] width 11 height 11
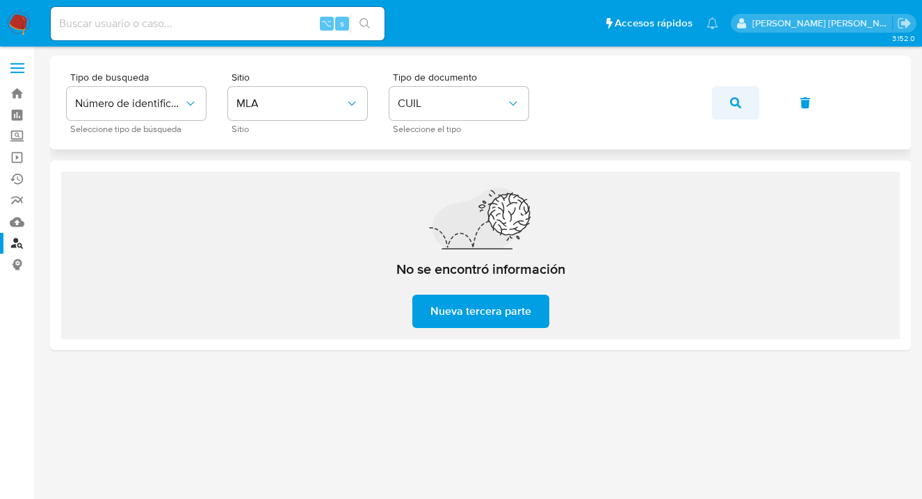
click at [719, 102] on button "button" at bounding box center [735, 102] width 47 height 33
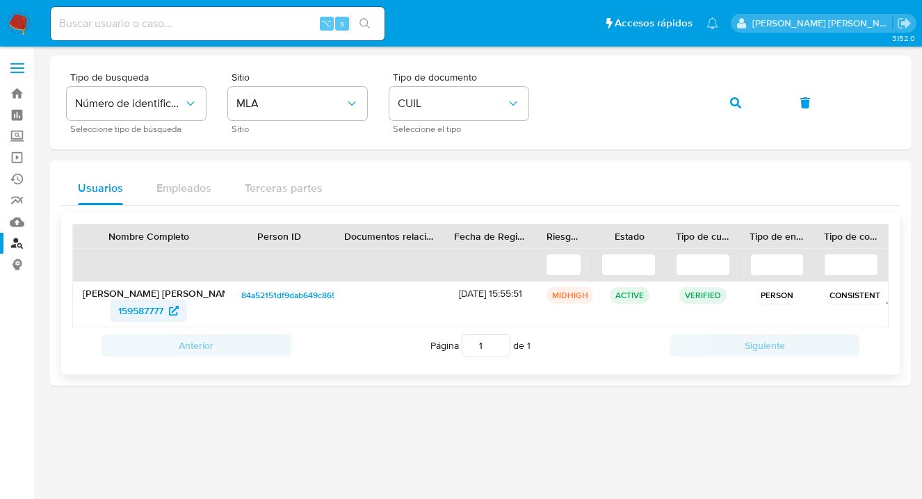
click at [133, 311] on span "159587777" at bounding box center [140, 311] width 45 height 22
click at [548, 93] on div "Tipo de busqueda Número de identificación Seleccione tipo de búsqueda Sitio MLA…" at bounding box center [480, 102] width 827 height 60
click at [728, 101] on button "button" at bounding box center [735, 102] width 47 height 33
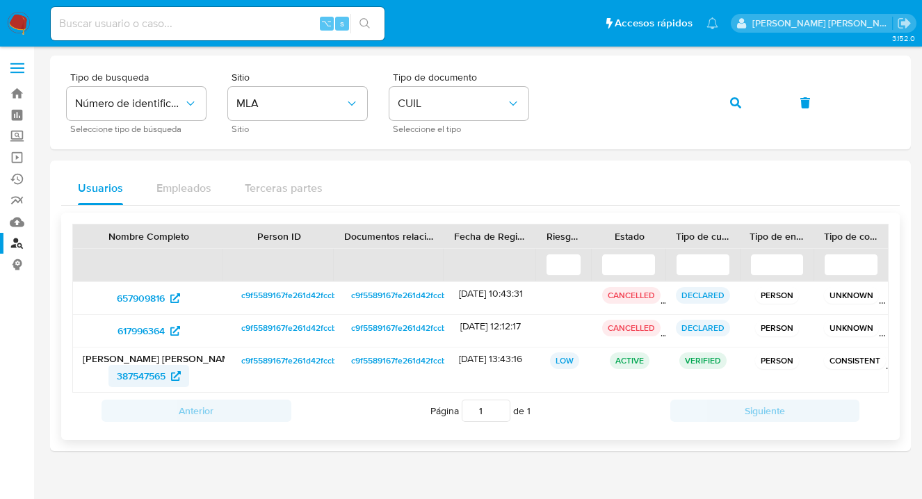
click at [140, 382] on span "387547565" at bounding box center [141, 376] width 49 height 22
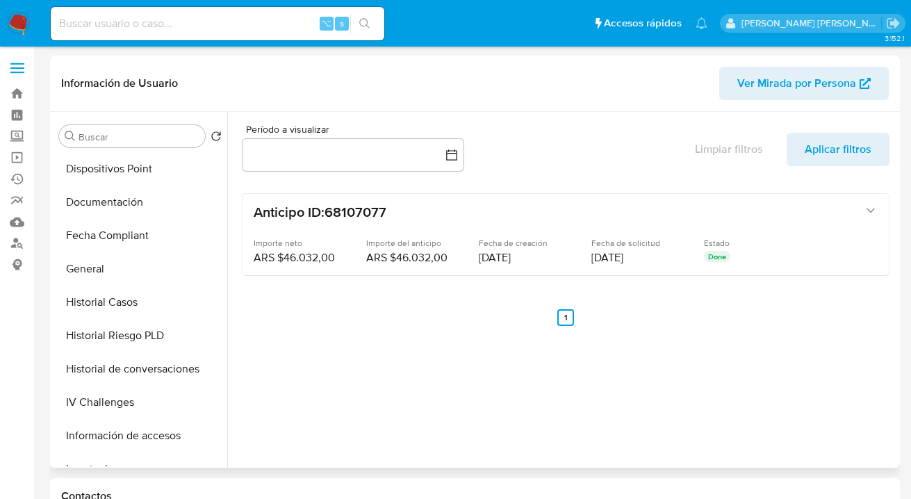
scroll to position [304, 0]
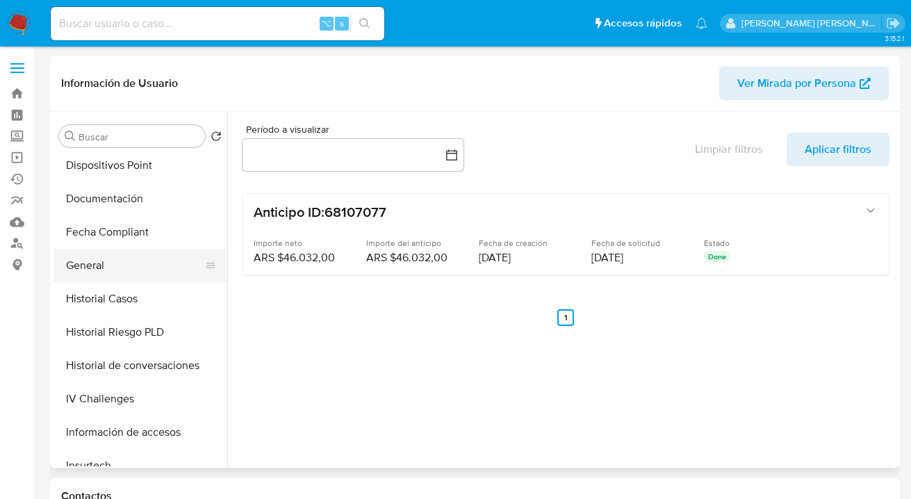
select select "10"
click at [126, 271] on button "General" at bounding box center [135, 265] width 163 height 33
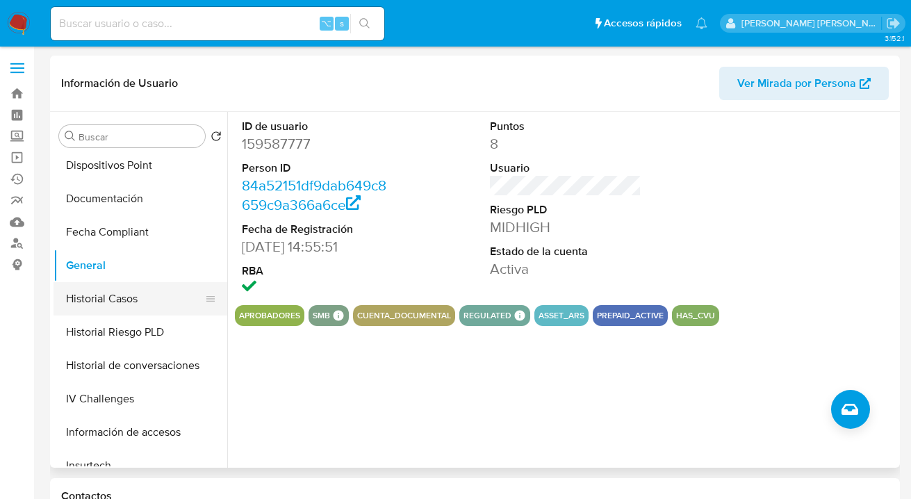
click at [137, 299] on button "Historial Casos" at bounding box center [135, 298] width 163 height 33
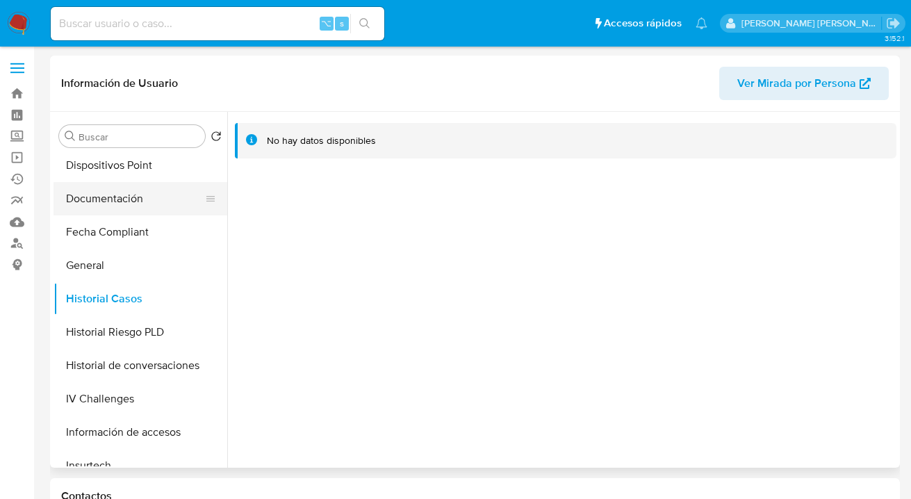
click at [157, 206] on button "Documentación" at bounding box center [135, 198] width 163 height 33
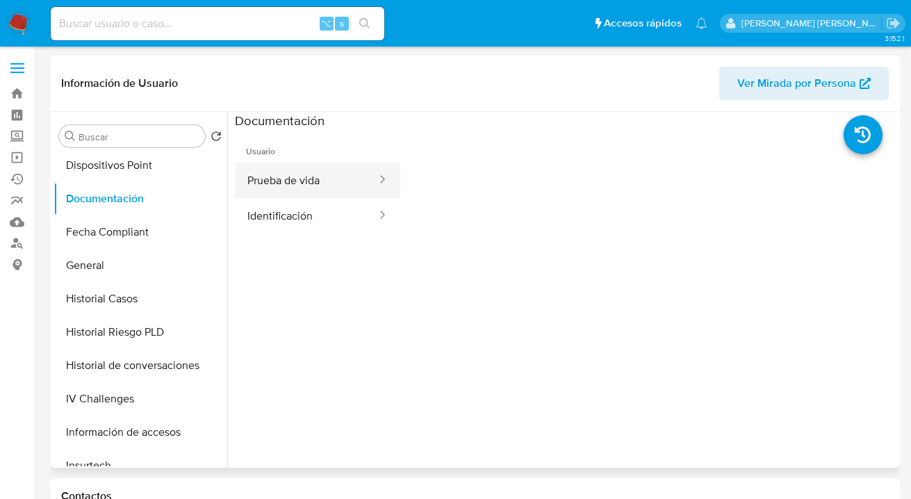
click at [302, 186] on button "Prueba de vida" at bounding box center [306, 180] width 143 height 35
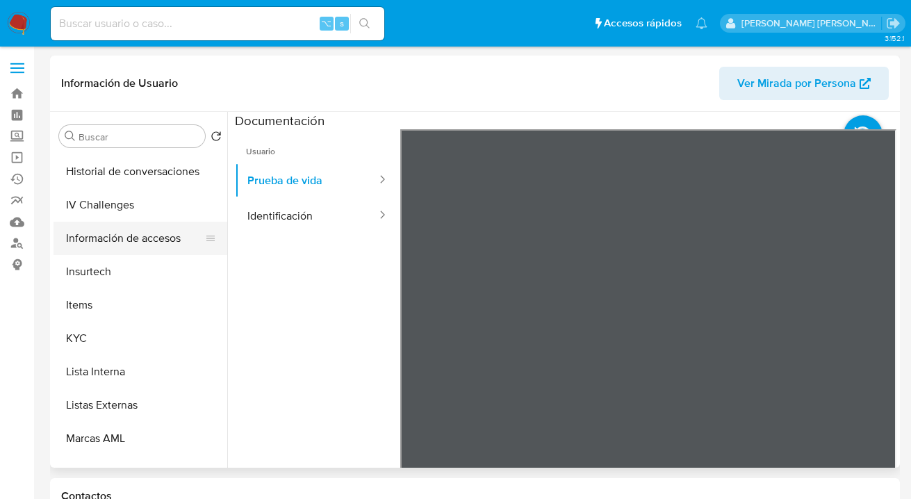
scroll to position [565, 0]
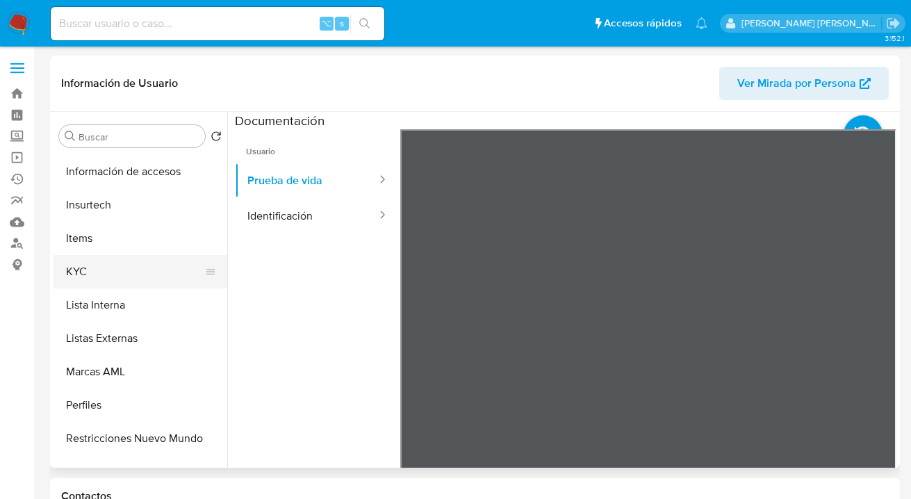
click at [138, 275] on button "KYC" at bounding box center [135, 271] width 163 height 33
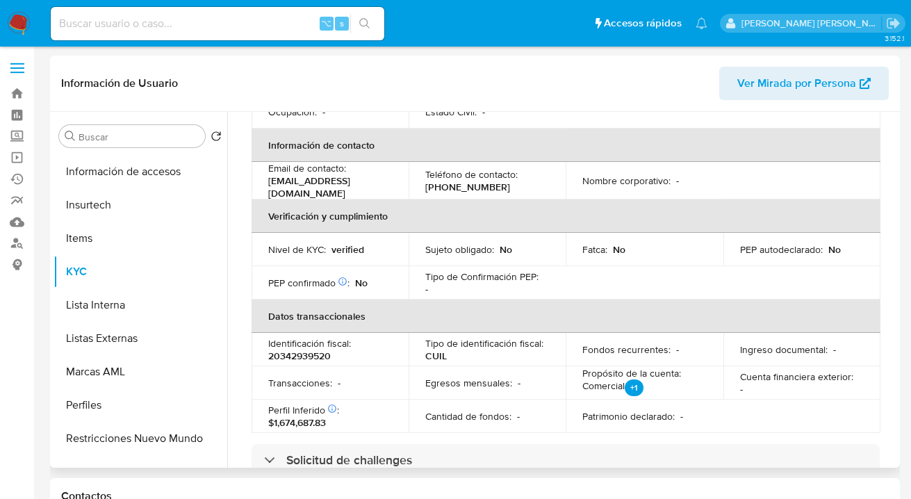
scroll to position [0, 0]
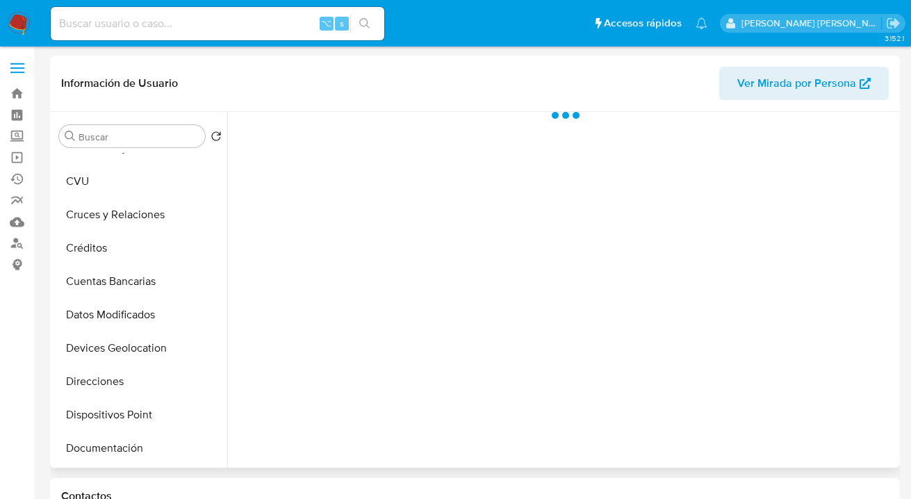
scroll to position [158, 0]
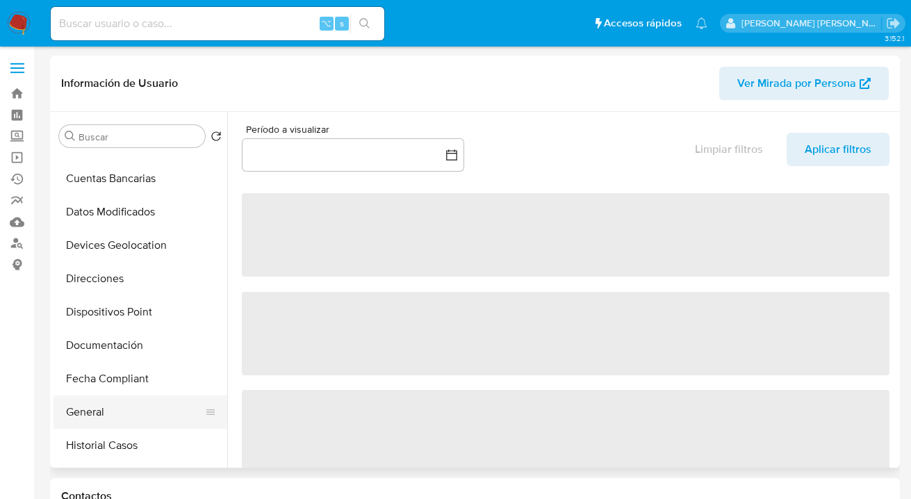
click at [142, 416] on button "General" at bounding box center [135, 412] width 163 height 33
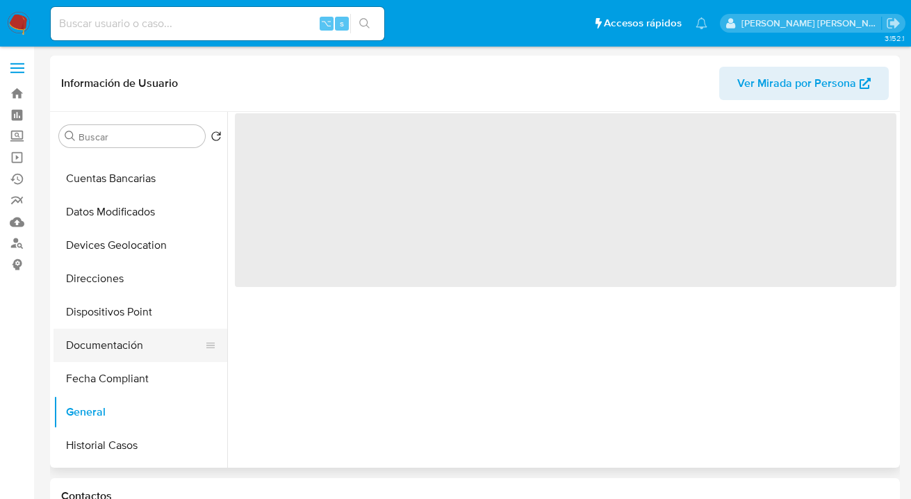
select select "10"
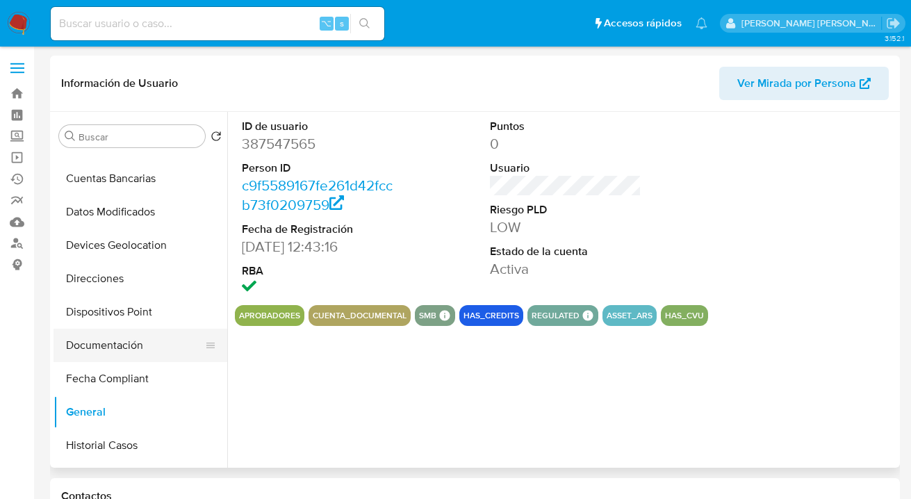
click at [166, 344] on button "Documentación" at bounding box center [135, 345] width 163 height 33
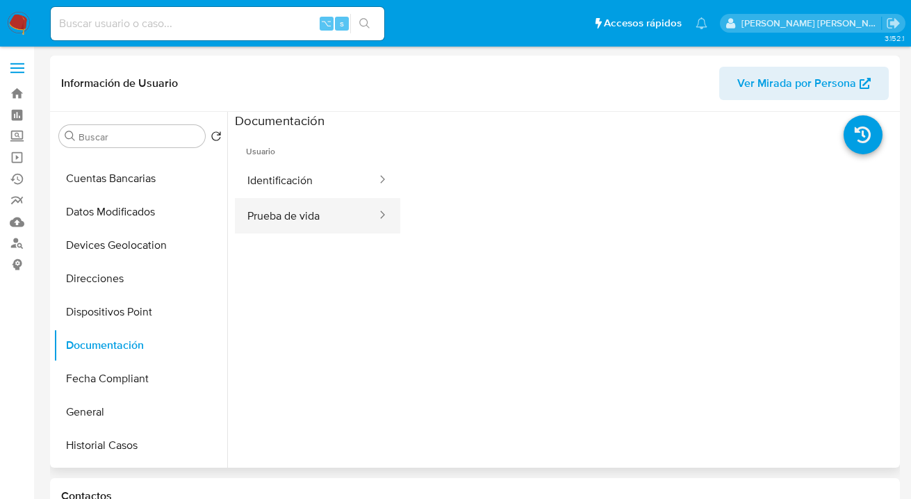
click at [298, 216] on button "Prueba de vida" at bounding box center [306, 215] width 143 height 35
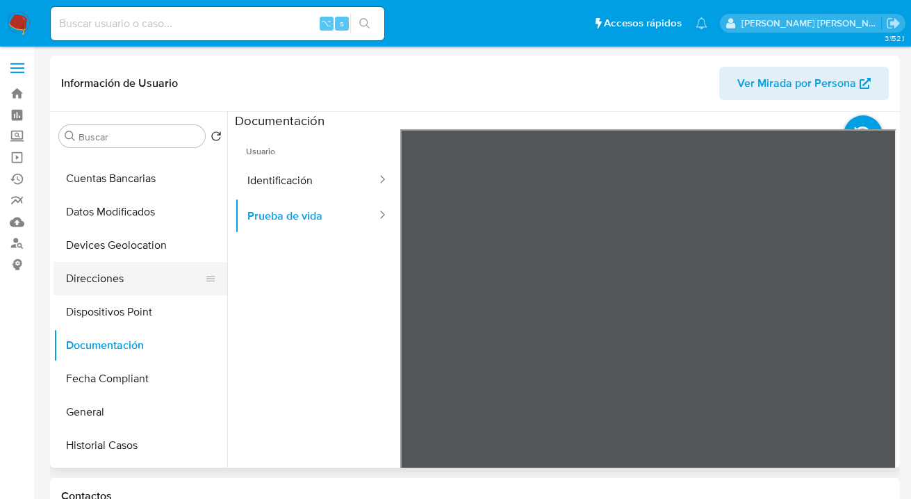
click at [166, 278] on button "Direcciones" at bounding box center [135, 278] width 163 height 33
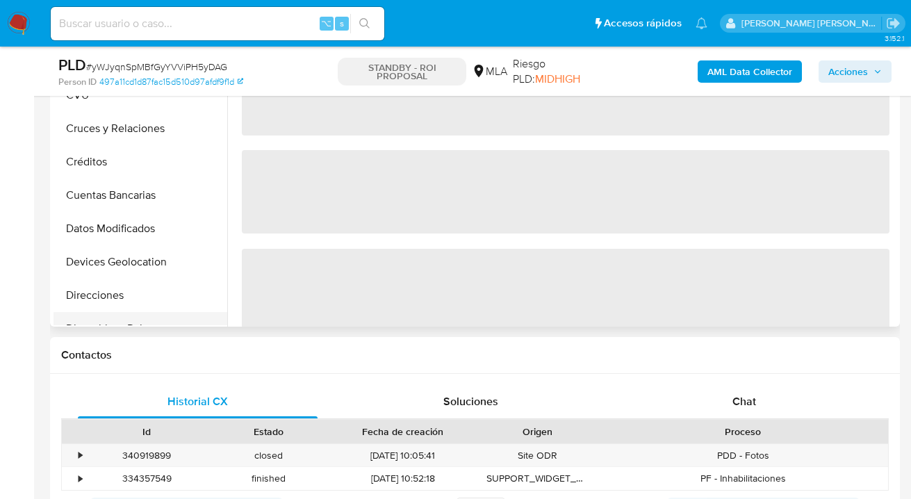
select select "10"
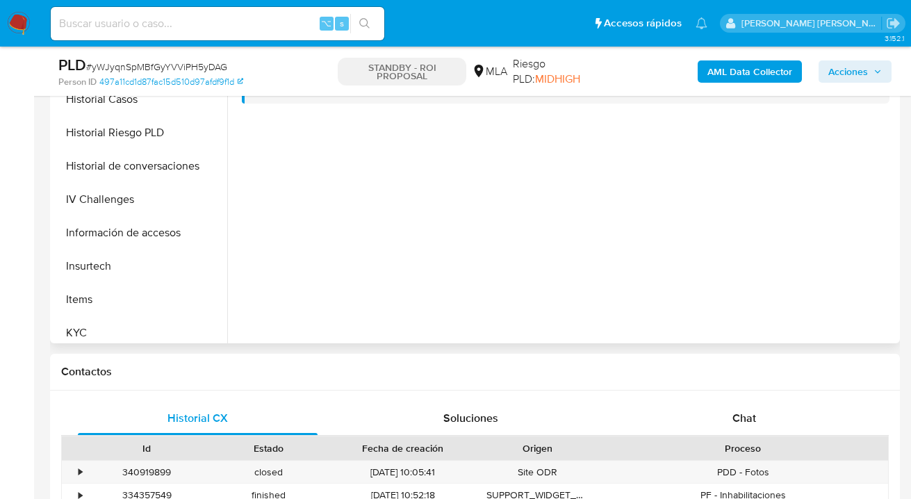
scroll to position [621, 0]
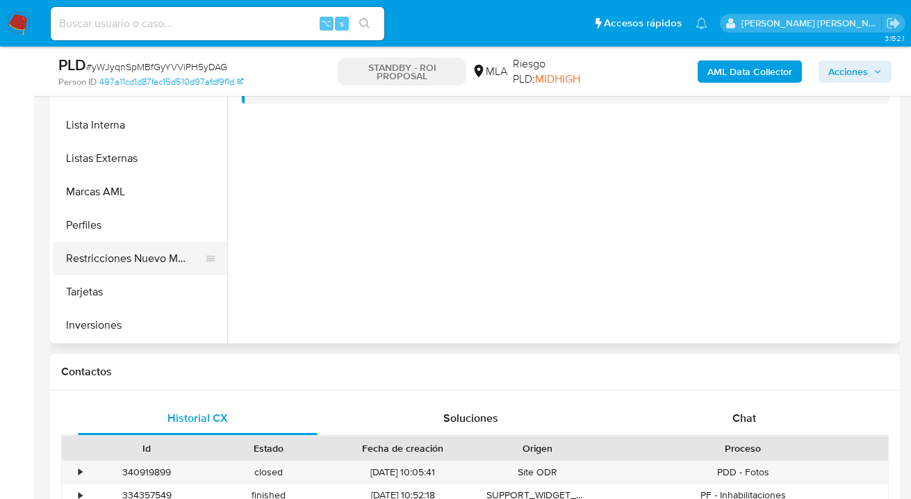
click at [120, 250] on button "Restricciones Nuevo Mundo" at bounding box center [135, 258] width 163 height 33
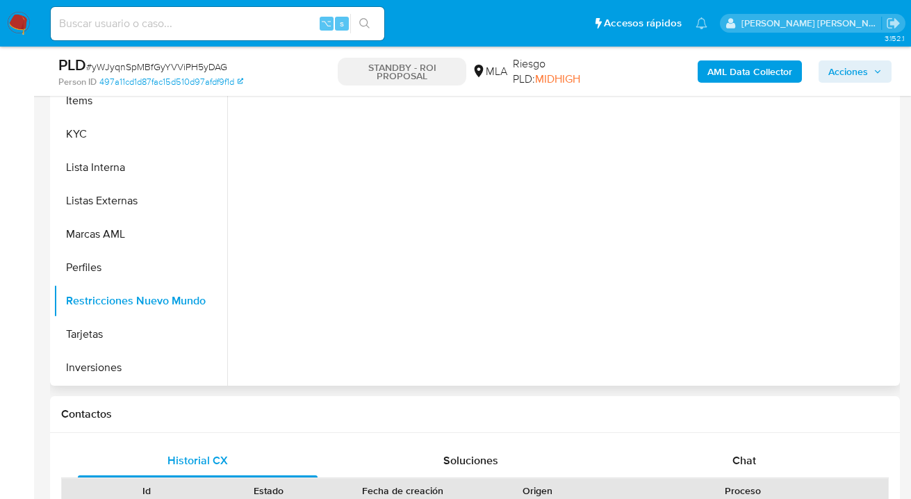
scroll to position [247, 0]
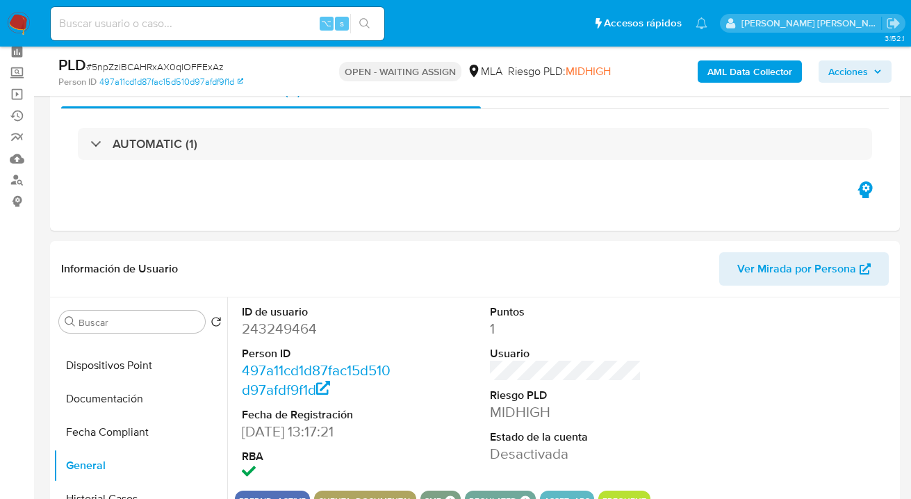
scroll to position [63, 0]
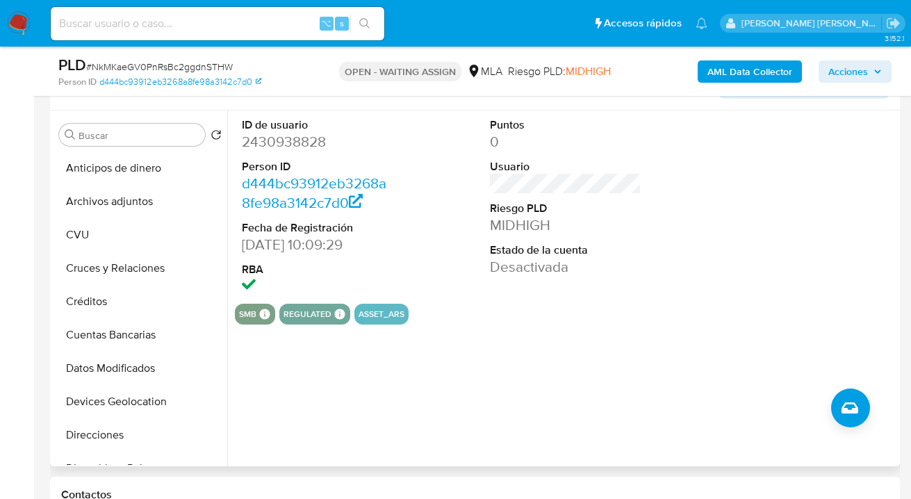
scroll to position [200, 0]
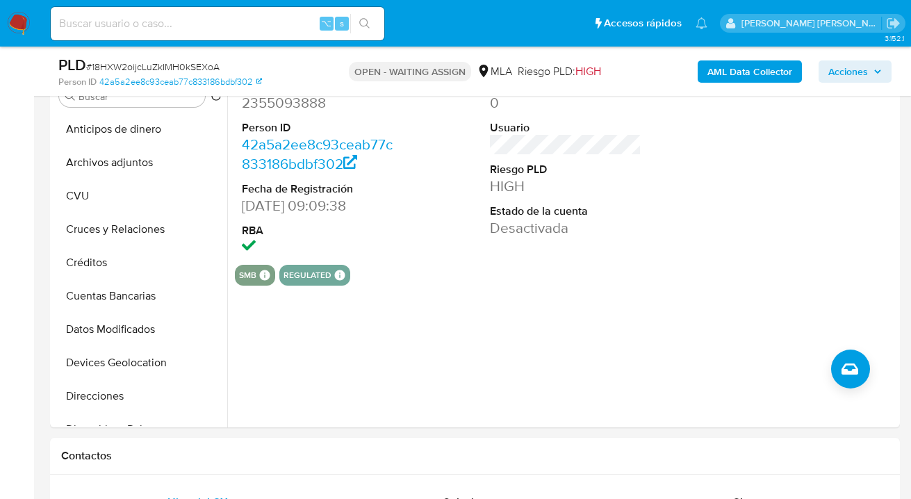
scroll to position [316, 0]
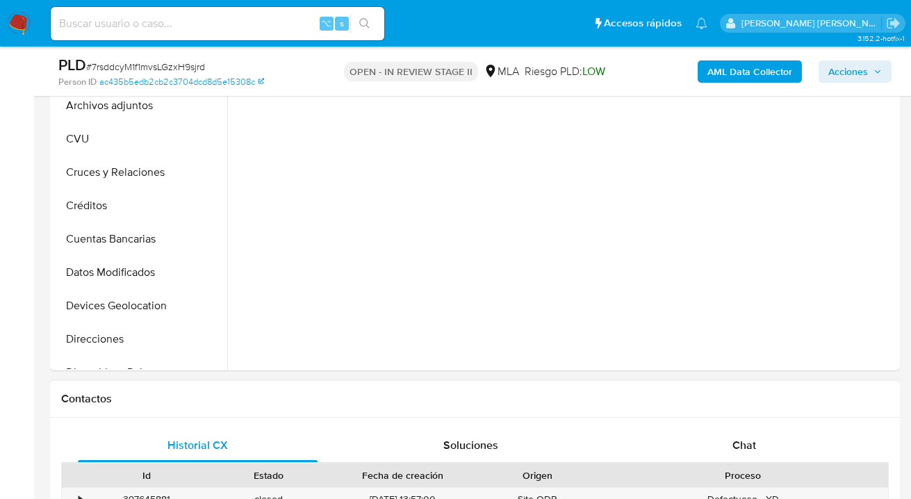
scroll to position [559, 0]
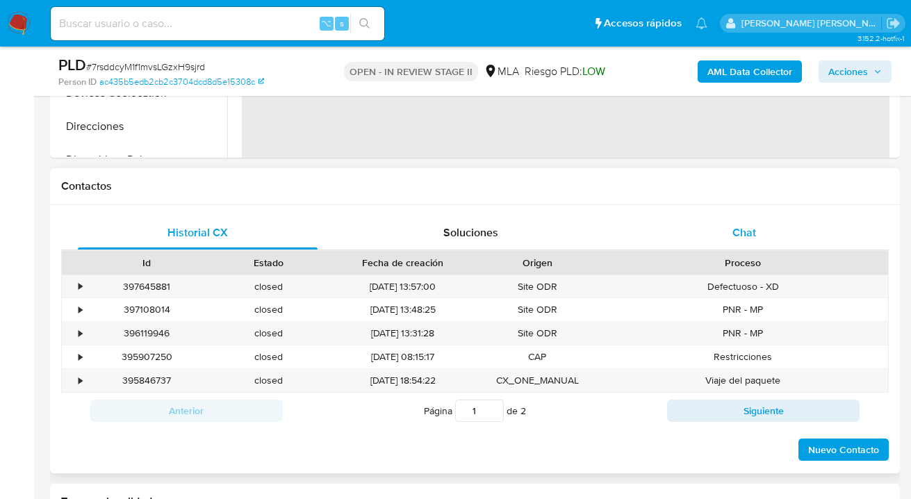
click at [747, 233] on span "Chat" at bounding box center [745, 233] width 24 height 16
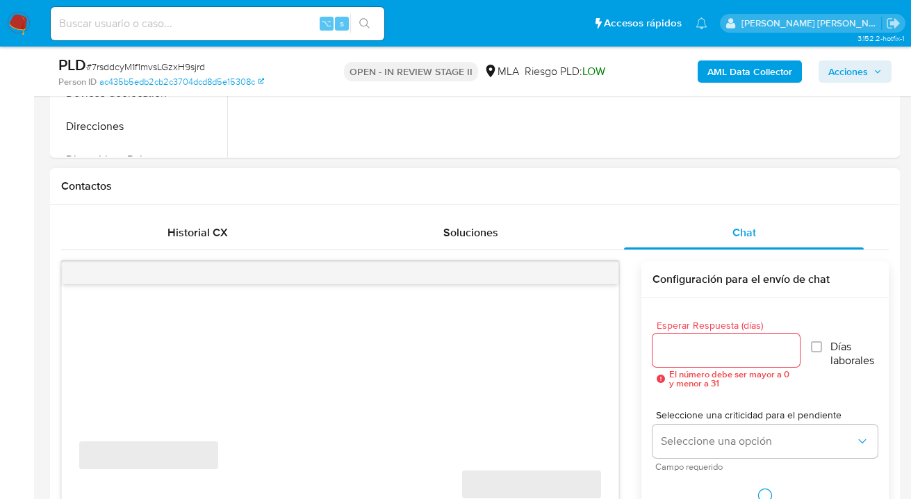
select select "10"
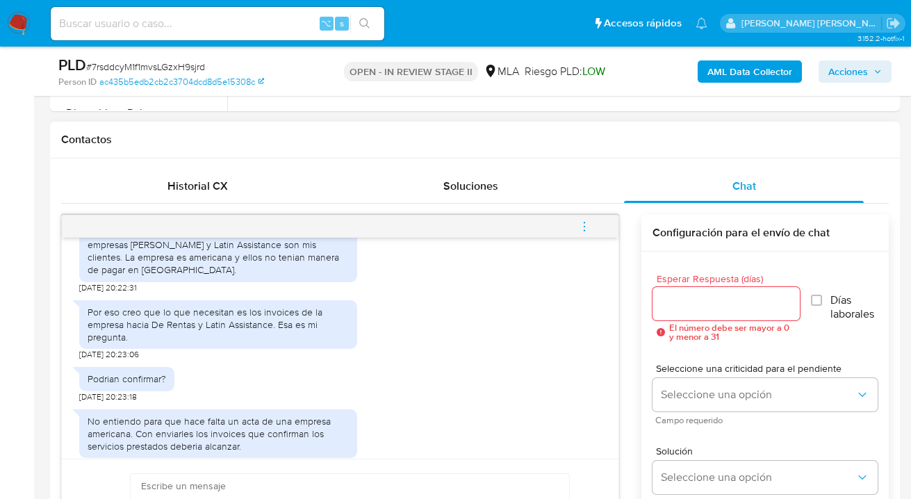
scroll to position [2632, 0]
